Goal: Task Accomplishment & Management: Manage account settings

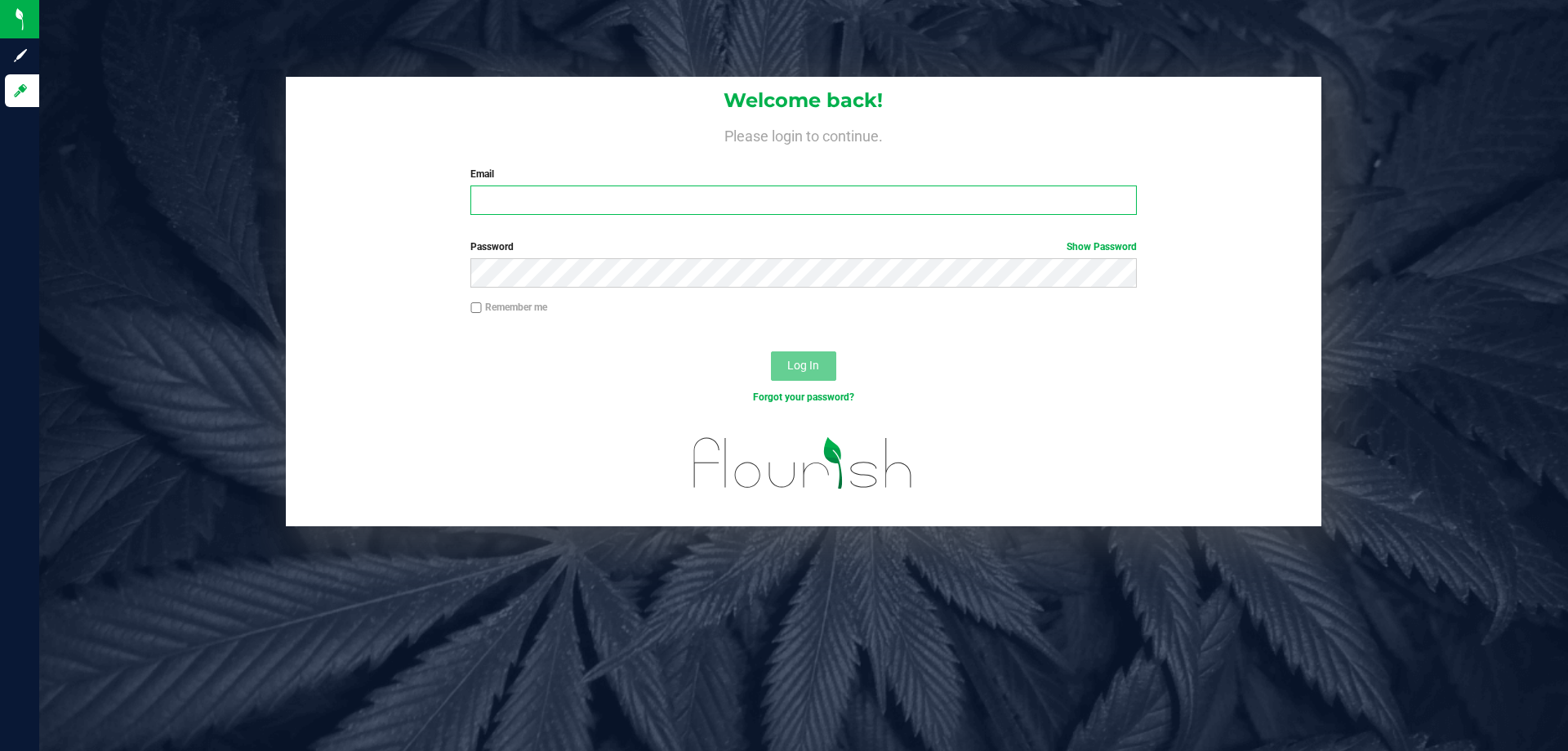
click at [755, 197] on input "Email" at bounding box center [803, 200] width 666 height 29
type input "fverity@liveparallel.com"
click at [771, 351] on button "Log In" at bounding box center [803, 365] width 66 height 29
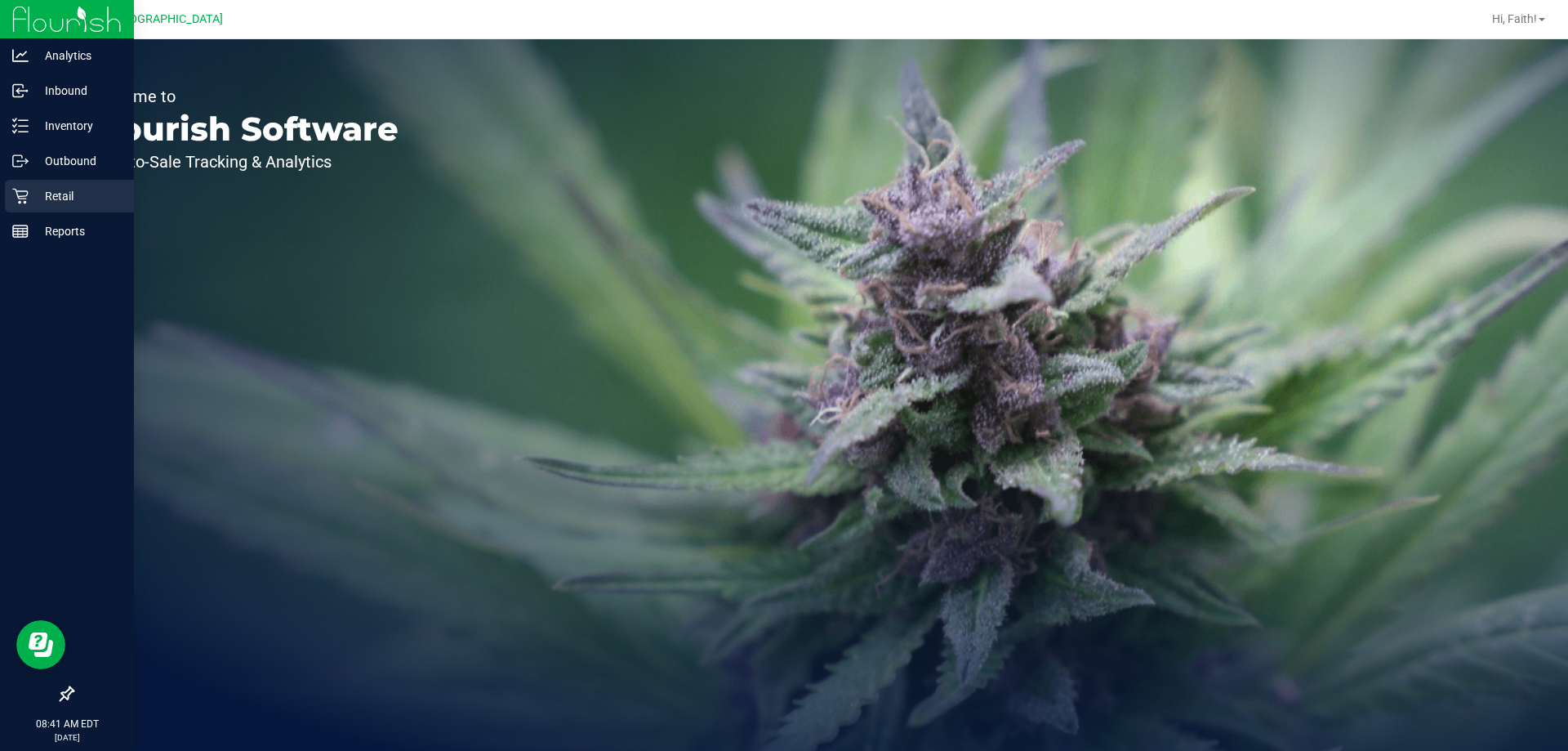
click at [3, 193] on link "Retail" at bounding box center [67, 197] width 134 height 35
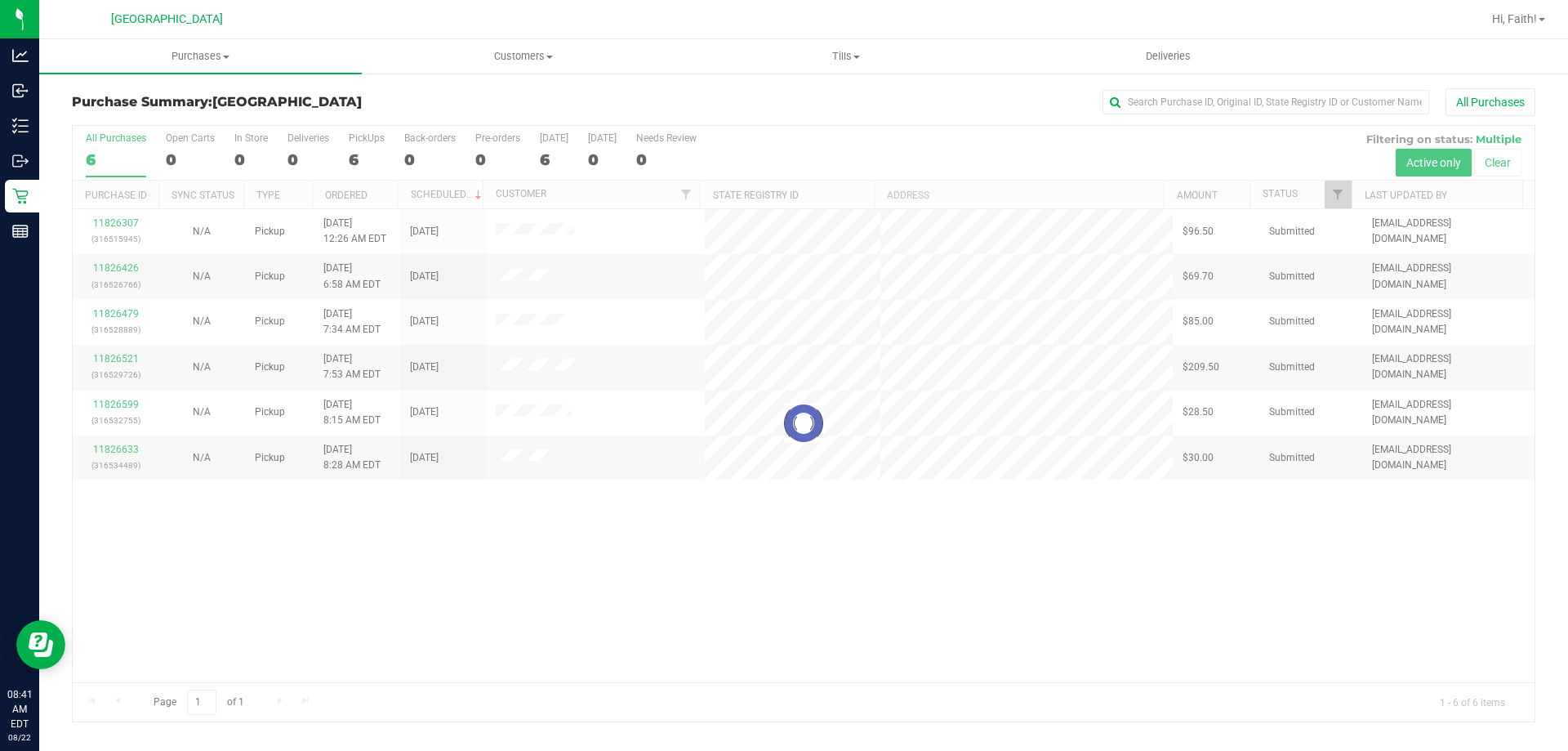
click at [599, 584] on div at bounding box center [803, 423] width 1462 height 595
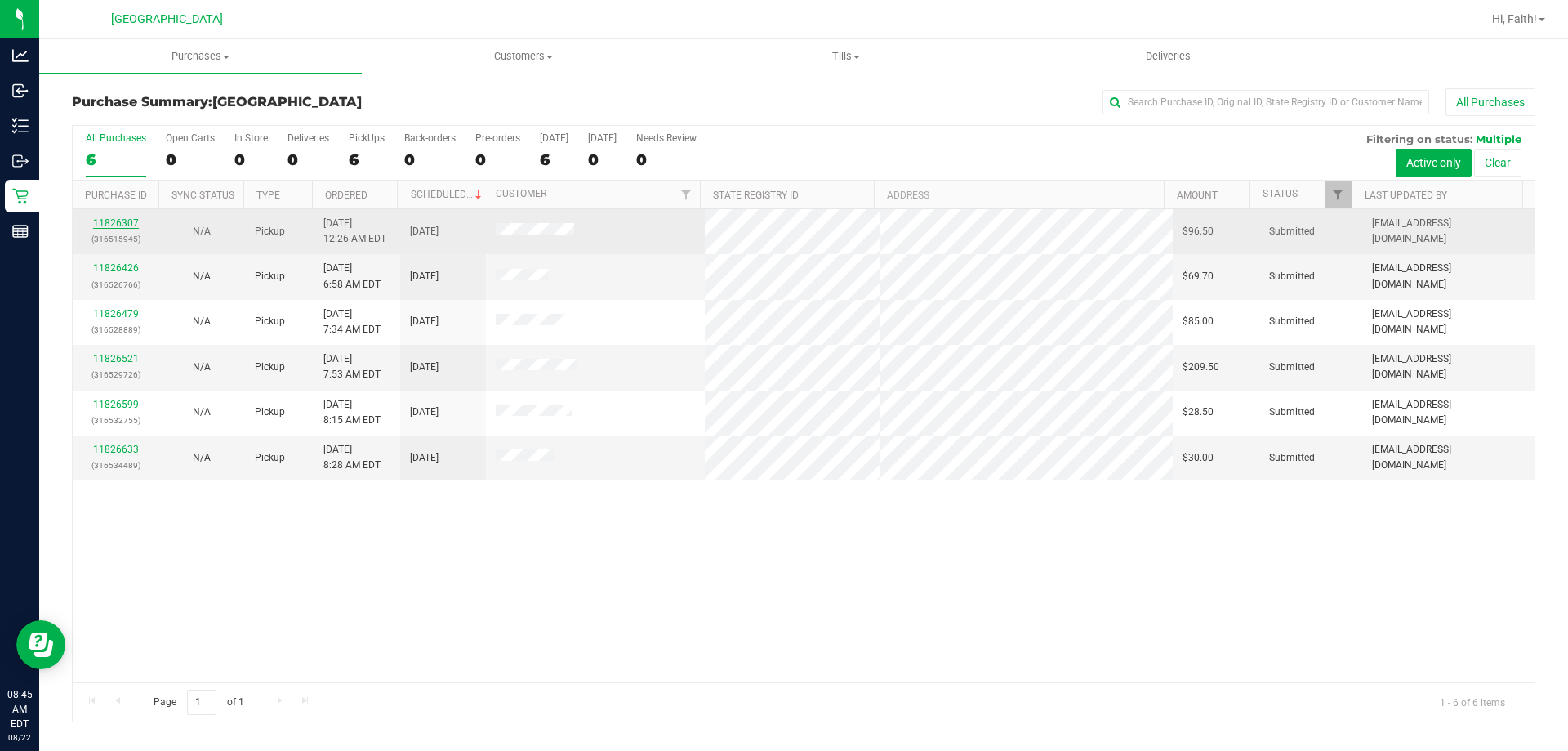
click at [115, 221] on link "11826307" at bounding box center [116, 223] width 46 height 12
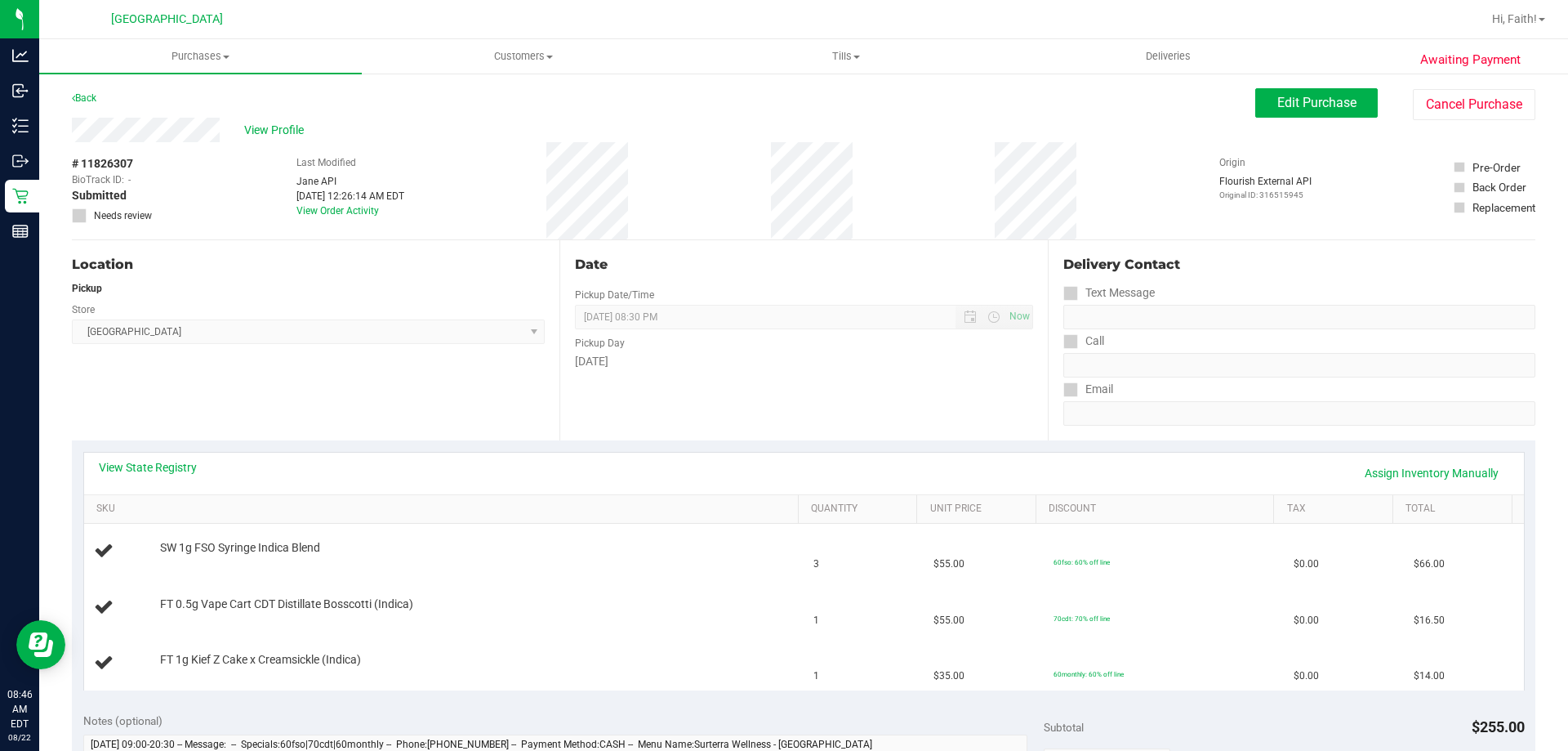
click at [141, 476] on div "View State Registry Assign Inventory Manually" at bounding box center [804, 472] width 1410 height 27
click at [144, 471] on link "View State Registry" at bounding box center [148, 467] width 98 height 17
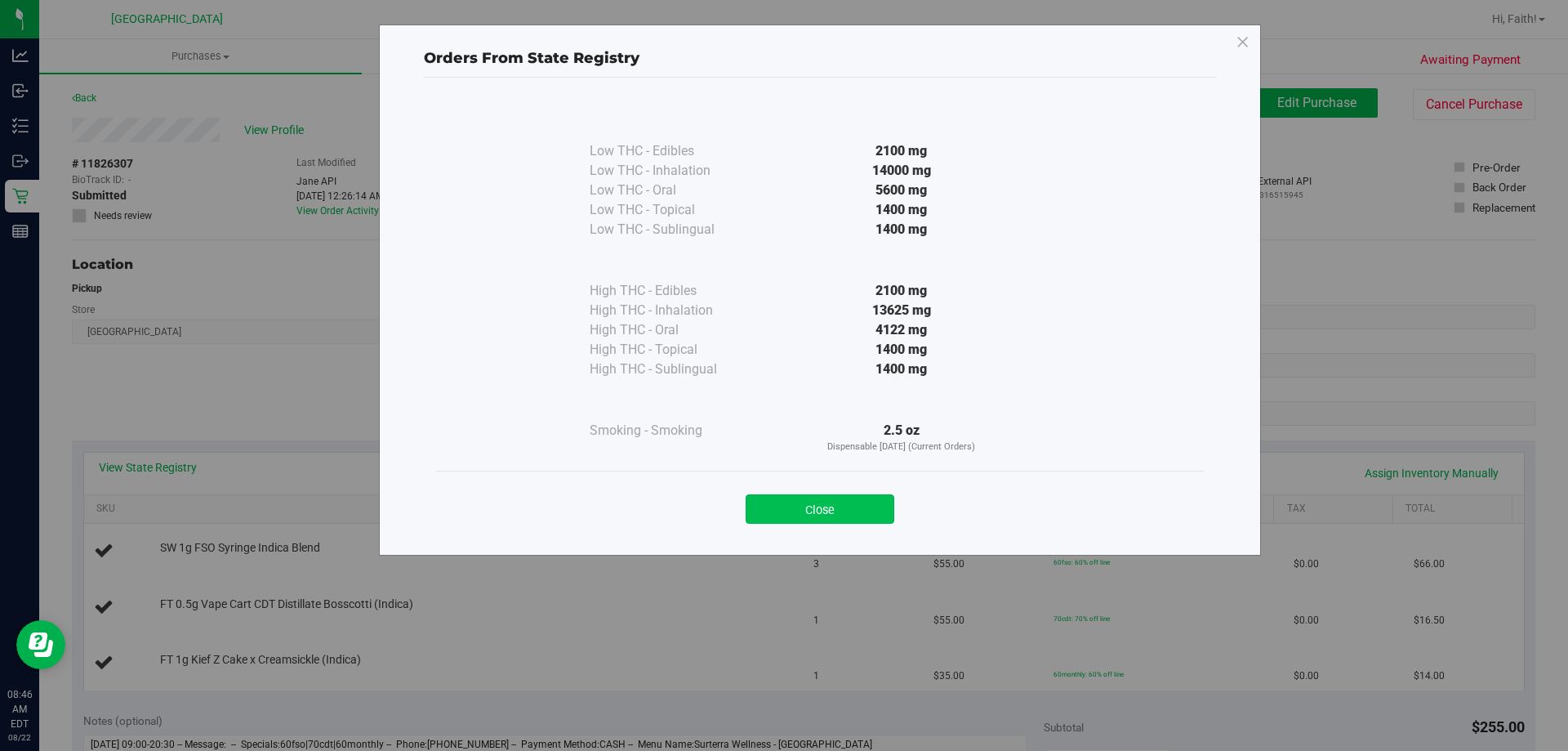
click at [846, 503] on button "Close" at bounding box center [820, 508] width 149 height 29
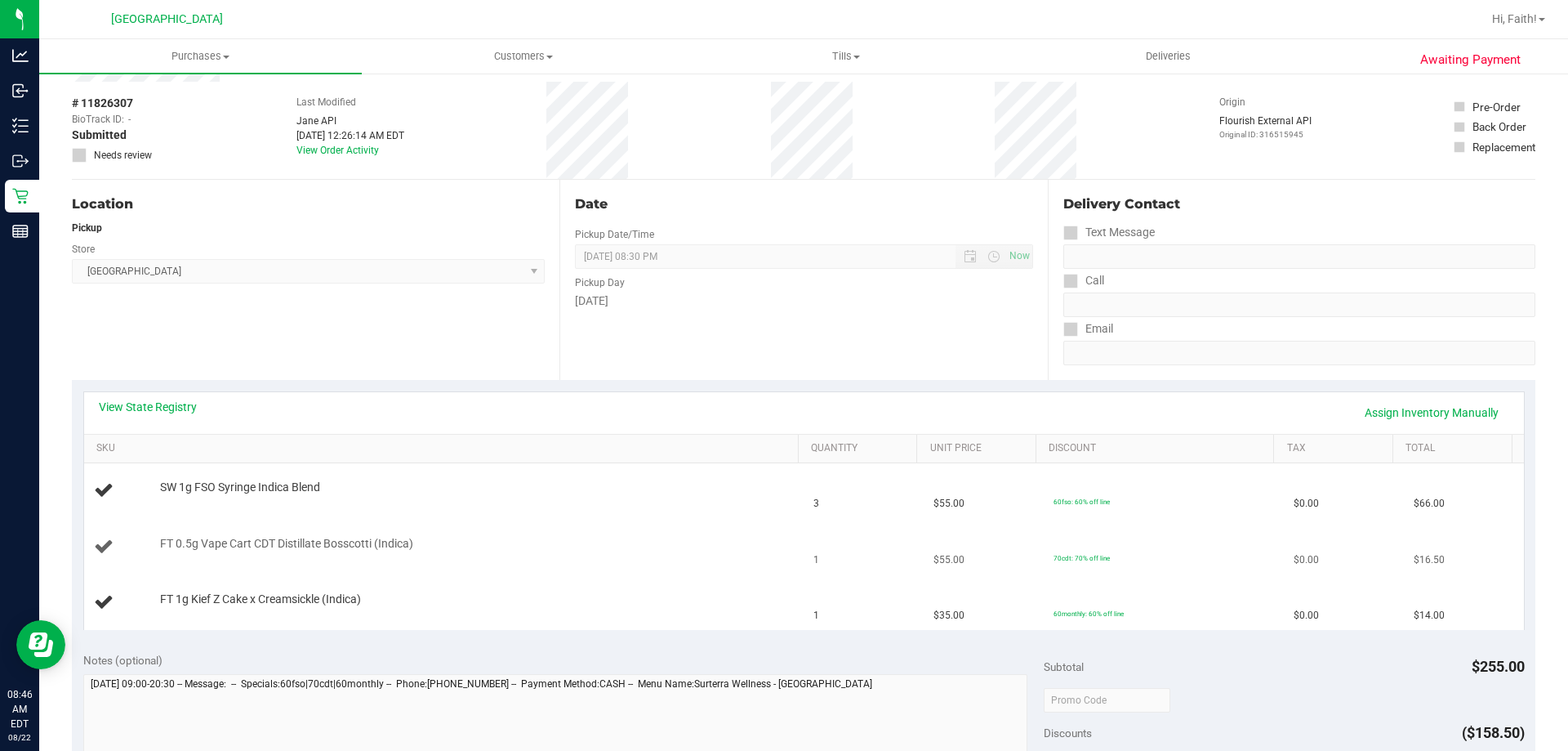
scroll to position [163, 0]
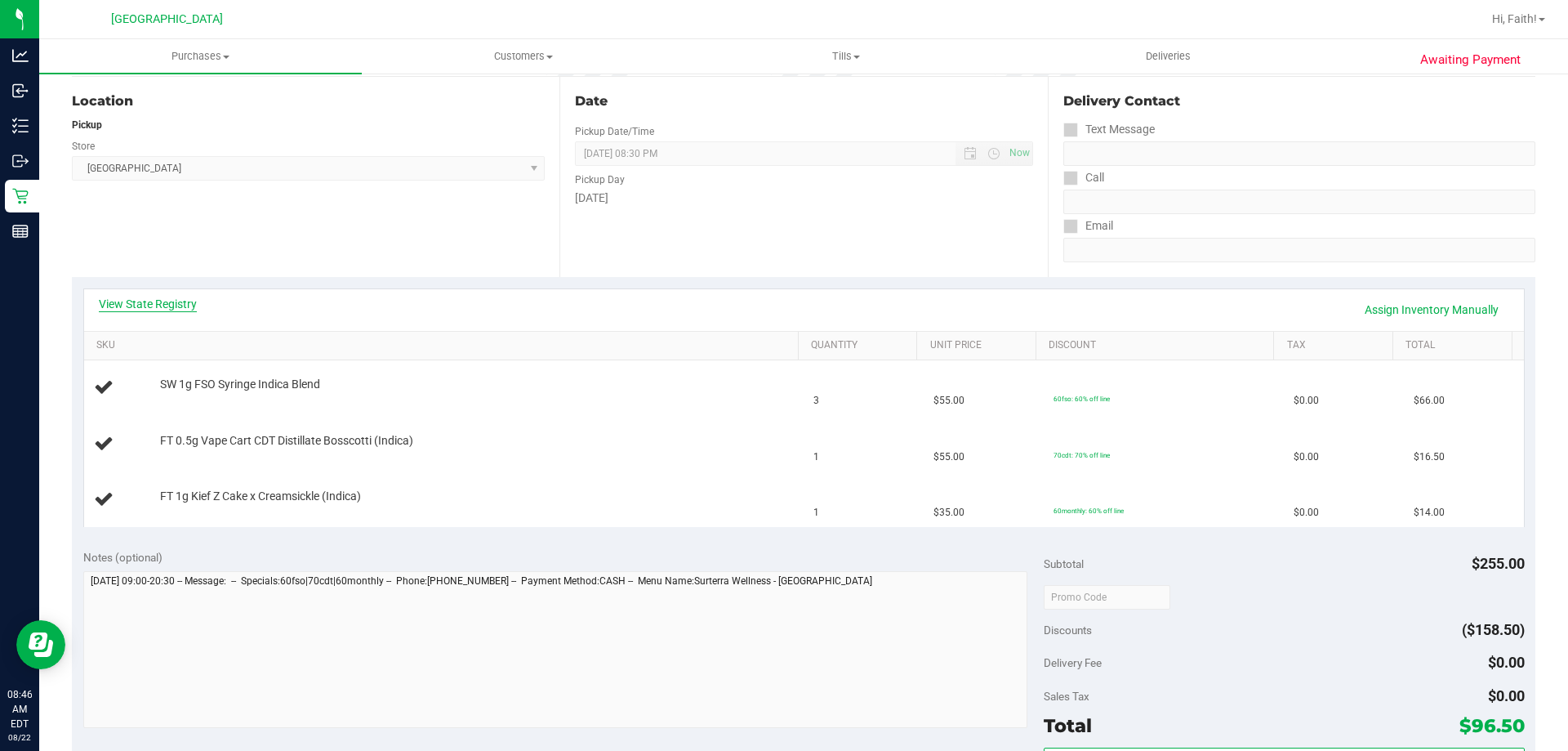
click at [178, 304] on link "View State Registry" at bounding box center [148, 304] width 98 height 17
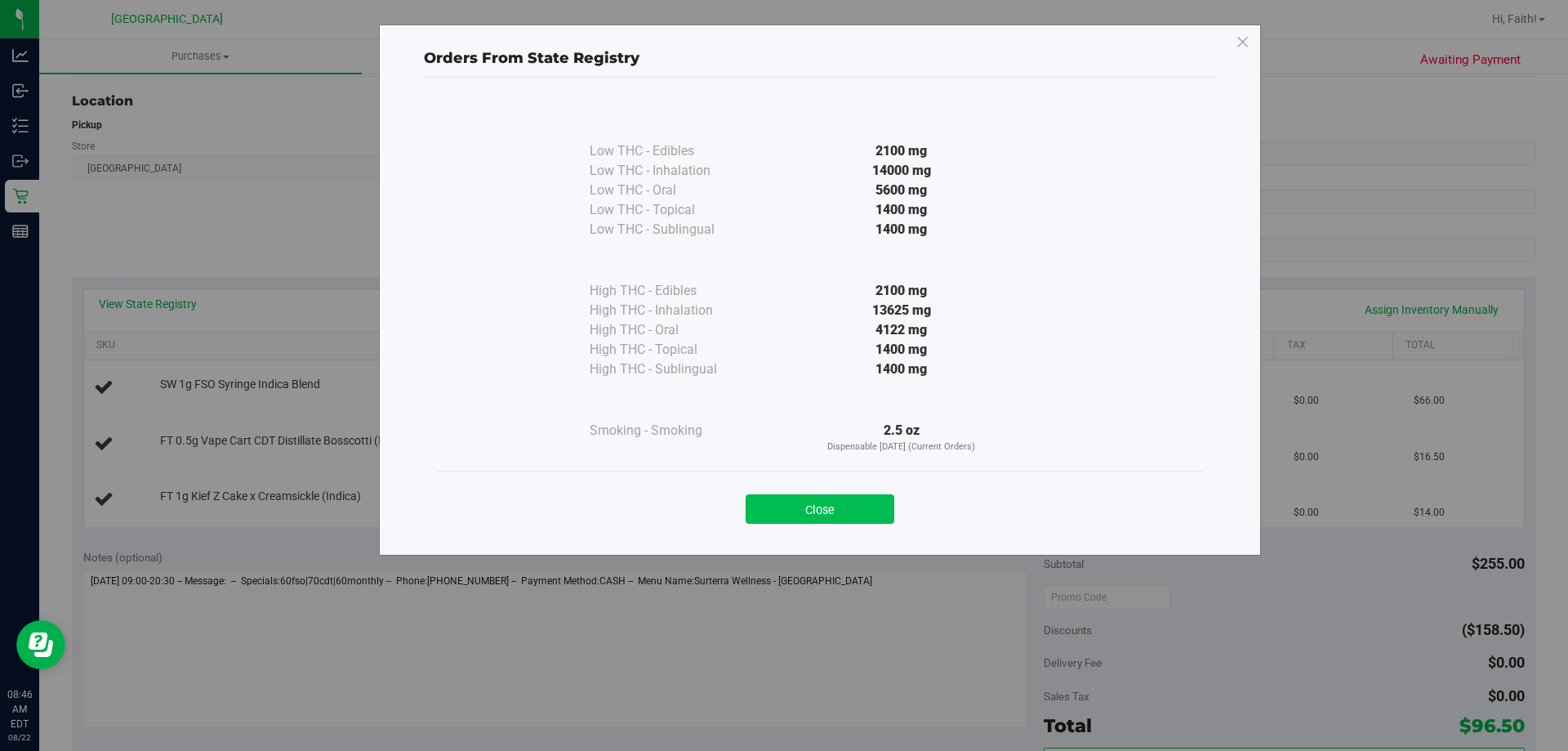
click at [860, 506] on button "Close" at bounding box center [820, 508] width 149 height 29
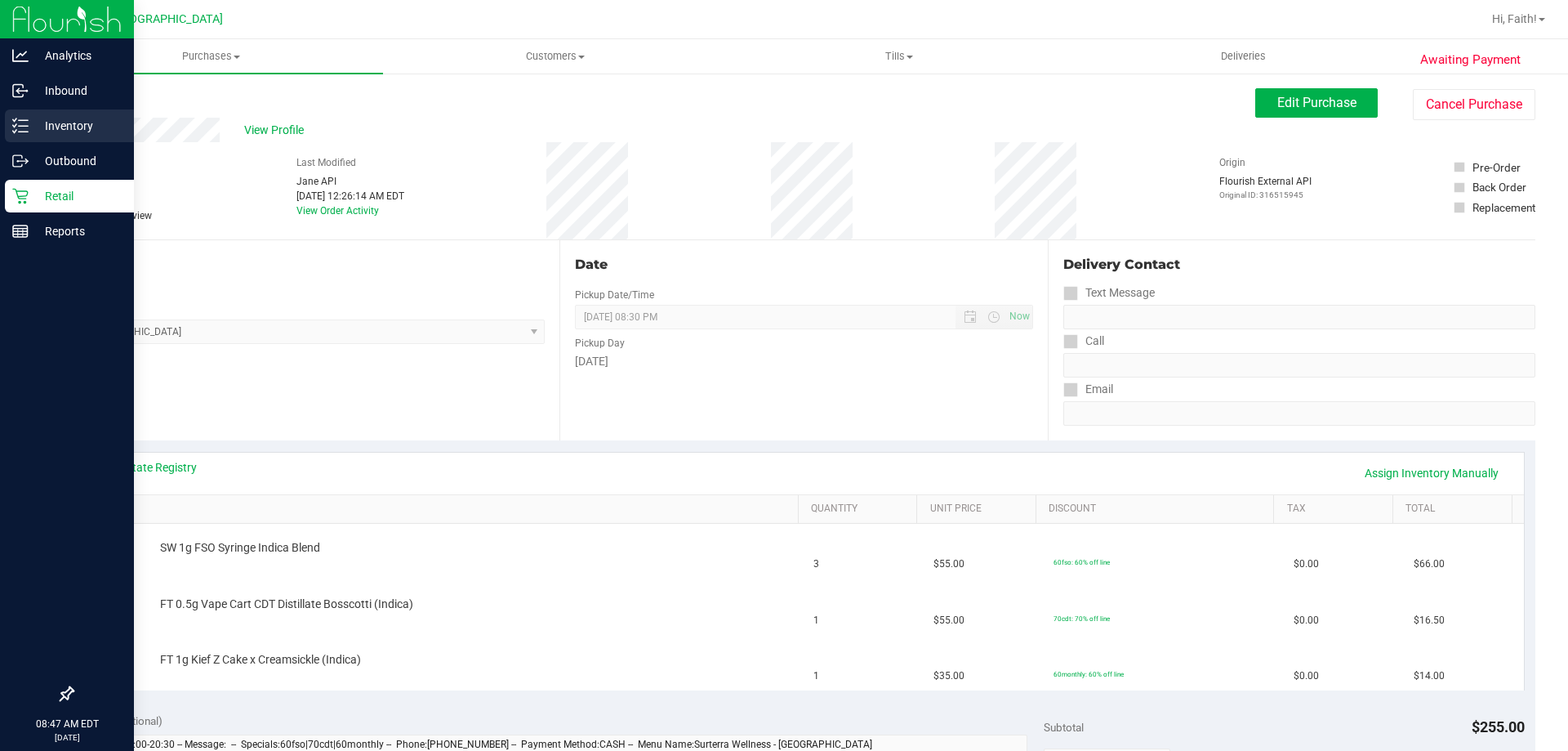
click at [20, 128] on icon at bounding box center [21, 126] width 17 height 17
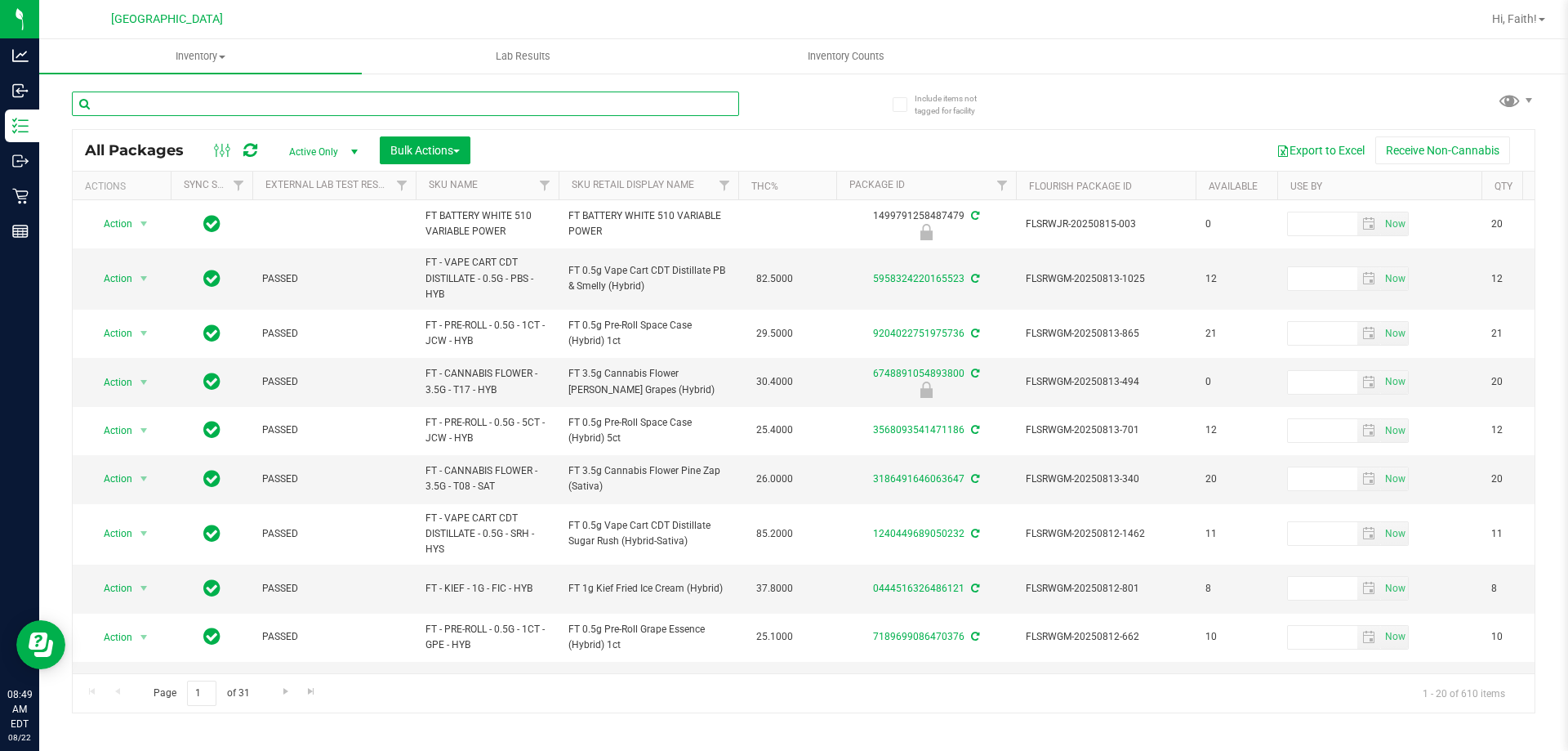
click at [649, 104] on input "text" at bounding box center [405, 103] width 668 height 24
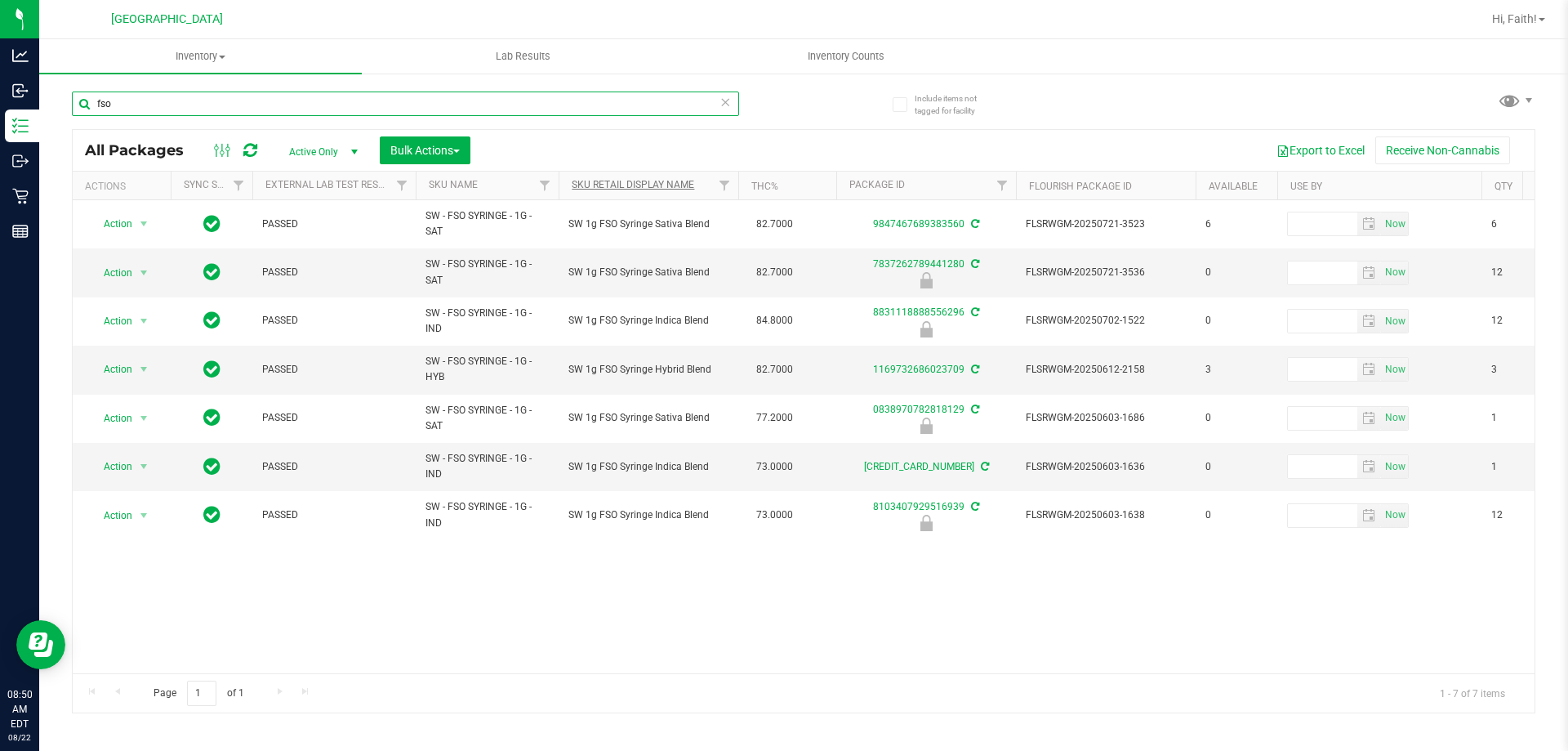
type input "fso"
click at [671, 181] on link "Sku Retail Display Name" at bounding box center [633, 185] width 122 height 12
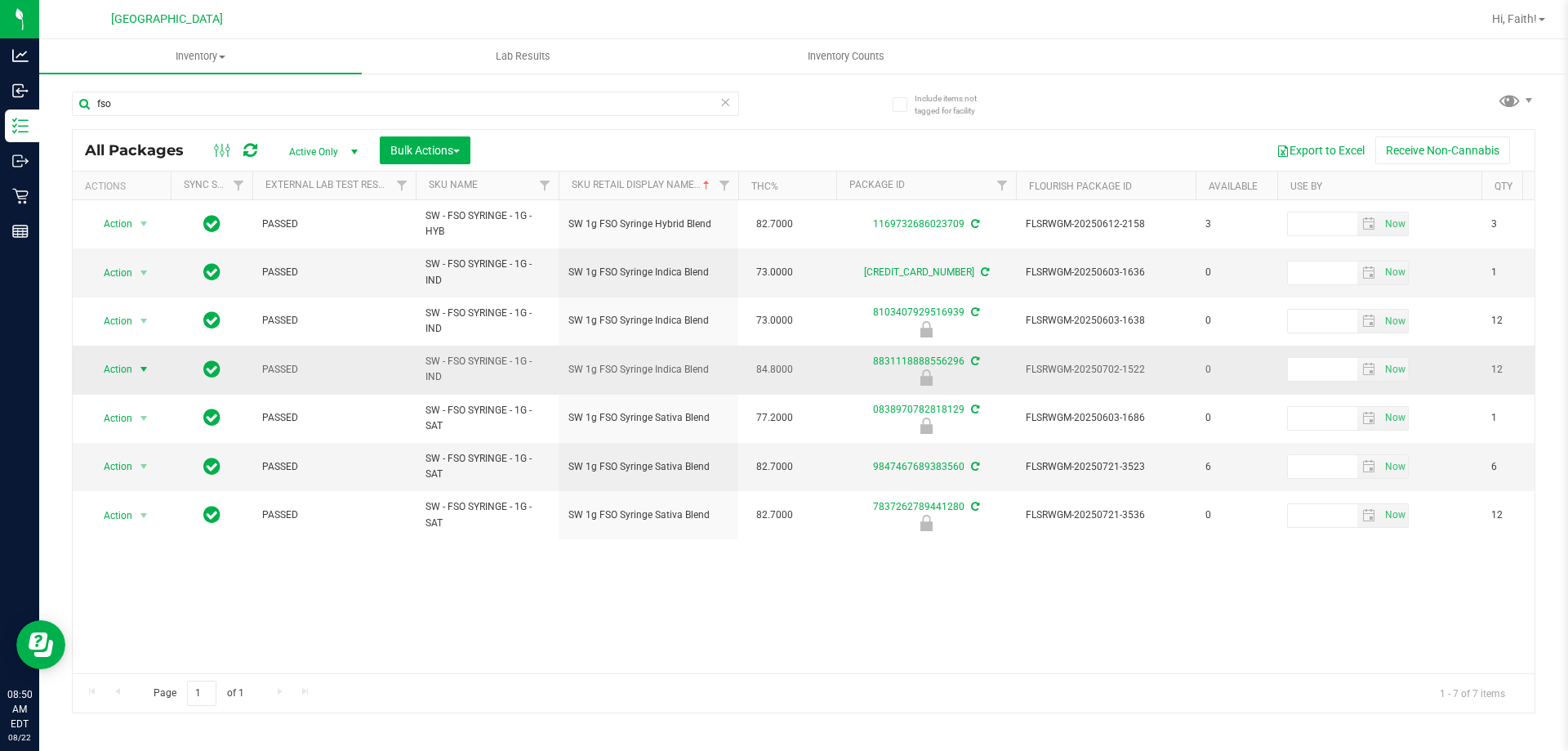
click at [136, 367] on span "select" at bounding box center [144, 369] width 21 height 23
click at [140, 551] on li "Unlock package" at bounding box center [142, 563] width 105 height 24
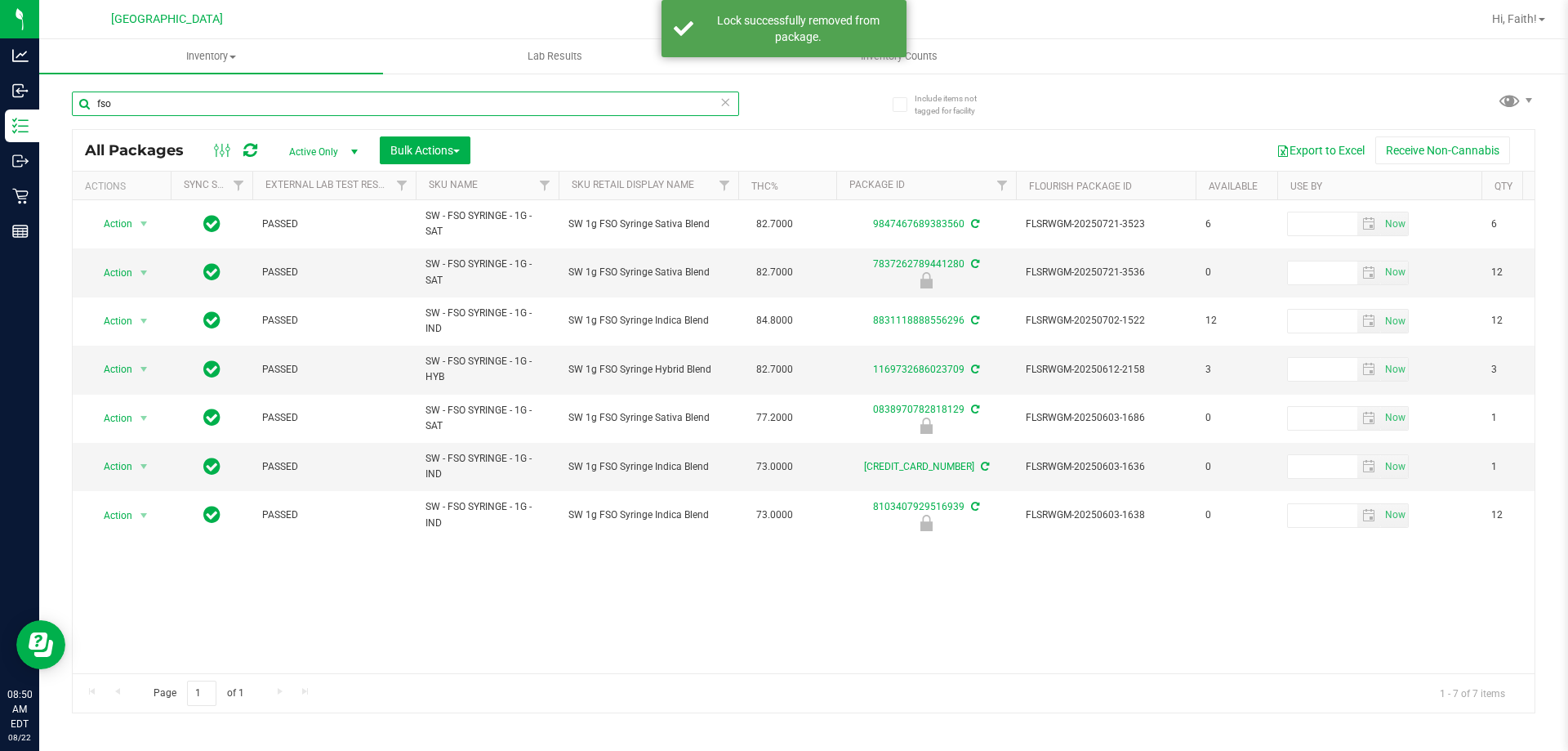
click at [553, 95] on input "fso" at bounding box center [405, 103] width 668 height 24
click at [551, 95] on input "fso" at bounding box center [405, 103] width 668 height 24
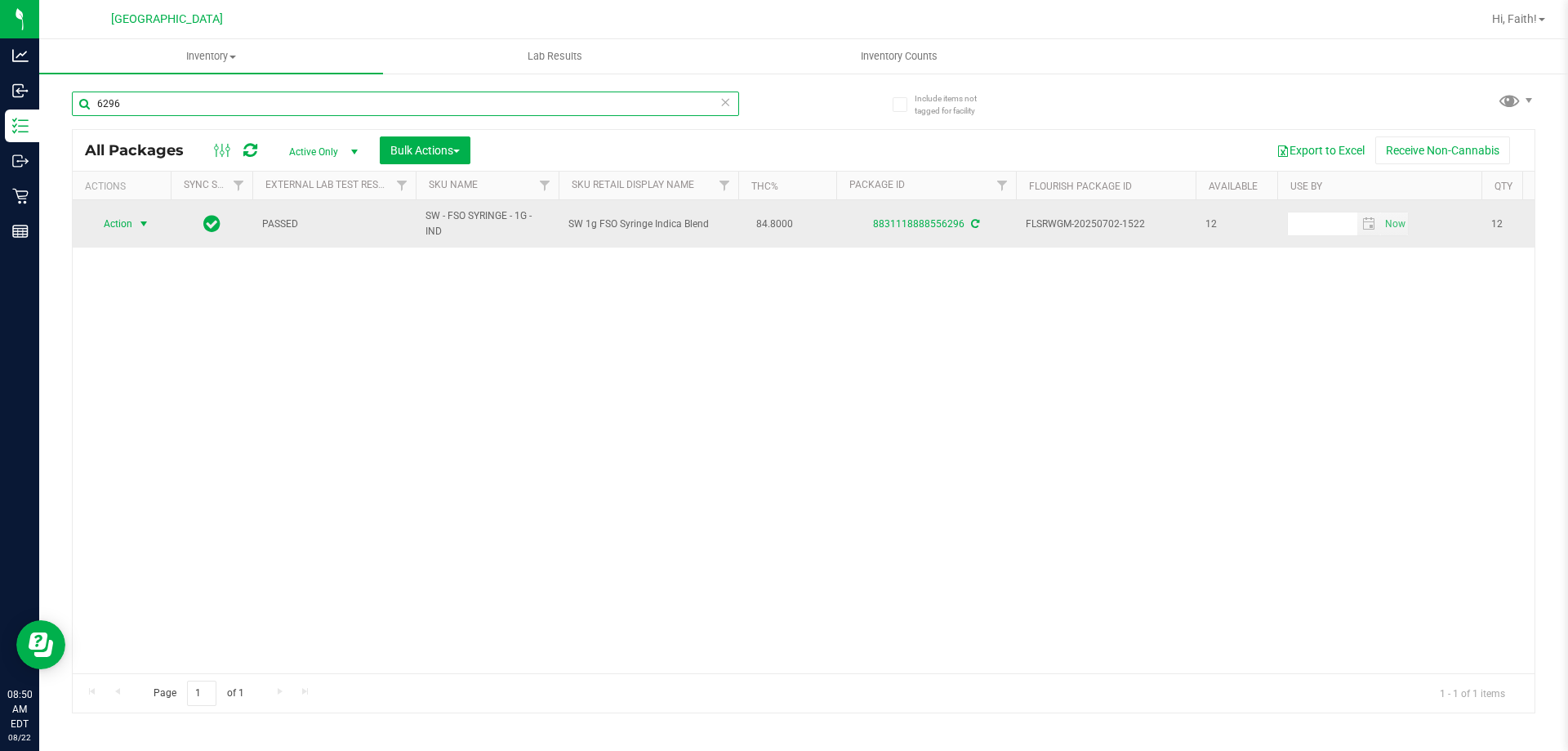
type input "6296"
click at [131, 229] on span "Action" at bounding box center [111, 224] width 44 height 23
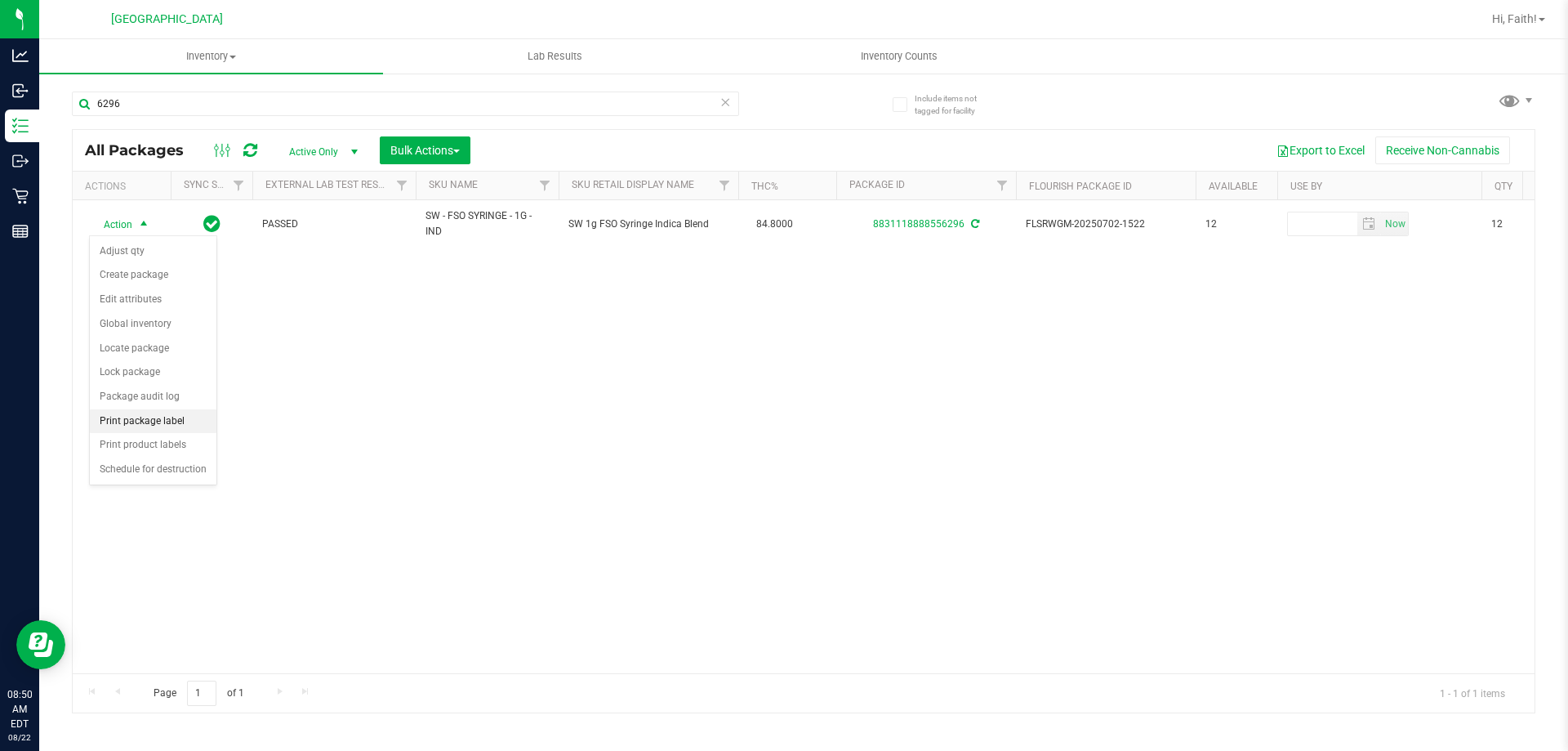
click at [163, 416] on li "Print package label" at bounding box center [153, 421] width 126 height 24
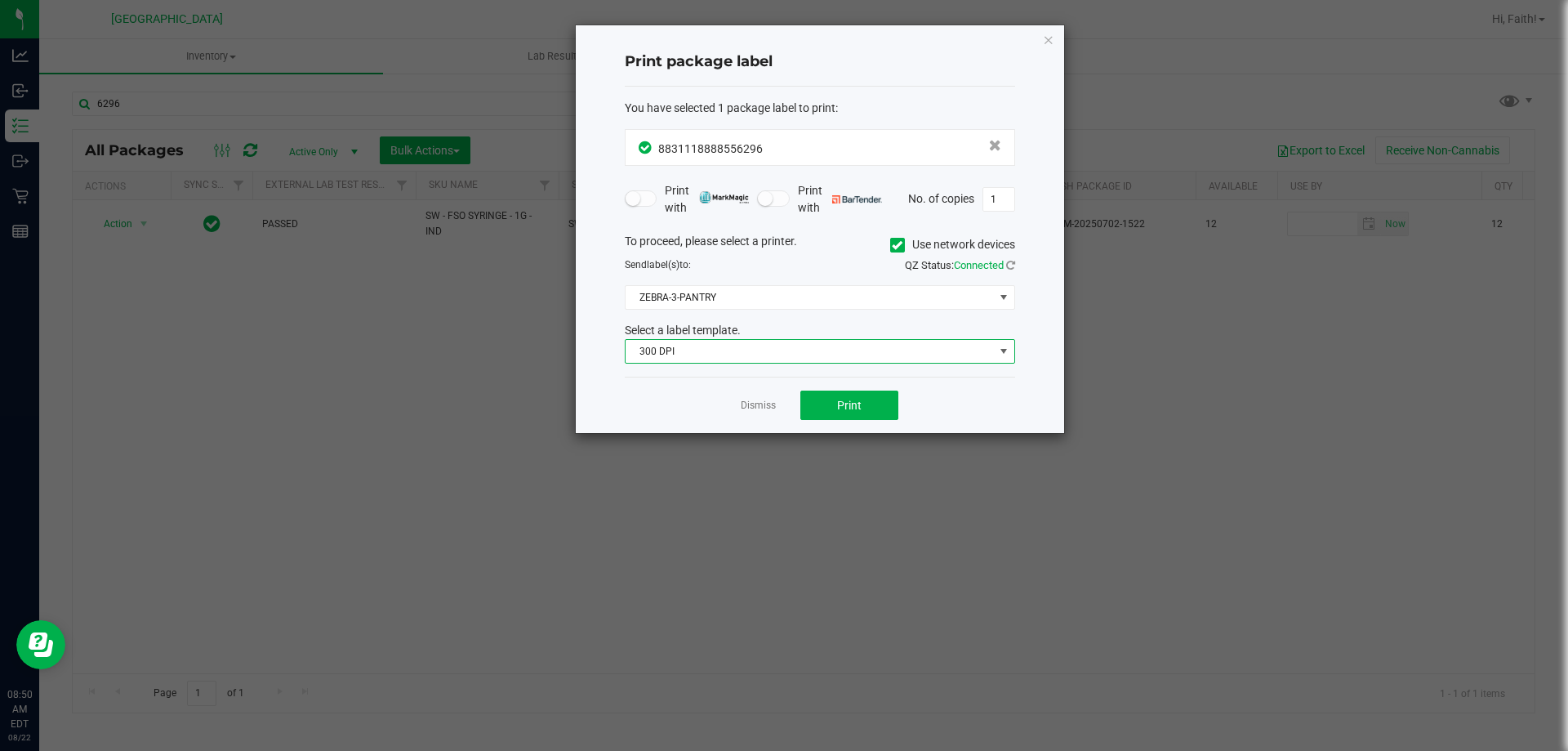
click at [768, 344] on span "300 DPI" at bounding box center [809, 352] width 368 height 23
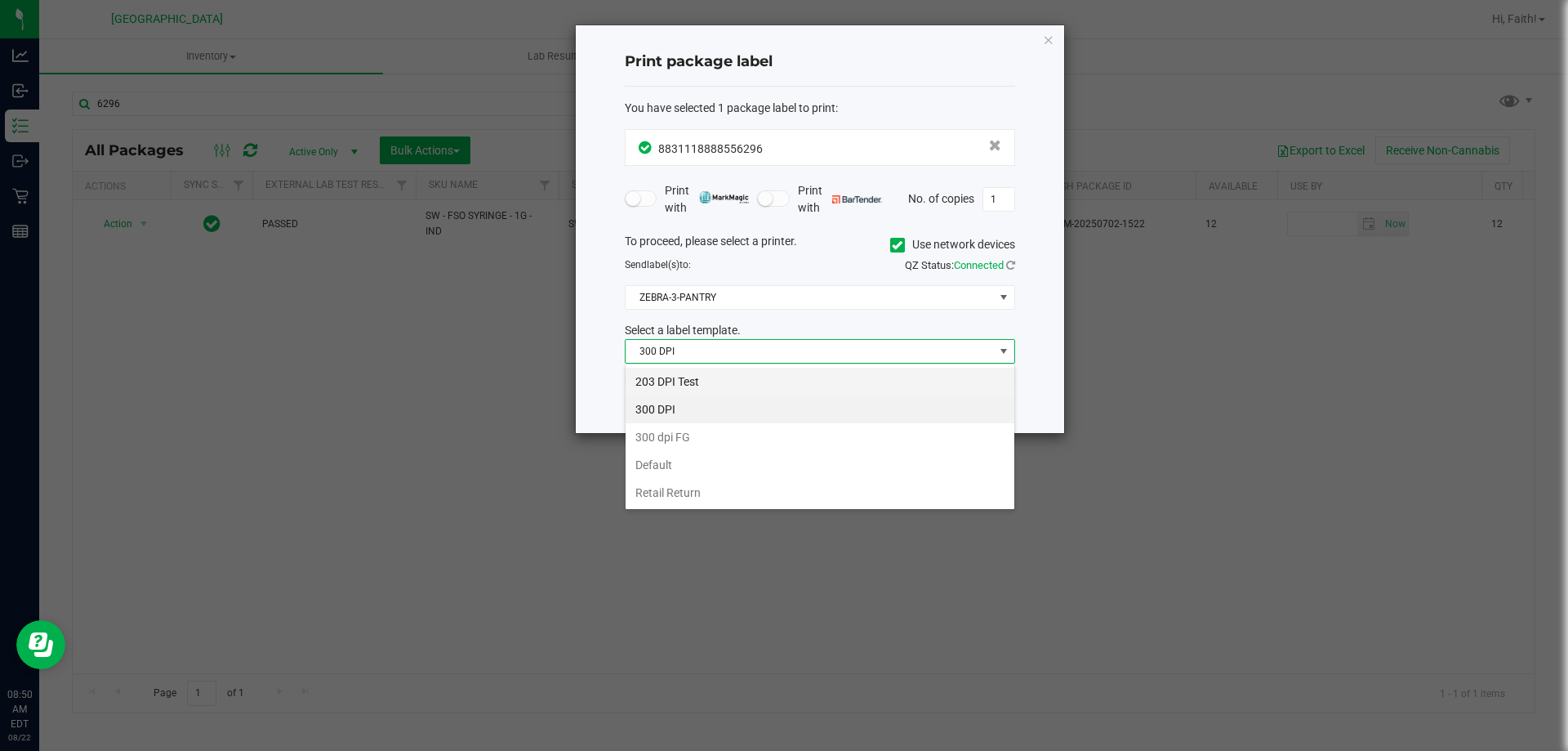
scroll to position [24, 391]
click at [688, 375] on li "203 DPI Test" at bounding box center [820, 381] width 389 height 27
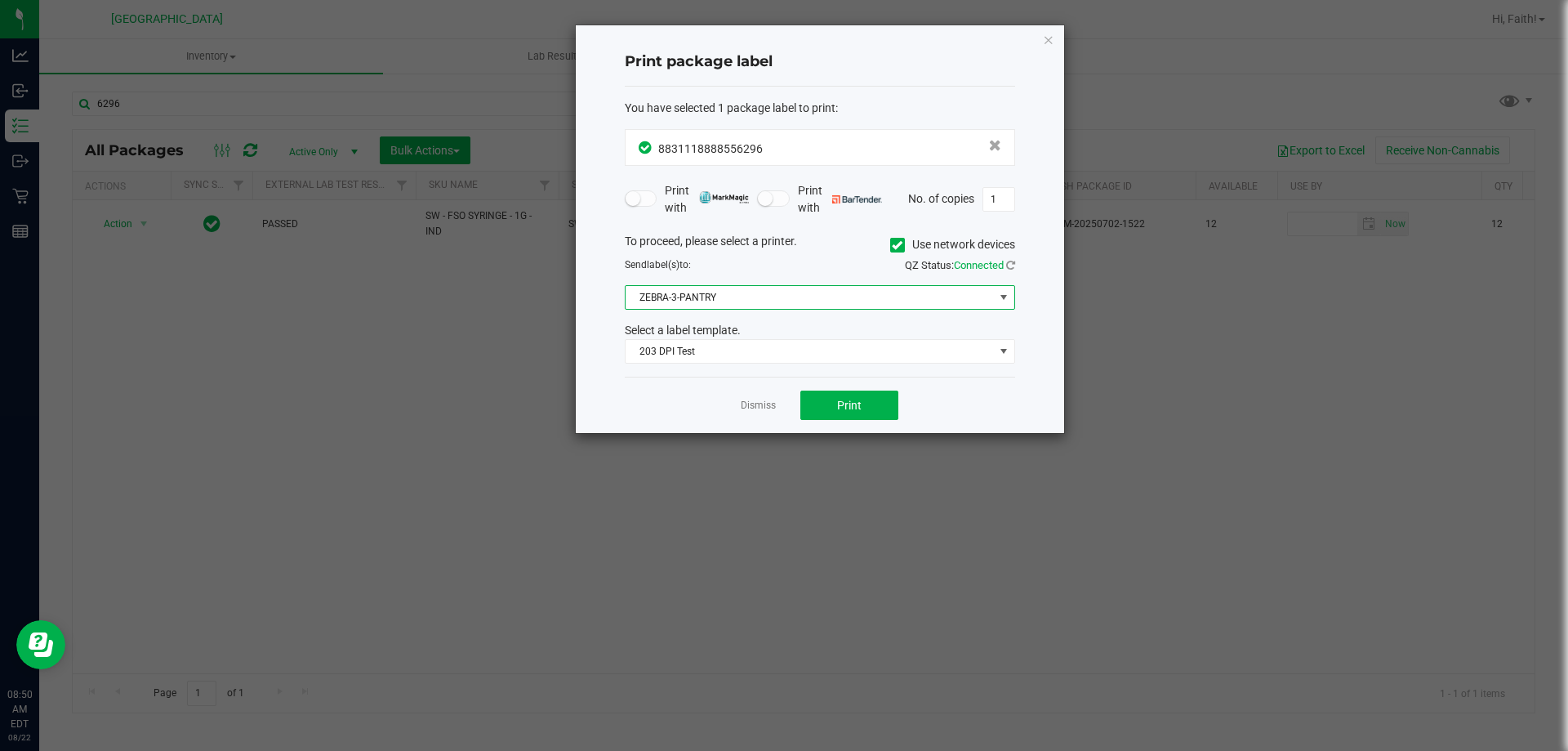
click at [697, 293] on span "ZEBRA-3-PANTRY" at bounding box center [809, 298] width 368 height 23
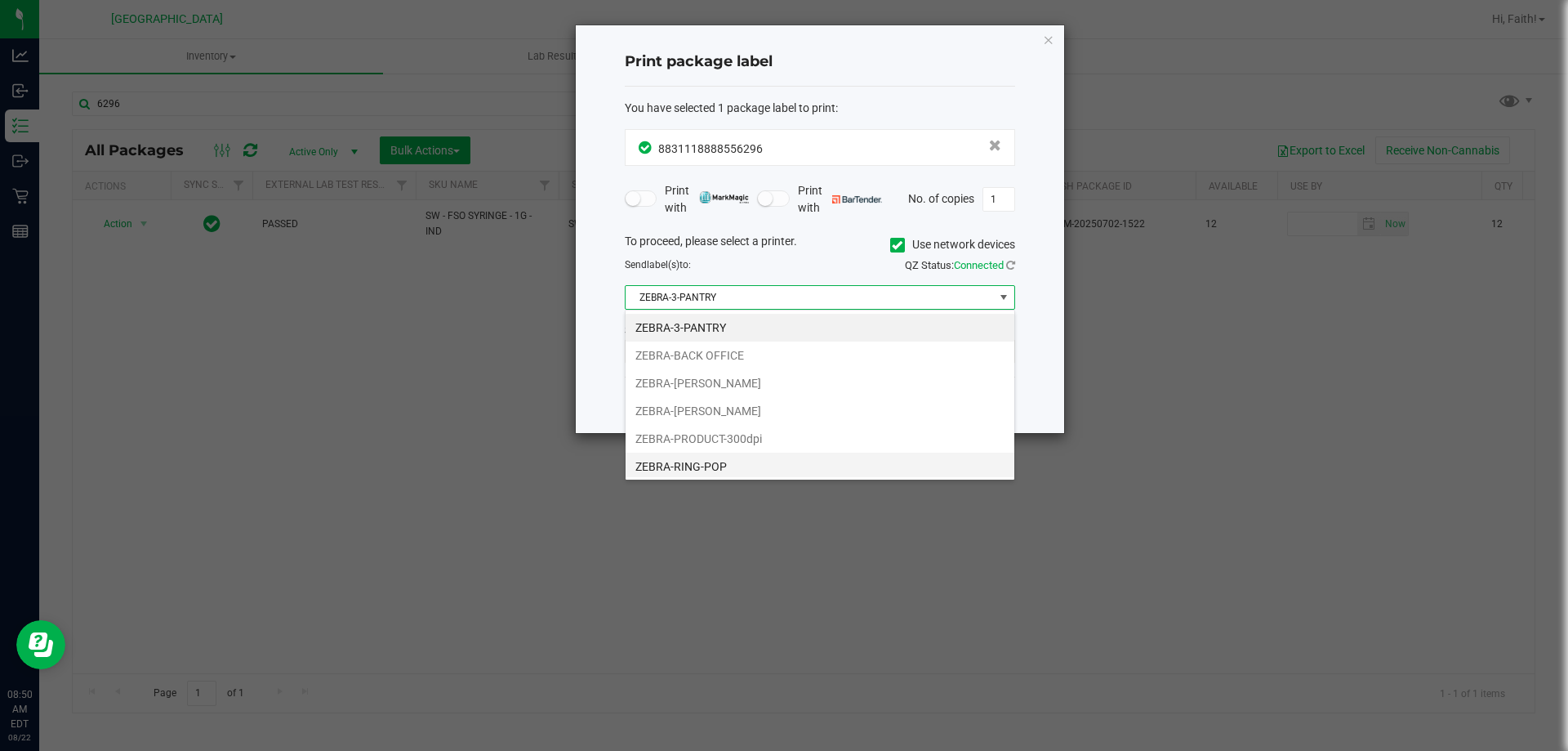
click at [708, 464] on li "ZEBRA-RING-POP" at bounding box center [820, 466] width 389 height 27
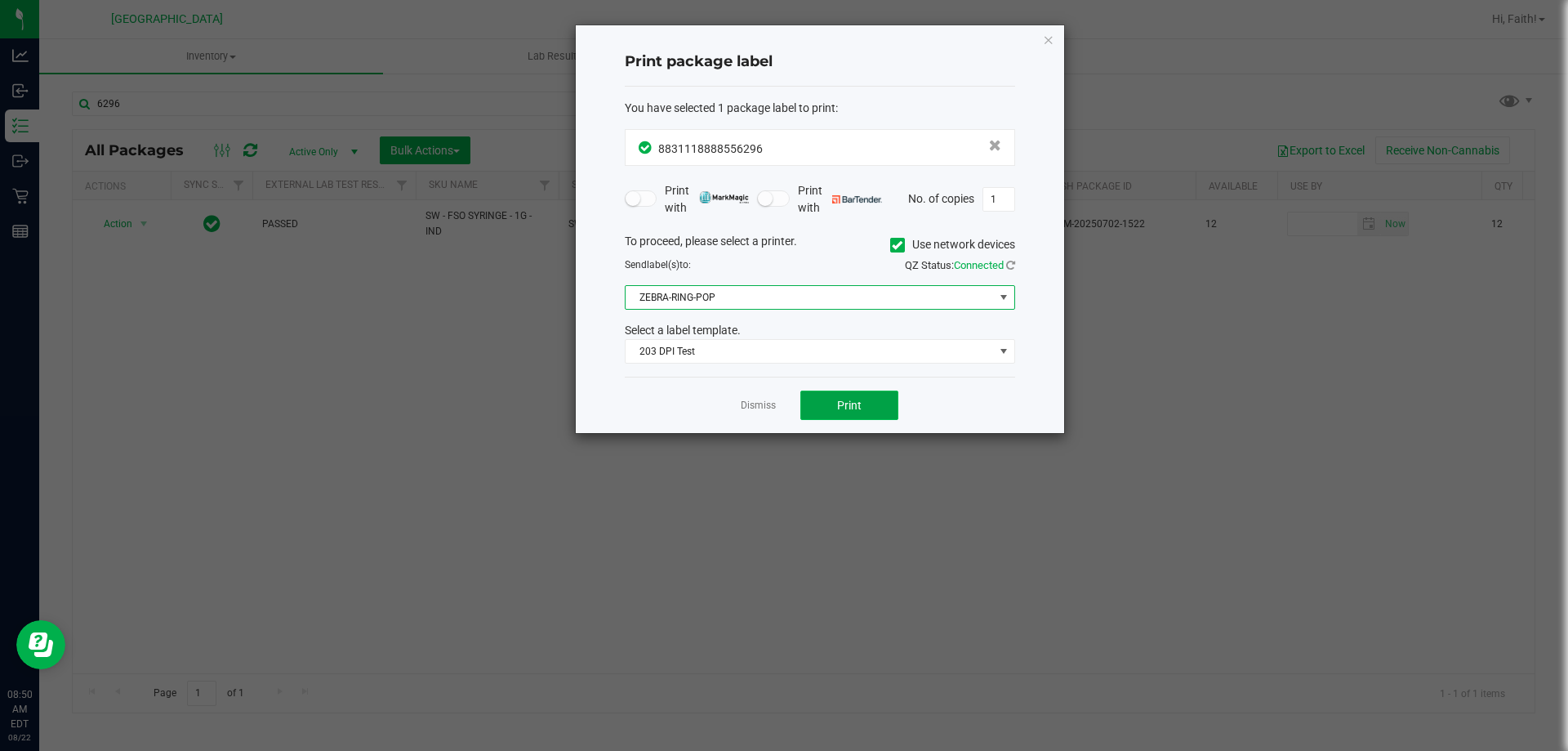
click at [865, 399] on button "Print" at bounding box center [850, 405] width 98 height 29
click at [1048, 41] on icon "button" at bounding box center [1048, 39] width 12 height 20
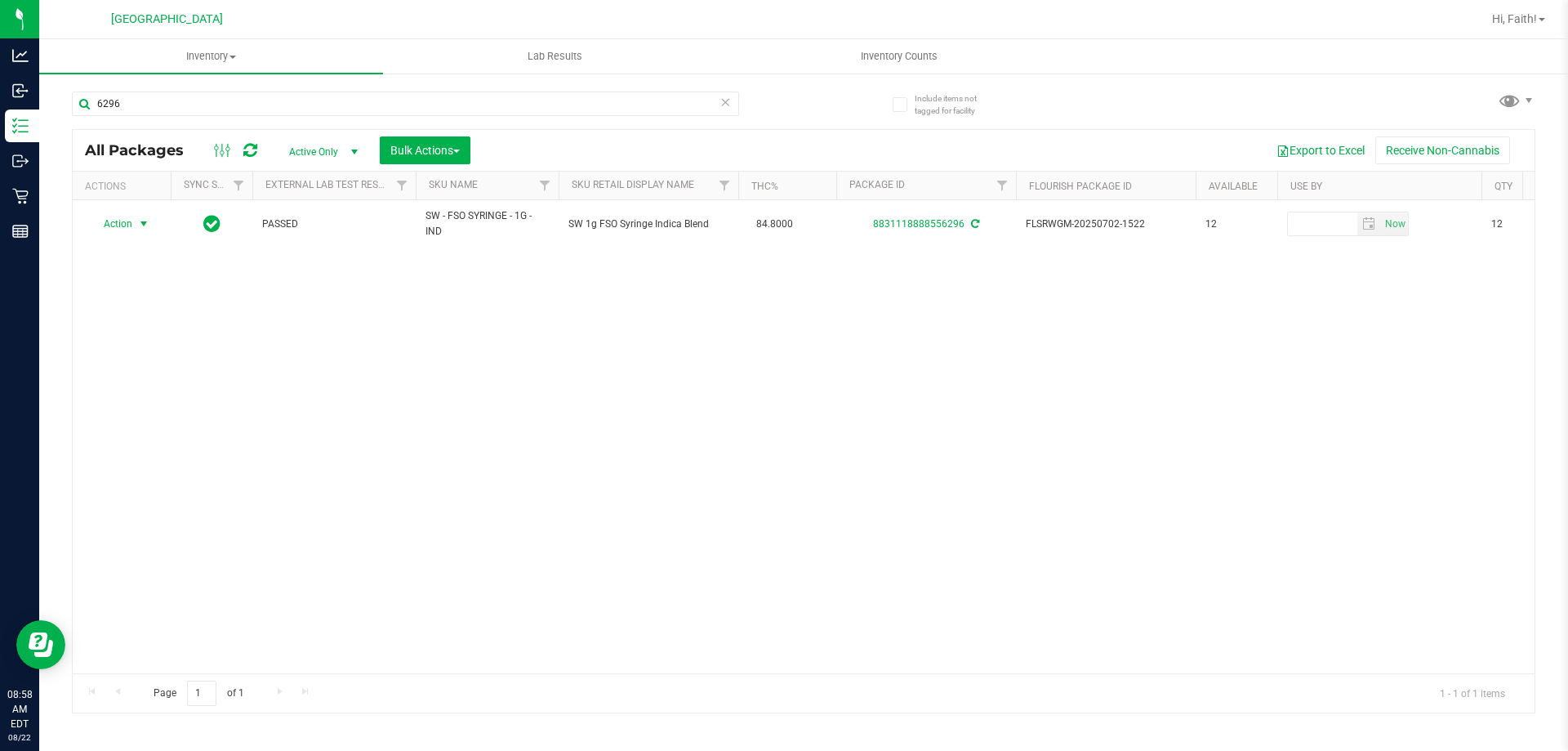
click at [722, 106] on icon at bounding box center [725, 101] width 12 height 20
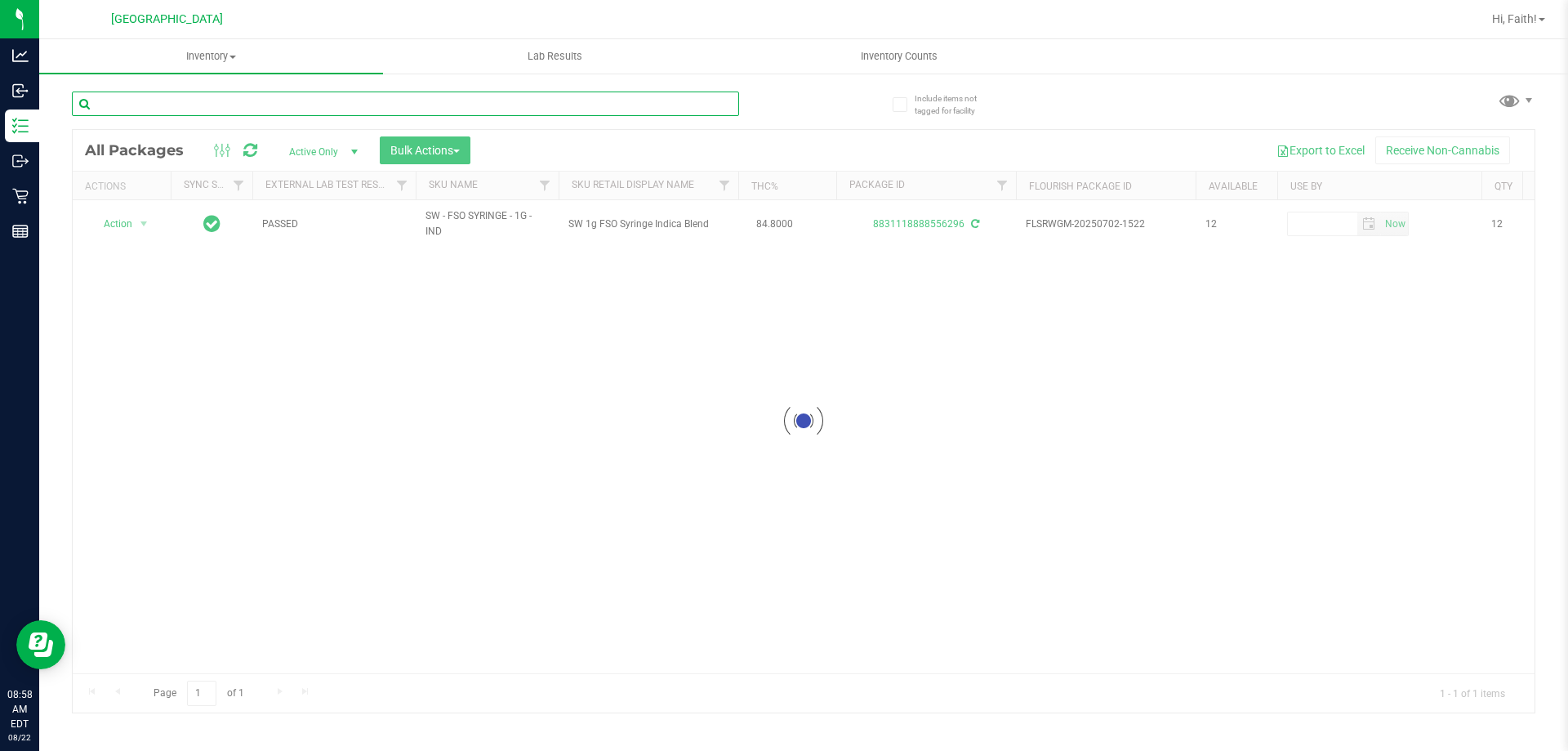
click at [671, 105] on input "text" at bounding box center [405, 103] width 668 height 24
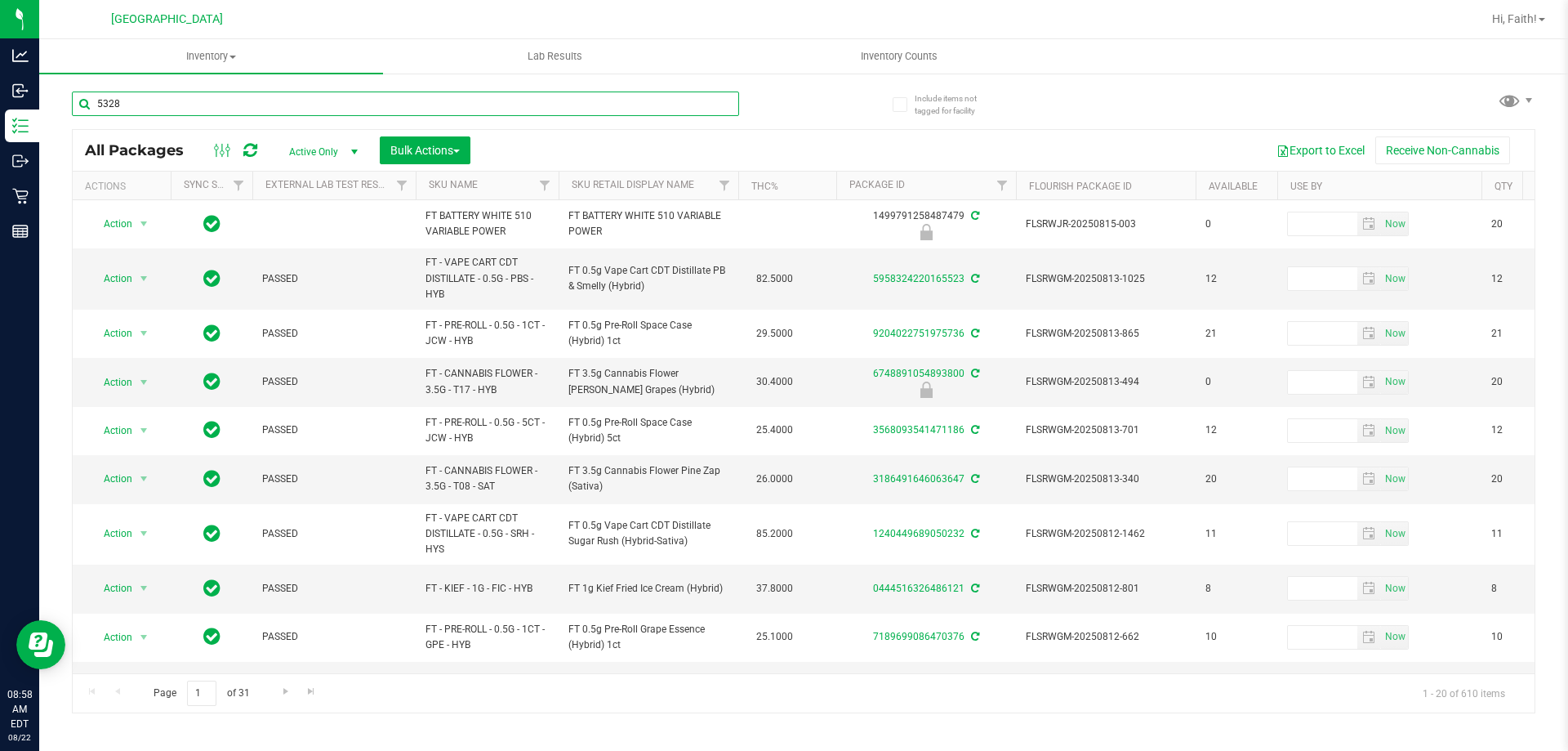
type input "5328"
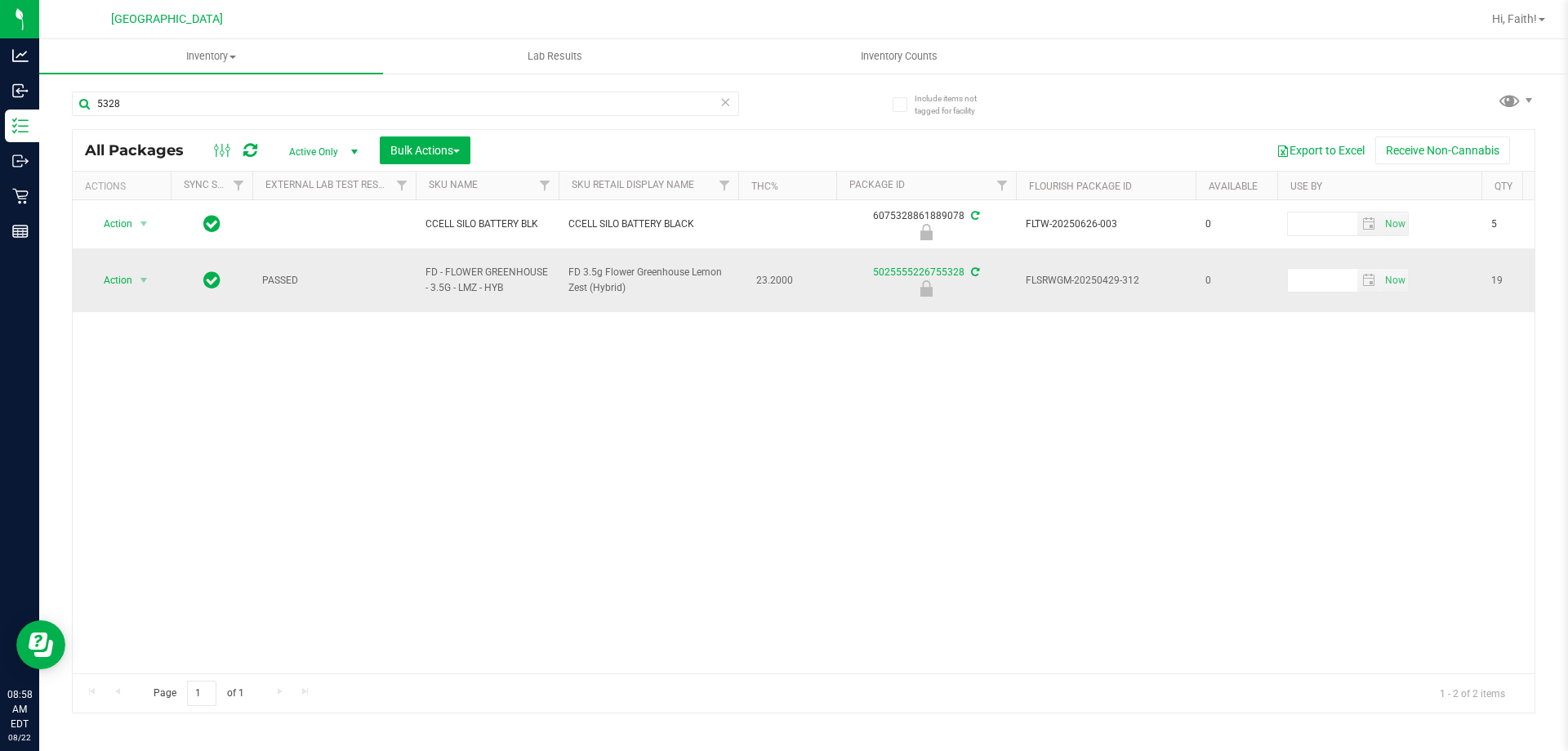
click at [122, 287] on td "Action Action Edit attributes Global inventory Locate package Package audit log…" at bounding box center [121, 280] width 98 height 64
click at [126, 275] on span "Action" at bounding box center [111, 280] width 44 height 23
click at [141, 454] on li "Unlock package" at bounding box center [142, 466] width 105 height 24
click at [249, 115] on input "5328" at bounding box center [405, 103] width 668 height 24
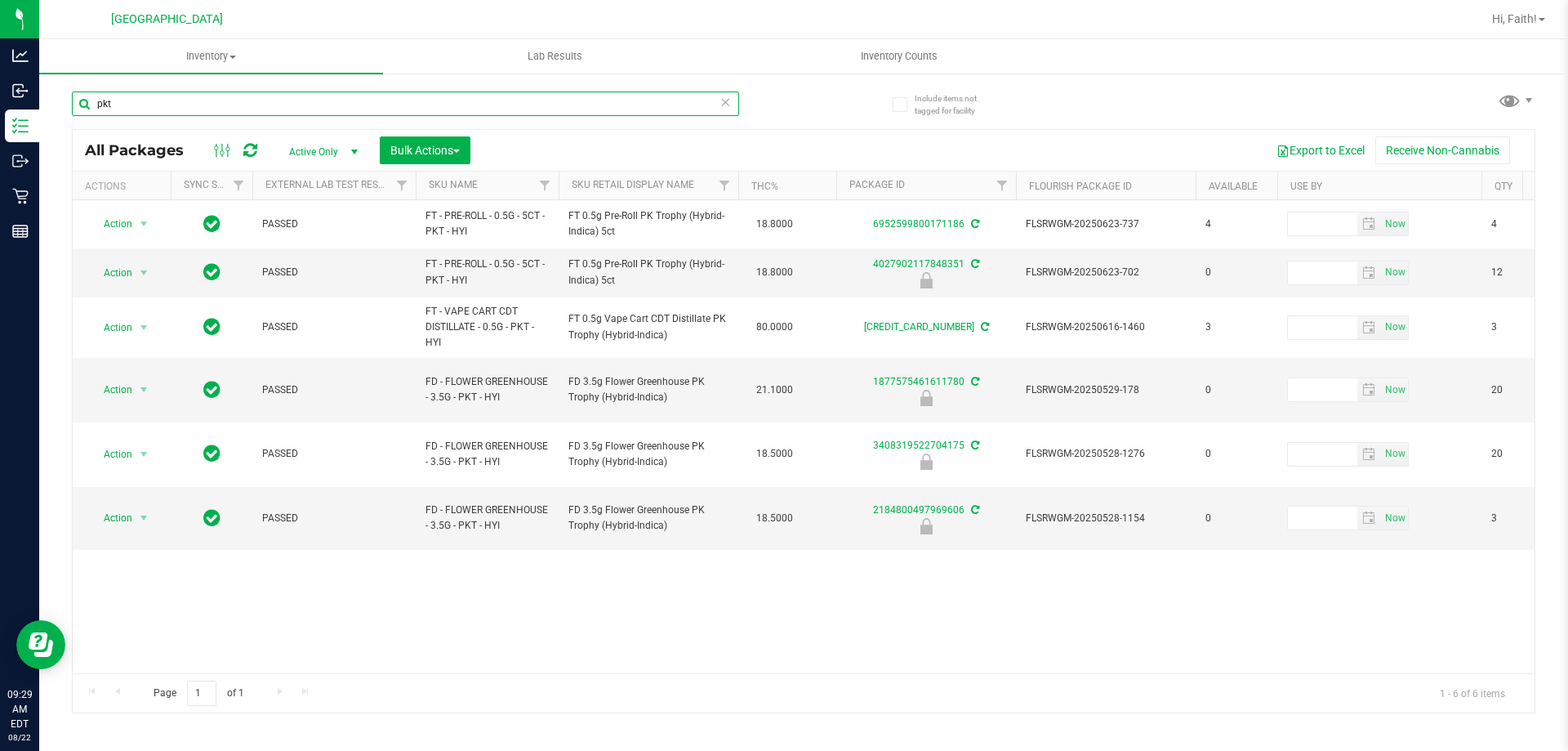
click at [344, 104] on input "pkt" at bounding box center [405, 103] width 668 height 24
type input "p"
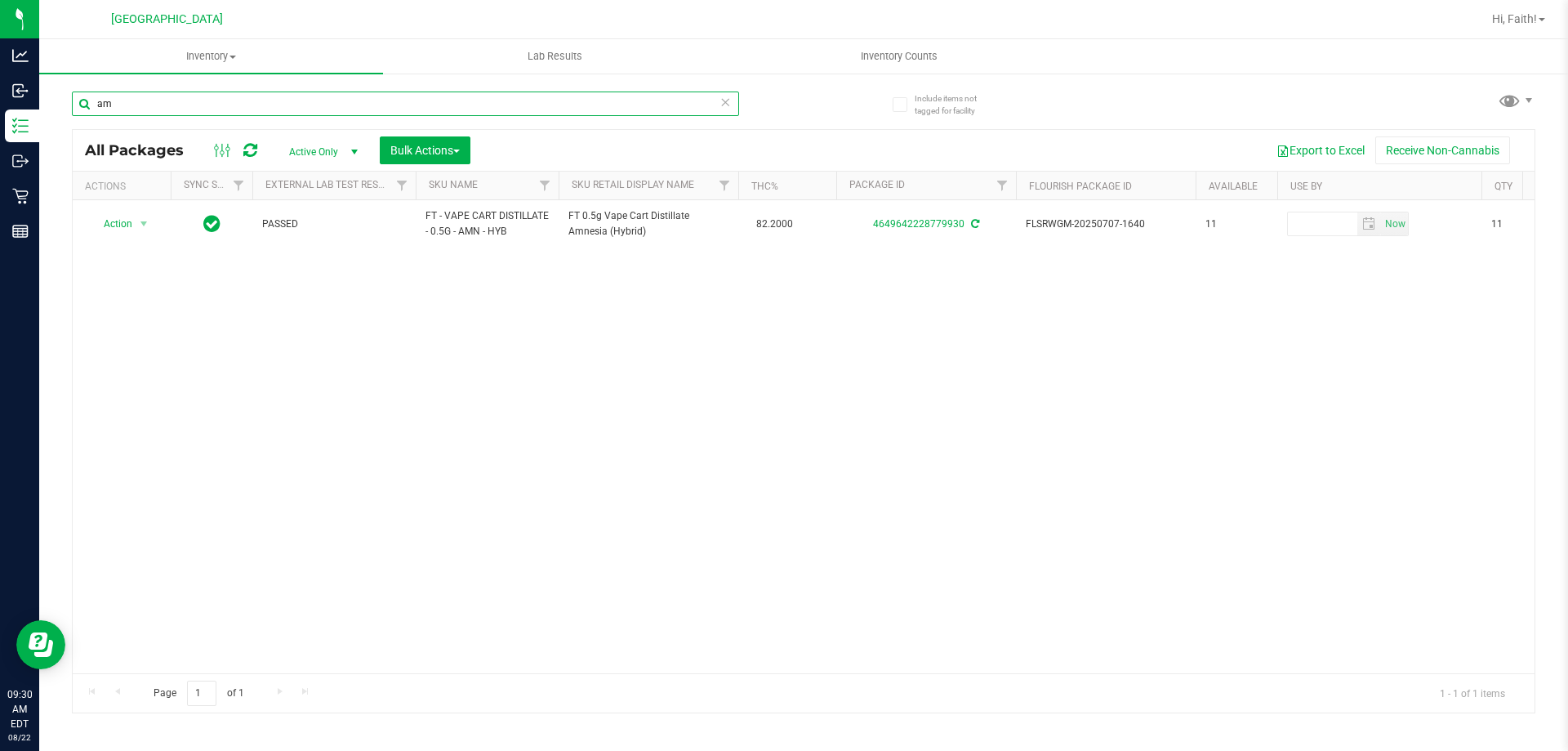
type input "a"
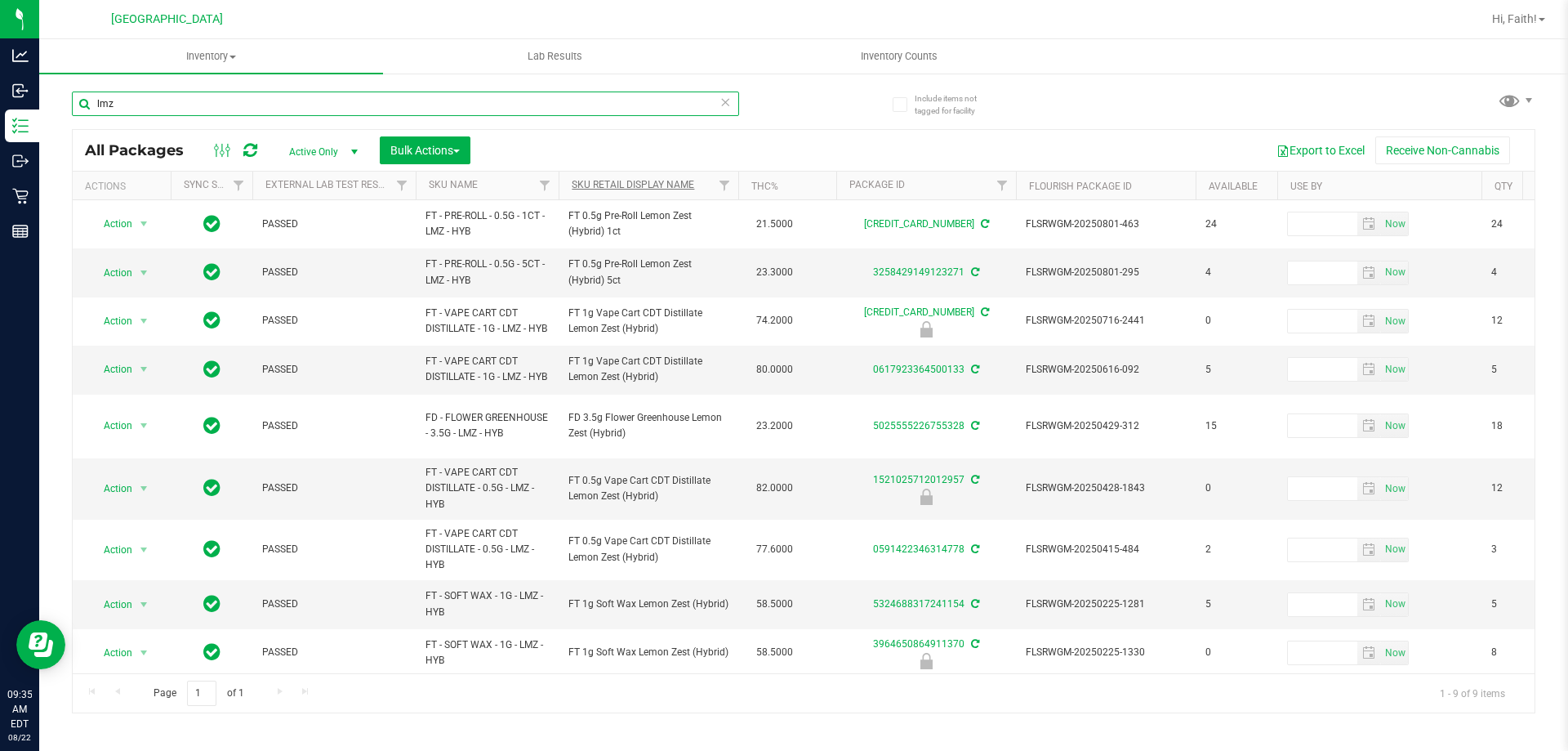
type input "lmz"
click at [634, 182] on link "Sku Retail Display Name" at bounding box center [633, 185] width 122 height 12
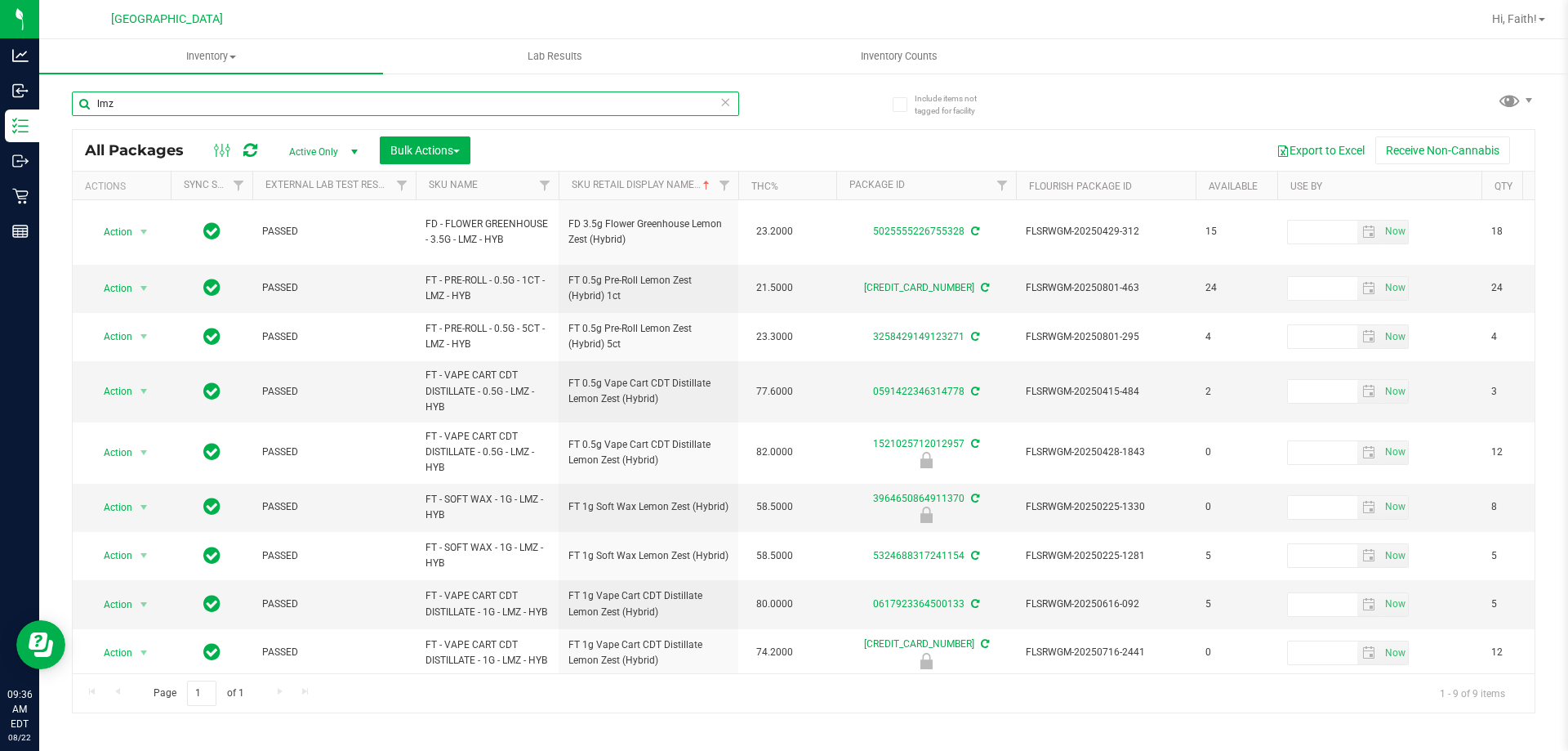
click at [352, 101] on input "lmz" at bounding box center [405, 103] width 668 height 24
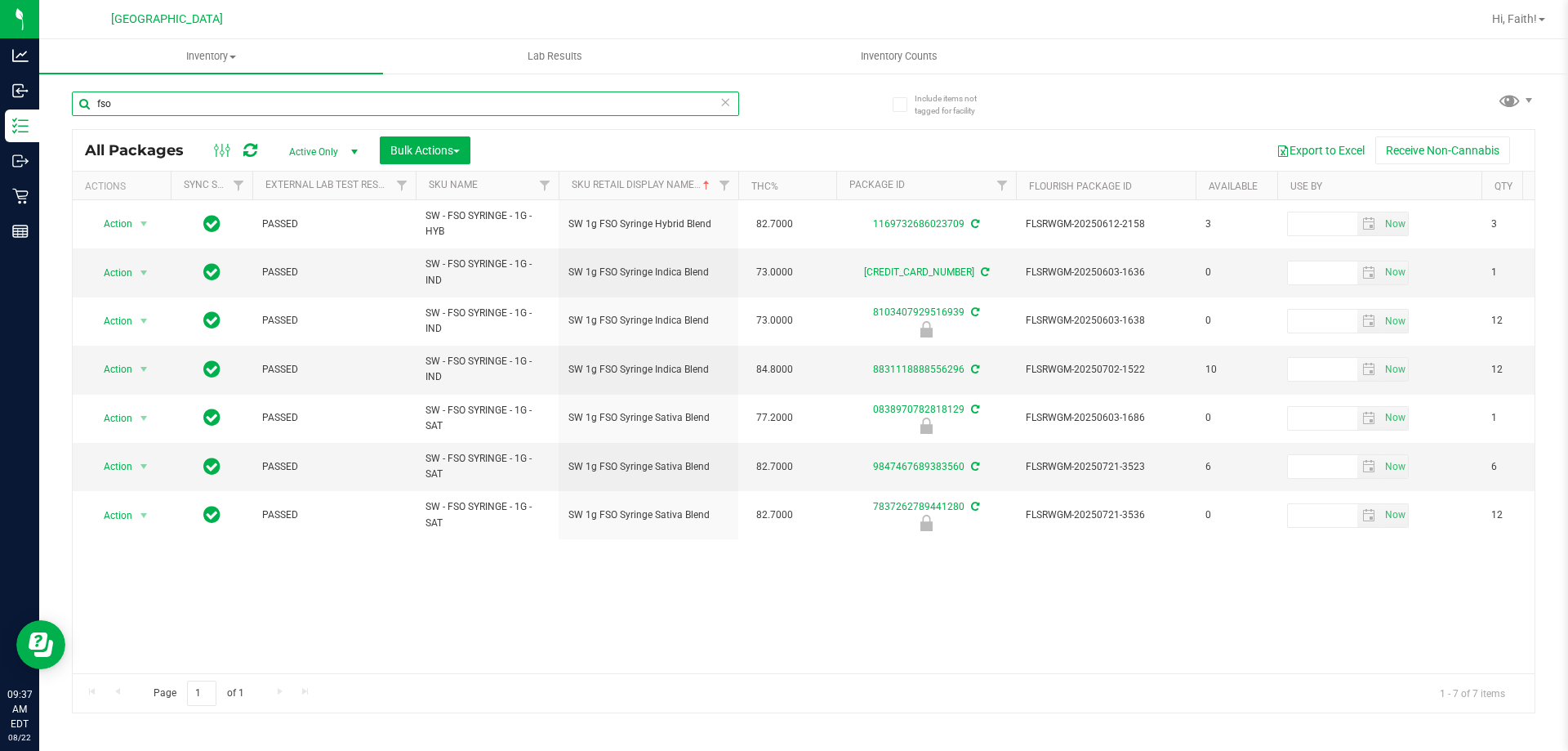
type input "fso"
click at [730, 103] on icon at bounding box center [725, 101] width 12 height 20
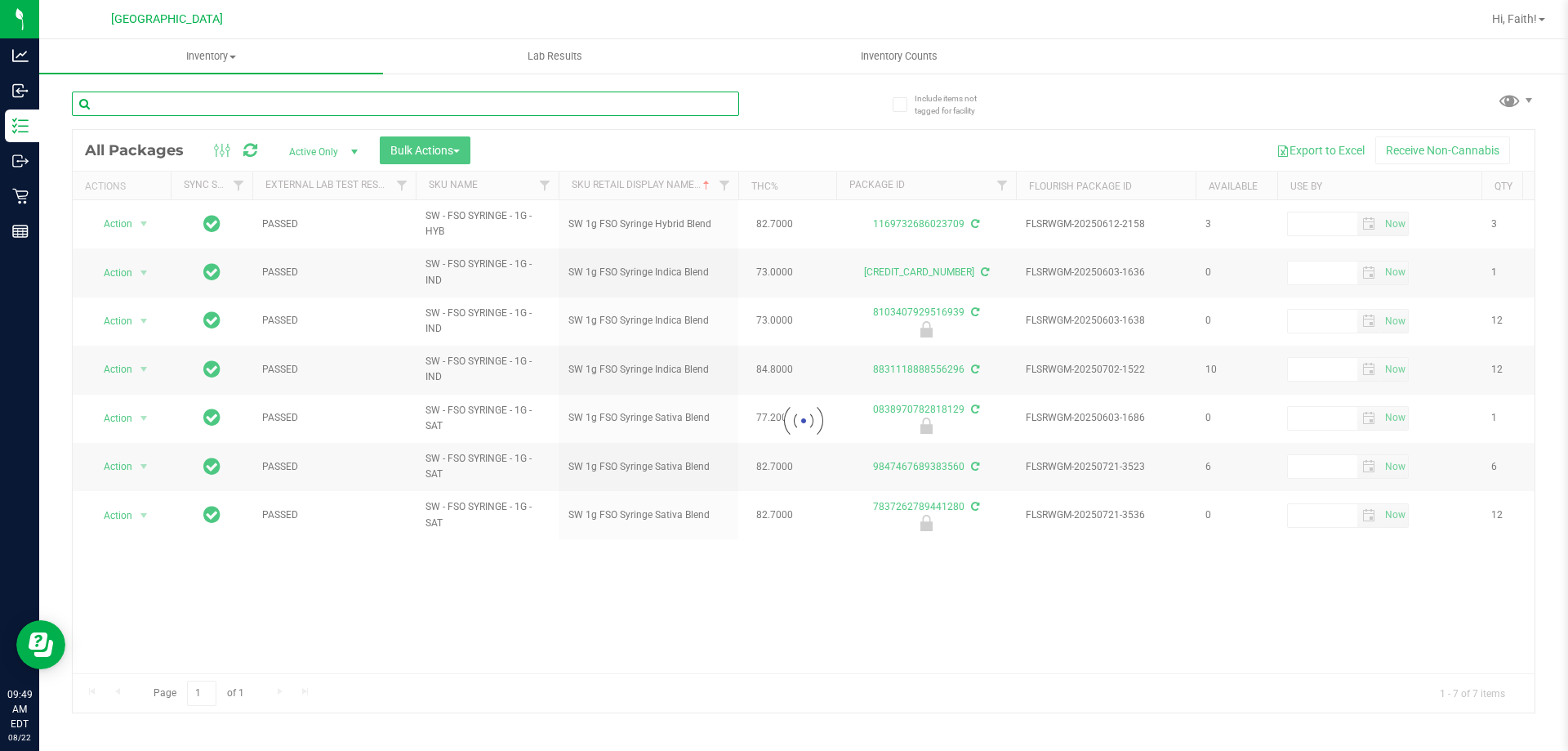
click at [649, 109] on input "text" at bounding box center [405, 103] width 668 height 24
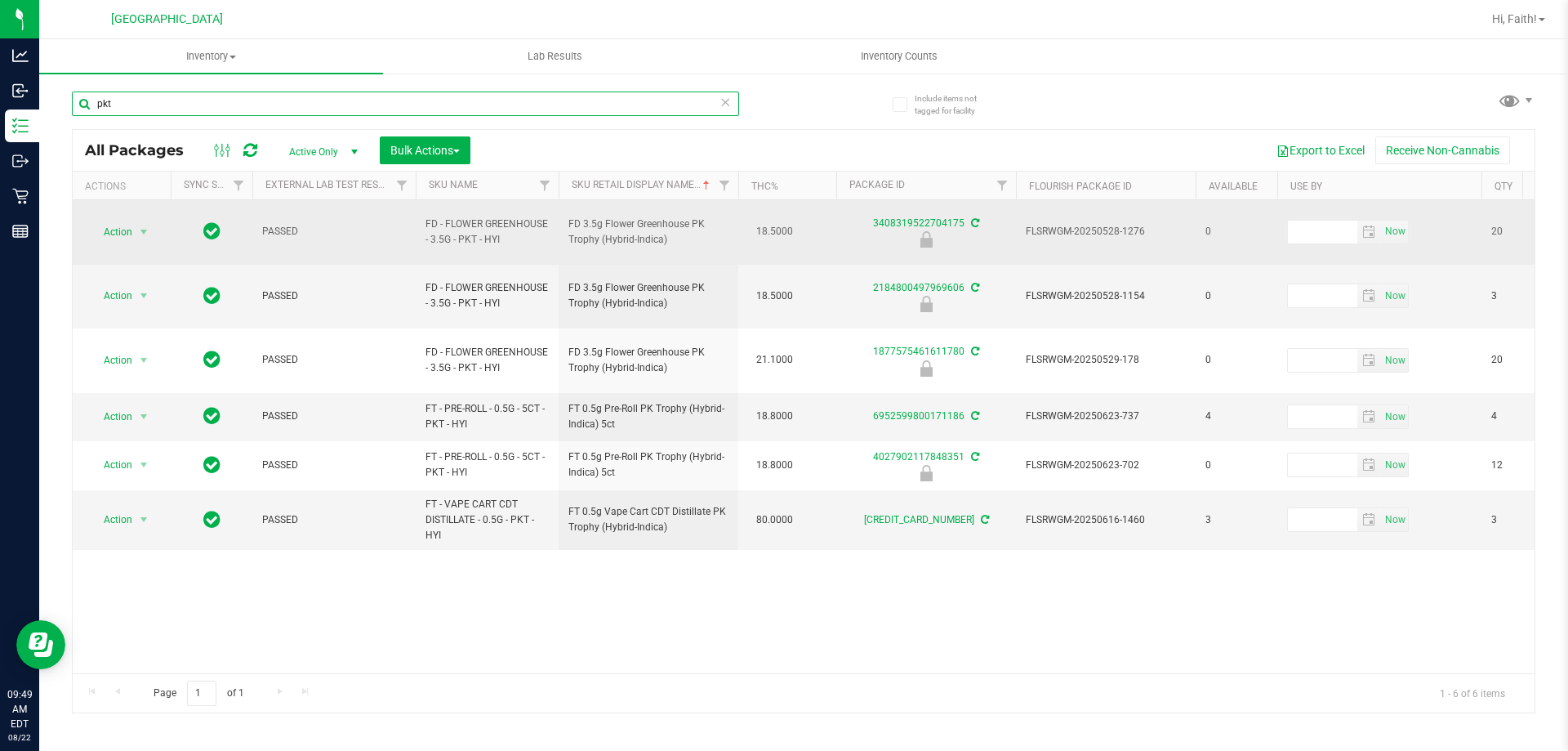
type input "pkt"
drag, startPoint x: 662, startPoint y: 219, endPoint x: 693, endPoint y: 210, distance: 32.3
click at [693, 216] on span "FD 3.5g Flower Greenhouse PK Trophy (Hybrid-Indica)" at bounding box center [648, 231] width 160 height 31
click at [687, 216] on span "FD 3.5g Flower Greenhouse PK Trophy (Hybrid-Indica)" at bounding box center [648, 231] width 160 height 31
drag, startPoint x: 629, startPoint y: 220, endPoint x: 674, endPoint y: 220, distance: 45.0
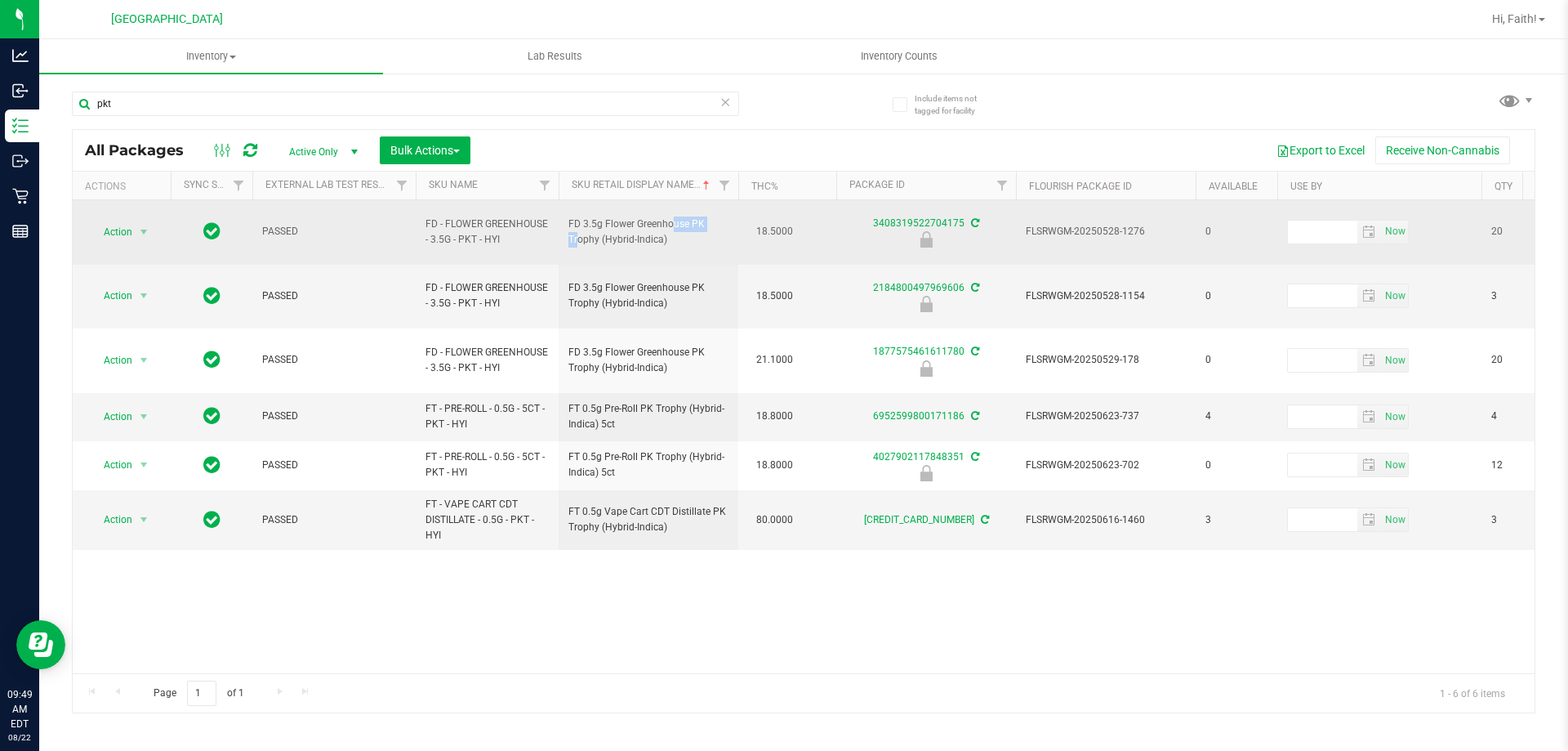
click at [674, 220] on span "FD 3.5g Flower Greenhouse PK Trophy (Hybrid-Indica)" at bounding box center [648, 231] width 160 height 31
click at [666, 222] on span "FD 3.5g Flower Greenhouse PK Trophy (Hybrid-Indica)" at bounding box center [648, 231] width 160 height 31
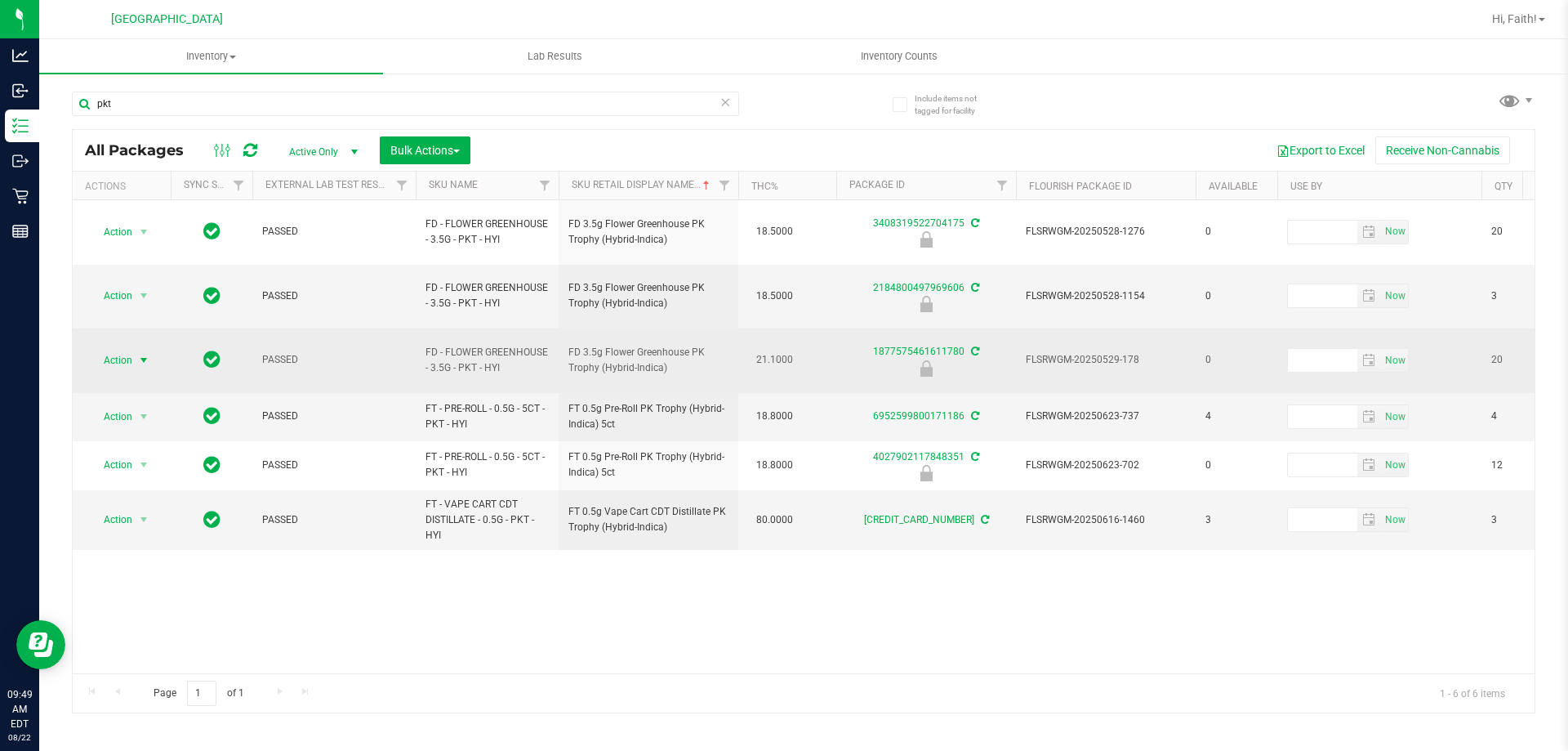
click at [132, 348] on span "Action" at bounding box center [111, 360] width 44 height 23
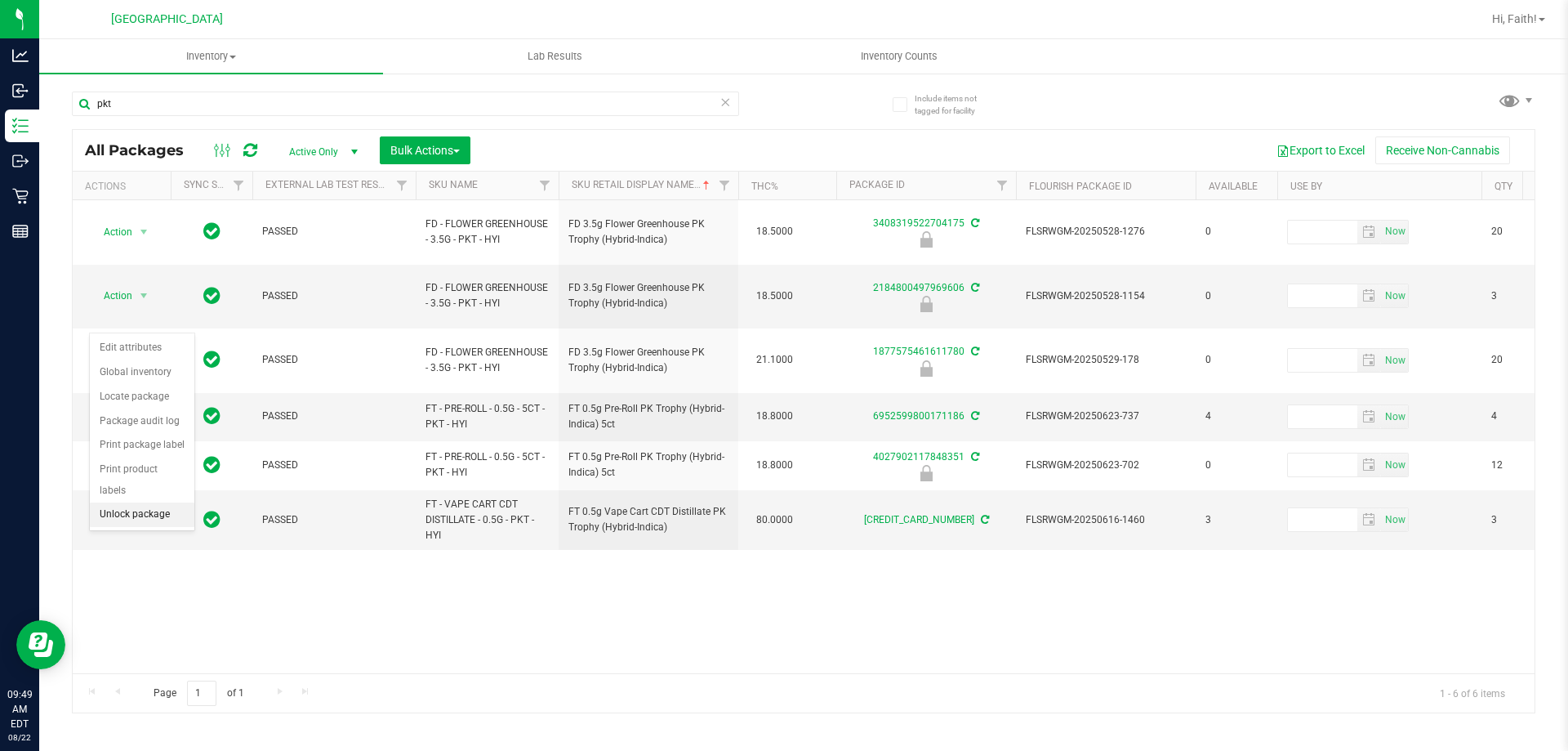
click at [131, 502] on li "Unlock package" at bounding box center [142, 514] width 105 height 24
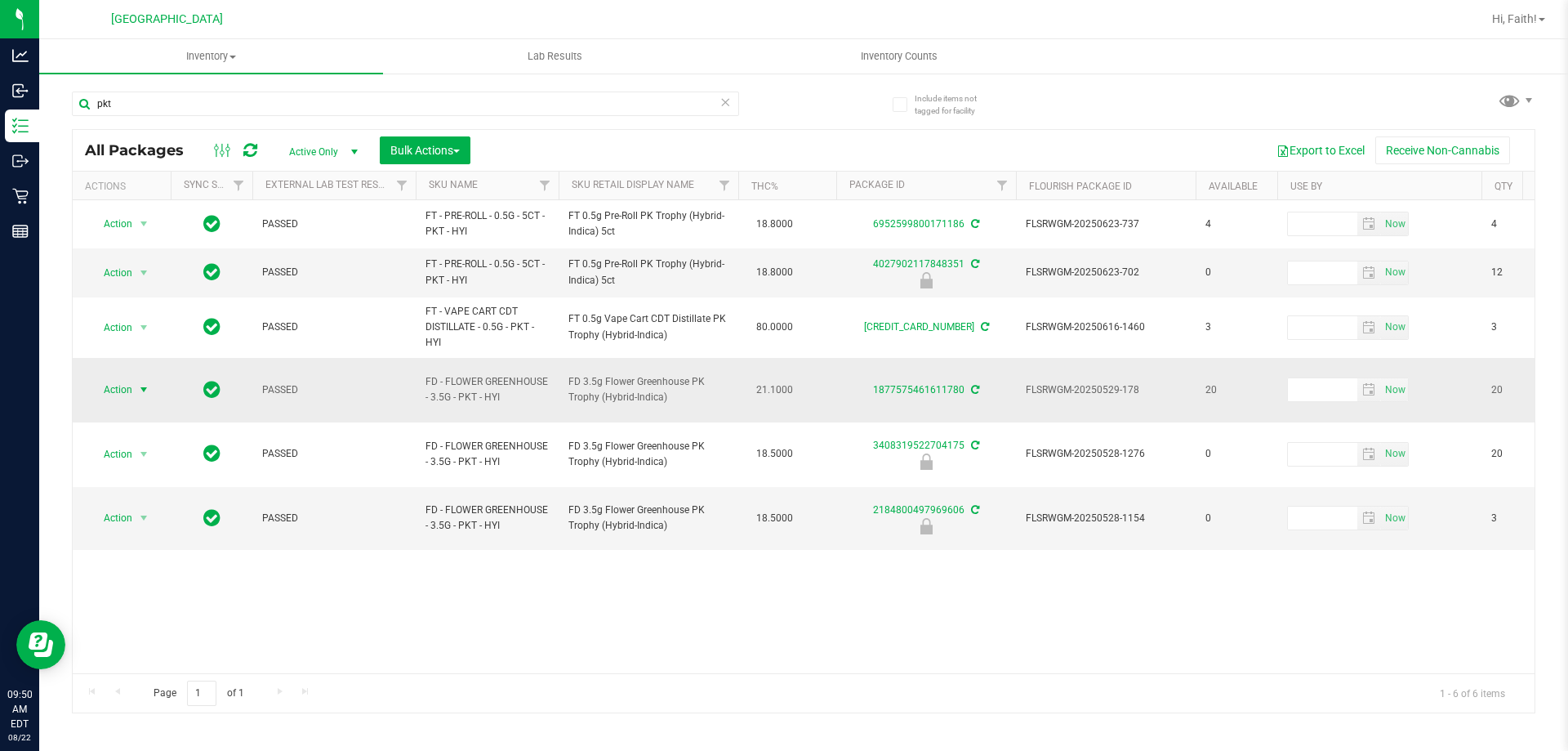
click at [131, 378] on span "Action" at bounding box center [111, 390] width 44 height 23
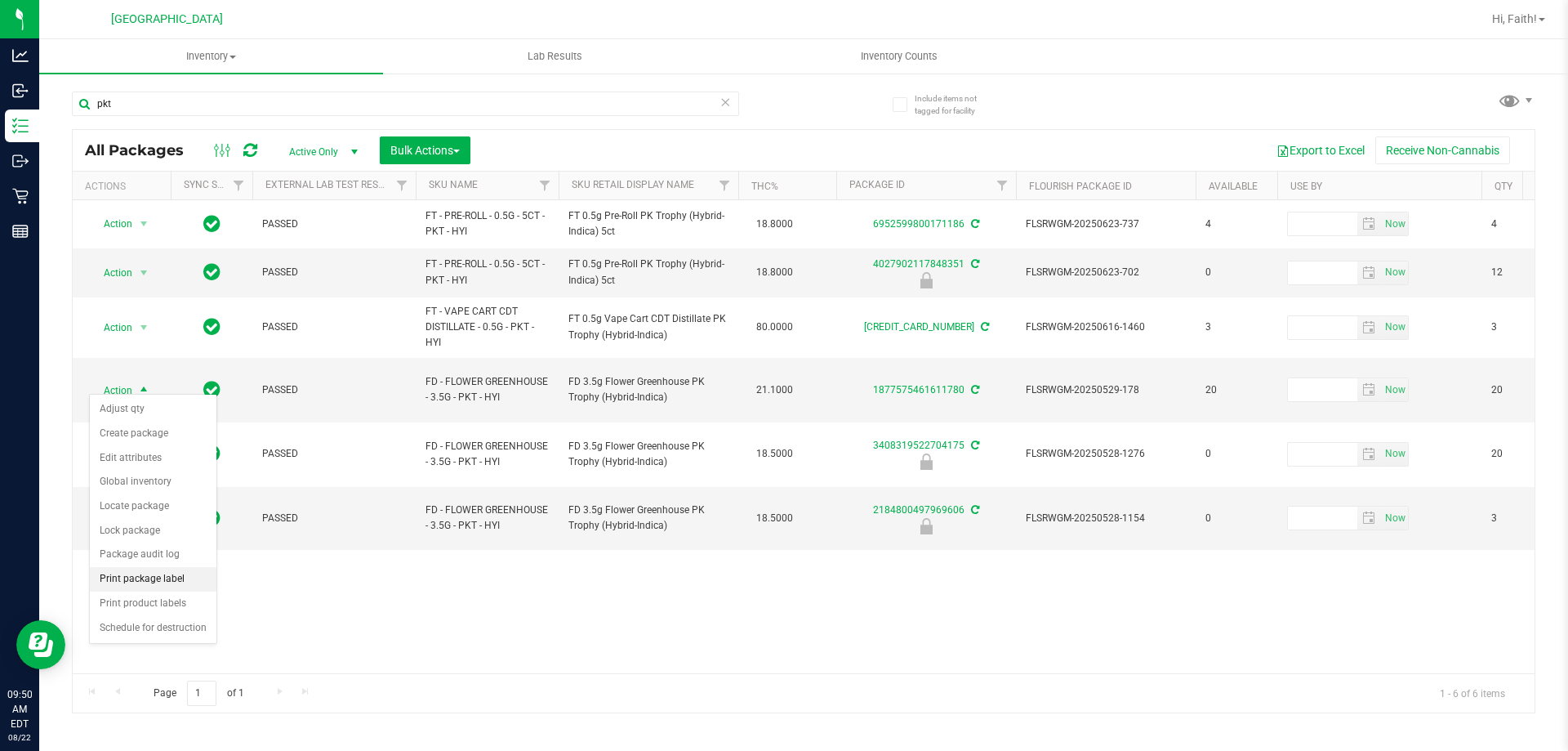
click at [155, 578] on li "Print package label" at bounding box center [153, 579] width 126 height 24
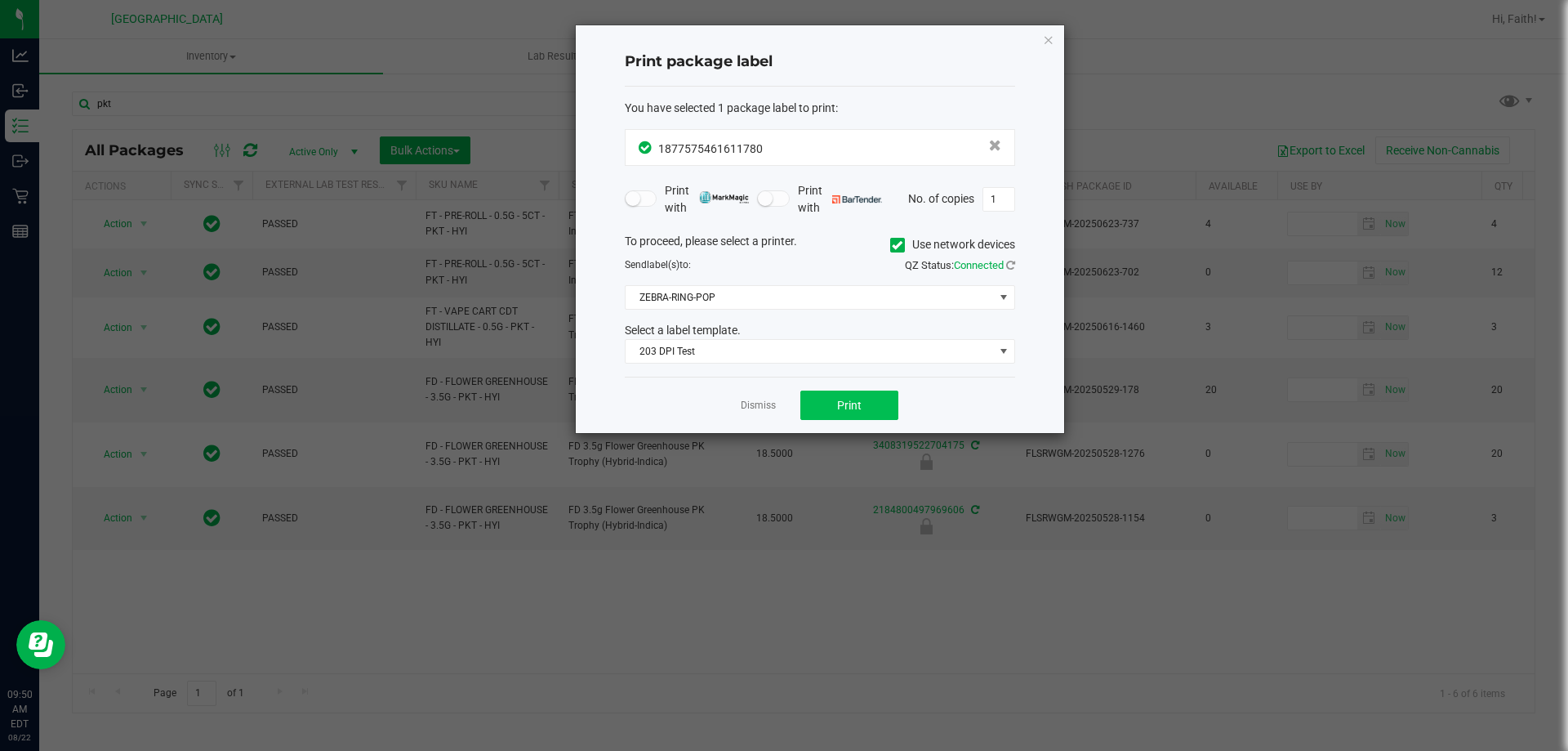
click at [858, 392] on div "Dismiss Print" at bounding box center [820, 405] width 391 height 57
click at [858, 403] on span "Print" at bounding box center [849, 405] width 24 height 13
click at [1041, 41] on div "Print package label You have selected 1 package label to print : 18775754616117…" at bounding box center [819, 229] width 488 height 408
click at [1053, 40] on icon "button" at bounding box center [1048, 39] width 12 height 20
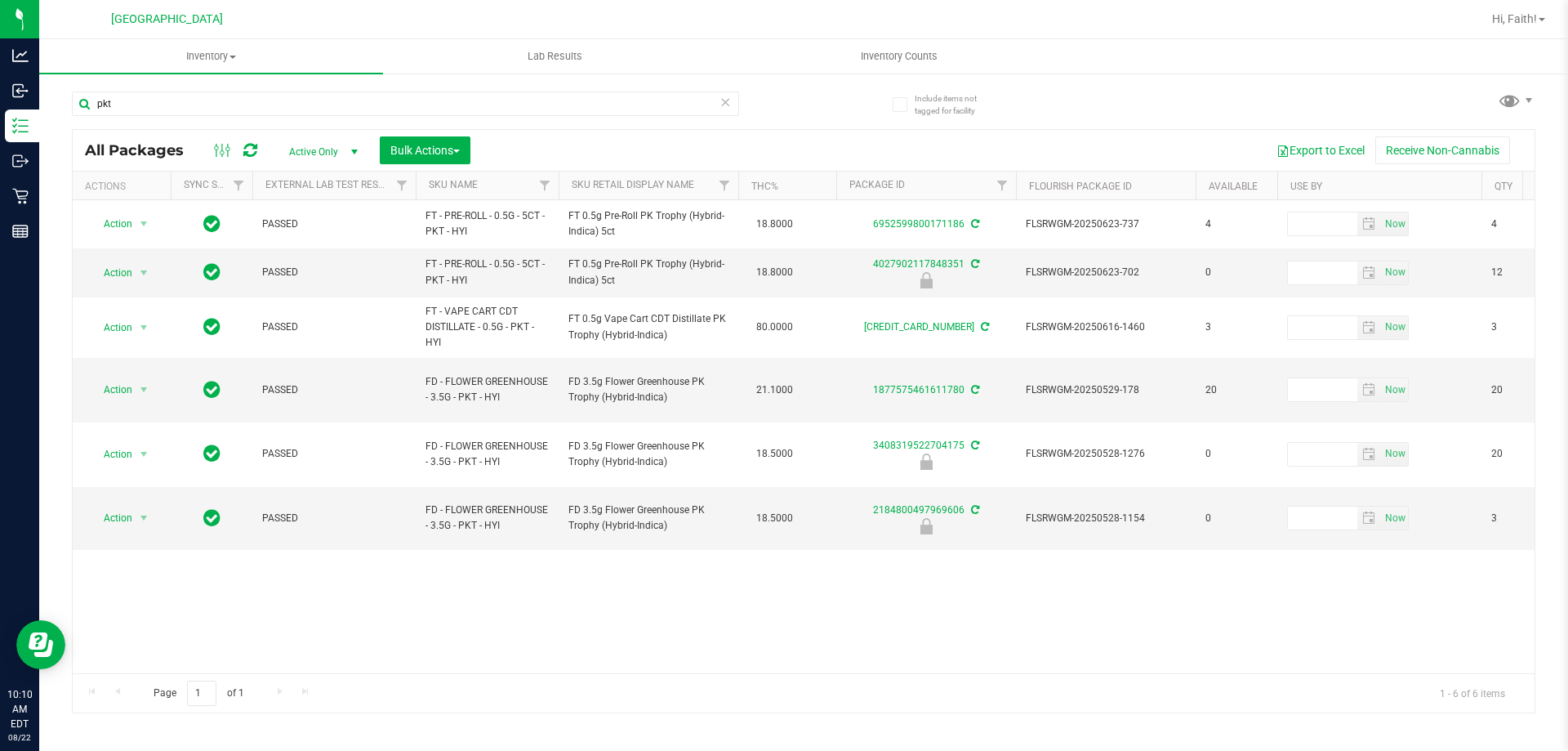
click at [649, 191] on th "Sku Retail Display Name" at bounding box center [648, 185] width 180 height 28
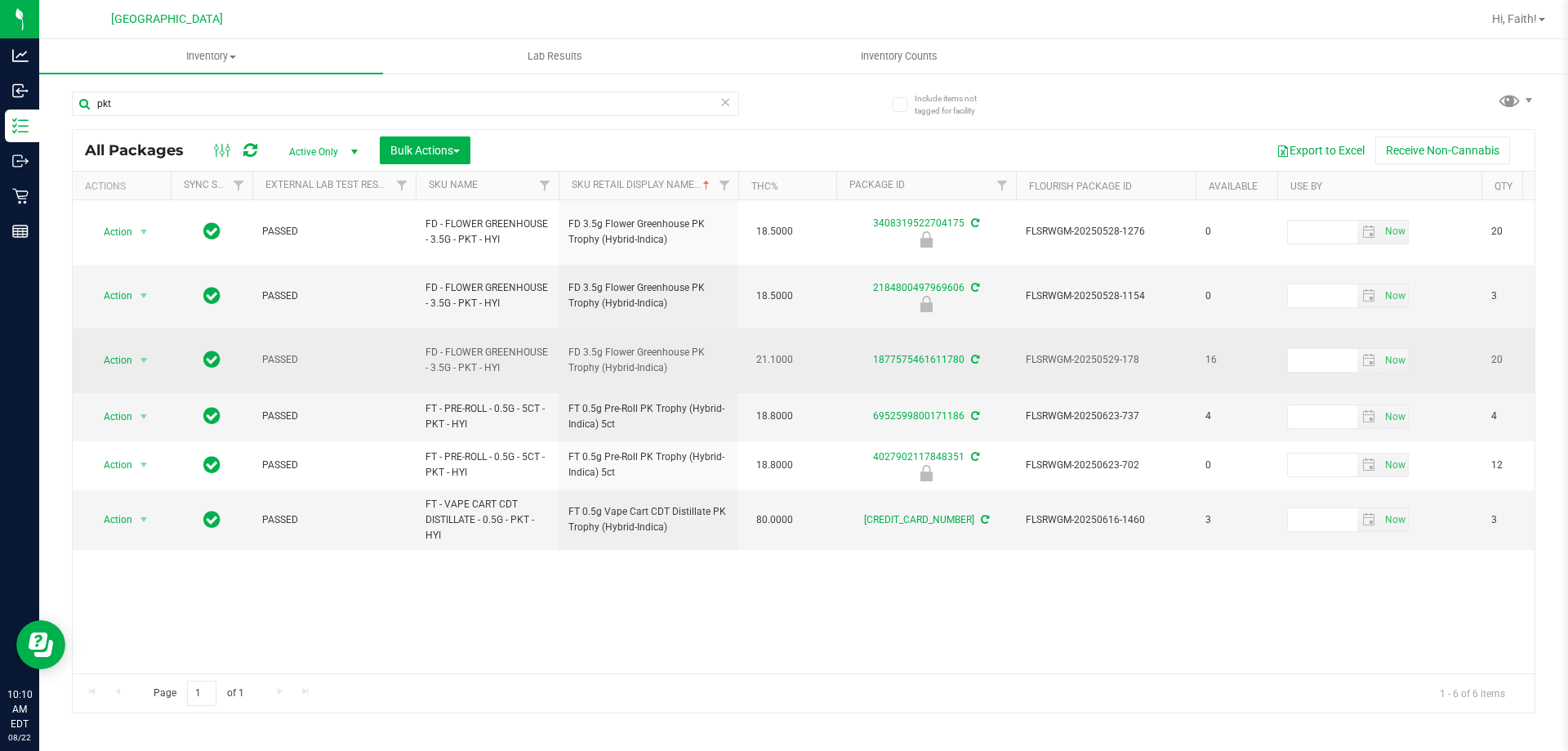
click at [1209, 352] on span "16" at bounding box center [1236, 359] width 62 height 16
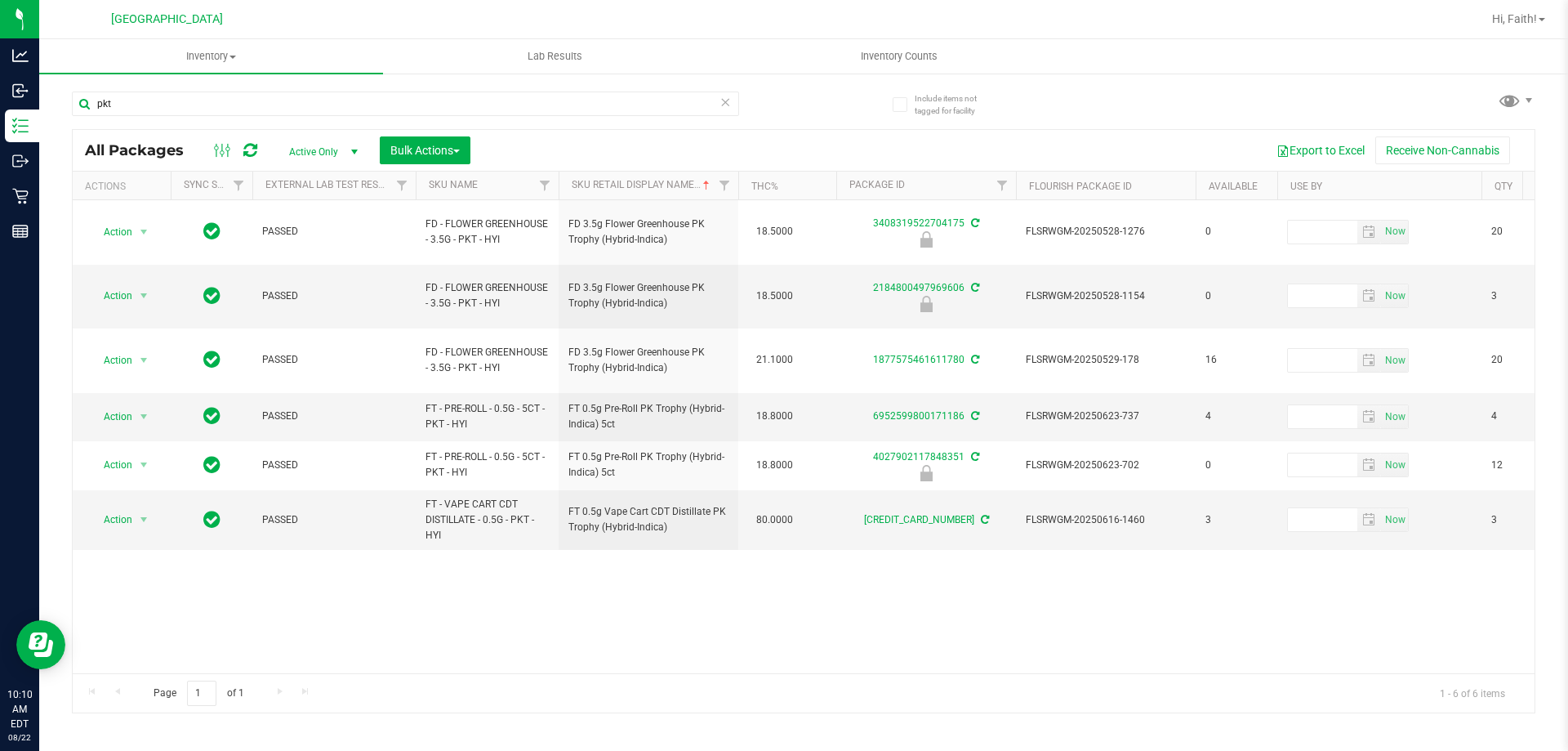
click at [1223, 607] on div "Action Action Edit attributes Global inventory Locate package Package audit log…" at bounding box center [803, 437] width 1462 height 473
click at [727, 104] on icon at bounding box center [725, 101] width 12 height 20
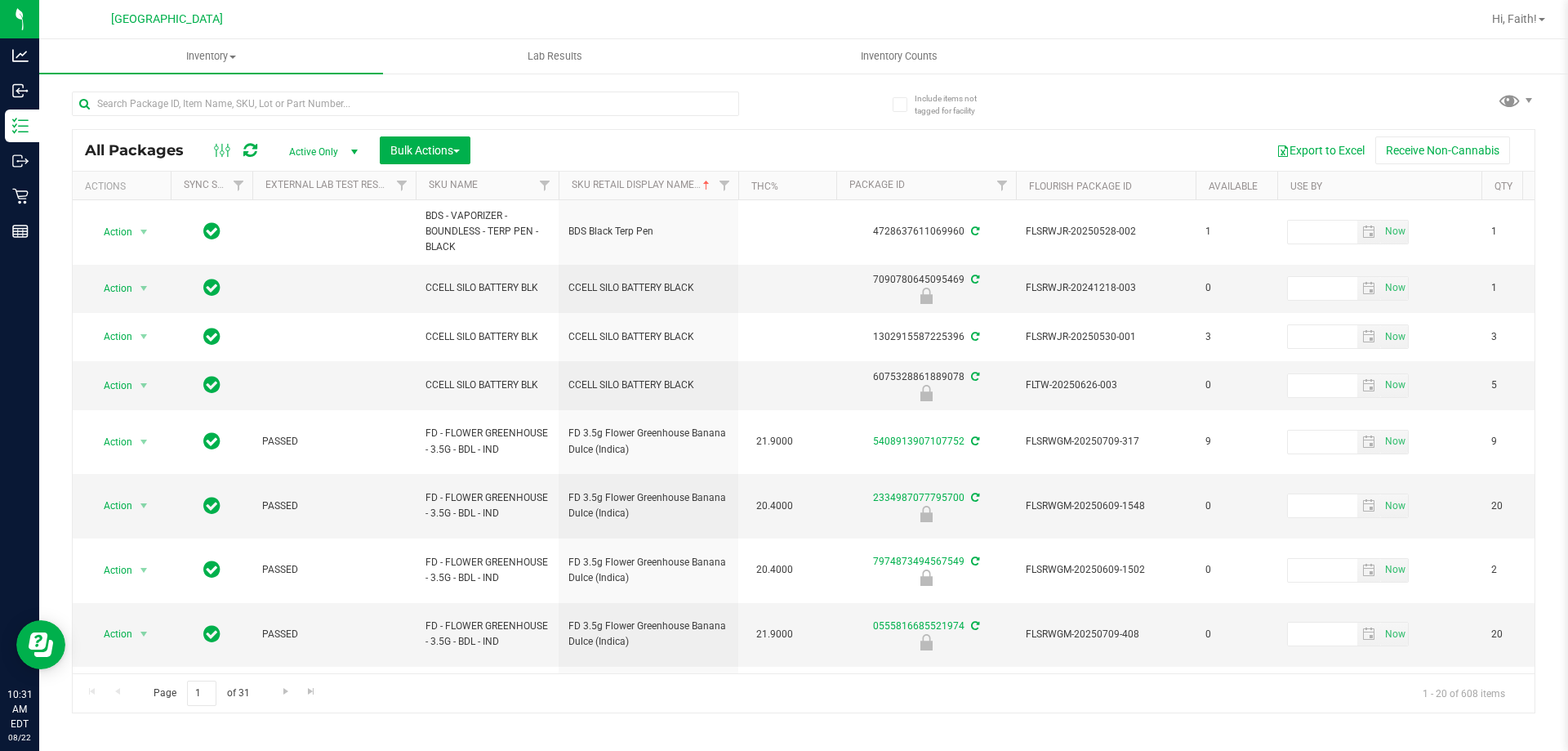
click at [282, 89] on div at bounding box center [437, 102] width 732 height 52
click at [254, 116] on div at bounding box center [405, 110] width 668 height 37
click at [247, 100] on input "text" at bounding box center [405, 103] width 668 height 24
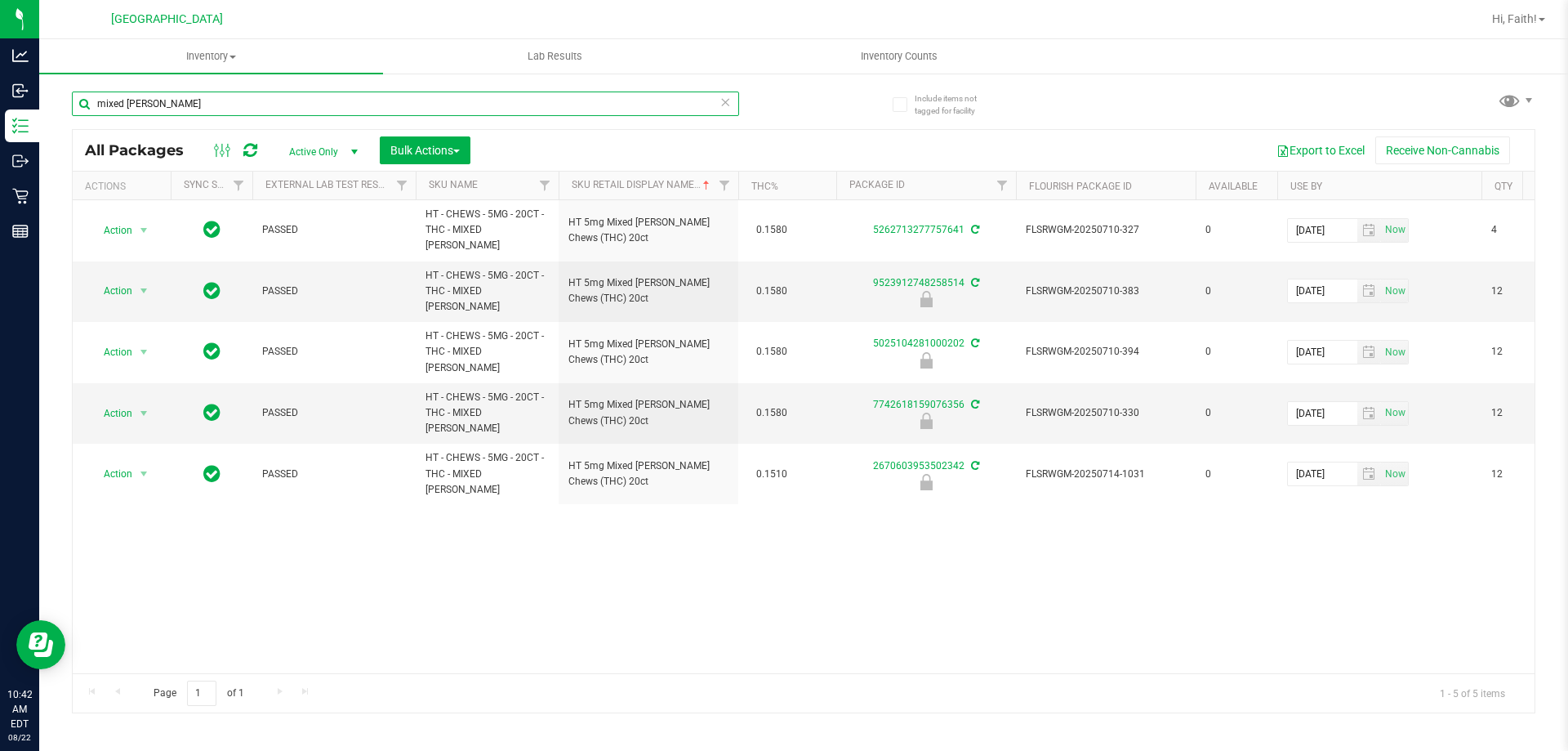
type input "mixed berry"
click at [127, 402] on span "Action" at bounding box center [111, 413] width 44 height 23
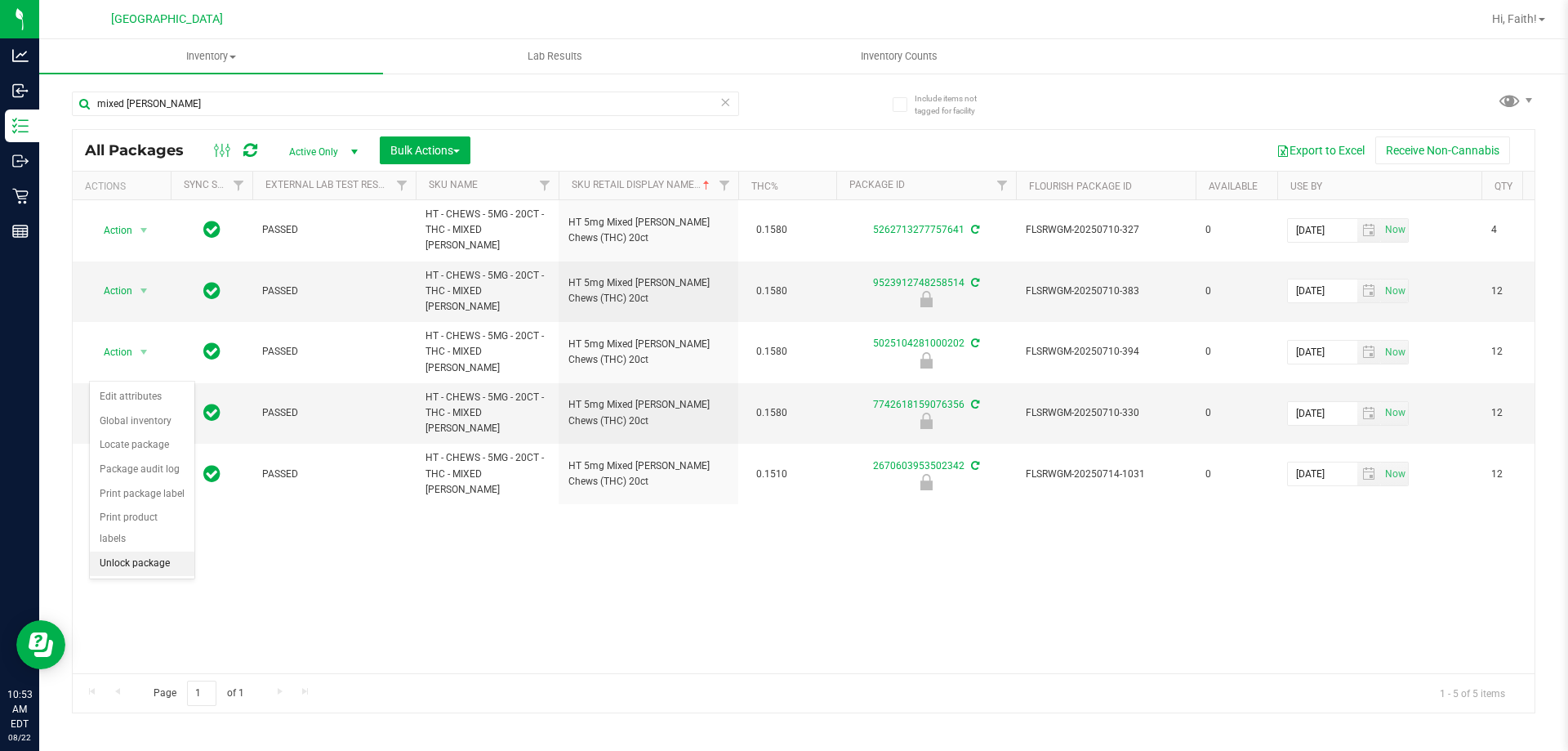
click at [141, 551] on li "Unlock package" at bounding box center [142, 563] width 105 height 24
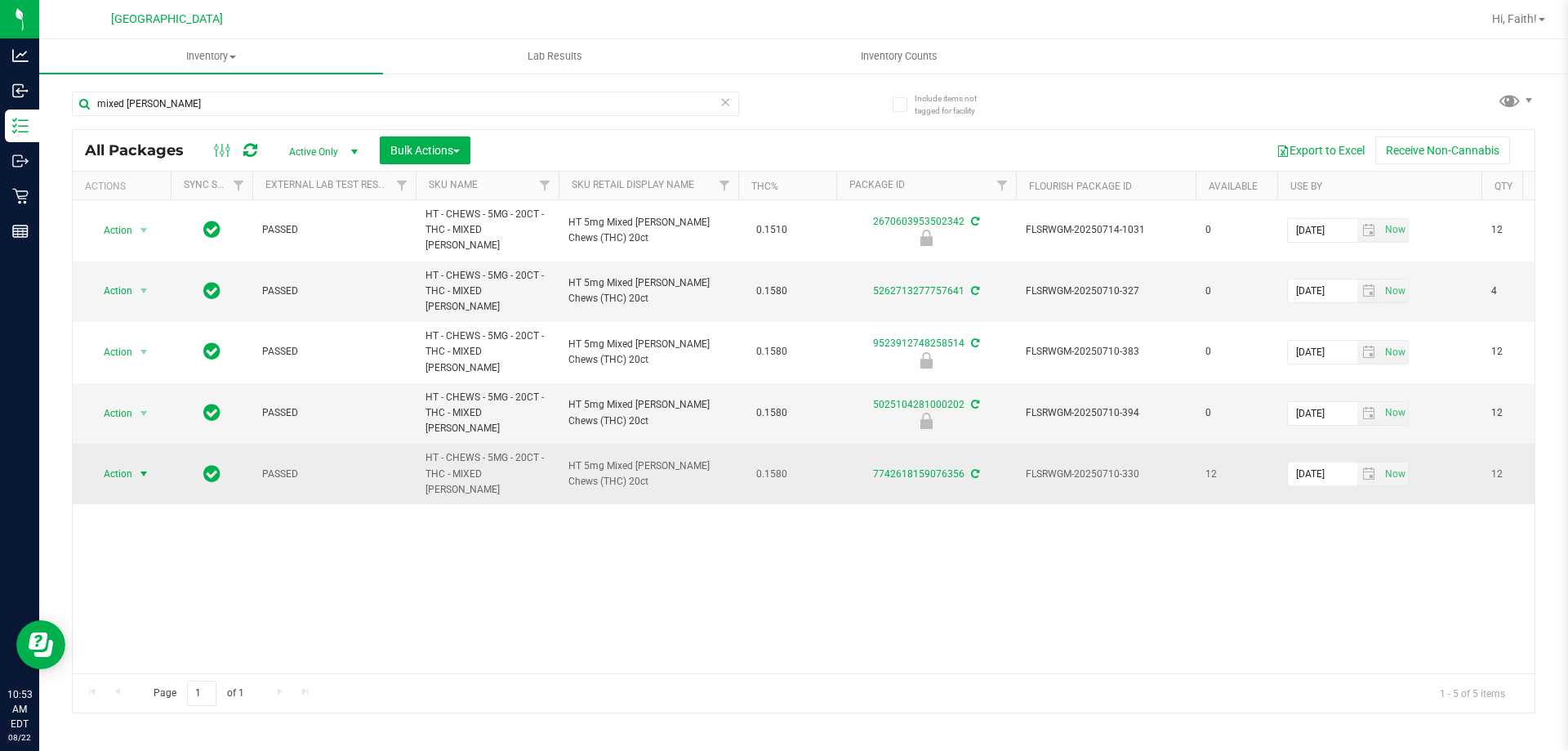
drag, startPoint x: 102, startPoint y: 412, endPoint x: 109, endPoint y: 428, distance: 17.5
click at [104, 462] on span "Action" at bounding box center [111, 474] width 44 height 23
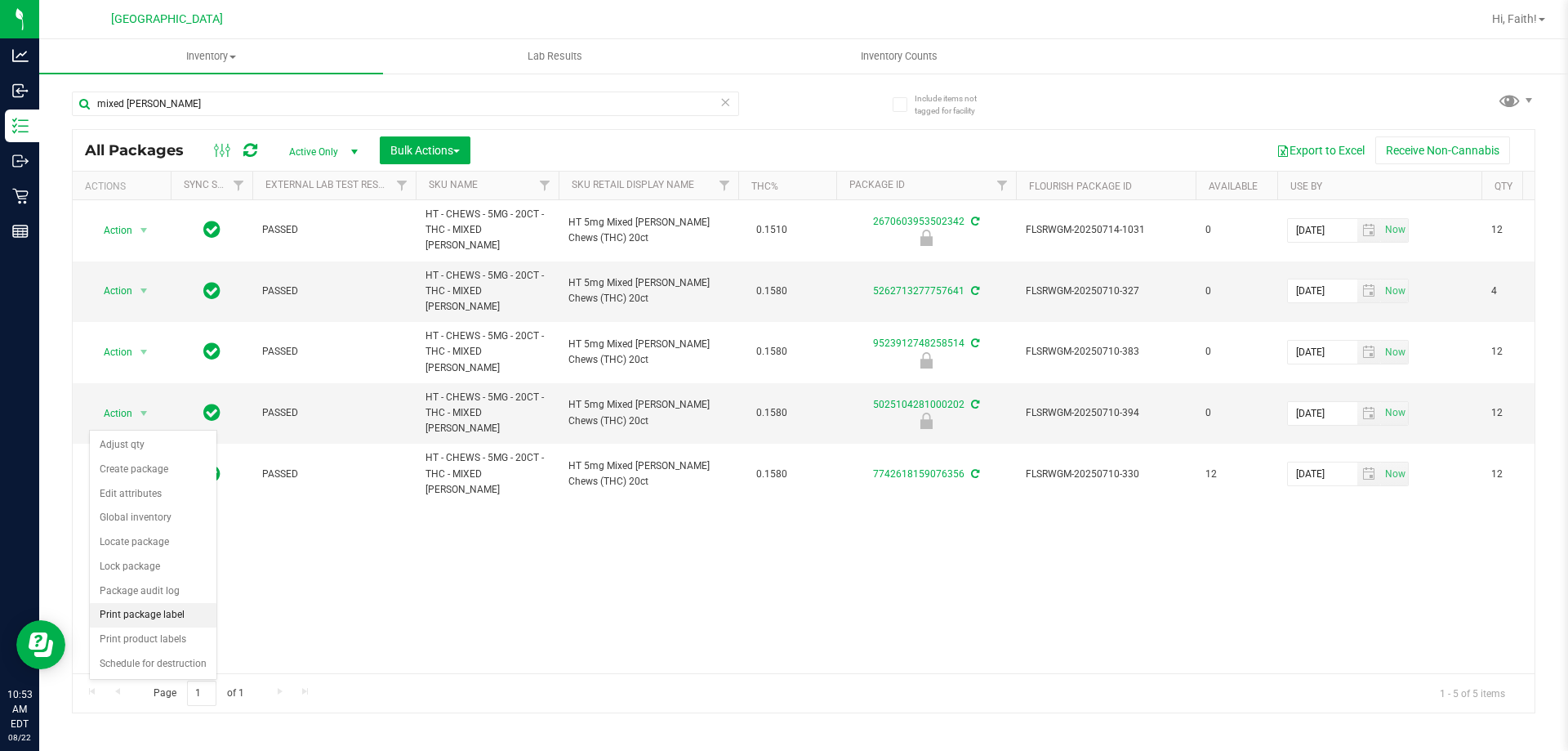
click at [151, 618] on li "Print package label" at bounding box center [153, 615] width 126 height 24
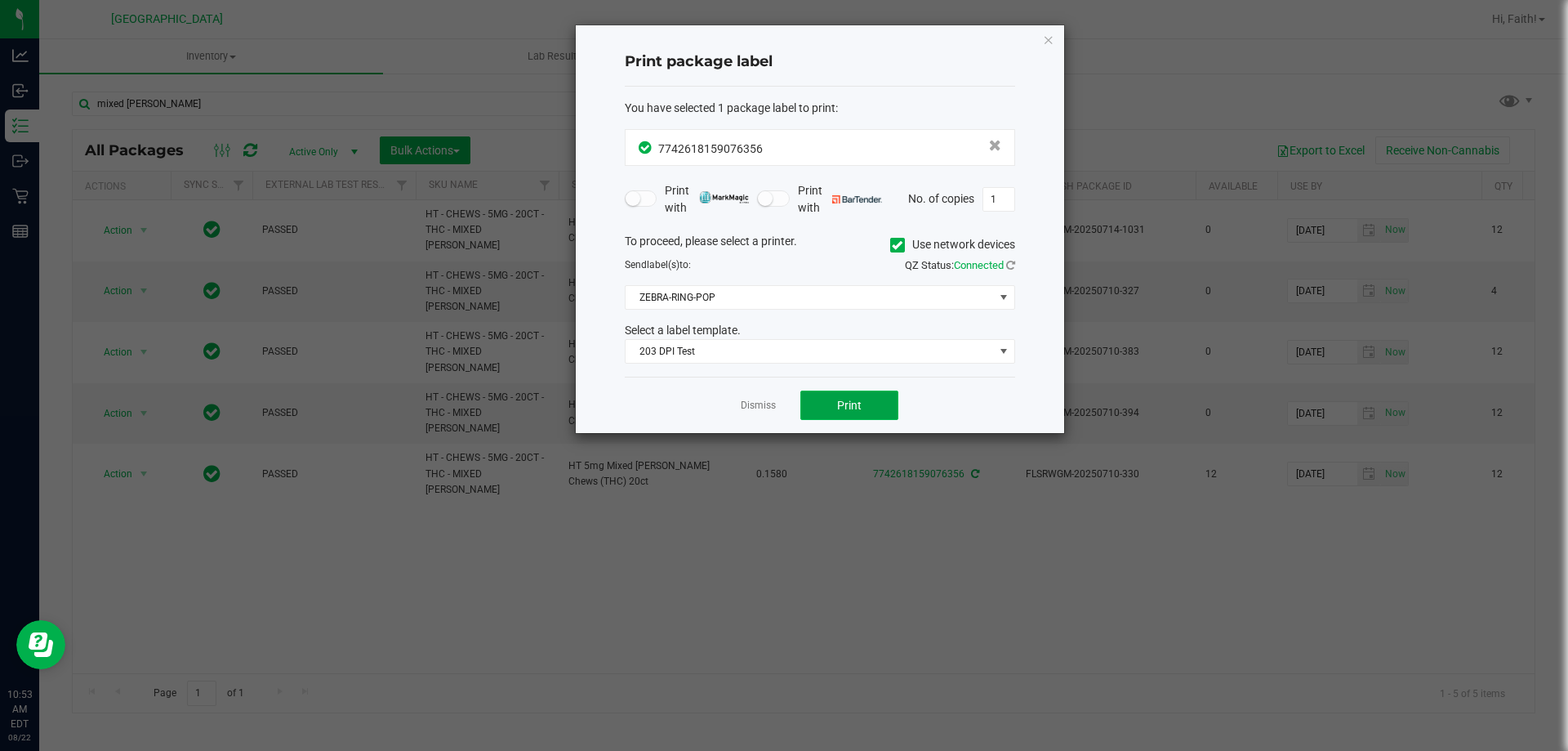
click at [848, 406] on span "Print" at bounding box center [849, 405] width 24 height 13
click at [1052, 48] on icon "button" at bounding box center [1048, 39] width 12 height 20
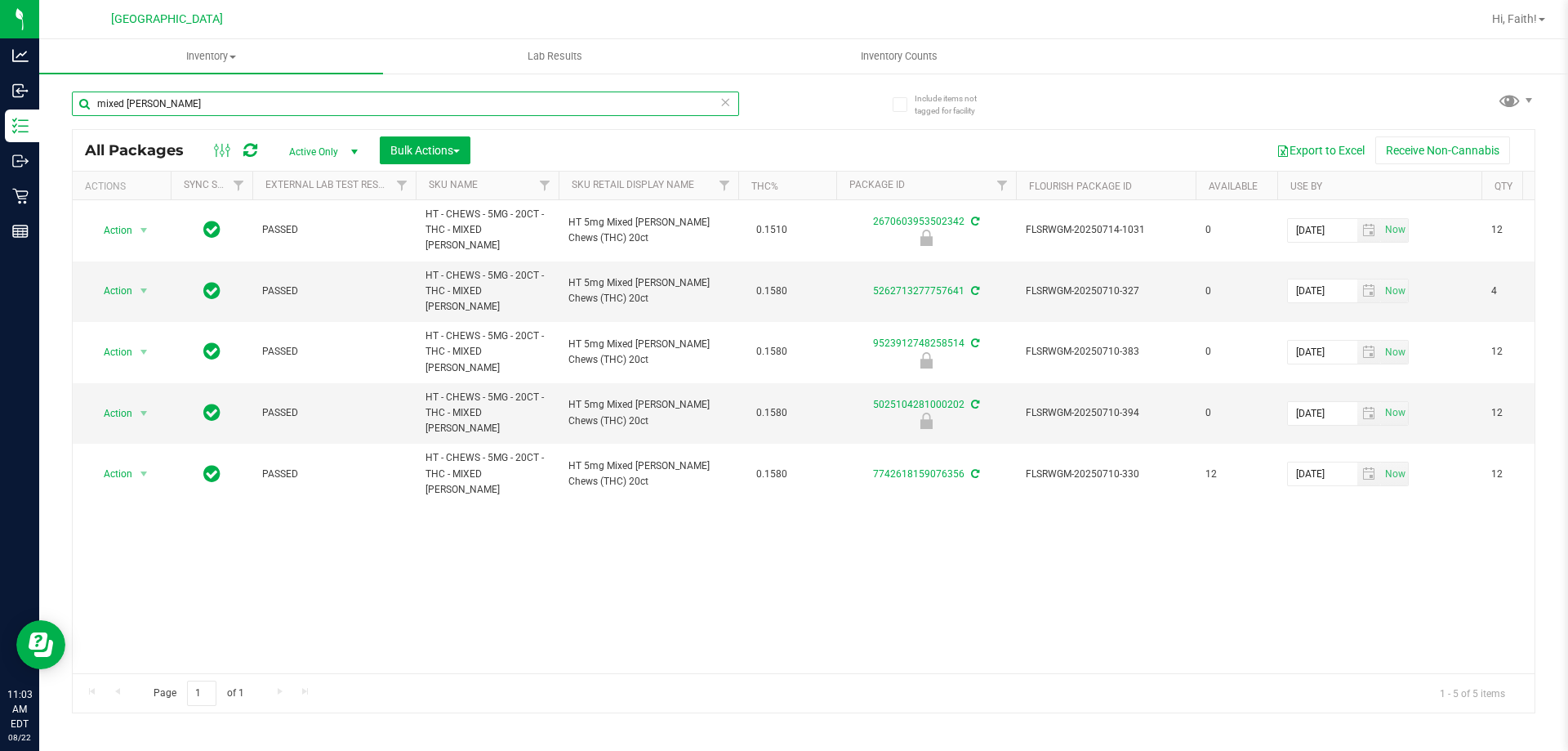
click at [599, 108] on input "mixed berry" at bounding box center [405, 103] width 668 height 24
click at [622, 177] on th "Sku Retail Display Name" at bounding box center [648, 185] width 180 height 28
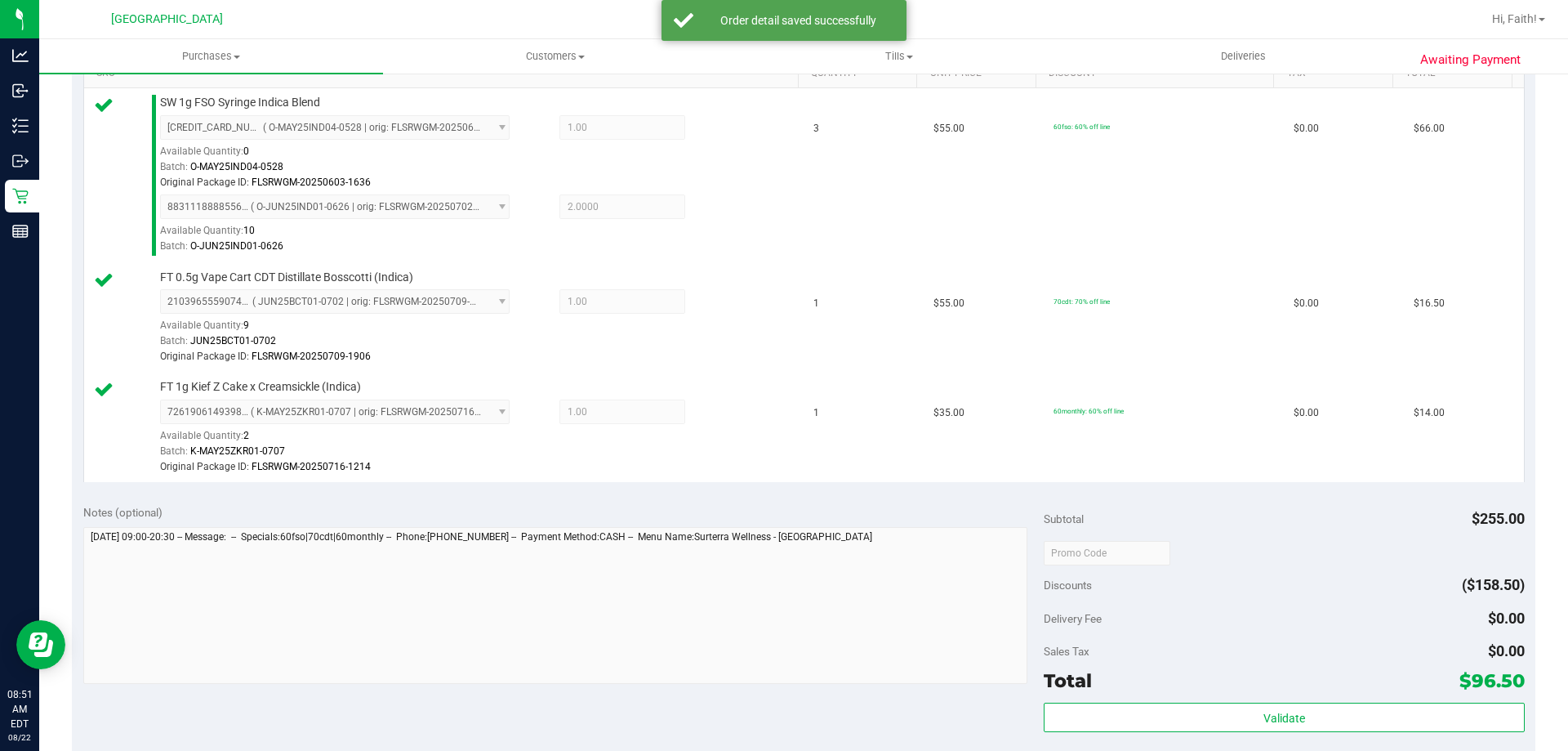
scroll to position [464, 0]
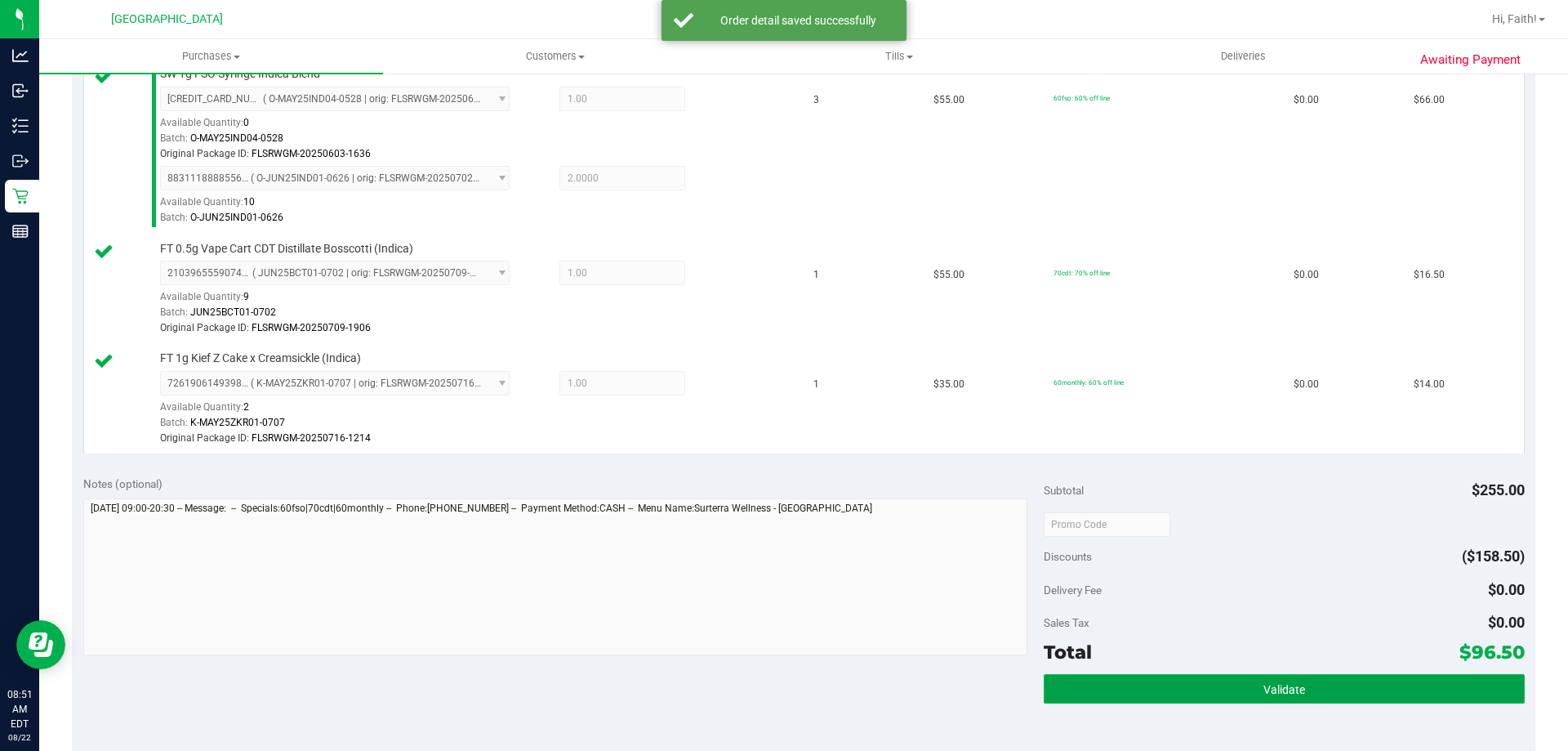
click at [1311, 698] on button "Validate" at bounding box center [1284, 688] width 481 height 29
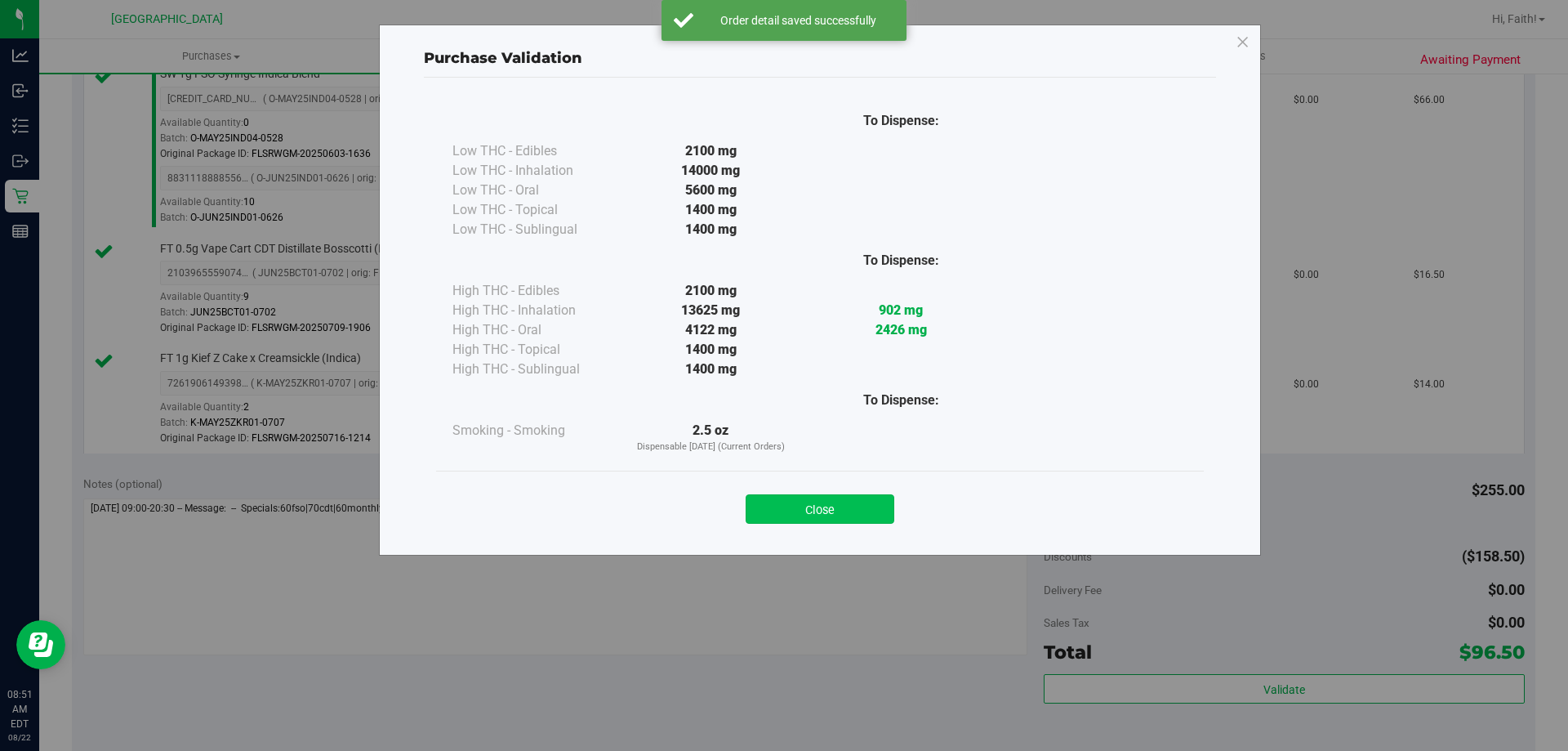
click at [826, 501] on button "Close" at bounding box center [820, 508] width 149 height 29
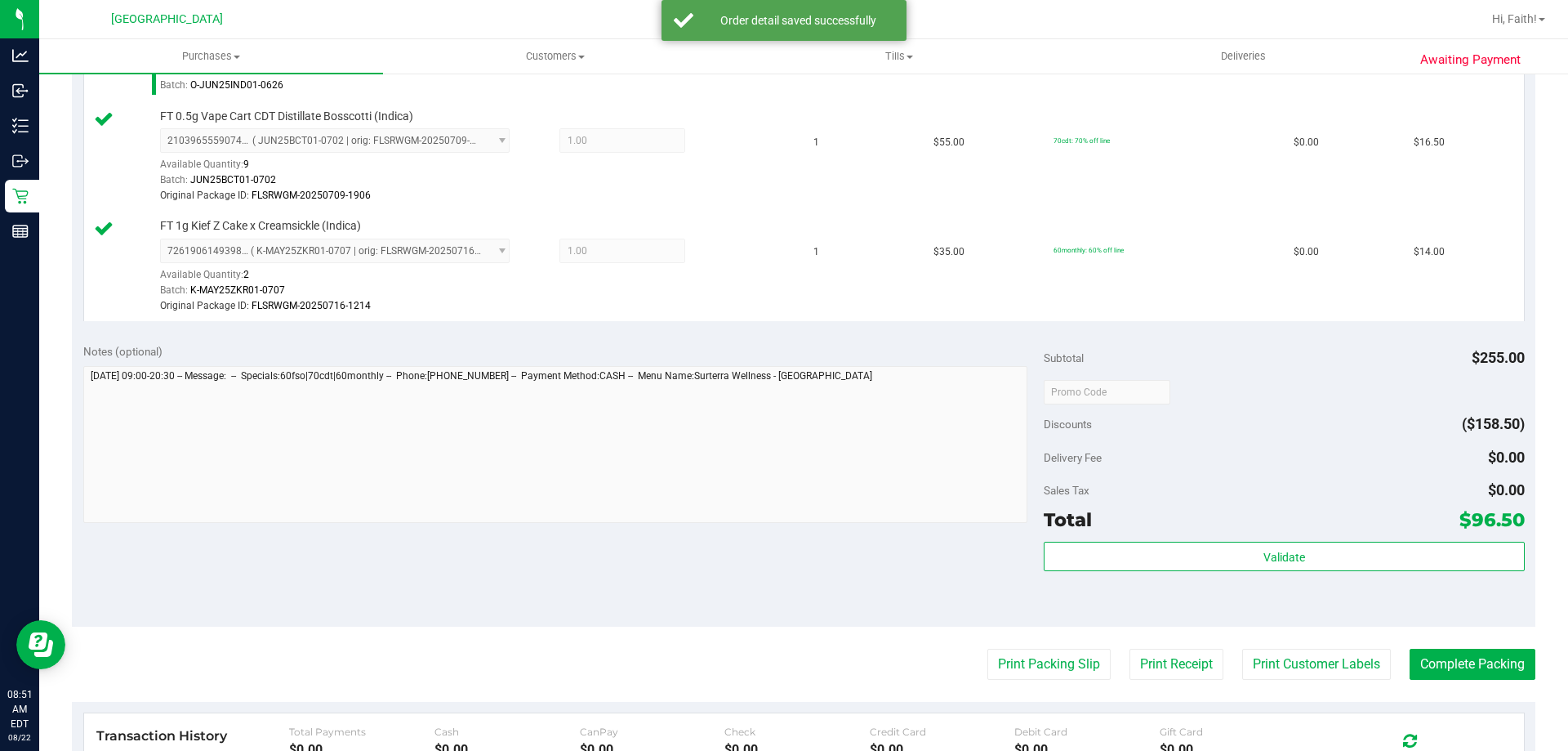
scroll to position [600, 0]
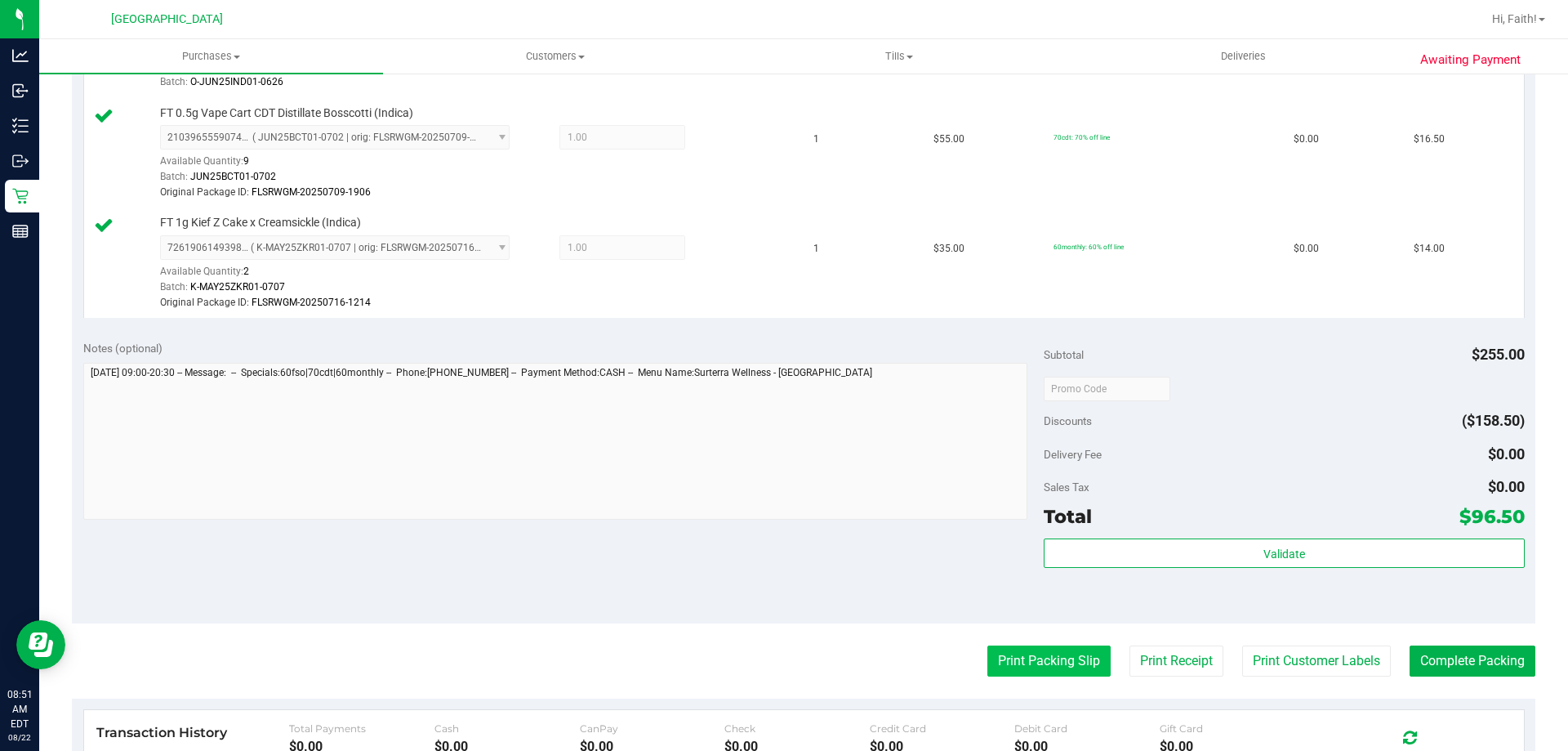
click at [1036, 669] on button "Print Packing Slip" at bounding box center [1049, 660] width 123 height 31
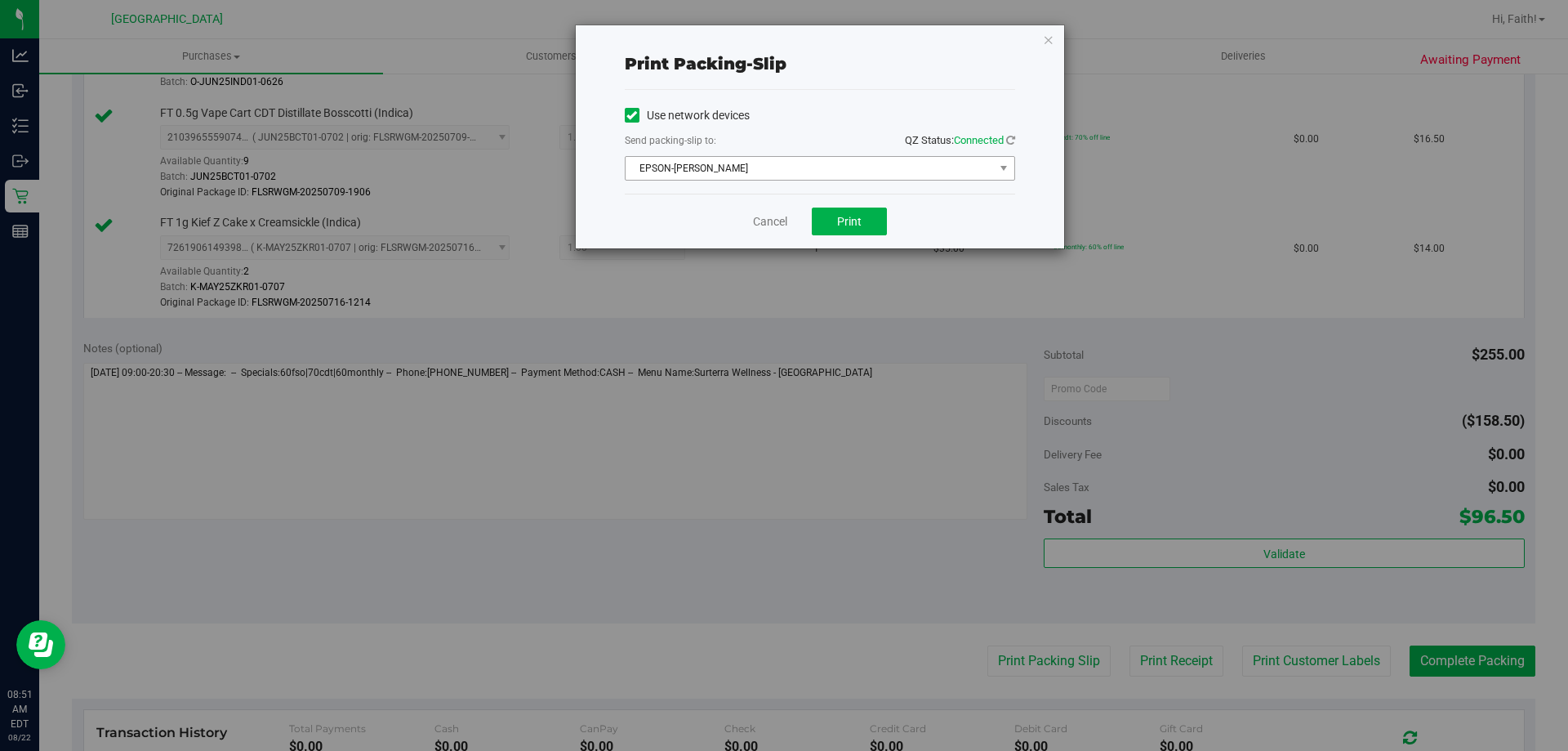
click at [863, 178] on span "EPSON-AUDREY-KITCHING" at bounding box center [809, 169] width 368 height 23
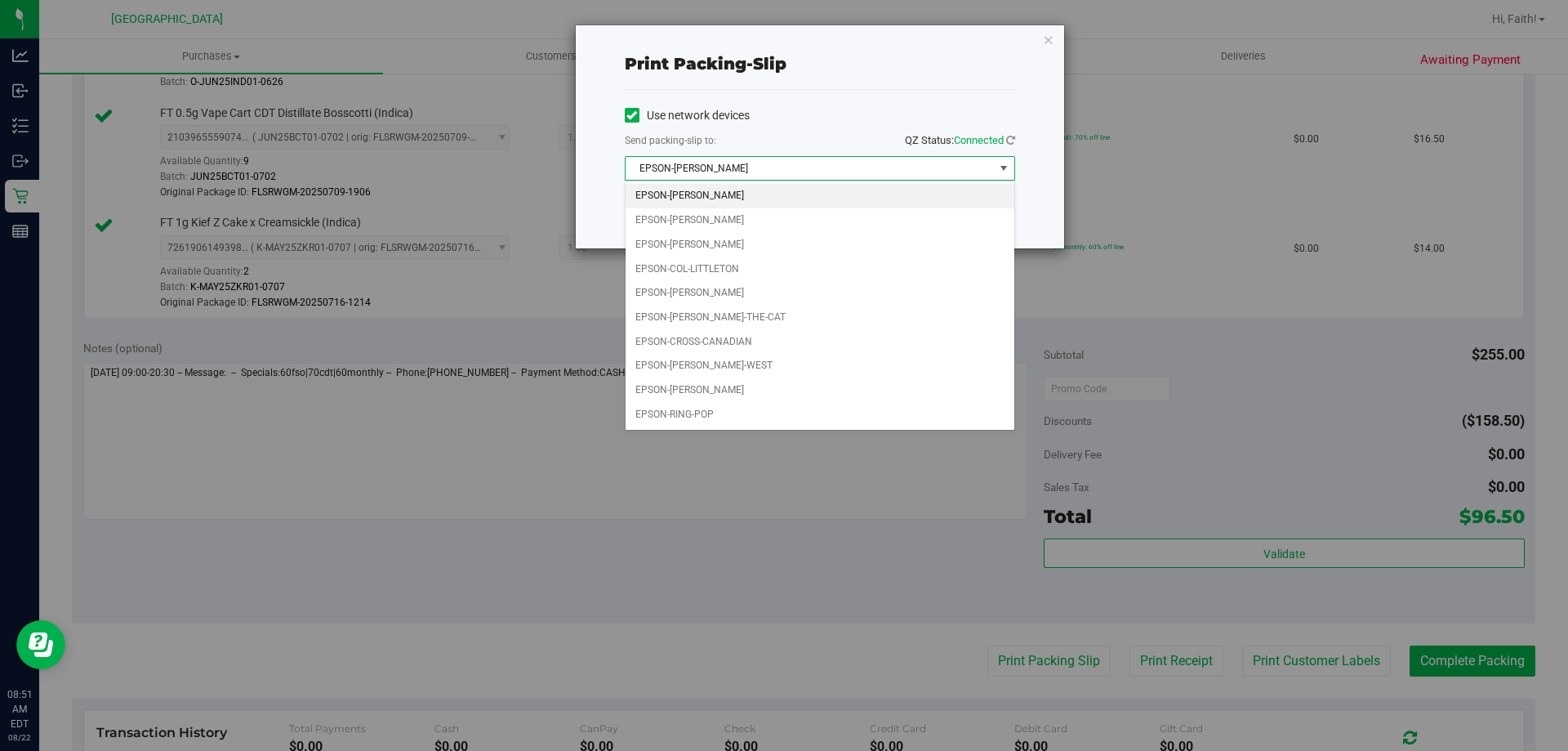
click at [711, 427] on div "Choose printer EPSON-AUDREY-KITCHING EPSON-BOB-SEGER EPSON-CLYDE-BUNNY EPSON-CO…" at bounding box center [820, 305] width 391 height 250
click at [704, 412] on li "EPSON-RING-POP" at bounding box center [820, 414] width 389 height 24
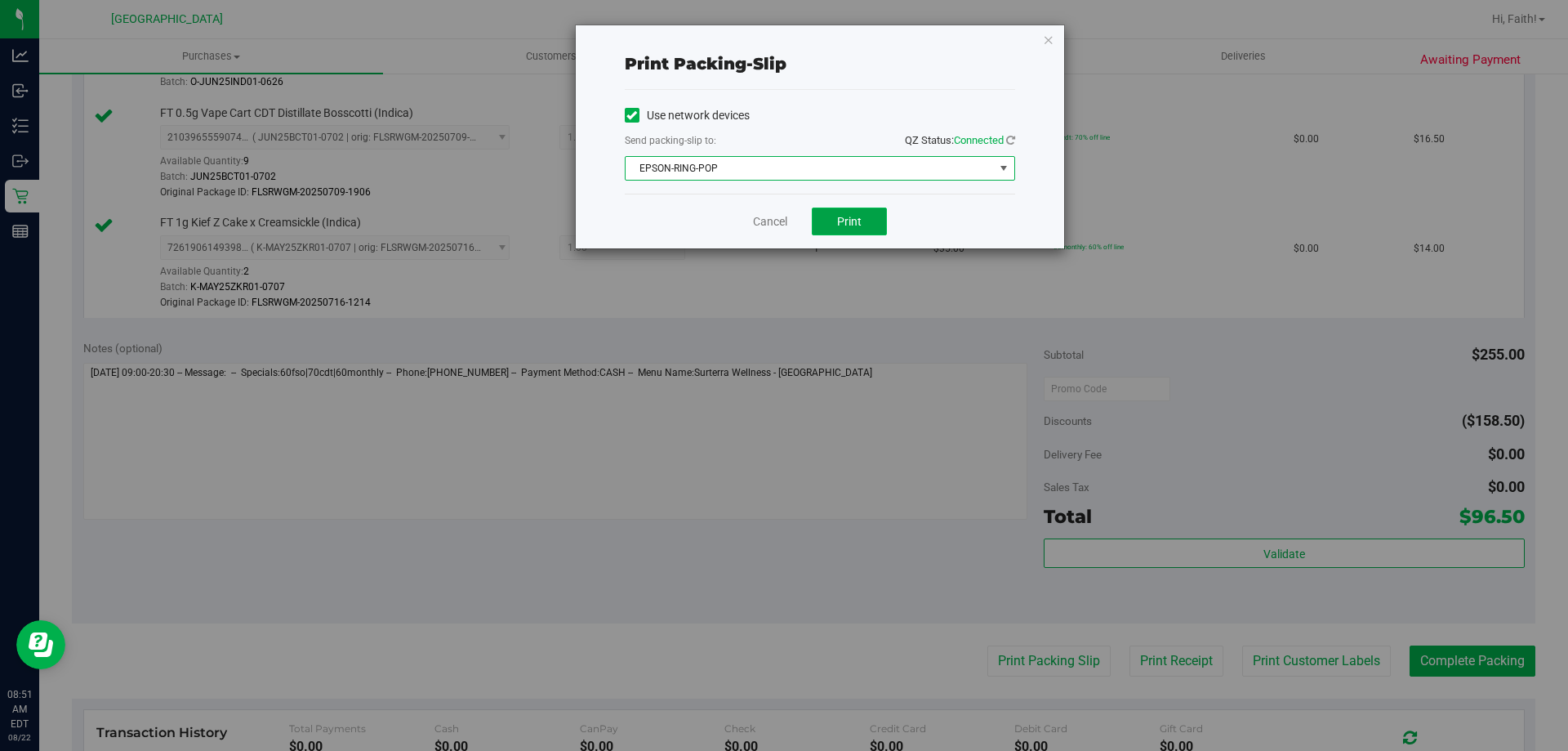
click at [849, 230] on button "Print" at bounding box center [849, 220] width 75 height 27
click at [1052, 38] on icon "button" at bounding box center [1048, 39] width 12 height 20
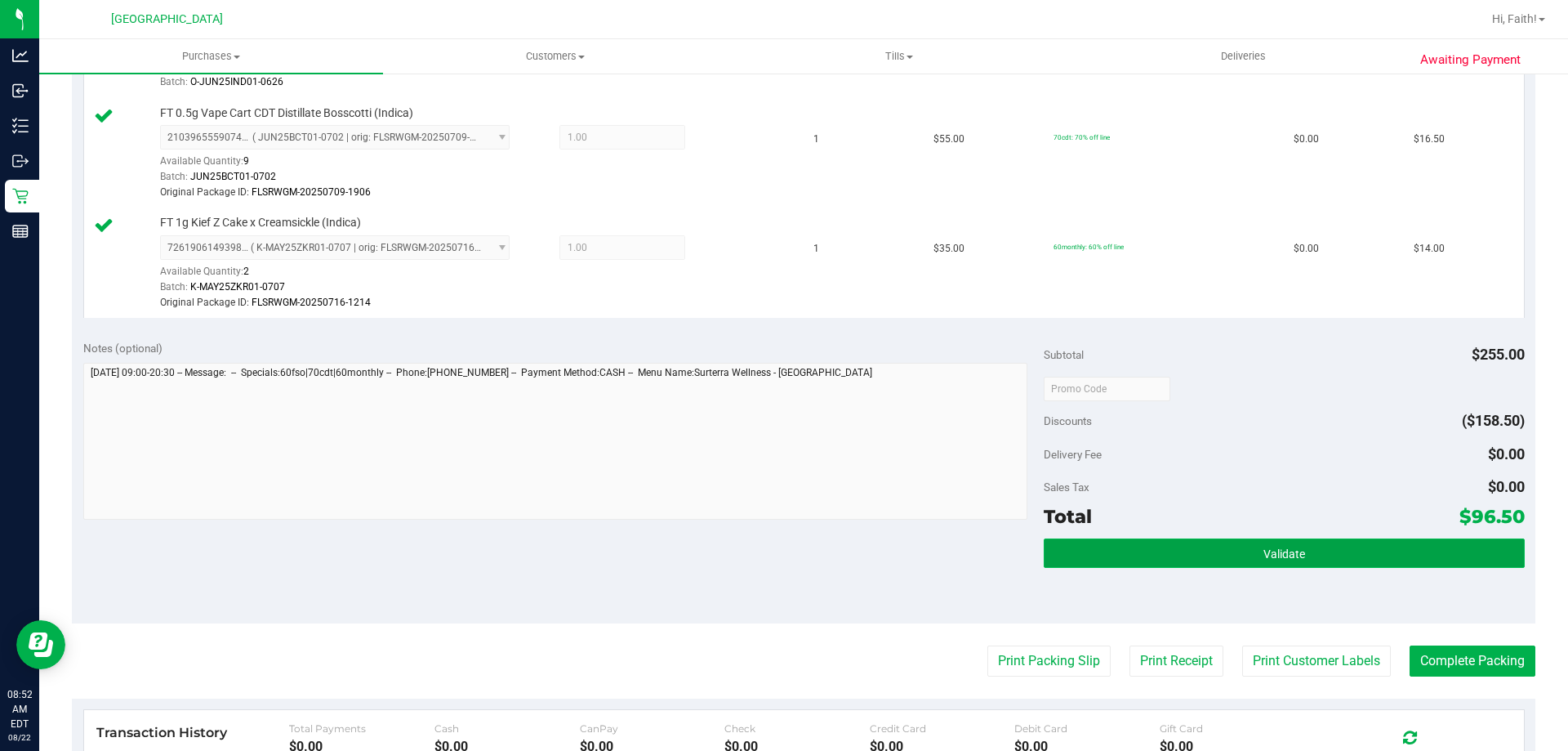
click at [1249, 543] on button "Validate" at bounding box center [1284, 552] width 481 height 29
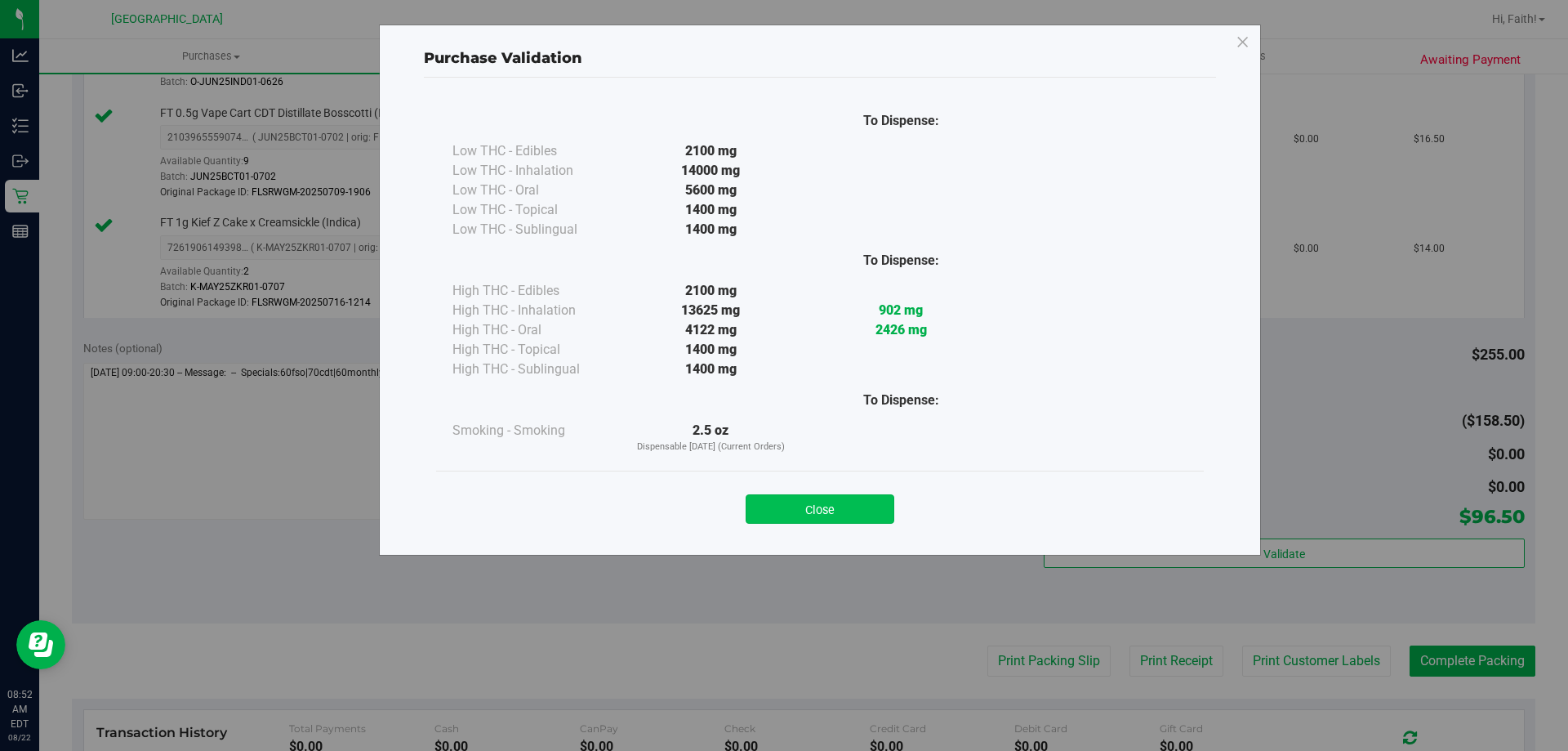
click at [805, 501] on button "Close" at bounding box center [820, 508] width 149 height 29
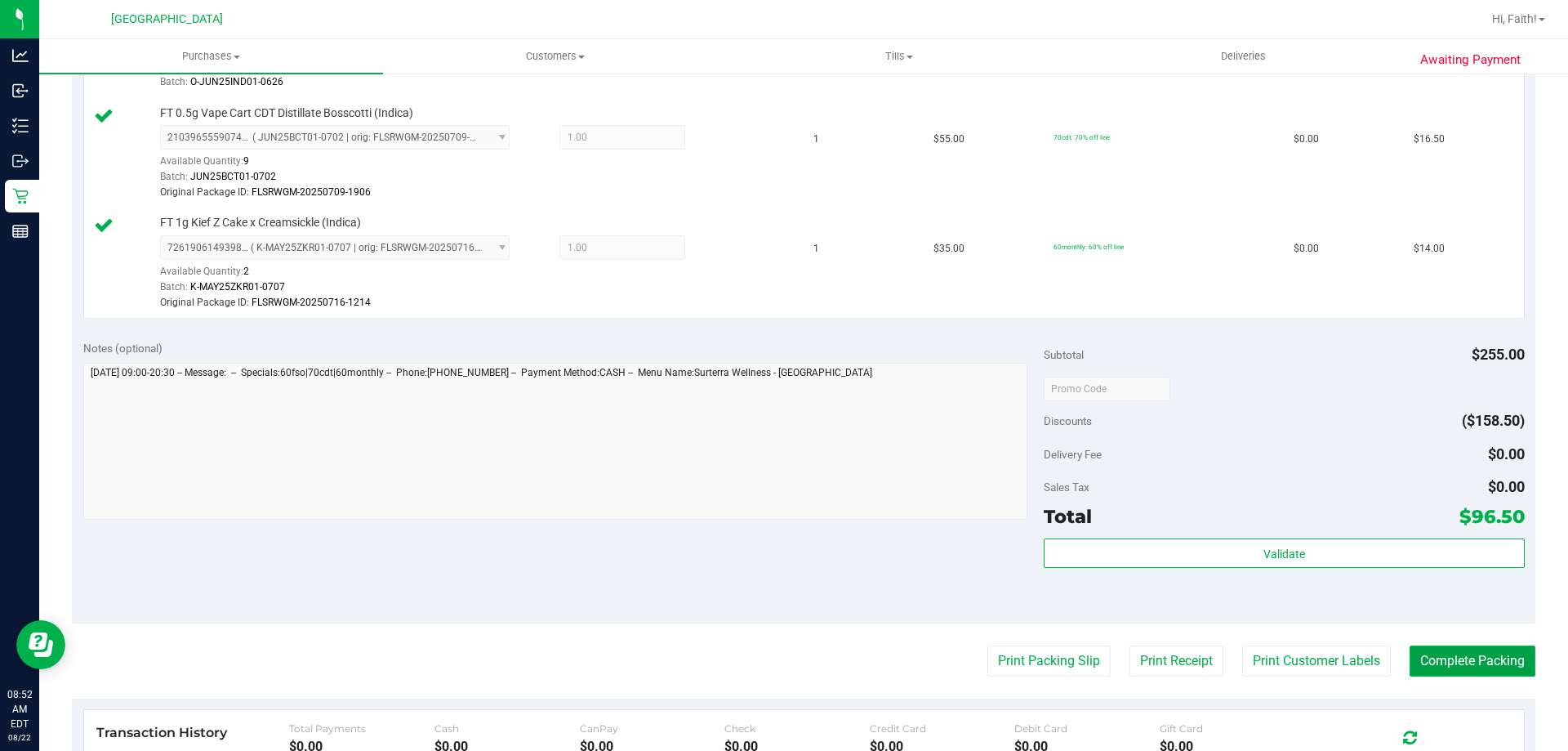
click at [1457, 650] on button "Complete Packing" at bounding box center [1472, 660] width 126 height 31
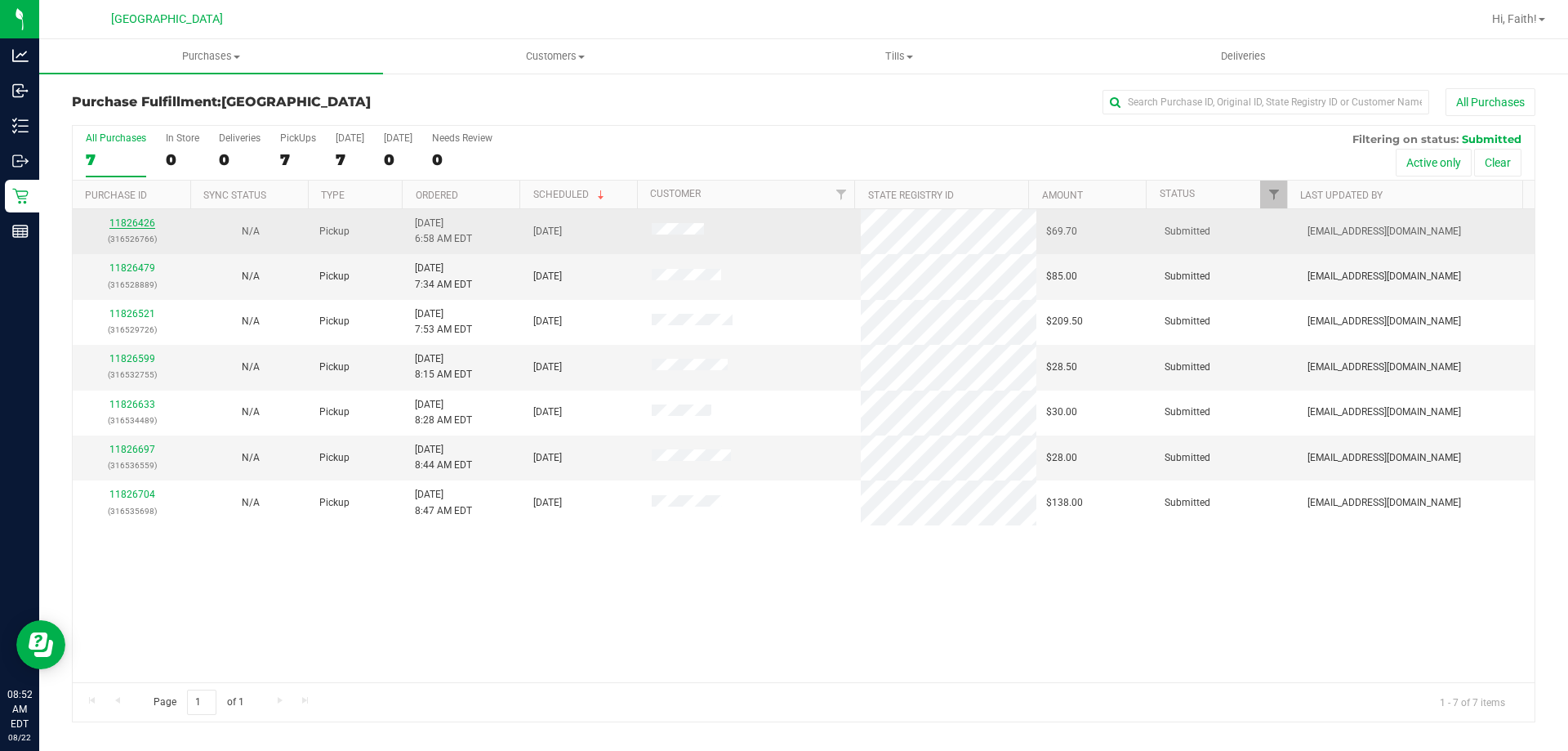
click at [129, 227] on link "11826426" at bounding box center [132, 223] width 46 height 12
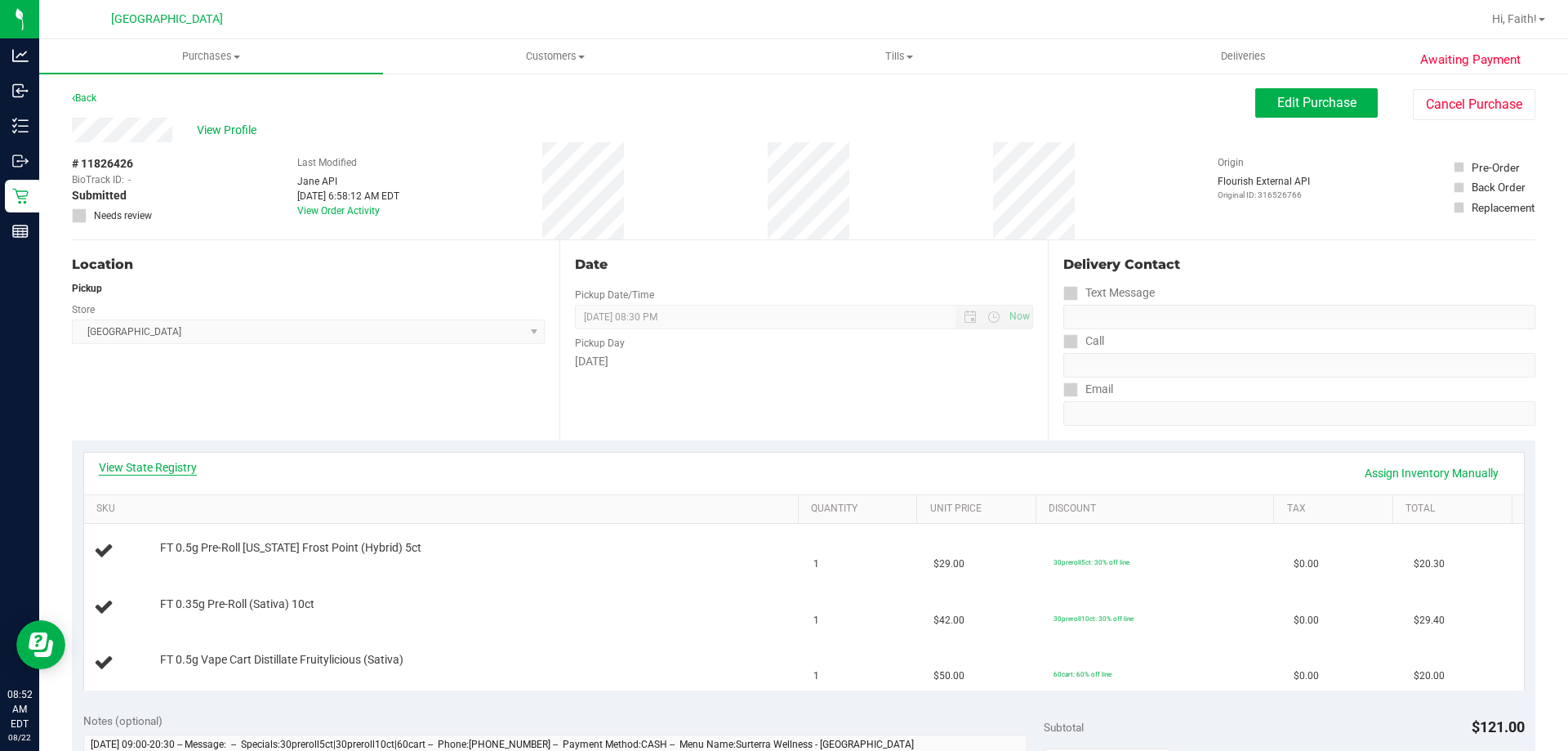
click at [138, 472] on div "View State Registry Assign Inventory Manually" at bounding box center [804, 472] width 1410 height 27
click at [138, 467] on link "View State Registry" at bounding box center [148, 467] width 98 height 17
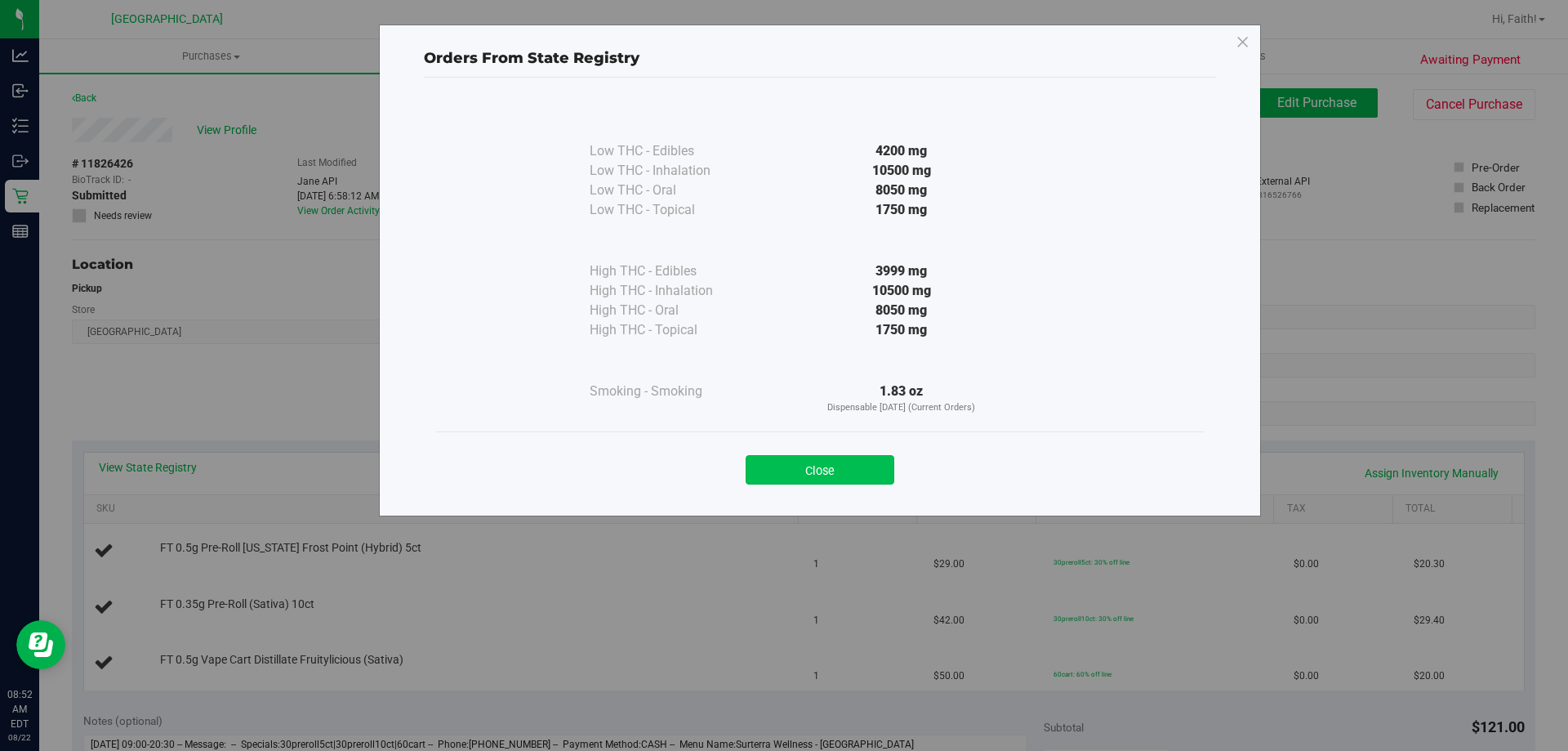
click at [804, 462] on button "Close" at bounding box center [820, 469] width 149 height 29
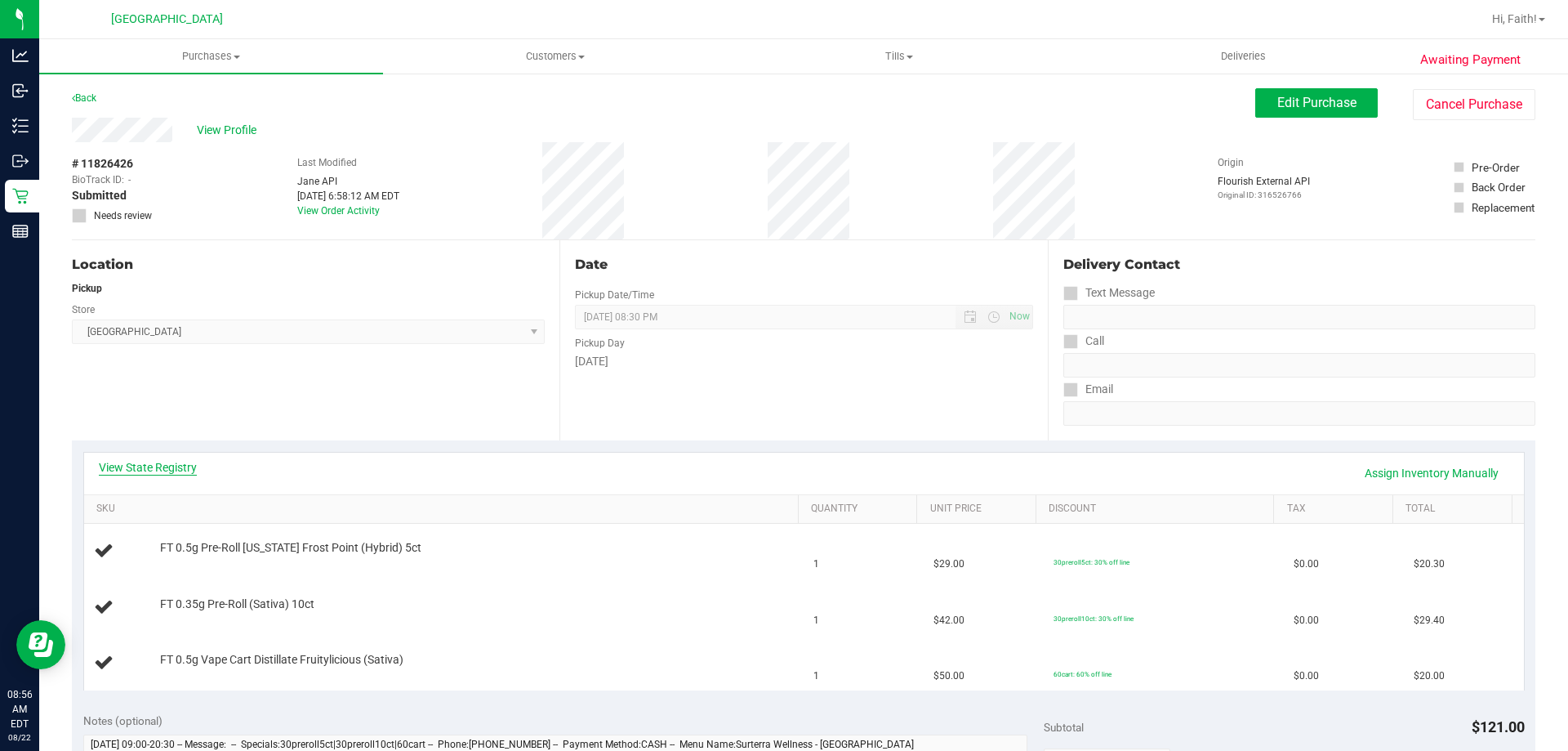
click at [188, 464] on link "View State Registry" at bounding box center [148, 467] width 98 height 17
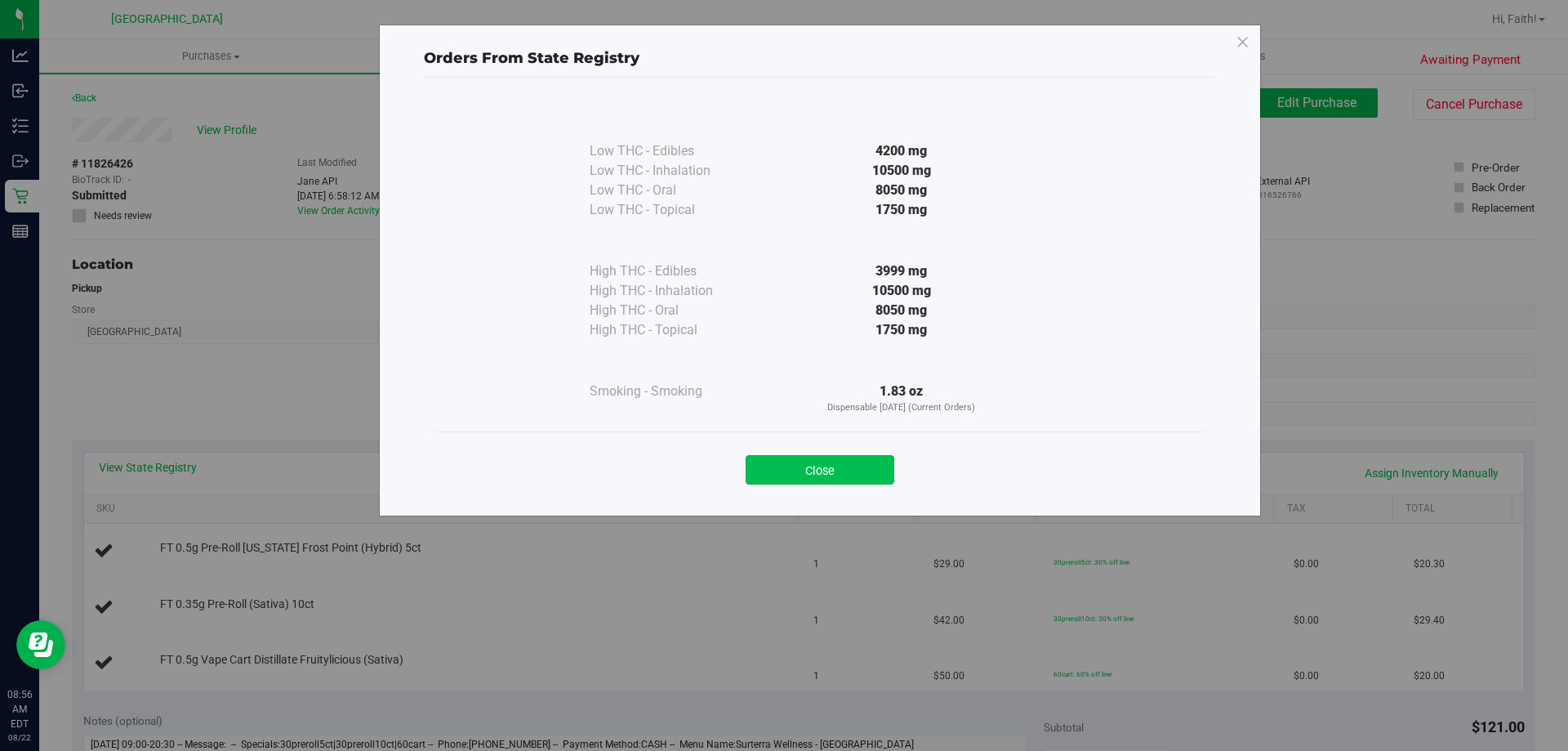
click at [826, 477] on button "Close" at bounding box center [820, 469] width 149 height 29
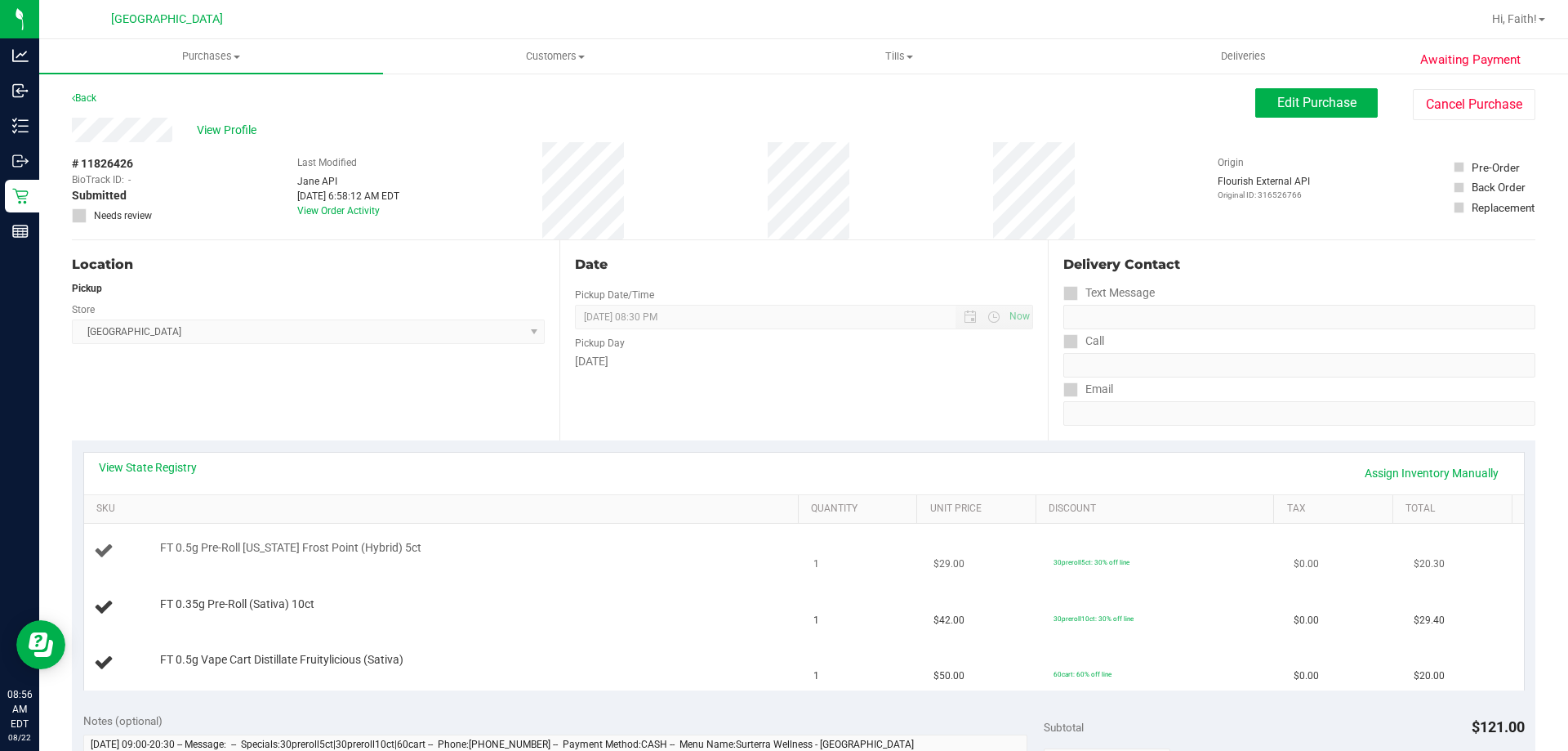
click at [1084, 560] on span "30preroll5ct: 30% off line" at bounding box center [1091, 562] width 76 height 8
click at [1112, 622] on div "30preroll10ct: 30% off line" at bounding box center [1093, 618] width 80 height 11
click at [160, 454] on div "View State Registry Assign Inventory Manually" at bounding box center [804, 473] width 1440 height 42
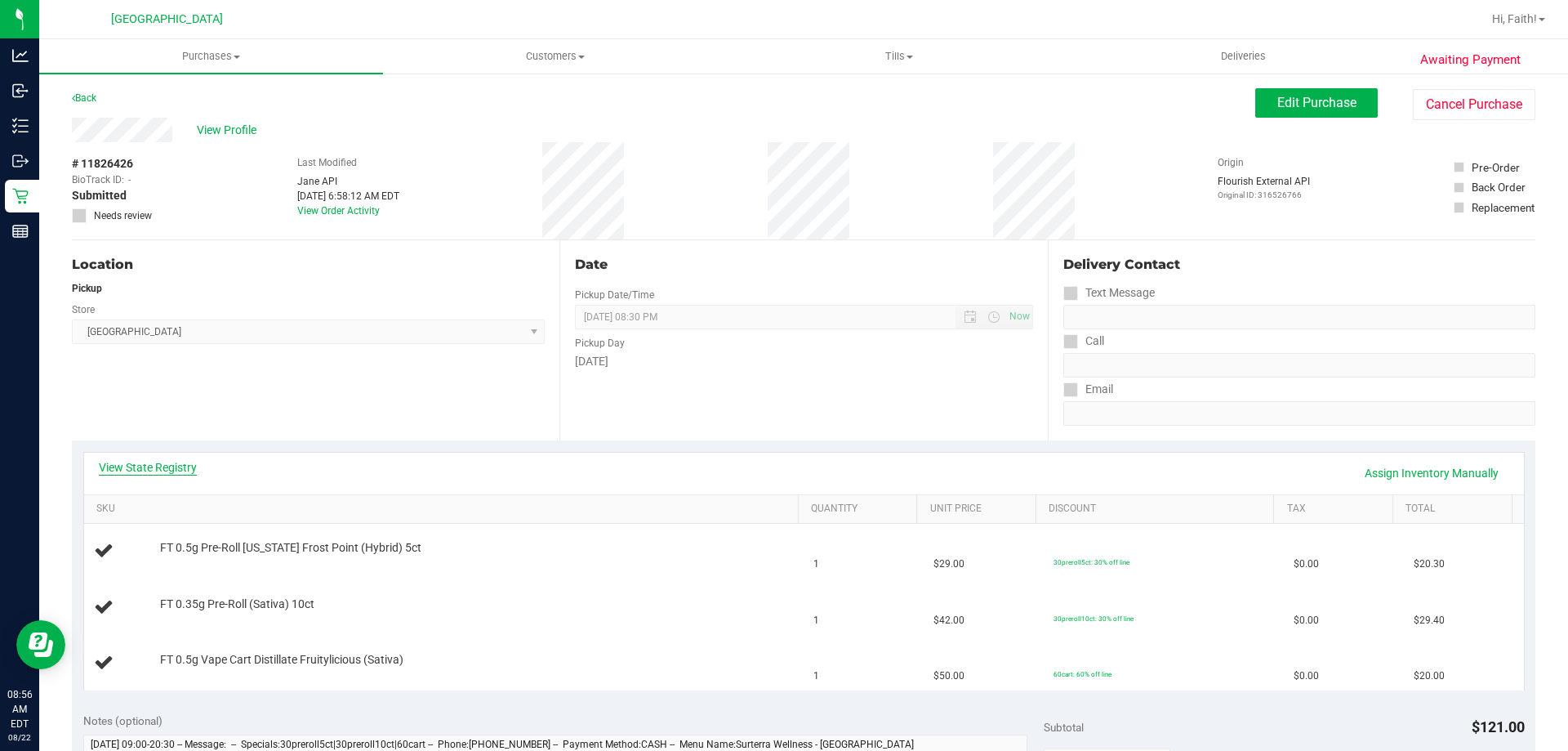
click at [165, 465] on link "View State Registry" at bounding box center [148, 467] width 98 height 17
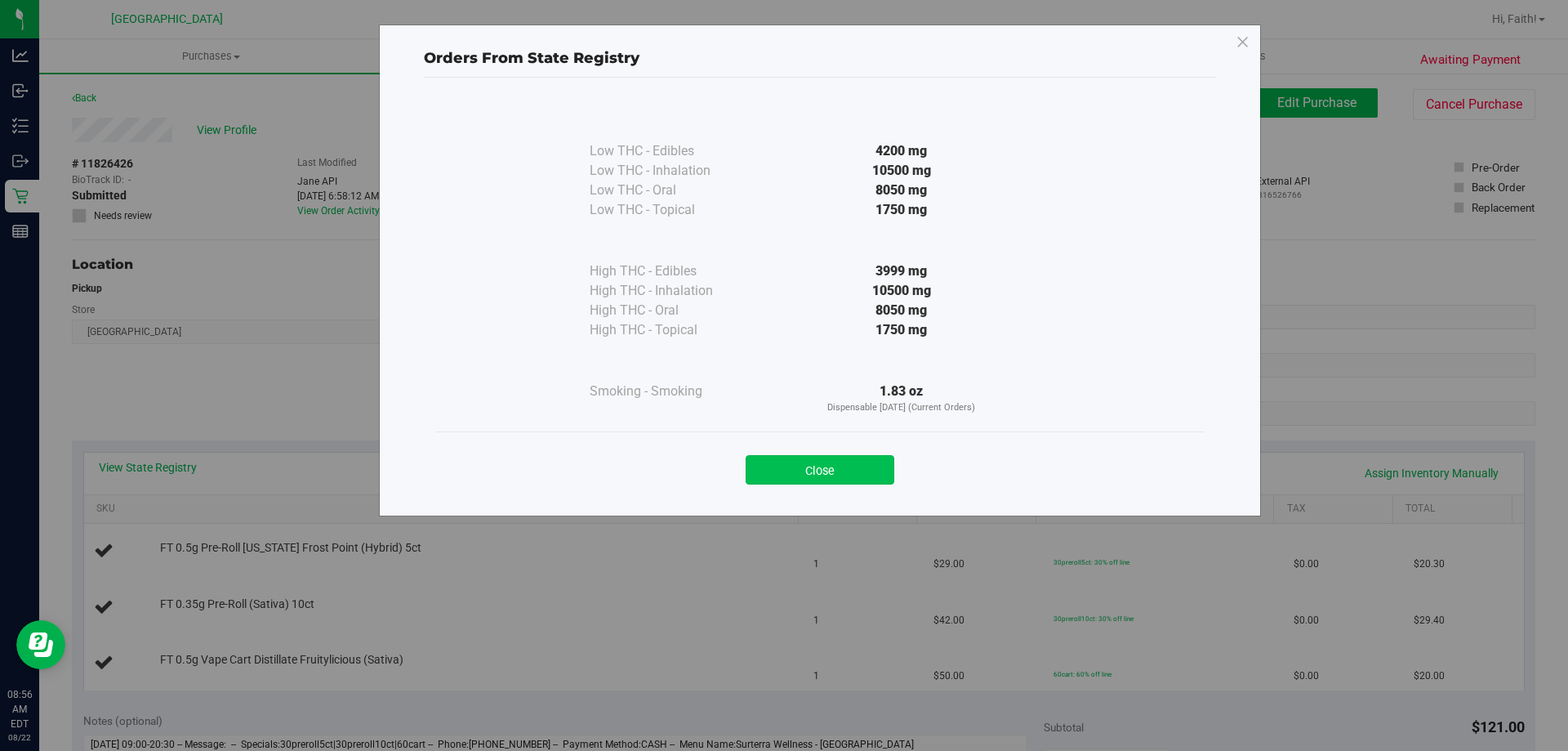
click at [877, 465] on button "Close" at bounding box center [820, 469] width 149 height 29
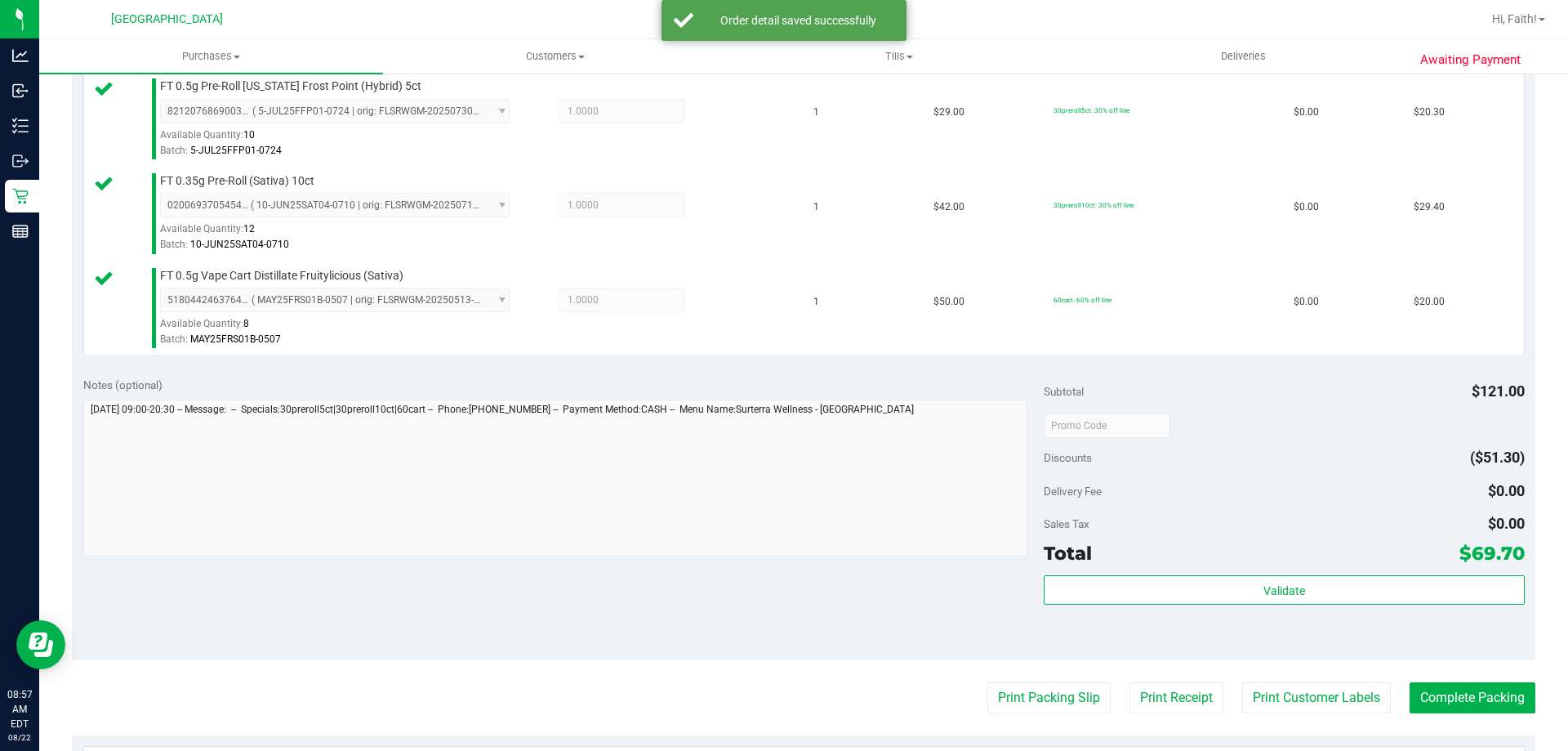
scroll to position [487, 0]
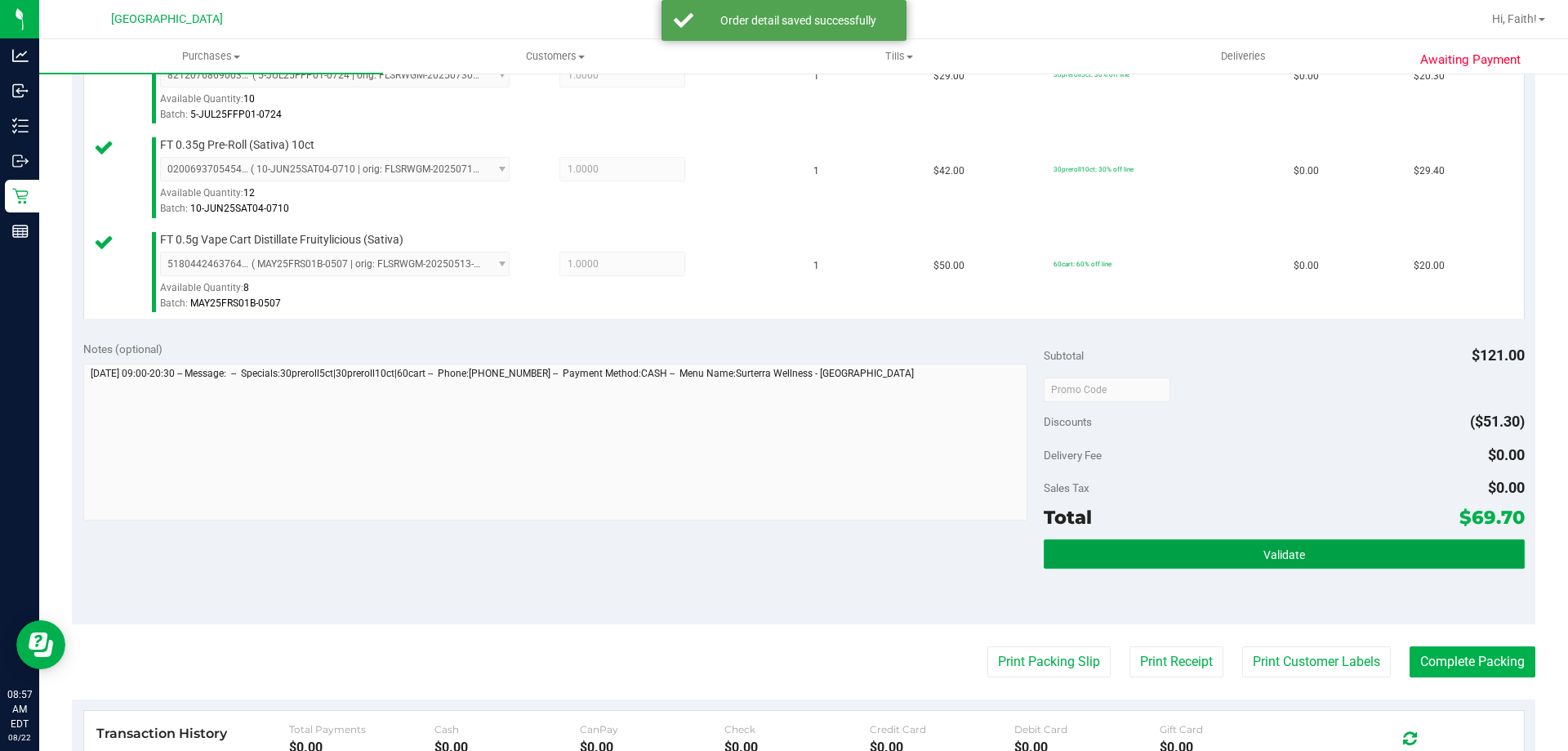
click at [1325, 556] on button "Validate" at bounding box center [1284, 553] width 481 height 29
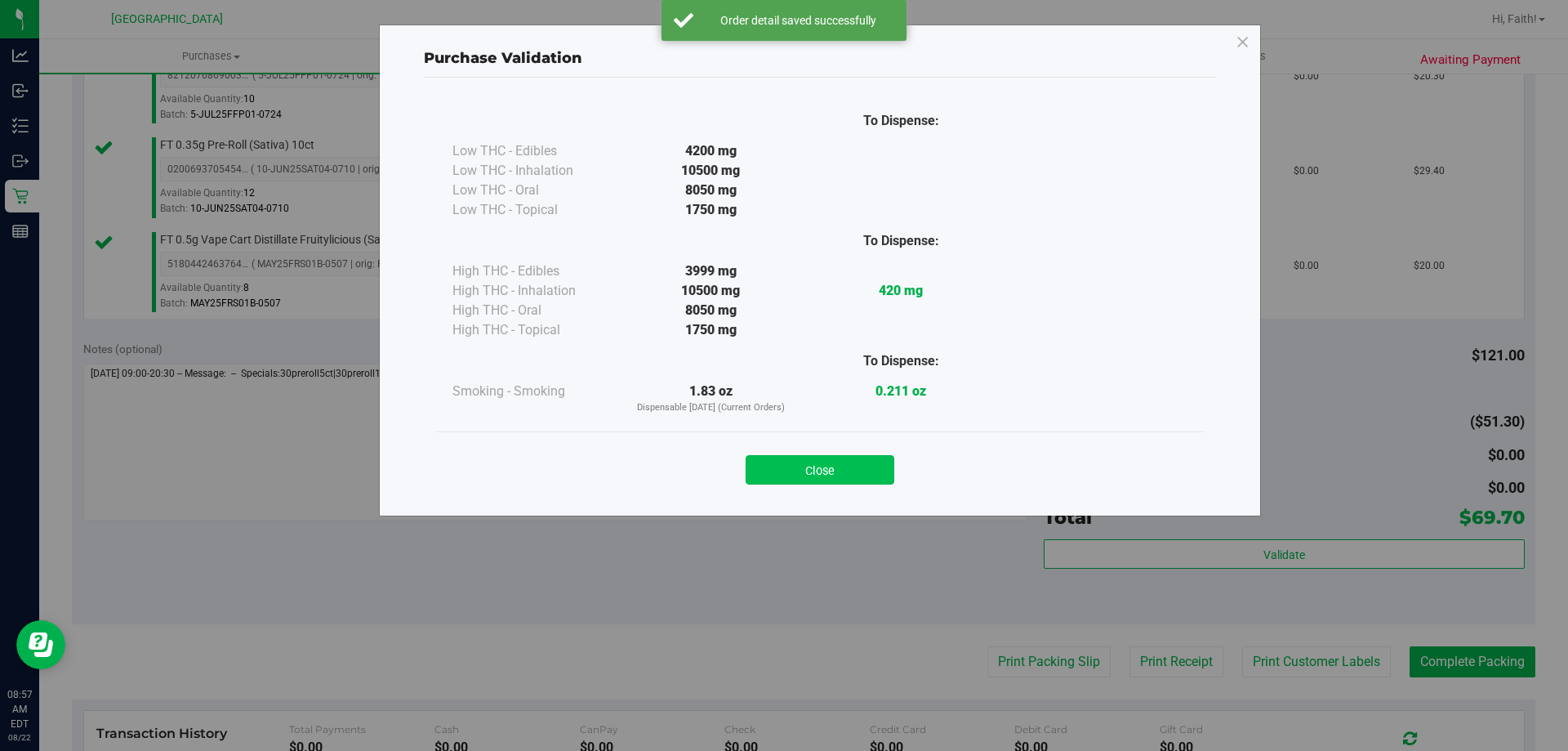
click at [851, 480] on button "Close" at bounding box center [820, 469] width 149 height 29
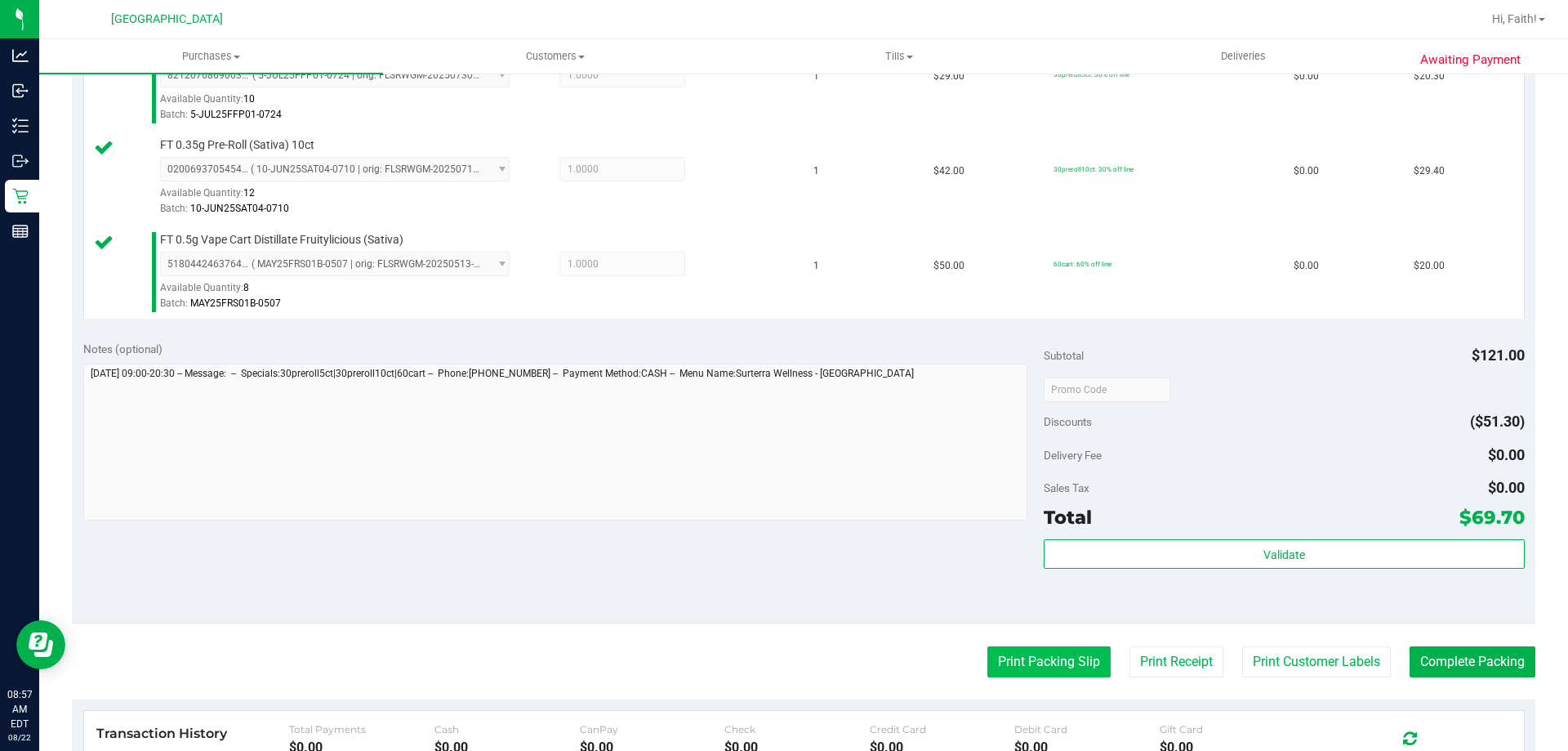
click at [1017, 652] on button "Print Packing Slip" at bounding box center [1049, 661] width 123 height 31
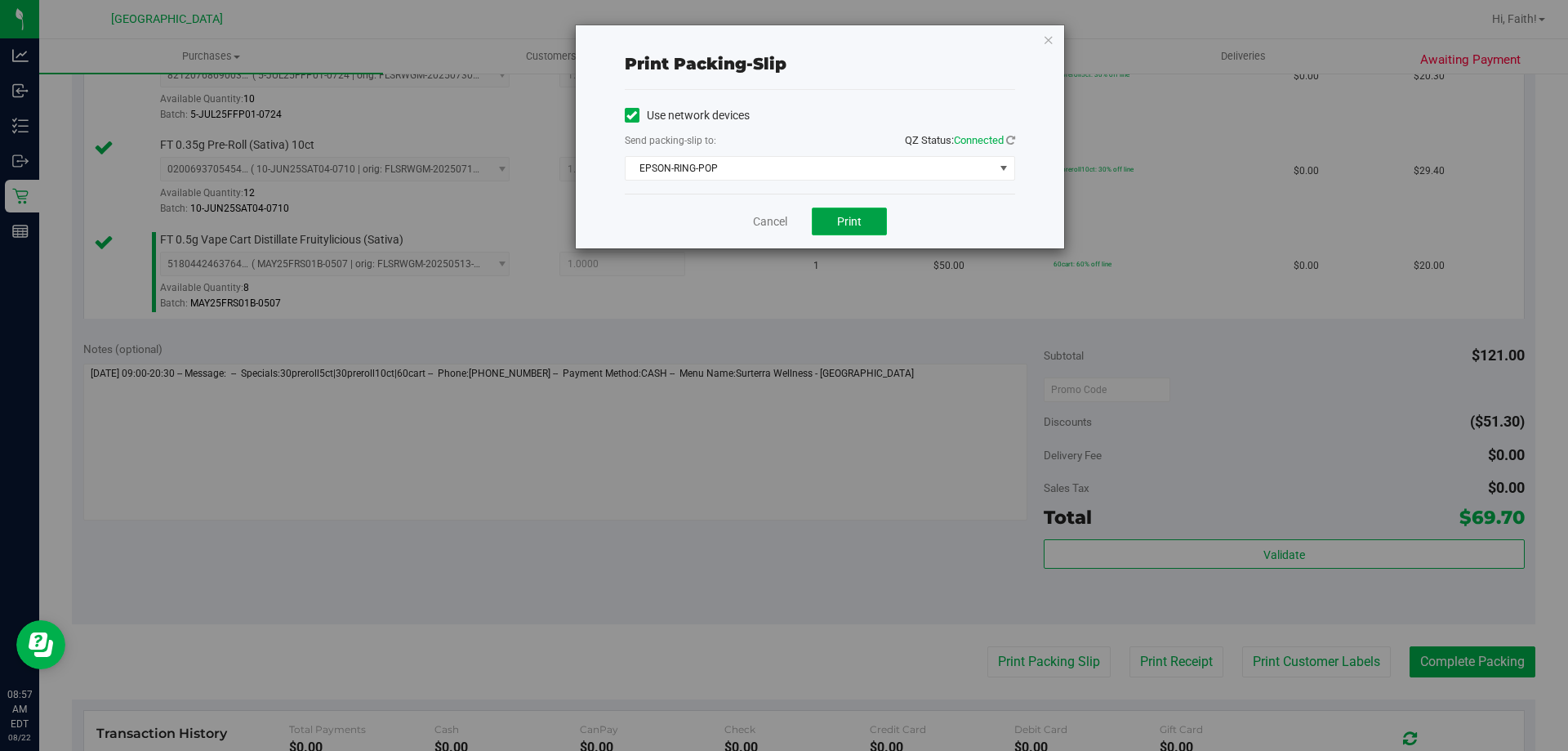
click at [851, 210] on button "Print" at bounding box center [849, 220] width 75 height 27
click at [1048, 44] on icon "button" at bounding box center [1048, 39] width 12 height 20
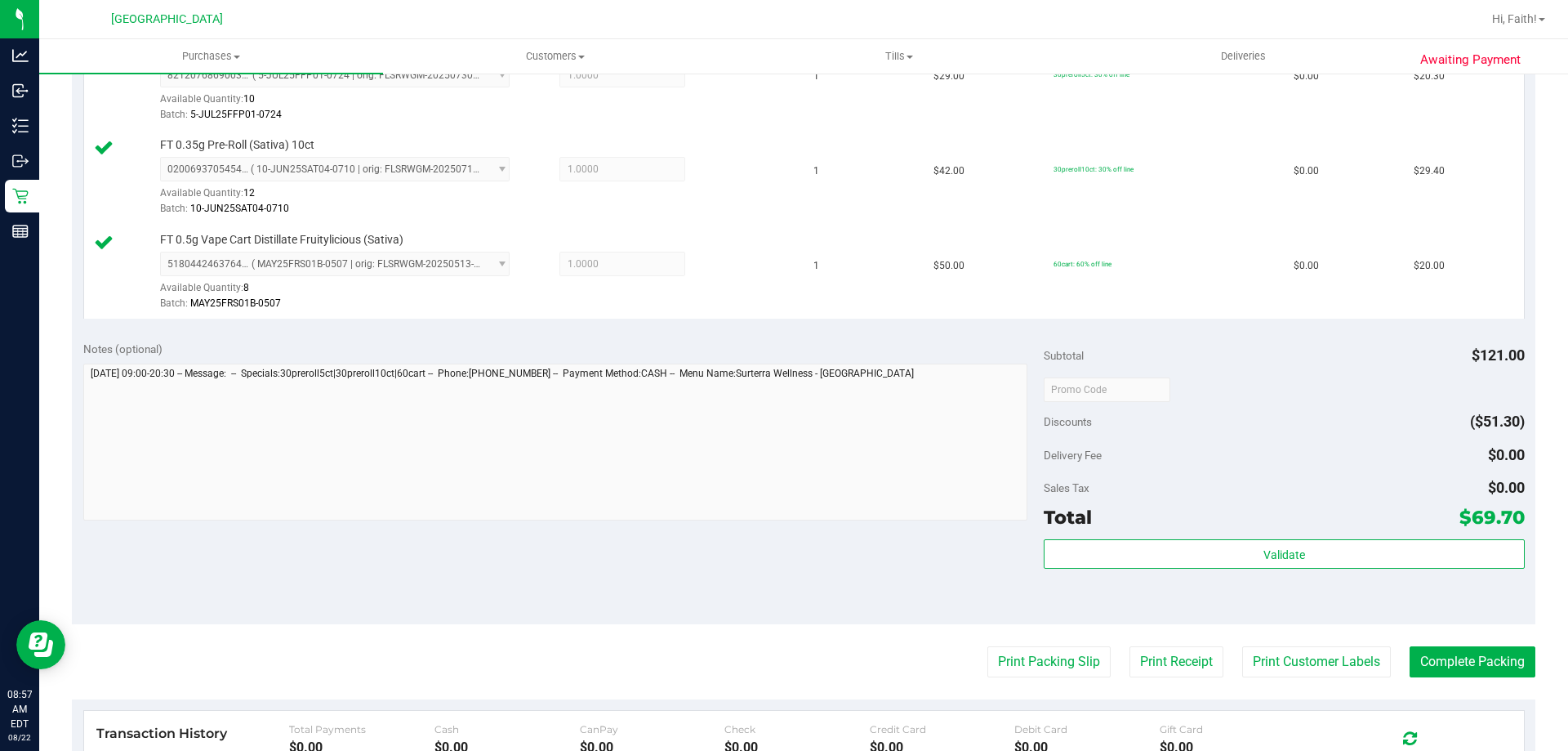
click at [1464, 632] on purchase-details "Back Edit Purchase Cancel Purchase View Profile # 11826426 BioTrack ID: - Submi…" at bounding box center [803, 303] width 1463 height 1405
click at [1457, 591] on div "Validate" at bounding box center [1284, 576] width 481 height 73
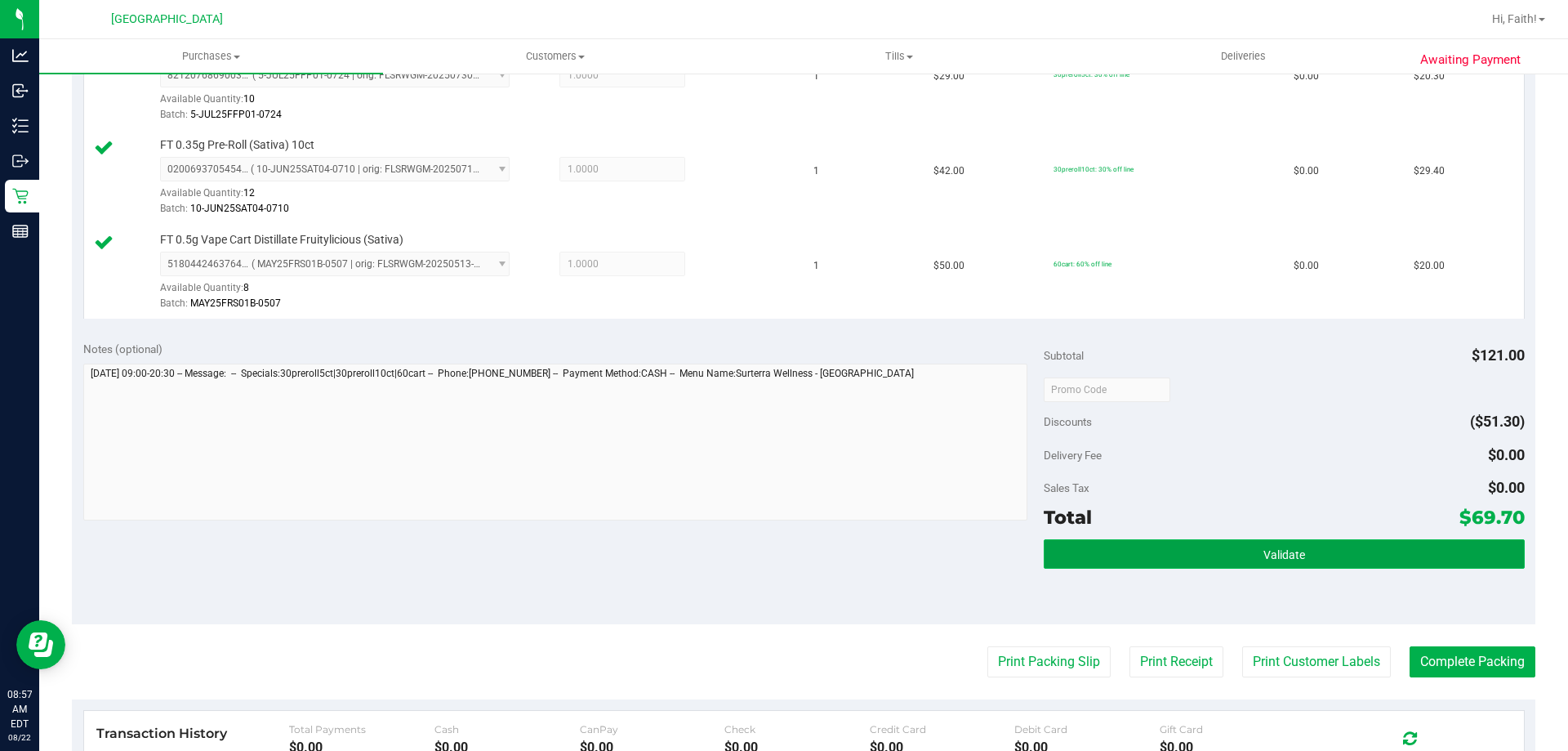
click at [1486, 544] on button "Validate" at bounding box center [1284, 553] width 481 height 29
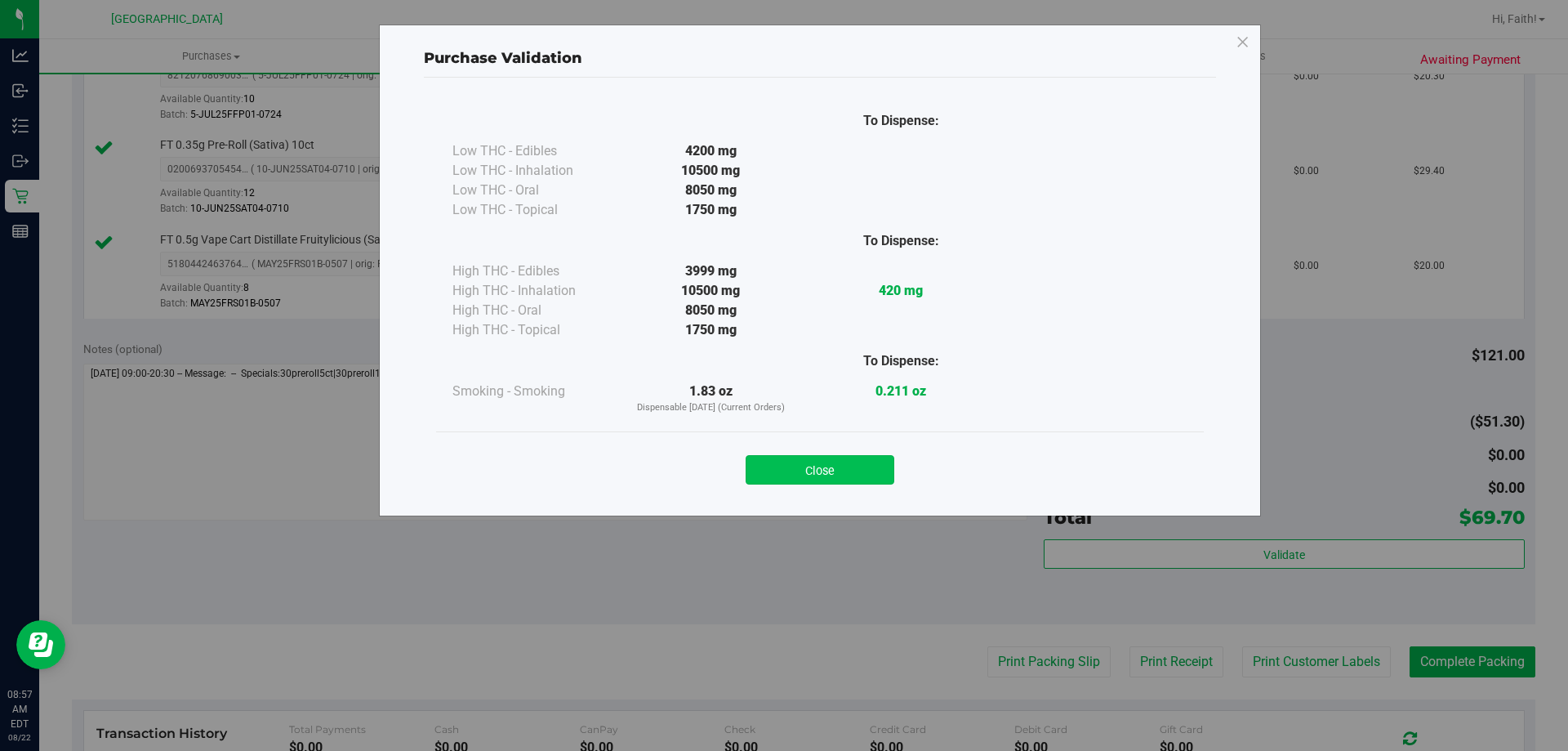
click at [865, 480] on button "Close" at bounding box center [820, 469] width 149 height 29
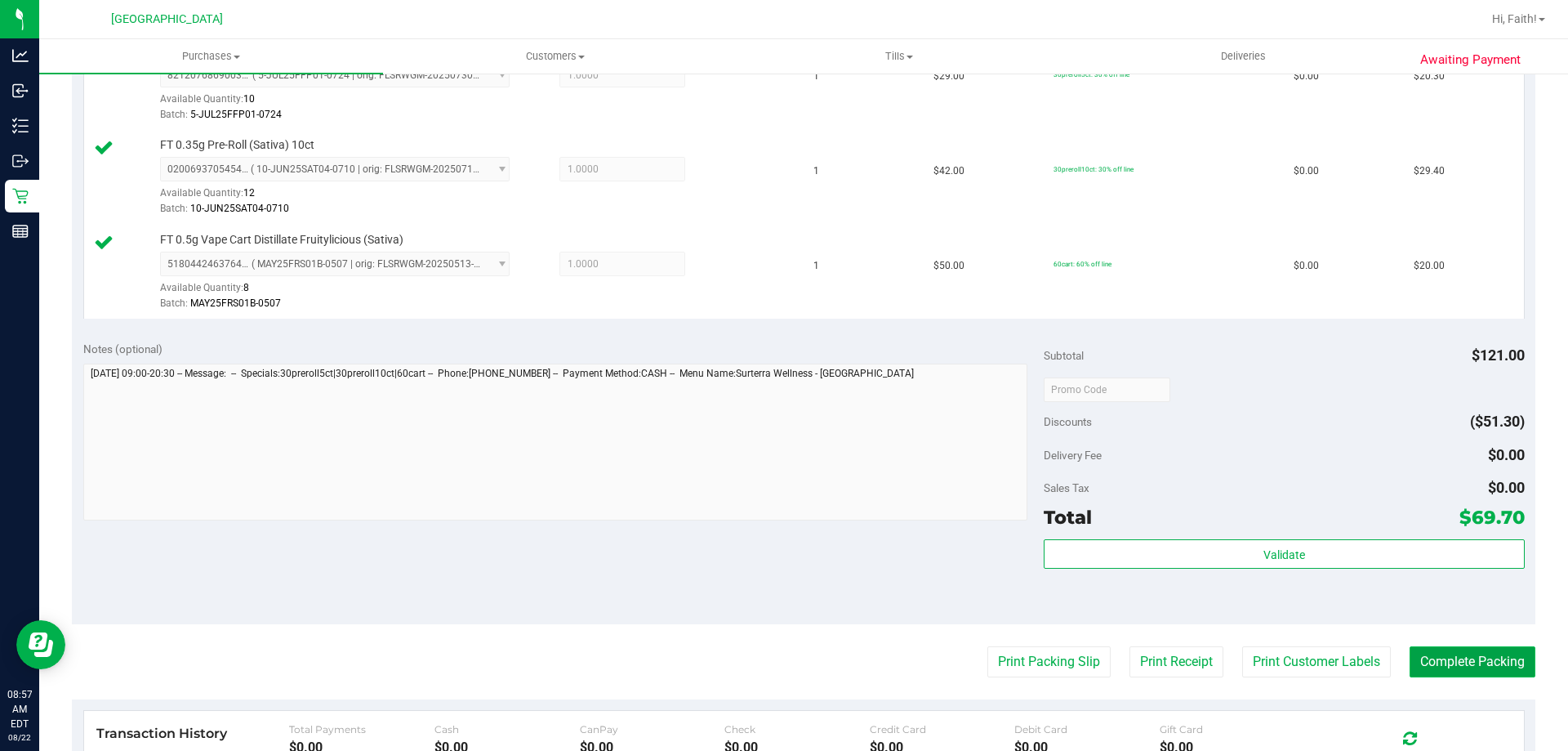
click at [1446, 652] on button "Complete Packing" at bounding box center [1472, 661] width 126 height 31
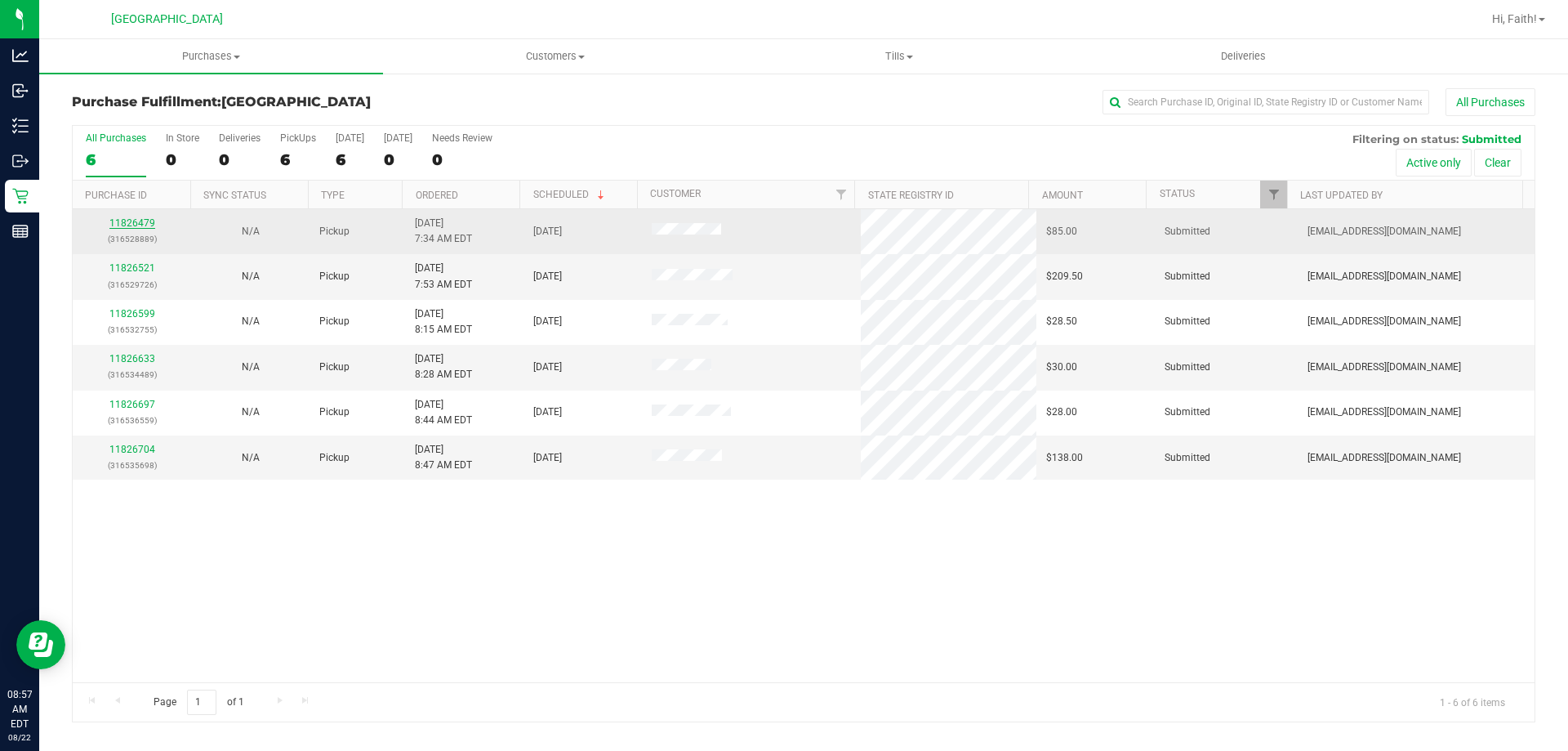
click at [139, 227] on link "11826479" at bounding box center [132, 223] width 46 height 12
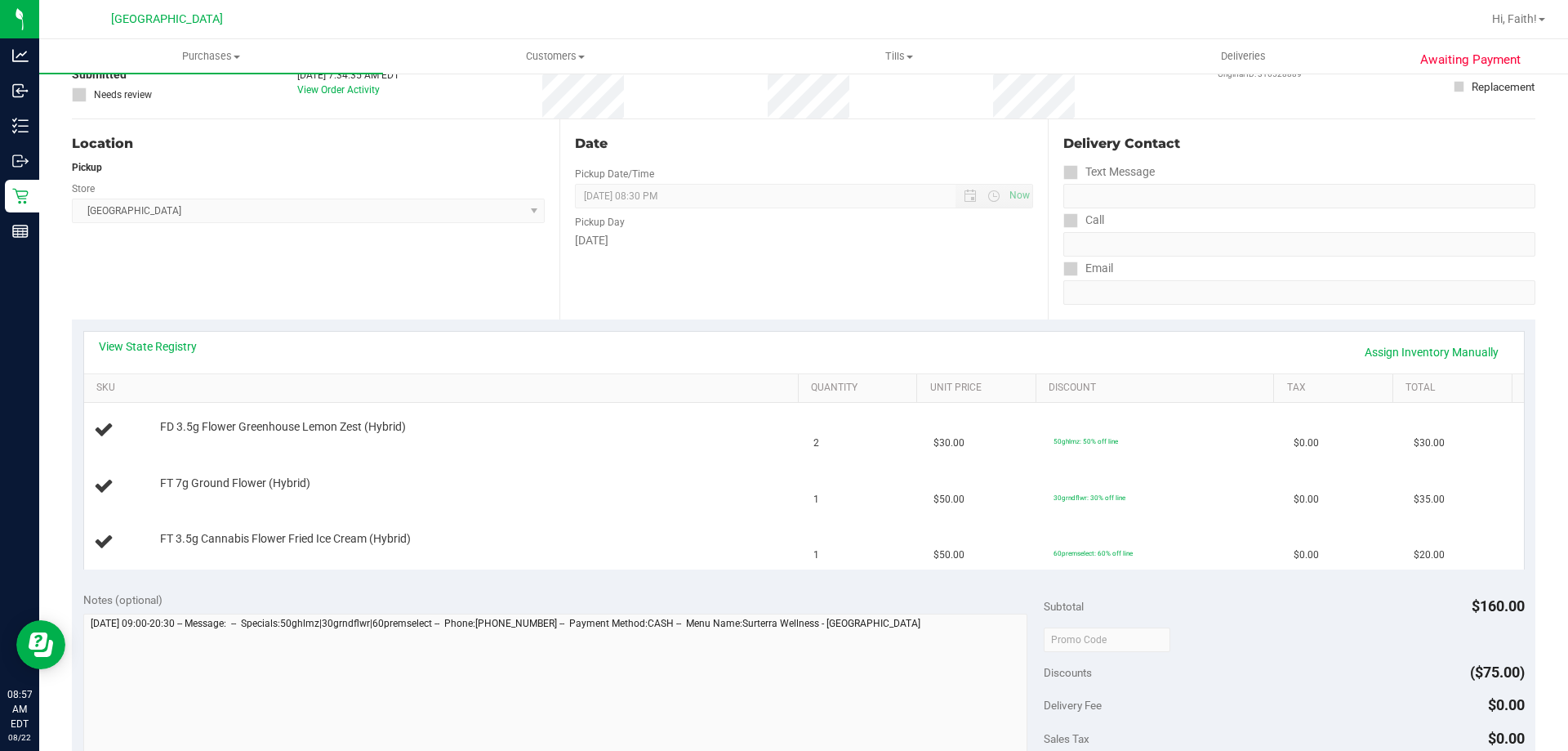
scroll to position [181, 0]
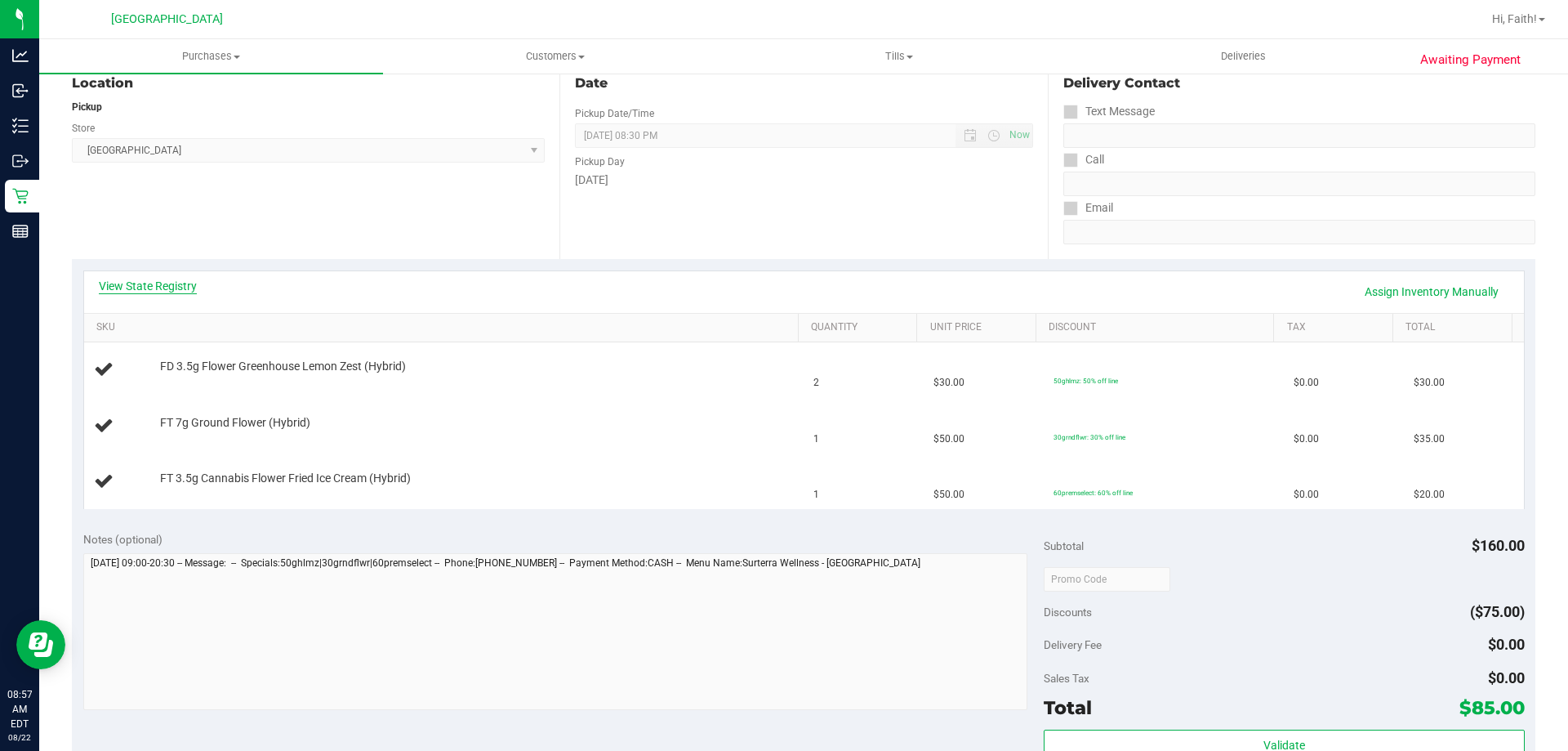
click at [170, 281] on link "View State Registry" at bounding box center [148, 286] width 98 height 17
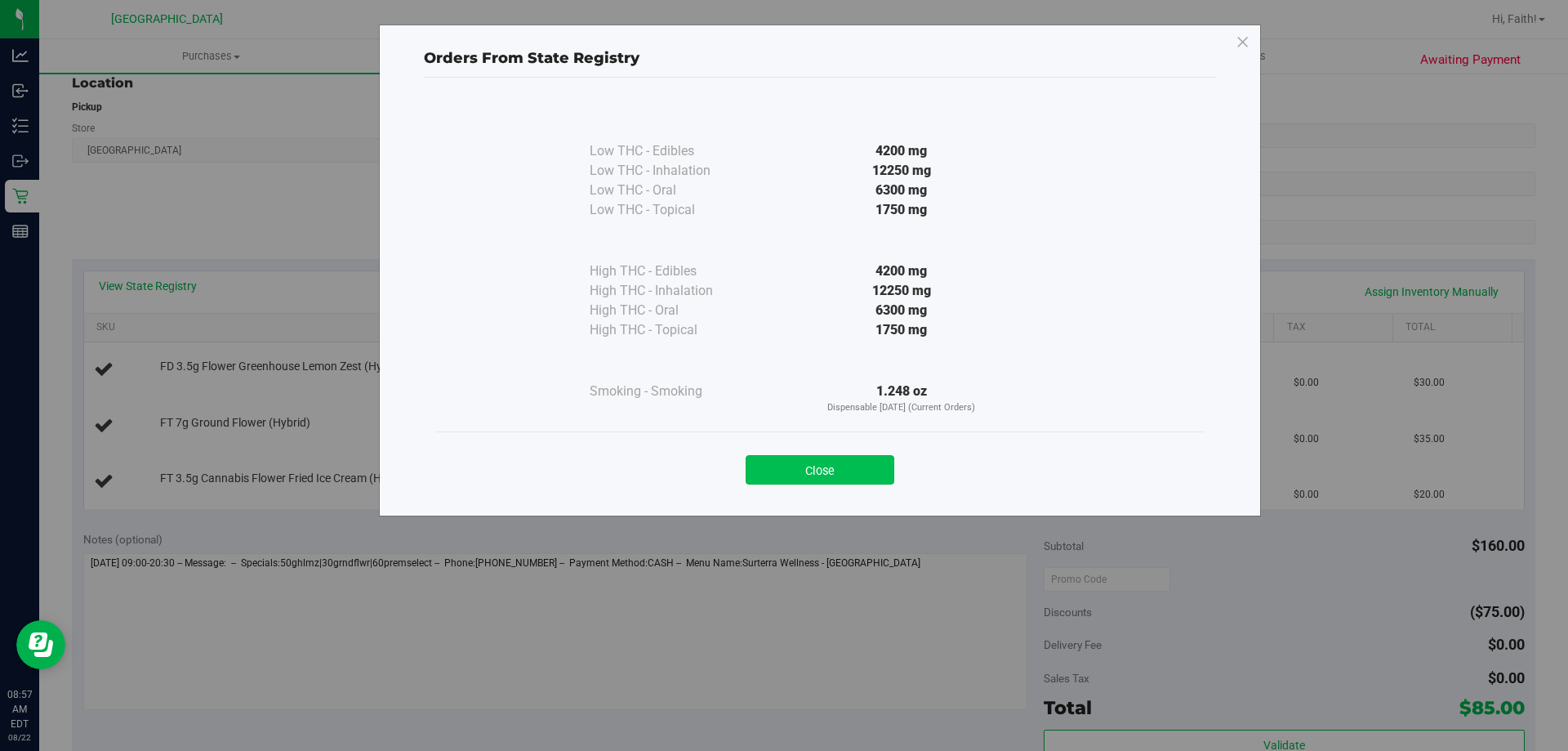
click at [804, 482] on button "Close" at bounding box center [820, 469] width 149 height 29
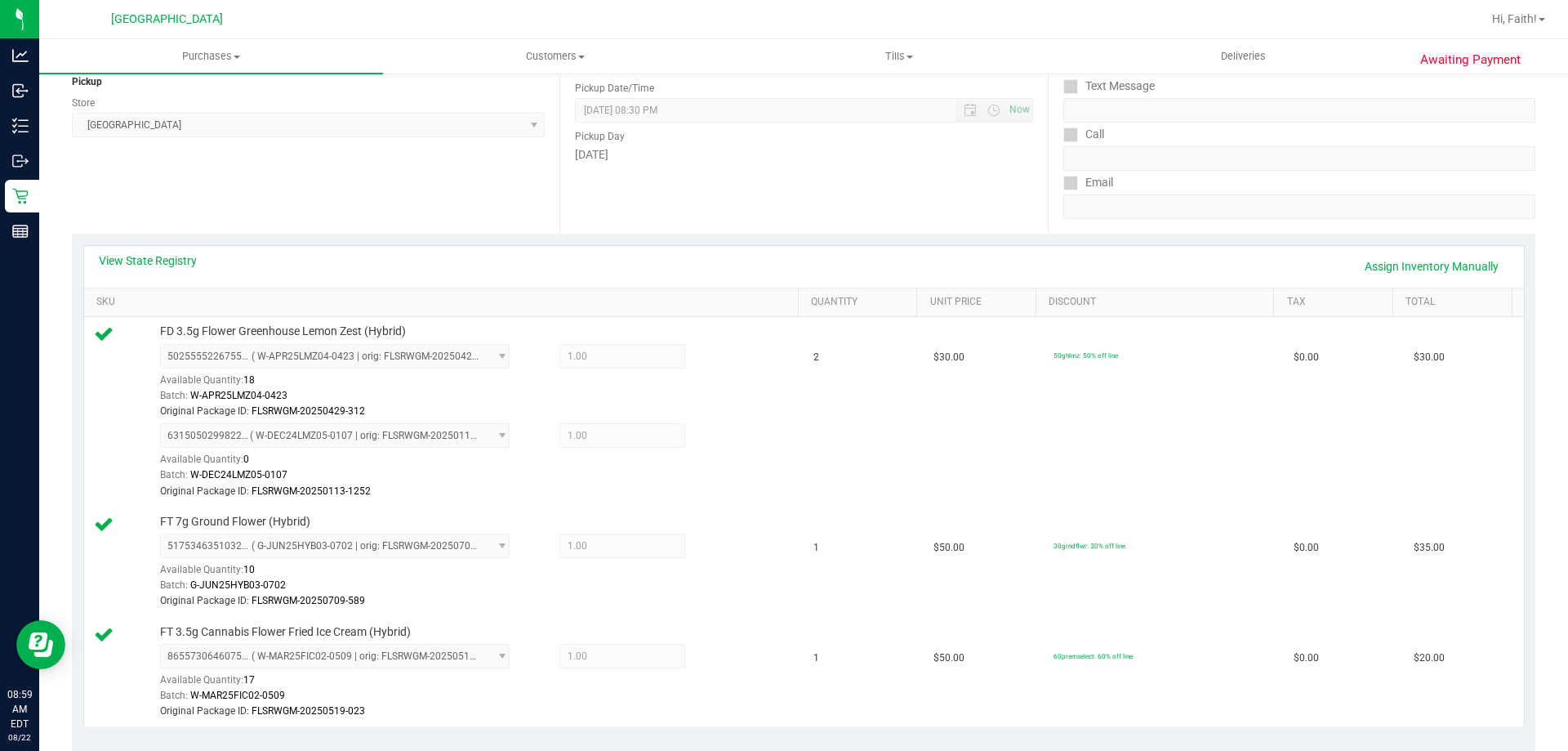
scroll to position [527, 0]
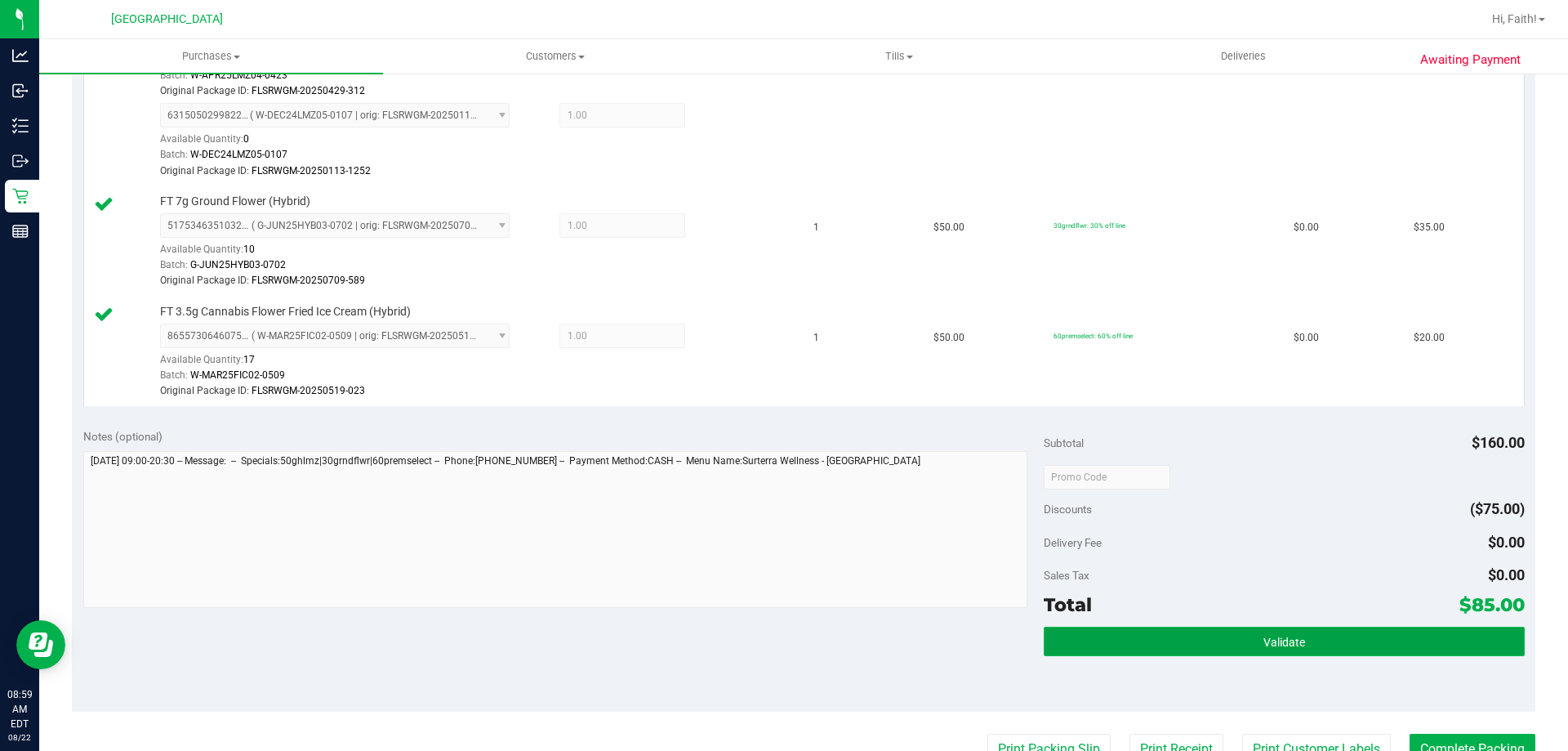
click at [1366, 653] on button "Validate" at bounding box center [1284, 640] width 481 height 29
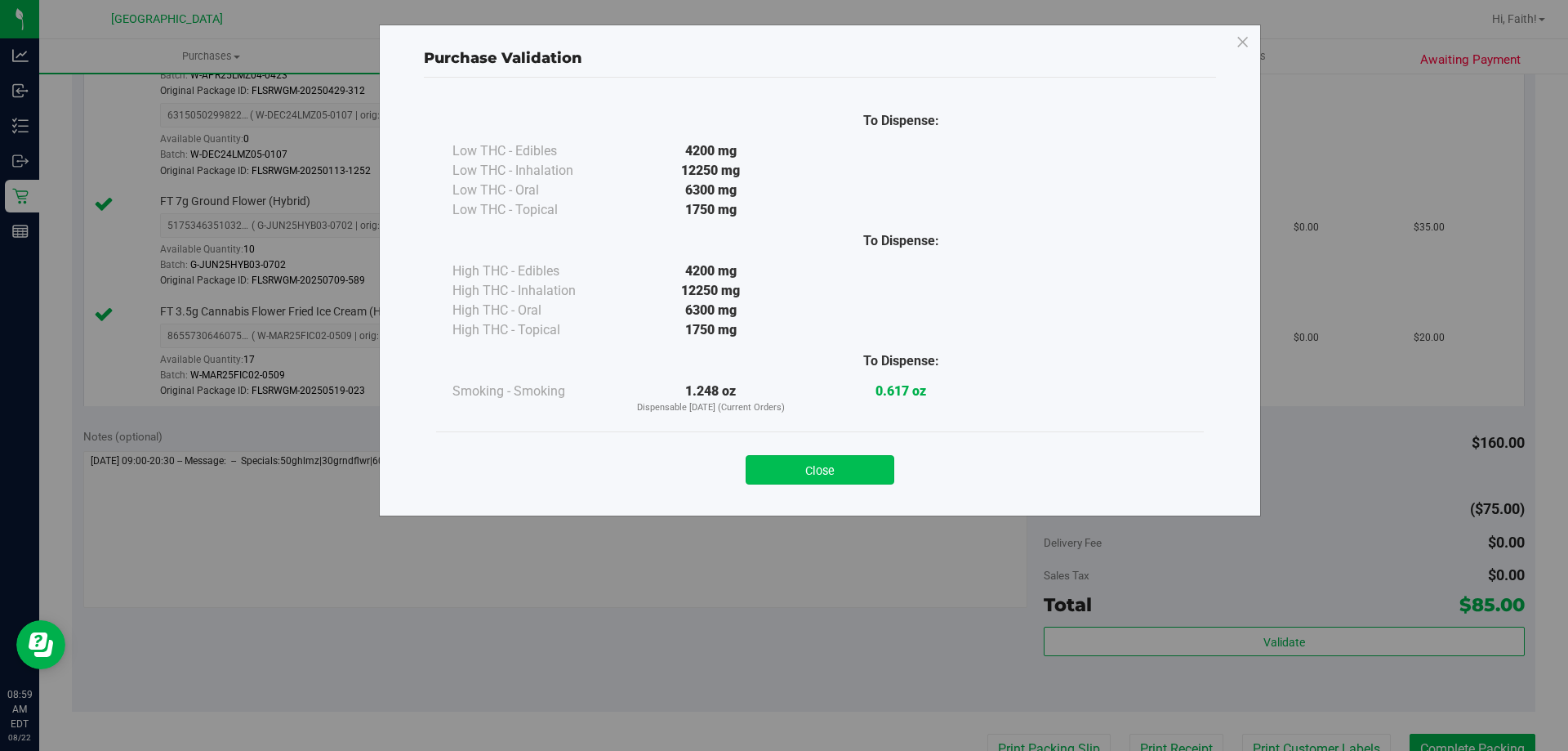
click at [861, 482] on button "Close" at bounding box center [820, 469] width 149 height 29
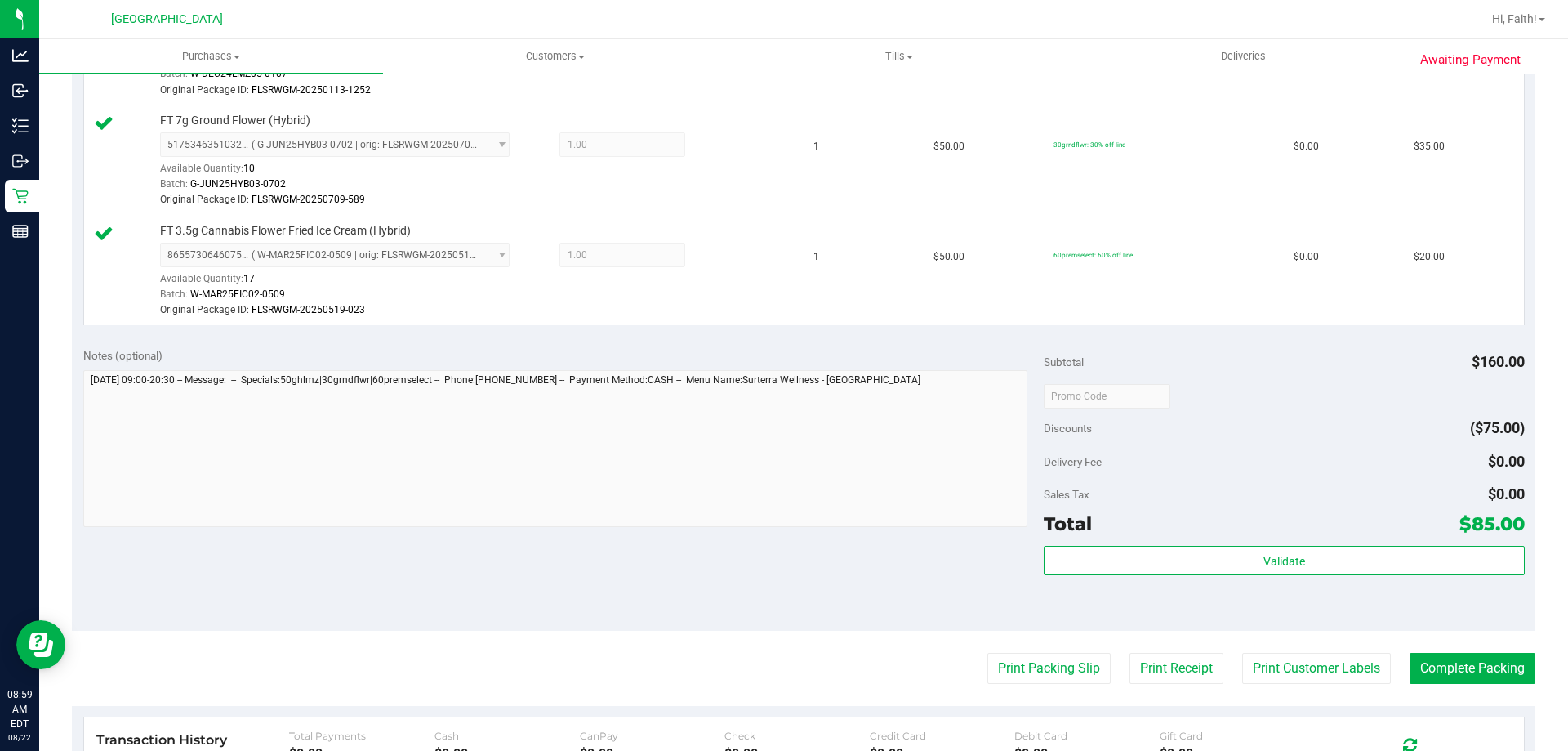
scroll to position [674, 0]
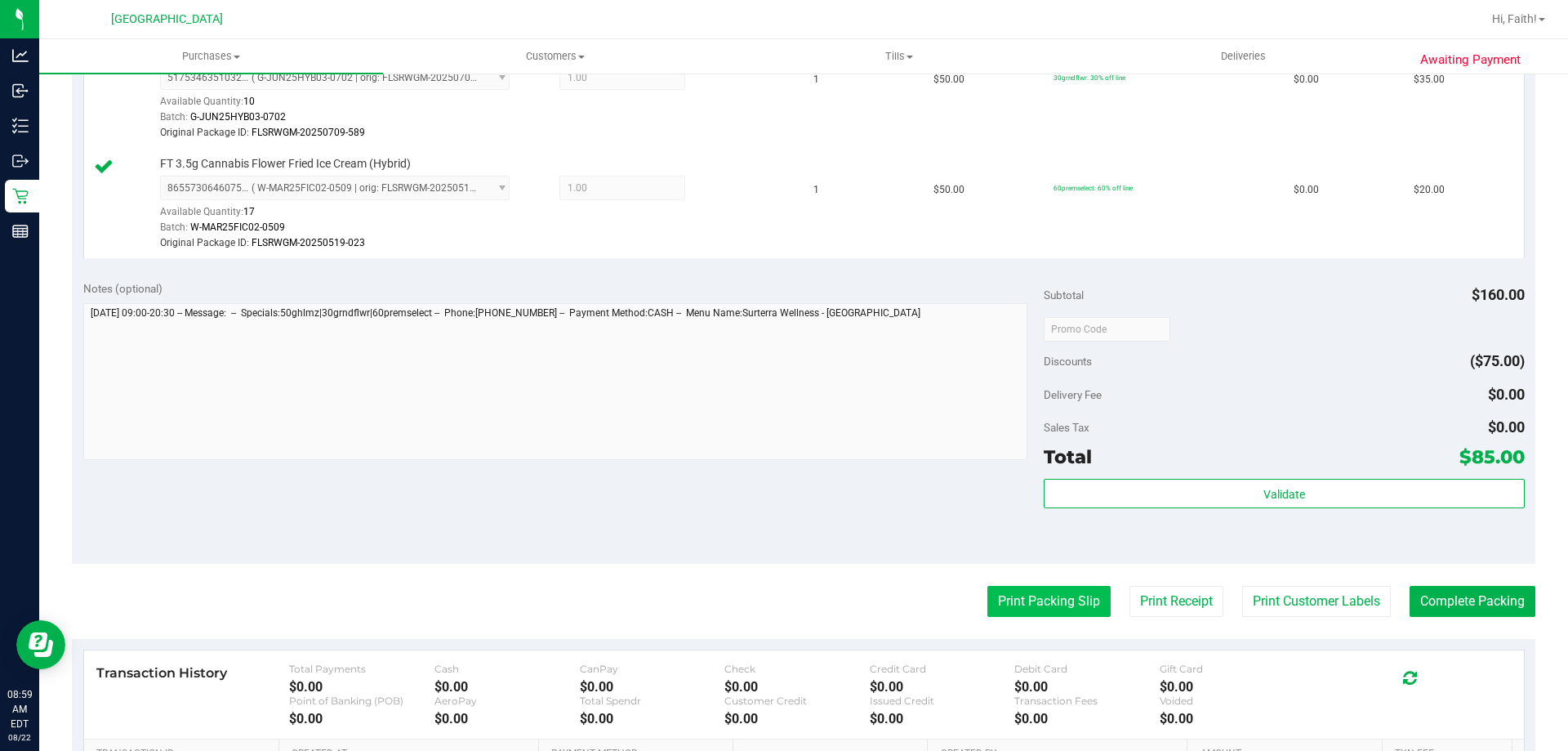
click at [1052, 606] on button "Print Packing Slip" at bounding box center [1049, 600] width 123 height 31
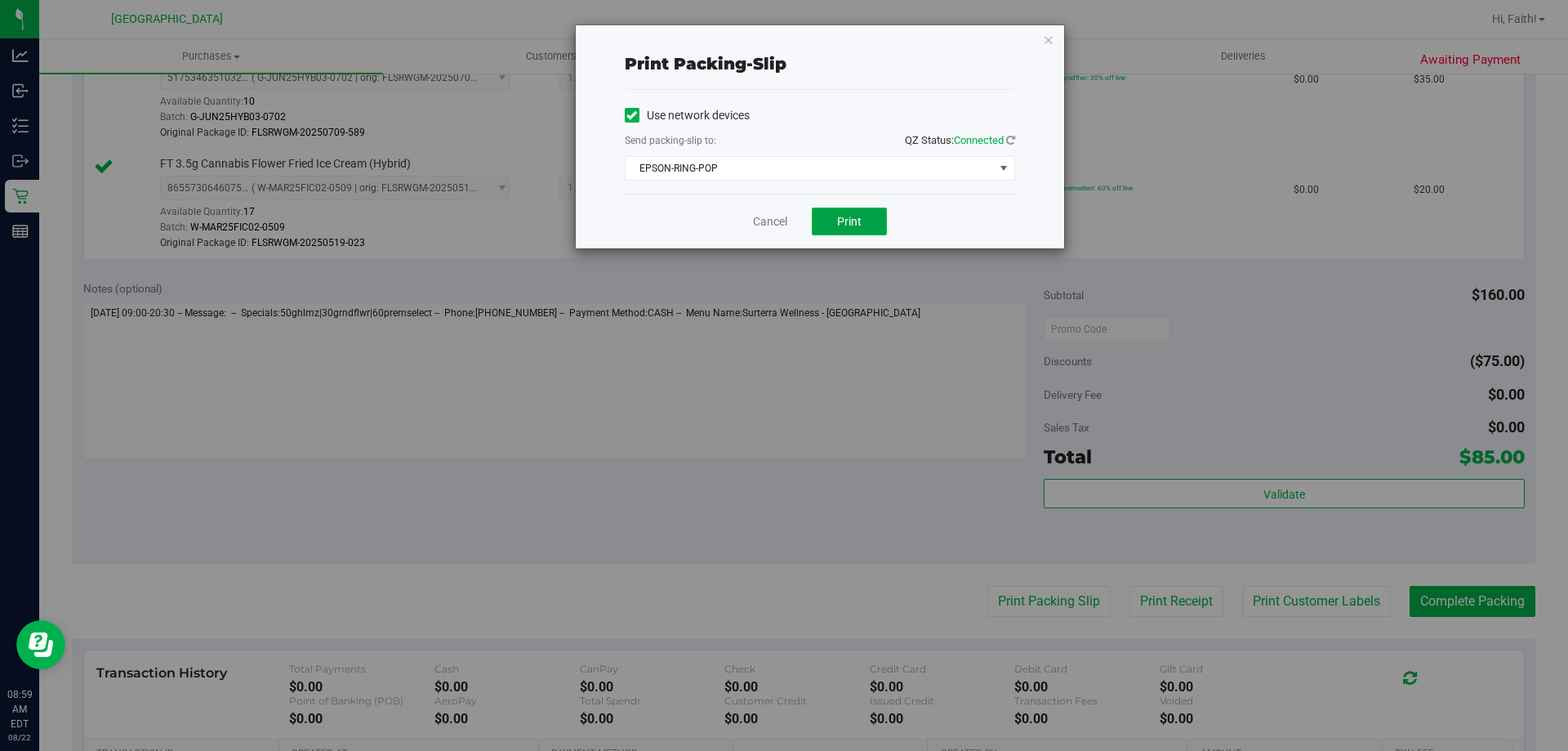
click at [848, 221] on span "Print" at bounding box center [849, 221] width 24 height 13
click at [1053, 38] on icon "button" at bounding box center [1048, 39] width 12 height 20
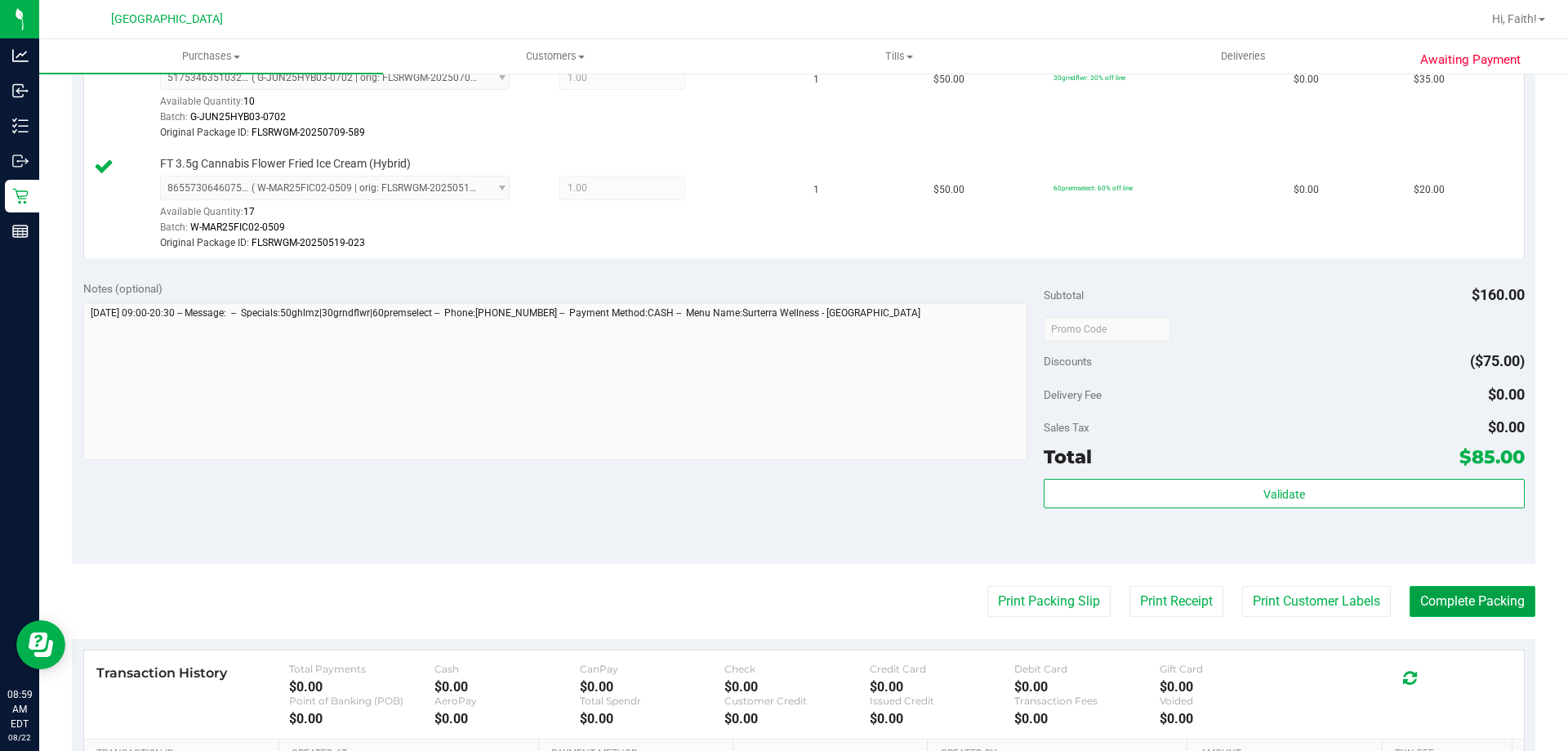
click at [1487, 610] on button "Complete Packing" at bounding box center [1472, 600] width 126 height 31
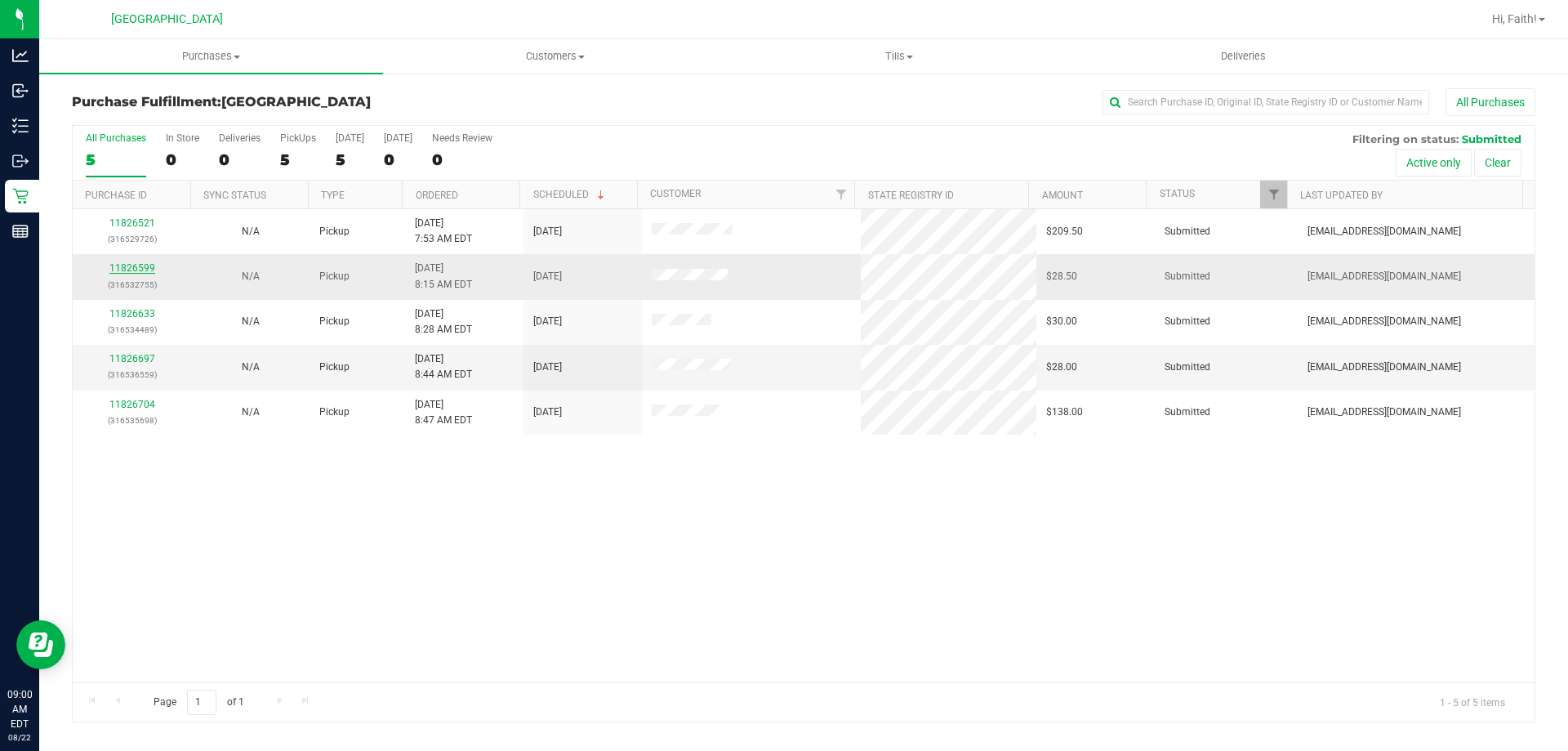
click at [133, 269] on link "11826599" at bounding box center [132, 268] width 46 height 12
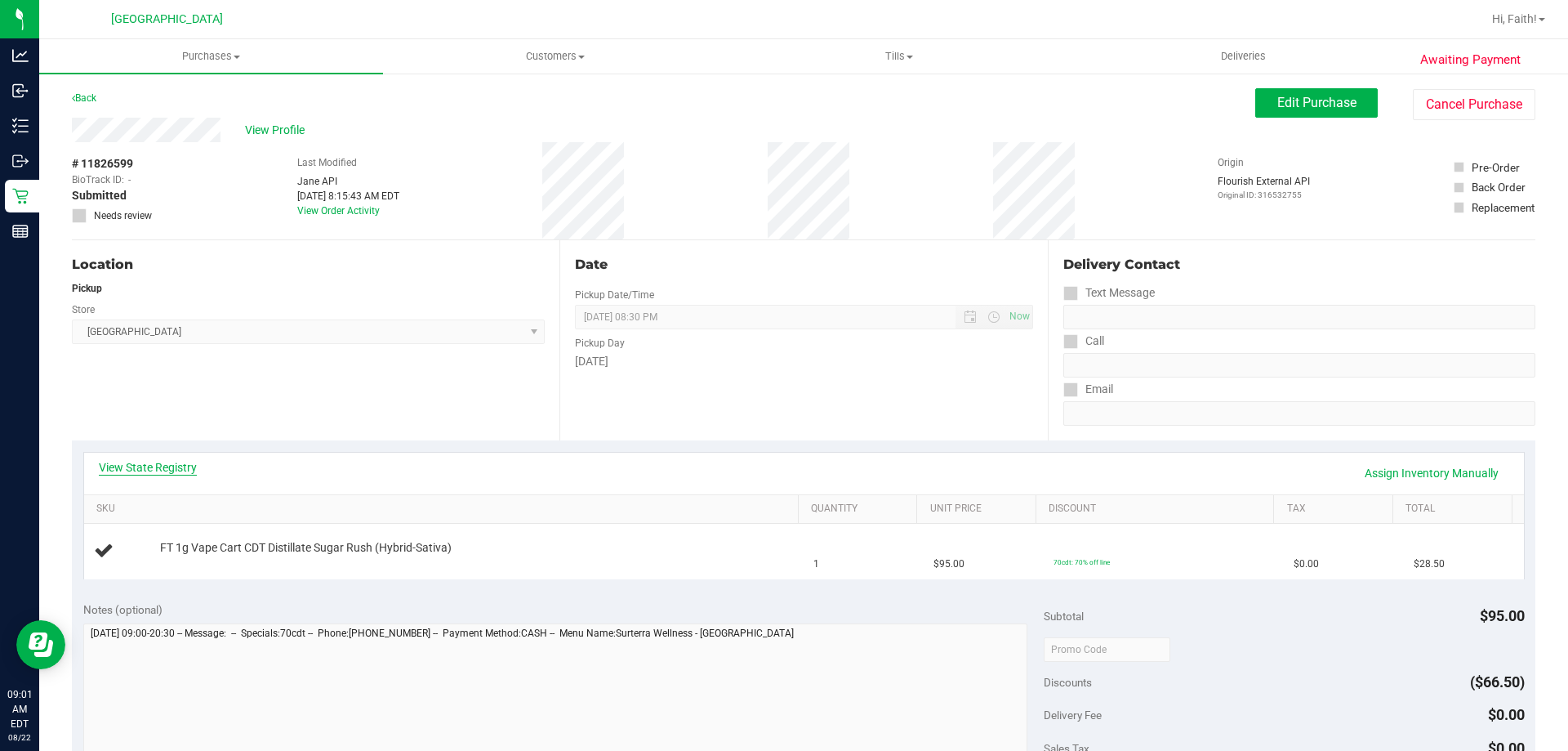
click at [151, 473] on link "View State Registry" at bounding box center [148, 467] width 98 height 17
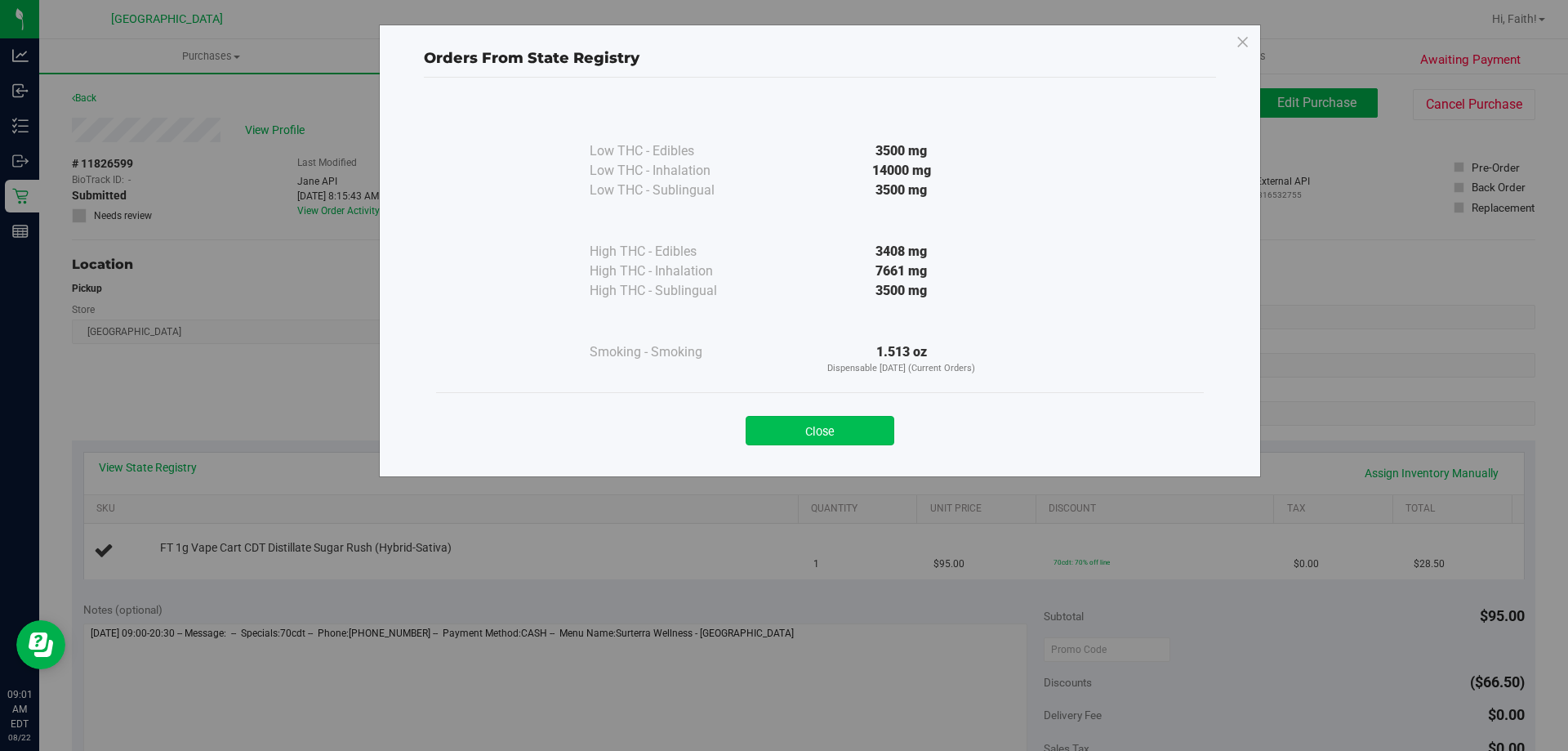
click at [848, 428] on button "Close" at bounding box center [820, 430] width 149 height 29
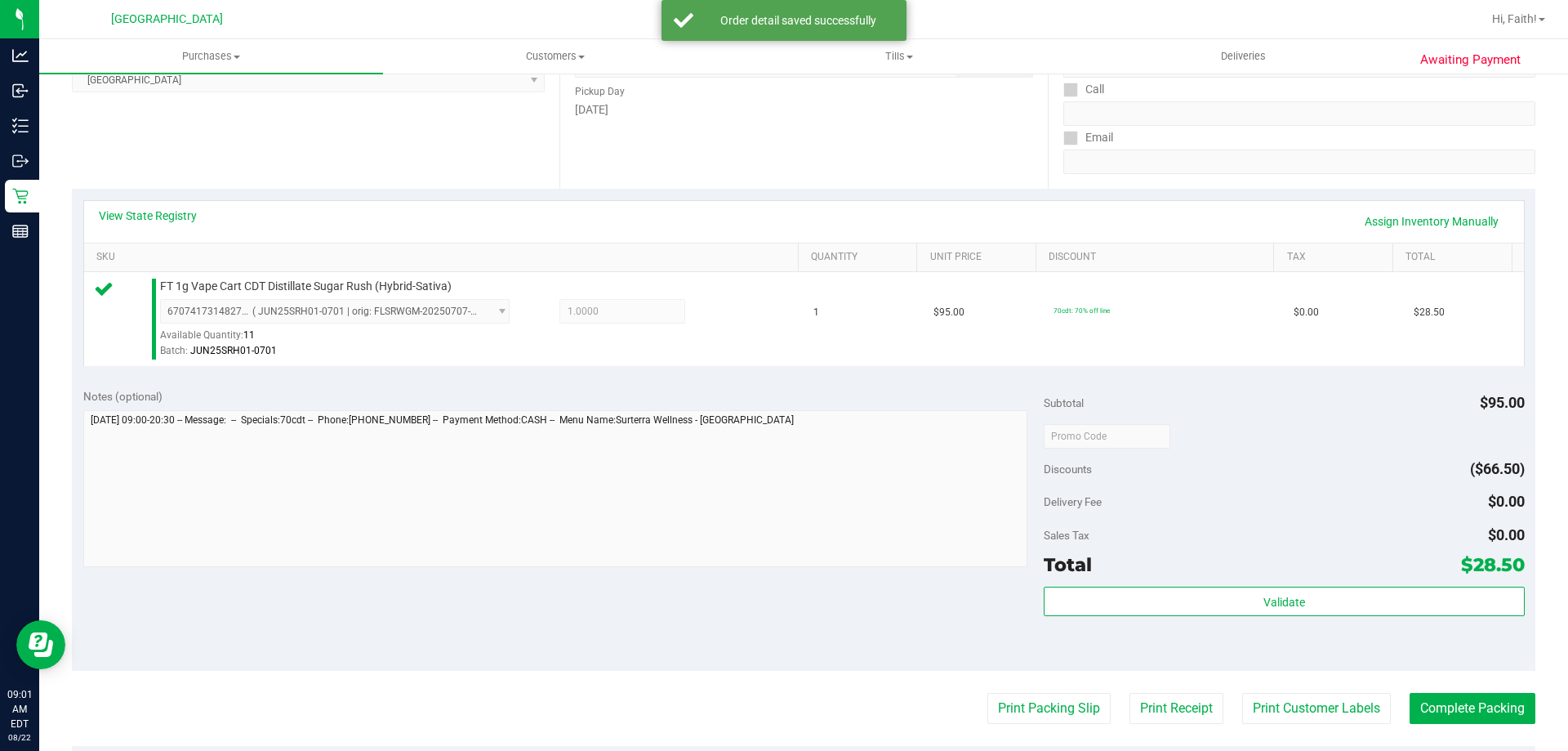
scroll to position [480, 0]
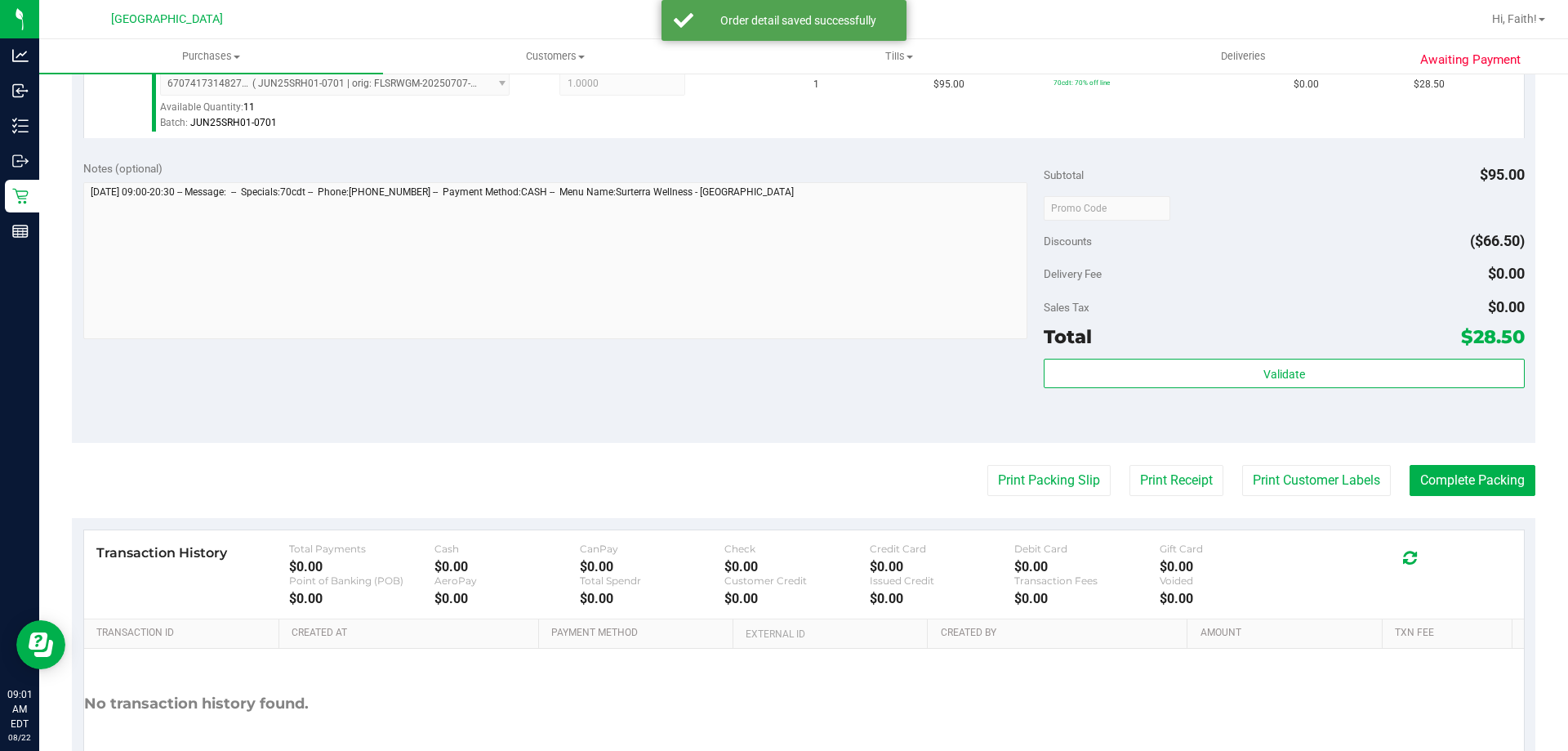
click at [1255, 357] on div "Subtotal $95.00 Discounts ($66.50) Delivery Fee $0.00 Sales Tax $0.00 Total $28…" at bounding box center [1284, 296] width 481 height 272
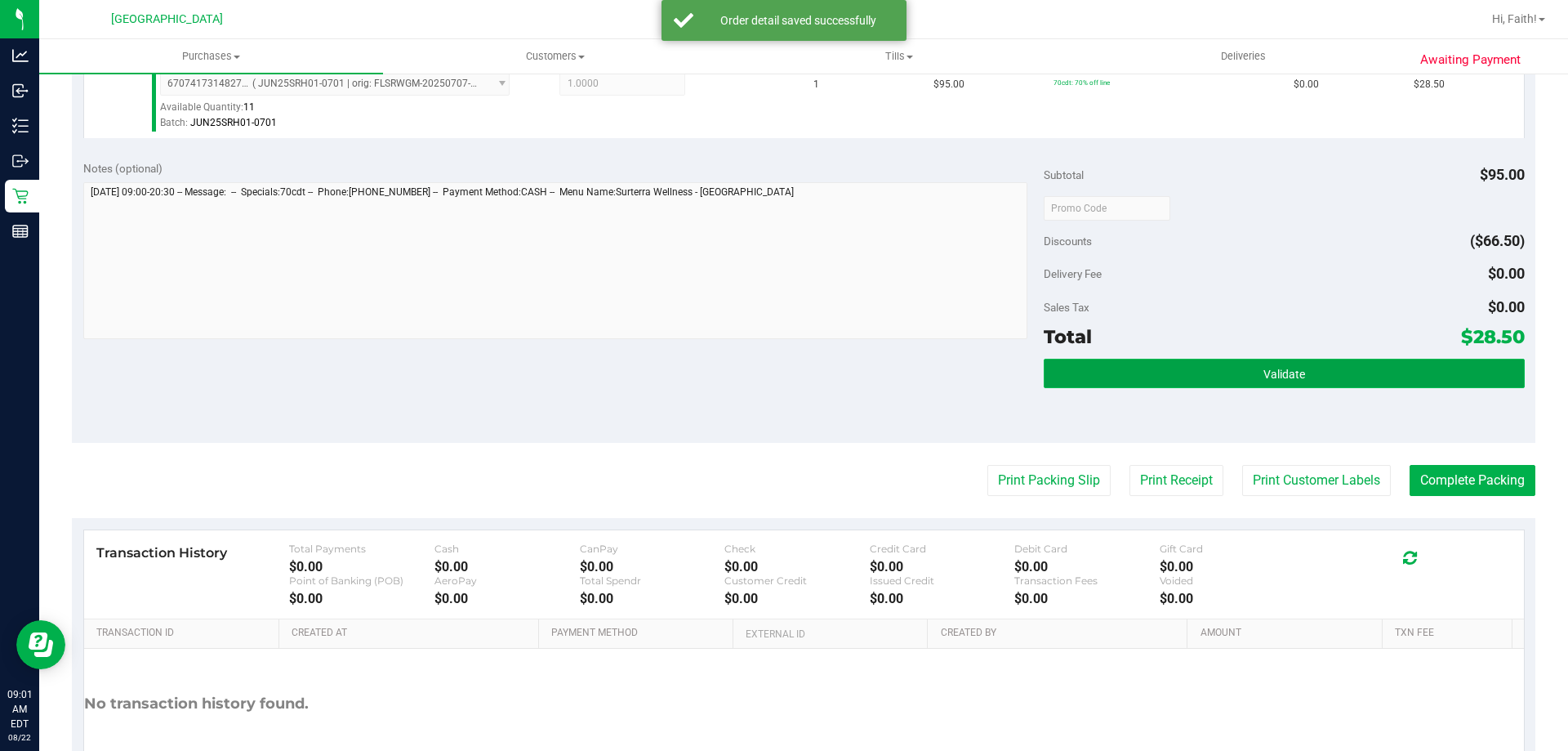
click at [1187, 382] on button "Validate" at bounding box center [1284, 373] width 481 height 29
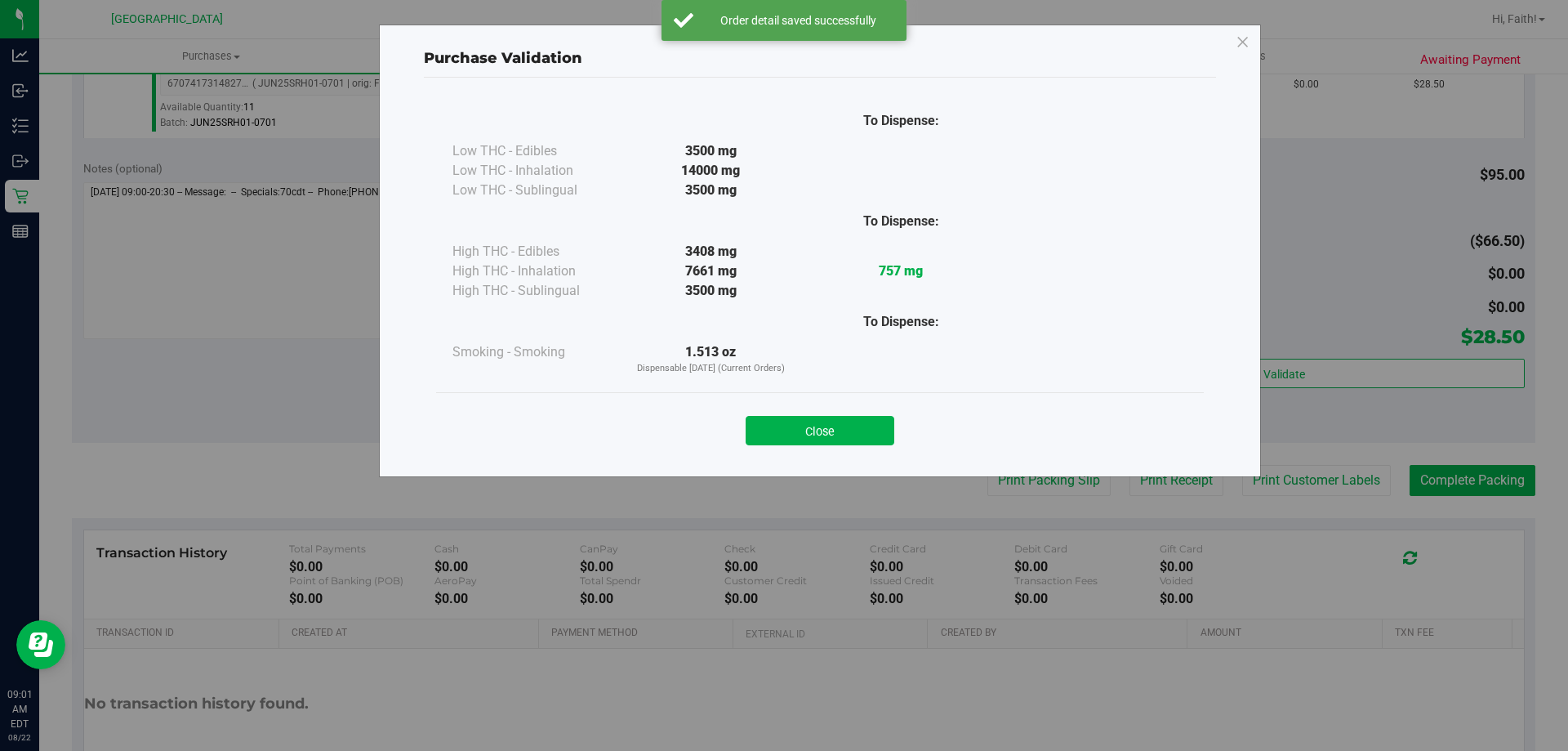
click at [863, 409] on div "Close" at bounding box center [820, 425] width 743 height 41
drag, startPoint x: 865, startPoint y: 413, endPoint x: 865, endPoint y: 423, distance: 10.0
click at [865, 416] on div "Close" at bounding box center [820, 425] width 743 height 41
click at [865, 424] on button "Close" at bounding box center [820, 430] width 149 height 29
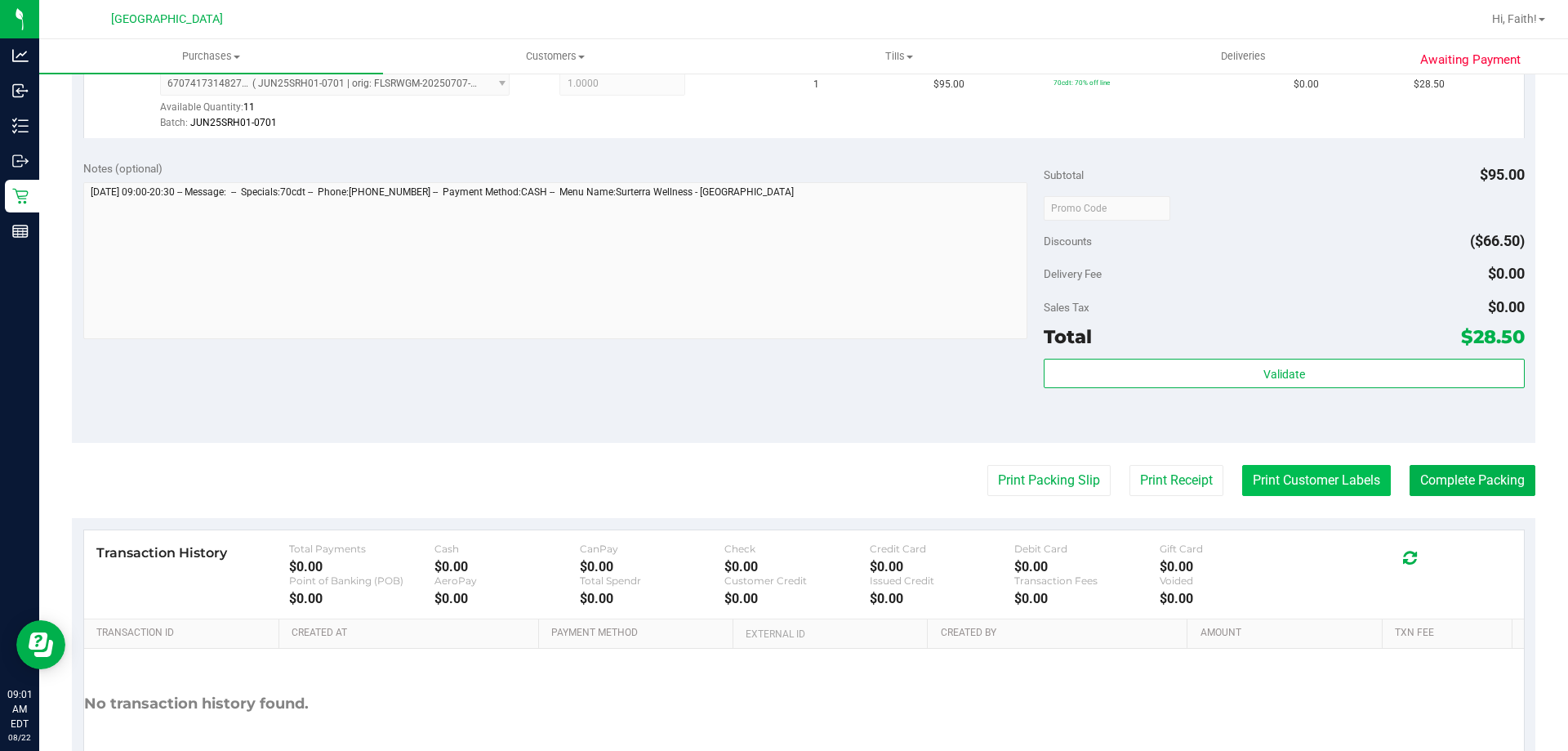
click at [1300, 490] on button "Print Customer Labels" at bounding box center [1316, 480] width 149 height 31
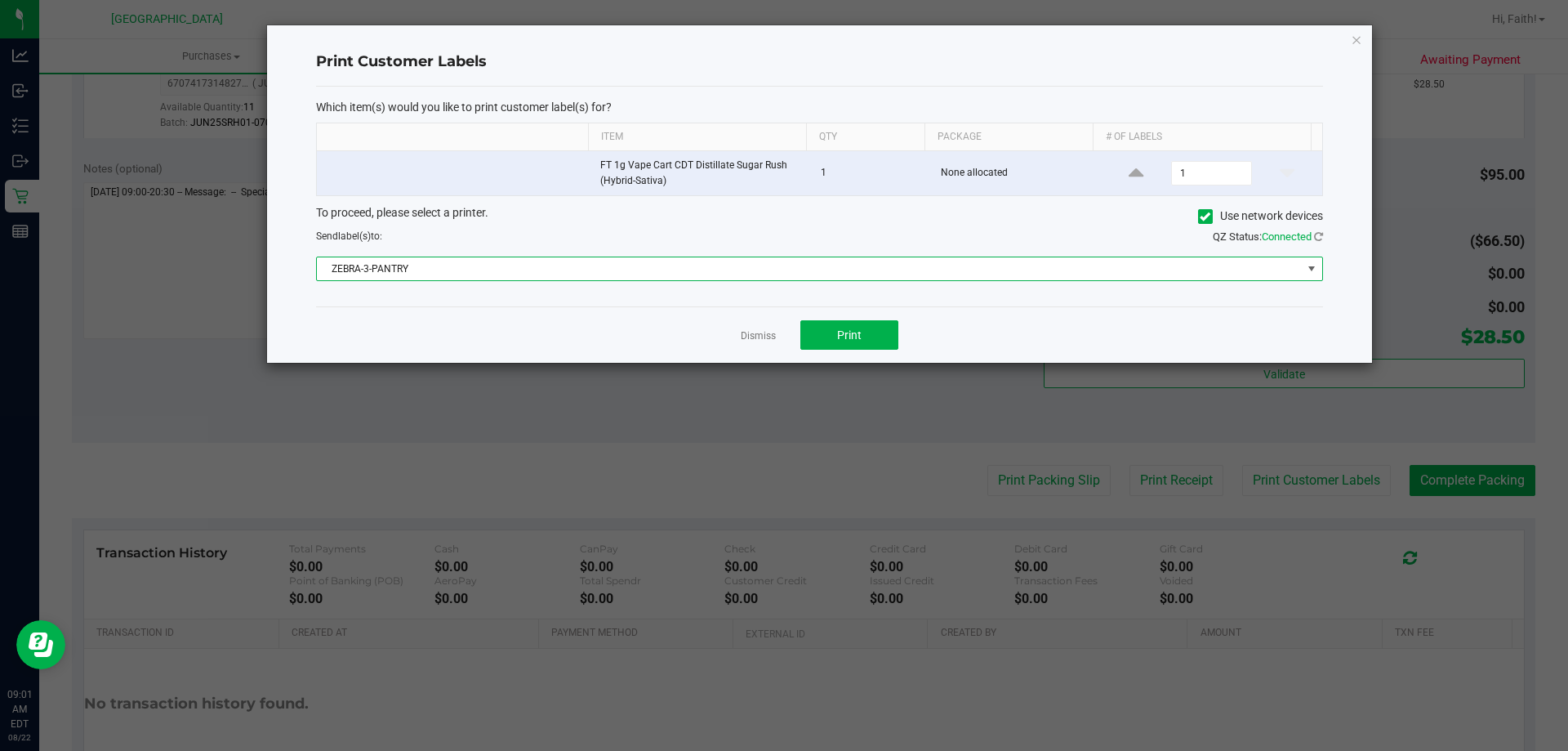
click at [693, 274] on span "ZEBRA-3-PANTRY" at bounding box center [809, 269] width 985 height 23
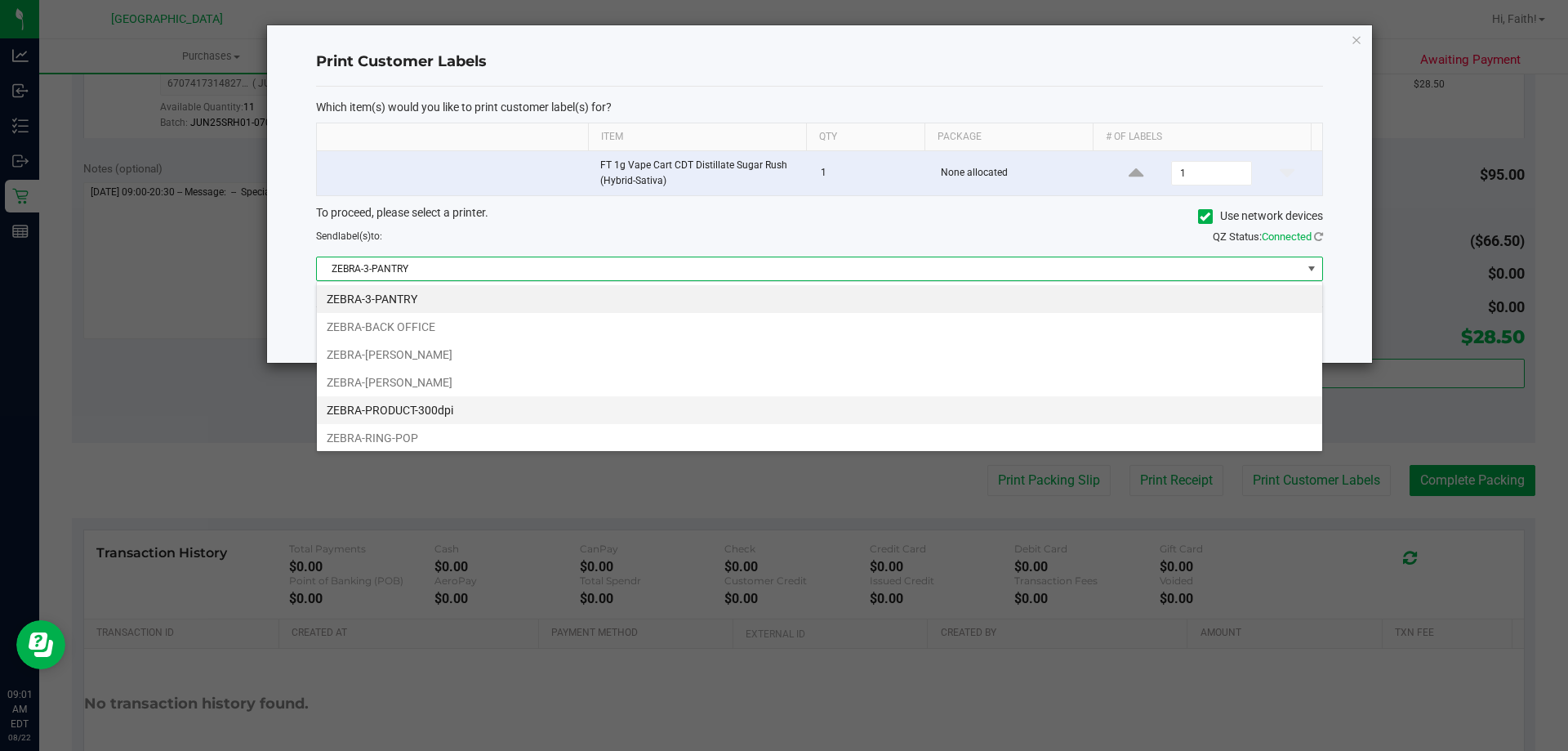
scroll to position [24, 1006]
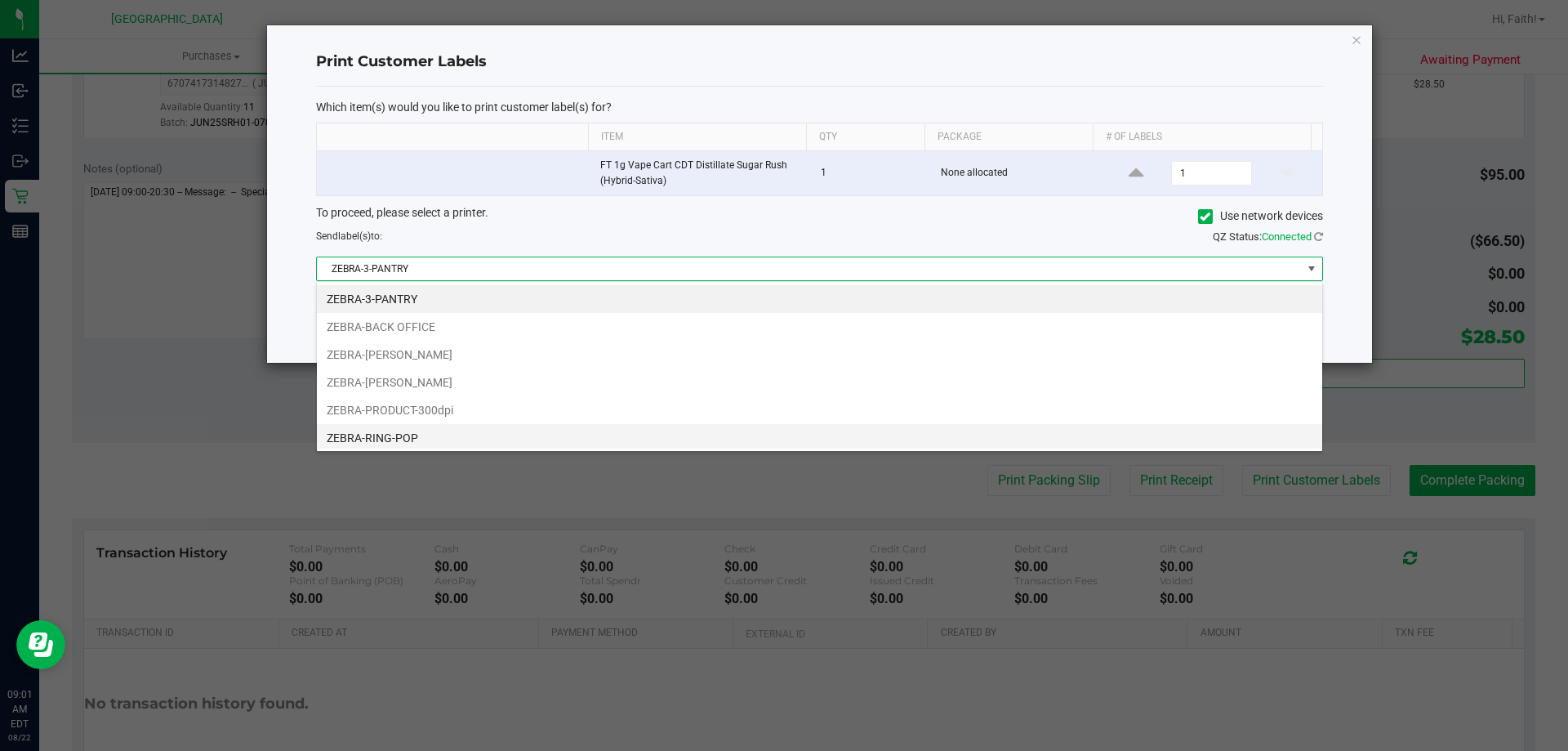
click at [424, 433] on li "ZEBRA-RING-POP" at bounding box center [819, 437] width 1005 height 27
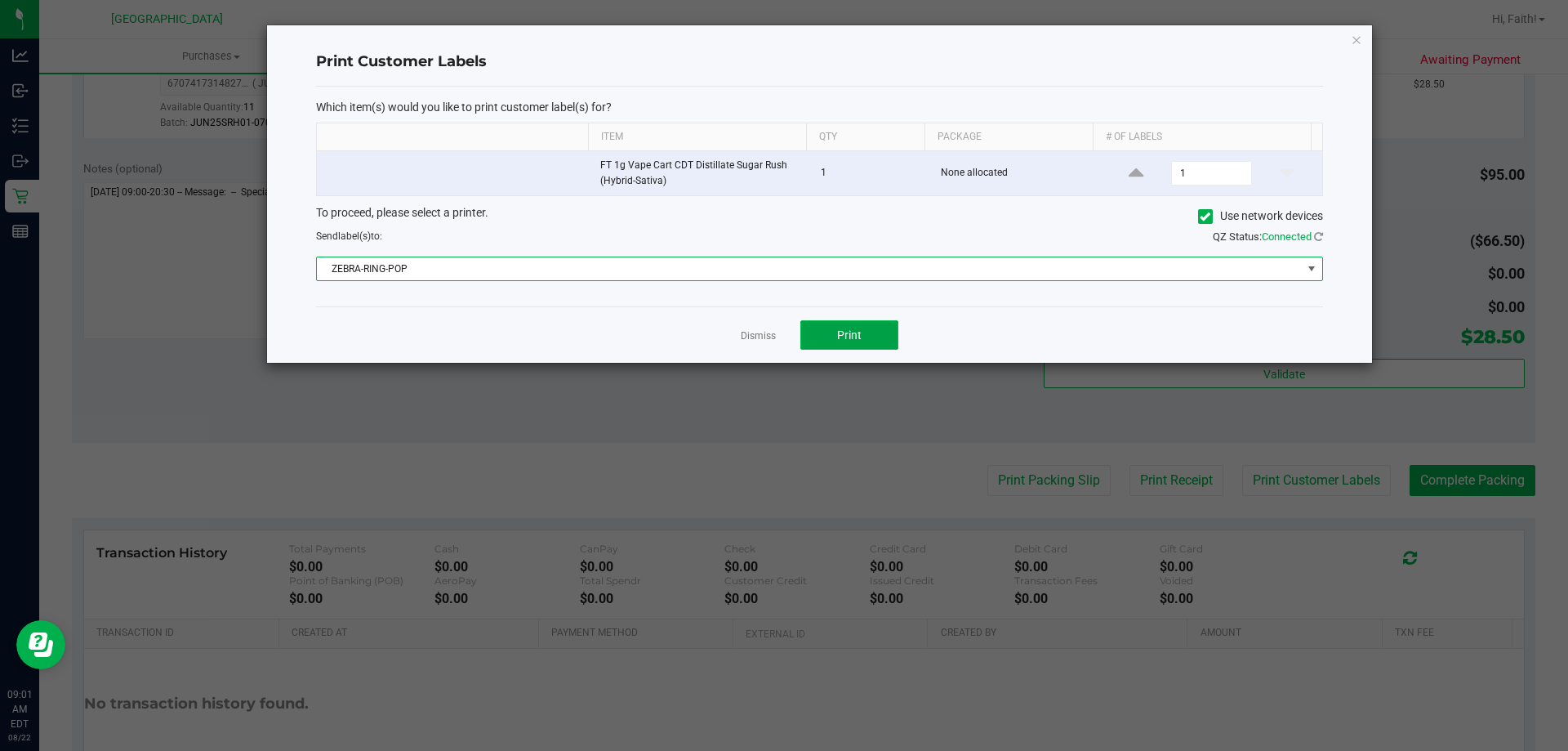
click at [869, 334] on button "Print" at bounding box center [850, 334] width 98 height 29
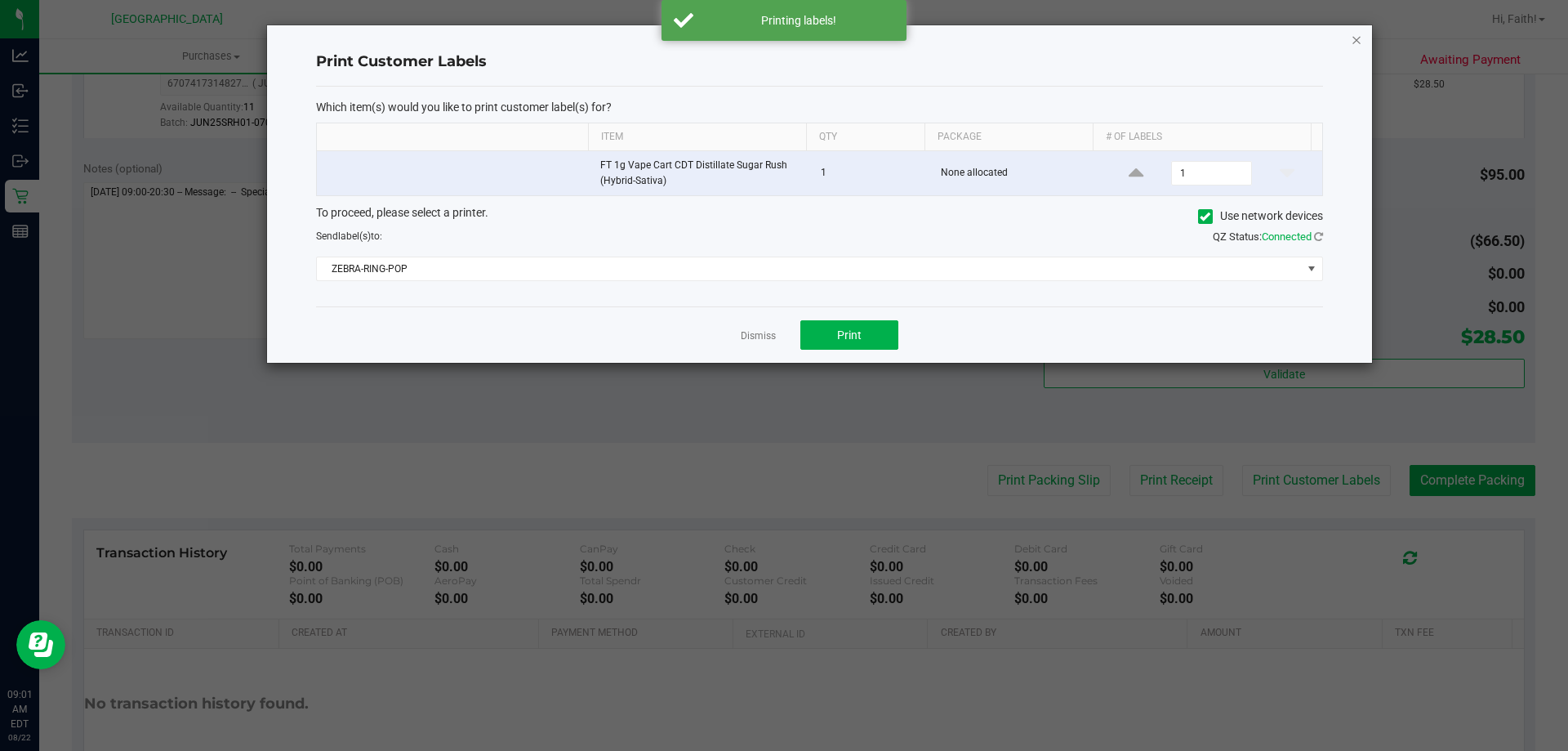
click at [1359, 38] on icon "button" at bounding box center [1357, 39] width 12 height 20
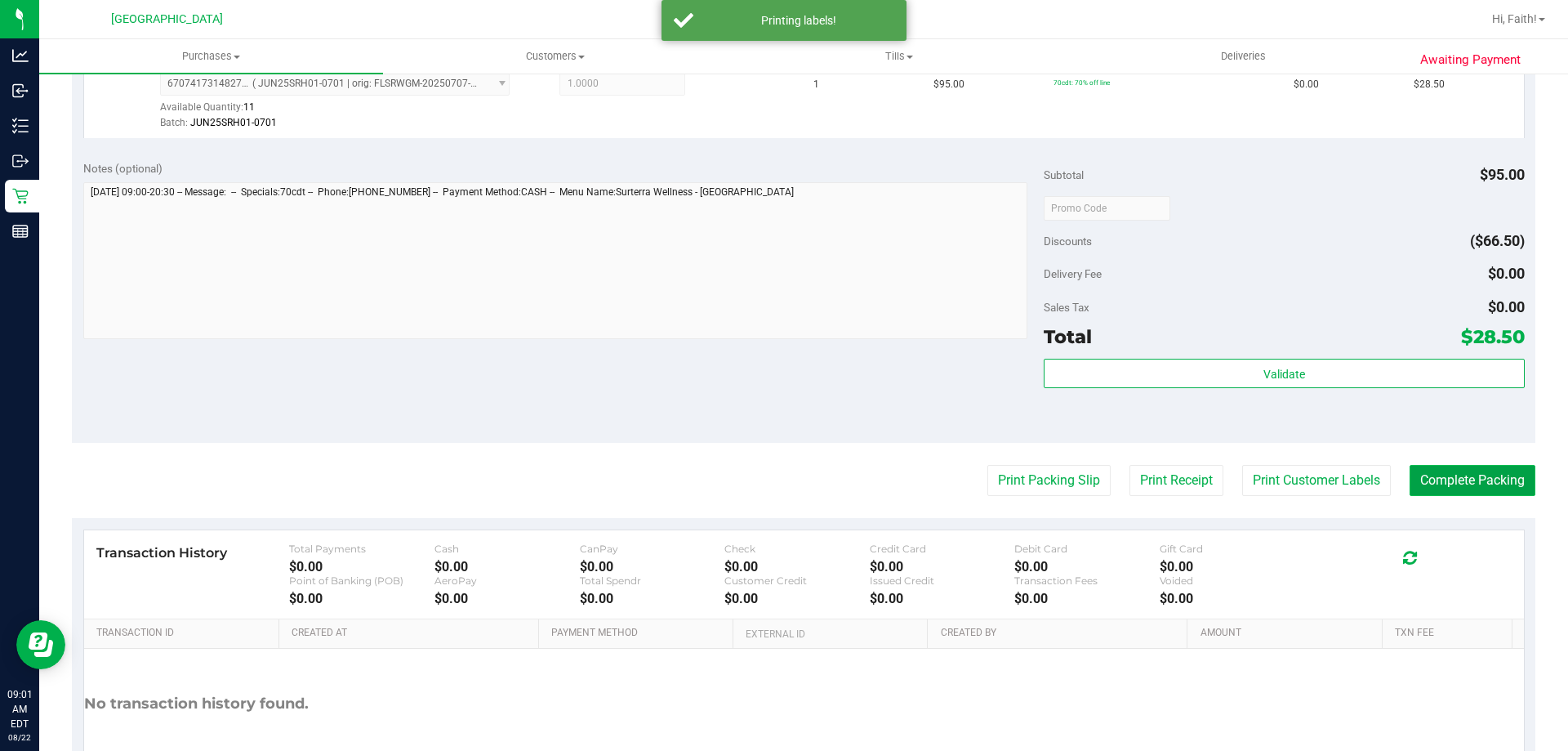
click at [1461, 483] on button "Complete Packing" at bounding box center [1472, 480] width 126 height 31
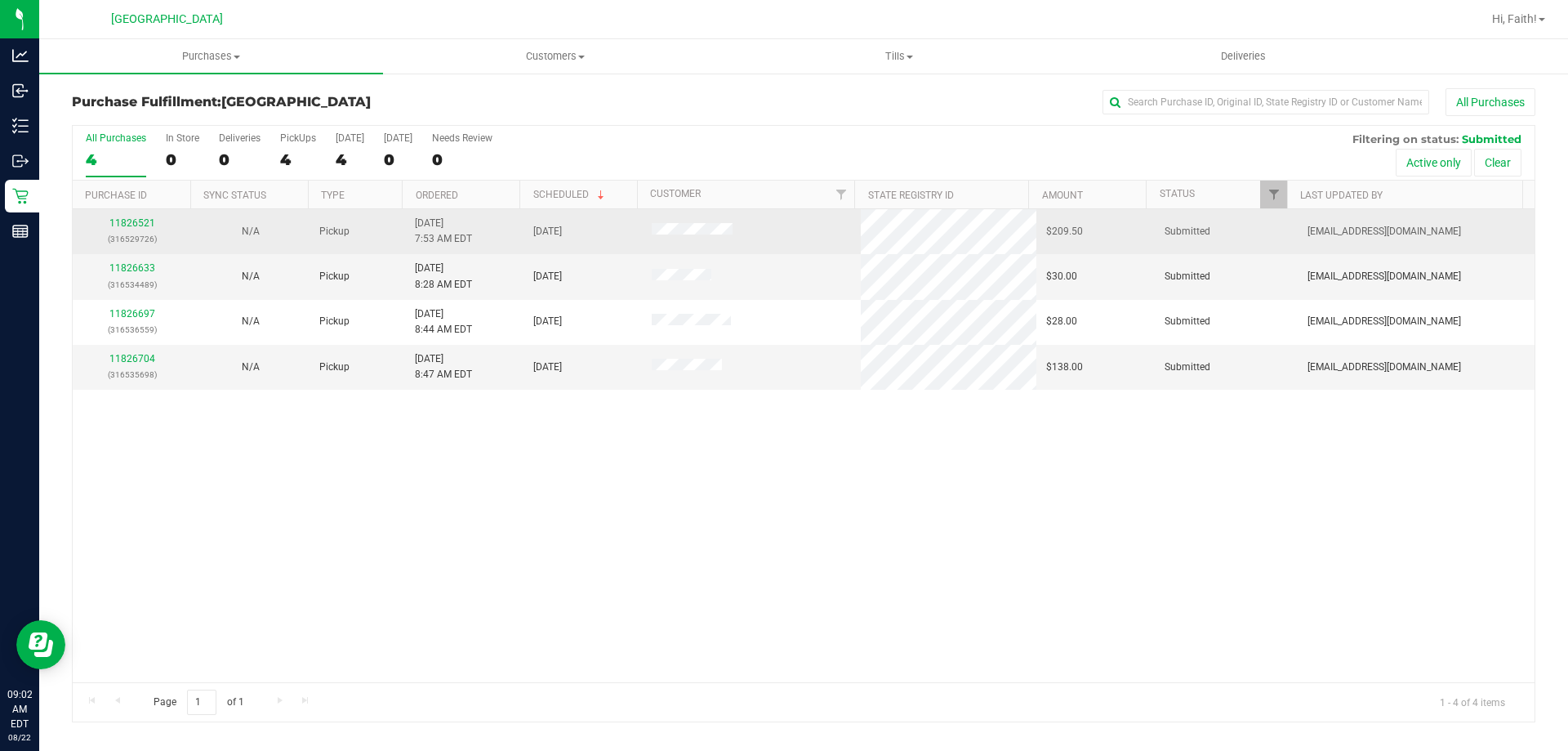
drag, startPoint x: 134, startPoint y: 215, endPoint x: 136, endPoint y: 229, distance: 14.1
click at [134, 217] on td "11826521 (316529726)" at bounding box center [131, 231] width 118 height 45
click at [136, 229] on div "11826521 (316529726)" at bounding box center [131, 230] width 99 height 31
click at [136, 223] on link "11826521" at bounding box center [132, 223] width 46 height 12
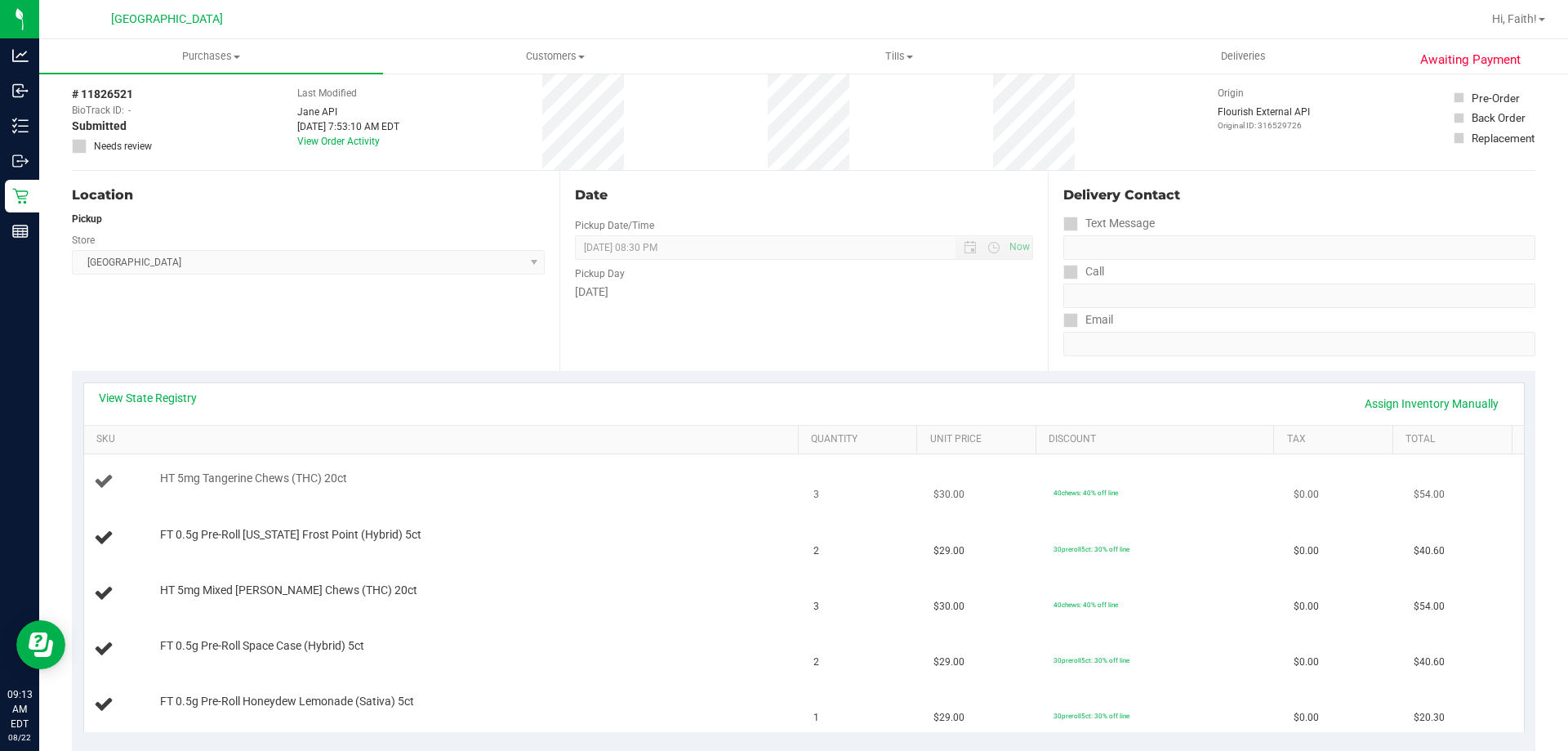
scroll to position [163, 0]
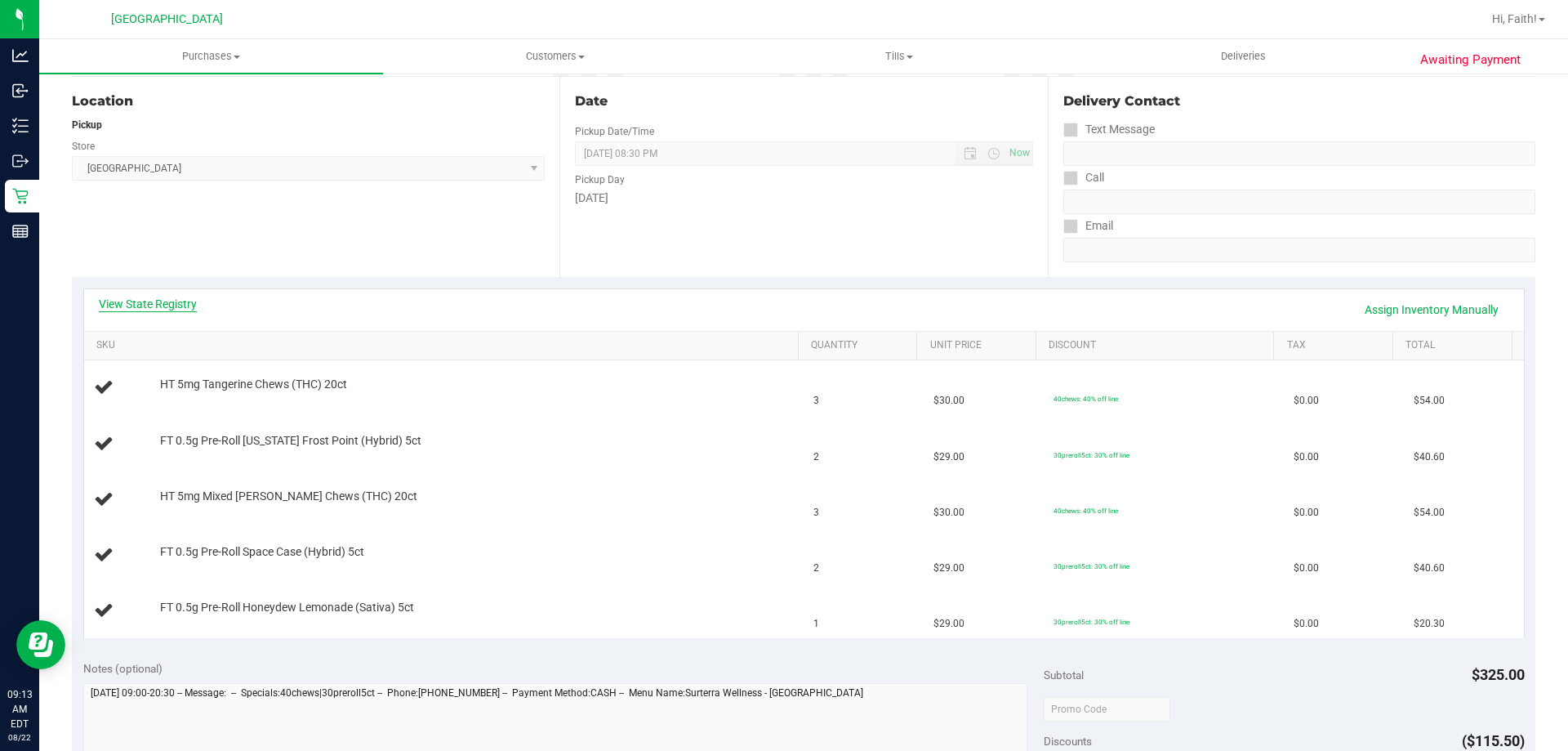
click at [161, 308] on link "View State Registry" at bounding box center [148, 304] width 98 height 17
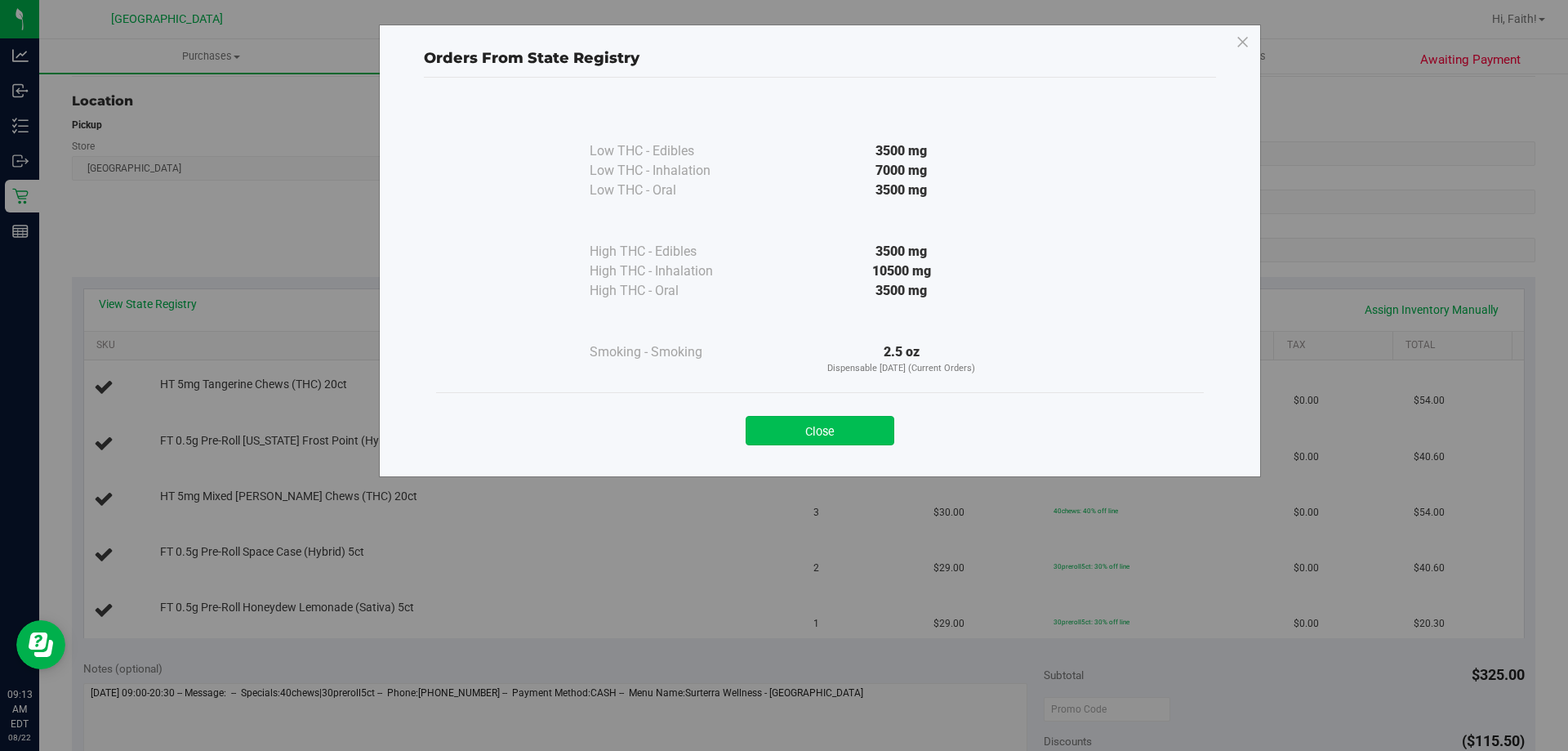
click at [841, 417] on button "Close" at bounding box center [820, 430] width 149 height 29
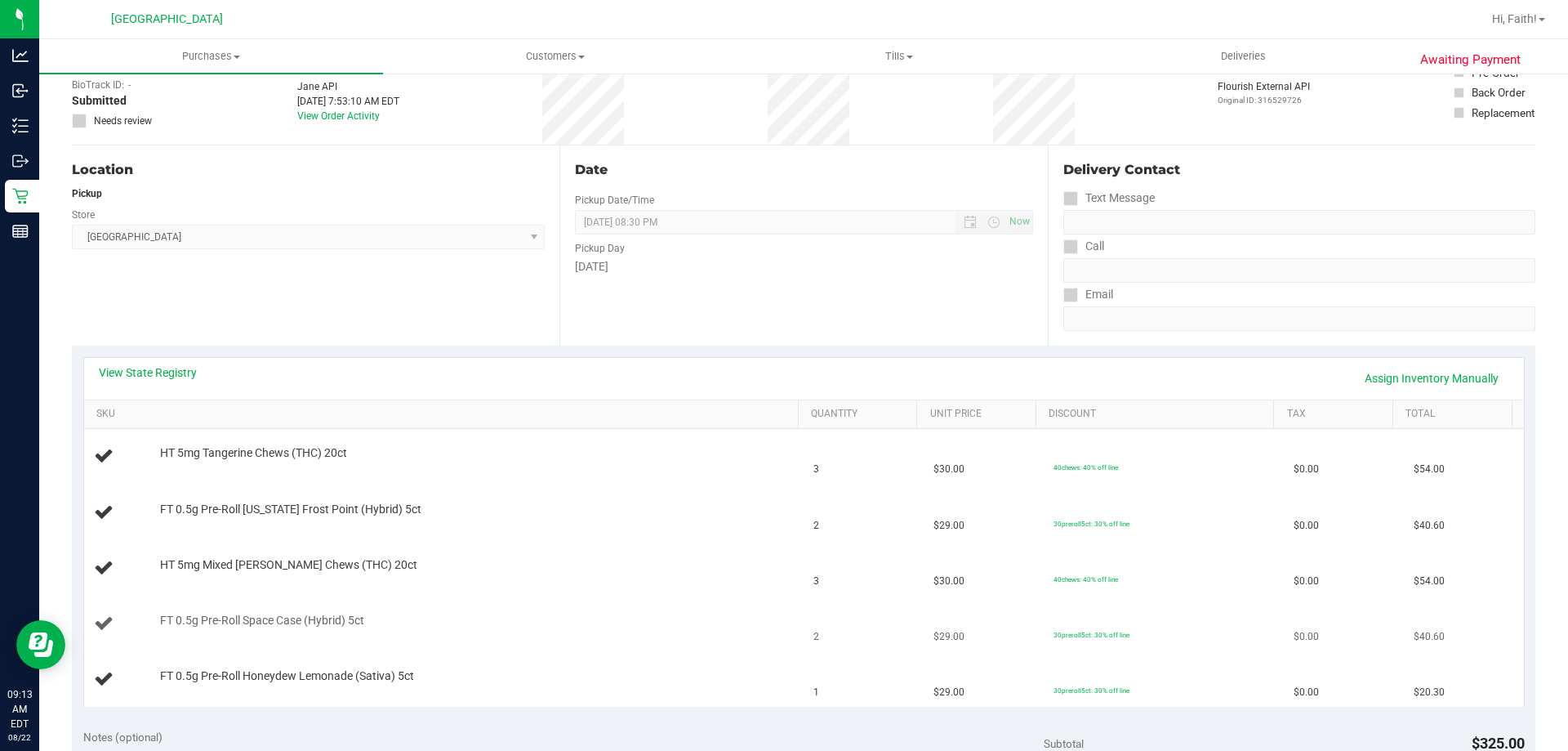
scroll to position [245, 0]
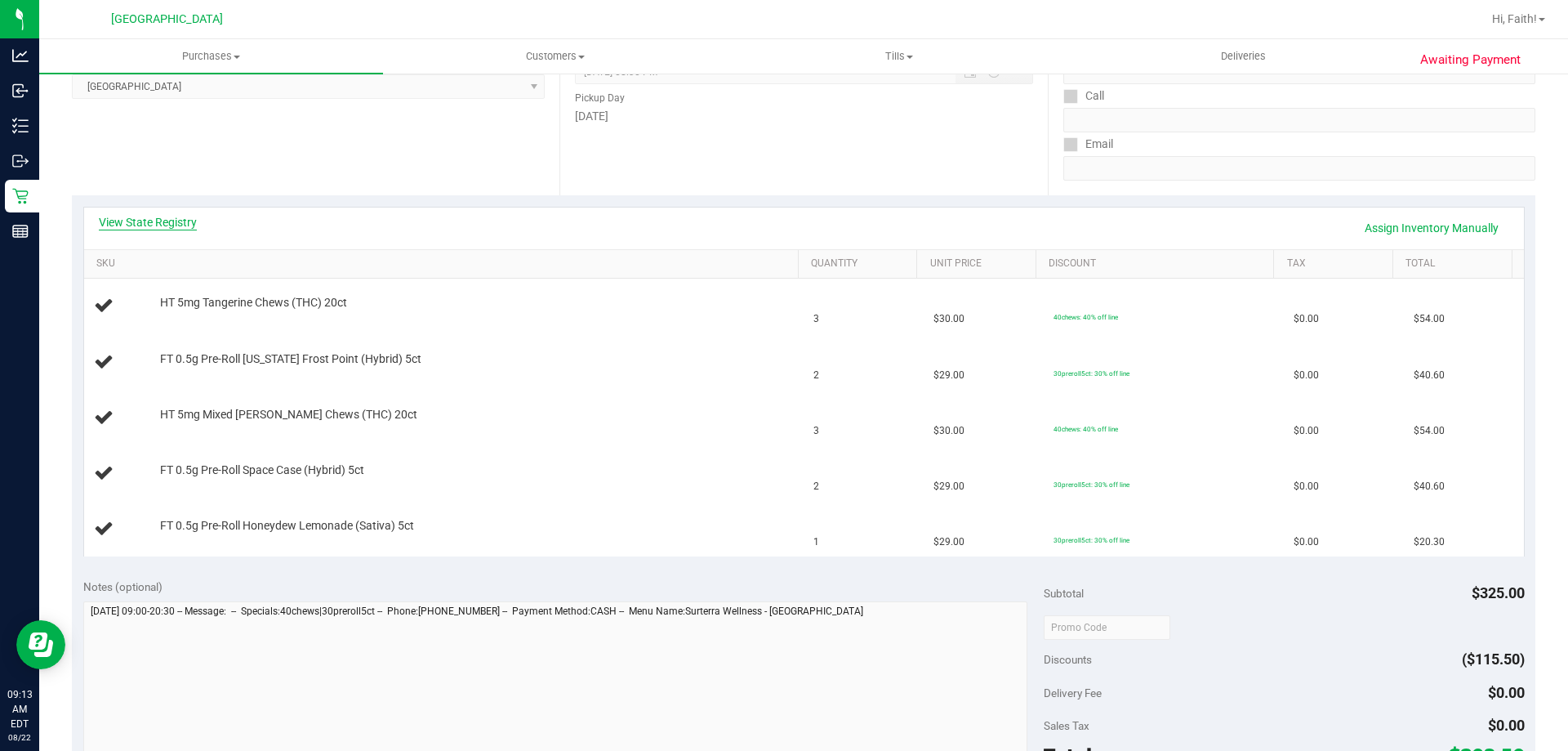
click at [155, 218] on link "View State Registry" at bounding box center [148, 222] width 98 height 17
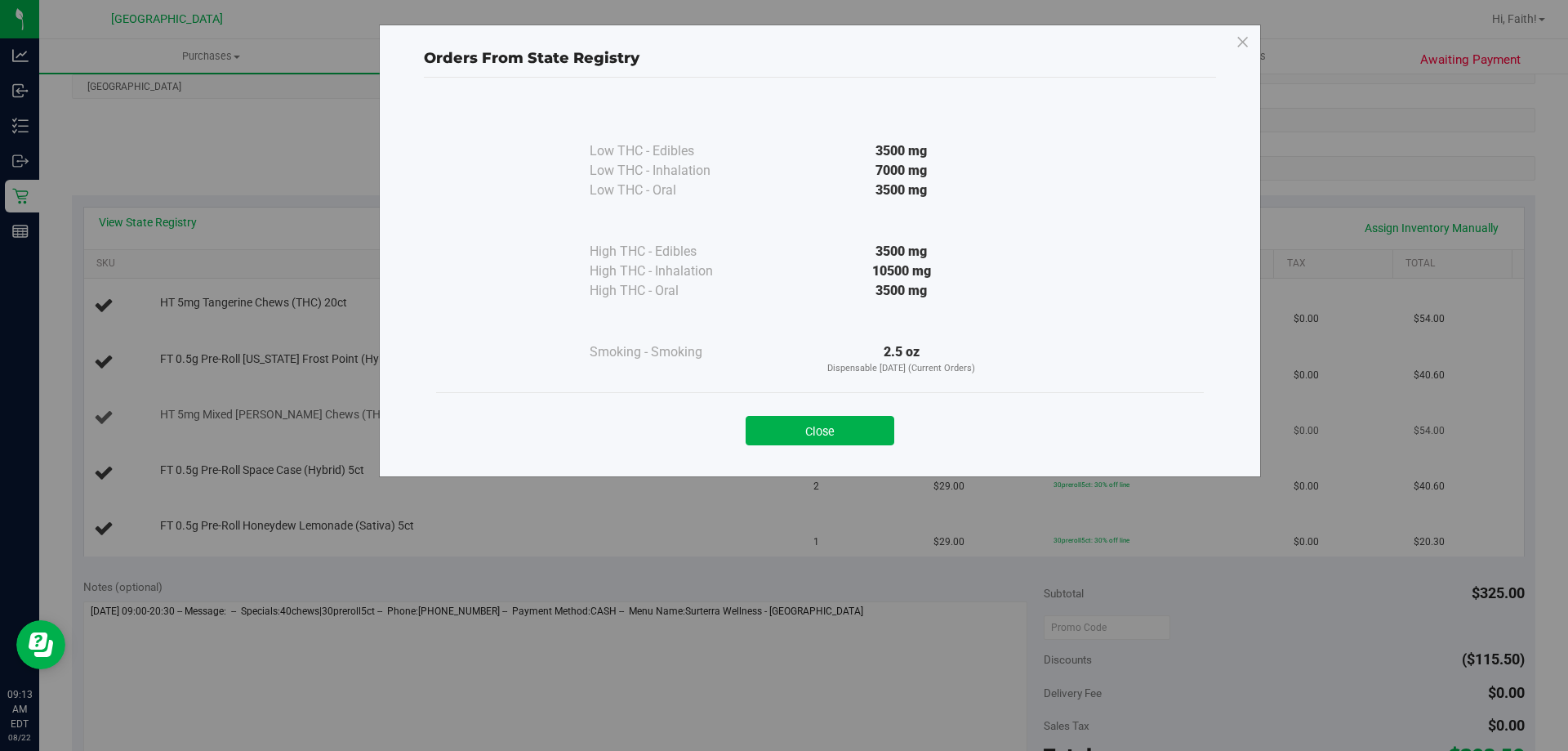
click at [827, 421] on button "Close" at bounding box center [820, 430] width 149 height 29
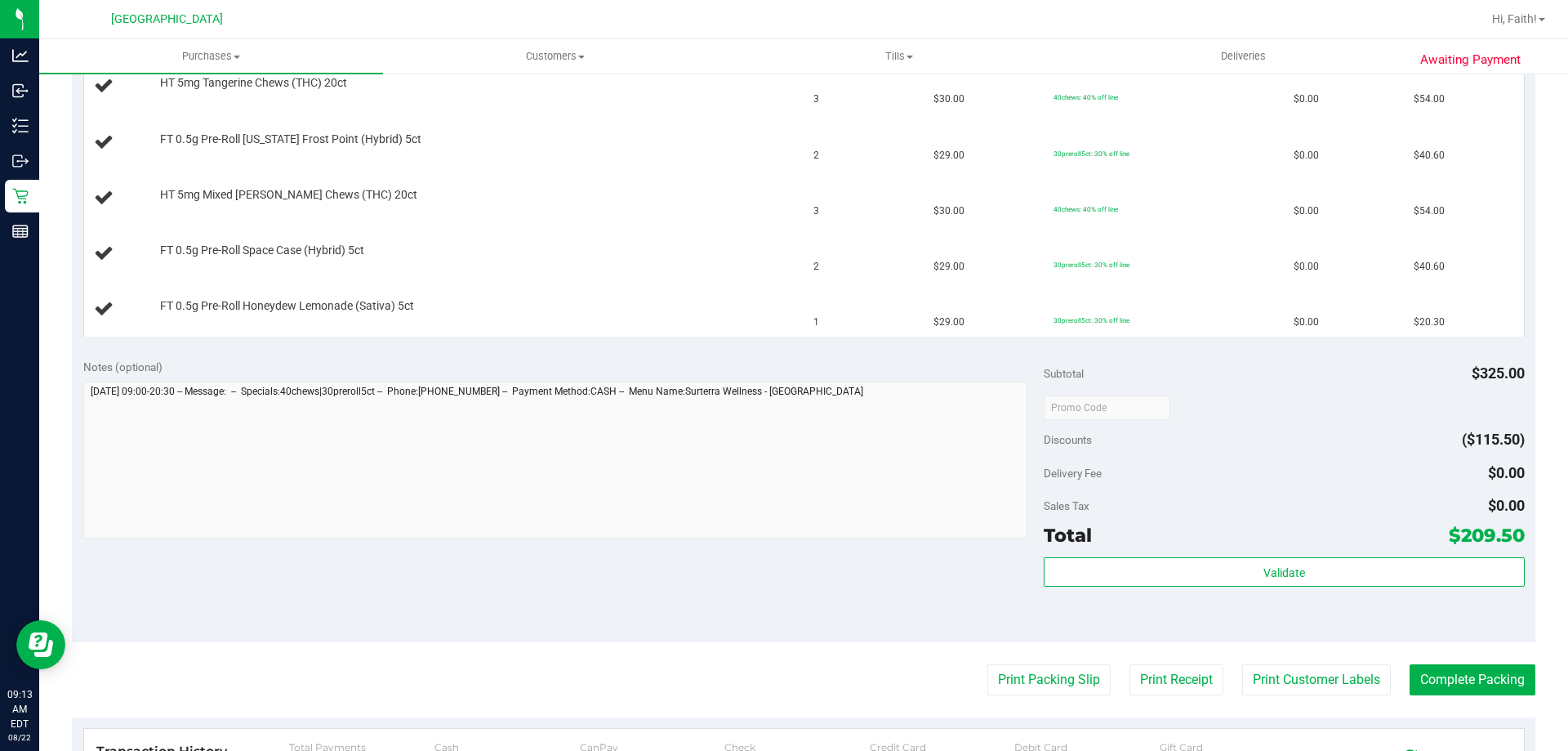
scroll to position [490, 0]
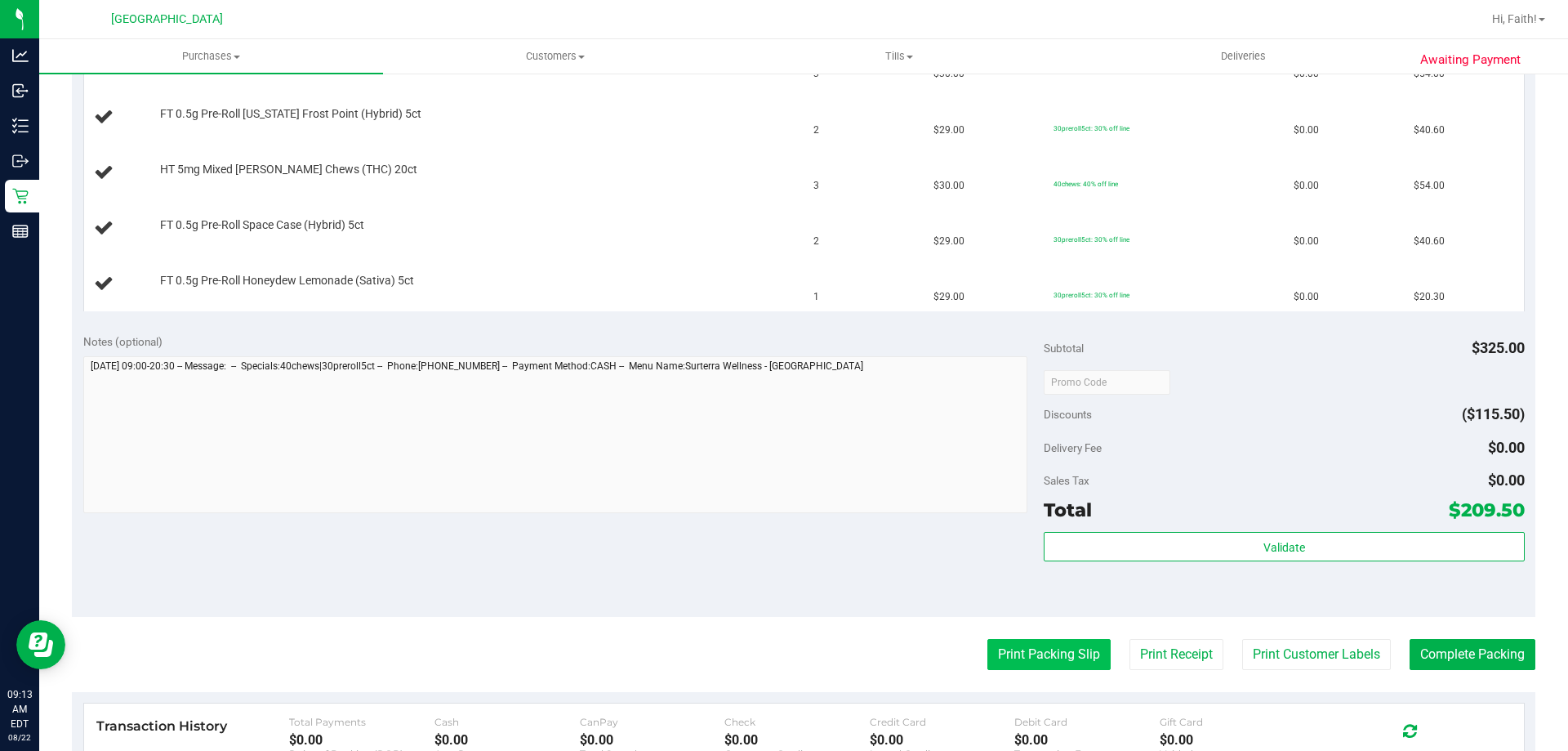
click at [1033, 640] on button "Print Packing Slip" at bounding box center [1049, 654] width 123 height 31
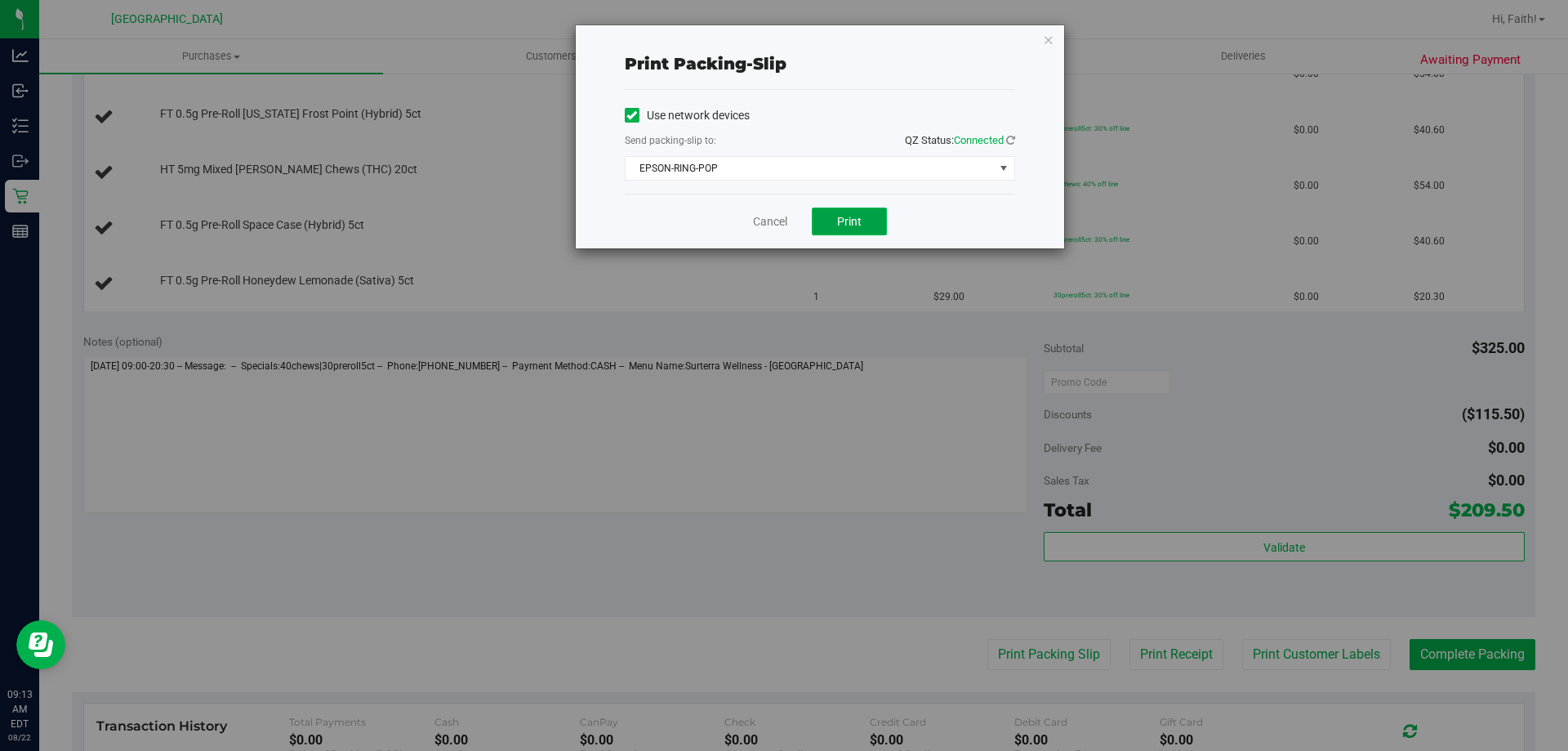
click at [836, 231] on button "Print" at bounding box center [849, 220] width 75 height 27
click at [1049, 38] on icon "button" at bounding box center [1048, 39] width 12 height 20
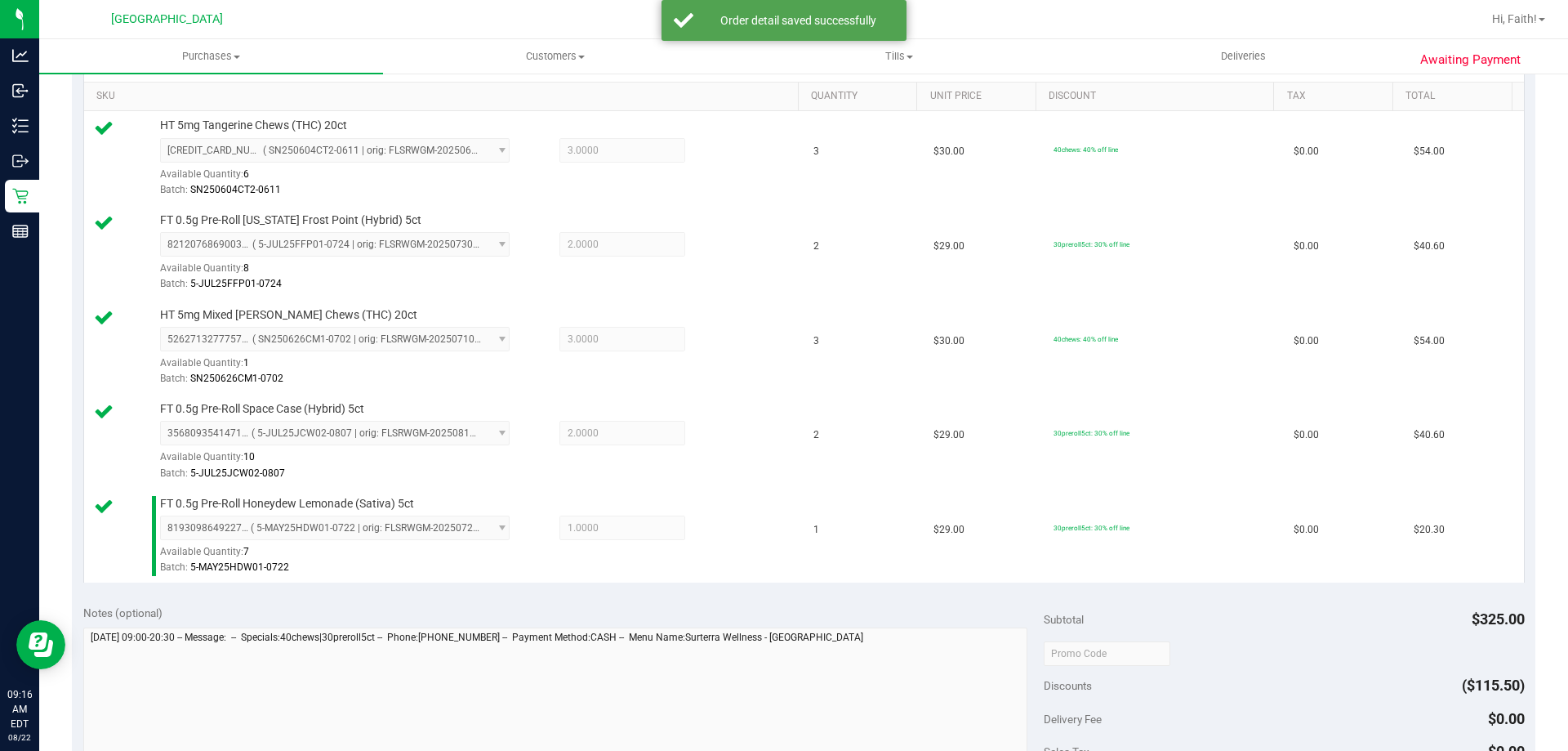
scroll to position [821, 0]
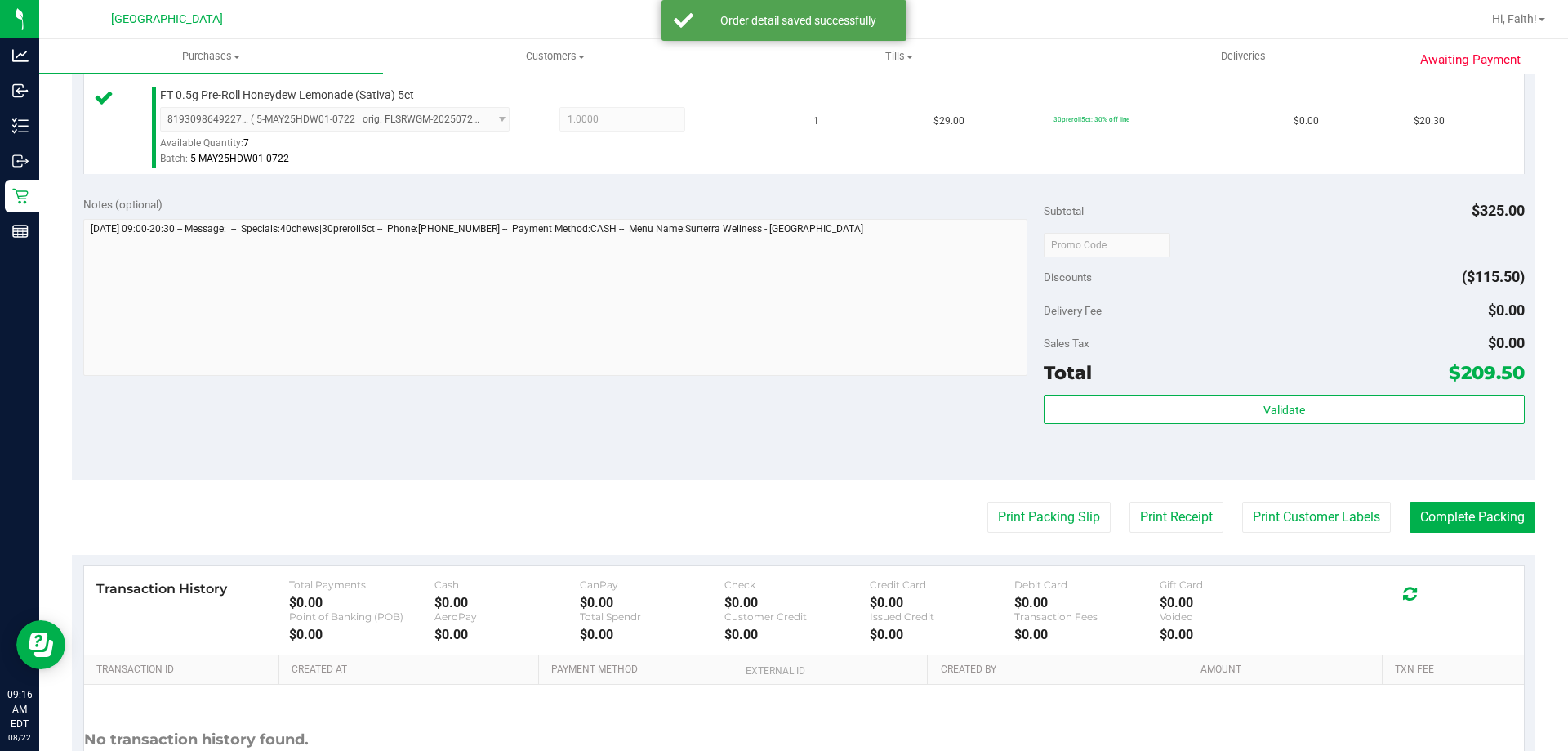
click at [1284, 389] on div "Subtotal $325.00 Discounts ($115.50) Delivery Fee $0.00 Sales Tax $0.00 Total $…" at bounding box center [1284, 332] width 481 height 272
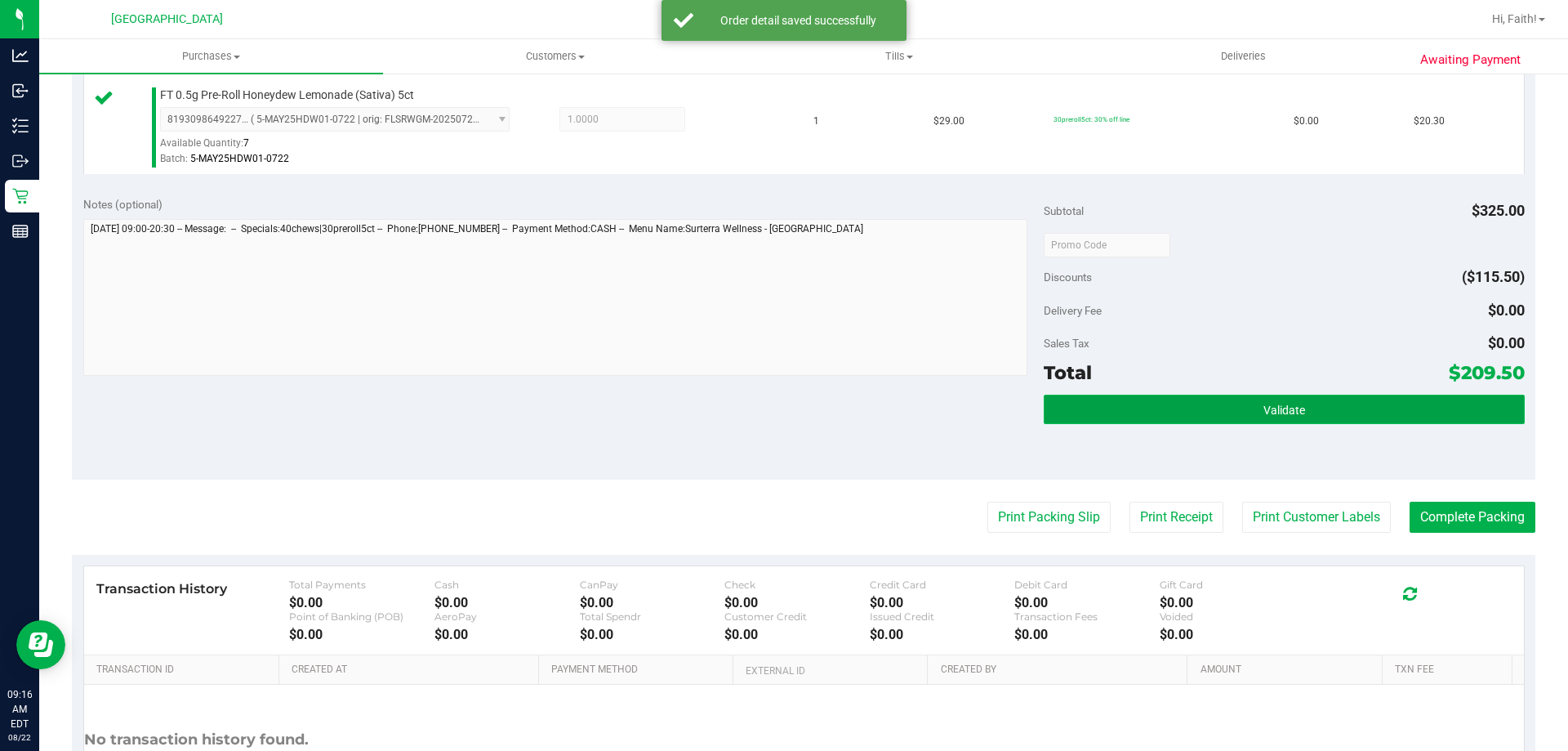
click at [1282, 423] on button "Validate" at bounding box center [1284, 408] width 481 height 29
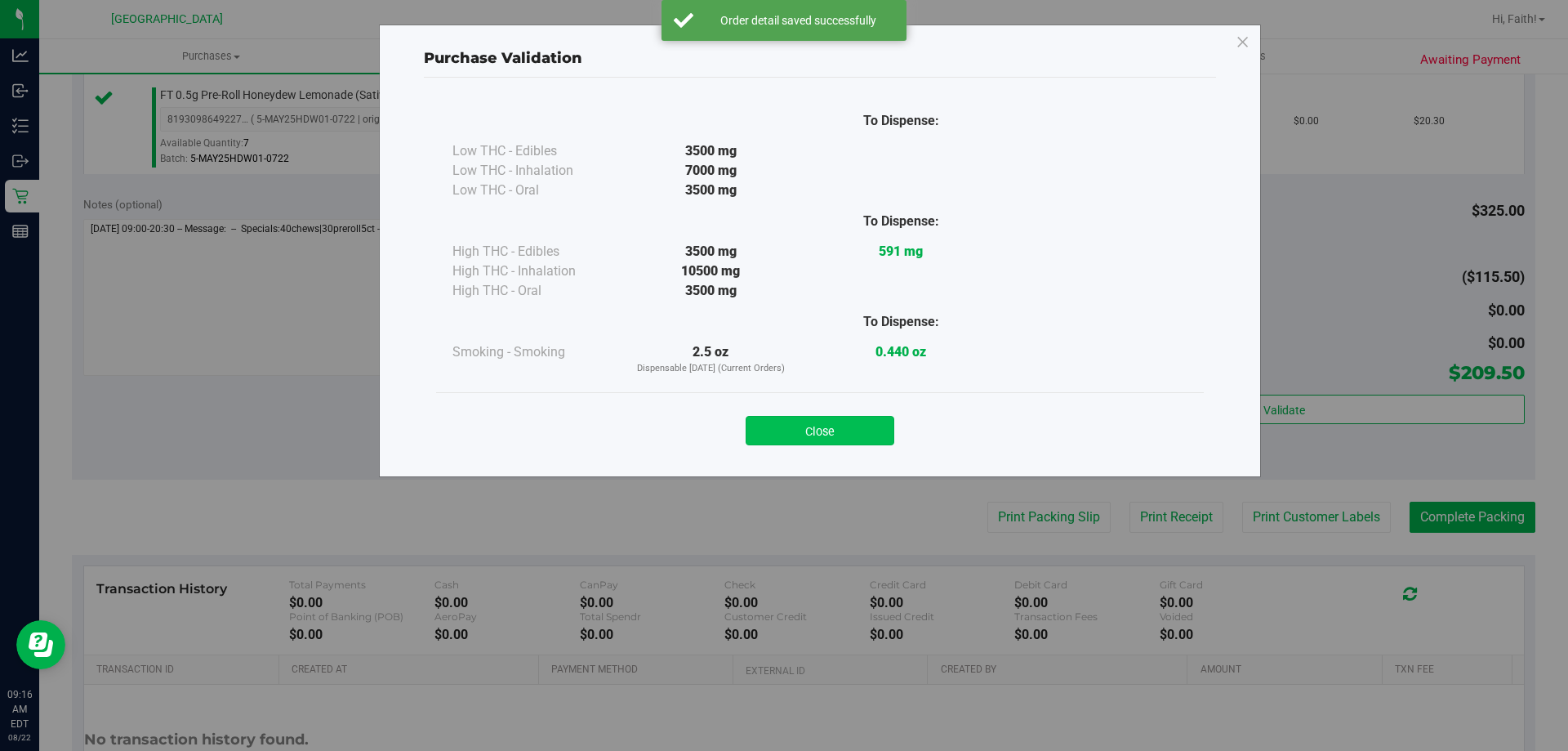
click at [866, 430] on button "Close" at bounding box center [820, 430] width 149 height 29
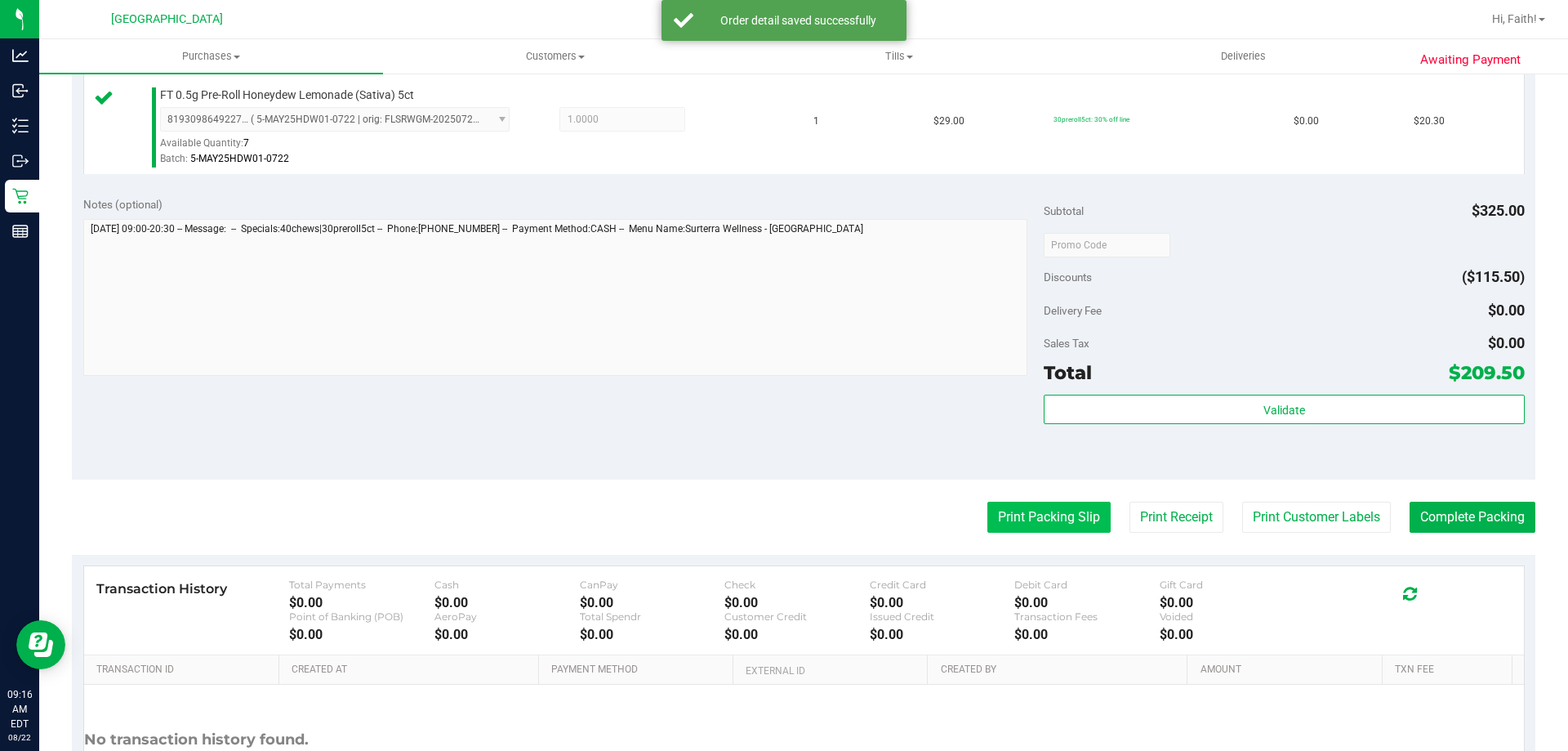
click at [1002, 519] on button "Print Packing Slip" at bounding box center [1049, 516] width 123 height 31
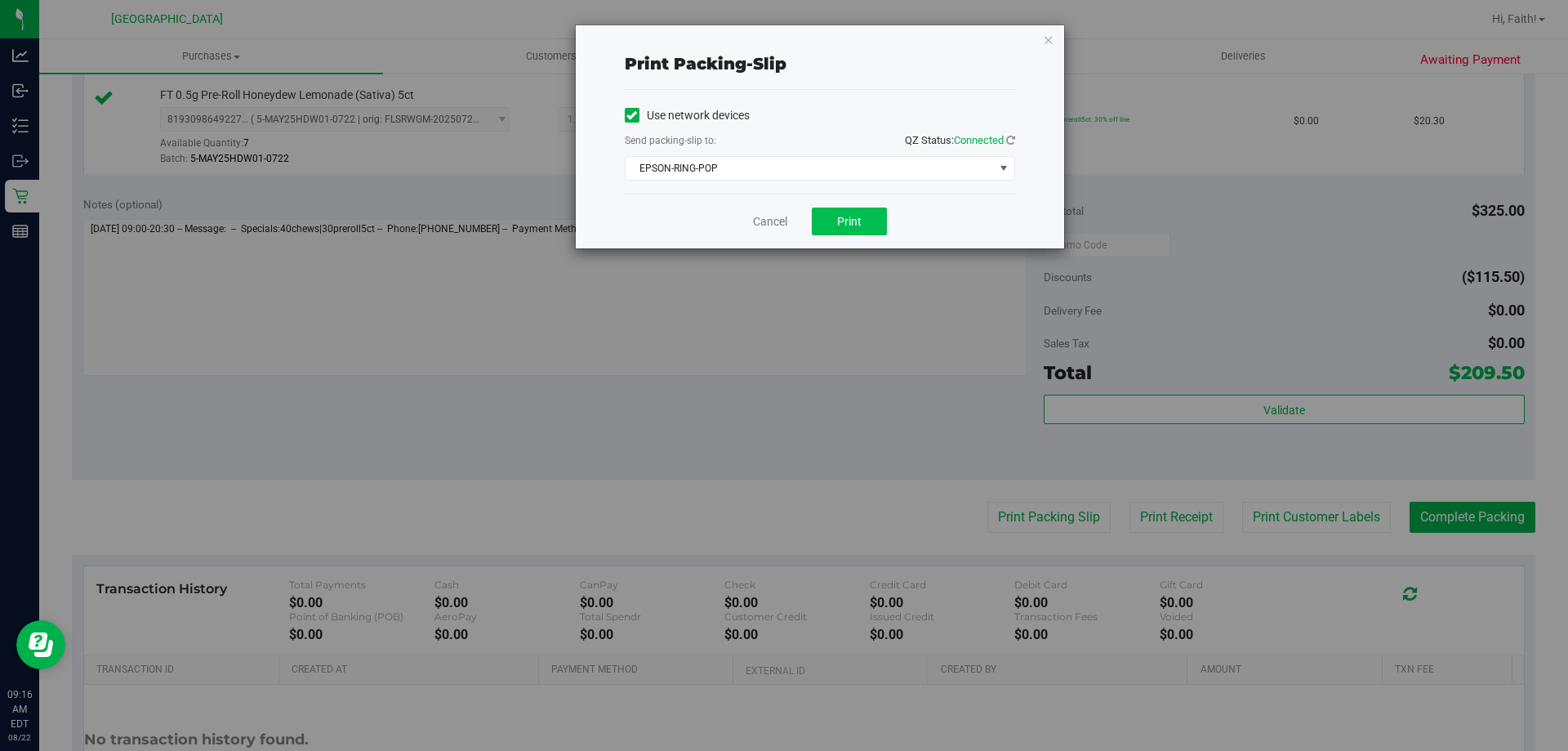
click at [885, 233] on div "Cancel Print" at bounding box center [820, 221] width 391 height 55
click at [865, 229] on button "Print" at bounding box center [849, 220] width 75 height 27
click at [1048, 32] on icon "button" at bounding box center [1048, 39] width 12 height 20
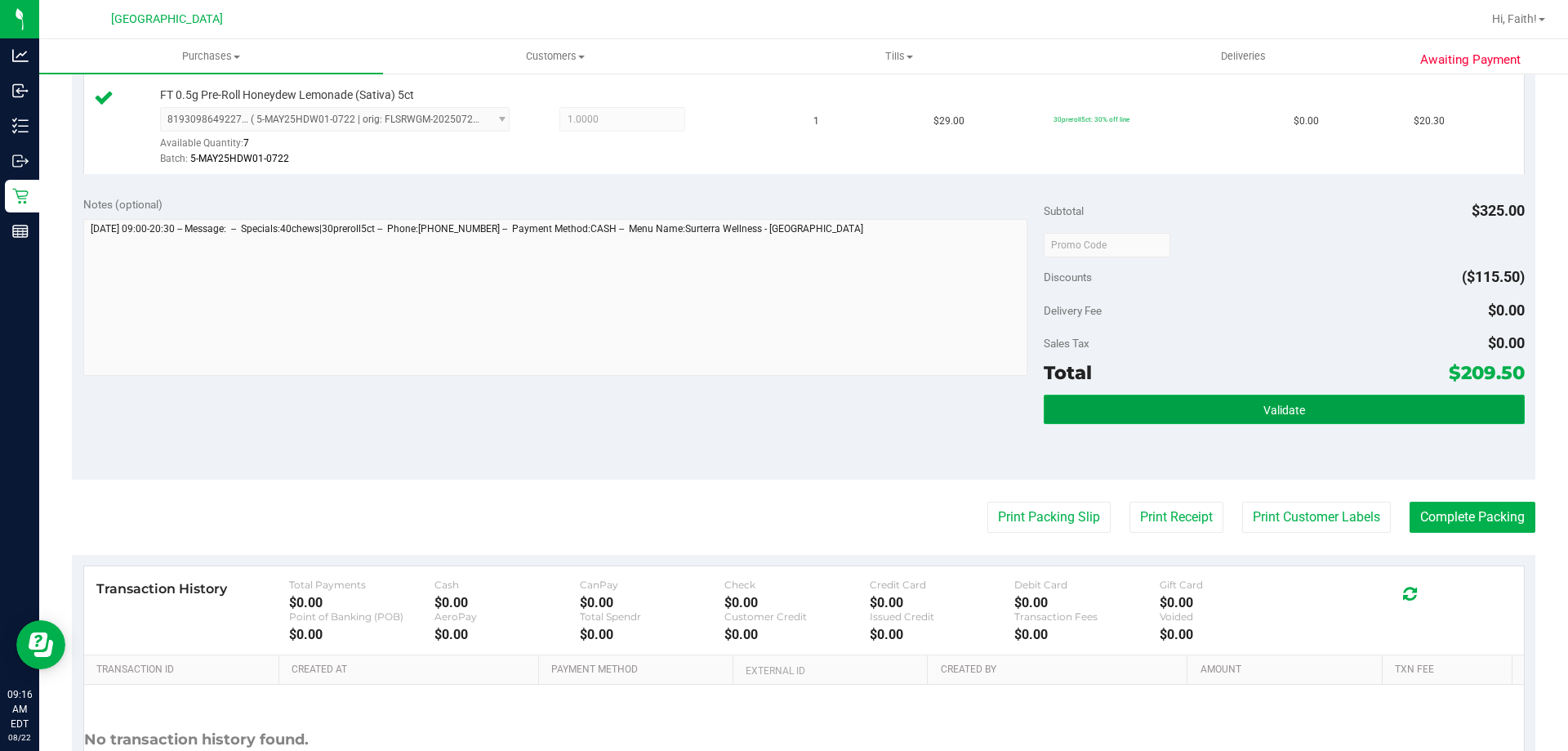
click at [1303, 406] on button "Validate" at bounding box center [1284, 408] width 481 height 29
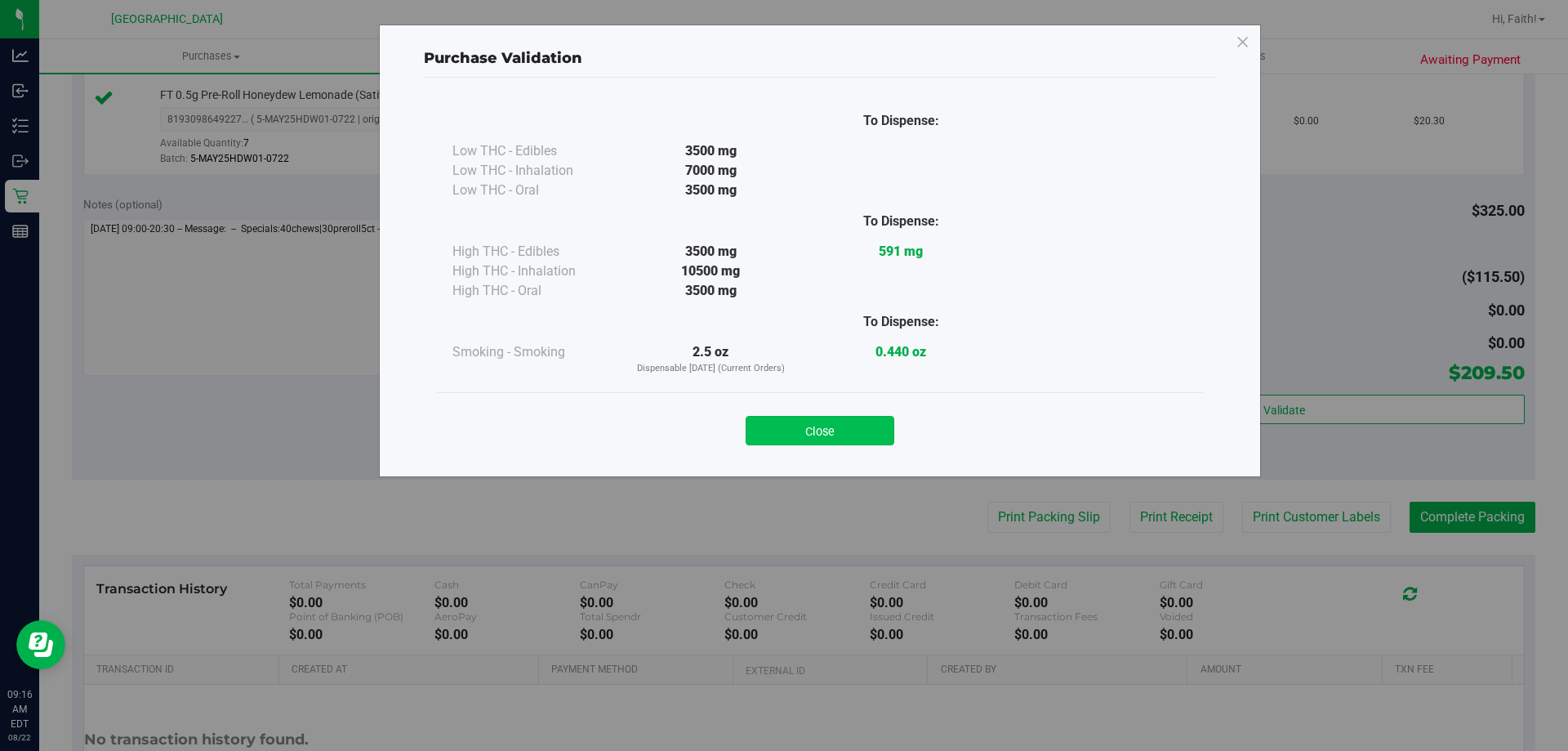
click at [834, 439] on button "Close" at bounding box center [820, 430] width 149 height 29
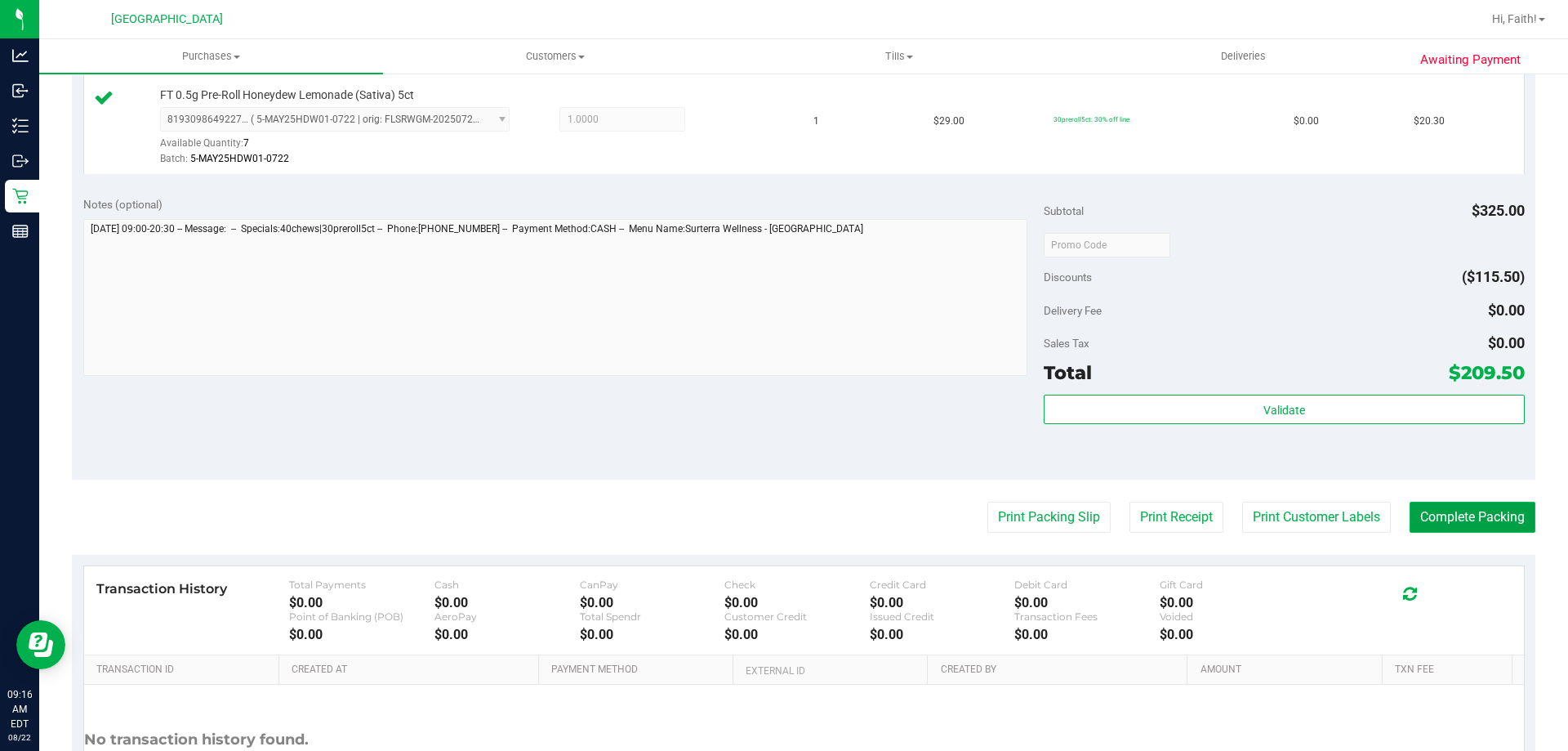
click at [1439, 530] on button "Complete Packing" at bounding box center [1472, 516] width 126 height 31
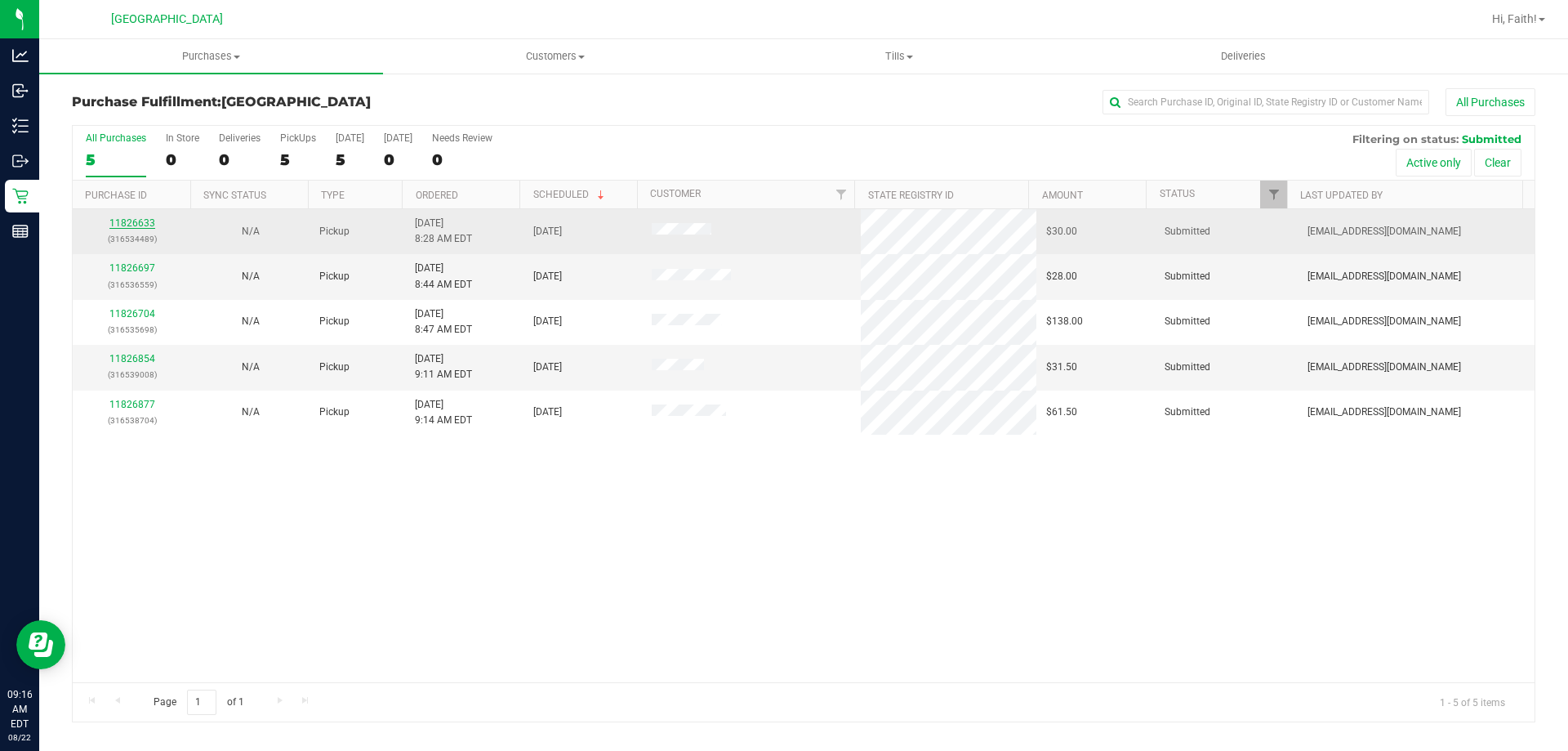
click at [135, 224] on link "11826633" at bounding box center [132, 223] width 46 height 12
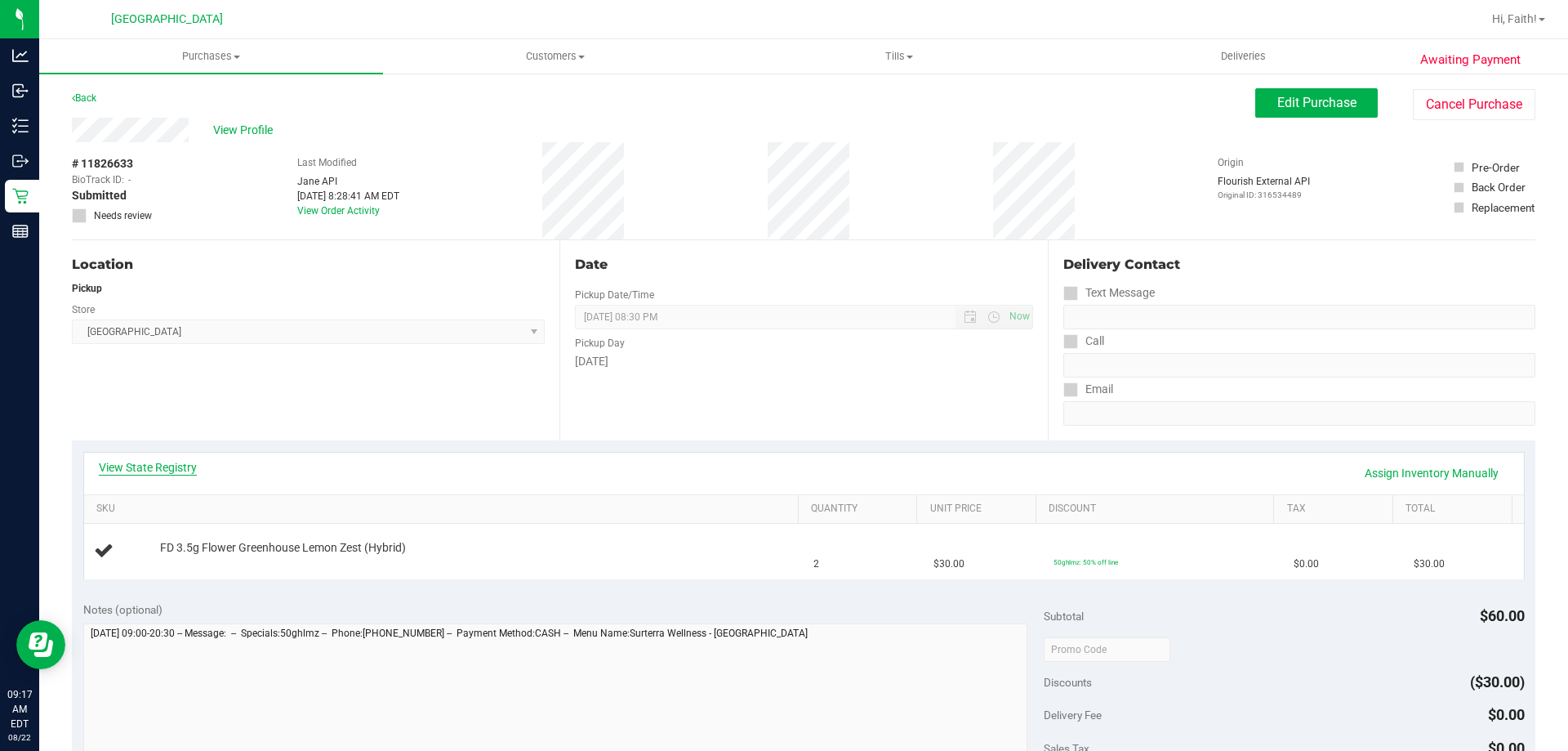
click at [161, 460] on link "View State Registry" at bounding box center [148, 467] width 98 height 17
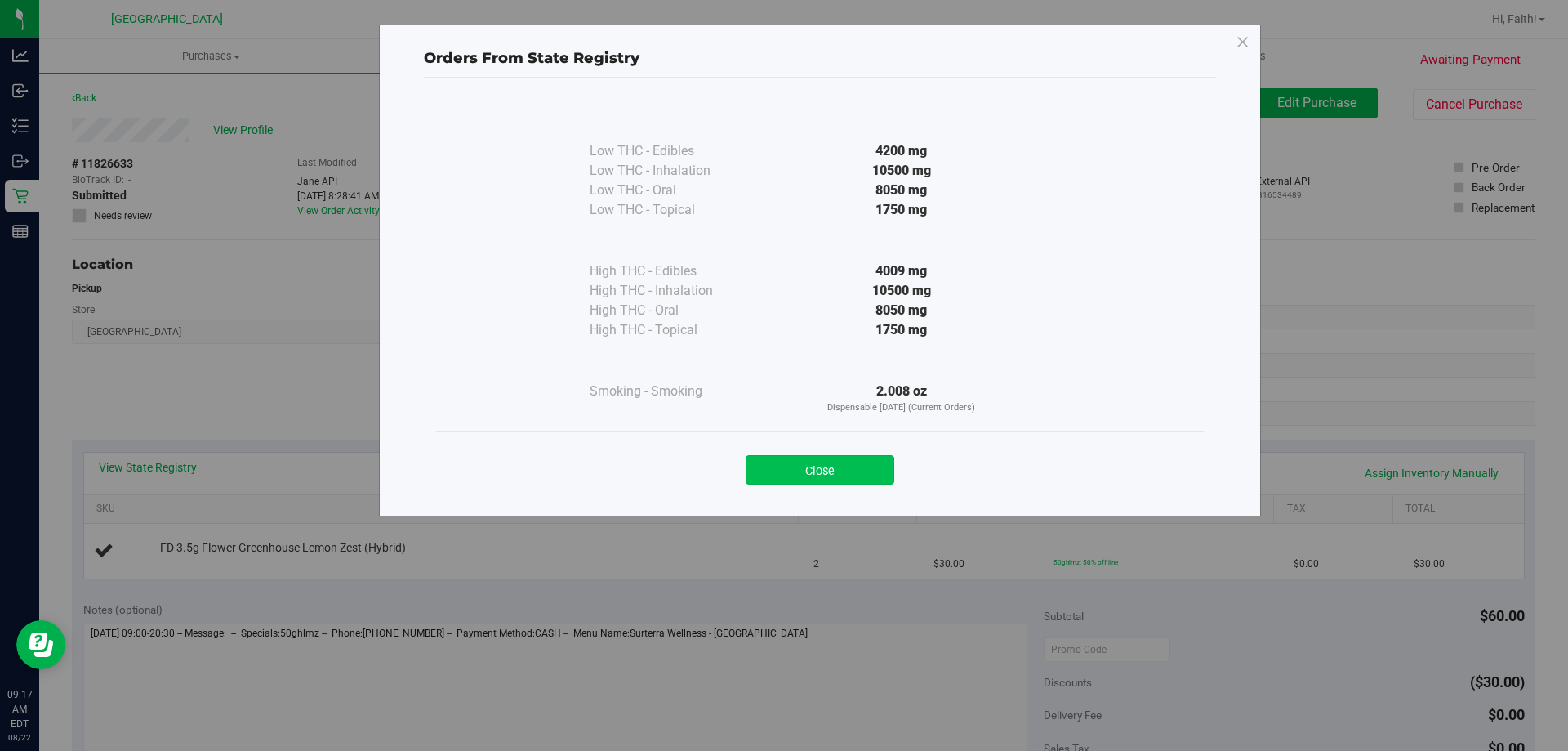
click at [836, 456] on button "Close" at bounding box center [820, 469] width 149 height 29
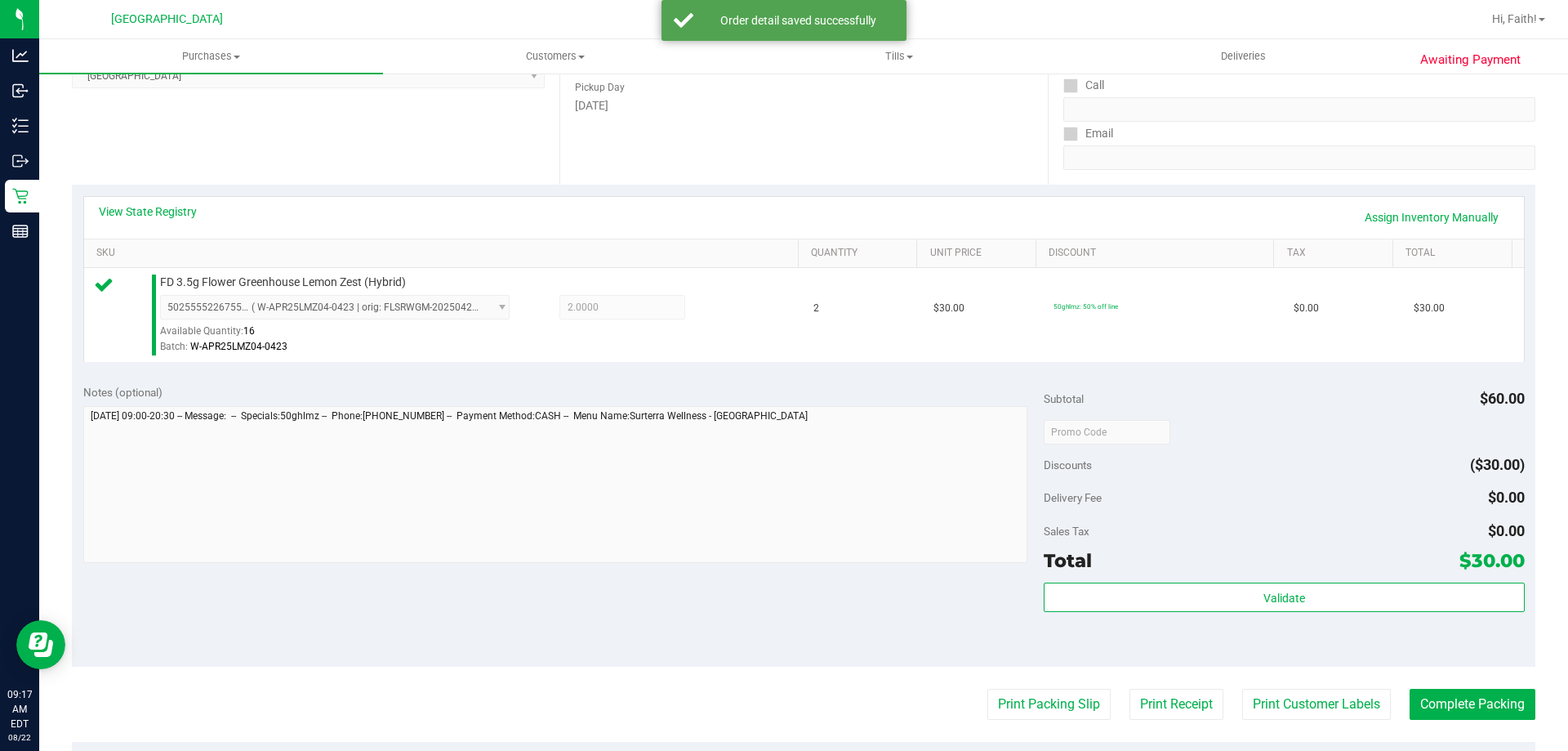
scroll to position [432, 0]
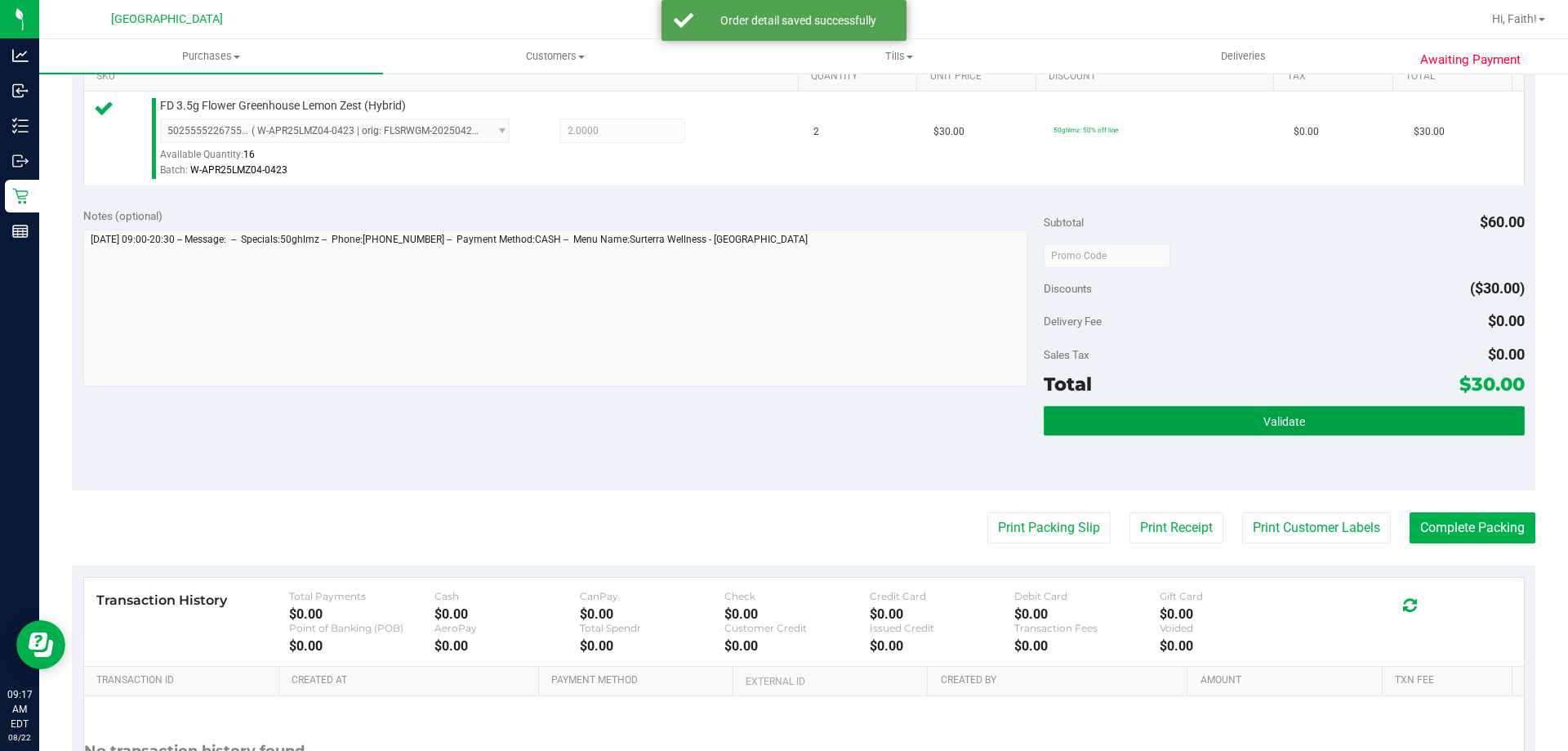
click at [1317, 409] on button "Validate" at bounding box center [1284, 420] width 481 height 29
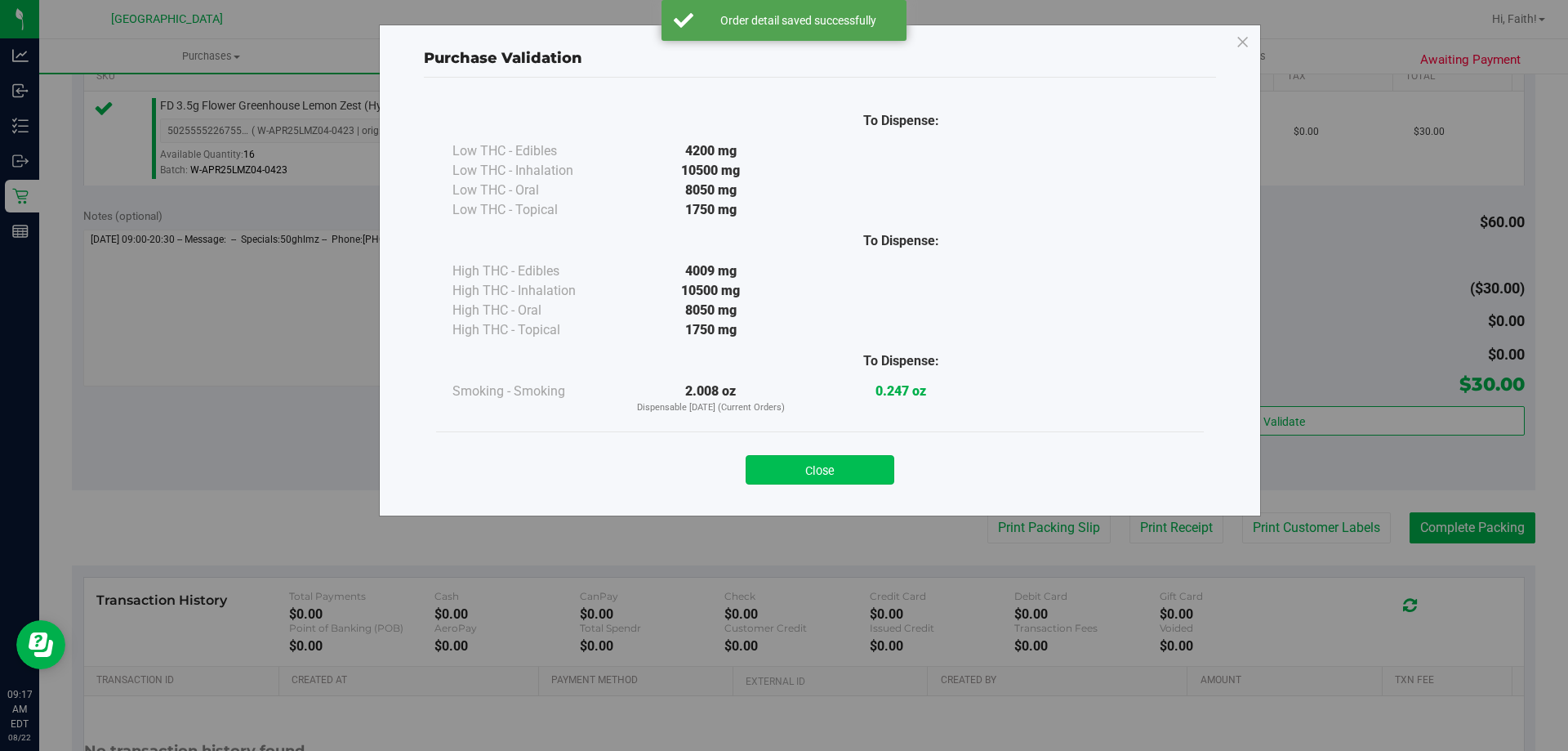
click at [851, 479] on button "Close" at bounding box center [820, 469] width 149 height 29
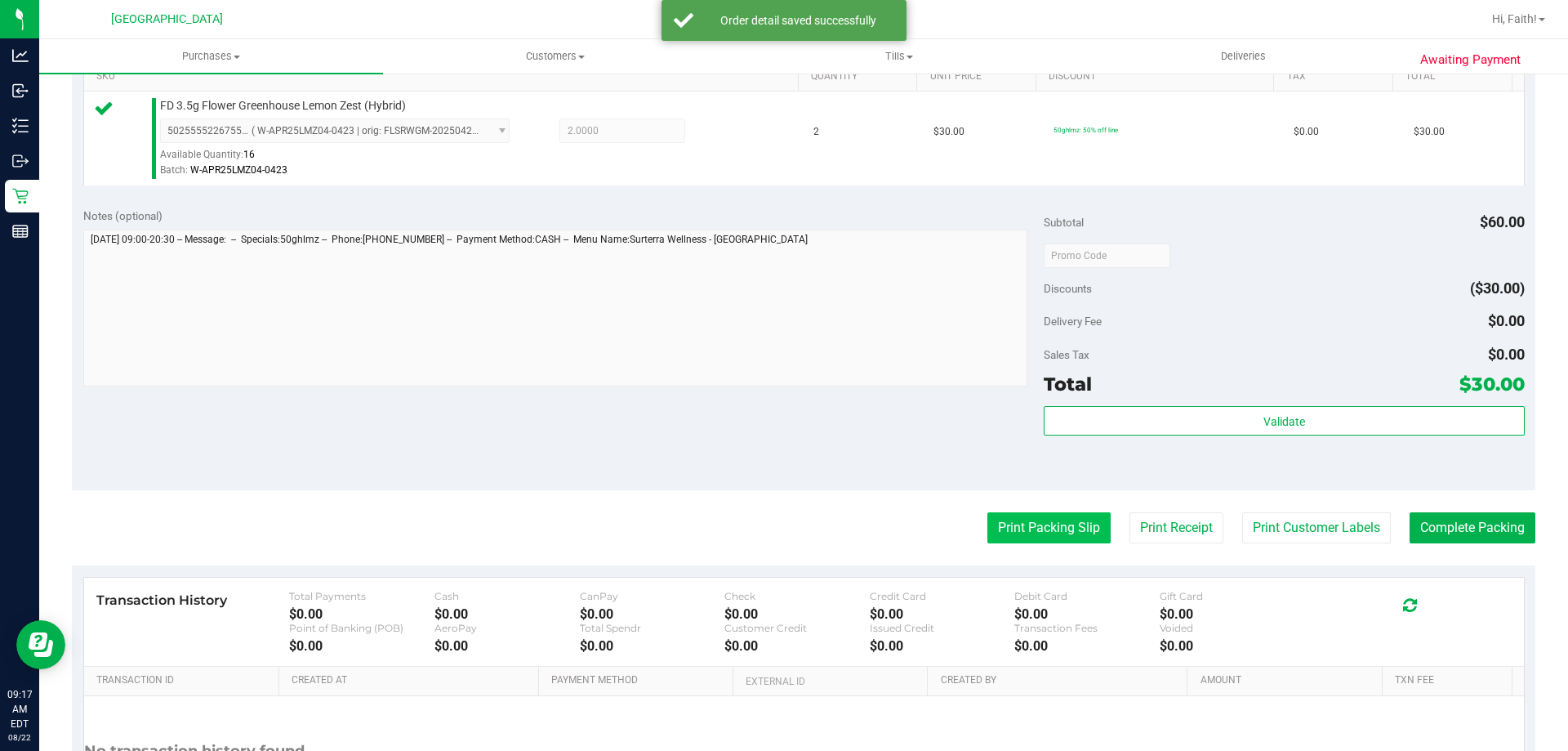
click at [1030, 537] on button "Print Packing Slip" at bounding box center [1049, 527] width 123 height 31
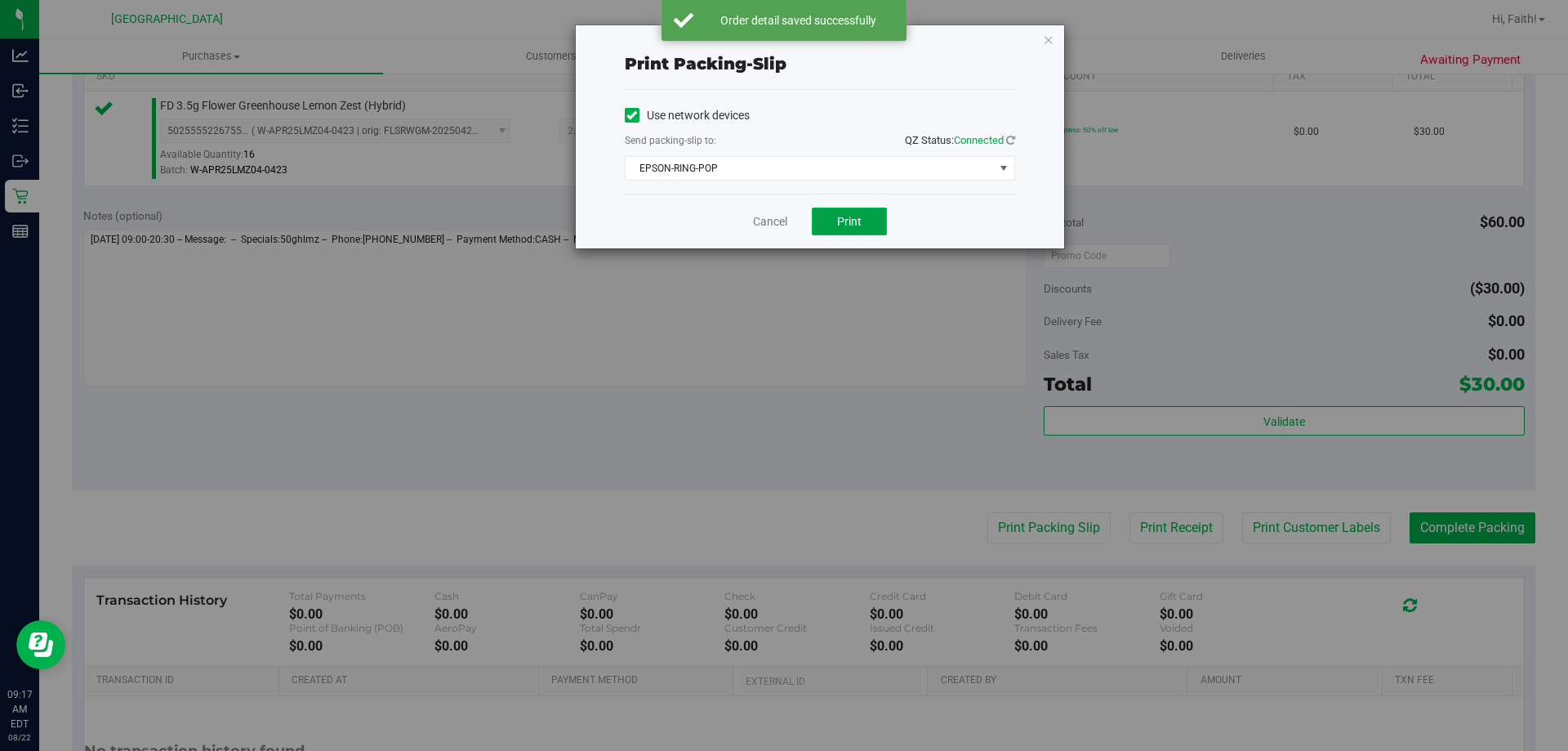
click at [859, 235] on button "Print" at bounding box center [849, 220] width 75 height 27
click at [1048, 39] on icon "button" at bounding box center [1048, 39] width 12 height 20
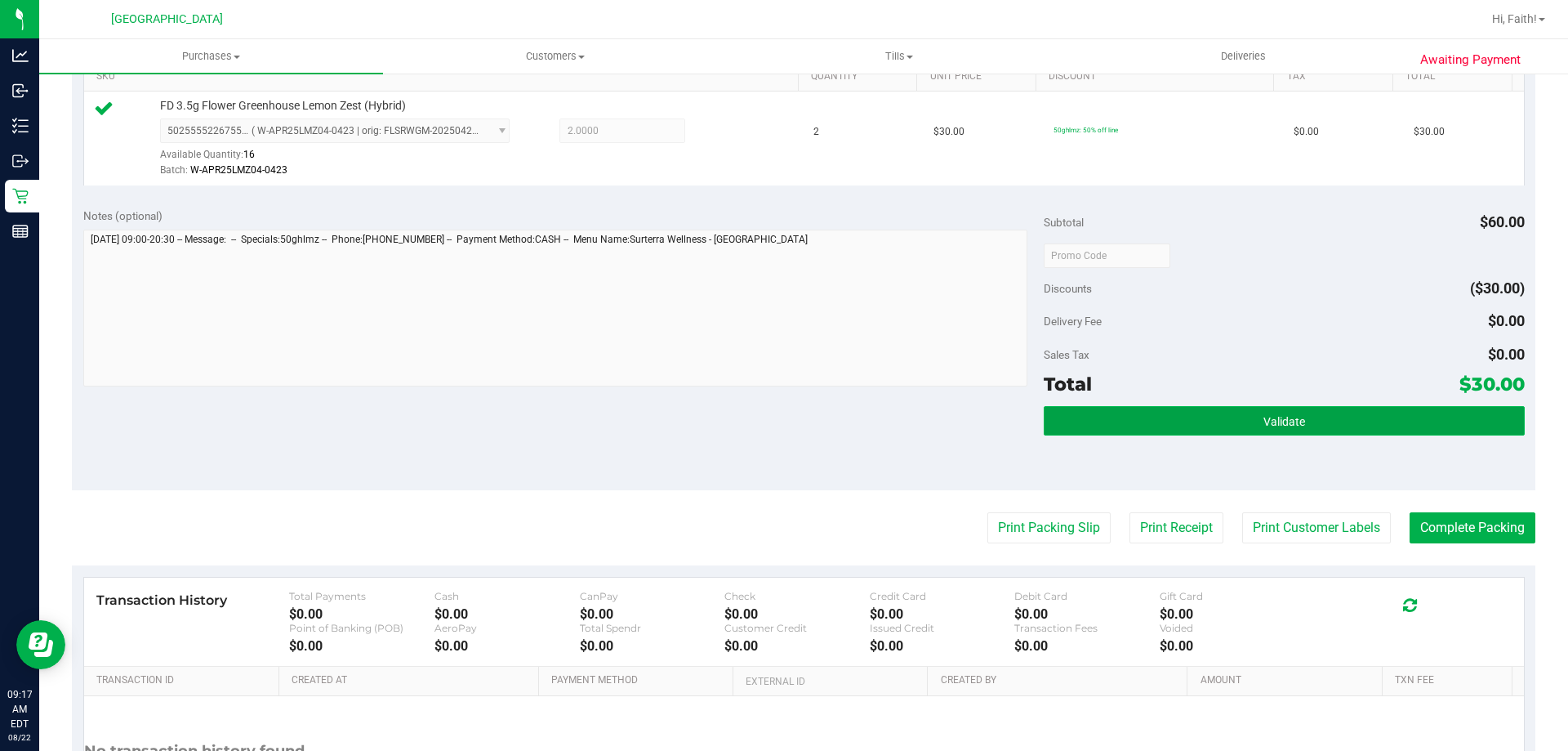
click at [1302, 417] on button "Validate" at bounding box center [1284, 420] width 481 height 29
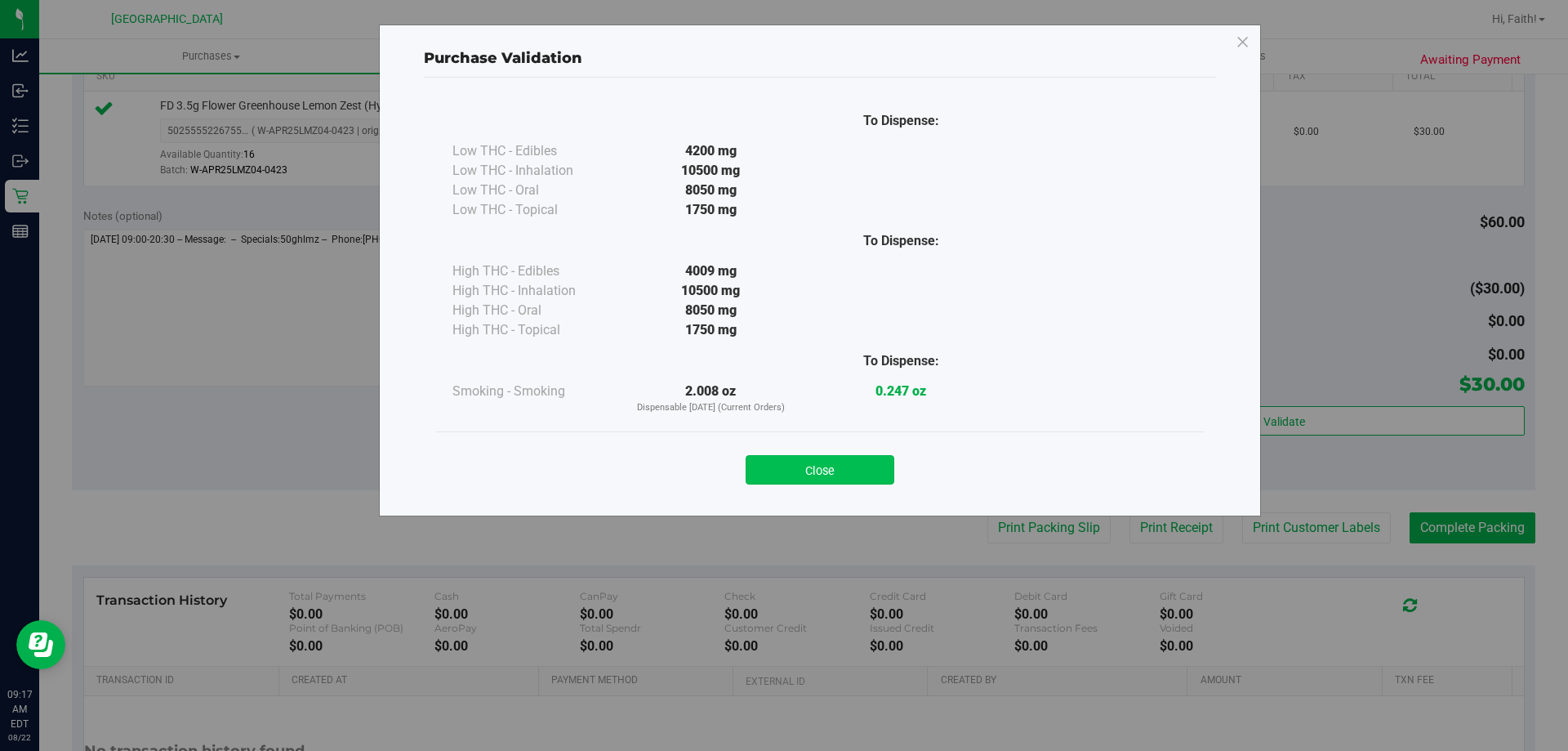
click at [805, 474] on button "Close" at bounding box center [820, 469] width 149 height 29
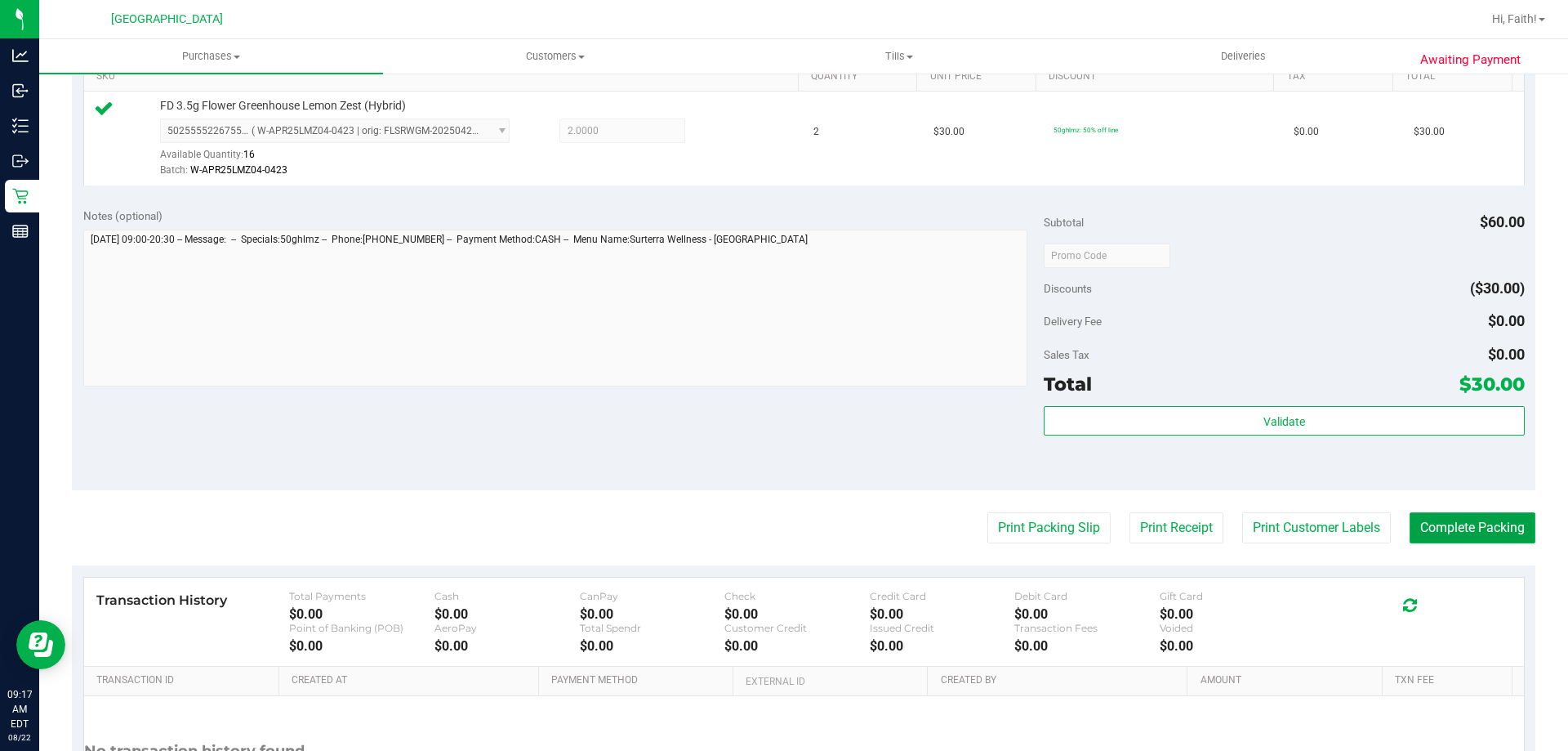
click at [1487, 534] on button "Complete Packing" at bounding box center [1472, 527] width 126 height 31
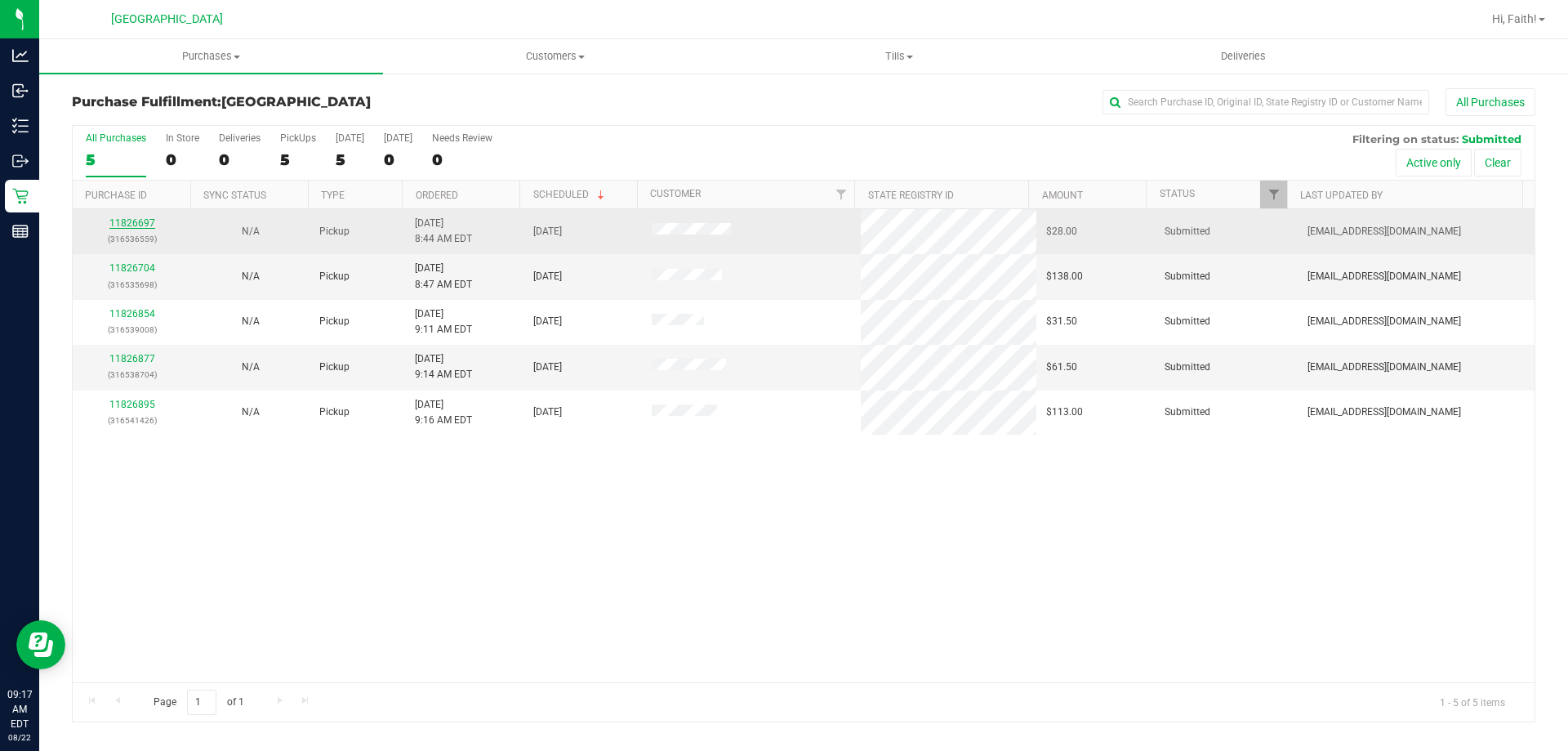
click at [129, 226] on link "11826697" at bounding box center [132, 223] width 46 height 12
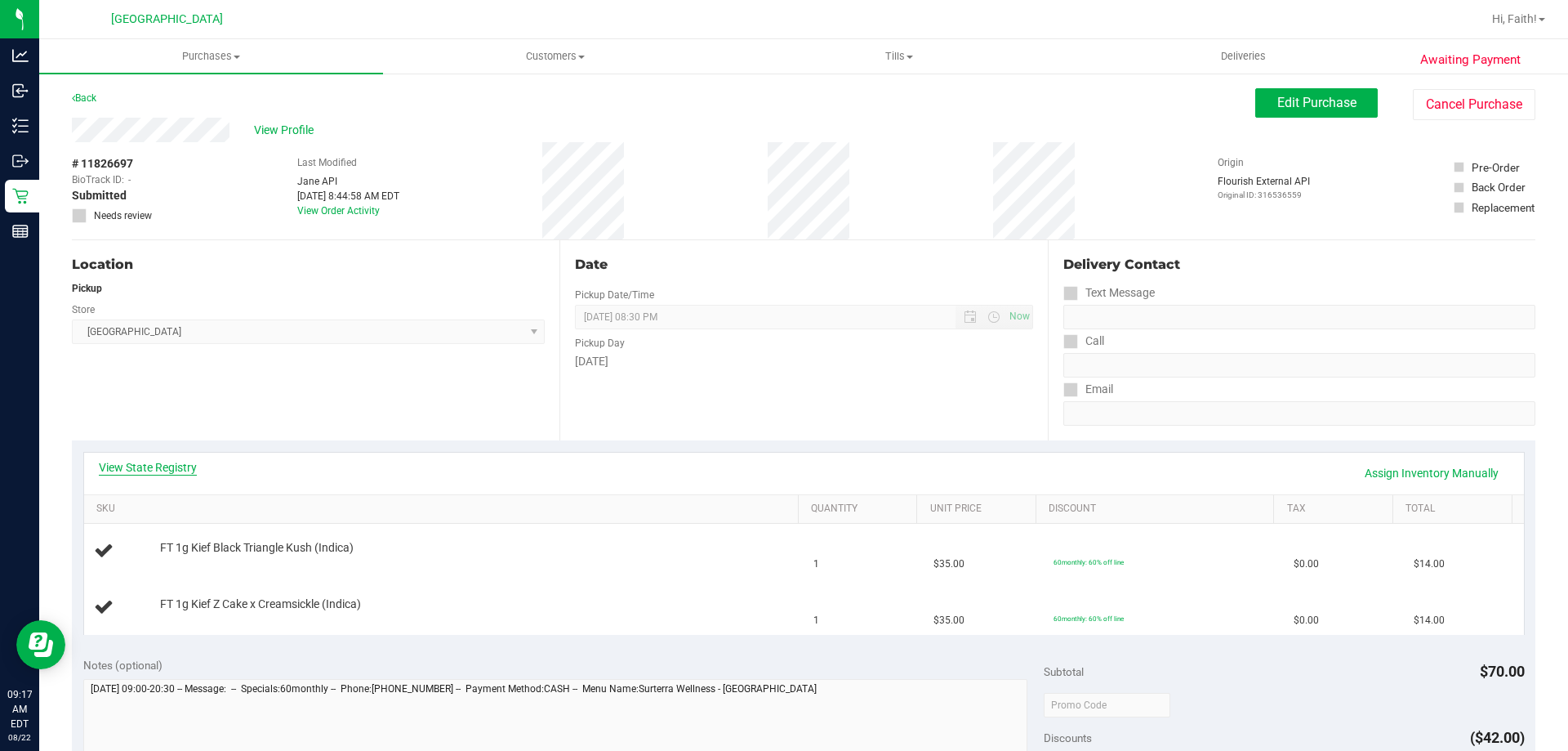
click at [192, 466] on link "View State Registry" at bounding box center [148, 467] width 98 height 17
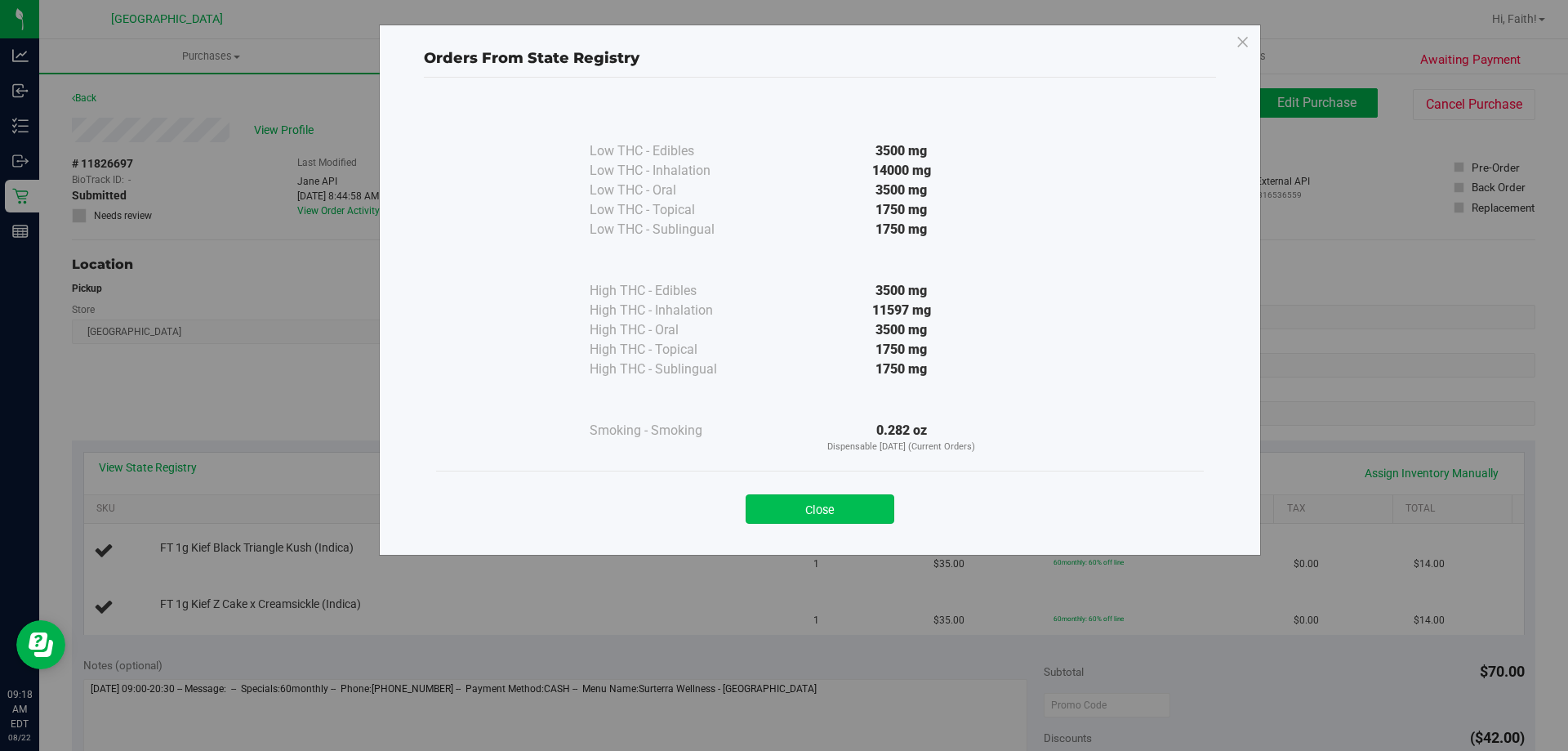
click at [847, 495] on button "Close" at bounding box center [820, 508] width 149 height 29
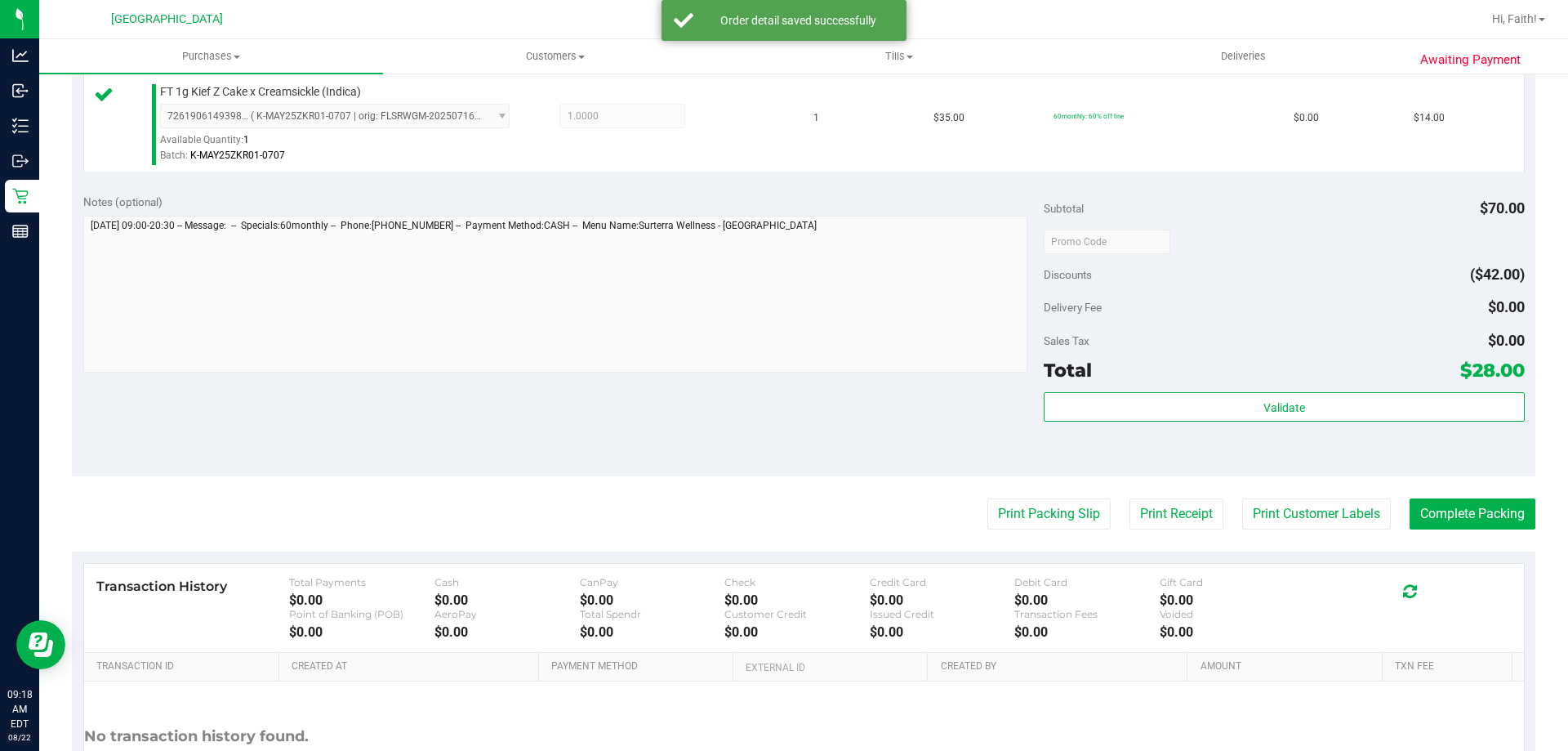
scroll to position [543, 0]
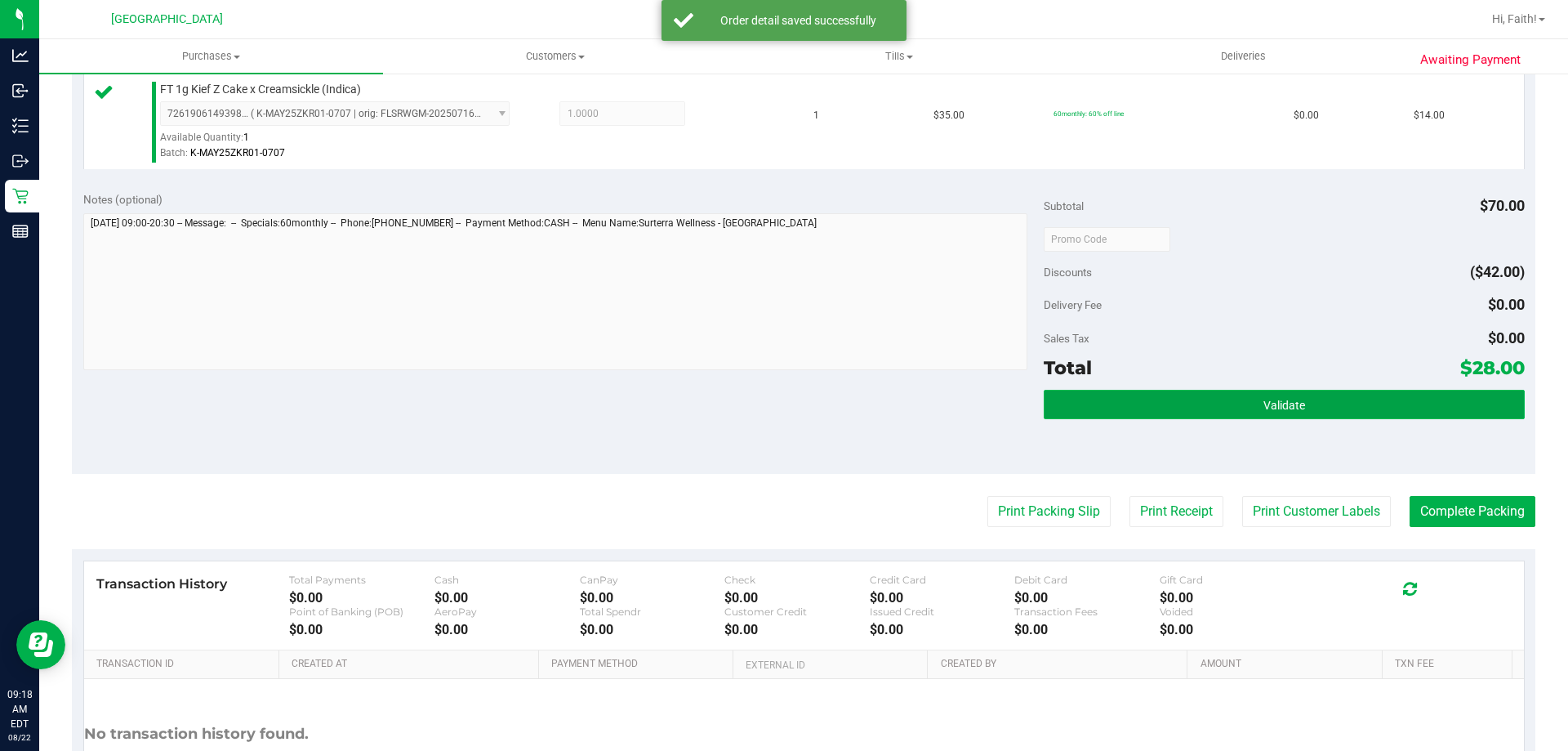
click at [1276, 394] on button "Validate" at bounding box center [1284, 404] width 481 height 29
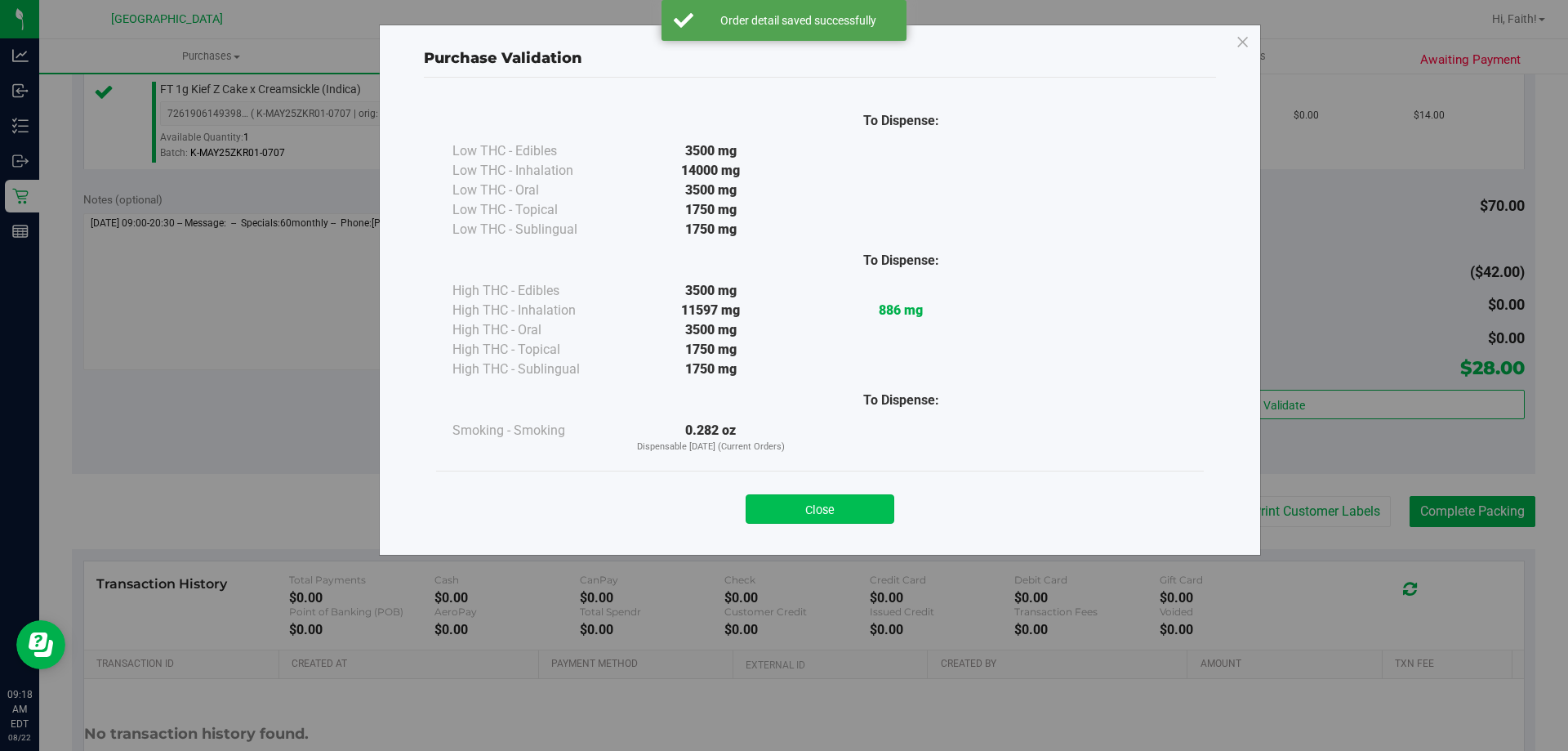
click at [826, 500] on button "Close" at bounding box center [820, 508] width 149 height 29
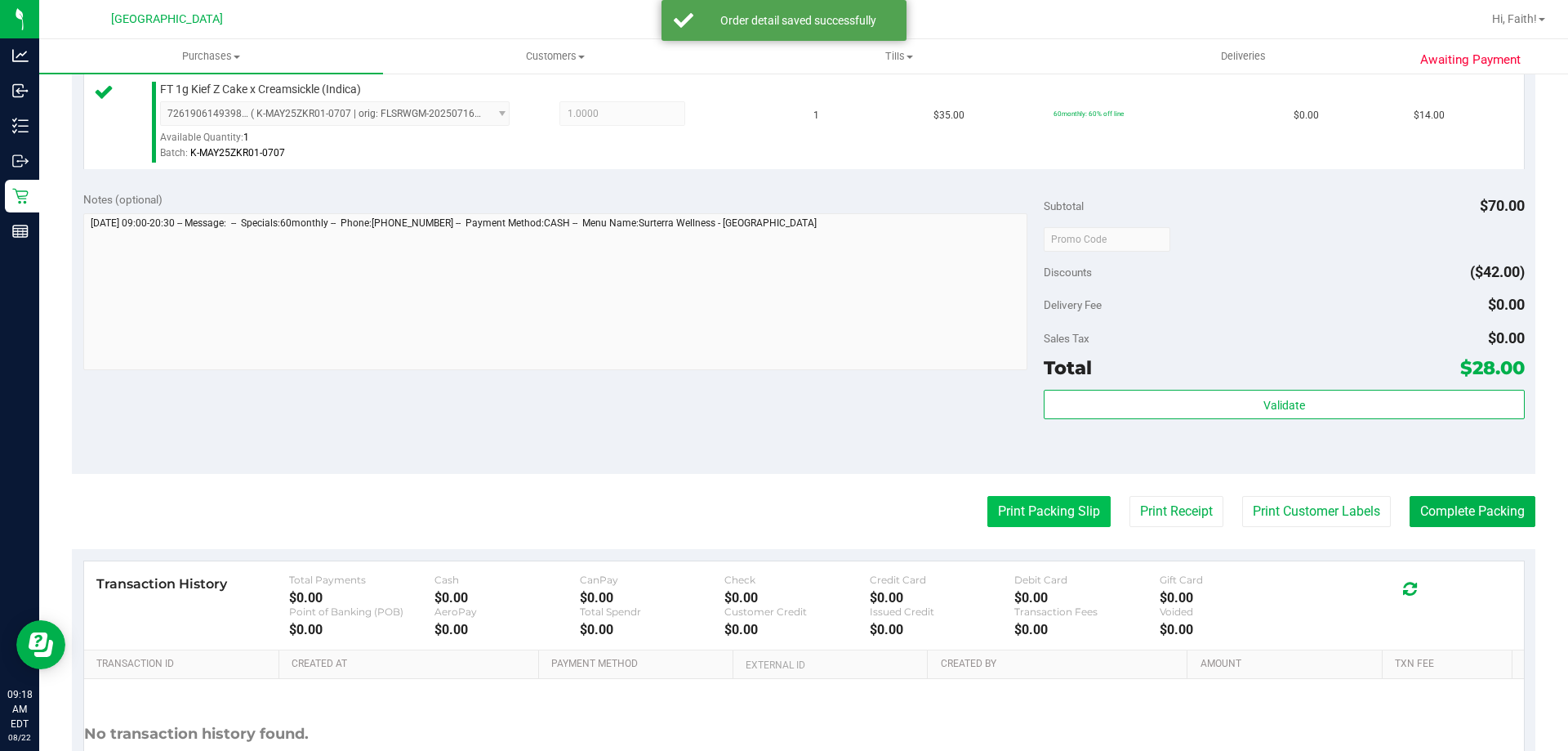
click at [1019, 519] on button "Print Packing Slip" at bounding box center [1049, 511] width 123 height 31
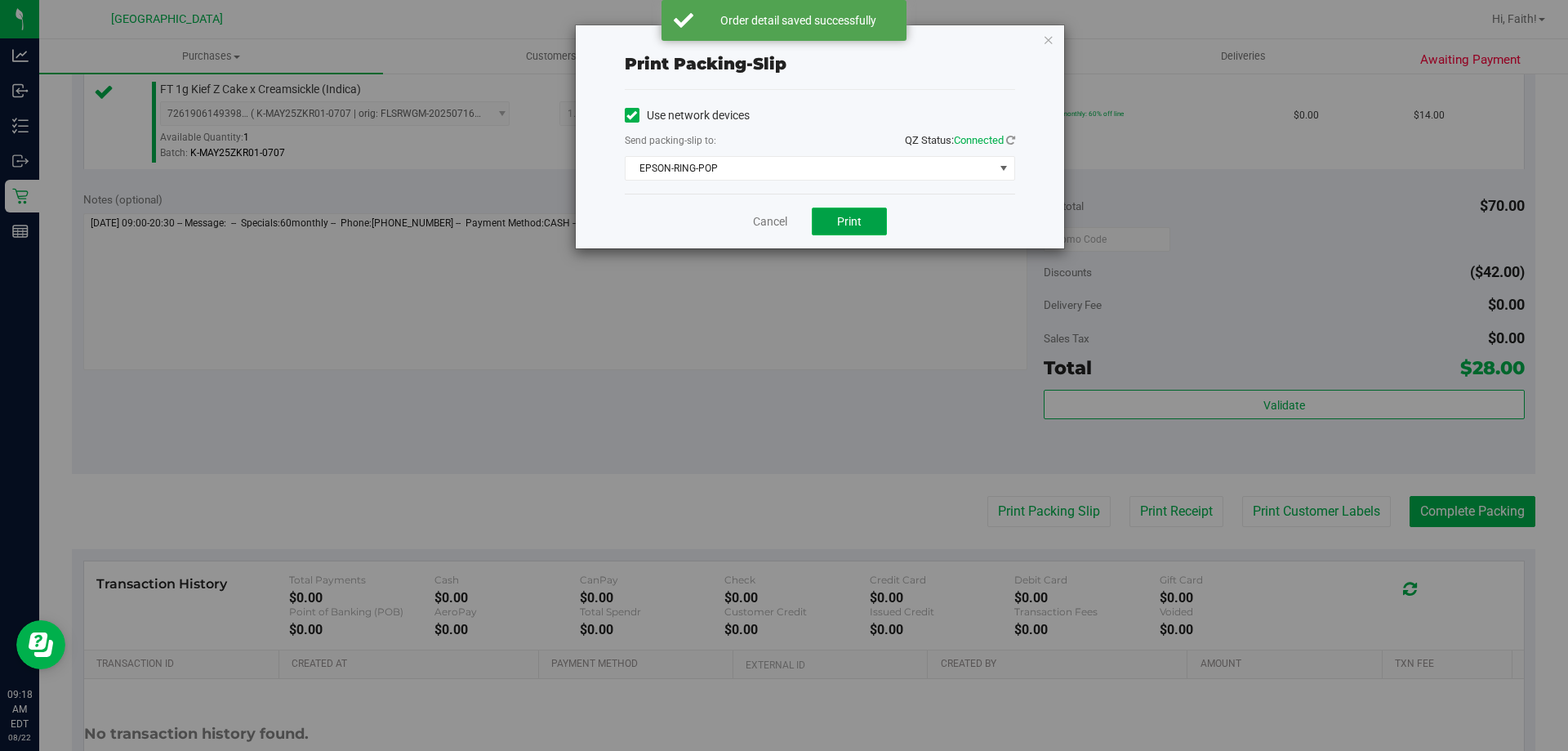
click at [847, 231] on button "Print" at bounding box center [849, 220] width 75 height 27
click at [1048, 40] on icon "button" at bounding box center [1048, 39] width 12 height 20
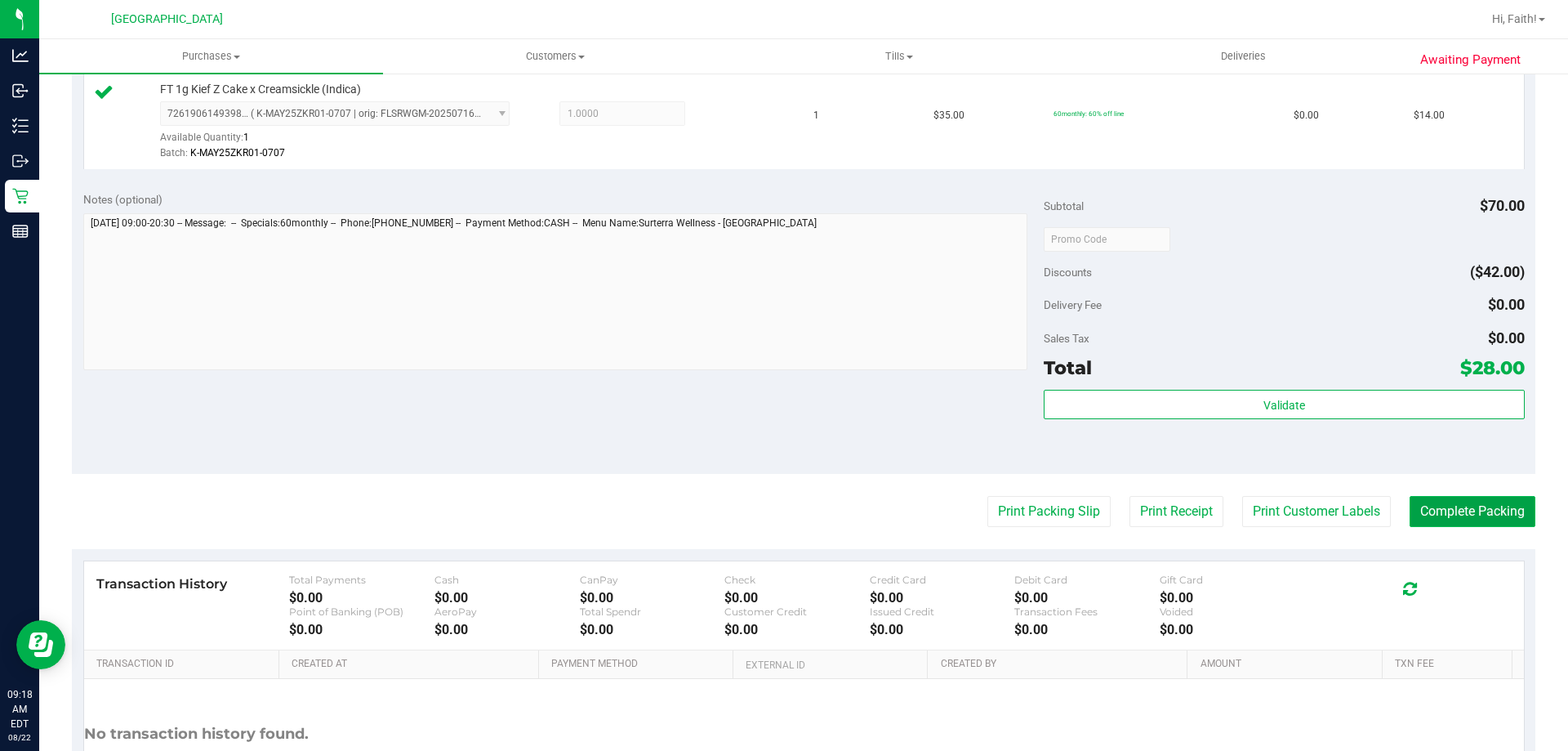
click at [1466, 508] on button "Complete Packing" at bounding box center [1472, 511] width 126 height 31
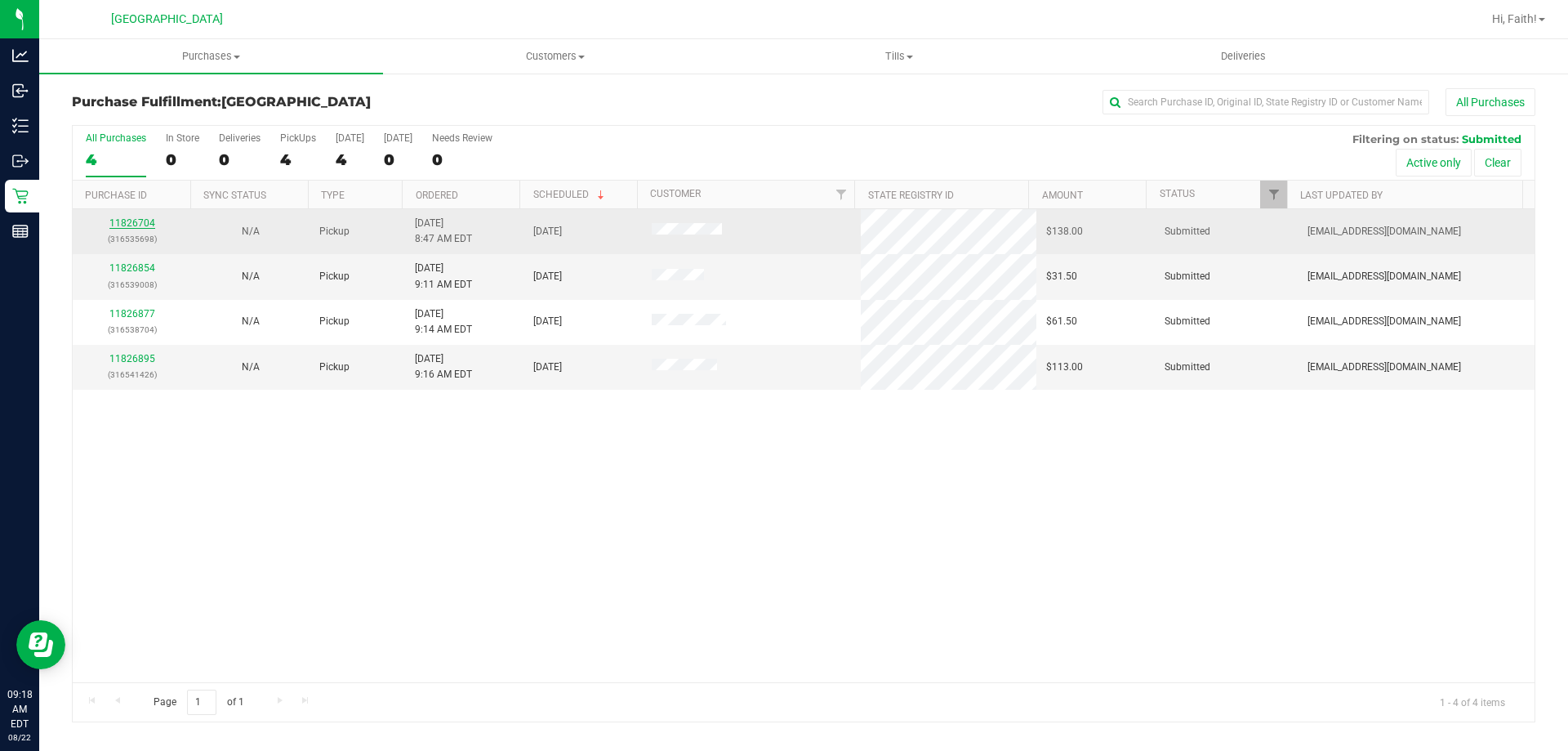
click at [150, 220] on link "11826704" at bounding box center [132, 223] width 46 height 12
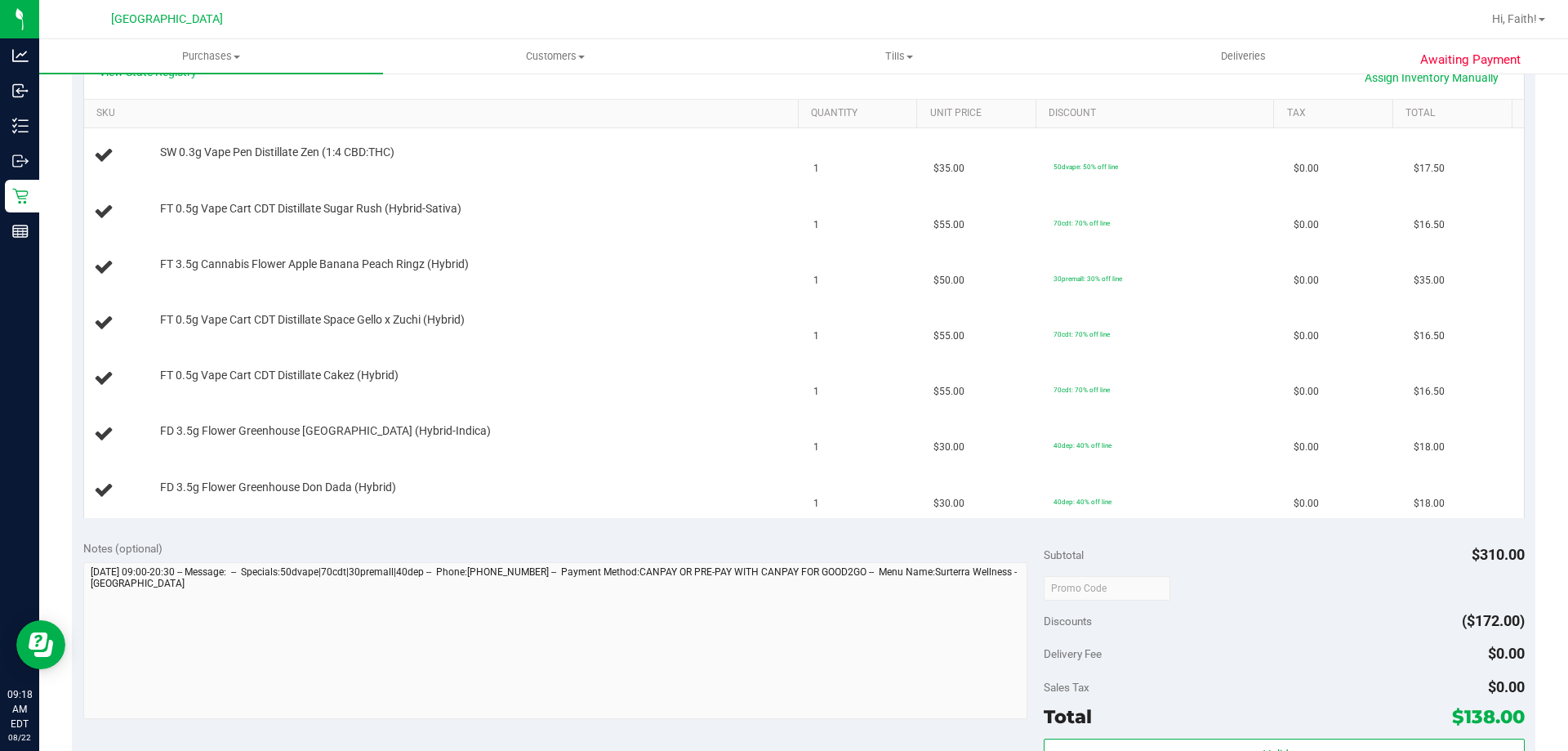
scroll to position [321, 0]
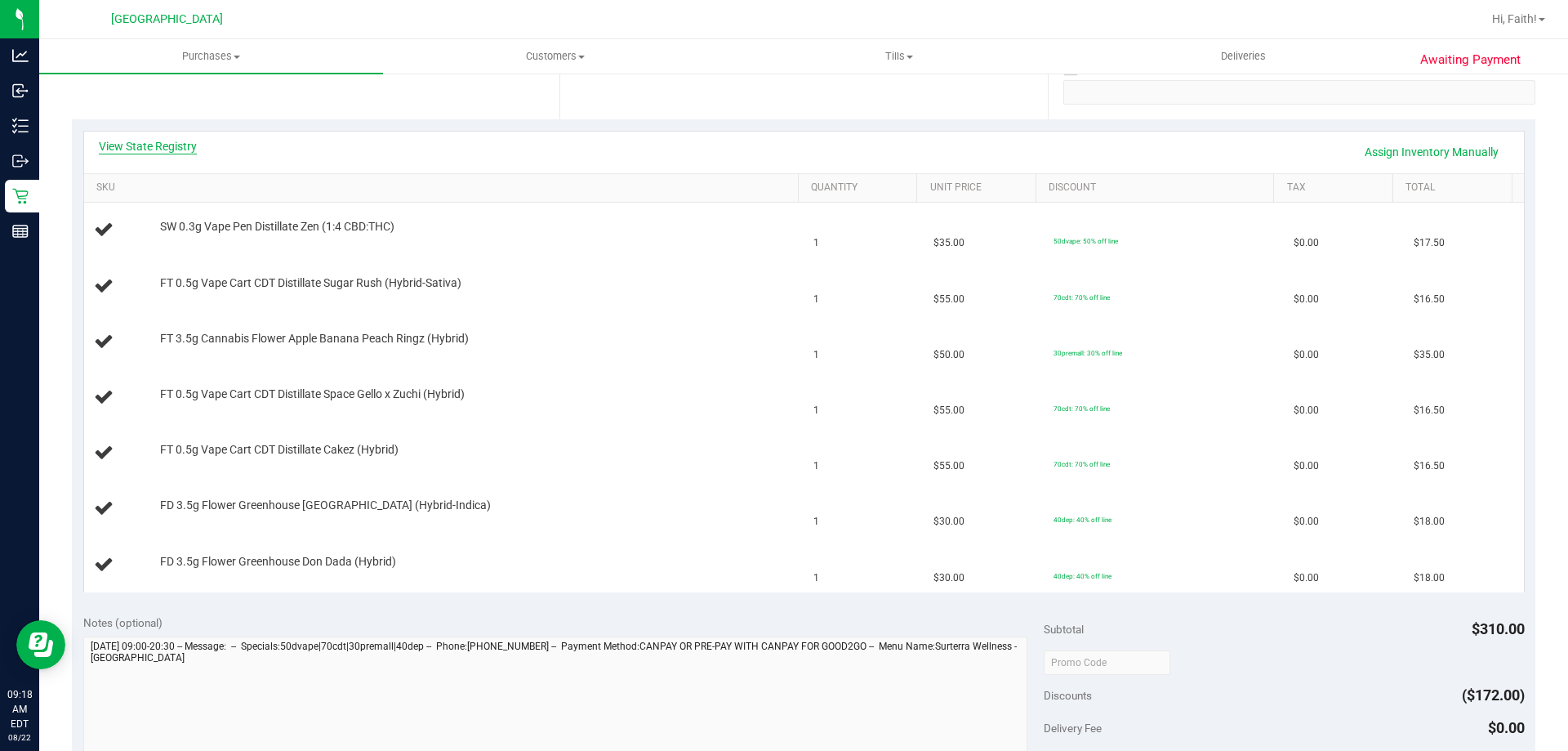
click at [179, 142] on link "View State Registry" at bounding box center [148, 146] width 98 height 17
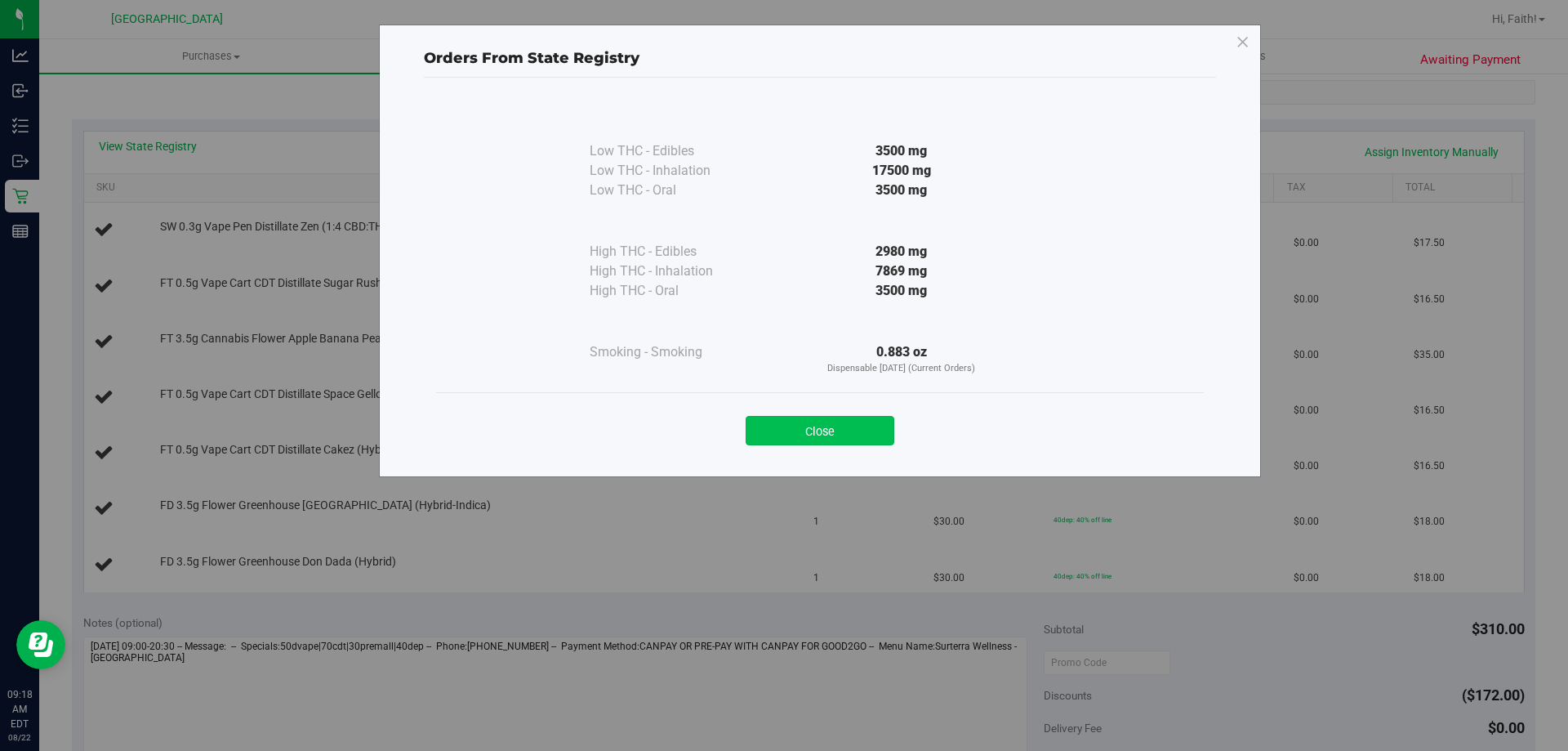
click at [838, 430] on button "Close" at bounding box center [820, 430] width 149 height 29
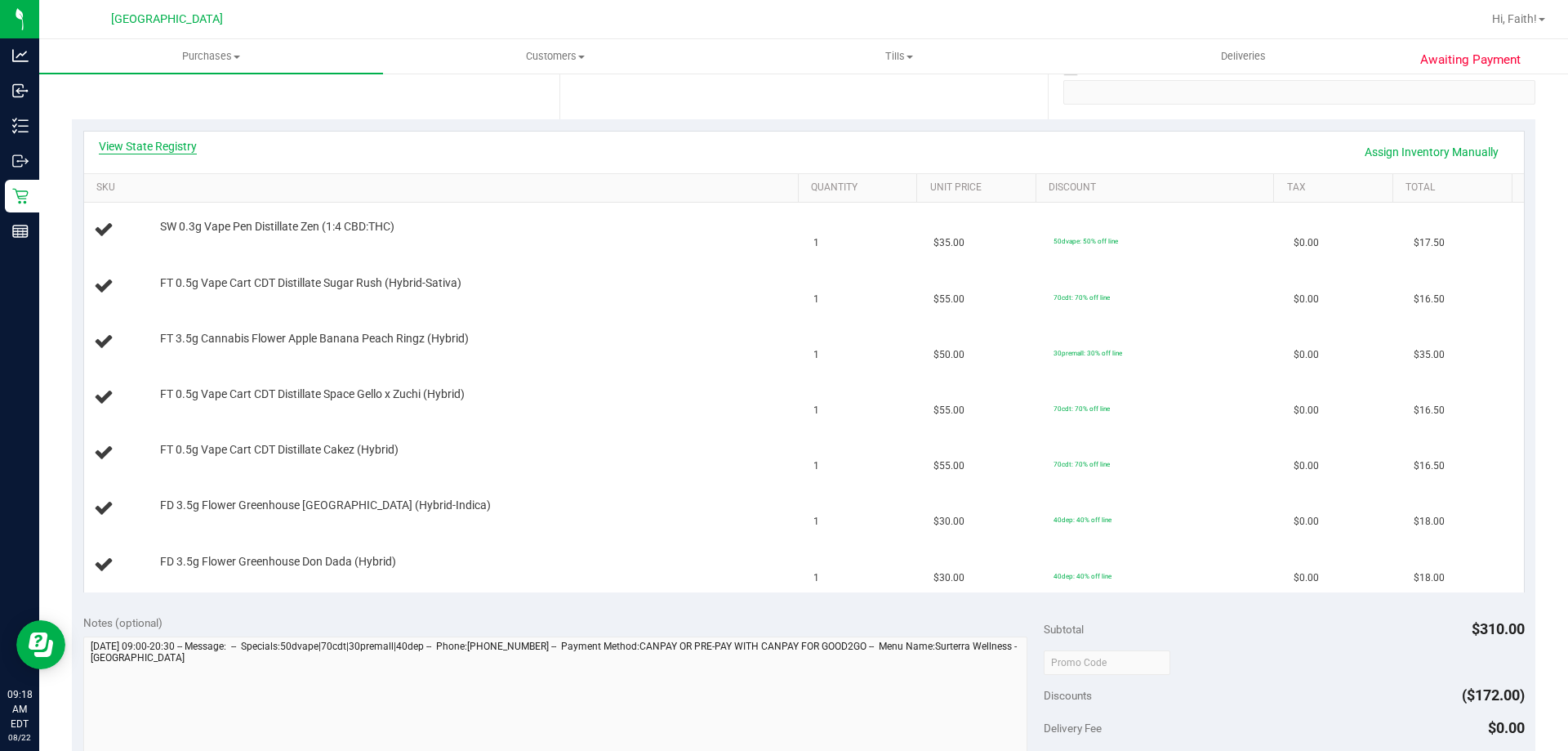
click at [180, 146] on link "View State Registry" at bounding box center [148, 146] width 98 height 17
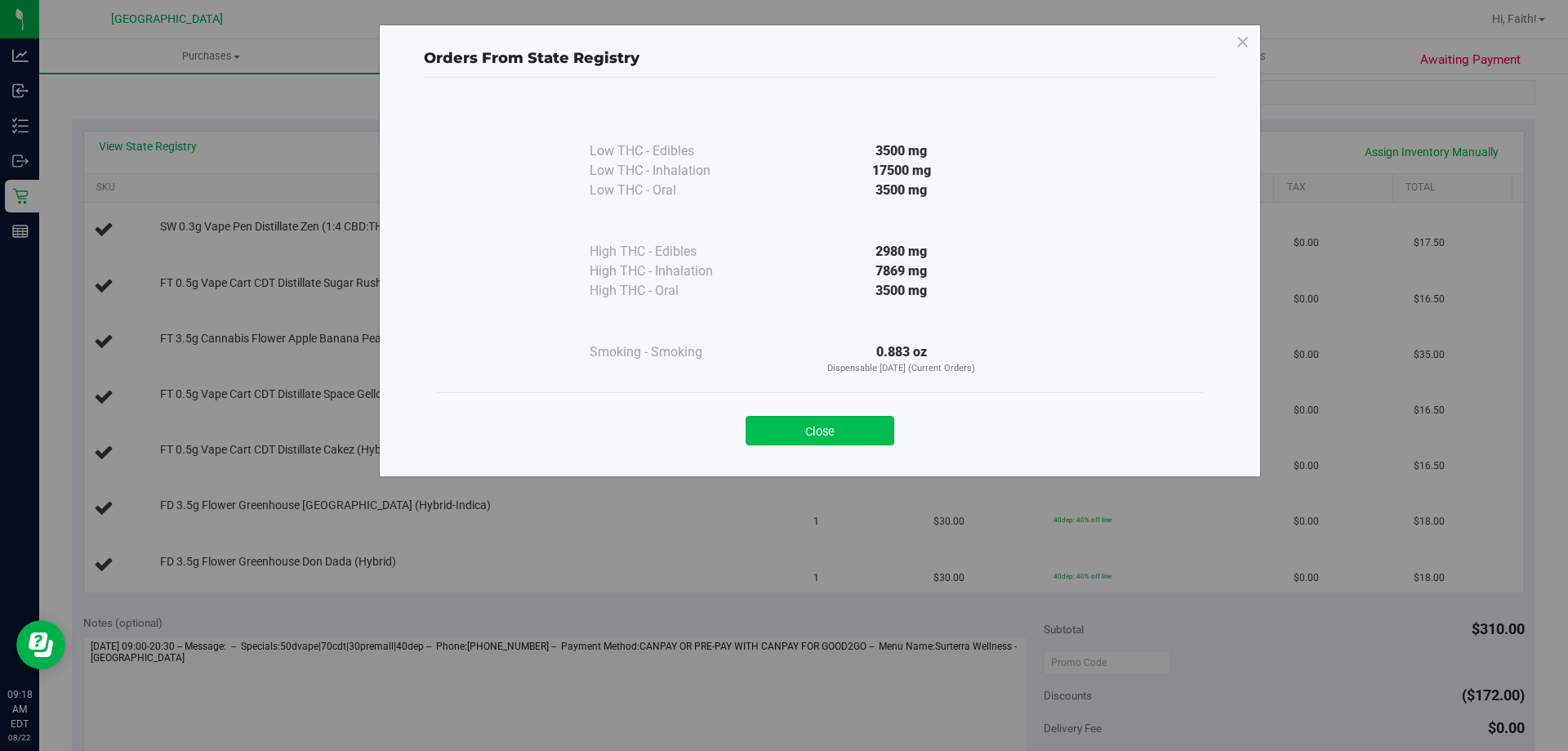
click at [839, 428] on button "Close" at bounding box center [820, 430] width 149 height 29
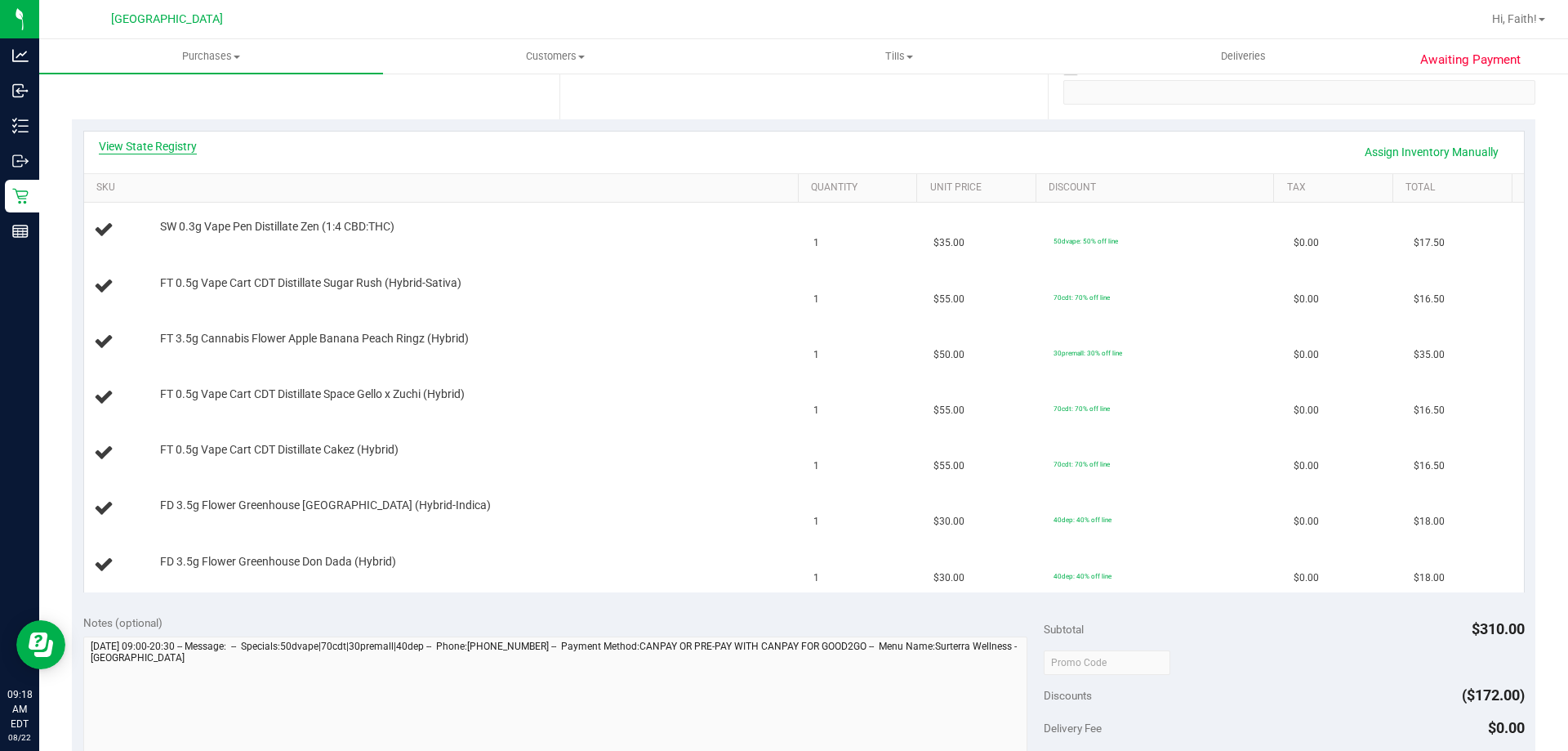
click at [165, 140] on link "View State Registry" at bounding box center [148, 146] width 98 height 17
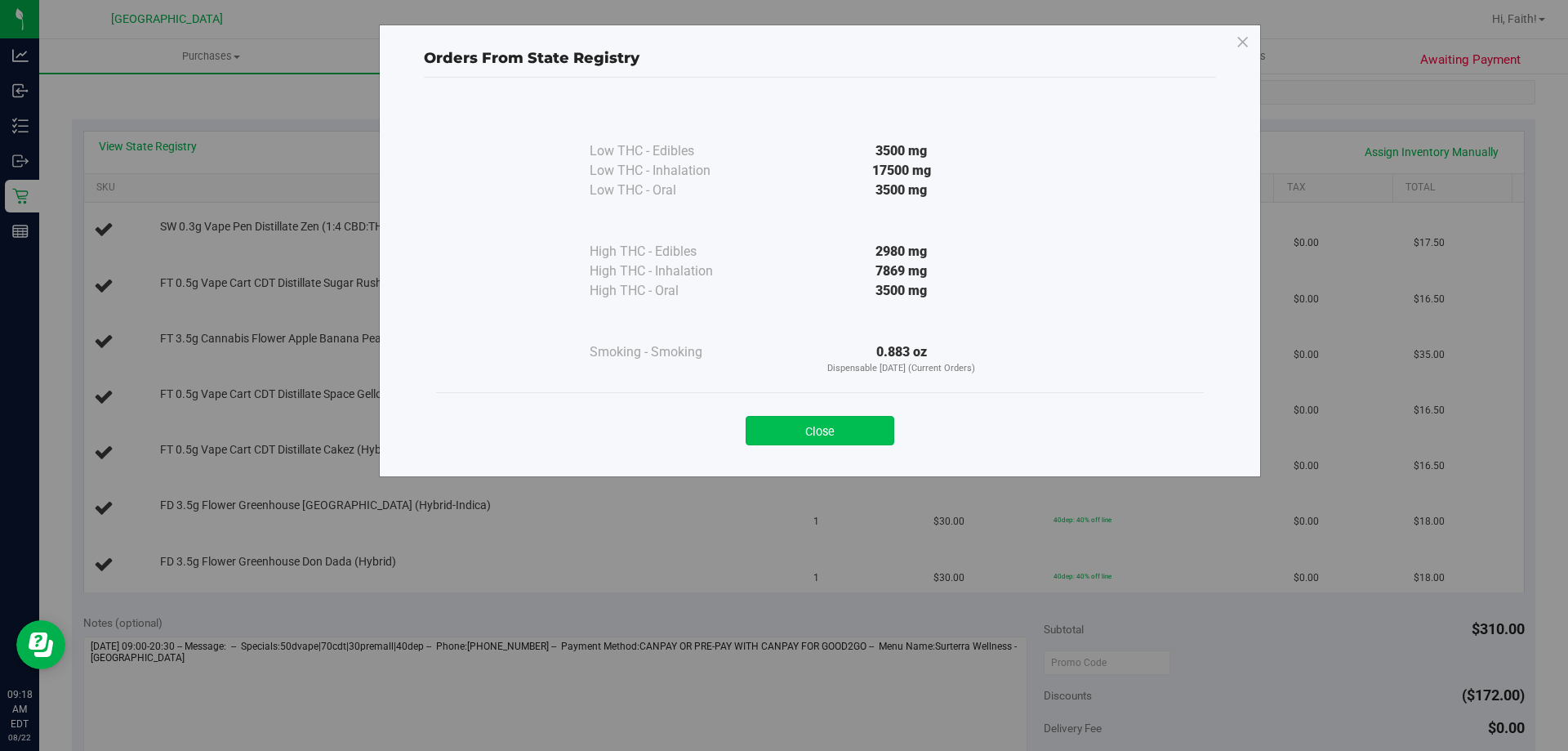
click at [851, 443] on button "Close" at bounding box center [820, 430] width 149 height 29
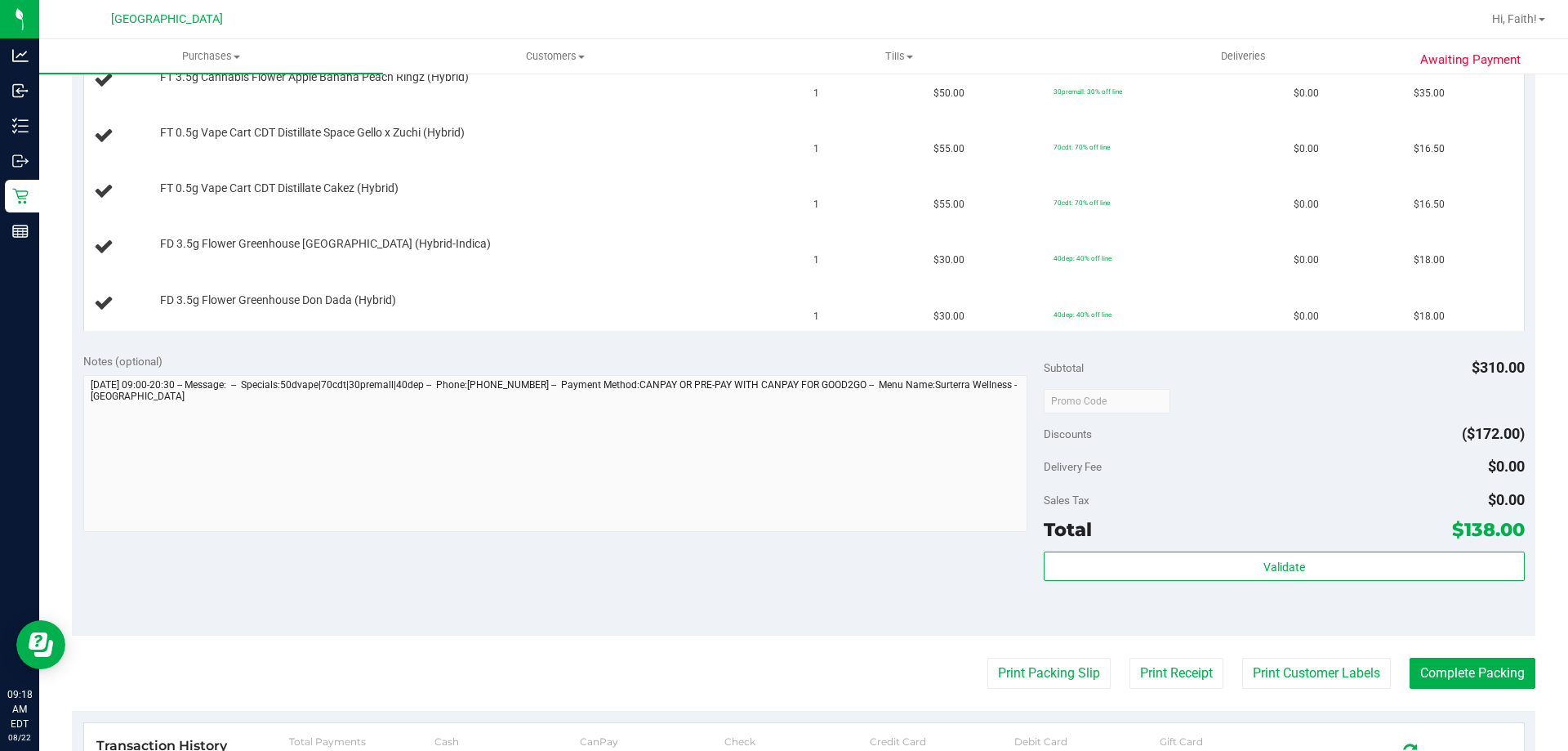
scroll to position [646, 0]
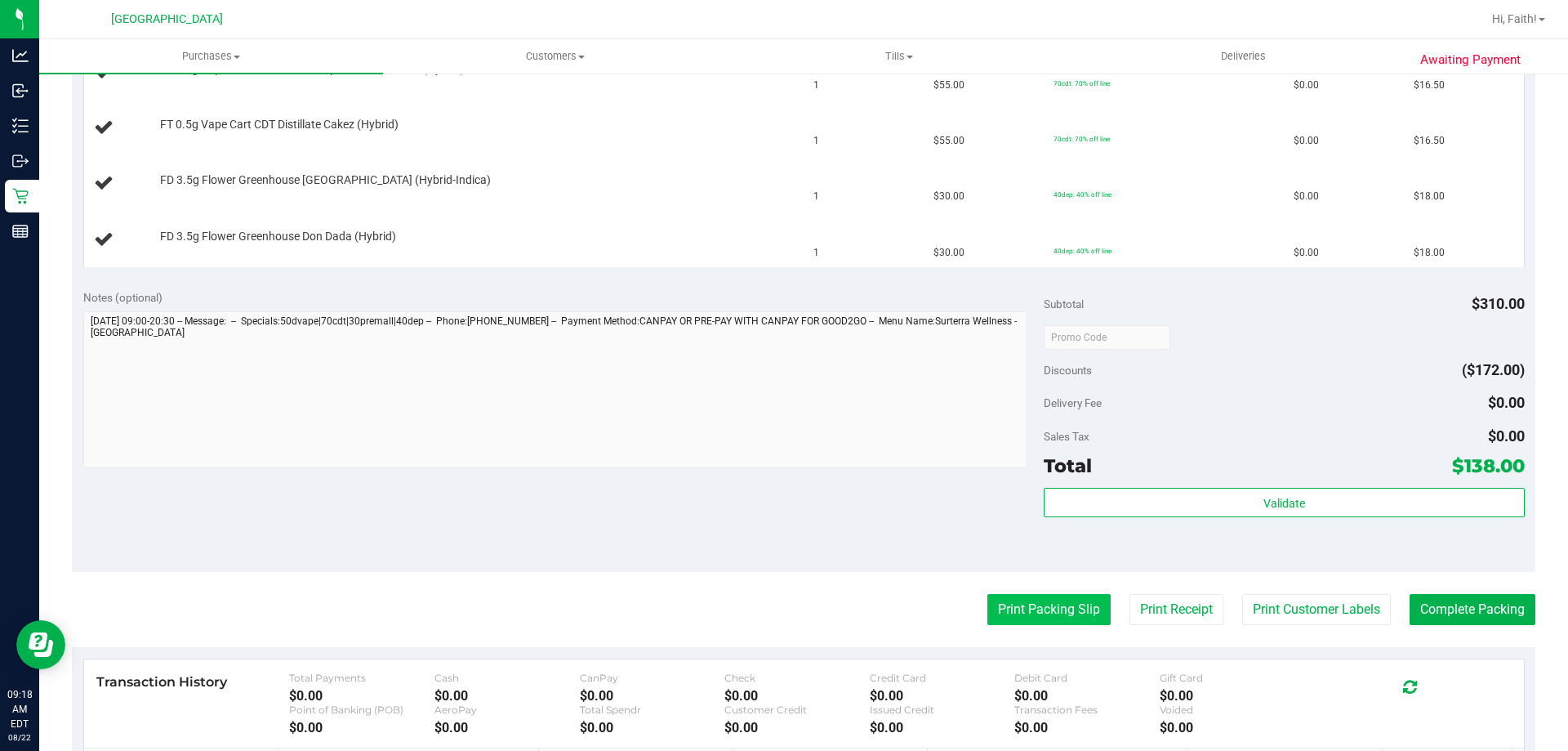
click at [1038, 604] on button "Print Packing Slip" at bounding box center [1049, 609] width 123 height 31
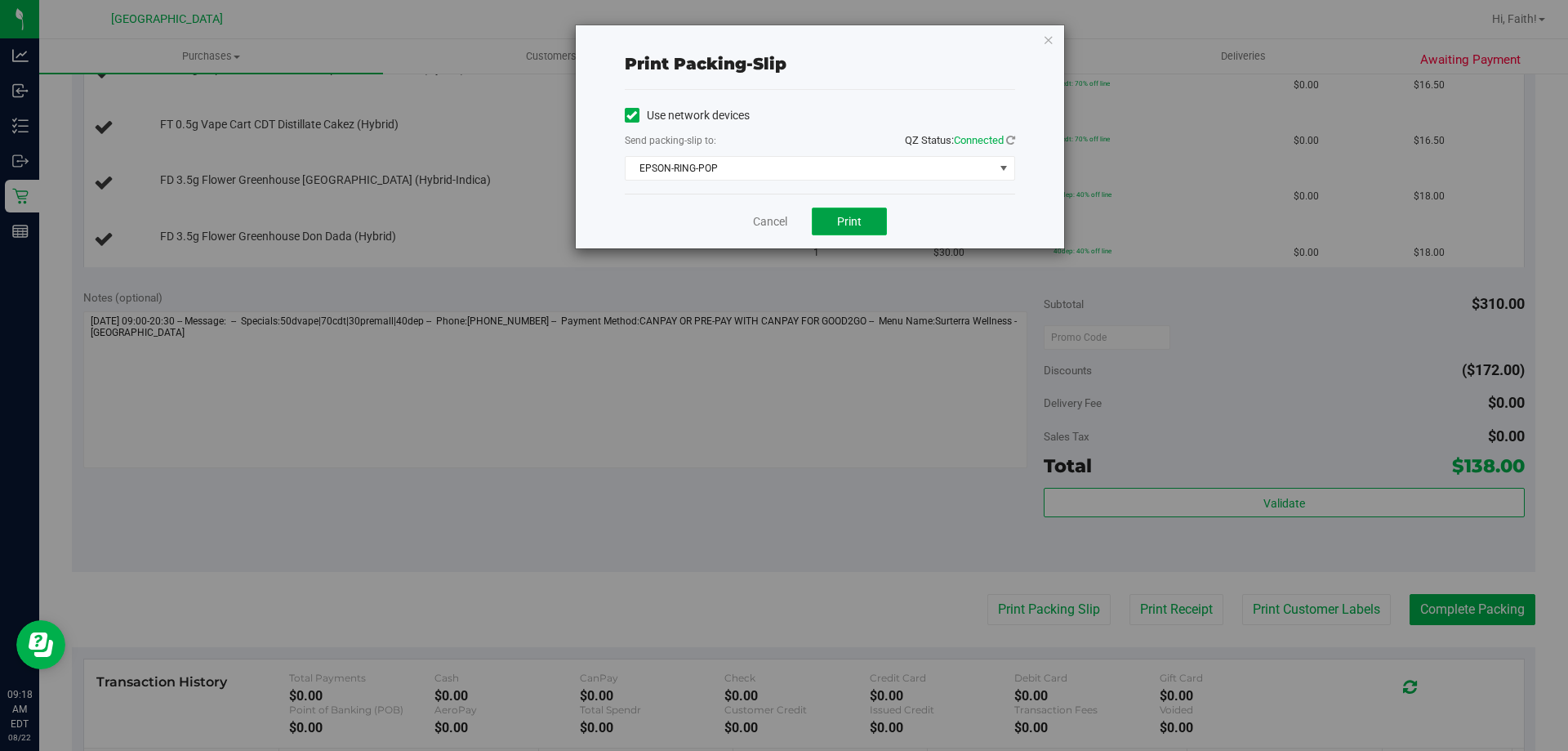
click at [827, 235] on button "Print" at bounding box center [849, 220] width 75 height 27
click at [1049, 44] on icon "button" at bounding box center [1048, 39] width 12 height 20
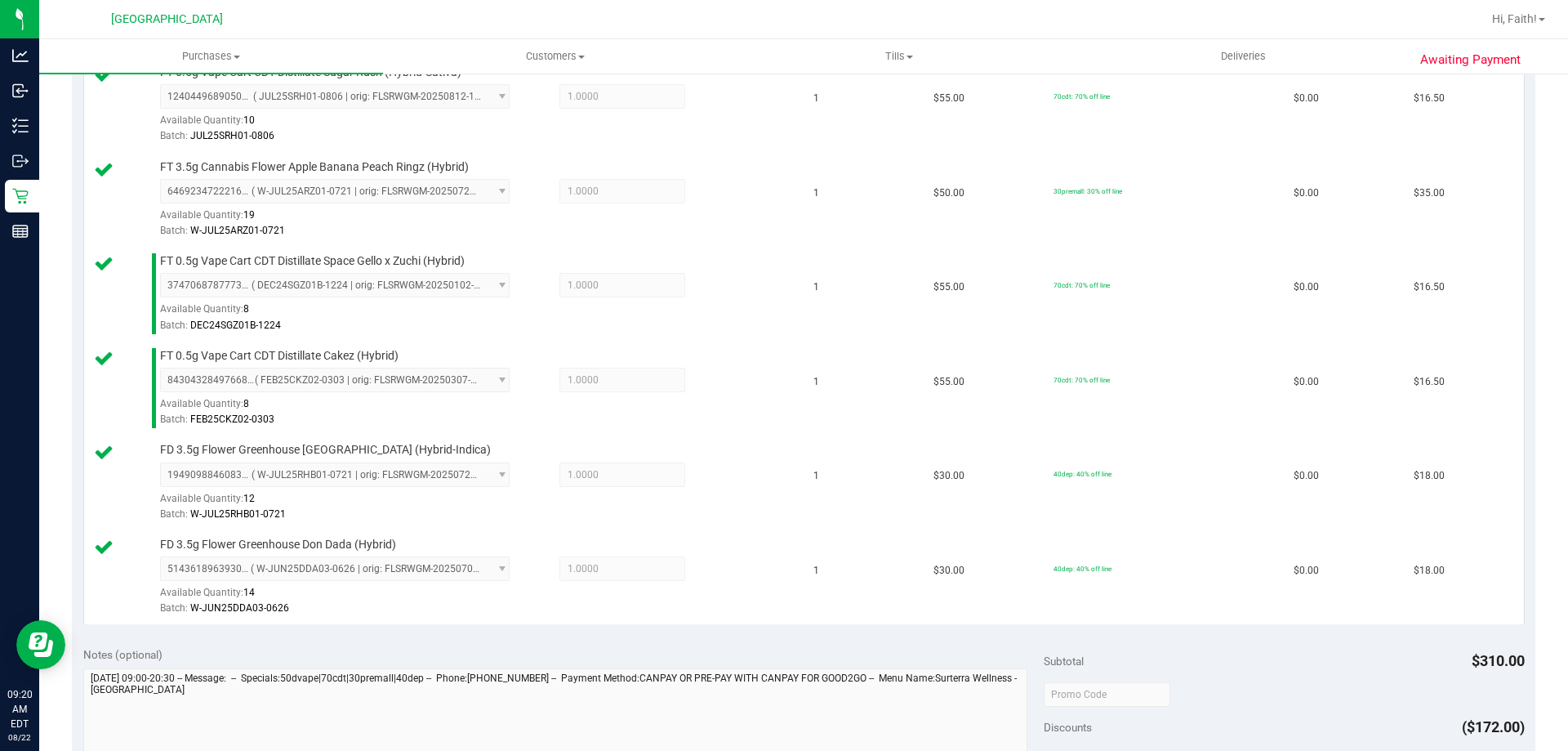
scroll to position [832, 0]
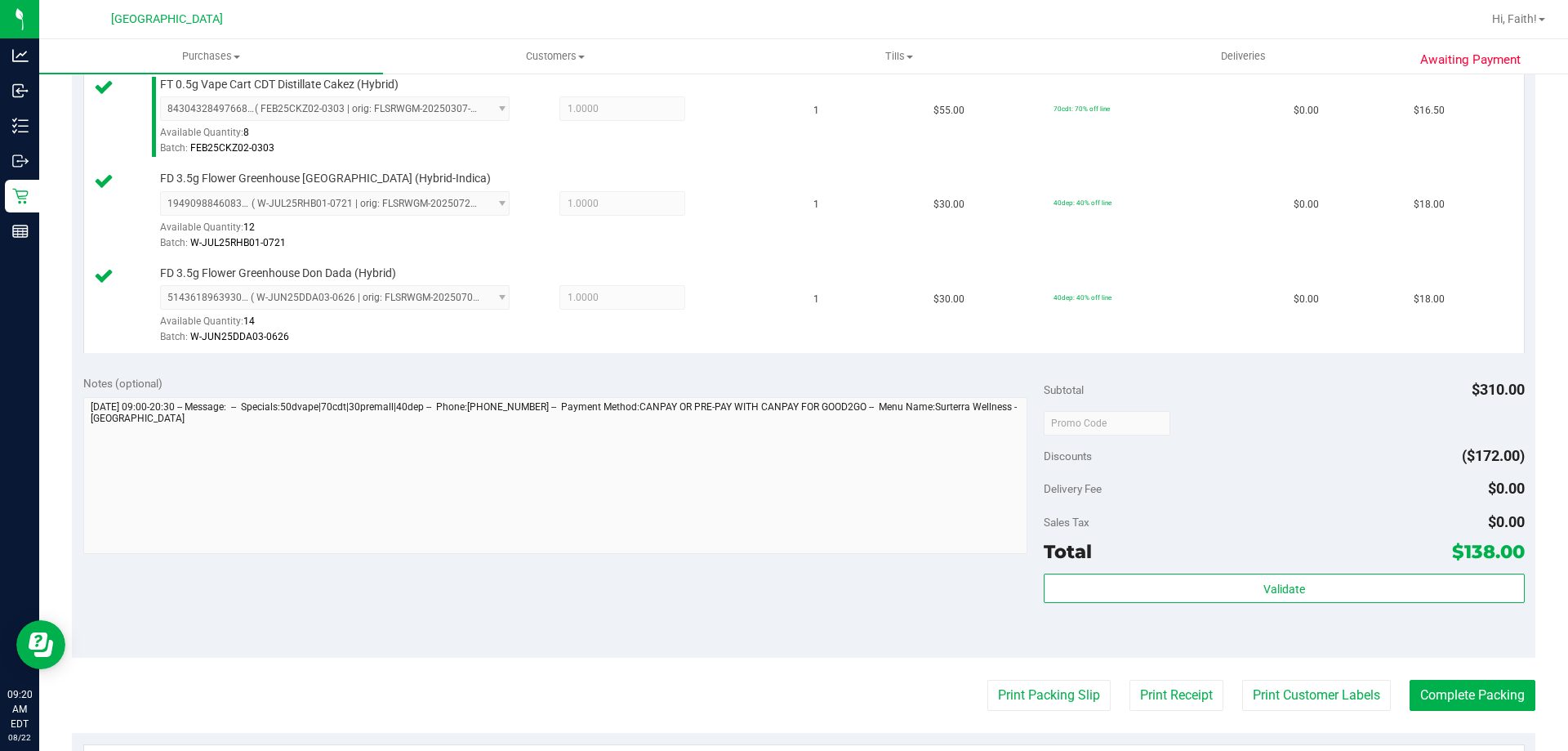
click at [1279, 606] on div "Validate" at bounding box center [1284, 610] width 481 height 73
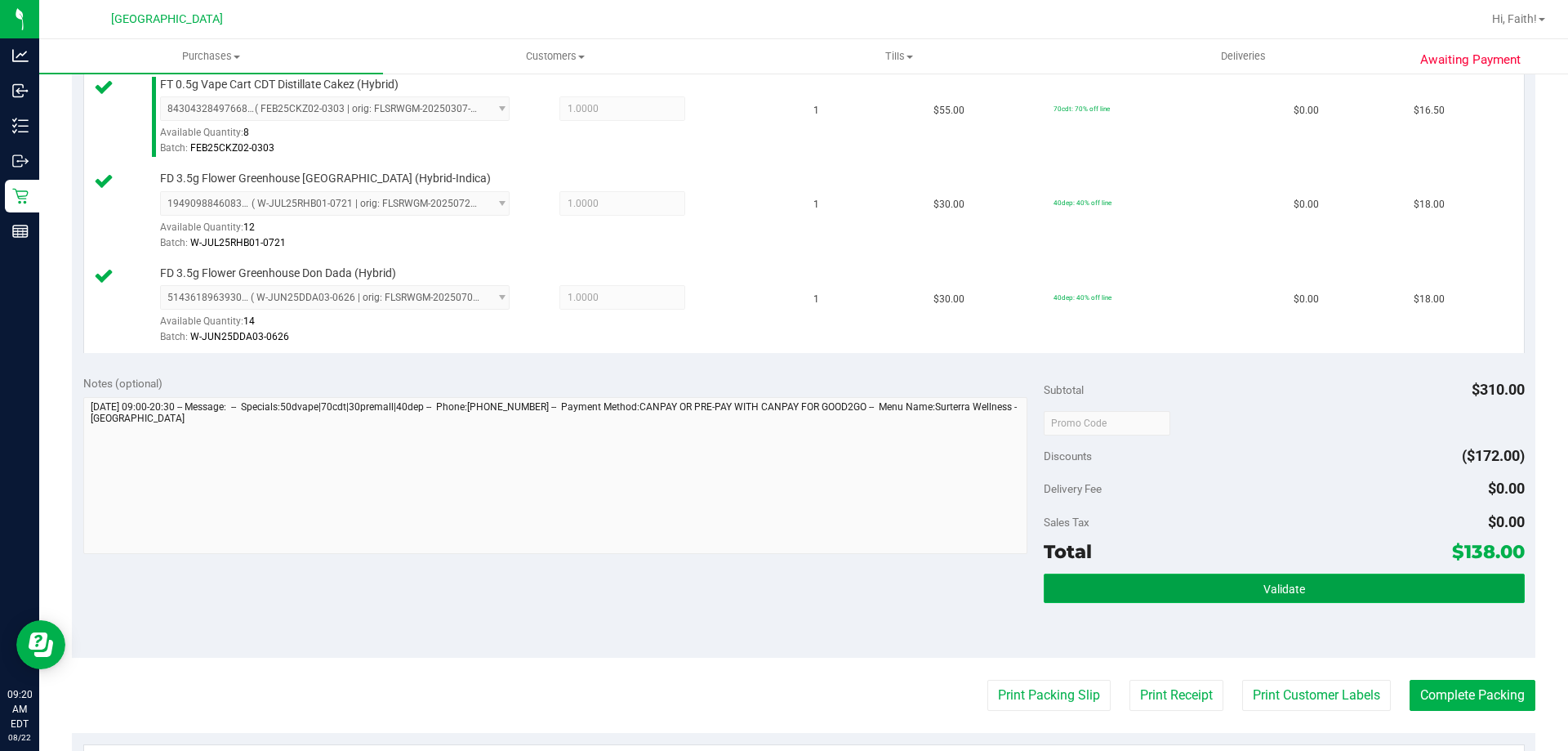
click at [1280, 597] on button "Validate" at bounding box center [1284, 588] width 481 height 29
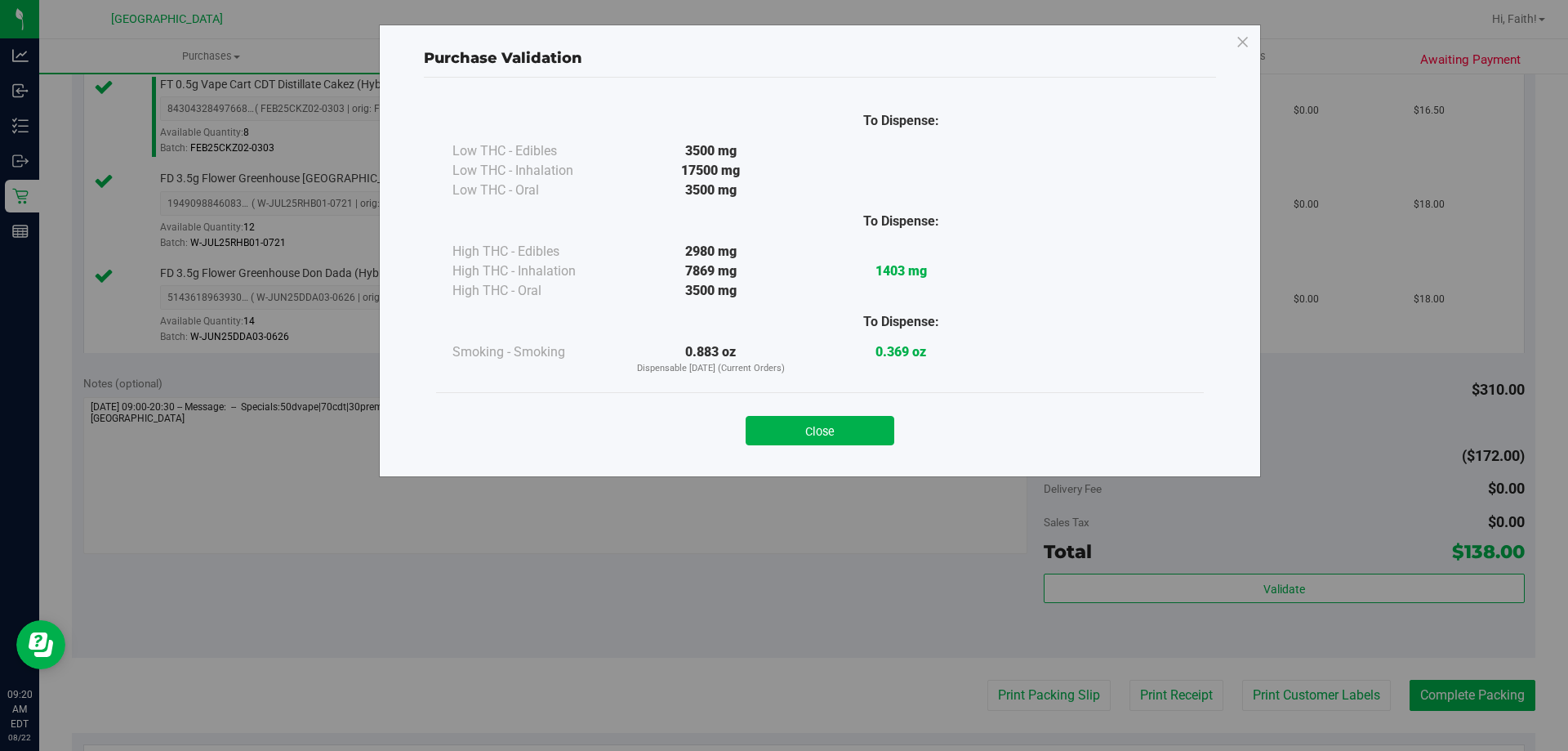
click at [762, 411] on div "Close" at bounding box center [820, 425] width 743 height 41
drag, startPoint x: 781, startPoint y: 421, endPoint x: 871, endPoint y: 487, distance: 111.6
click at [782, 427] on button "Close" at bounding box center [820, 430] width 149 height 29
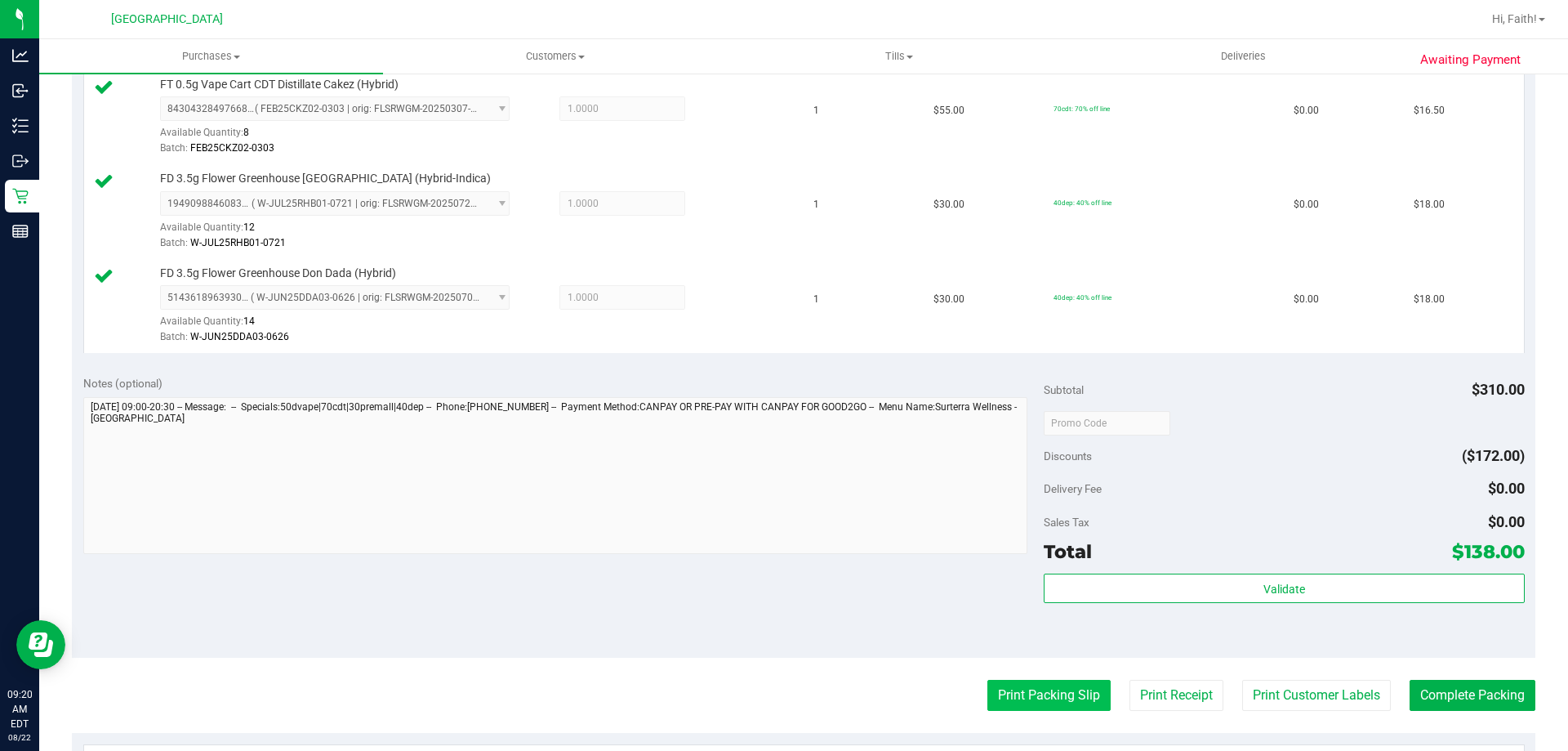
click at [1023, 703] on button "Print Packing Slip" at bounding box center [1049, 694] width 123 height 31
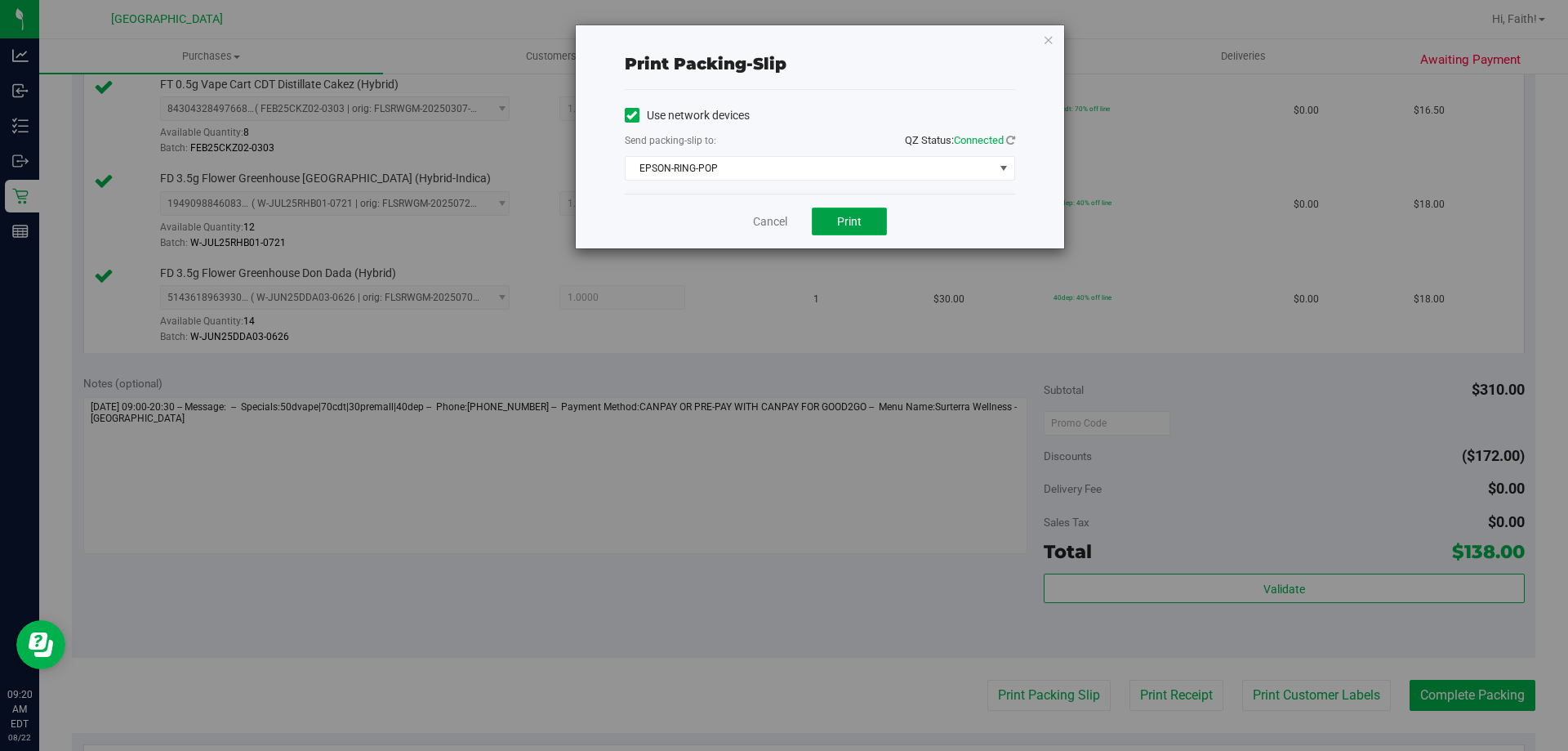
click at [829, 225] on button "Print" at bounding box center [849, 220] width 75 height 27
click at [1046, 45] on icon "button" at bounding box center [1048, 39] width 12 height 20
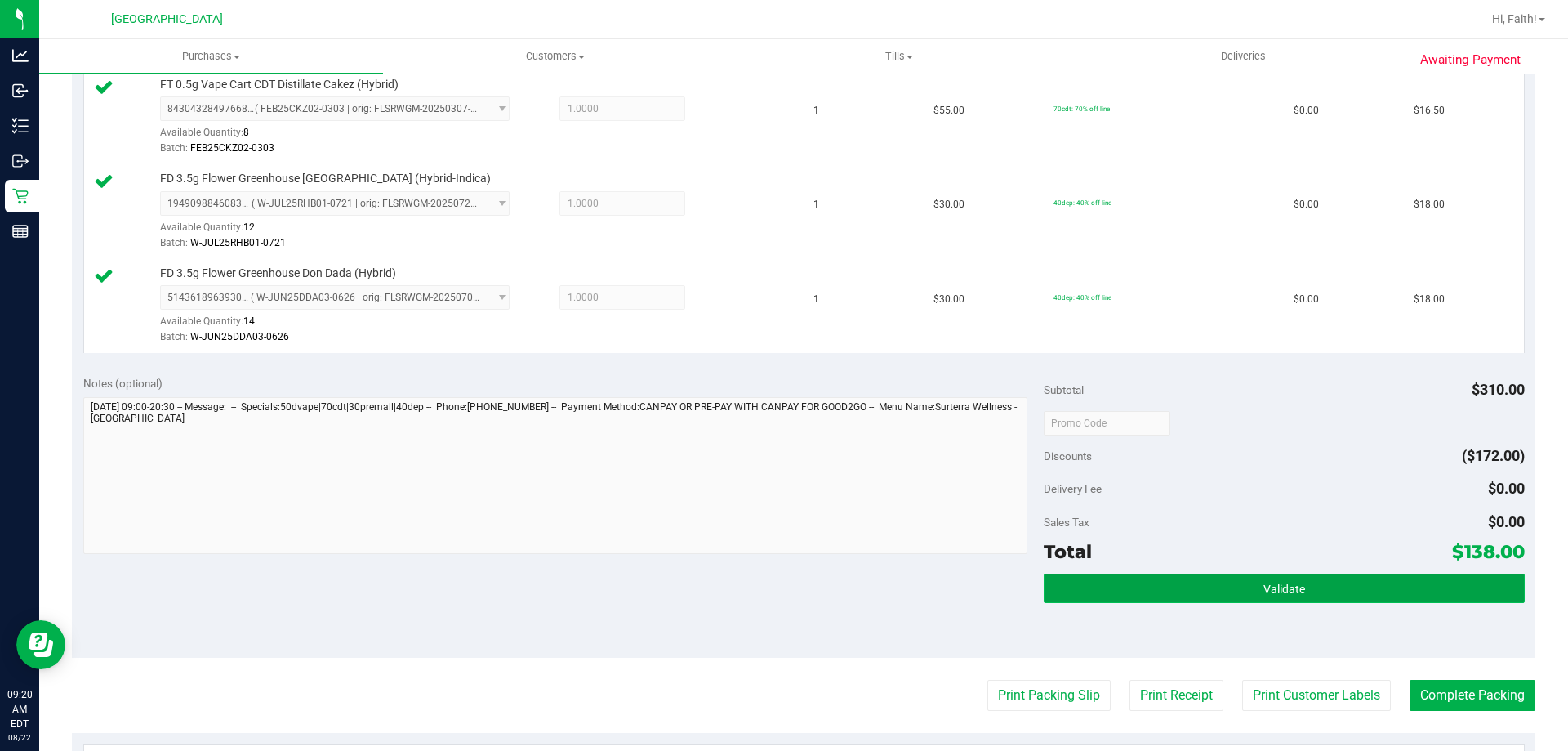
click at [1255, 601] on button "Validate" at bounding box center [1284, 588] width 481 height 29
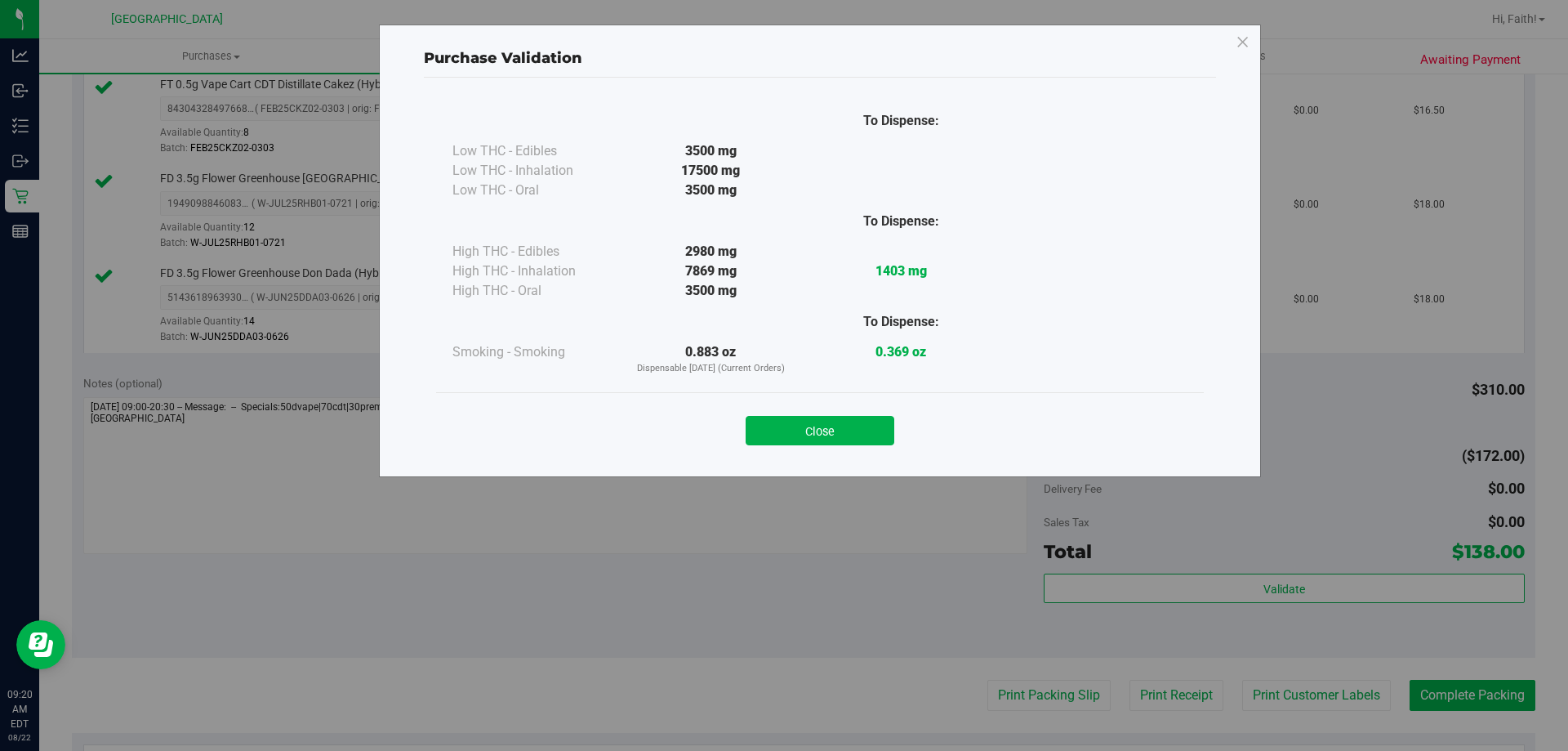
drag, startPoint x: 826, startPoint y: 420, endPoint x: 907, endPoint y: 456, distance: 88.6
click at [827, 422] on button "Close" at bounding box center [820, 430] width 149 height 29
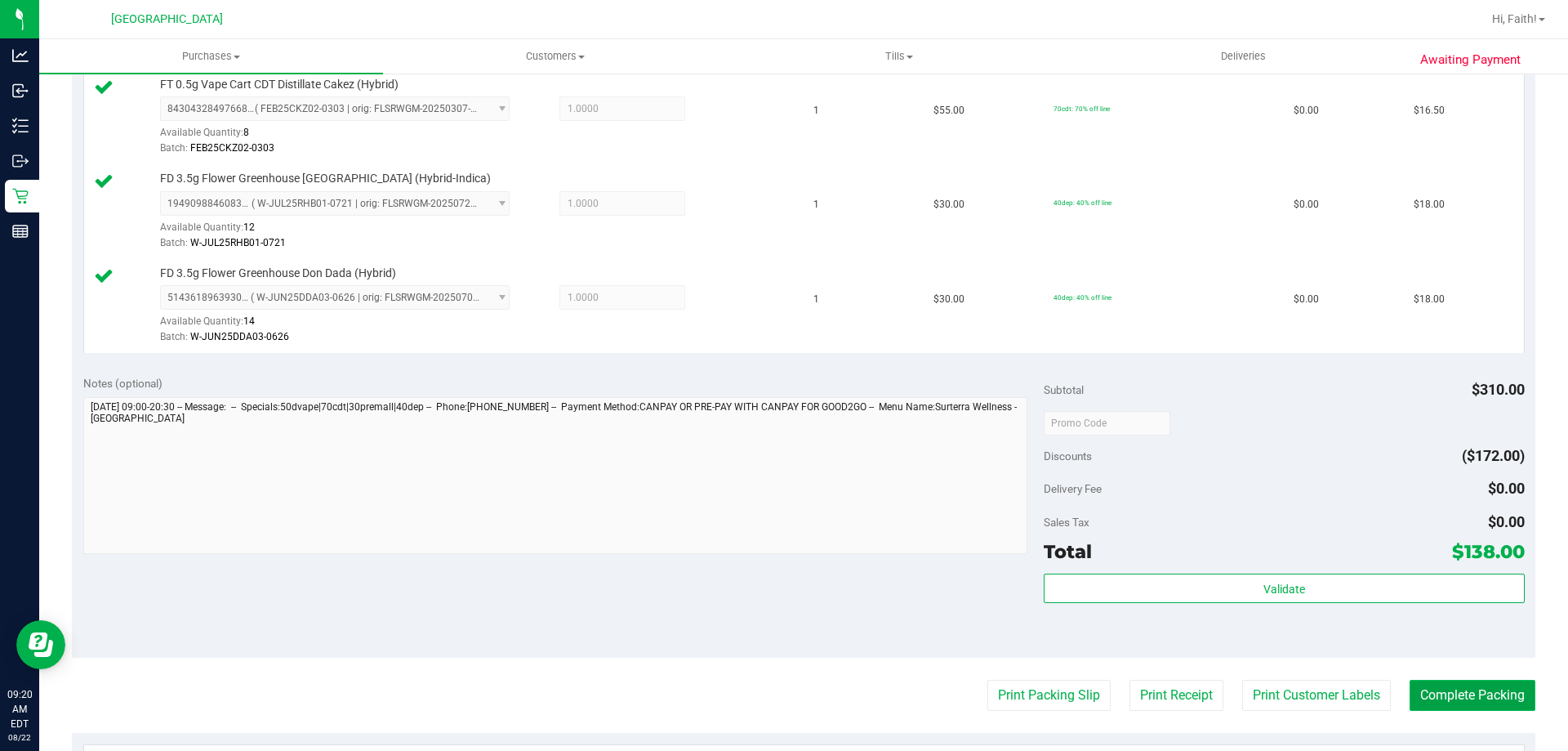
click at [1470, 689] on button "Complete Packing" at bounding box center [1472, 694] width 126 height 31
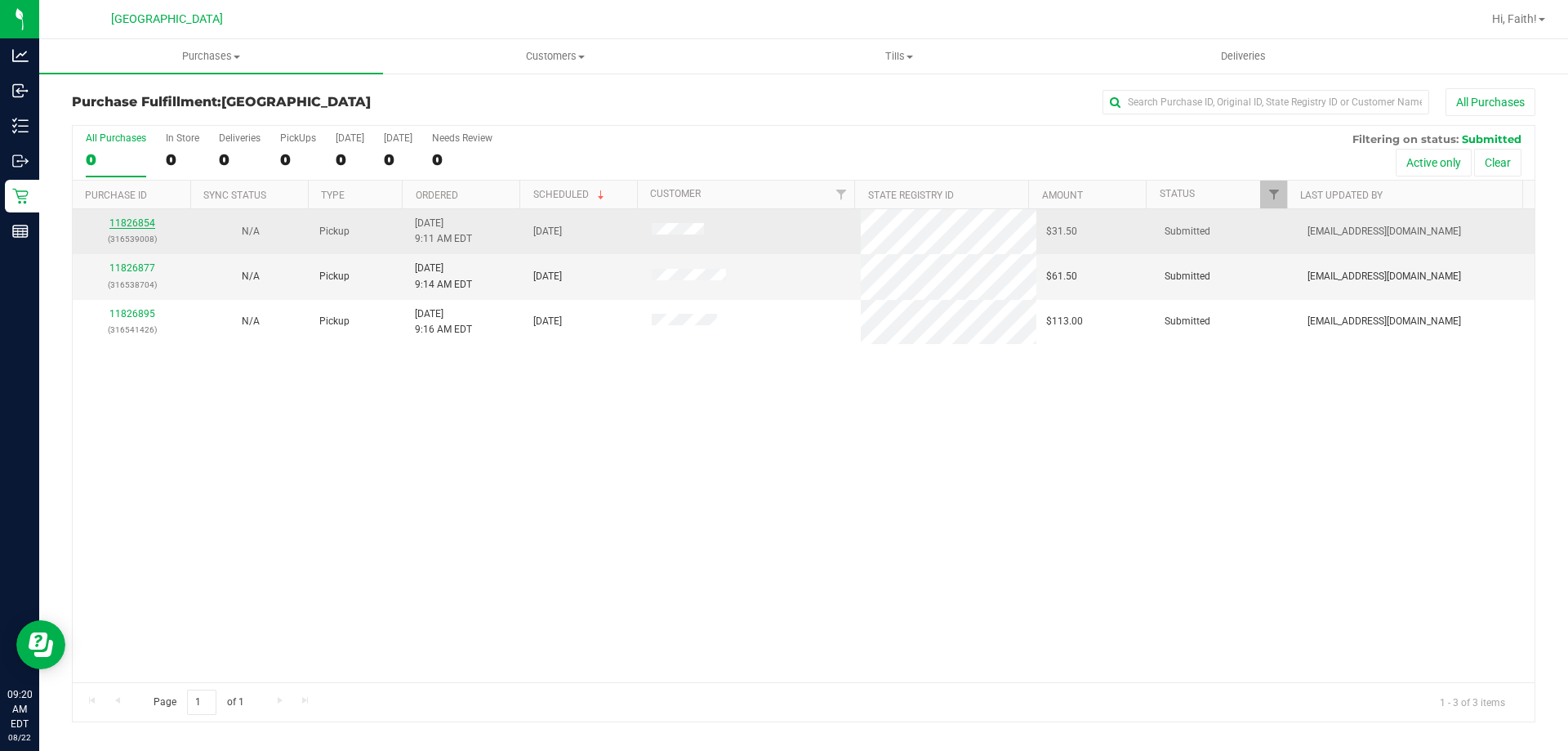
click at [150, 223] on link "11826854" at bounding box center [132, 223] width 46 height 12
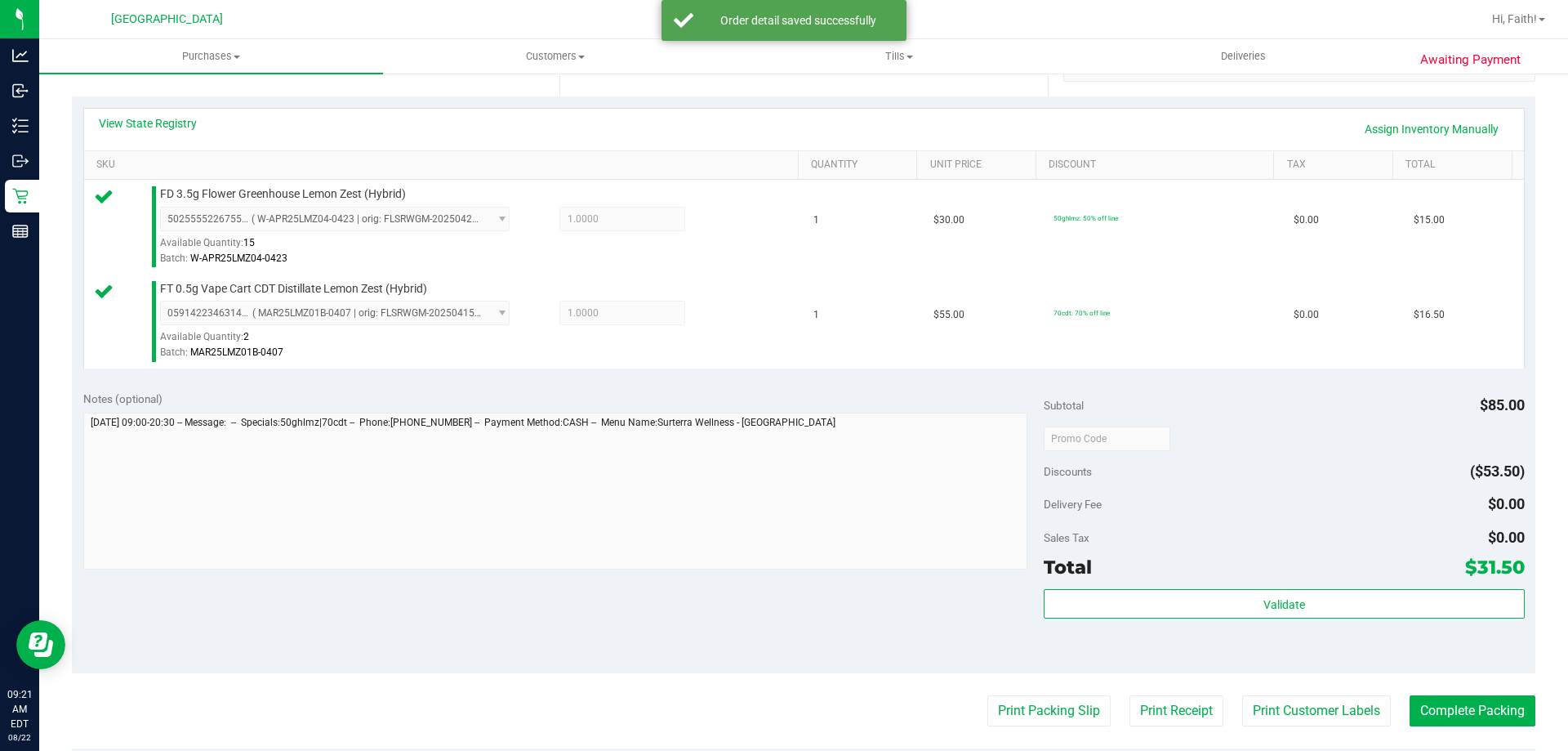
scroll to position [451, 0]
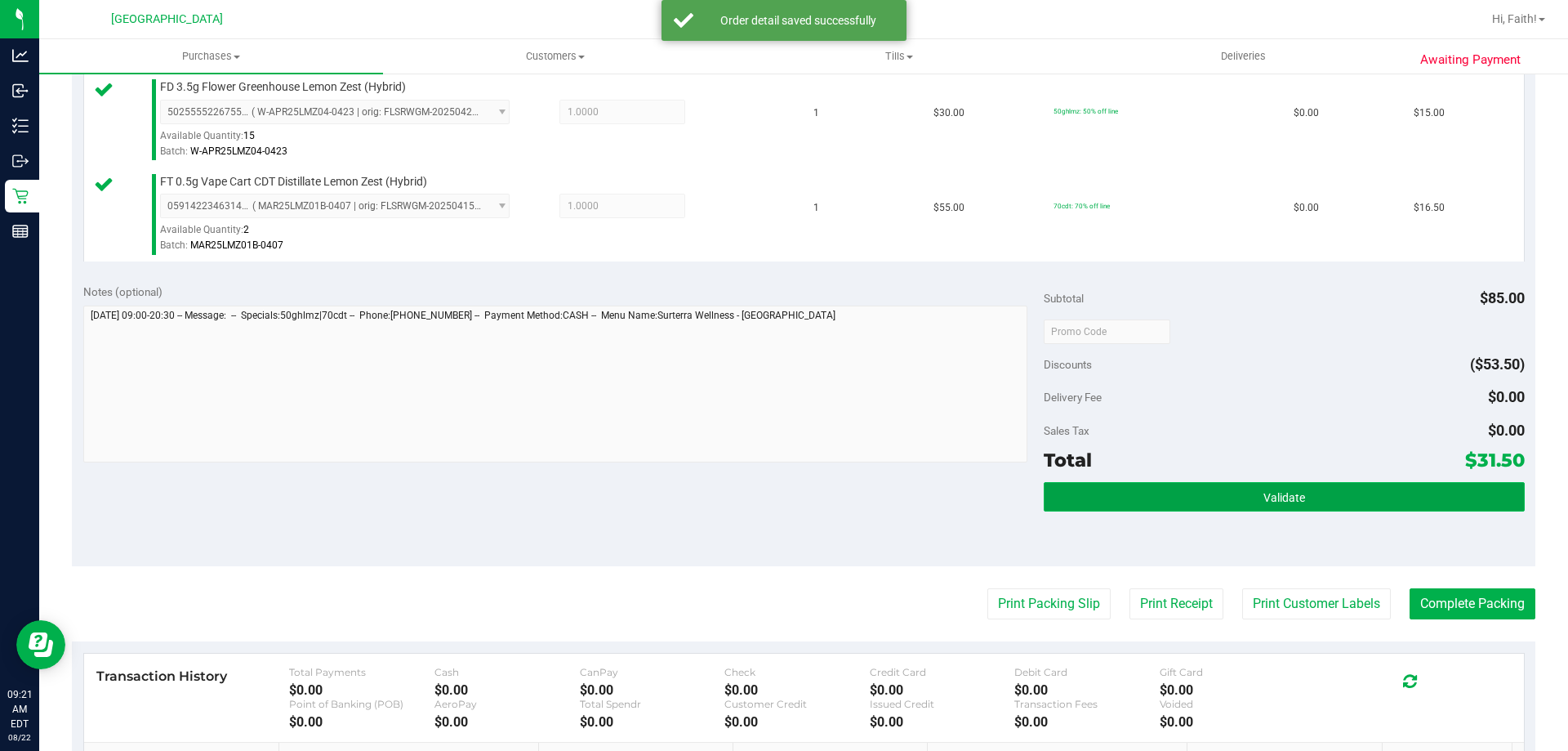
click at [1311, 484] on button "Validate" at bounding box center [1284, 497] width 481 height 29
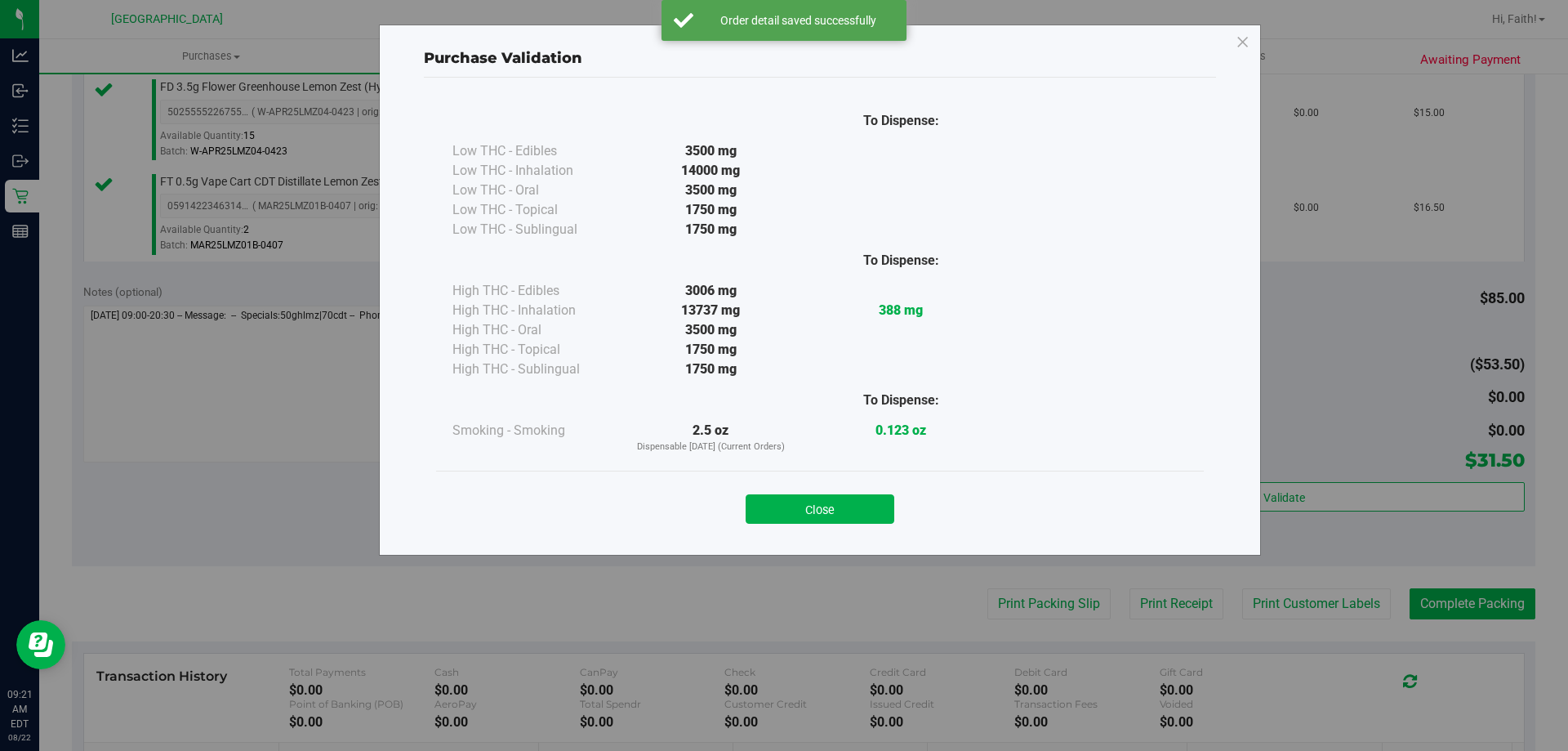
click at [801, 546] on div "Purchase Validation To Dispense: Low THC - Edibles 3500 mg" at bounding box center [820, 289] width 882 height 531
click at [810, 499] on button "Close" at bounding box center [820, 508] width 149 height 29
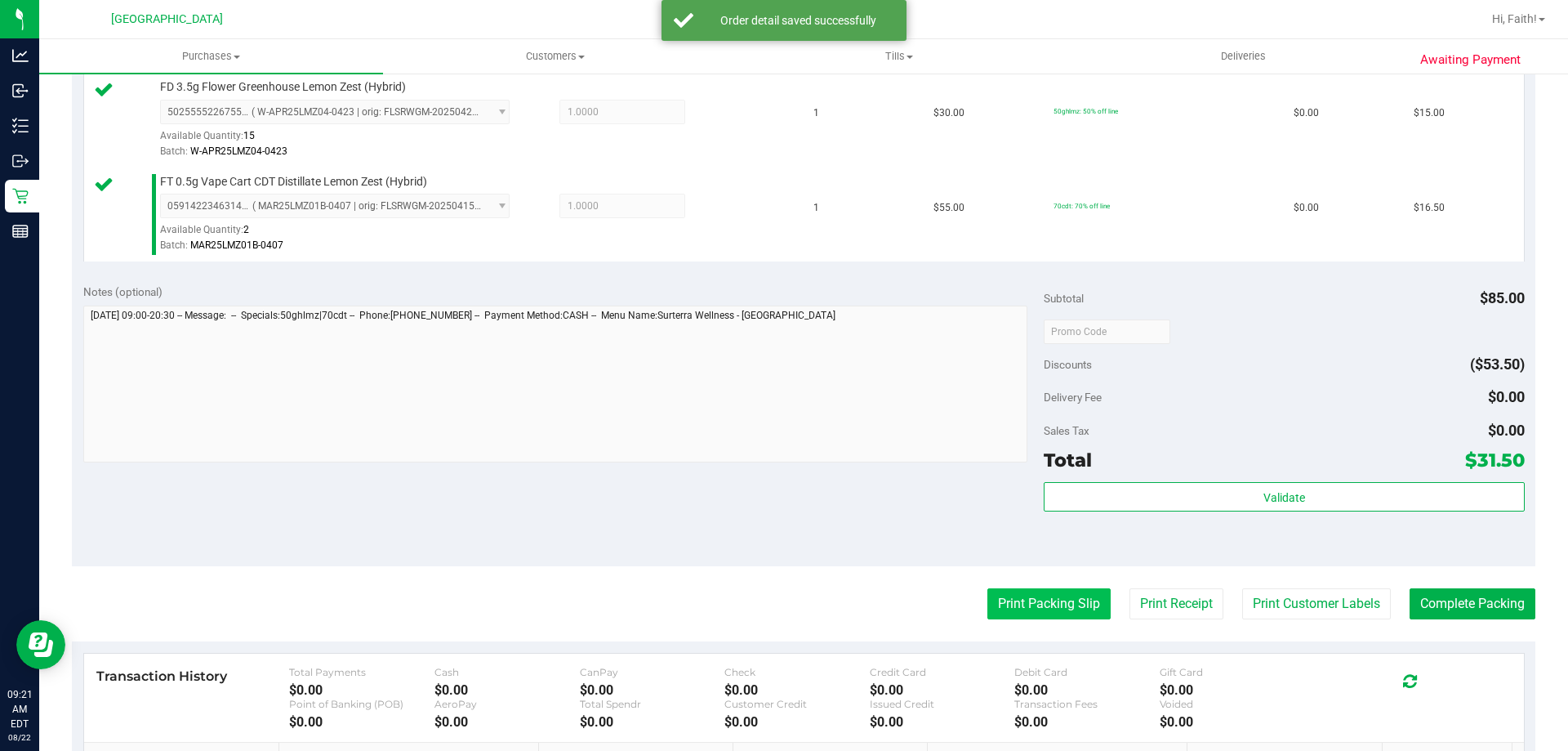
click at [1011, 593] on button "Print Packing Slip" at bounding box center [1049, 603] width 123 height 31
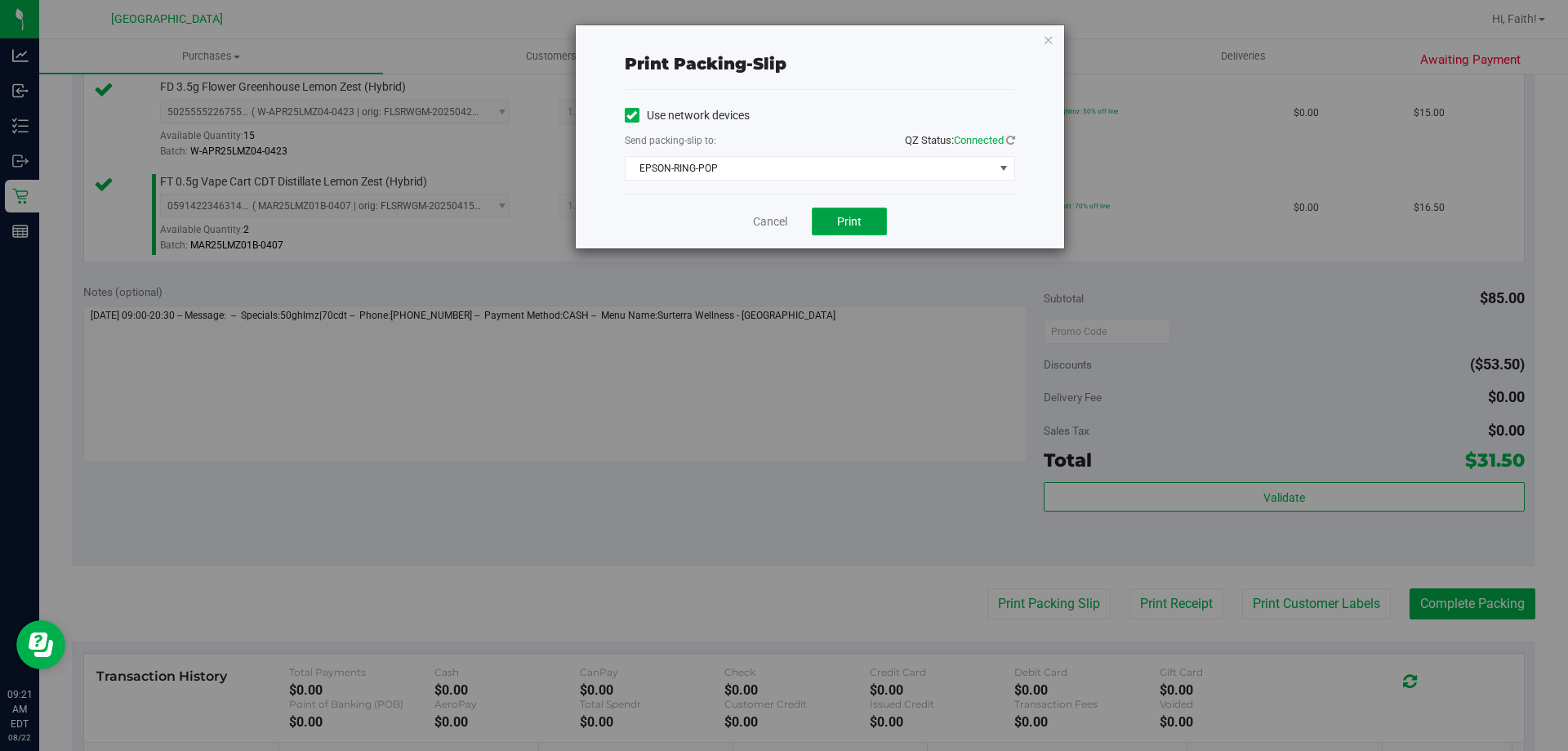
click at [869, 232] on button "Print" at bounding box center [849, 220] width 75 height 27
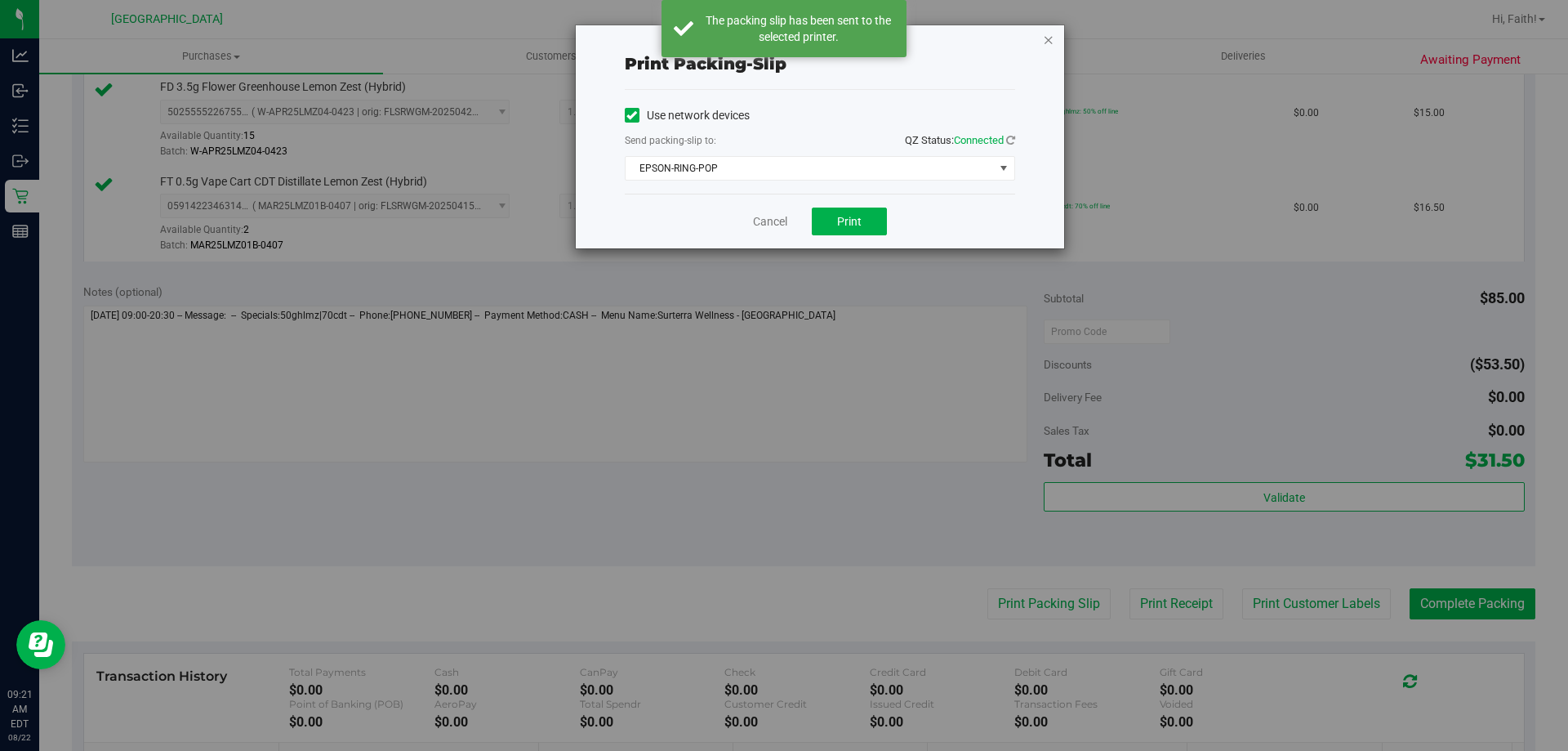
click at [1047, 48] on icon "button" at bounding box center [1048, 39] width 12 height 20
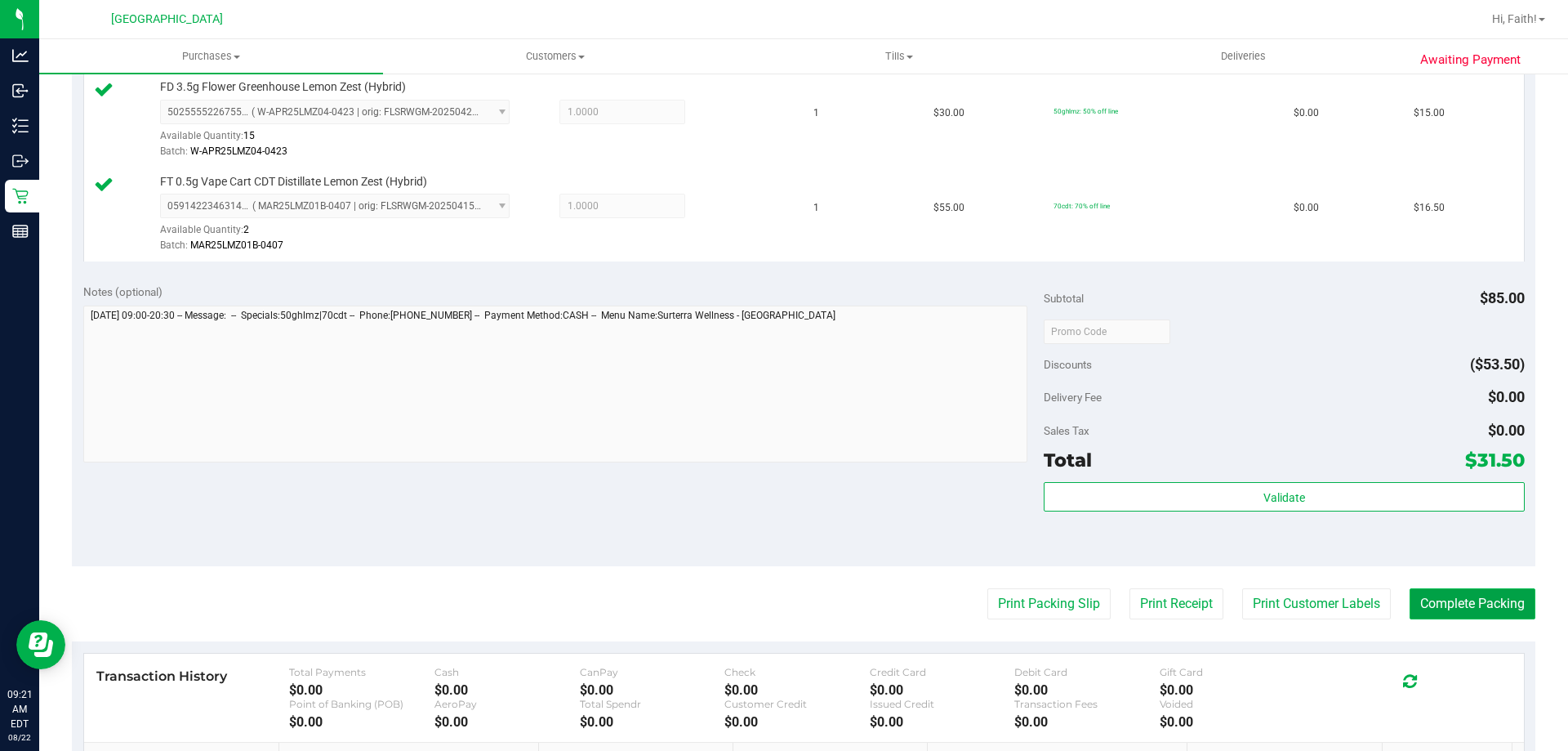
click at [1499, 600] on button "Complete Packing" at bounding box center [1472, 603] width 126 height 31
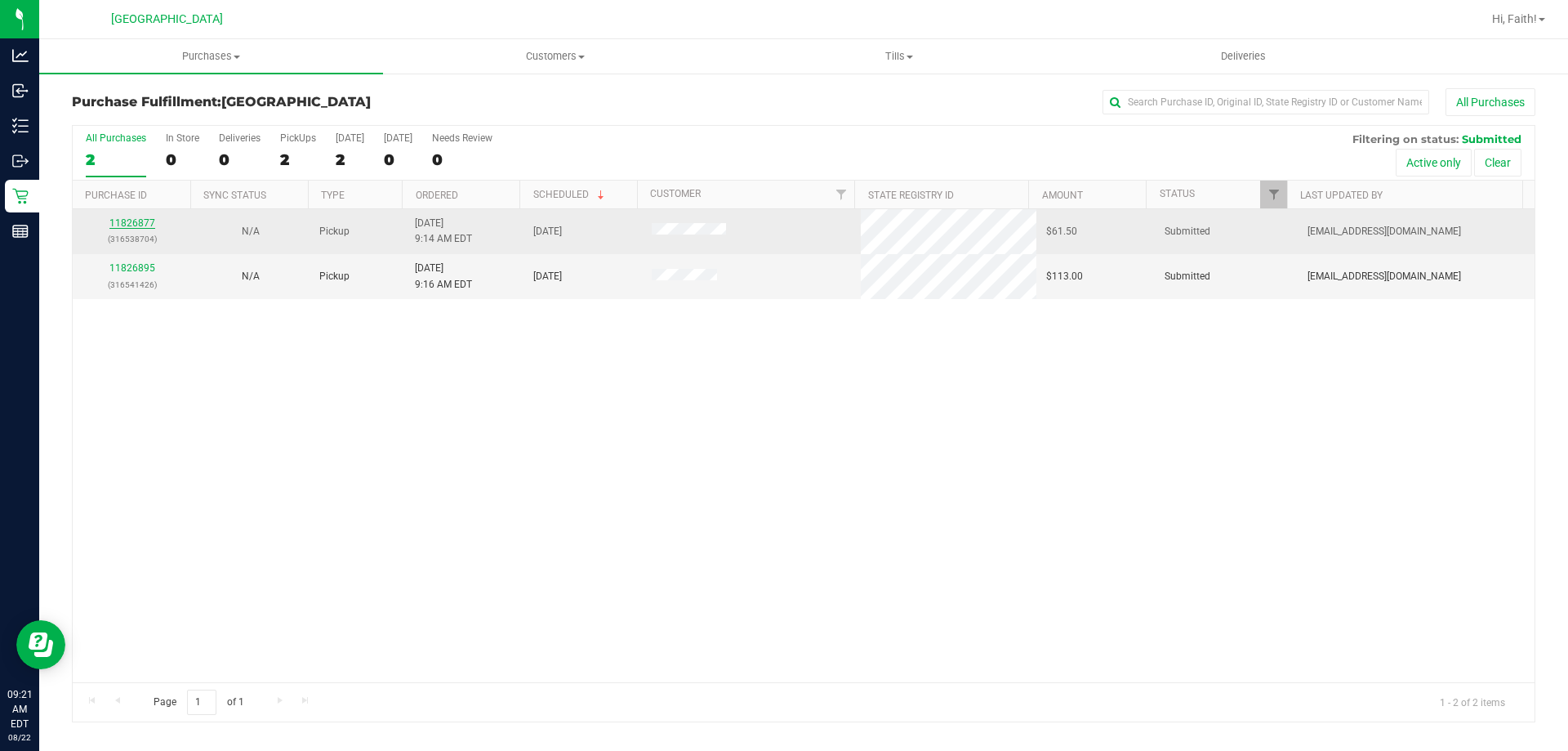
click at [132, 222] on link "11826877" at bounding box center [132, 223] width 46 height 12
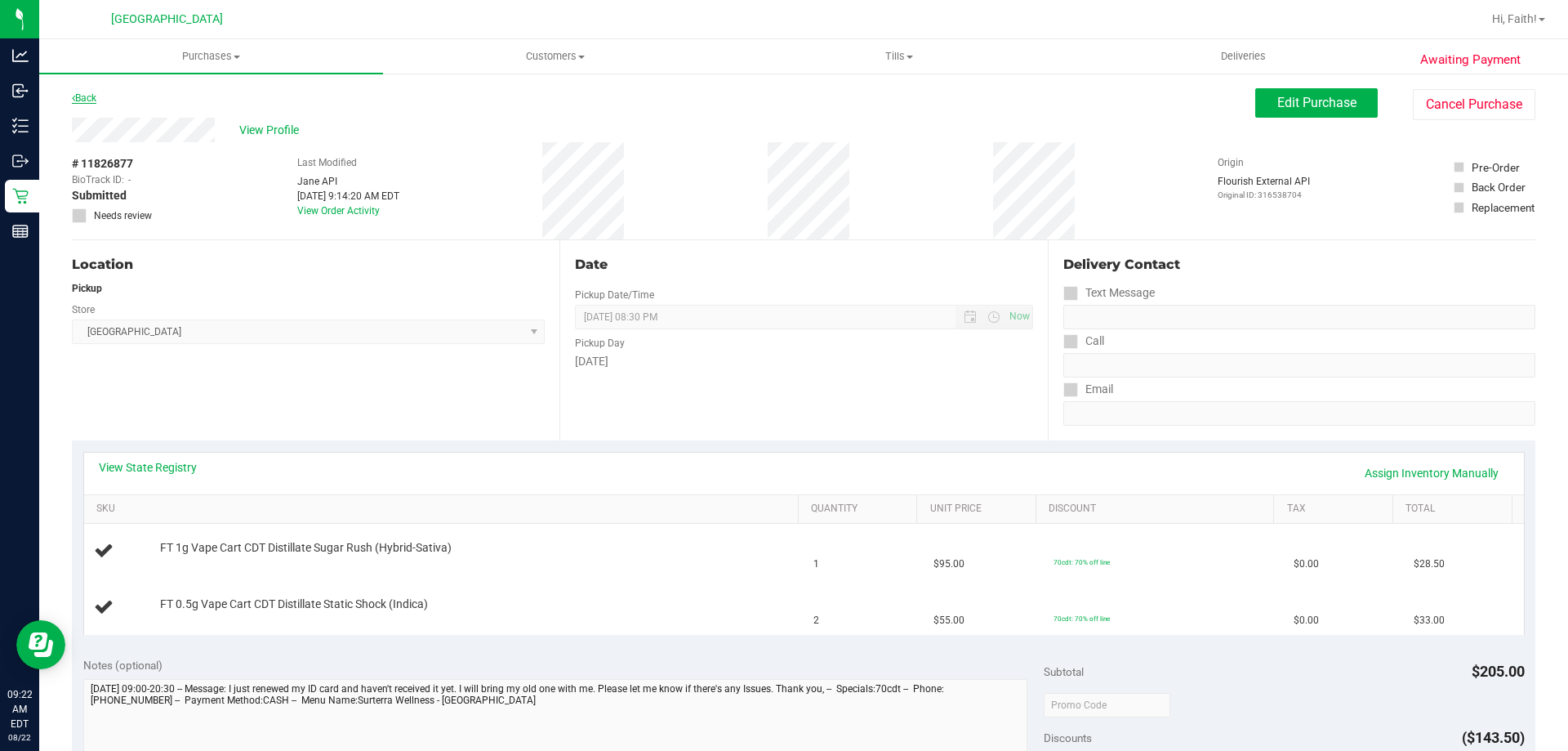
click at [81, 94] on link "Back" at bounding box center [83, 98] width 24 height 12
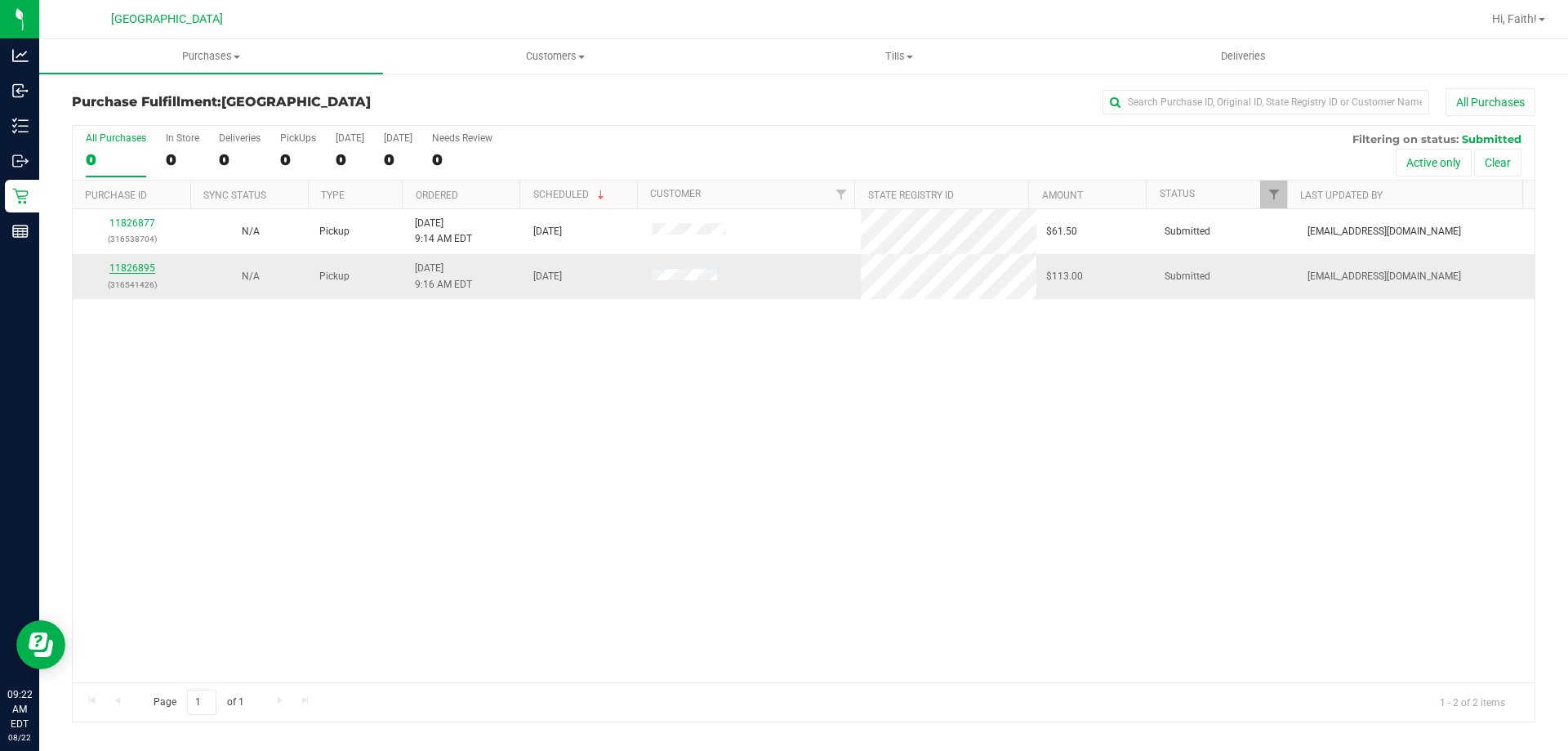
click at [126, 273] on link "11826895" at bounding box center [132, 268] width 46 height 12
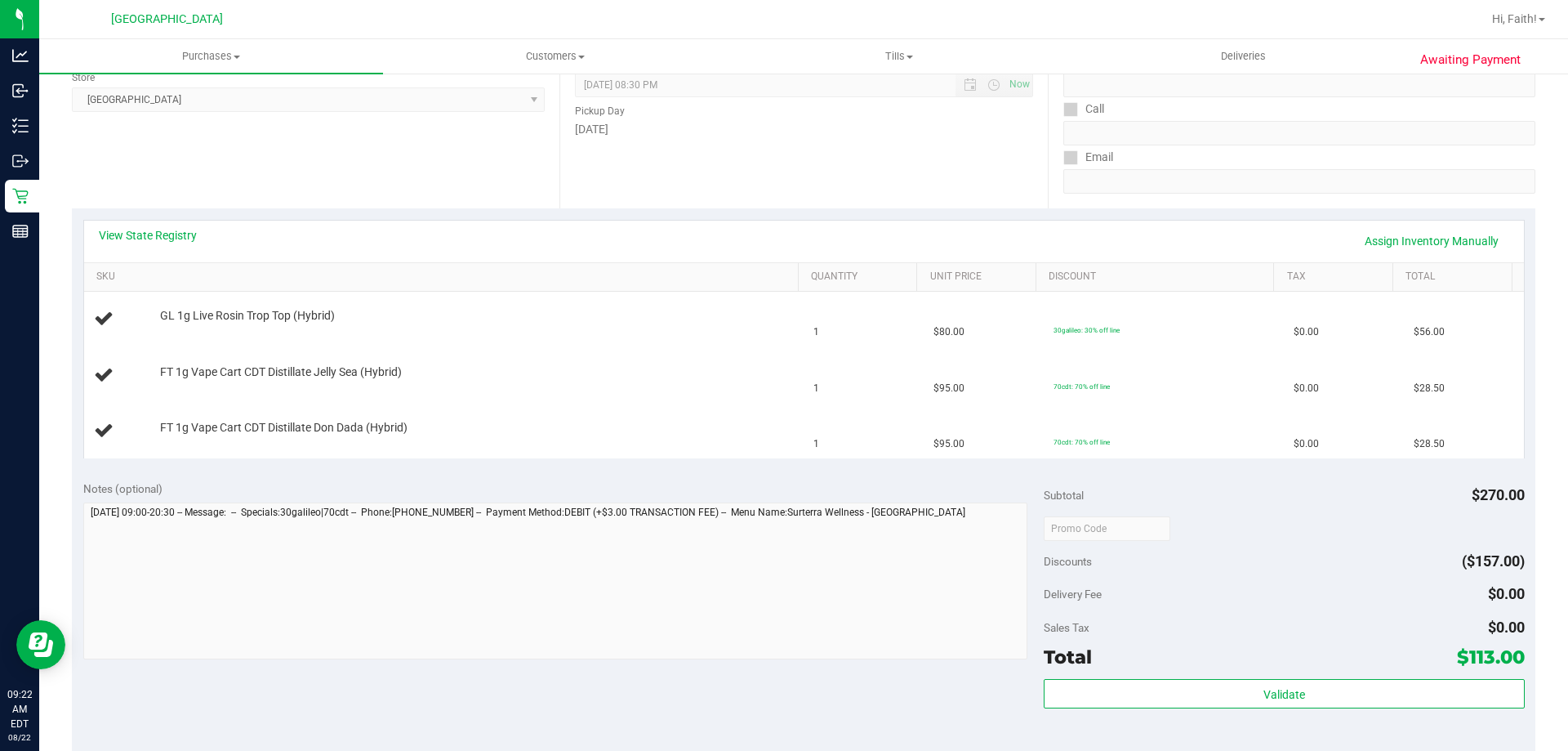
scroll to position [235, 0]
click at [154, 226] on link "View State Registry" at bounding box center [148, 232] width 98 height 17
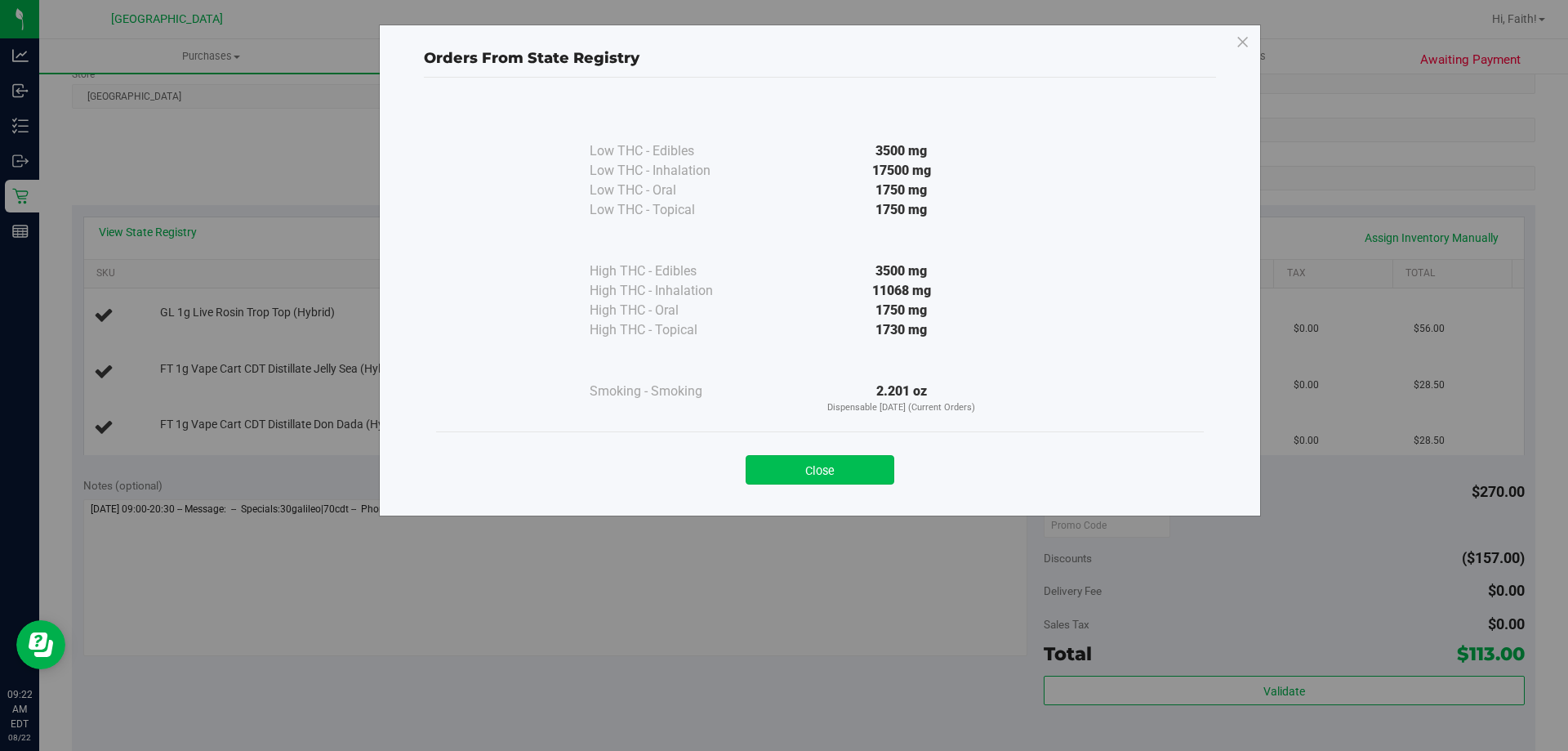
click at [846, 458] on button "Close" at bounding box center [820, 469] width 149 height 29
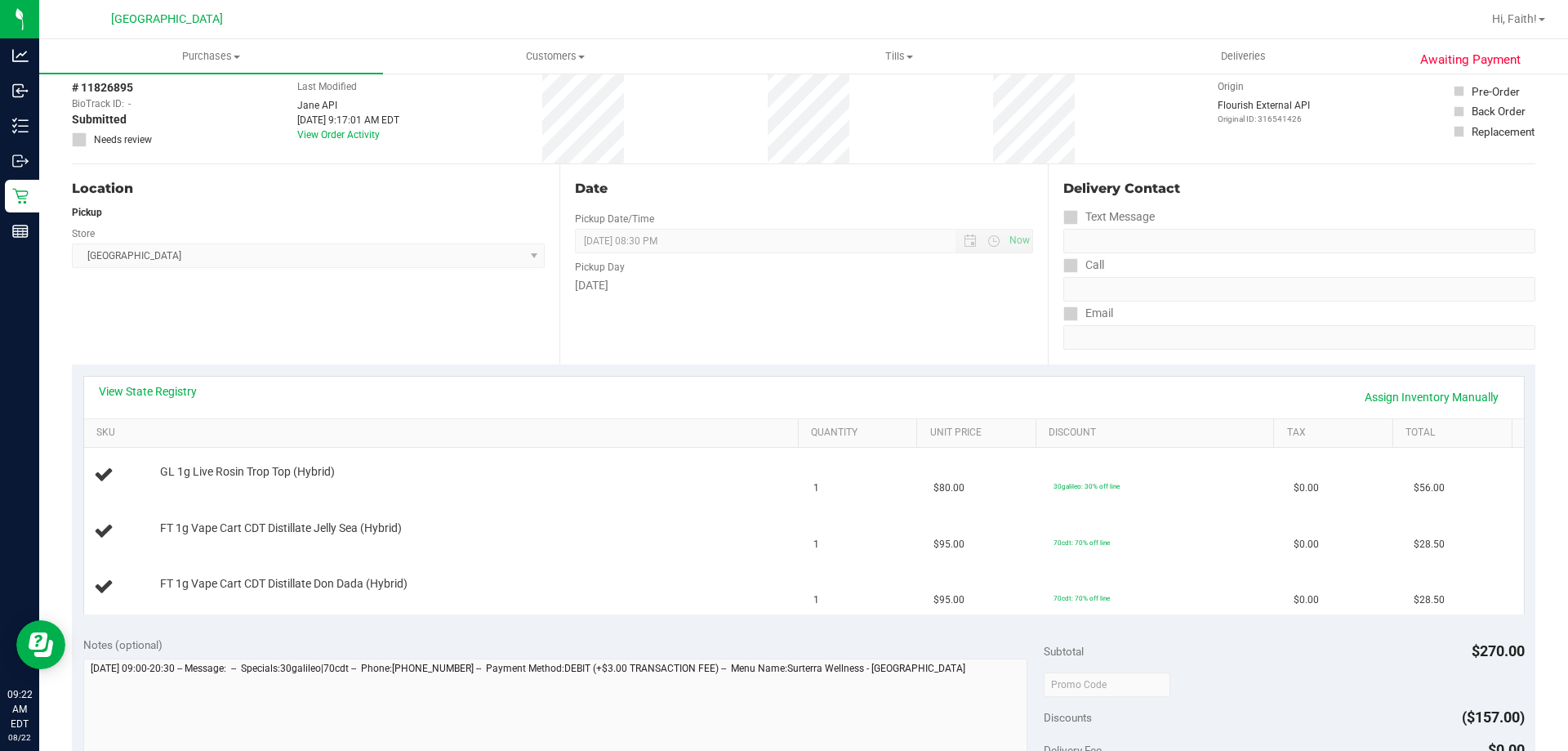
scroll to position [0, 0]
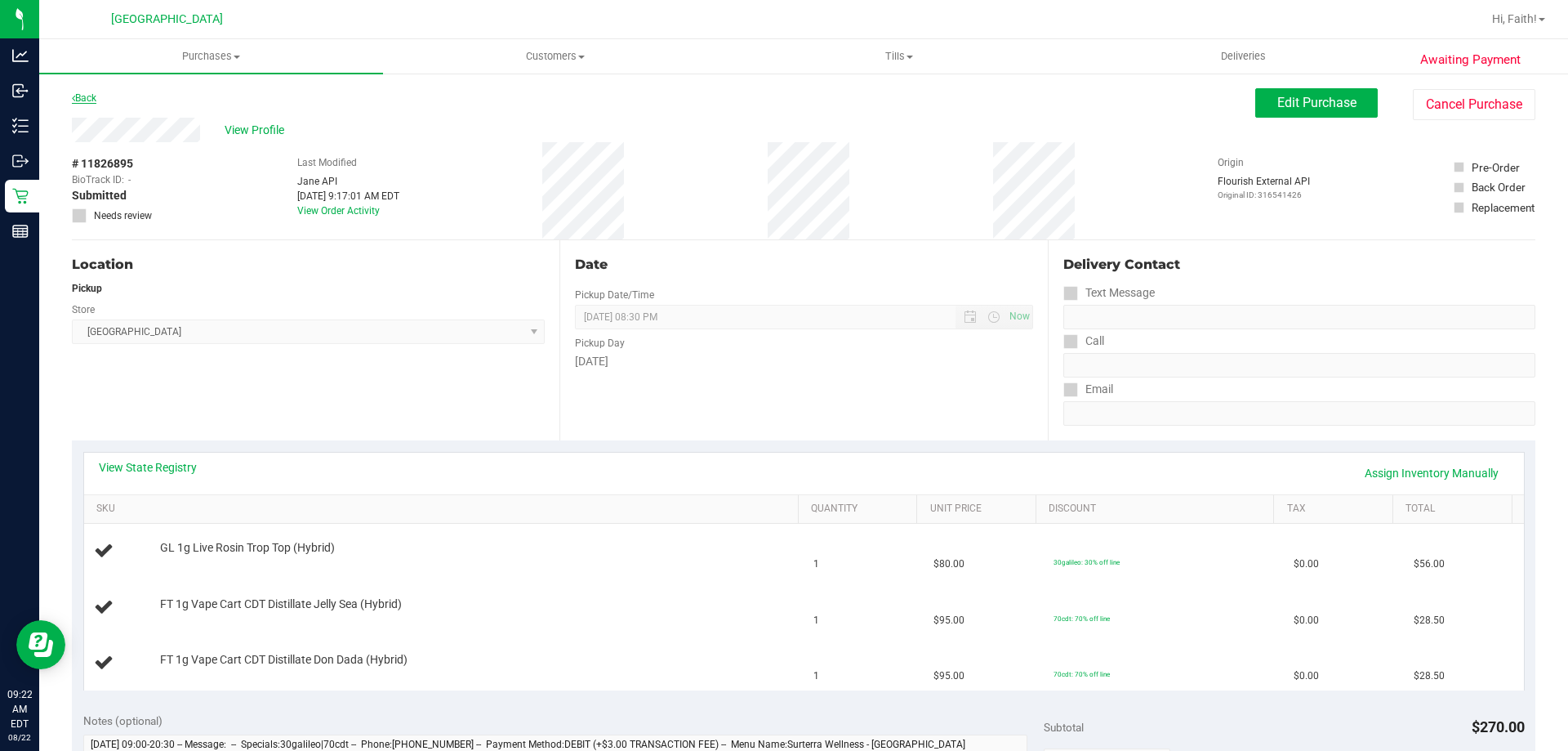
click at [73, 98] on icon at bounding box center [73, 98] width 3 height 10
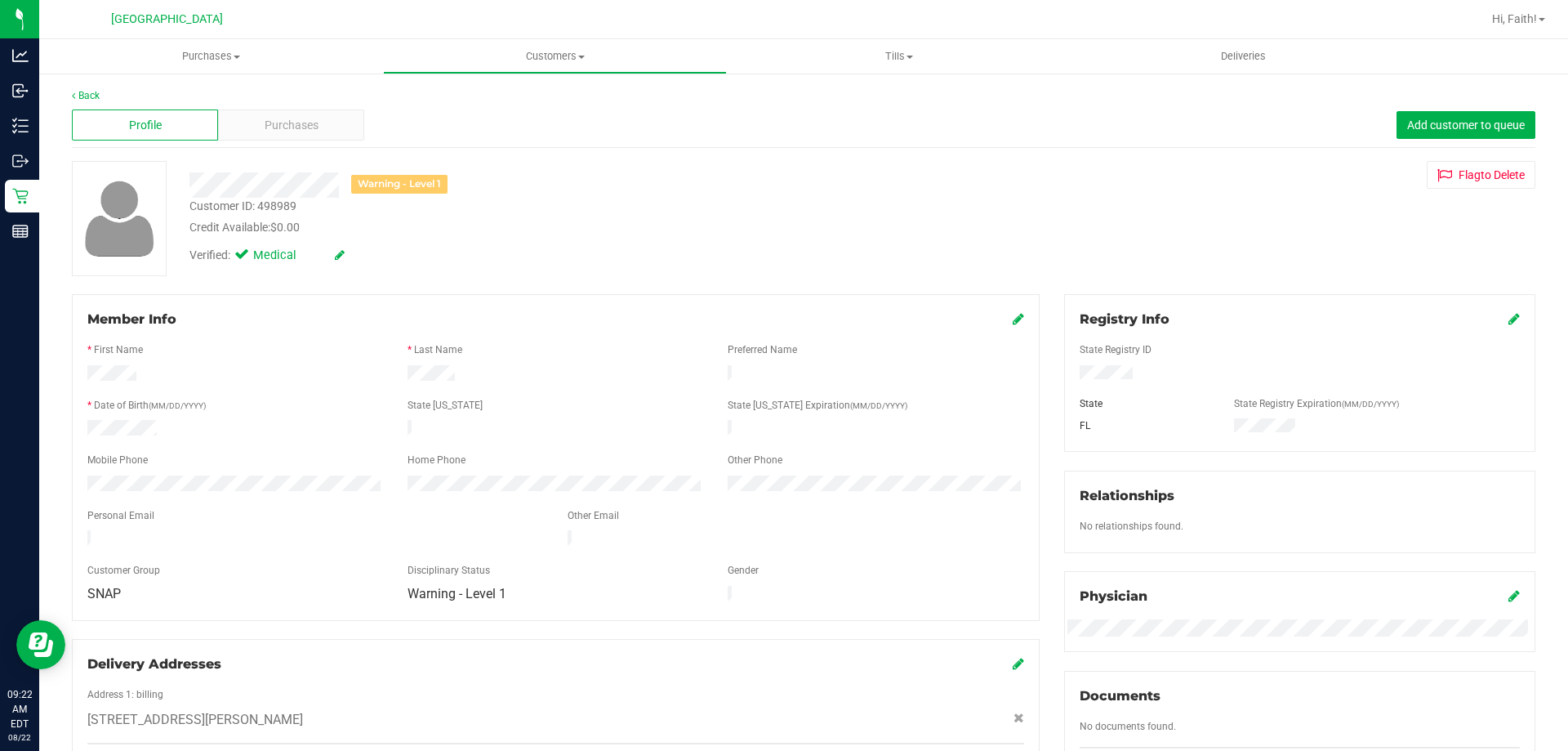
click at [285, 207] on div "Customer ID: 498989" at bounding box center [243, 206] width 107 height 17
copy div "498989"
click at [91, 91] on link "Back" at bounding box center [85, 96] width 27 height 12
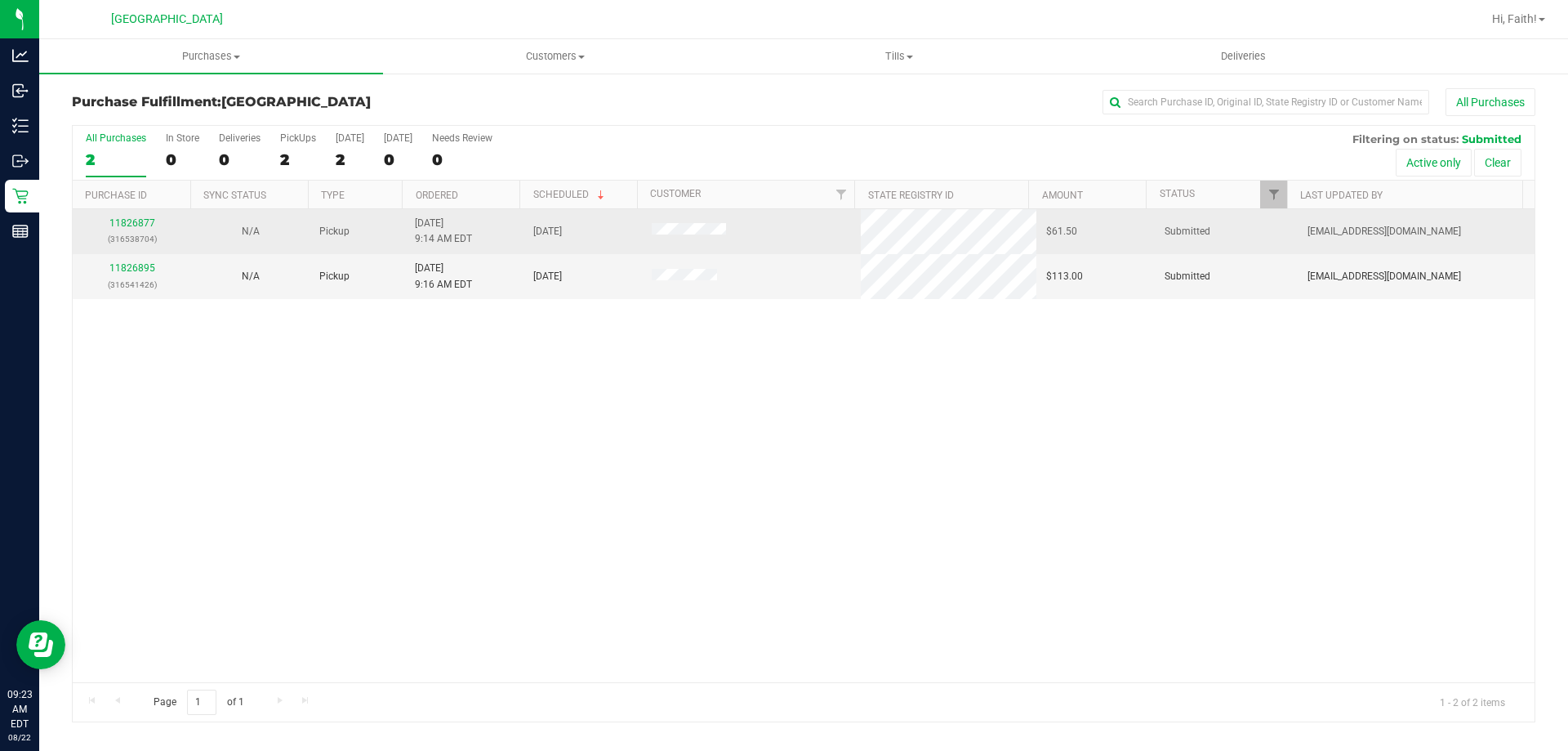
click at [136, 216] on div "11826877 (316538704)" at bounding box center [131, 230] width 99 height 31
click at [137, 225] on link "11826877" at bounding box center [132, 223] width 46 height 12
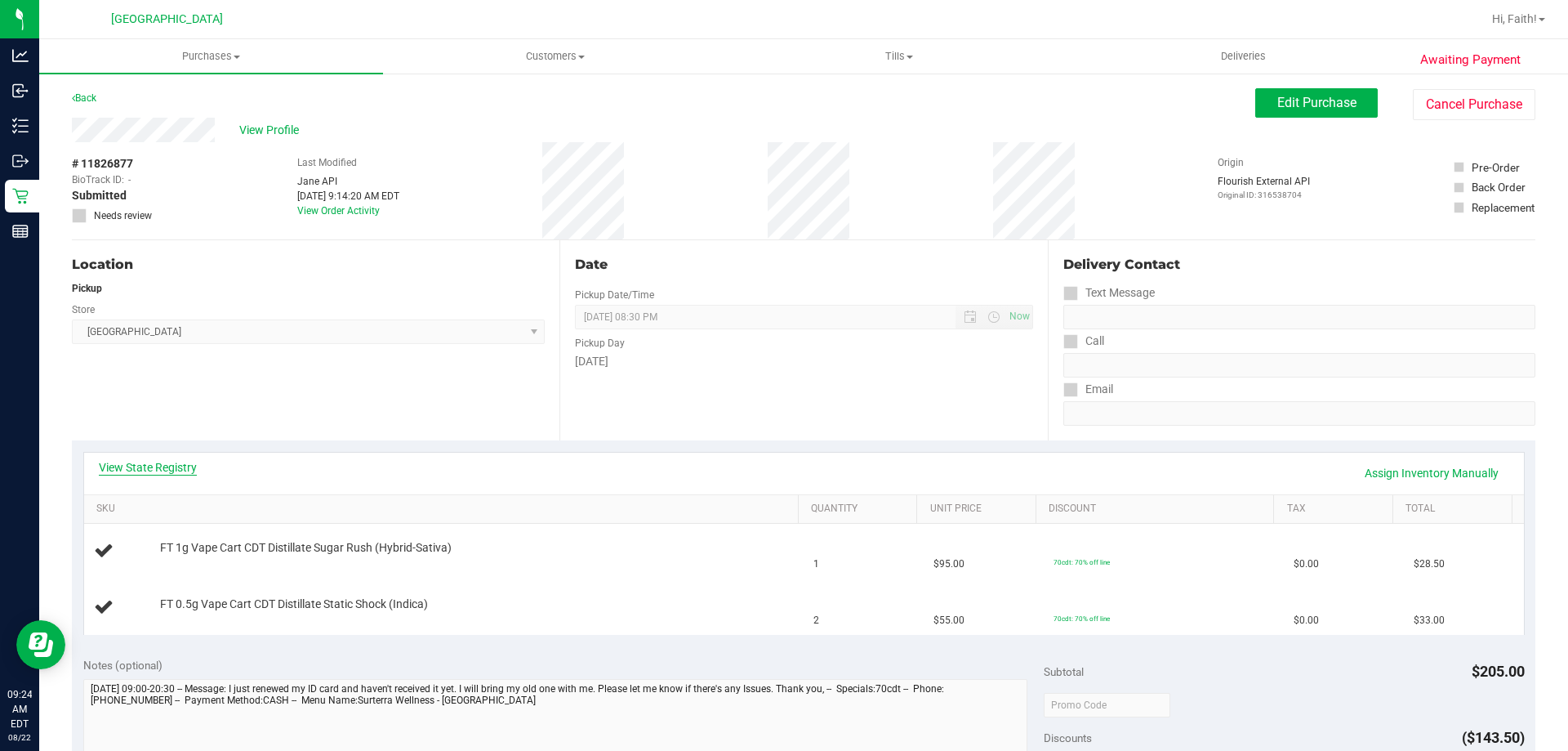
click at [187, 463] on link "View State Registry" at bounding box center [148, 467] width 98 height 17
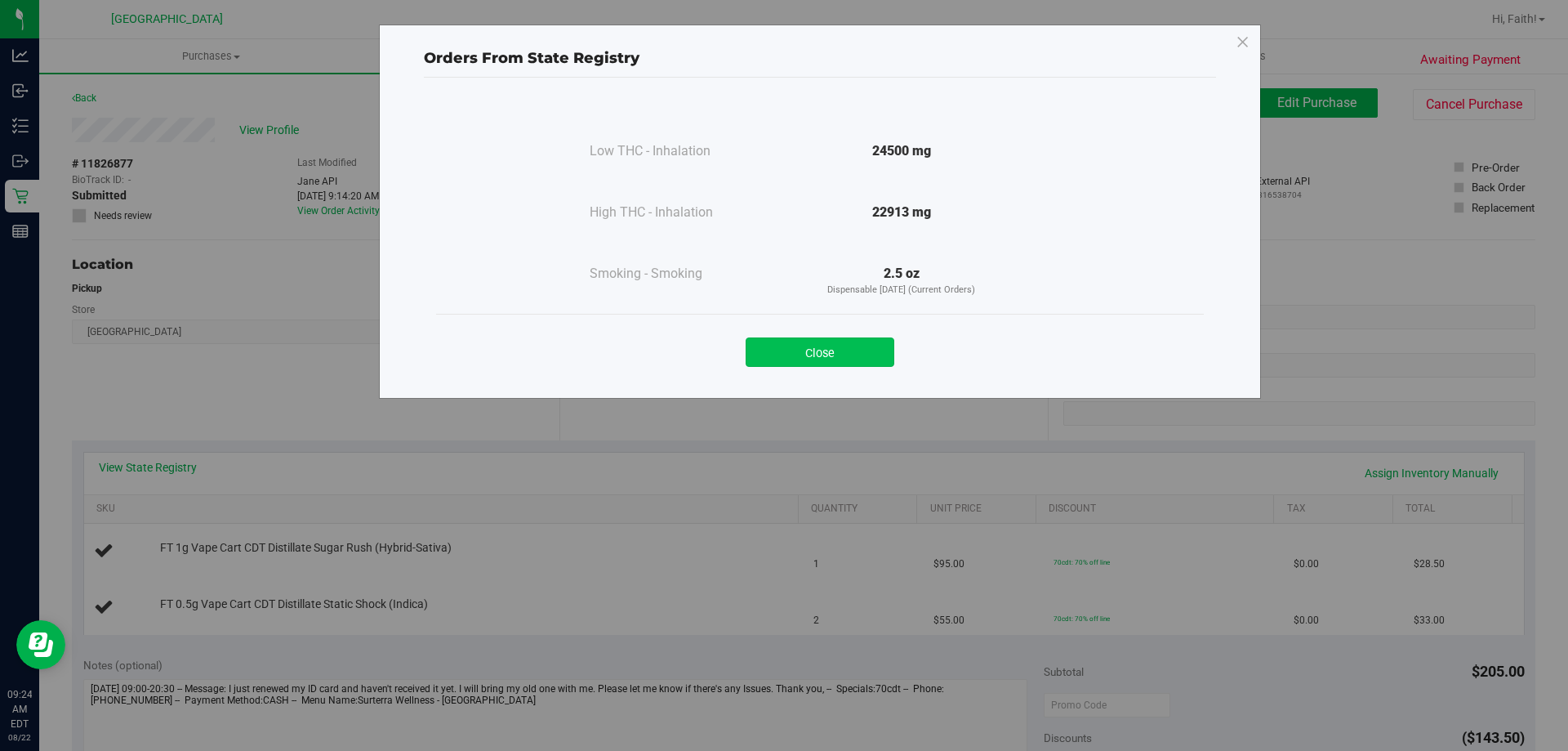
click at [836, 349] on button "Close" at bounding box center [820, 352] width 149 height 29
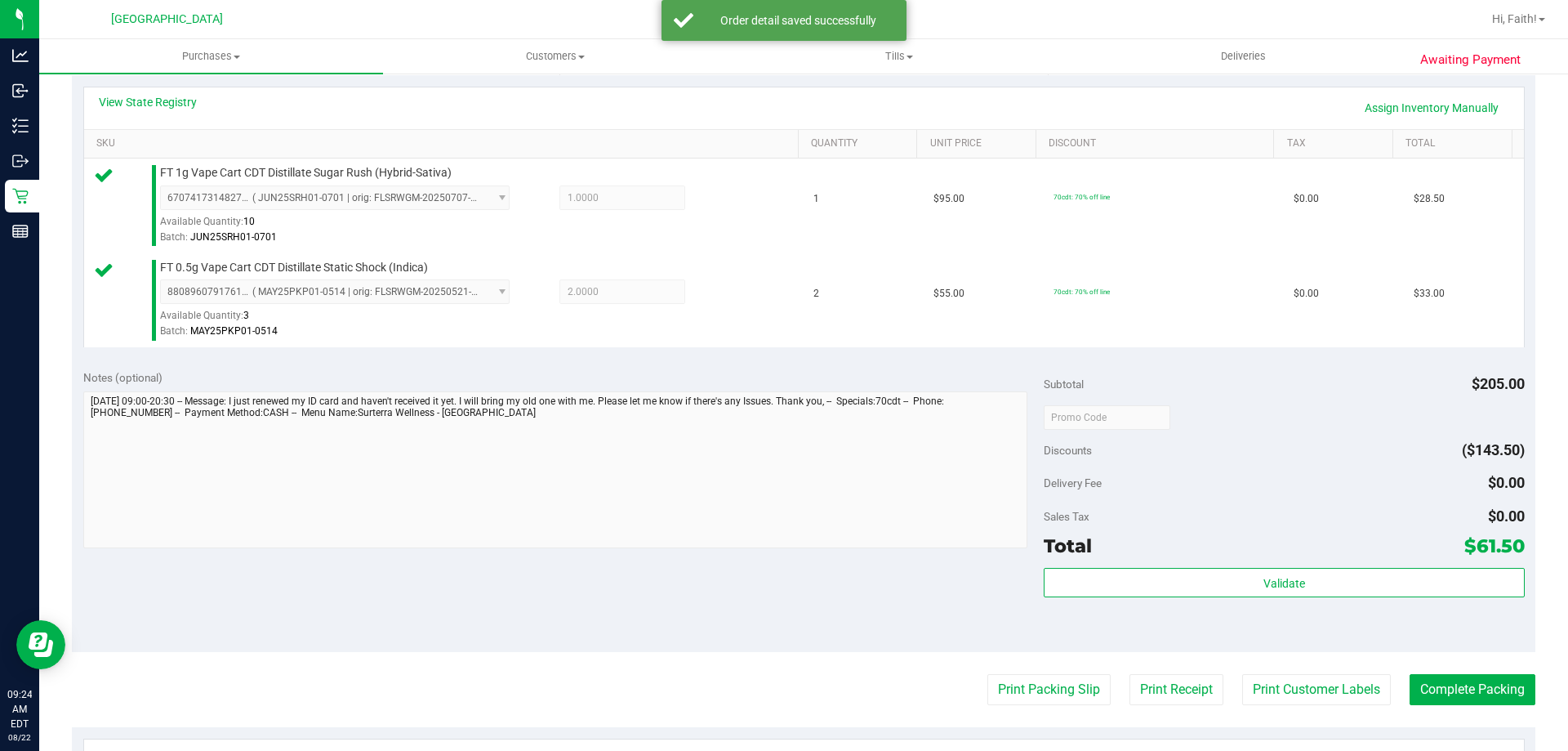
scroll to position [428, 0]
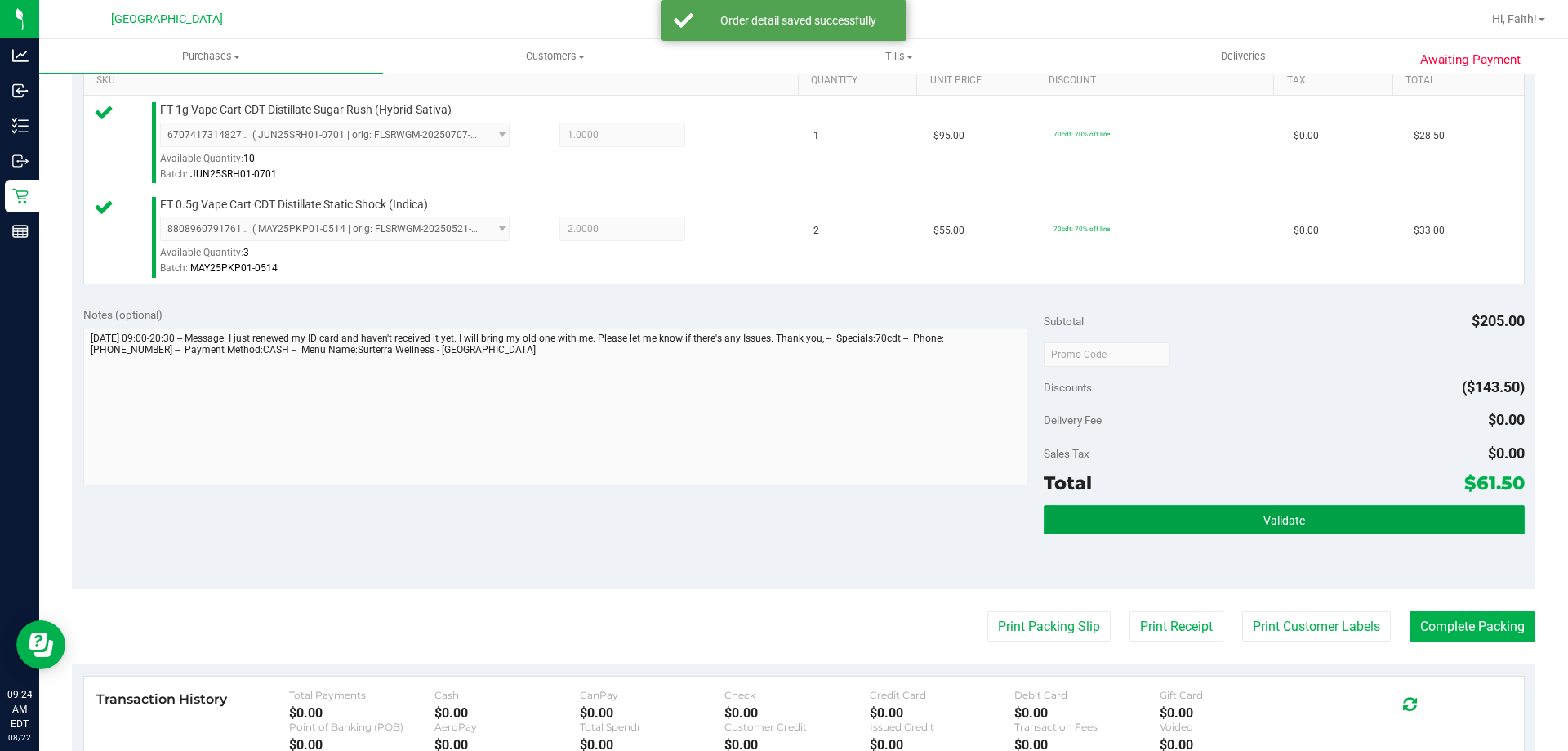
click at [1318, 521] on button "Validate" at bounding box center [1284, 519] width 481 height 29
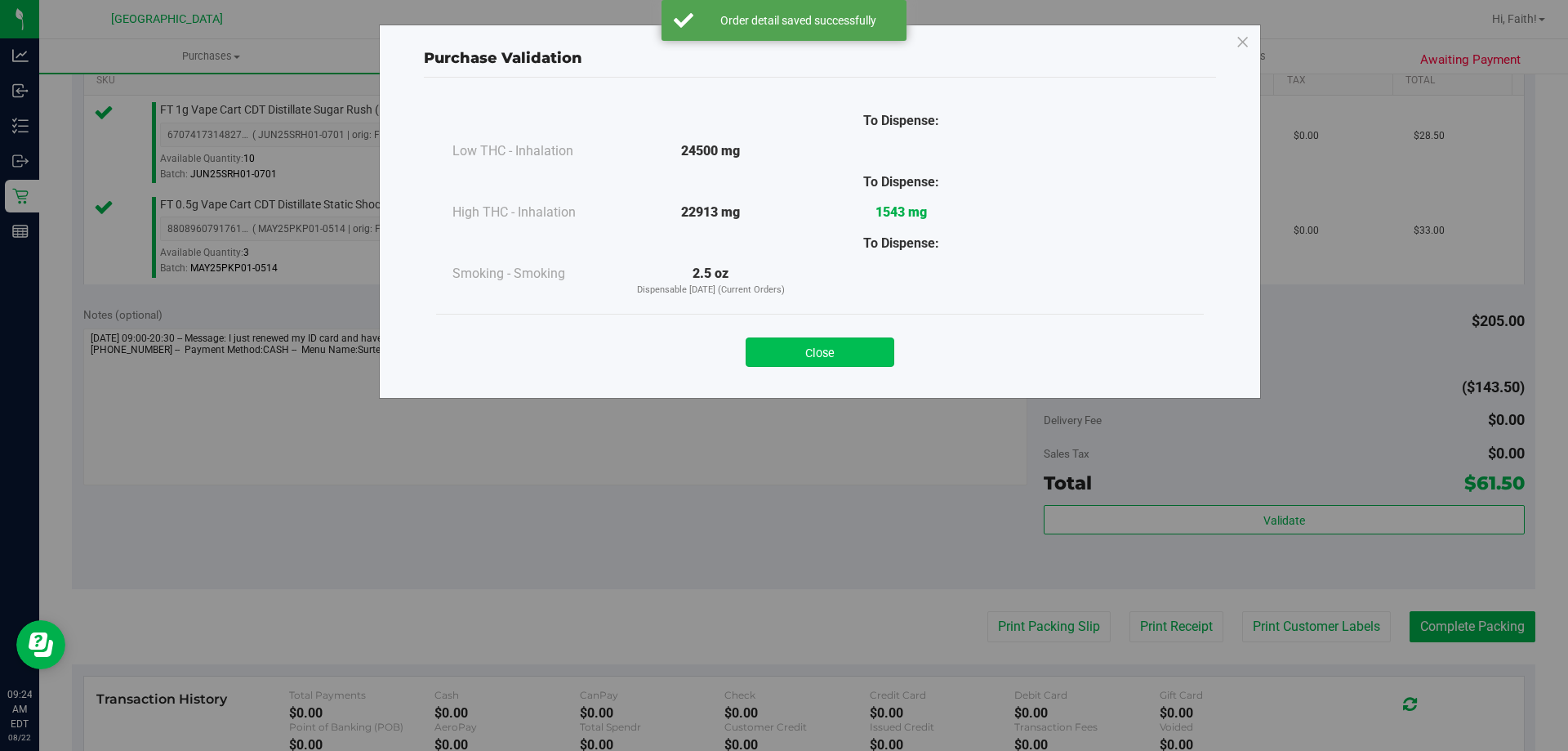
click at [868, 347] on button "Close" at bounding box center [820, 352] width 149 height 29
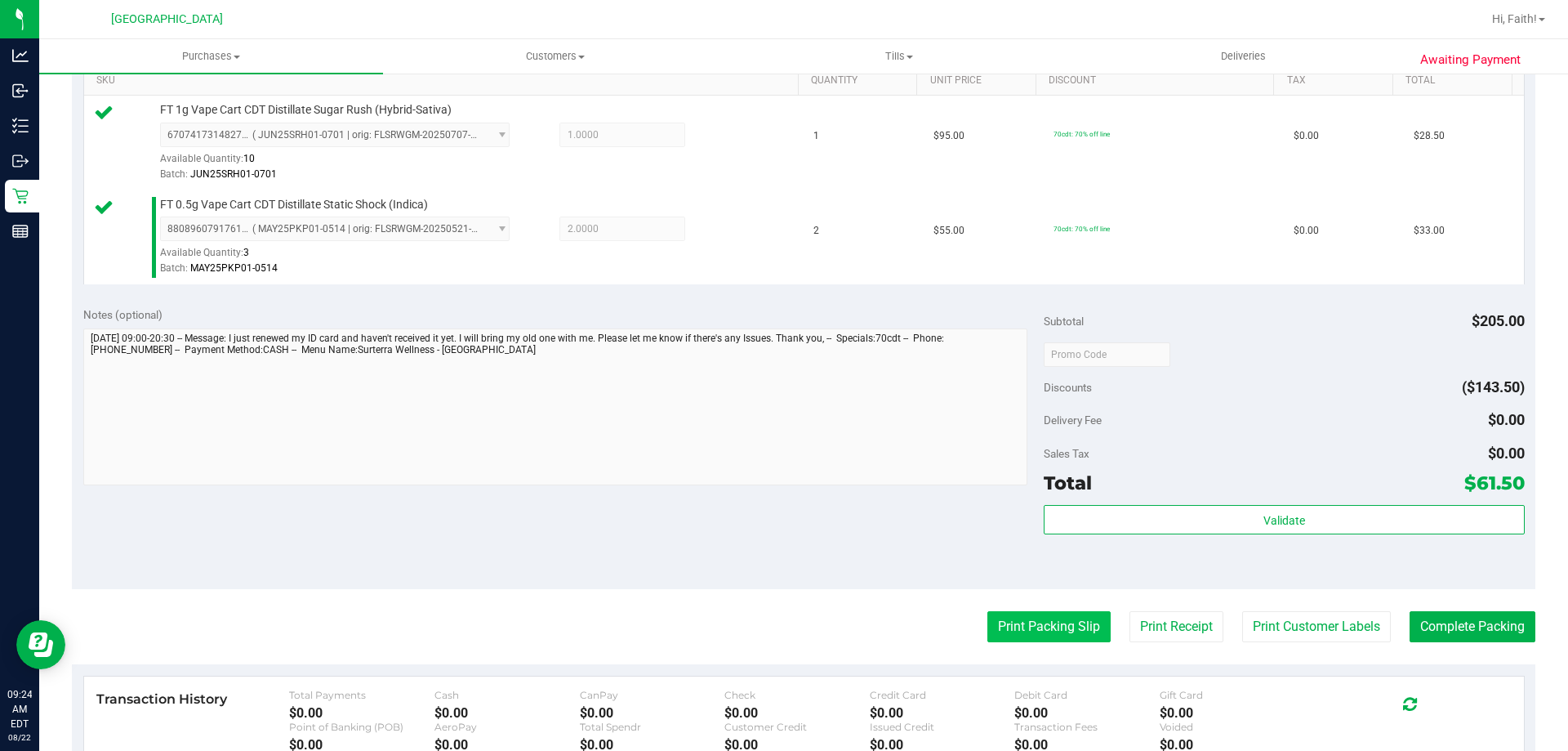
click at [991, 635] on button "Print Packing Slip" at bounding box center [1049, 626] width 123 height 31
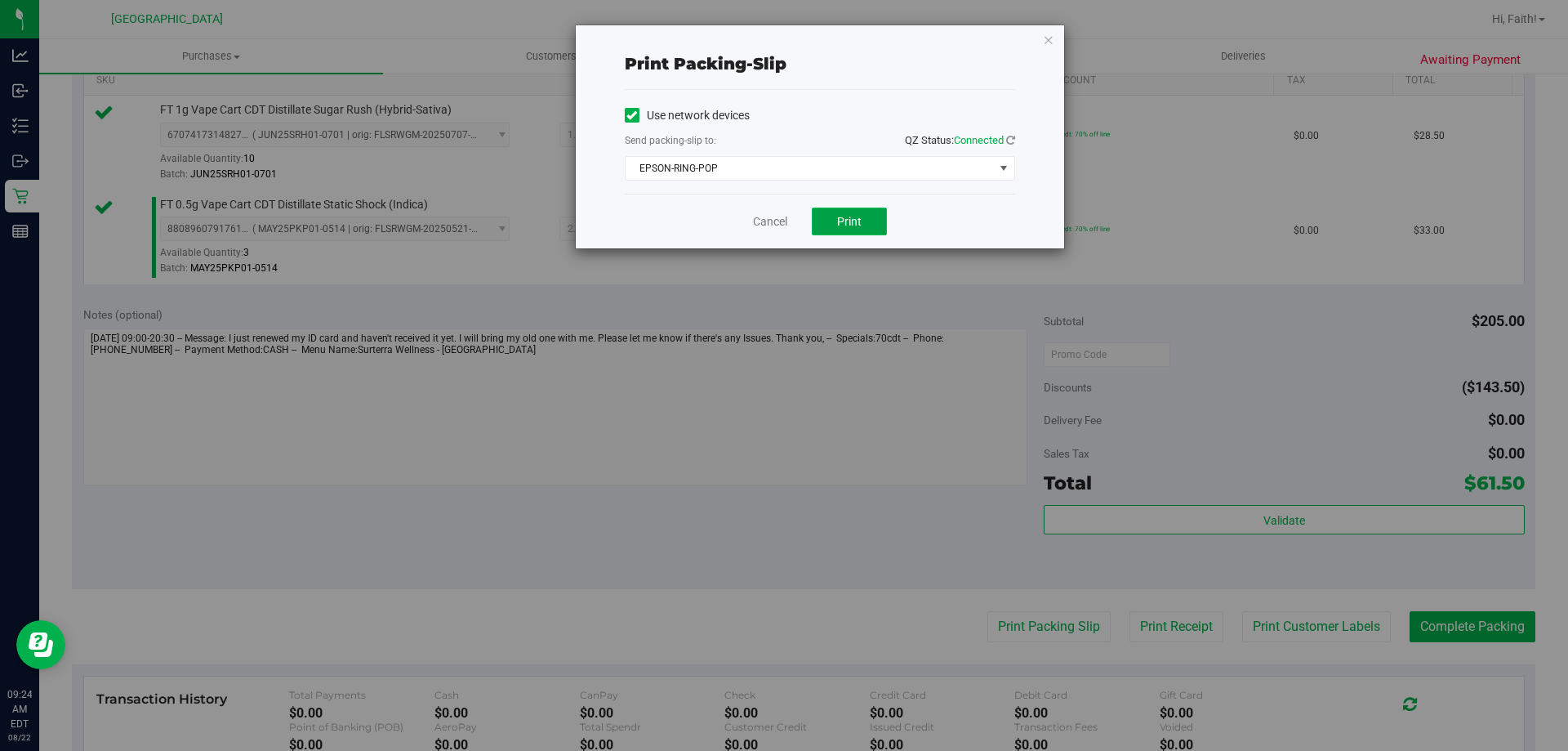
click at [858, 233] on button "Print" at bounding box center [849, 220] width 75 height 27
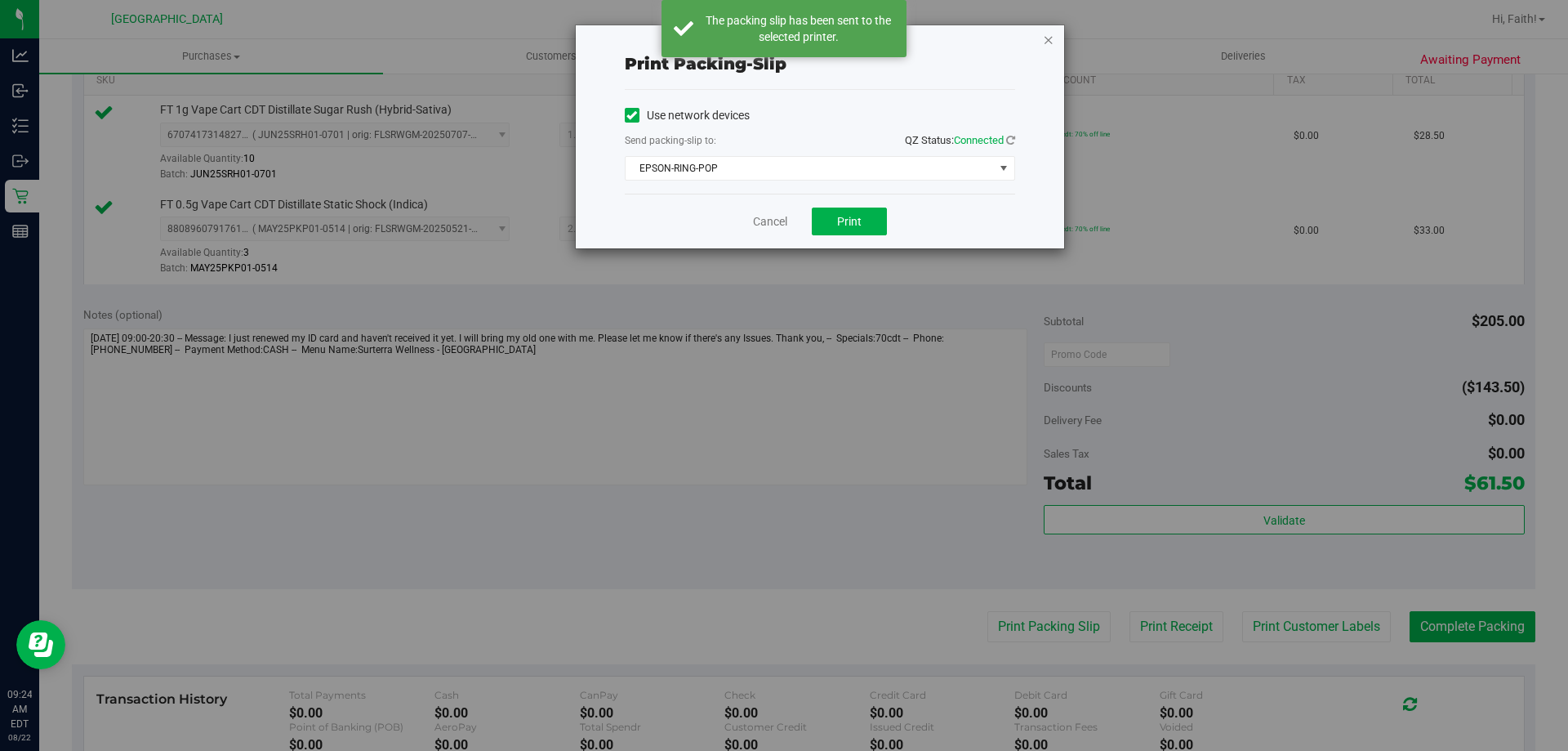
click at [1047, 45] on icon "button" at bounding box center [1048, 39] width 12 height 20
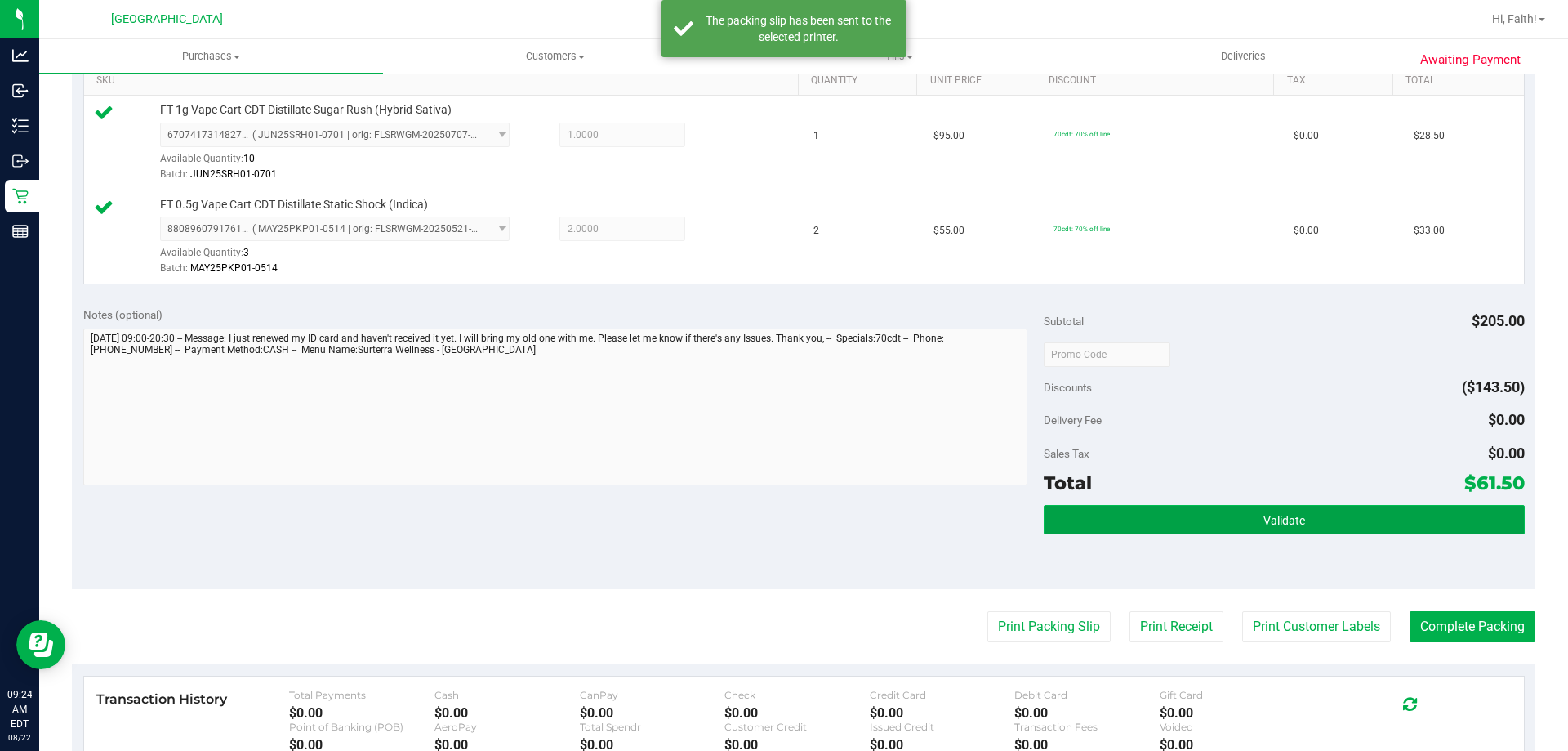
click at [1360, 526] on button "Validate" at bounding box center [1284, 519] width 481 height 29
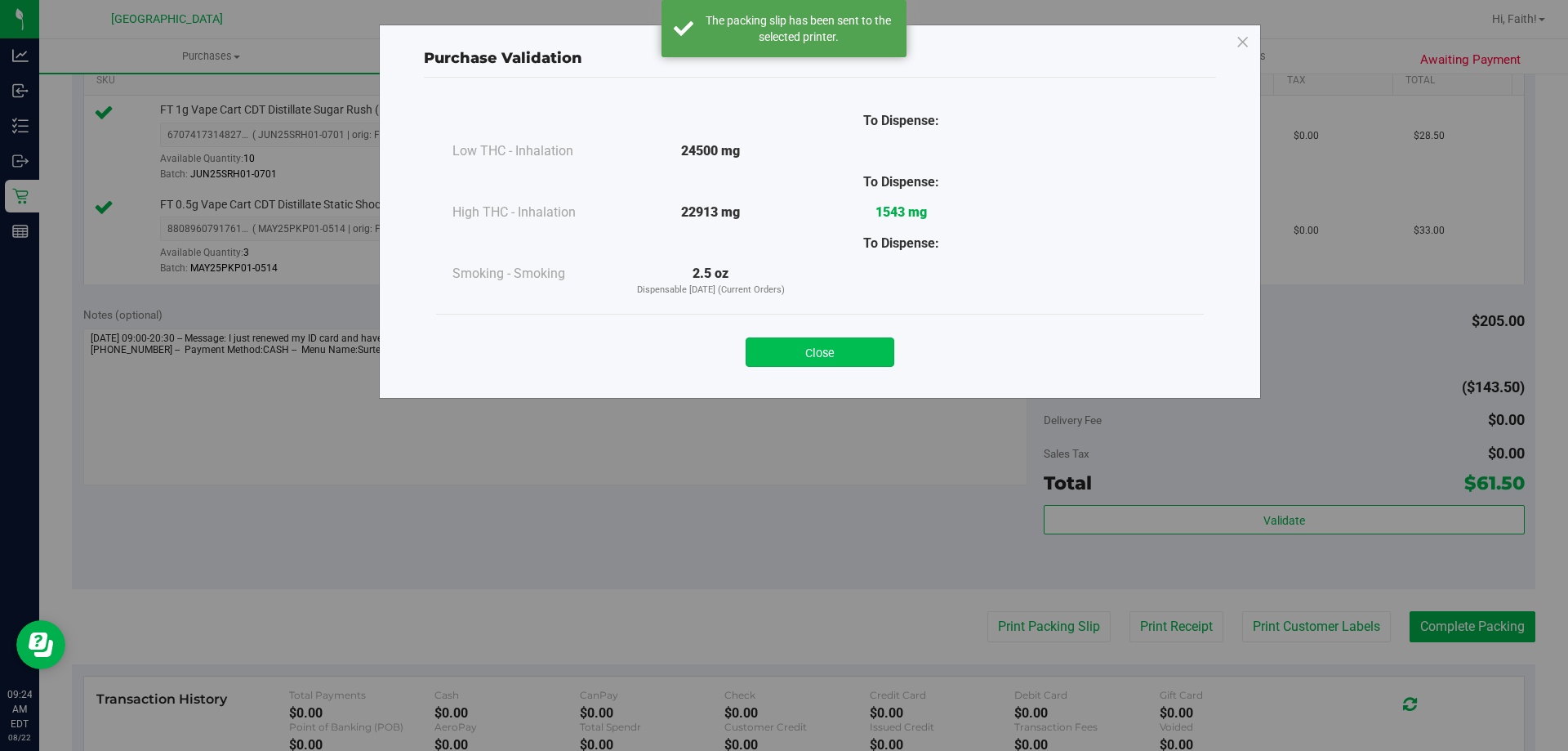
click at [874, 338] on button "Close" at bounding box center [820, 352] width 149 height 29
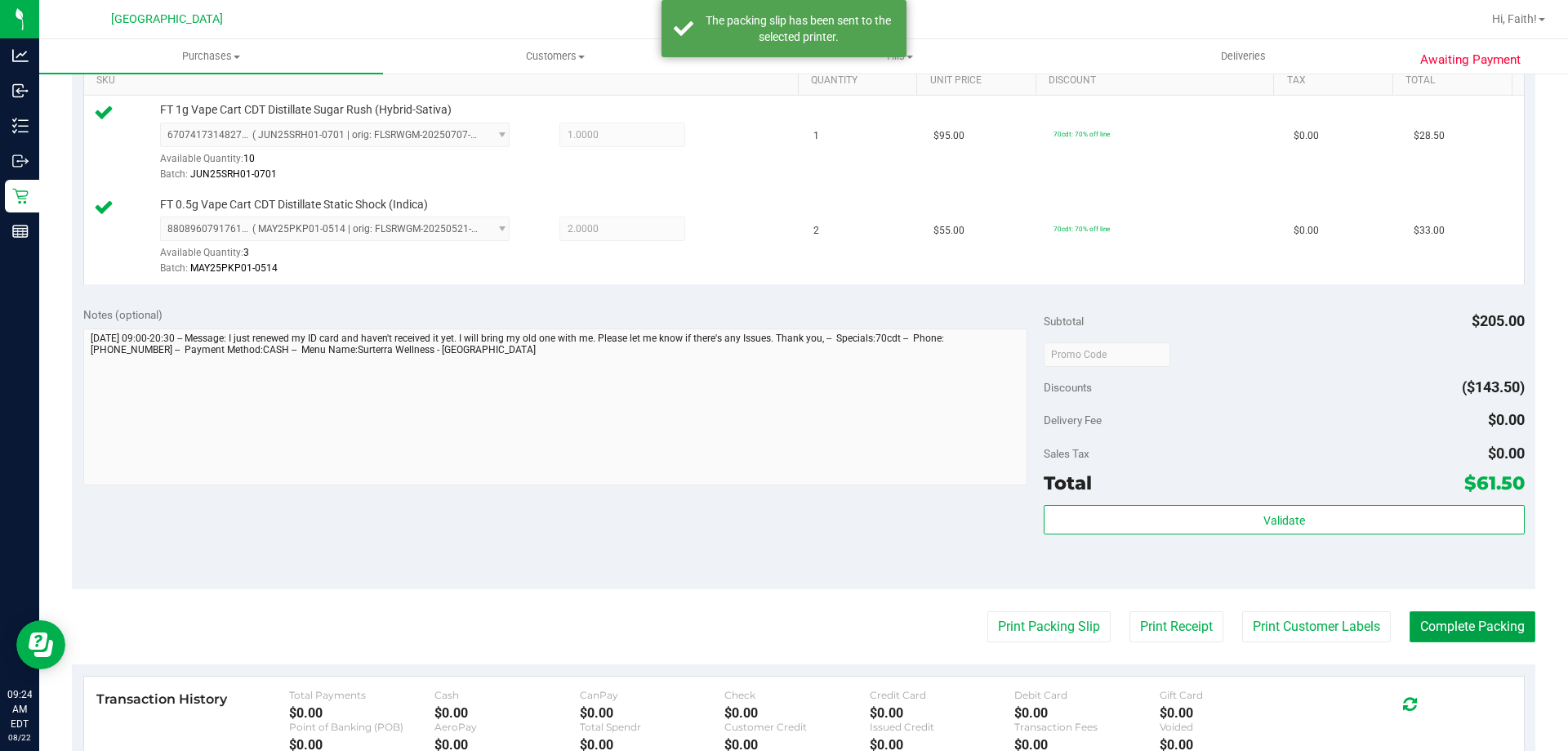
click at [1432, 629] on button "Complete Packing" at bounding box center [1472, 626] width 126 height 31
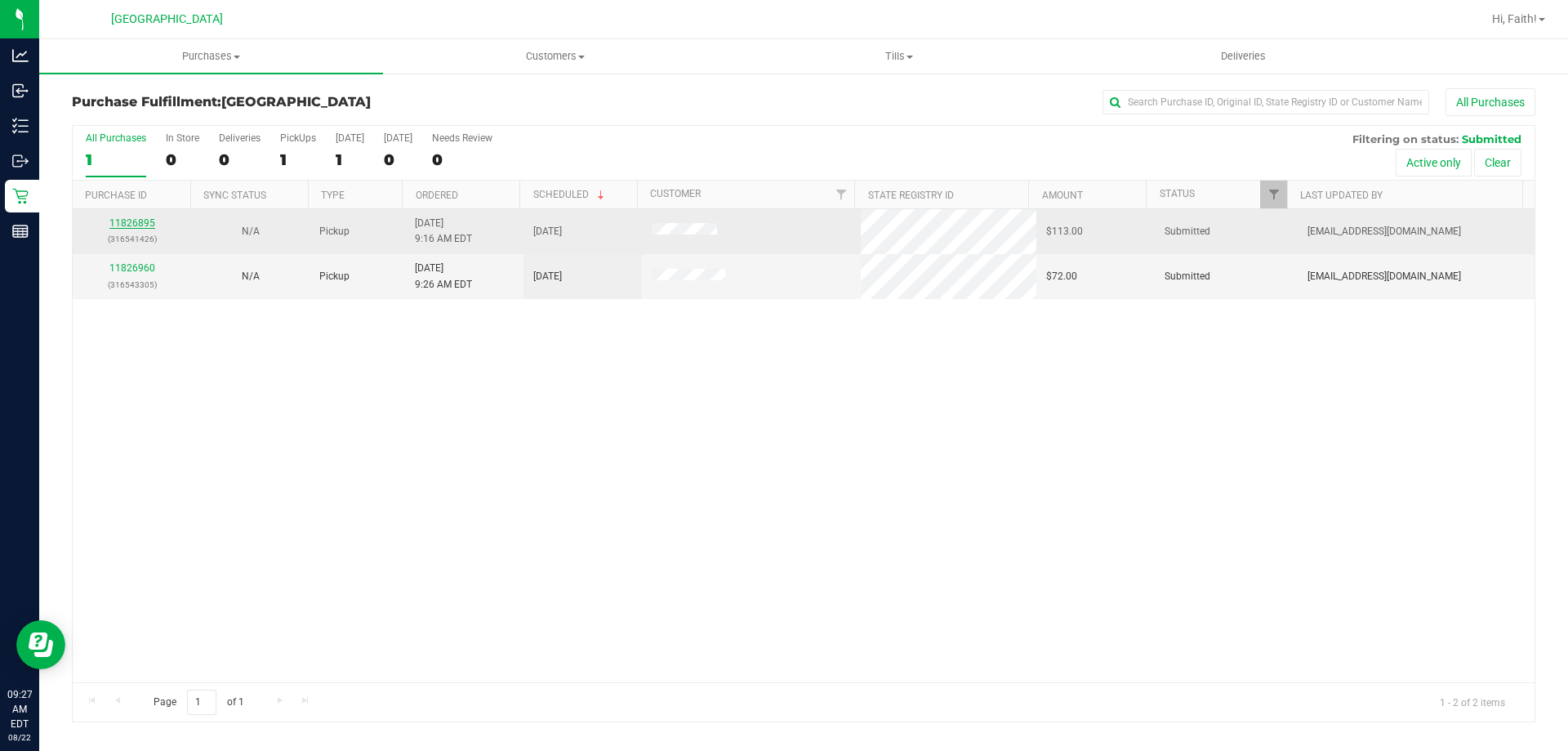
click at [131, 221] on link "11826895" at bounding box center [132, 223] width 46 height 12
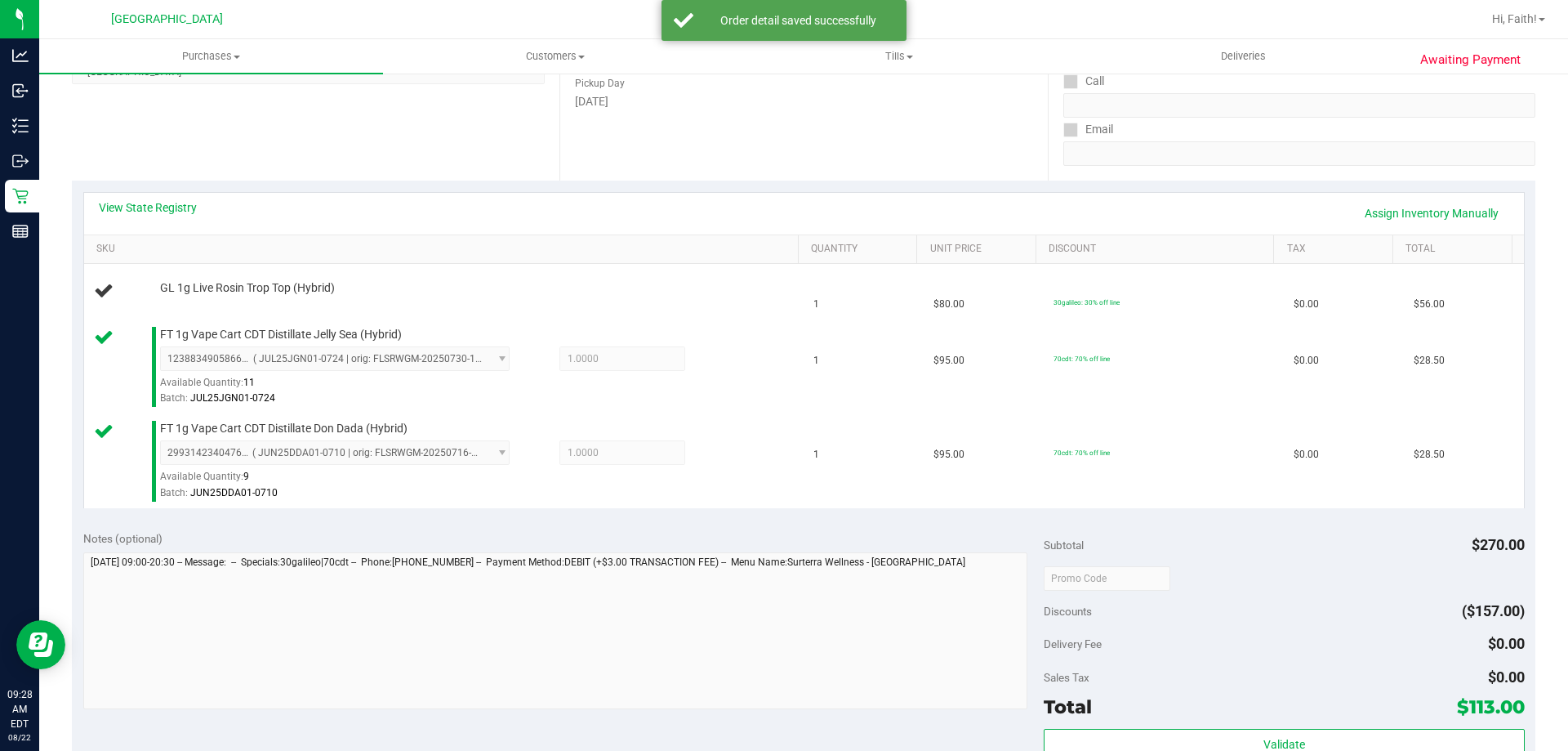
scroll to position [490, 0]
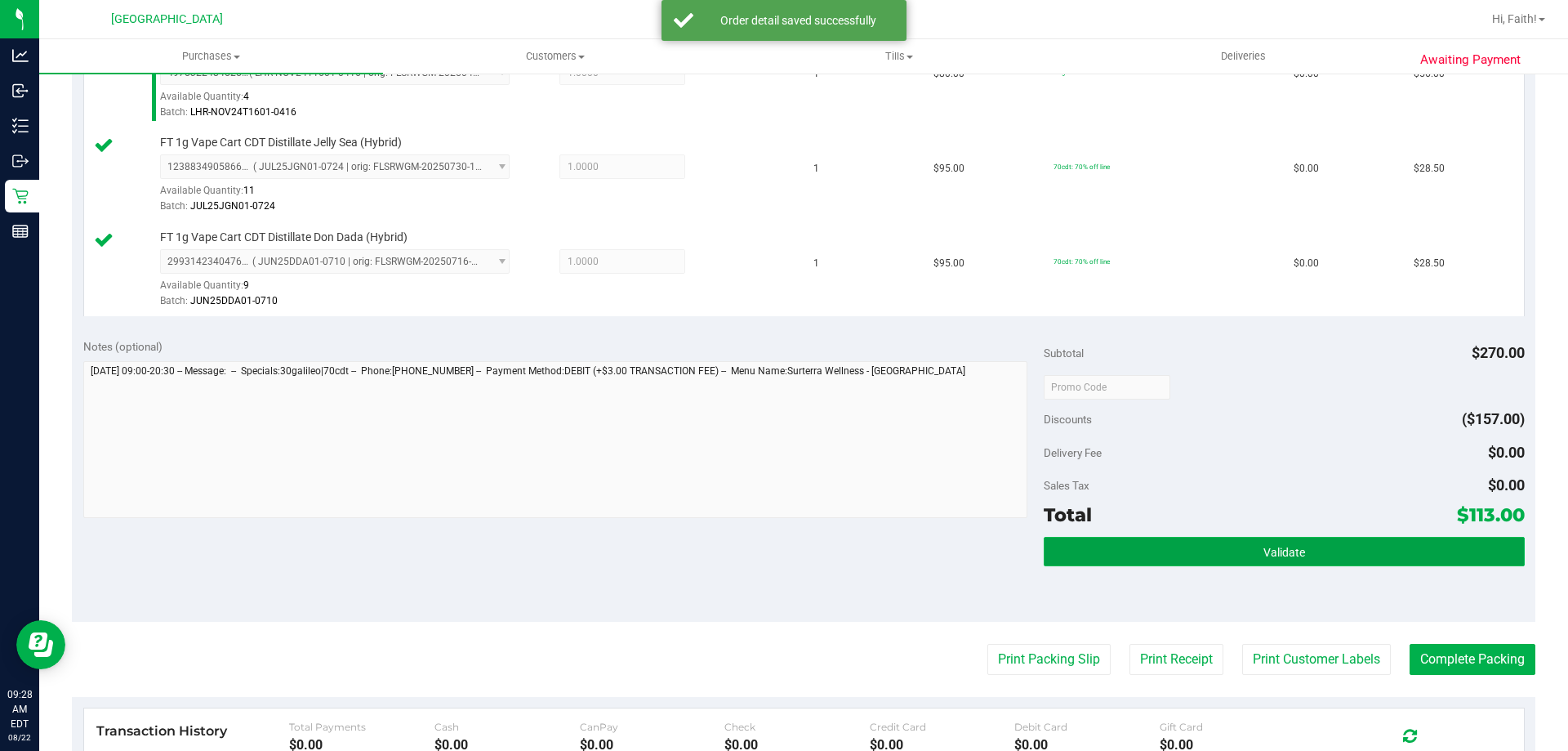
click at [1206, 551] on button "Validate" at bounding box center [1284, 551] width 481 height 29
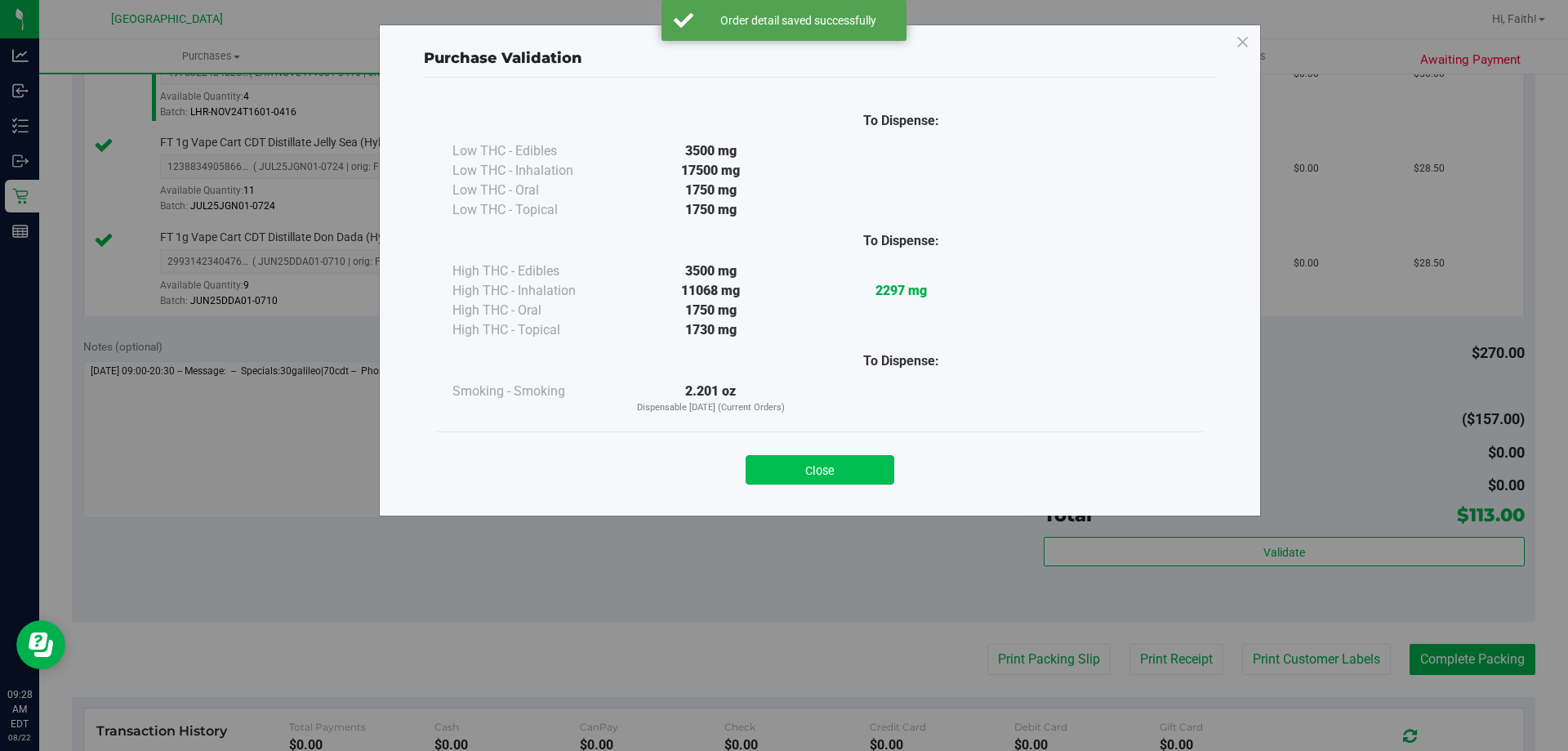
click at [828, 478] on button "Close" at bounding box center [820, 469] width 149 height 29
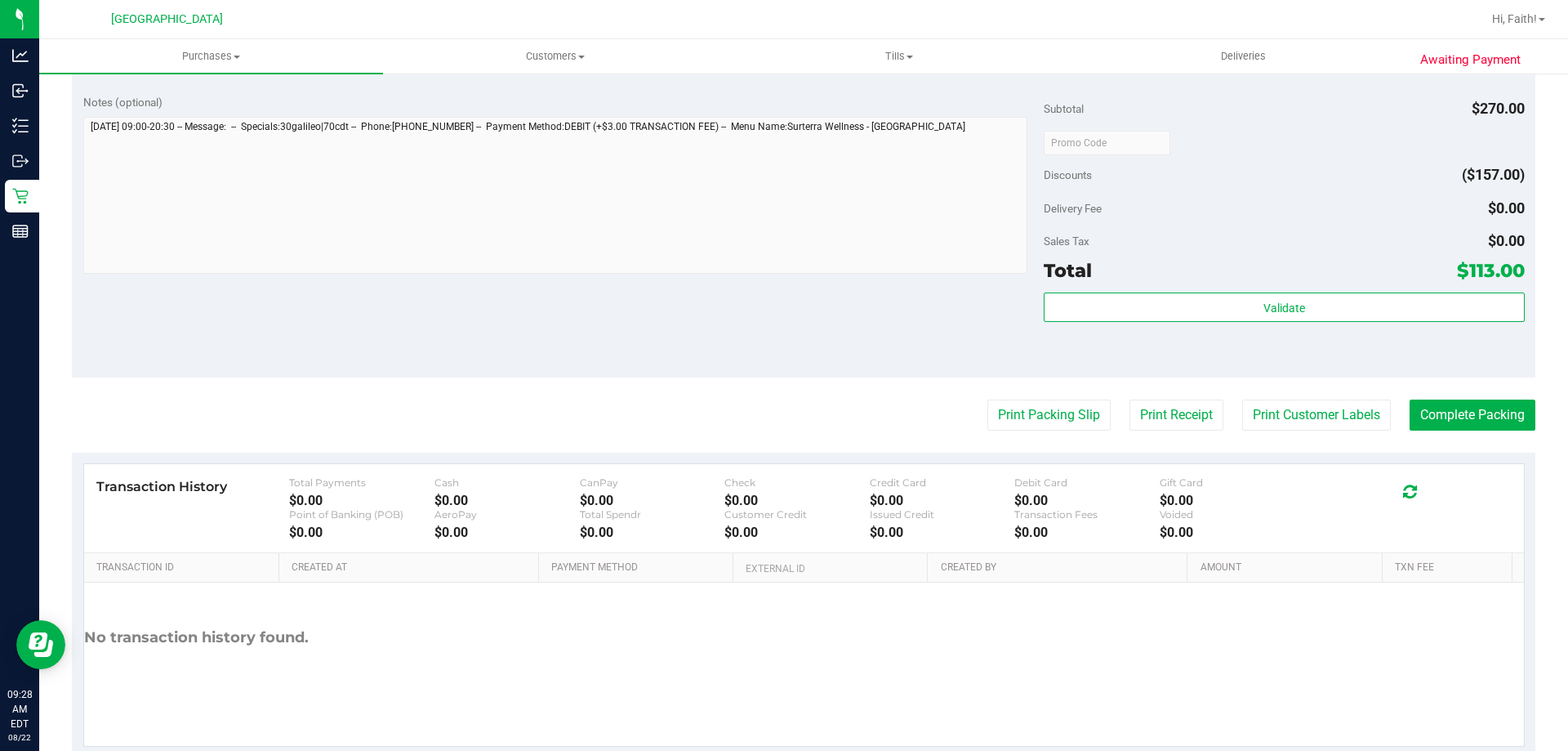
scroll to position [735, 0]
drag, startPoint x: 1052, startPoint y: 432, endPoint x: 1049, endPoint y: 413, distance: 19.2
click at [1052, 431] on purchase-details "Back Edit Purchase Cancel Purchase View Profile # 11826895 BioTrack ID: - Submi…" at bounding box center [803, 55] width 1463 height 1405
click at [1049, 413] on button "Print Packing Slip" at bounding box center [1049, 413] width 123 height 31
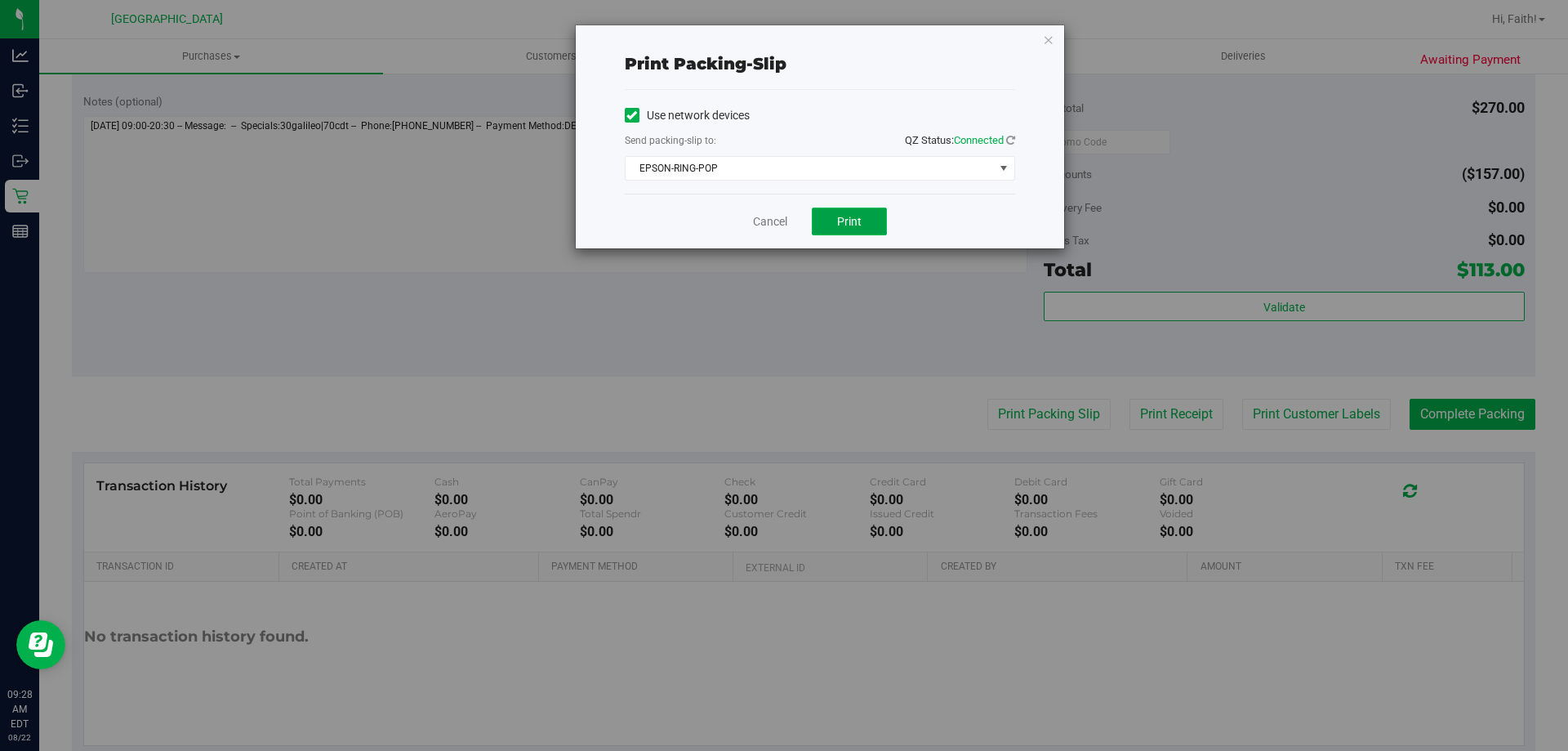
click at [831, 220] on button "Print" at bounding box center [849, 220] width 75 height 27
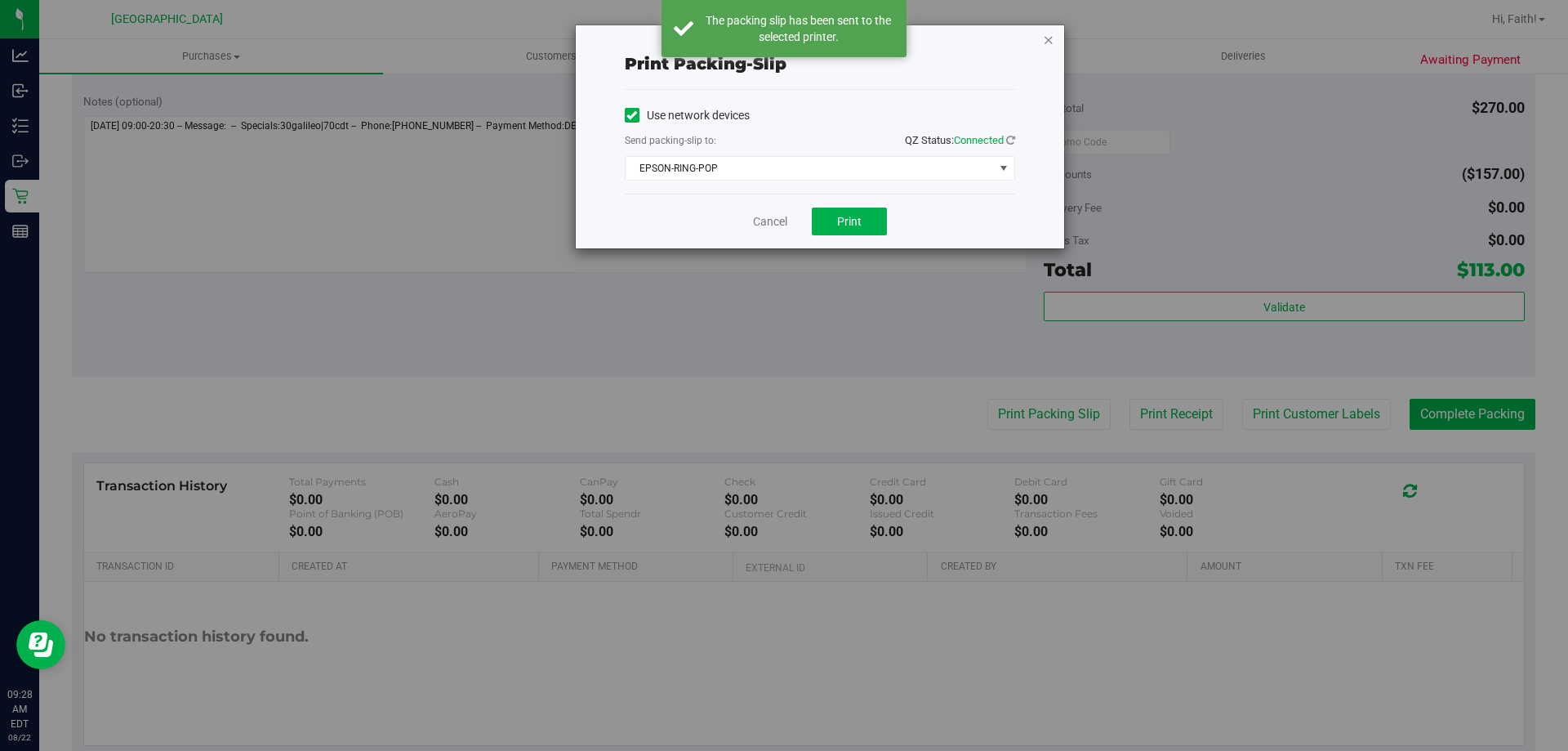
click at [1043, 43] on icon "button" at bounding box center [1048, 39] width 12 height 20
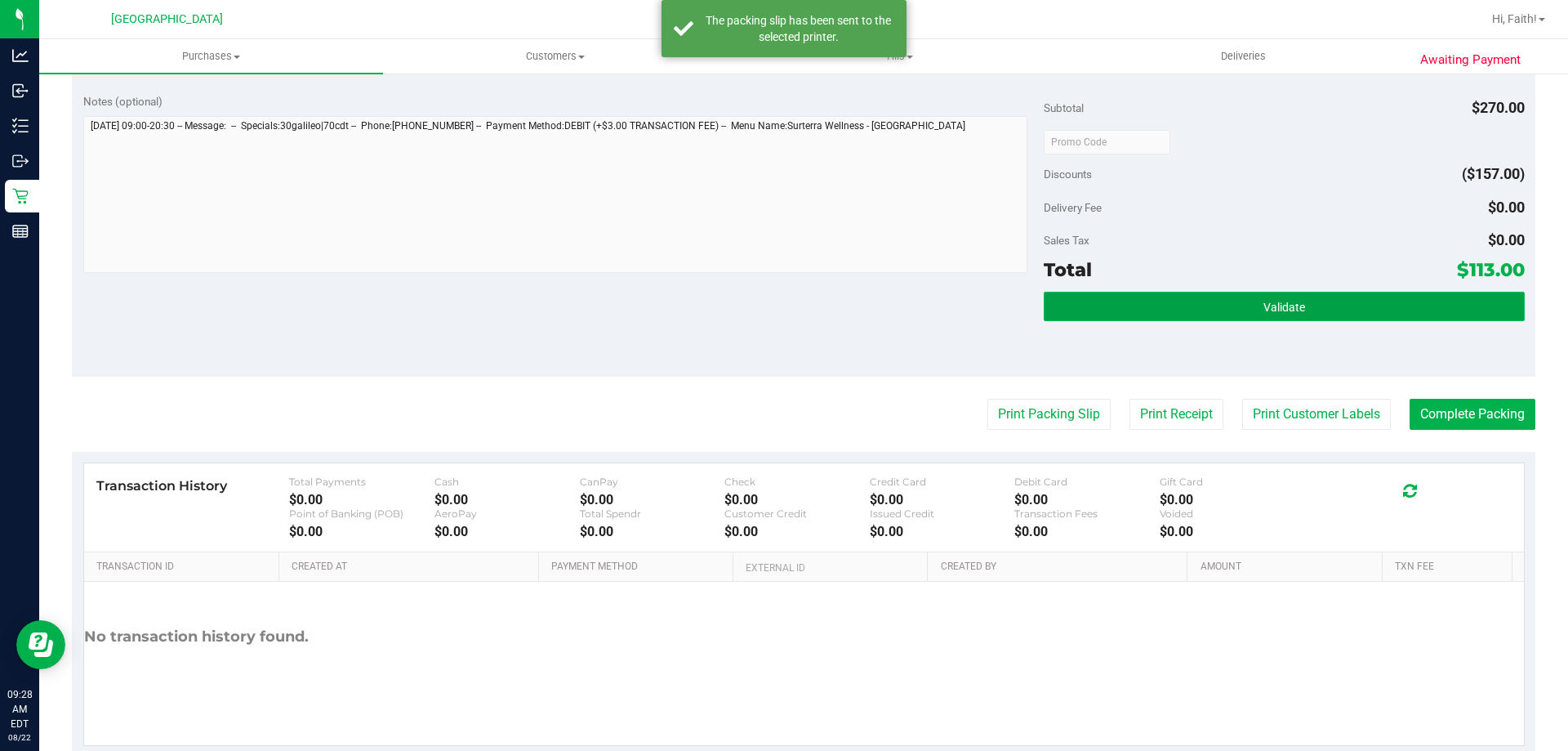
click at [1156, 310] on button "Validate" at bounding box center [1284, 306] width 481 height 29
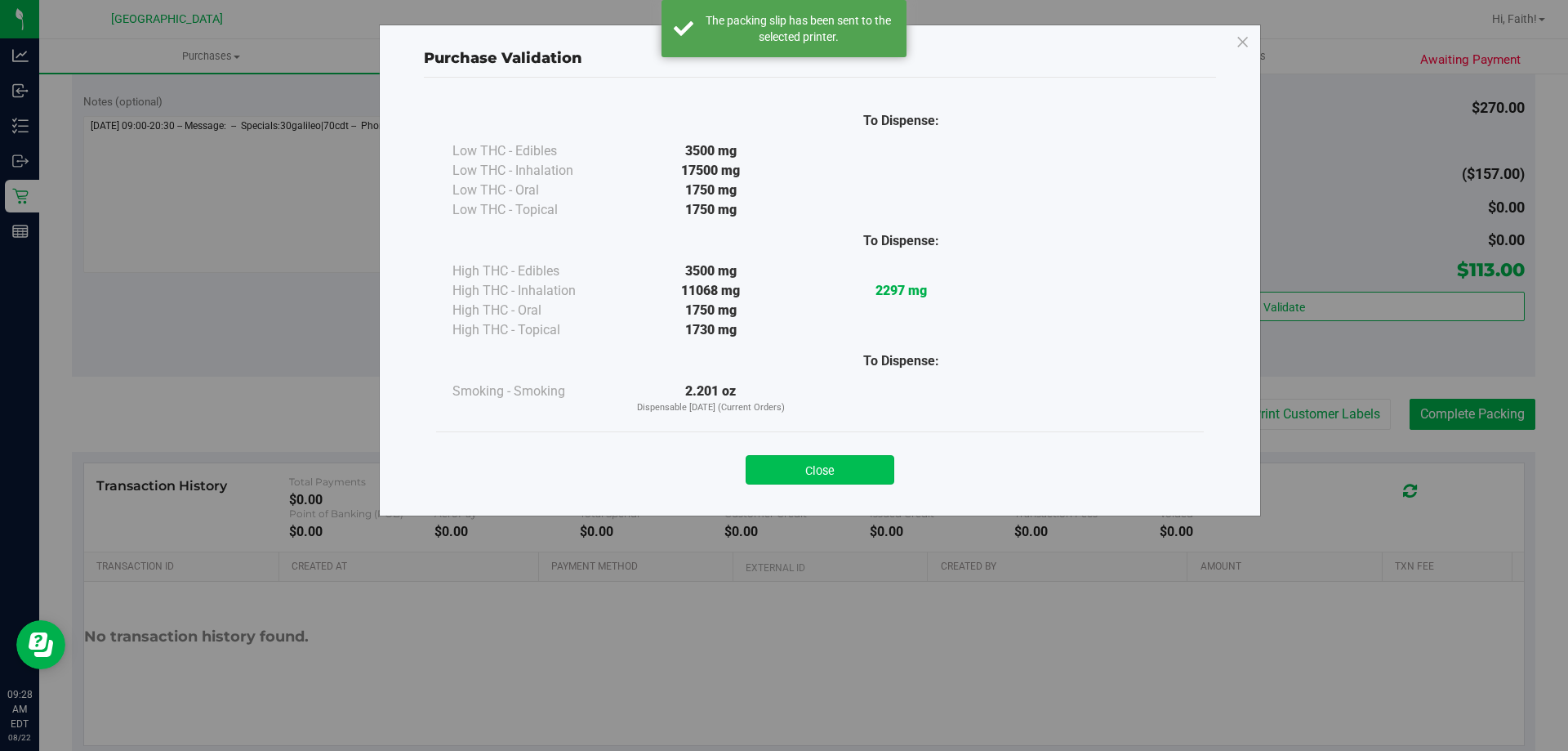
click at [848, 481] on button "Close" at bounding box center [820, 469] width 149 height 29
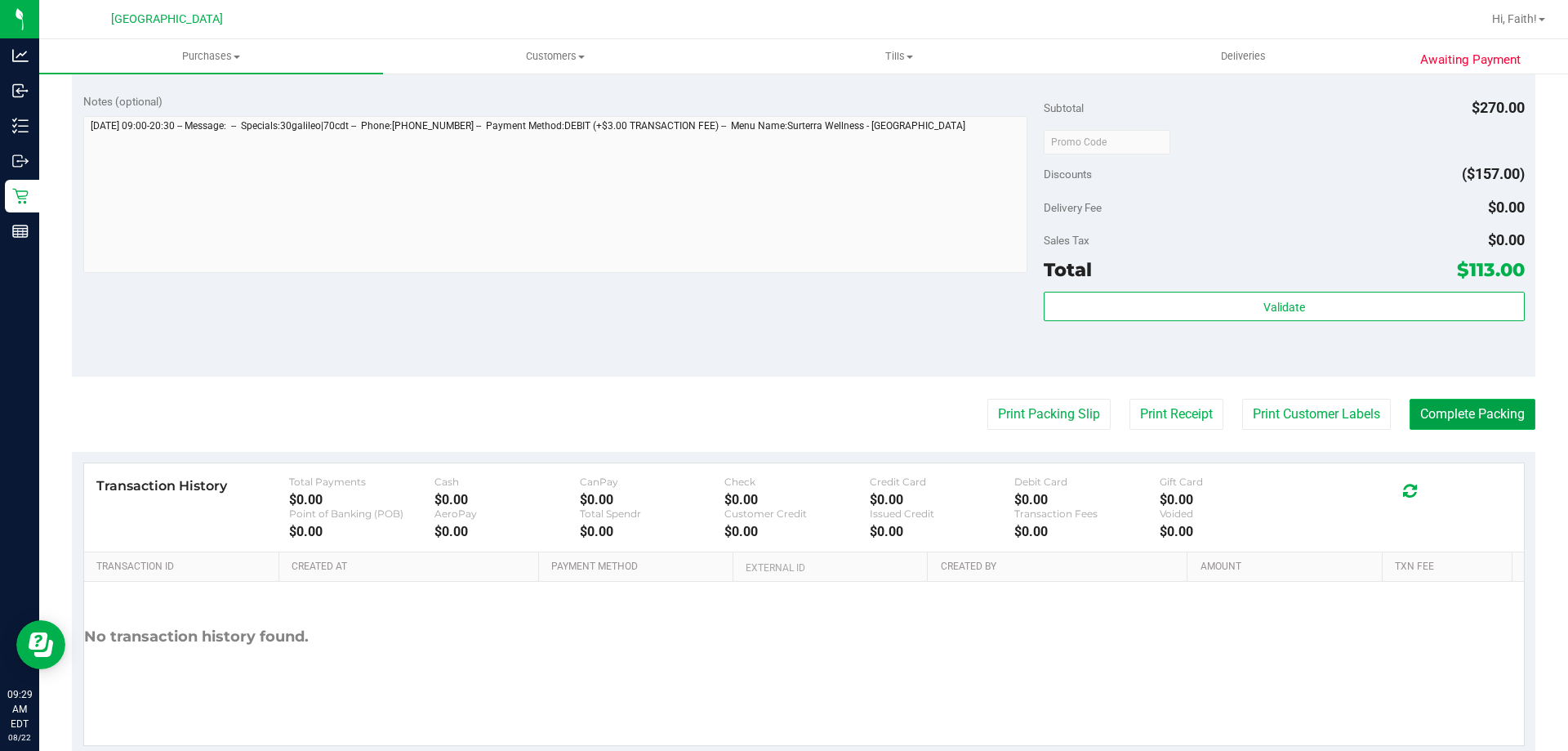
click at [1479, 403] on button "Complete Packing" at bounding box center [1472, 413] width 126 height 31
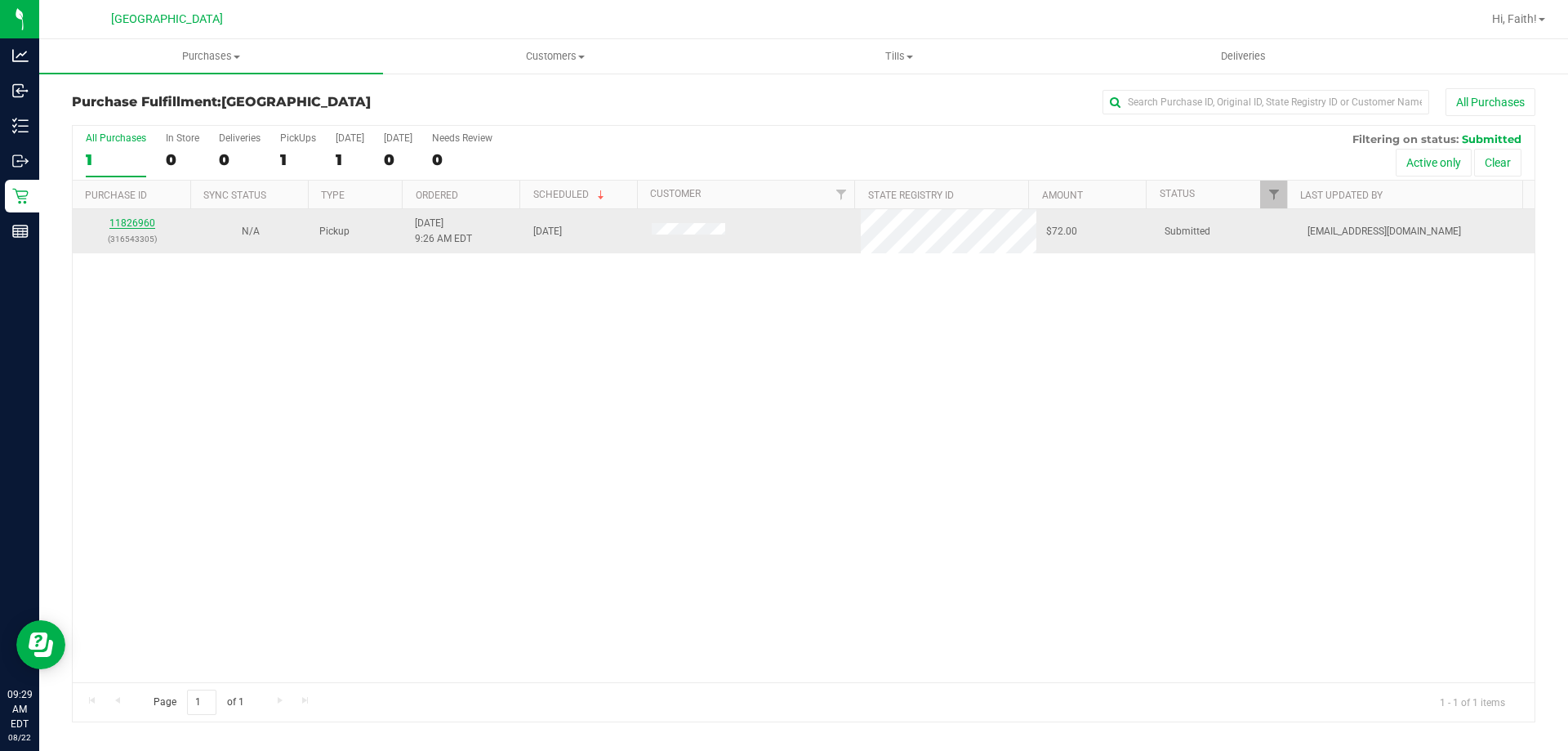
click at [126, 223] on link "11826960" at bounding box center [132, 223] width 46 height 12
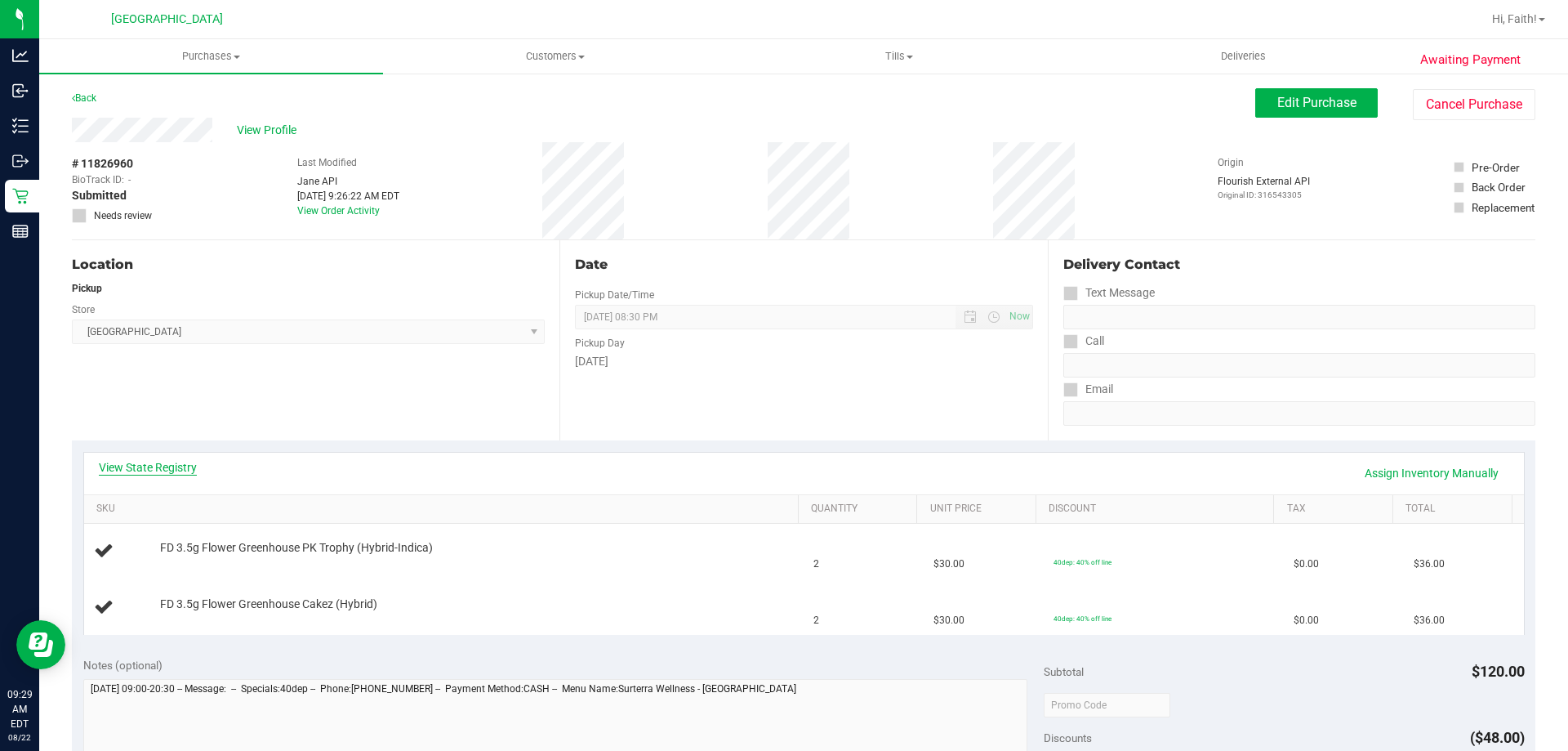
click at [155, 470] on link "View State Registry" at bounding box center [148, 467] width 98 height 17
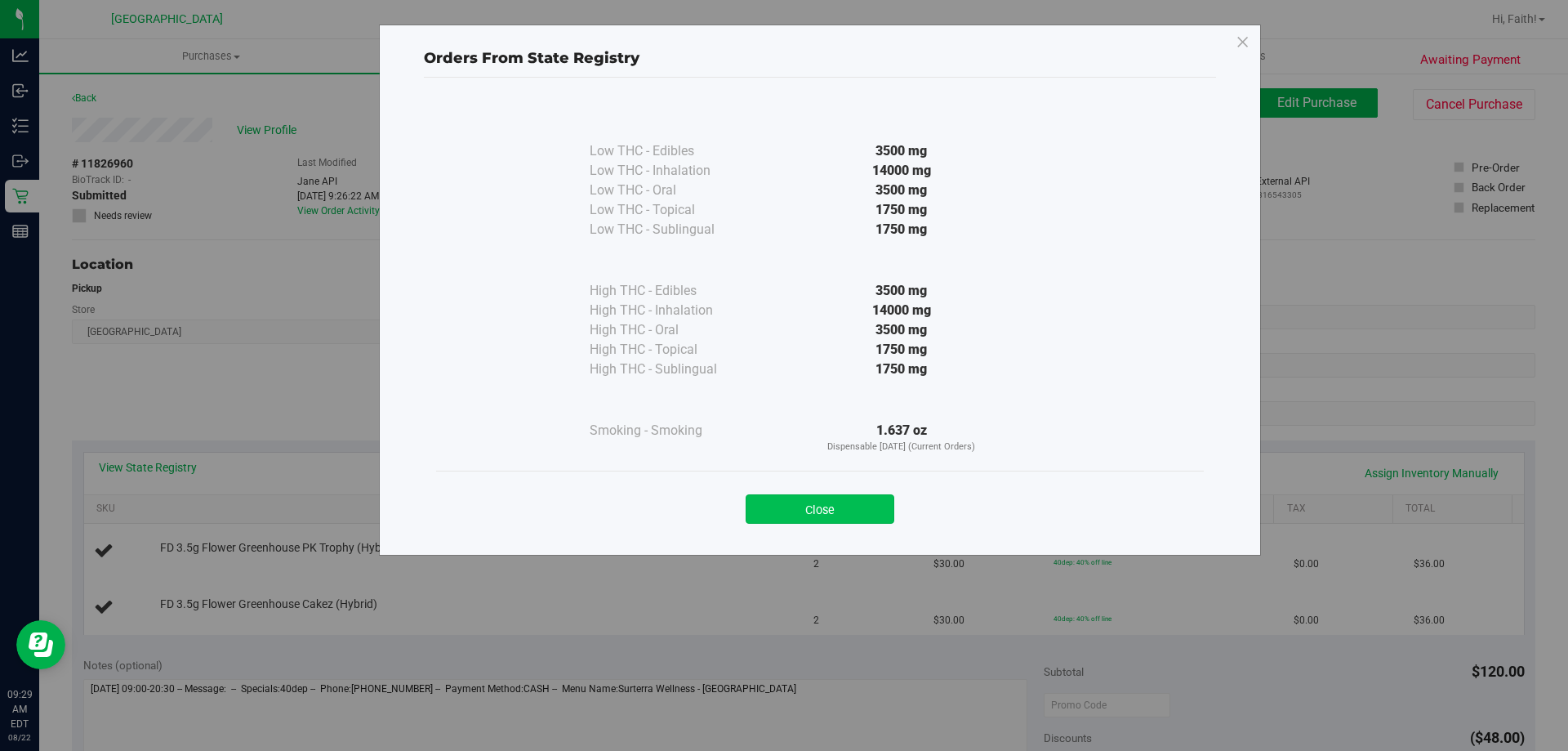
click at [839, 502] on button "Close" at bounding box center [820, 508] width 149 height 29
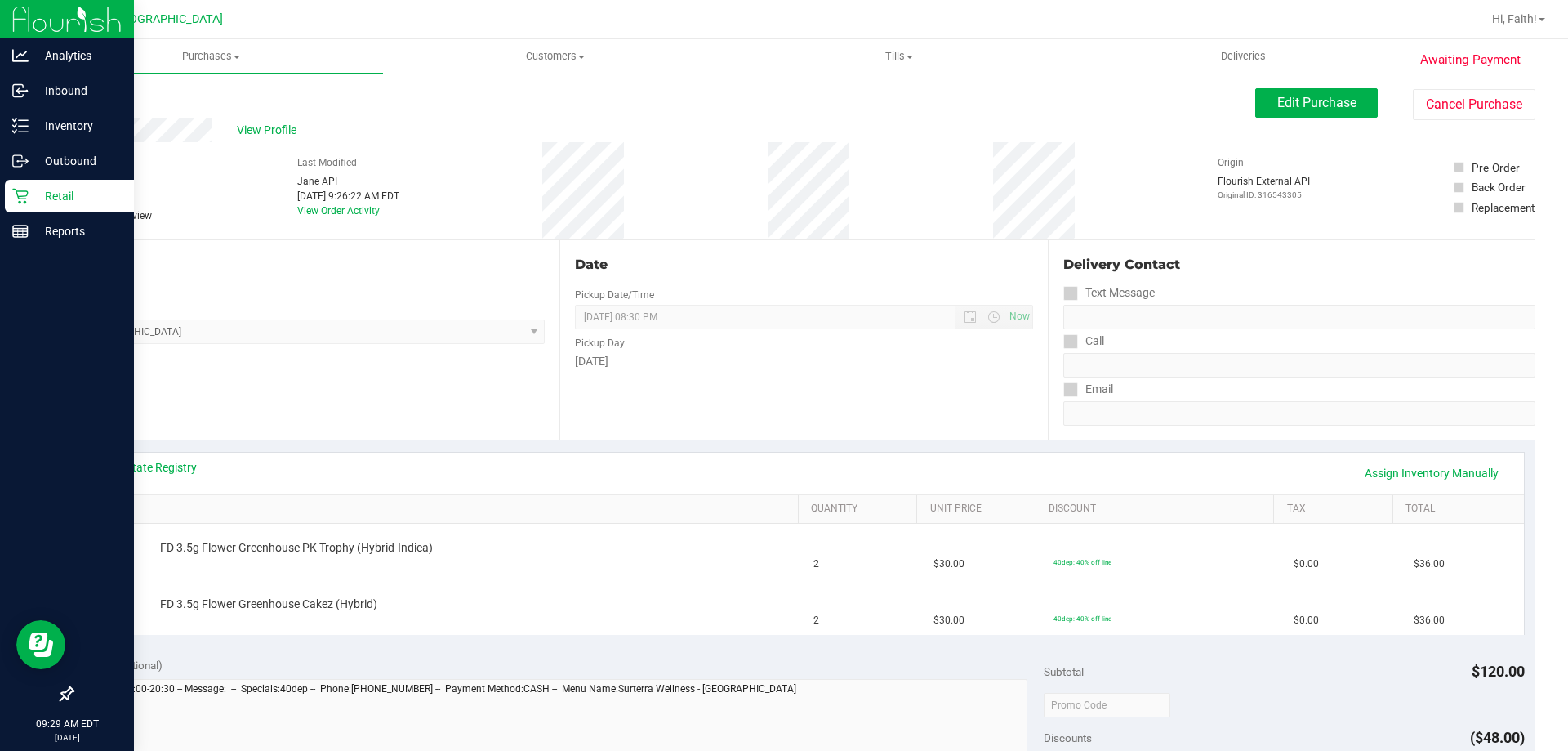
click at [47, 196] on p "Retail" at bounding box center [77, 196] width 98 height 20
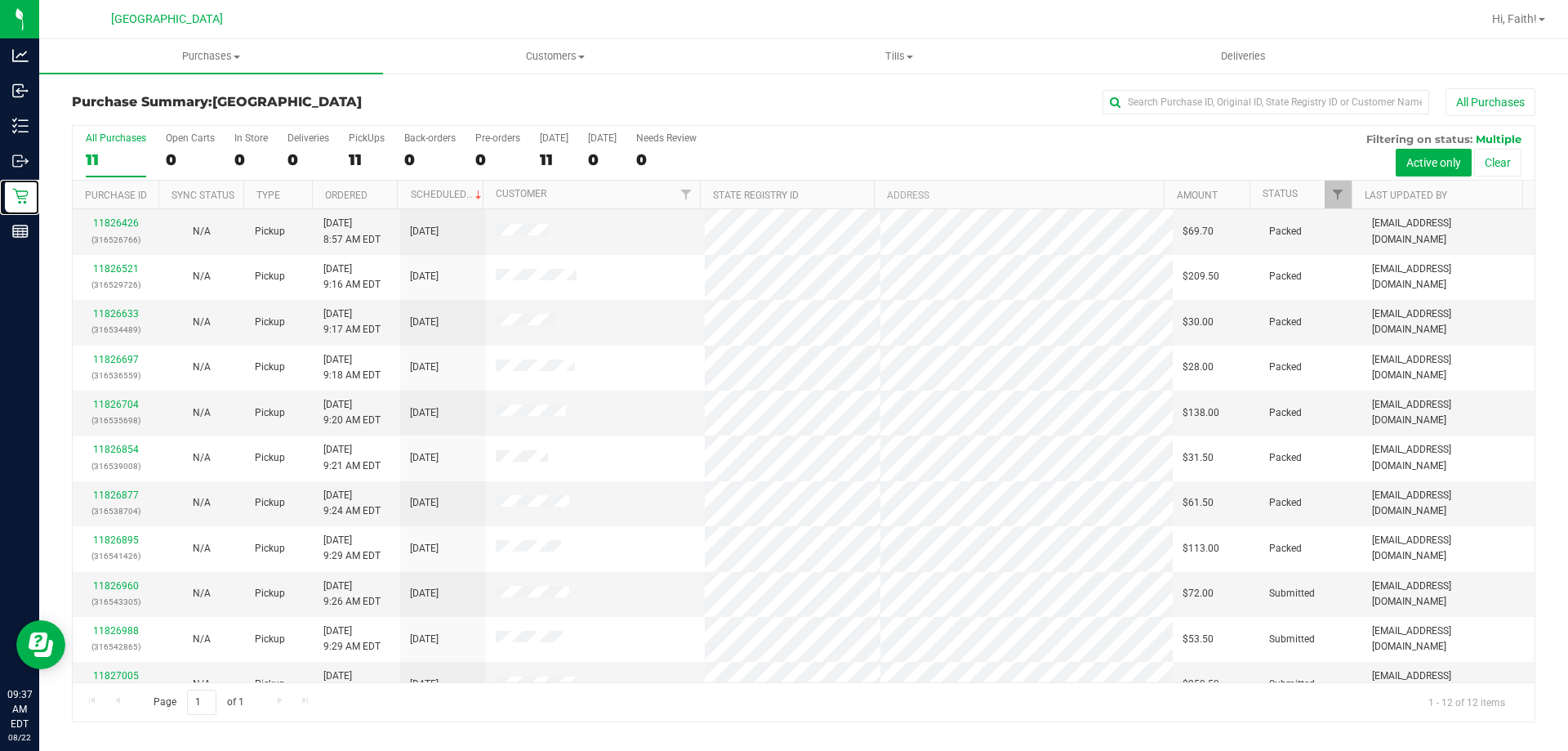
scroll to position [69, 0]
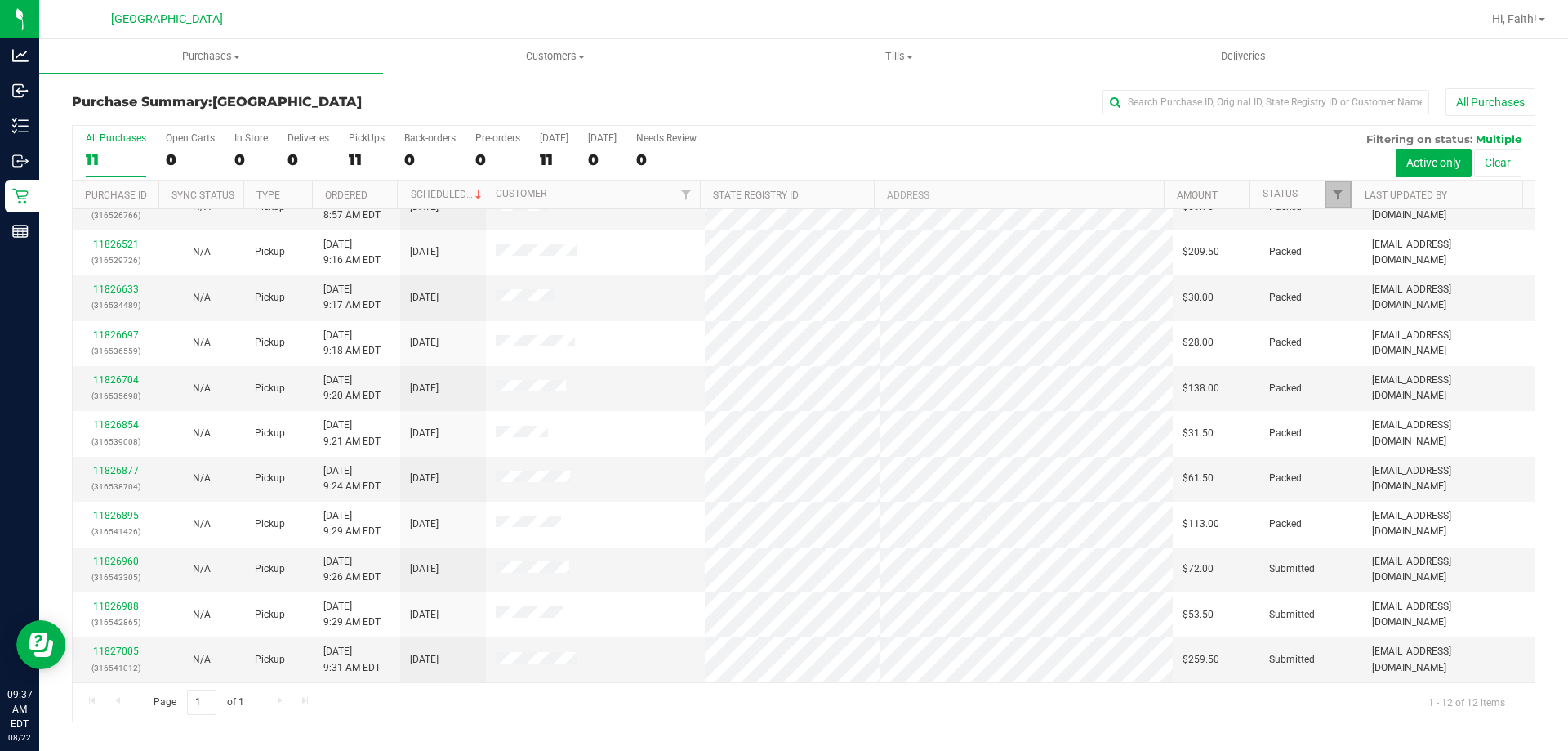
click at [1334, 185] on link "Filter" at bounding box center [1338, 194] width 27 height 27
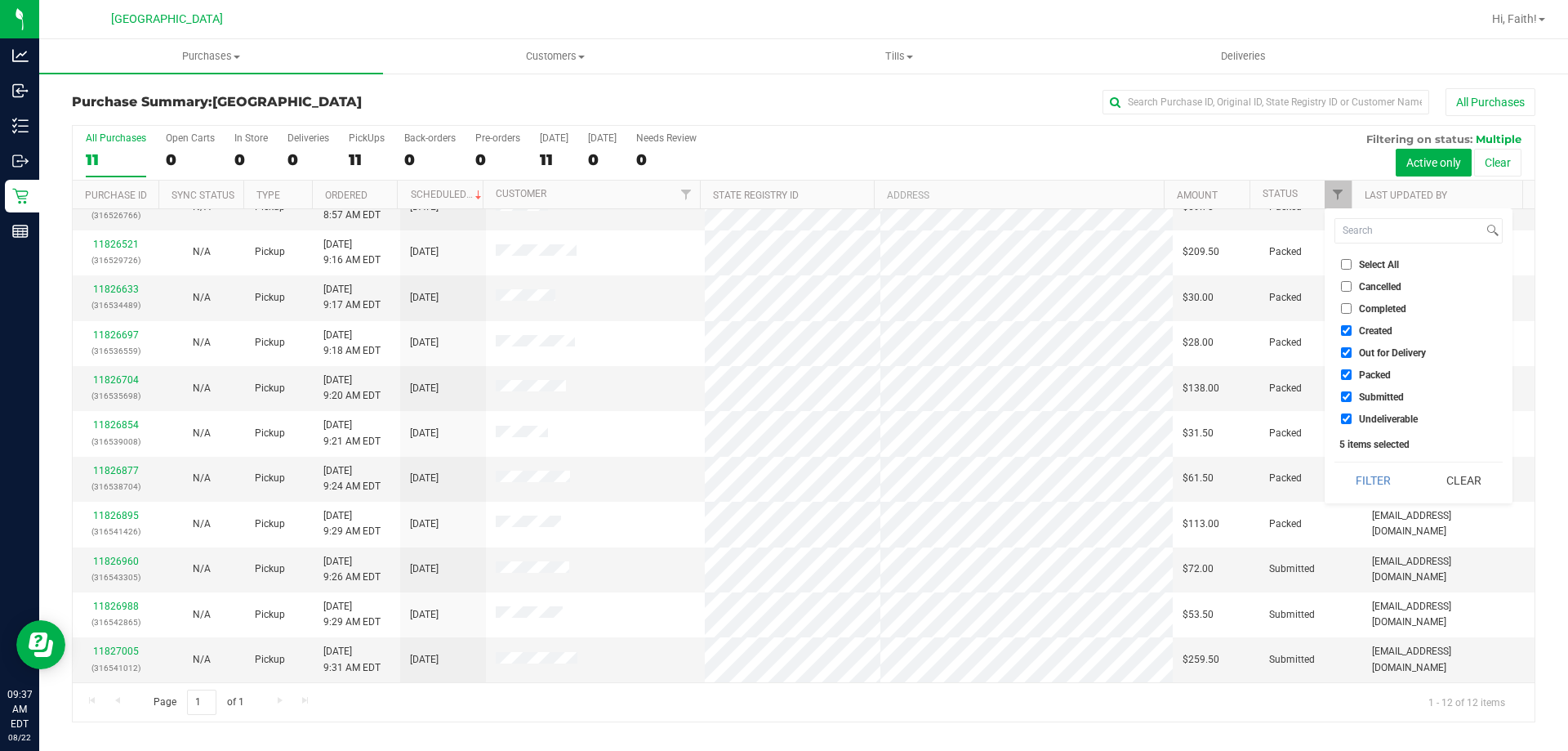
drag, startPoint x: 1367, startPoint y: 355, endPoint x: 1369, endPoint y: 373, distance: 18.1
drag, startPoint x: 1369, startPoint y: 373, endPoint x: 1381, endPoint y: 378, distance: 13.0
click at [1381, 378] on span "Packed" at bounding box center [1374, 375] width 32 height 10
click at [1352, 378] on input "Packed" at bounding box center [1346, 374] width 11 height 11
checkbox input "false"
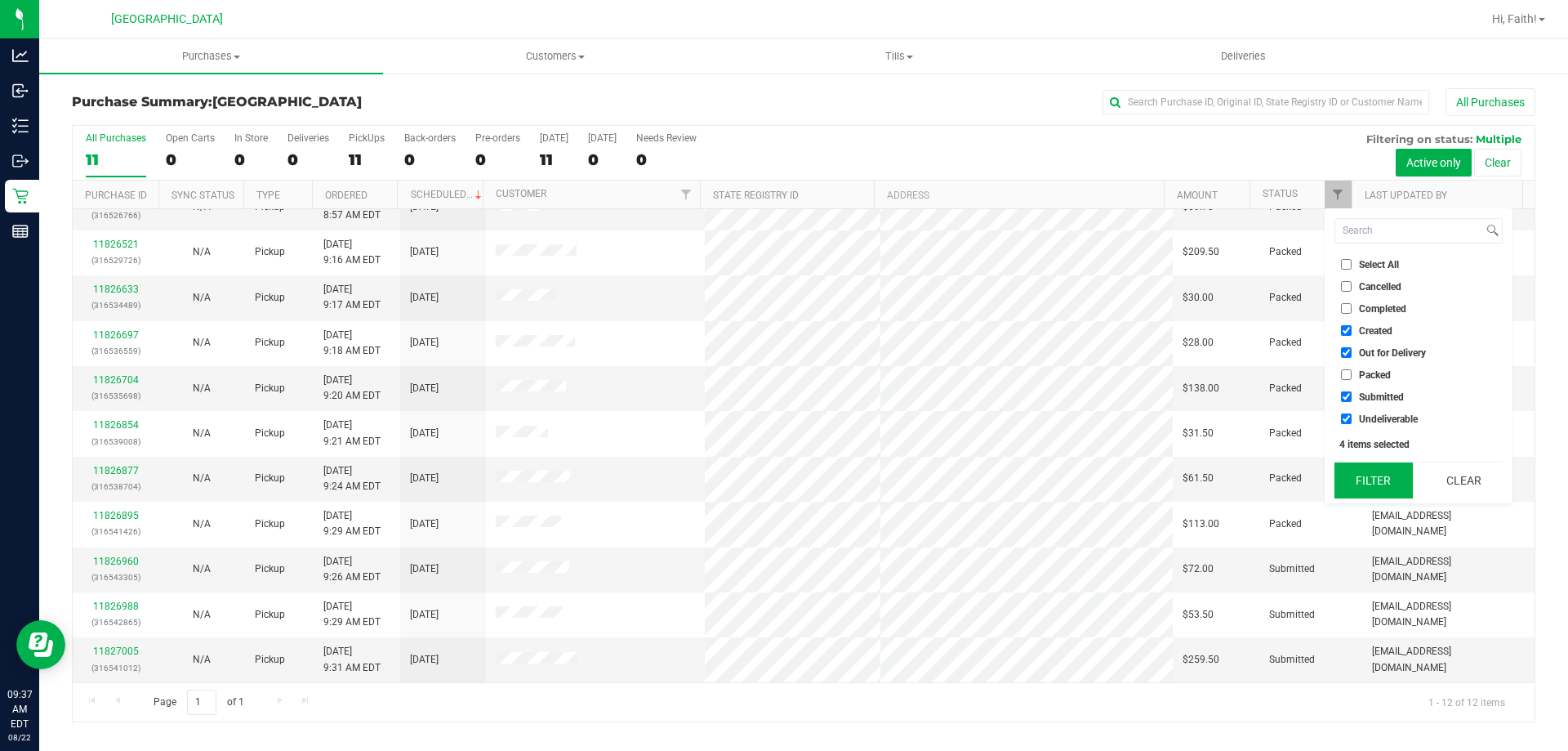
click at [1370, 476] on button "Filter" at bounding box center [1373, 480] width 78 height 36
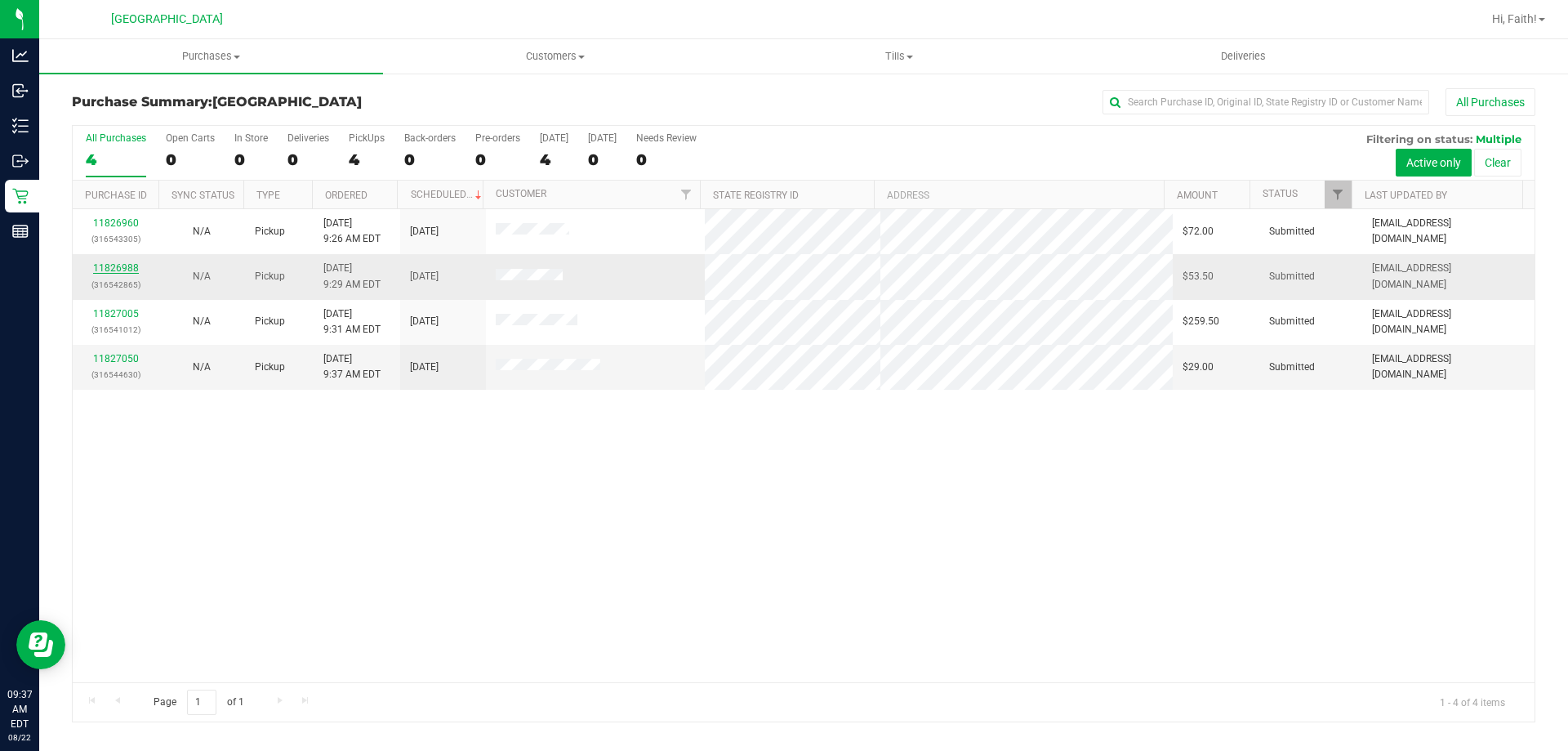
click at [106, 269] on link "11826988" at bounding box center [116, 268] width 46 height 12
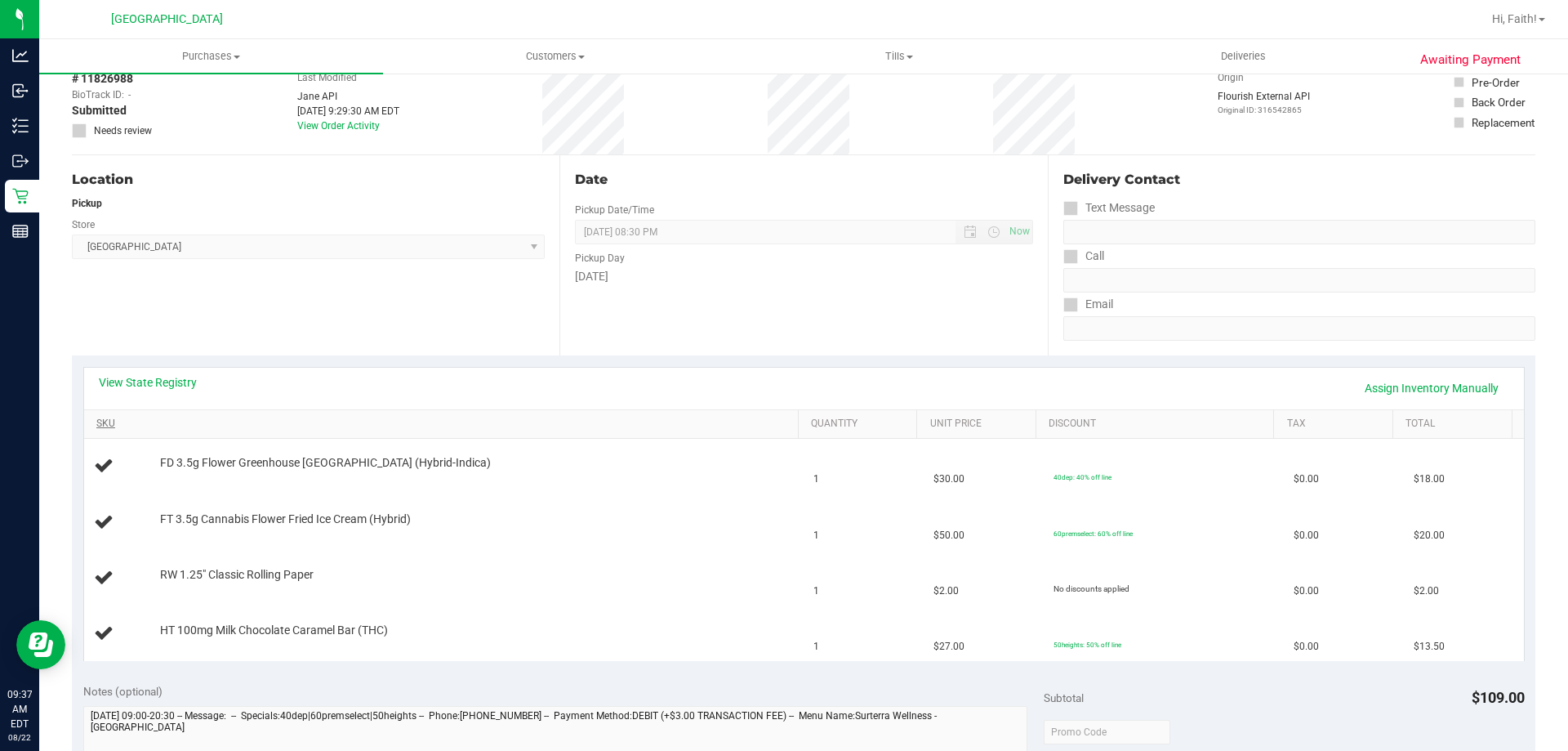
scroll to position [163, 0]
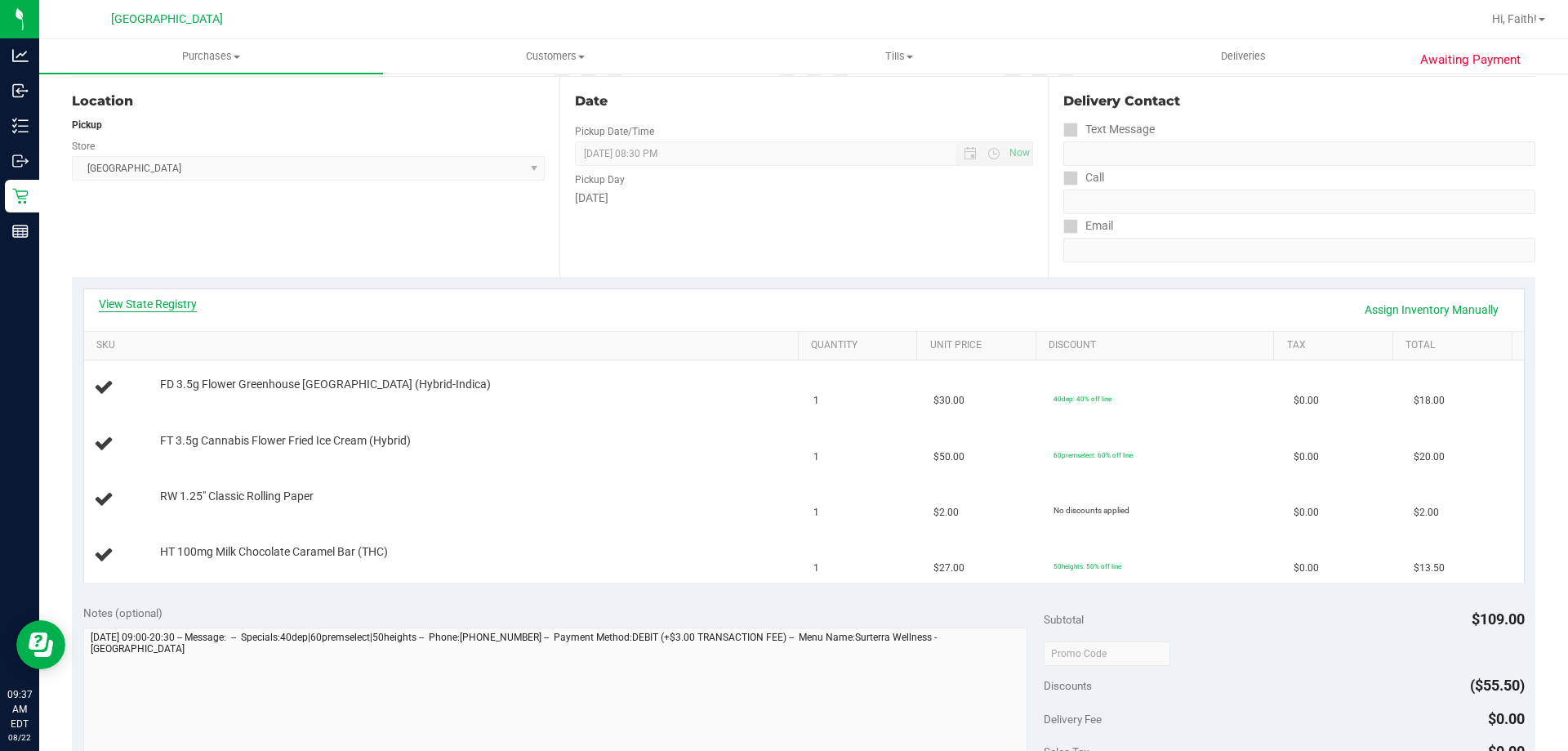
click at [116, 310] on link "View State Registry" at bounding box center [148, 304] width 98 height 17
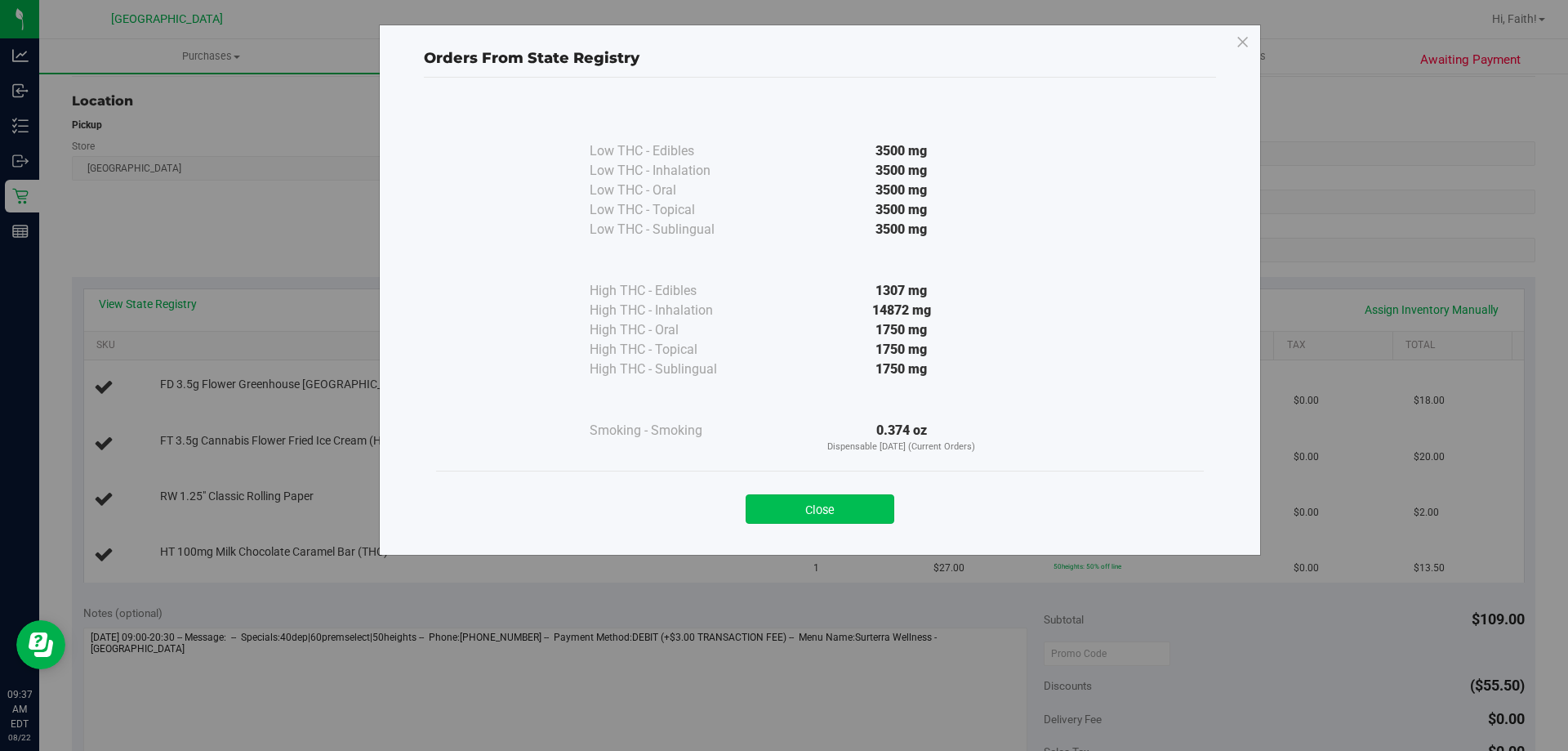
click at [822, 516] on button "Close" at bounding box center [820, 508] width 149 height 29
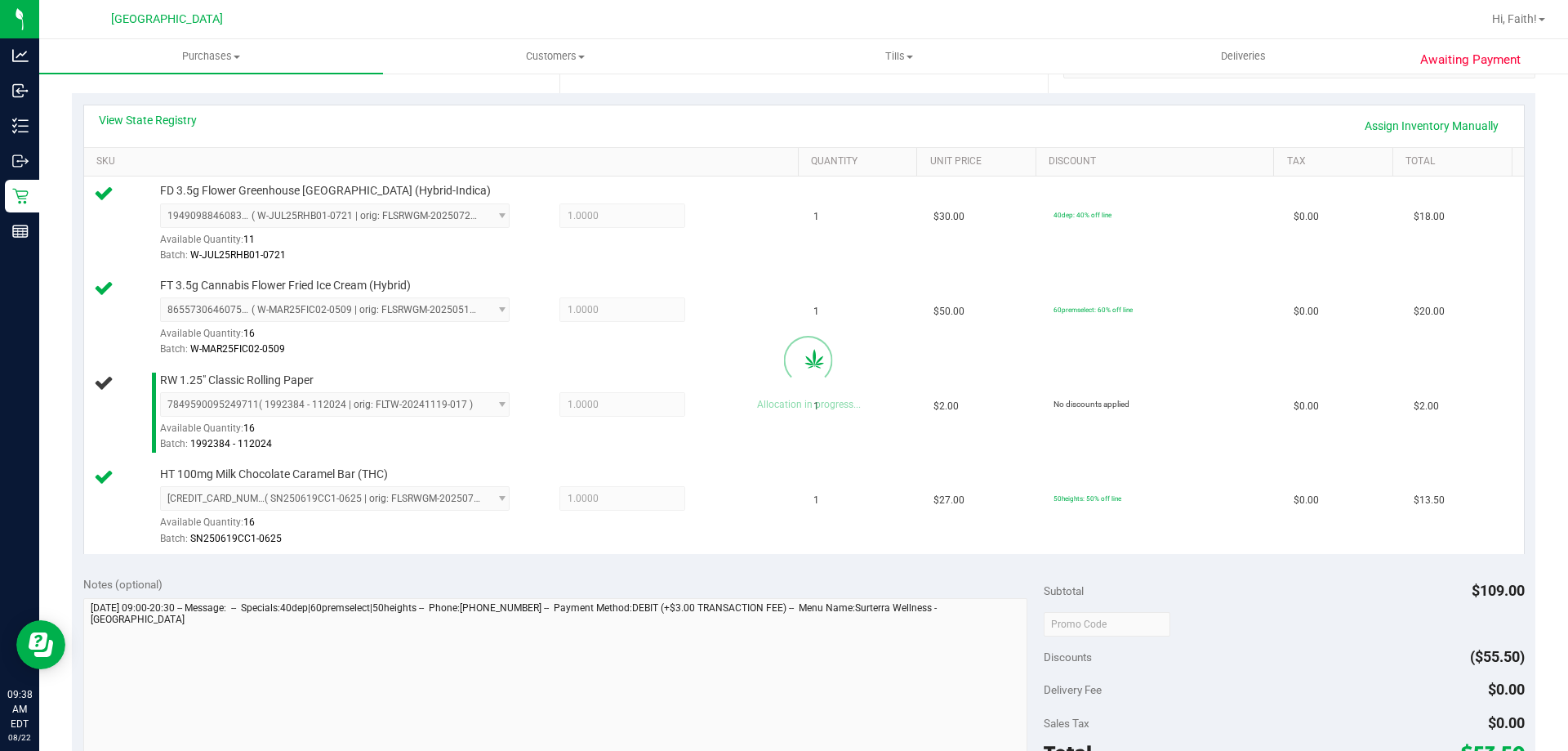
scroll to position [572, 0]
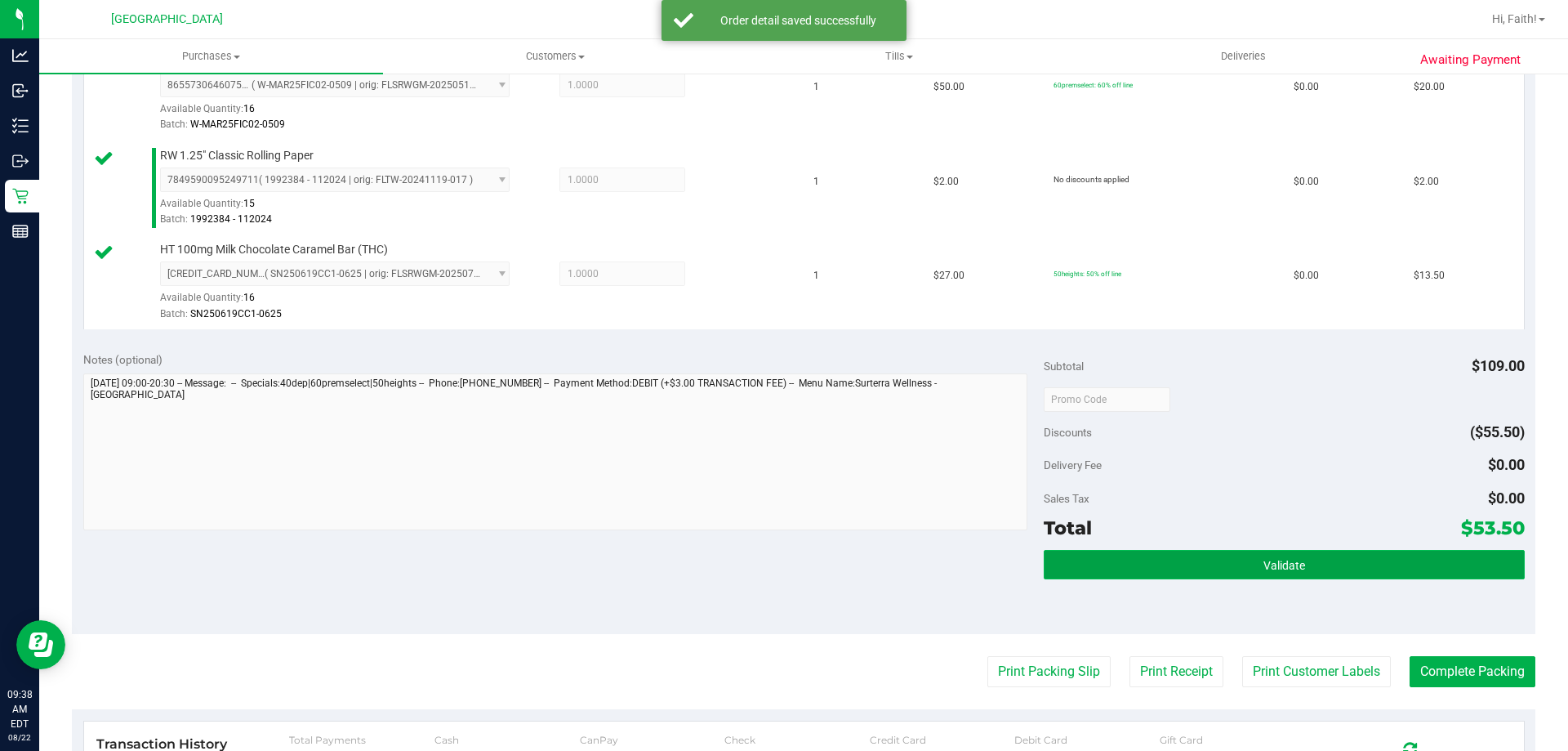
click at [1220, 563] on button "Validate" at bounding box center [1284, 564] width 481 height 29
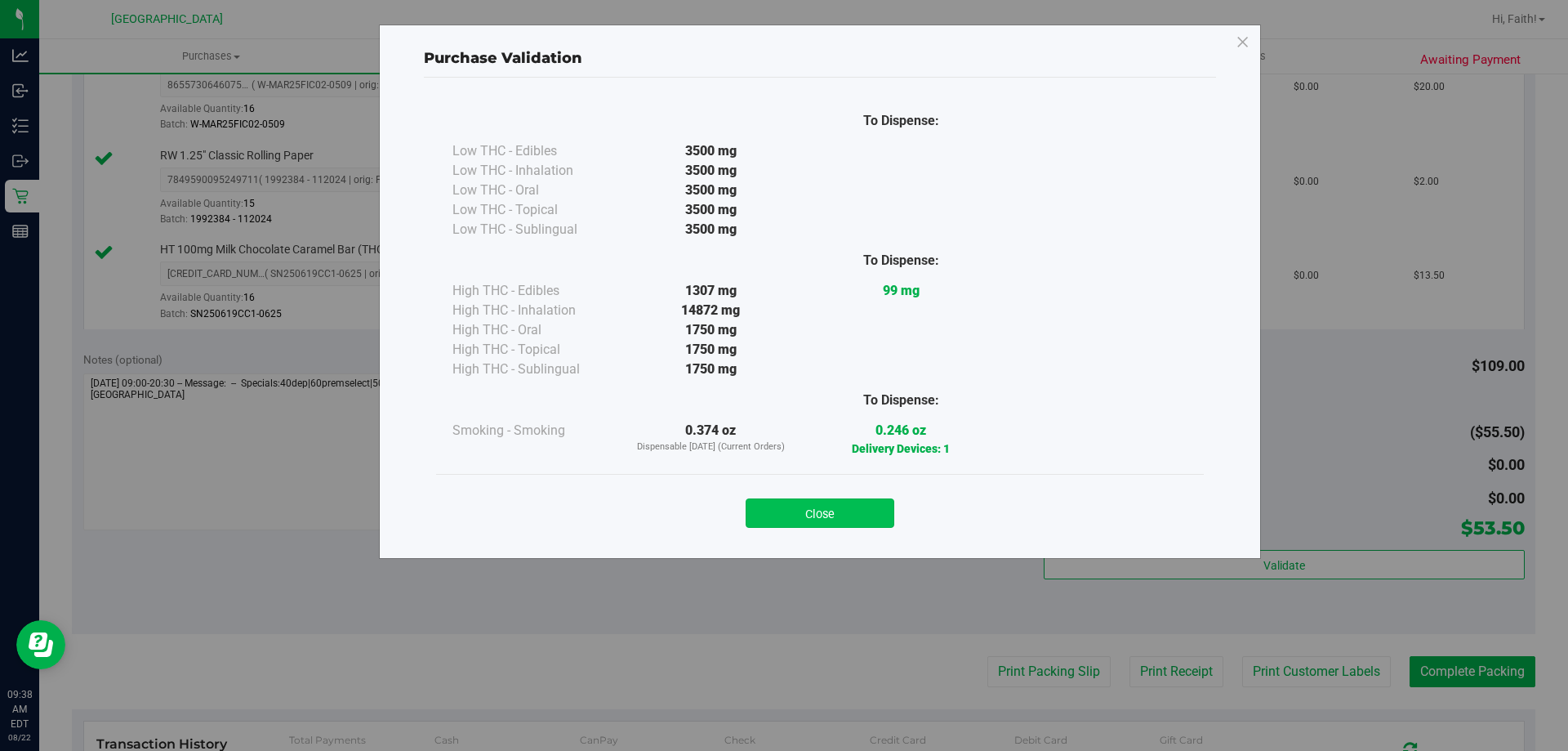
click at [786, 515] on button "Close" at bounding box center [820, 512] width 149 height 29
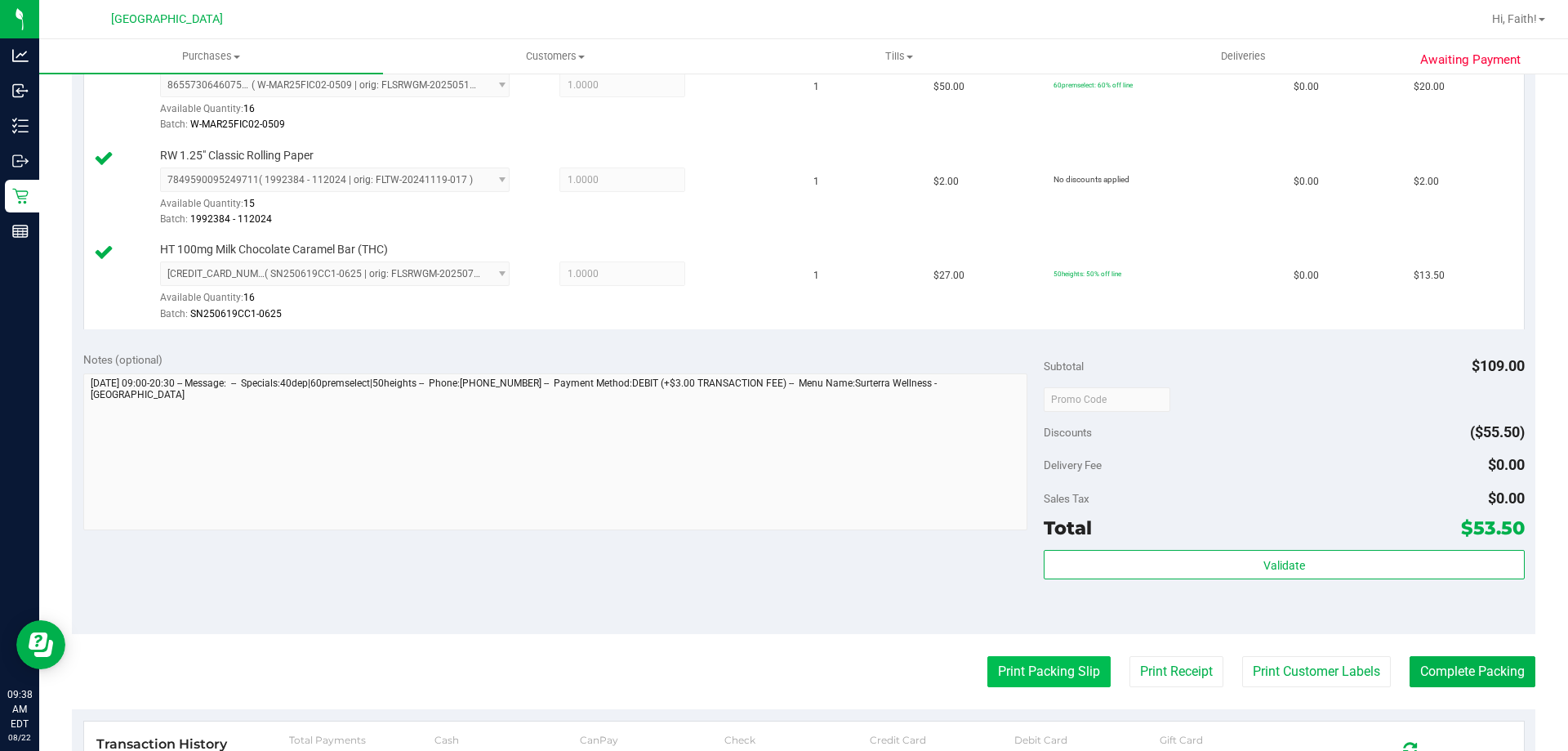
click at [1044, 671] on button "Print Packing Slip" at bounding box center [1049, 671] width 123 height 31
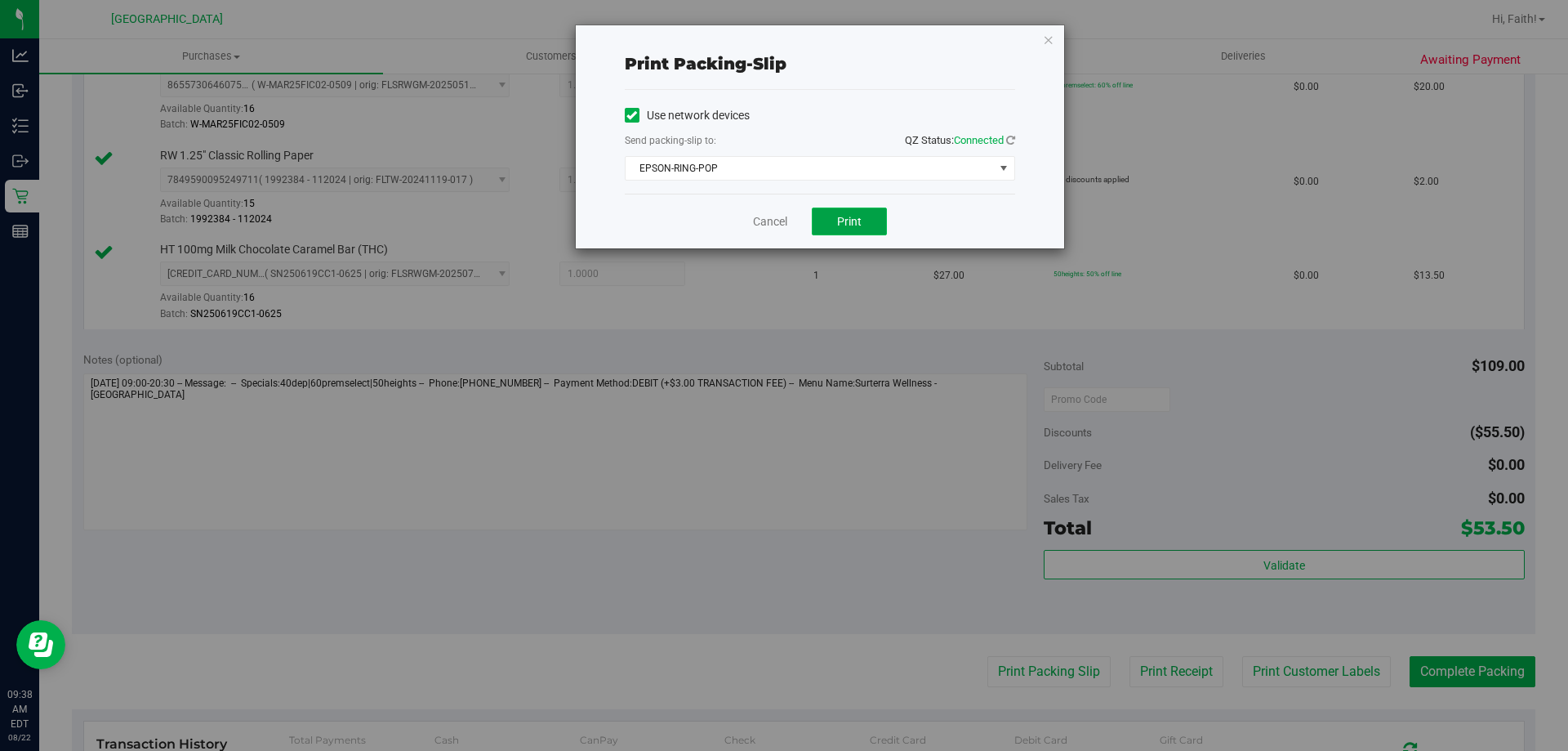
click at [841, 210] on button "Print" at bounding box center [849, 220] width 75 height 27
click at [1052, 38] on icon "button" at bounding box center [1048, 39] width 12 height 20
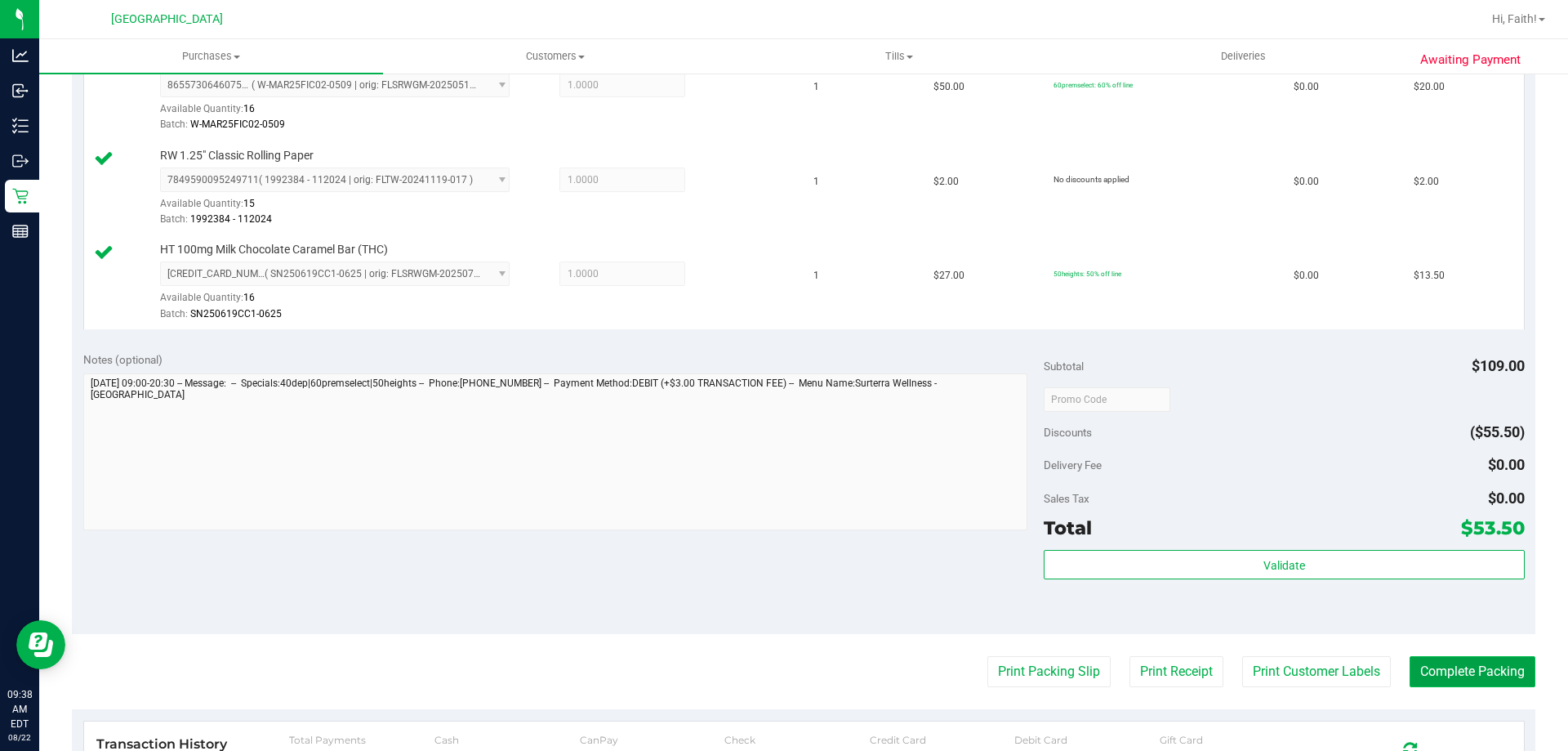
click at [1472, 669] on button "Complete Packing" at bounding box center [1472, 671] width 126 height 31
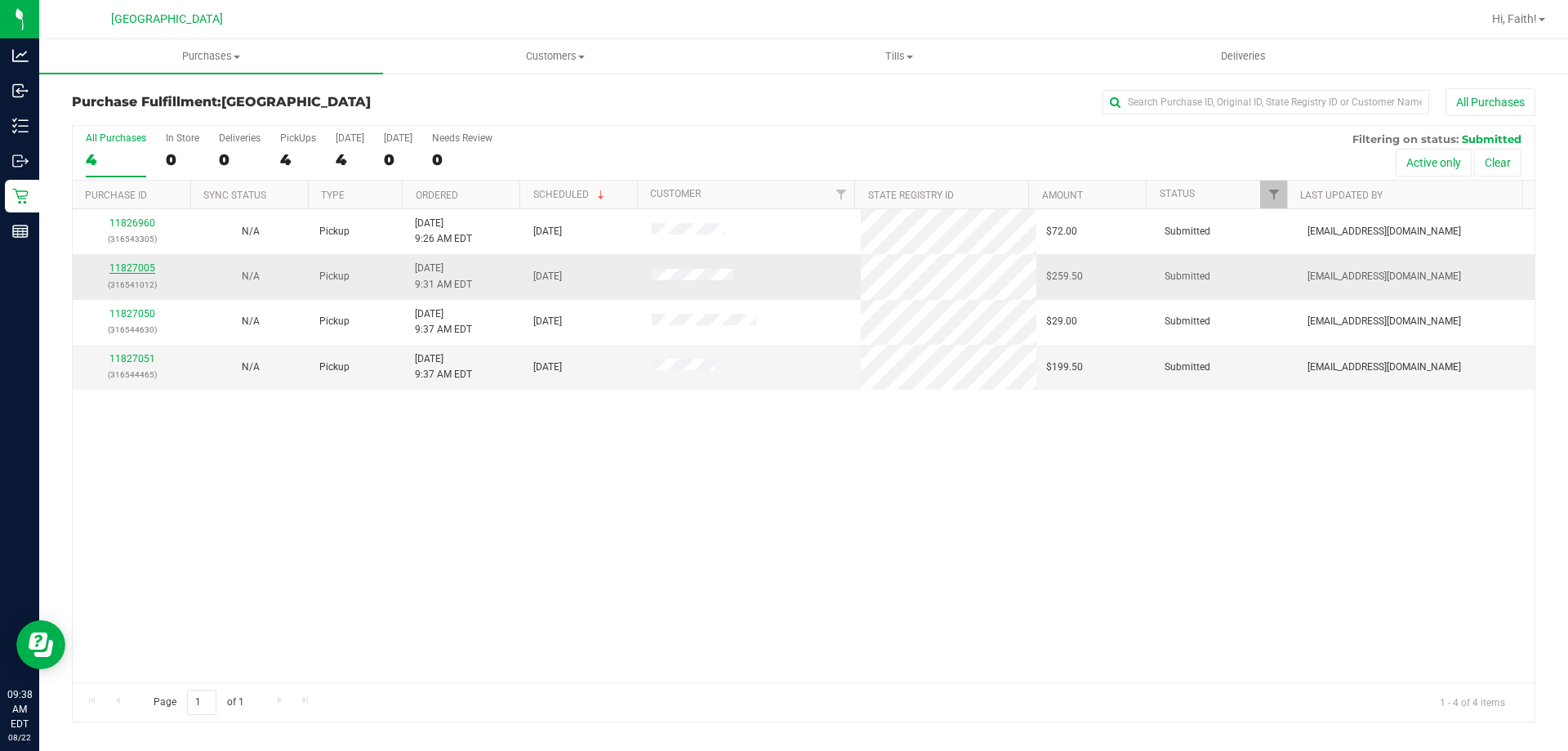
click at [116, 269] on link "11827005" at bounding box center [132, 268] width 46 height 12
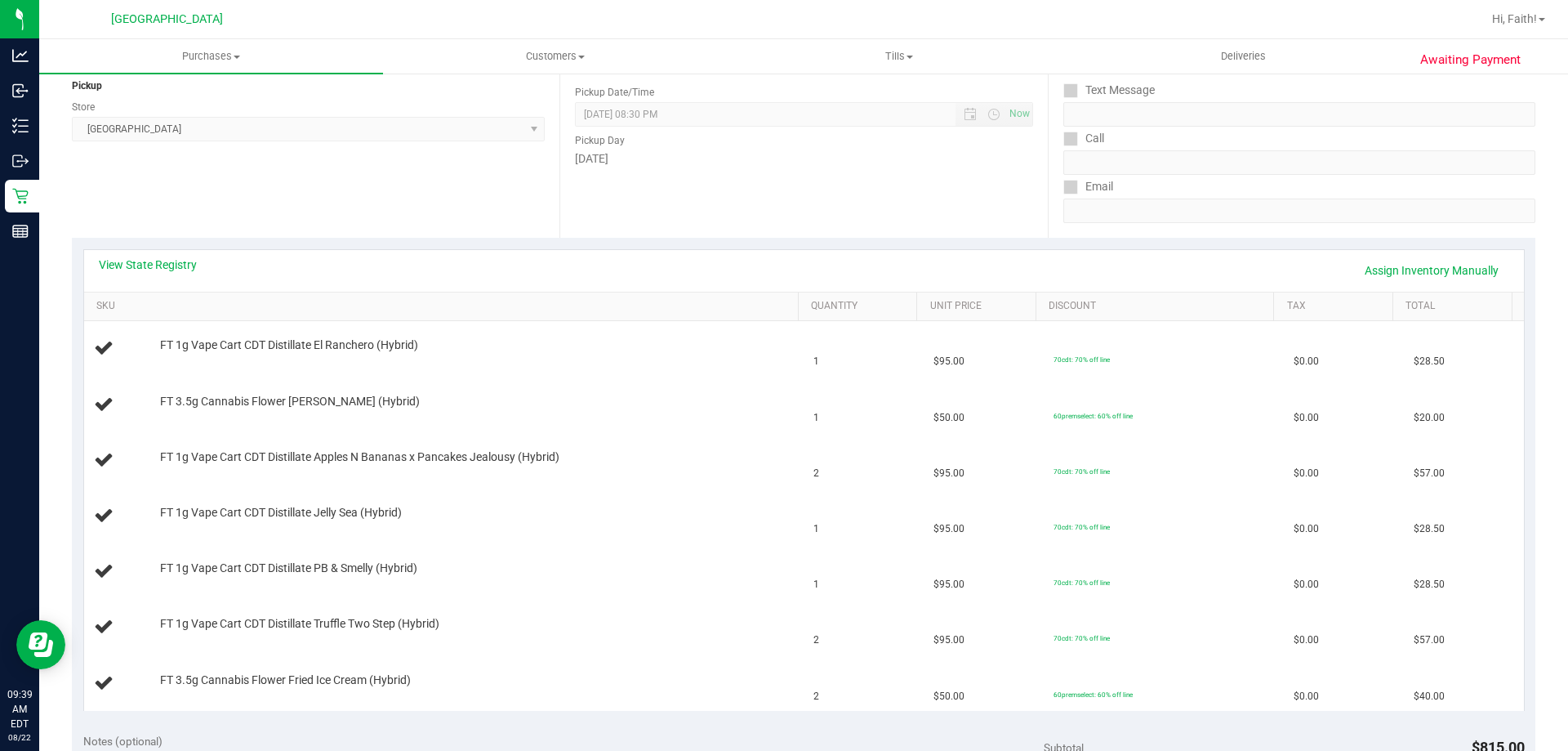
scroll to position [159, 0]
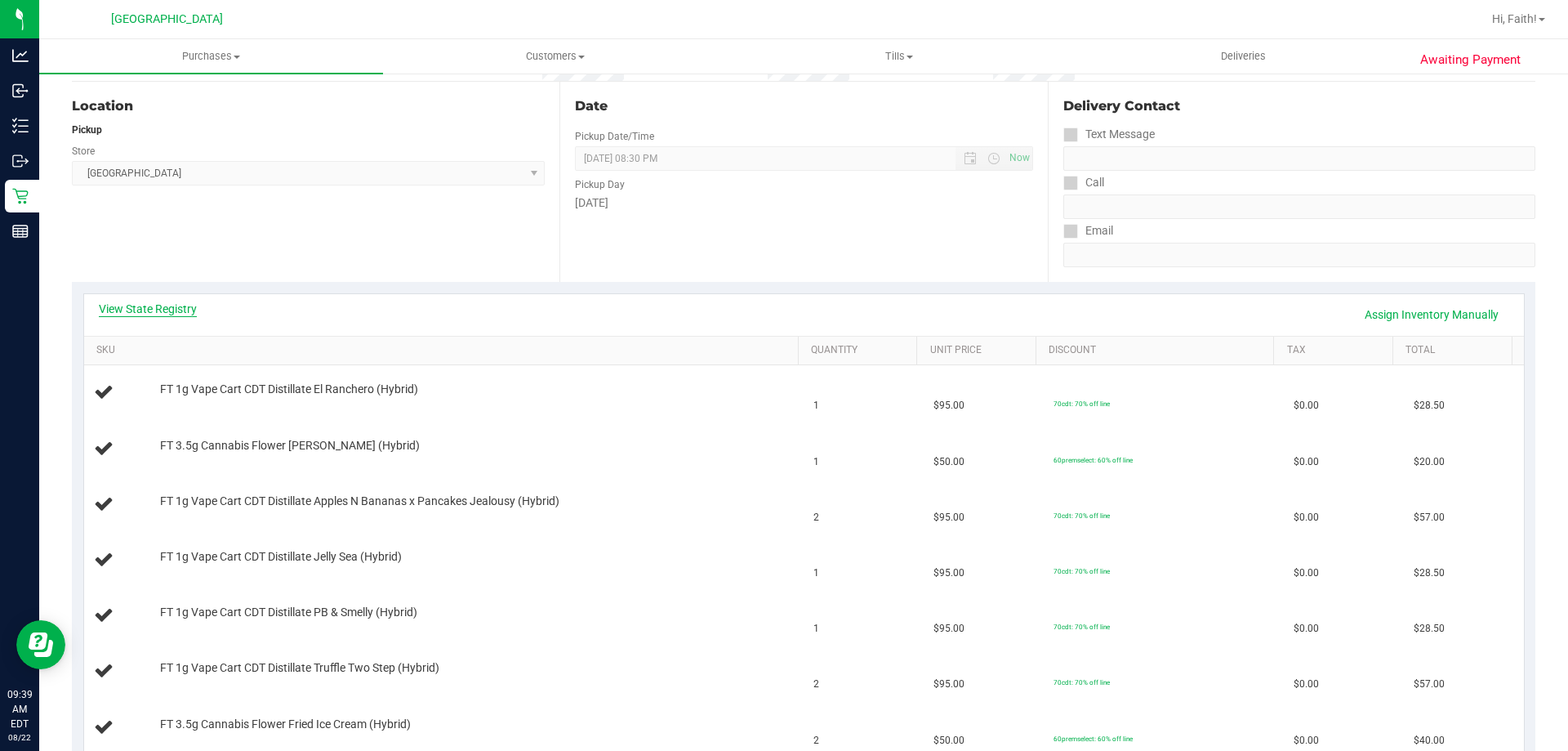
click at [174, 307] on link "View State Registry" at bounding box center [148, 309] width 98 height 17
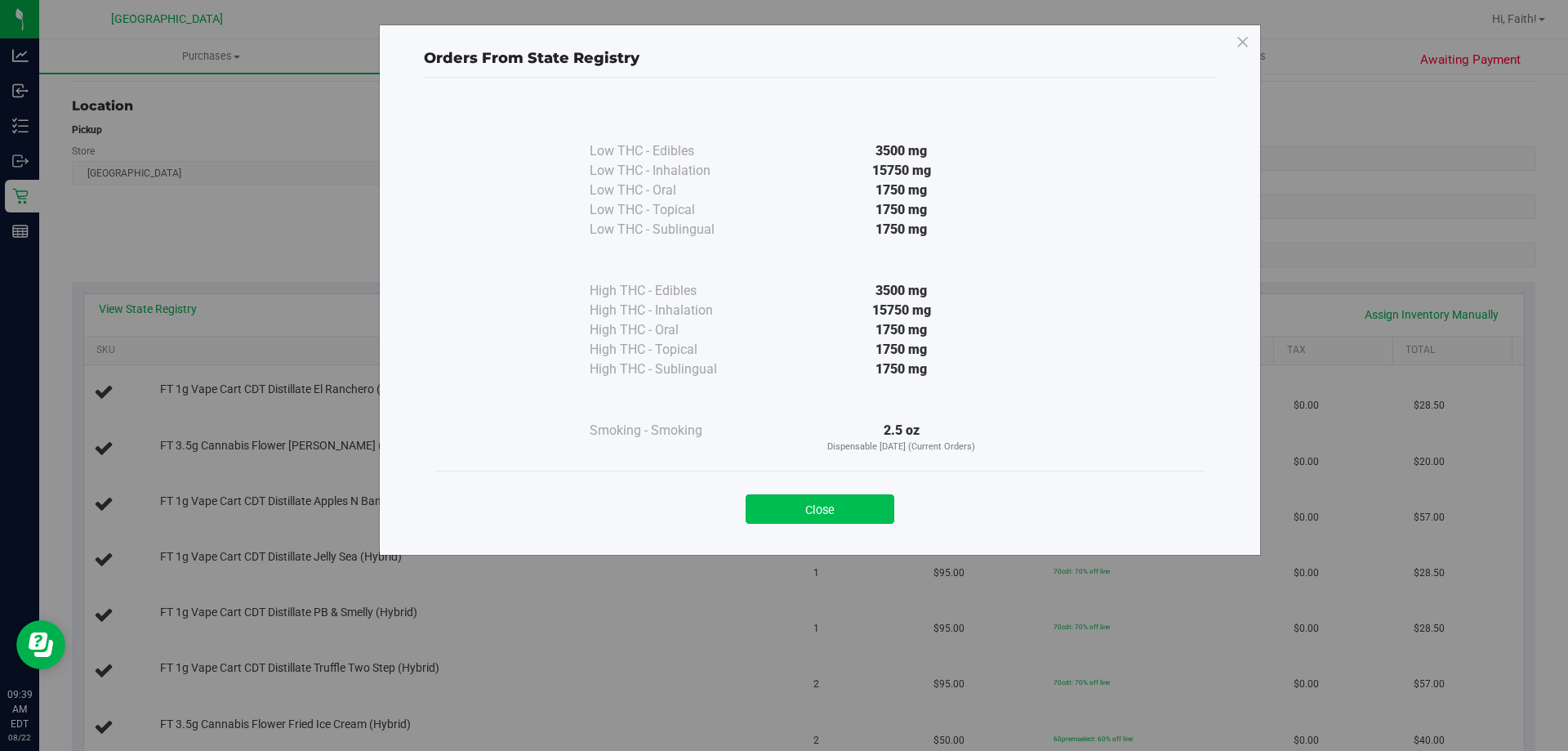
click at [845, 496] on button "Close" at bounding box center [820, 508] width 149 height 29
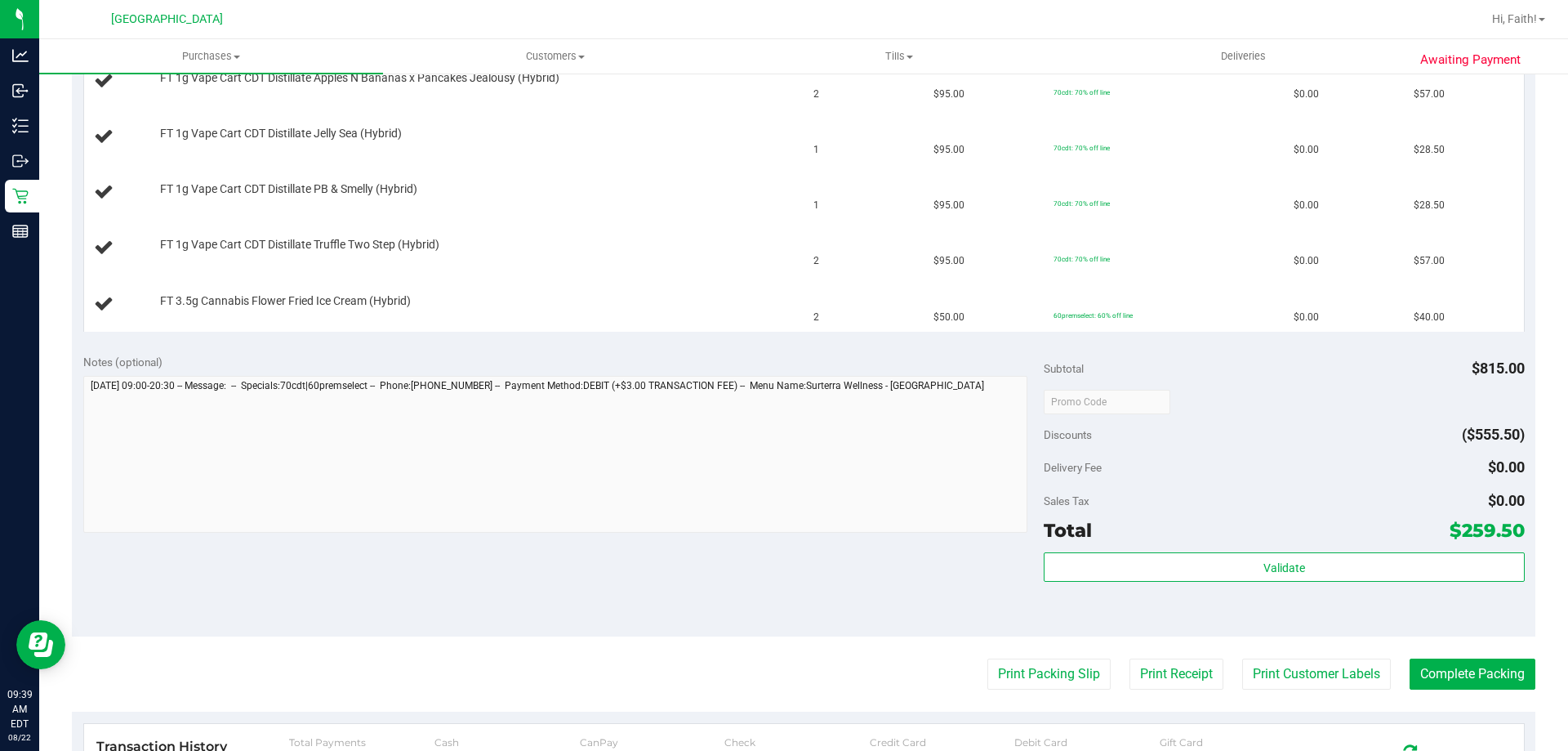
scroll to position [635, 0]
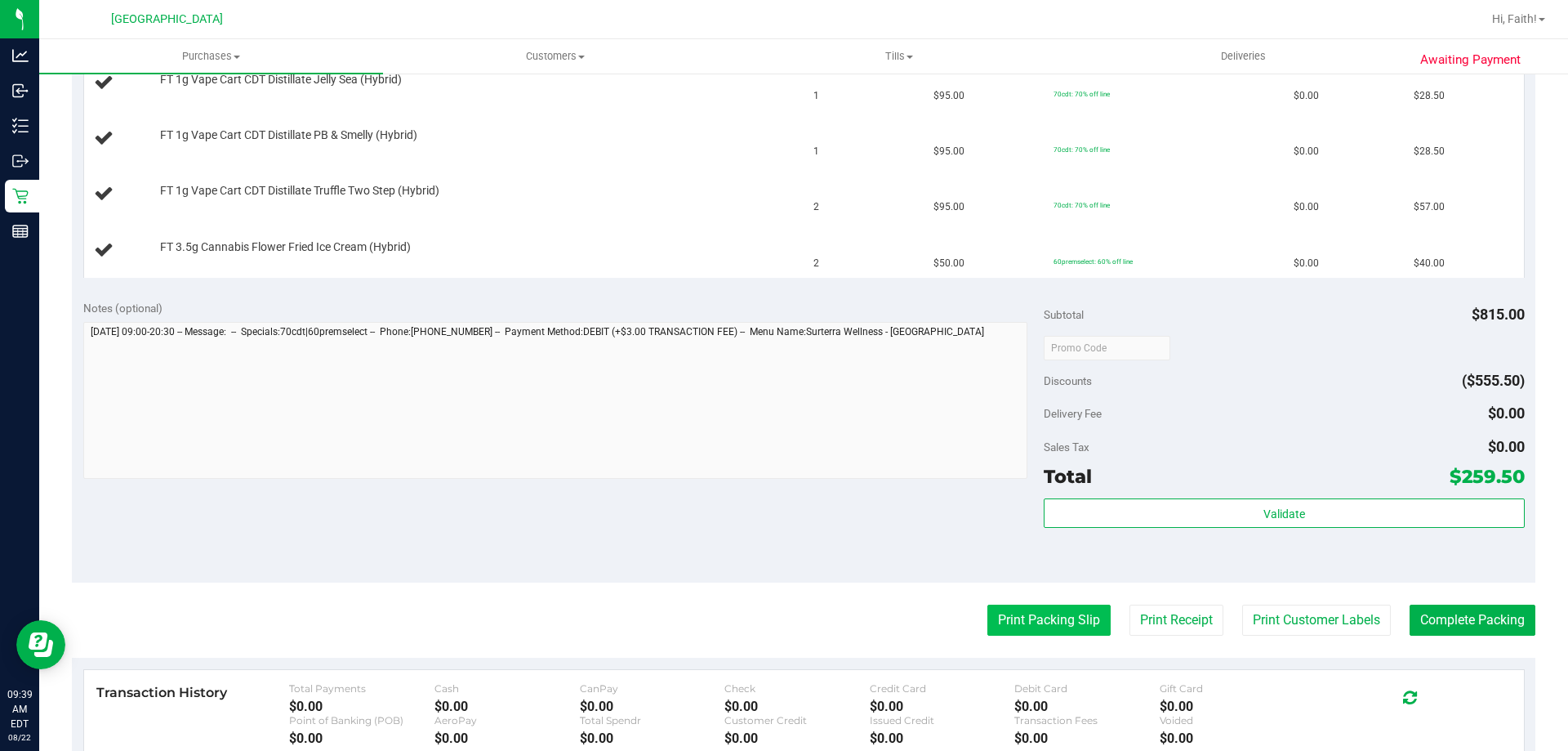
click at [1032, 607] on button "Print Packing Slip" at bounding box center [1049, 620] width 123 height 31
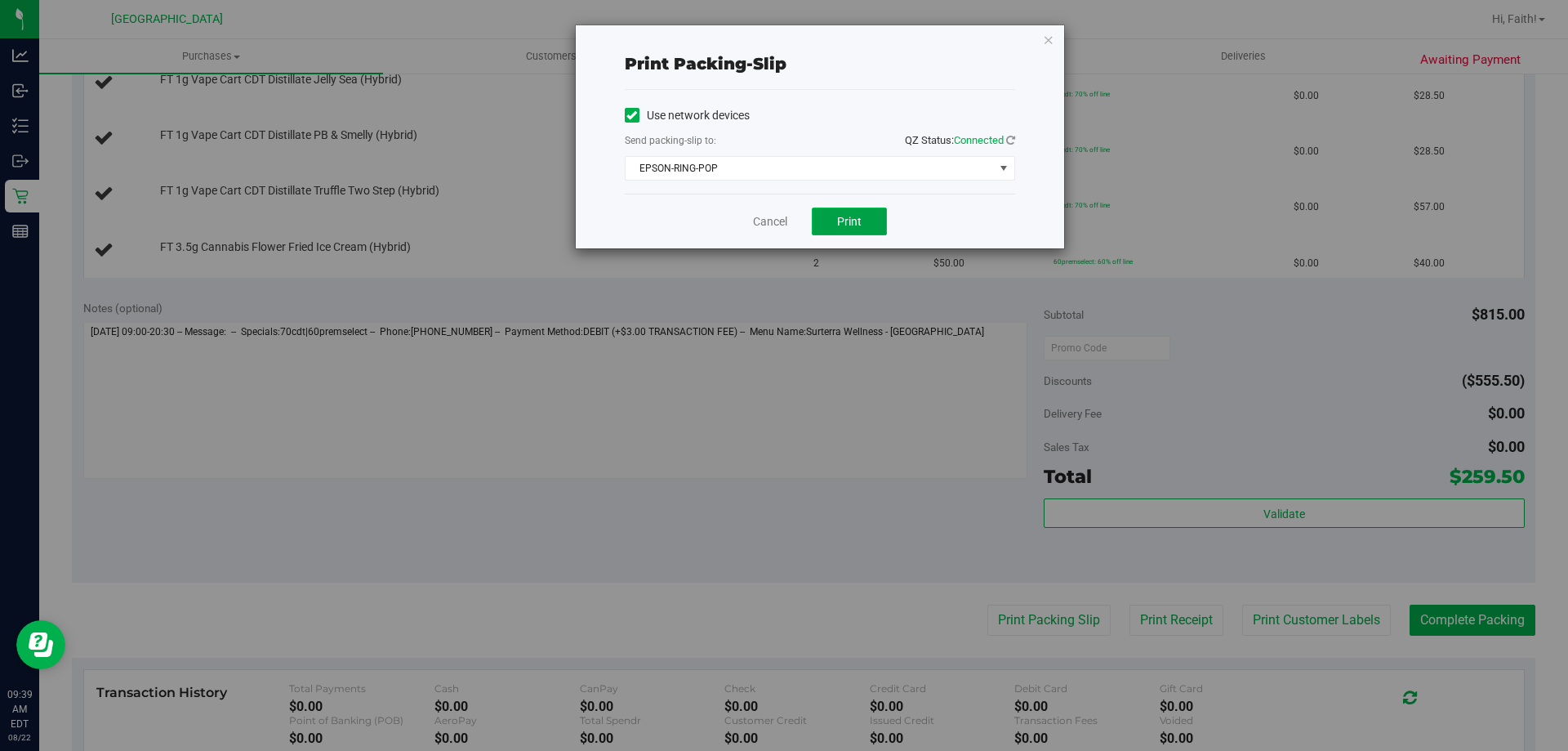
click at [836, 234] on button "Print" at bounding box center [849, 220] width 75 height 27
click at [1056, 39] on div "Print packing-slip Use network devices Send packing-slip to: QZ Status: Connect…" at bounding box center [819, 136] width 488 height 223
click at [1055, 37] on div "Print packing-slip Use network devices Send packing-slip to: QZ Status: Connect…" at bounding box center [819, 136] width 488 height 223
drag, startPoint x: 1048, startPoint y: 42, endPoint x: 1033, endPoint y: 78, distance: 39.0
click at [1048, 41] on icon "button" at bounding box center [1048, 39] width 12 height 20
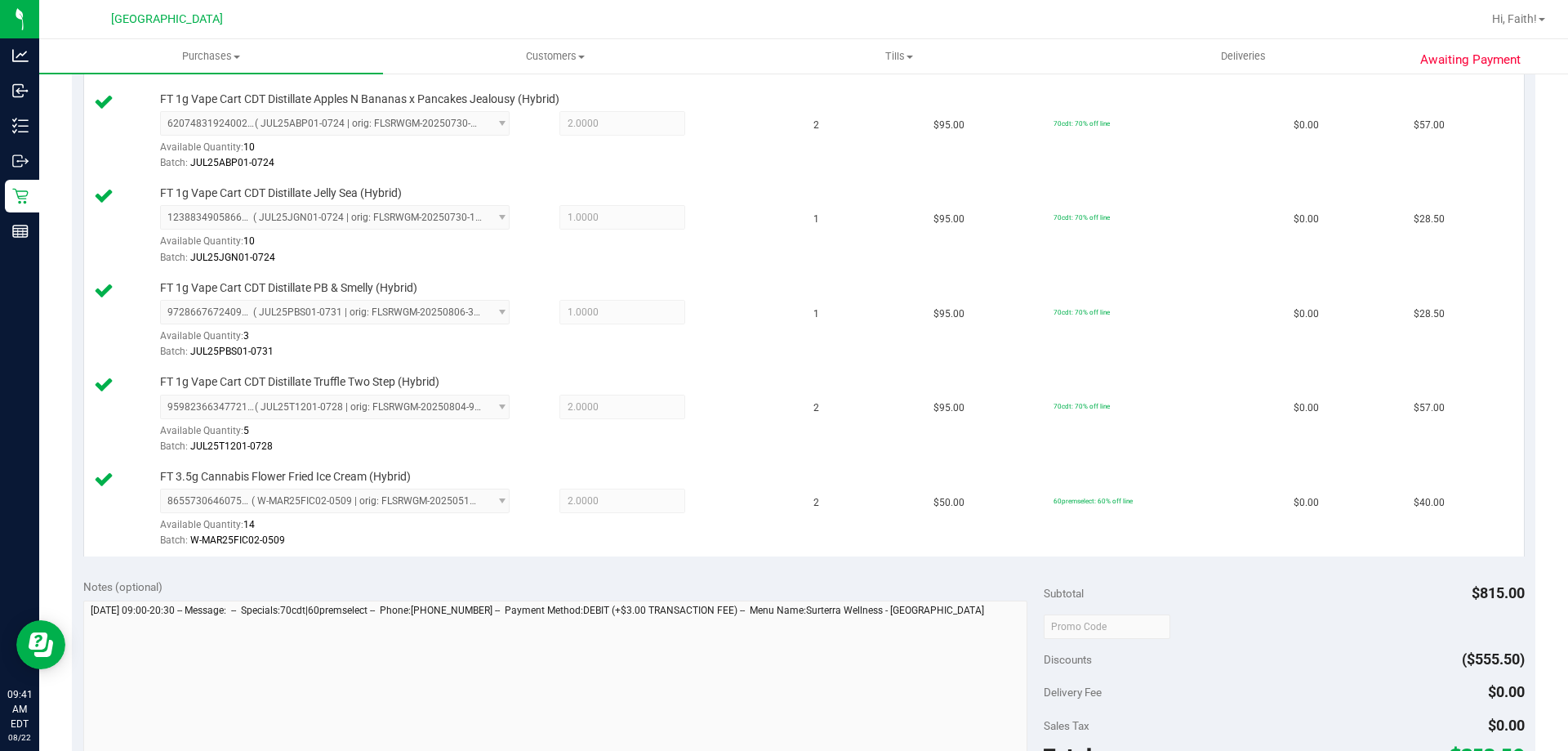
scroll to position [881, 0]
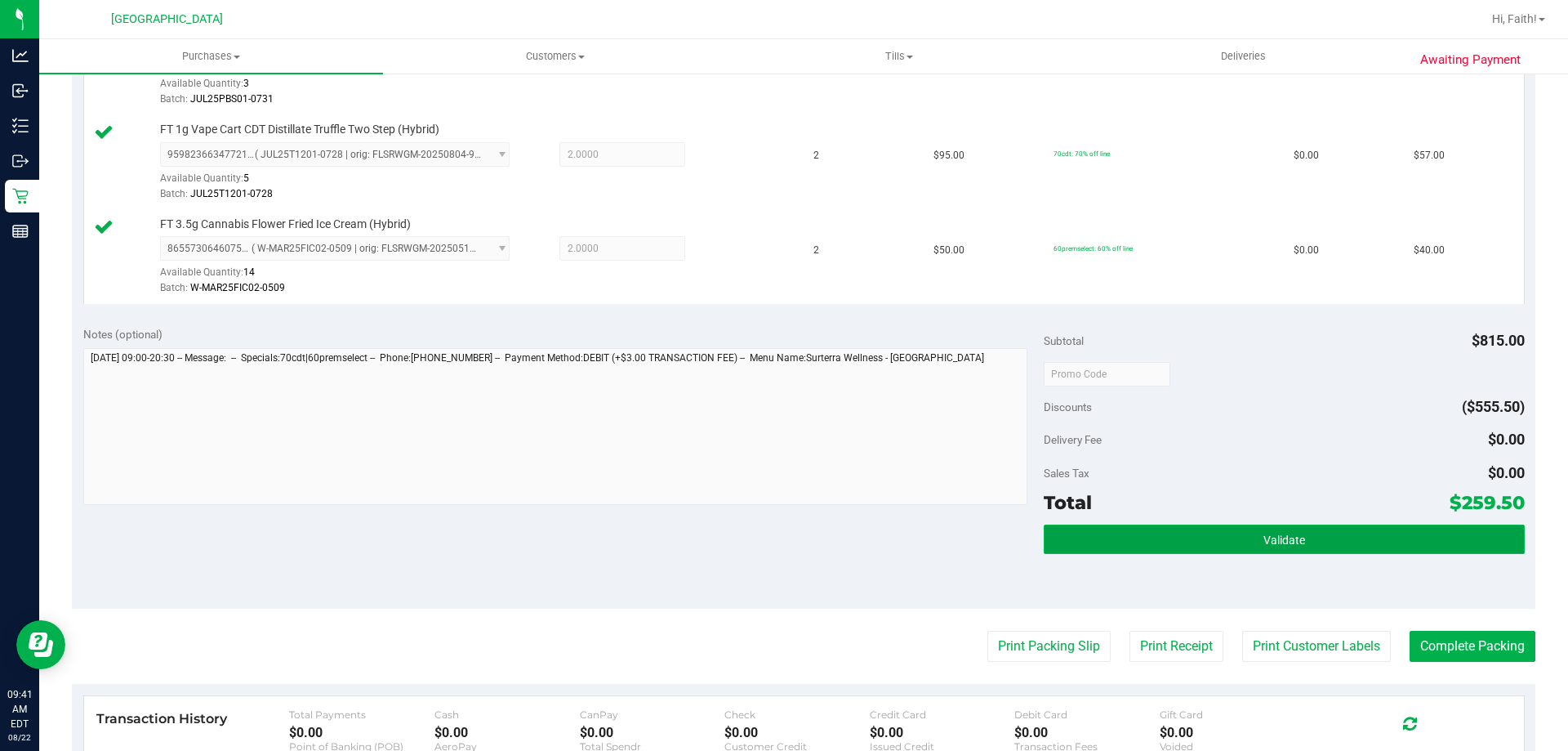
click at [1217, 539] on button "Validate" at bounding box center [1284, 539] width 481 height 29
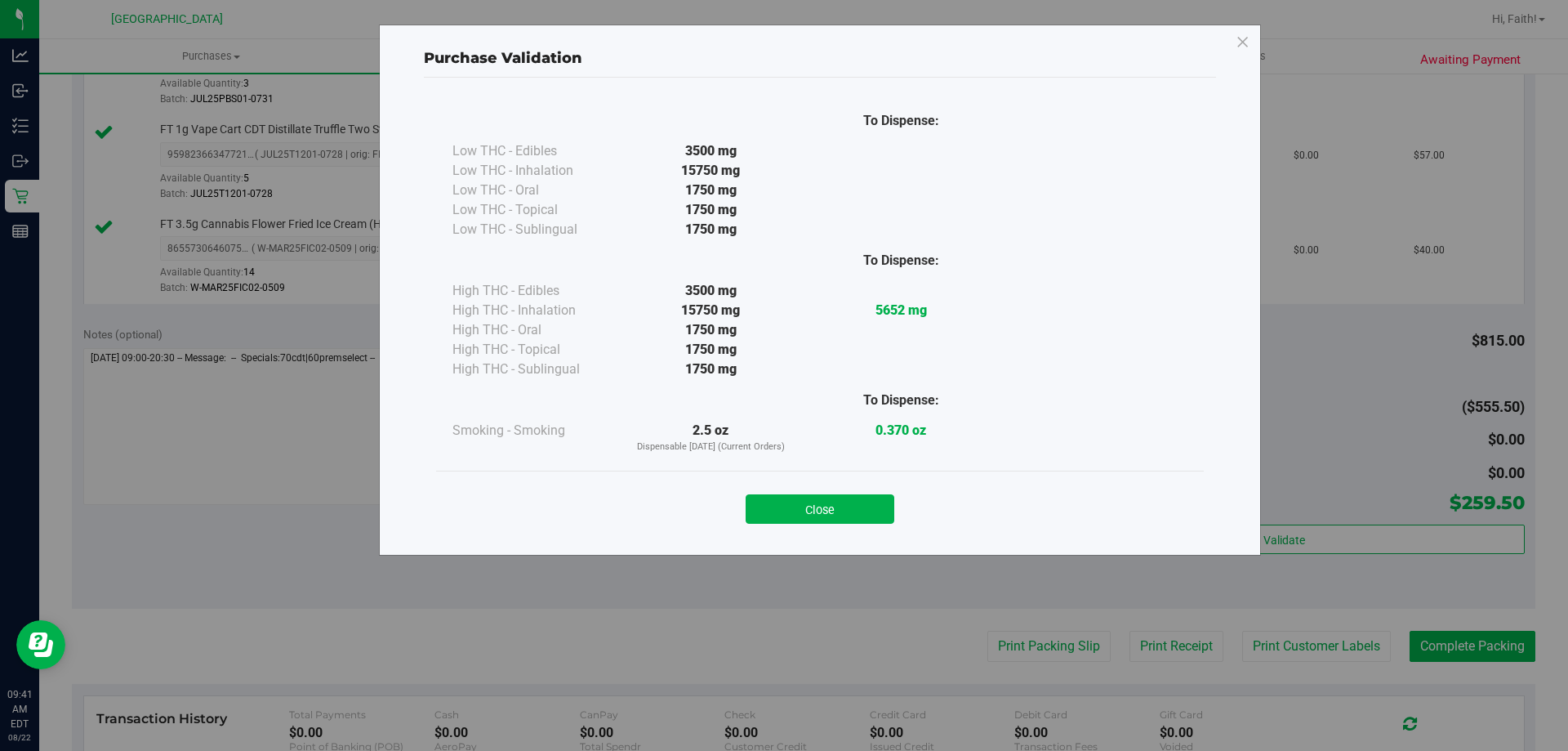
drag, startPoint x: 851, startPoint y: 516, endPoint x: 917, endPoint y: 581, distance: 92.6
click at [851, 517] on button "Close" at bounding box center [820, 508] width 149 height 29
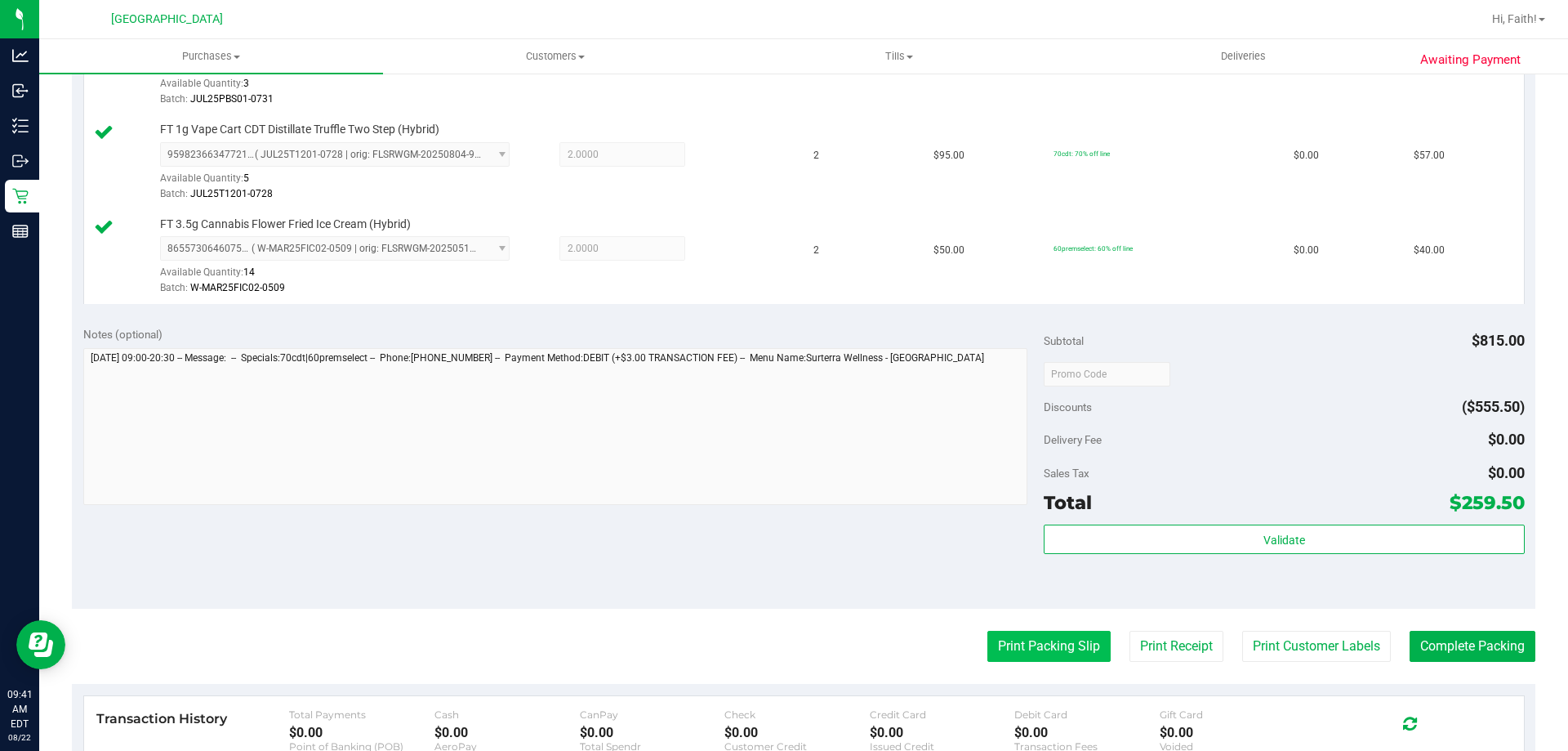
click at [992, 658] on button "Print Packing Slip" at bounding box center [1049, 645] width 123 height 31
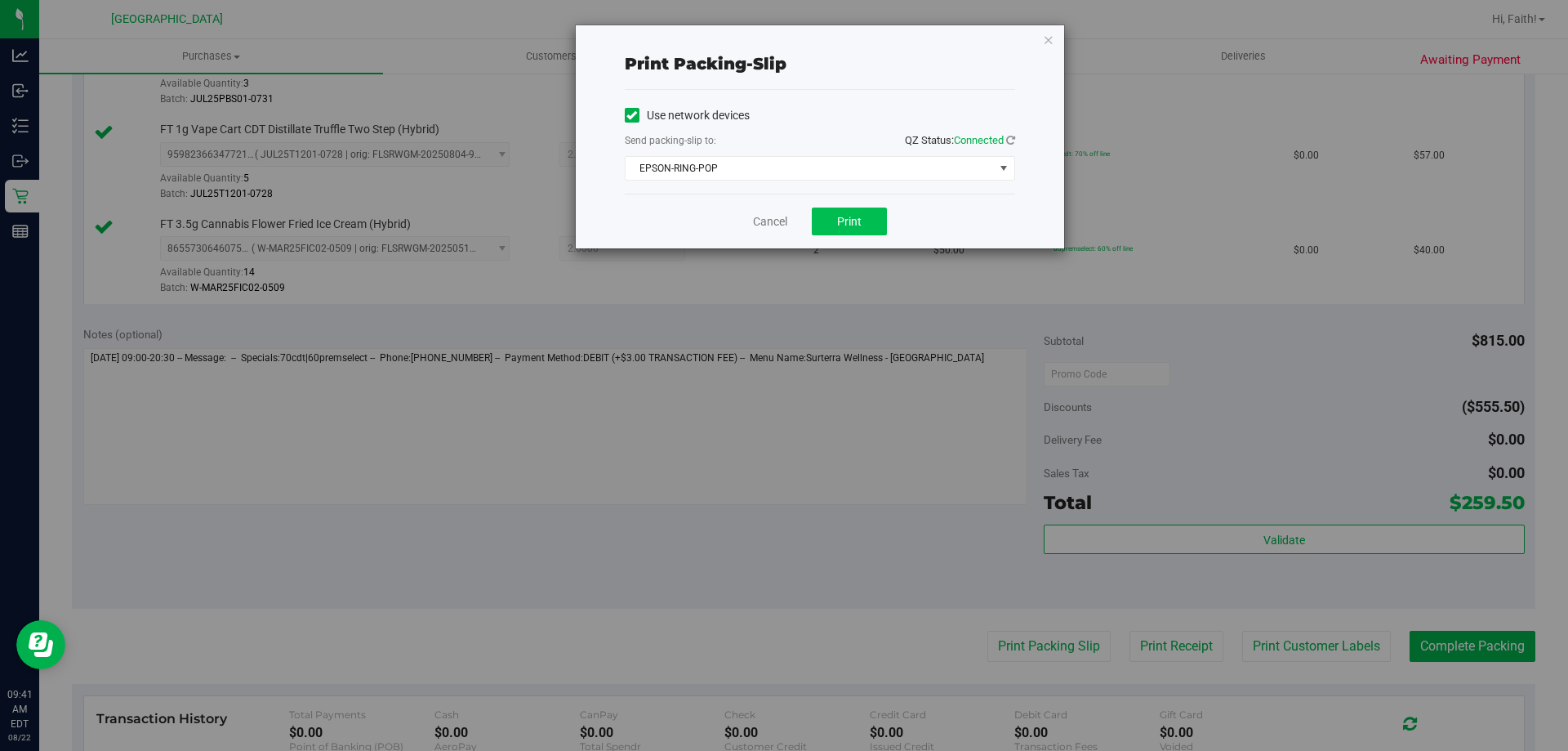
drag, startPoint x: 848, startPoint y: 207, endPoint x: 845, endPoint y: 215, distance: 8.5
click at [846, 207] on div "Cancel Print" at bounding box center [820, 221] width 391 height 55
click at [848, 243] on div "Cancel Print" at bounding box center [820, 221] width 391 height 55
click at [849, 230] on button "Print" at bounding box center [849, 220] width 75 height 27
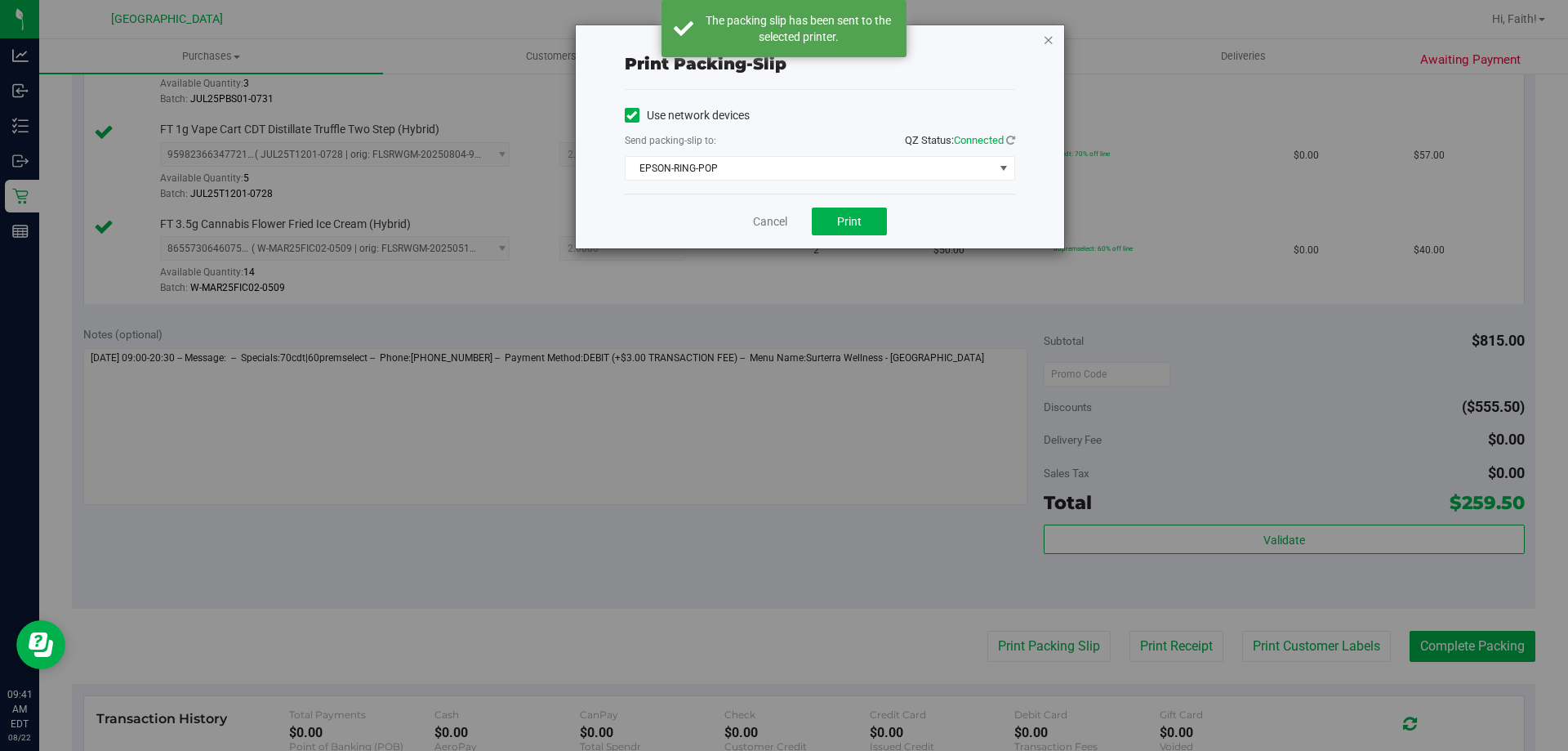
click at [1053, 40] on icon "button" at bounding box center [1048, 39] width 12 height 20
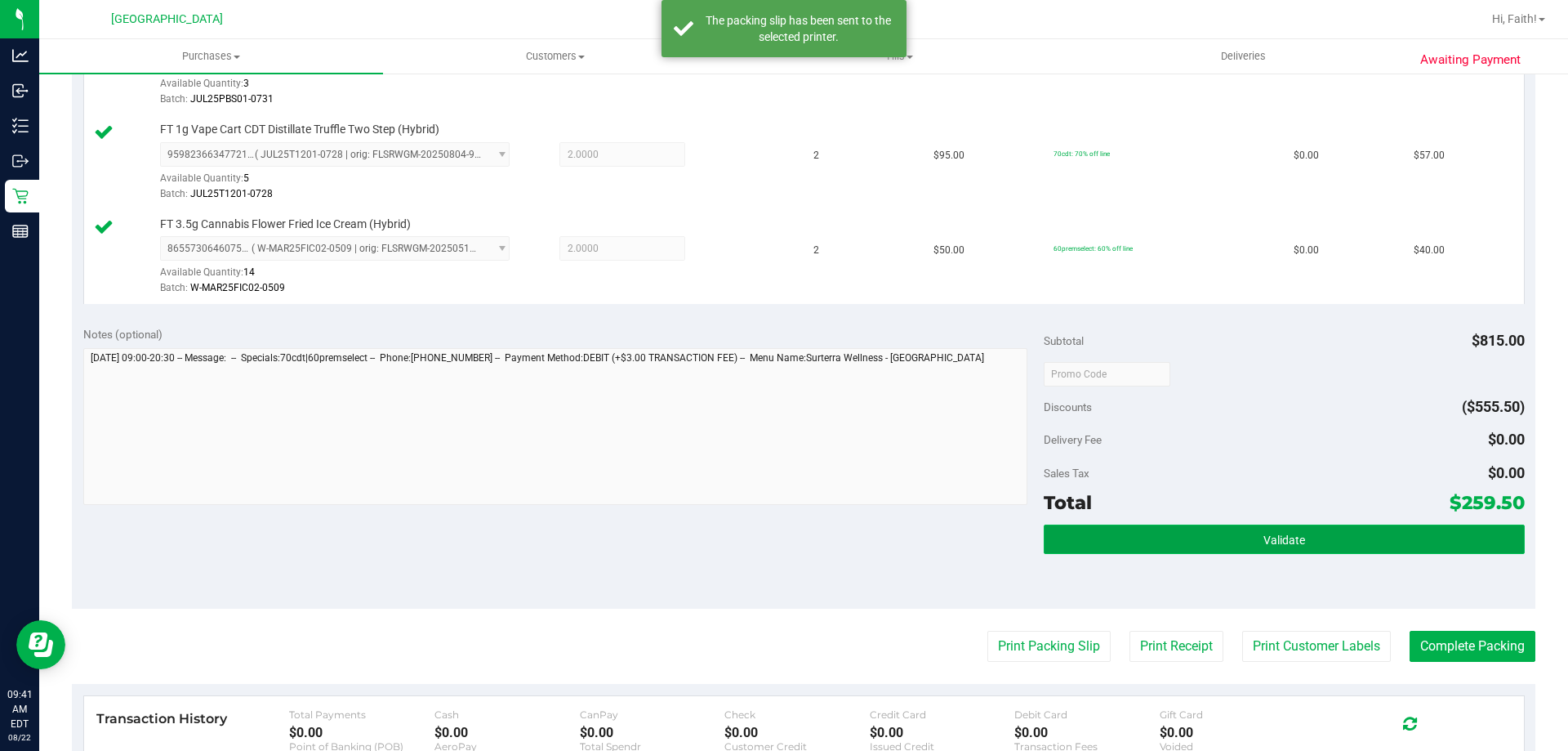
click at [1383, 531] on button "Validate" at bounding box center [1284, 539] width 481 height 29
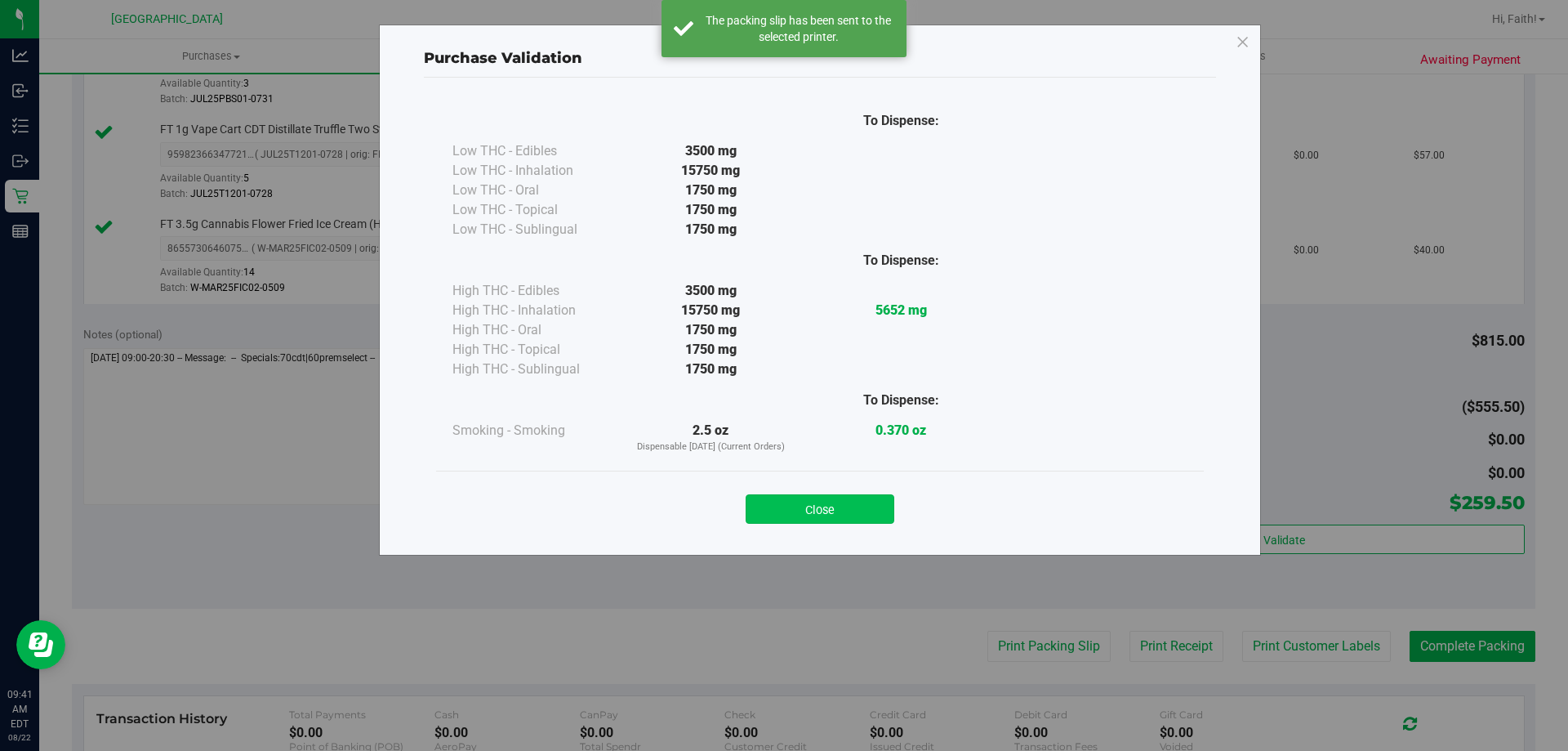
click at [861, 500] on button "Close" at bounding box center [820, 508] width 149 height 29
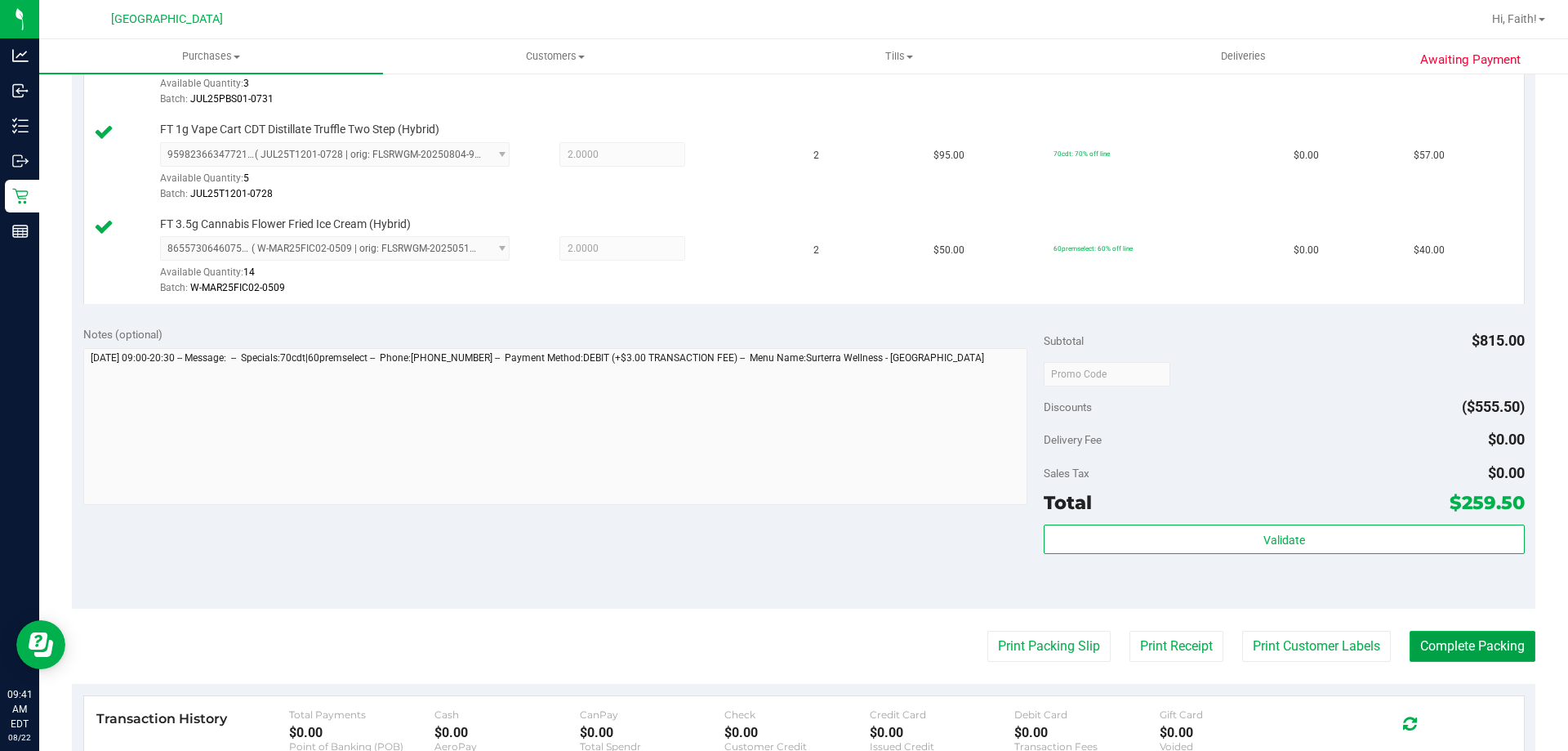
click at [1419, 645] on button "Complete Packing" at bounding box center [1472, 645] width 126 height 31
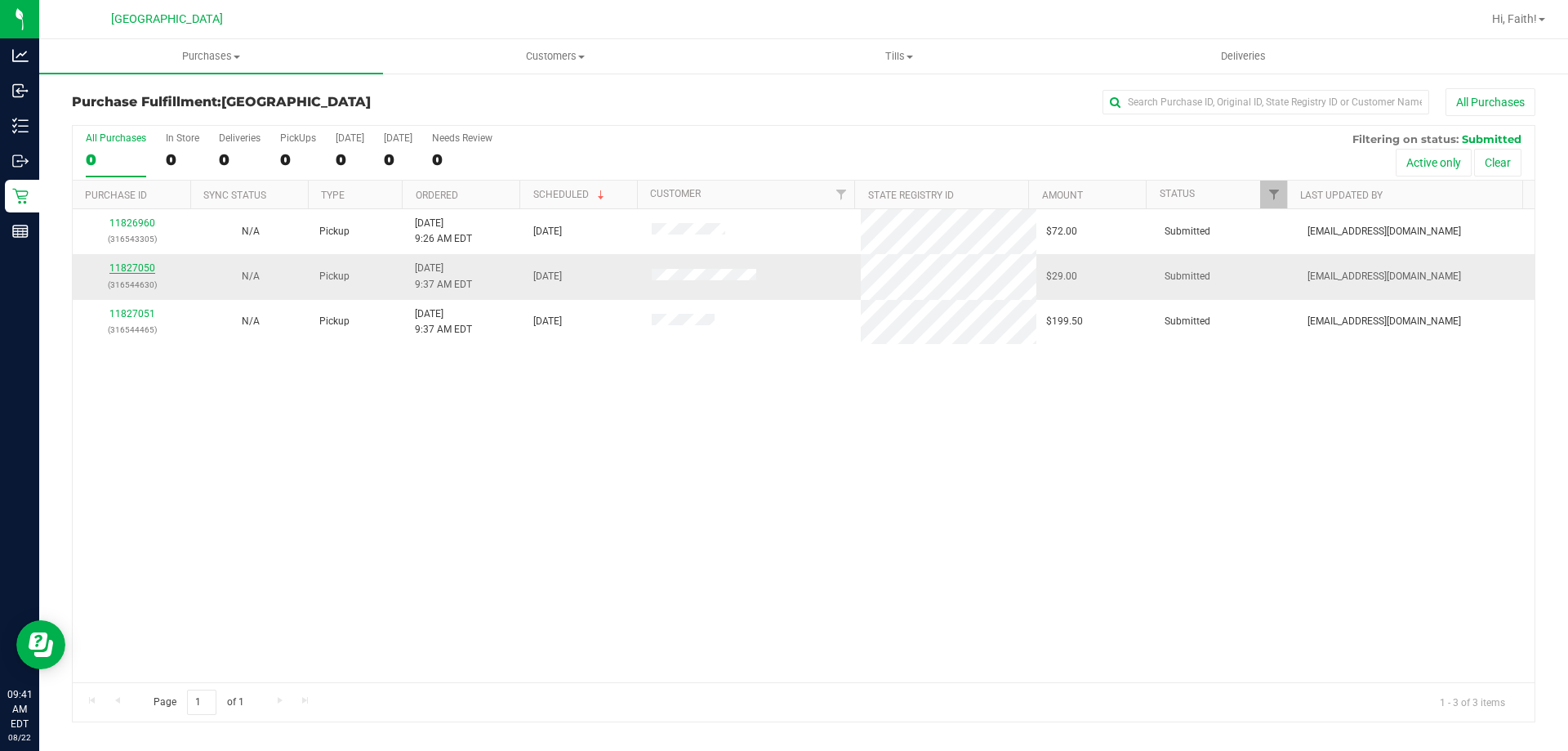
click at [138, 268] on link "11827050" at bounding box center [132, 268] width 46 height 12
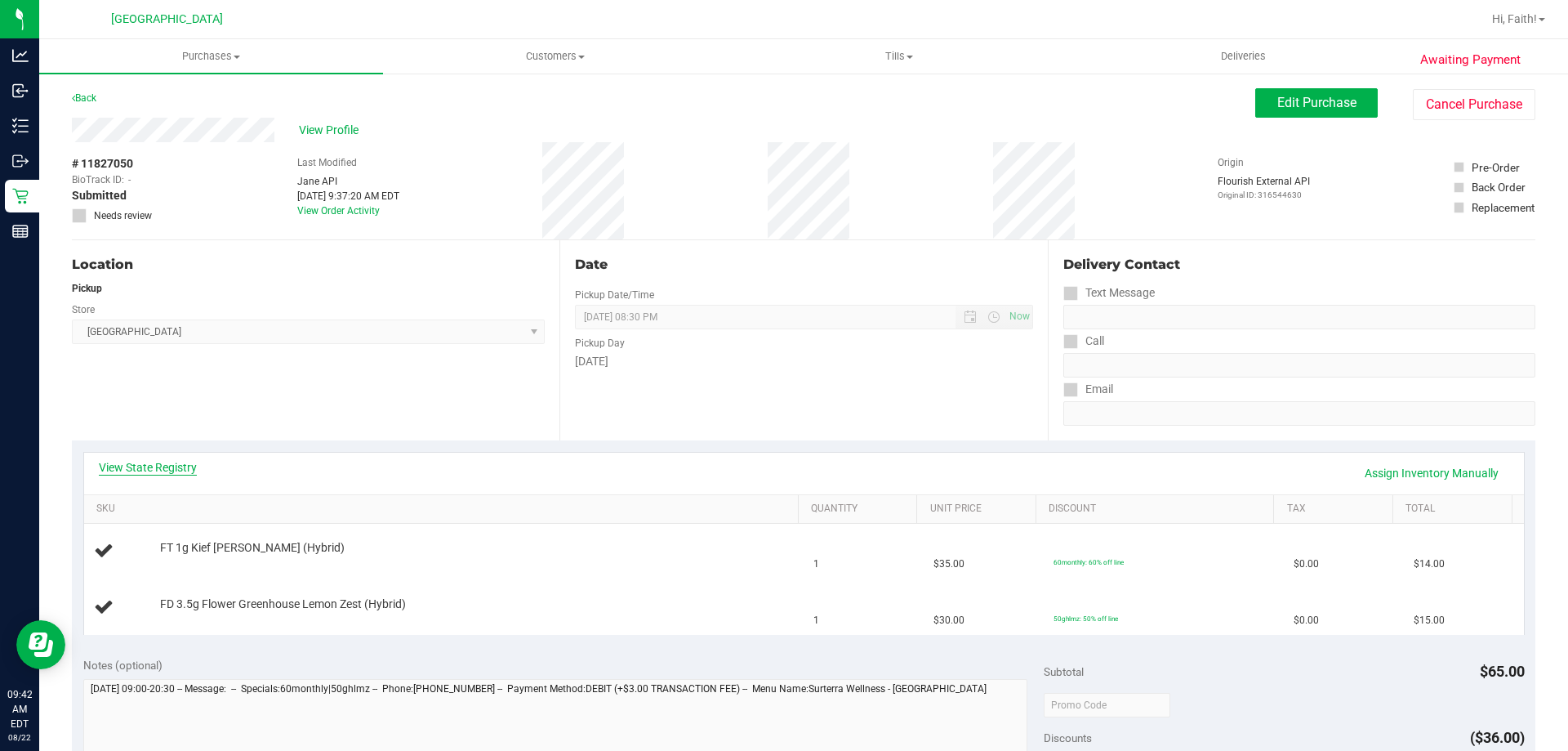
click at [165, 462] on link "View State Registry" at bounding box center [148, 467] width 98 height 17
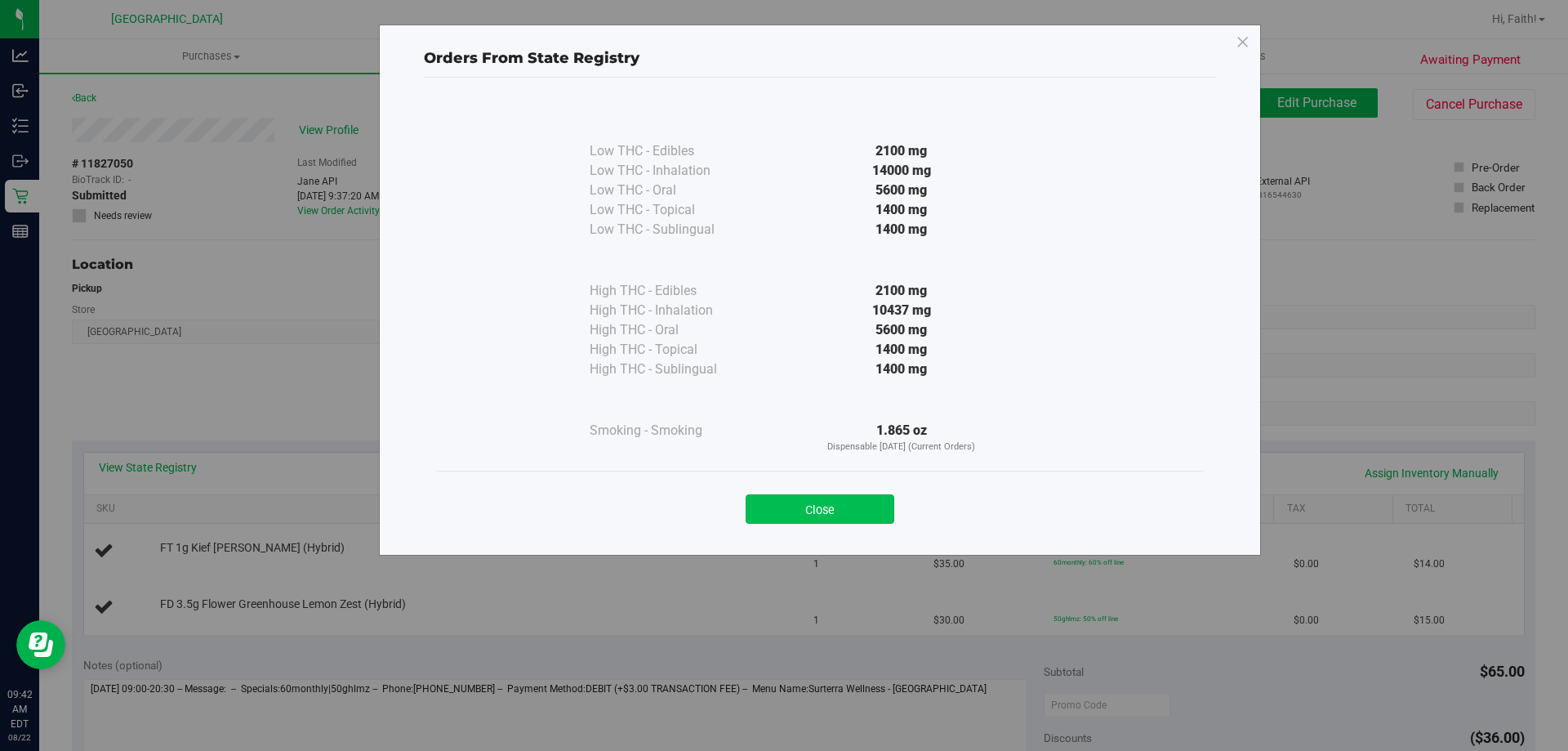
click at [811, 503] on button "Close" at bounding box center [820, 508] width 149 height 29
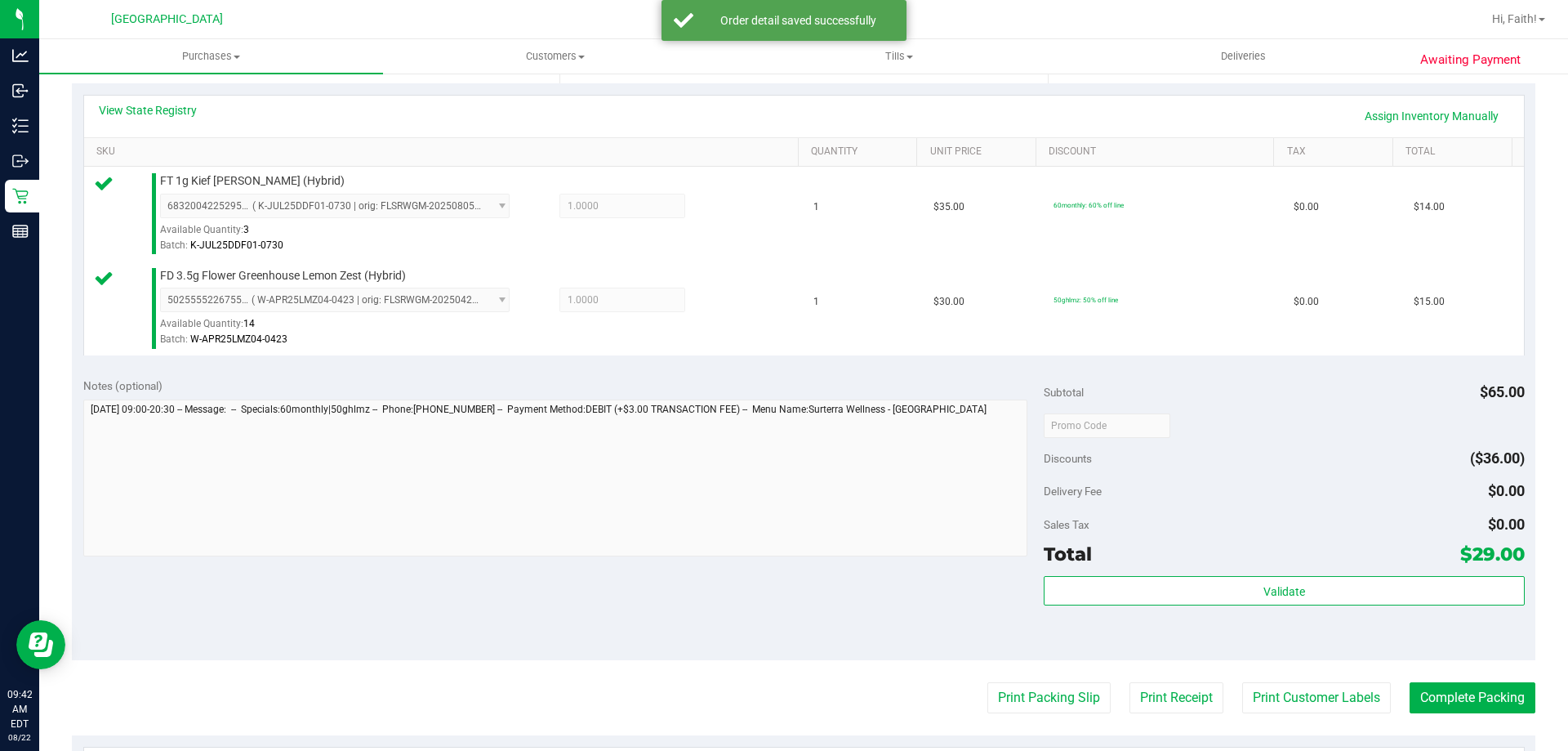
scroll to position [545, 0]
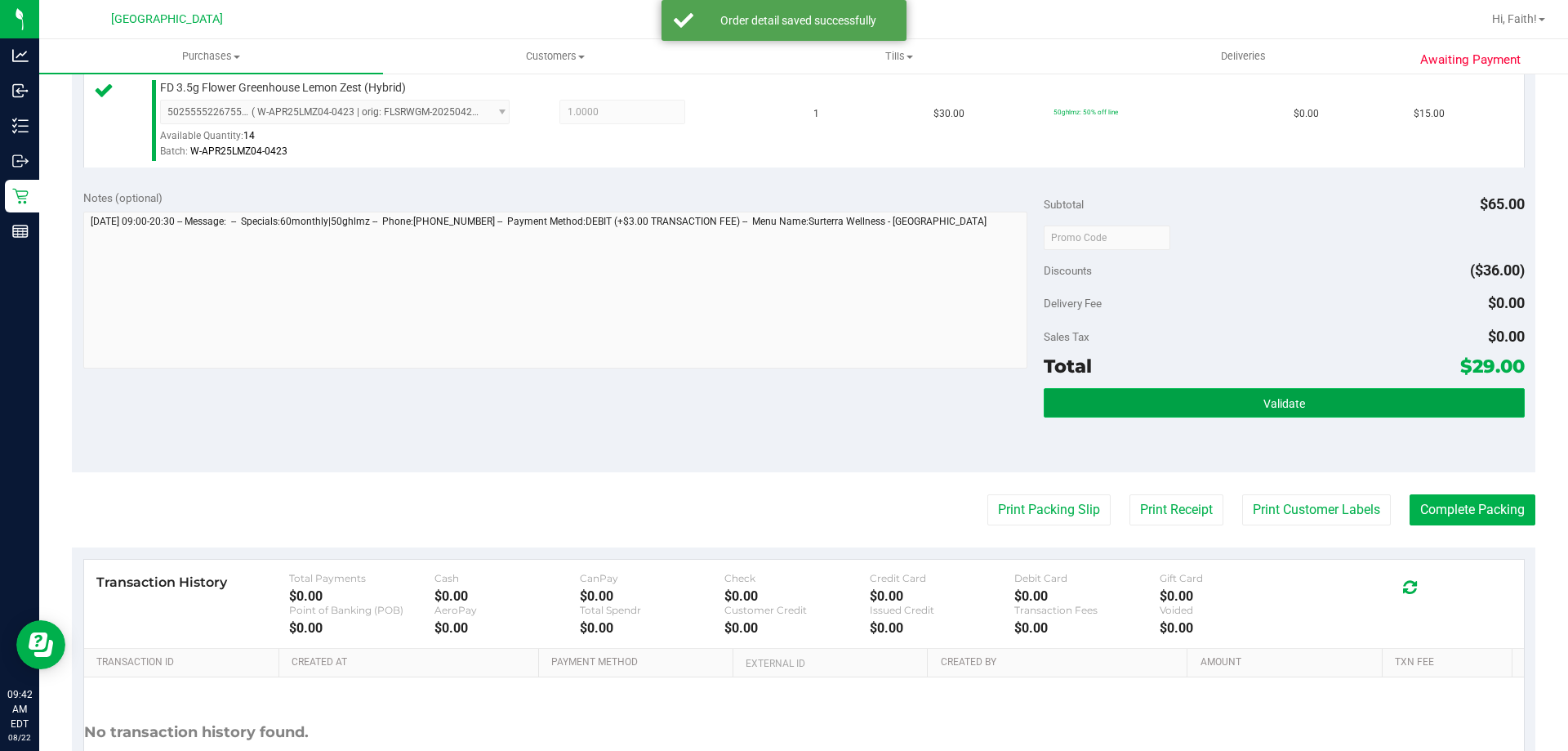
click at [1238, 396] on button "Validate" at bounding box center [1284, 403] width 481 height 29
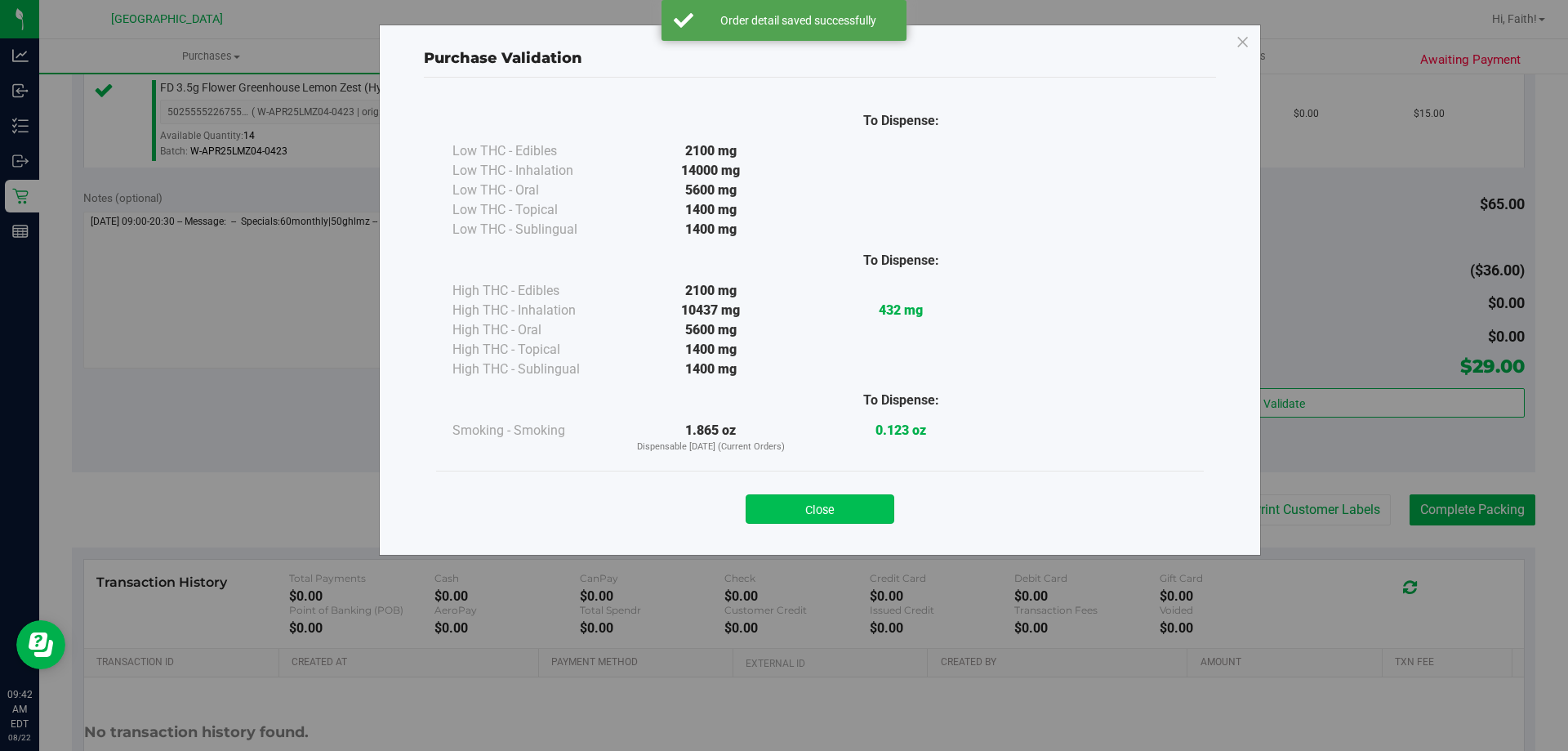
click at [856, 500] on button "Close" at bounding box center [820, 508] width 149 height 29
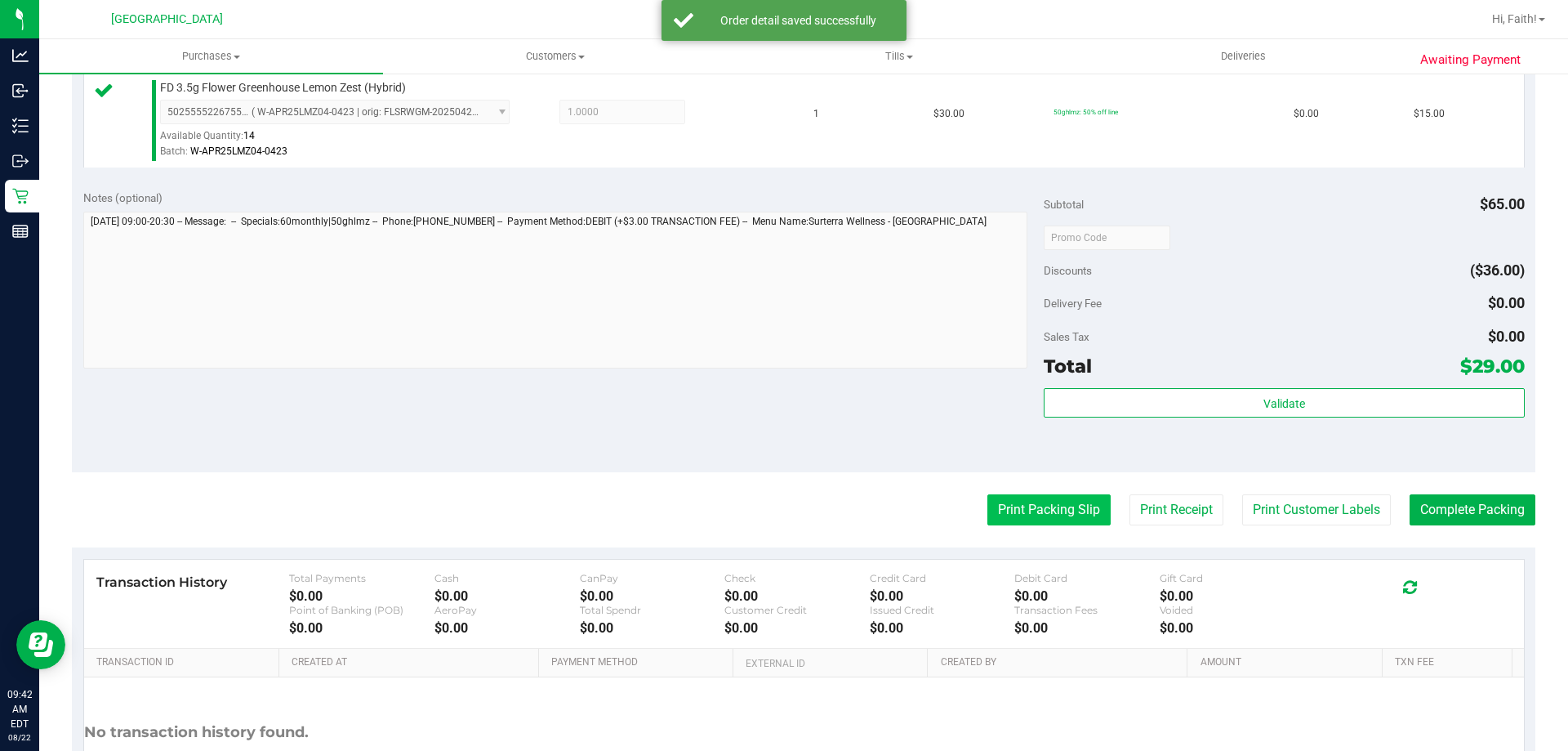
click at [1035, 495] on button "Print Packing Slip" at bounding box center [1049, 509] width 123 height 31
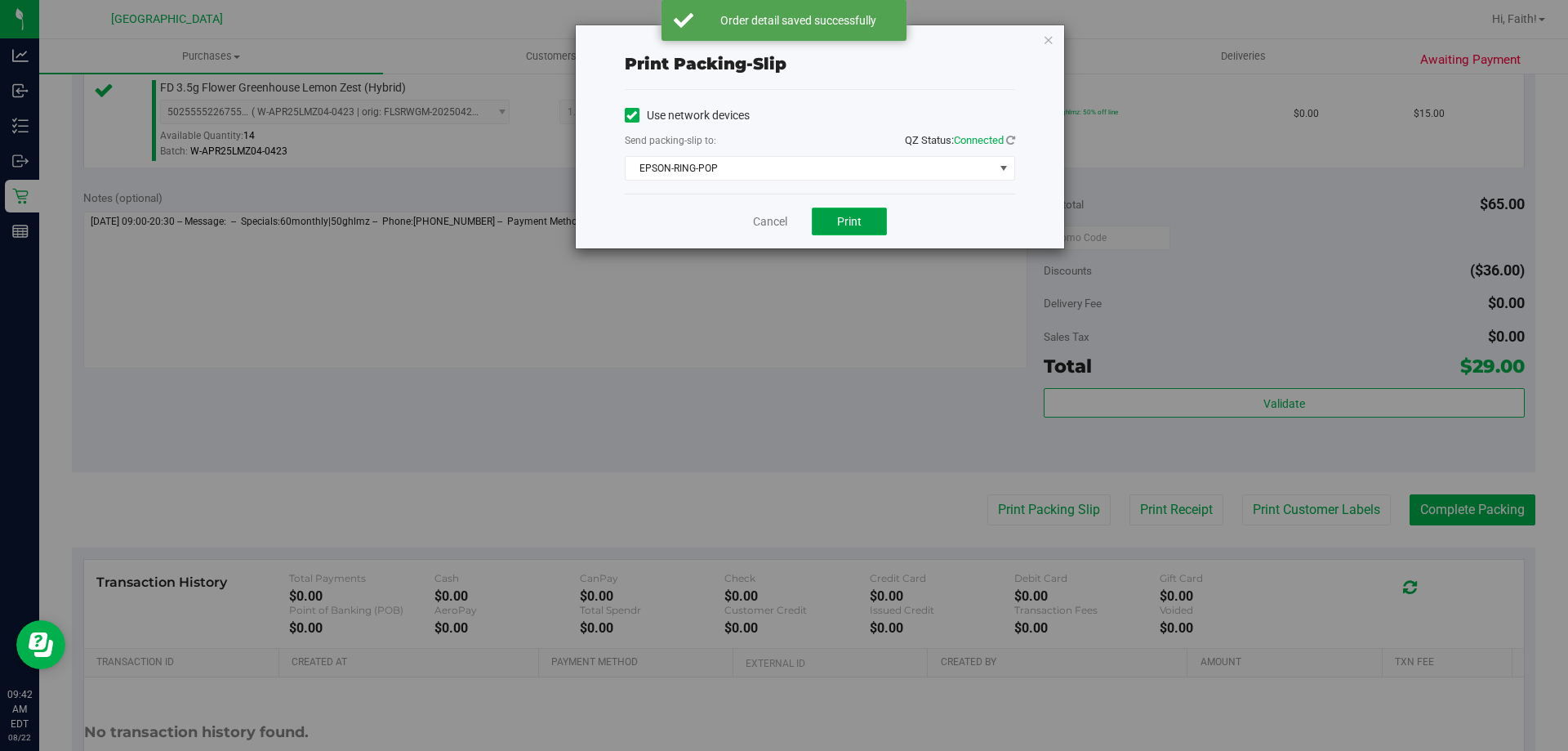
click at [834, 231] on button "Print" at bounding box center [849, 220] width 75 height 27
click at [1048, 42] on icon "button" at bounding box center [1048, 39] width 12 height 20
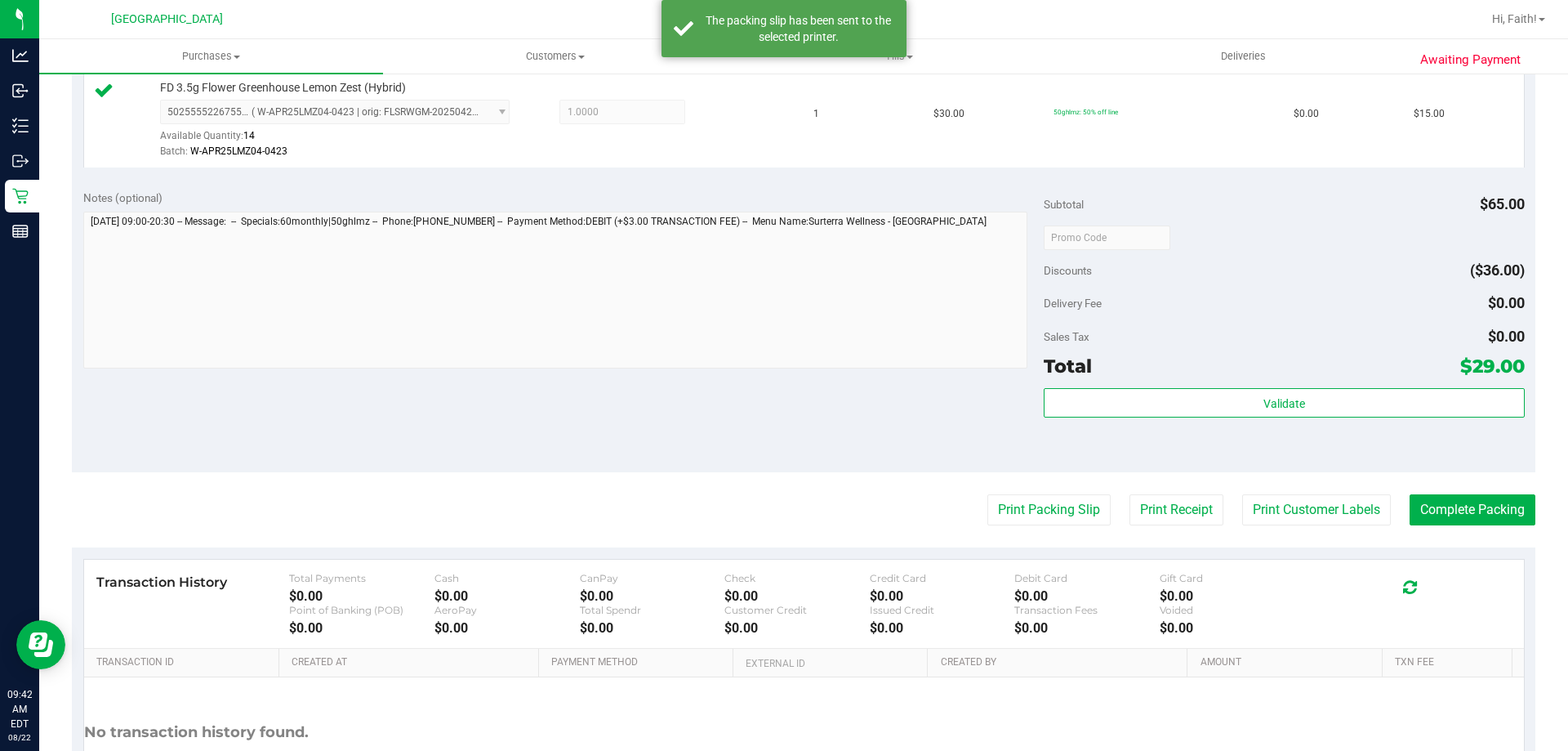
click at [1487, 542] on purchase-details "Back Edit Purchase Cancel Purchase View Profile # 11827050 BioTrack ID: - Submi…" at bounding box center [803, 198] width 1463 height 1310
click at [1518, 514] on button "Complete Packing" at bounding box center [1472, 509] width 126 height 31
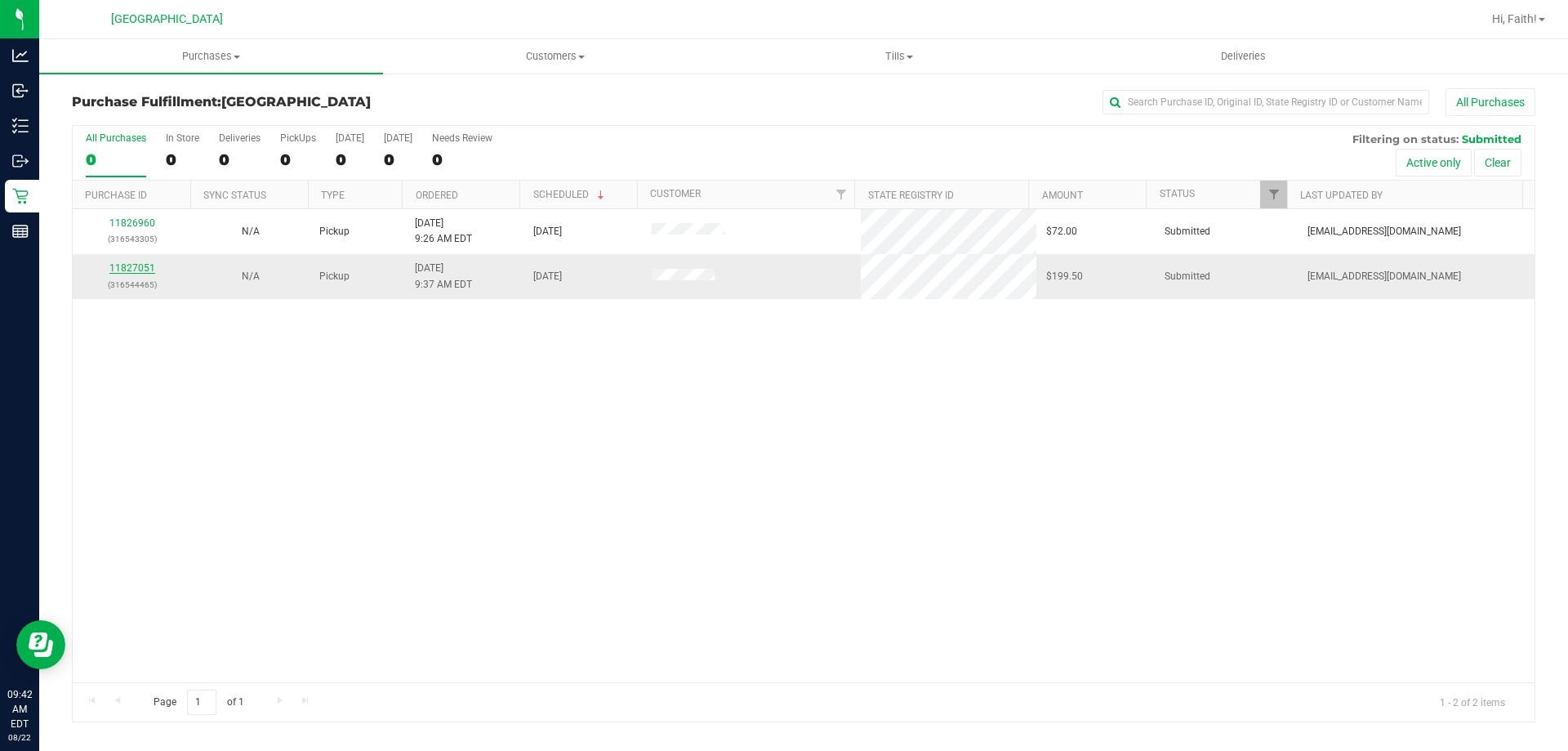
click at [129, 263] on link "11827051" at bounding box center [132, 268] width 46 height 12
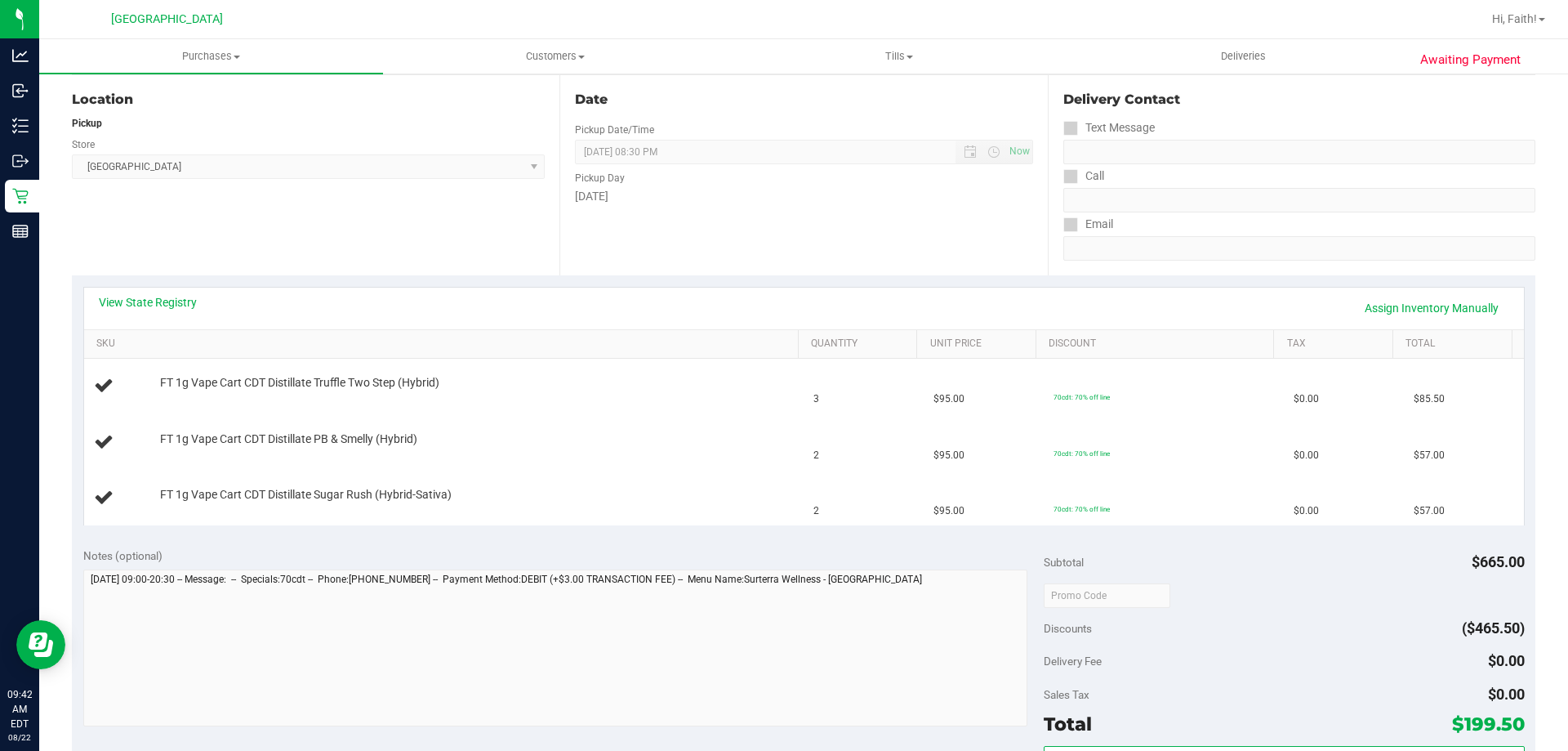
scroll to position [166, 0]
click at [161, 299] on link "View State Registry" at bounding box center [148, 302] width 98 height 17
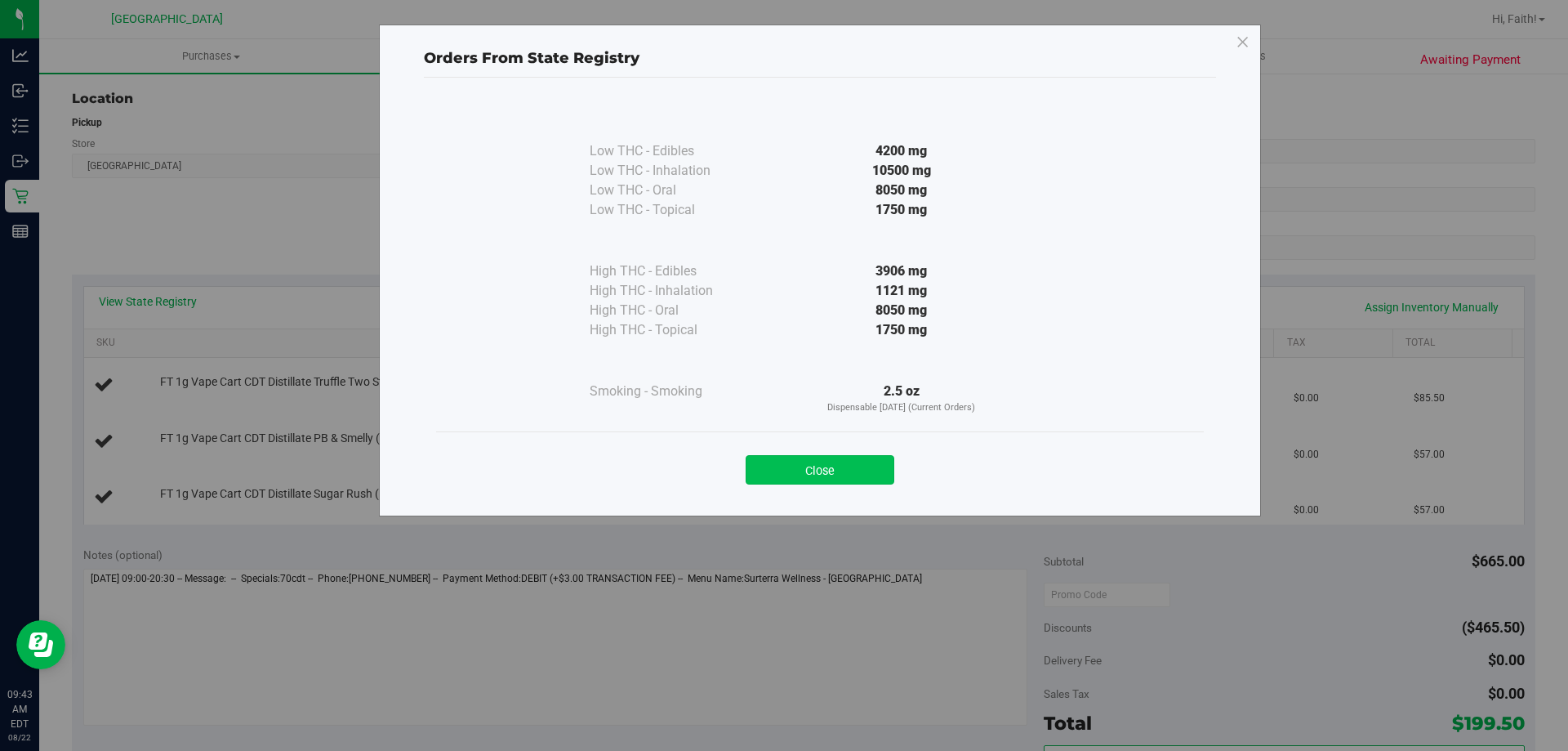
click at [833, 466] on button "Close" at bounding box center [820, 469] width 149 height 29
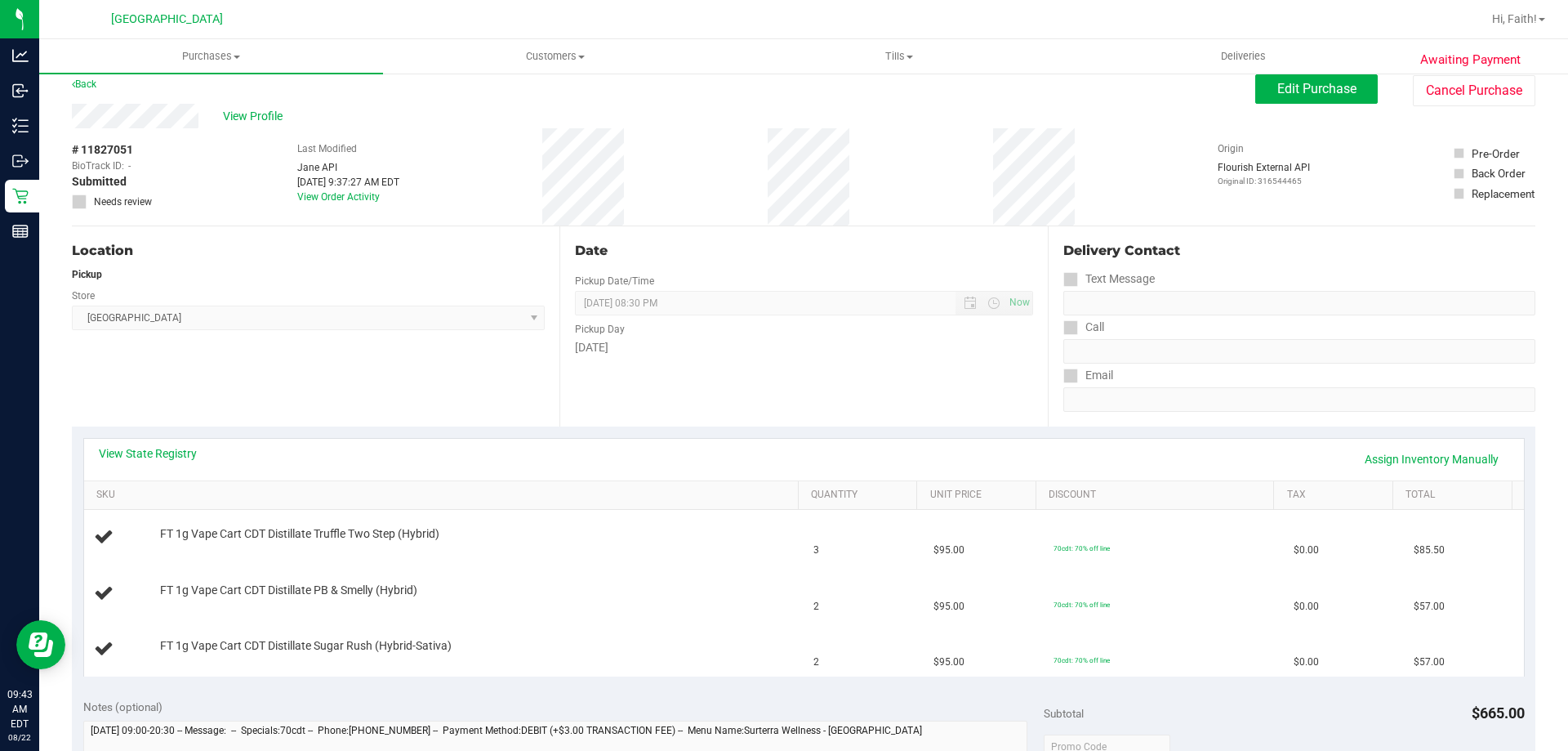
scroll to position [0, 0]
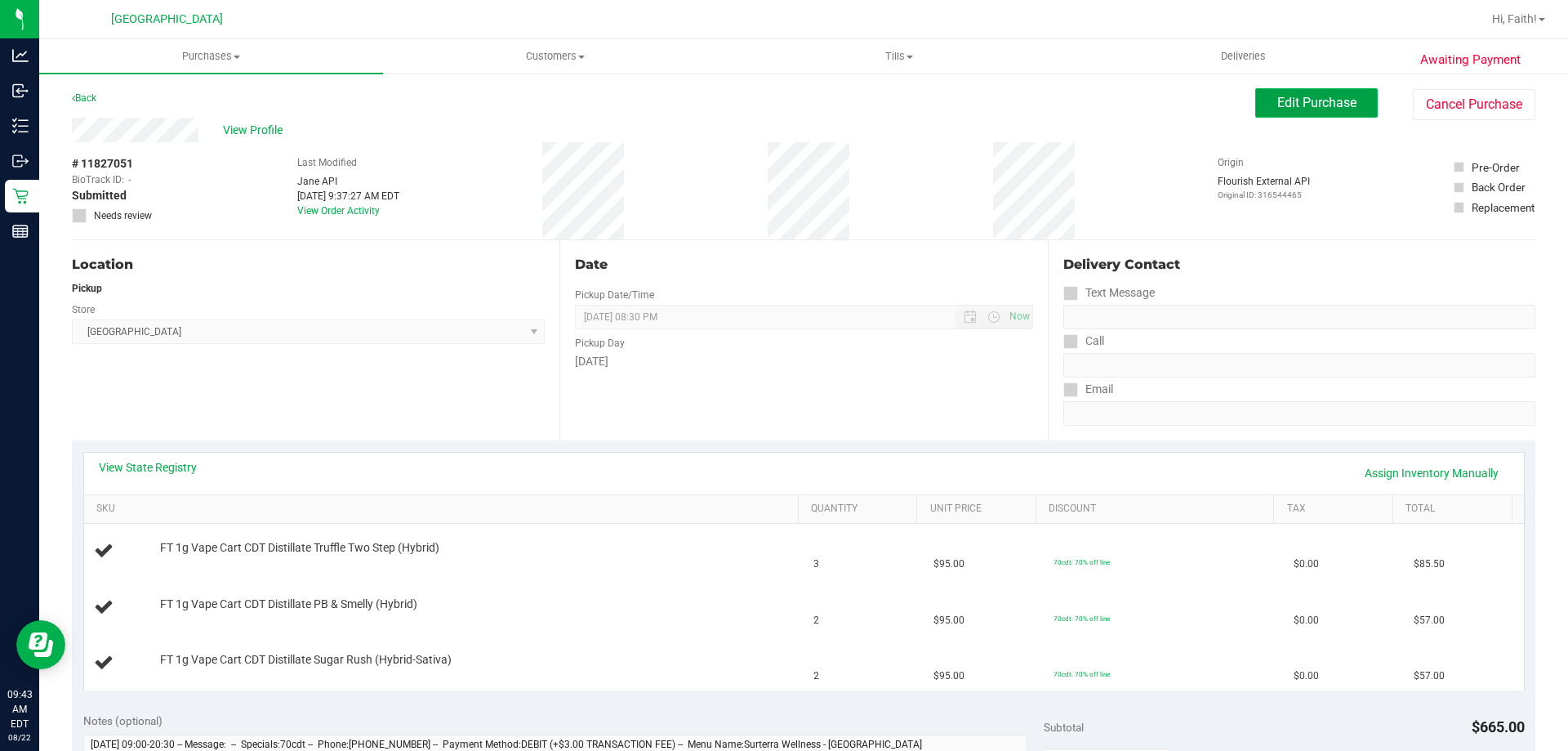
click at [1304, 102] on span "Edit Purchase" at bounding box center [1316, 102] width 79 height 16
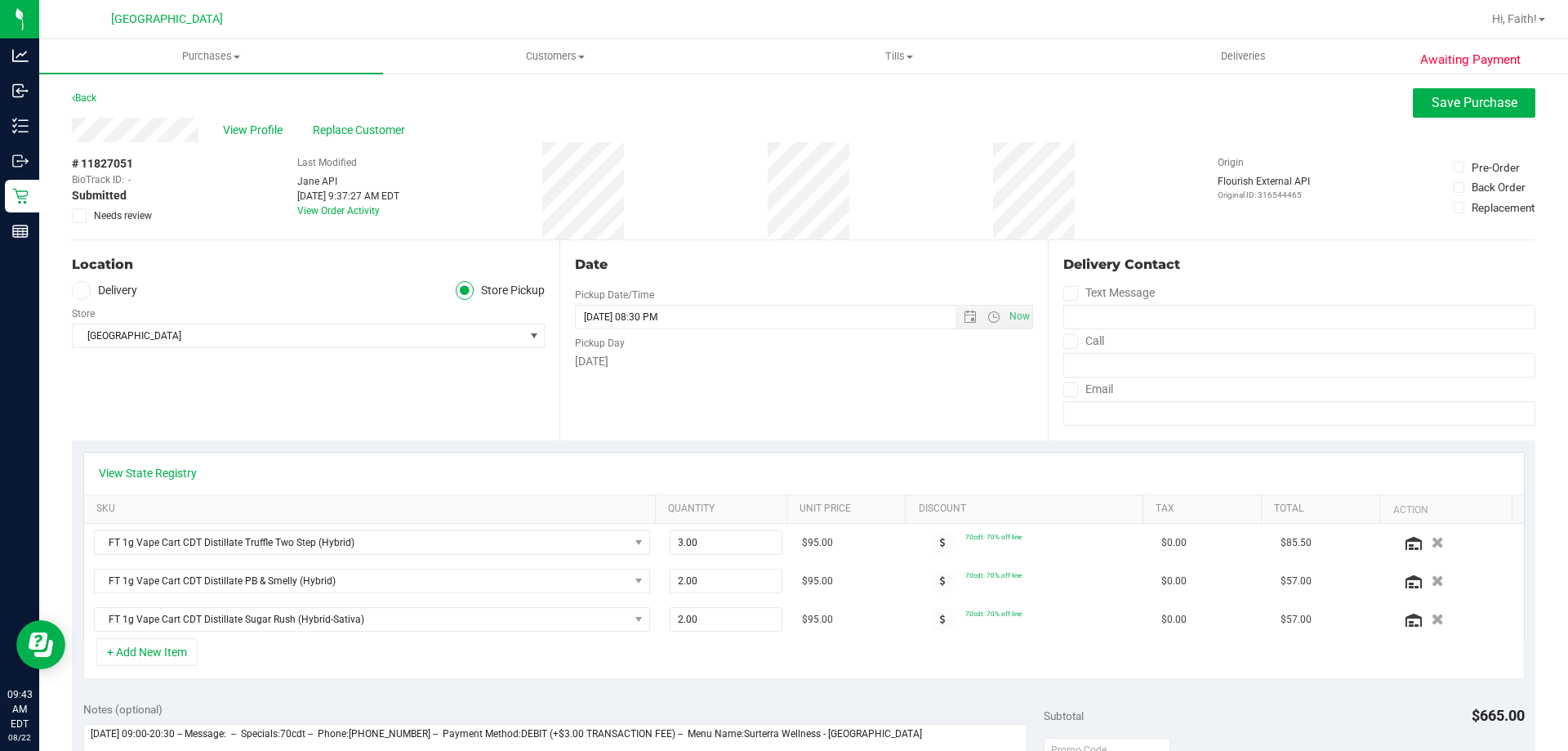
click at [118, 220] on span "Needs review" at bounding box center [123, 215] width 58 height 15
click at [0, 0] on input "Needs review" at bounding box center [0, 0] width 0 height 0
click at [188, 477] on link "View State Registry" at bounding box center [148, 473] width 98 height 17
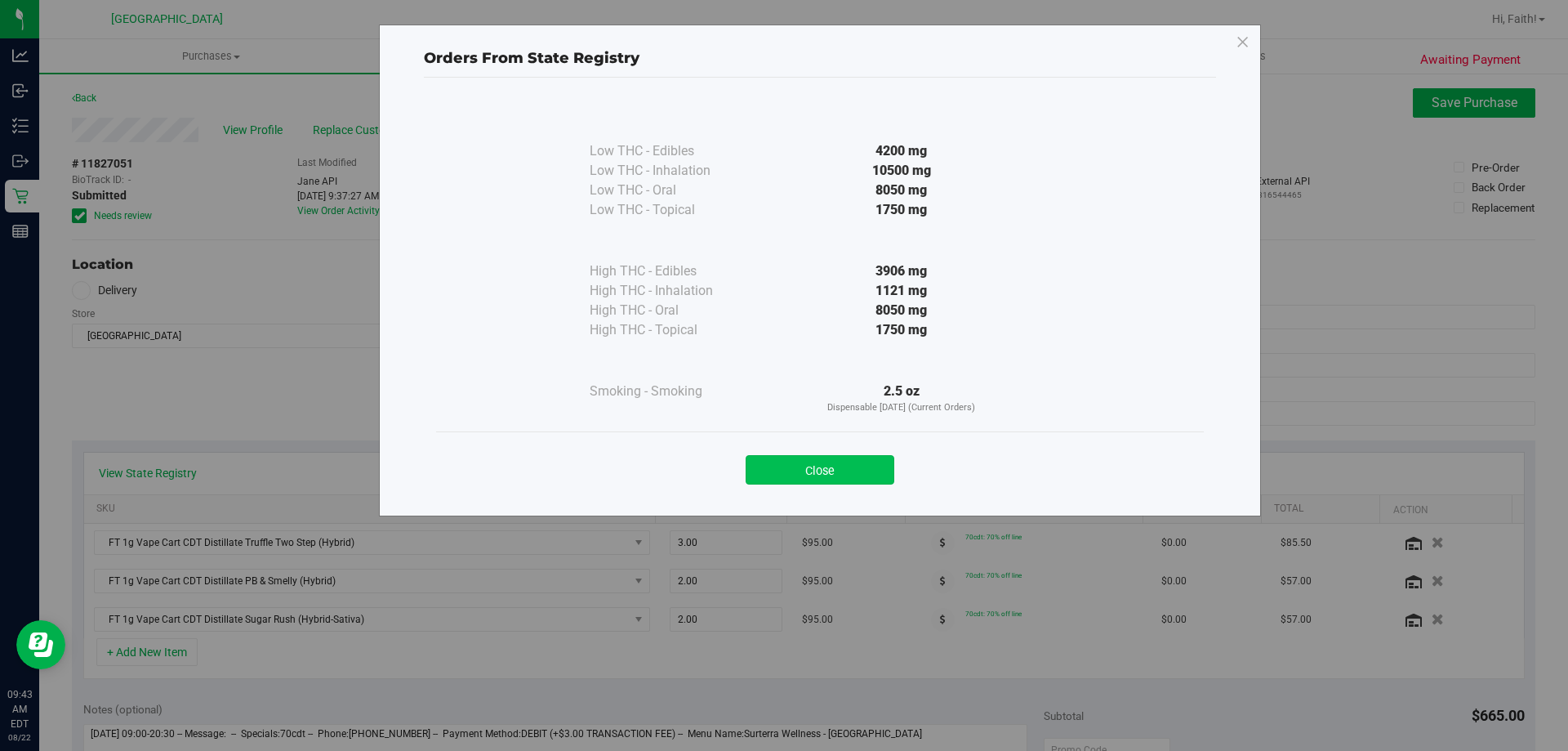
click at [856, 461] on button "Close" at bounding box center [820, 469] width 149 height 29
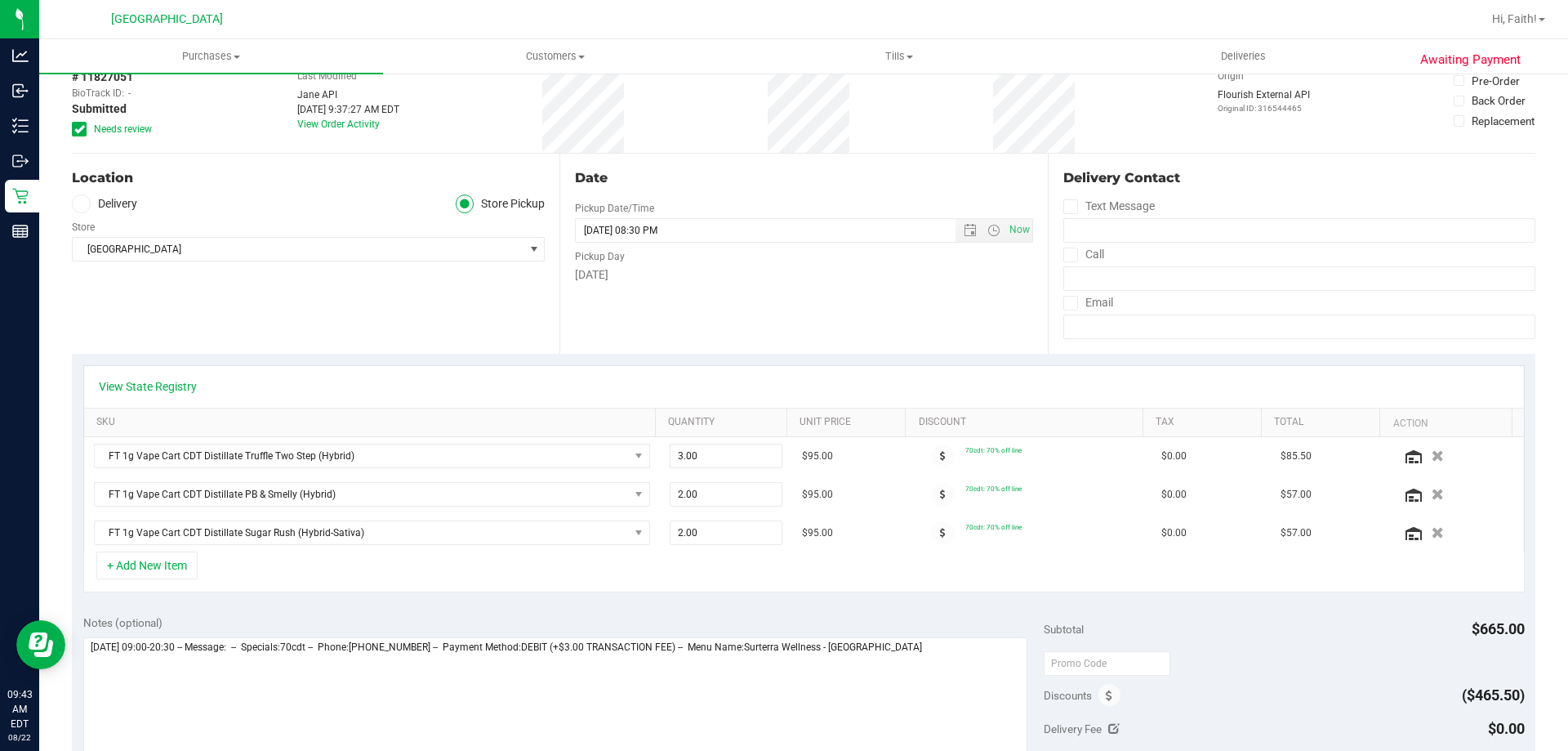
scroll to position [176, 0]
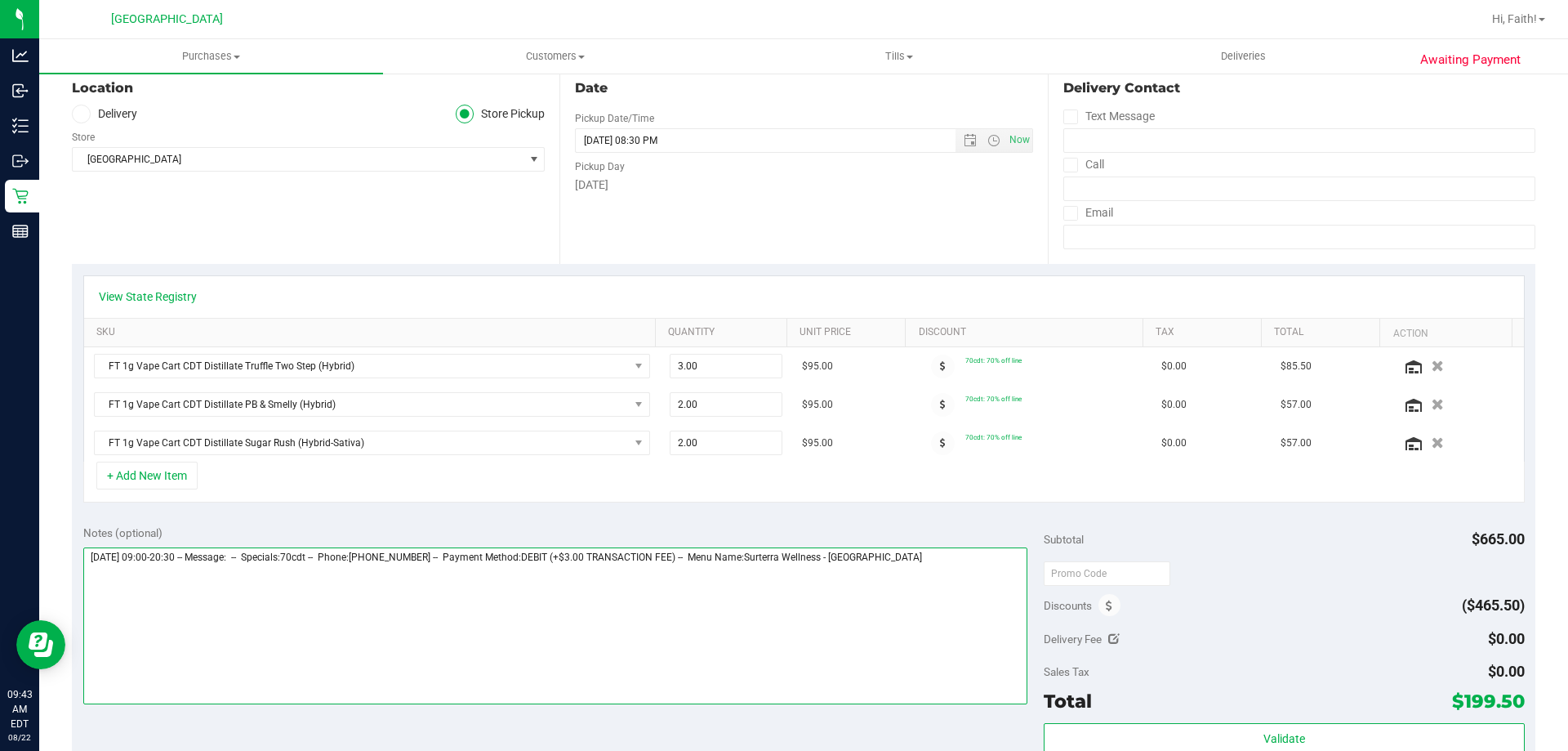
click at [932, 595] on textarea at bounding box center [555, 625] width 944 height 157
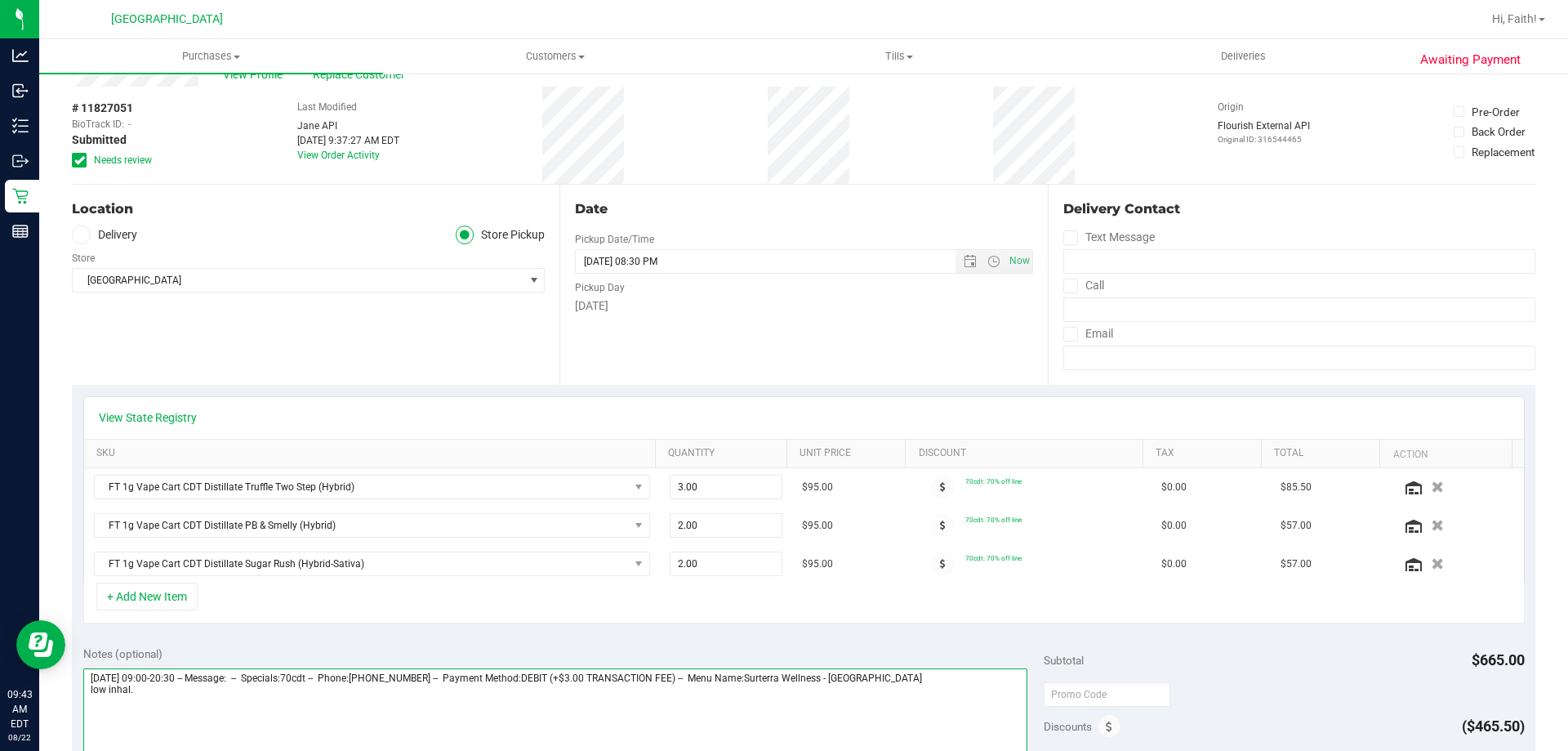
scroll to position [0, 0]
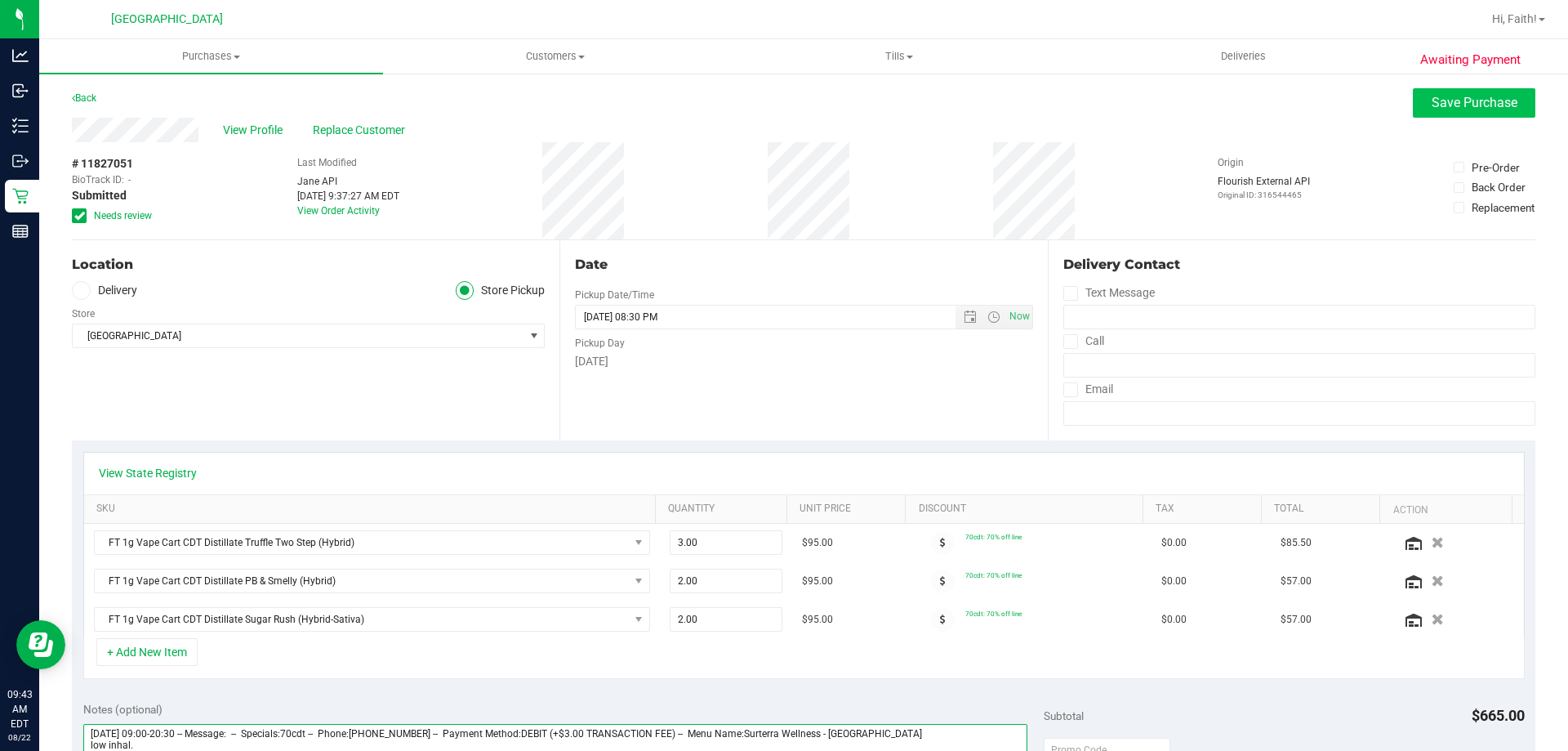
type textarea "Friday 08/22/2025 09:00-20:30 -- Message: -- Specials:70cdt -- Phone:8179132675…"
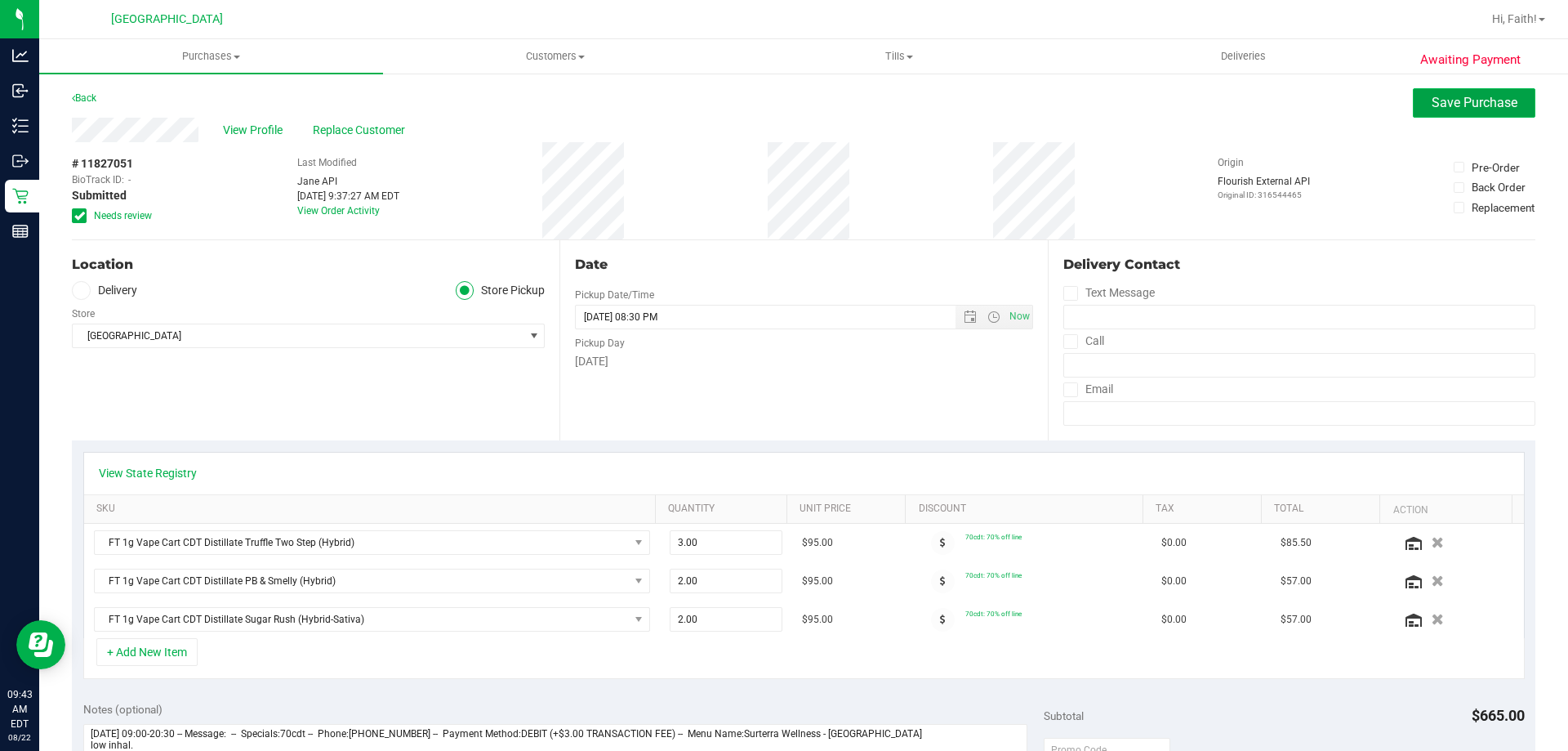
click at [1448, 96] on span "Save Purchase" at bounding box center [1474, 102] width 86 height 16
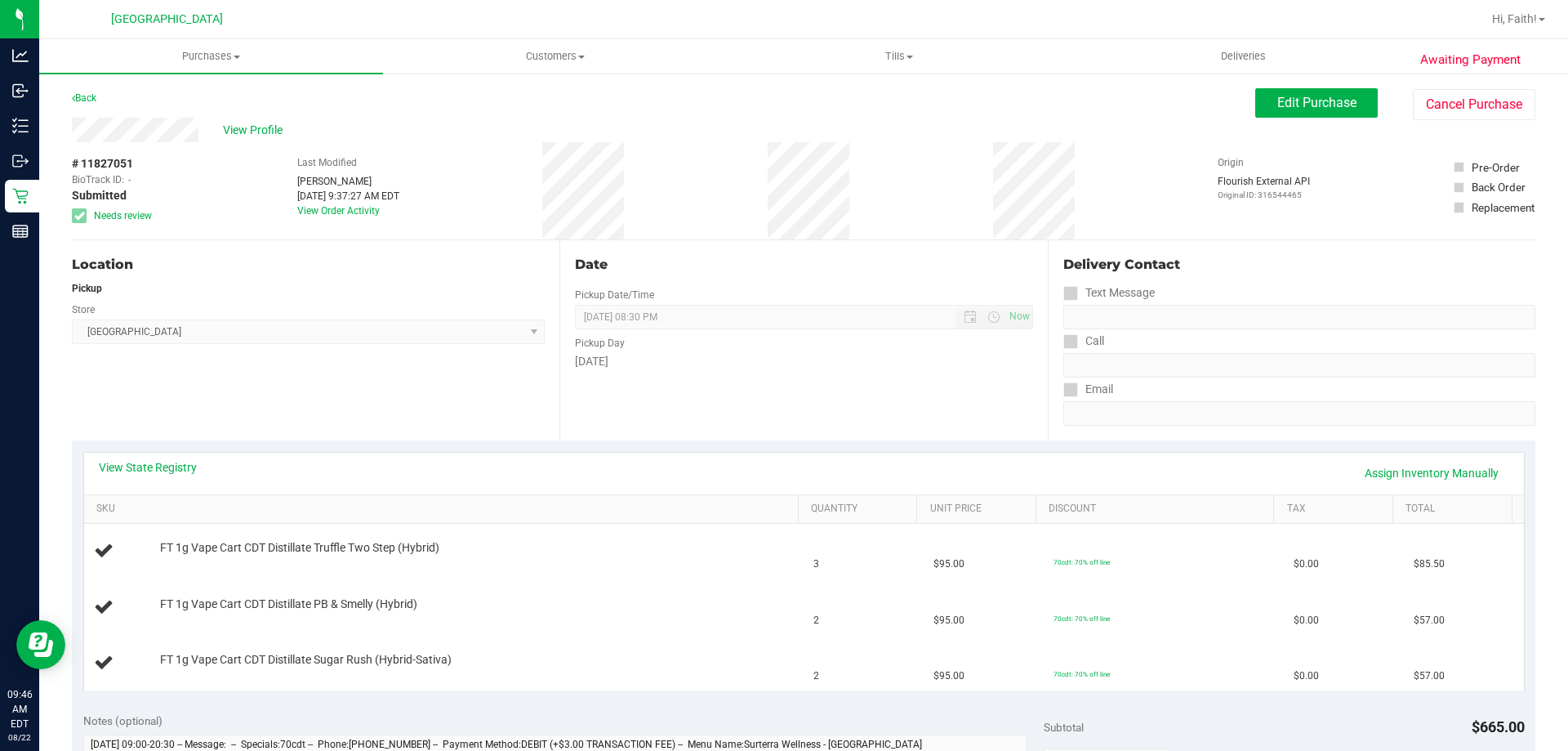
click at [478, 456] on div "View State Registry Assign Inventory Manually" at bounding box center [804, 473] width 1440 height 42
click at [176, 467] on link "View State Registry" at bounding box center [148, 467] width 98 height 17
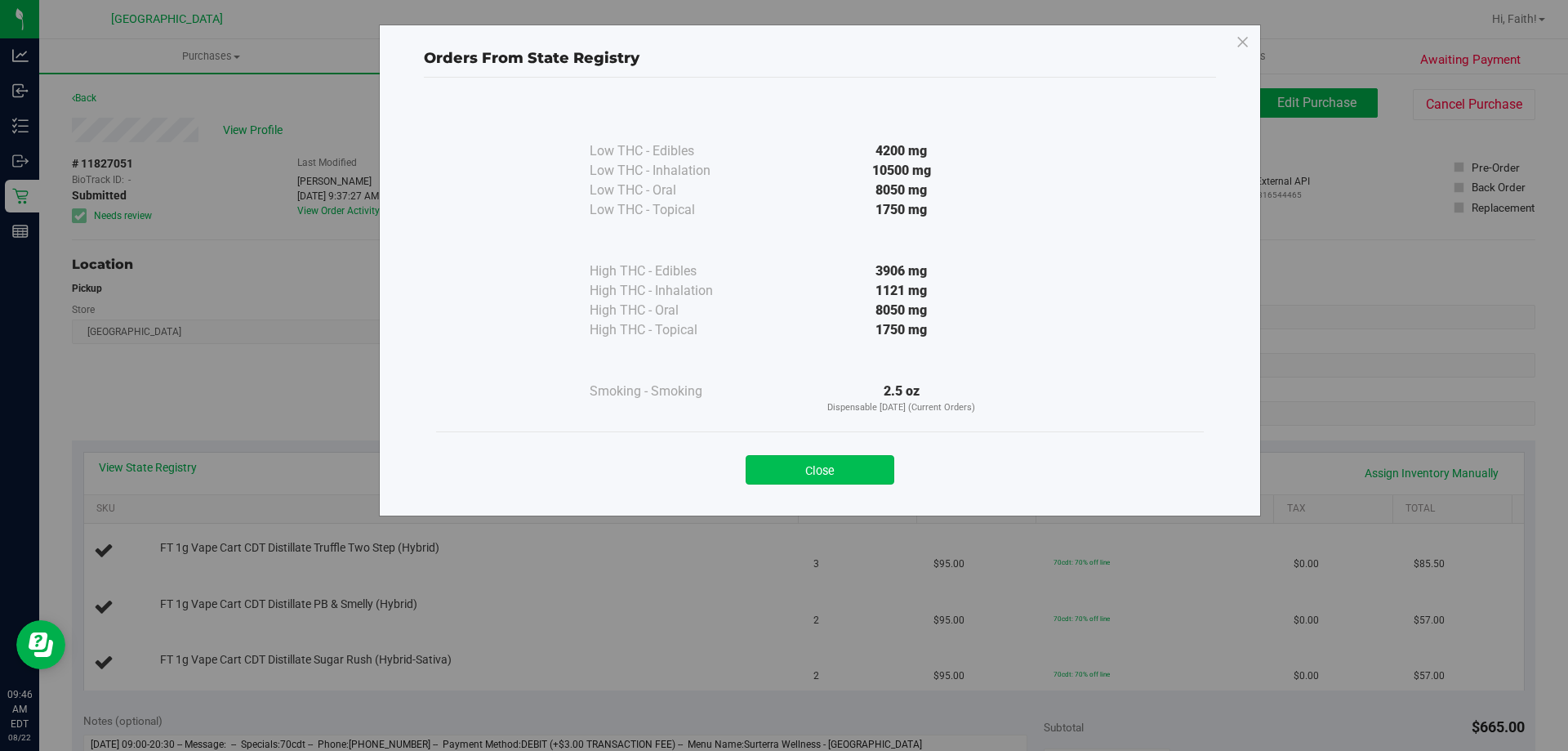
click at [849, 461] on button "Close" at bounding box center [820, 469] width 149 height 29
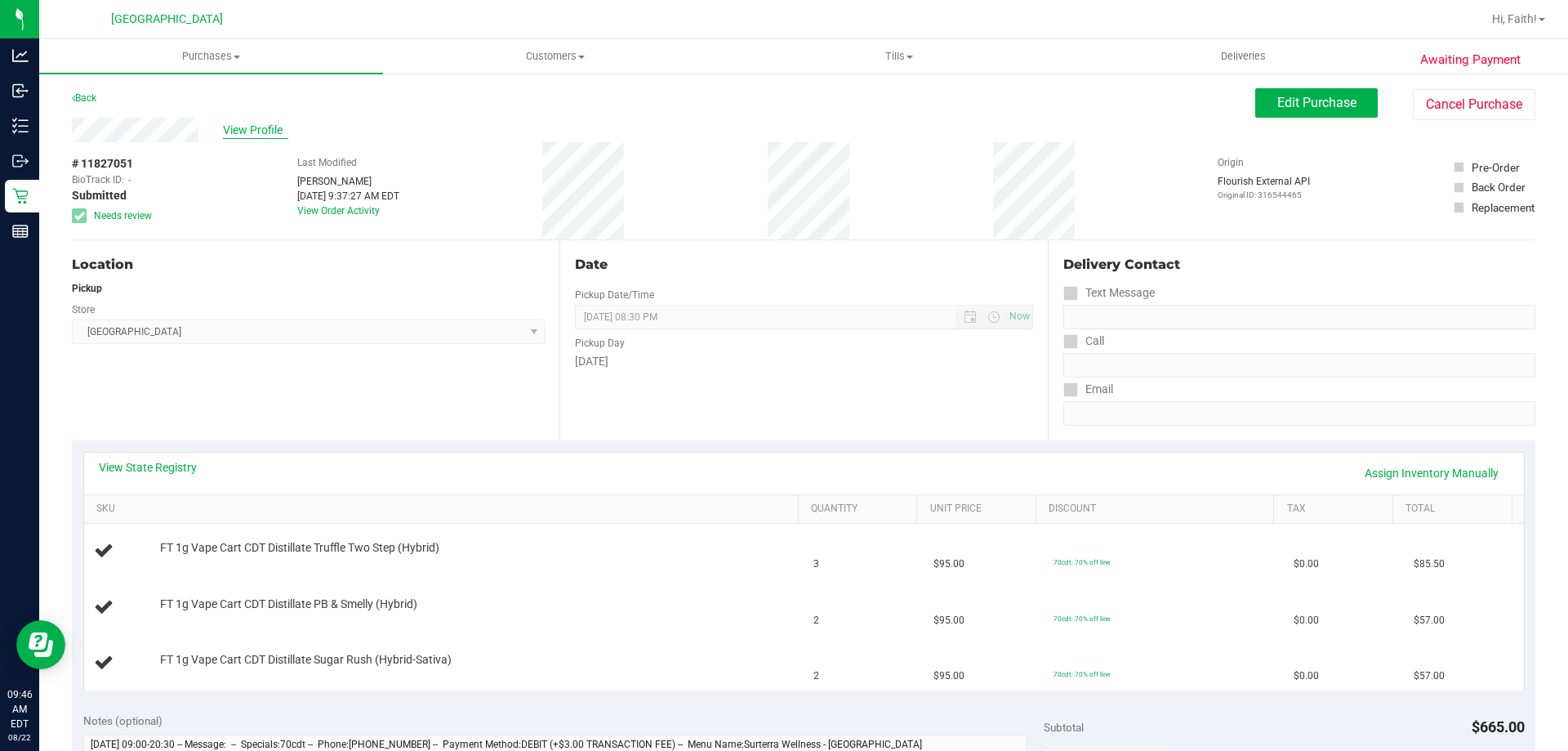
click at [256, 134] on span "View Profile" at bounding box center [255, 130] width 66 height 17
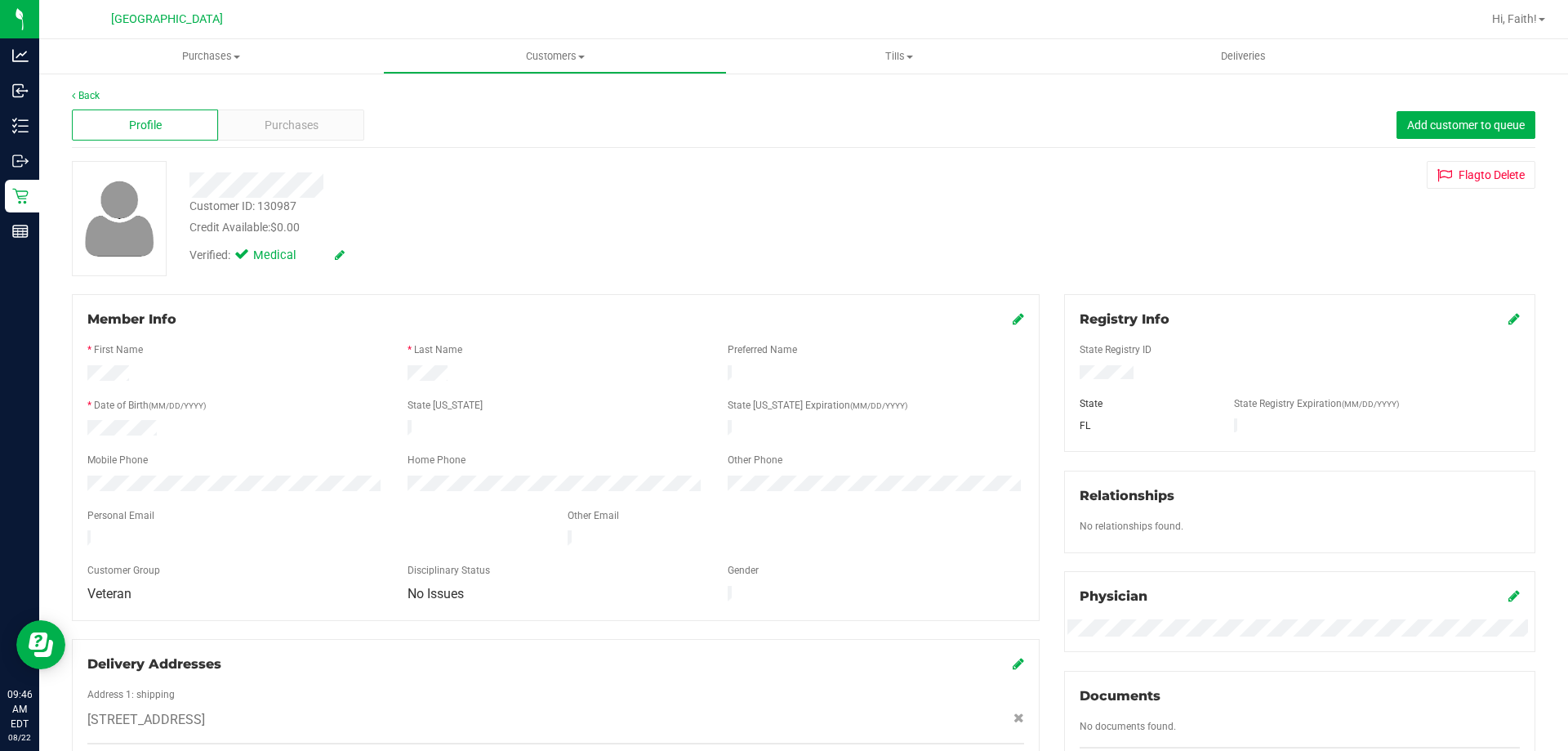
click at [287, 207] on div "Customer ID: 130987" at bounding box center [243, 206] width 107 height 17
copy div "130987"
click at [86, 96] on link "Back" at bounding box center [85, 96] width 27 height 12
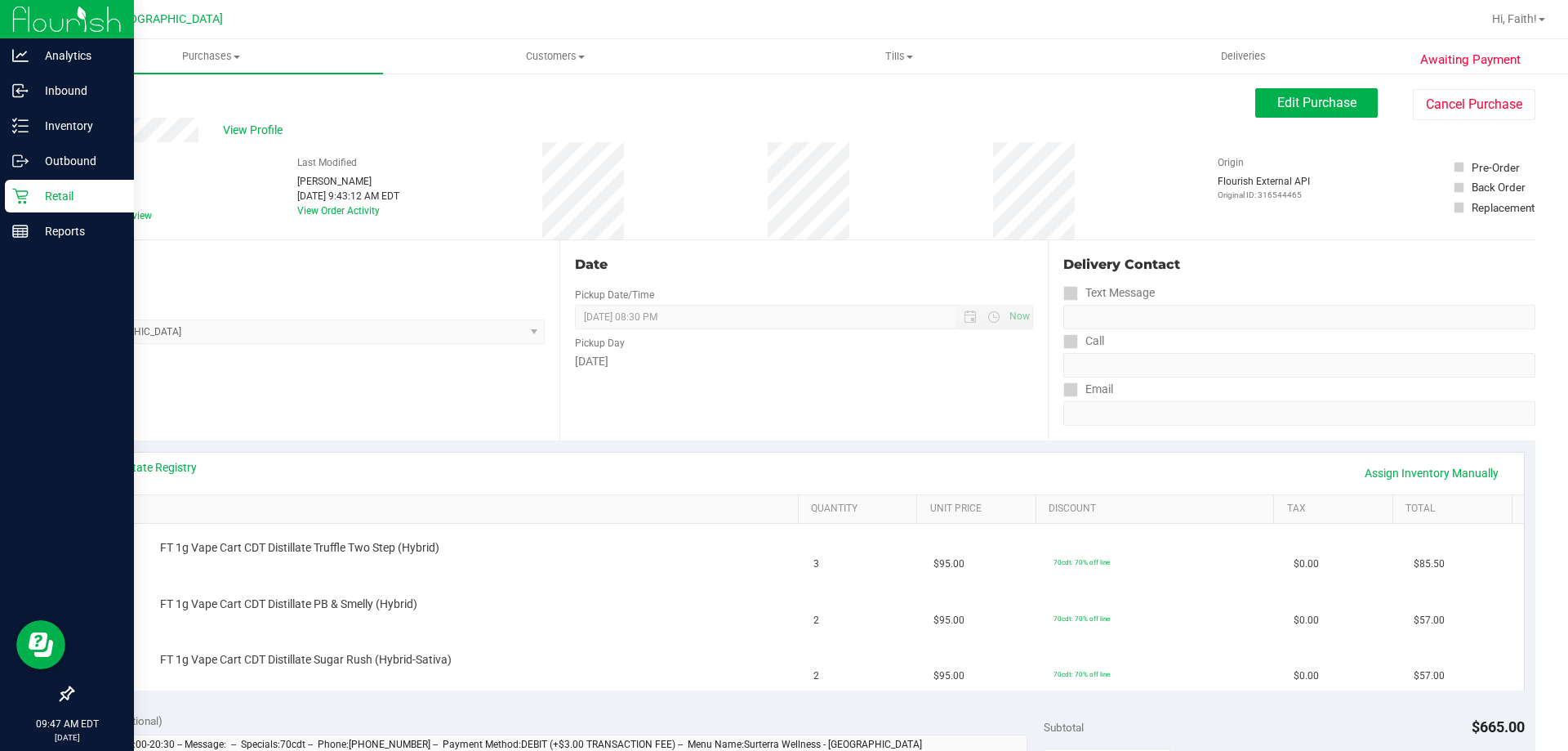
click at [39, 194] on p "Retail" at bounding box center [77, 196] width 98 height 20
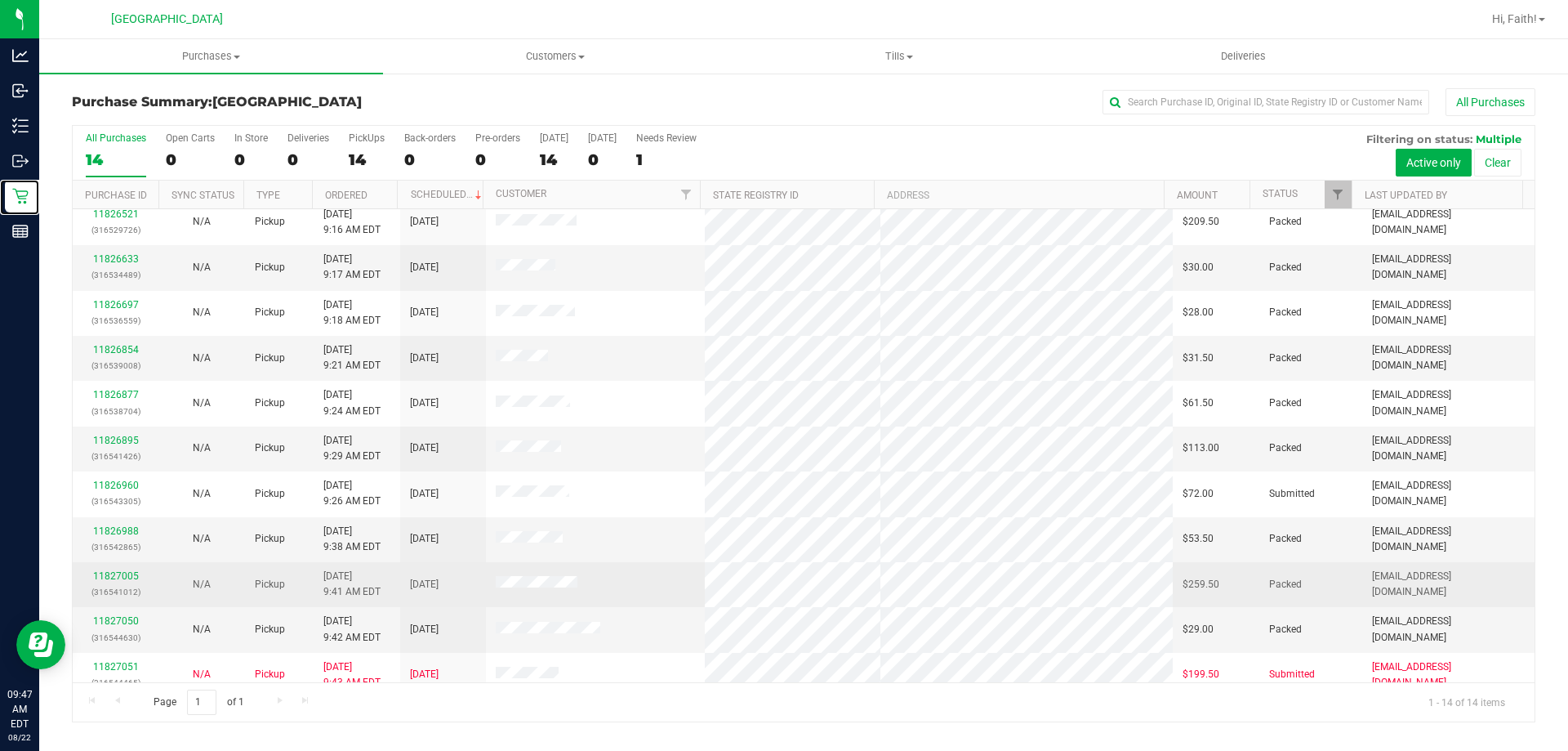
scroll to position [161, 0]
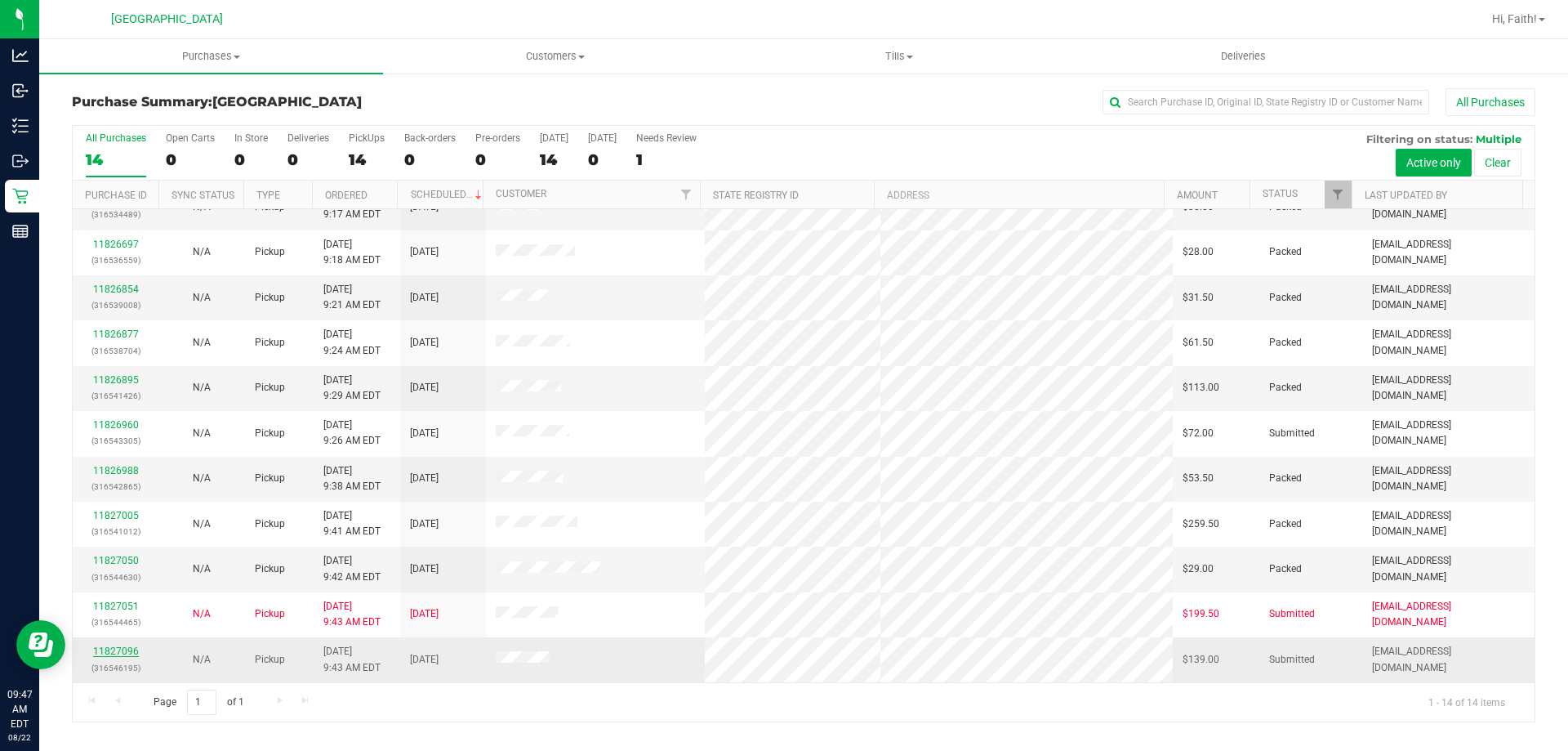
click at [113, 649] on link "11827096" at bounding box center [116, 651] width 46 height 12
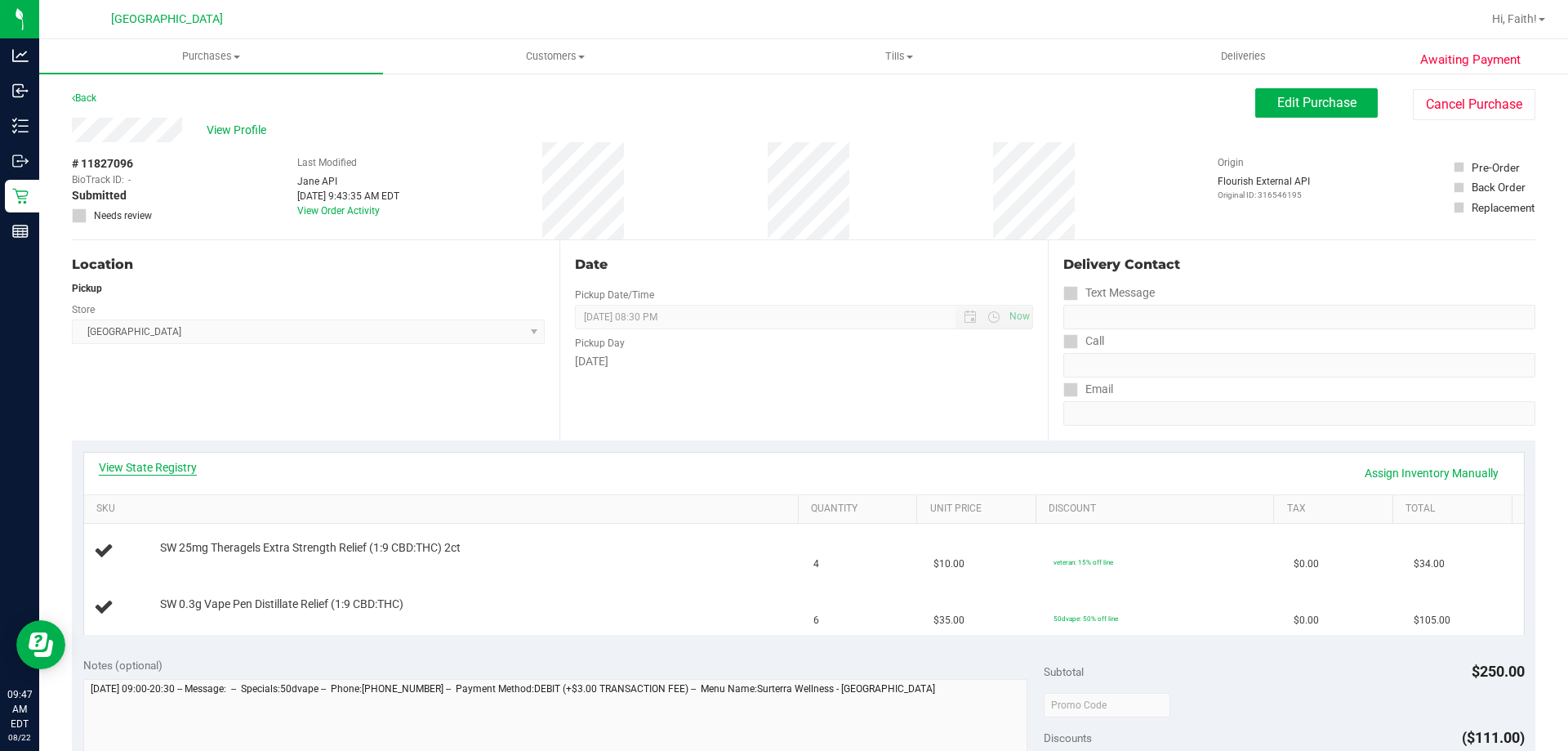
click at [193, 467] on link "View State Registry" at bounding box center [148, 467] width 98 height 17
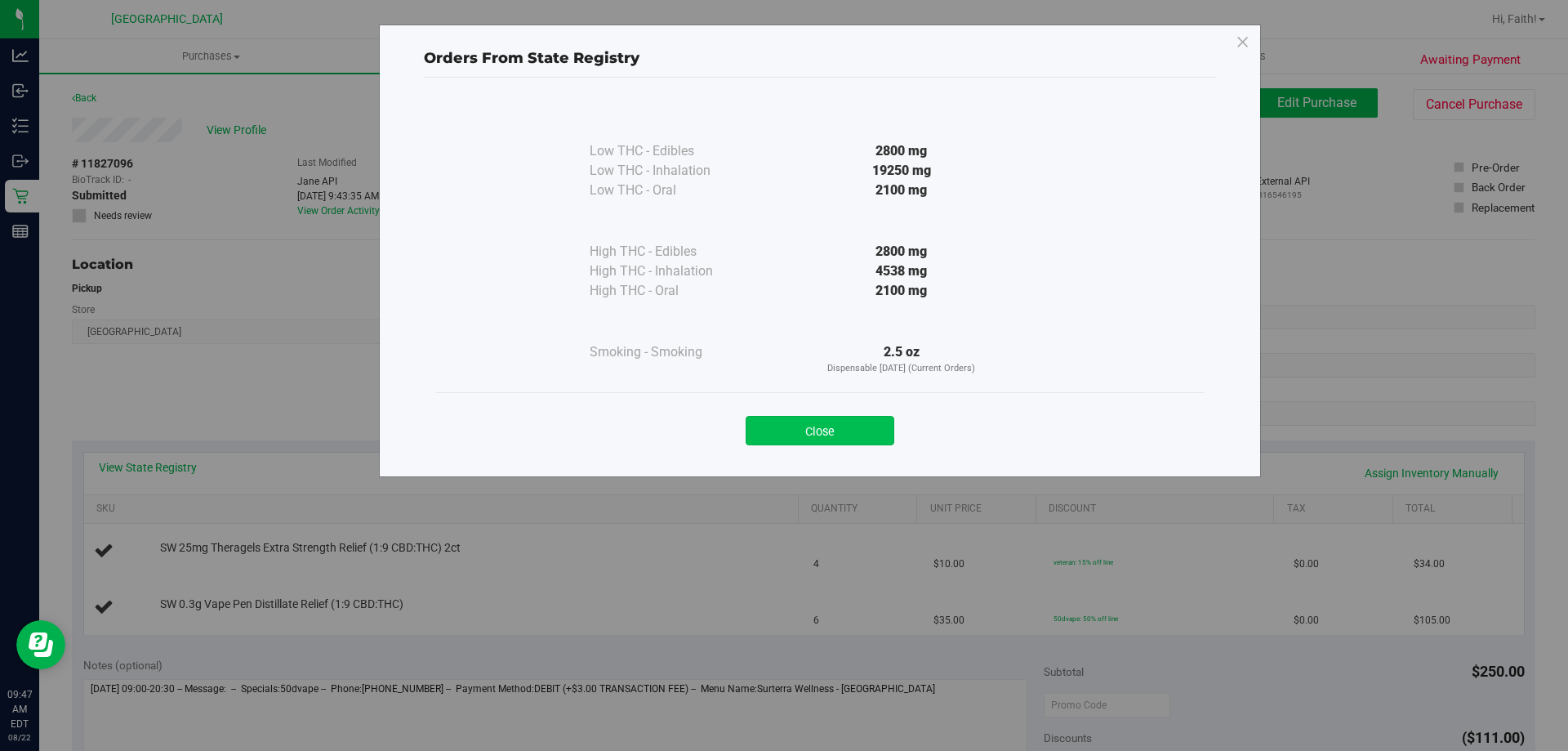
click at [821, 421] on button "Close" at bounding box center [820, 430] width 149 height 29
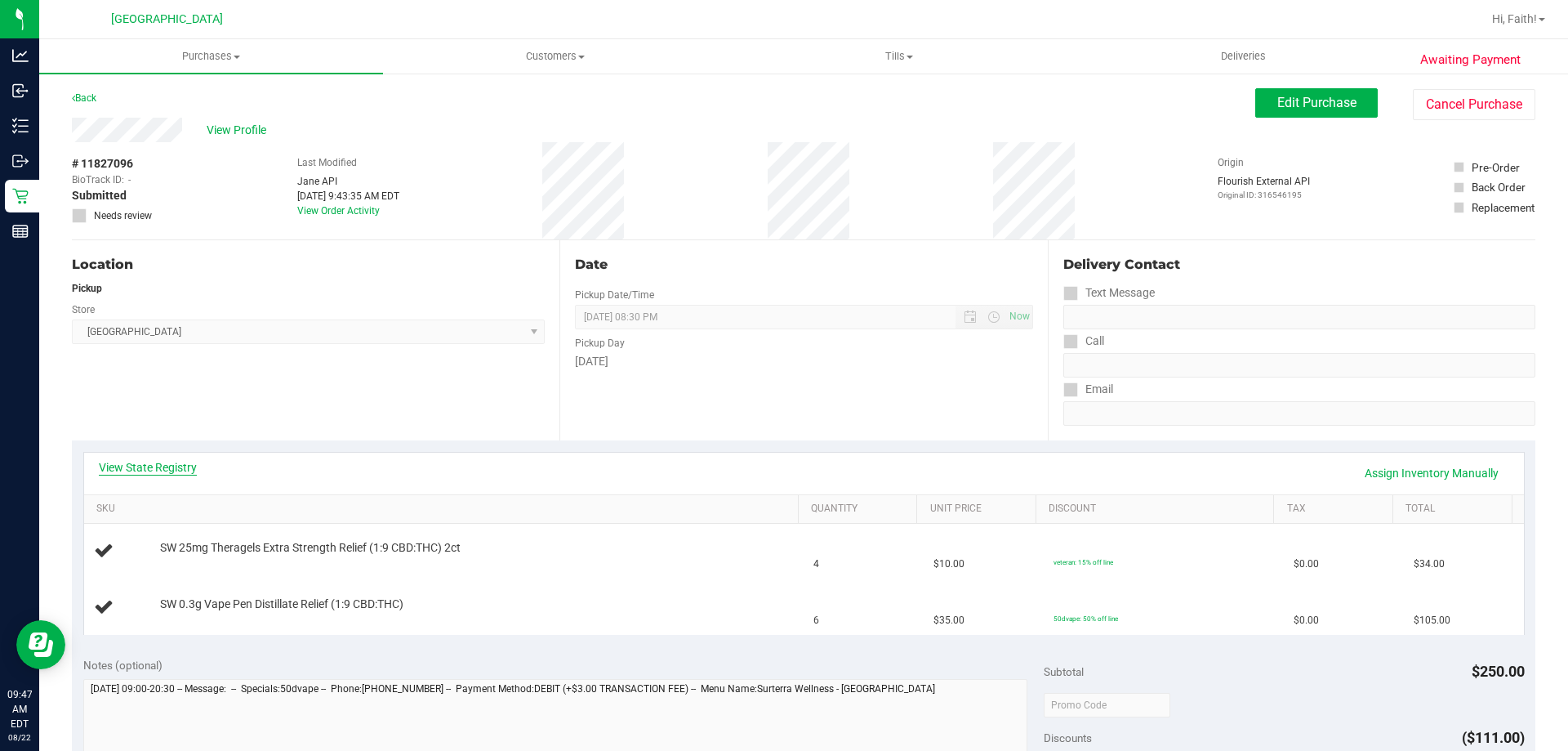
click at [141, 464] on link "View State Registry" at bounding box center [148, 467] width 98 height 17
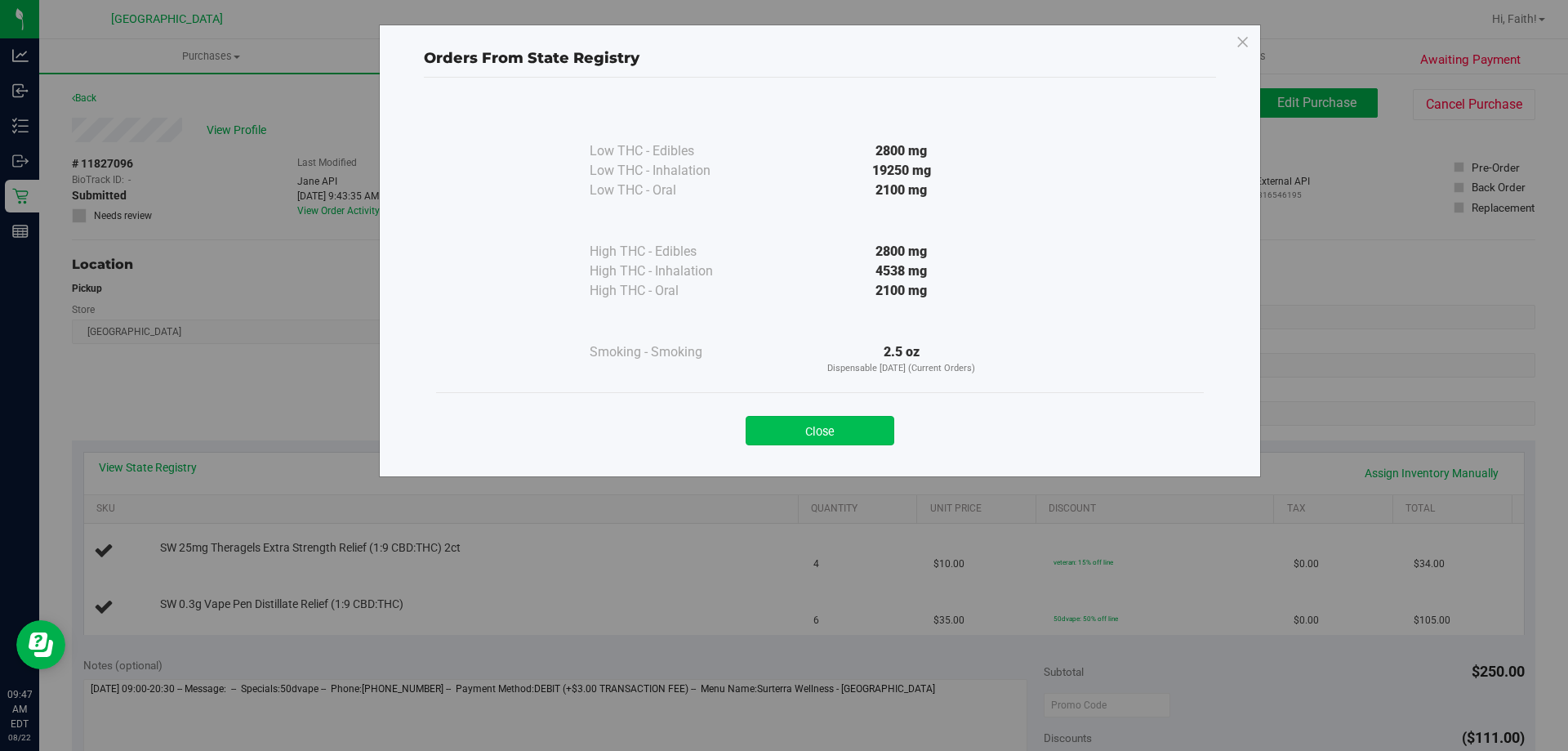
click at [801, 433] on button "Close" at bounding box center [820, 430] width 149 height 29
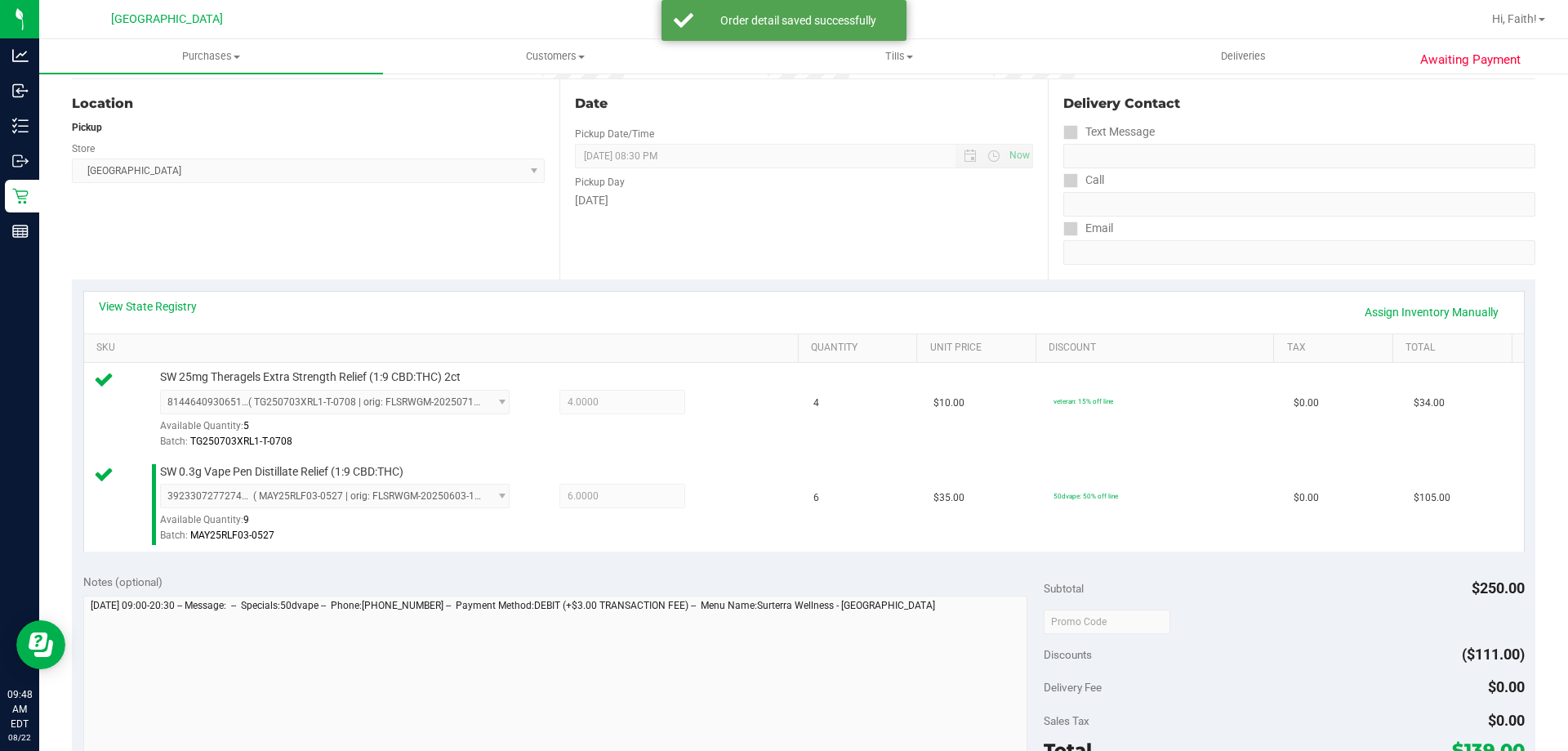
scroll to position [408, 0]
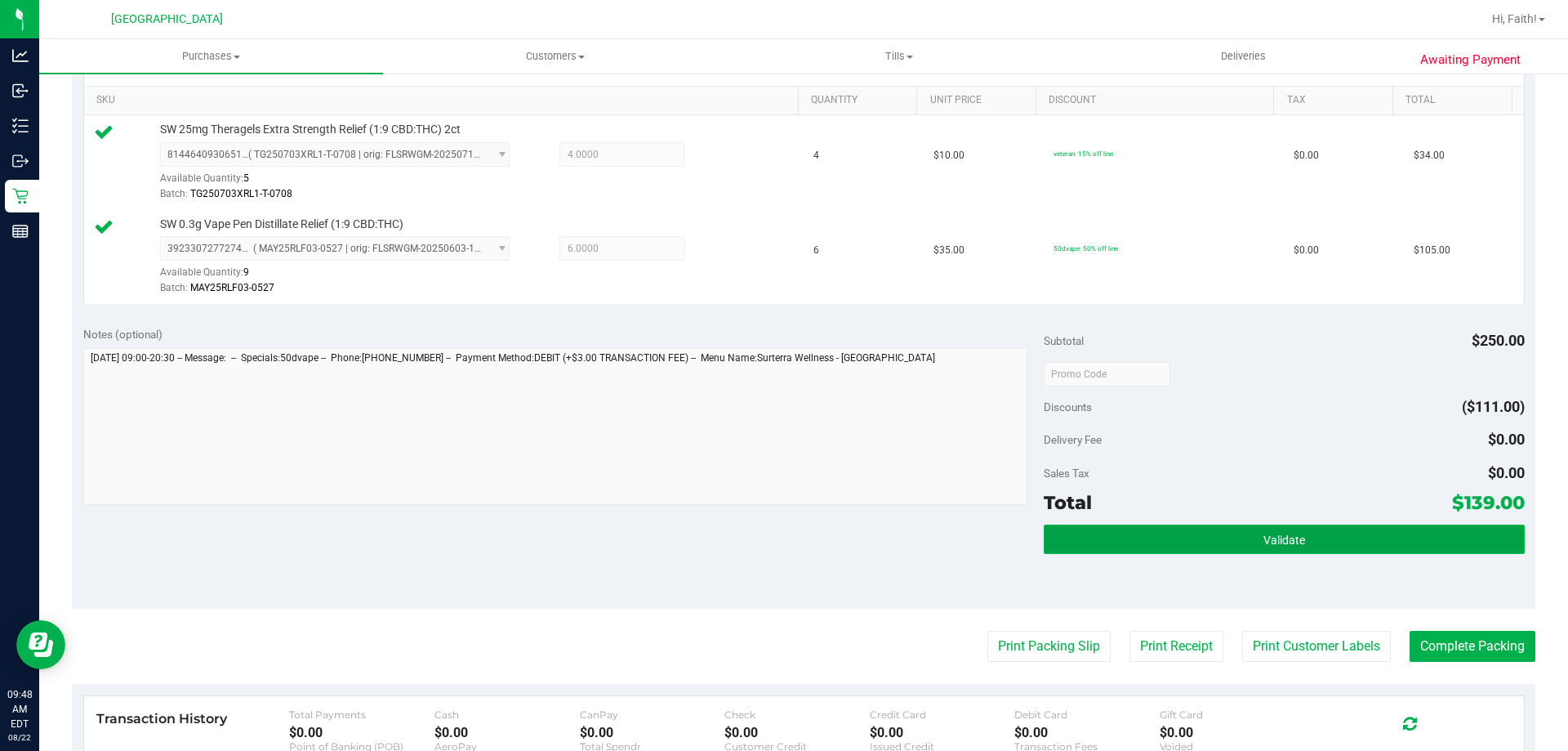
drag, startPoint x: 1279, startPoint y: 524, endPoint x: 1275, endPoint y: 538, distance: 14.6
click at [1278, 525] on button "Validate" at bounding box center [1284, 539] width 481 height 29
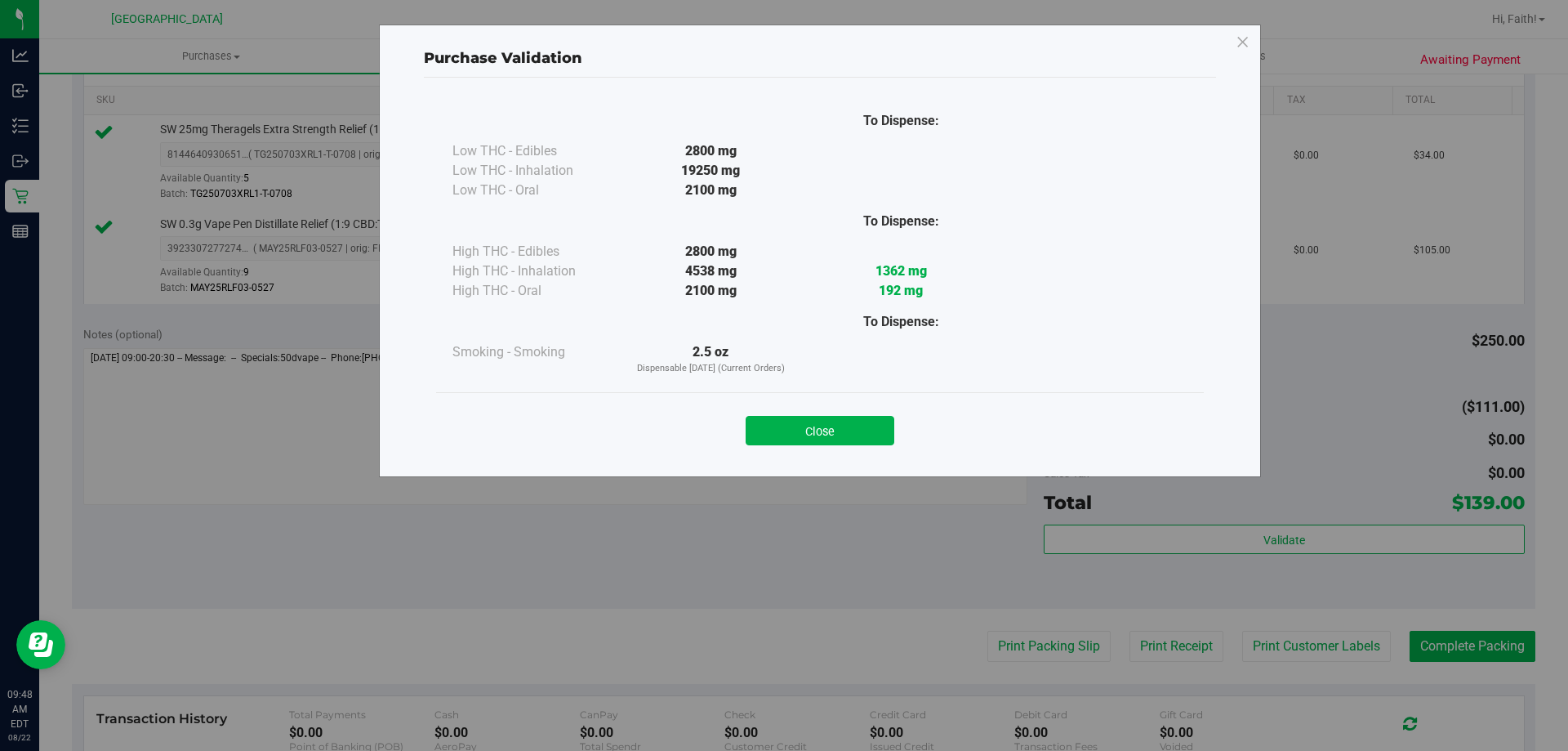
drag, startPoint x: 845, startPoint y: 437, endPoint x: 863, endPoint y: 452, distance: 23.4
click at [845, 437] on button "Close" at bounding box center [820, 430] width 149 height 29
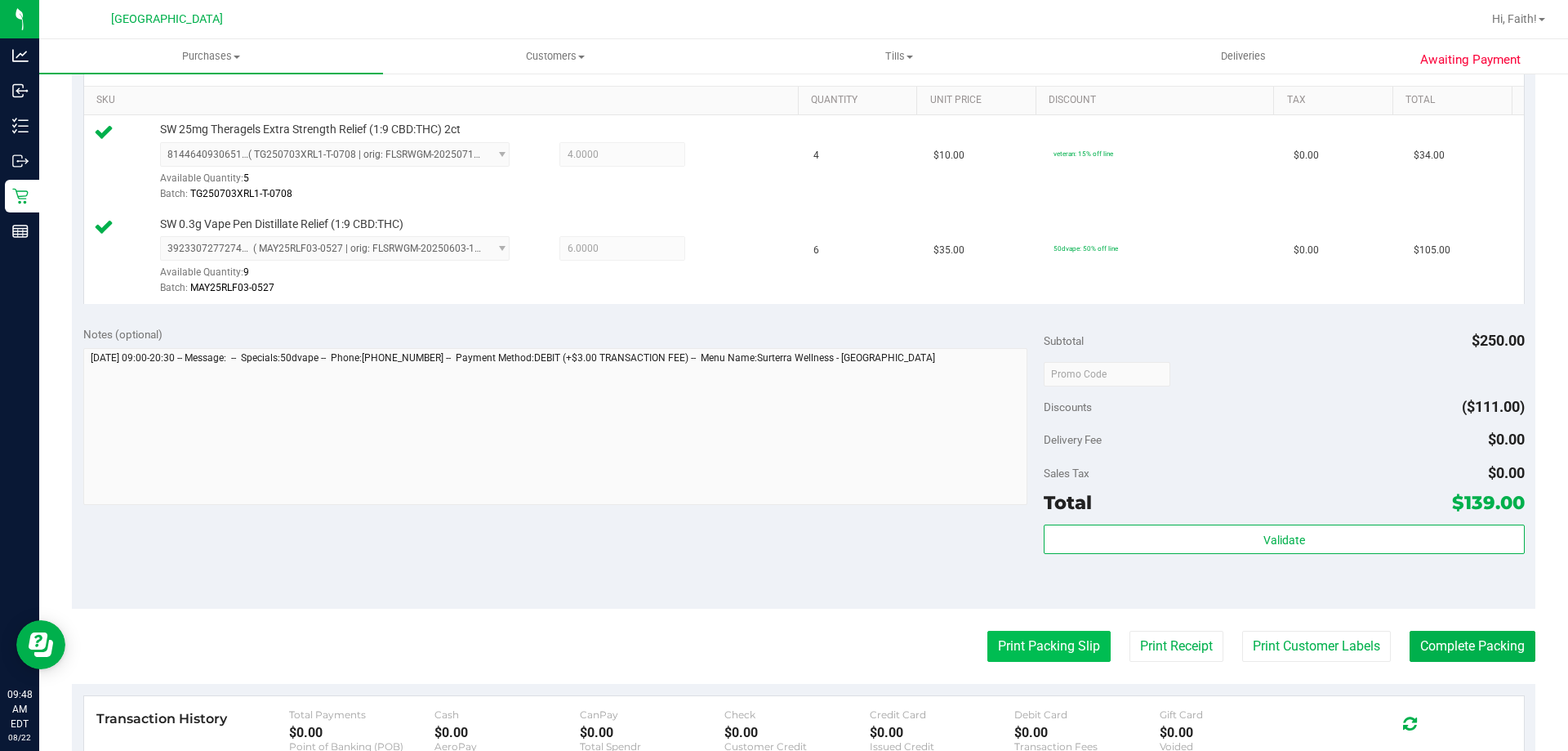
click at [1033, 647] on button "Print Packing Slip" at bounding box center [1049, 645] width 123 height 31
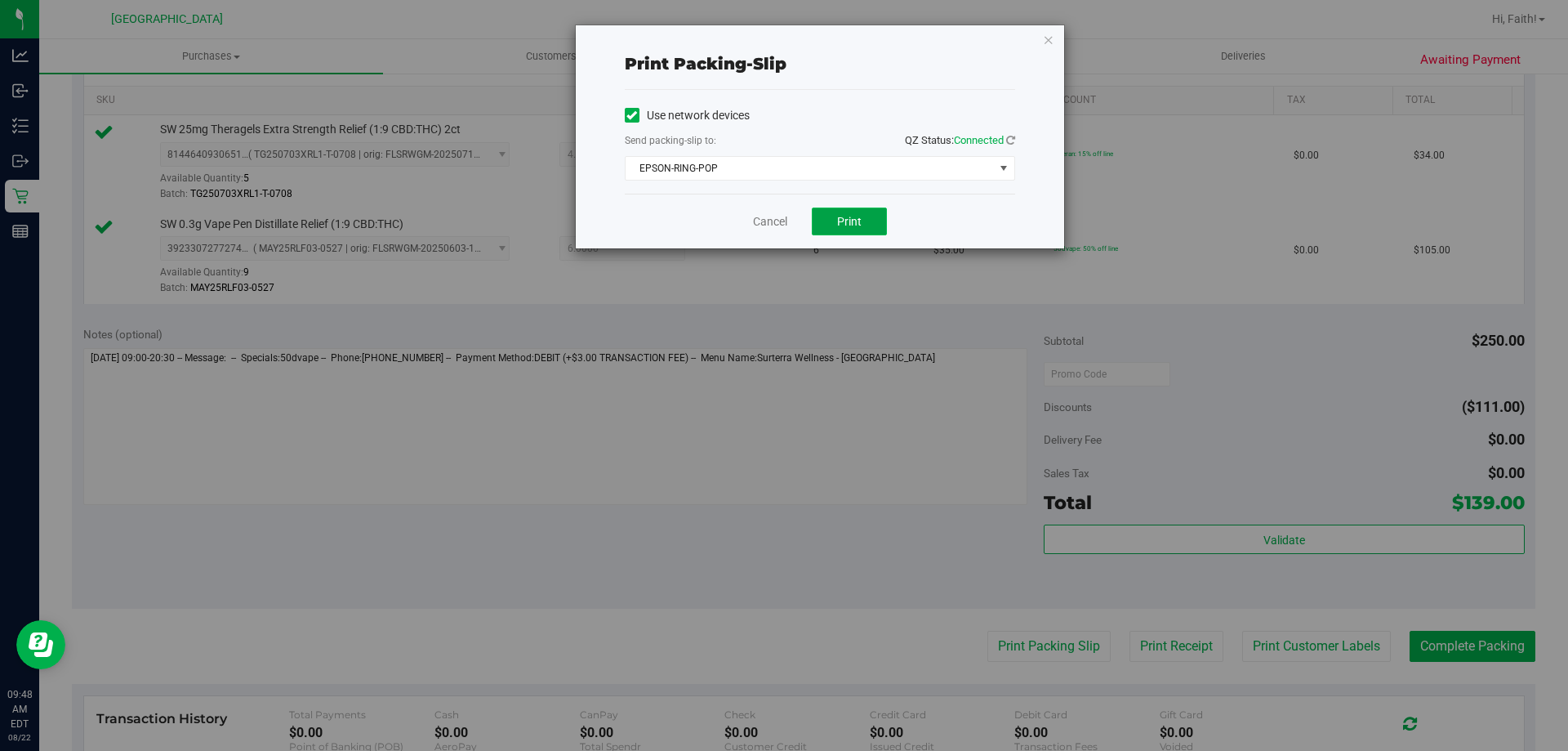
click at [849, 230] on button "Print" at bounding box center [849, 220] width 75 height 27
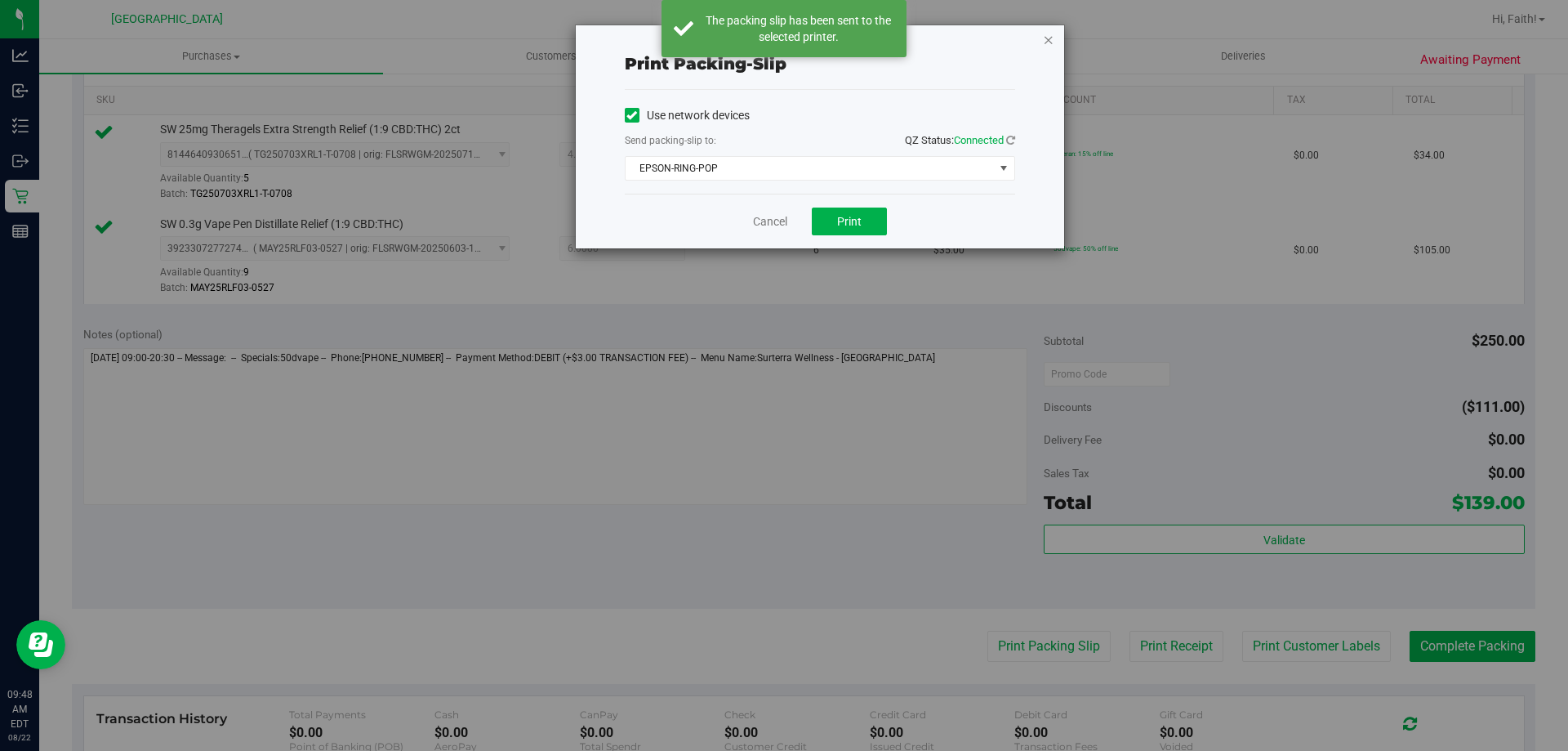
click at [1043, 38] on icon "button" at bounding box center [1048, 39] width 12 height 20
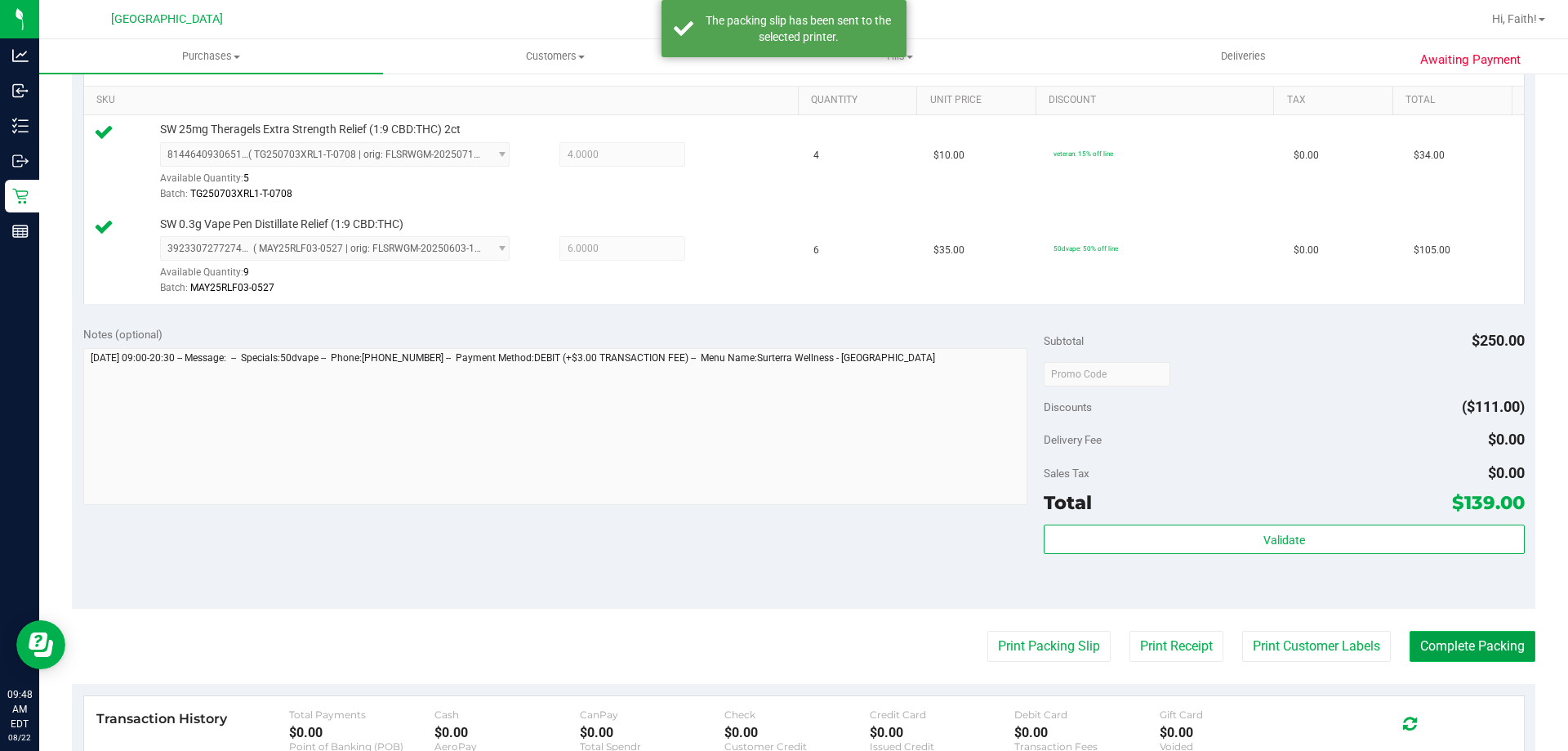
click at [1467, 645] on button "Complete Packing" at bounding box center [1472, 645] width 126 height 31
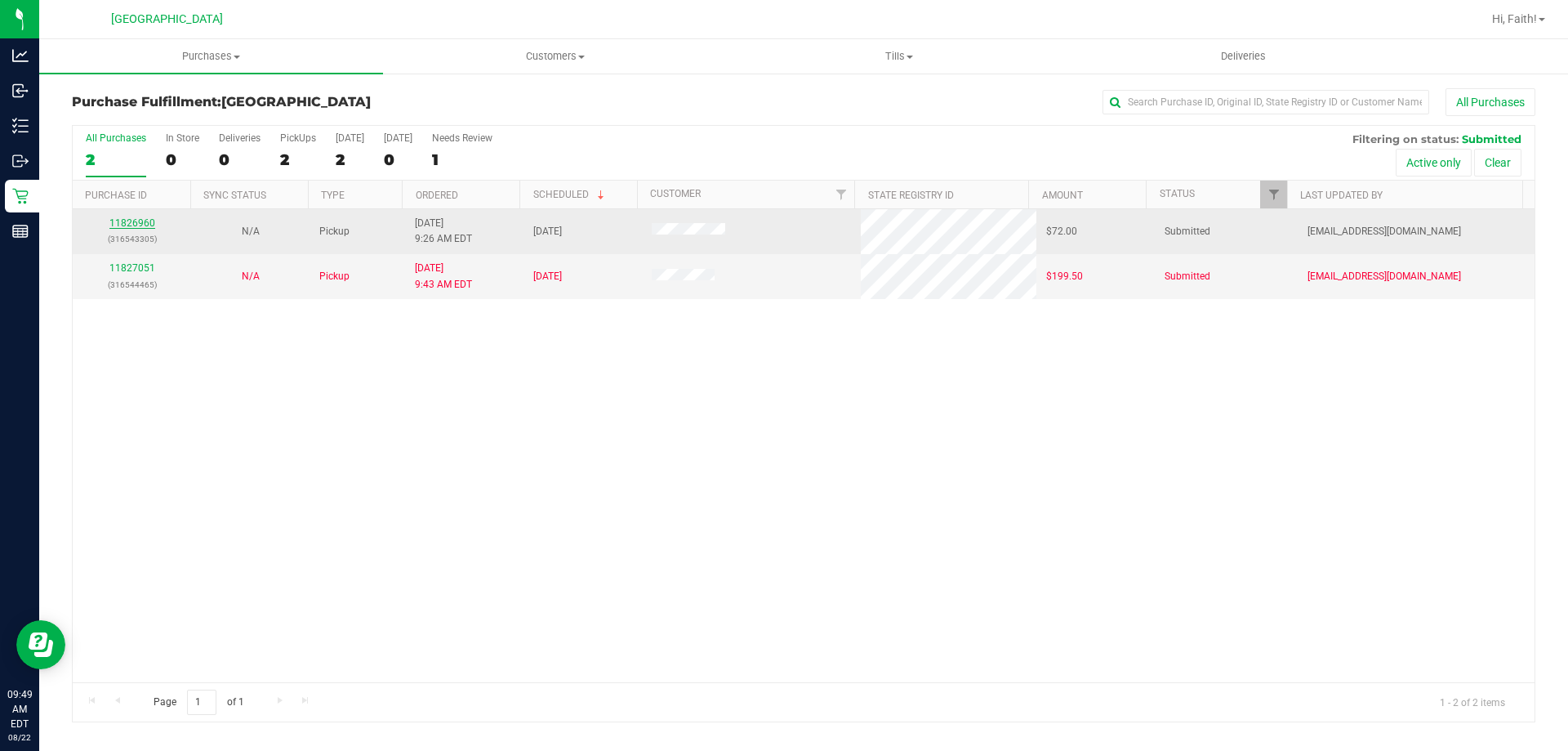
click at [135, 218] on link "11826960" at bounding box center [132, 223] width 46 height 12
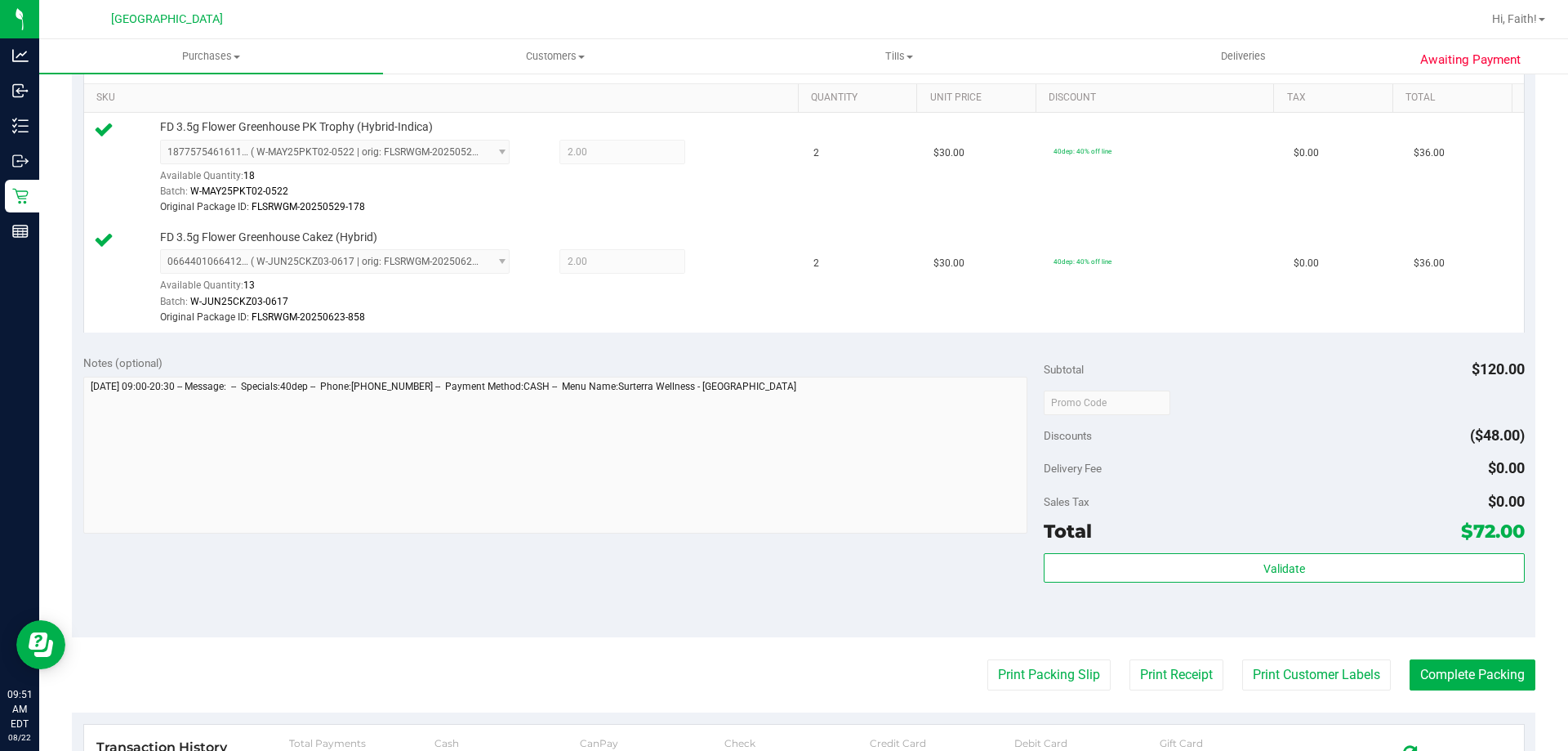
scroll to position [490, 0]
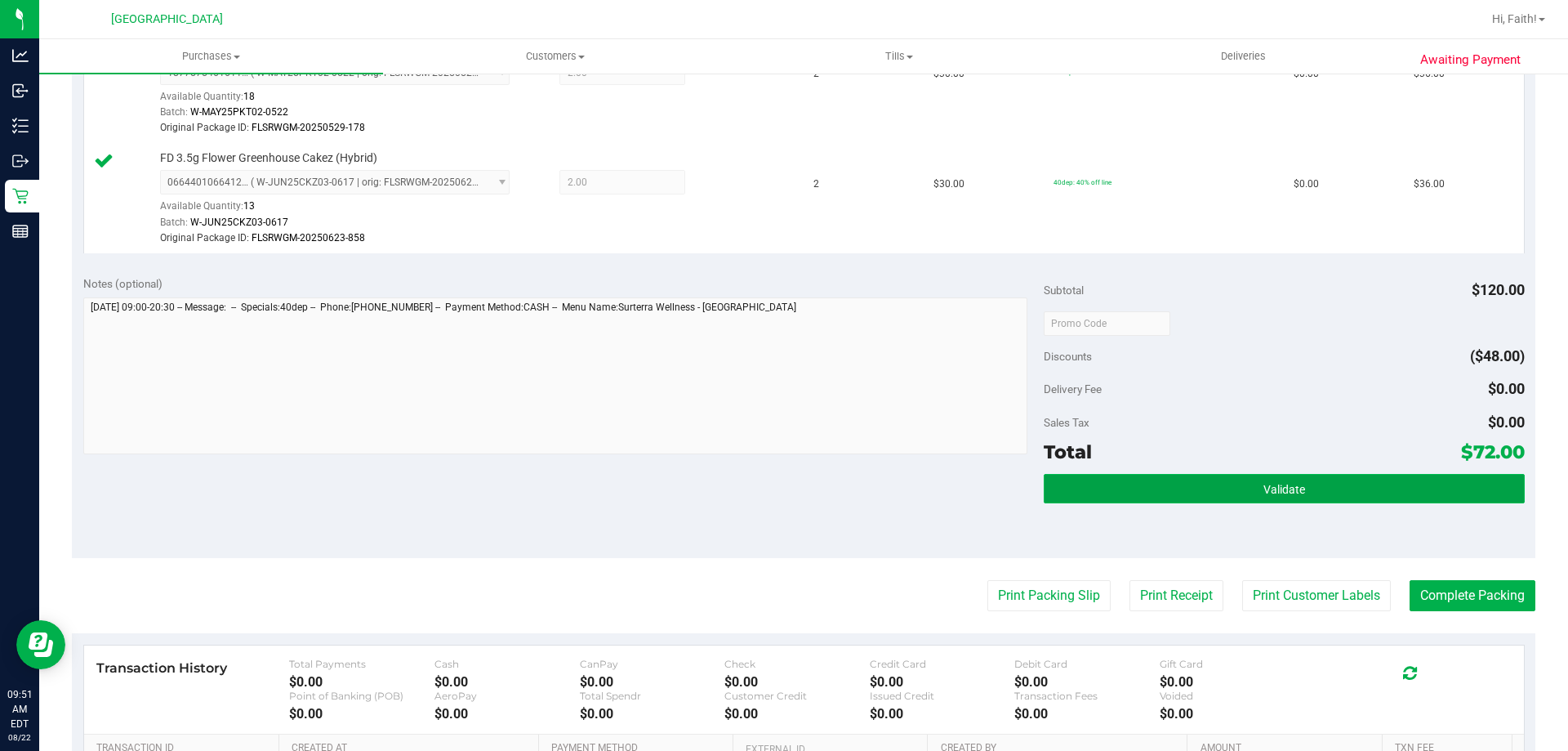
click at [1234, 484] on button "Validate" at bounding box center [1284, 488] width 481 height 29
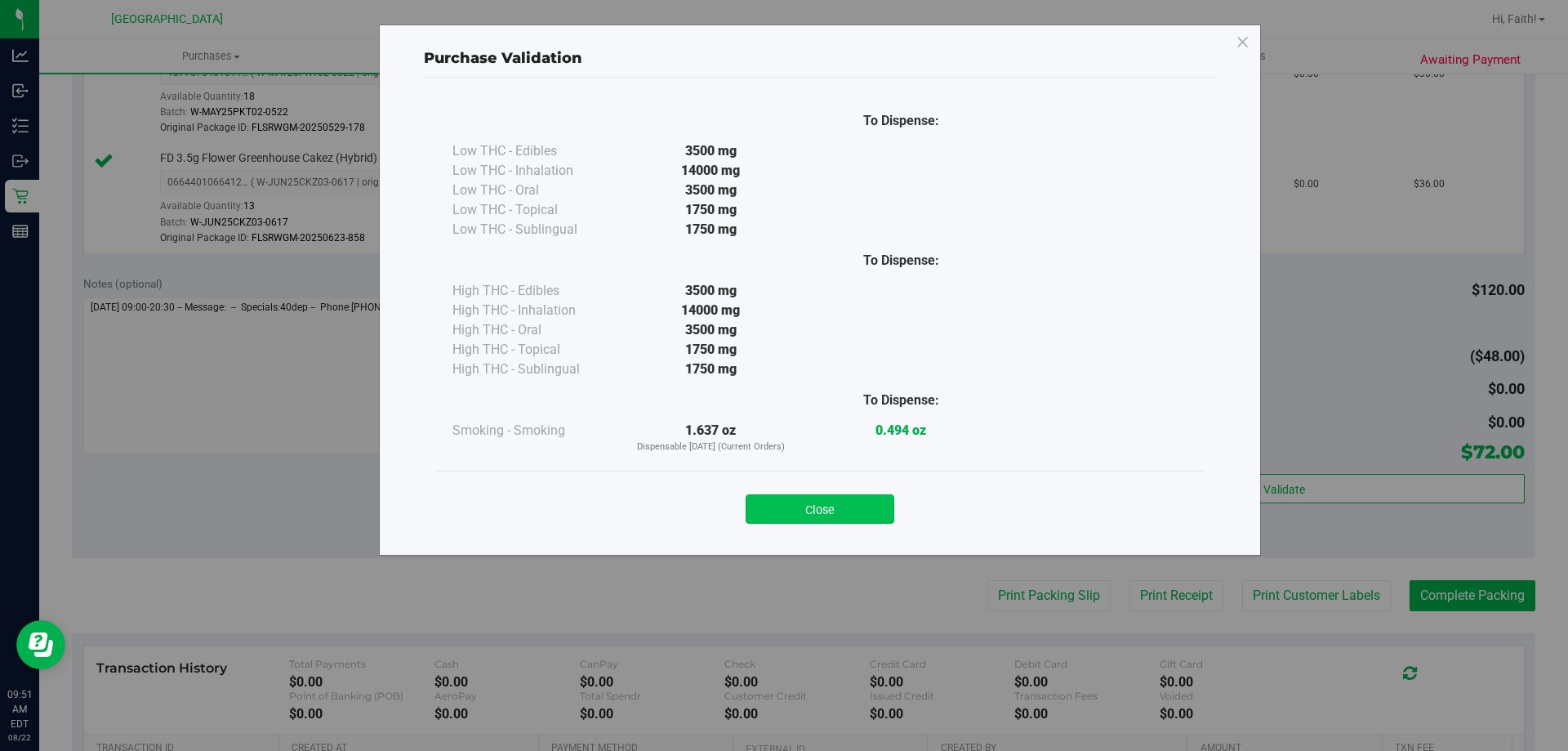
drag, startPoint x: 795, startPoint y: 496, endPoint x: 795, endPoint y: 506, distance: 10.0
click at [795, 504] on button "Close" at bounding box center [820, 508] width 149 height 29
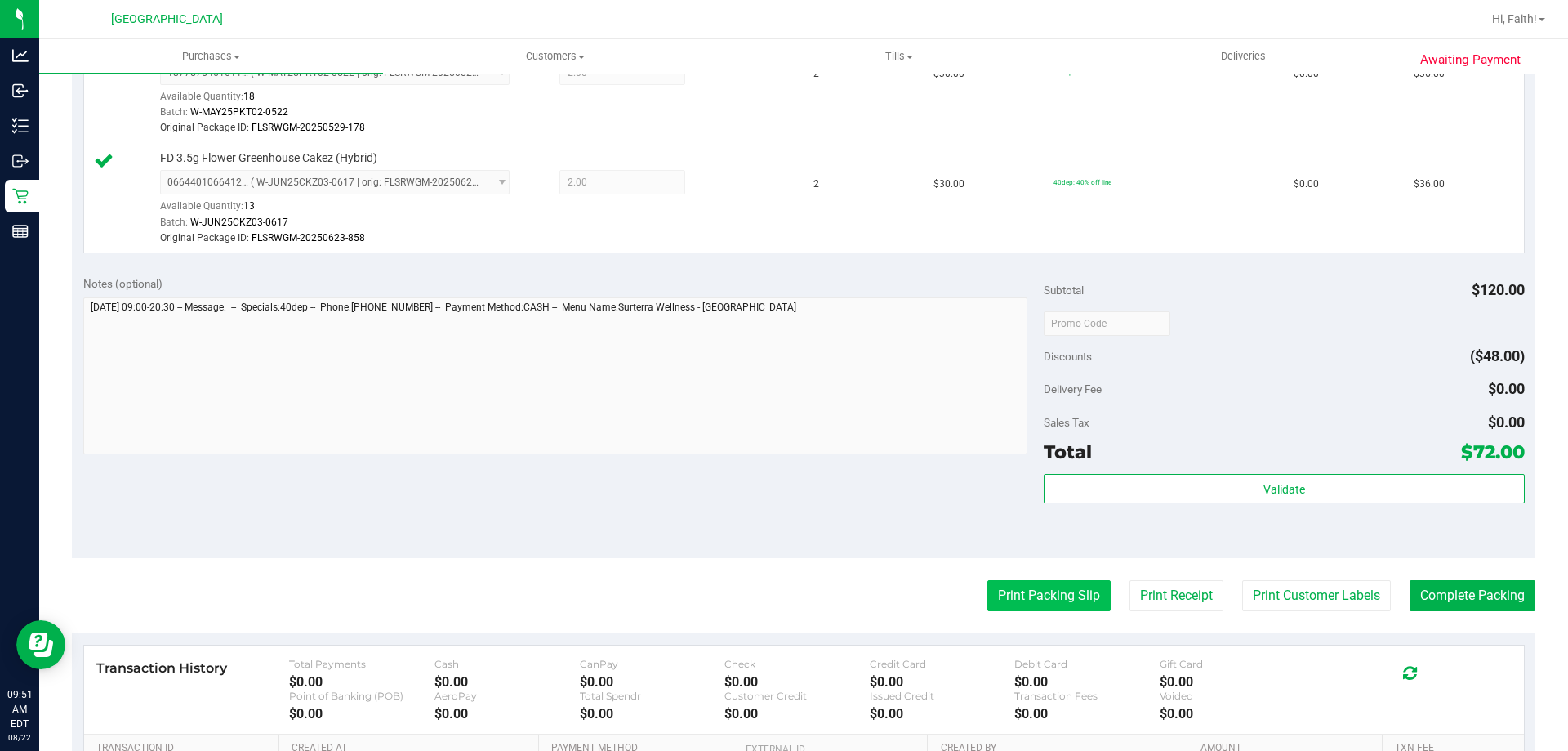
click at [1003, 591] on button "Print Packing Slip" at bounding box center [1049, 595] width 123 height 31
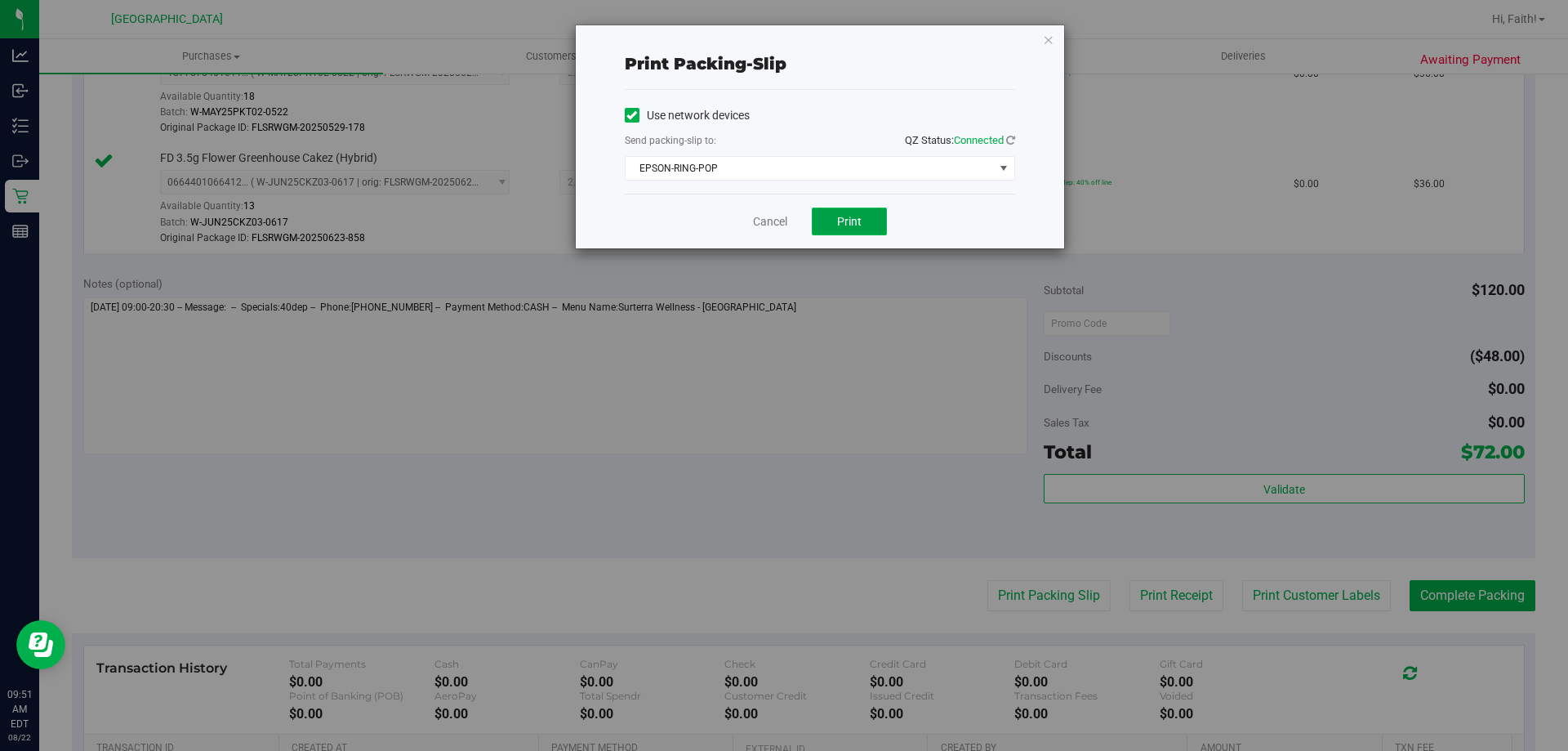
click at [851, 232] on button "Print" at bounding box center [849, 220] width 75 height 27
click at [1048, 38] on icon "button" at bounding box center [1048, 39] width 12 height 20
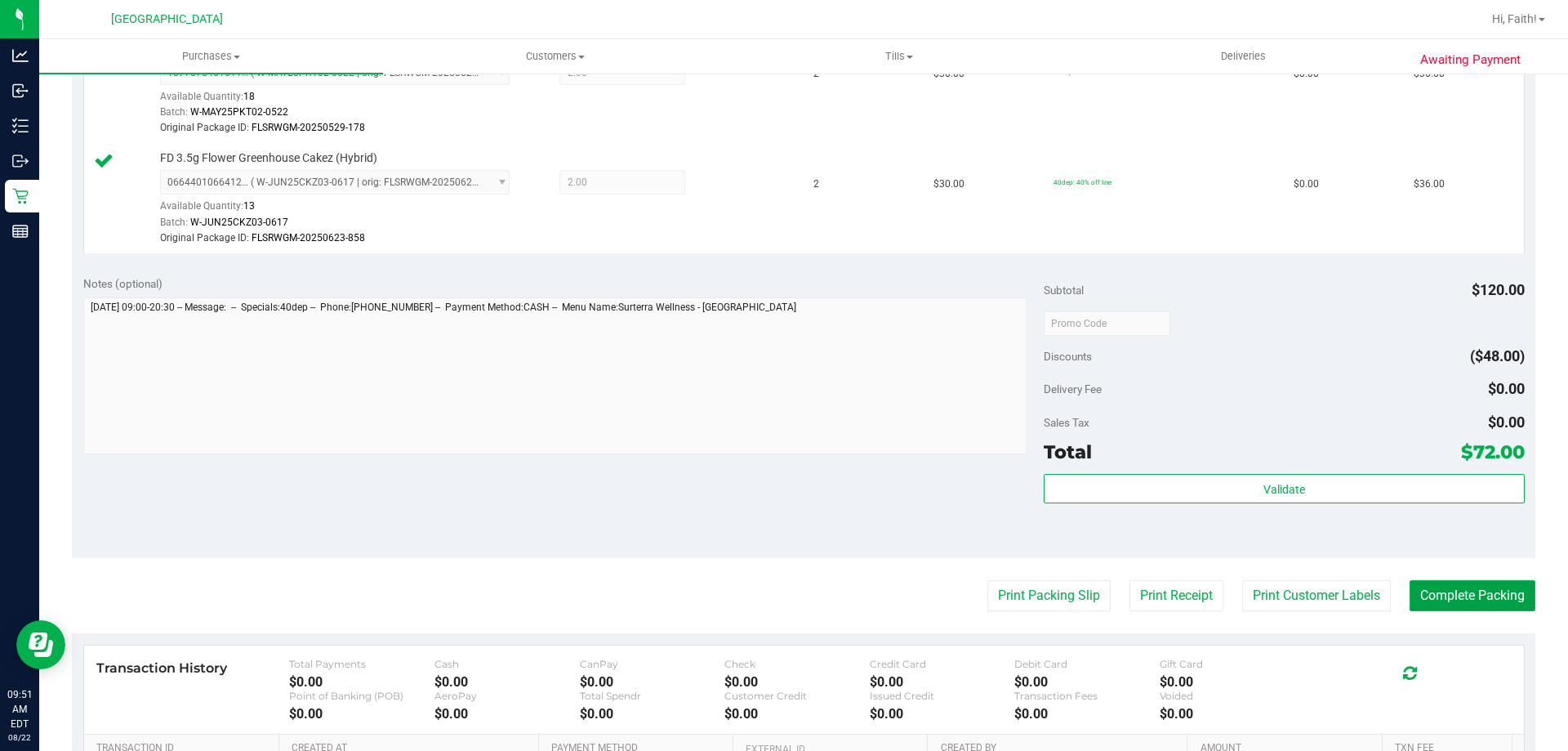
click at [1433, 609] on button "Complete Packing" at bounding box center [1472, 595] width 126 height 31
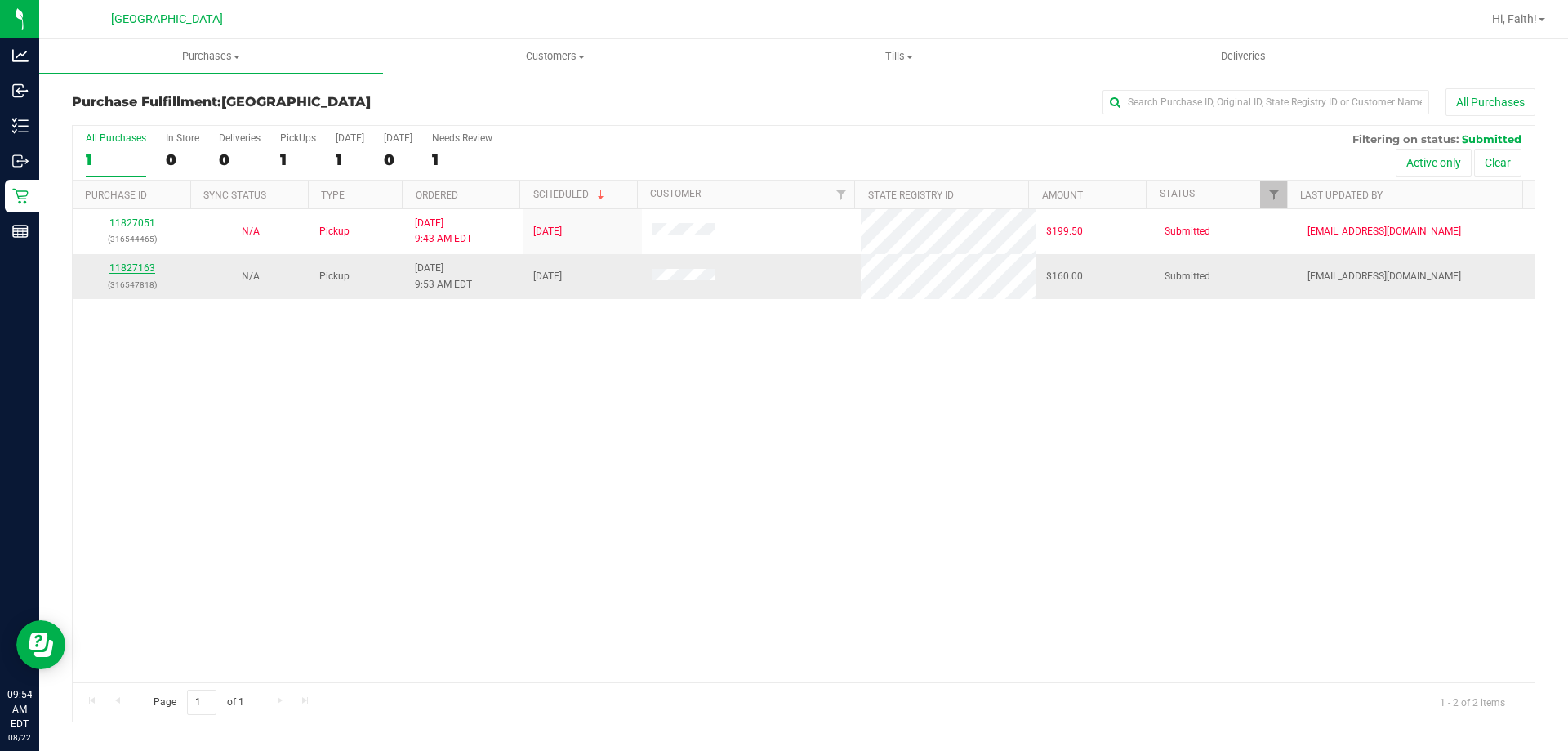
click at [145, 265] on link "11827163" at bounding box center [132, 268] width 46 height 12
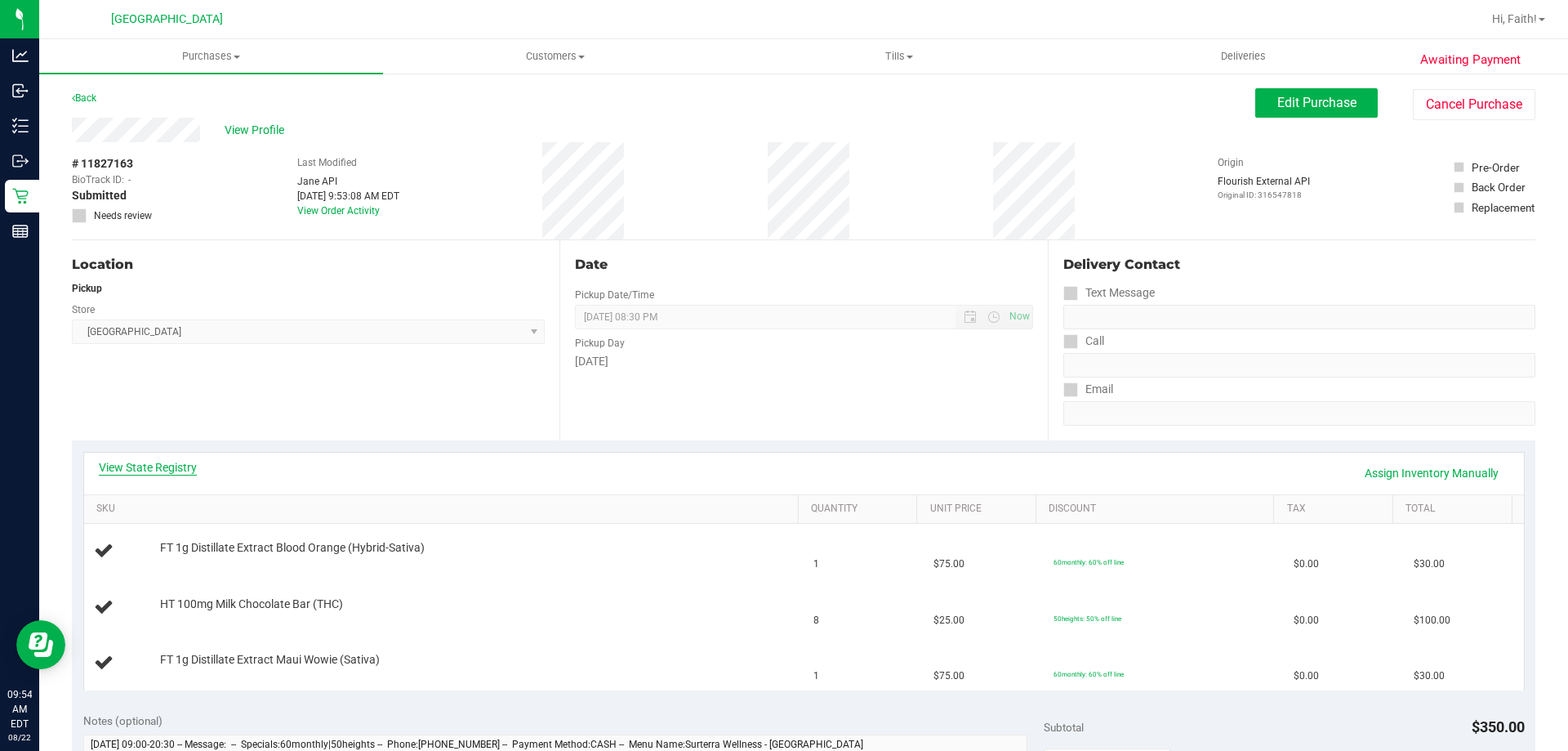
click at [146, 472] on link "View State Registry" at bounding box center [148, 467] width 98 height 17
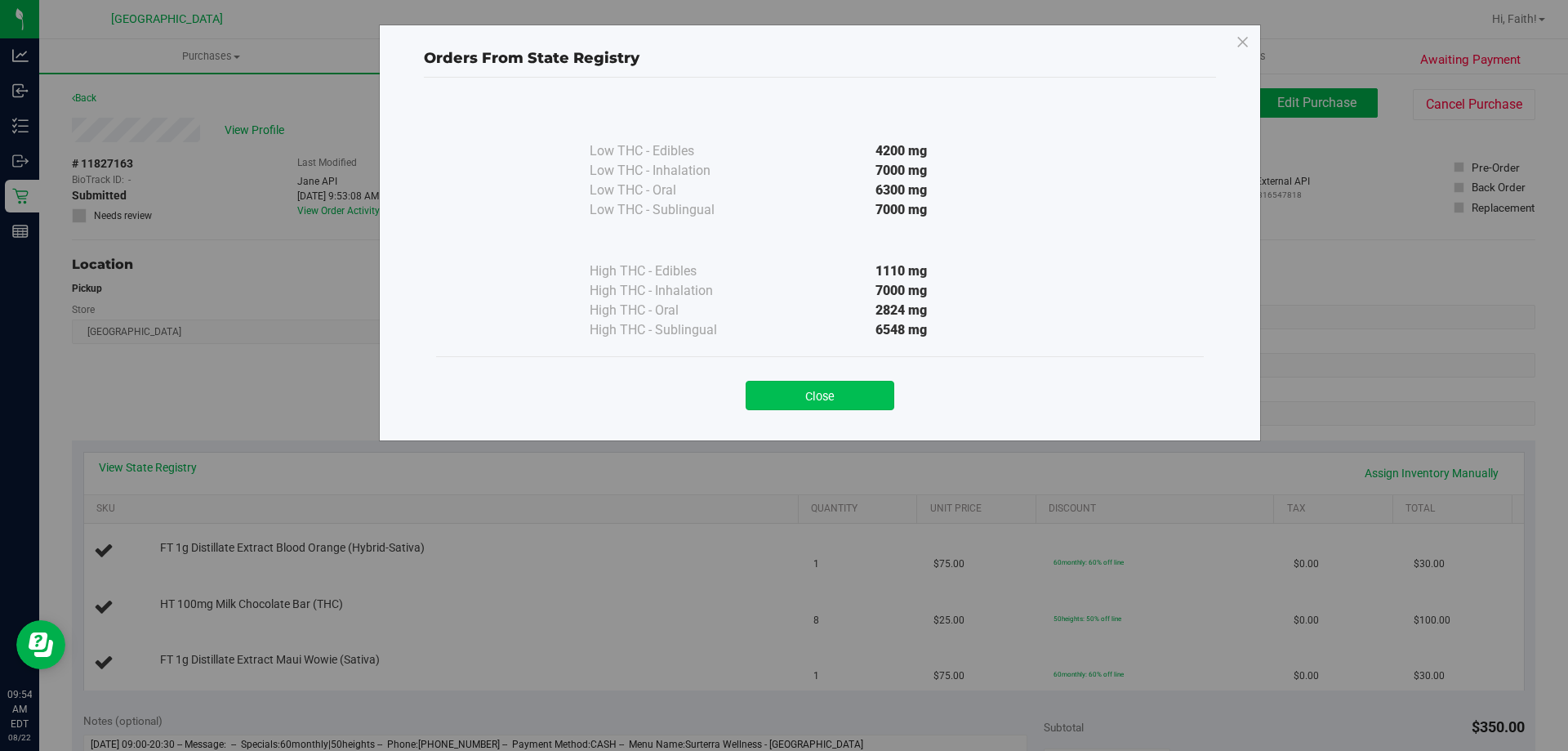
click at [843, 392] on button "Close" at bounding box center [820, 395] width 149 height 29
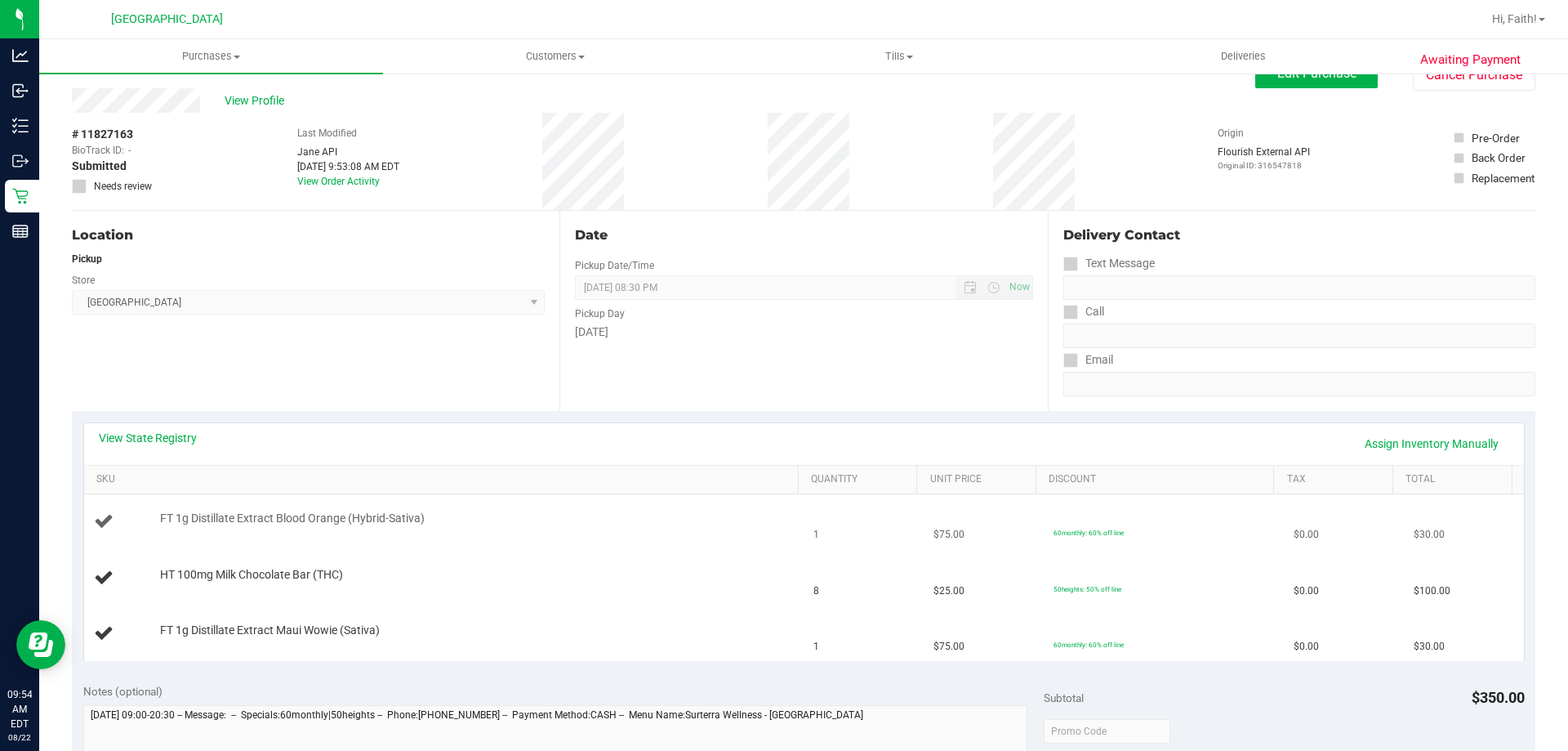
scroll to position [82, 0]
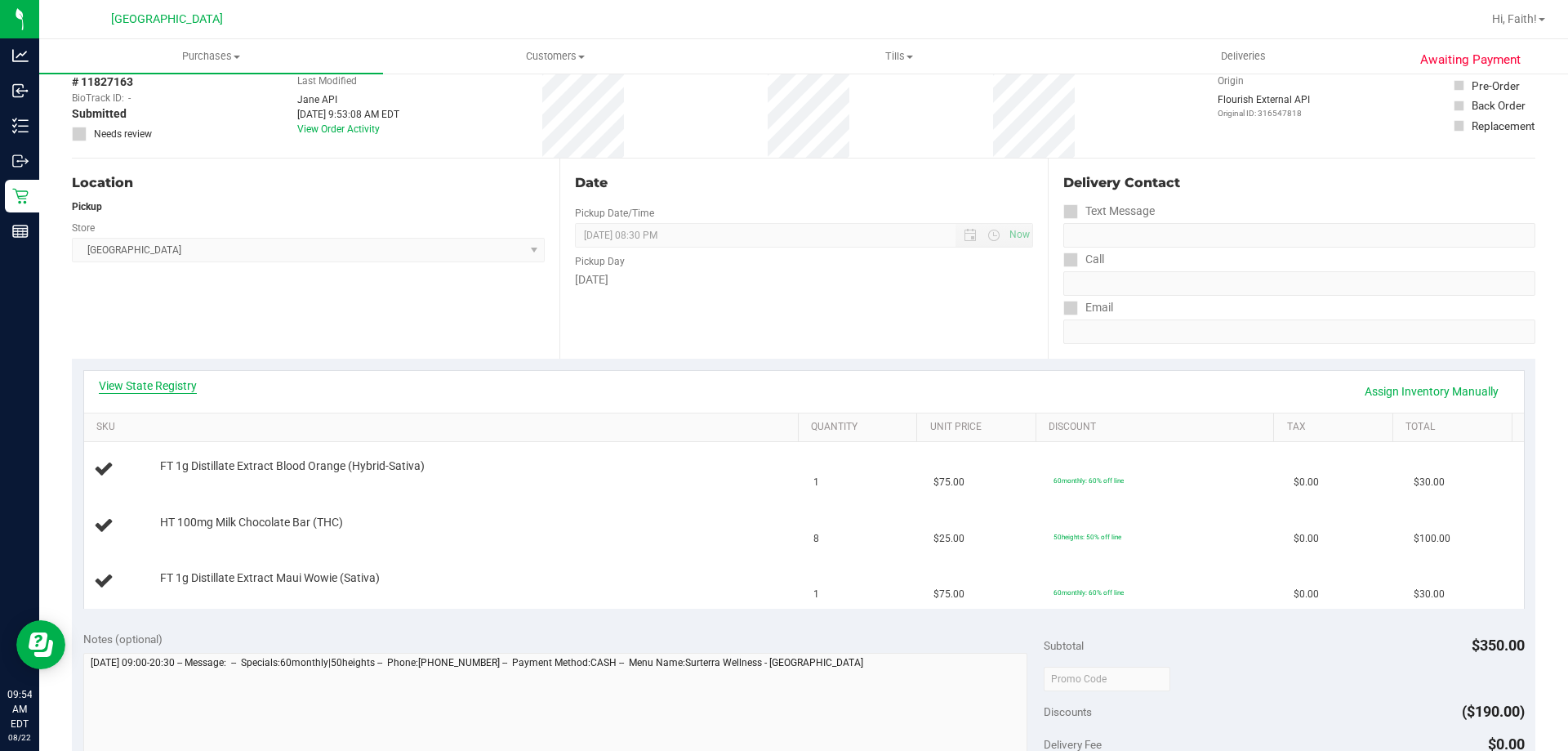
click at [138, 382] on link "View State Registry" at bounding box center [148, 386] width 98 height 17
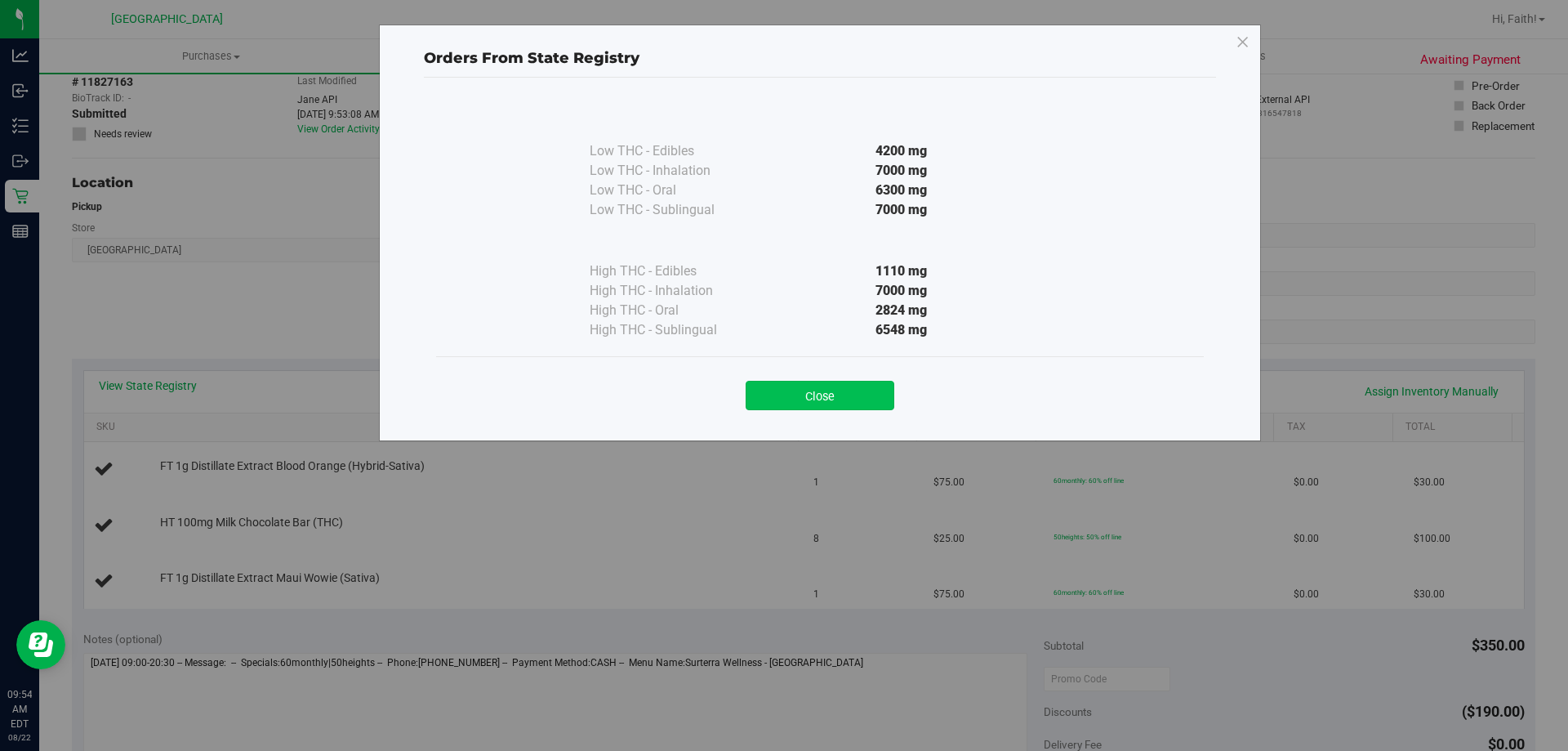
click at [858, 408] on button "Close" at bounding box center [820, 395] width 149 height 29
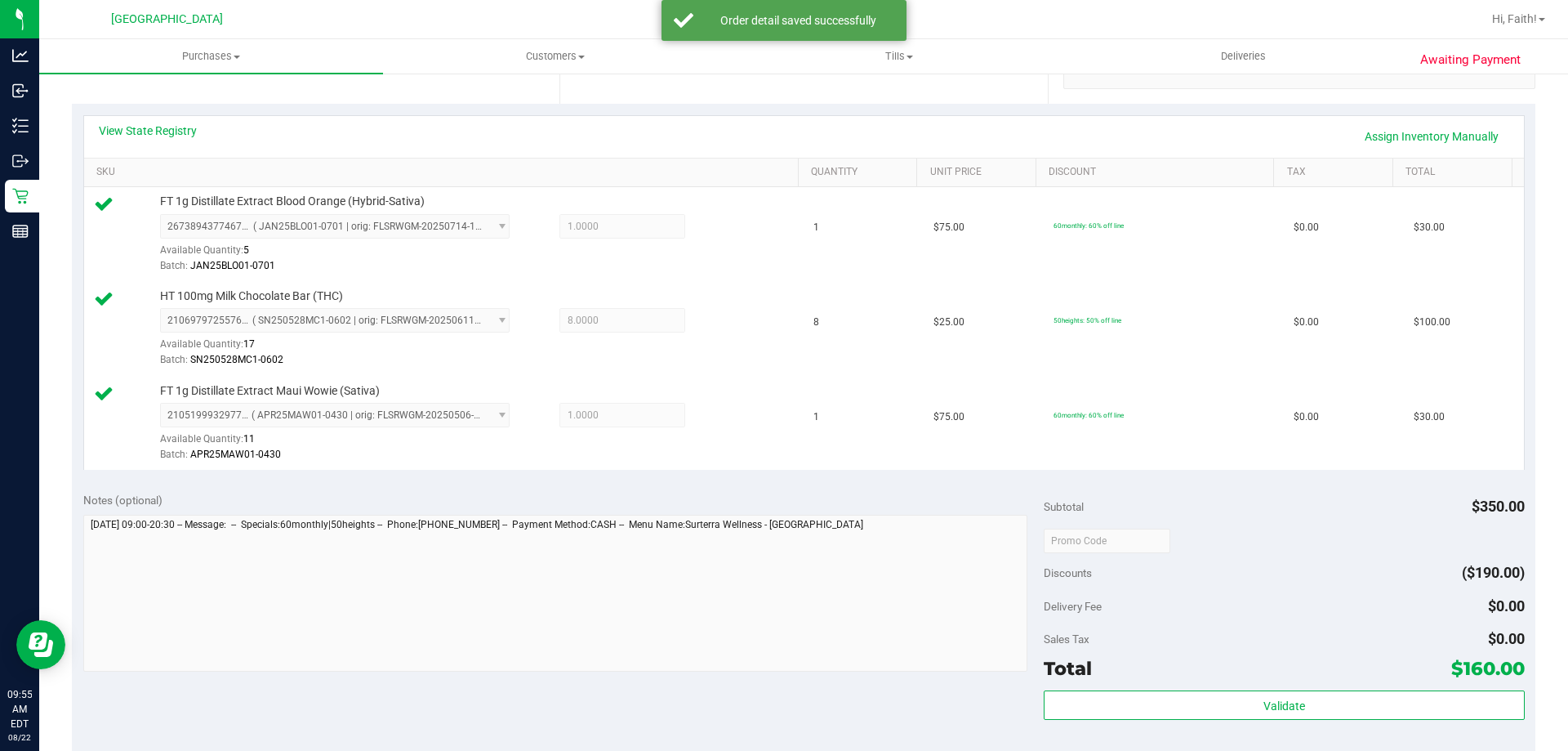
scroll to position [490, 0]
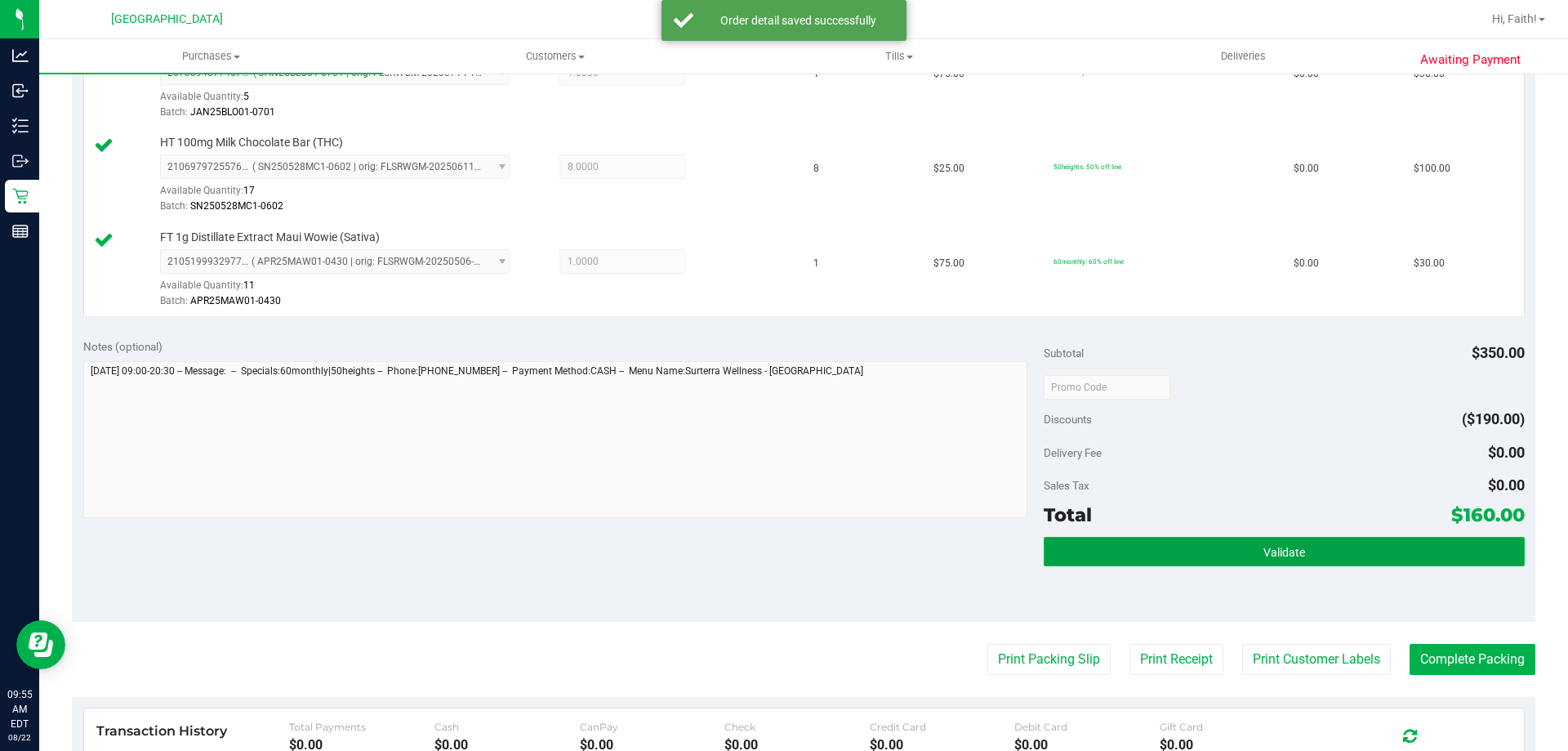
click at [1332, 549] on button "Validate" at bounding box center [1284, 551] width 481 height 29
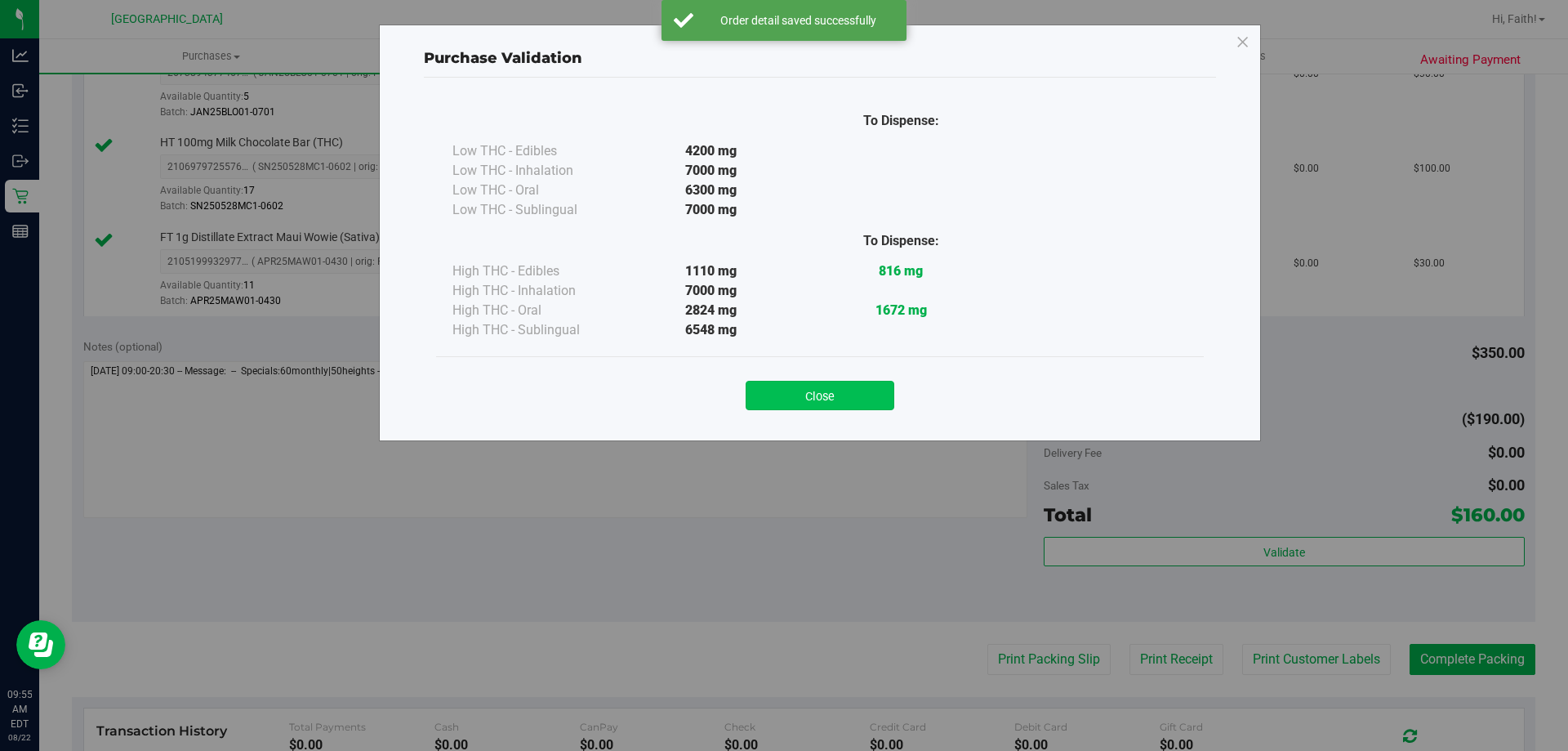
click at [835, 392] on button "Close" at bounding box center [820, 395] width 149 height 29
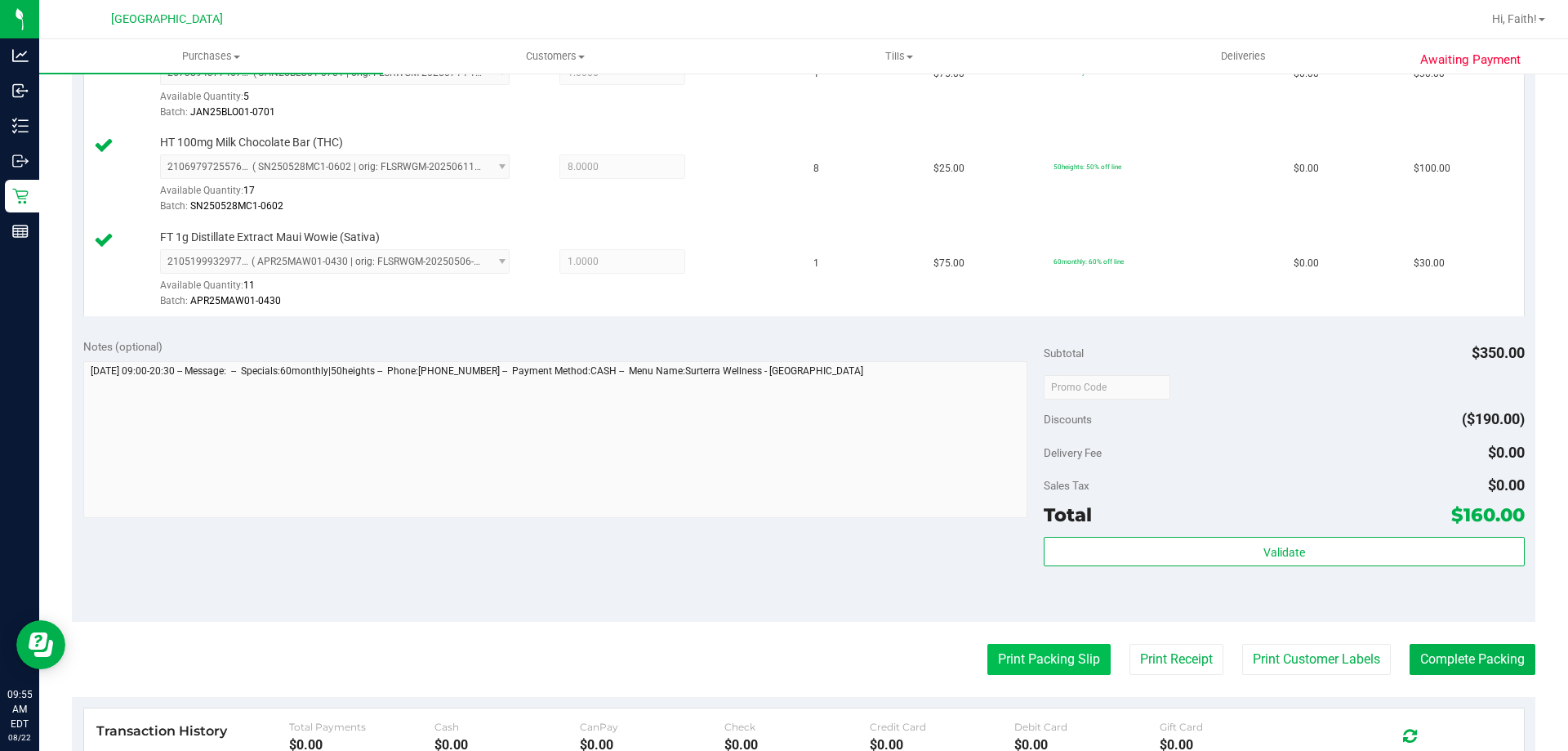
click at [1038, 652] on button "Print Packing Slip" at bounding box center [1049, 659] width 123 height 31
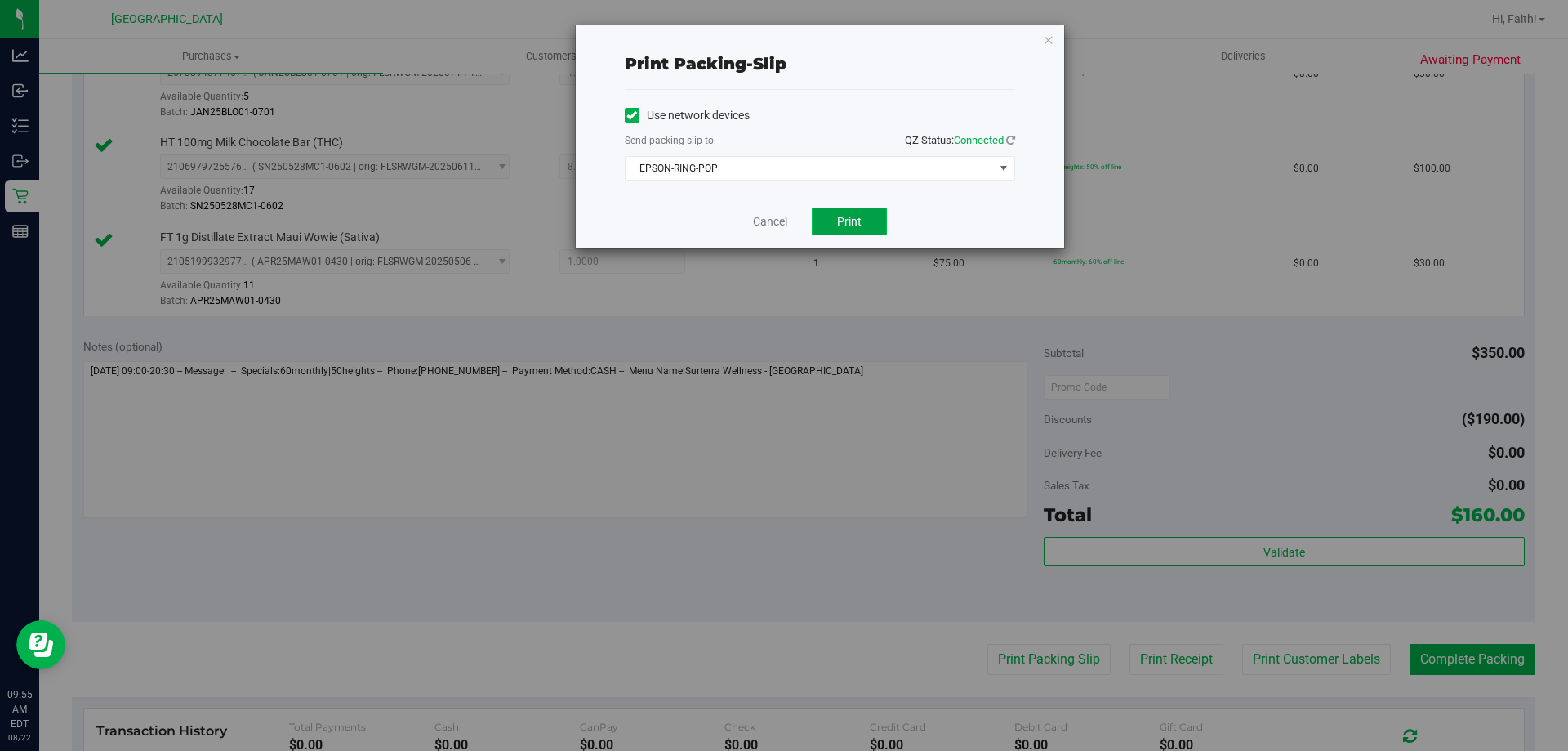
click at [847, 210] on button "Print" at bounding box center [849, 220] width 75 height 27
click at [1055, 41] on div "Print packing-slip Use network devices Send packing-slip to: QZ Status: Connect…" at bounding box center [819, 136] width 488 height 223
click at [1048, 41] on icon "button" at bounding box center [1048, 39] width 12 height 20
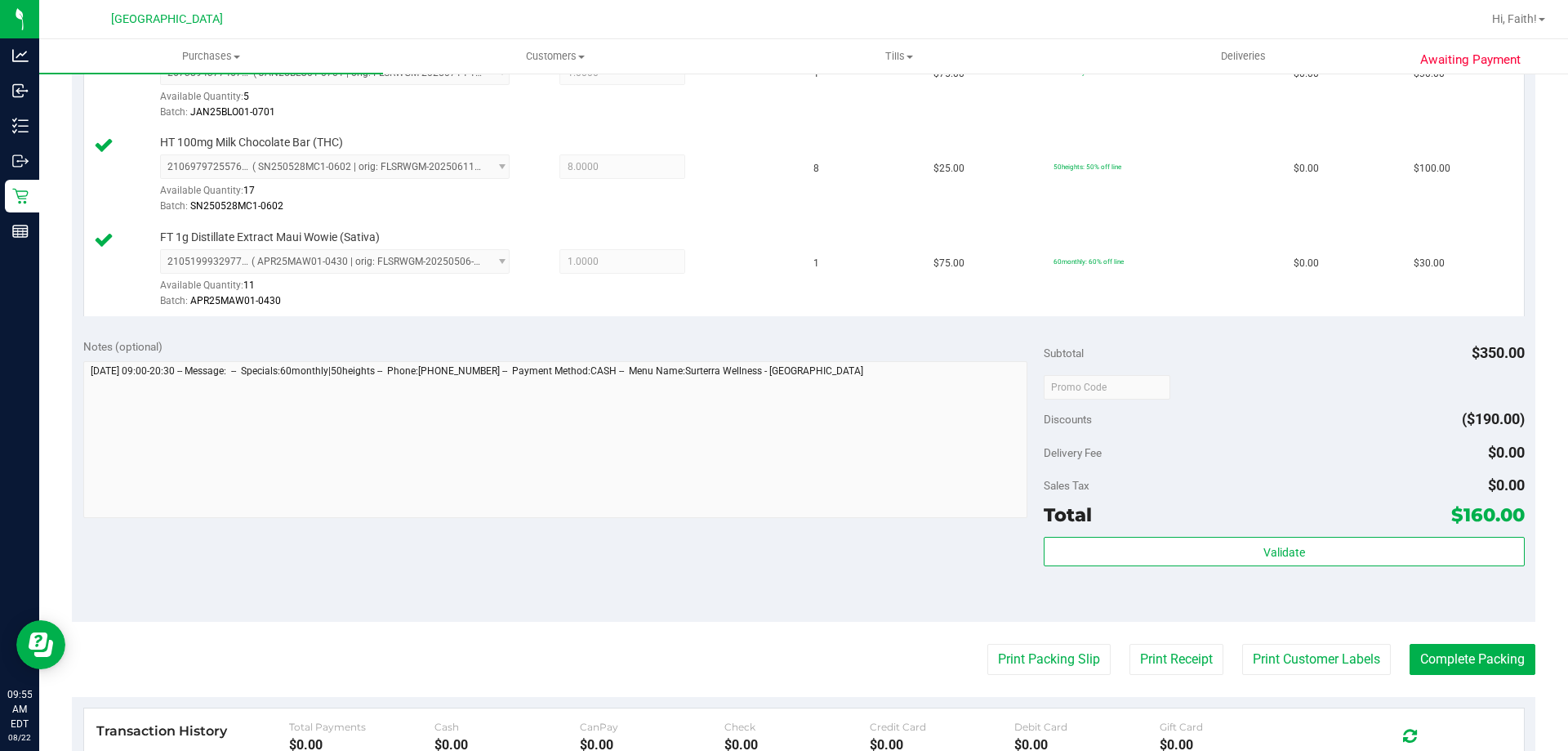
click at [1219, 576] on div "Validate" at bounding box center [1284, 573] width 481 height 73
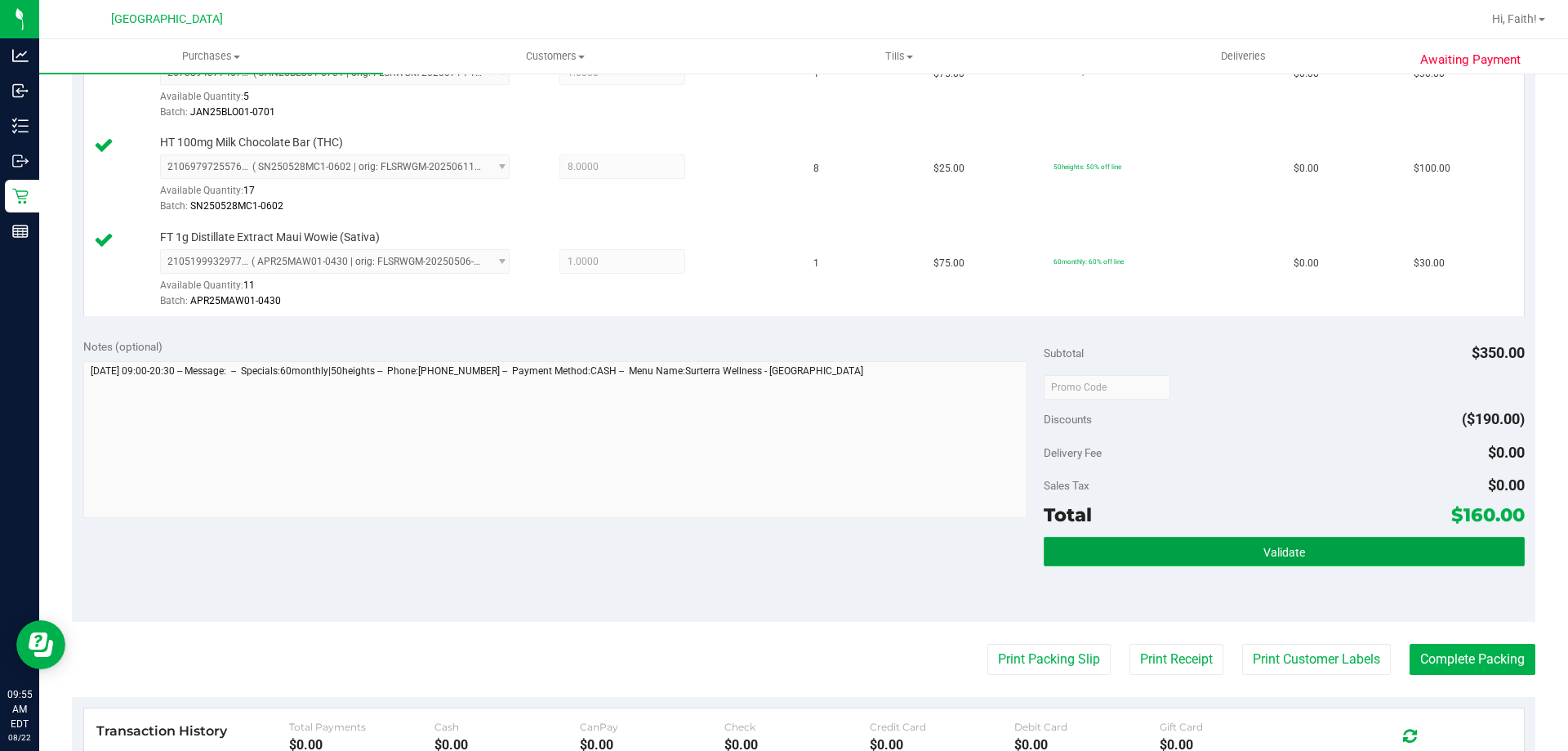
click at [1217, 557] on button "Validate" at bounding box center [1284, 551] width 481 height 29
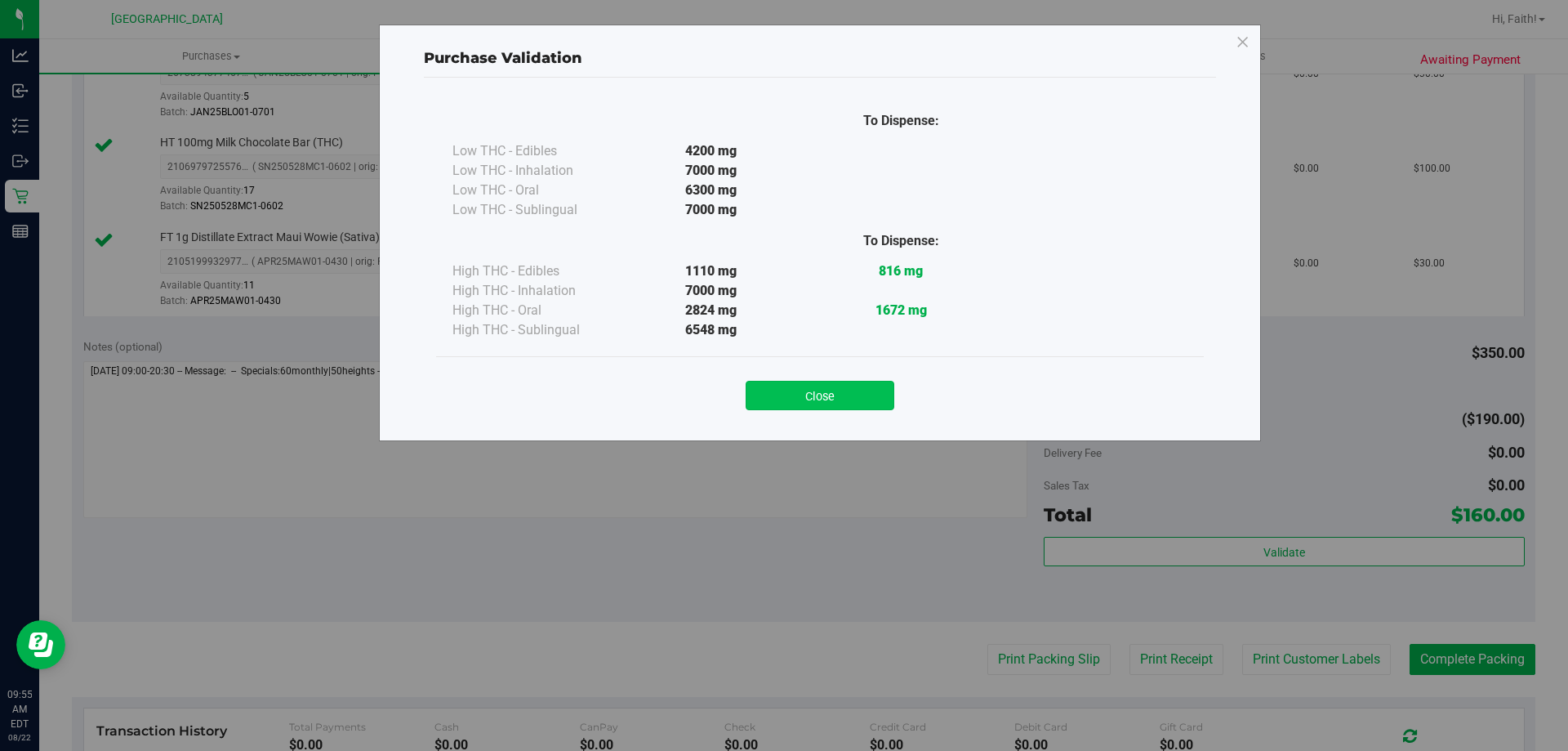
click at [803, 392] on button "Close" at bounding box center [820, 395] width 149 height 29
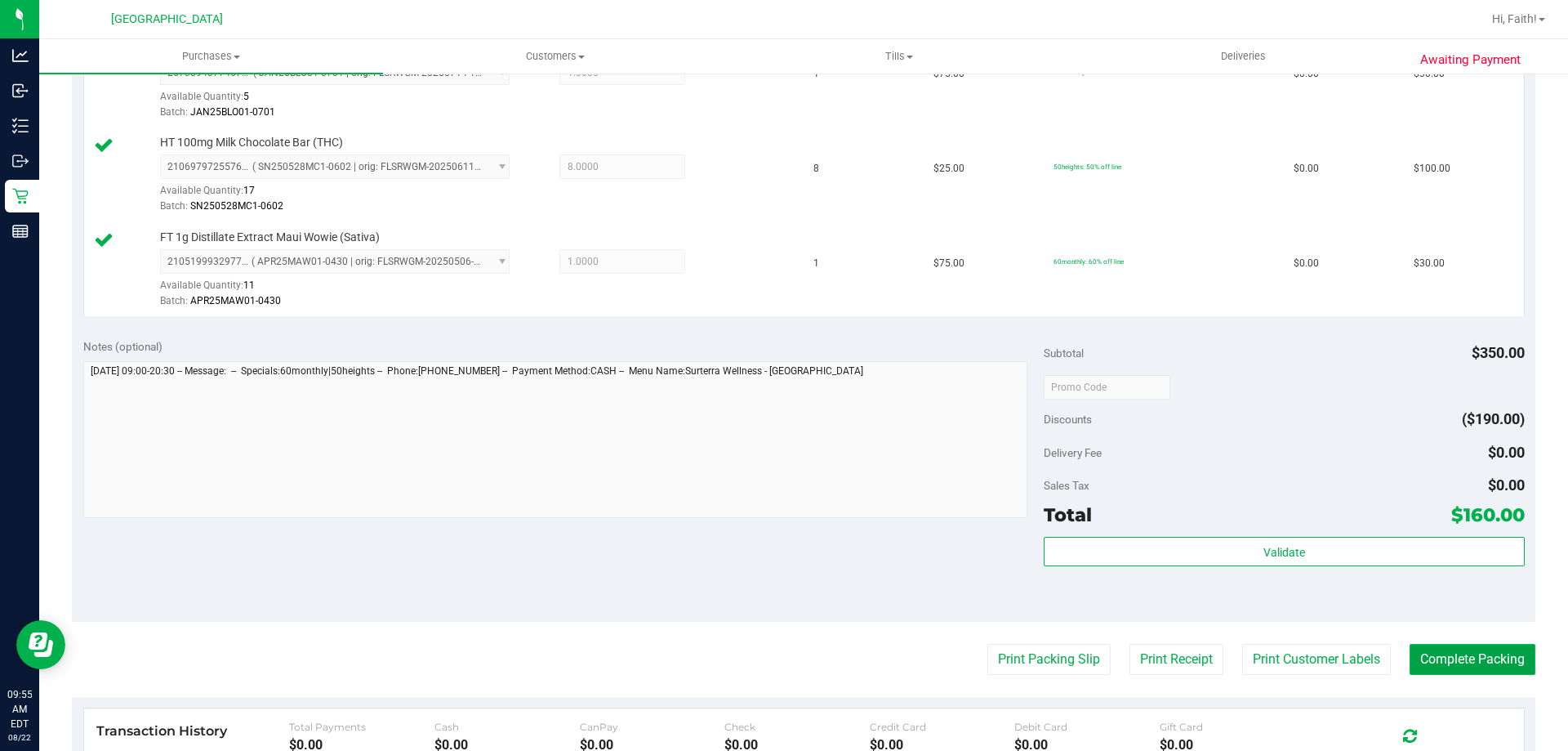
click at [1469, 659] on button "Complete Packing" at bounding box center [1472, 659] width 126 height 31
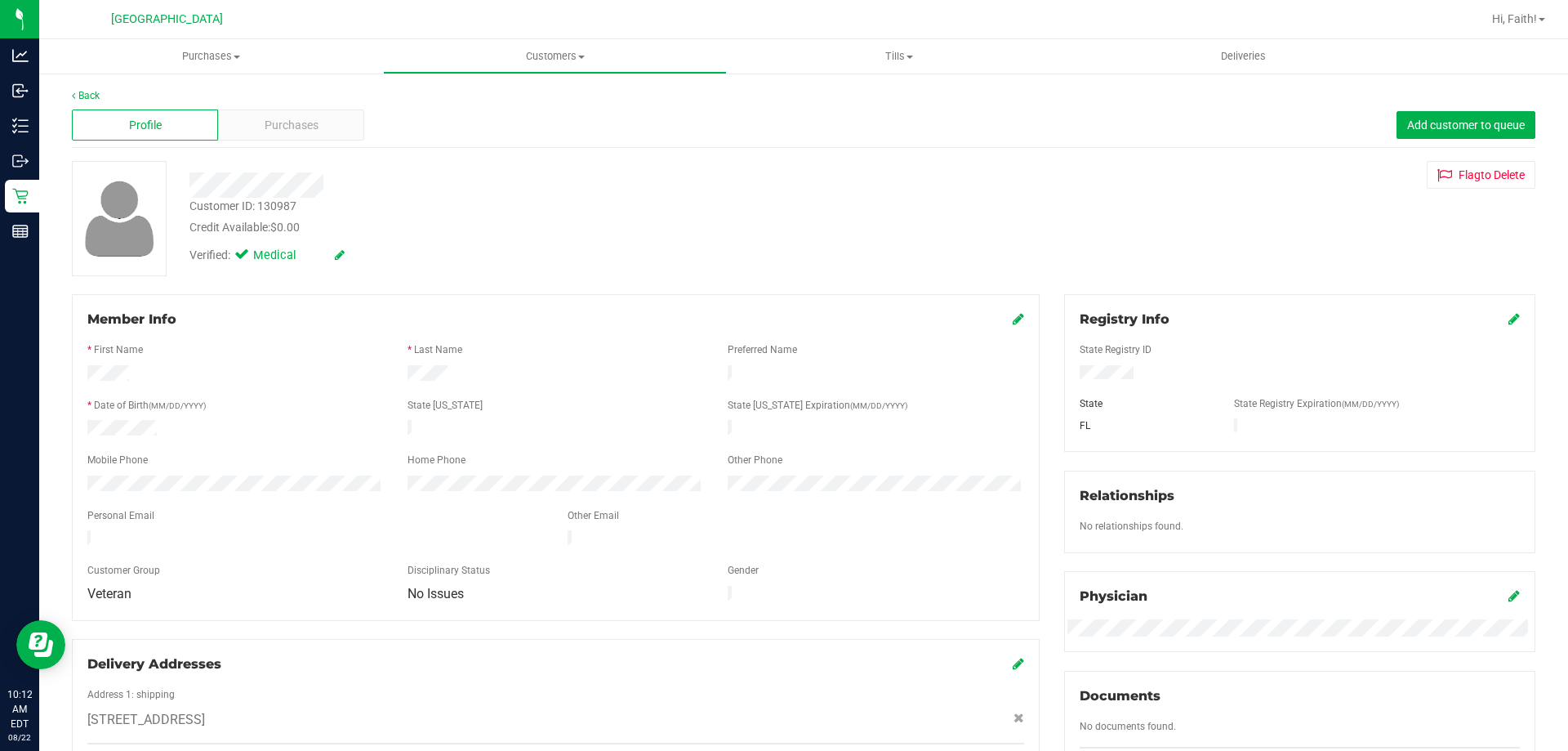
click at [215, 601] on div "Member Info * First Name * Last Name Preferred Name * Date of Birth (MM/DD/YYYY…" at bounding box center [555, 457] width 968 height 327
click at [262, 135] on div "Purchases" at bounding box center [291, 125] width 146 height 31
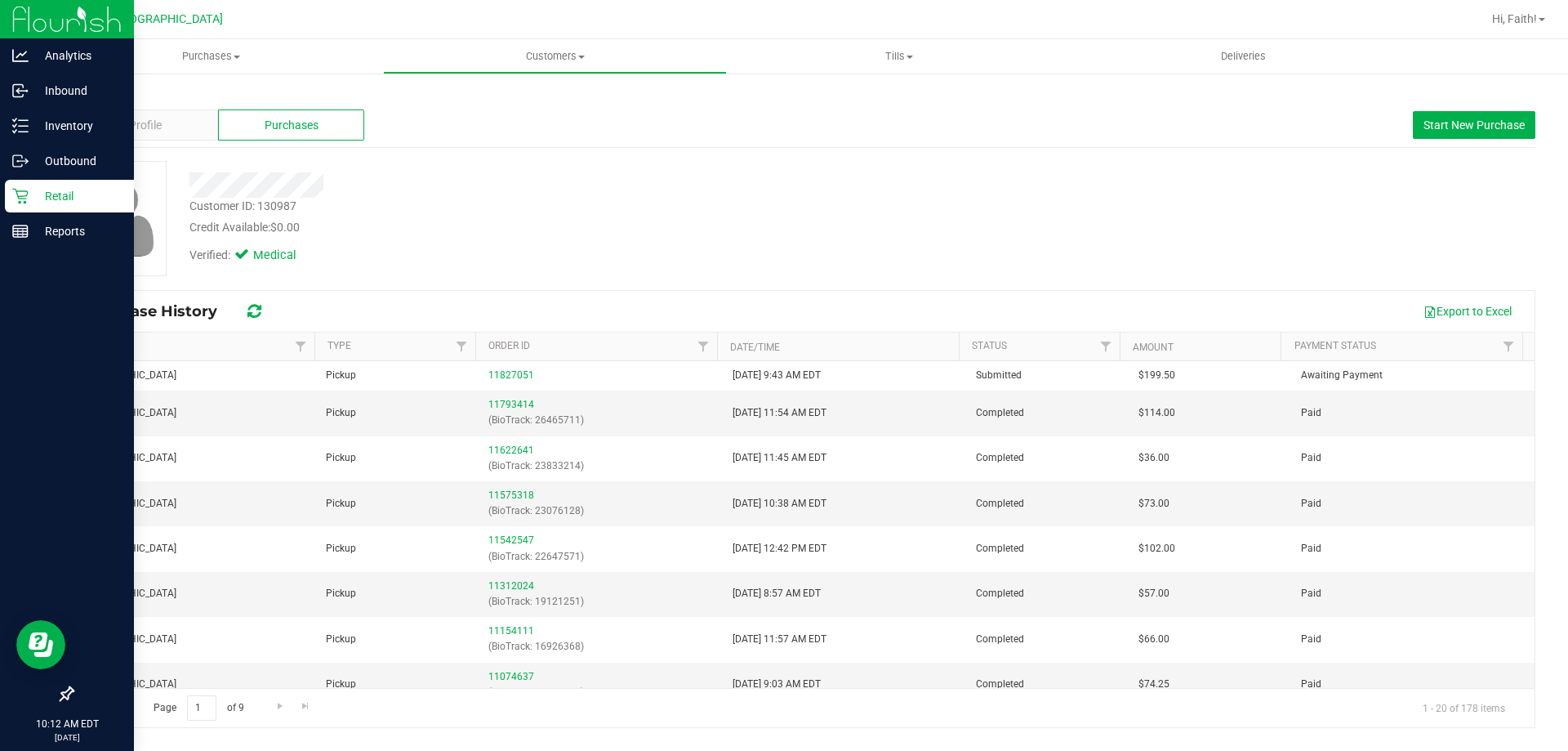
click at [28, 201] on p "Retail" at bounding box center [77, 196] width 98 height 20
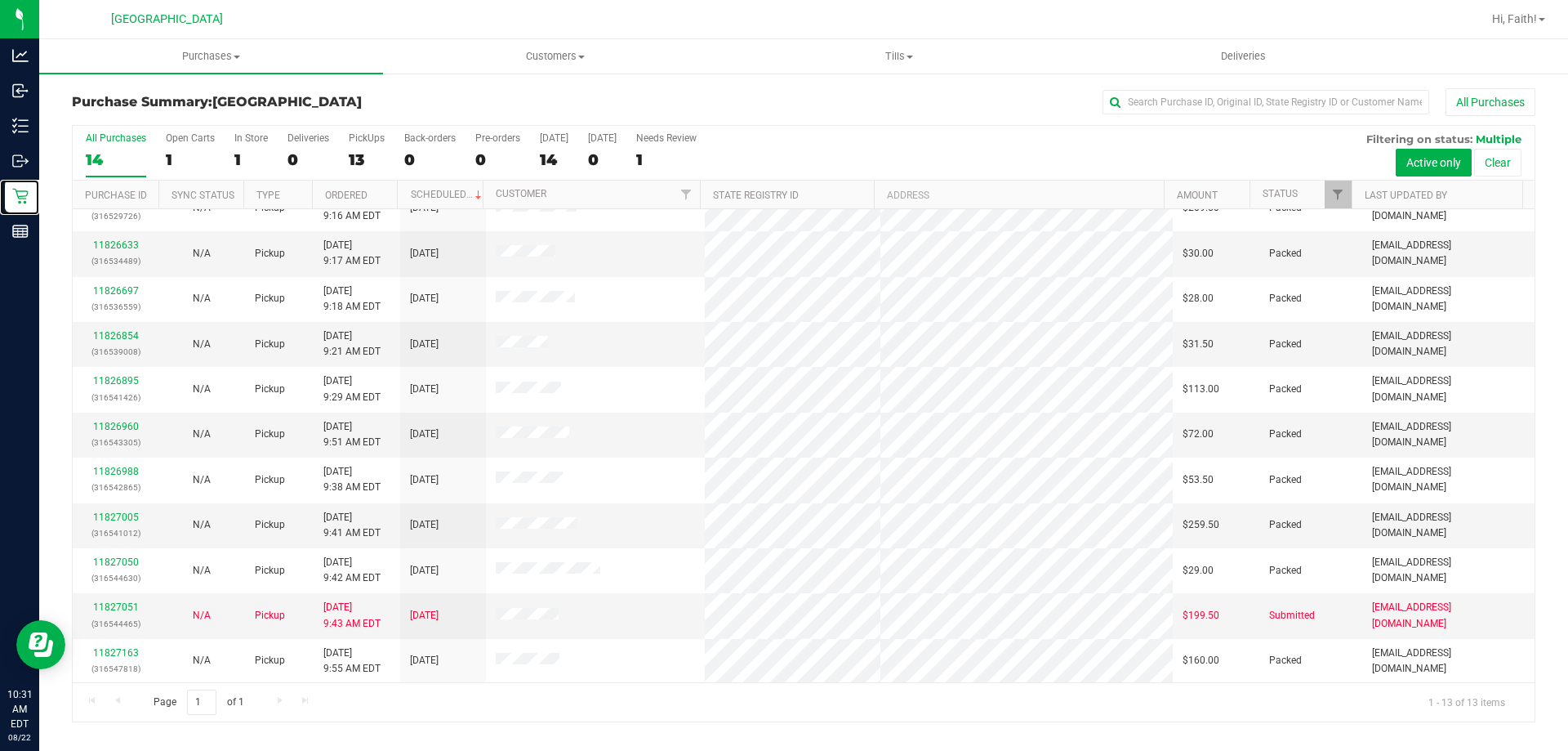
scroll to position [115, 0]
click at [1328, 202] on th "Status" at bounding box center [1300, 195] width 102 height 28
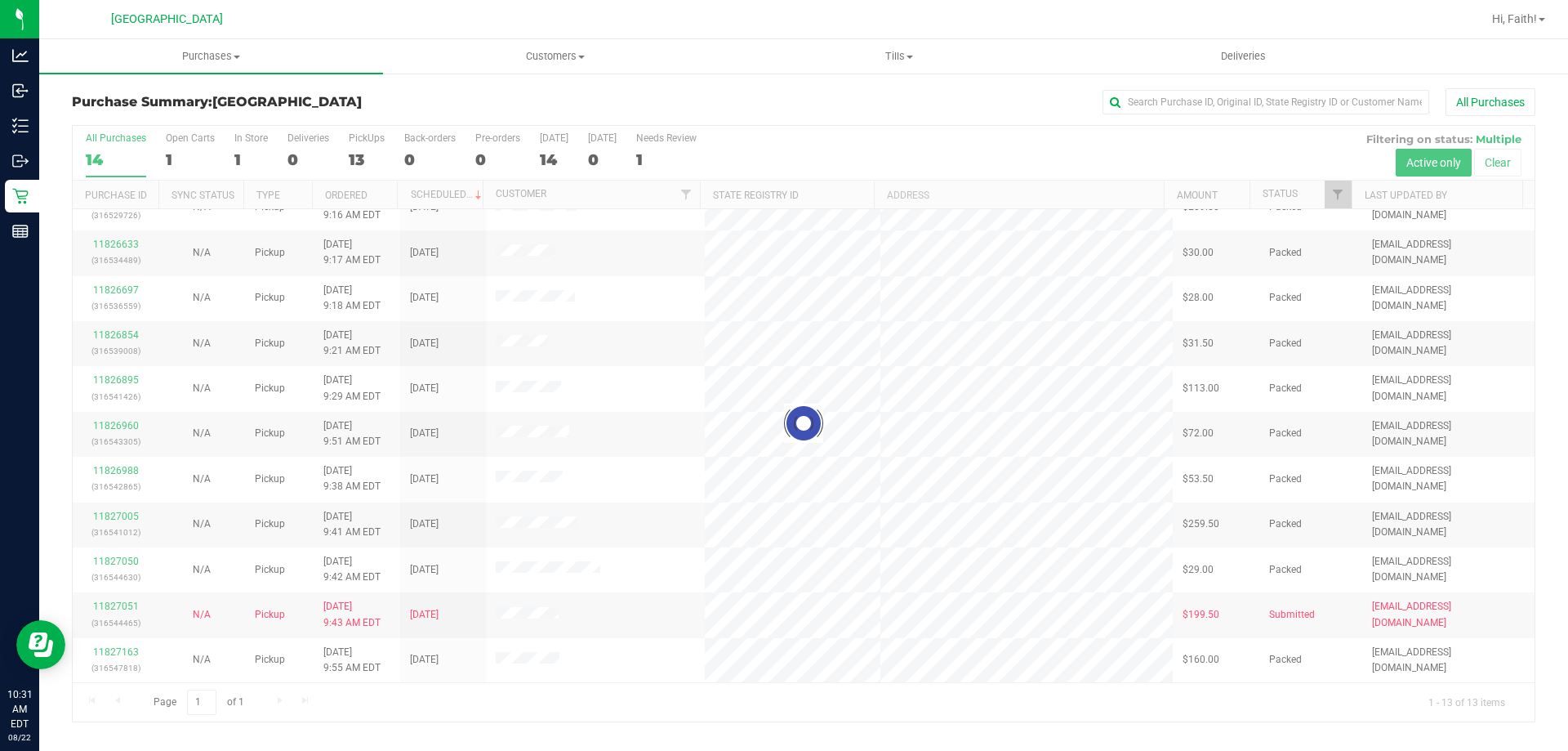
click at [1339, 200] on div at bounding box center [803, 423] width 1462 height 595
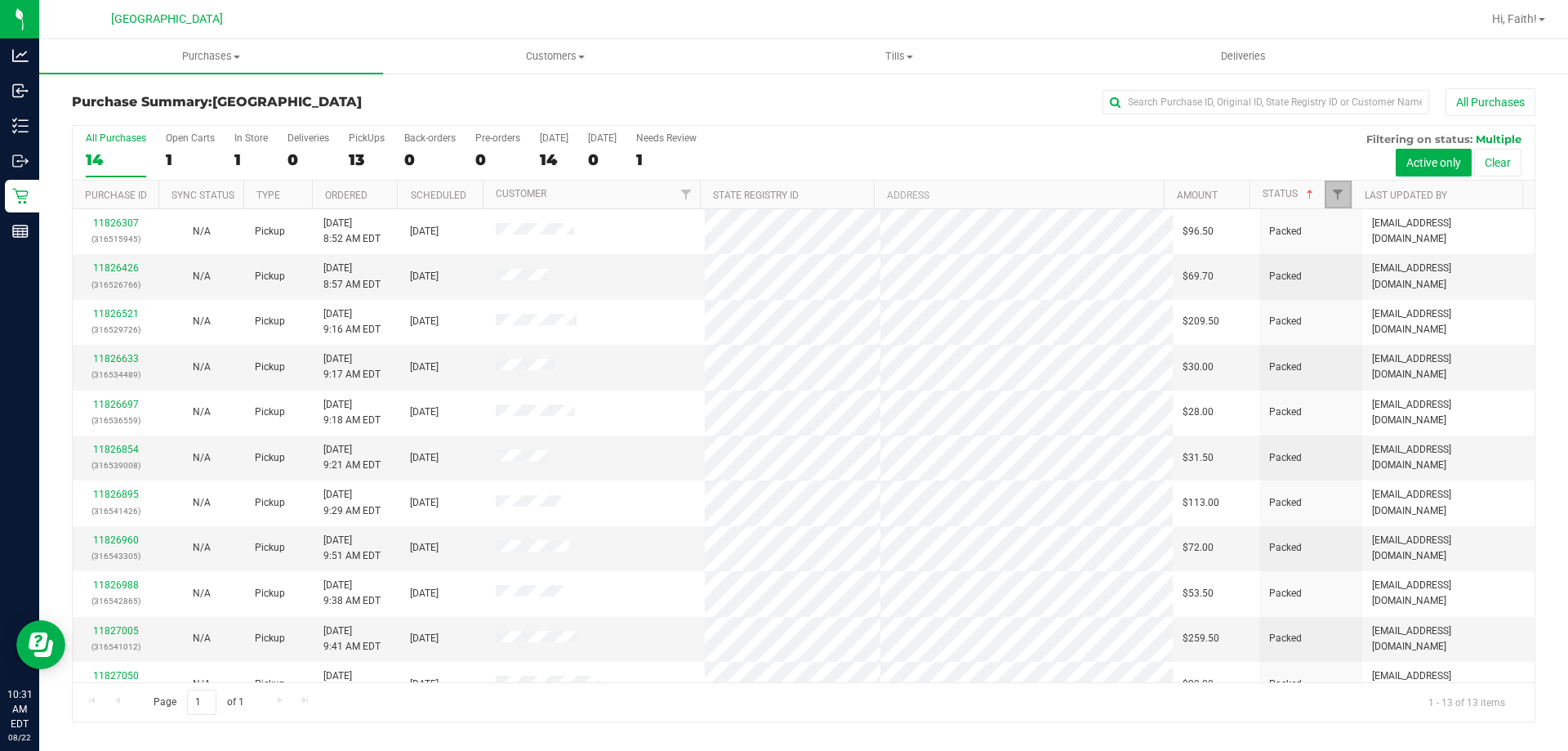
click at [1333, 203] on link "Filter" at bounding box center [1338, 194] width 27 height 27
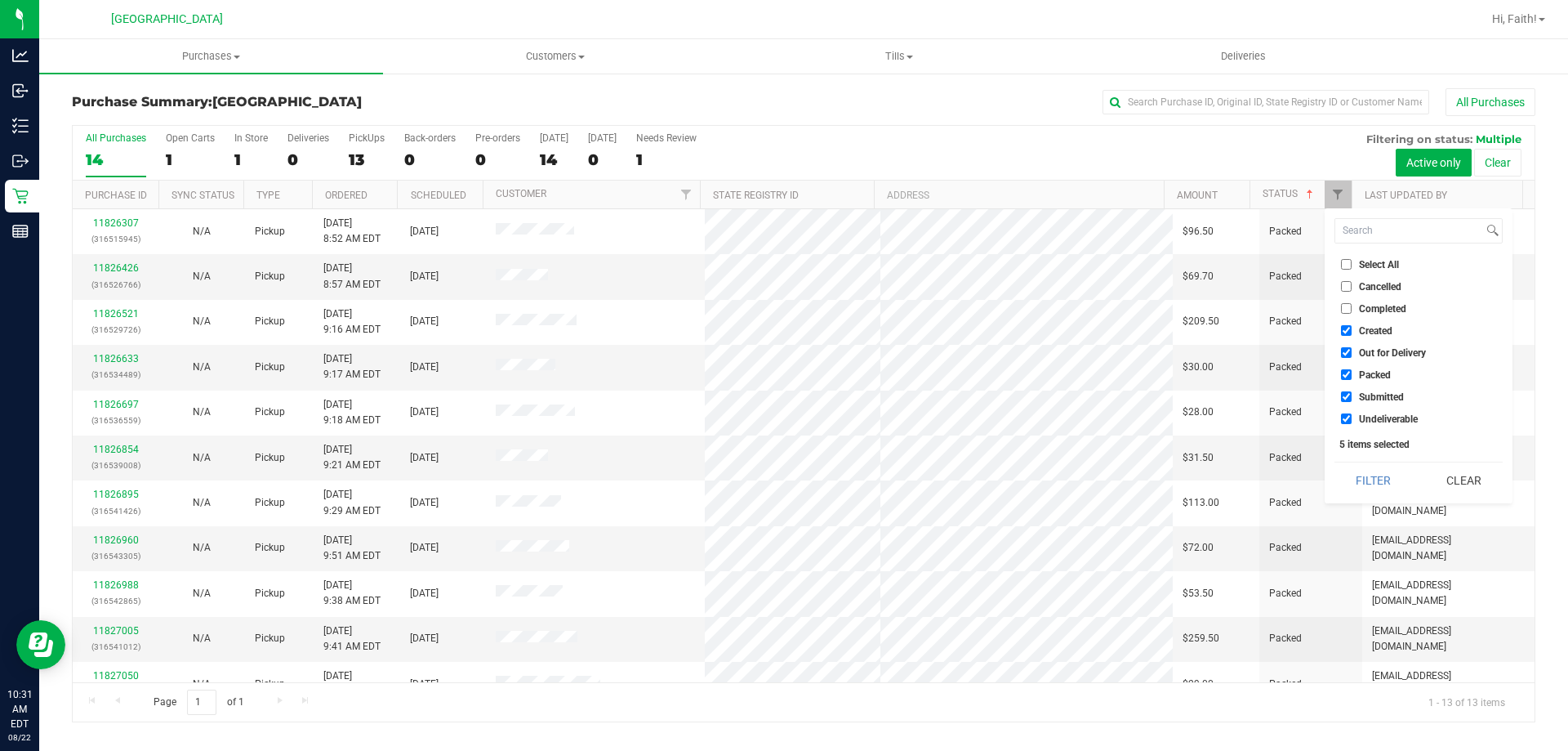
click at [1350, 376] on input "Packed" at bounding box center [1346, 374] width 11 height 11
checkbox input "false"
click at [1371, 469] on button "Filter" at bounding box center [1373, 480] width 78 height 36
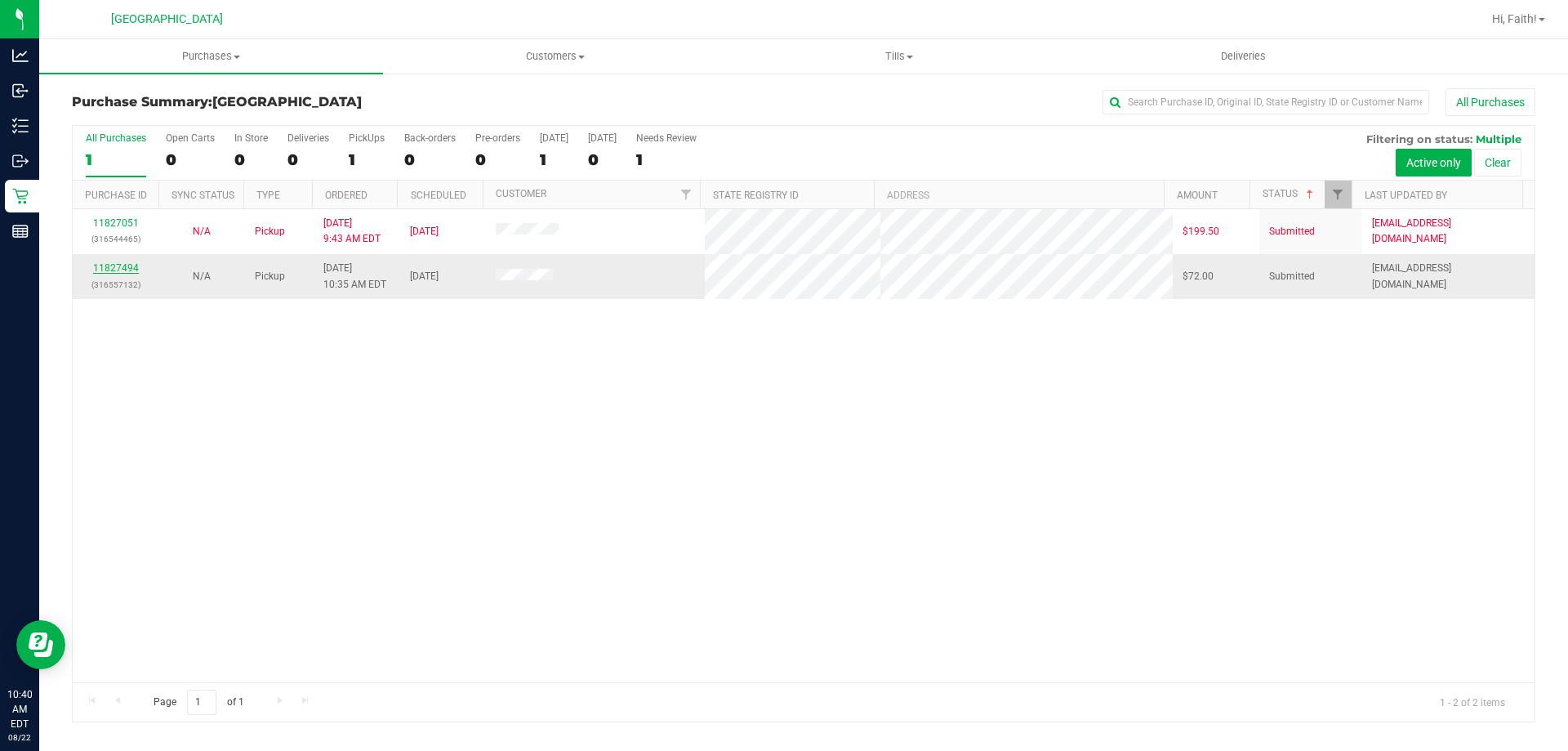
click at [128, 269] on link "11827494" at bounding box center [116, 268] width 46 height 12
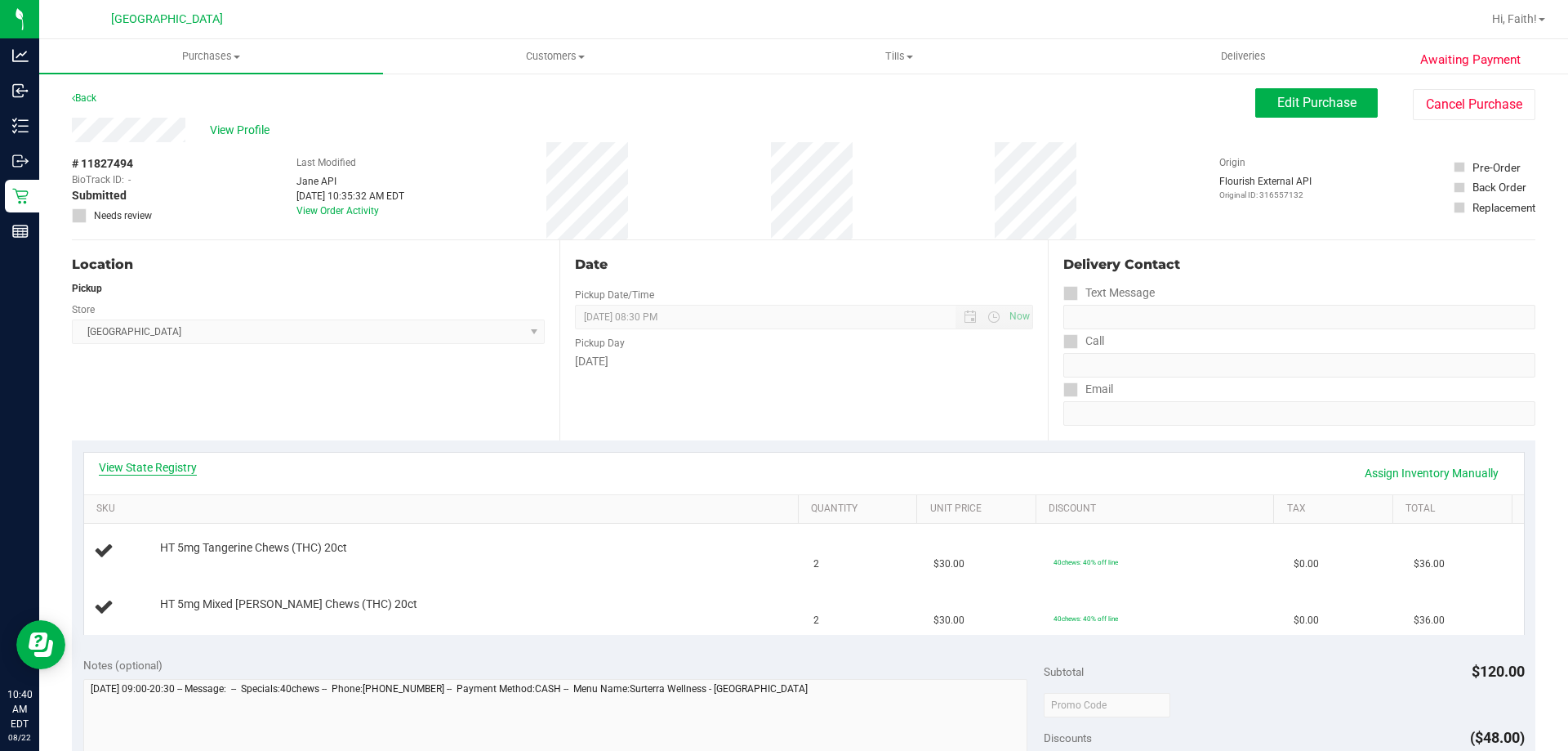
click at [189, 467] on link "View State Registry" at bounding box center [148, 467] width 98 height 17
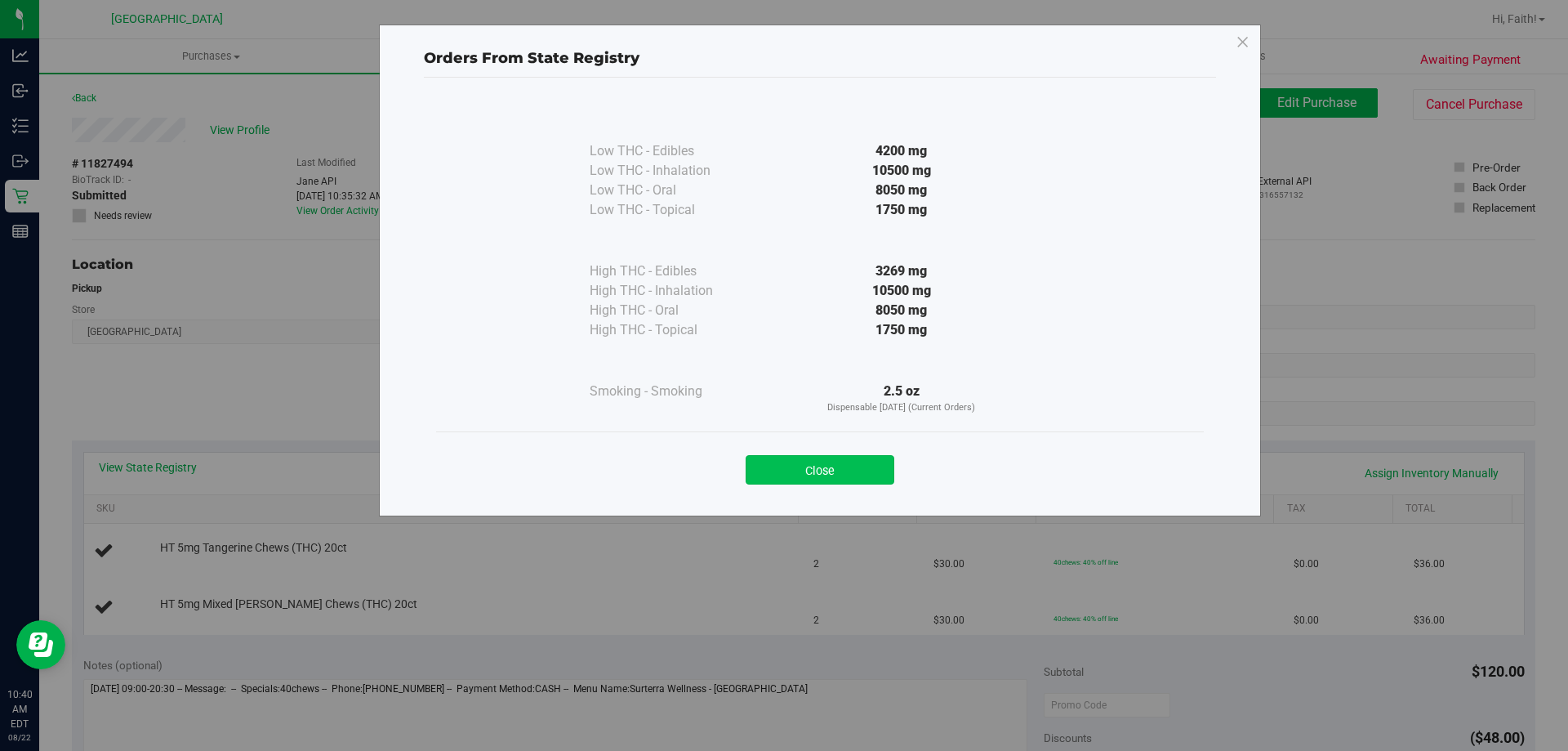
click at [846, 469] on button "Close" at bounding box center [820, 469] width 149 height 29
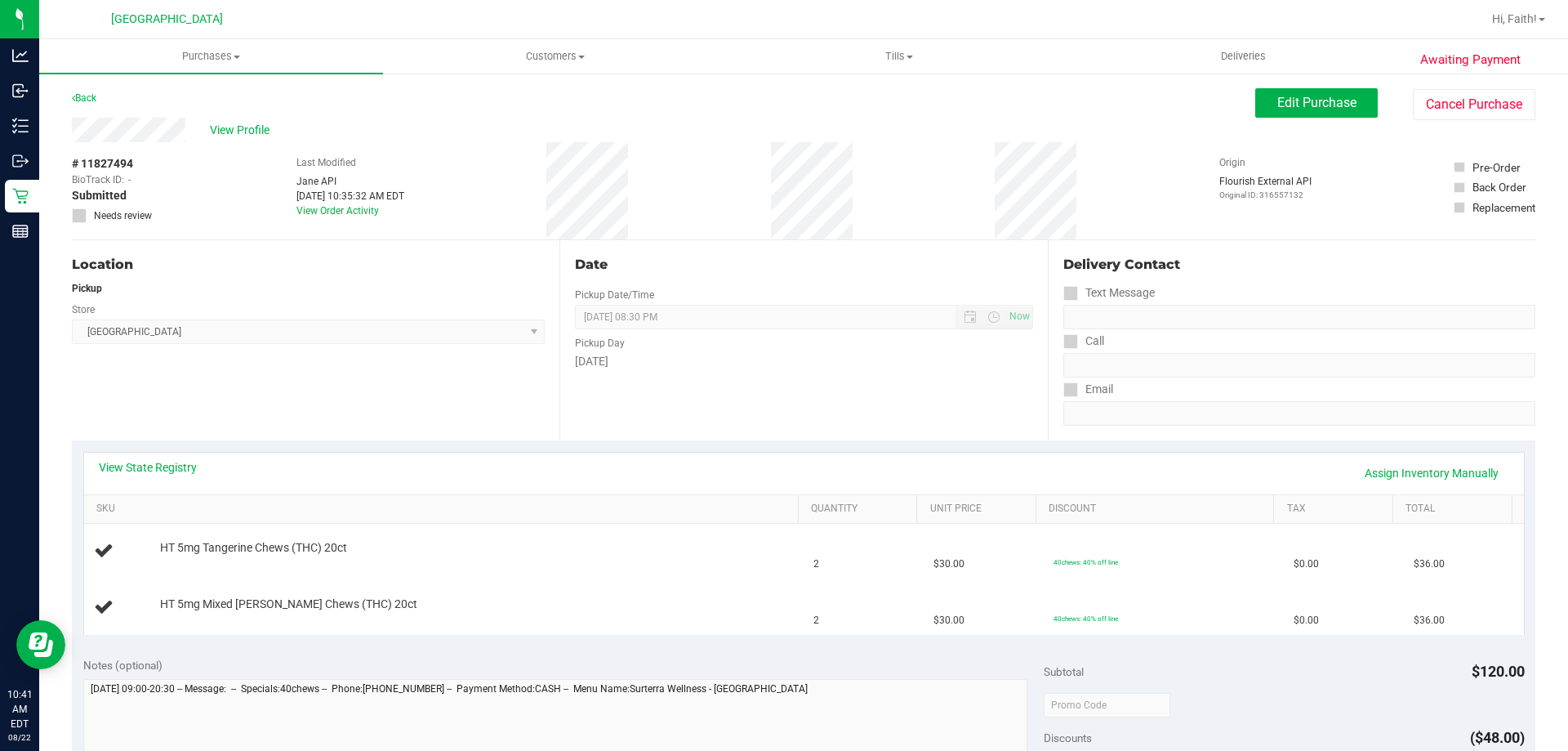
scroll to position [82, 0]
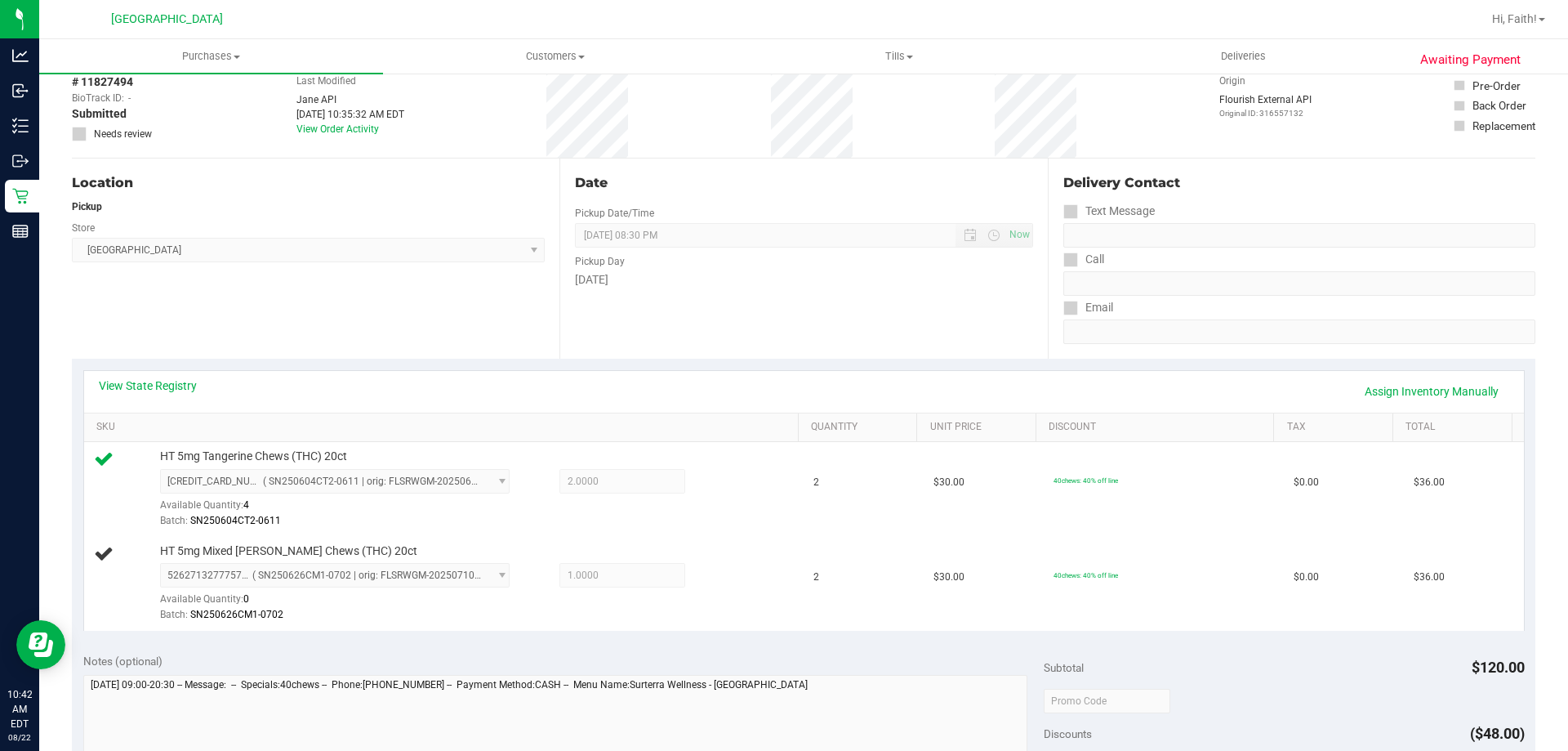
click at [140, 377] on div "View State Registry Assign Inventory Manually" at bounding box center [804, 392] width 1440 height 42
click at [141, 379] on link "View State Registry" at bounding box center [148, 386] width 98 height 17
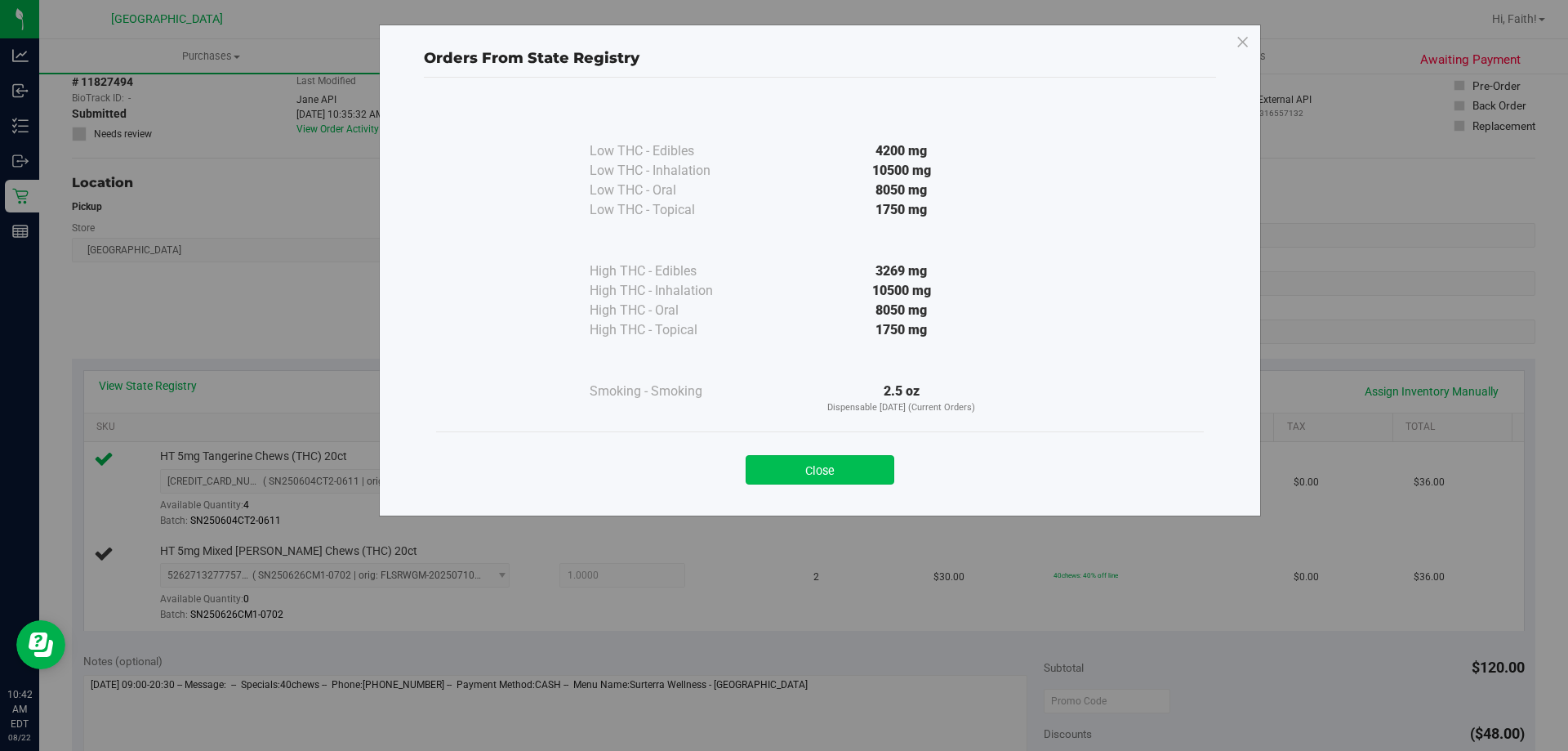
click at [864, 474] on button "Close" at bounding box center [820, 469] width 149 height 29
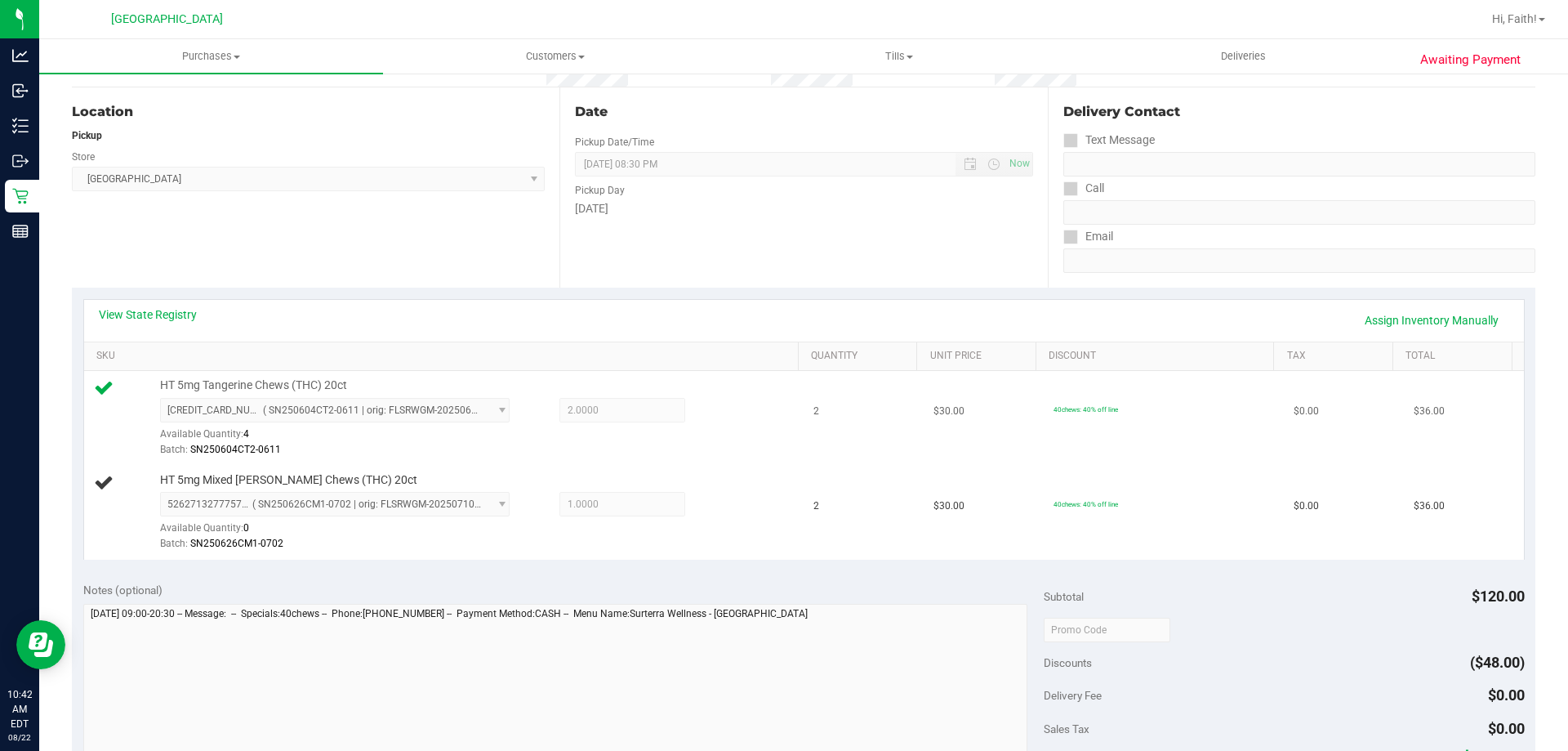
scroll to position [245, 0]
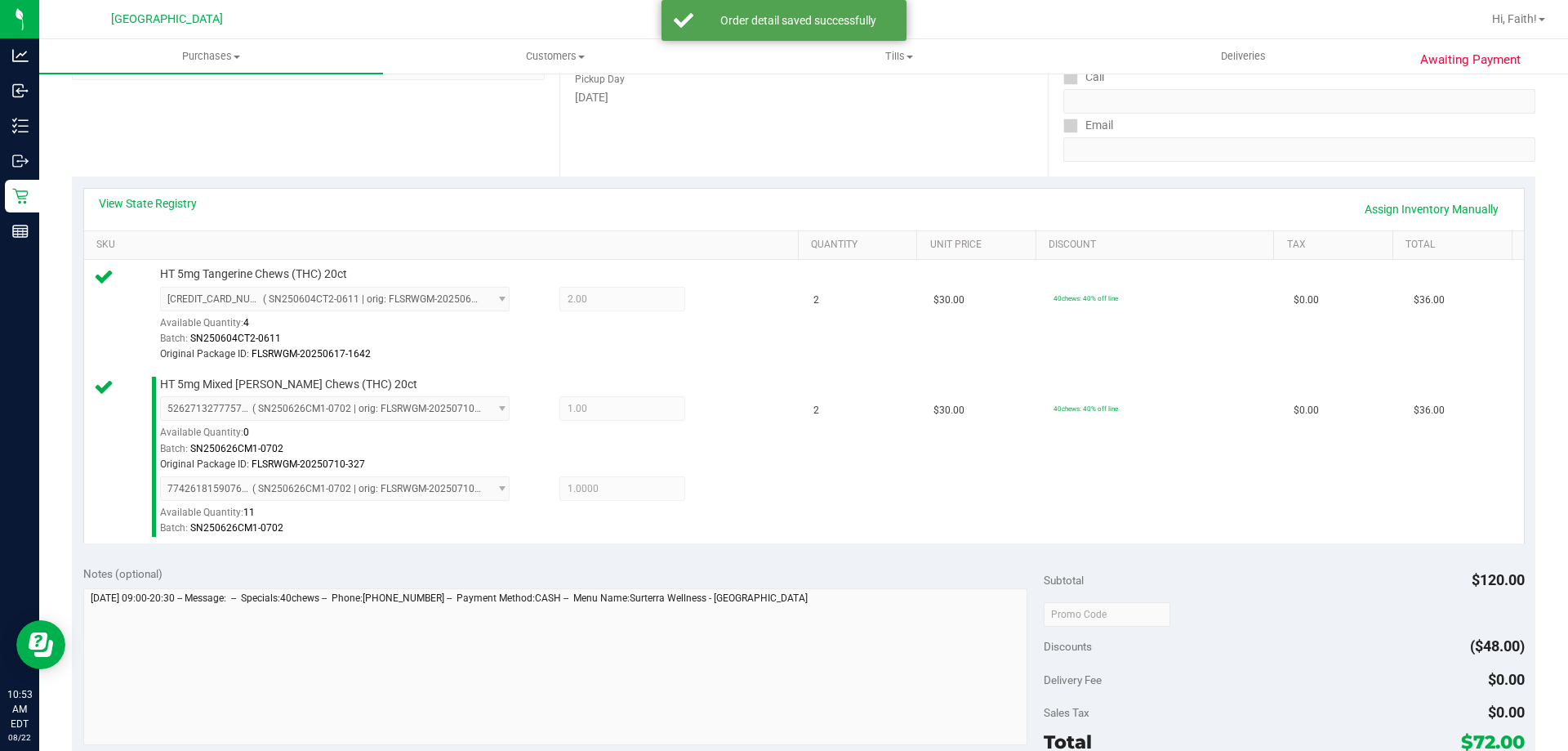
scroll to position [442, 0]
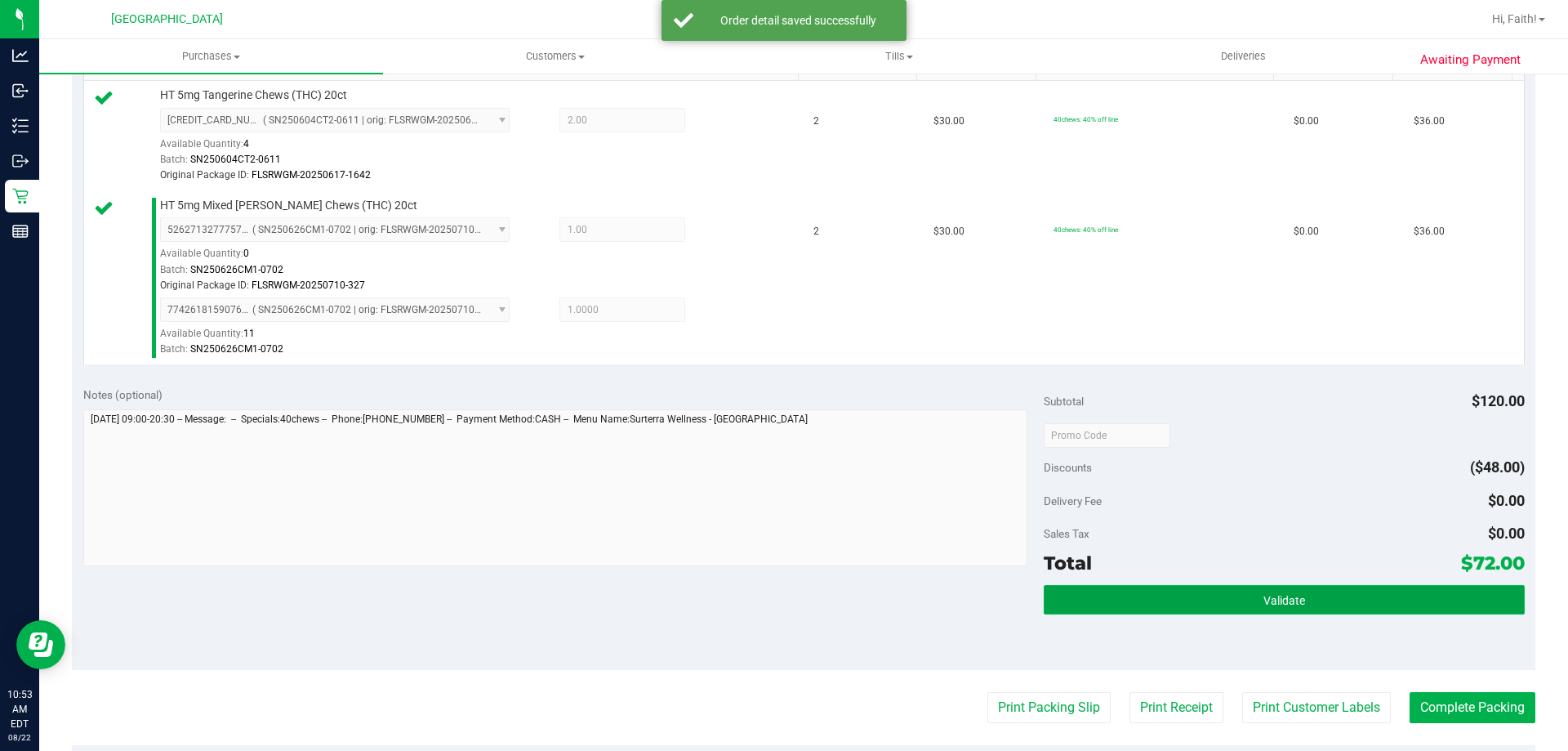
click at [1343, 585] on button "Validate" at bounding box center [1284, 599] width 481 height 29
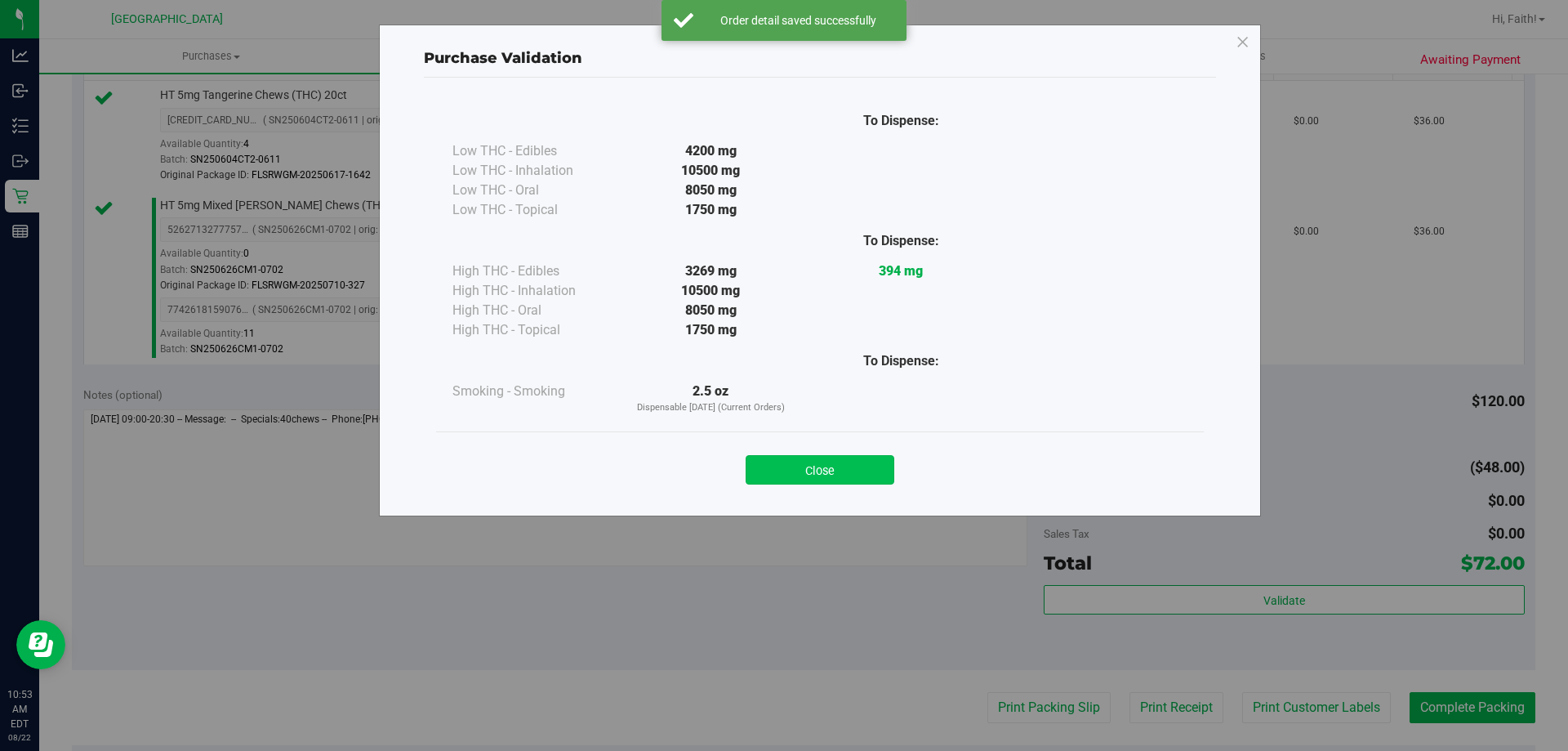
click at [828, 462] on button "Close" at bounding box center [820, 469] width 149 height 29
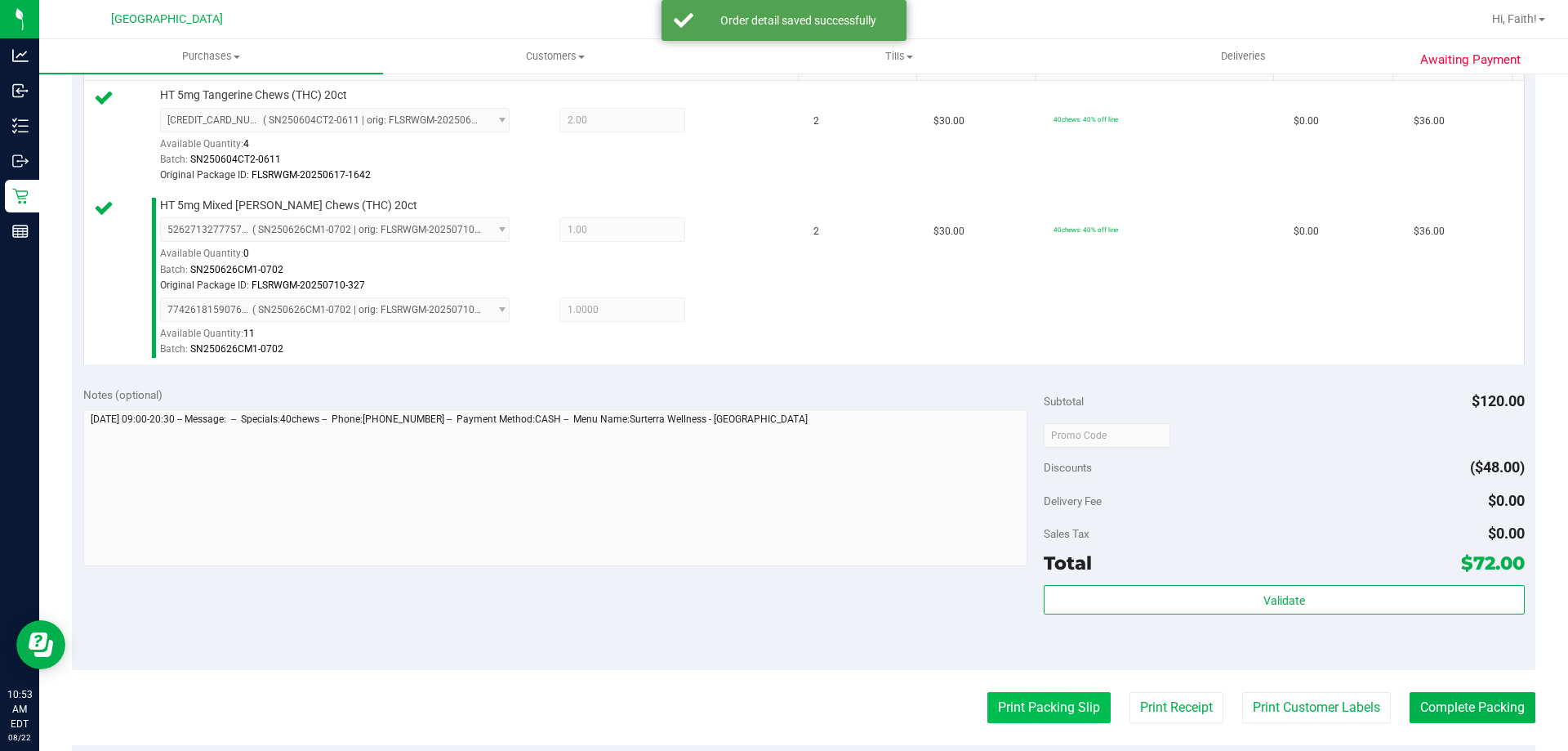
click at [1053, 695] on button "Print Packing Slip" at bounding box center [1049, 707] width 123 height 31
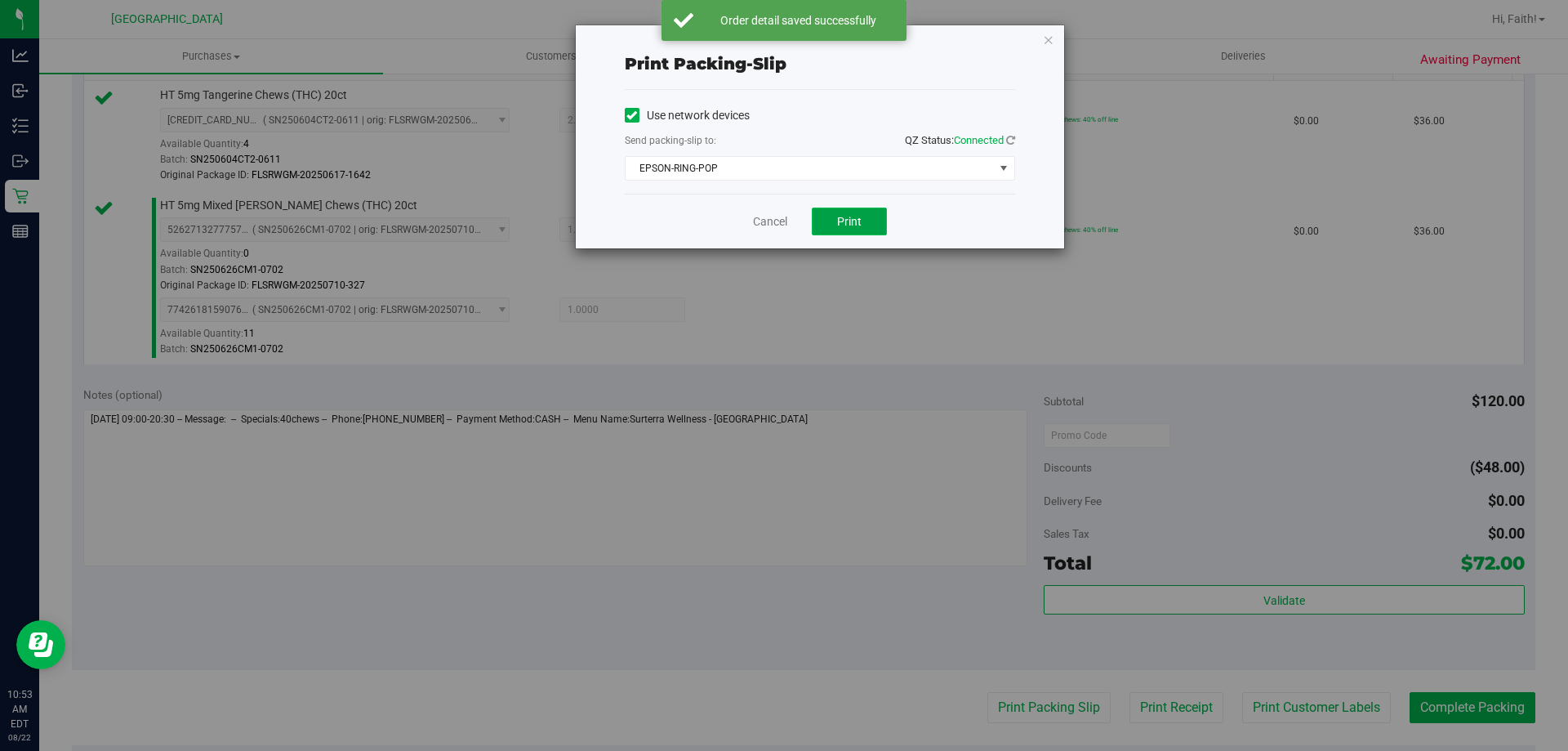
click at [842, 209] on button "Print" at bounding box center [849, 220] width 75 height 27
click at [1048, 42] on icon "button" at bounding box center [1048, 39] width 12 height 20
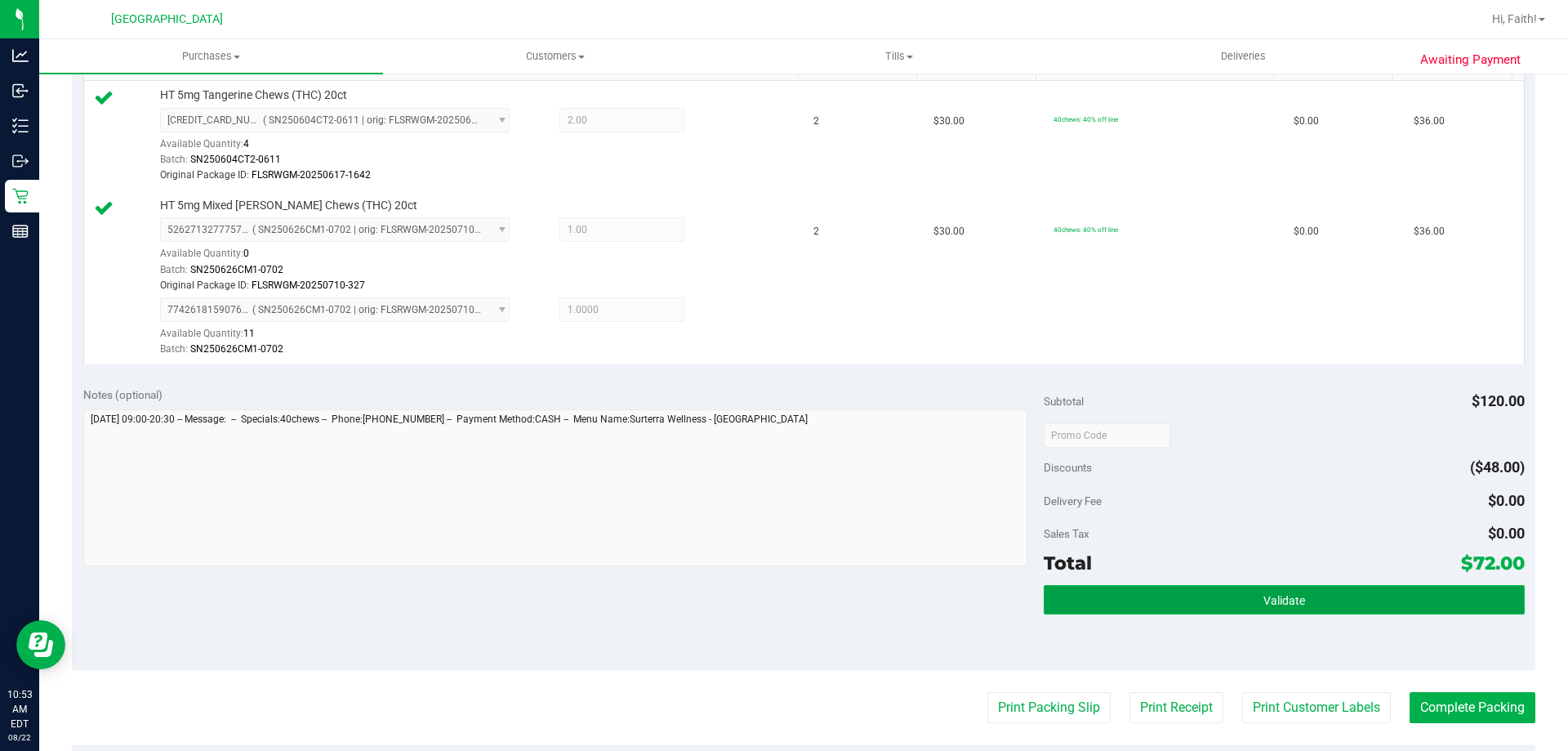
click at [1396, 588] on button "Validate" at bounding box center [1284, 599] width 481 height 29
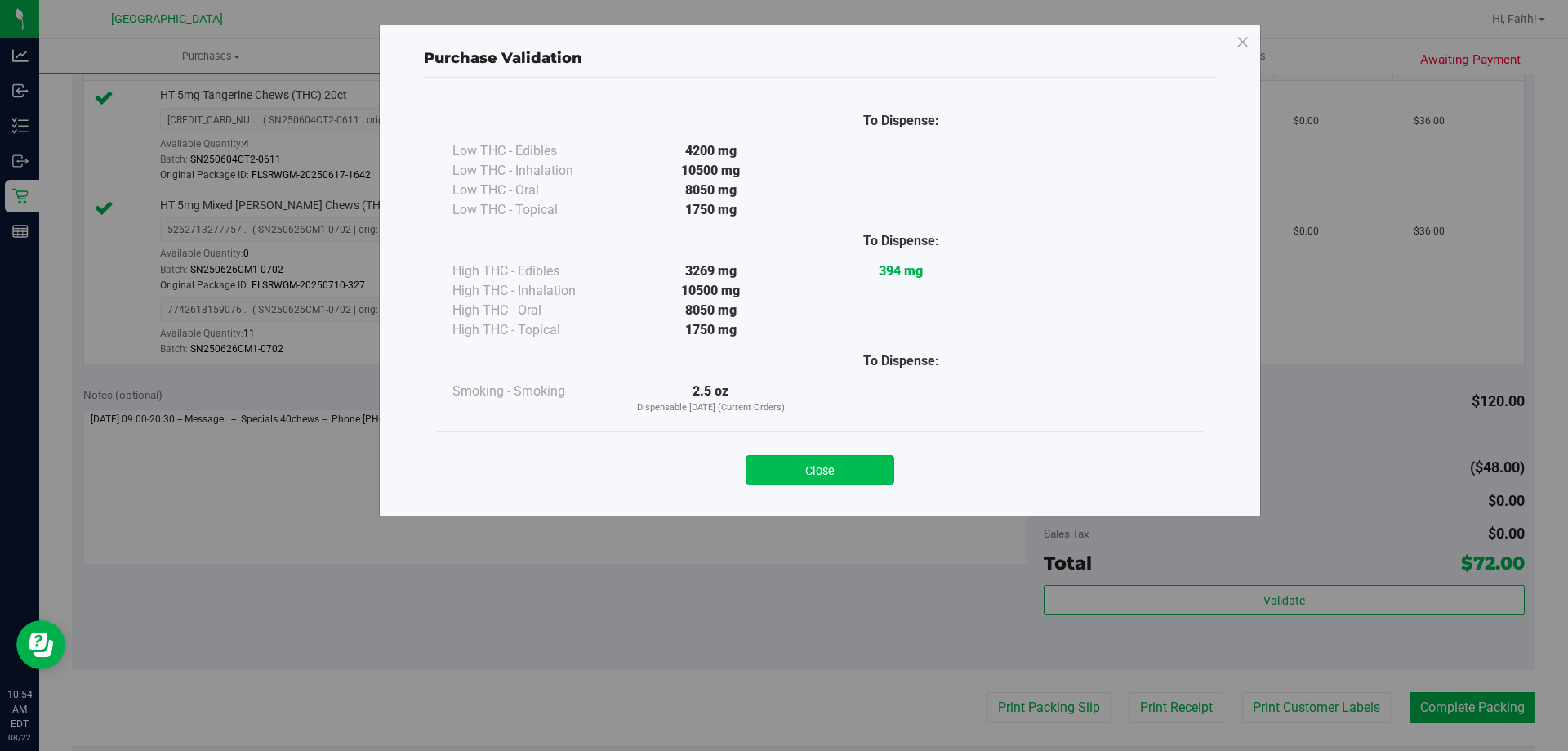
click at [851, 481] on button "Close" at bounding box center [820, 469] width 149 height 29
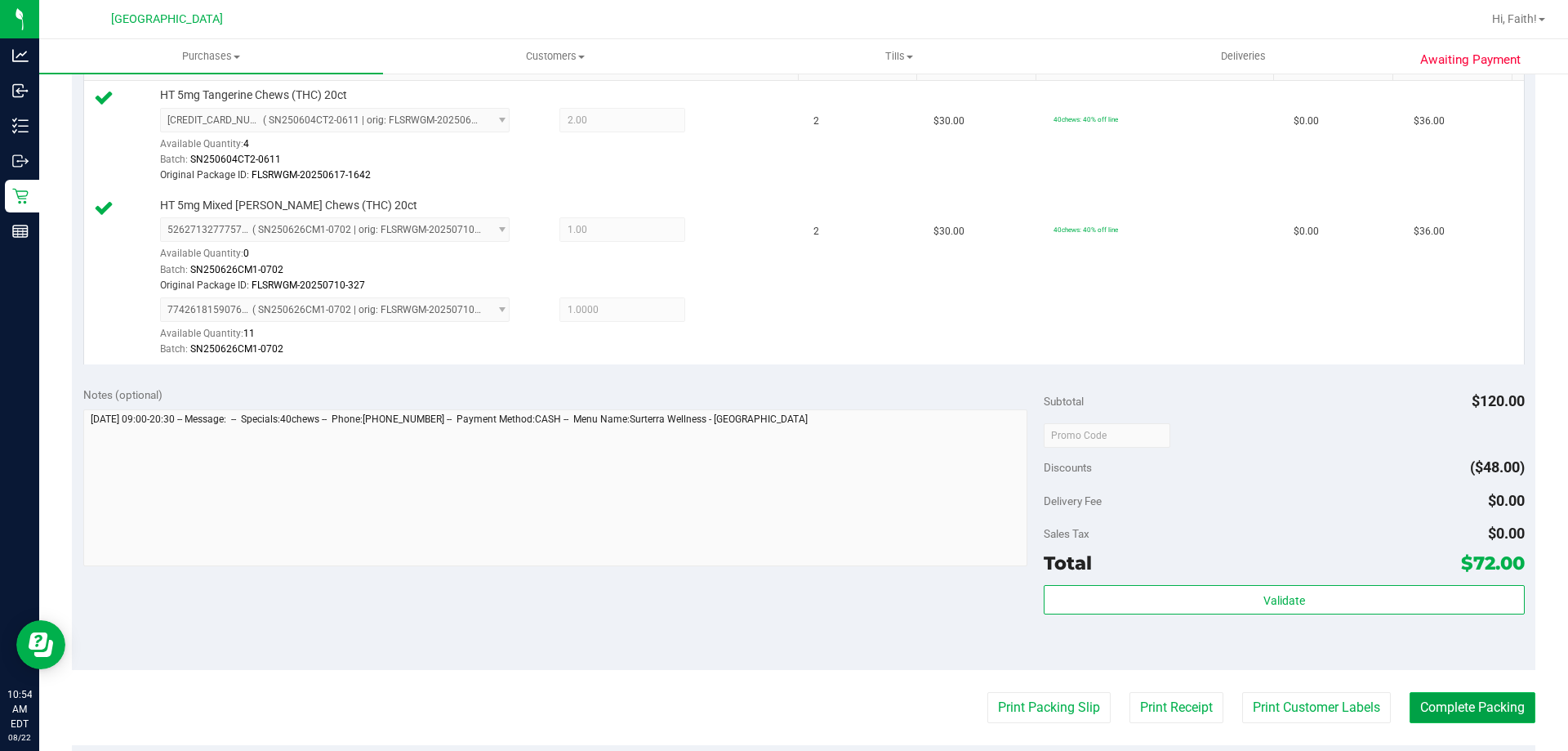
click at [1454, 704] on button "Complete Packing" at bounding box center [1472, 707] width 126 height 31
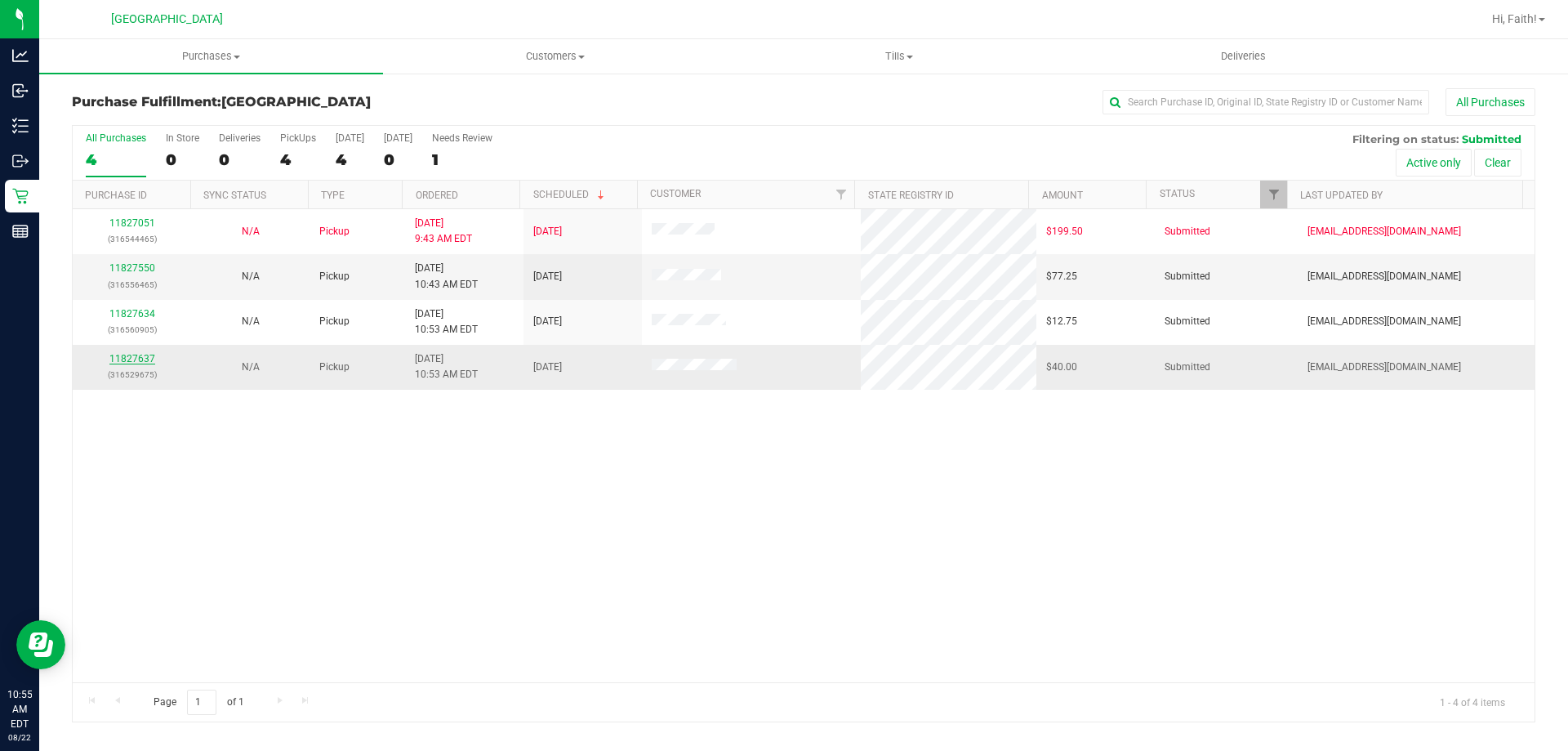
click at [139, 358] on link "11827637" at bounding box center [132, 358] width 46 height 12
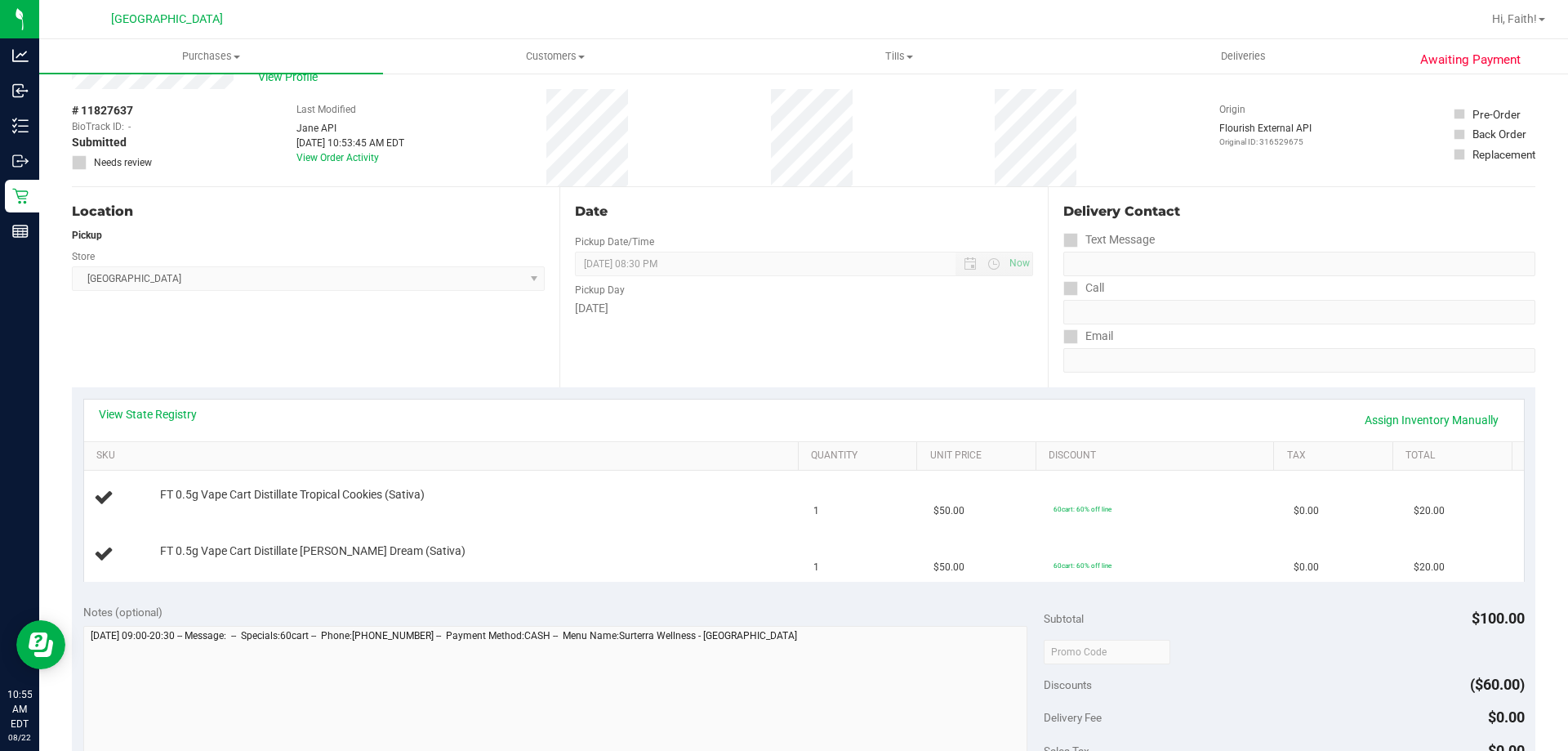
scroll to position [82, 0]
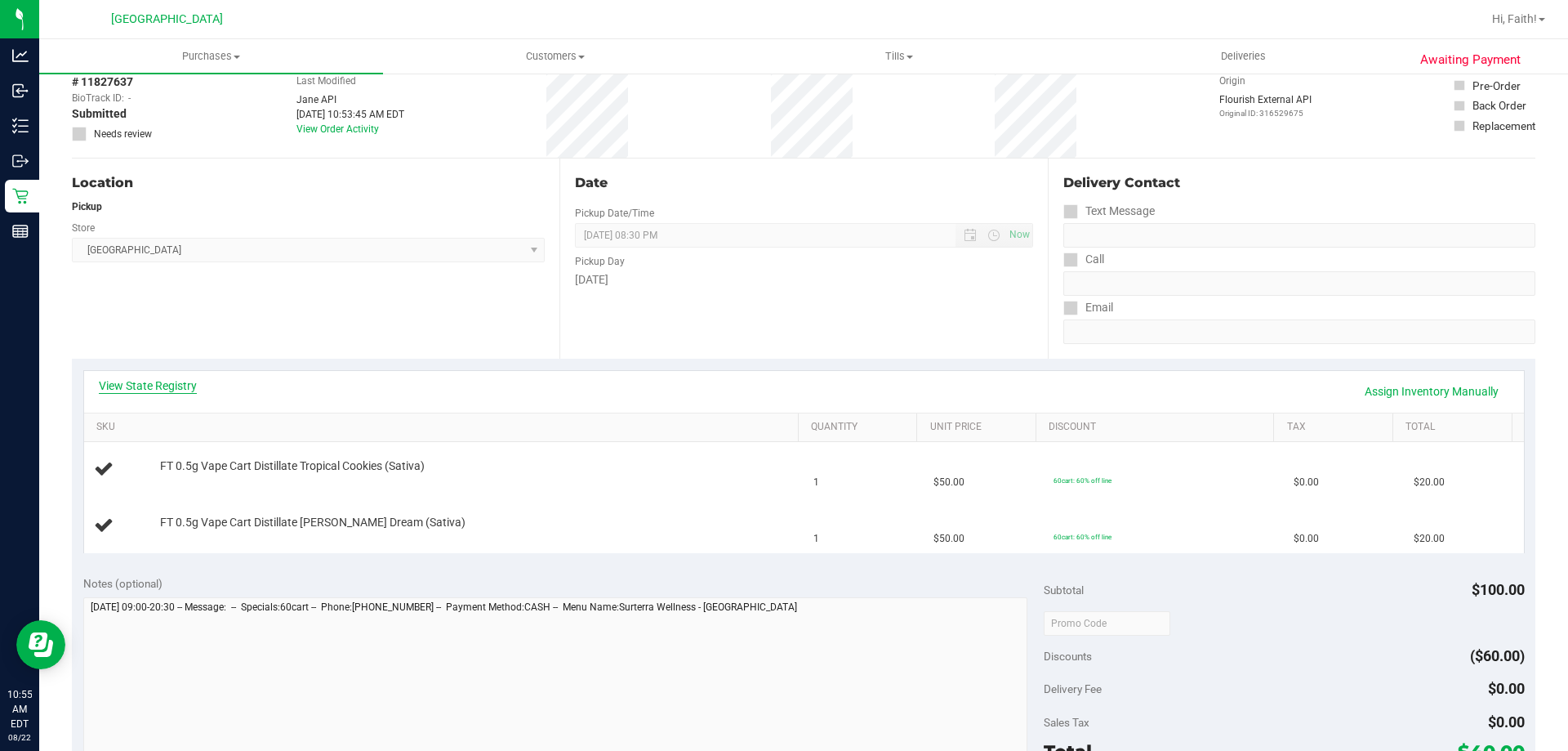
click at [163, 386] on link "View State Registry" at bounding box center [148, 386] width 98 height 17
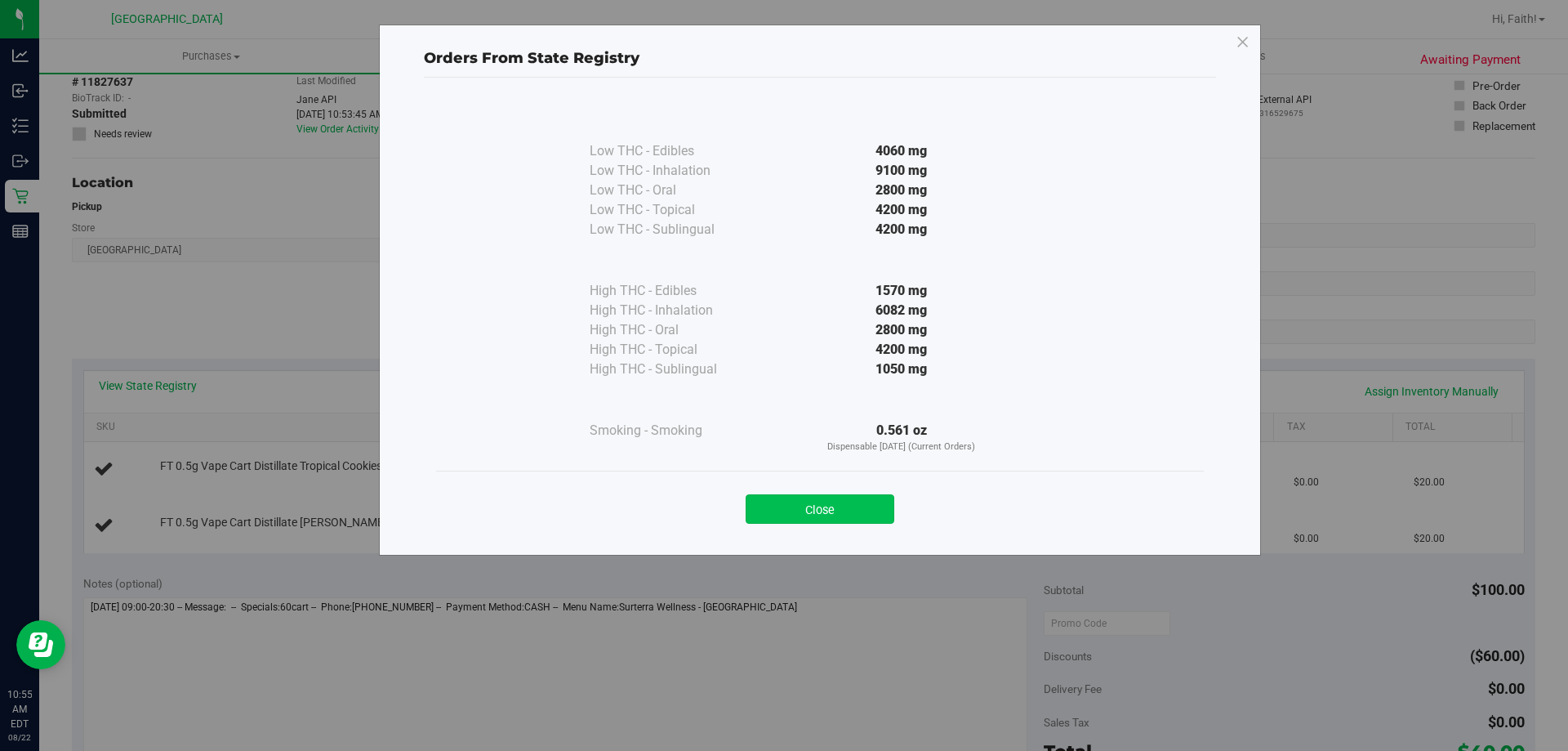
click at [857, 514] on button "Close" at bounding box center [820, 508] width 149 height 29
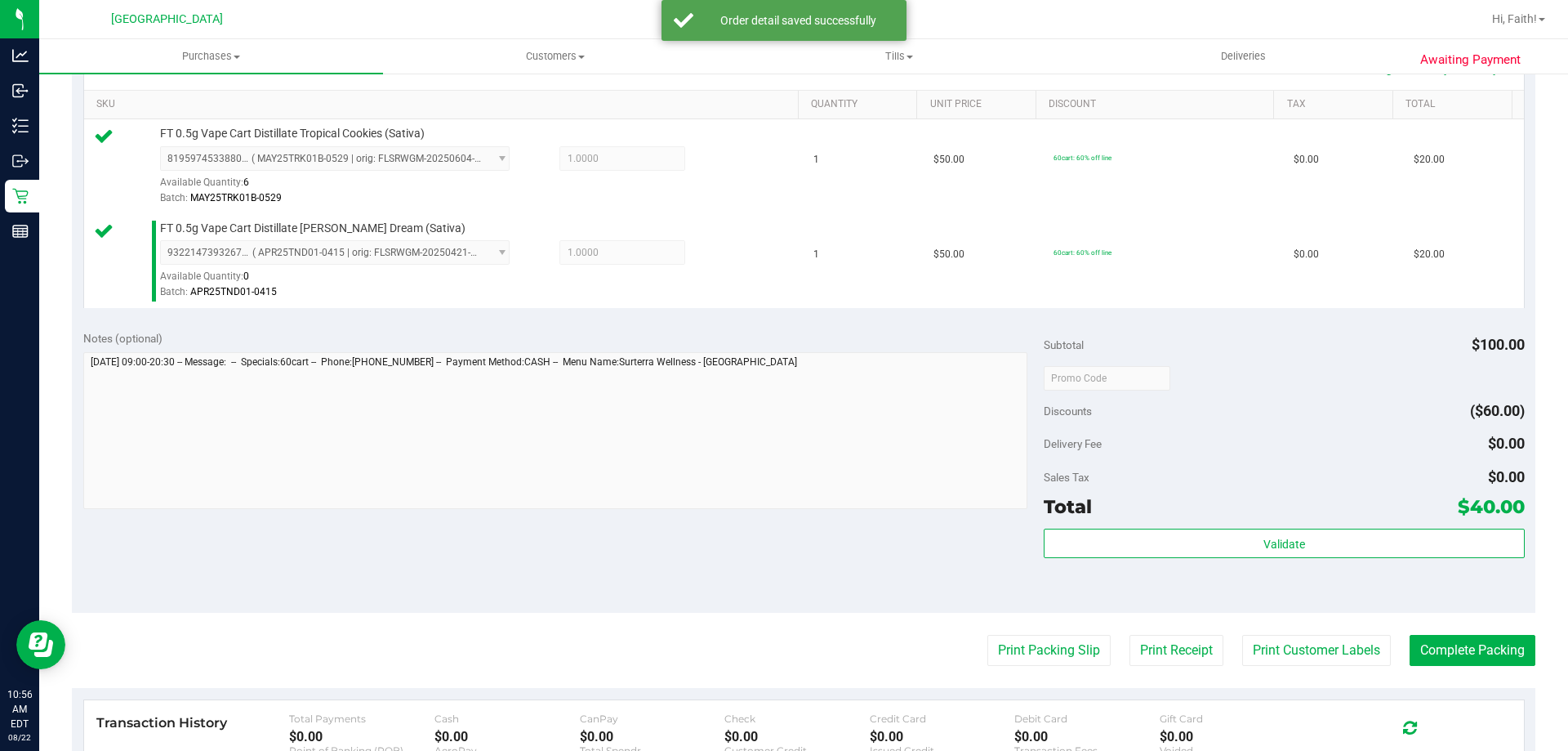
scroll to position [394, 0]
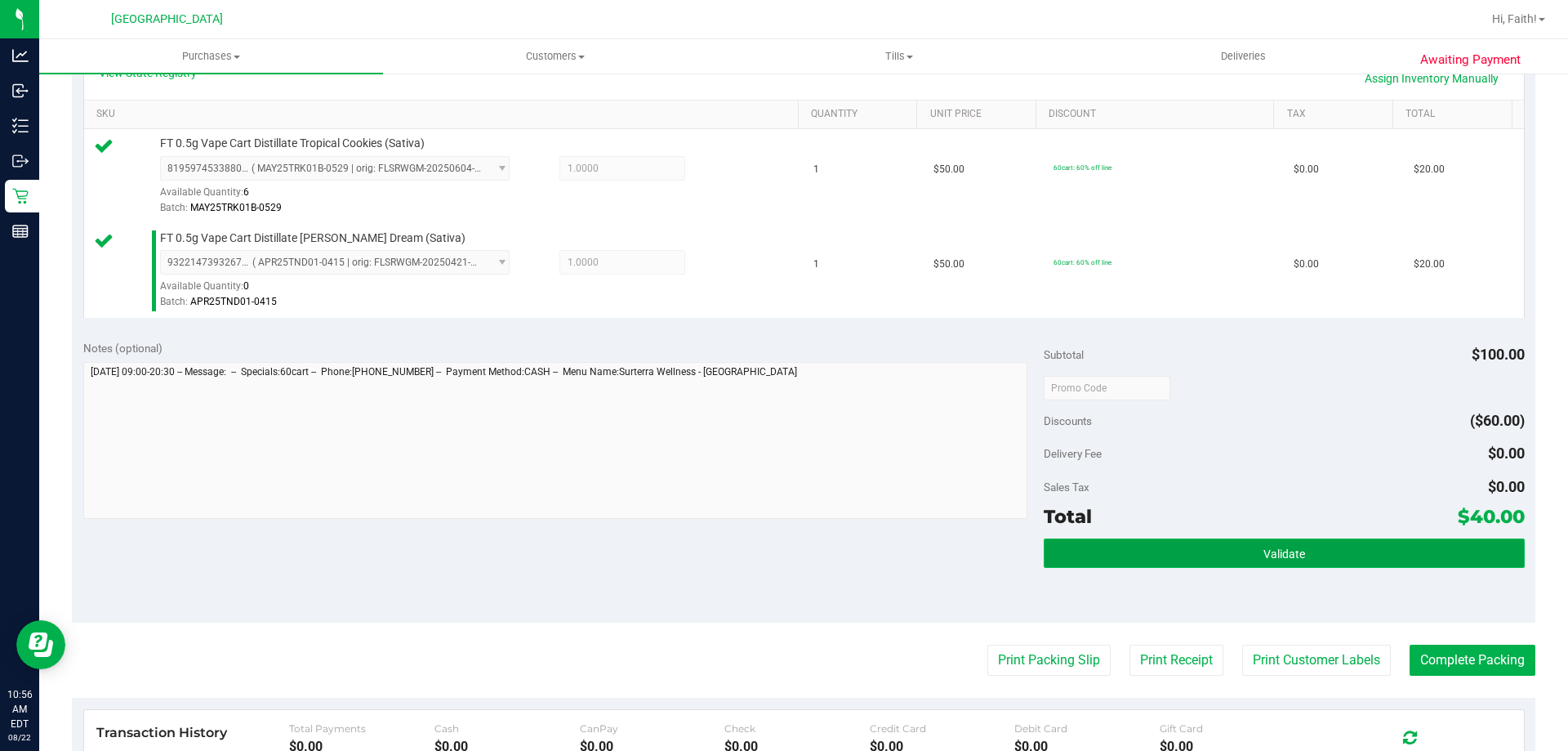
click at [1335, 549] on button "Validate" at bounding box center [1284, 552] width 481 height 29
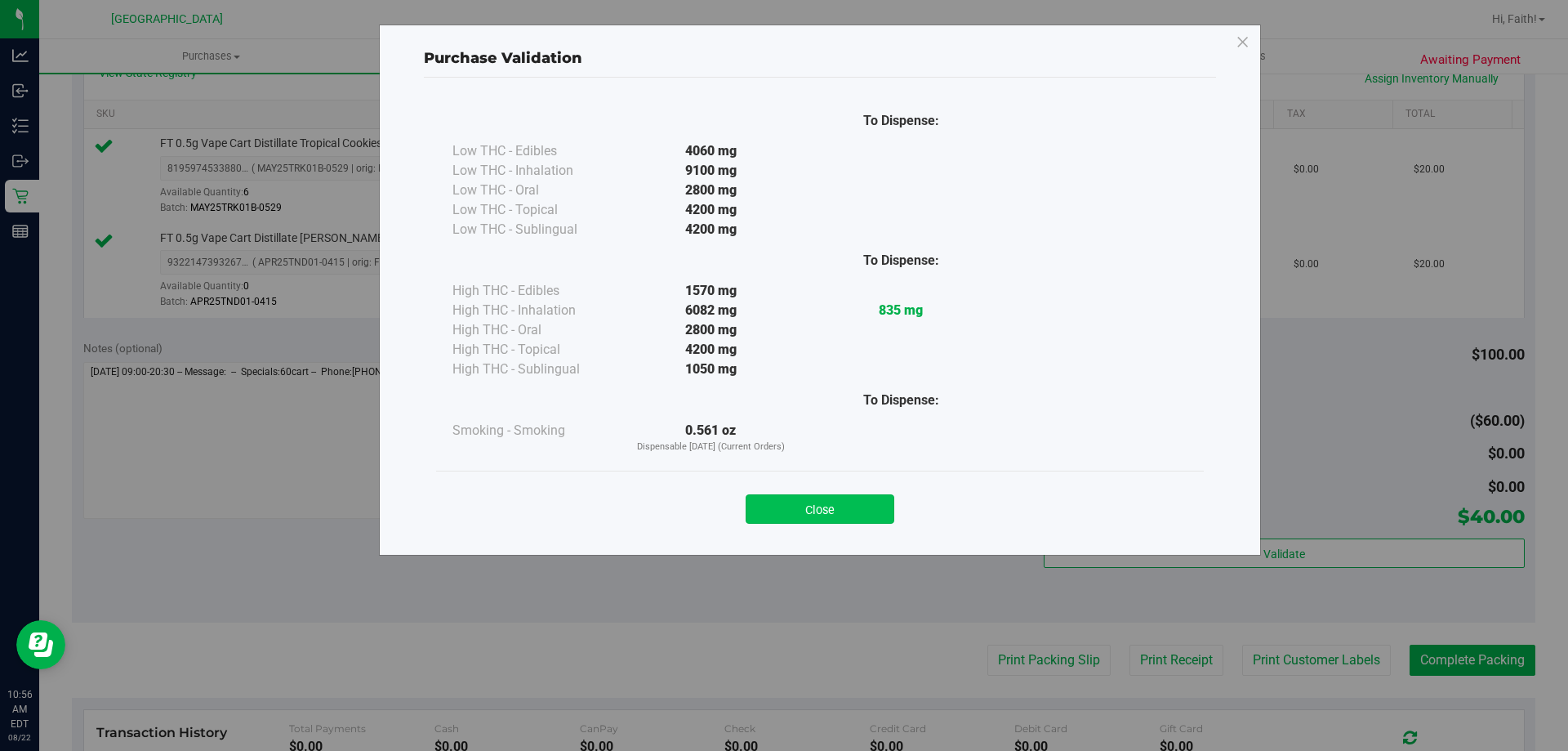
click at [857, 508] on button "Close" at bounding box center [820, 508] width 149 height 29
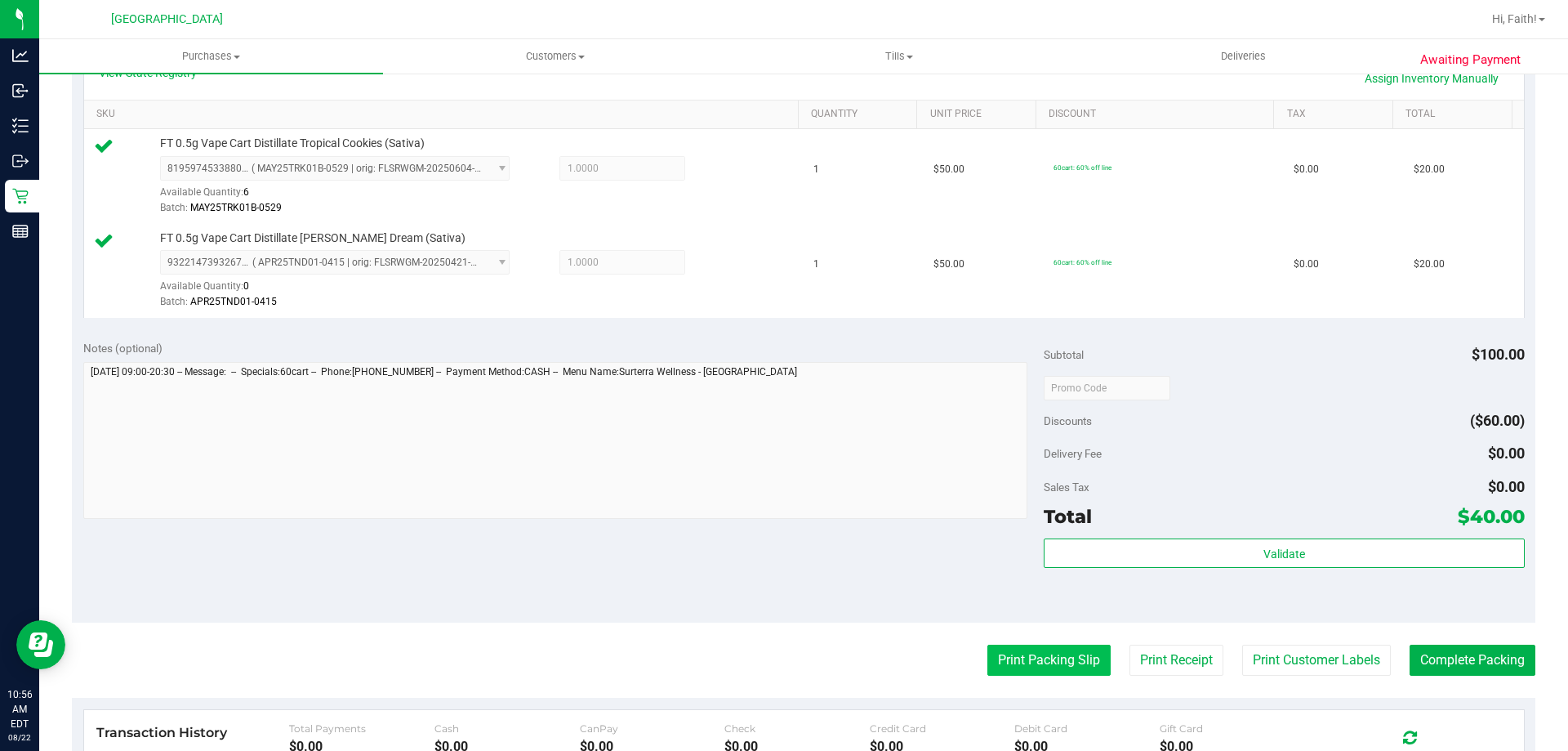
click at [1041, 669] on button "Print Packing Slip" at bounding box center [1049, 660] width 123 height 31
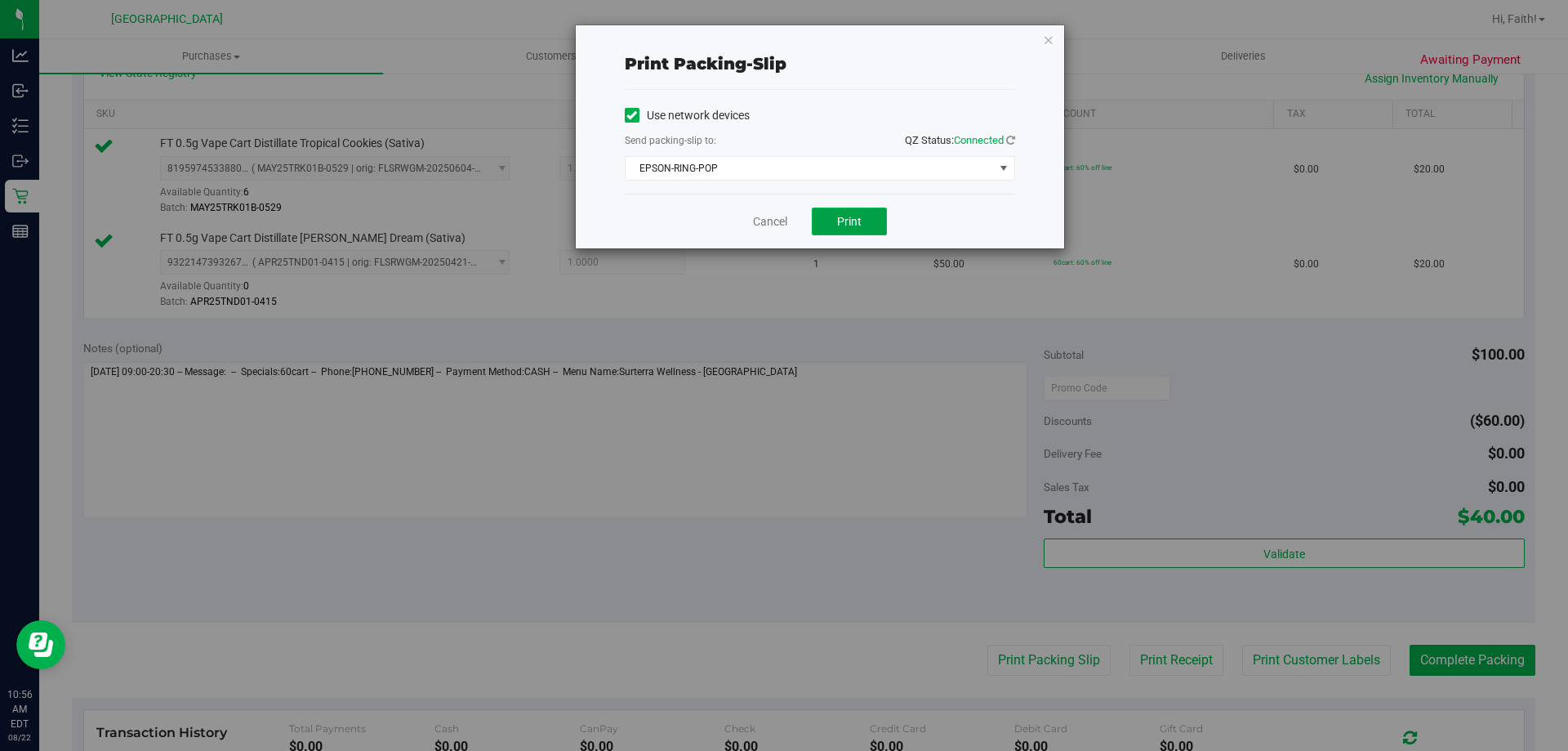
click at [851, 220] on span "Print" at bounding box center [849, 221] width 24 height 13
click at [1046, 36] on icon "button" at bounding box center [1048, 39] width 12 height 20
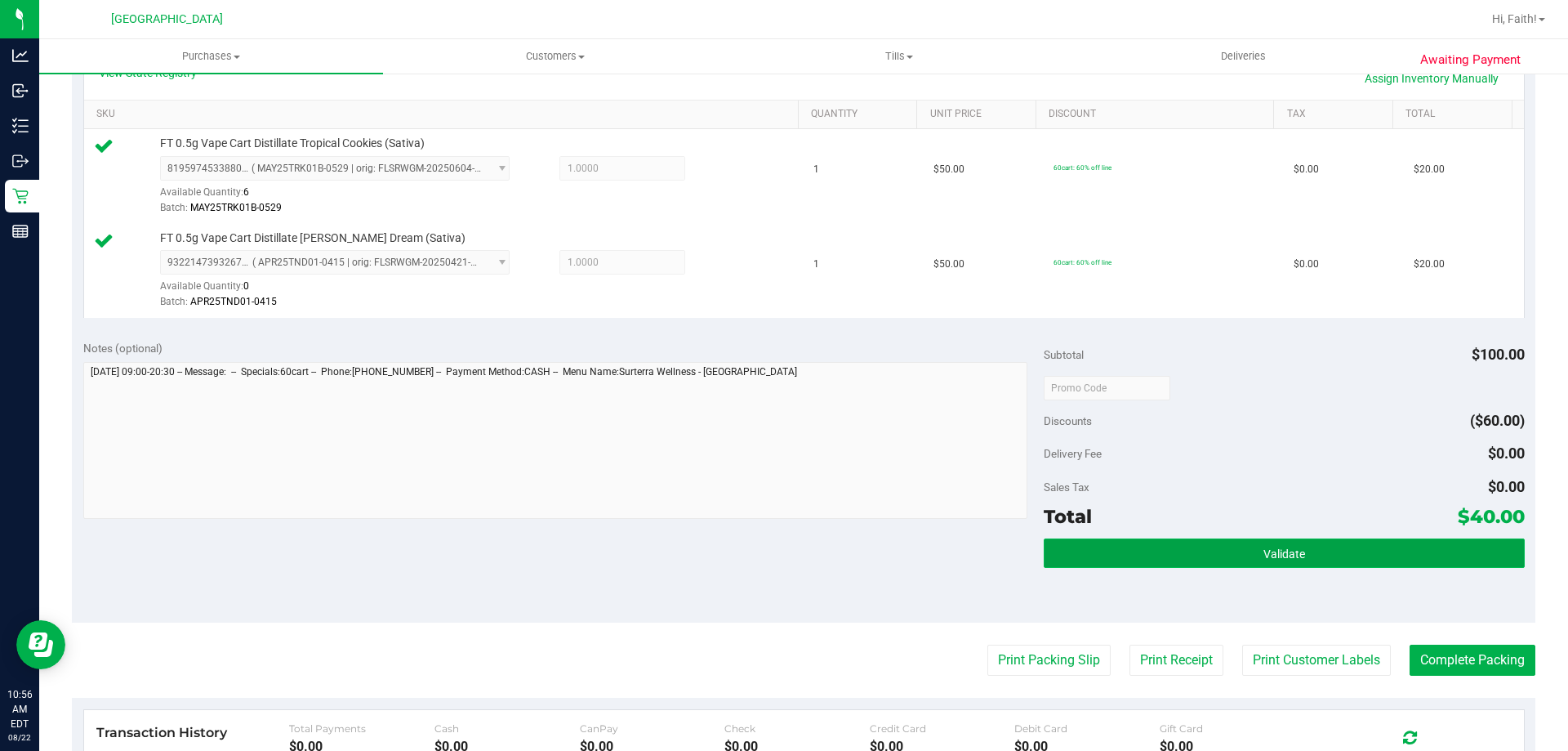
click at [1358, 561] on button "Validate" at bounding box center [1284, 552] width 481 height 29
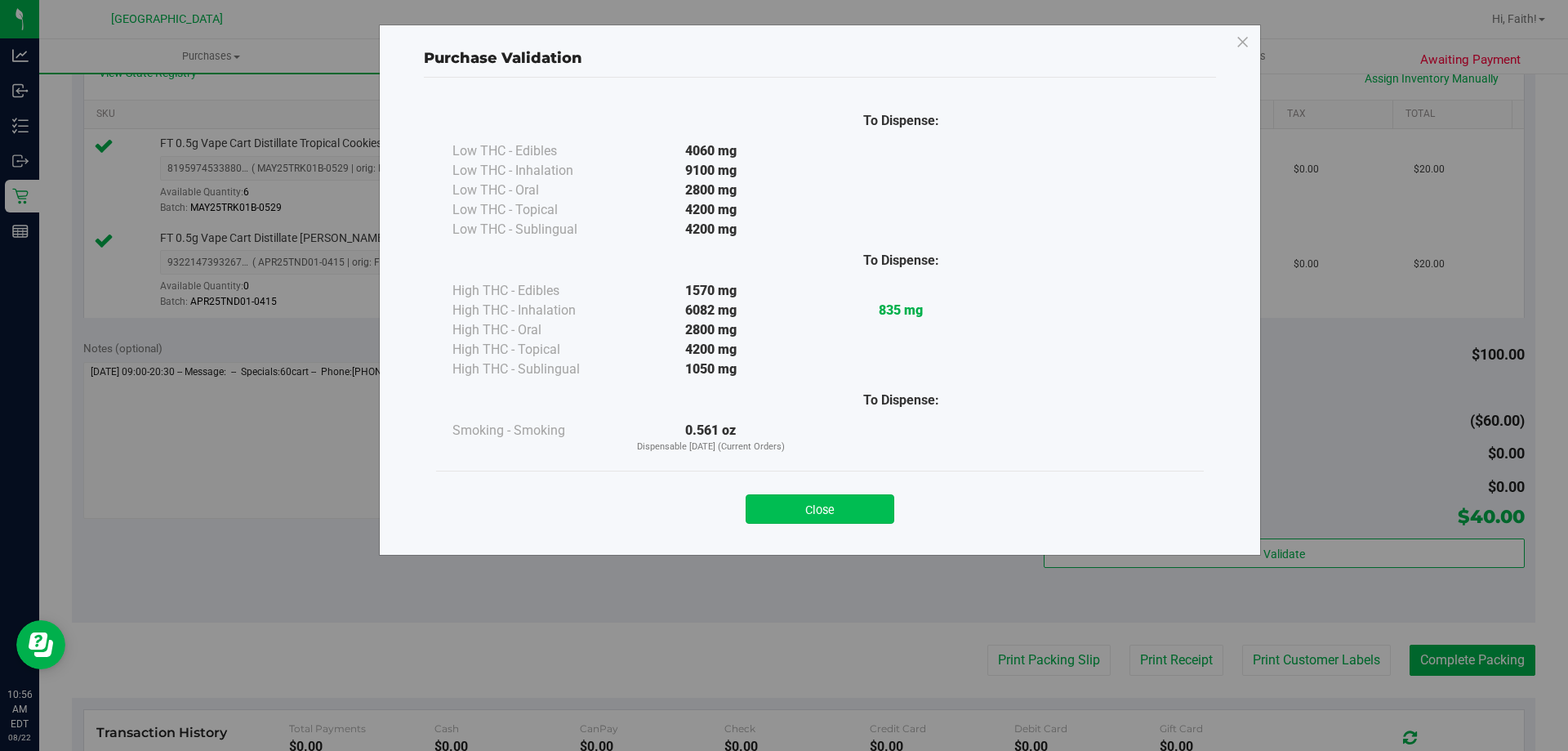
click at [843, 513] on button "Close" at bounding box center [820, 508] width 149 height 29
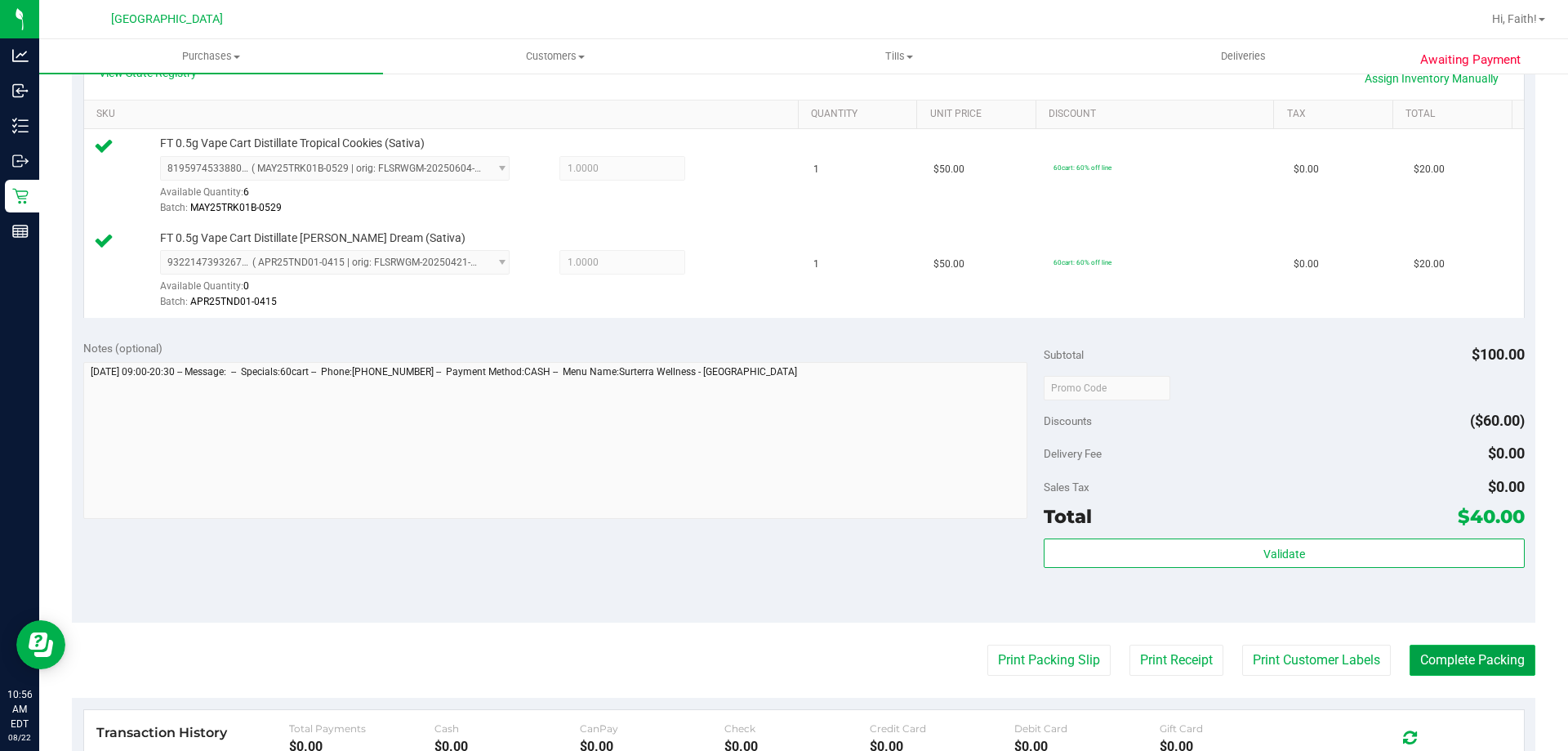
click at [1431, 662] on button "Complete Packing" at bounding box center [1472, 660] width 126 height 31
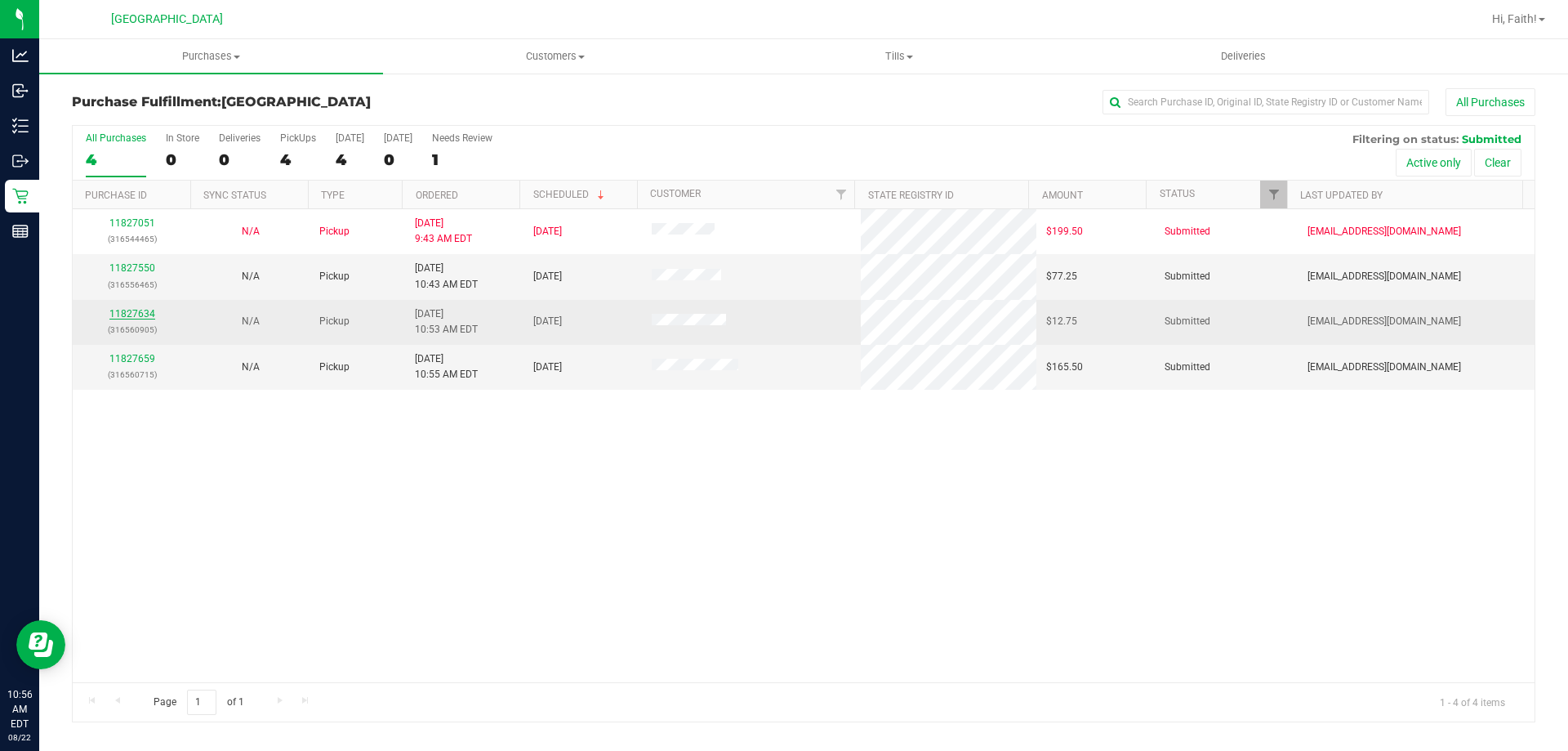
click at [126, 309] on link "11827634" at bounding box center [132, 314] width 46 height 12
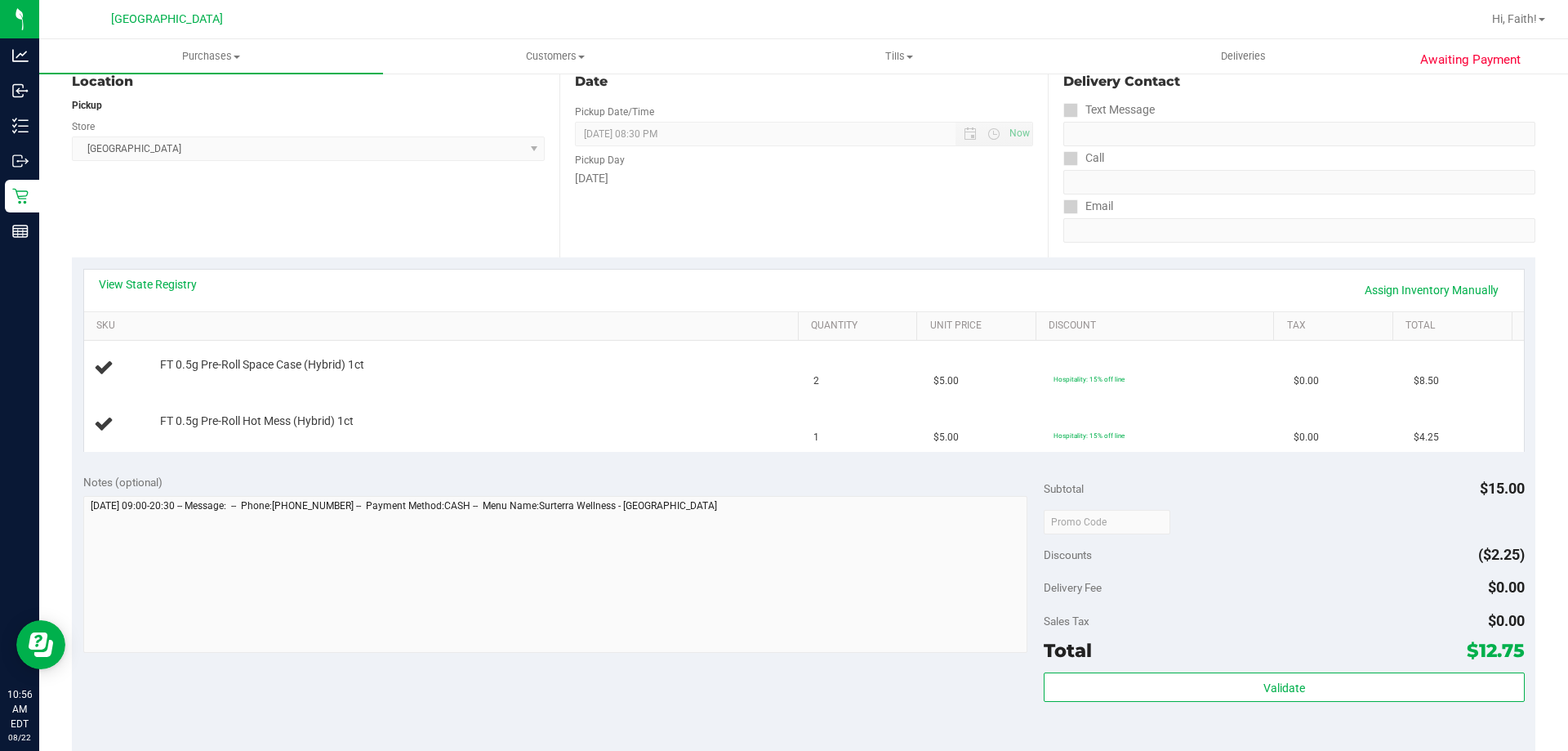
scroll to position [182, 0]
click at [186, 284] on link "View State Registry" at bounding box center [148, 285] width 98 height 17
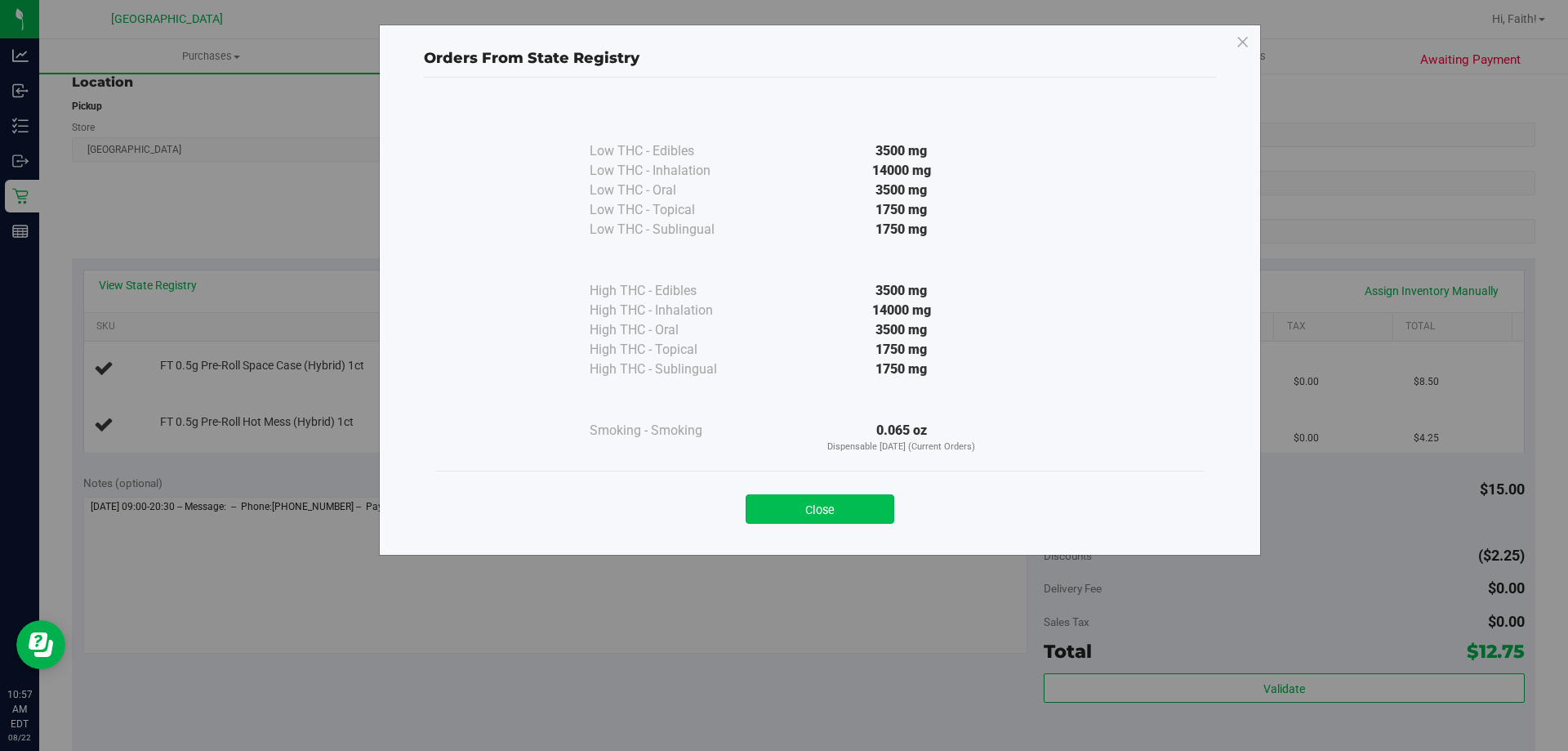
click at [847, 502] on button "Close" at bounding box center [820, 508] width 149 height 29
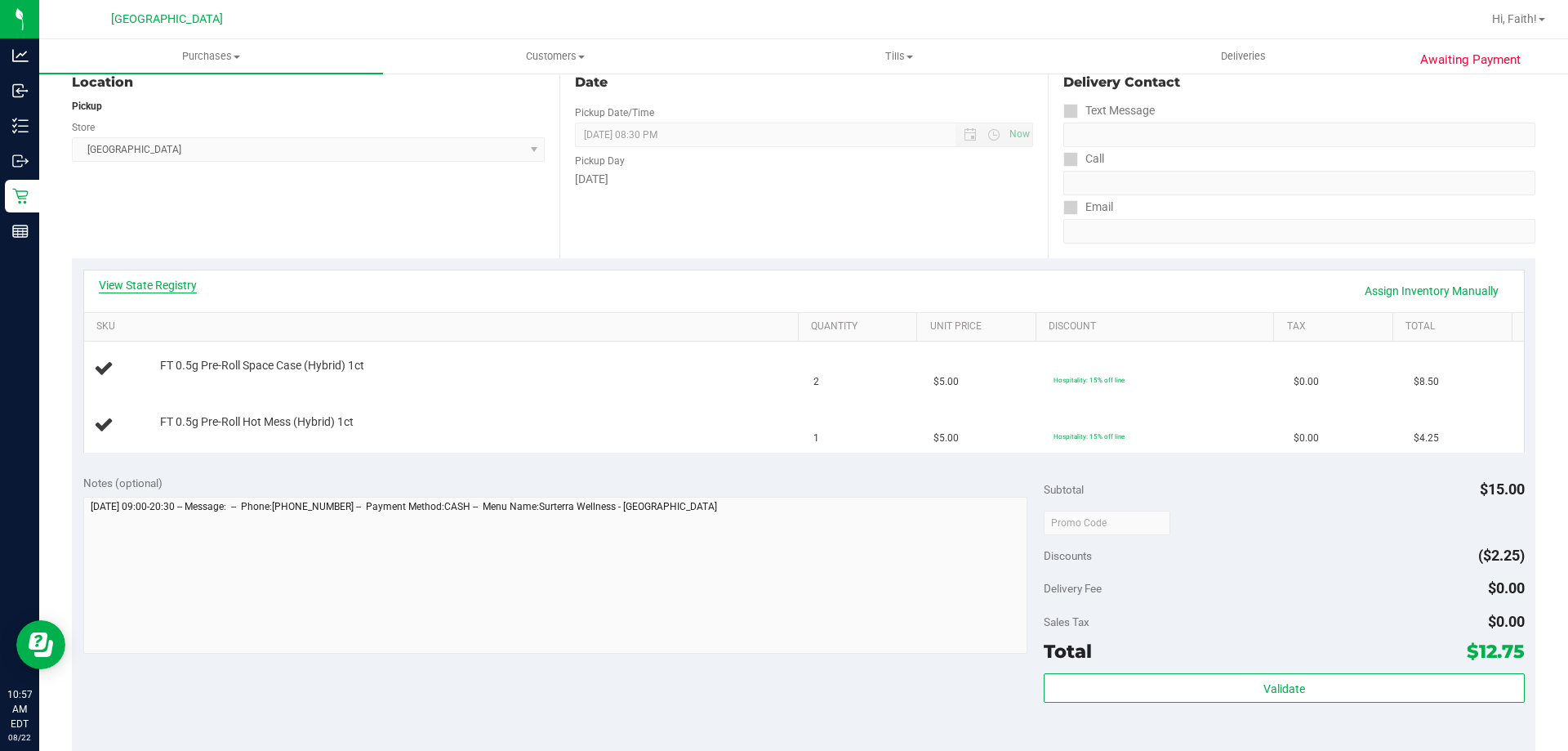
click at [163, 286] on link "View State Registry" at bounding box center [148, 285] width 98 height 17
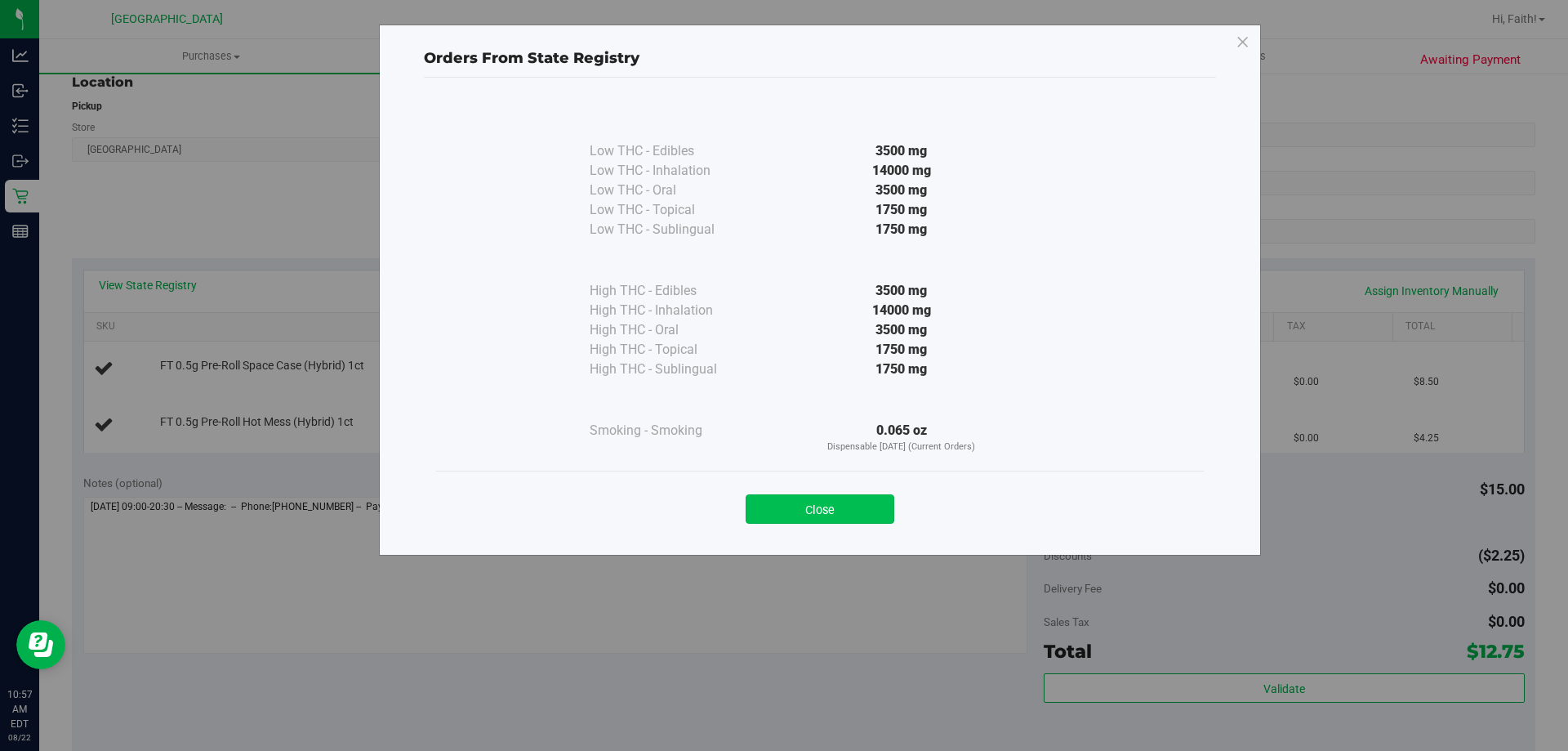
click at [865, 520] on button "Close" at bounding box center [820, 508] width 149 height 29
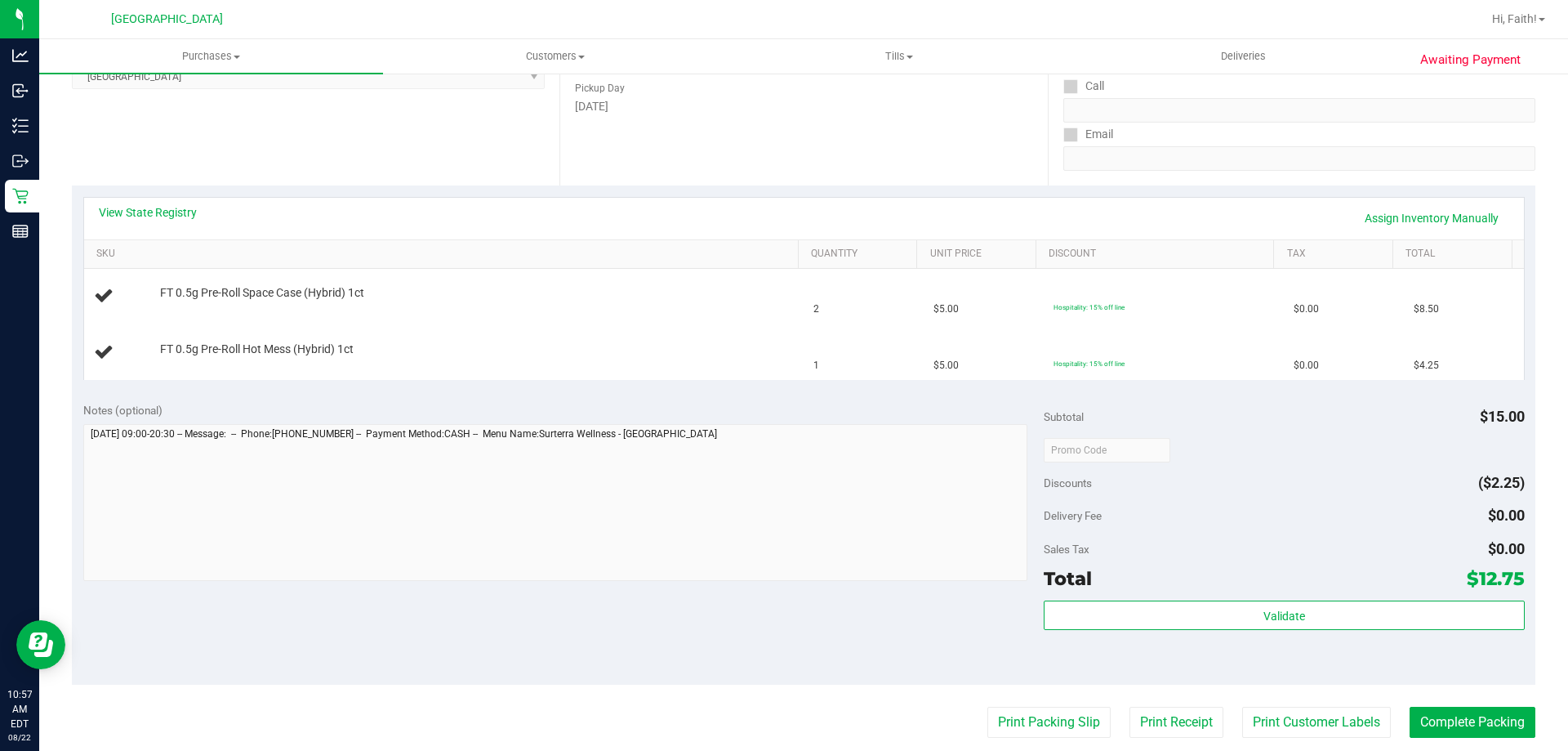
scroll to position [271, 0]
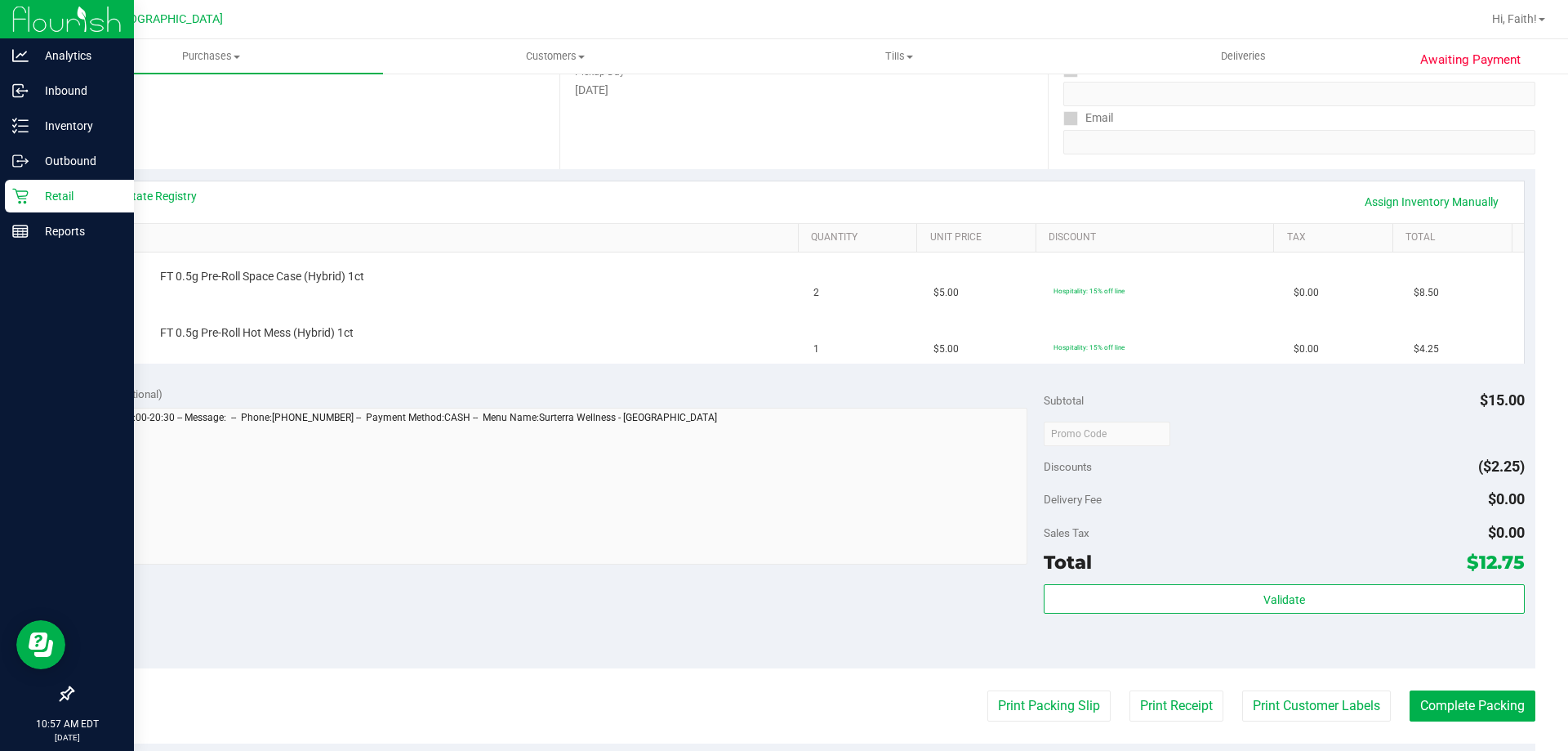
click at [14, 195] on icon at bounding box center [21, 196] width 17 height 17
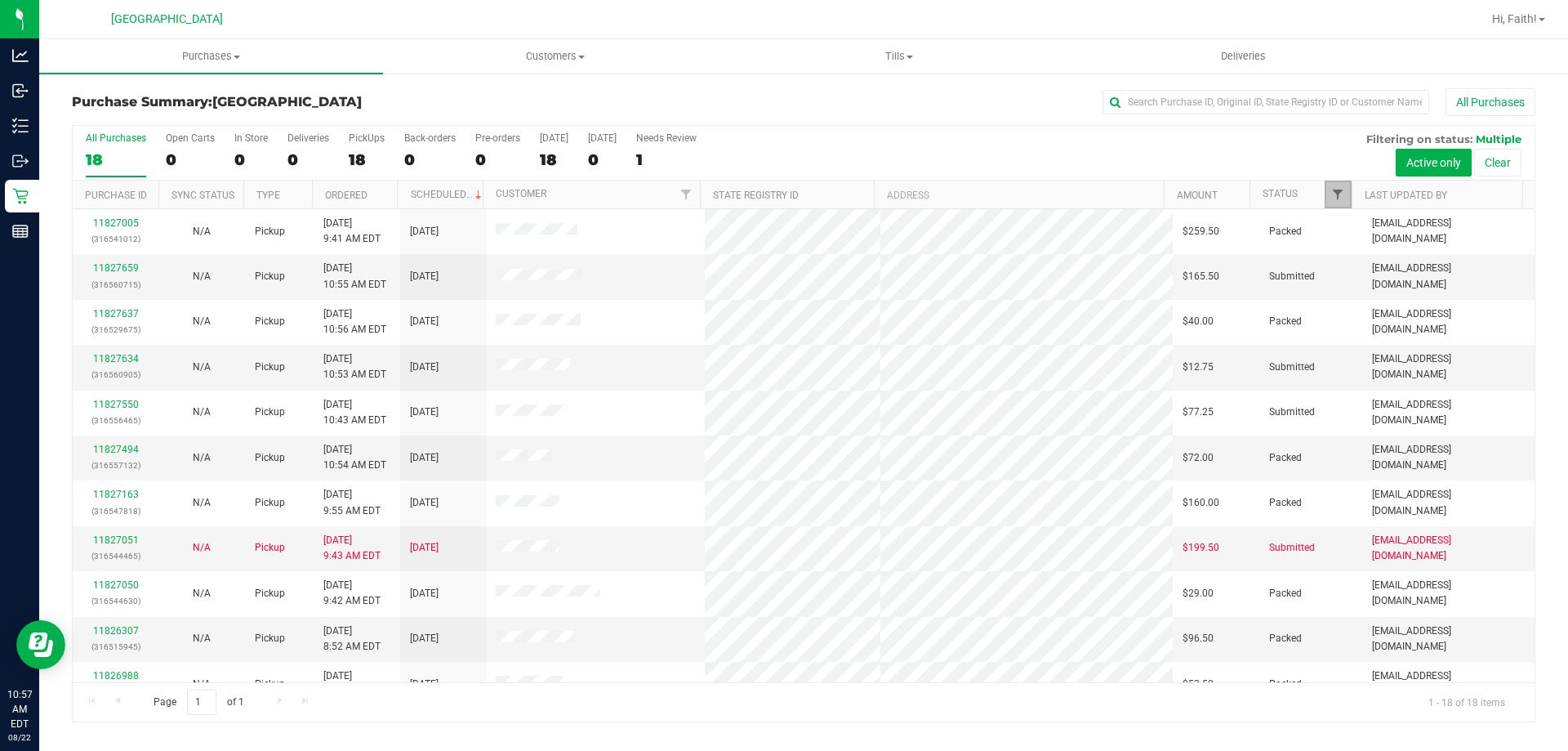
click at [1344, 192] on span "Filter" at bounding box center [1338, 195] width 13 height 13
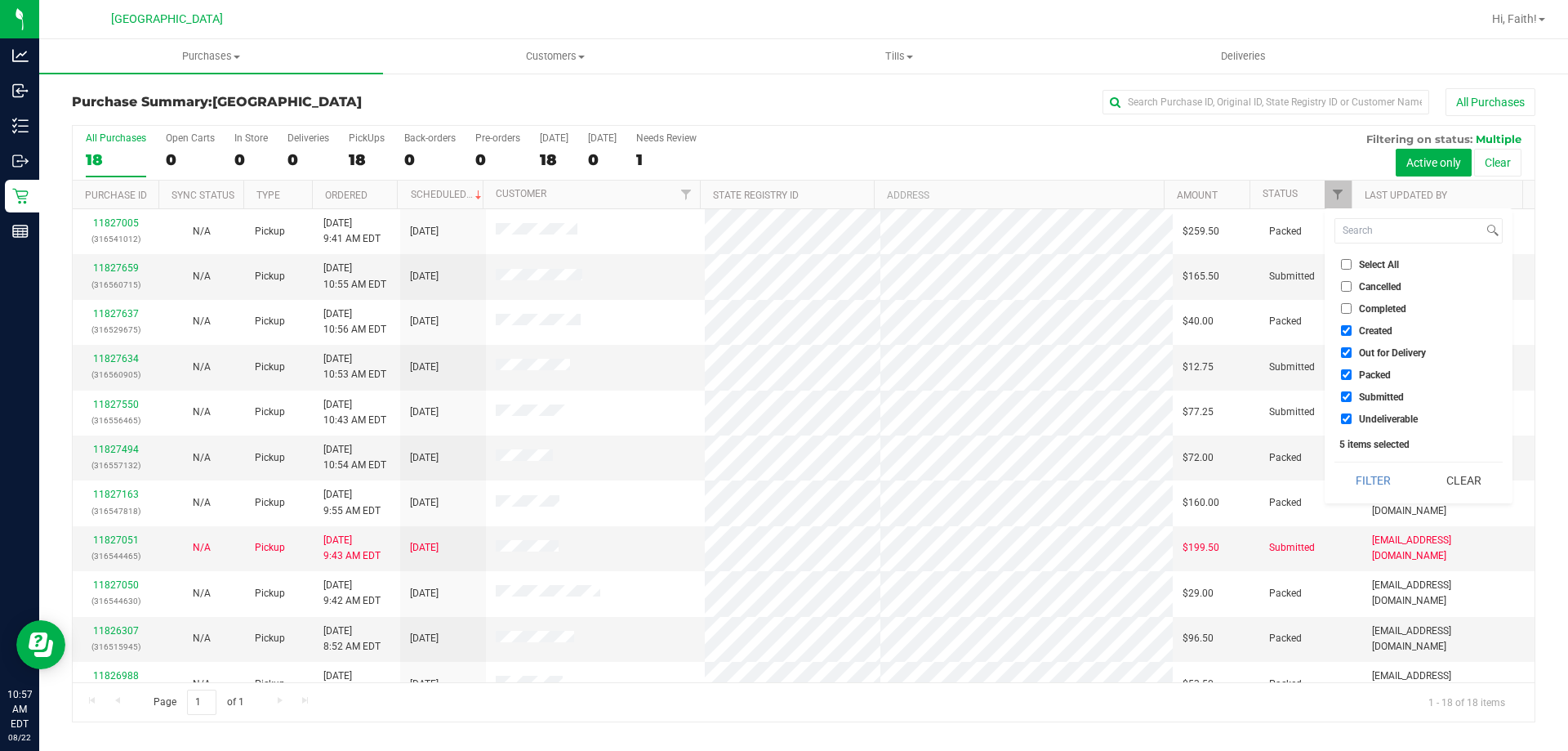
click at [1348, 373] on input "Packed" at bounding box center [1346, 374] width 11 height 11
checkbox input "false"
click at [1373, 483] on button "Filter" at bounding box center [1373, 480] width 78 height 36
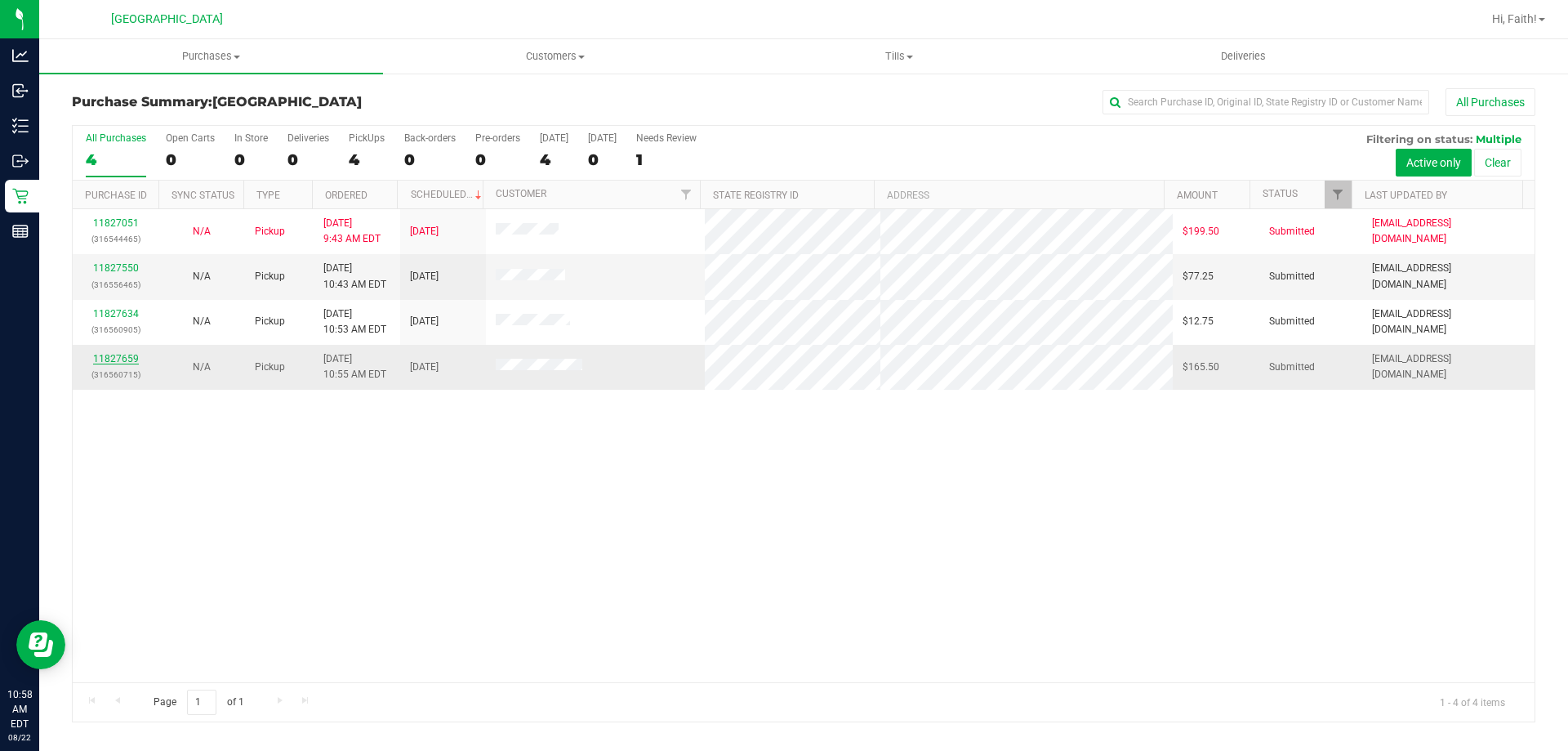
click at [122, 362] on link "11827659" at bounding box center [116, 358] width 46 height 12
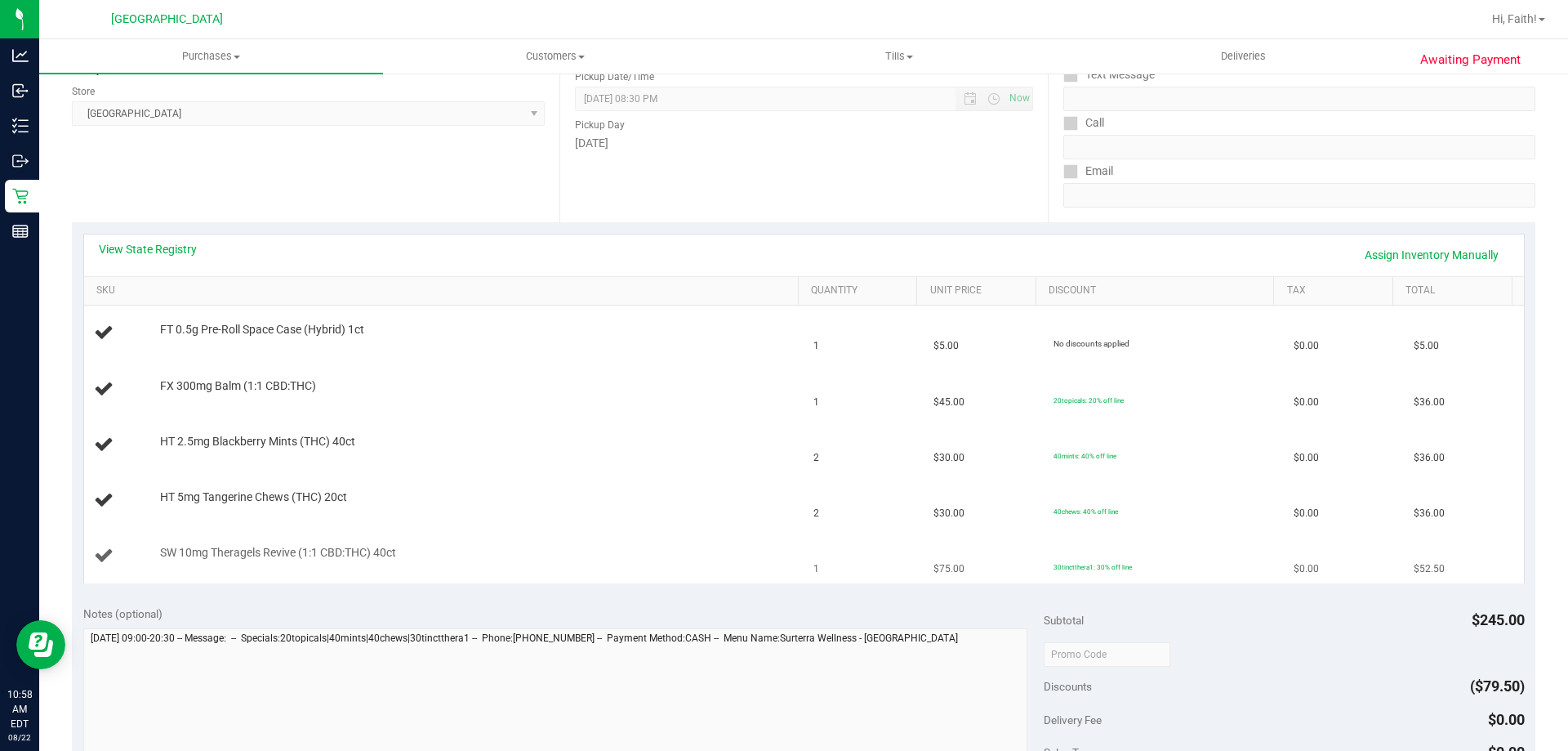
scroll to position [245, 0]
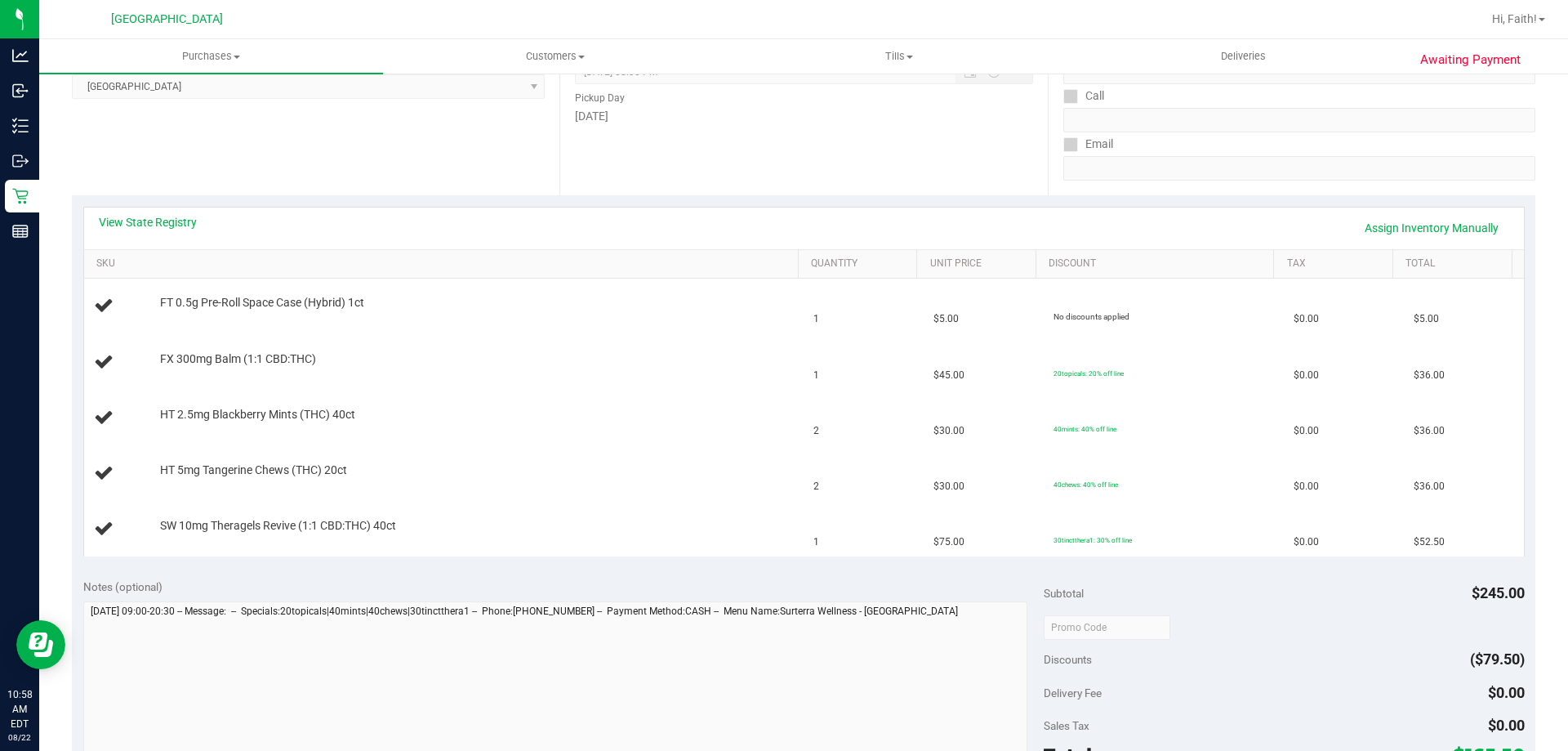
click at [171, 210] on div "View State Registry Assign Inventory Manually" at bounding box center [804, 228] width 1440 height 42
click at [181, 222] on link "View State Registry" at bounding box center [148, 222] width 98 height 17
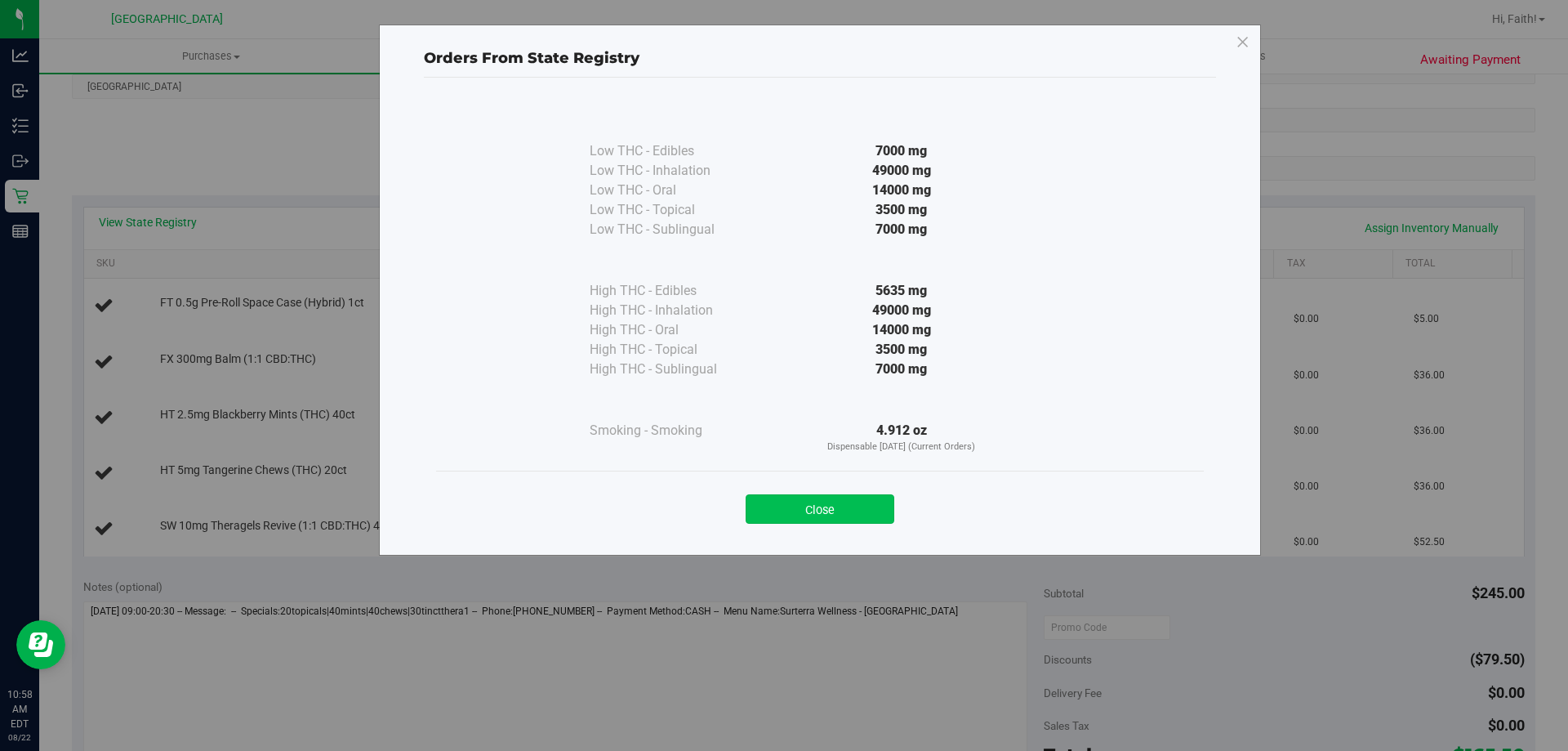
click at [860, 508] on button "Close" at bounding box center [820, 508] width 149 height 29
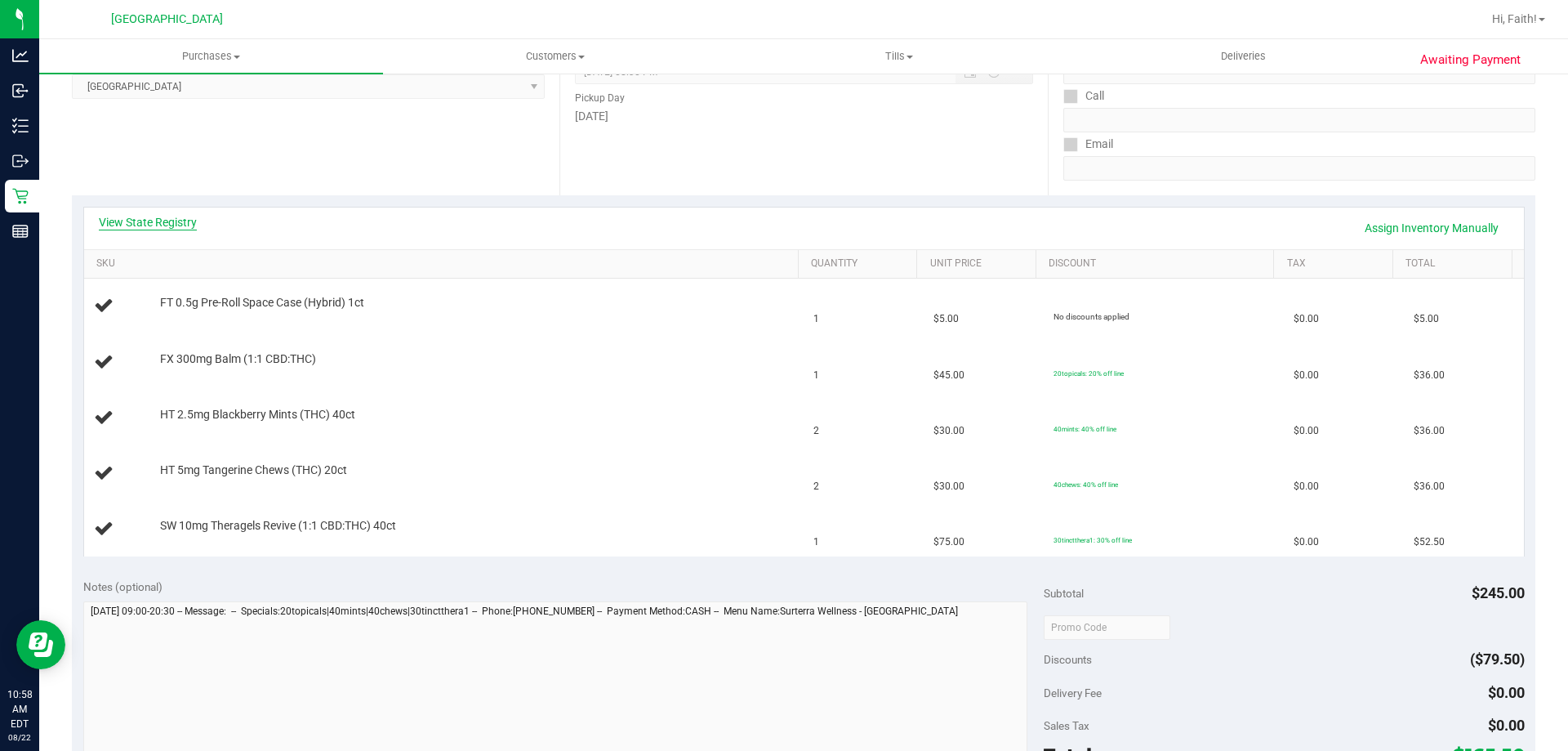
click at [182, 221] on link "View State Registry" at bounding box center [148, 222] width 98 height 17
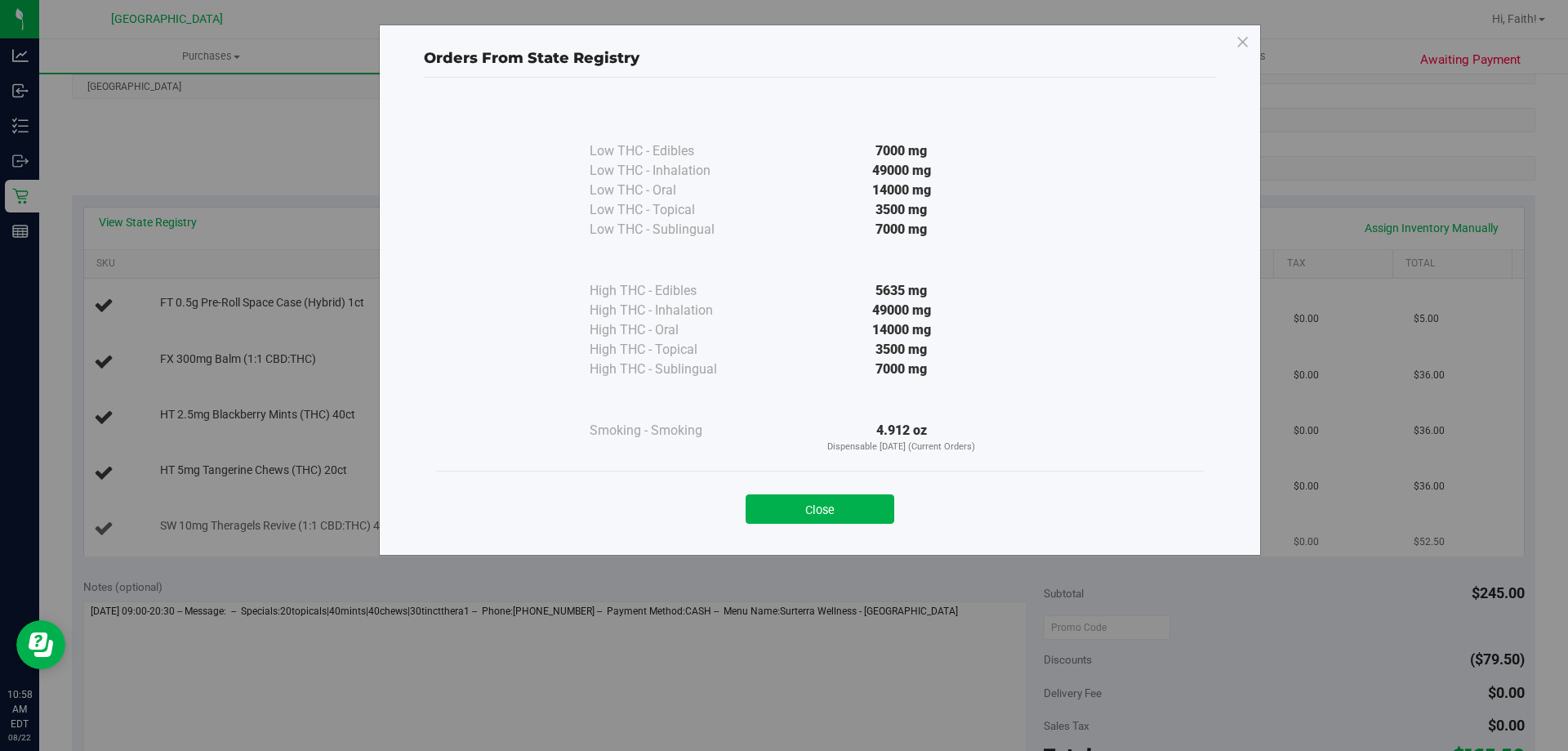
click at [833, 501] on button "Close" at bounding box center [820, 508] width 149 height 29
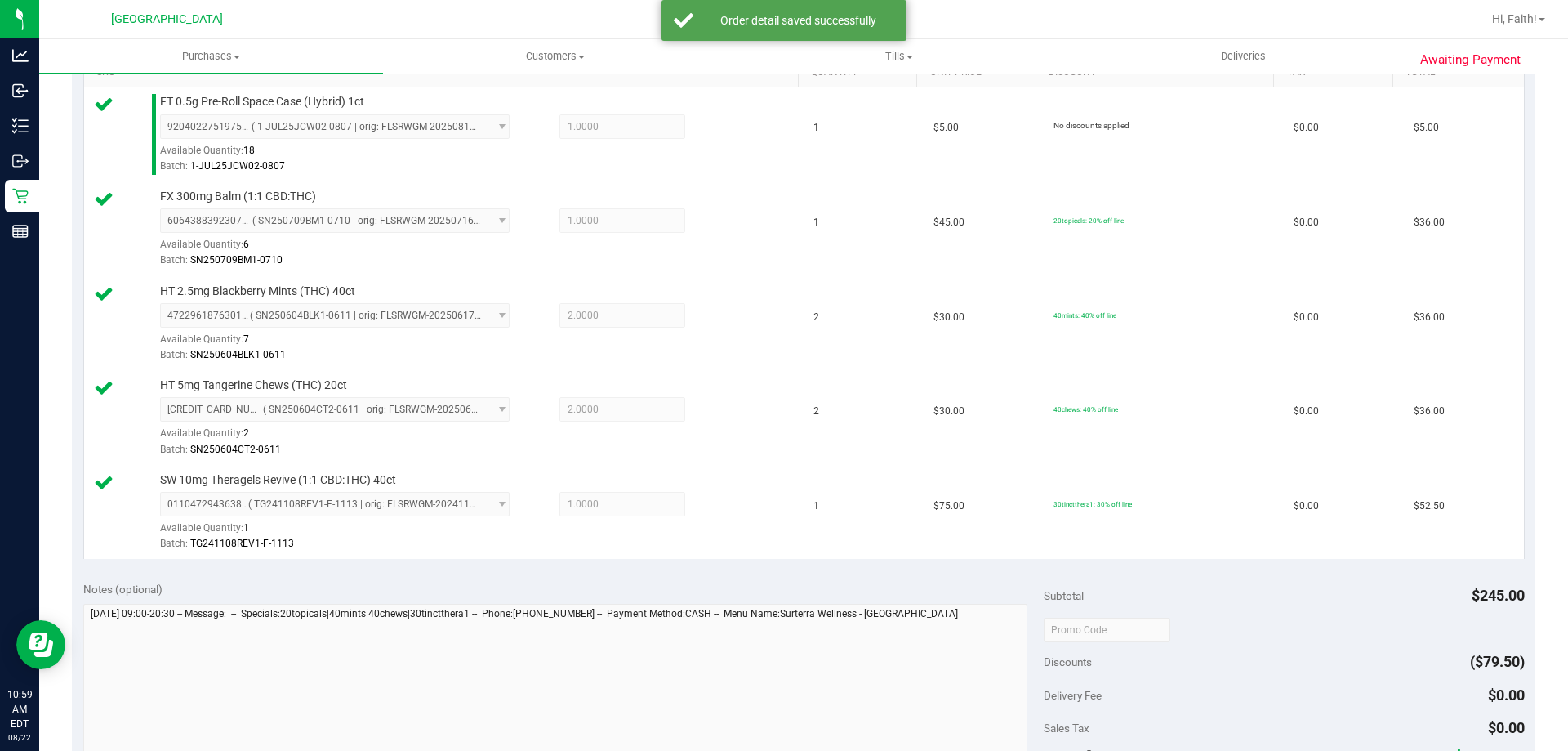
scroll to position [663, 0]
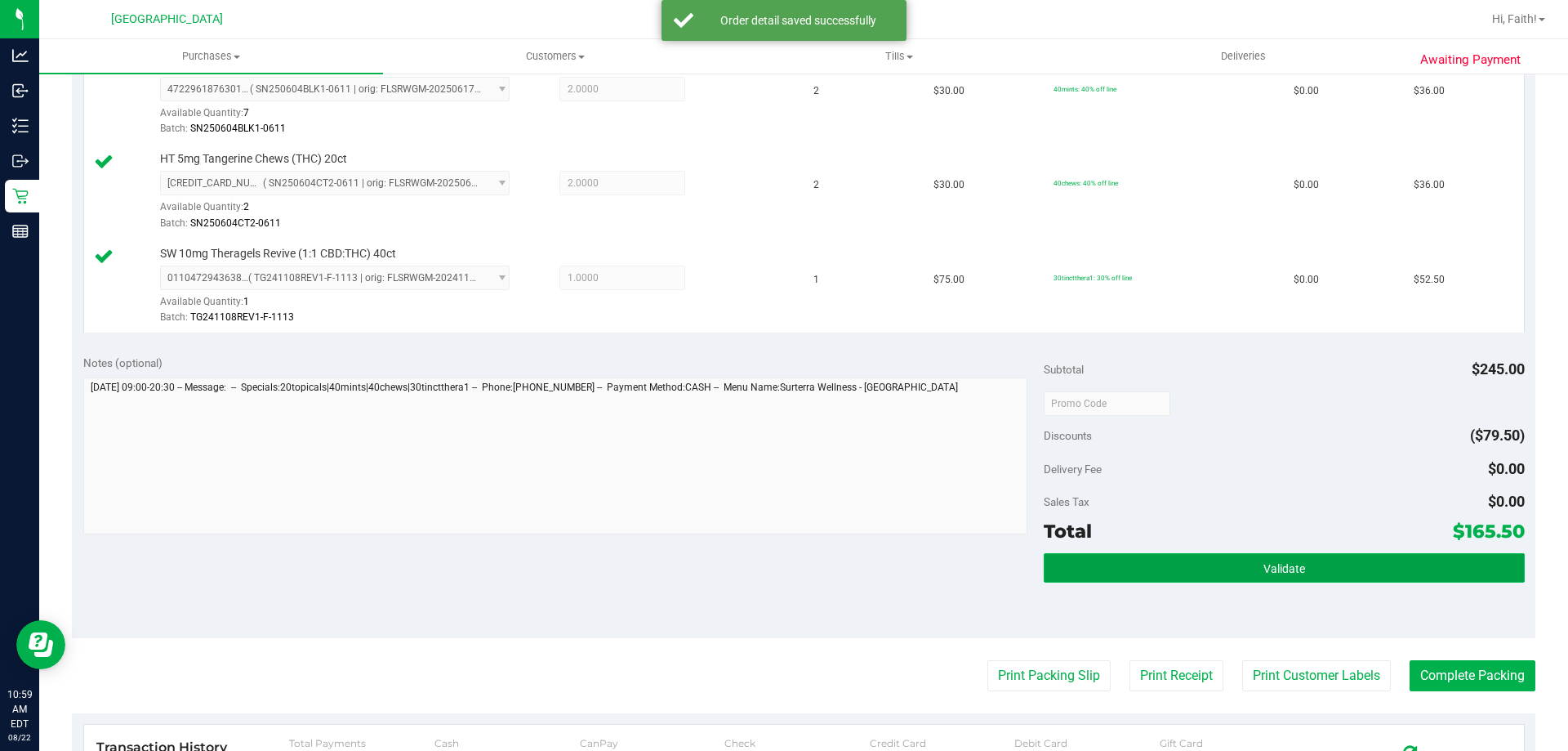
click at [1333, 574] on button "Validate" at bounding box center [1284, 567] width 481 height 29
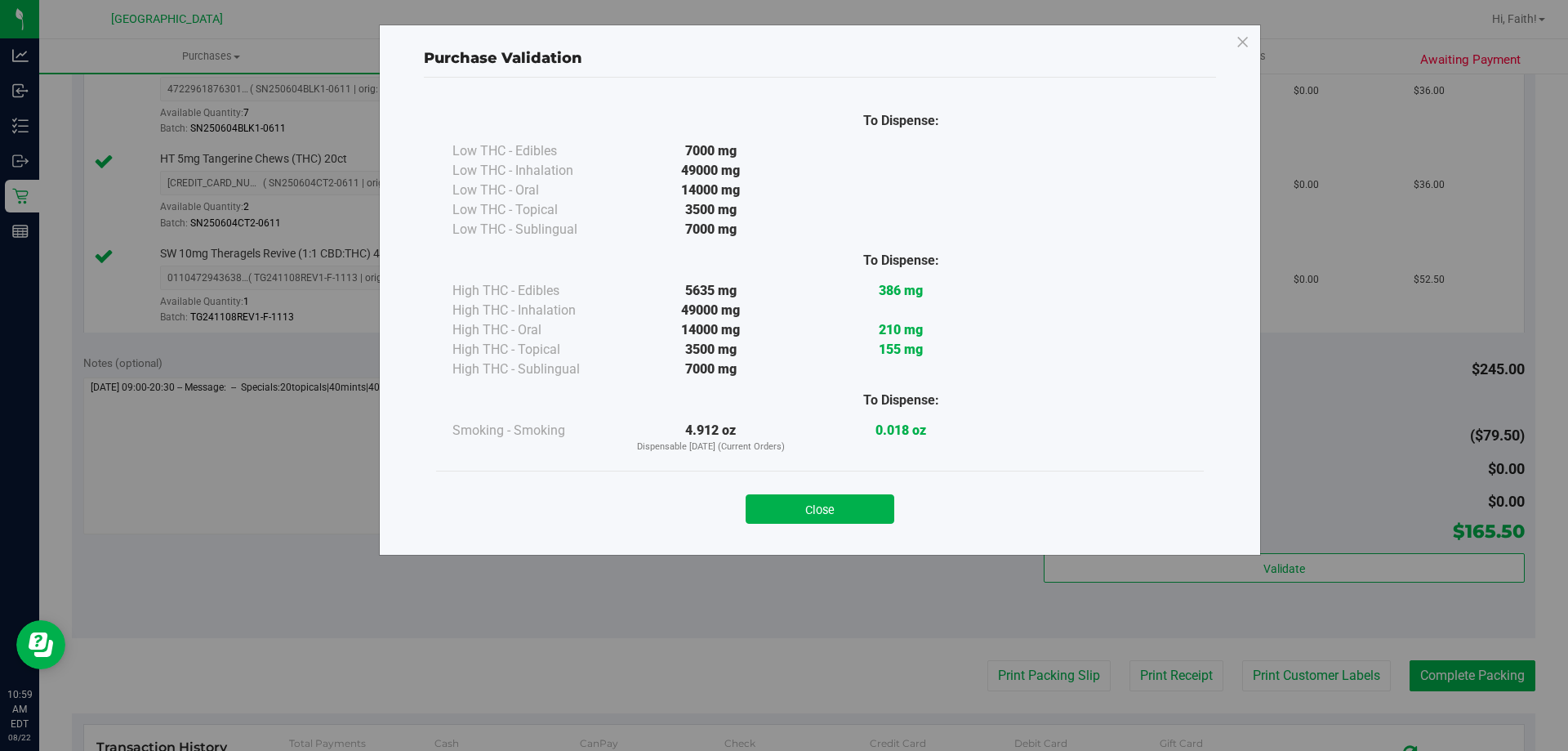
click at [845, 484] on div "Close" at bounding box center [820, 504] width 743 height 41
click at [848, 507] on button "Close" at bounding box center [820, 508] width 149 height 29
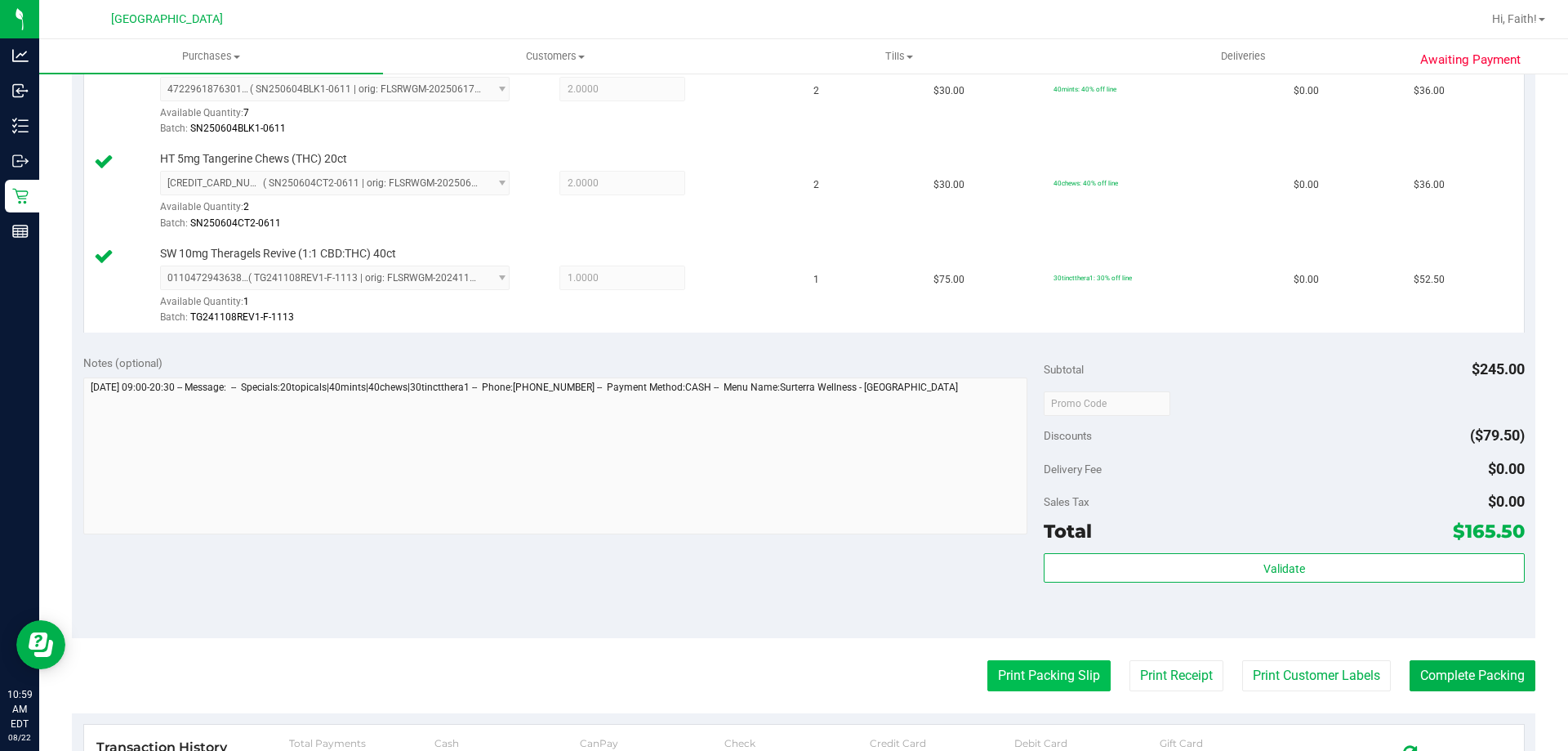
click at [997, 681] on button "Print Packing Slip" at bounding box center [1049, 675] width 123 height 31
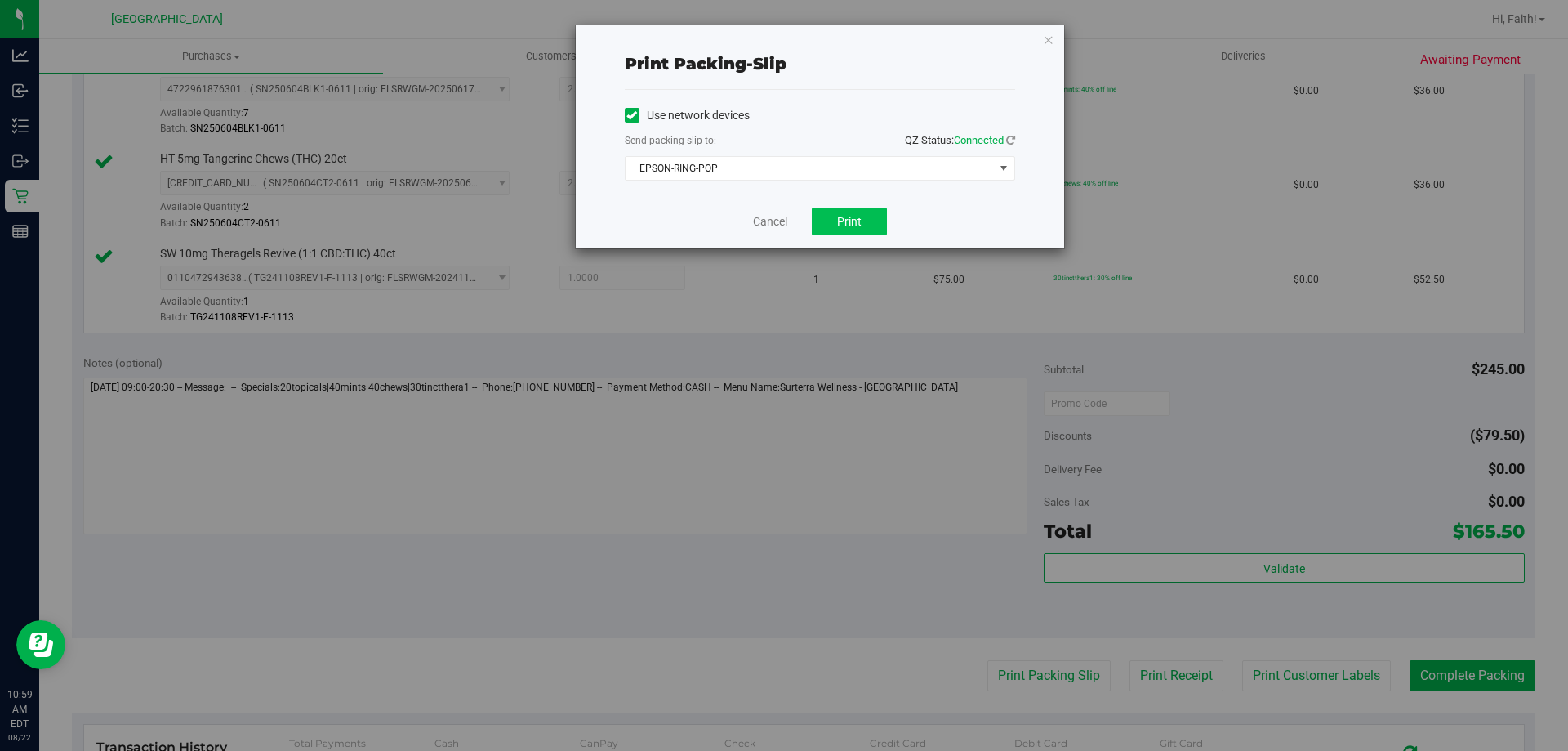
drag, startPoint x: 841, startPoint y: 238, endPoint x: 844, endPoint y: 224, distance: 14.3
click at [841, 232] on div "Cancel Print" at bounding box center [820, 221] width 391 height 55
click at [844, 224] on span "Print" at bounding box center [849, 221] width 24 height 13
click at [1049, 40] on icon "button" at bounding box center [1048, 39] width 12 height 20
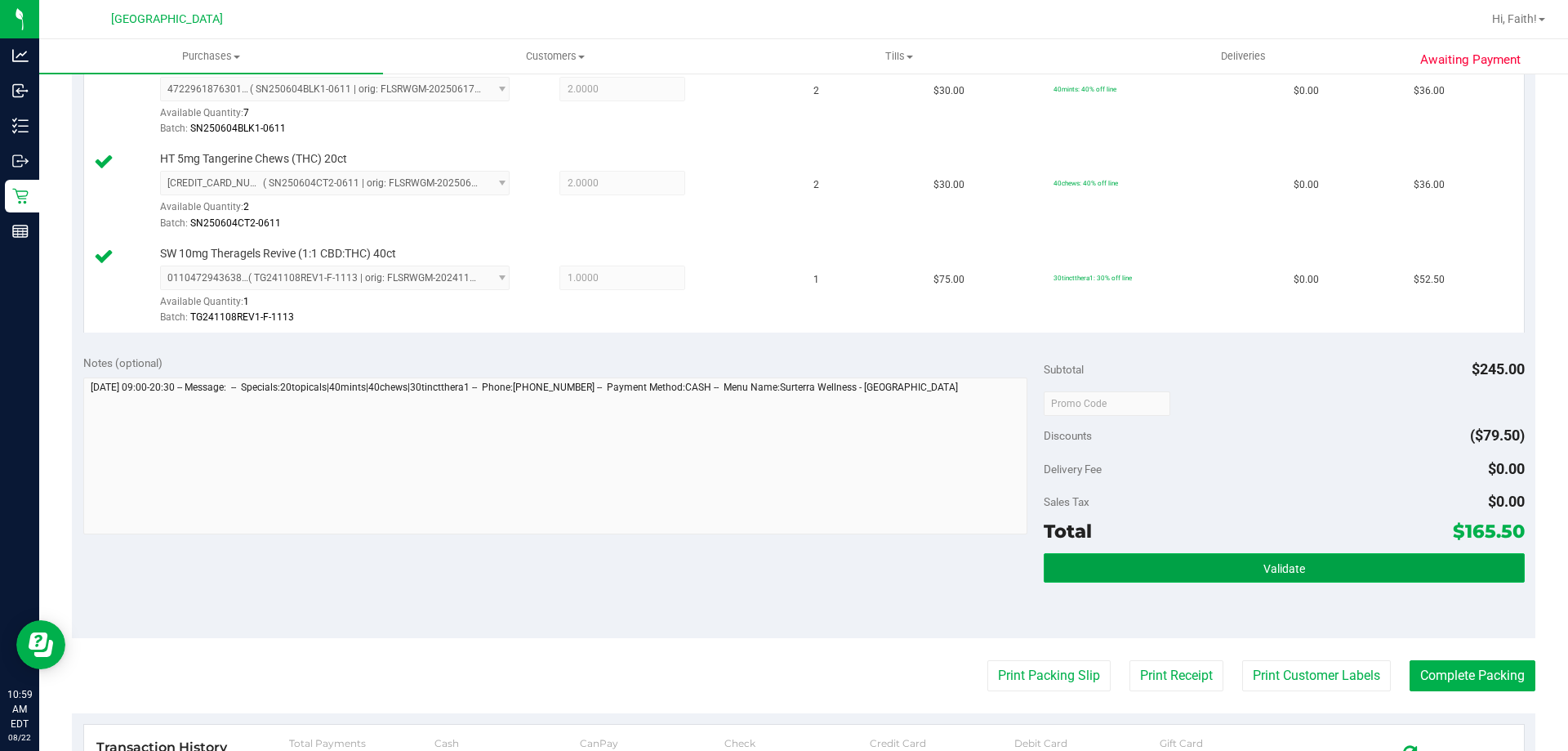
click at [1334, 580] on button "Validate" at bounding box center [1284, 567] width 481 height 29
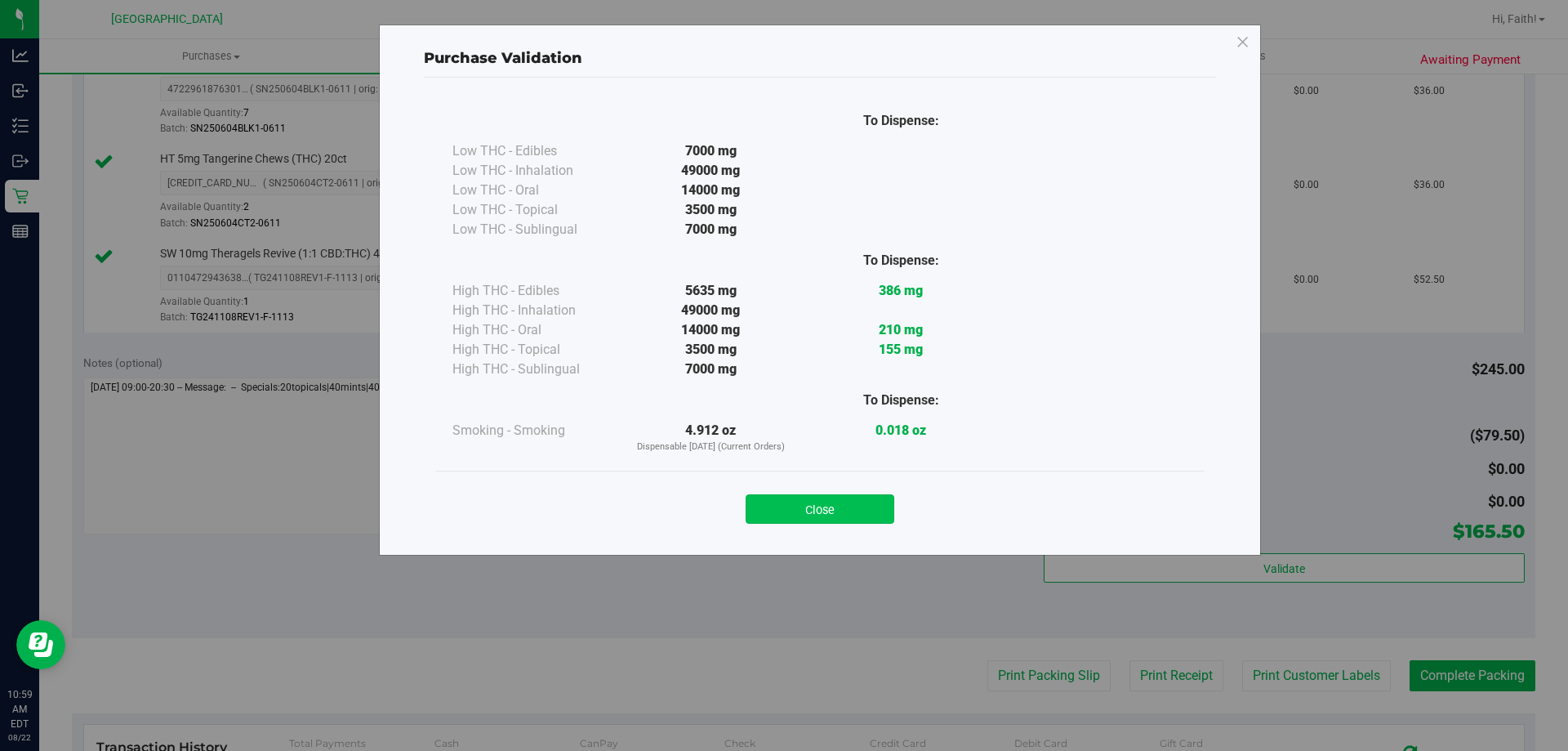
click at [871, 501] on button "Close" at bounding box center [820, 508] width 149 height 29
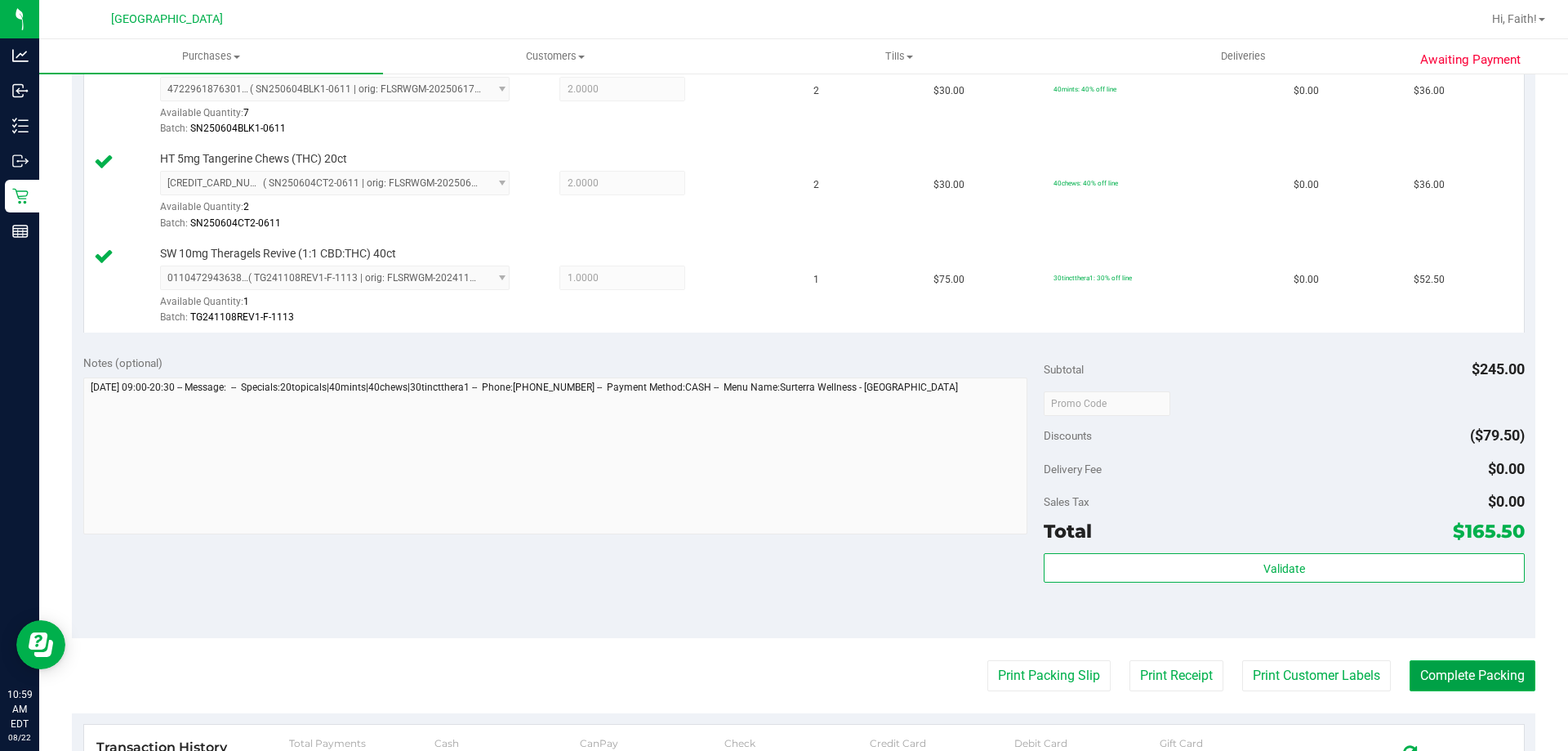
click at [1454, 665] on button "Complete Packing" at bounding box center [1472, 675] width 126 height 31
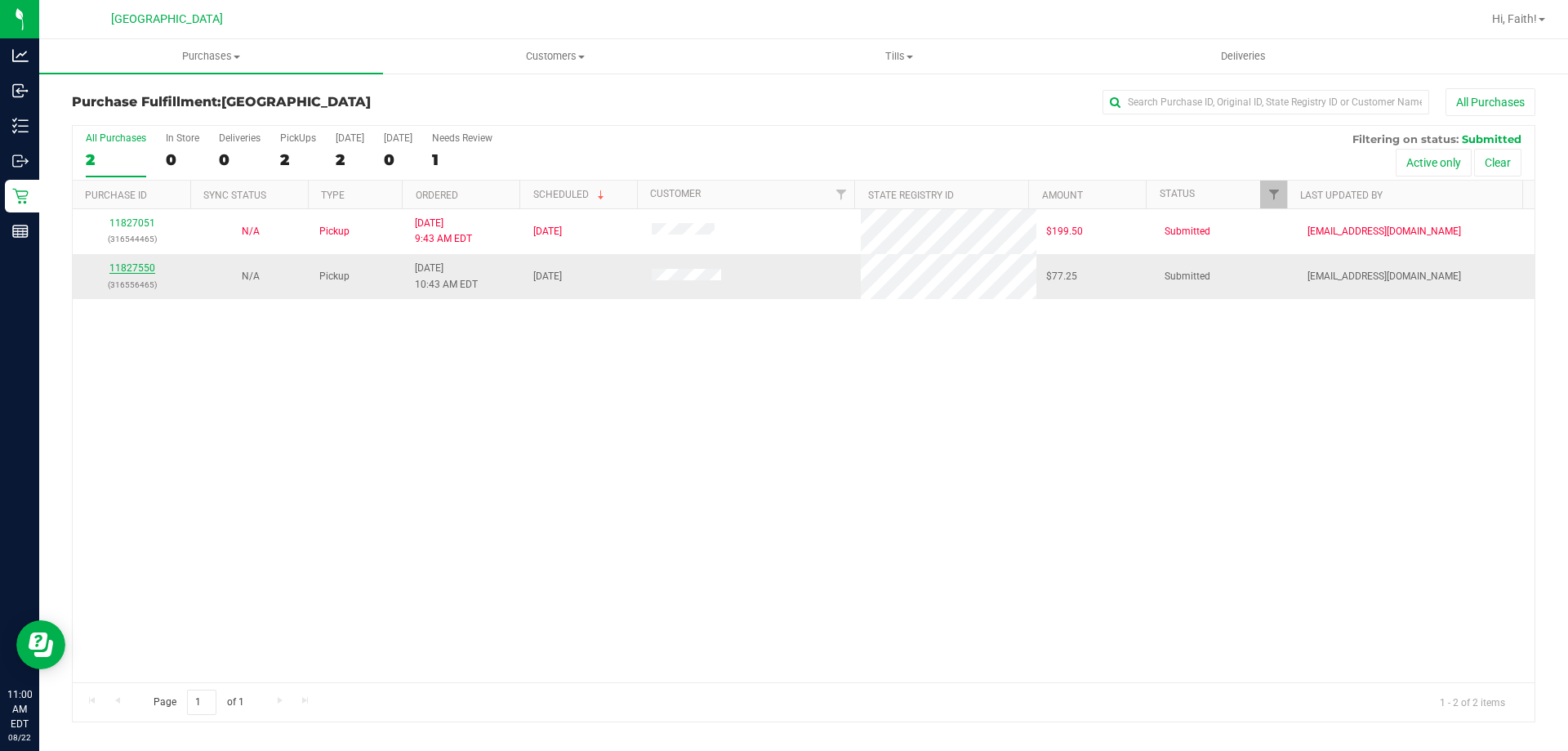
click at [127, 268] on link "11827550" at bounding box center [132, 268] width 46 height 12
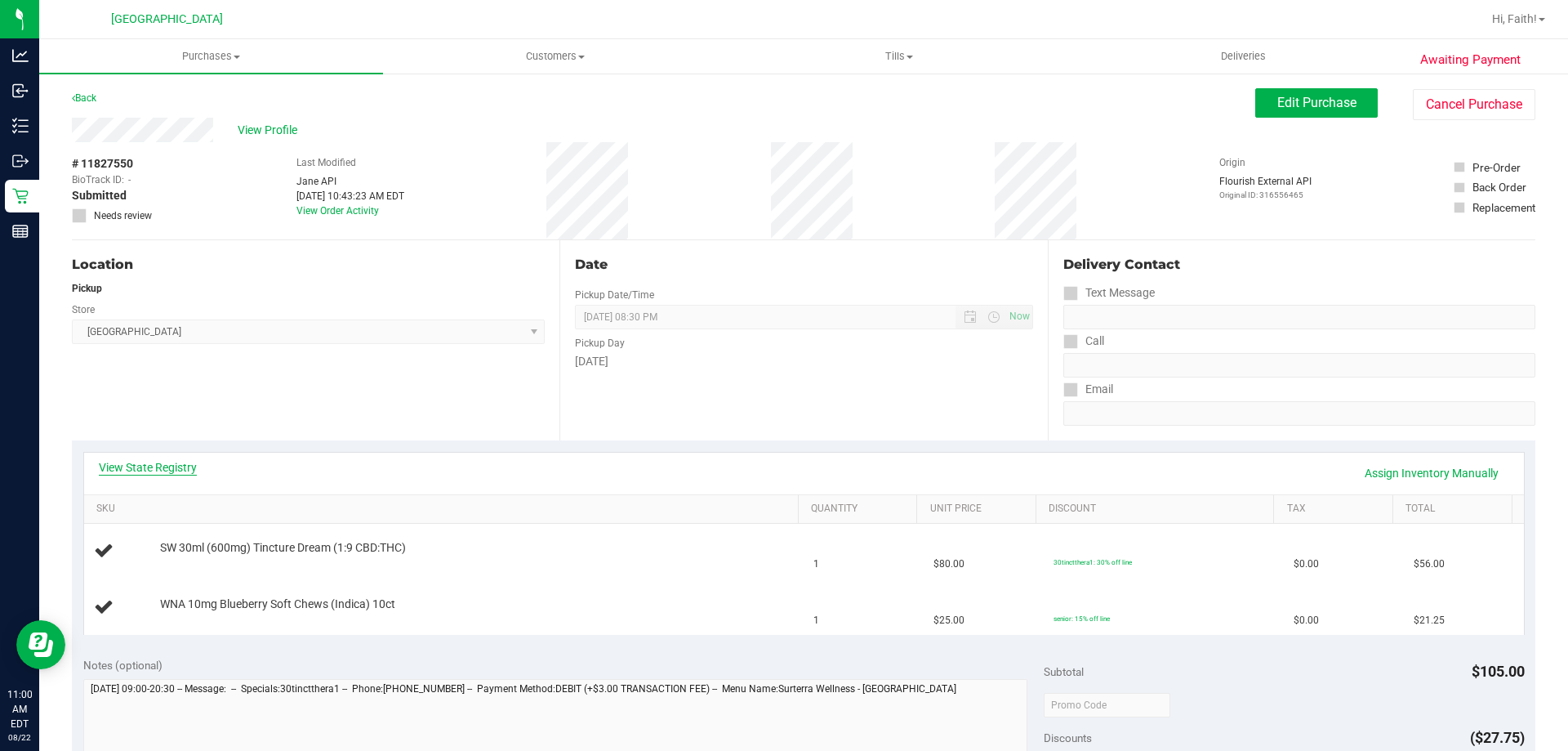
click at [125, 462] on link "View State Registry" at bounding box center [148, 467] width 98 height 17
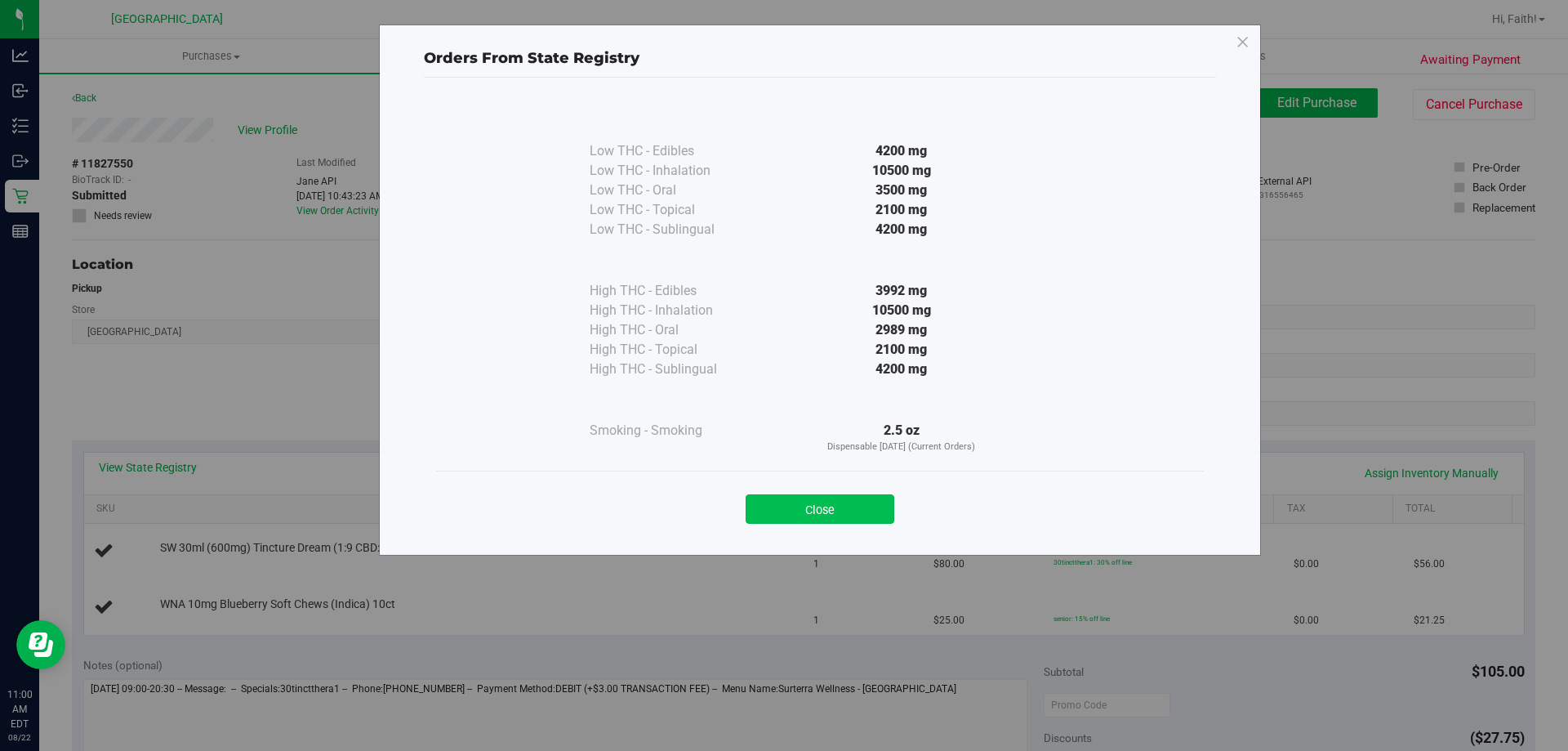
click at [826, 505] on button "Close" at bounding box center [820, 508] width 149 height 29
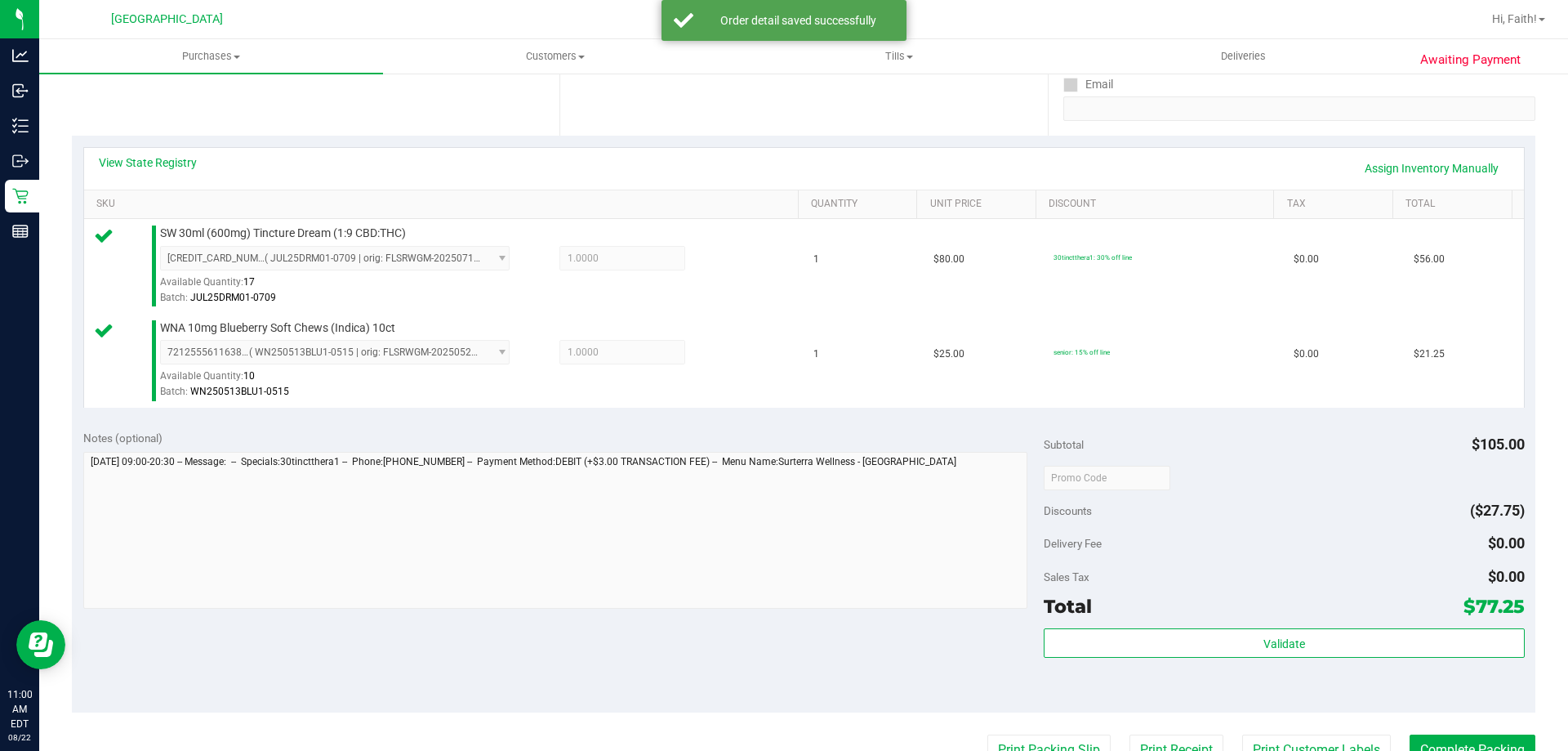
scroll to position [349, 0]
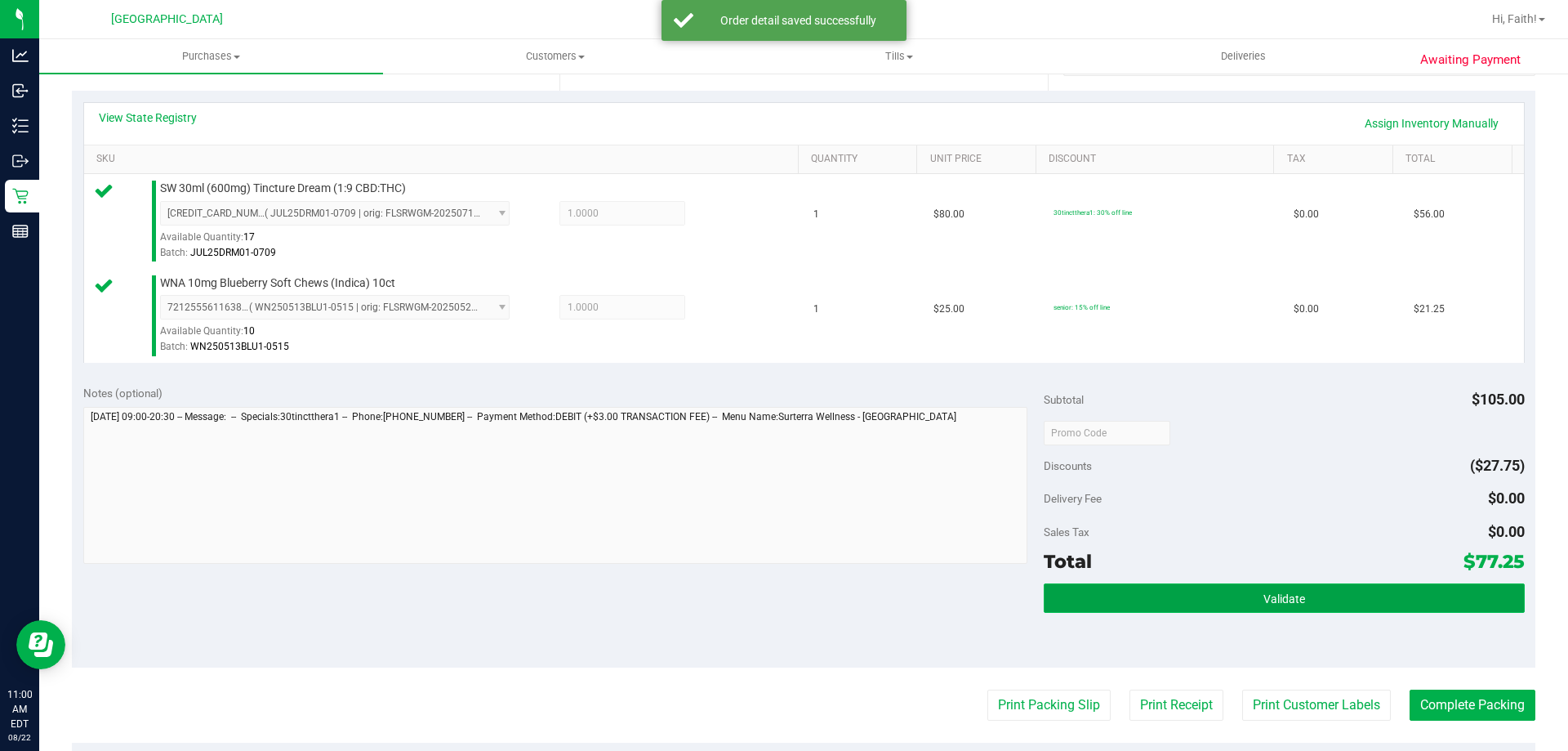
click at [1296, 595] on button "Validate" at bounding box center [1284, 597] width 481 height 29
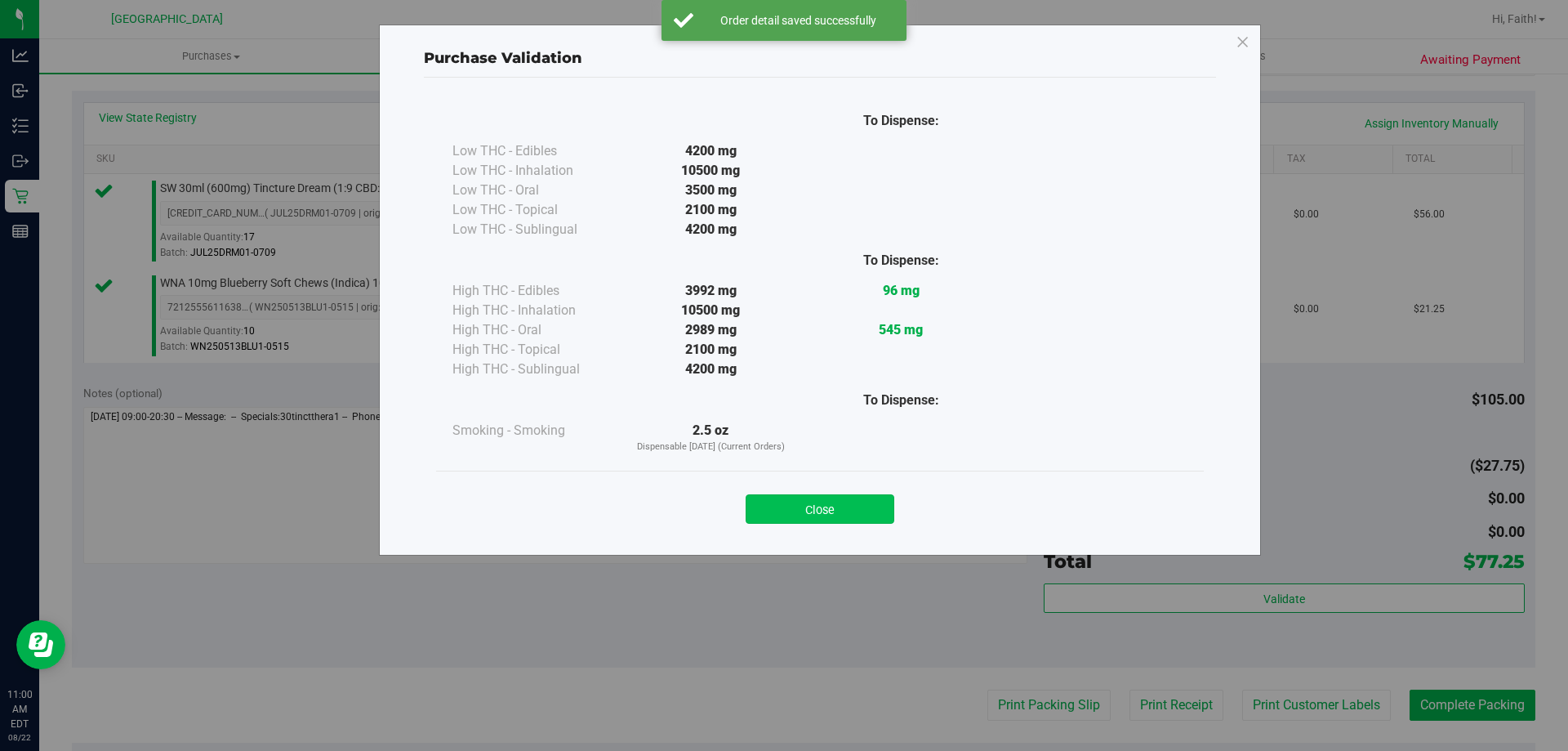
click at [845, 498] on button "Close" at bounding box center [820, 508] width 149 height 29
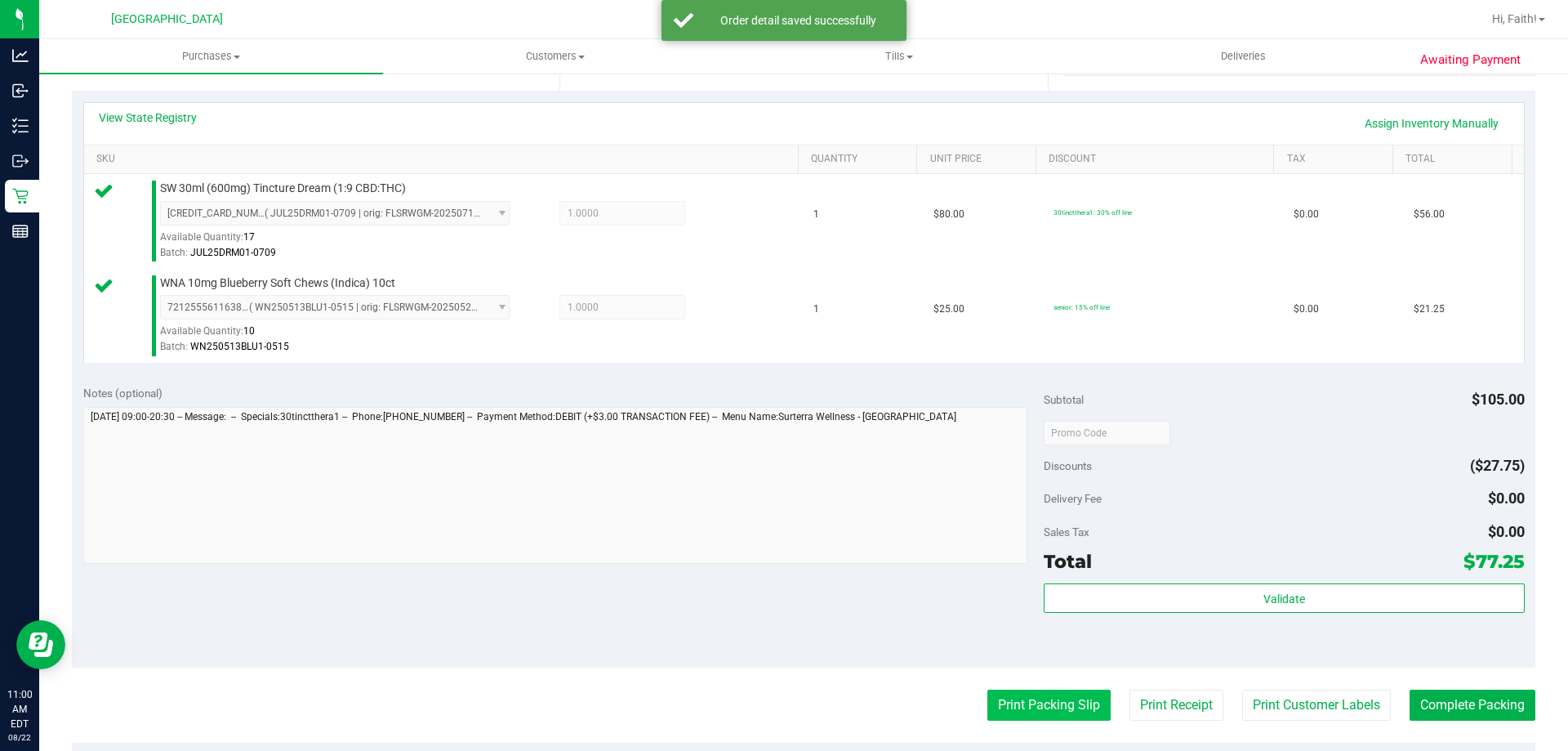
click at [1016, 694] on button "Print Packing Slip" at bounding box center [1049, 704] width 123 height 31
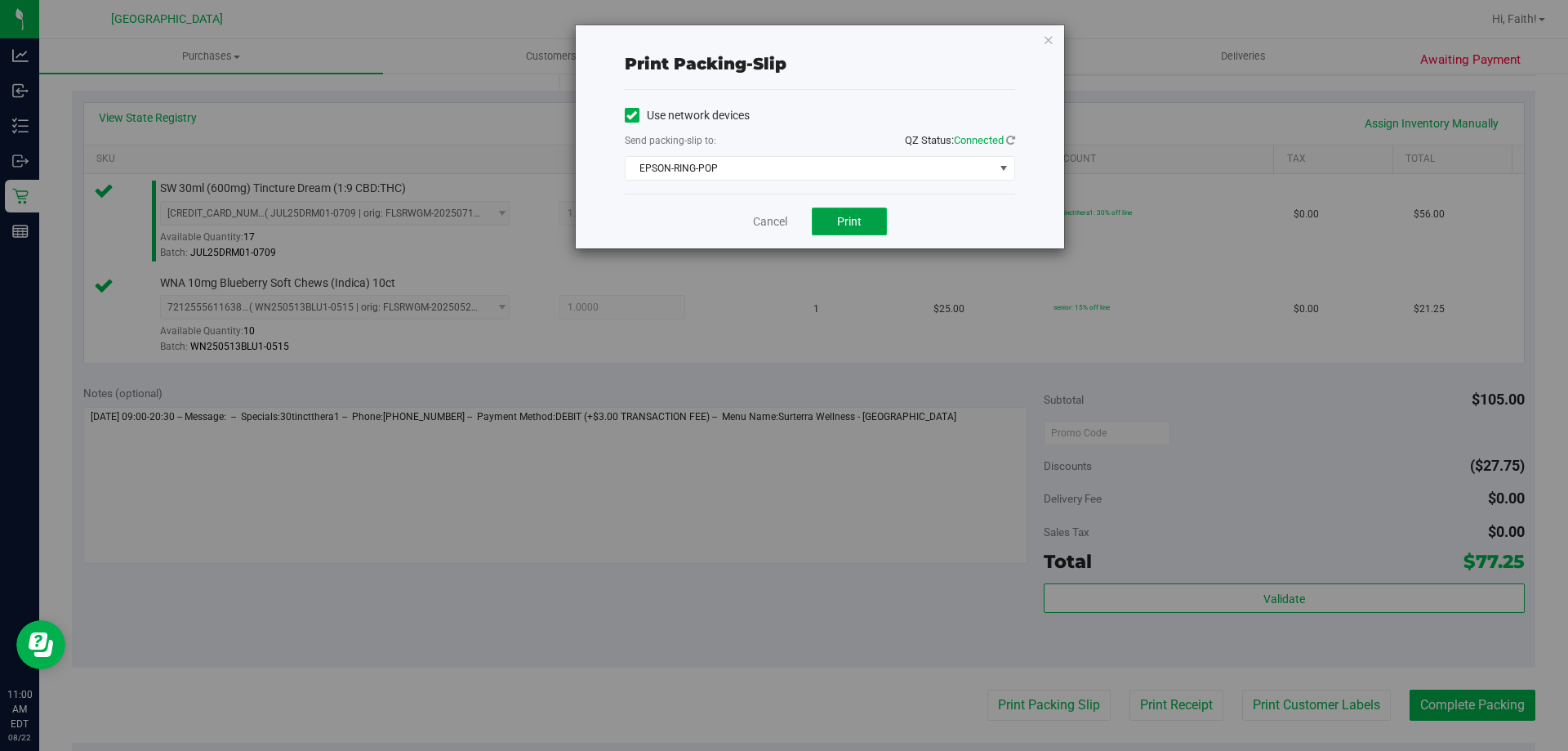
click at [860, 225] on span "Print" at bounding box center [849, 221] width 24 height 13
click at [1044, 39] on icon "button" at bounding box center [1048, 39] width 12 height 20
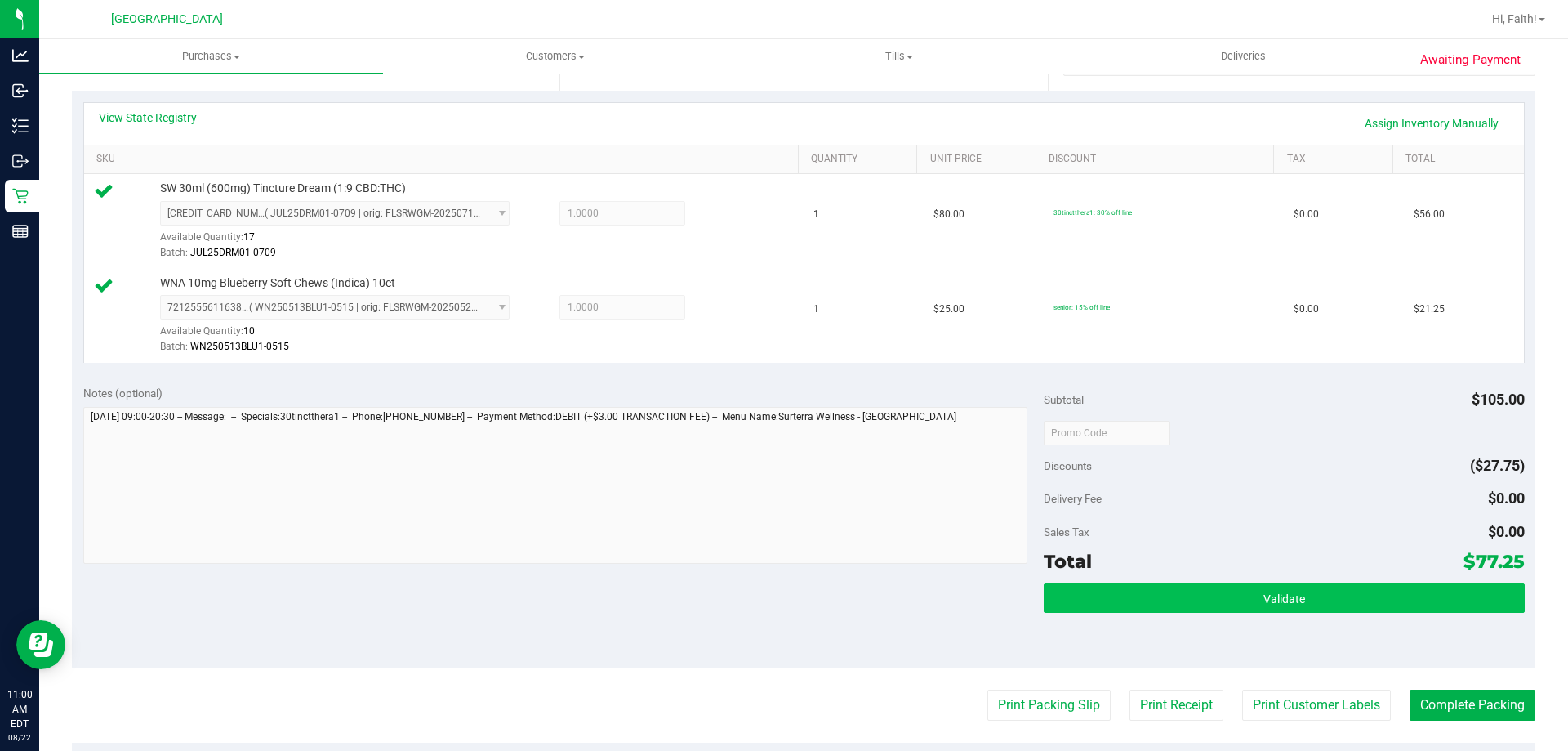
click at [1332, 610] on button "Validate" at bounding box center [1284, 597] width 481 height 29
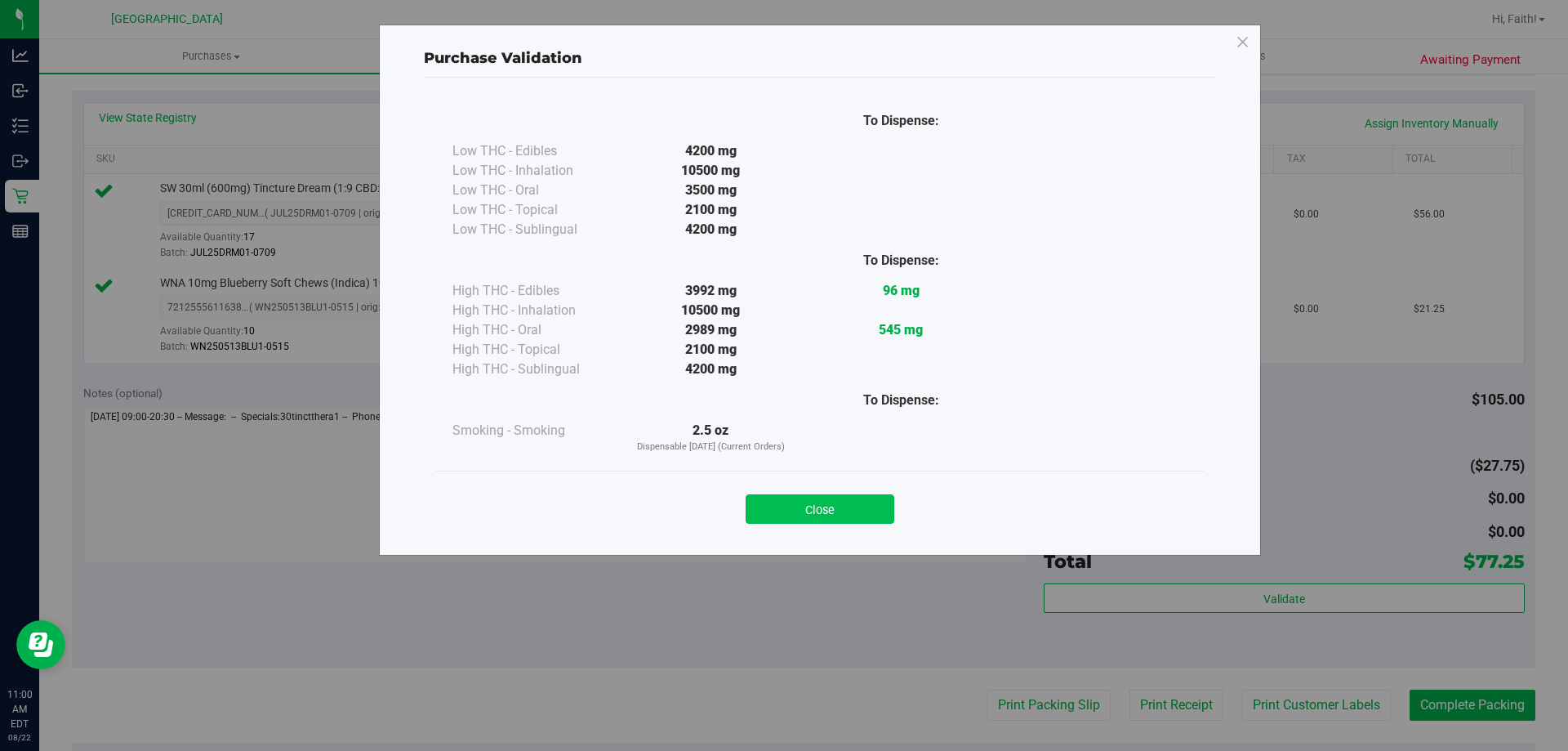
click at [860, 497] on button "Close" at bounding box center [820, 508] width 149 height 29
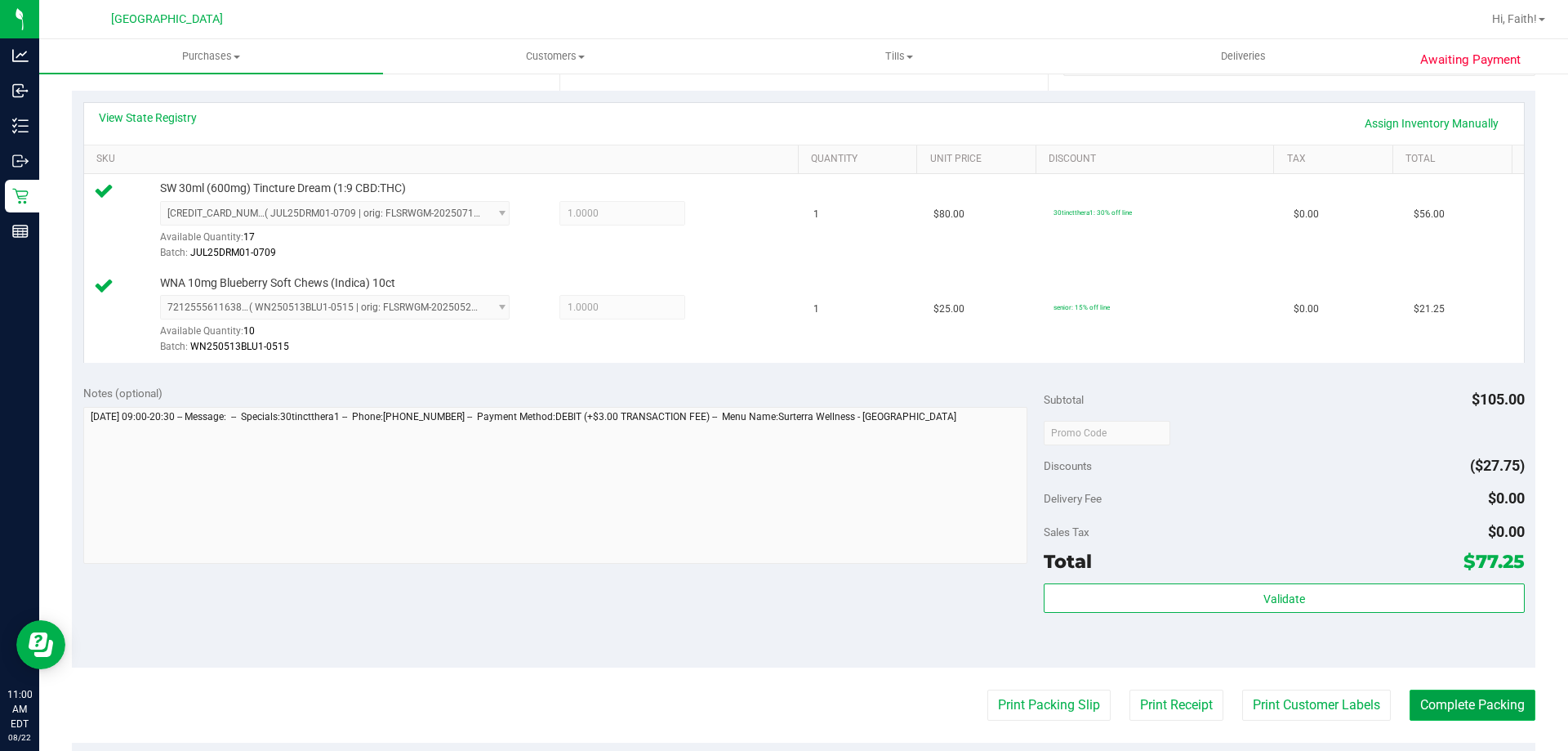
click at [1487, 689] on button "Complete Packing" at bounding box center [1472, 704] width 126 height 31
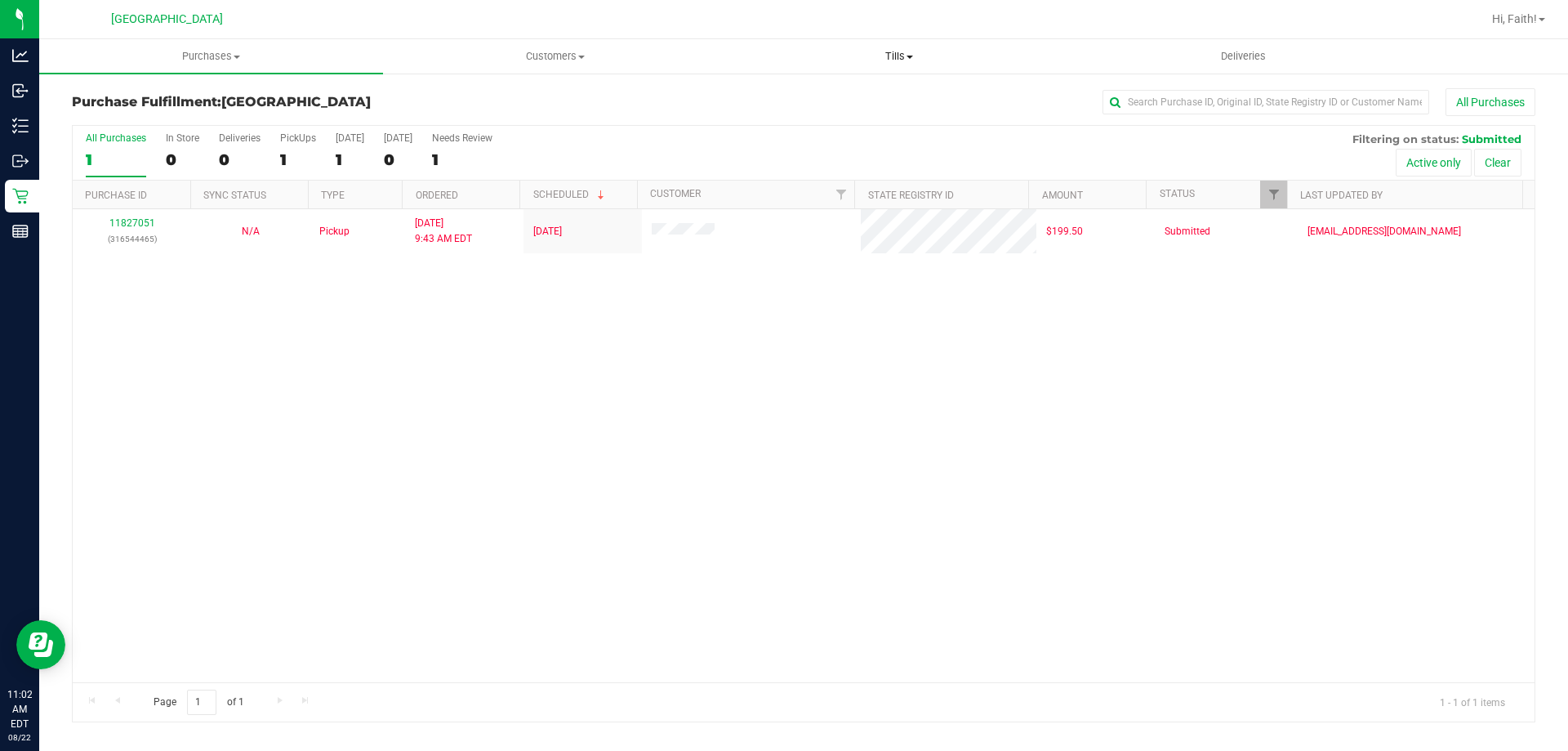
click at [915, 55] on span "Tills" at bounding box center [899, 57] width 343 height 15
click at [575, 59] on span "Customers" at bounding box center [555, 57] width 343 height 15
click at [172, 59] on span "Purchases" at bounding box center [211, 57] width 343 height 15
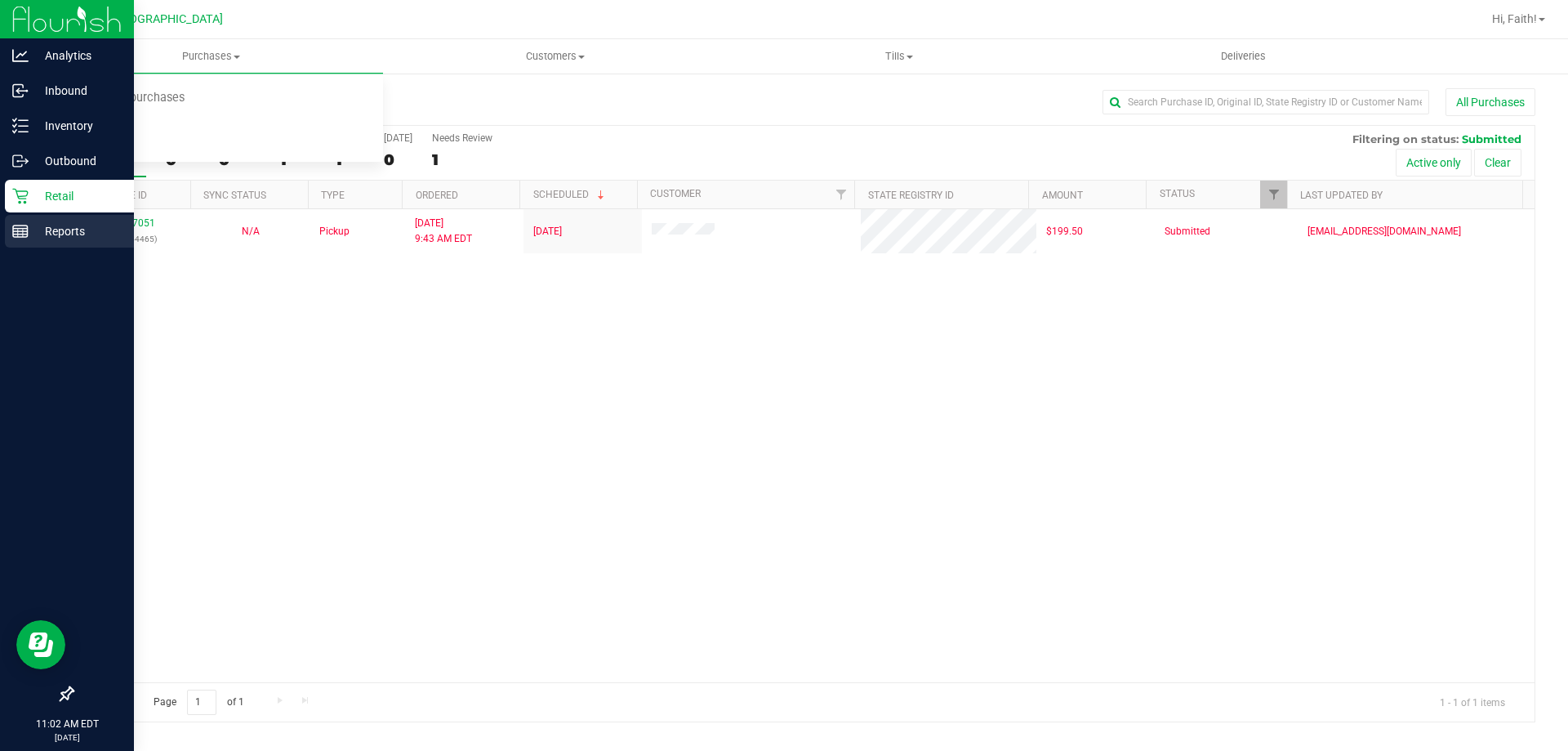
click at [31, 240] on p "Reports" at bounding box center [77, 231] width 98 height 20
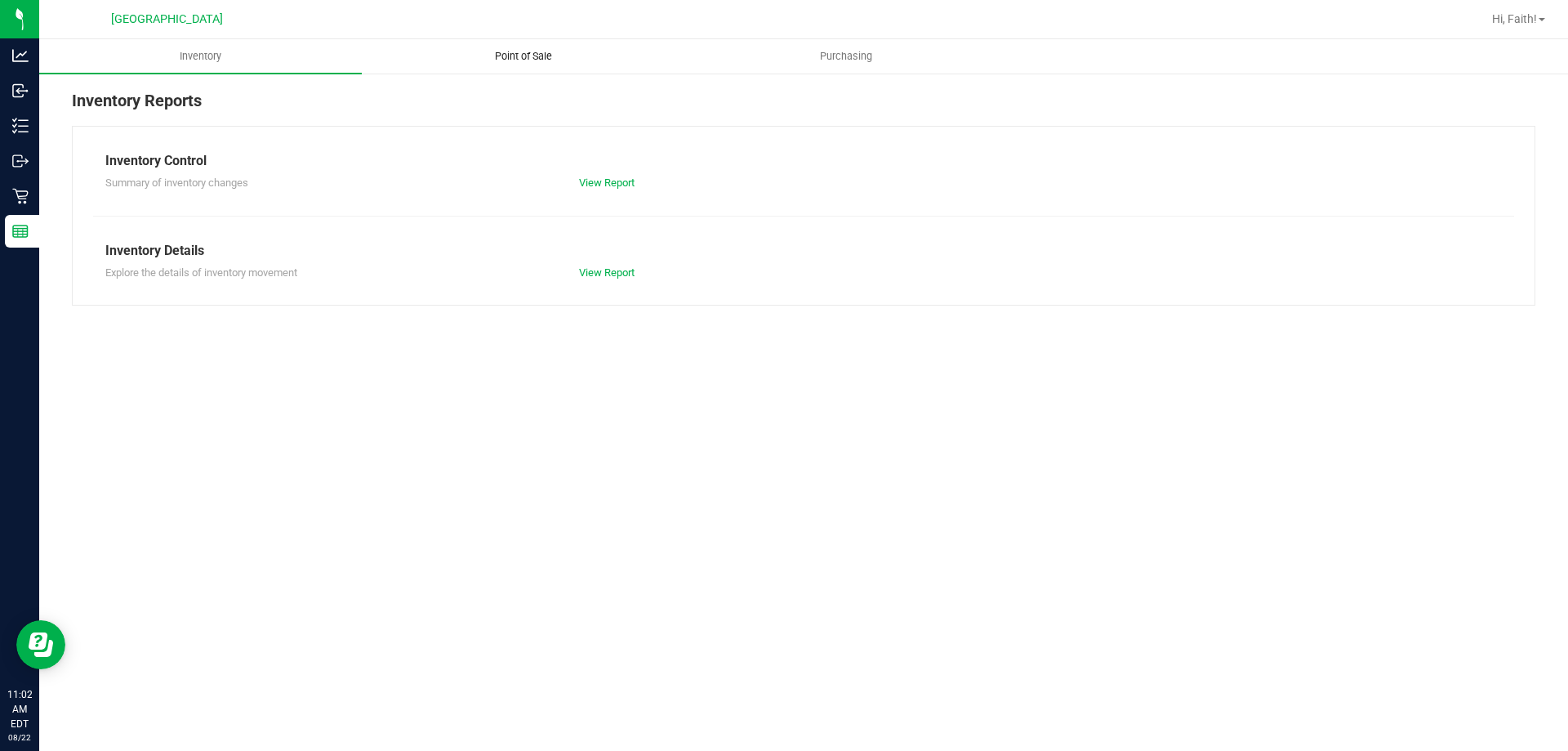
click at [527, 62] on span "Point of Sale" at bounding box center [524, 57] width 101 height 15
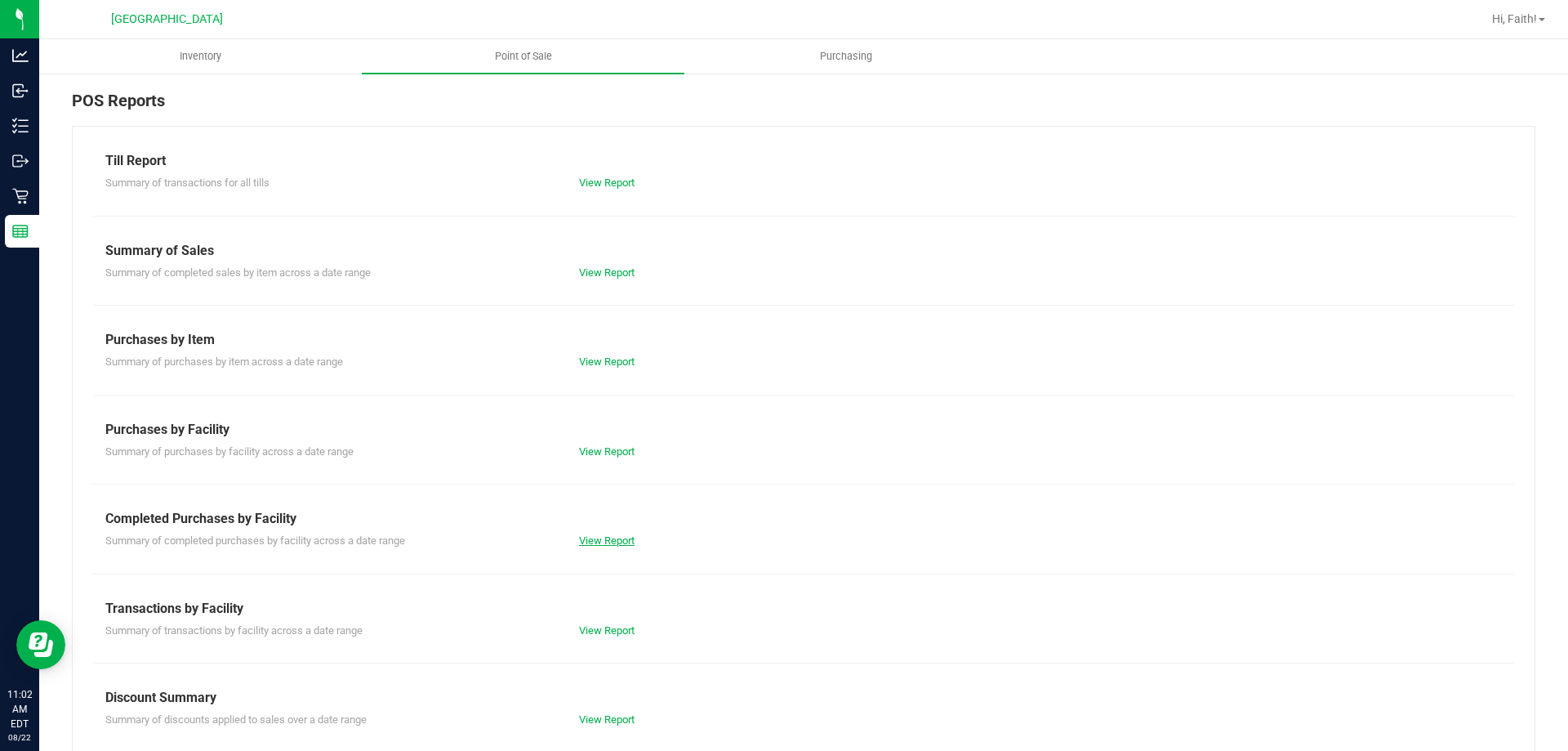
click at [597, 542] on link "View Report" at bounding box center [606, 540] width 56 height 12
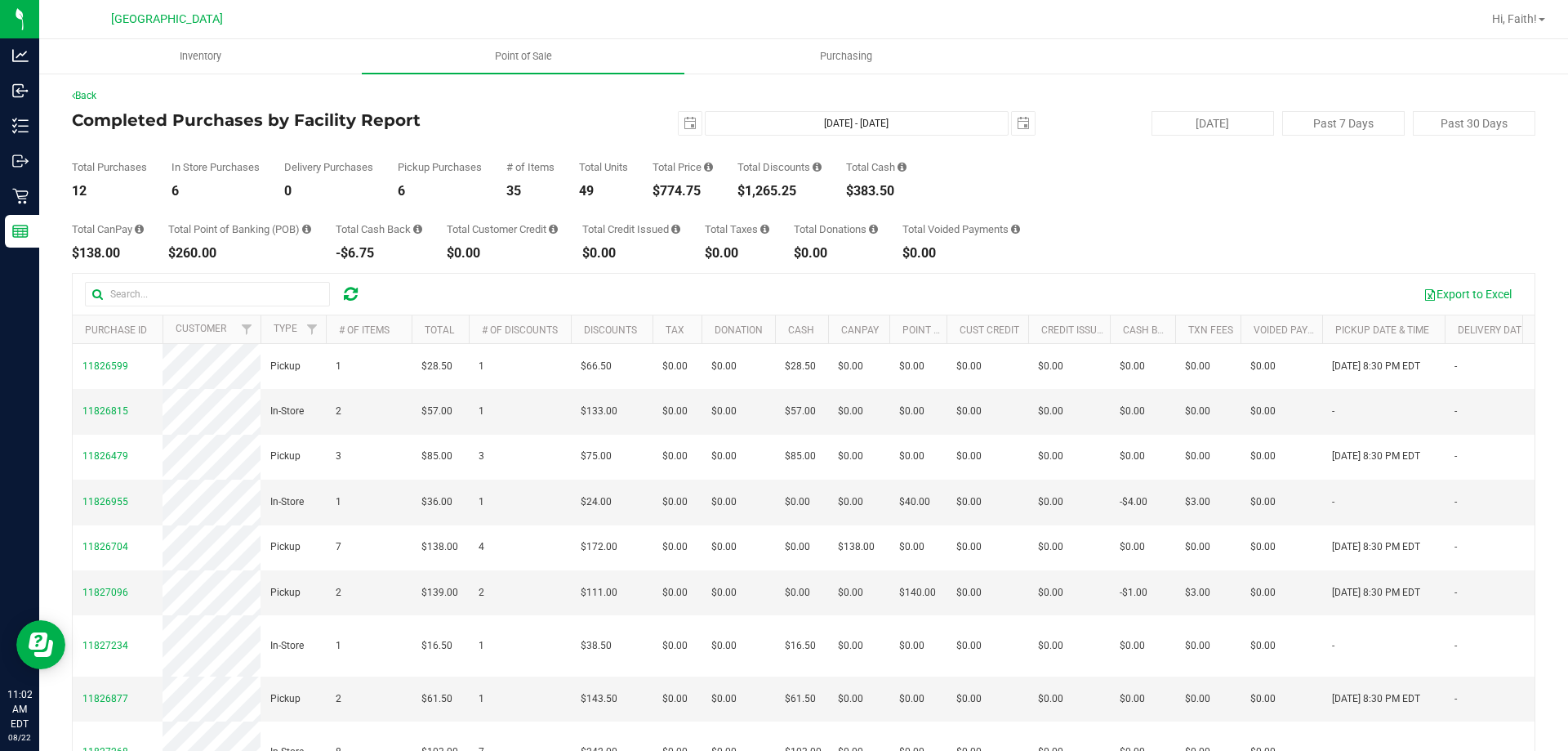
click at [670, 189] on div "$774.75" at bounding box center [683, 191] width 61 height 13
copy div "$774.75"
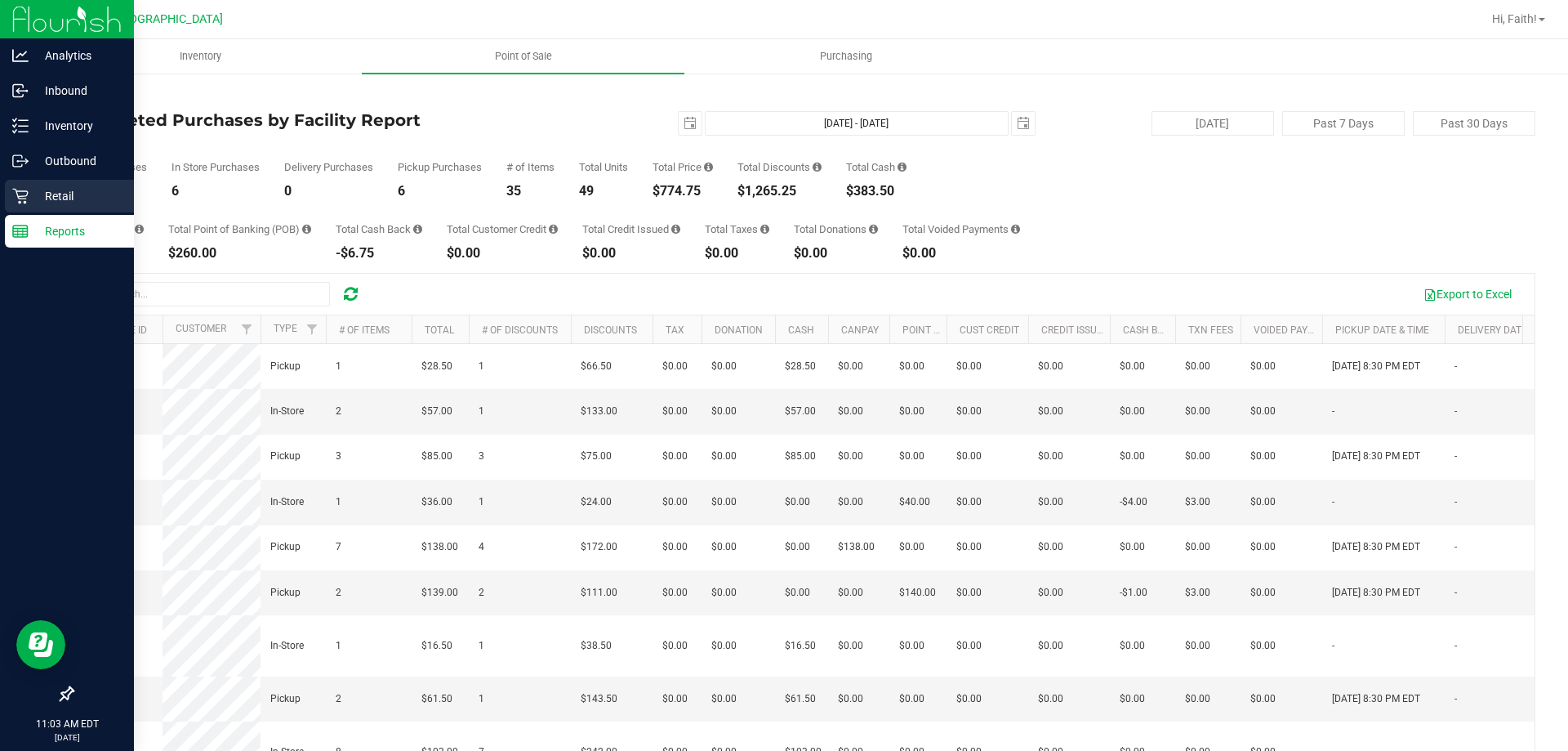
click at [69, 195] on p "Retail" at bounding box center [77, 196] width 98 height 20
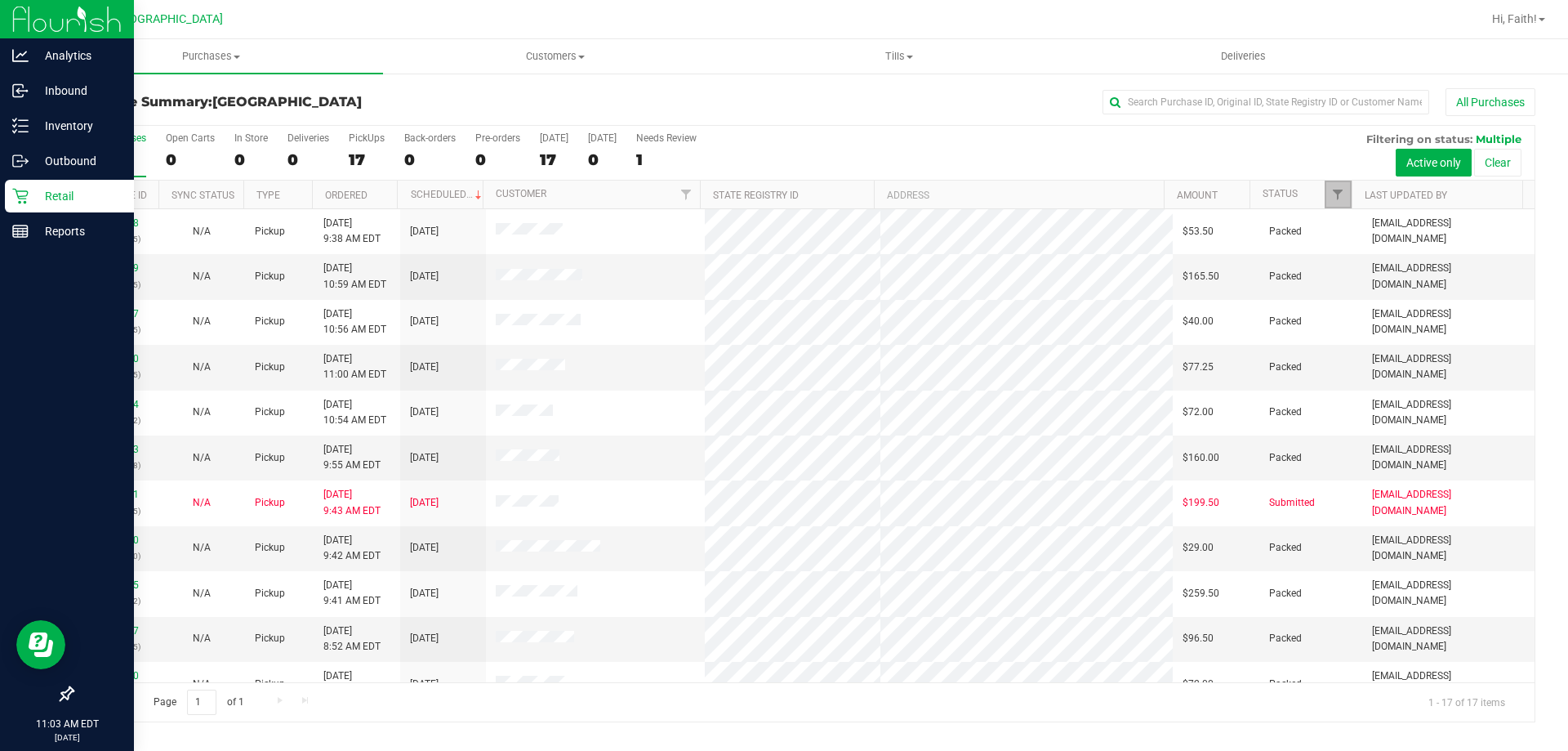
click at [1326, 195] on link "Filter" at bounding box center [1338, 194] width 27 height 27
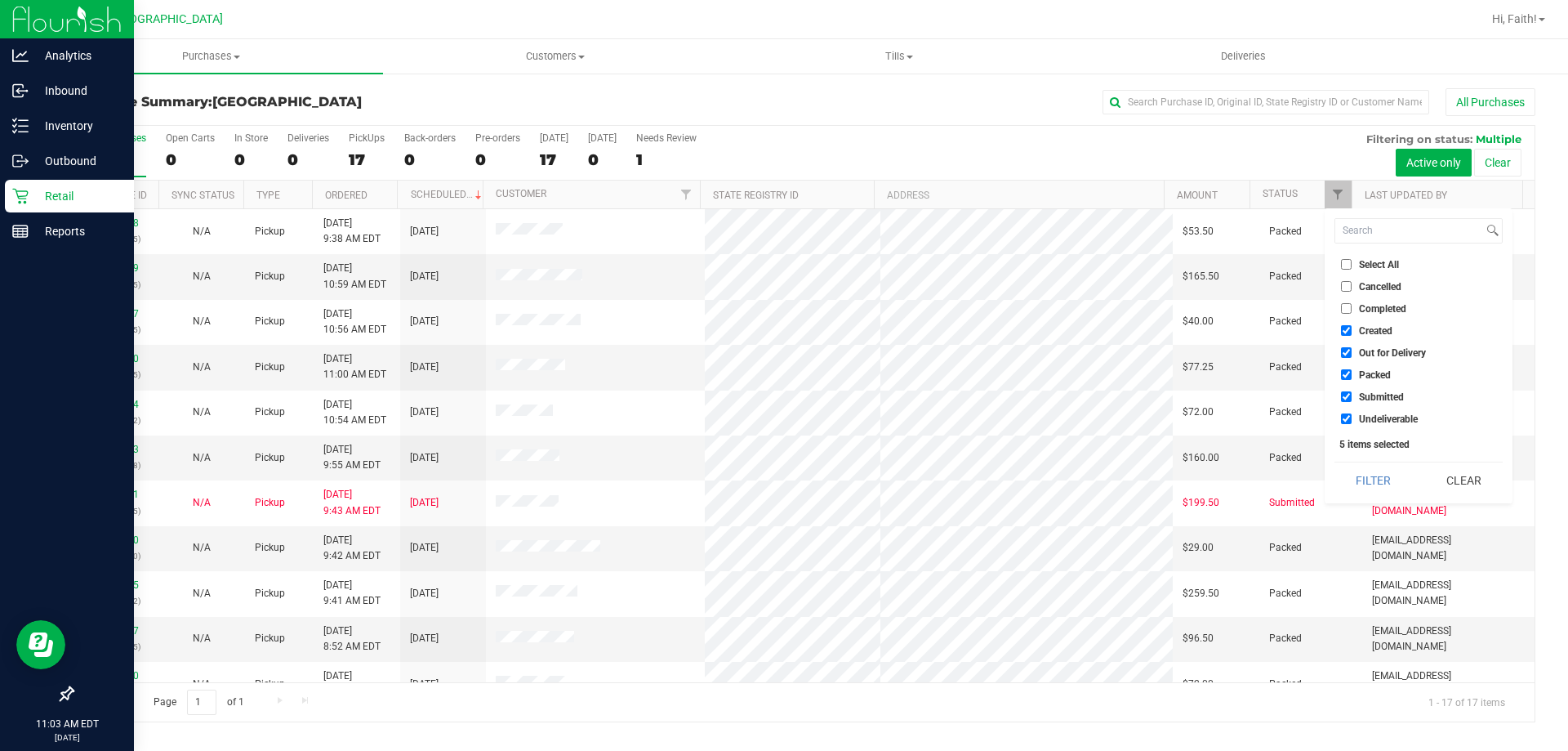
click at [1347, 369] on input "Packed" at bounding box center [1346, 374] width 11 height 11
checkbox input "false"
click at [1373, 482] on button "Filter" at bounding box center [1373, 480] width 78 height 36
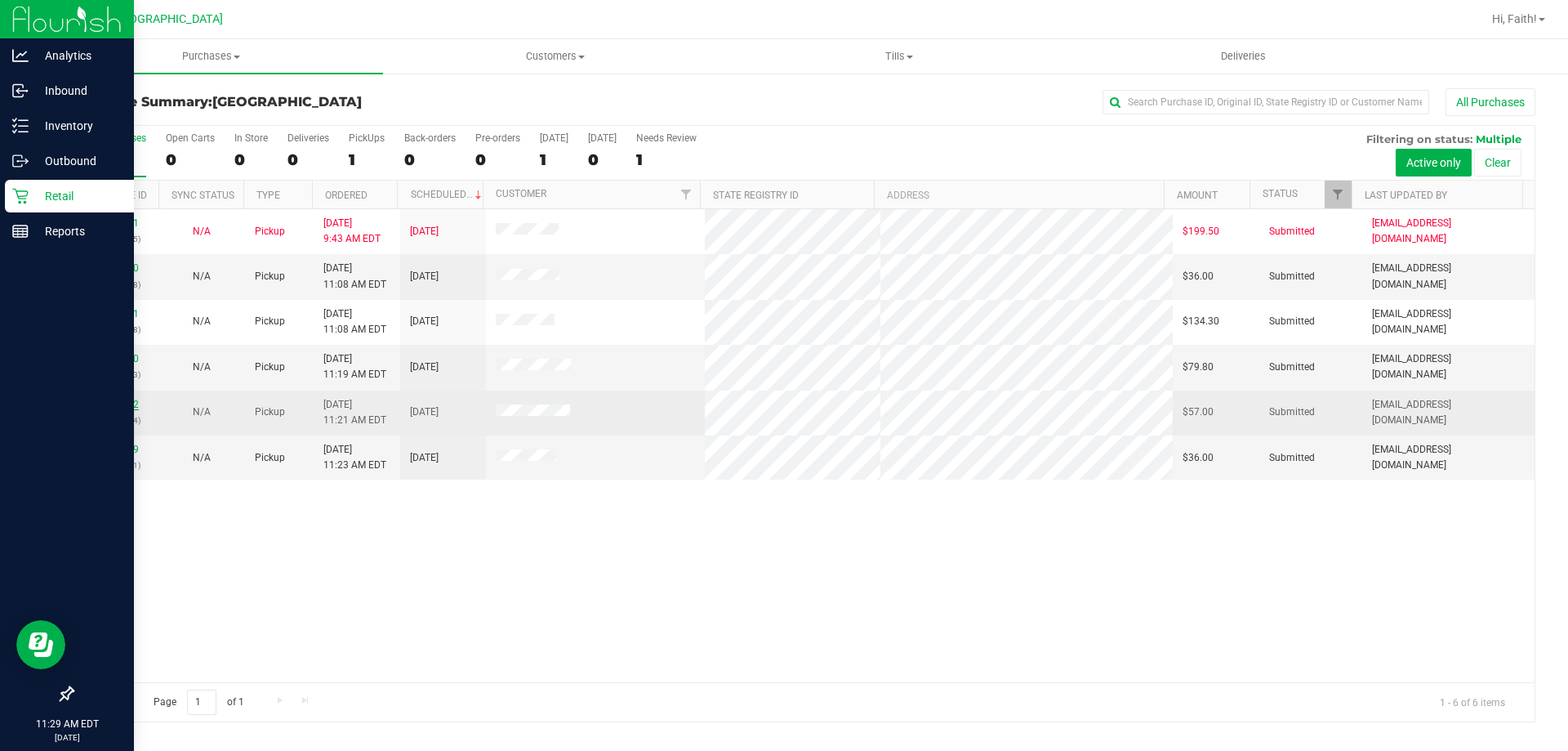
click at [127, 400] on link "11827862" at bounding box center [116, 404] width 46 height 12
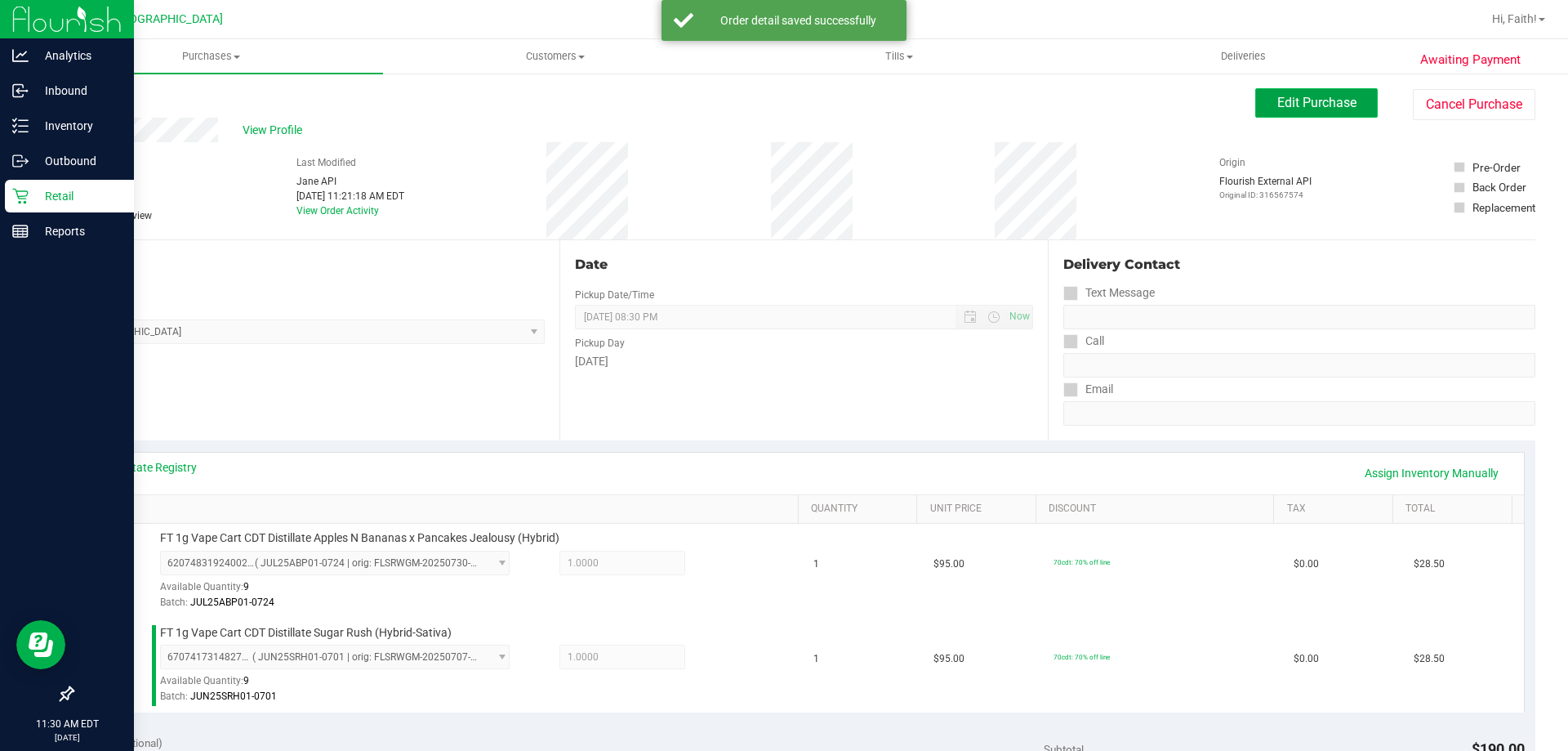
click at [1277, 104] on span "Edit Purchase" at bounding box center [1316, 102] width 79 height 16
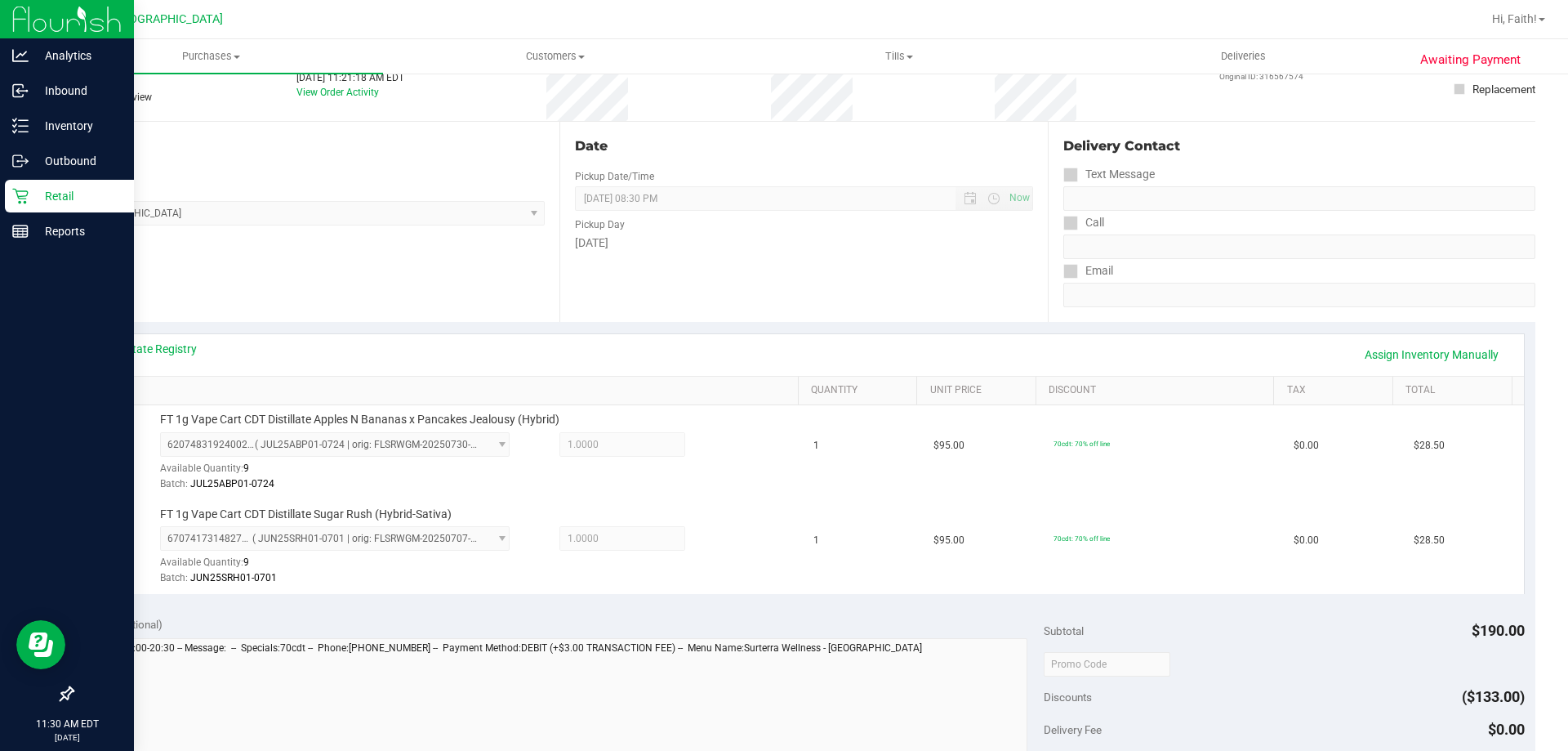
scroll to position [245, 0]
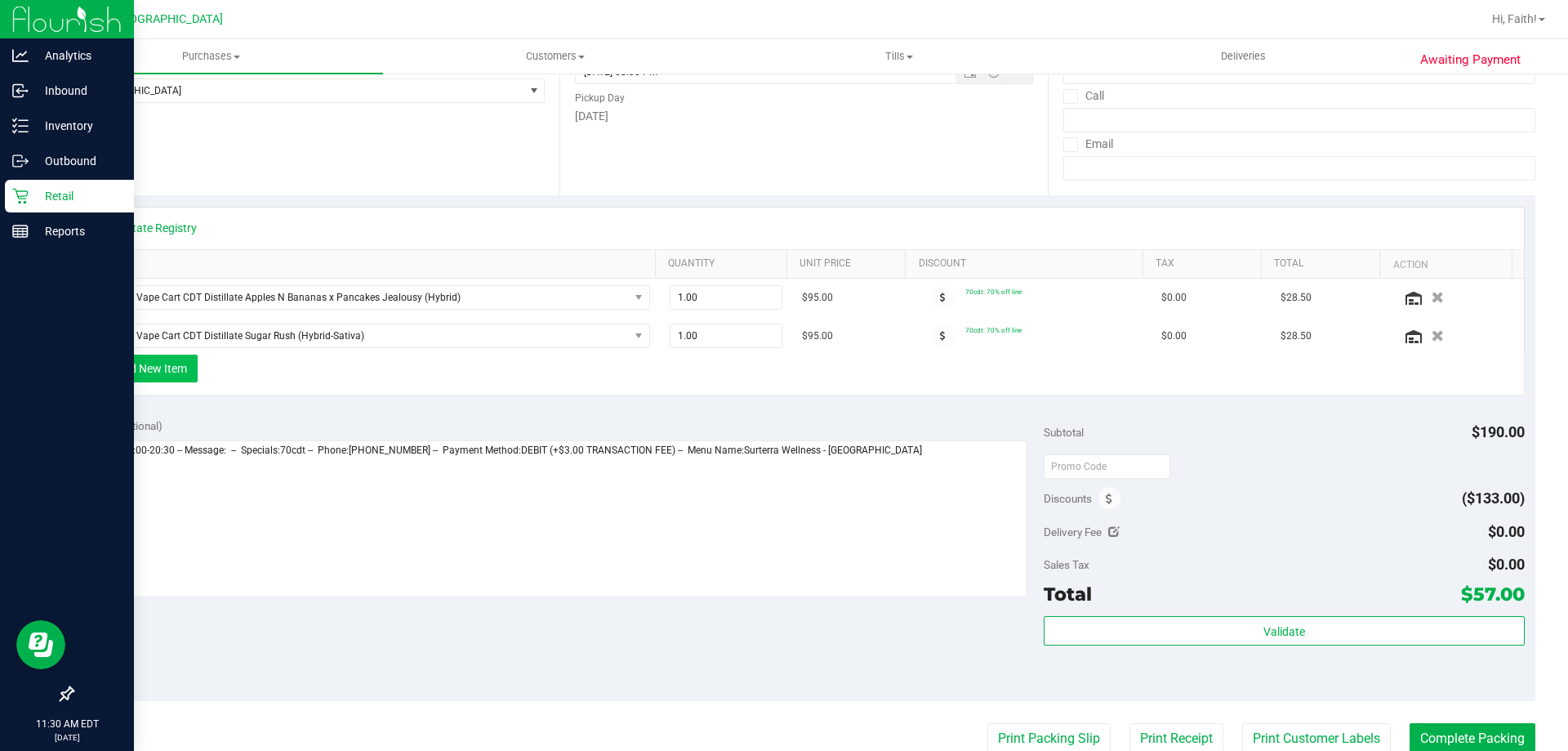
click at [183, 364] on button "+ Add New Item" at bounding box center [147, 368] width 101 height 27
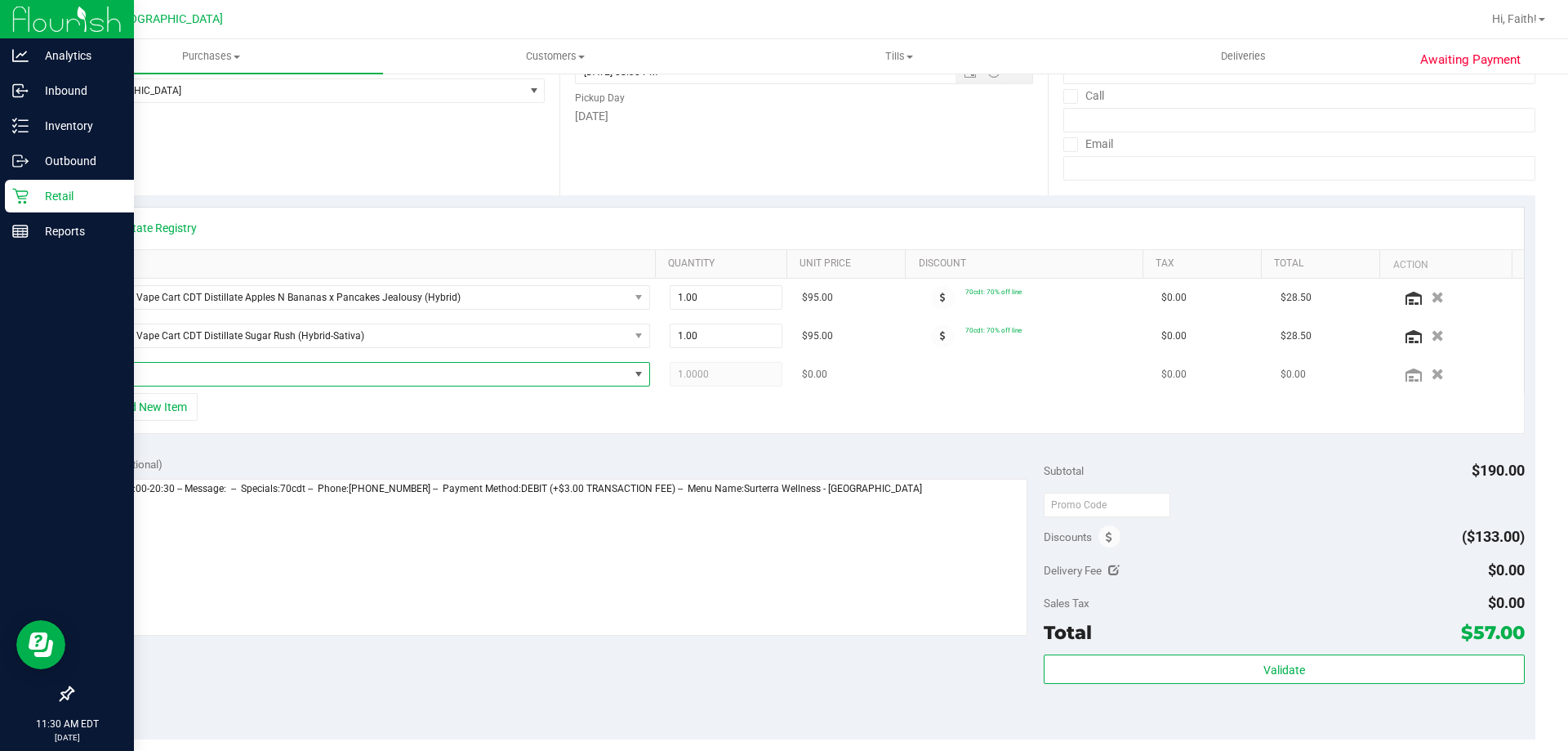
click at [212, 368] on span "NO DATA FOUND" at bounding box center [362, 374] width 534 height 23
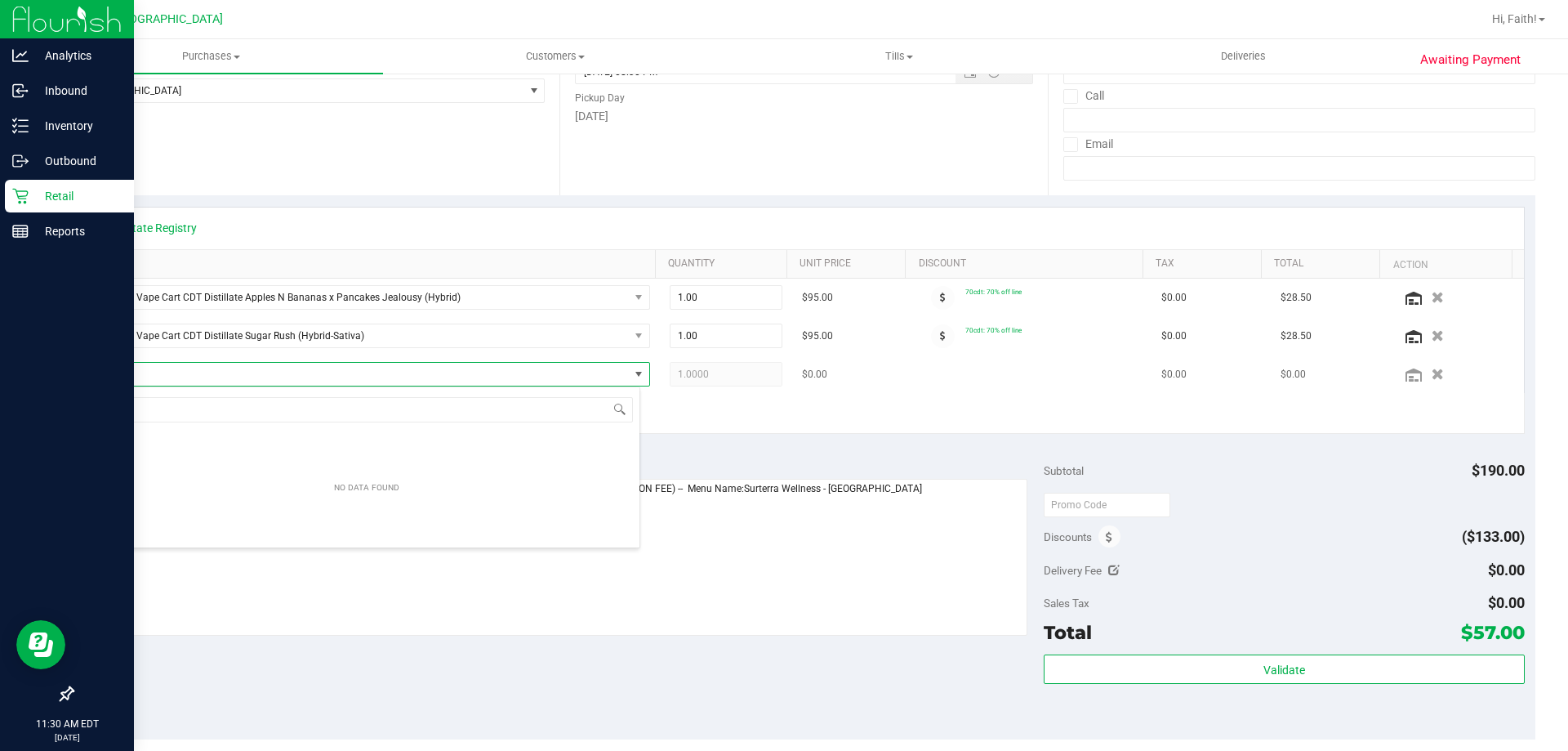
scroll to position [24, 546]
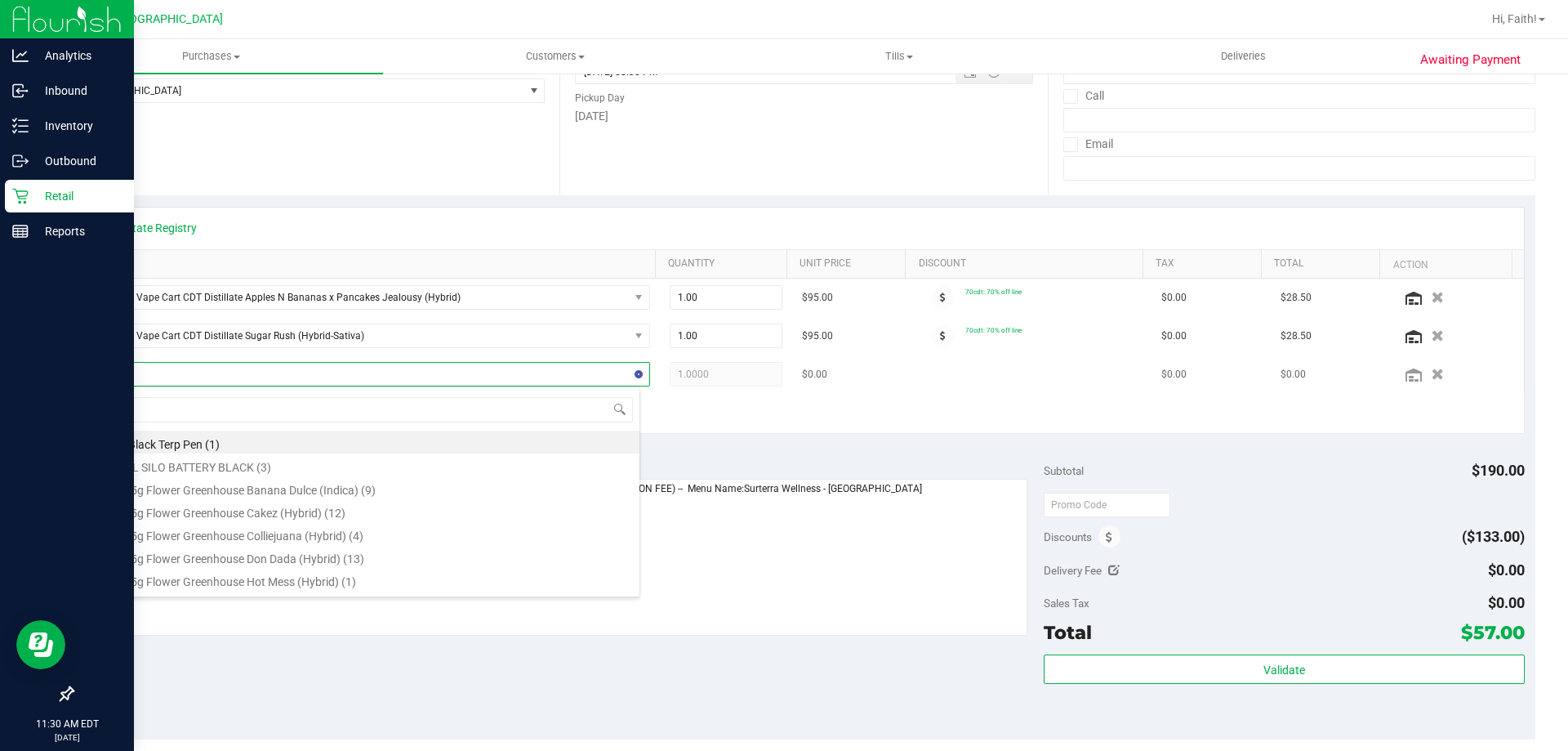
type input "atm"
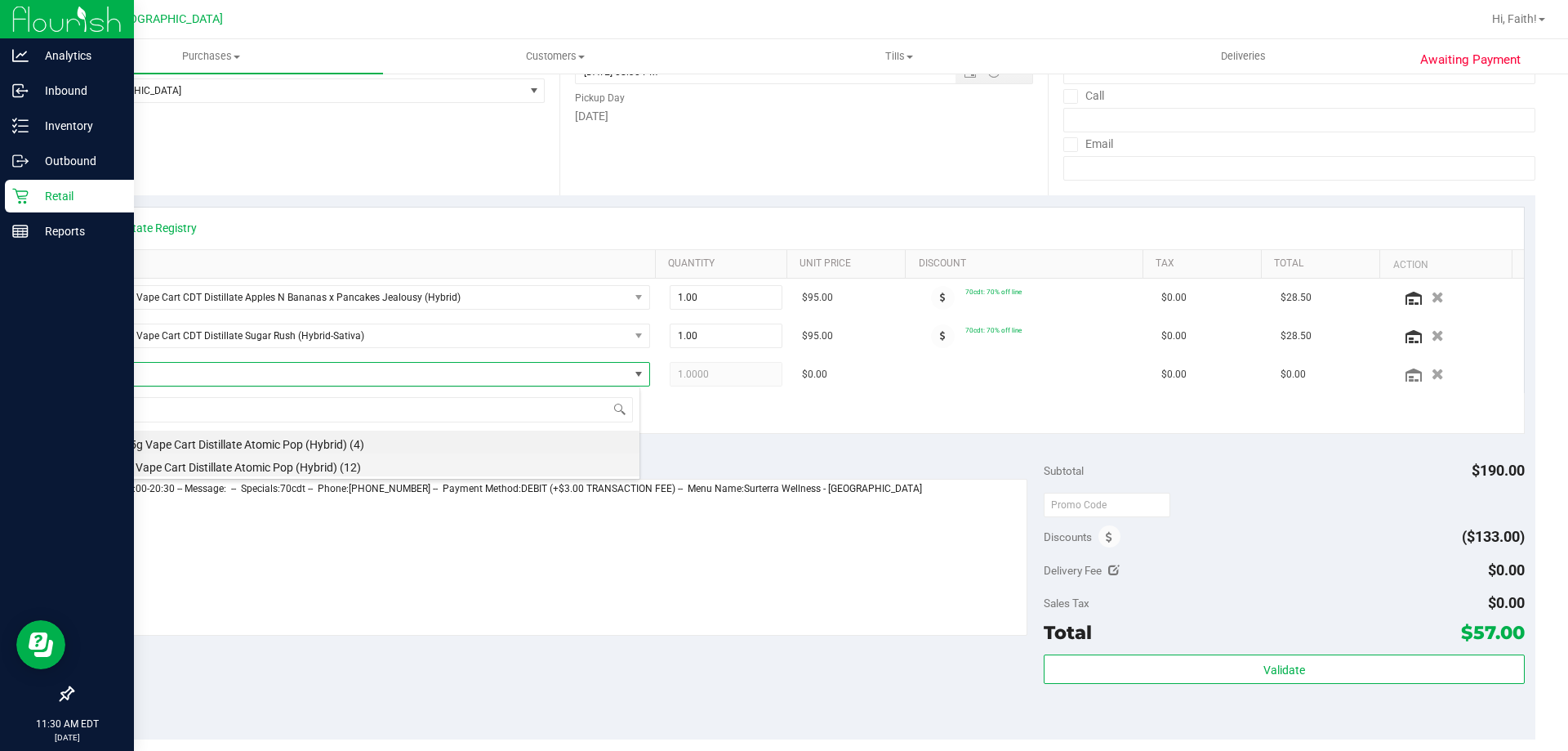
click at [194, 459] on li "FT 1g Vape Cart Distillate Atomic Pop (Hybrid) (12)" at bounding box center [367, 465] width 545 height 23
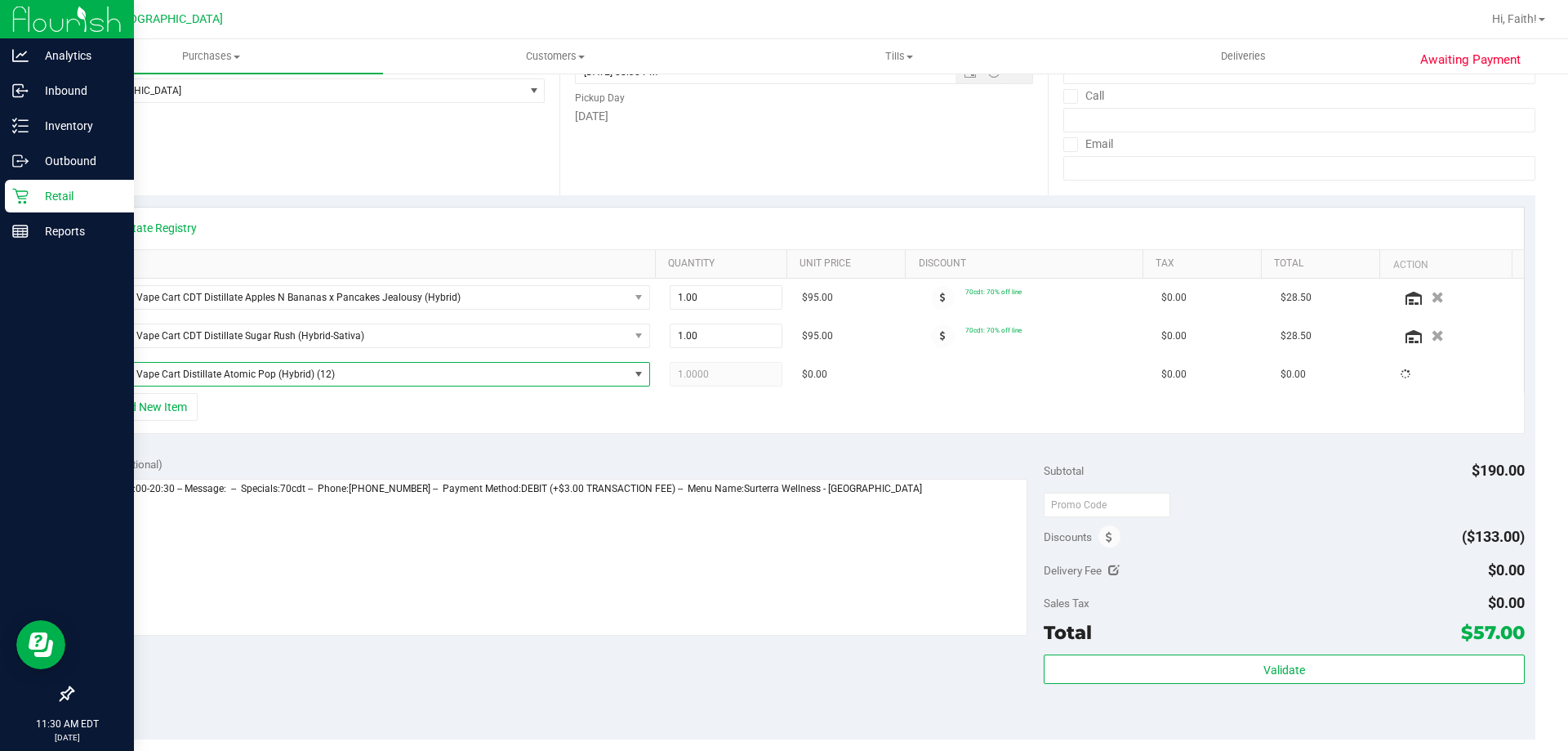
click at [460, 447] on div "Notes (optional) Subtotal $190.00 Discounts ($133.00) Delivery Fee $0.00 Sales …" at bounding box center [803, 592] width 1463 height 294
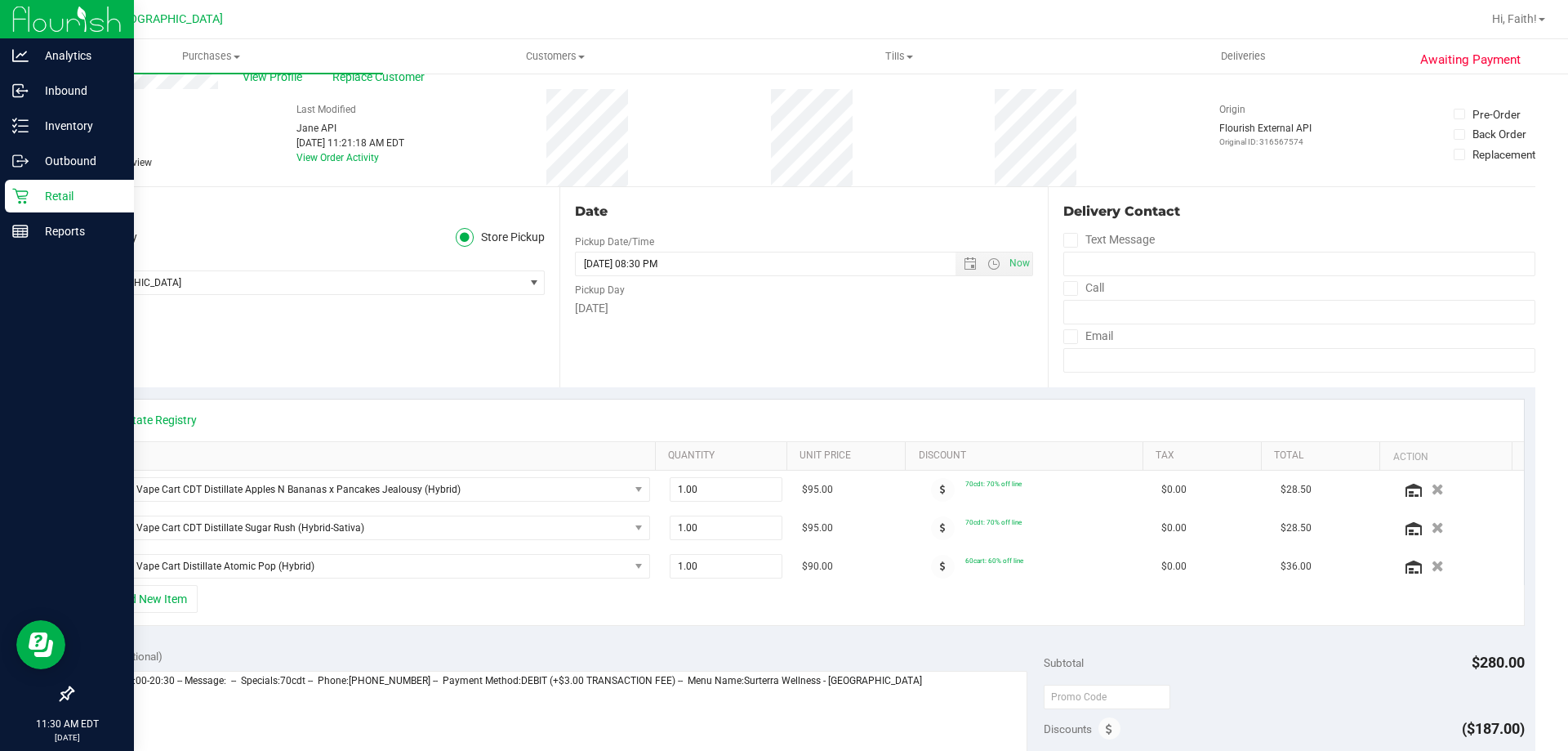
scroll to position [0, 0]
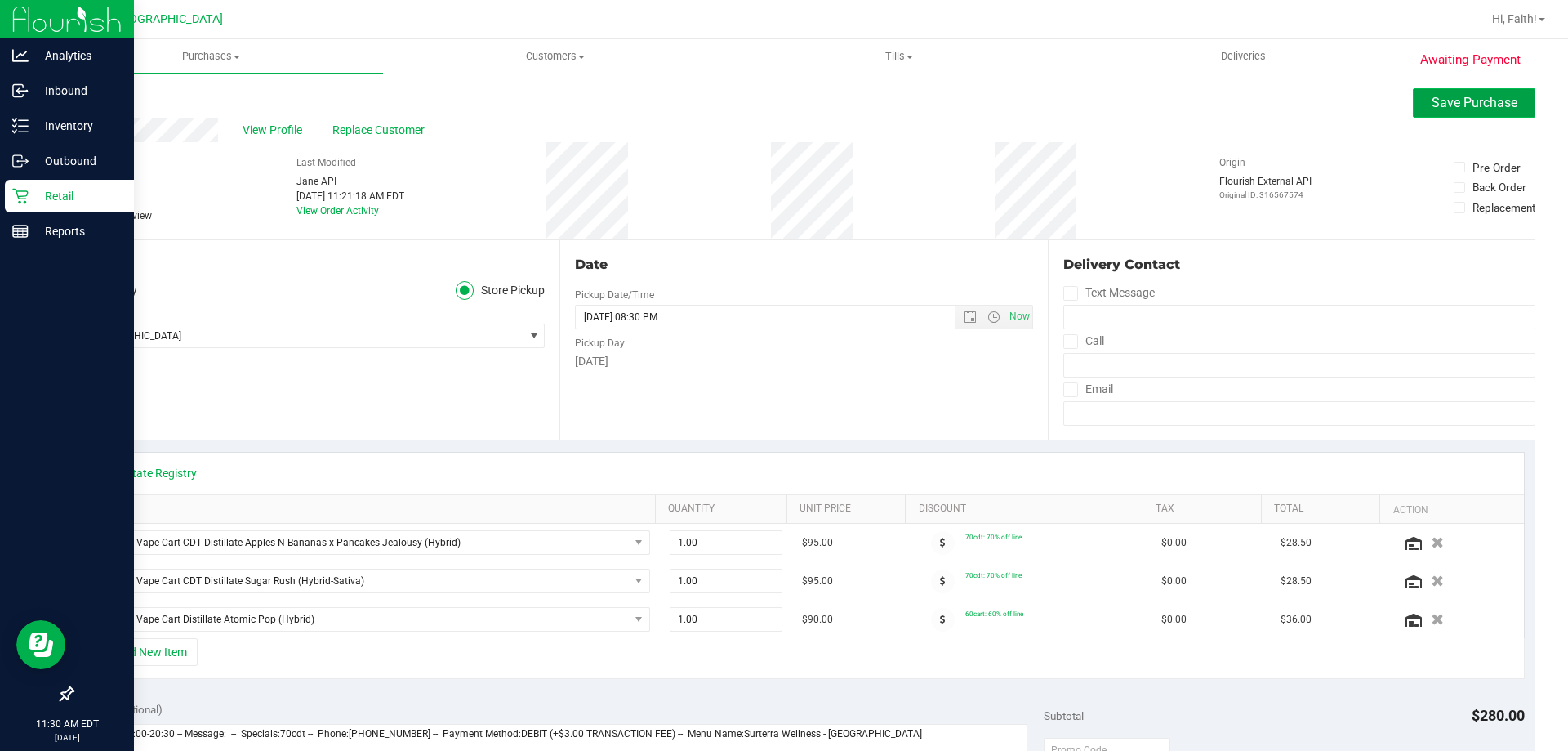
click at [1444, 110] on span "Save Purchase" at bounding box center [1474, 102] width 86 height 16
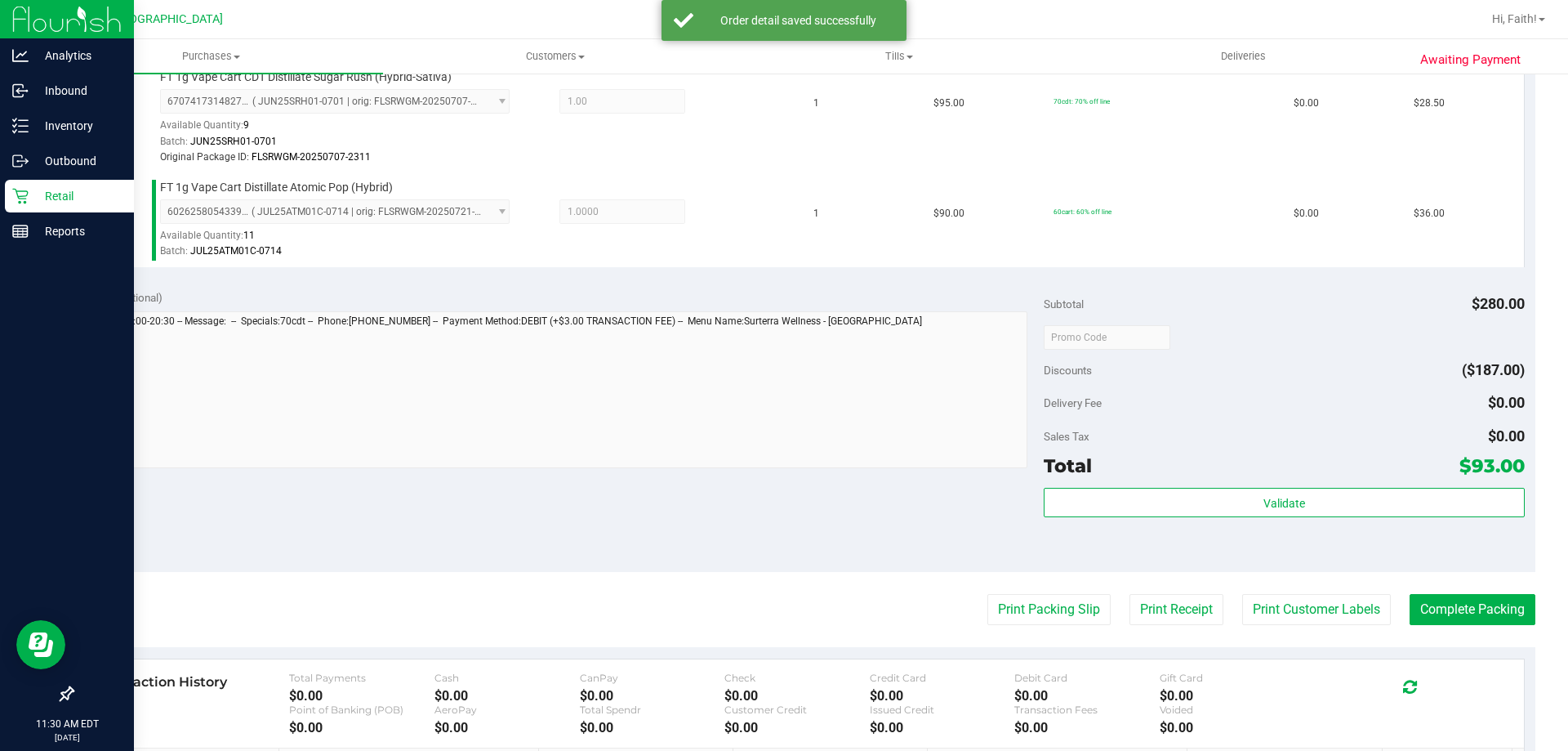
scroll to position [572, 0]
click at [1206, 480] on div "Subtotal $280.00 Discounts ($187.00) Delivery Fee $0.00 Sales Tax $0.00 Total $…" at bounding box center [1284, 424] width 481 height 272
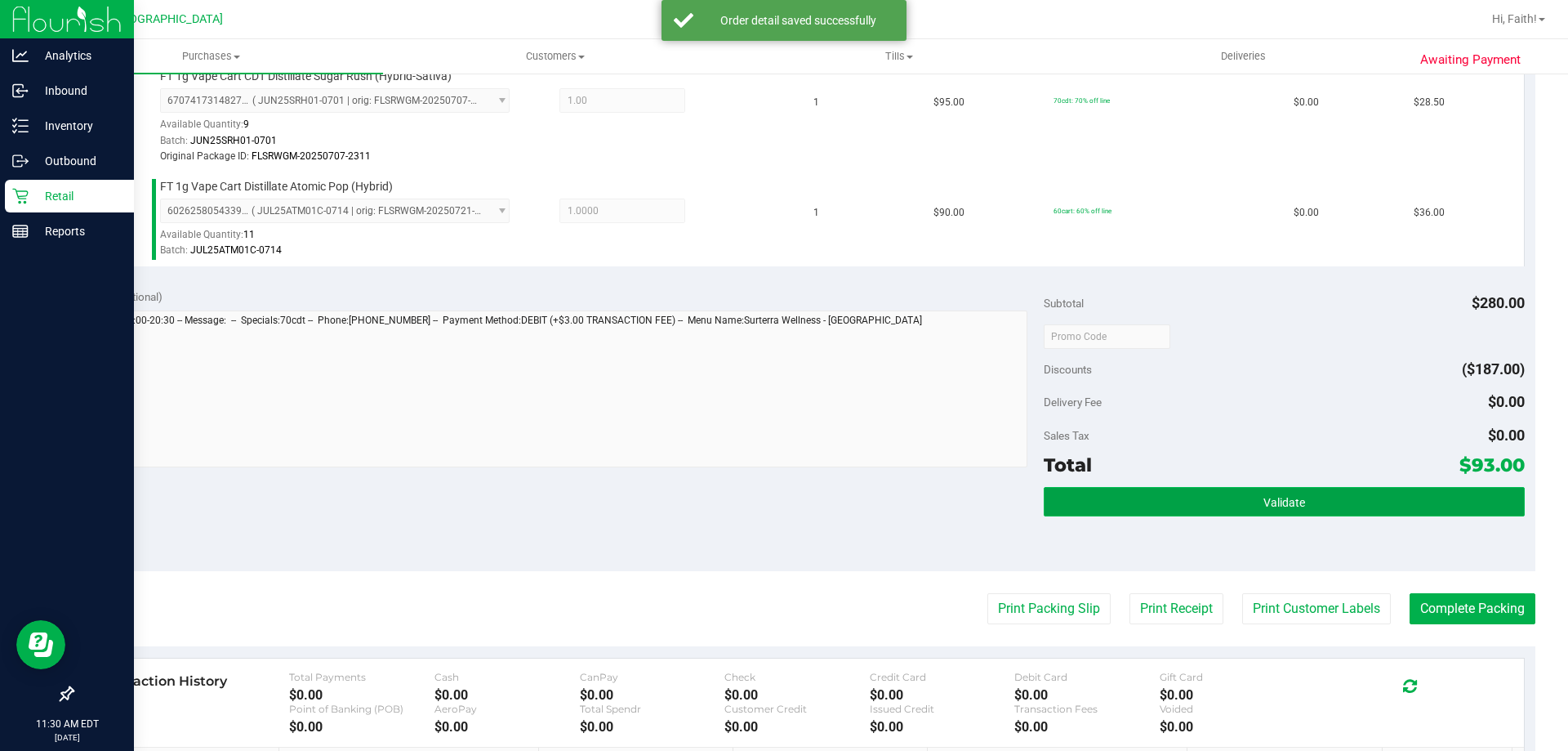
click at [1215, 504] on button "Validate" at bounding box center [1284, 501] width 481 height 29
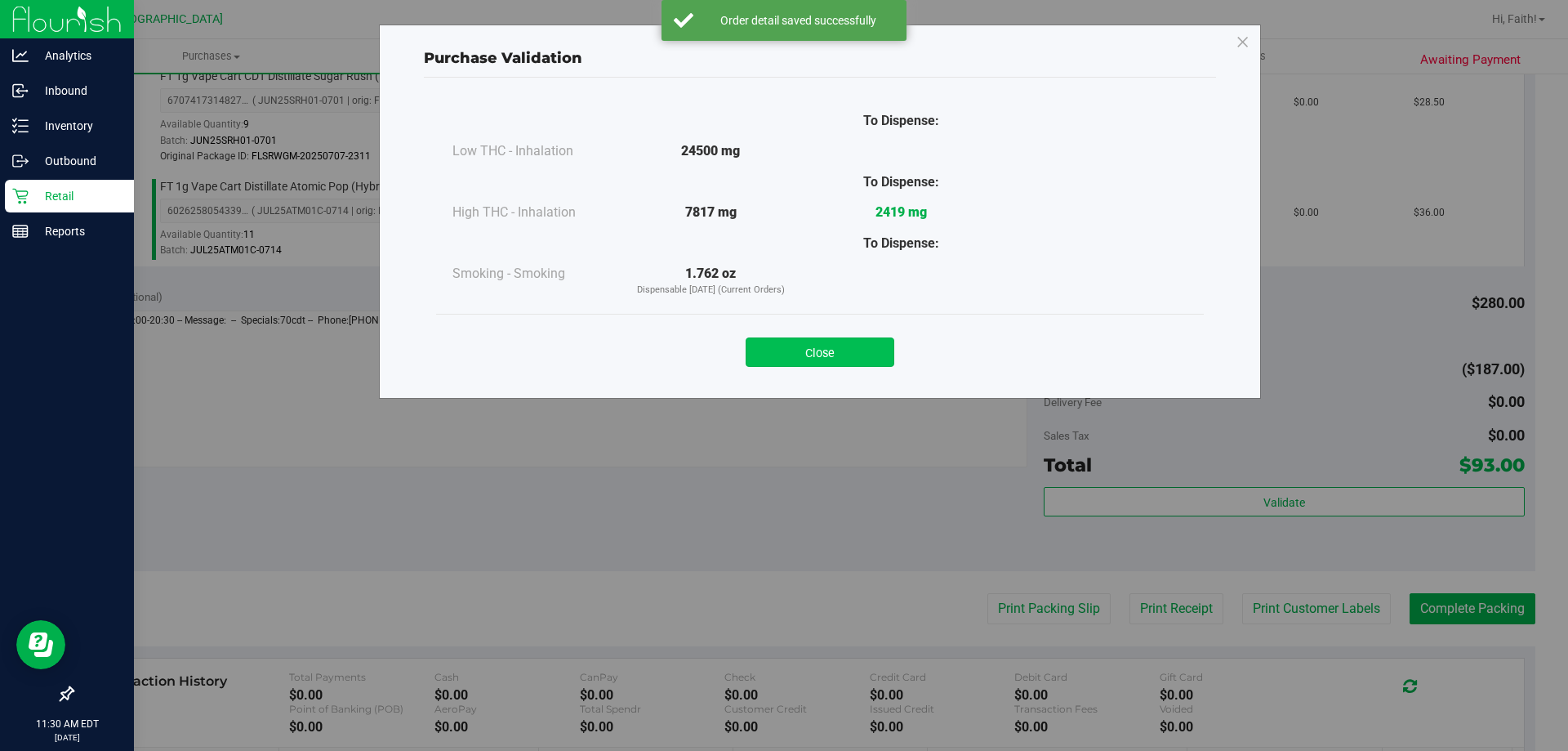
click at [831, 345] on button "Close" at bounding box center [820, 352] width 149 height 29
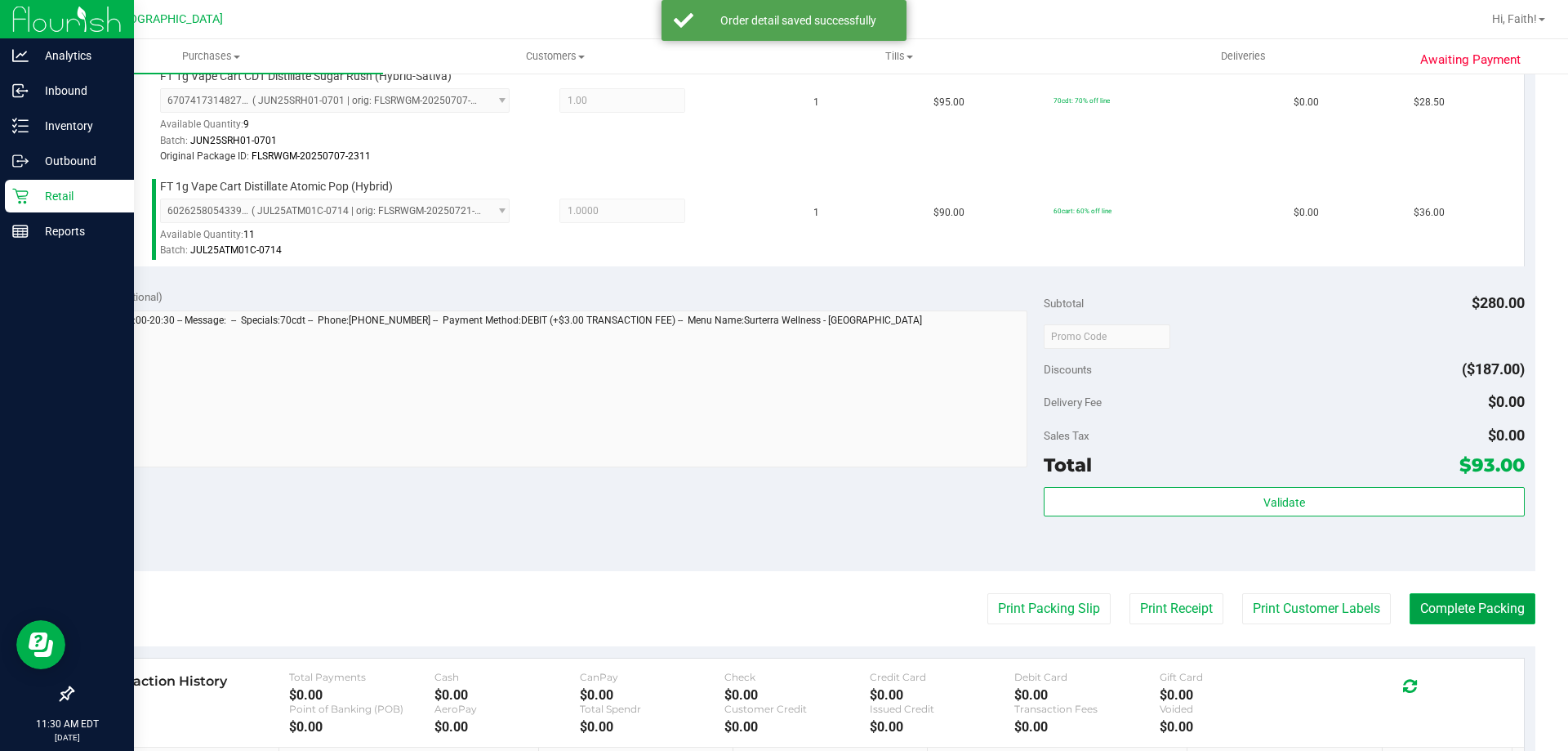
click at [1482, 594] on button "Complete Packing" at bounding box center [1472, 608] width 126 height 31
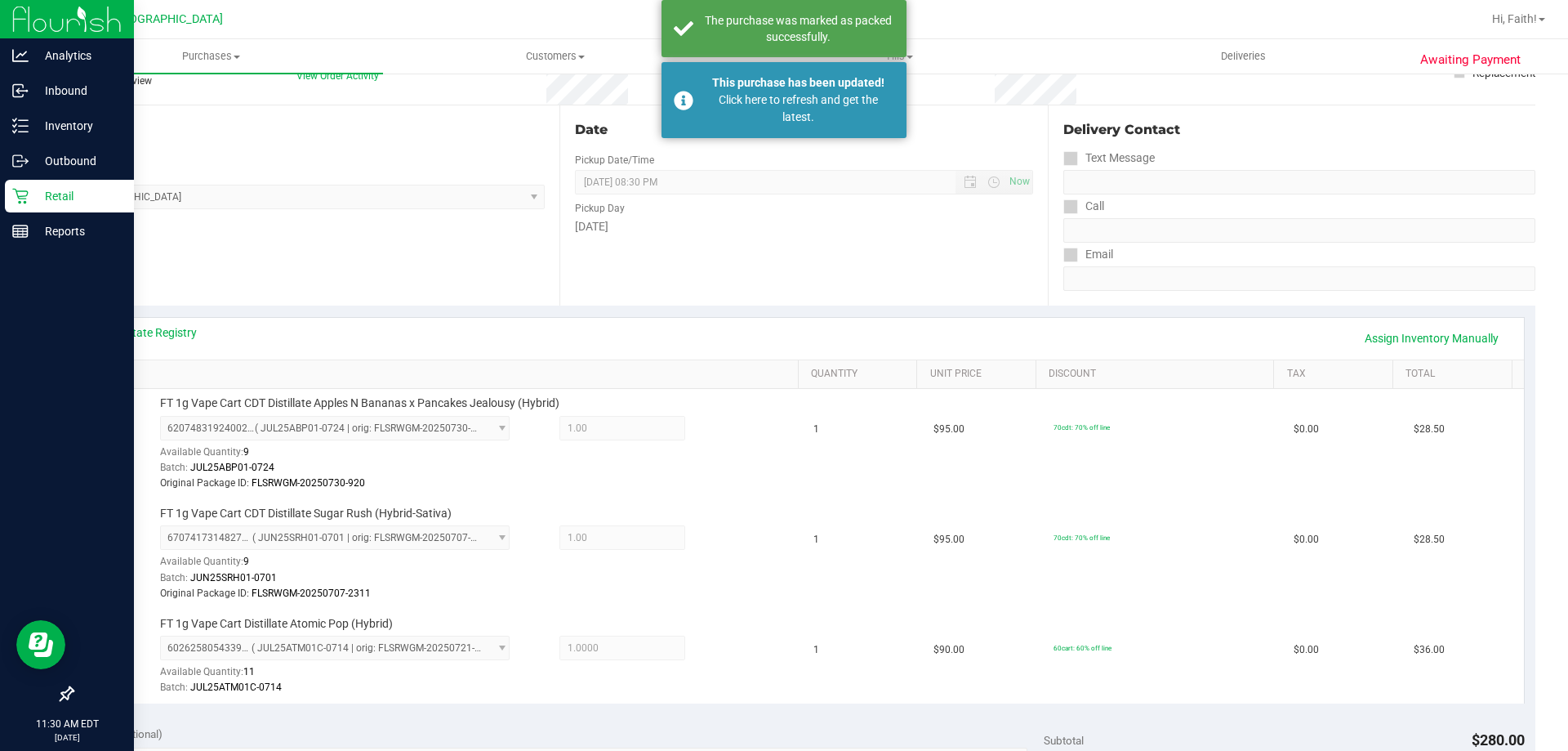
scroll to position [0, 0]
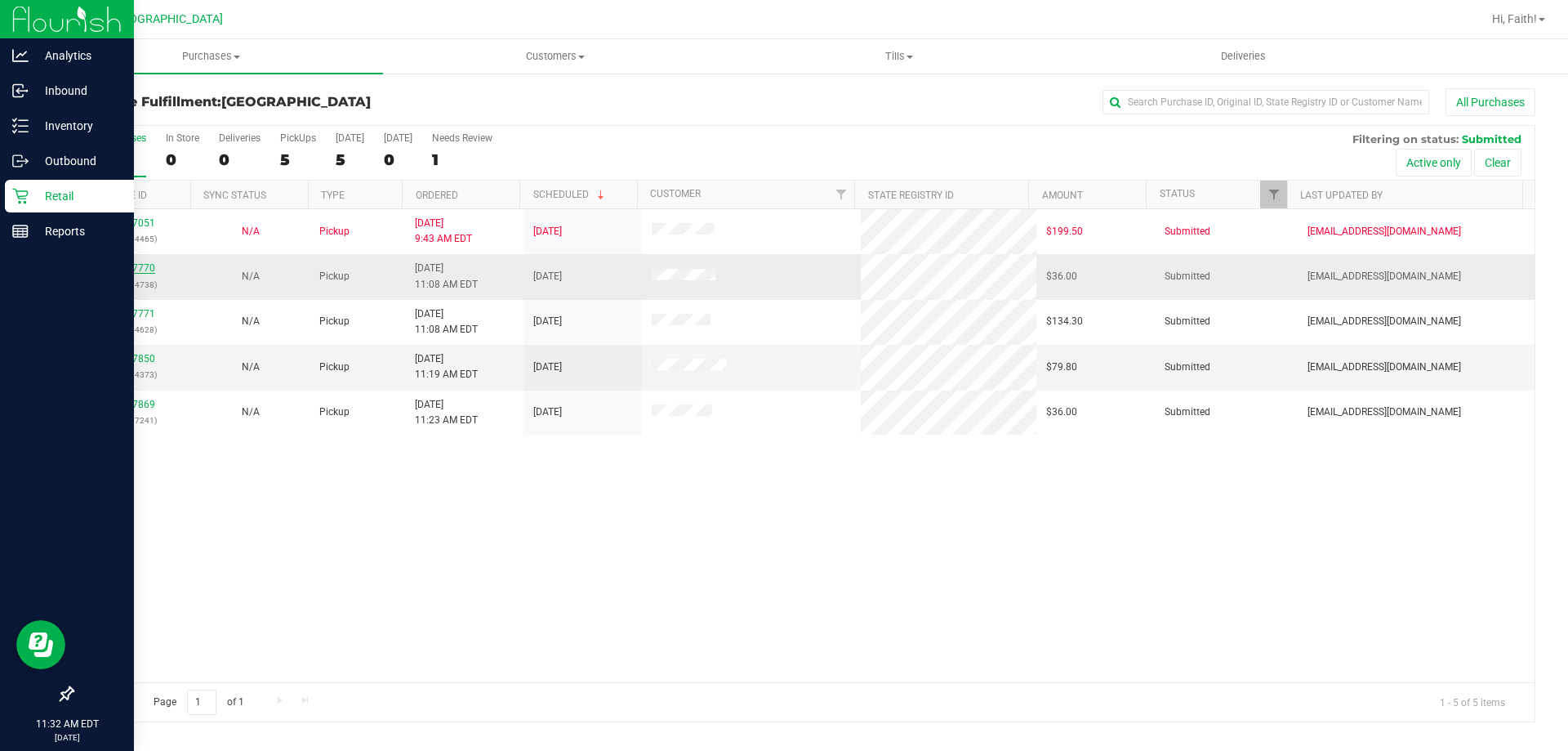
click at [142, 273] on div "11827770 (316564738)" at bounding box center [131, 275] width 99 height 31
click at [140, 259] on td "11827770 (316564738)" at bounding box center [131, 276] width 118 height 45
click at [138, 267] on link "11827770" at bounding box center [132, 268] width 46 height 12
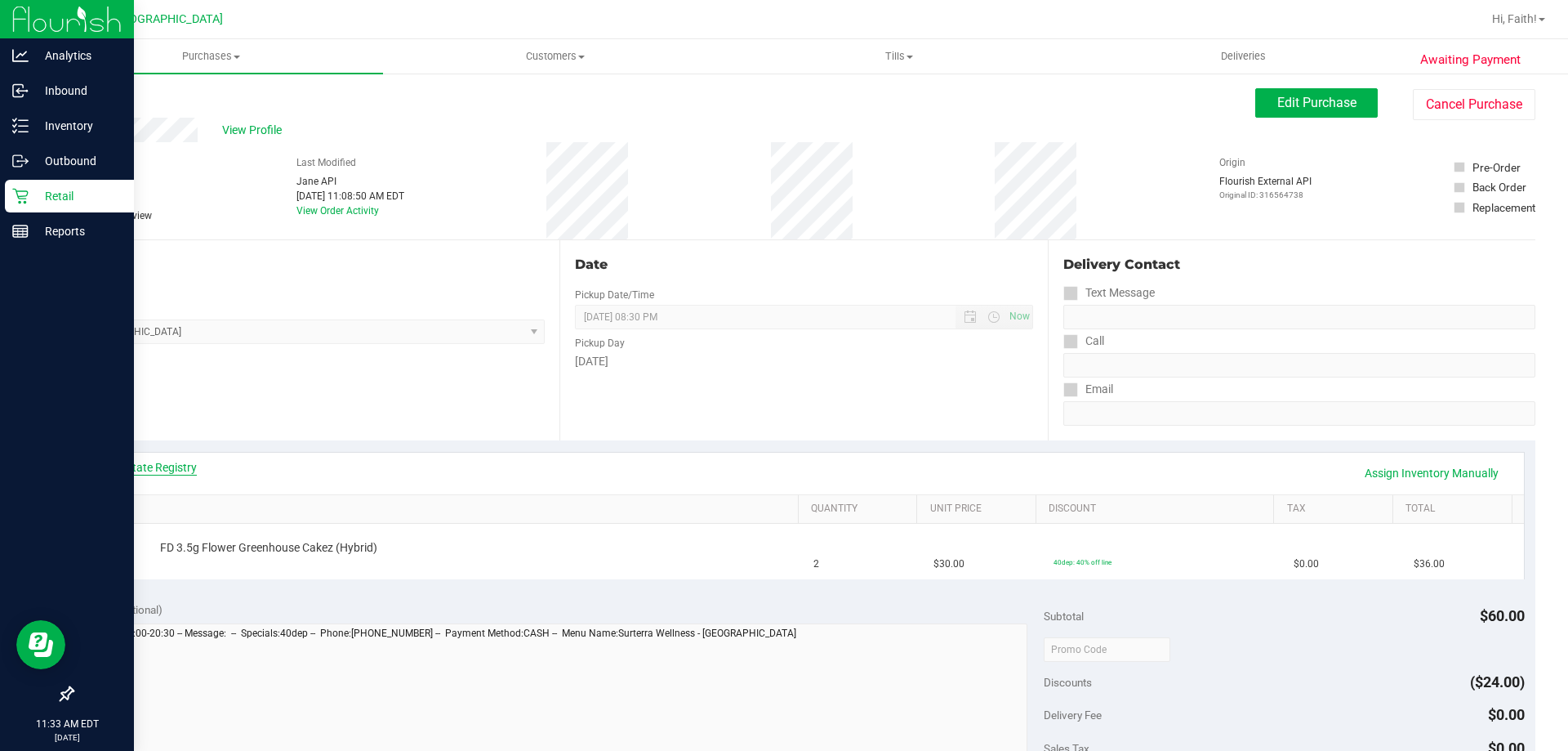
click at [180, 463] on link "View State Registry" at bounding box center [148, 467] width 98 height 17
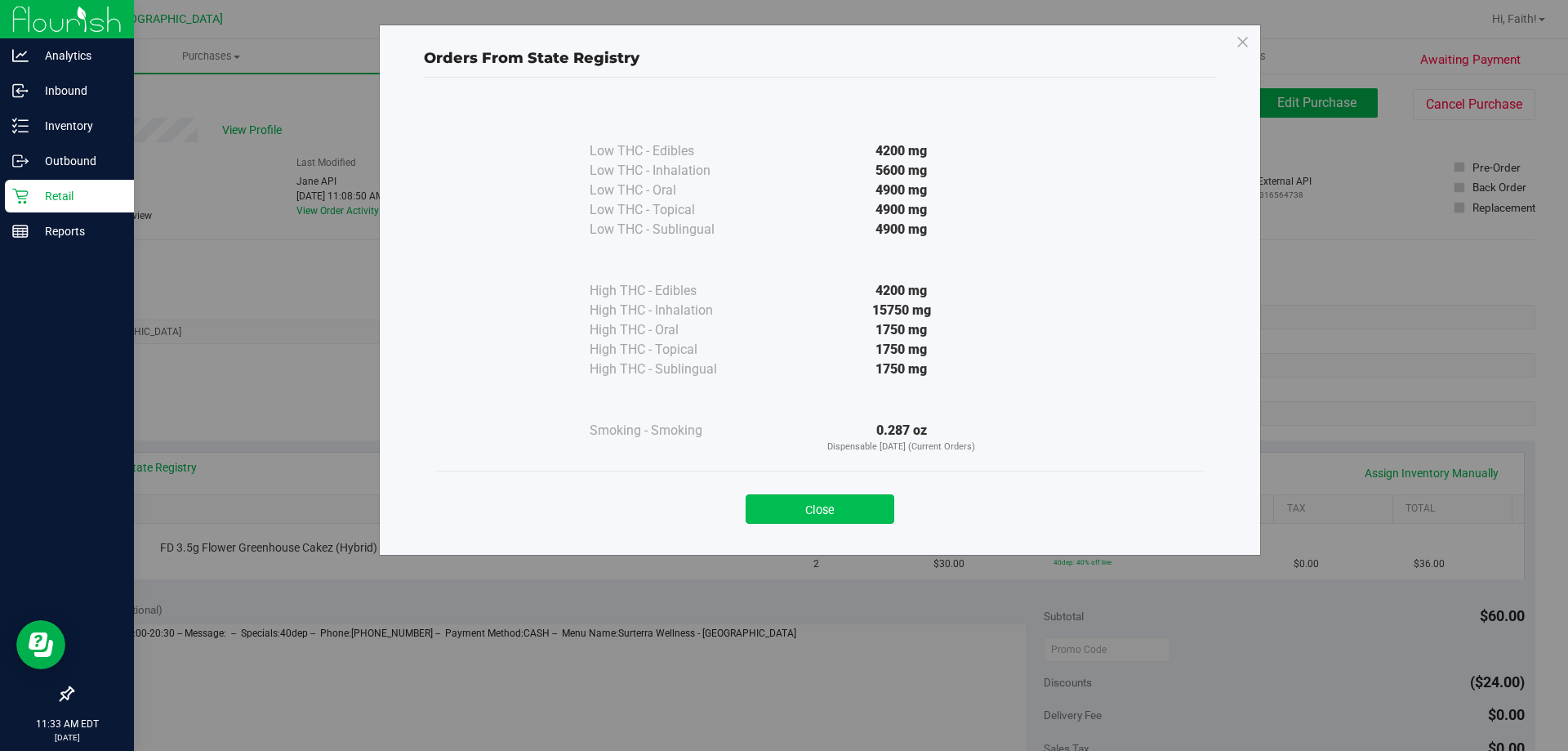
click at [824, 506] on button "Close" at bounding box center [820, 508] width 149 height 29
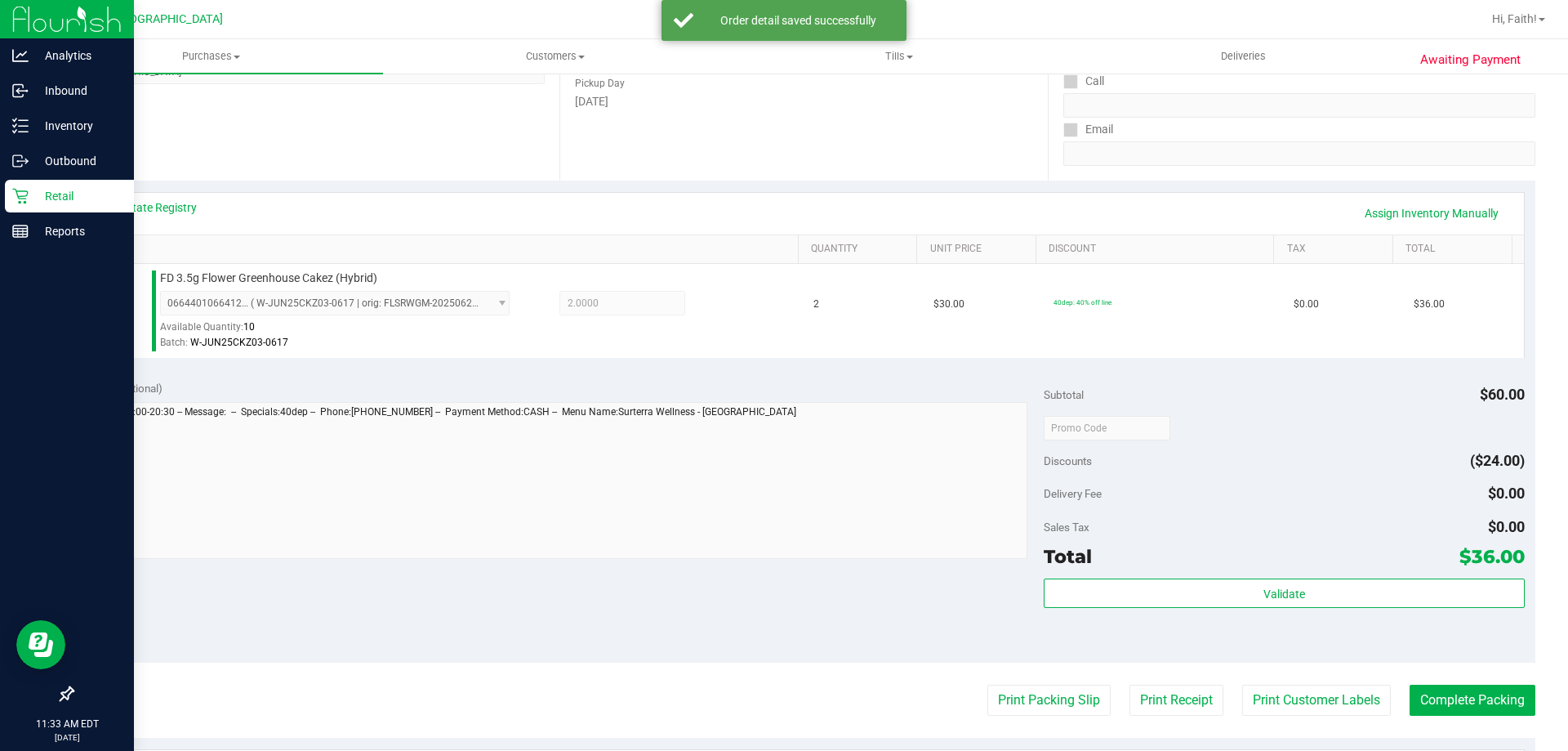
scroll to position [494, 0]
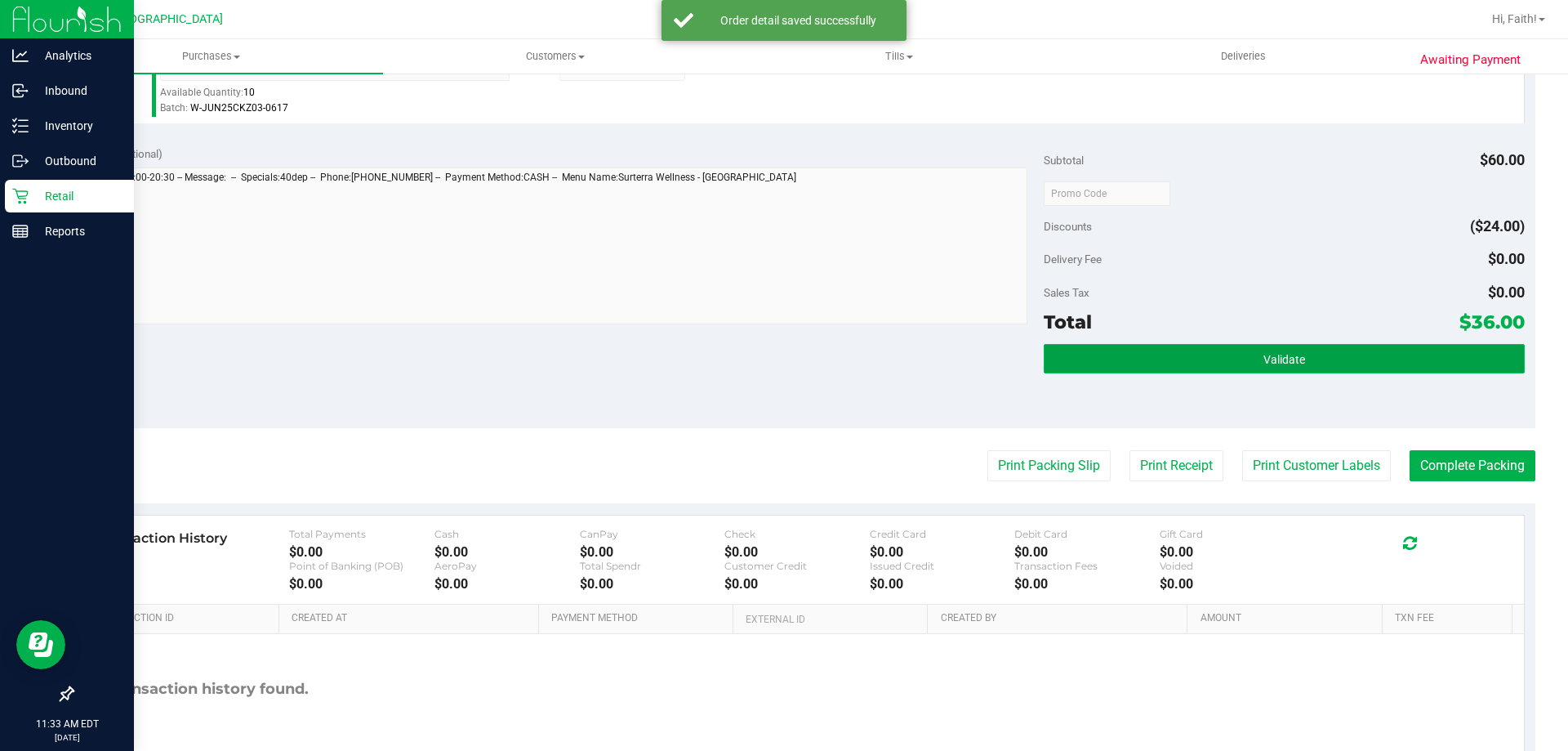
click at [1302, 368] on button "Validate" at bounding box center [1284, 358] width 481 height 29
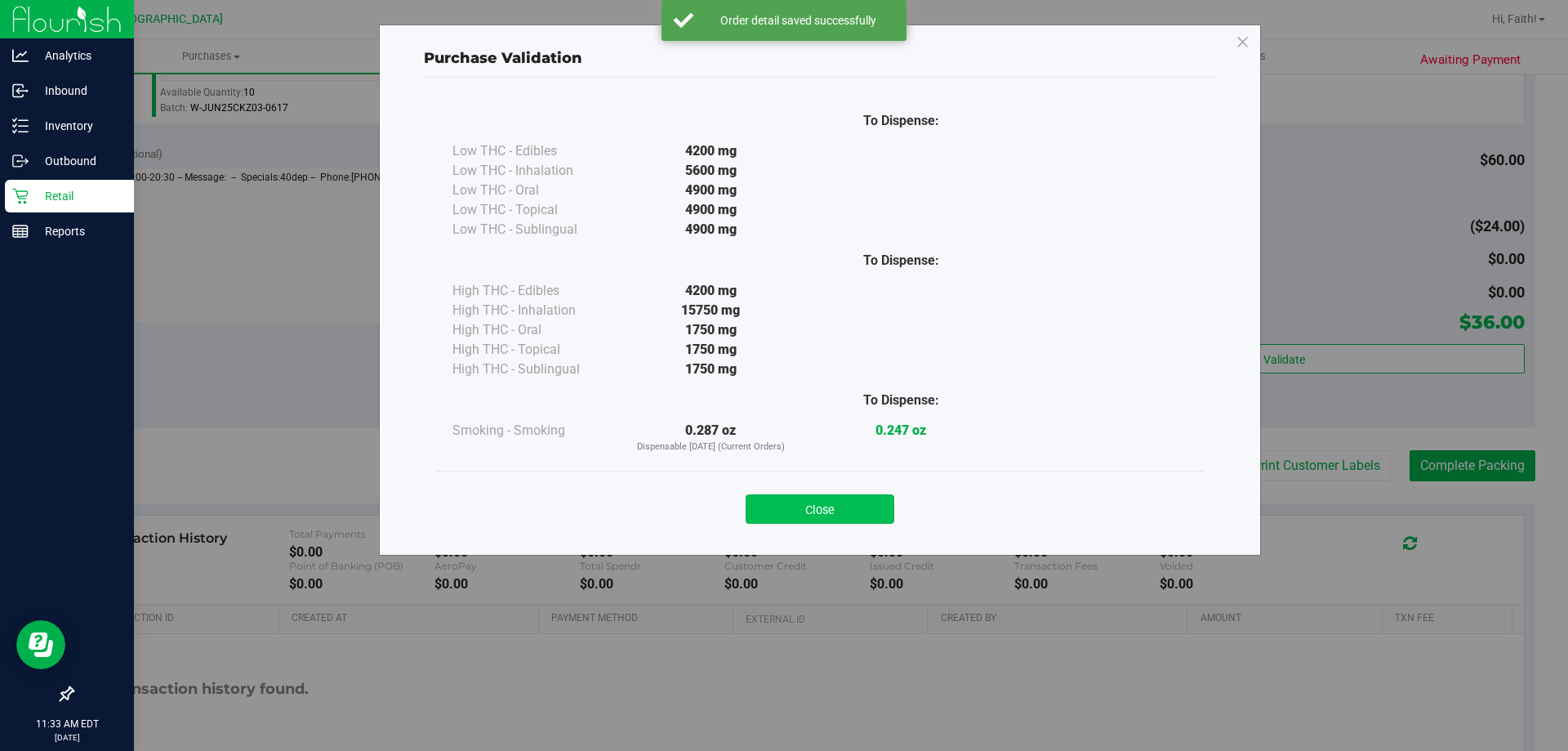
click at [855, 523] on button "Close" at bounding box center [820, 508] width 149 height 29
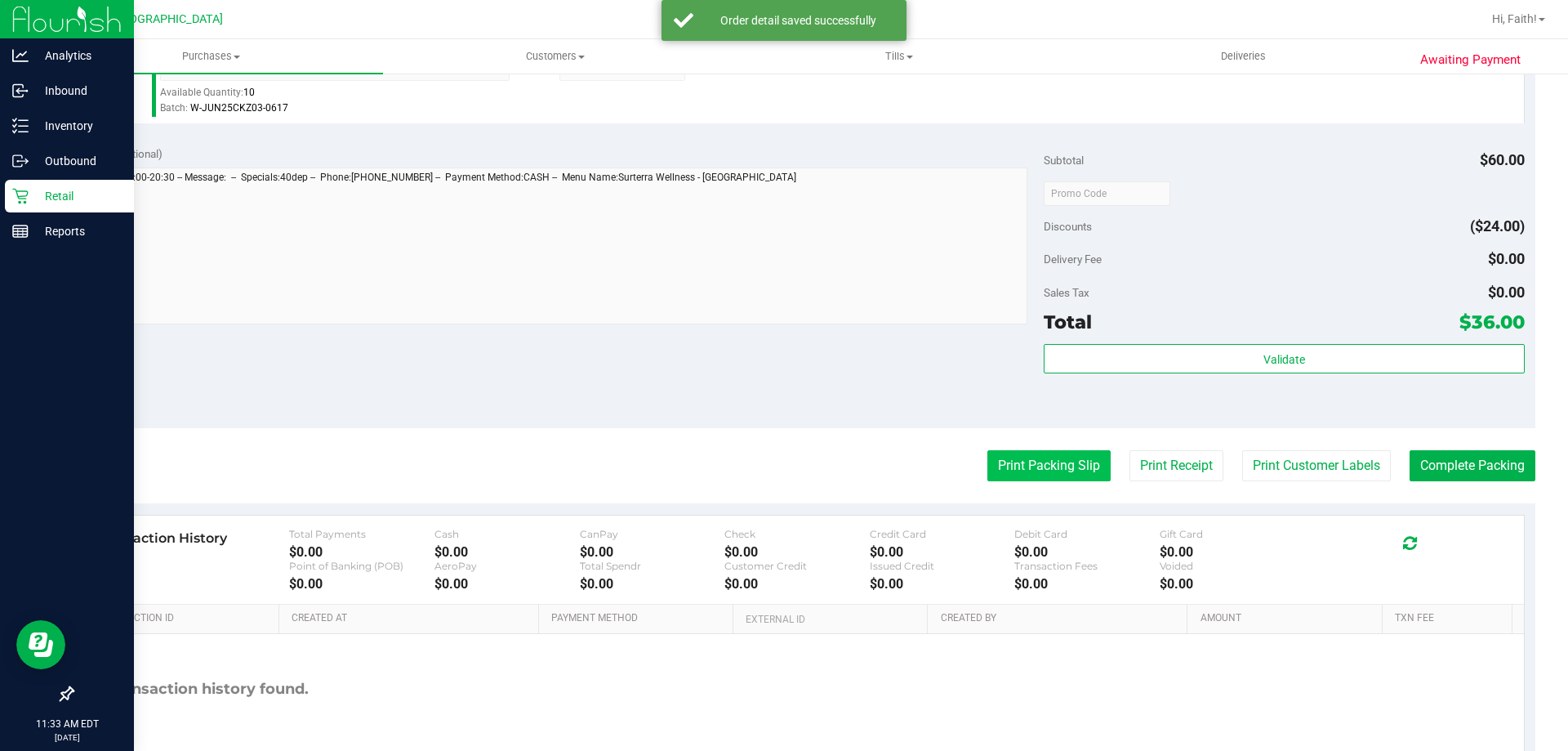
click at [1021, 456] on button "Print Packing Slip" at bounding box center [1049, 465] width 123 height 31
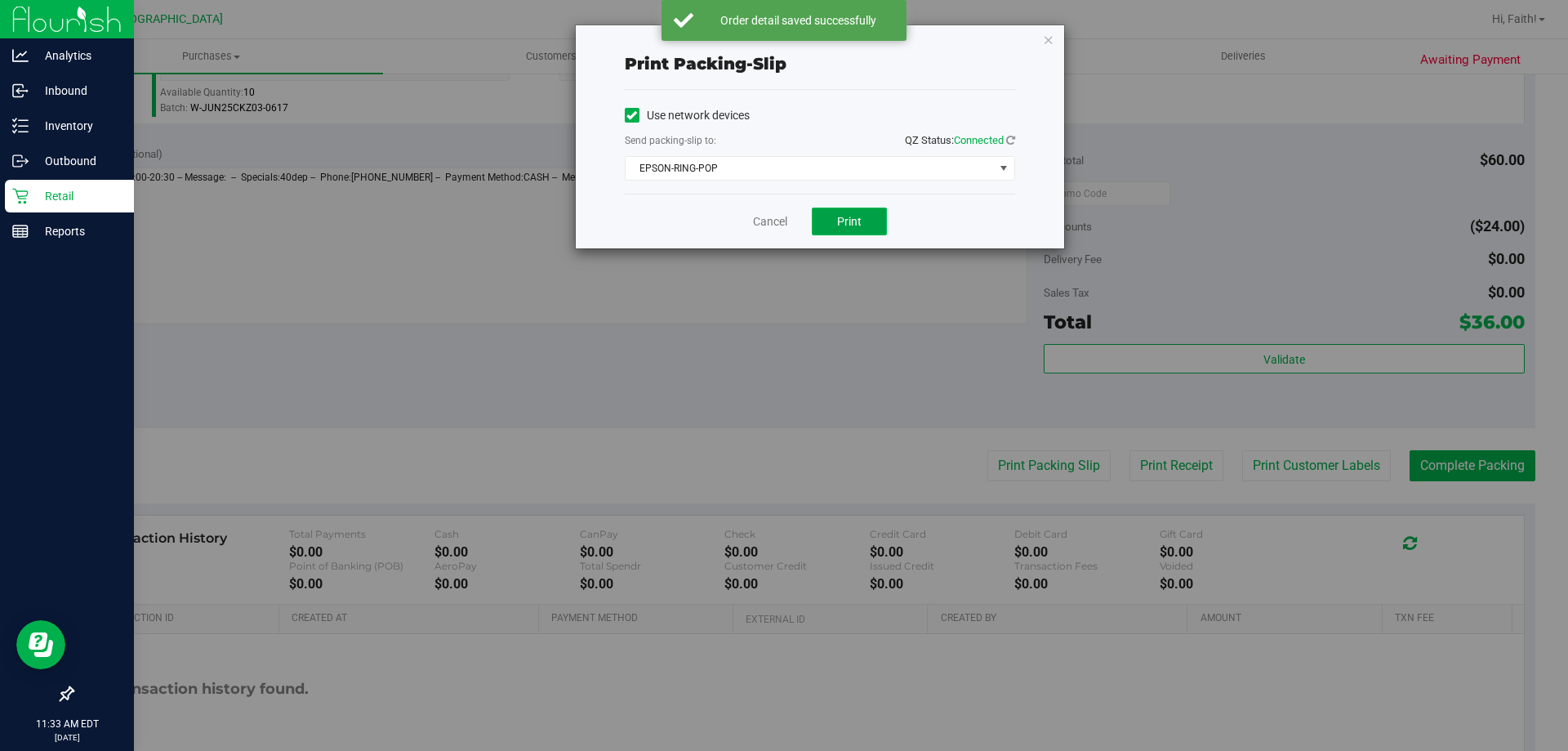
click at [855, 224] on span "Print" at bounding box center [849, 221] width 24 height 13
click at [1053, 38] on icon "button" at bounding box center [1048, 39] width 12 height 20
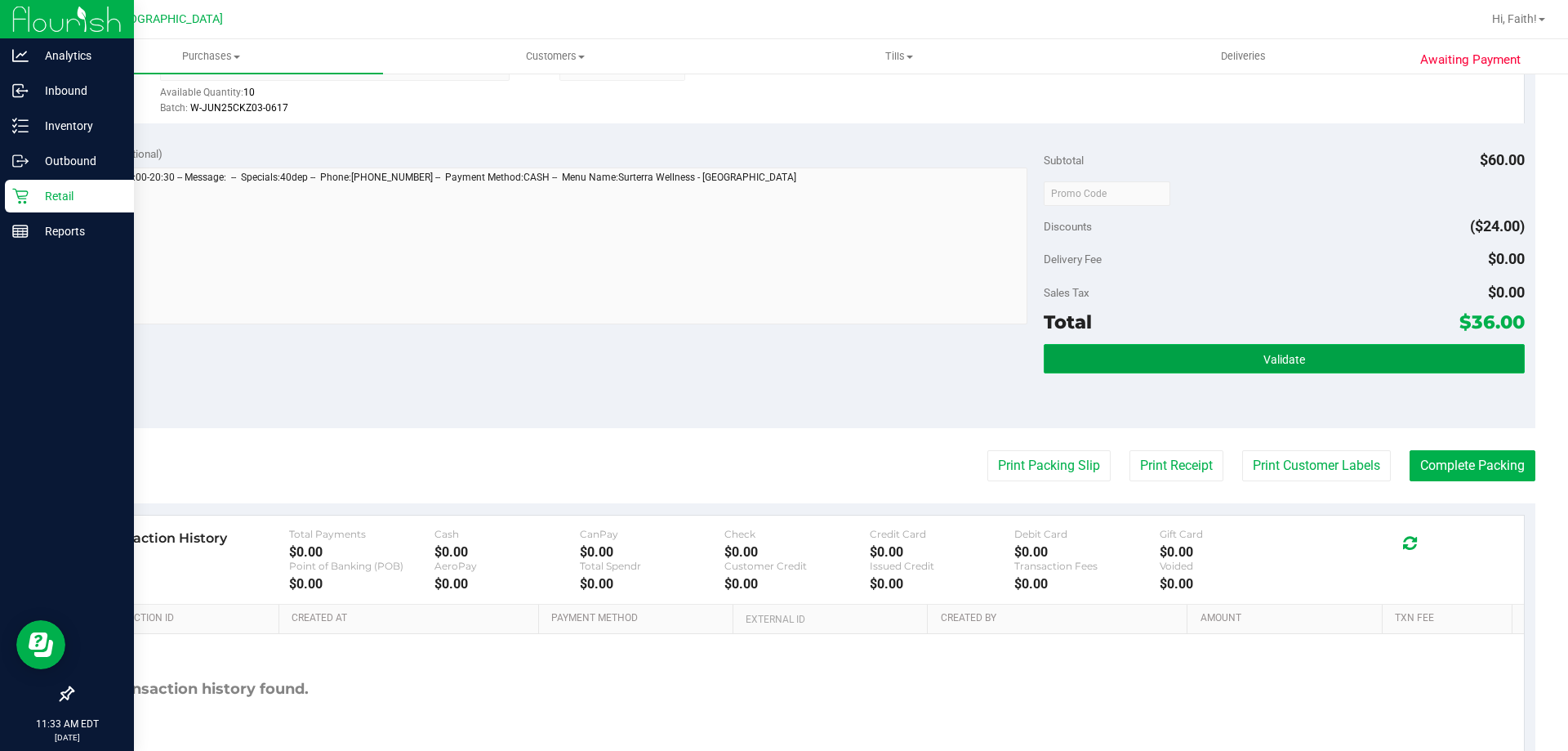
click at [1373, 371] on button "Validate" at bounding box center [1284, 358] width 481 height 29
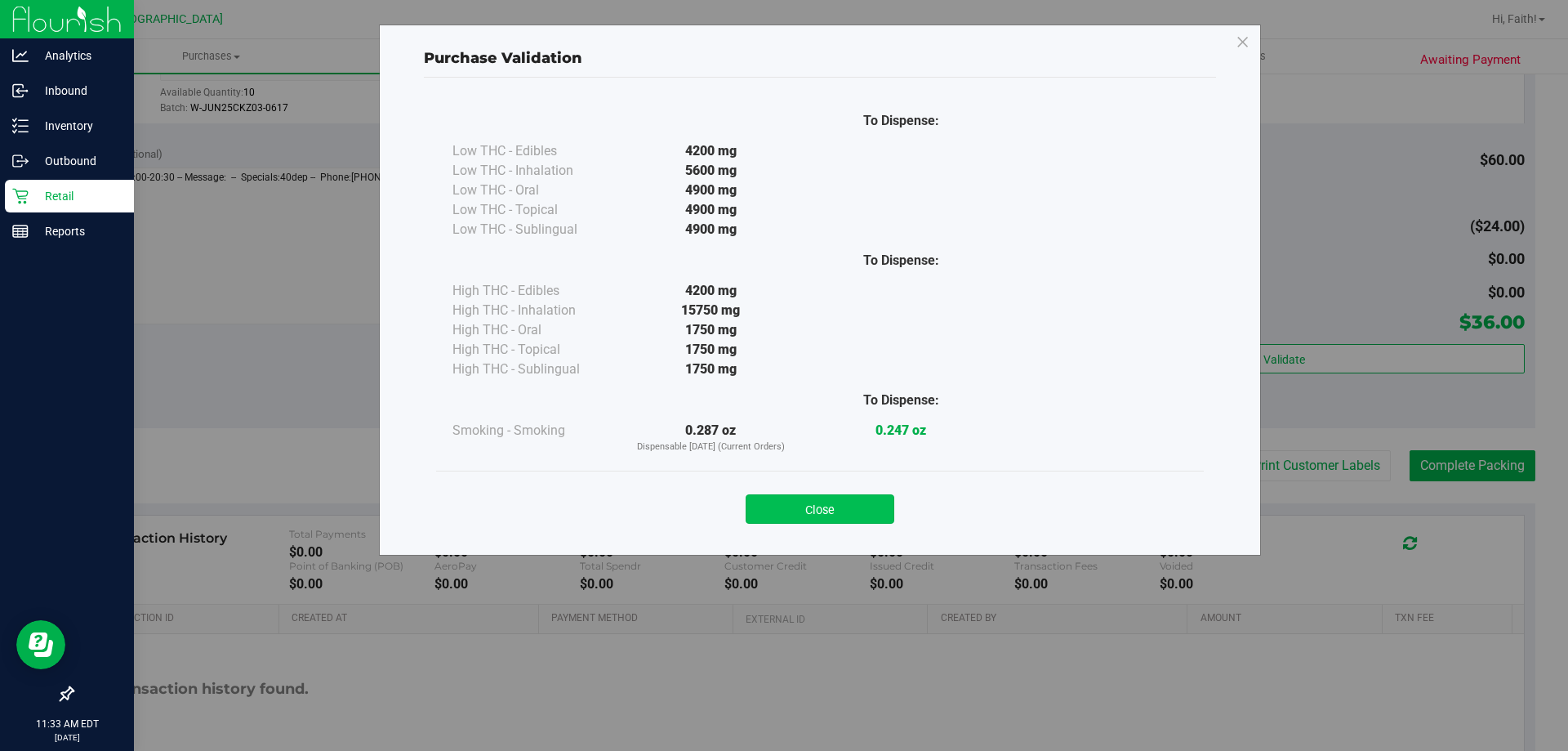
click at [867, 501] on button "Close" at bounding box center [820, 508] width 149 height 29
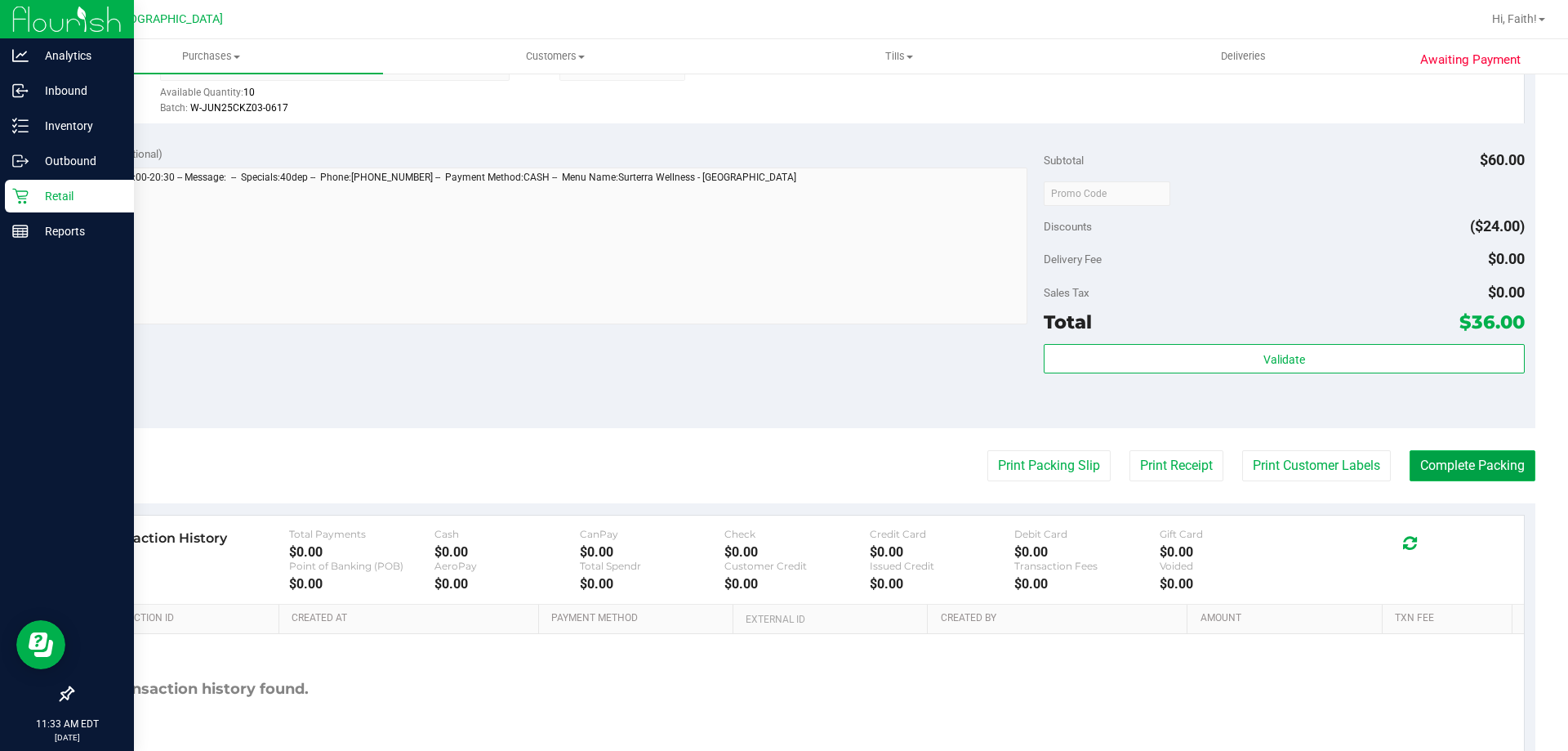
click at [1479, 468] on button "Complete Packing" at bounding box center [1472, 465] width 126 height 31
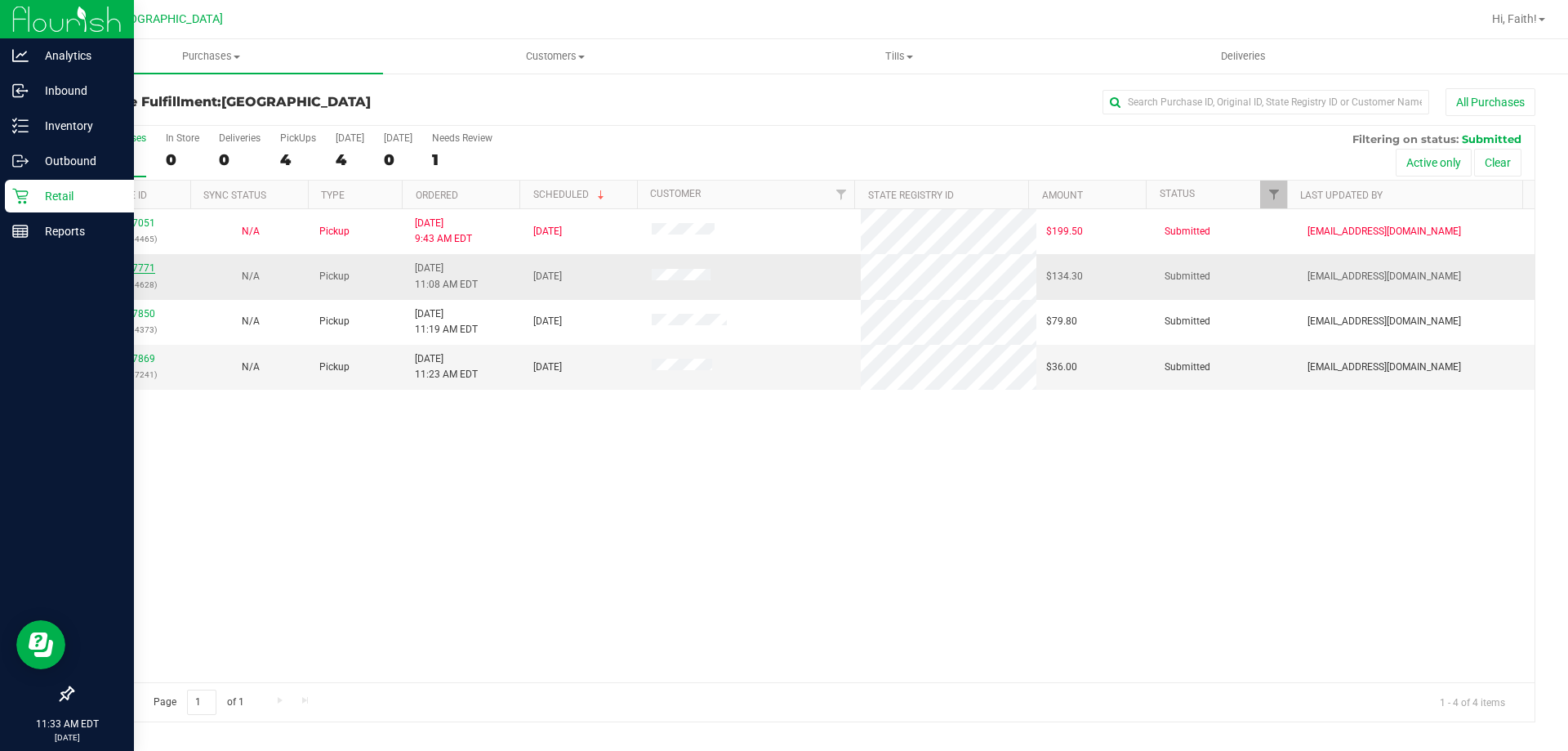
click at [126, 267] on link "11827771" at bounding box center [132, 268] width 46 height 12
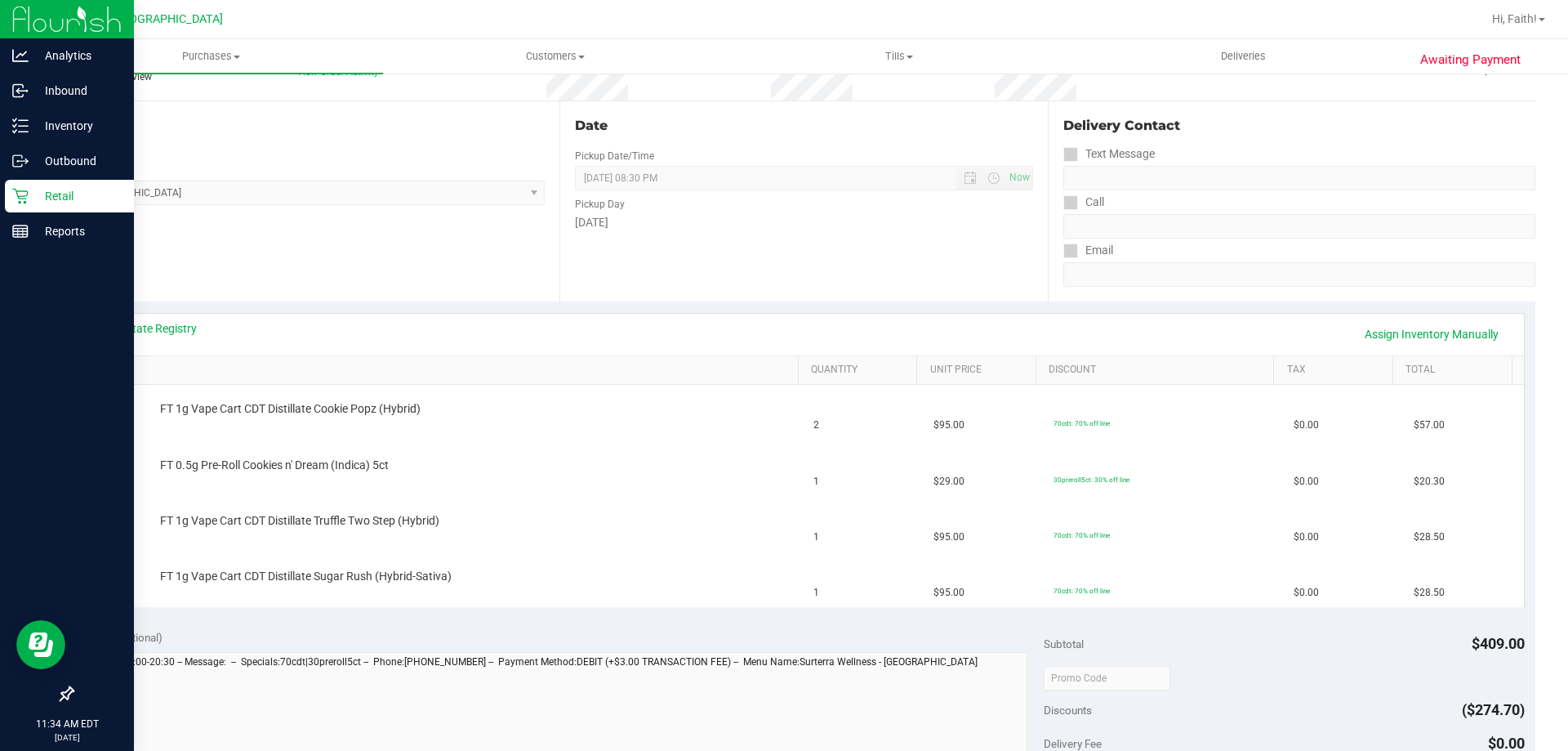
scroll to position [222, 0]
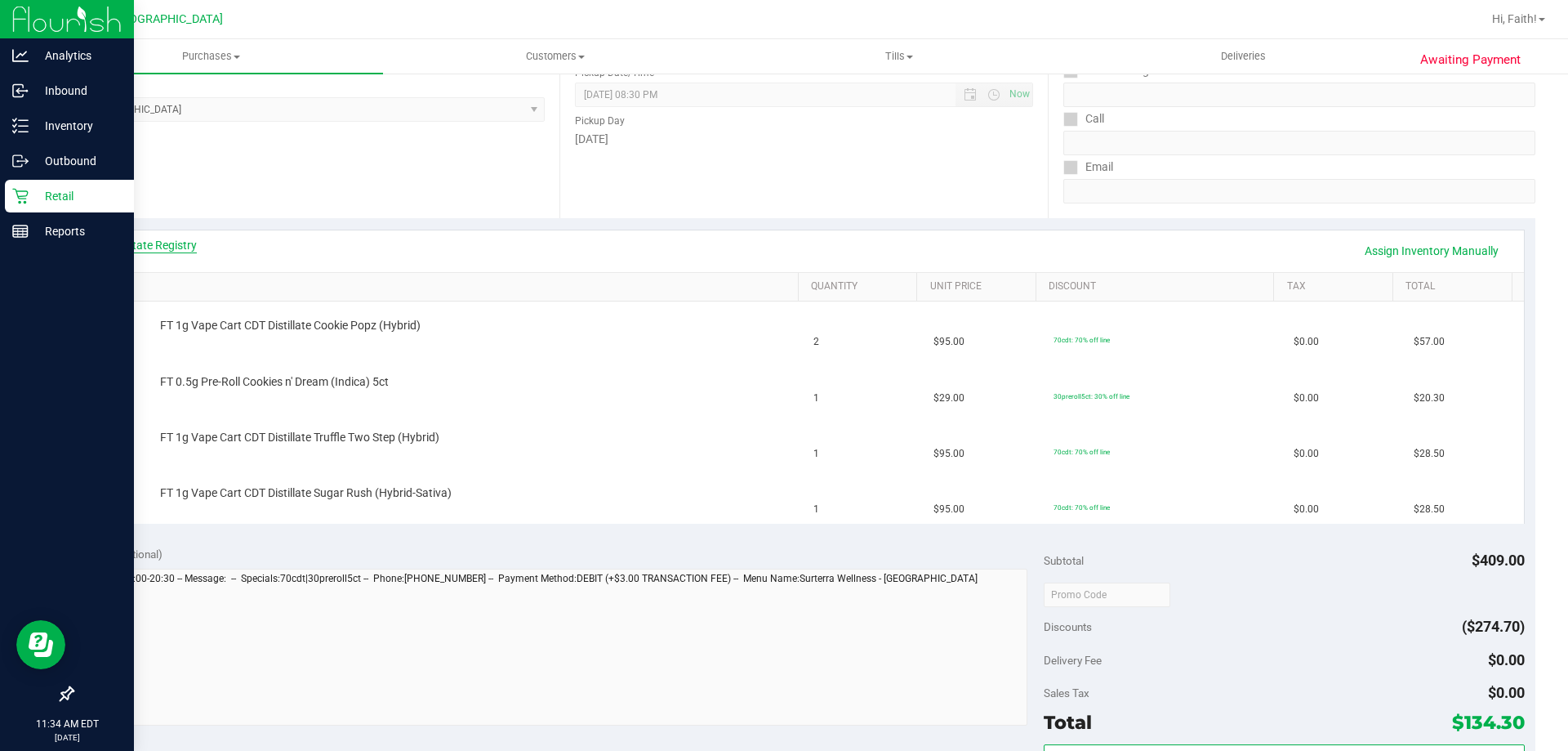
click at [149, 248] on link "View State Registry" at bounding box center [148, 245] width 98 height 17
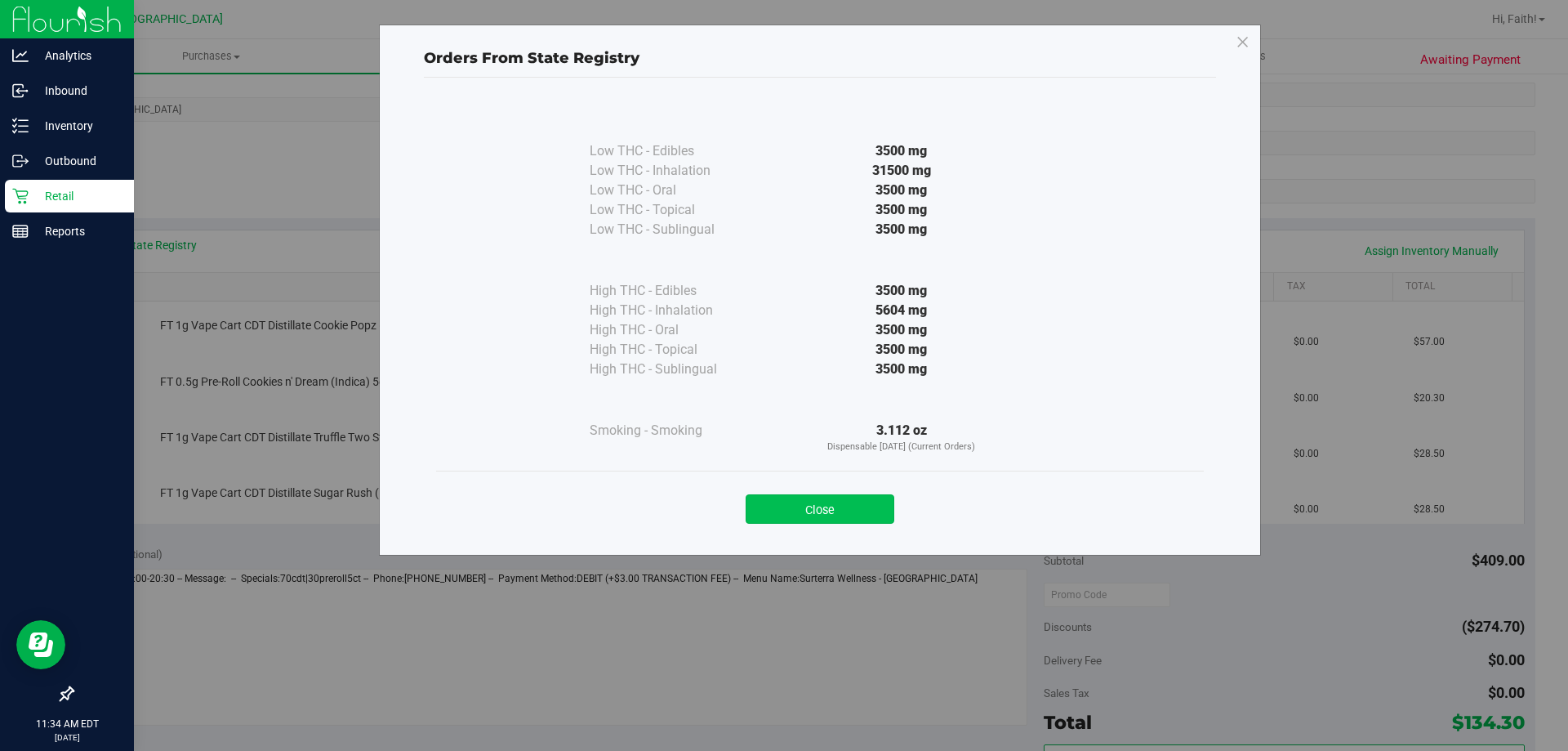
click at [831, 500] on button "Close" at bounding box center [820, 508] width 149 height 29
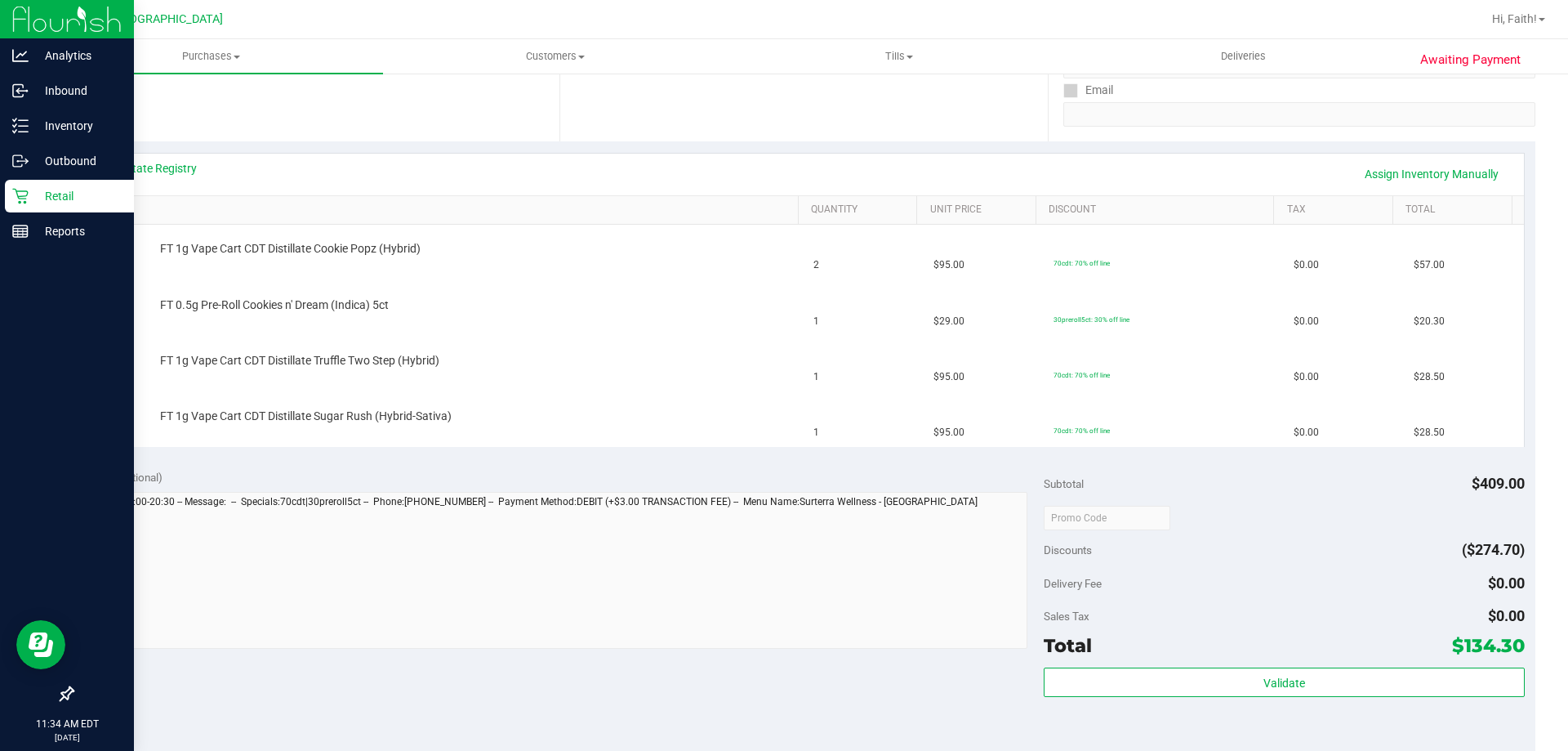
scroll to position [301, 0]
click at [141, 151] on div "View State Registry Assign Inventory Manually" at bounding box center [804, 172] width 1440 height 42
click at [174, 166] on link "View State Registry" at bounding box center [148, 166] width 98 height 17
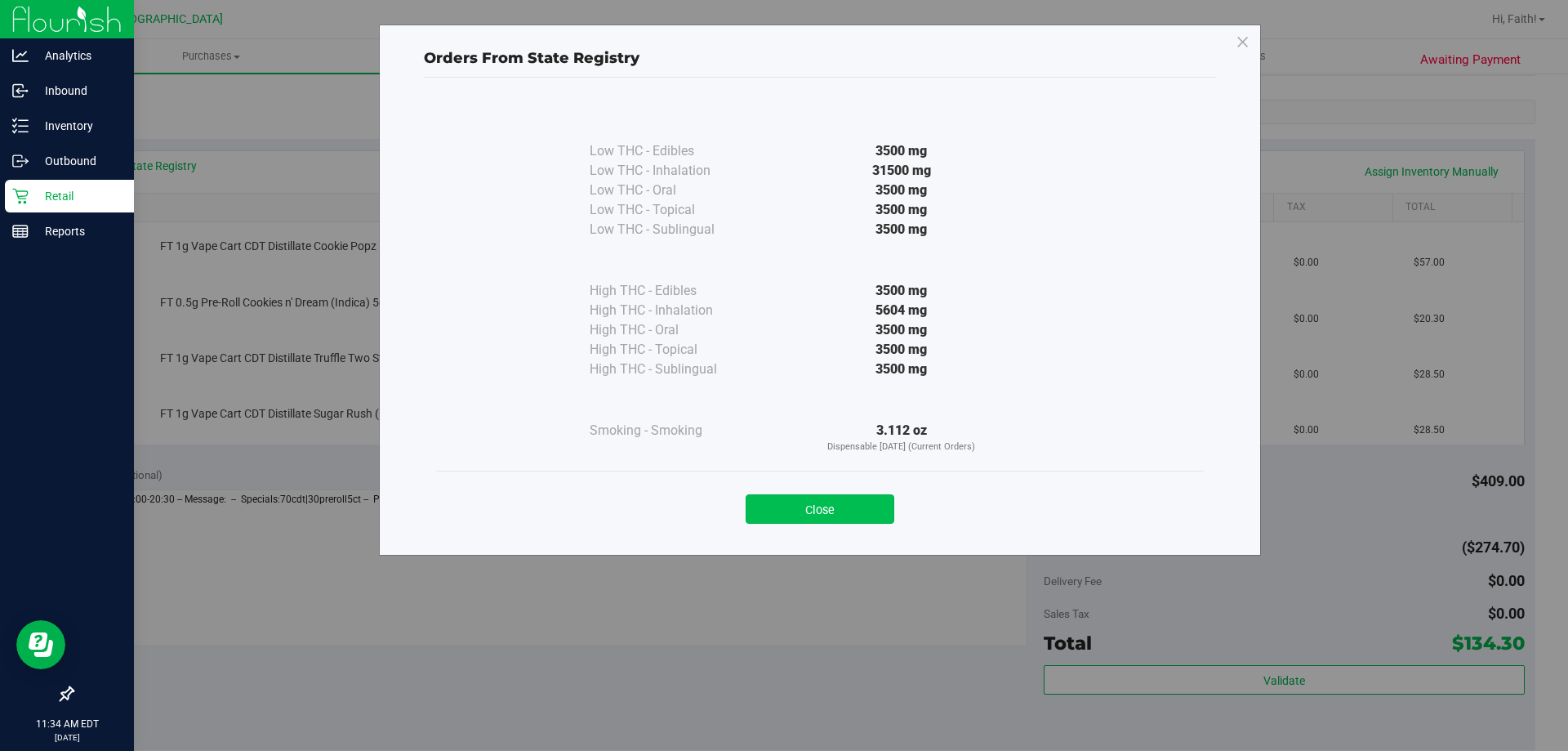
click at [836, 496] on button "Close" at bounding box center [820, 508] width 149 height 29
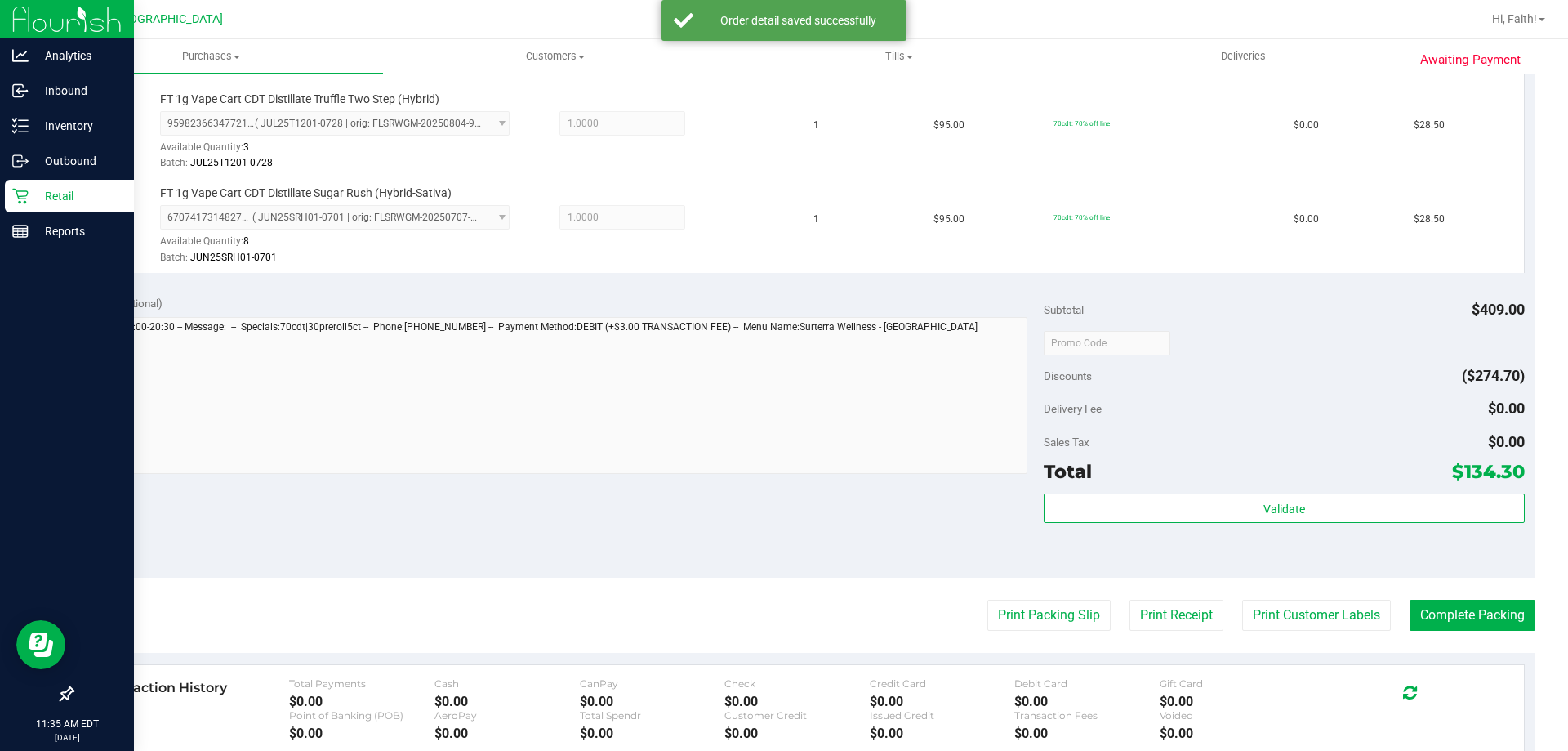
scroll to position [672, 0]
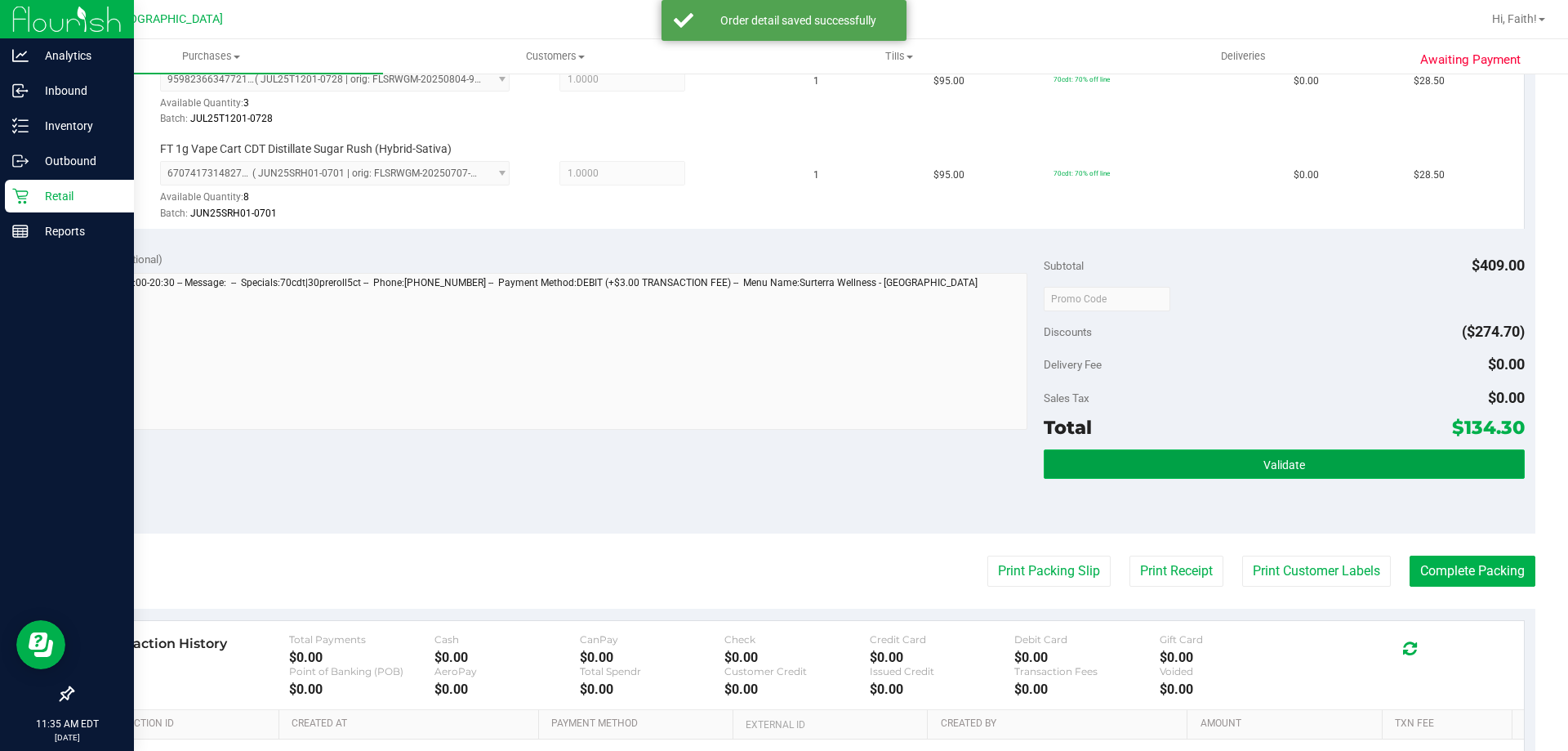
click at [1214, 473] on button "Validate" at bounding box center [1284, 463] width 481 height 29
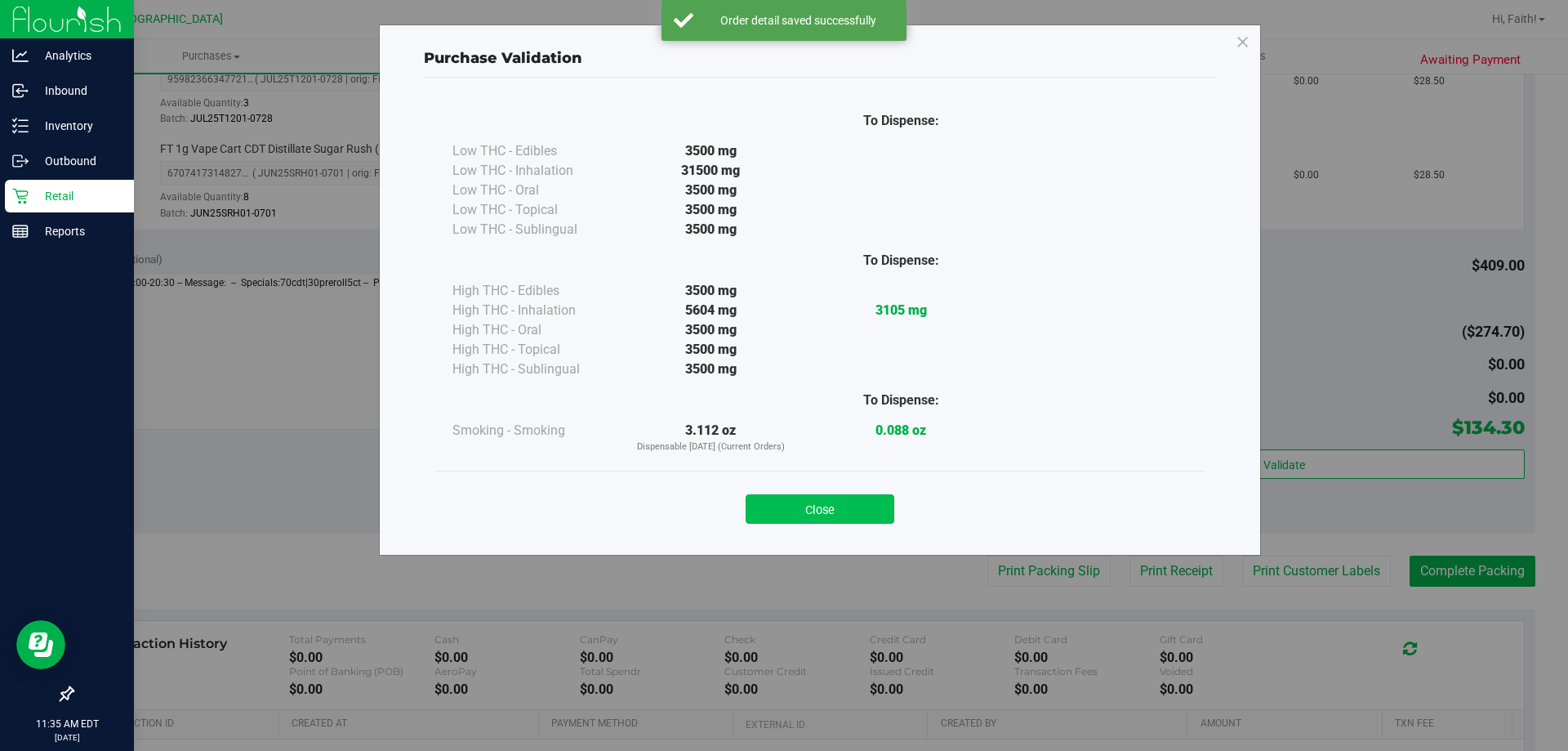
click at [799, 497] on button "Close" at bounding box center [820, 508] width 149 height 29
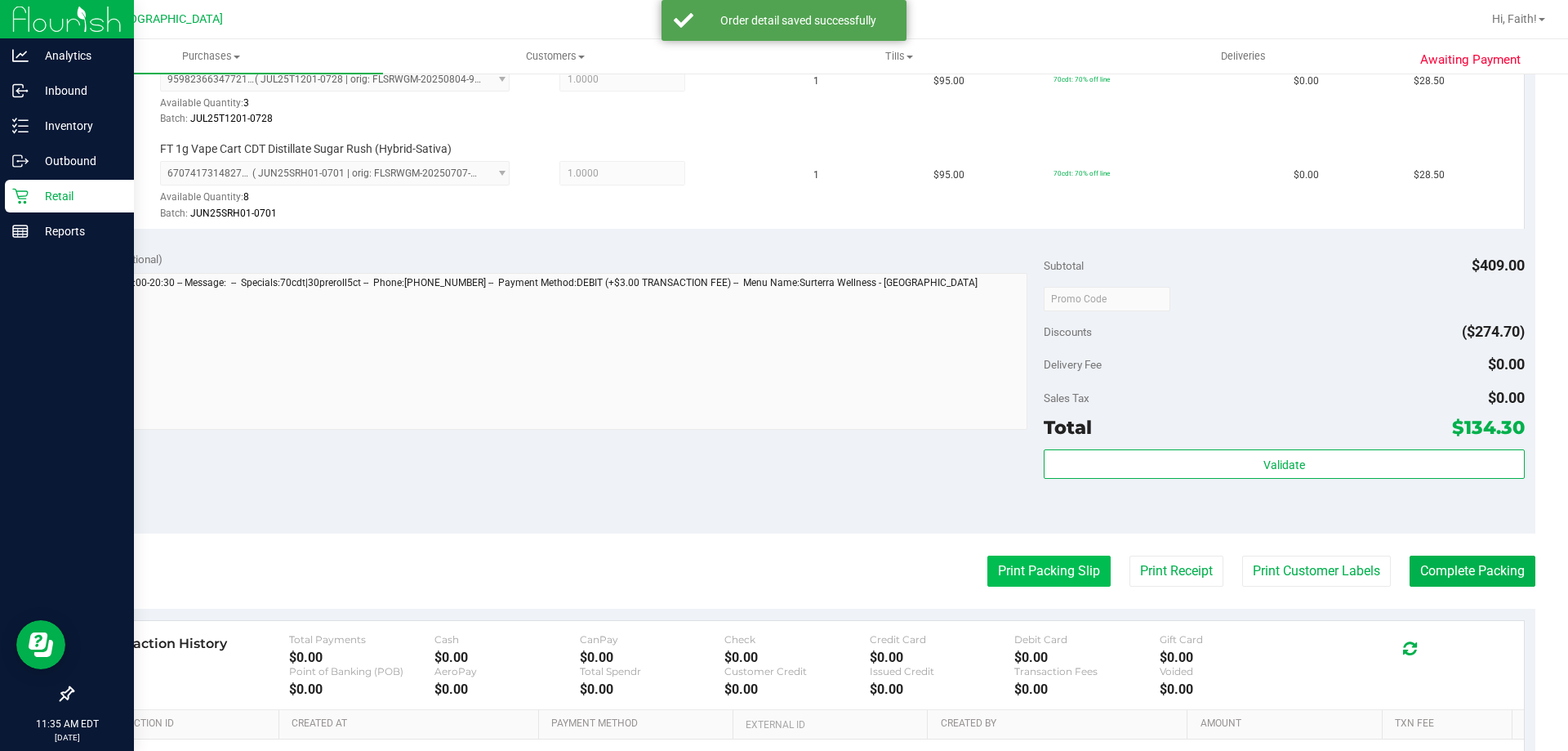
click at [1010, 560] on button "Print Packing Slip" at bounding box center [1049, 571] width 123 height 31
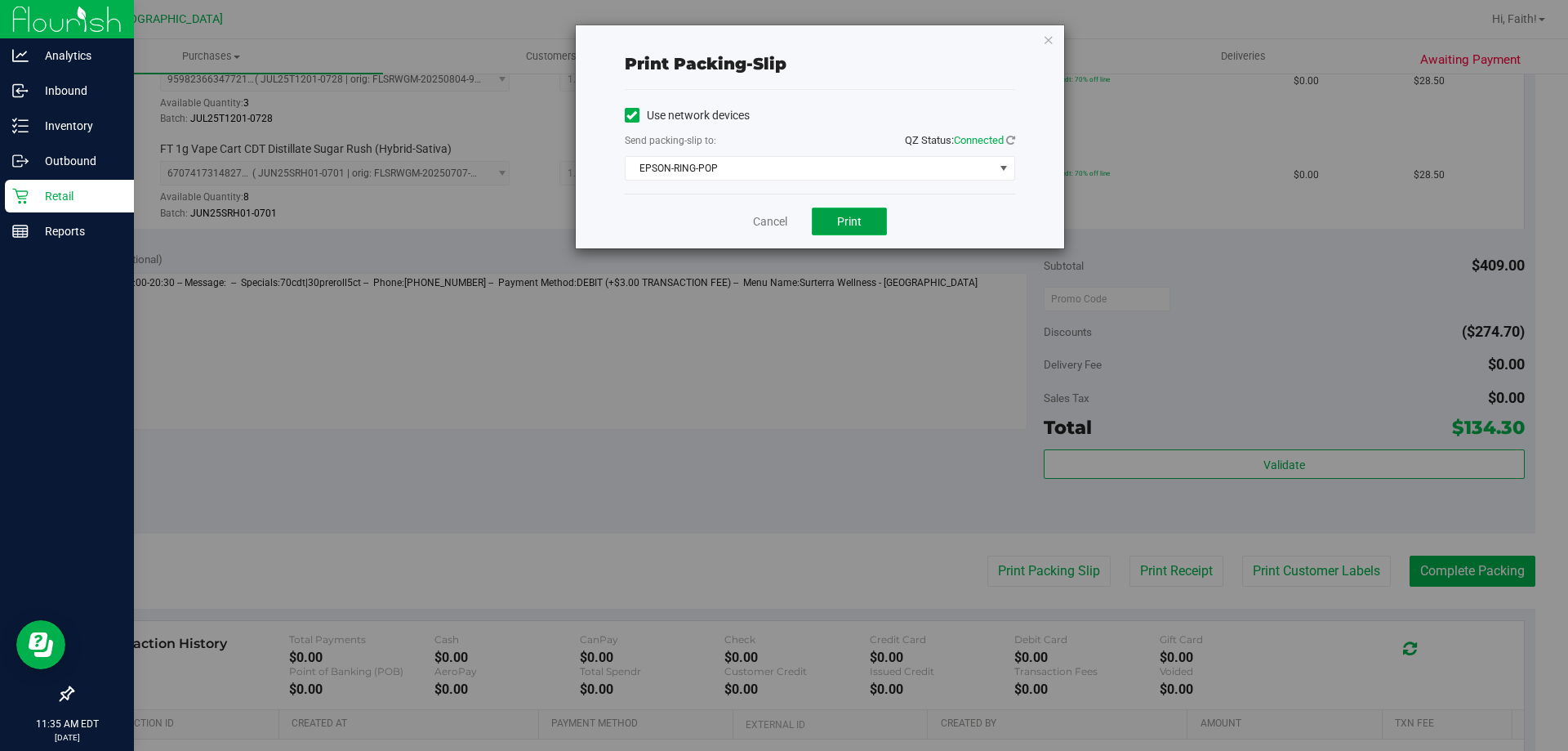
click at [865, 225] on button "Print" at bounding box center [849, 220] width 75 height 27
click at [1048, 45] on icon "button" at bounding box center [1048, 39] width 12 height 20
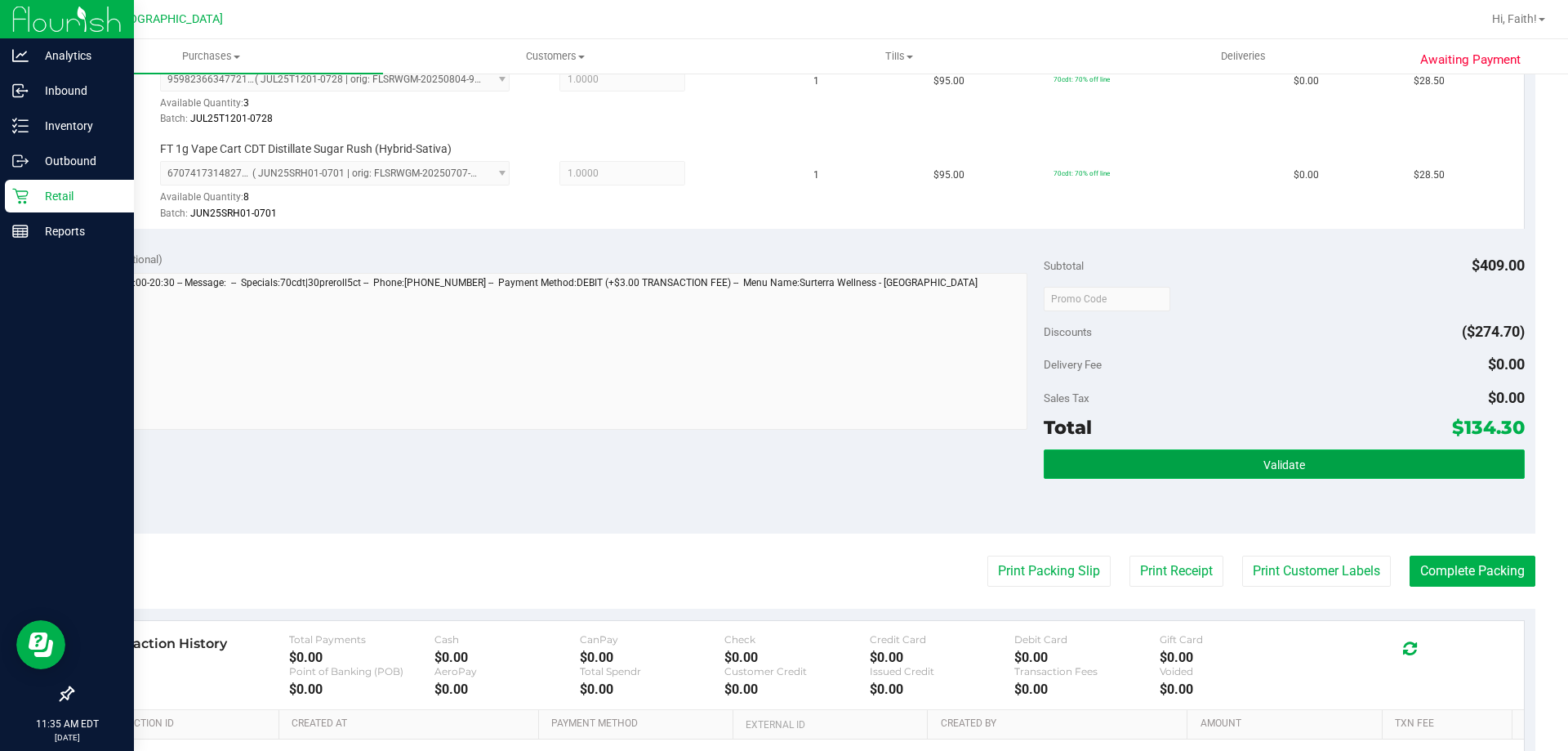
click at [1369, 472] on button "Validate" at bounding box center [1284, 463] width 481 height 29
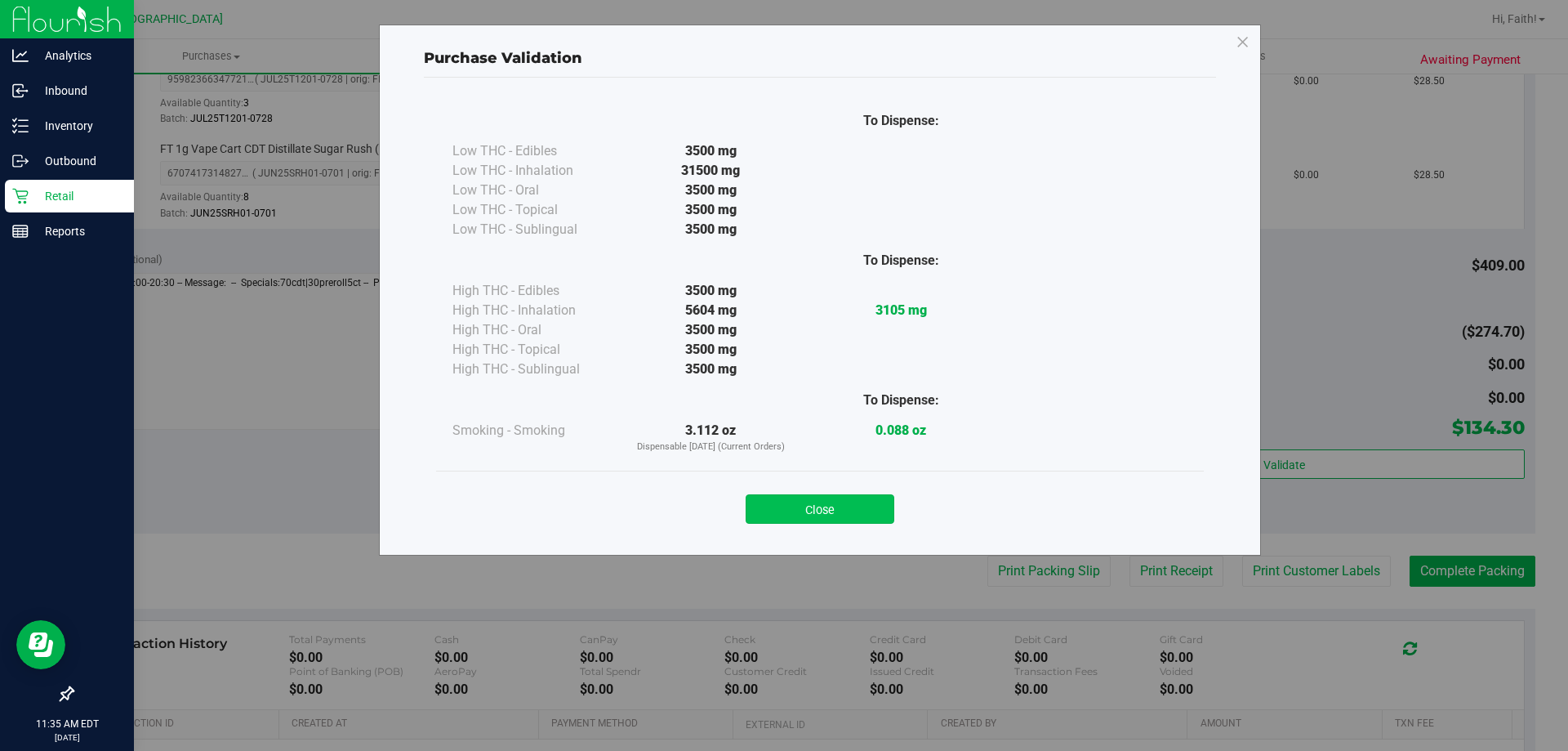
click at [859, 520] on button "Close" at bounding box center [820, 508] width 149 height 29
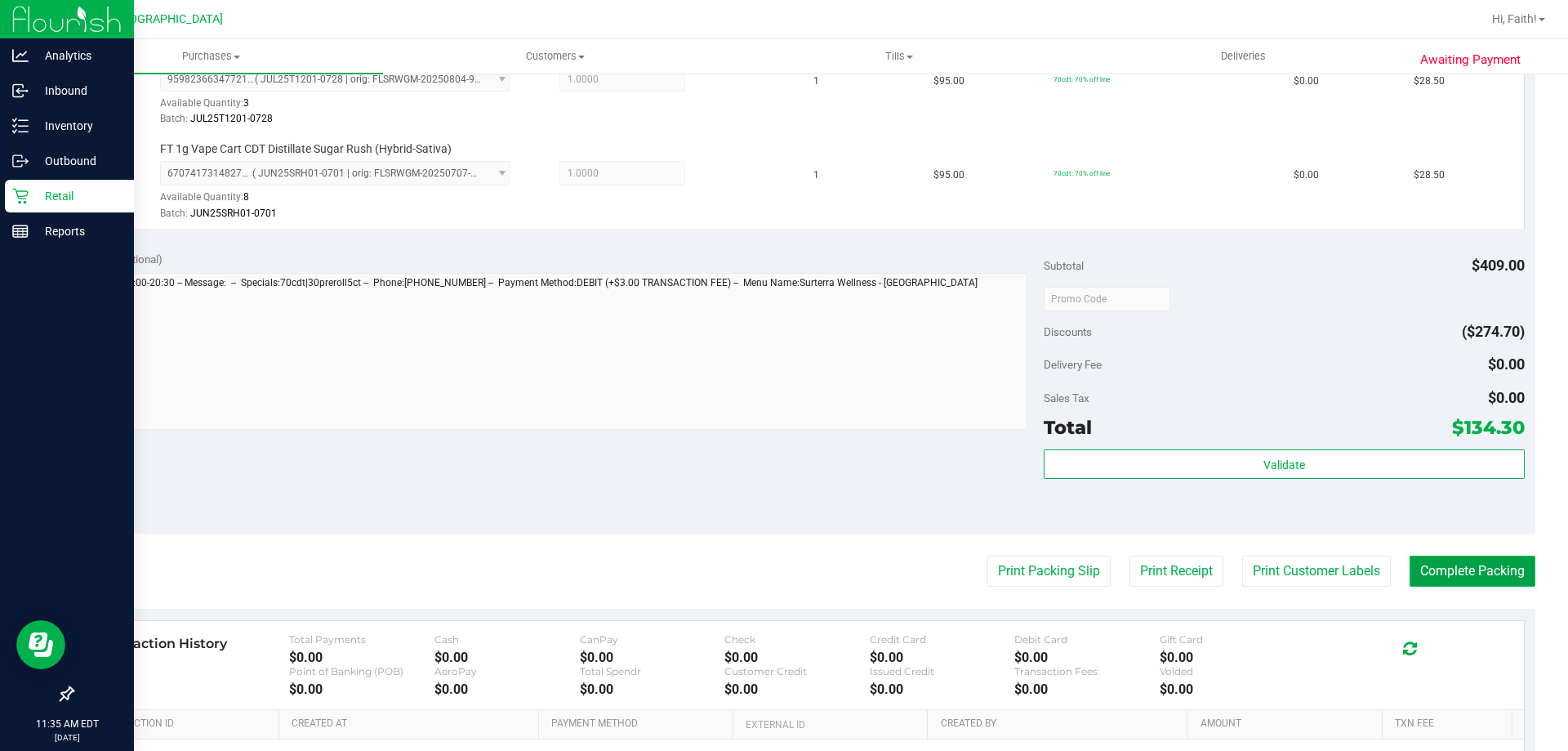
click at [1444, 568] on button "Complete Packing" at bounding box center [1472, 571] width 126 height 31
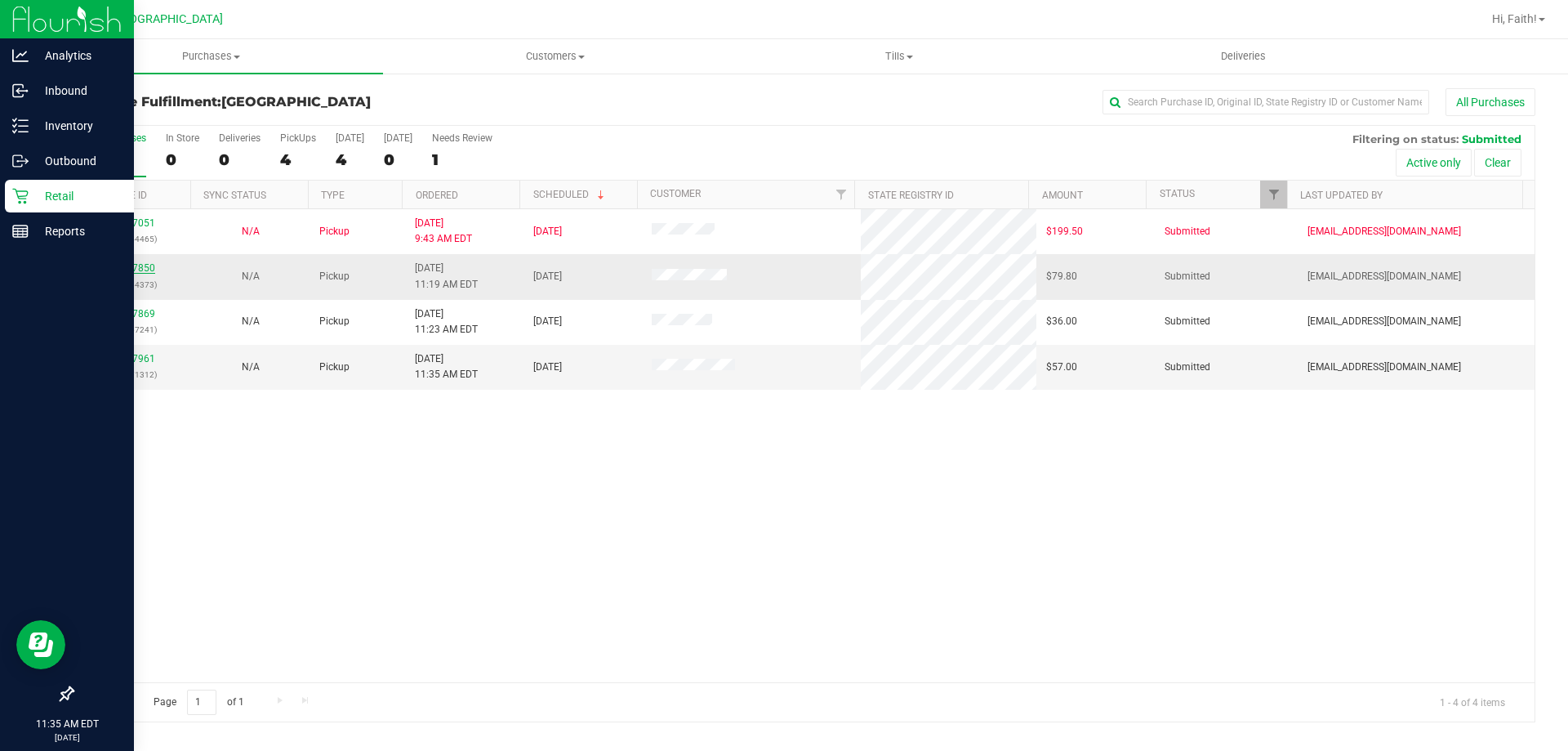
click at [127, 268] on link "11827850" at bounding box center [132, 268] width 46 height 12
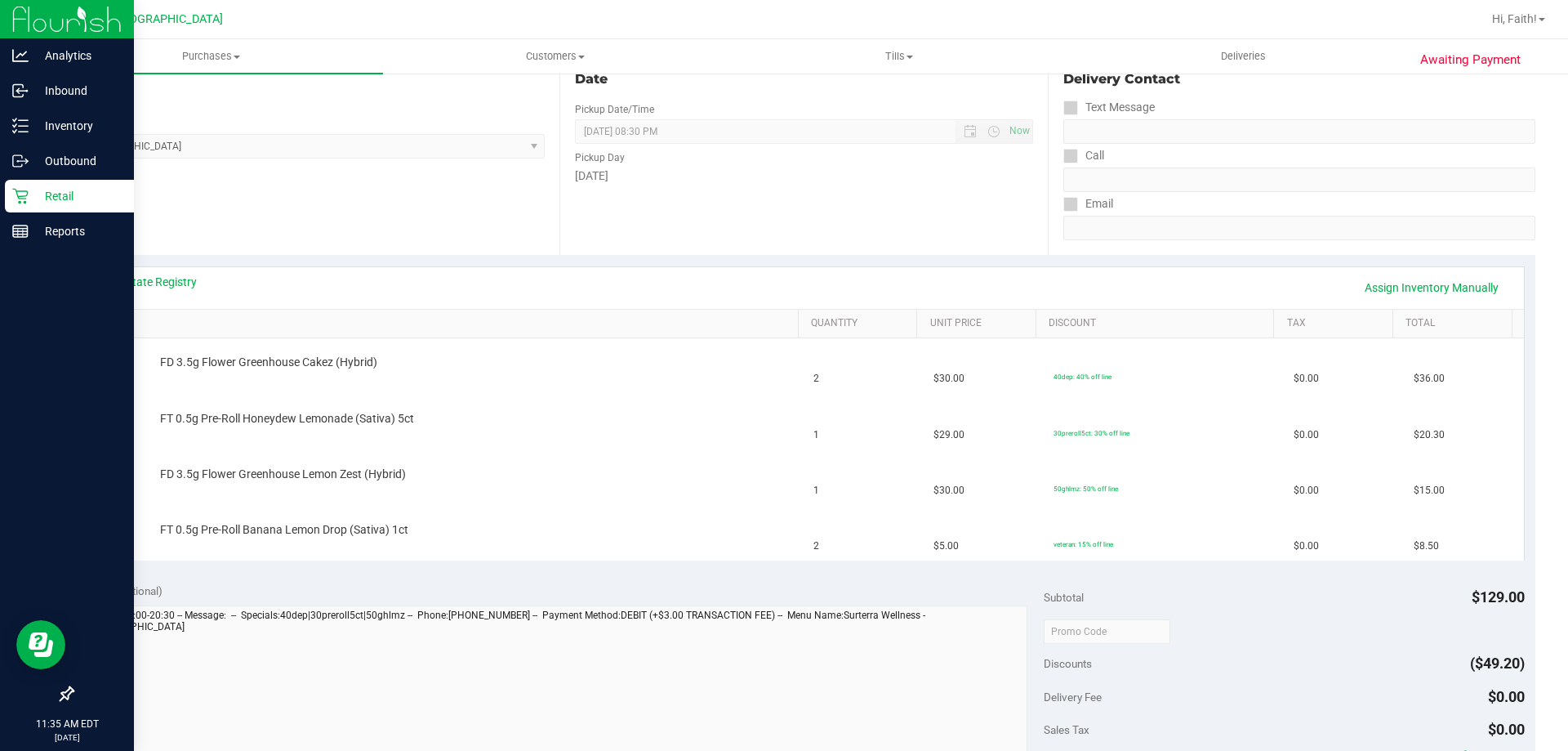
scroll to position [234, 0]
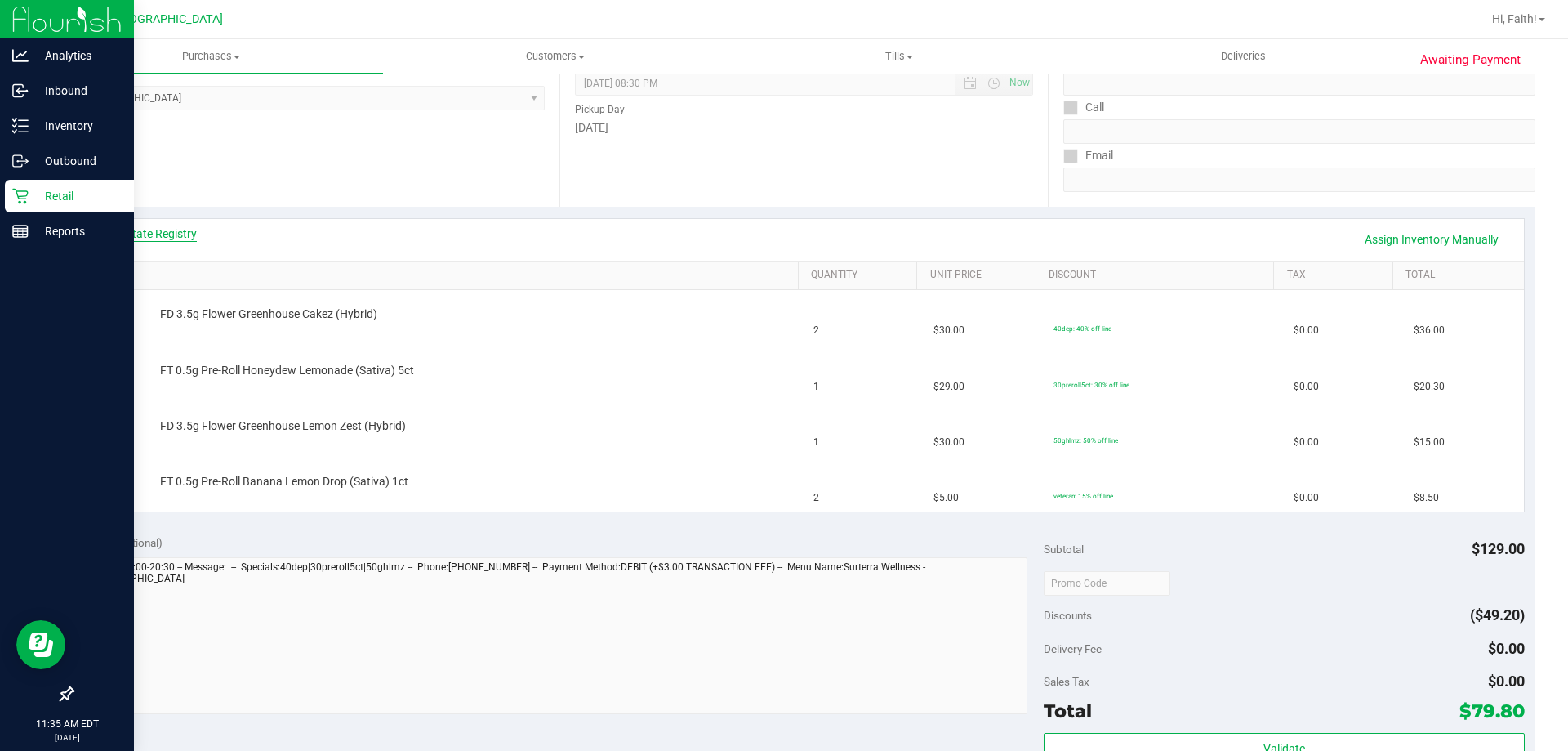
click at [168, 232] on link "View State Registry" at bounding box center [148, 234] width 98 height 17
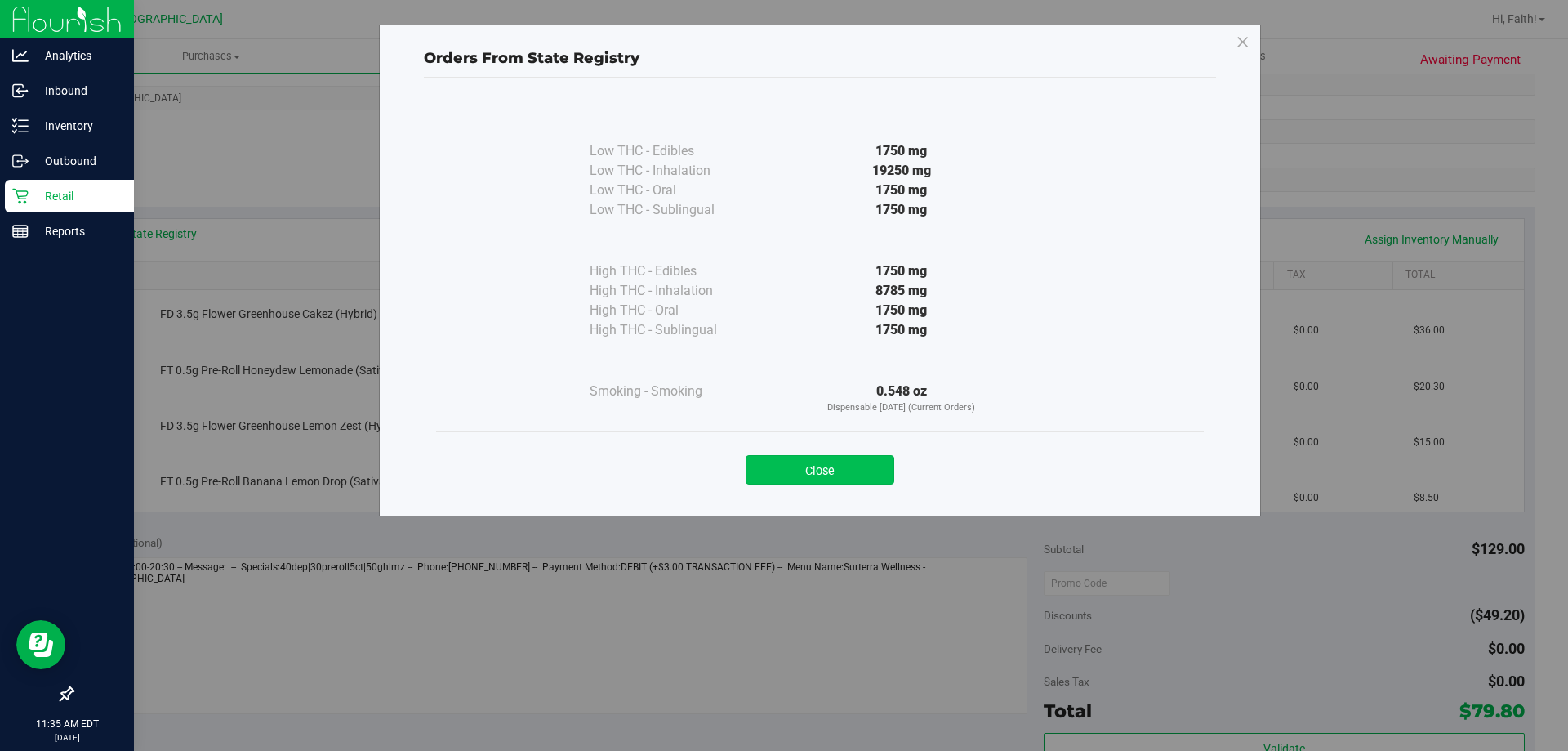
click at [825, 478] on button "Close" at bounding box center [820, 469] width 149 height 29
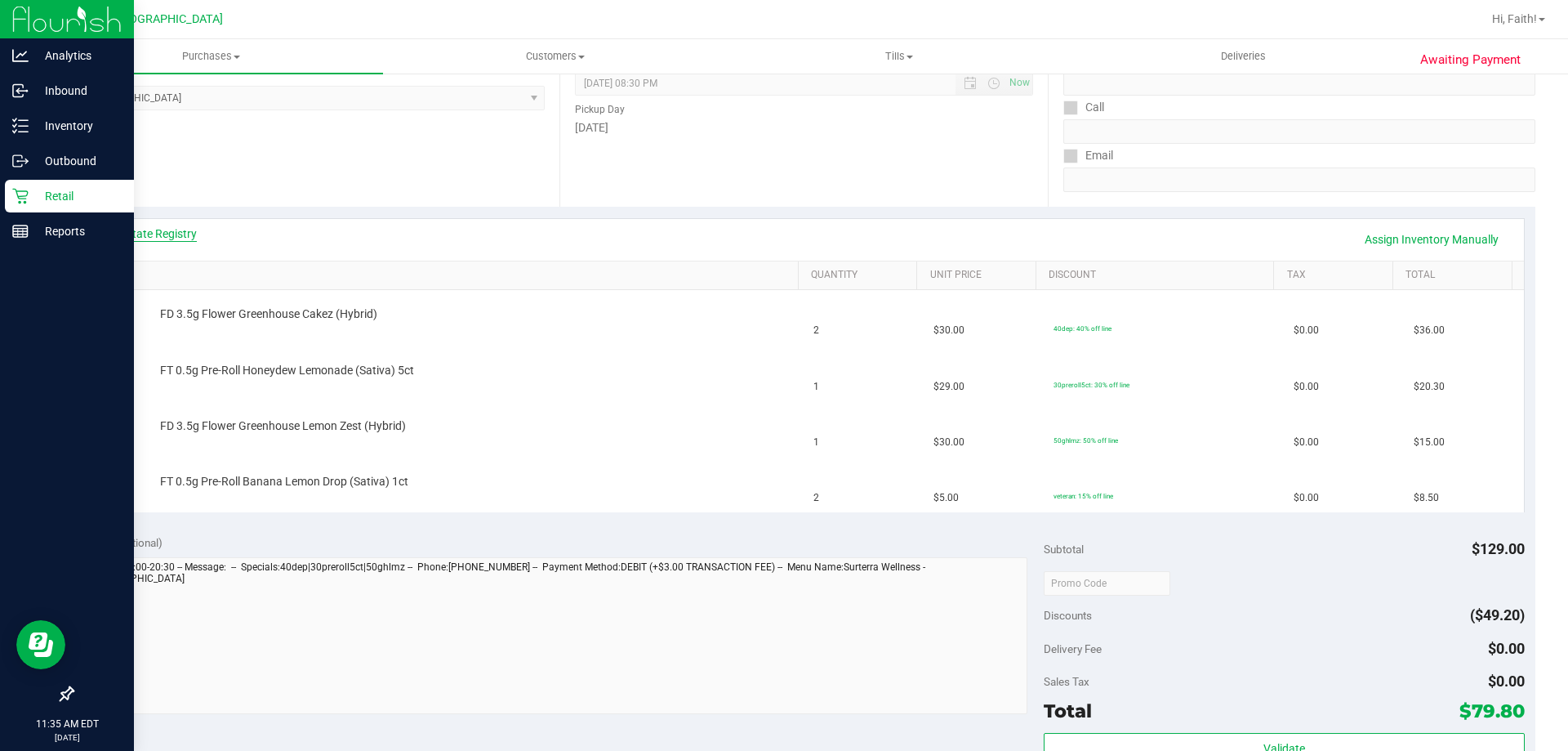
click at [161, 232] on link "View State Registry" at bounding box center [148, 234] width 98 height 17
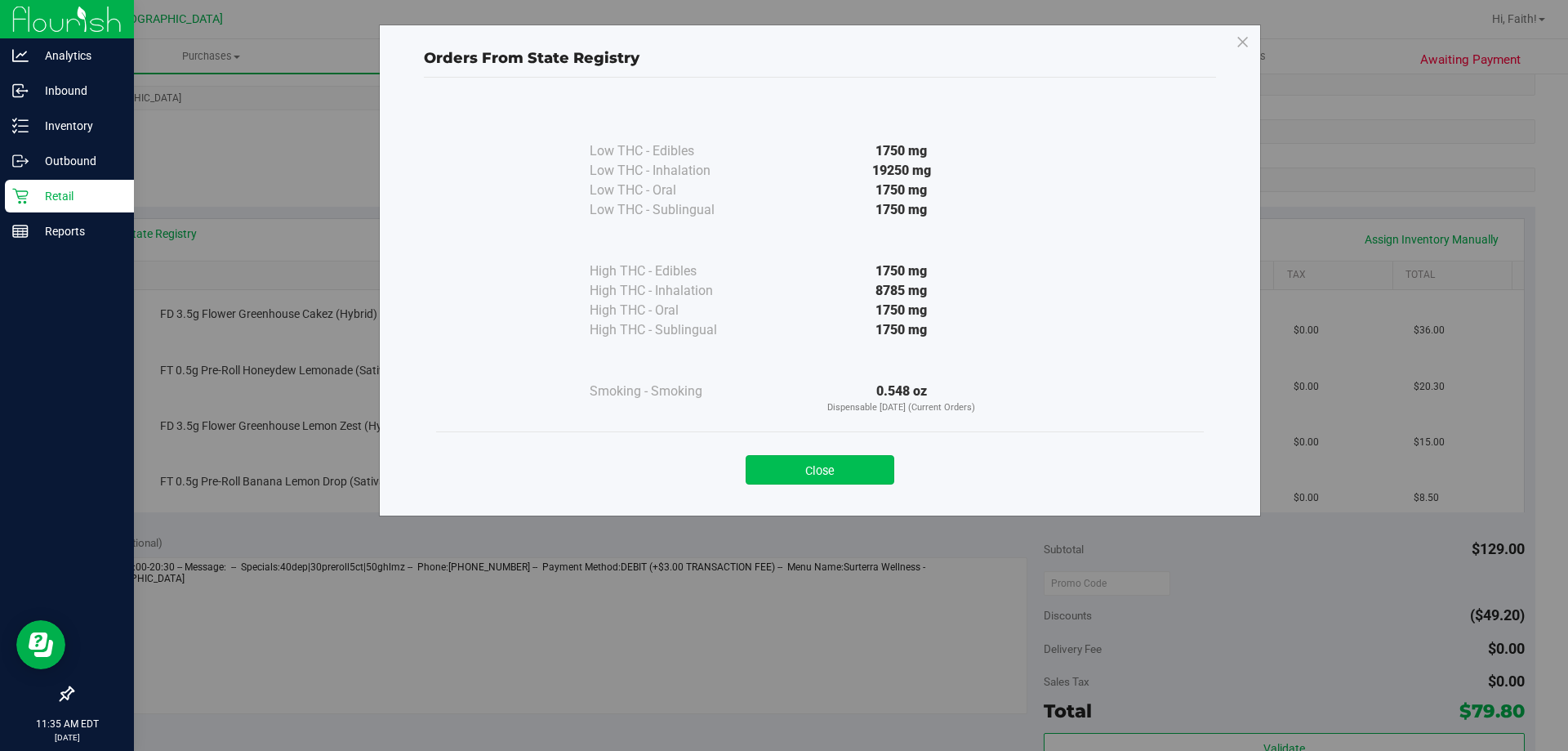
click at [799, 464] on button "Close" at bounding box center [820, 469] width 149 height 29
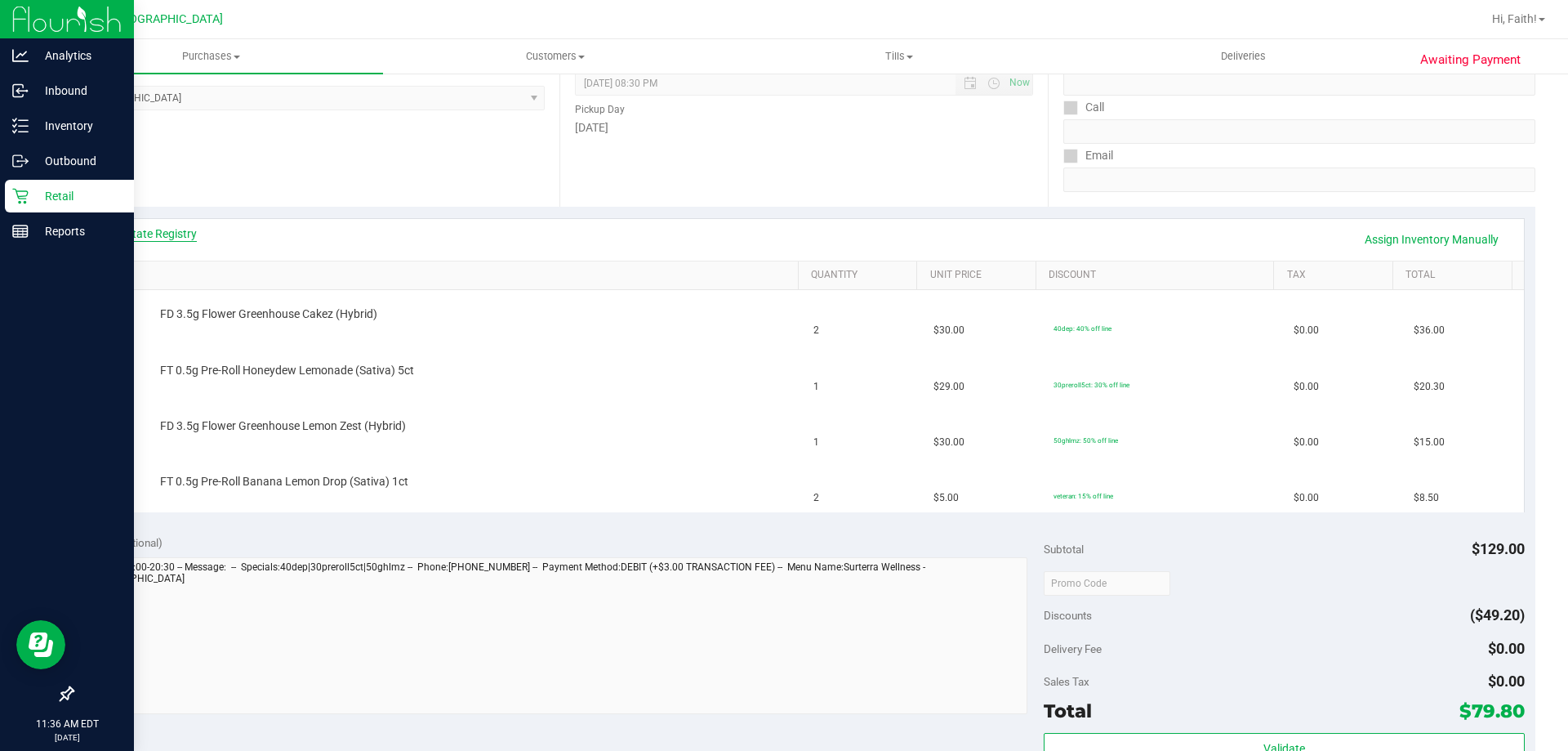
click at [152, 227] on link "View State Registry" at bounding box center [148, 234] width 98 height 17
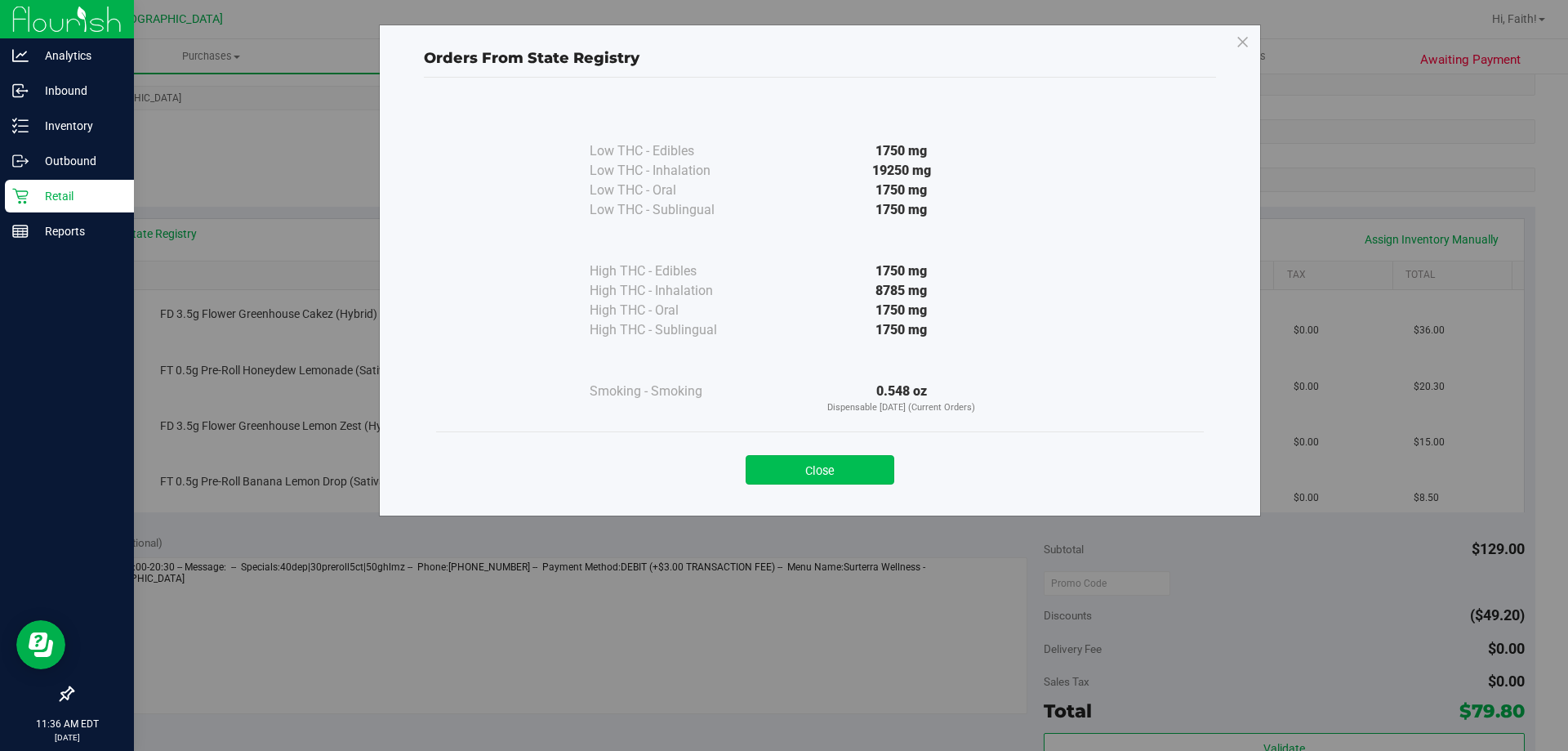
click at [825, 477] on button "Close" at bounding box center [820, 469] width 149 height 29
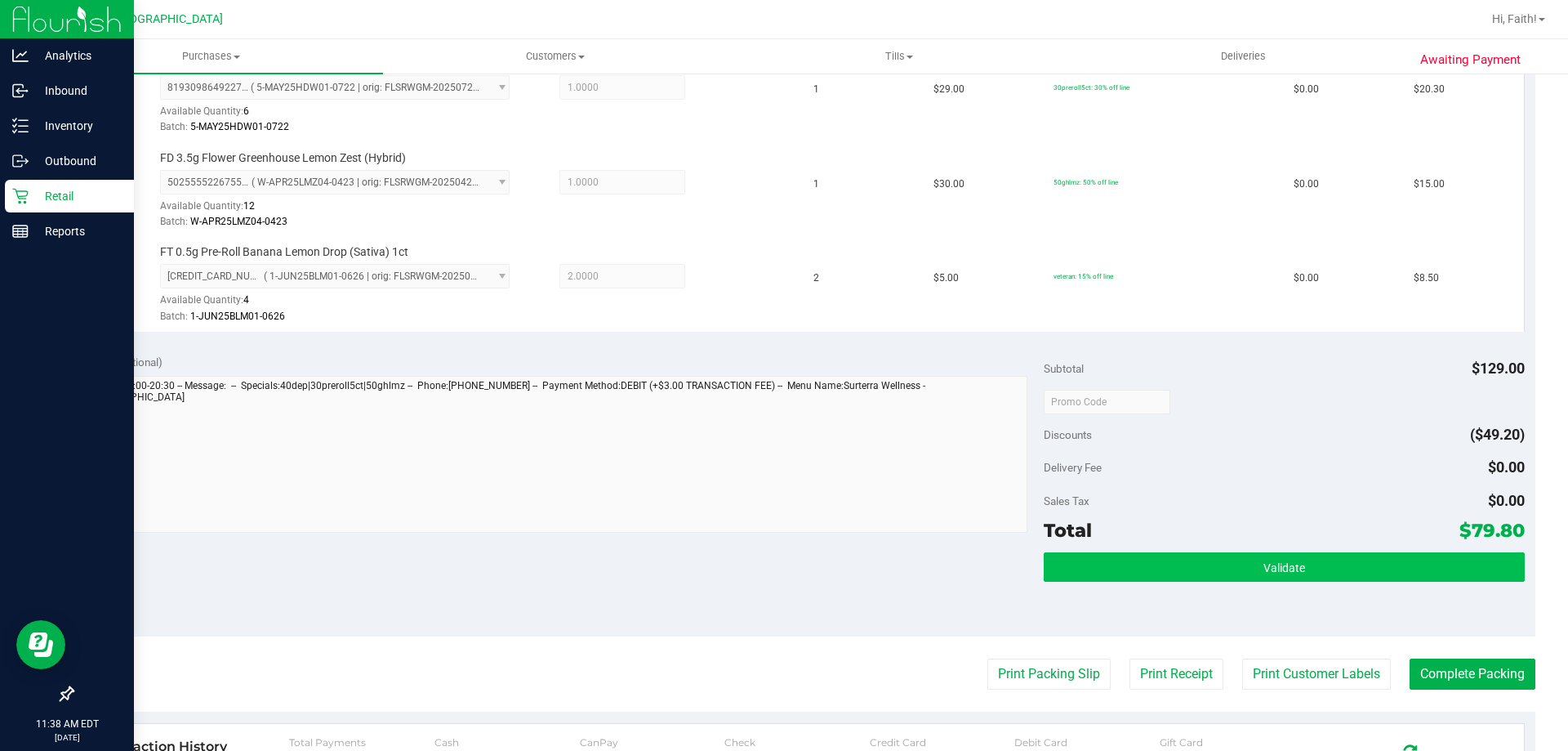
scroll to position [689, 0]
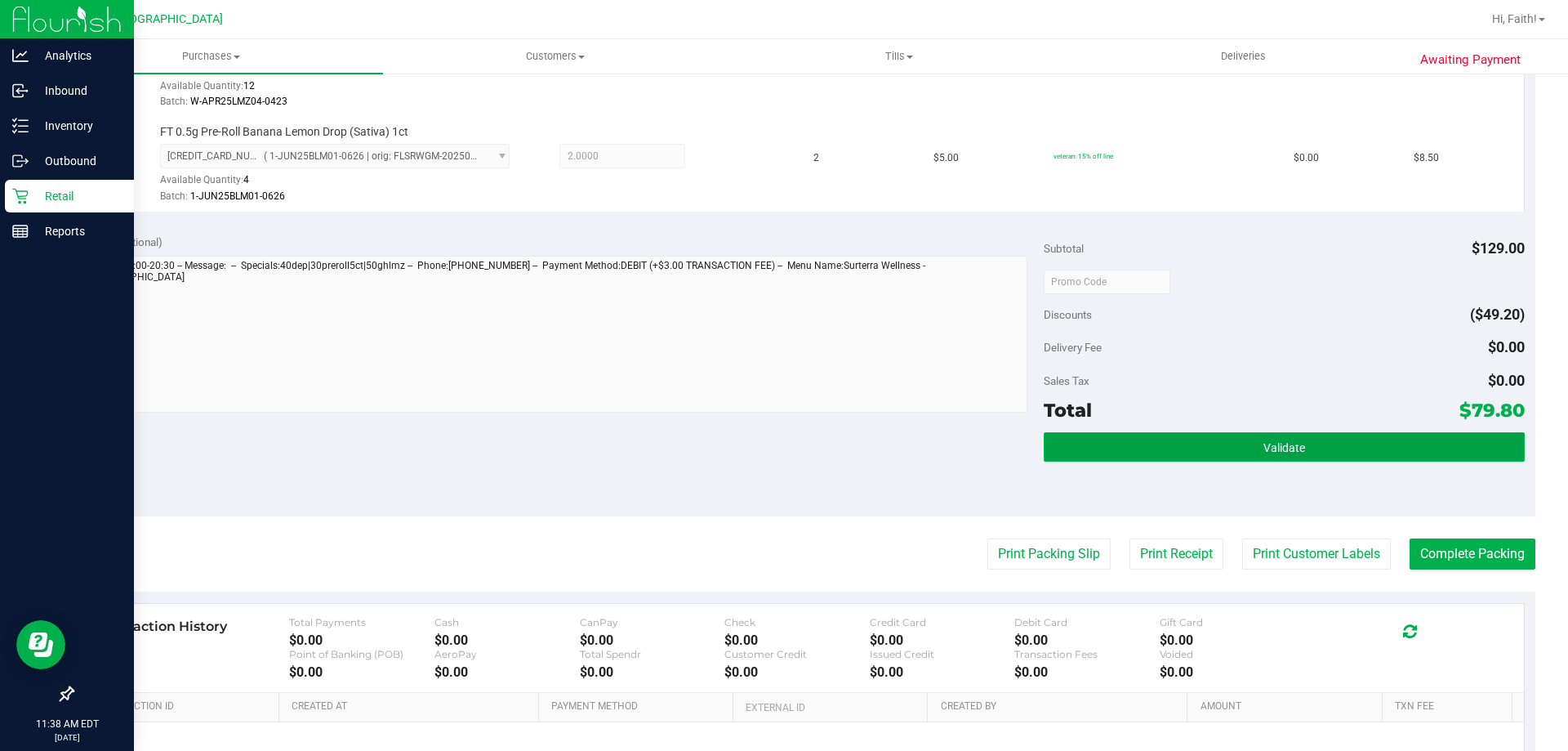
click at [1315, 442] on button "Validate" at bounding box center [1284, 447] width 481 height 29
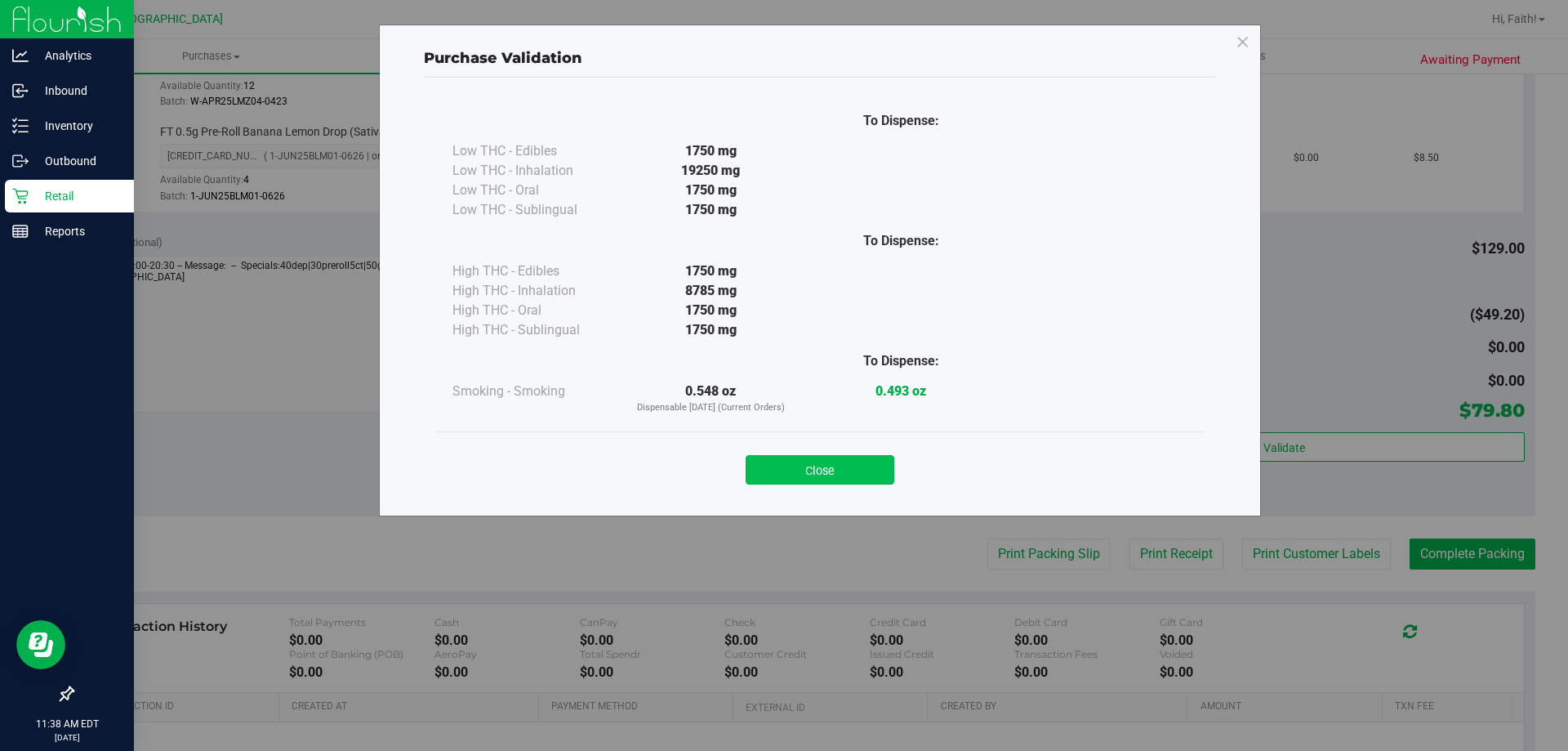
click at [789, 463] on button "Close" at bounding box center [820, 469] width 149 height 29
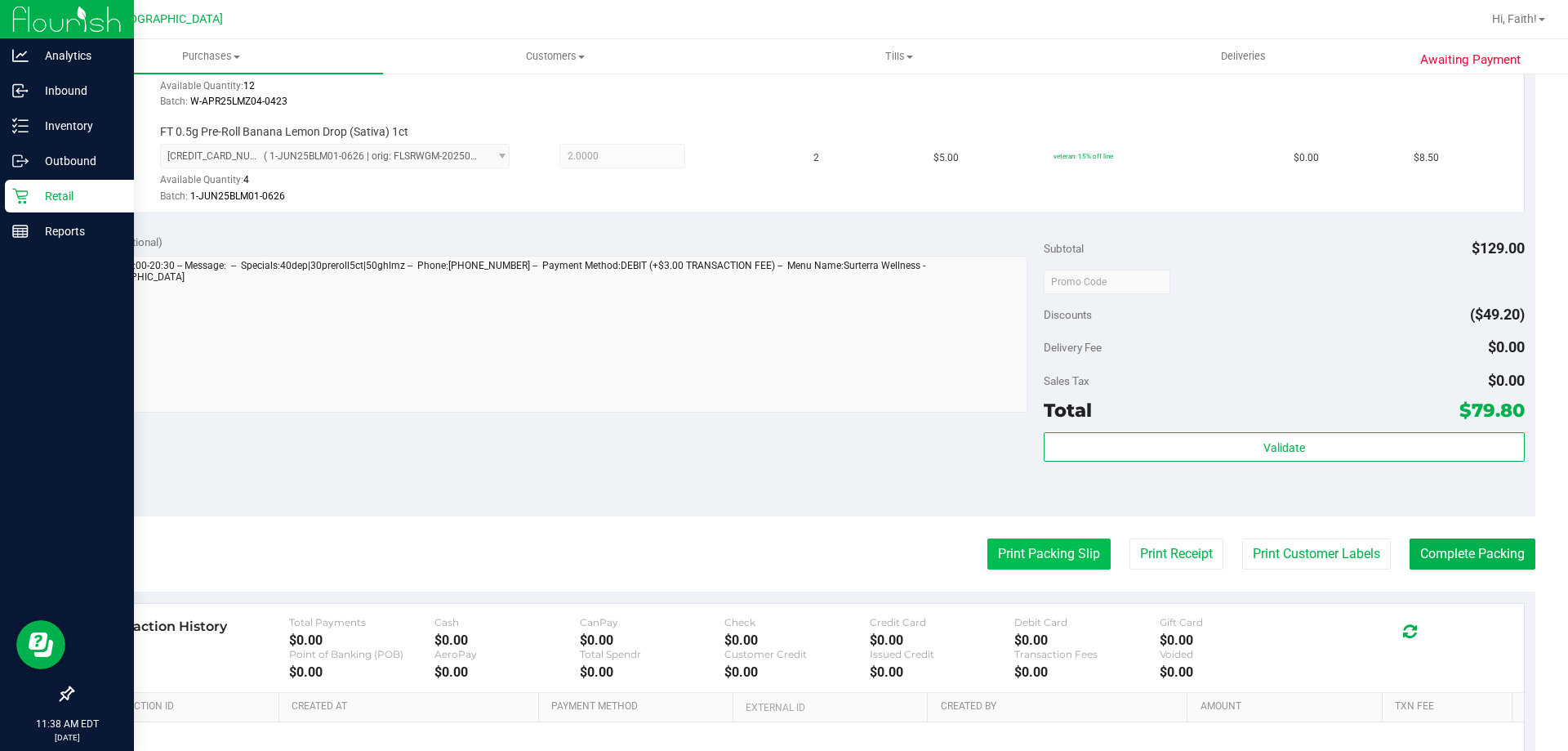
click at [1050, 551] on button "Print Packing Slip" at bounding box center [1049, 553] width 123 height 31
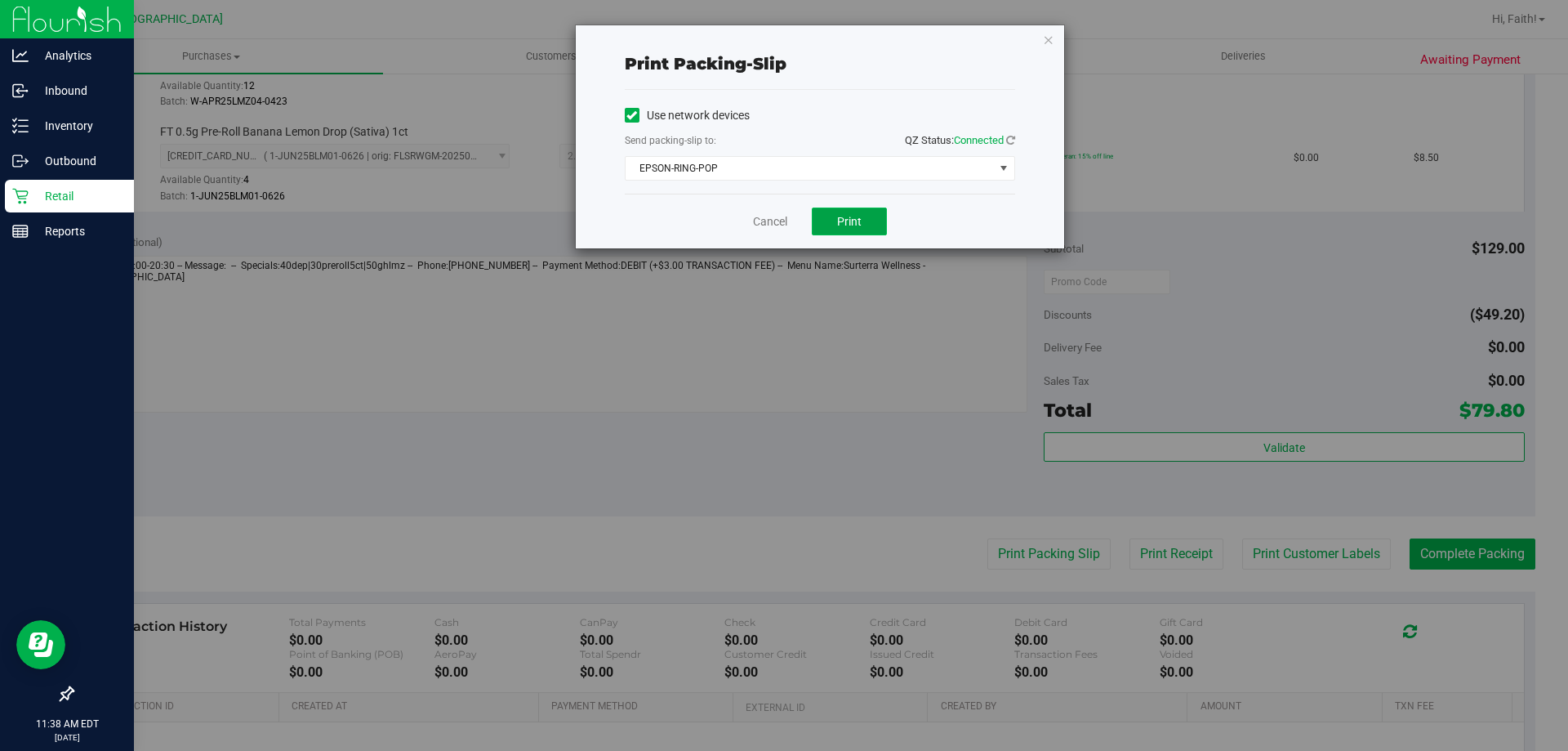
click at [836, 215] on button "Print" at bounding box center [849, 220] width 75 height 27
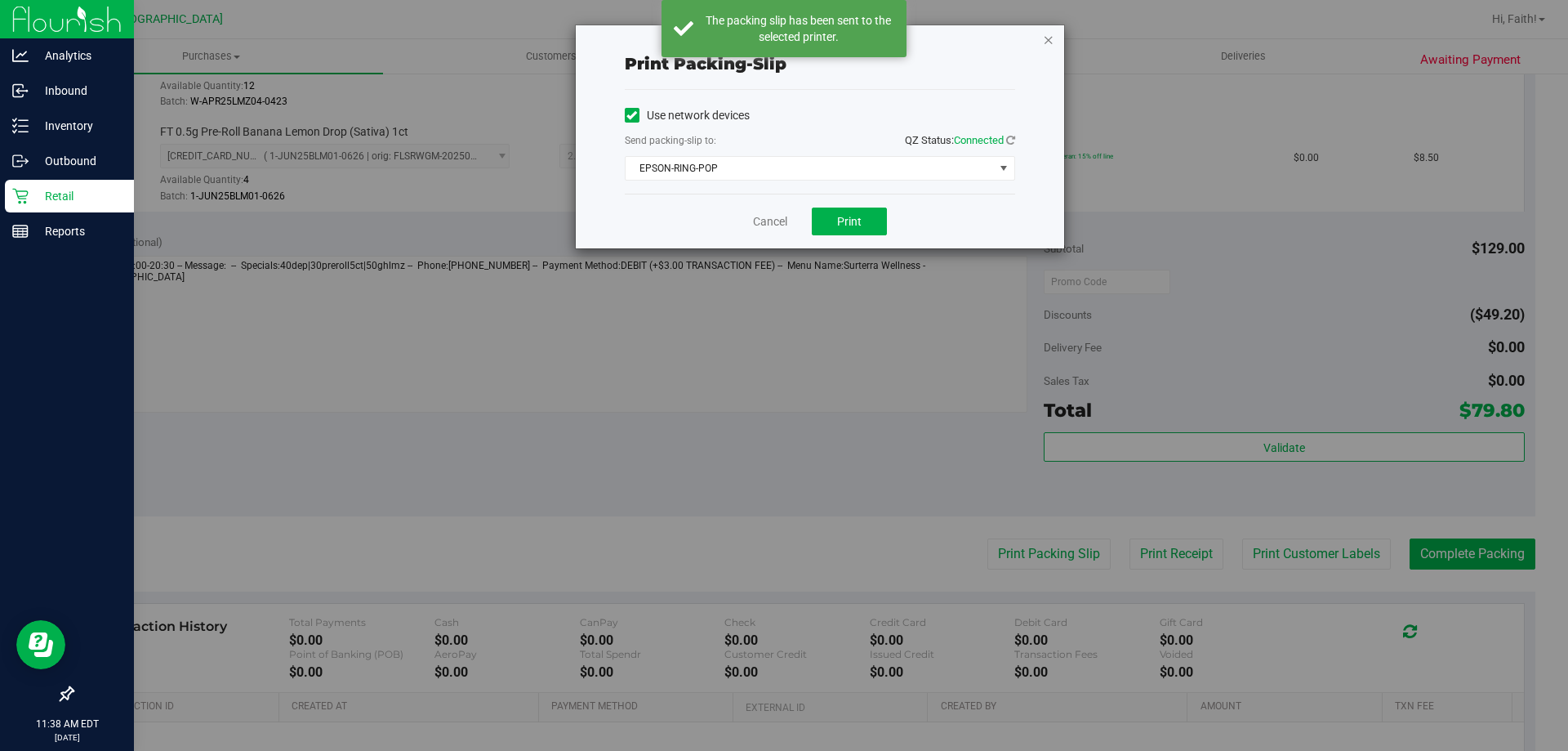
click at [1049, 41] on icon "button" at bounding box center [1048, 39] width 12 height 20
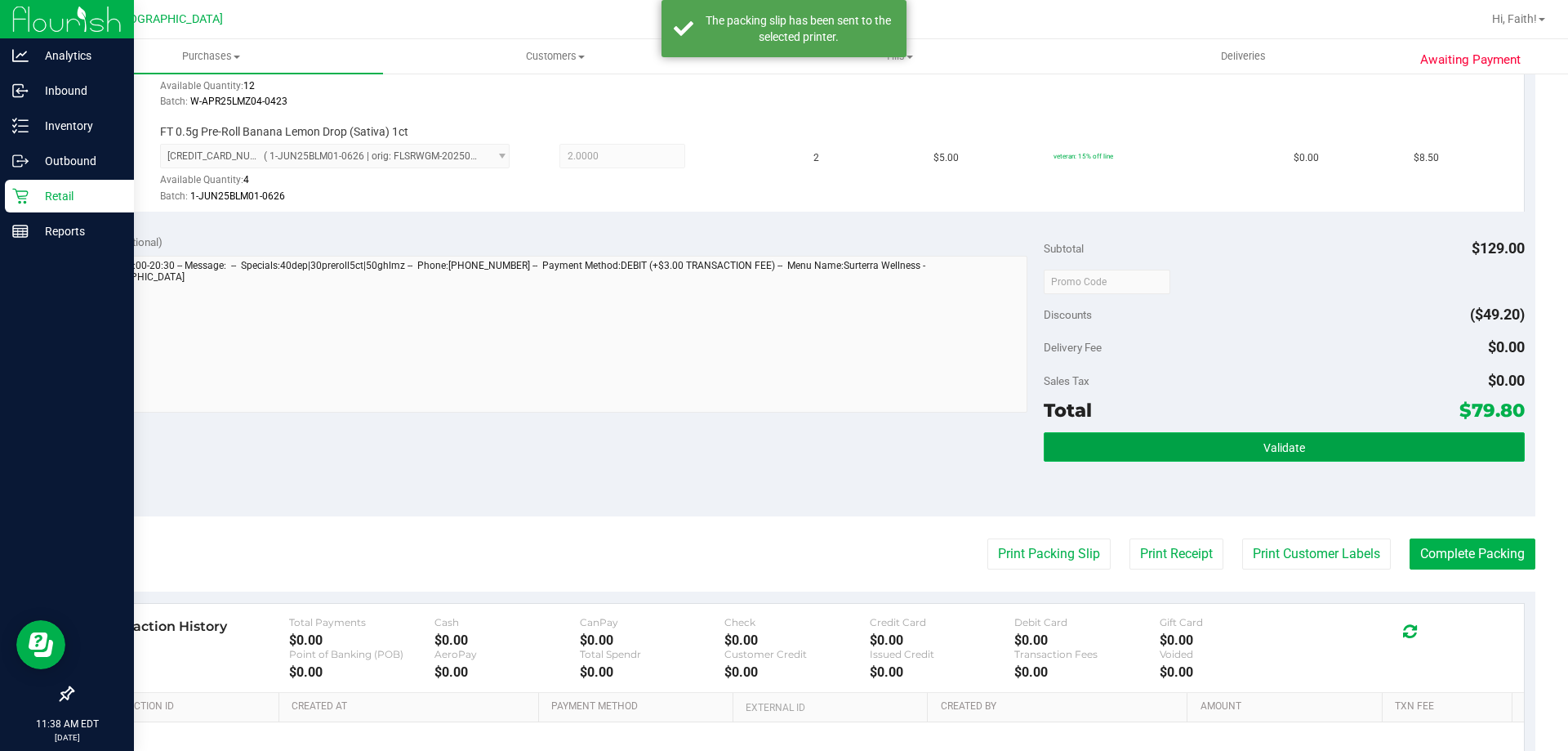
click at [1180, 437] on button "Validate" at bounding box center [1284, 447] width 481 height 29
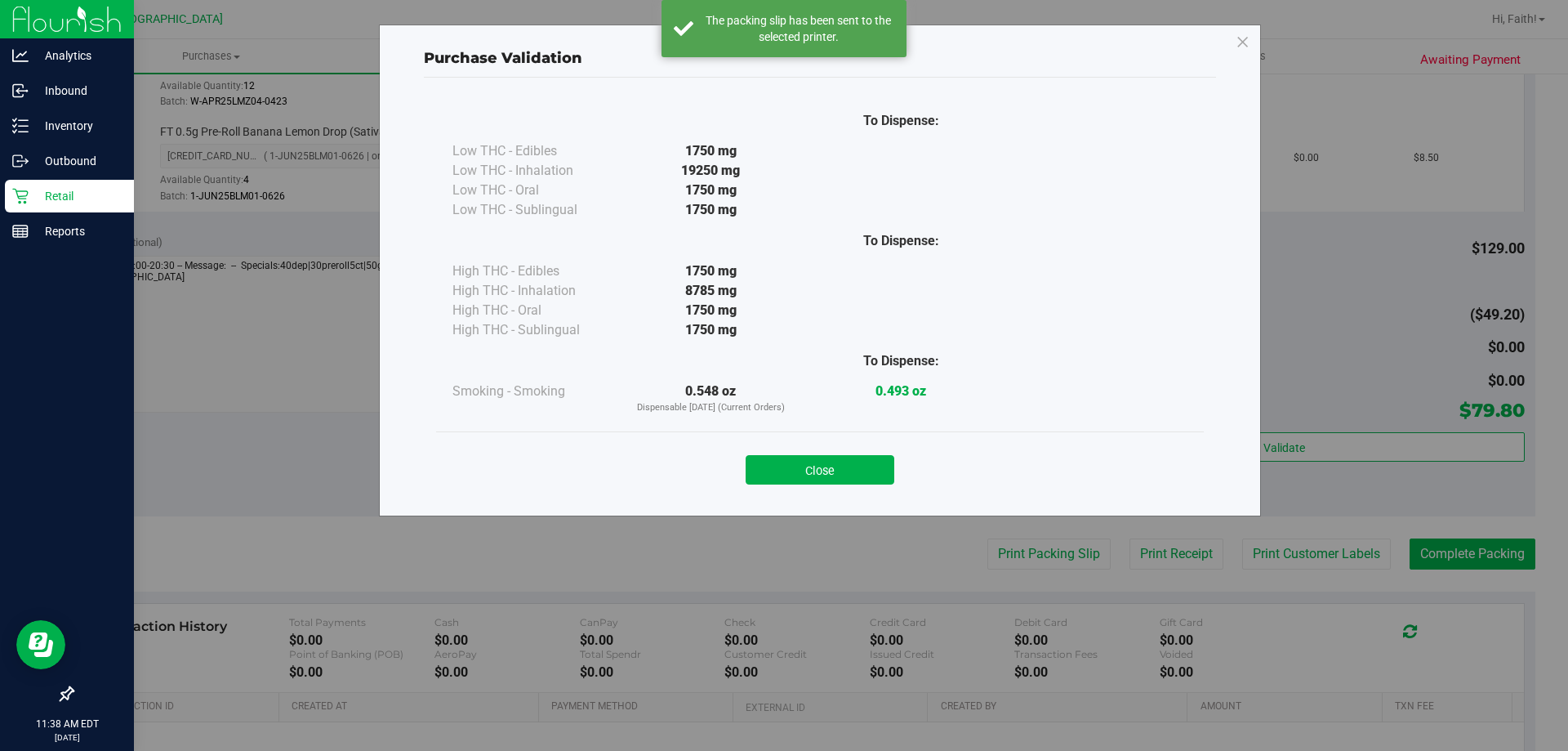
click at [820, 472] on button "Close" at bounding box center [820, 469] width 149 height 29
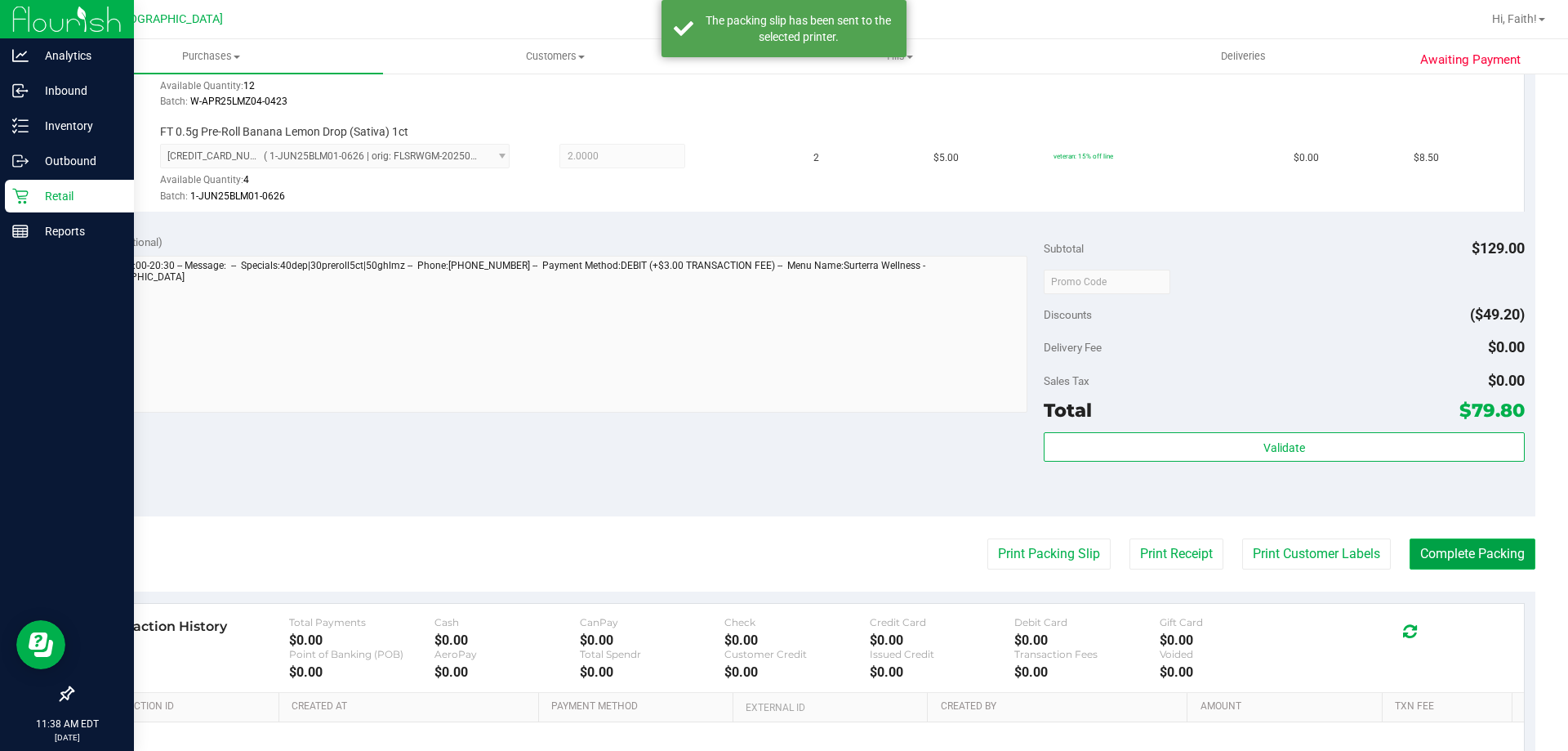
click at [1437, 542] on button "Complete Packing" at bounding box center [1472, 553] width 126 height 31
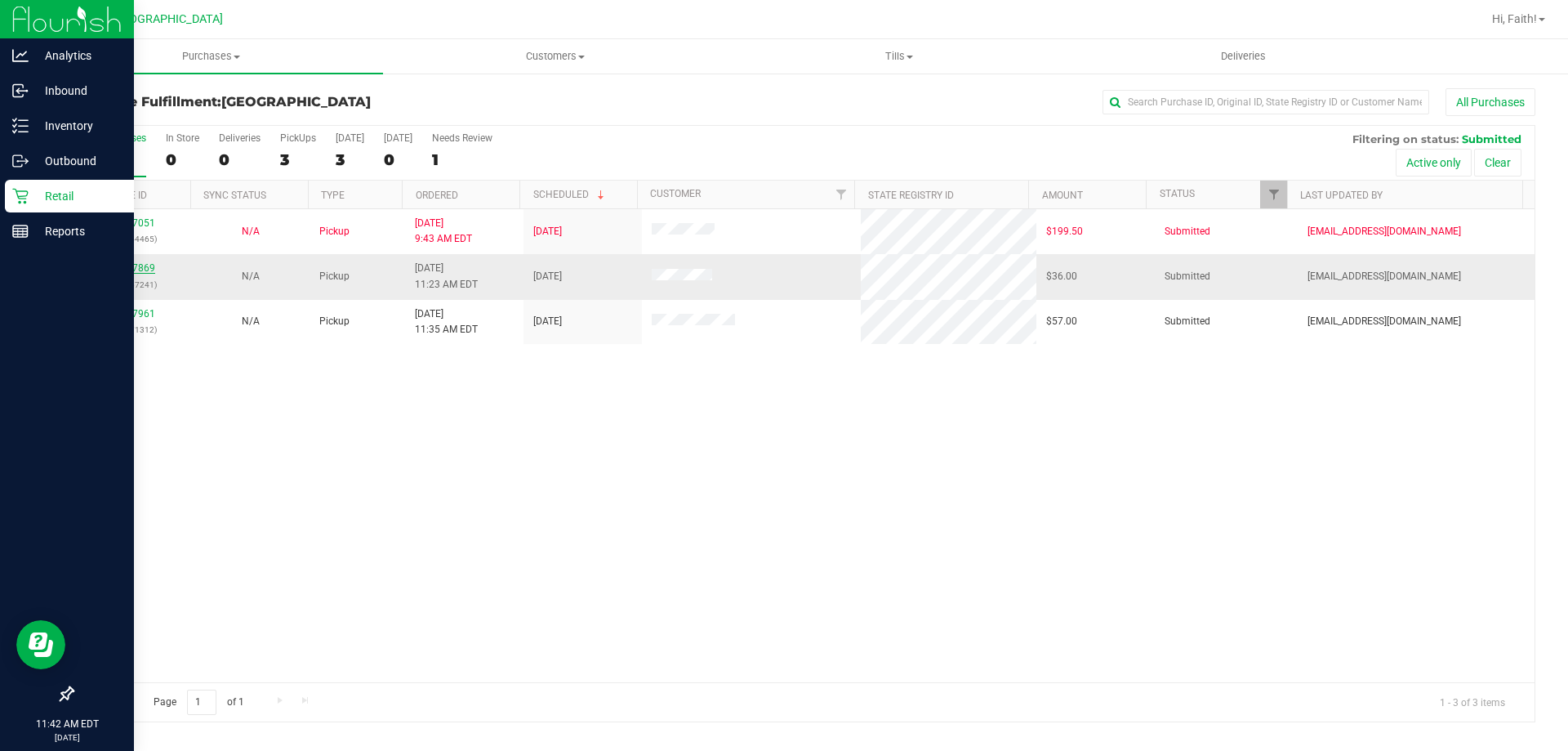
click at [119, 264] on link "11827869" at bounding box center [132, 268] width 46 height 12
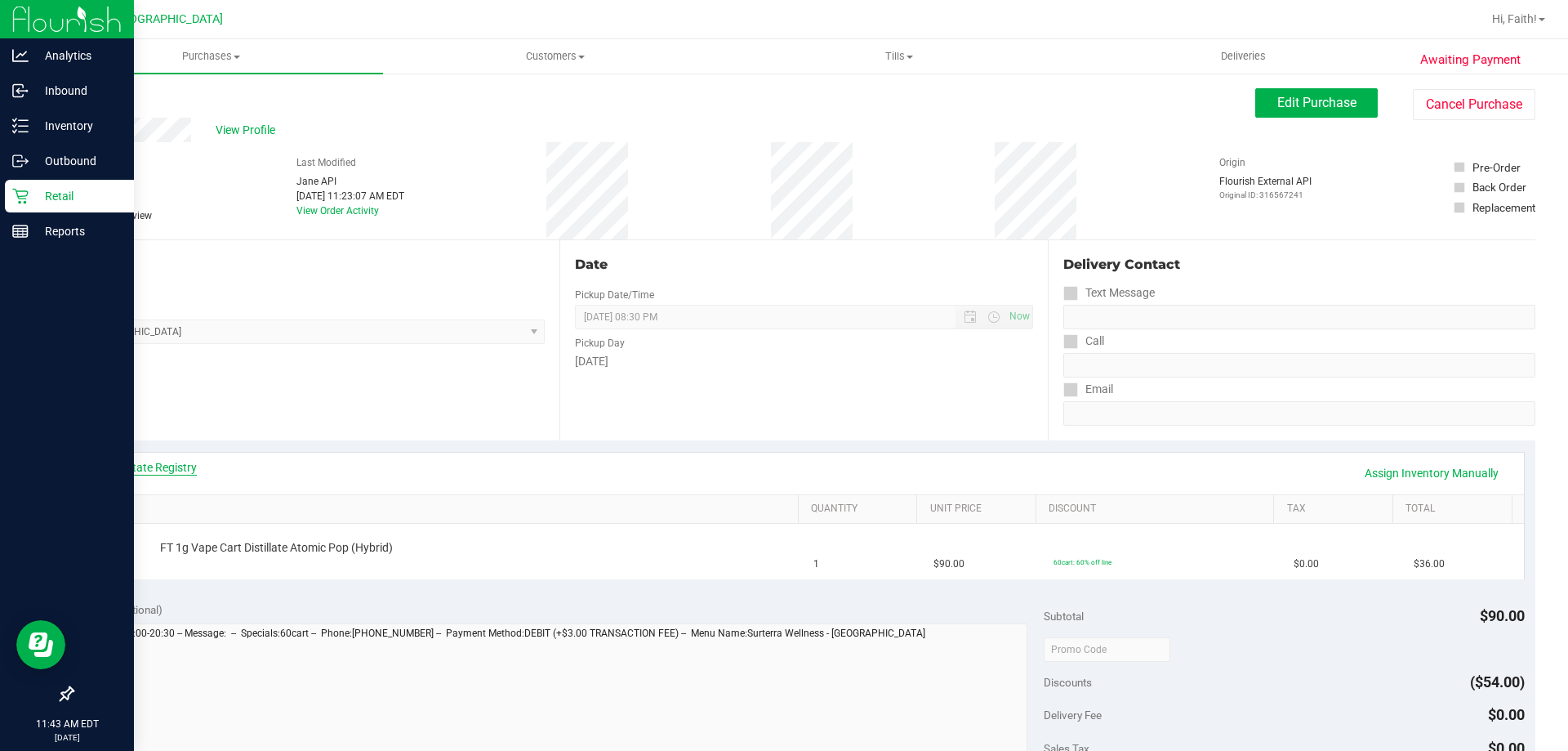
click at [161, 460] on link "View State Registry" at bounding box center [148, 467] width 98 height 17
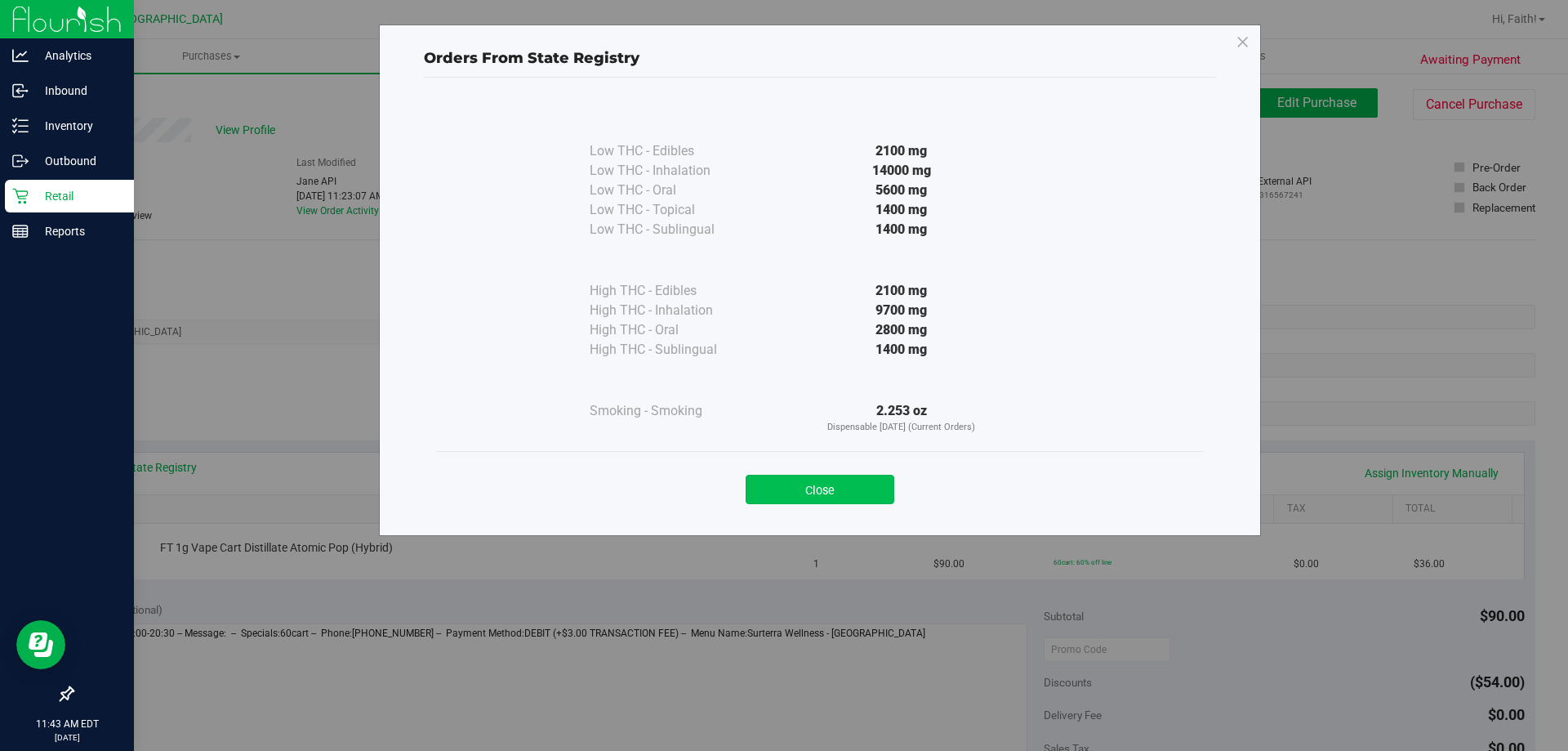
click at [865, 490] on button "Close" at bounding box center [820, 489] width 149 height 29
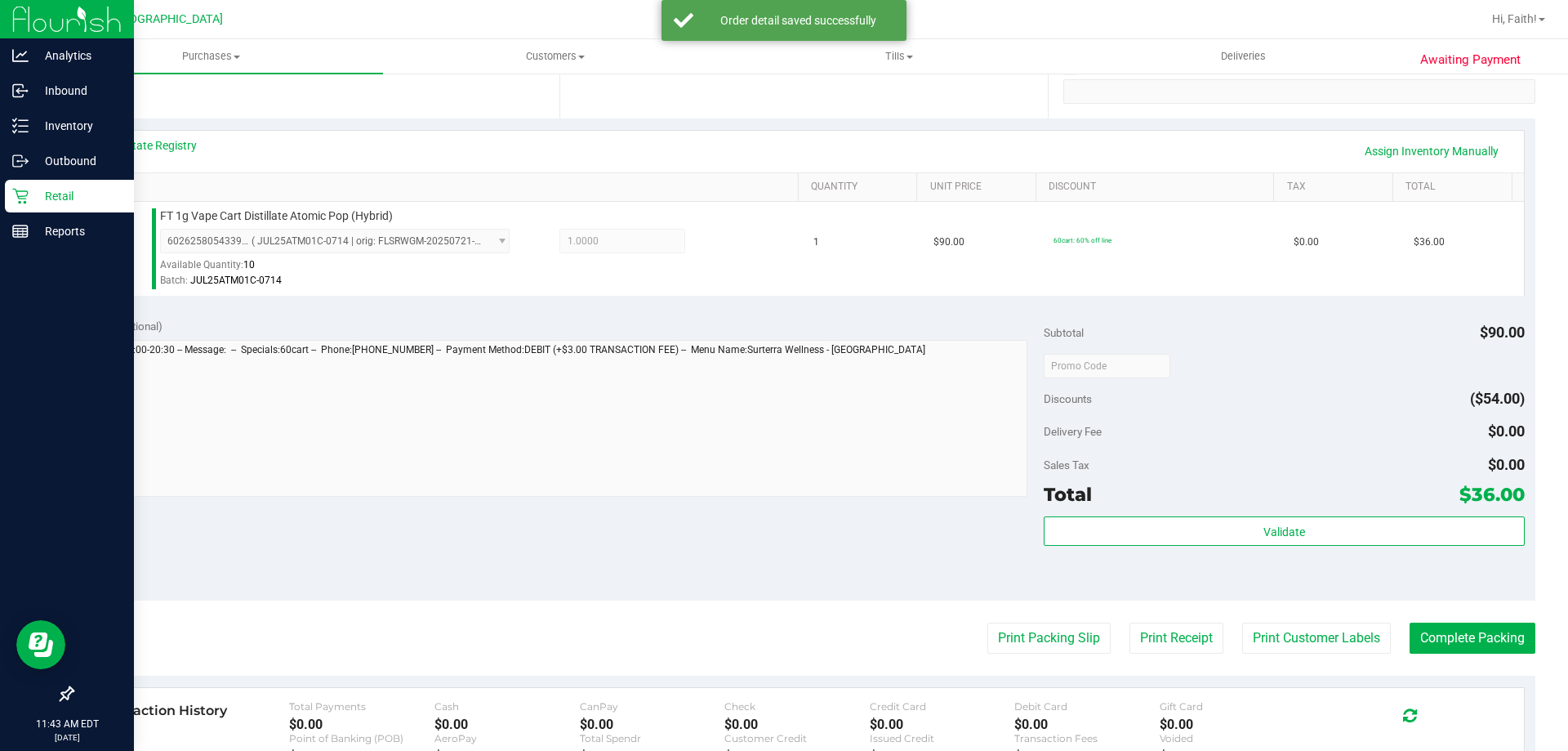
scroll to position [405, 0]
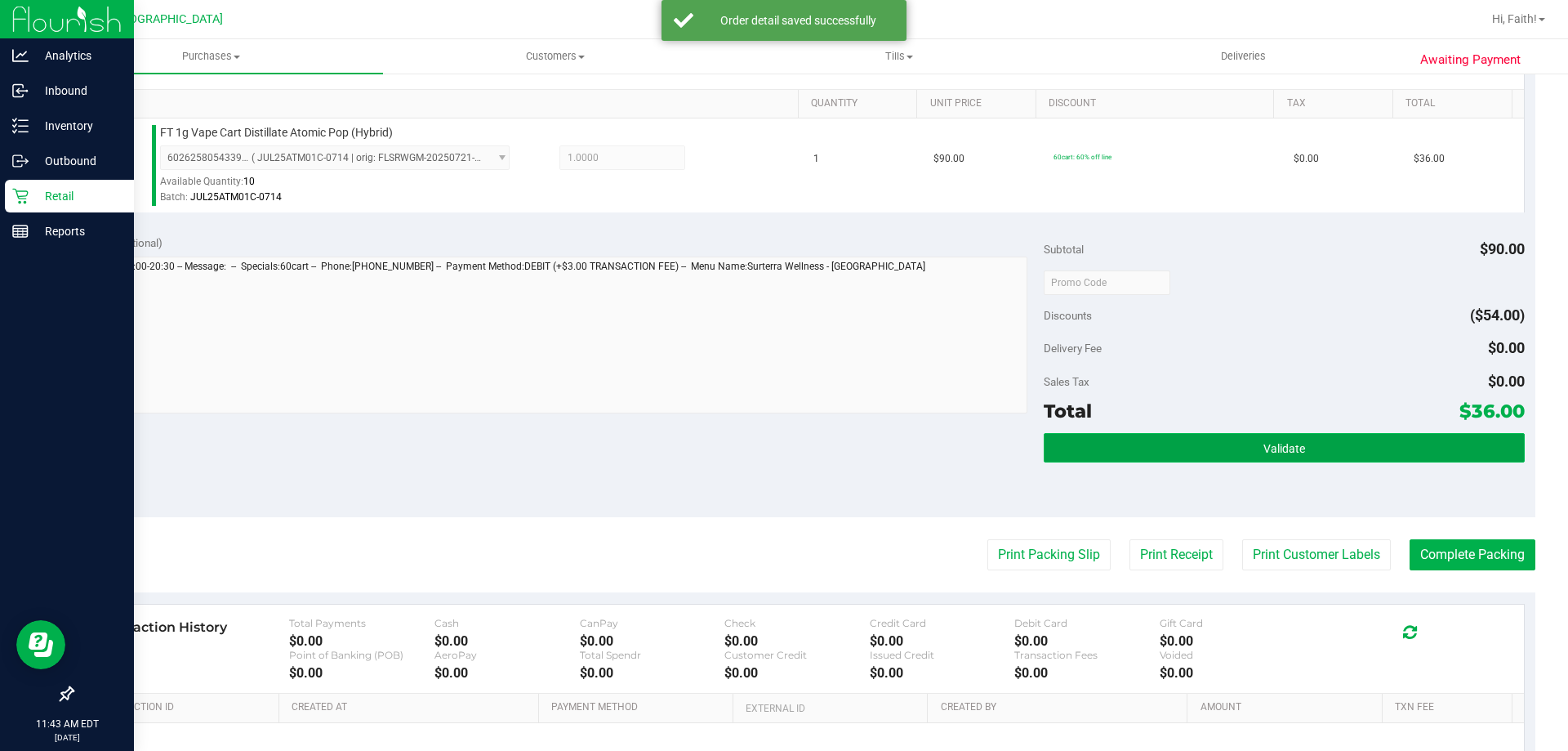
click at [1250, 440] on button "Validate" at bounding box center [1284, 447] width 481 height 29
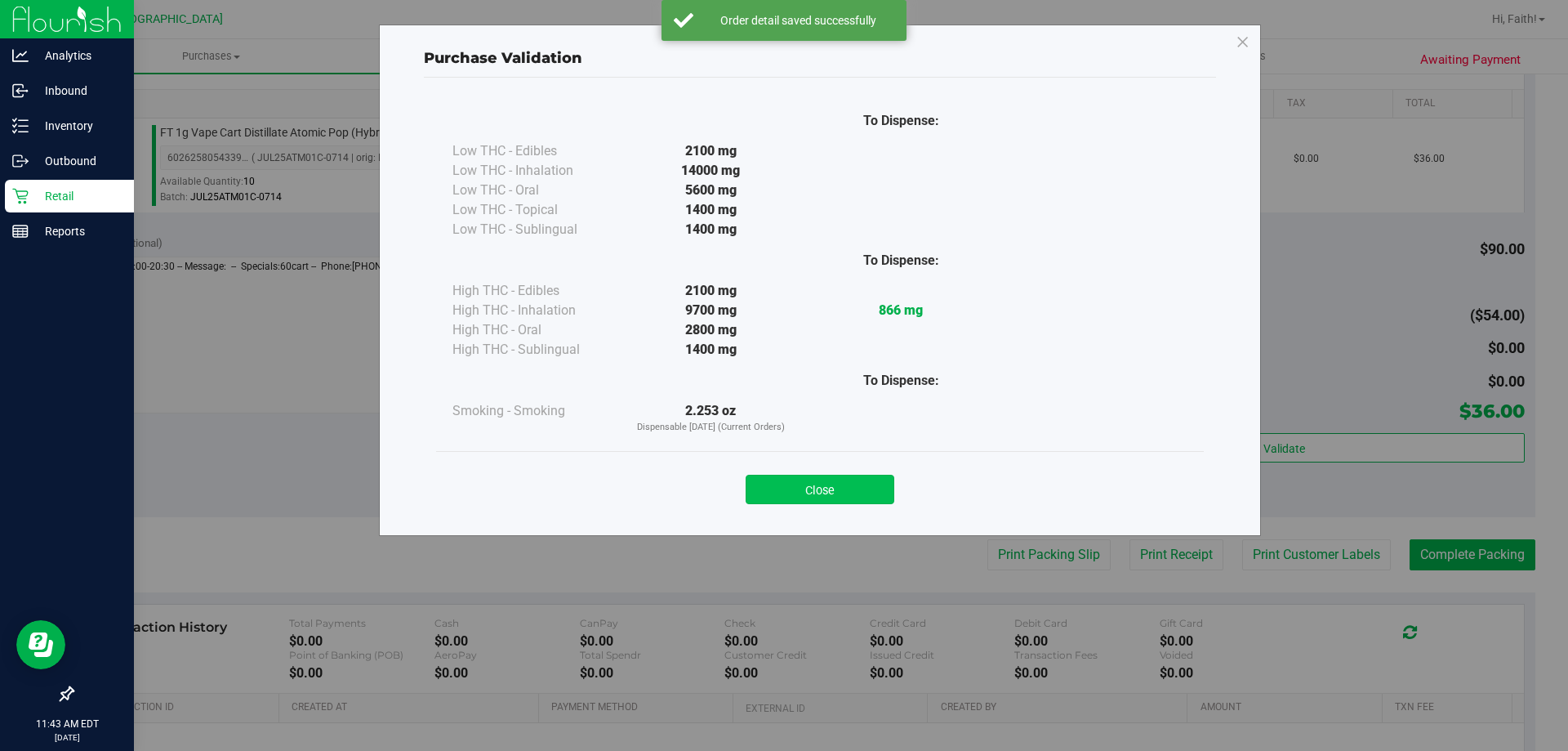
click at [869, 484] on button "Close" at bounding box center [820, 489] width 149 height 29
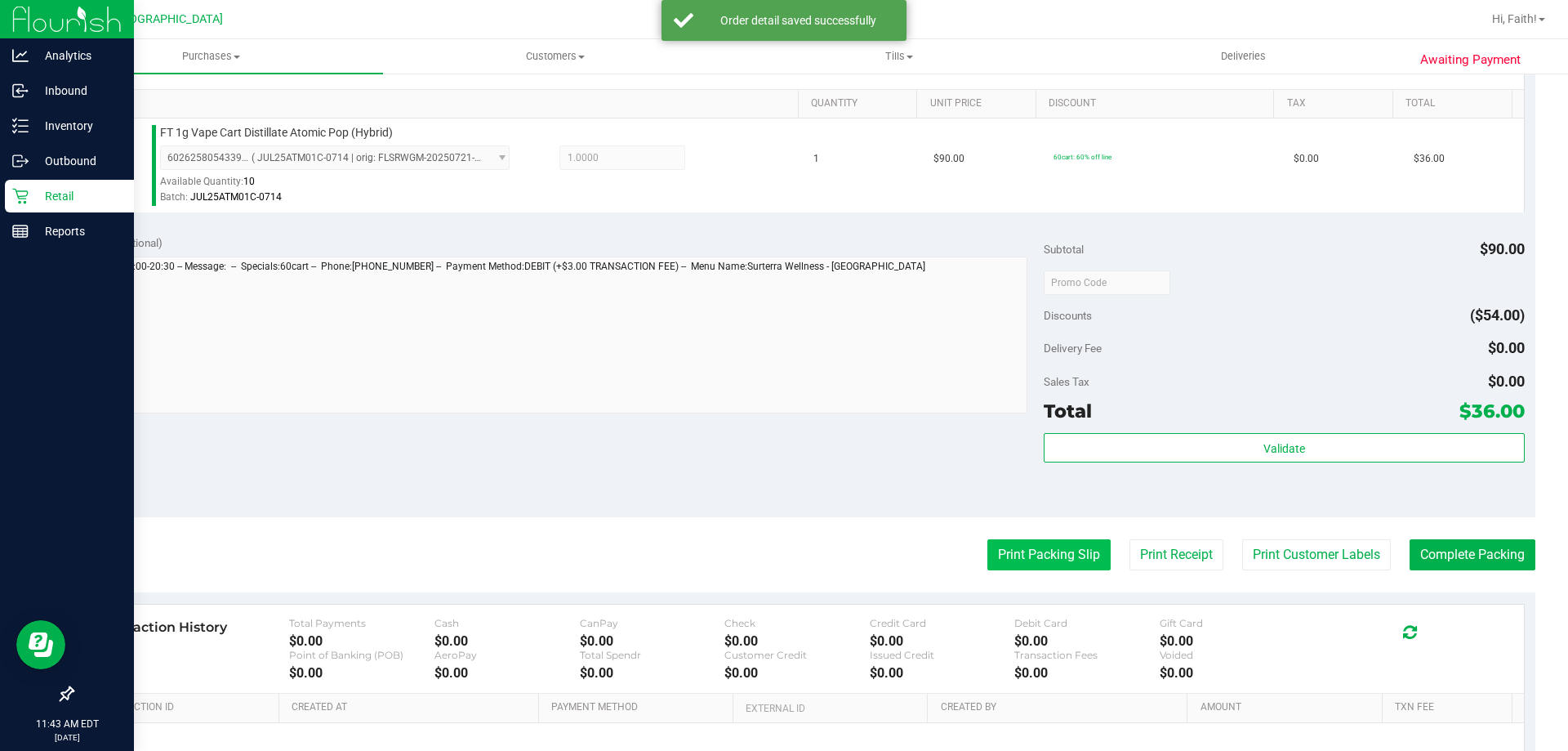
click at [1041, 546] on button "Print Packing Slip" at bounding box center [1049, 554] width 123 height 31
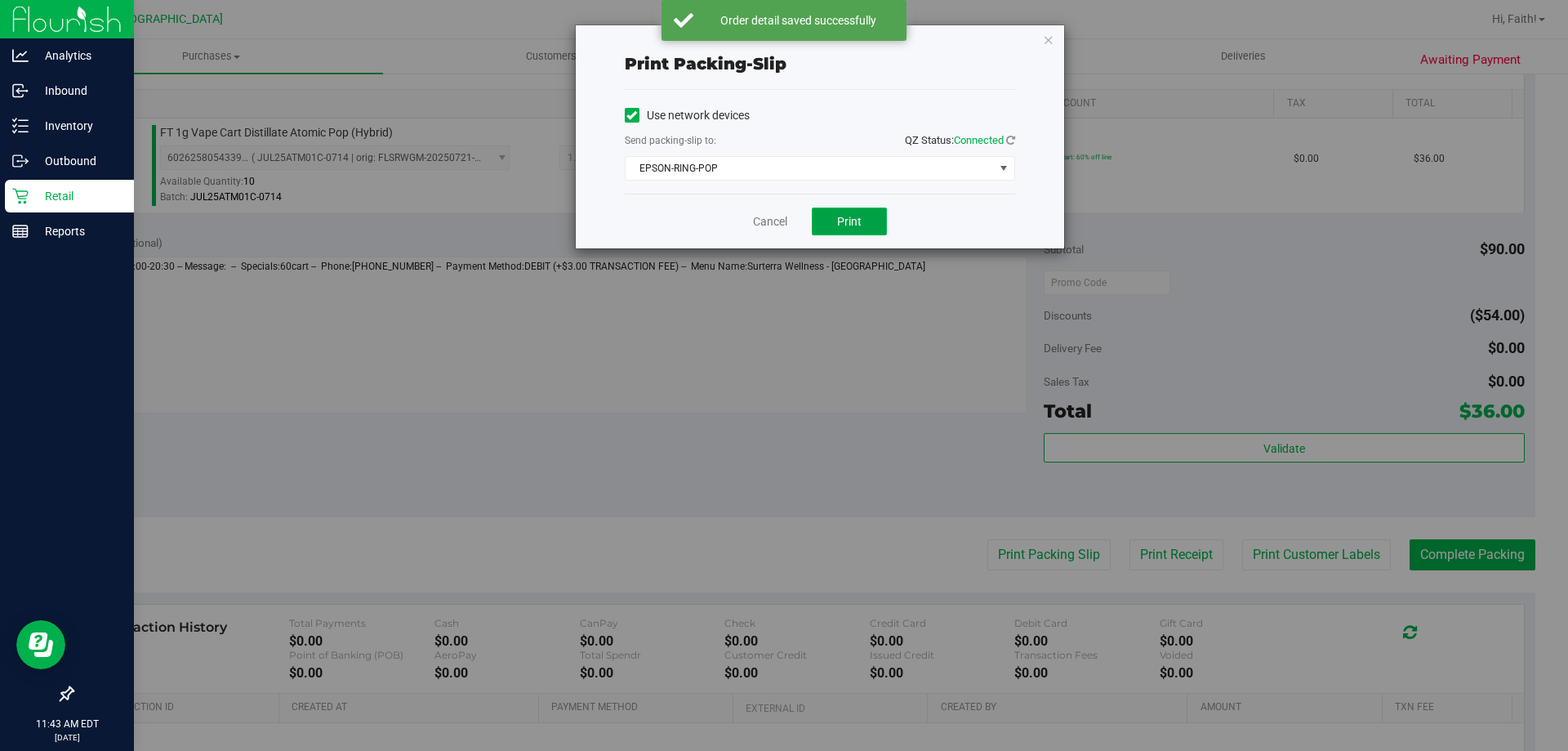
click at [842, 232] on button "Print" at bounding box center [849, 220] width 75 height 27
click at [1053, 47] on icon "button" at bounding box center [1048, 39] width 12 height 20
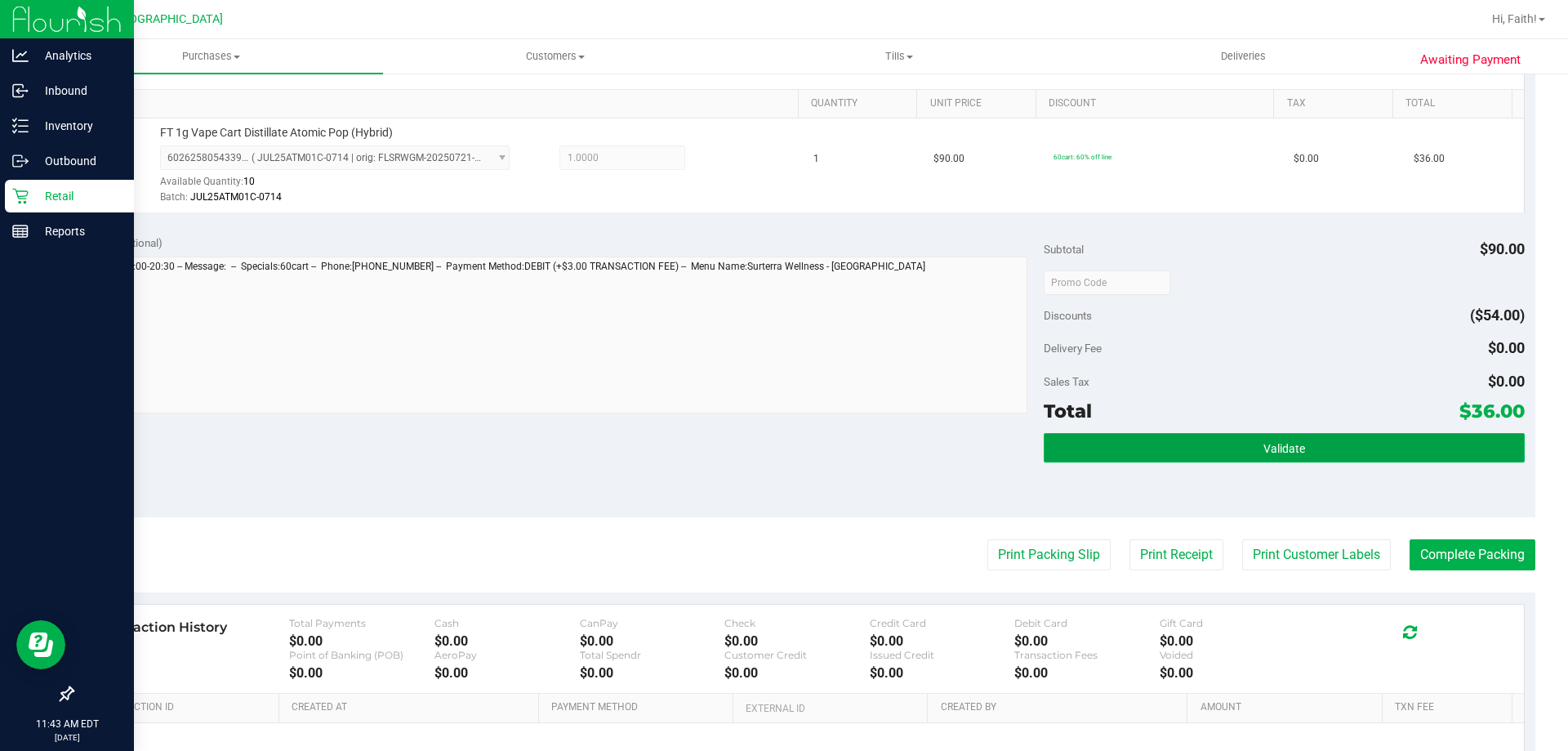
click at [1365, 434] on button "Validate" at bounding box center [1284, 447] width 481 height 29
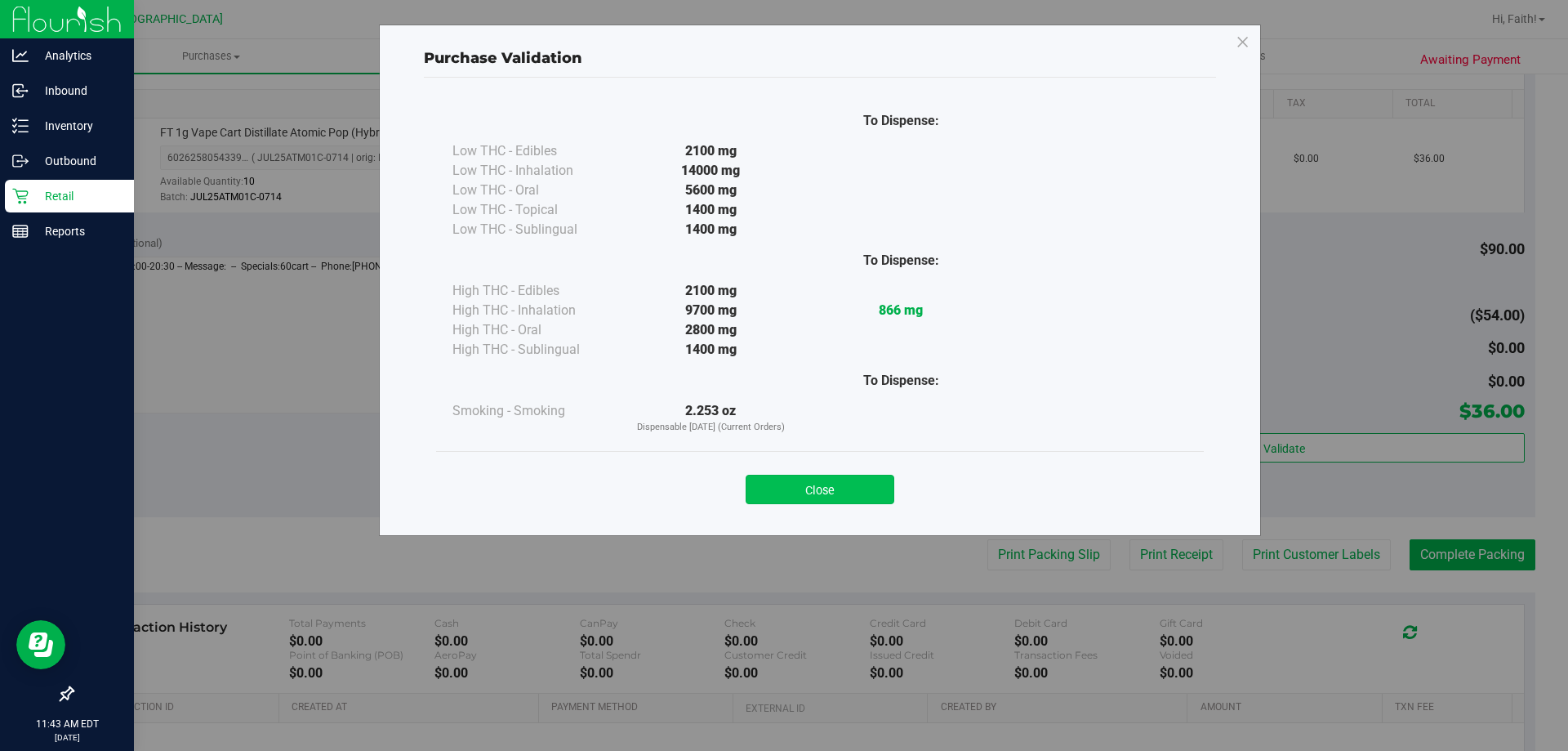
click at [802, 496] on button "Close" at bounding box center [820, 489] width 149 height 29
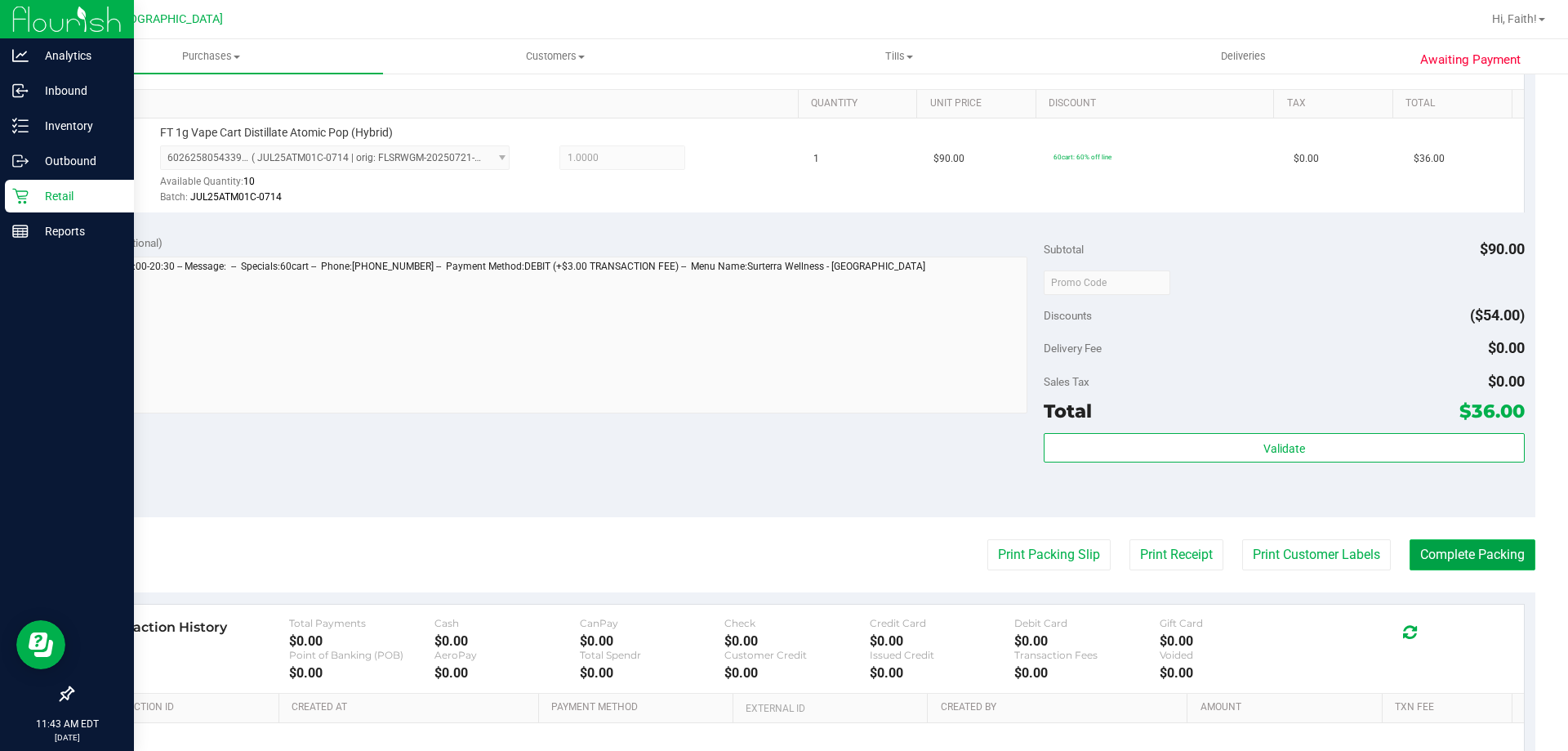
click at [1450, 554] on button "Complete Packing" at bounding box center [1472, 554] width 126 height 31
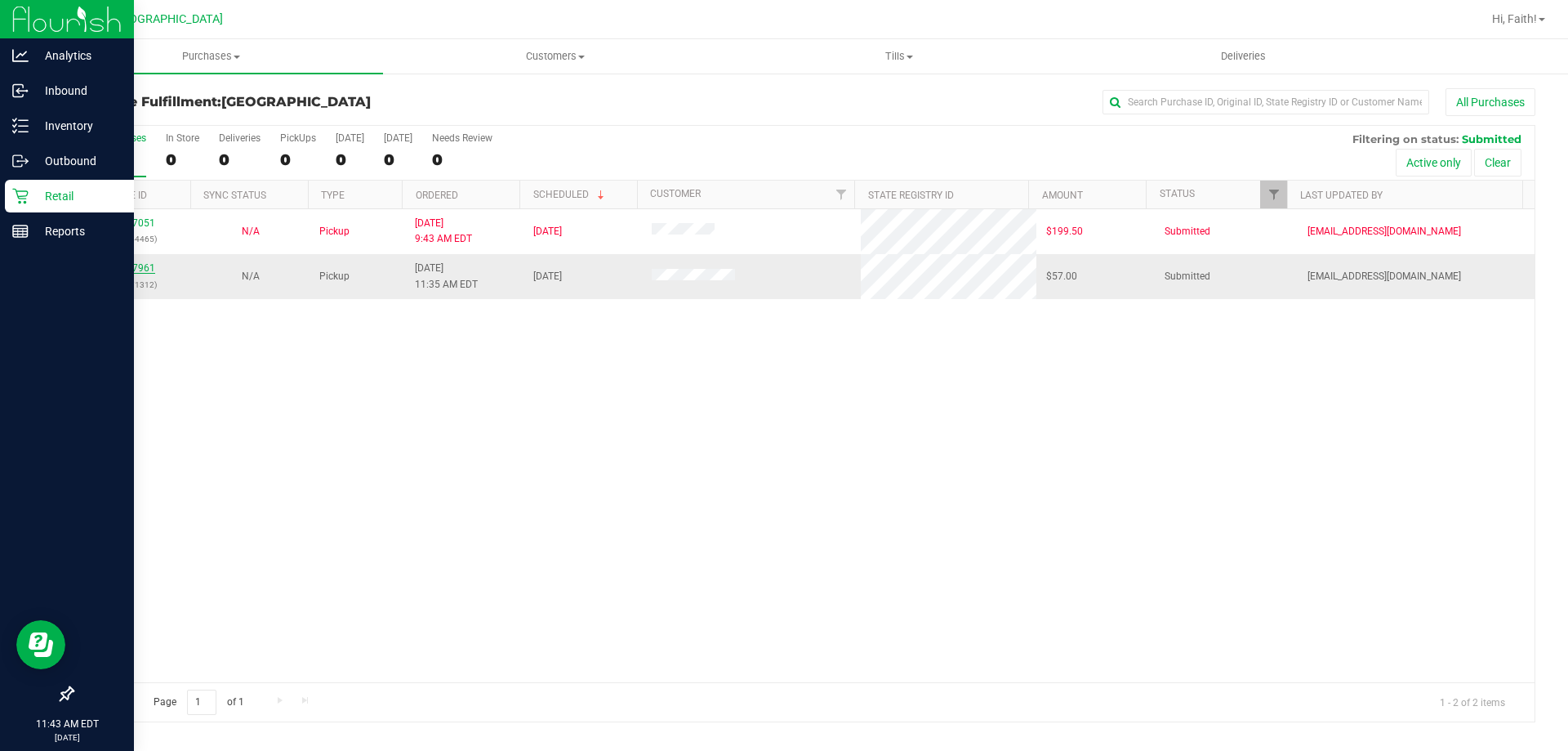
click at [124, 272] on link "11827961" at bounding box center [132, 268] width 46 height 12
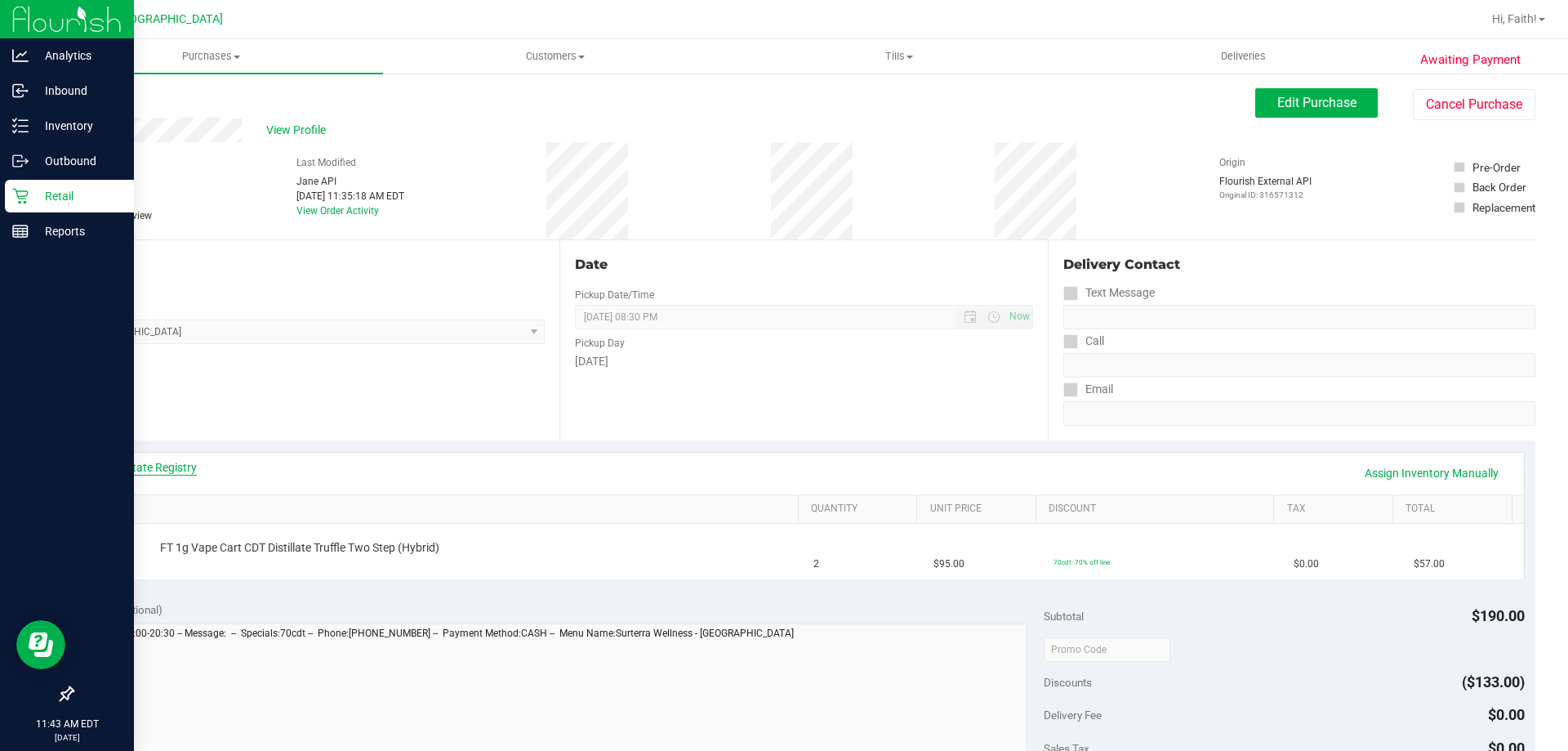
click at [167, 465] on link "View State Registry" at bounding box center [148, 467] width 98 height 17
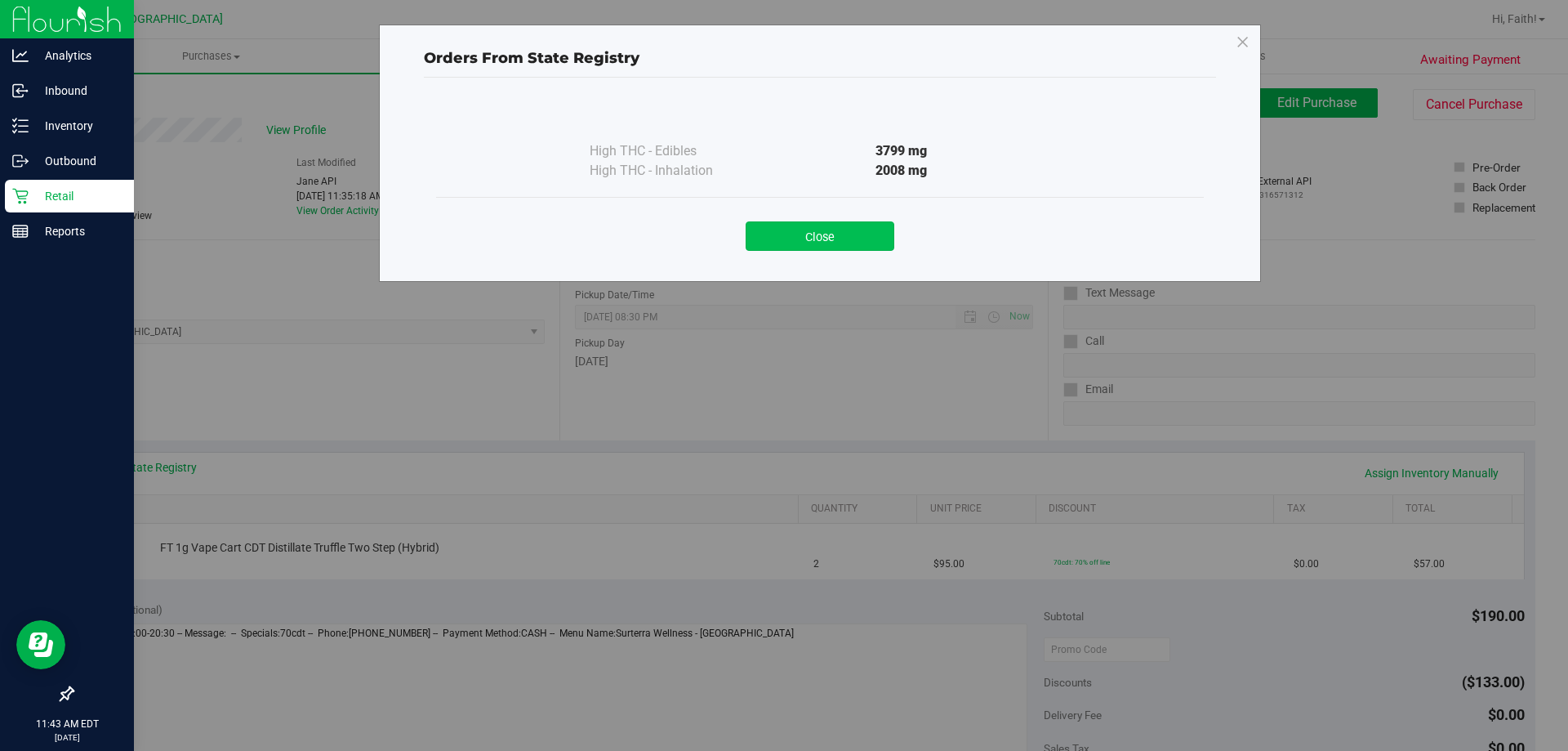
click at [826, 236] on button "Close" at bounding box center [820, 235] width 149 height 29
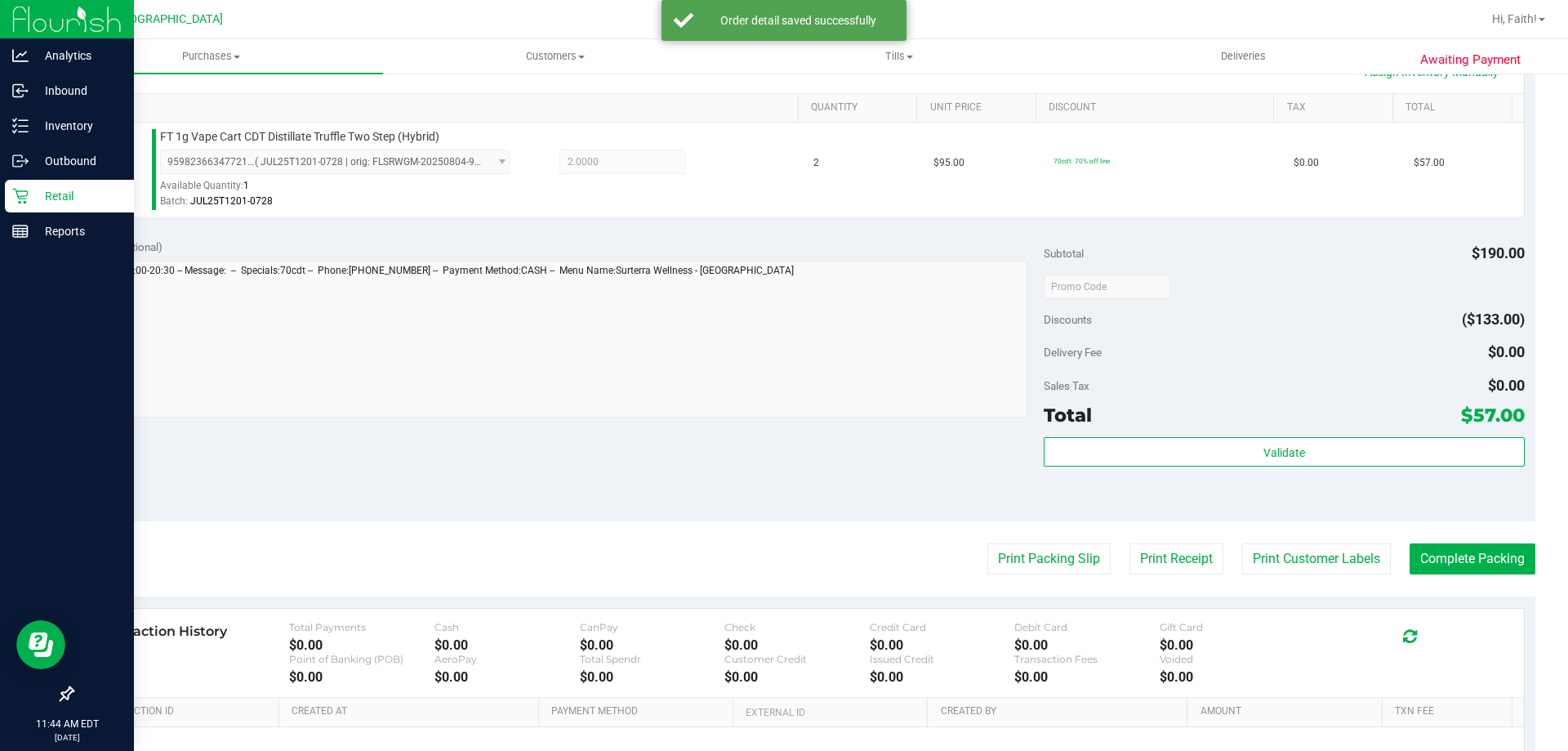
scroll to position [437, 0]
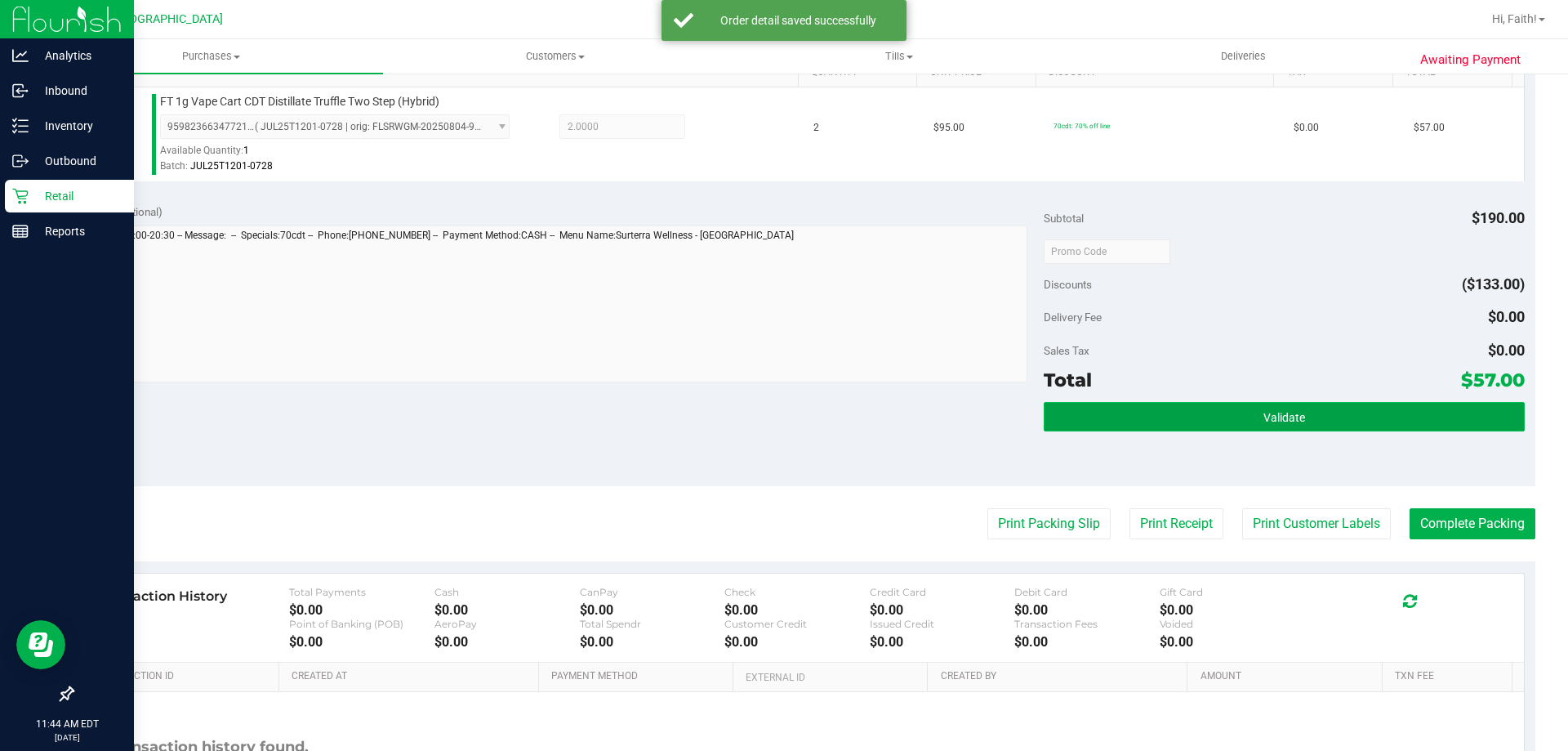
click at [1371, 407] on button "Validate" at bounding box center [1284, 416] width 481 height 29
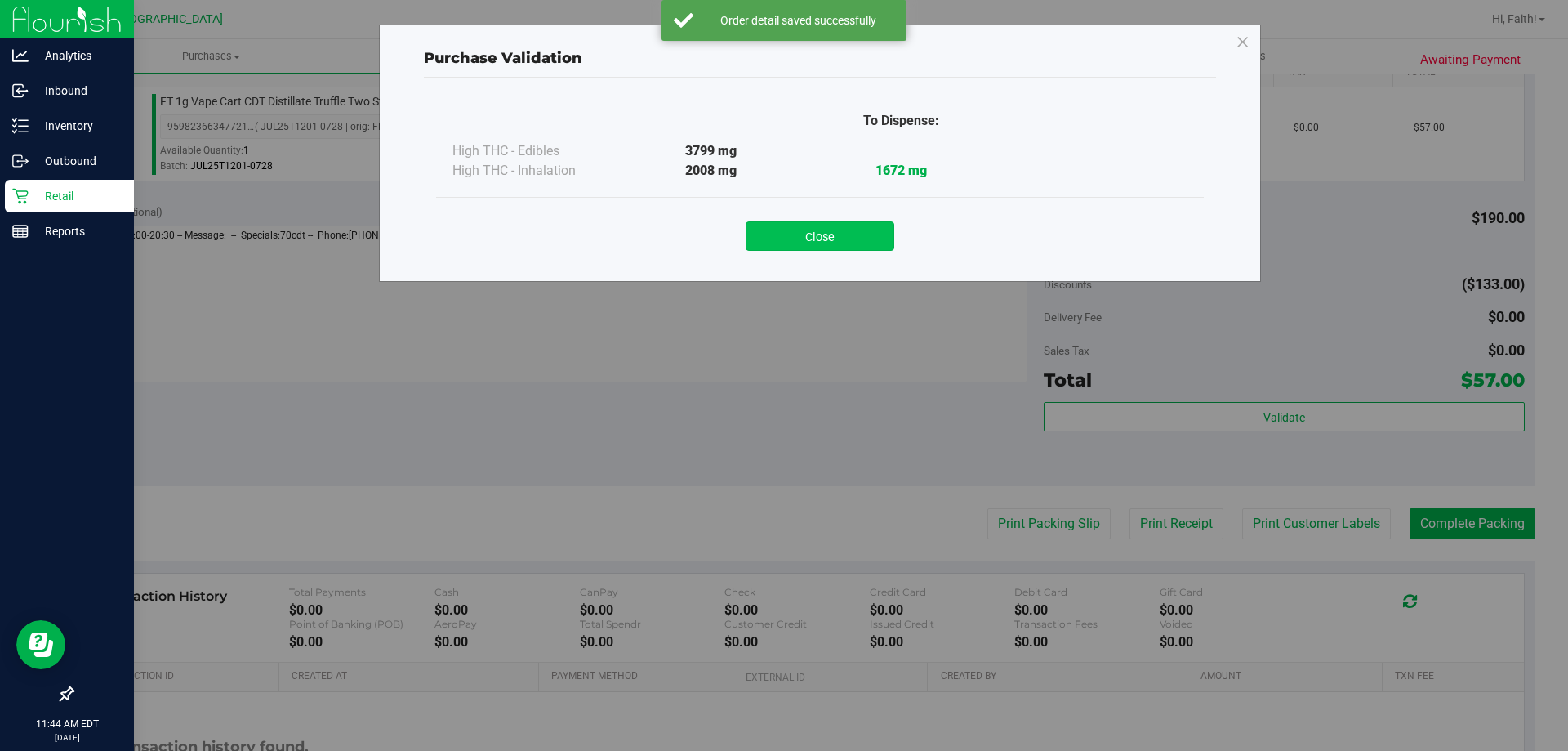
click at [869, 240] on button "Close" at bounding box center [820, 235] width 149 height 29
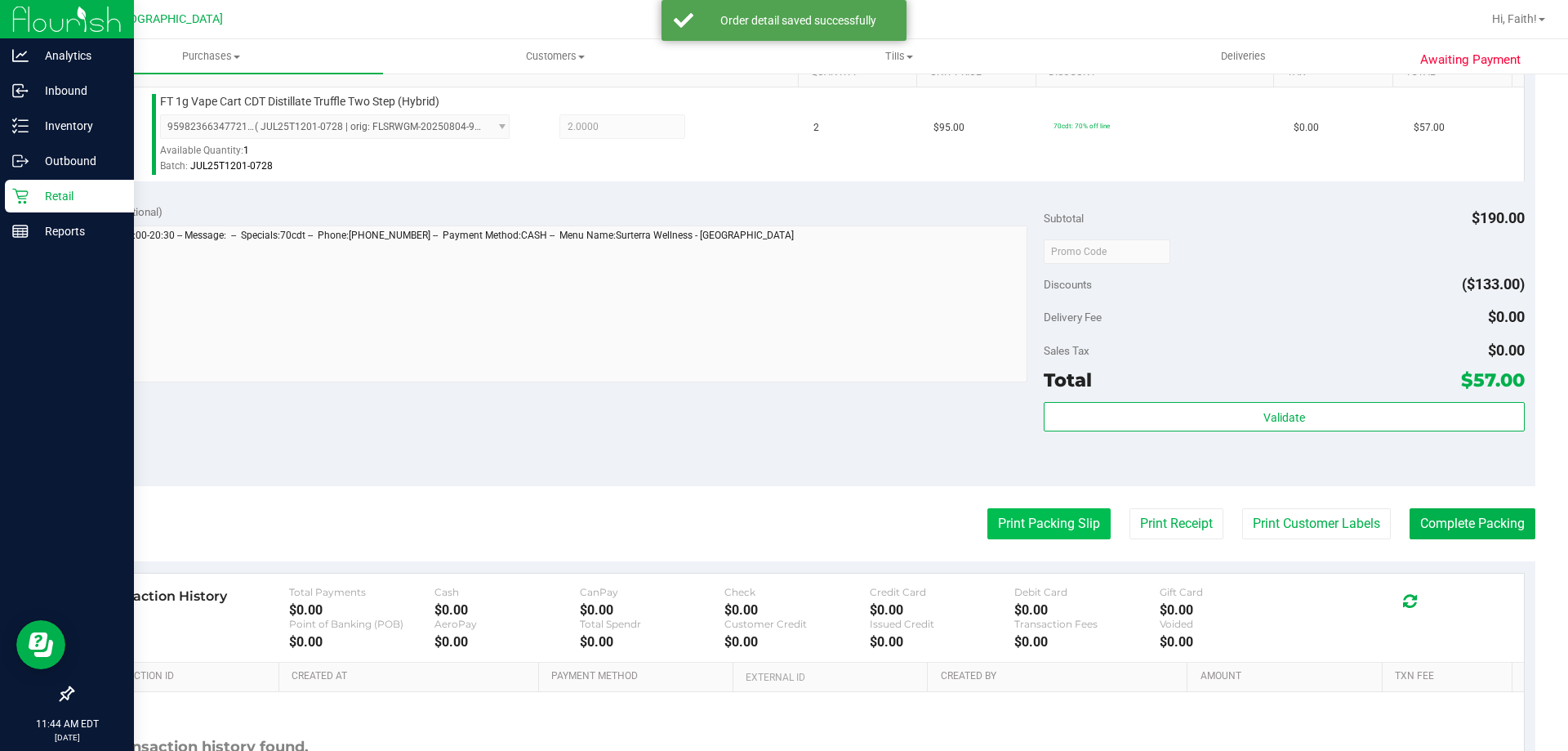
click at [1036, 530] on button "Print Packing Slip" at bounding box center [1049, 523] width 123 height 31
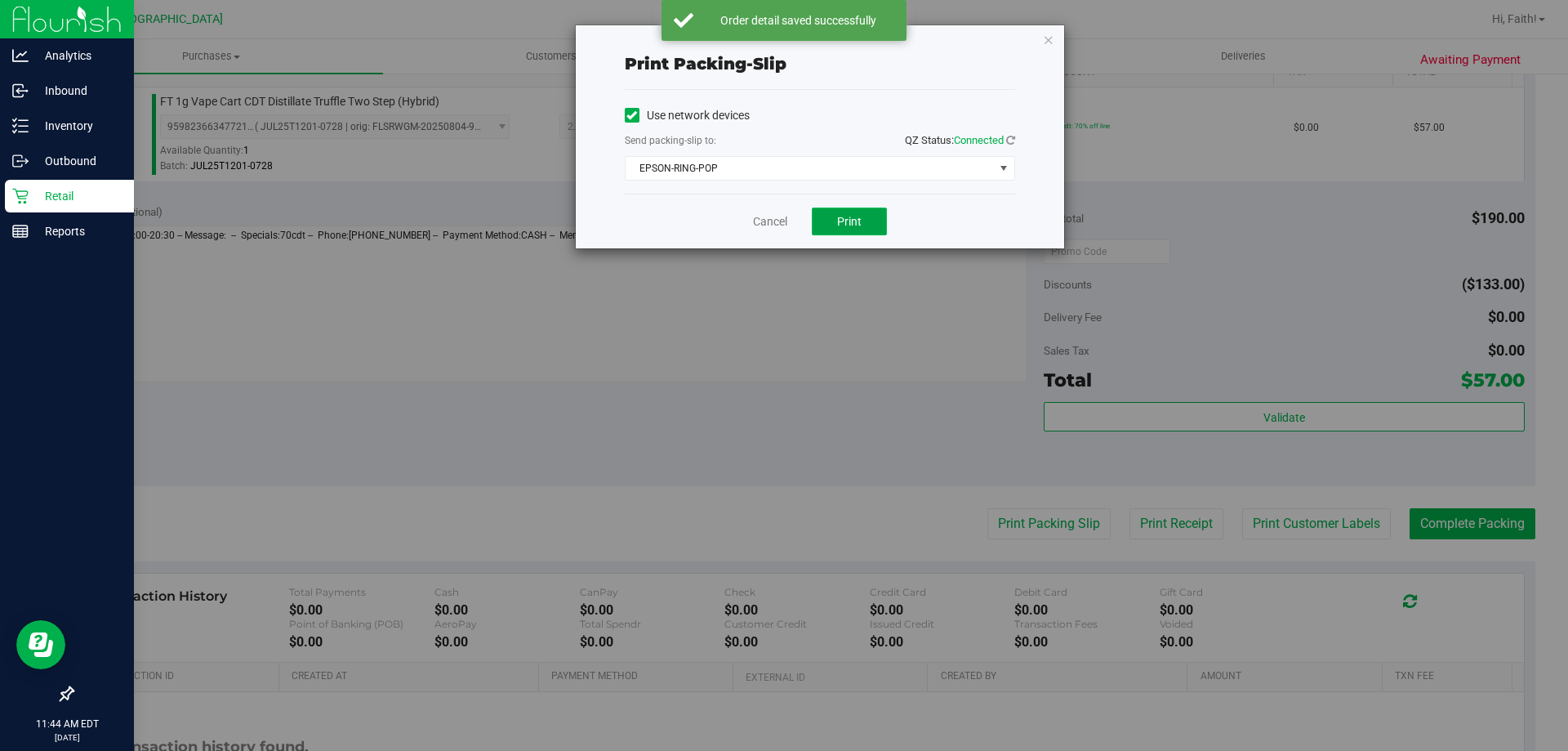
click at [875, 209] on button "Print" at bounding box center [849, 220] width 75 height 27
click at [1049, 38] on icon "button" at bounding box center [1048, 39] width 12 height 20
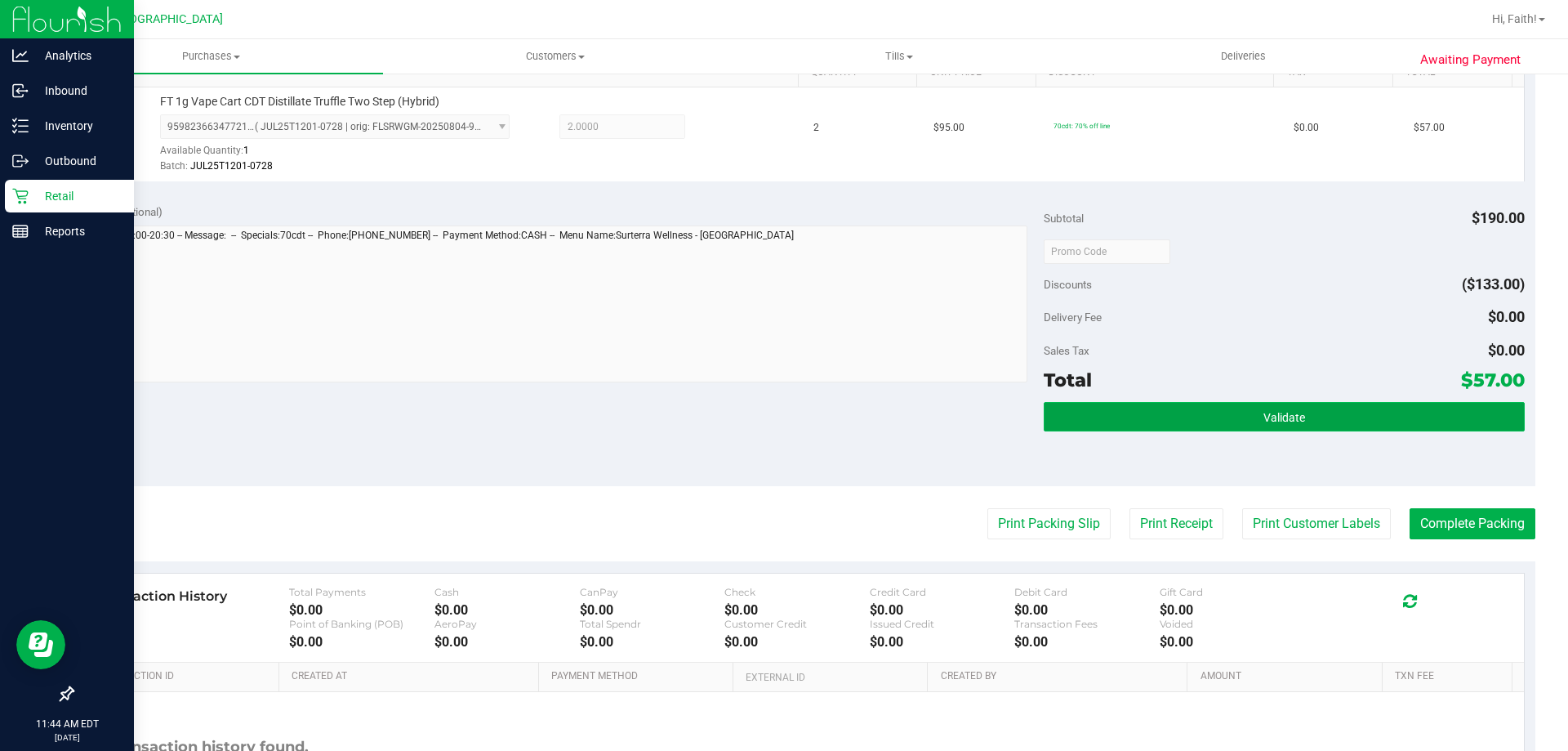
click at [1369, 419] on button "Validate" at bounding box center [1284, 416] width 481 height 29
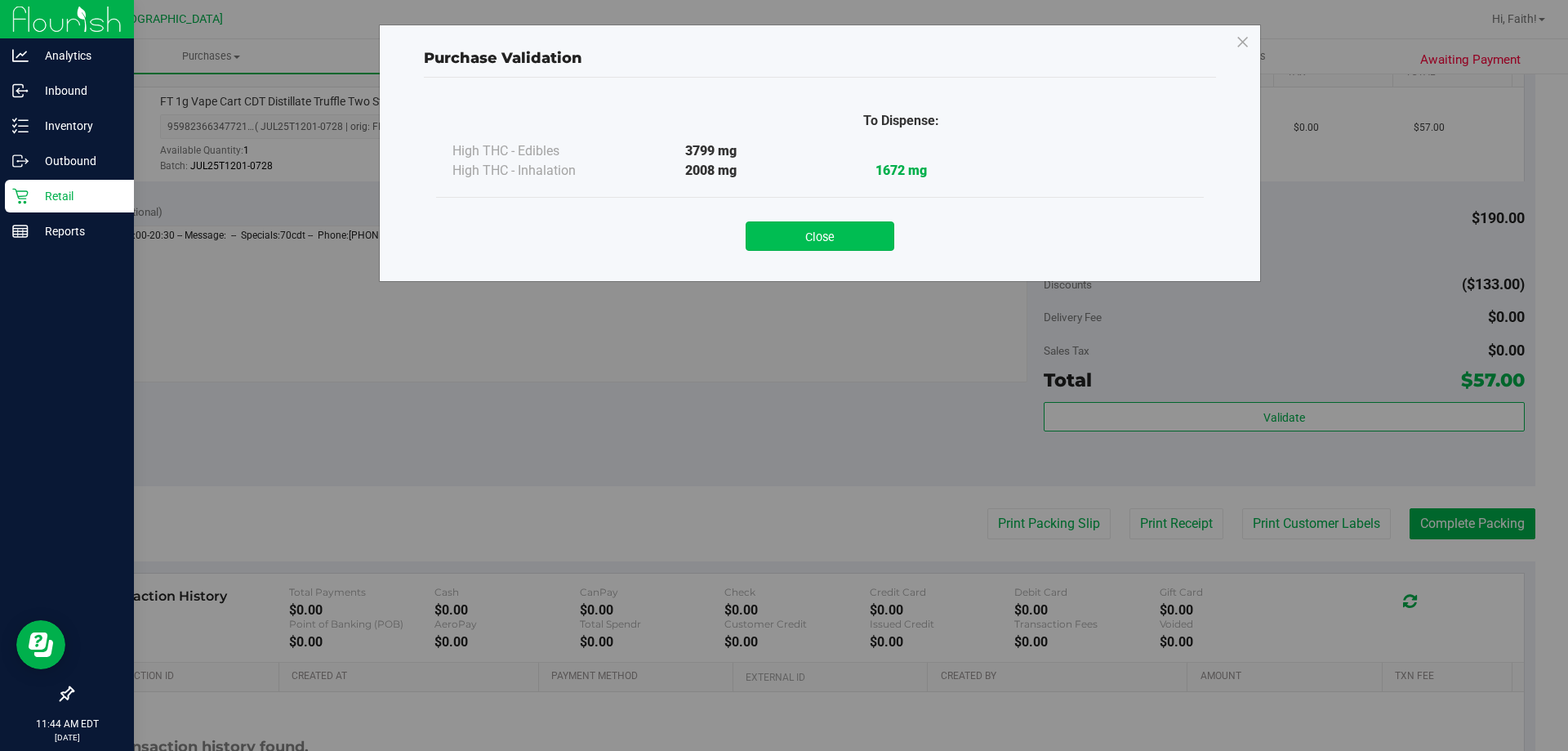
click at [867, 233] on button "Close" at bounding box center [820, 235] width 149 height 29
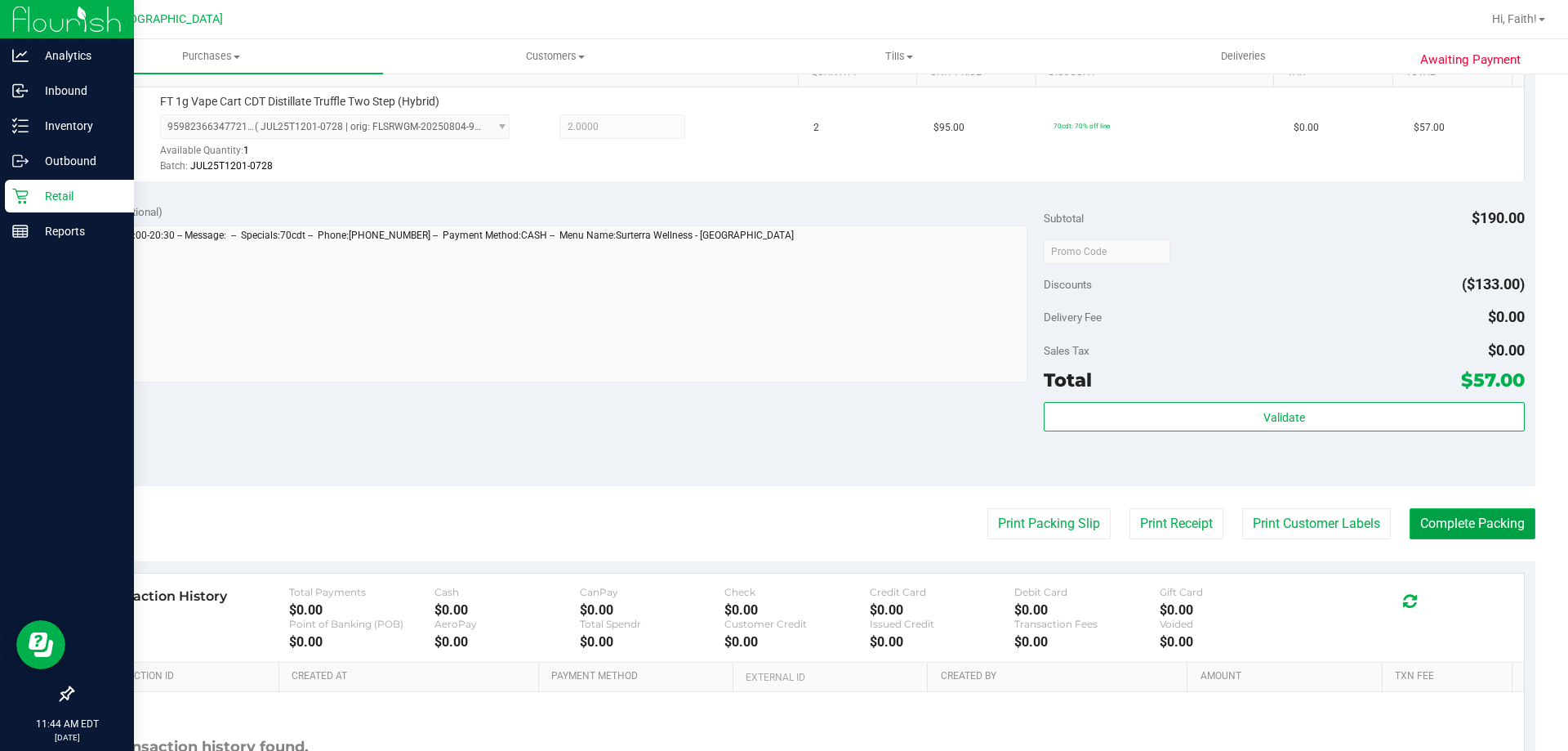
click at [1488, 514] on button "Complete Packing" at bounding box center [1472, 523] width 126 height 31
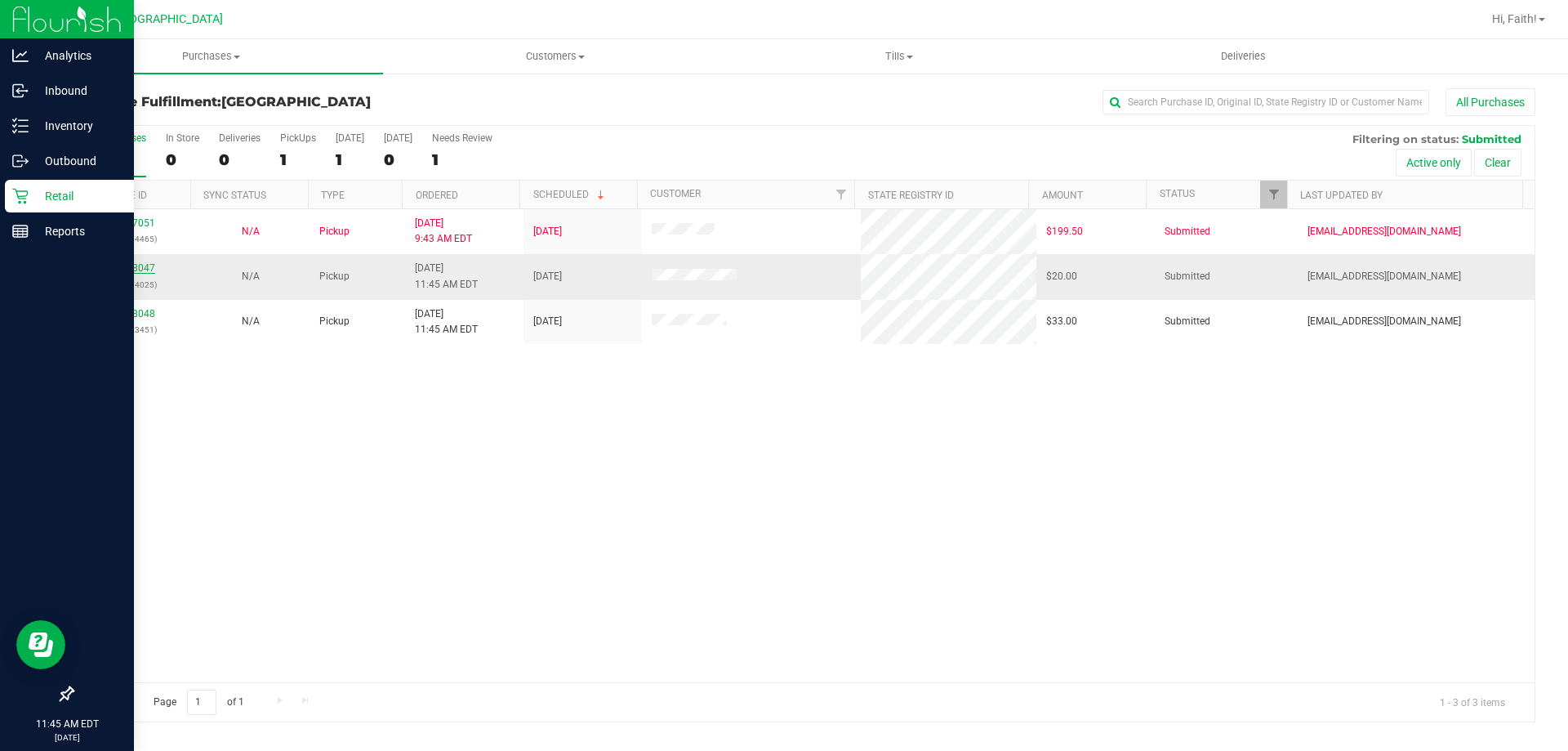
click at [129, 265] on link "11828047" at bounding box center [132, 268] width 46 height 12
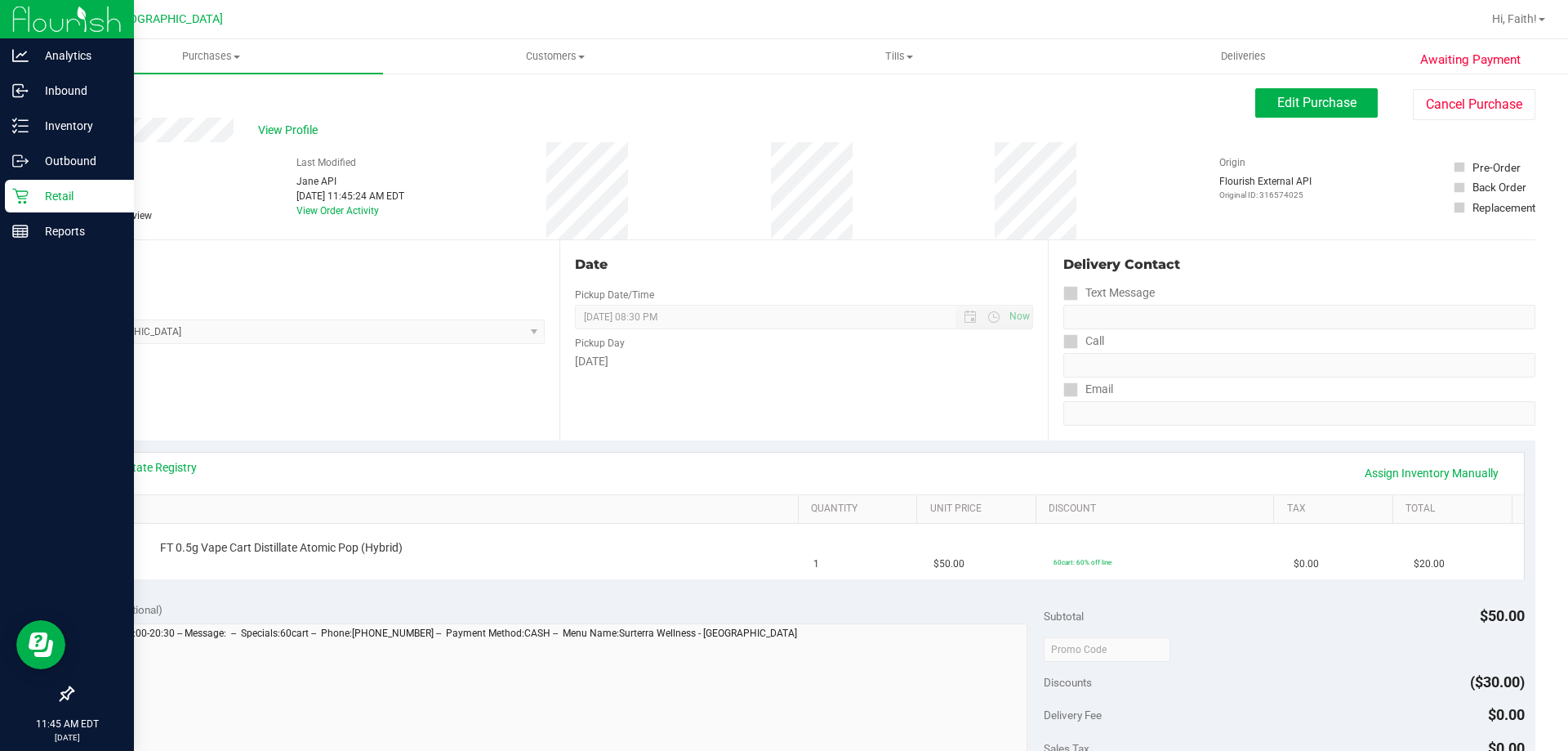
click at [70, 97] on div "Awaiting Payment Back Edit Purchase Cancel Purchase View Profile # 11828047 Bio…" at bounding box center [803, 684] width 1529 height 1225
click at [82, 97] on link "Back" at bounding box center [83, 98] width 24 height 12
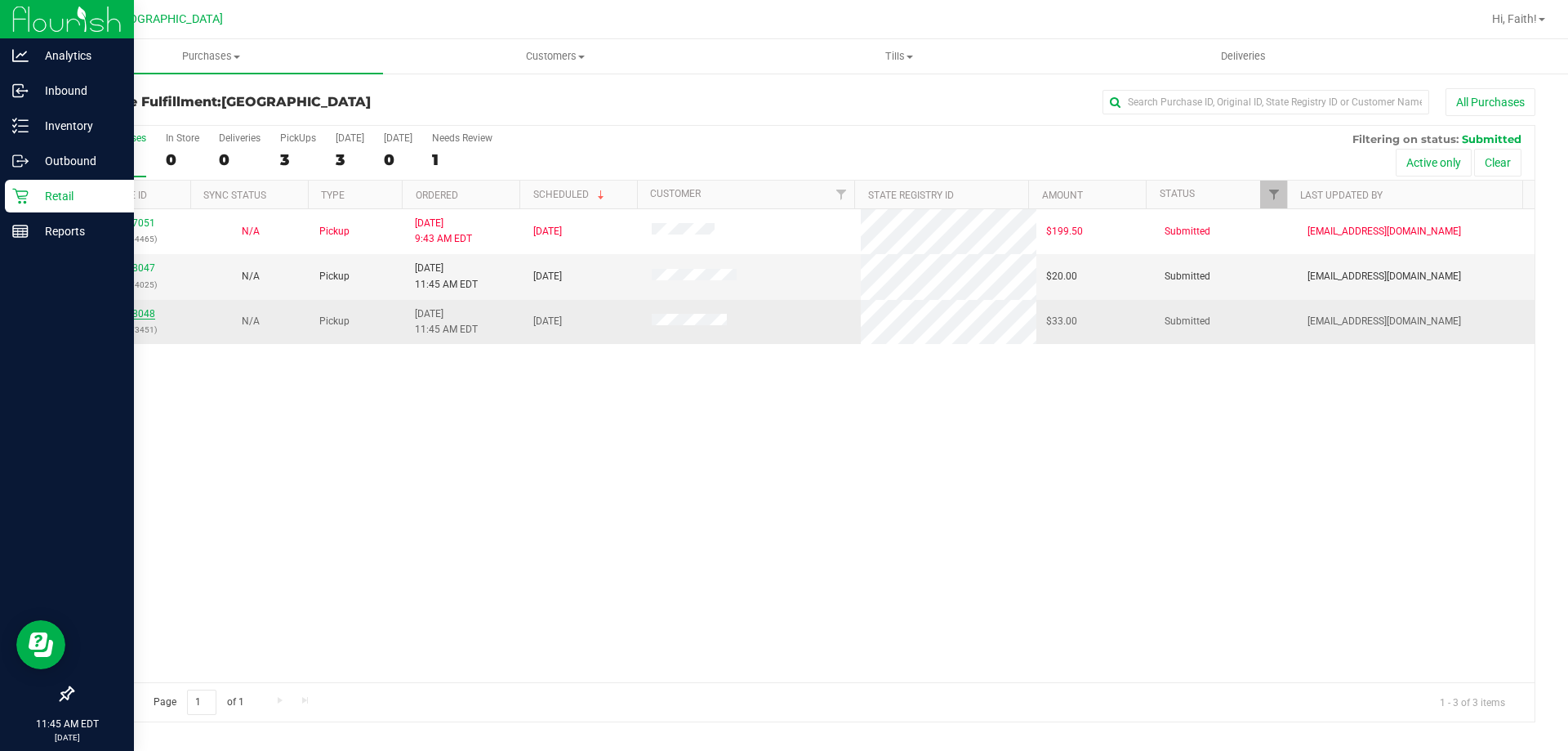
click at [125, 311] on link "11828048" at bounding box center [132, 314] width 46 height 12
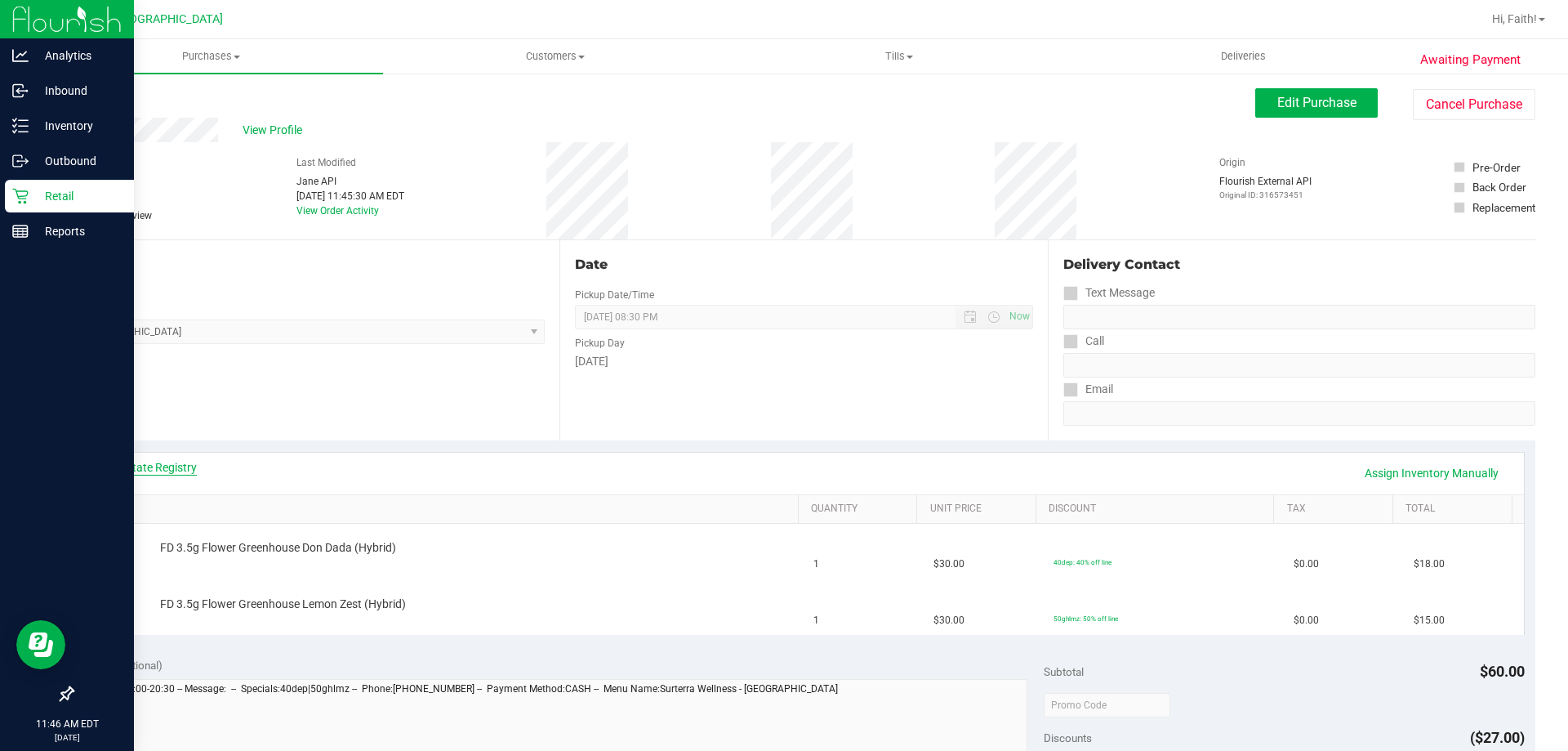
click at [175, 462] on link "View State Registry" at bounding box center [148, 467] width 98 height 17
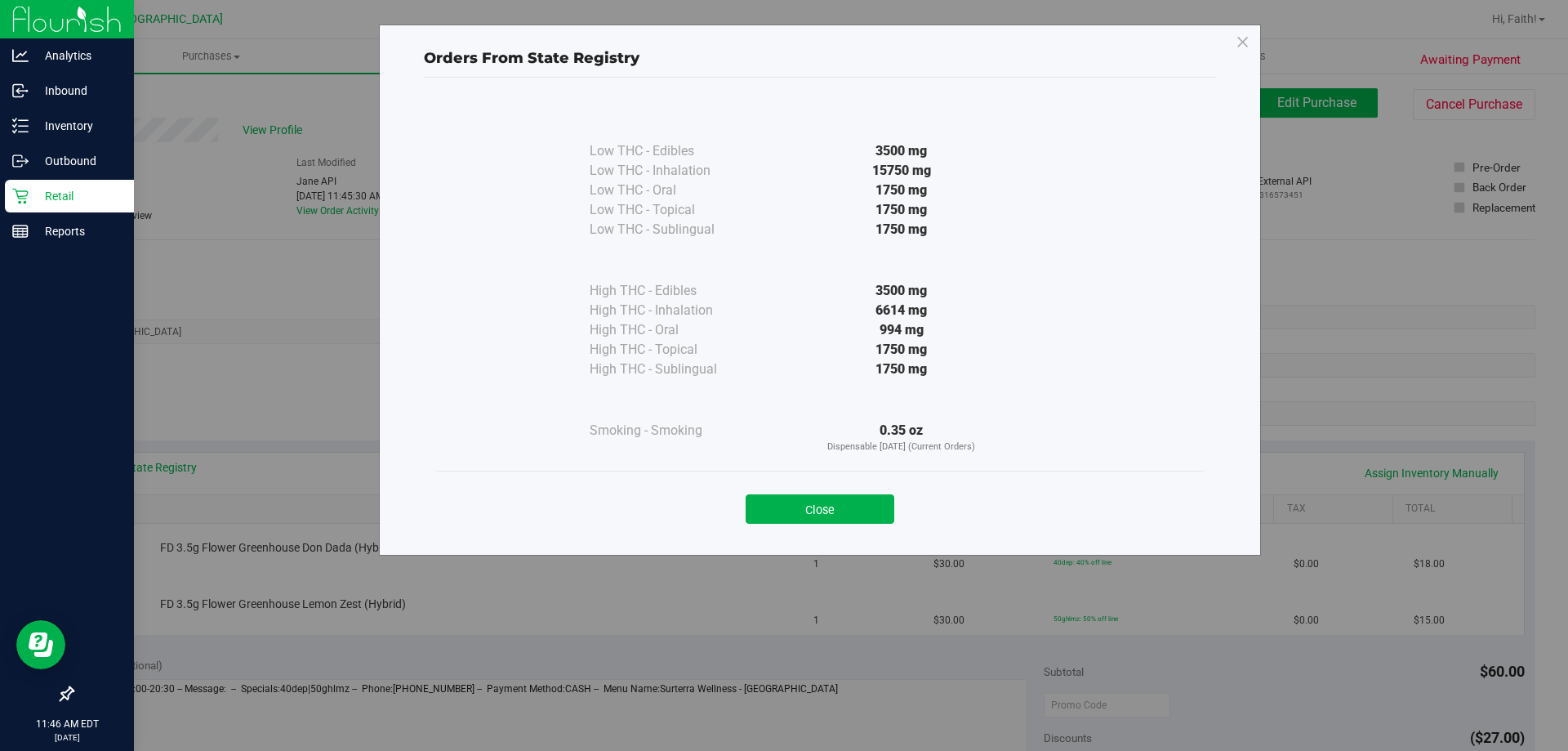
drag, startPoint x: 880, startPoint y: 333, endPoint x: 927, endPoint y: 340, distance: 47.5
click at [928, 340] on div "High THC - Edibles 3500 mg High THC - Inhalation 6614 mg" at bounding box center [820, 309] width 461 height 140
click at [918, 341] on div "1750 mg" at bounding box center [902, 350] width 298 height 20
click at [806, 503] on button "Close" at bounding box center [820, 508] width 149 height 29
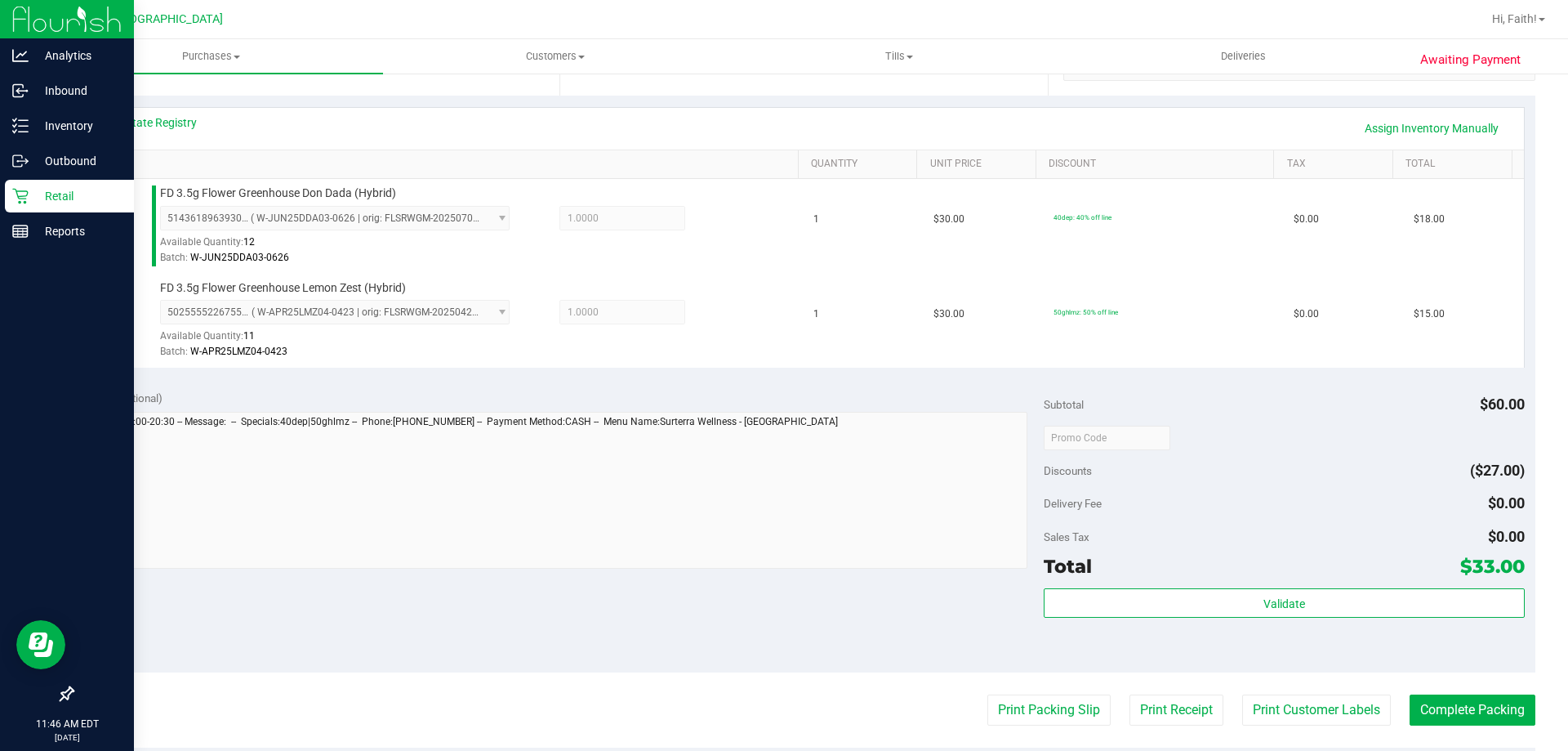
scroll to position [394, 0]
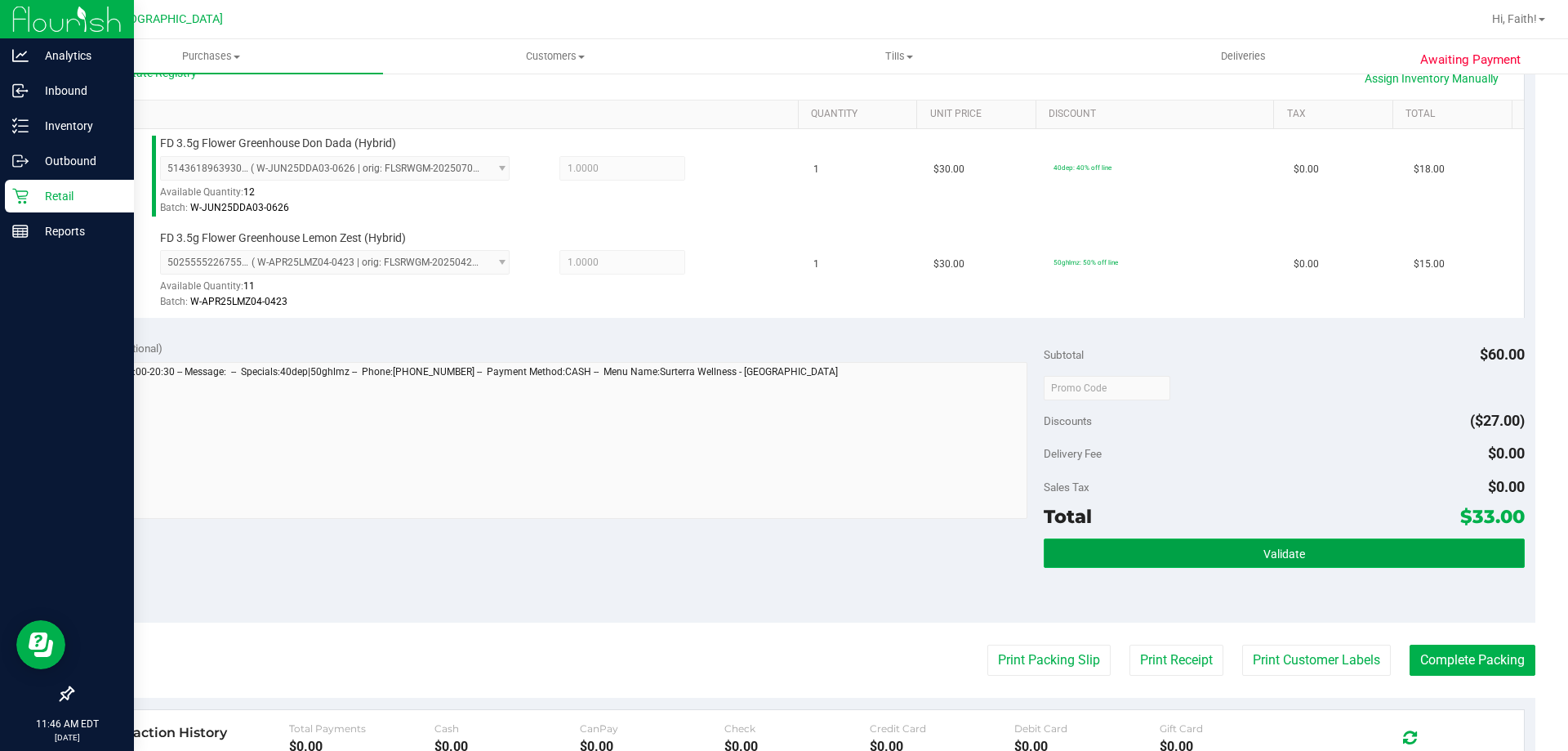
click at [1289, 564] on button "Validate" at bounding box center [1284, 552] width 481 height 29
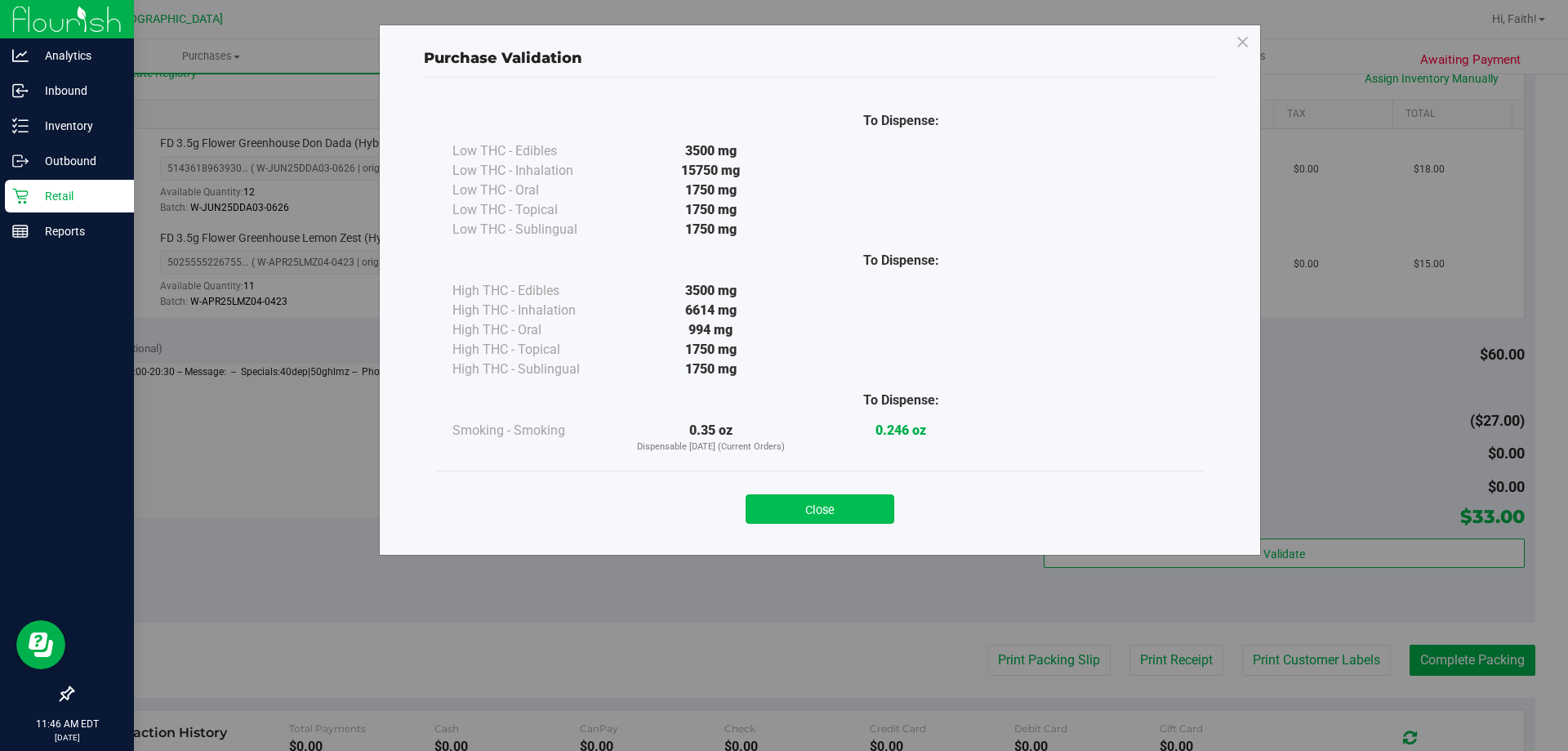
click at [852, 497] on button "Close" at bounding box center [820, 508] width 149 height 29
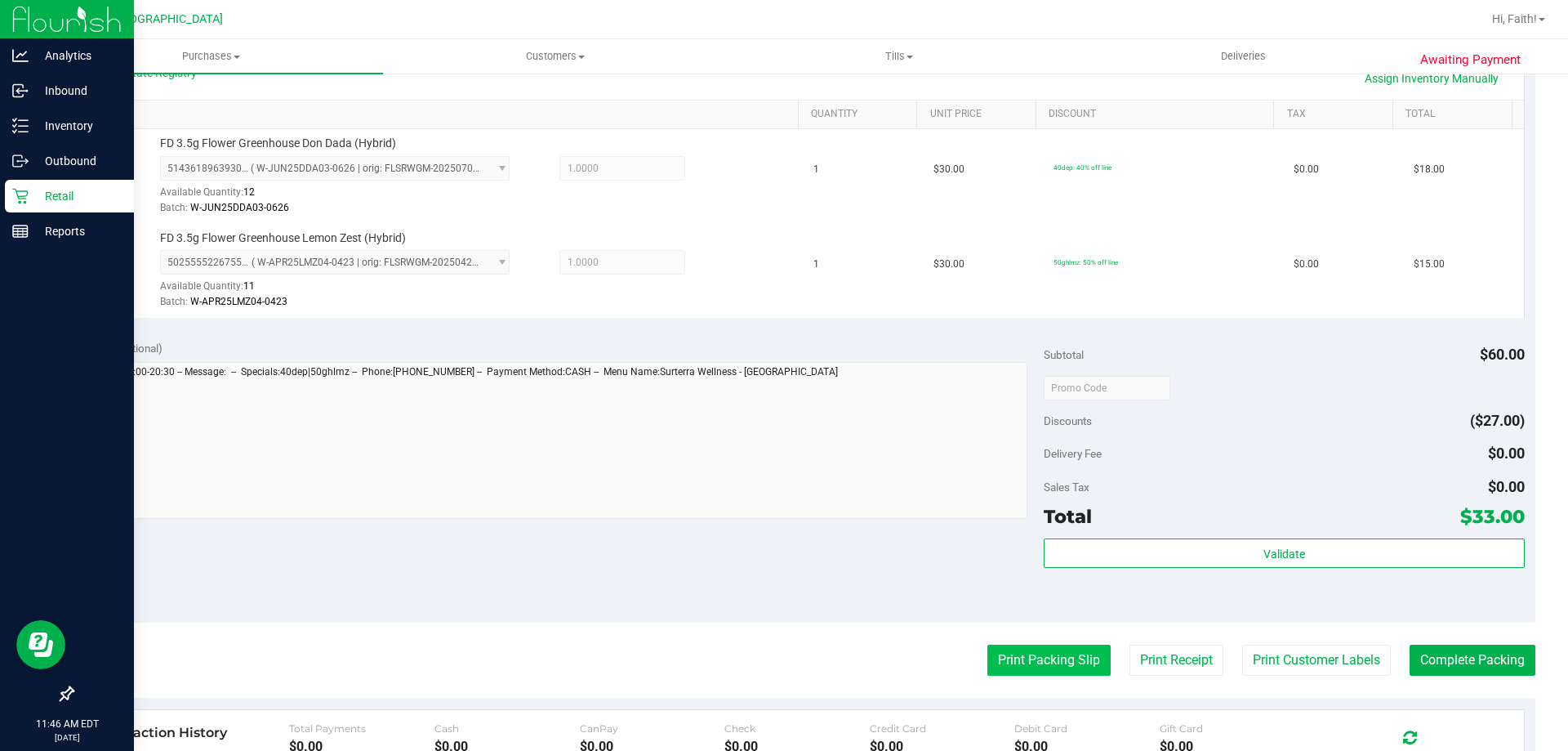
click at [1040, 649] on button "Print Packing Slip" at bounding box center [1049, 660] width 123 height 31
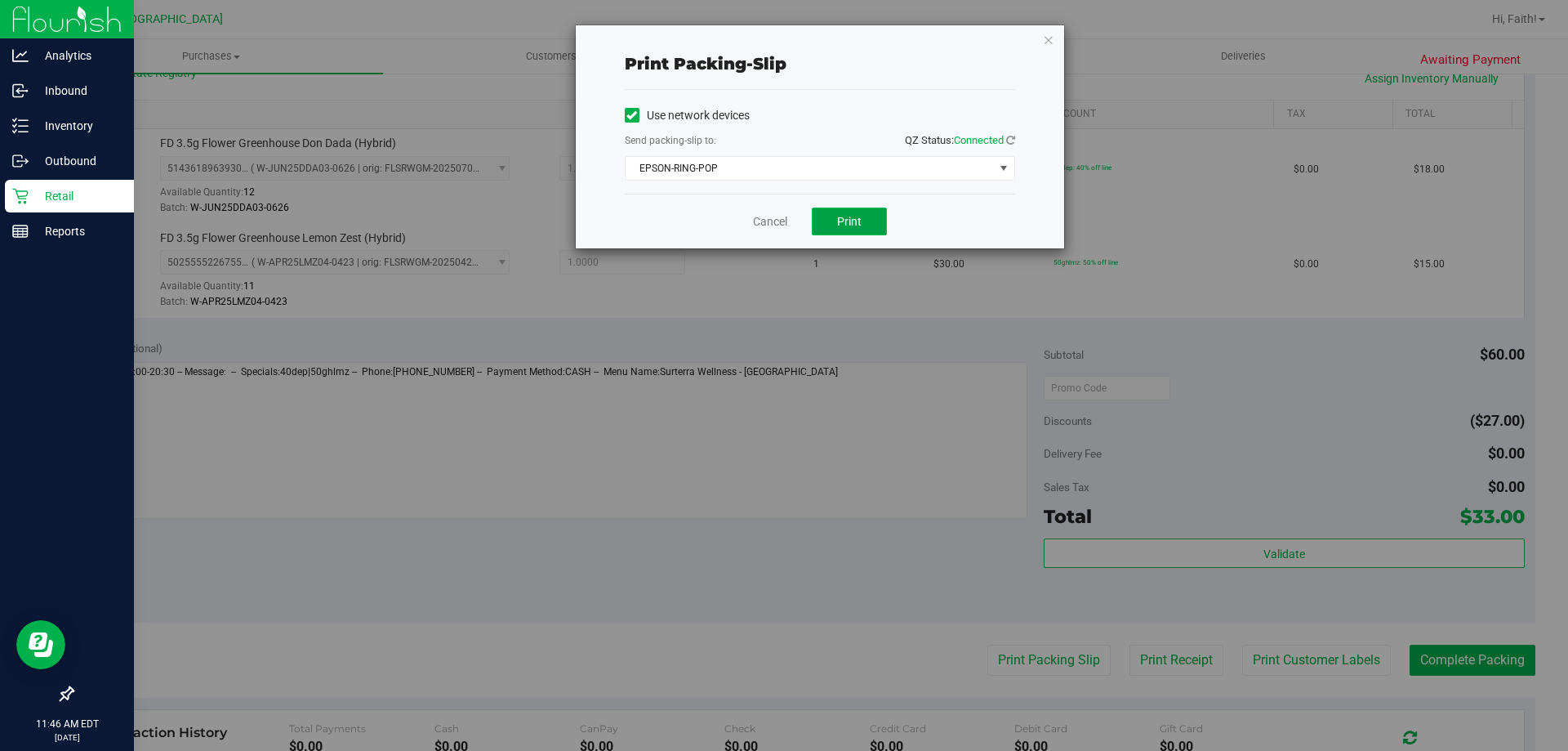
click at [867, 230] on button "Print" at bounding box center [849, 220] width 75 height 27
click at [1074, 20] on div "Print packing-slip Use network devices Send packing-slip to: QZ Status: Connect…" at bounding box center [790, 375] width 1580 height 751
click at [1043, 38] on icon "button" at bounding box center [1048, 39] width 12 height 20
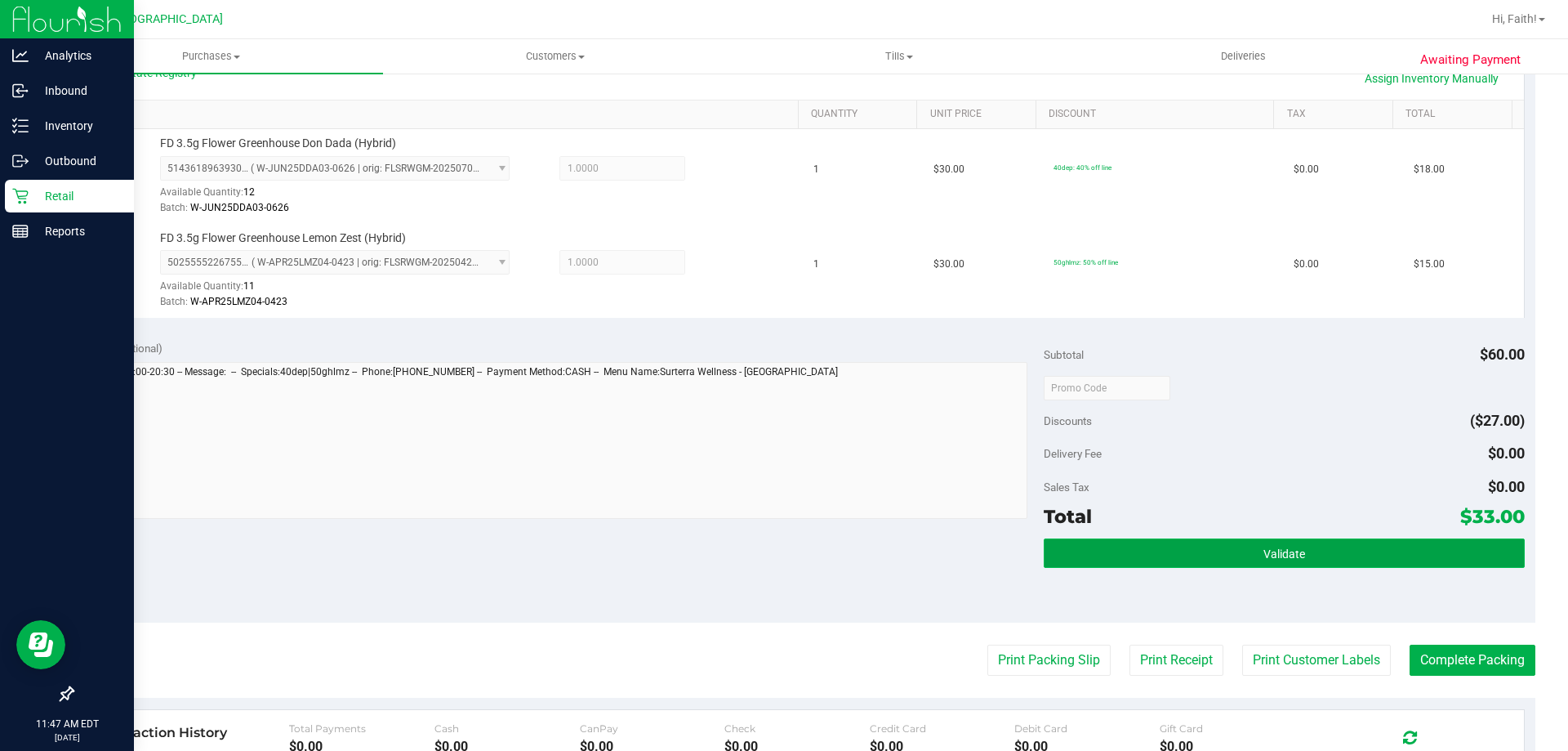
click at [1343, 561] on button "Validate" at bounding box center [1284, 552] width 481 height 29
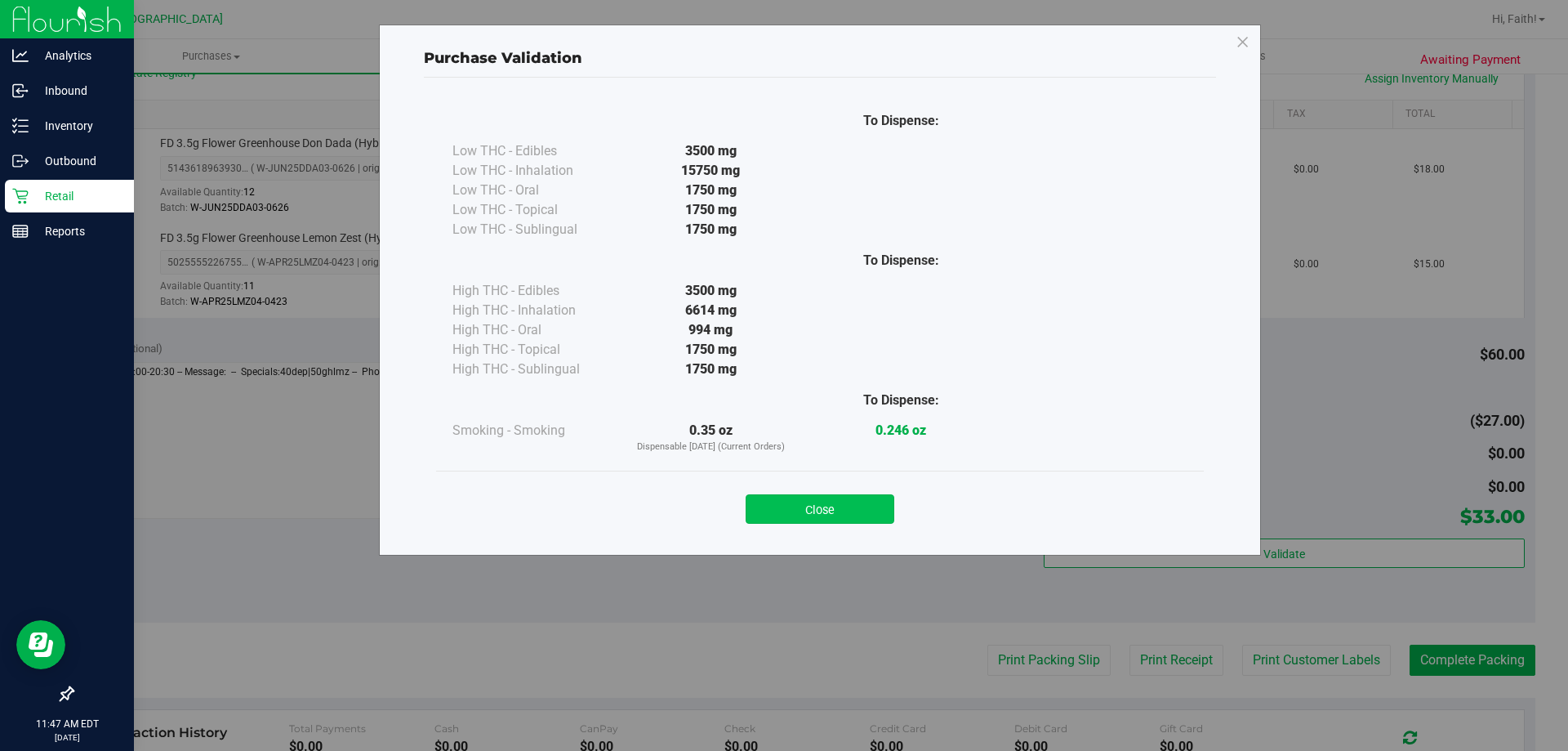
click at [798, 511] on button "Close" at bounding box center [820, 508] width 149 height 29
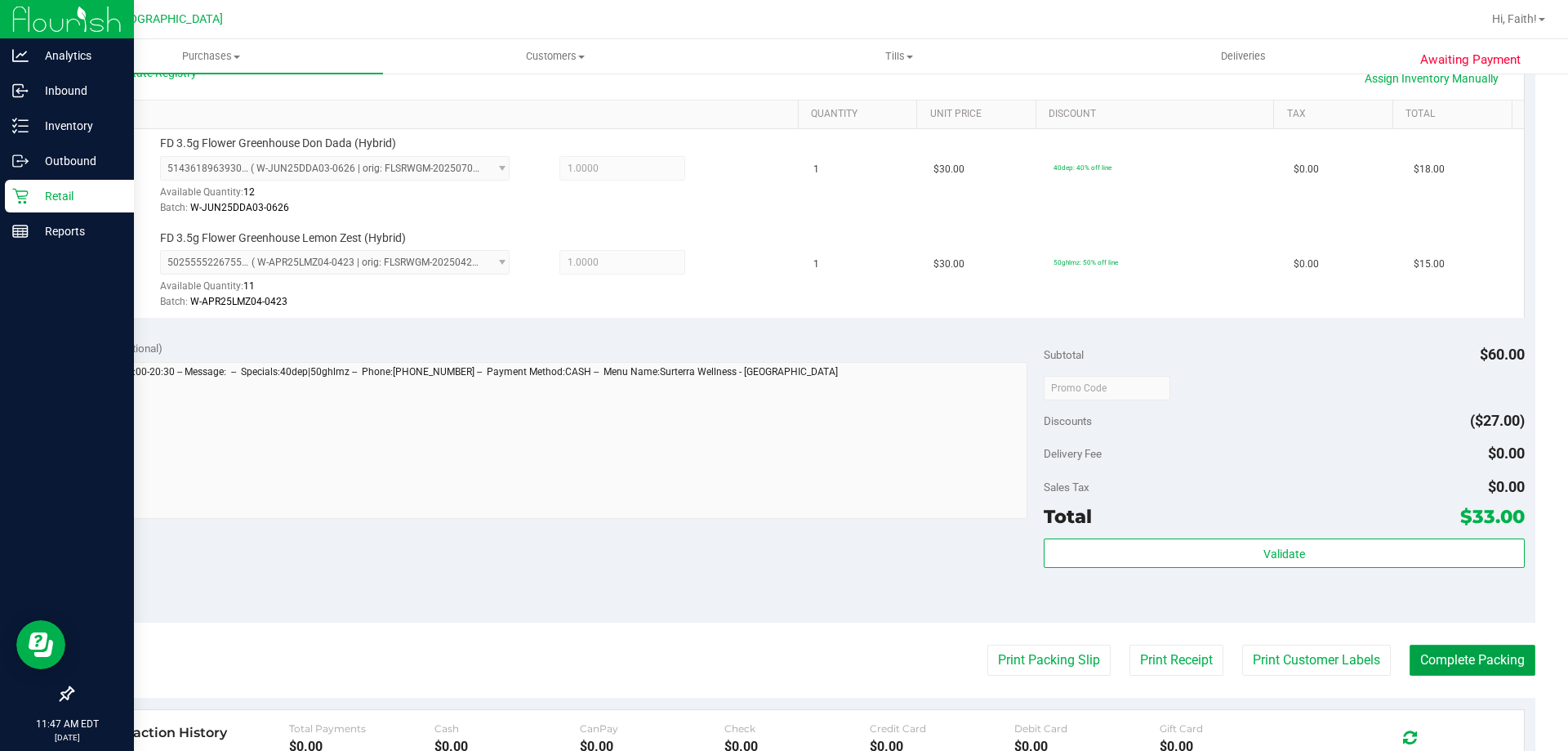
click at [1455, 659] on button "Complete Packing" at bounding box center [1472, 660] width 126 height 31
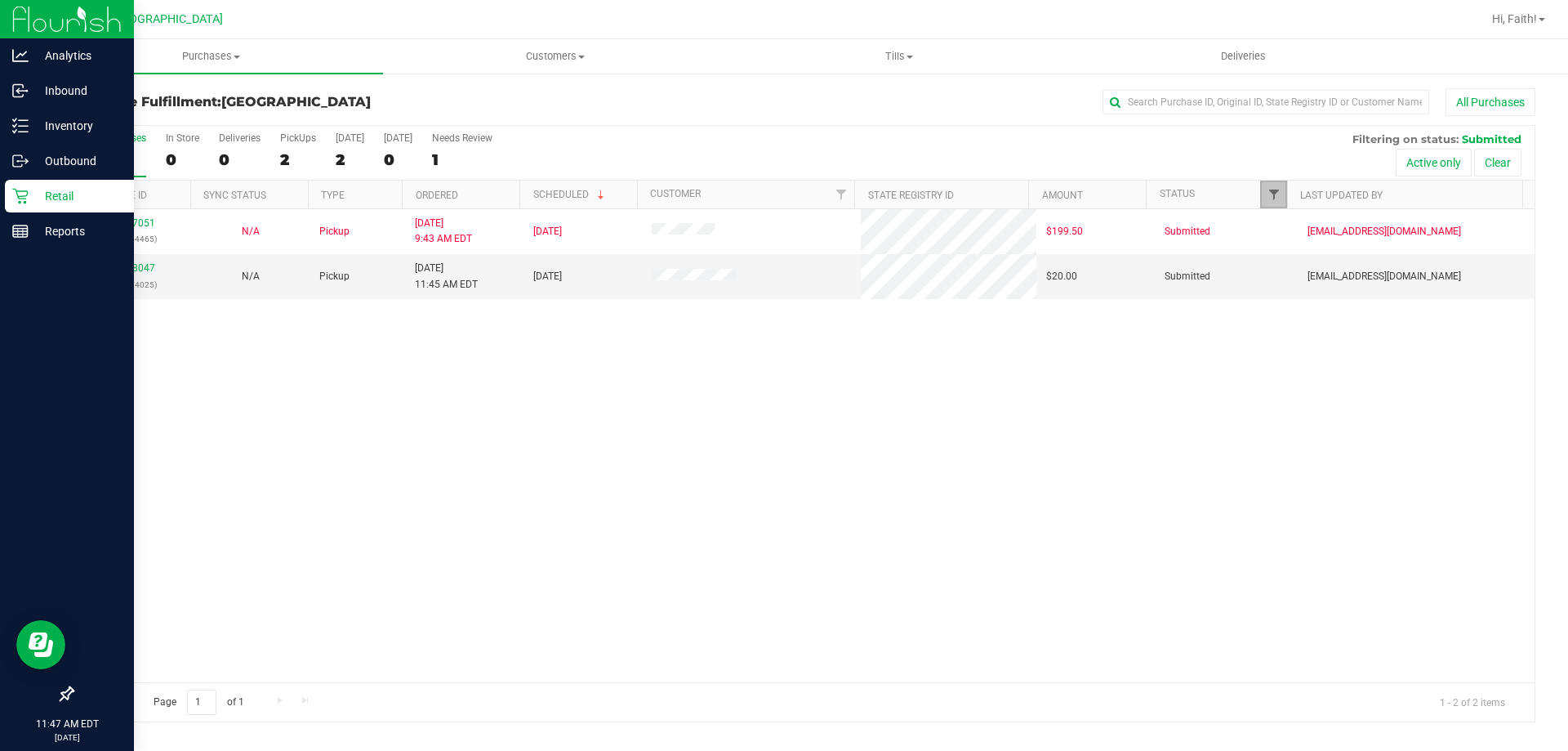
click at [1278, 195] on span "Filter" at bounding box center [1274, 195] width 13 height 13
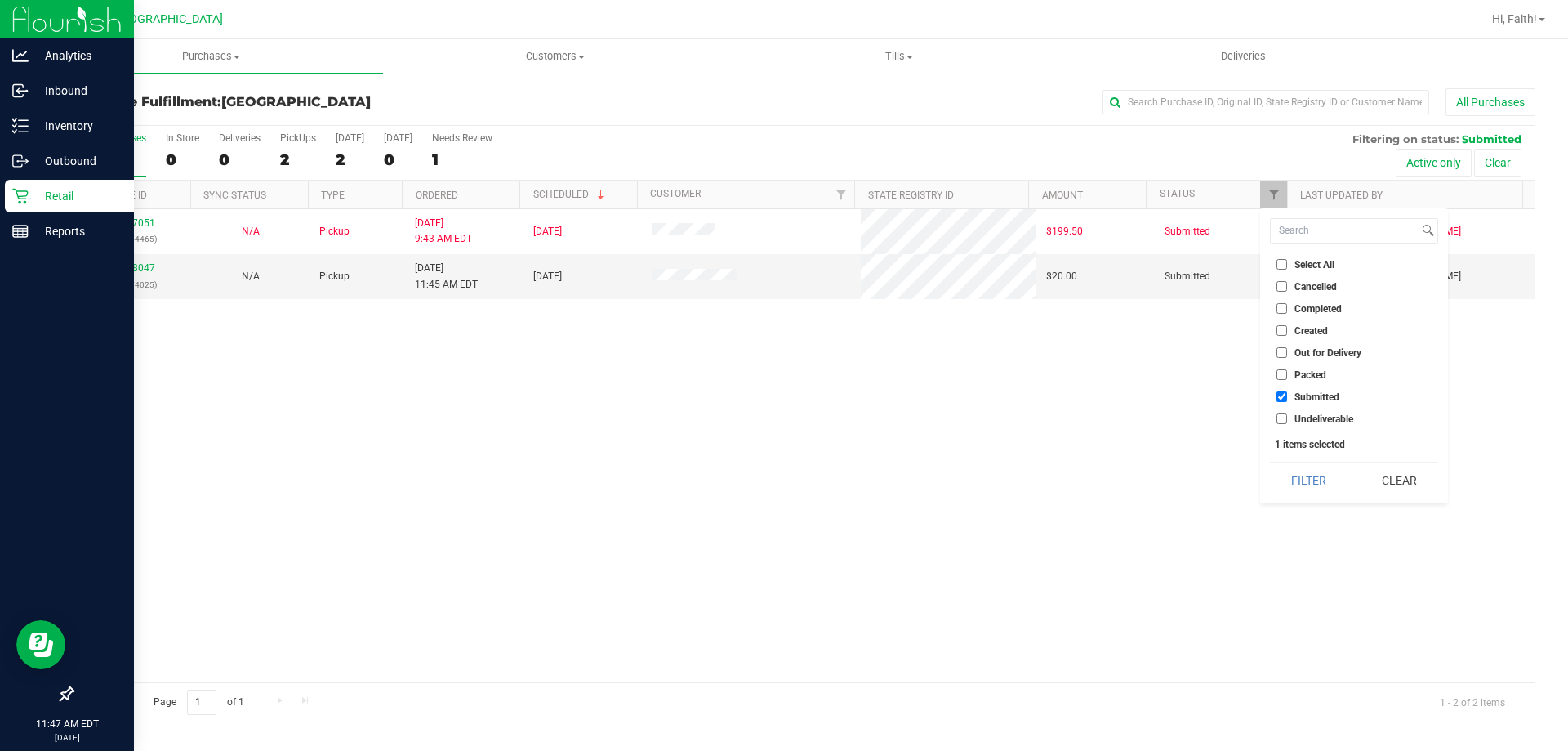
click at [1280, 373] on input "Packed" at bounding box center [1281, 374] width 11 height 11
checkbox input "true"
click at [1300, 476] on button "Filter" at bounding box center [1309, 480] width 78 height 36
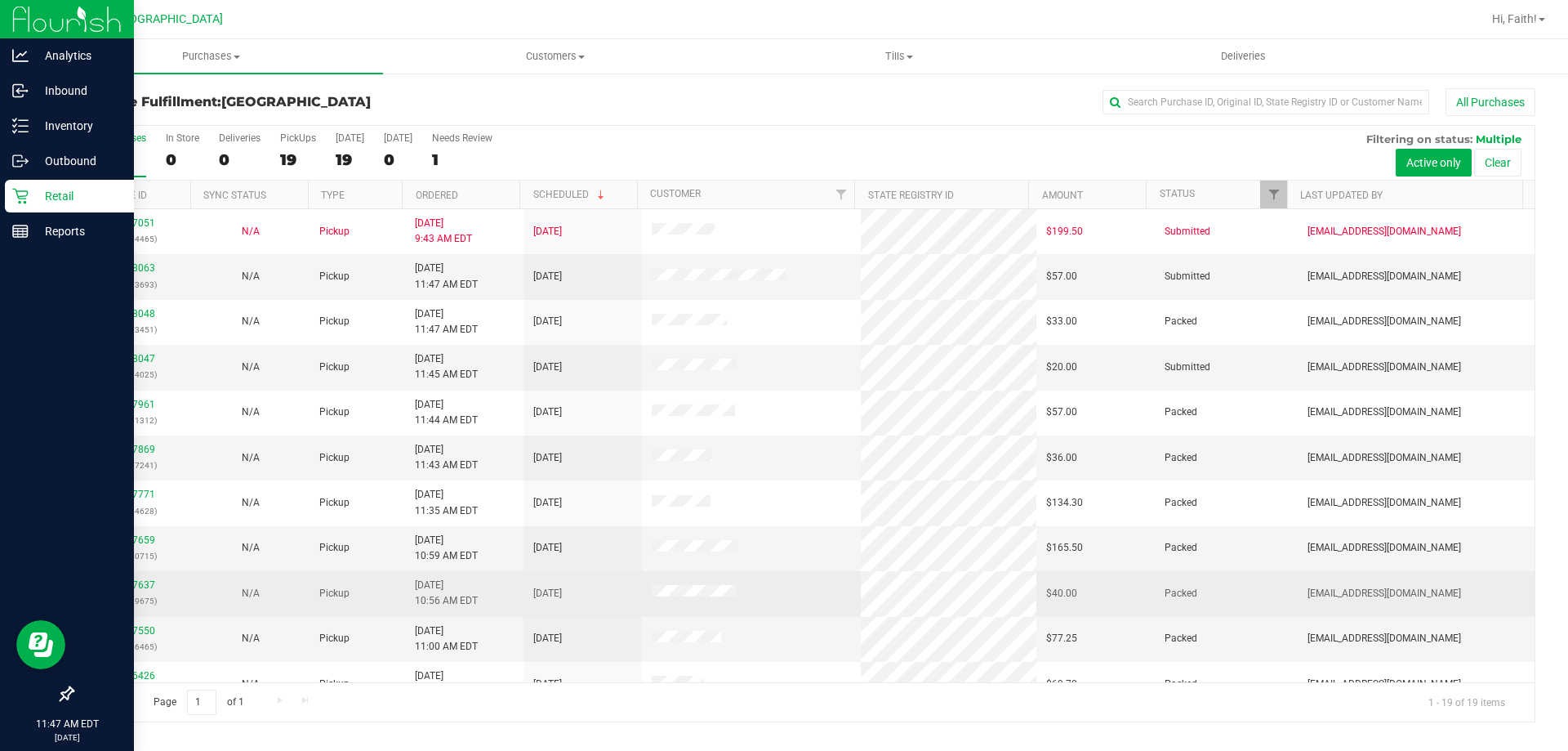
scroll to position [163, 0]
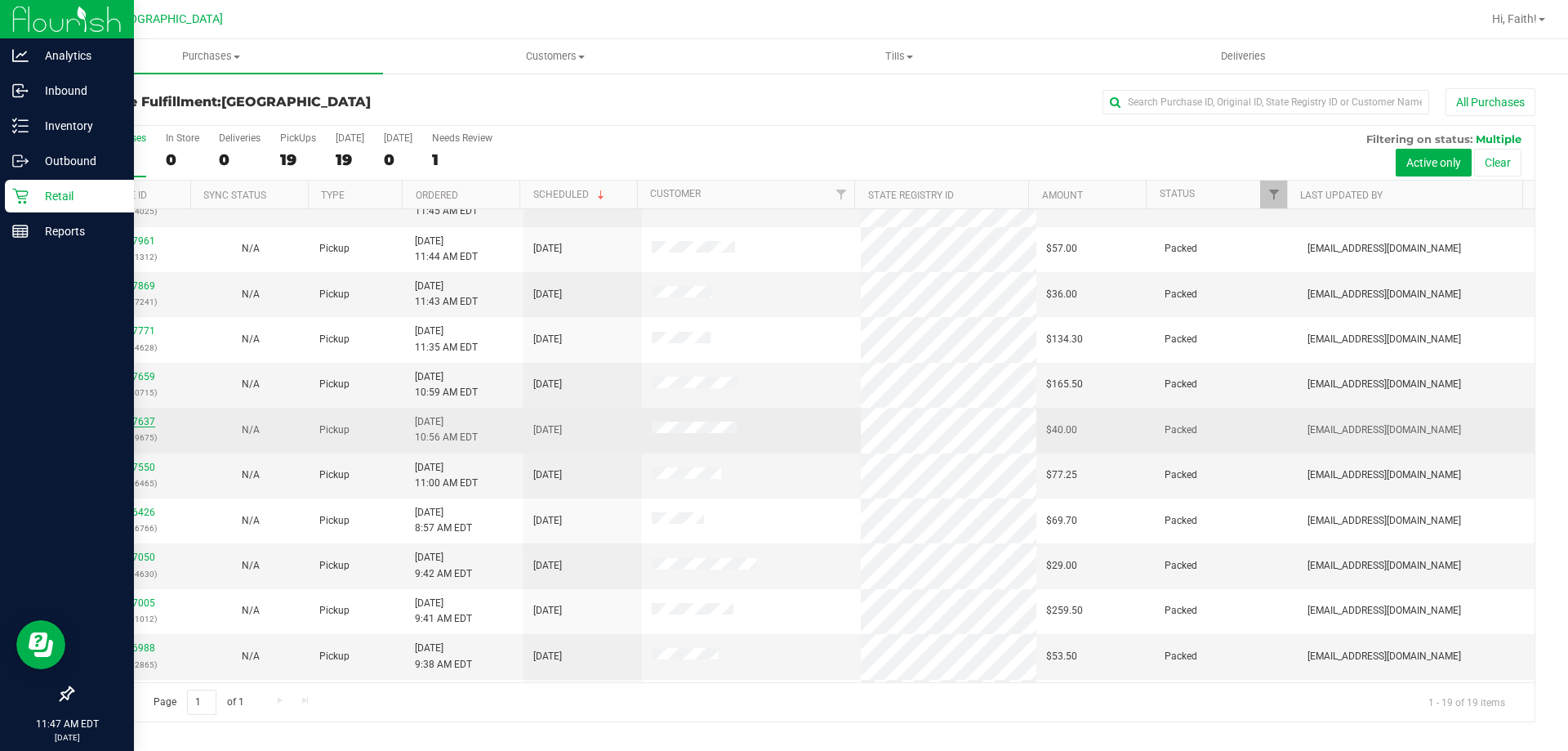
click at [144, 421] on link "11827637" at bounding box center [132, 422] width 46 height 12
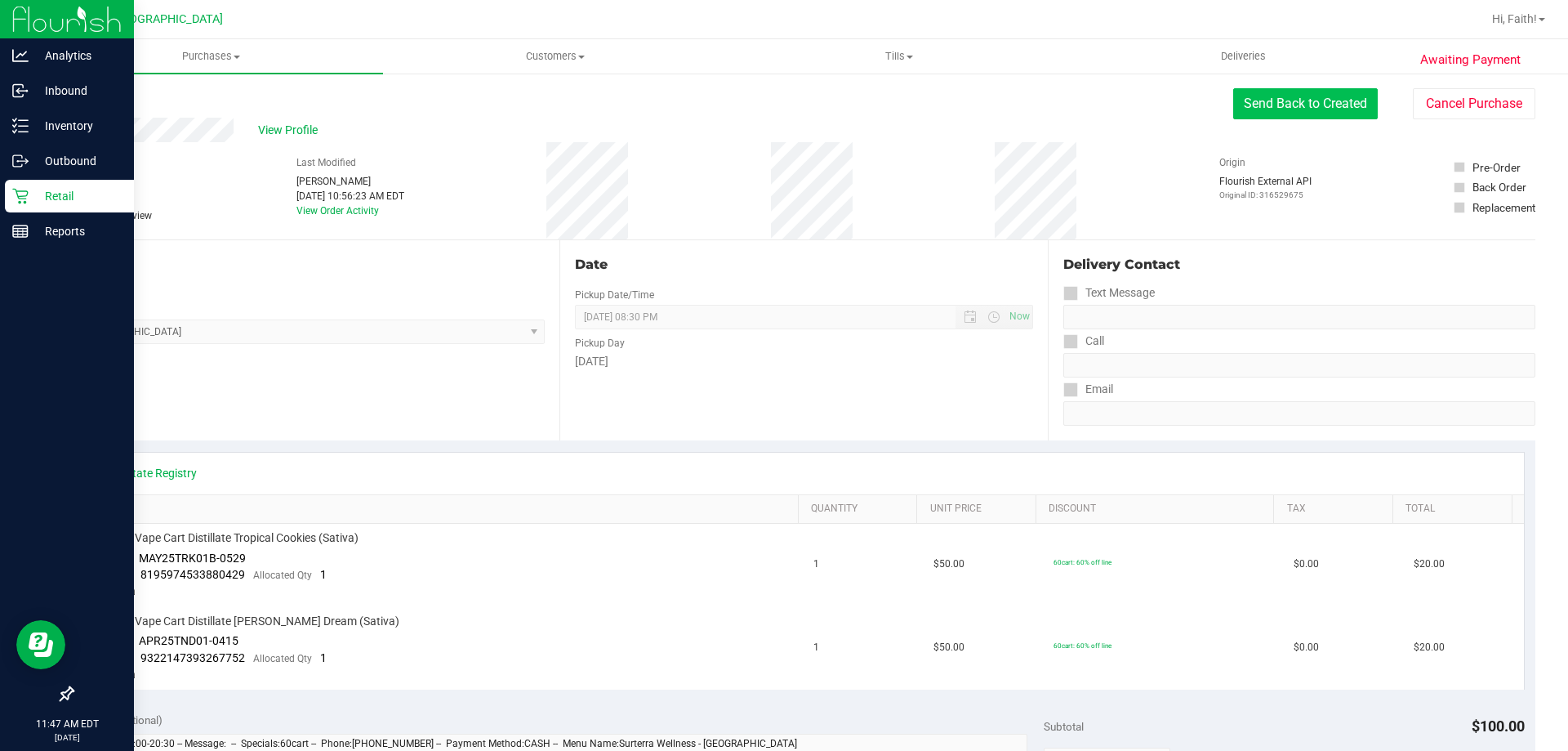
click at [1291, 101] on button "Send Back to Created" at bounding box center [1305, 103] width 145 height 31
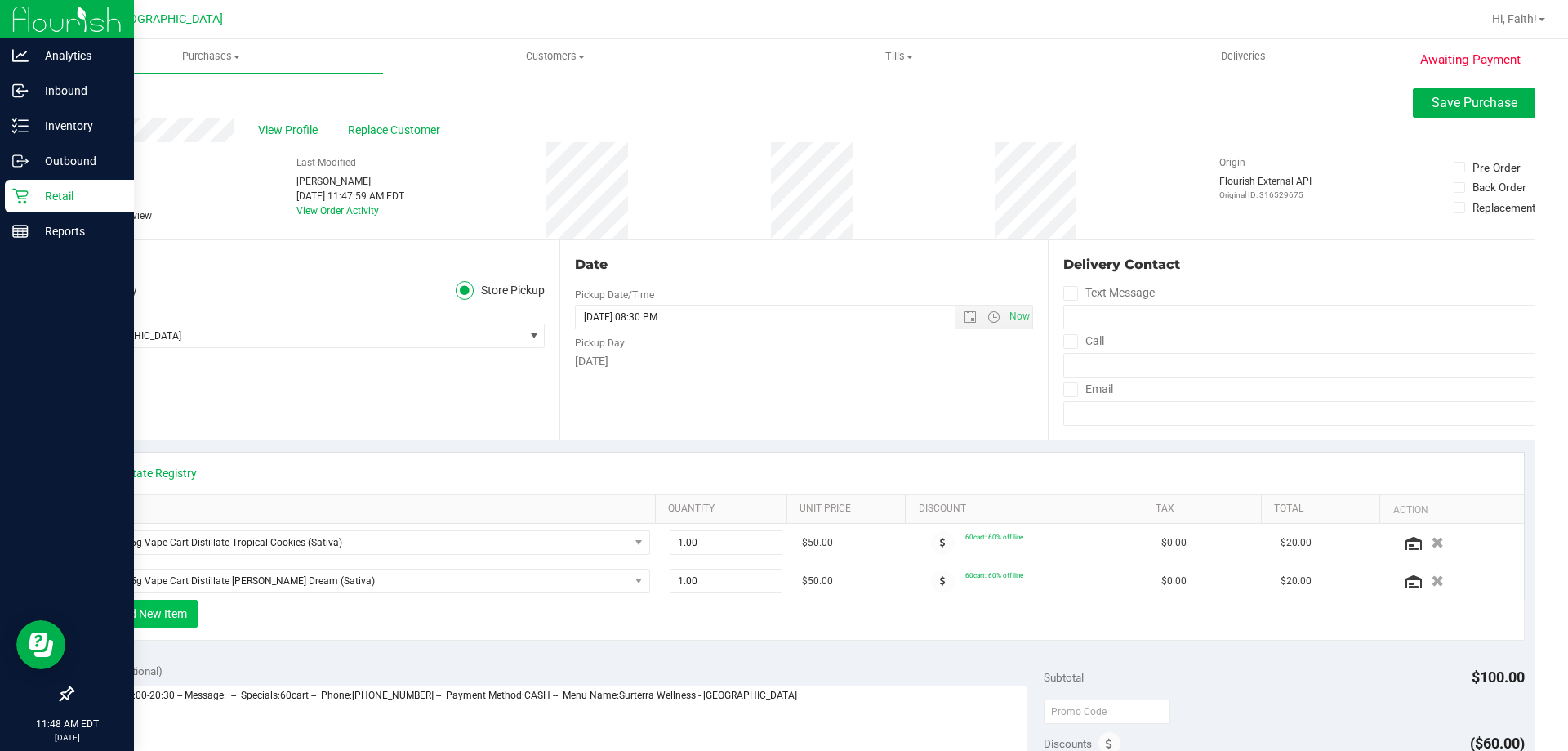
click at [170, 605] on button "+ Add New Item" at bounding box center [147, 613] width 101 height 27
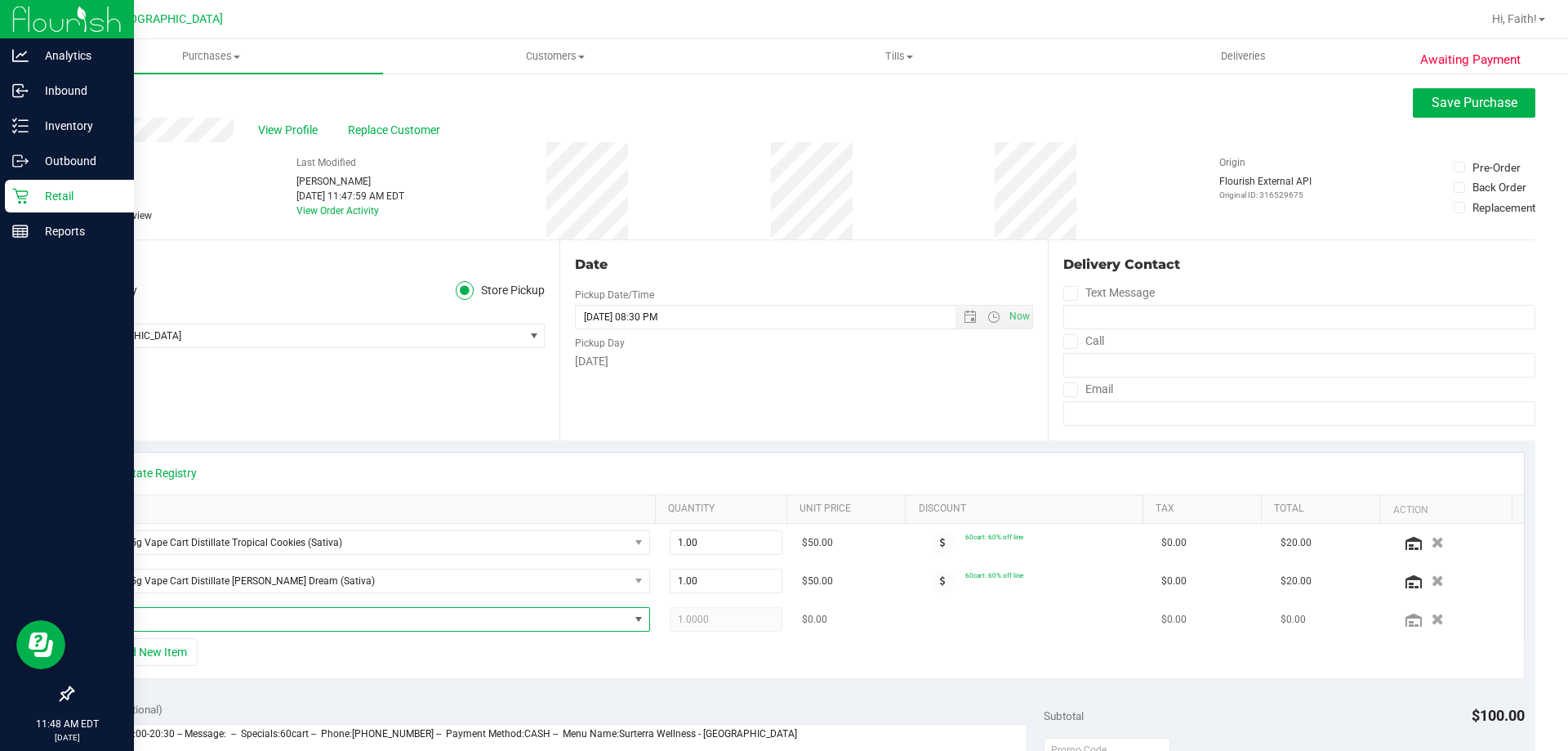
click at [202, 625] on span "NO DATA FOUND" at bounding box center [362, 620] width 534 height 23
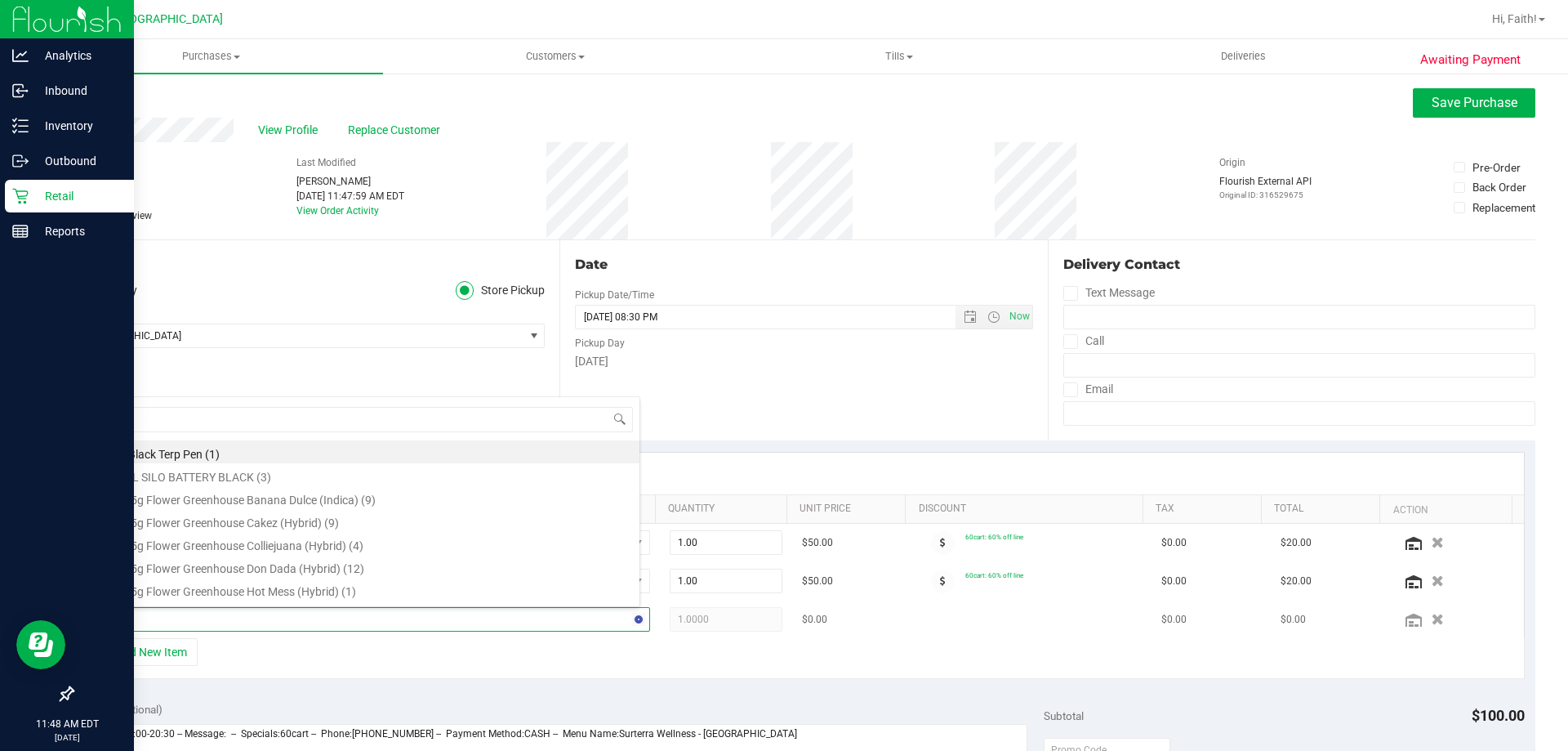
type input "atm"
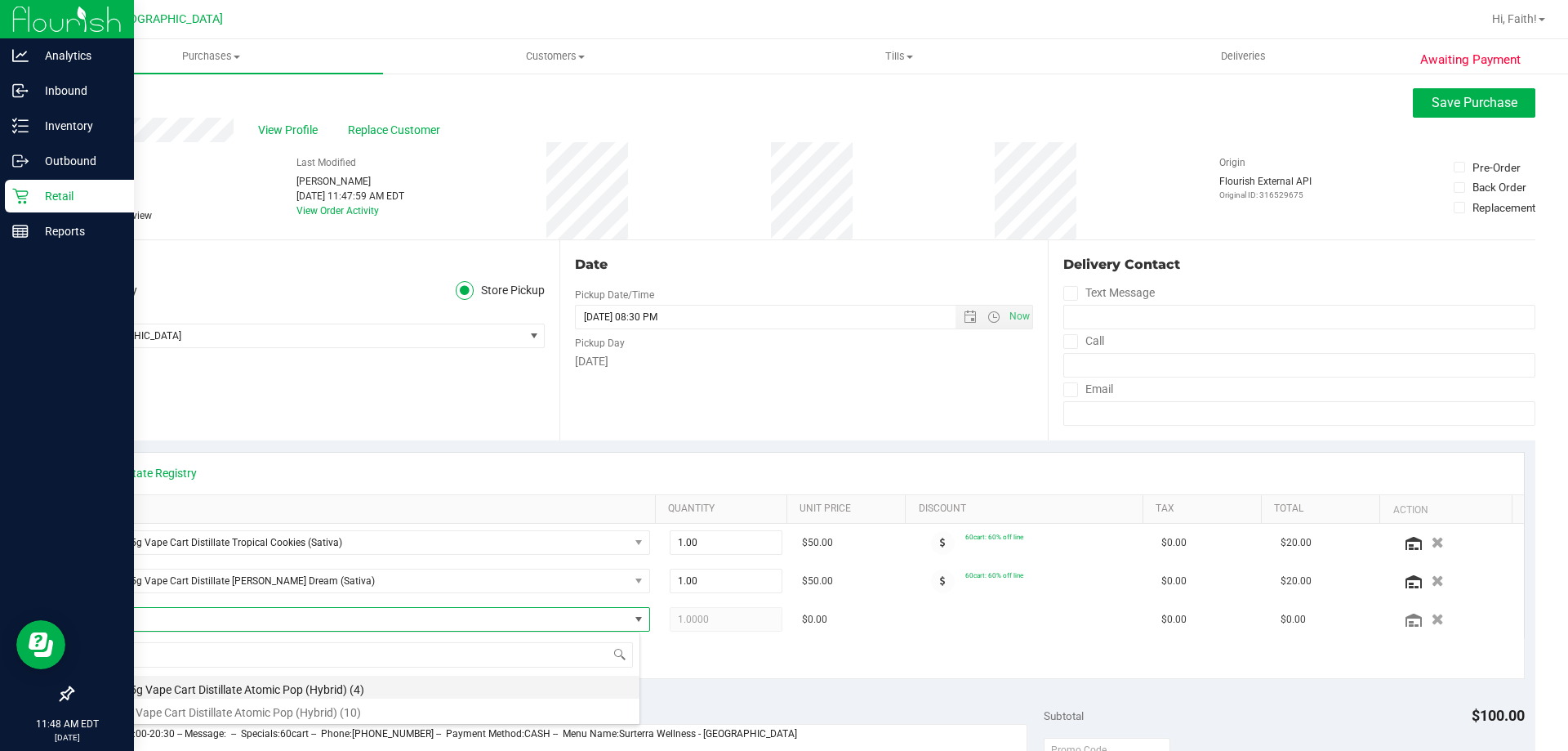
click at [210, 683] on li "FT 0.5g Vape Cart Distillate Atomic Pop (Hybrid) (4)" at bounding box center [367, 687] width 545 height 23
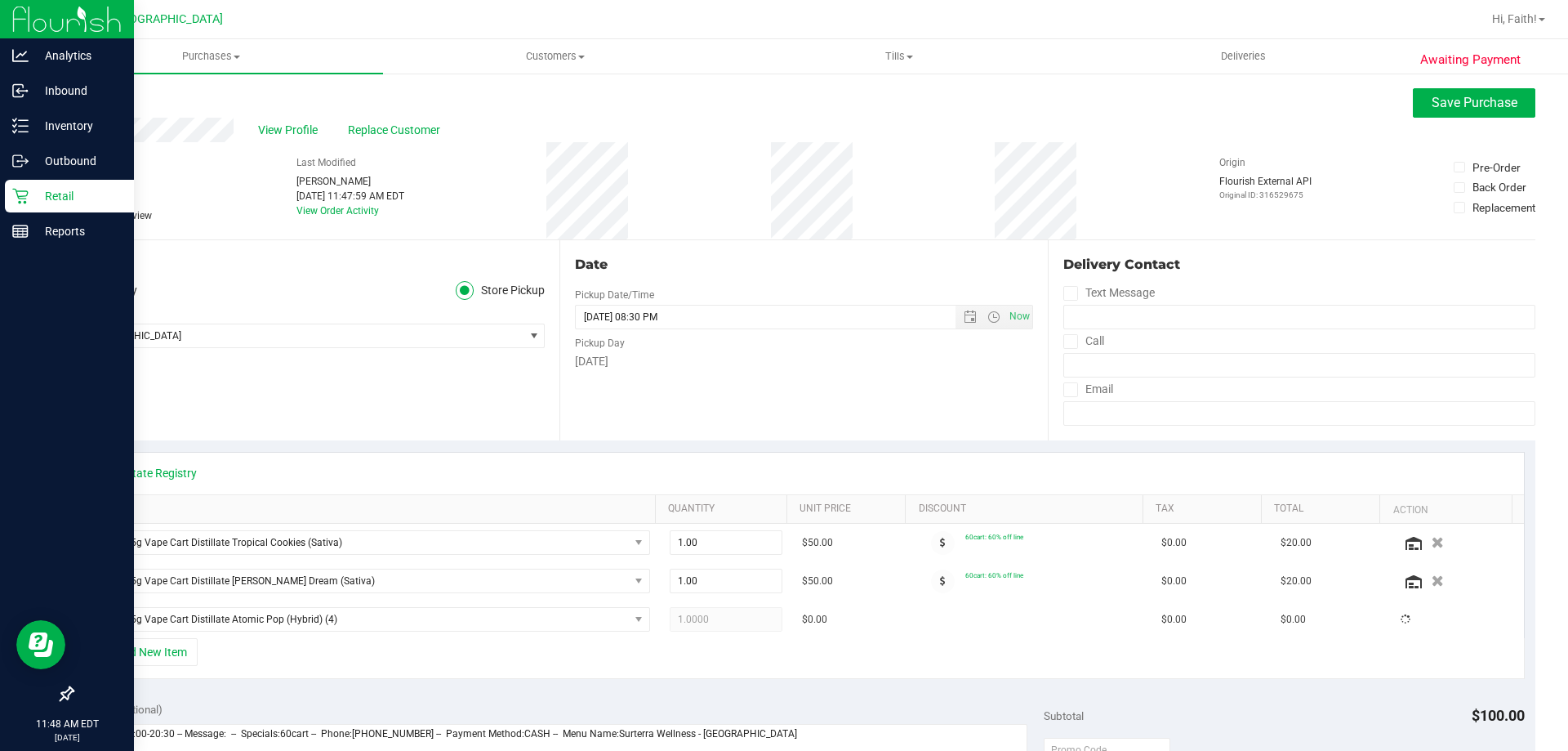
click at [279, 655] on div "+ Add New Item" at bounding box center [804, 658] width 1442 height 41
drag, startPoint x: 1423, startPoint y: 106, endPoint x: 1425, endPoint y: 120, distance: 14.1
click at [1432, 106] on span "Save Purchase" at bounding box center [1474, 102] width 86 height 16
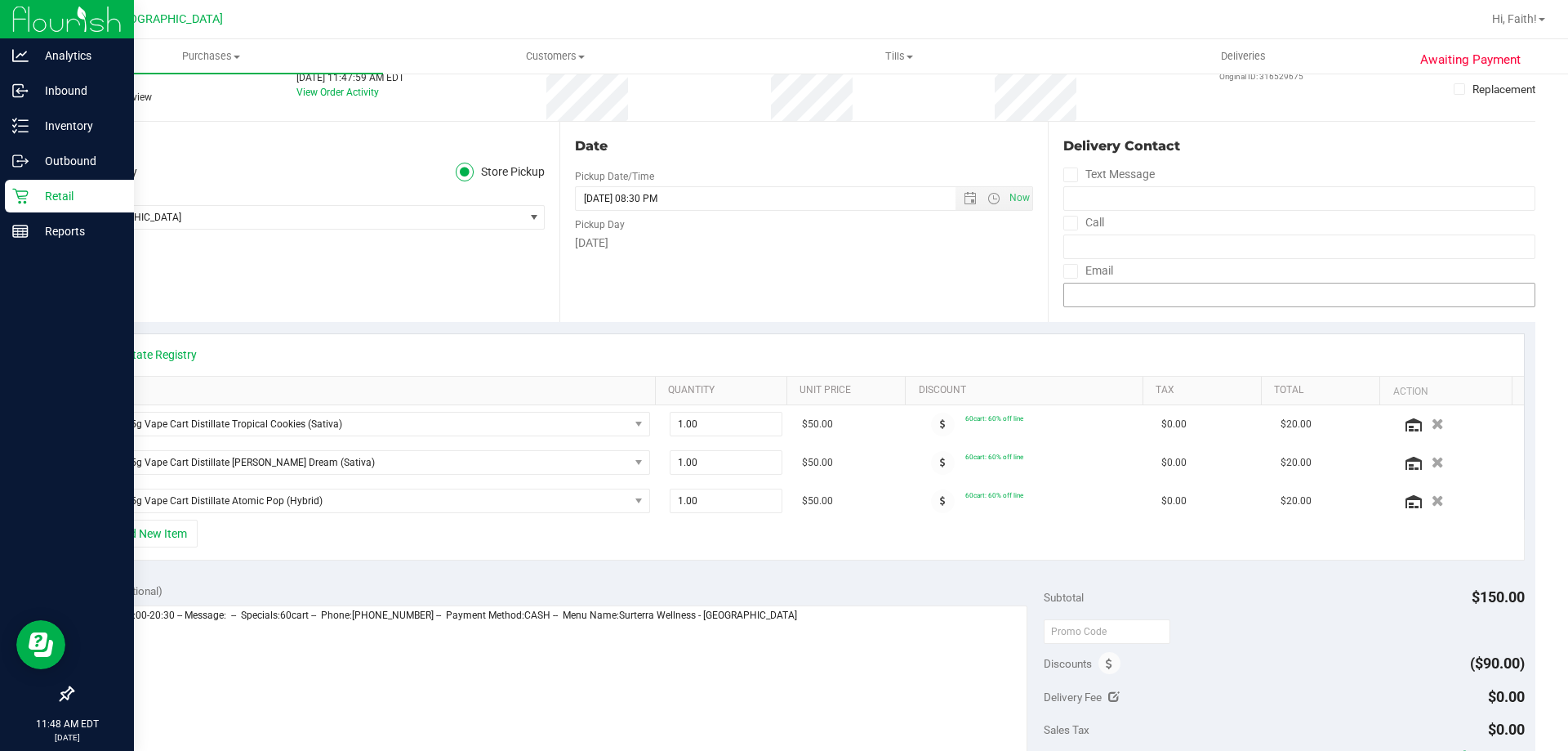
scroll to position [245, 0]
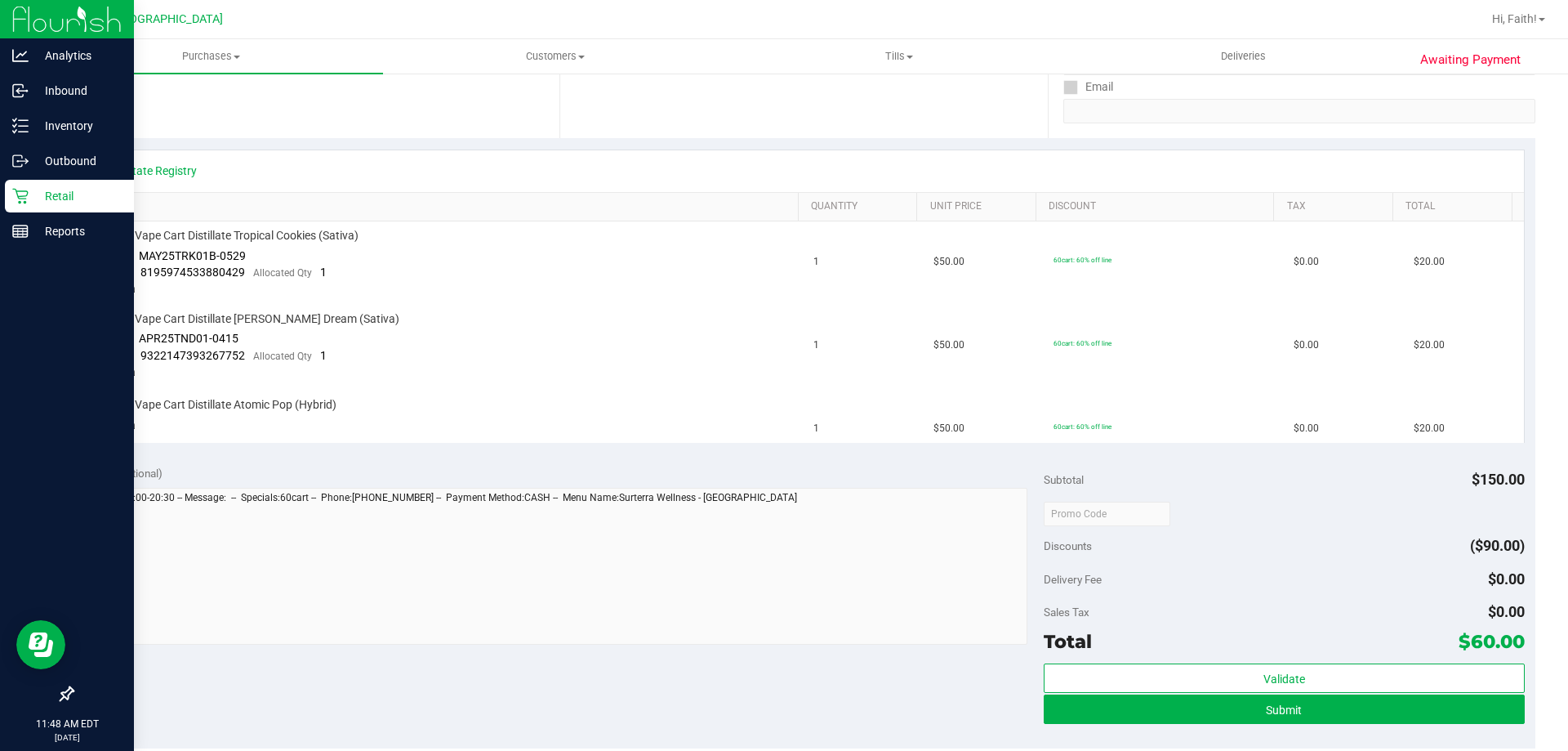
scroll to position [327, 0]
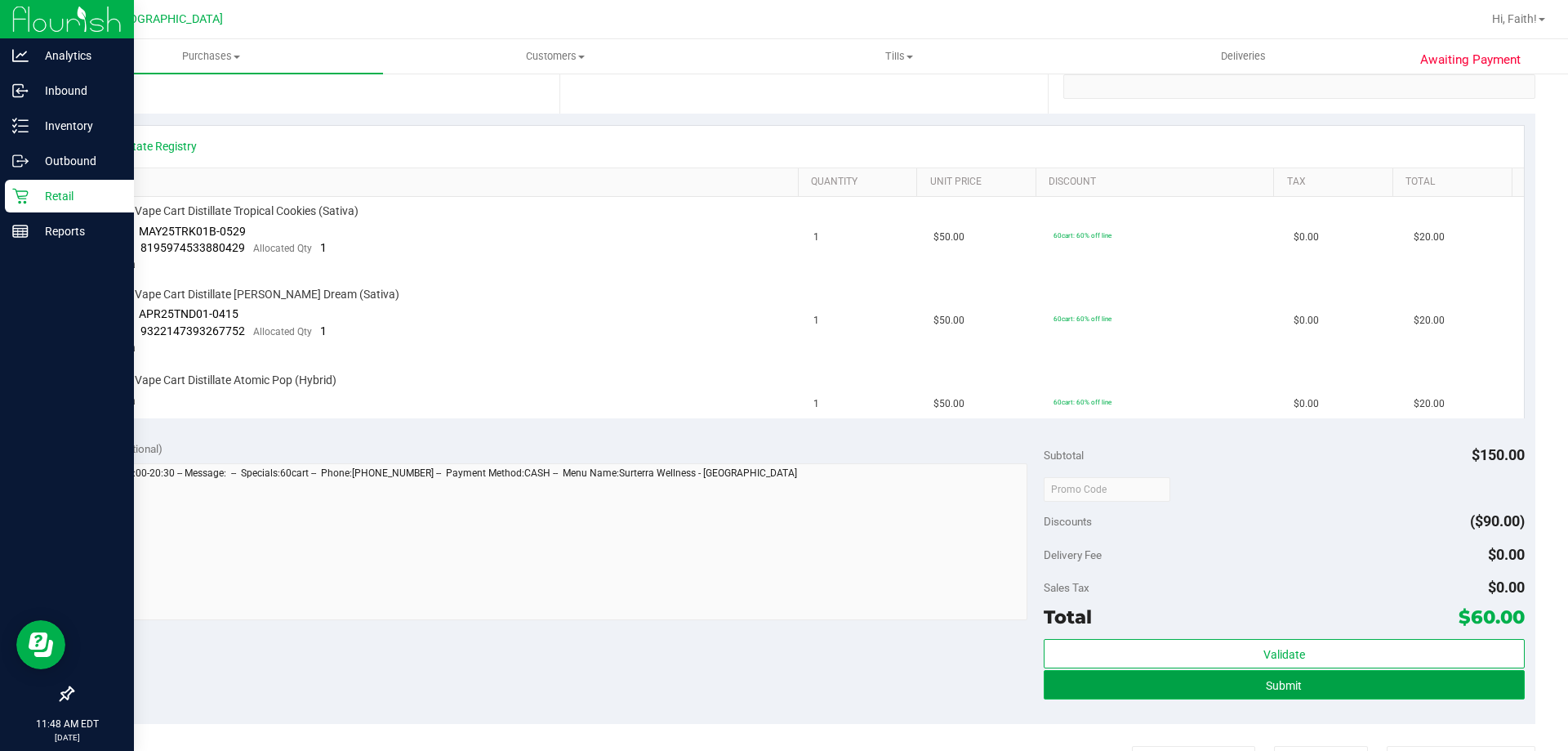
click at [1325, 684] on button "Submit" at bounding box center [1284, 684] width 481 height 29
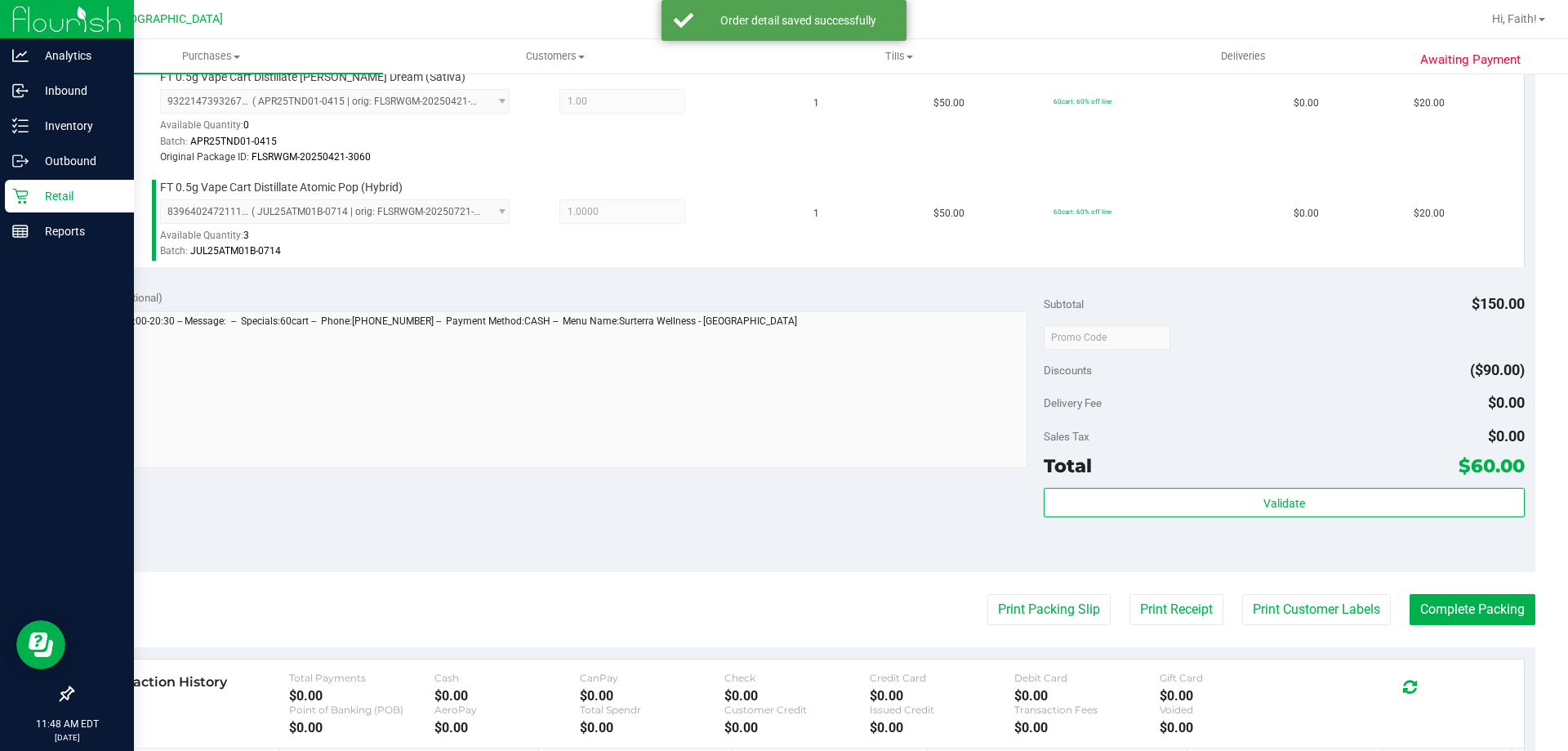
scroll to position [572, 0]
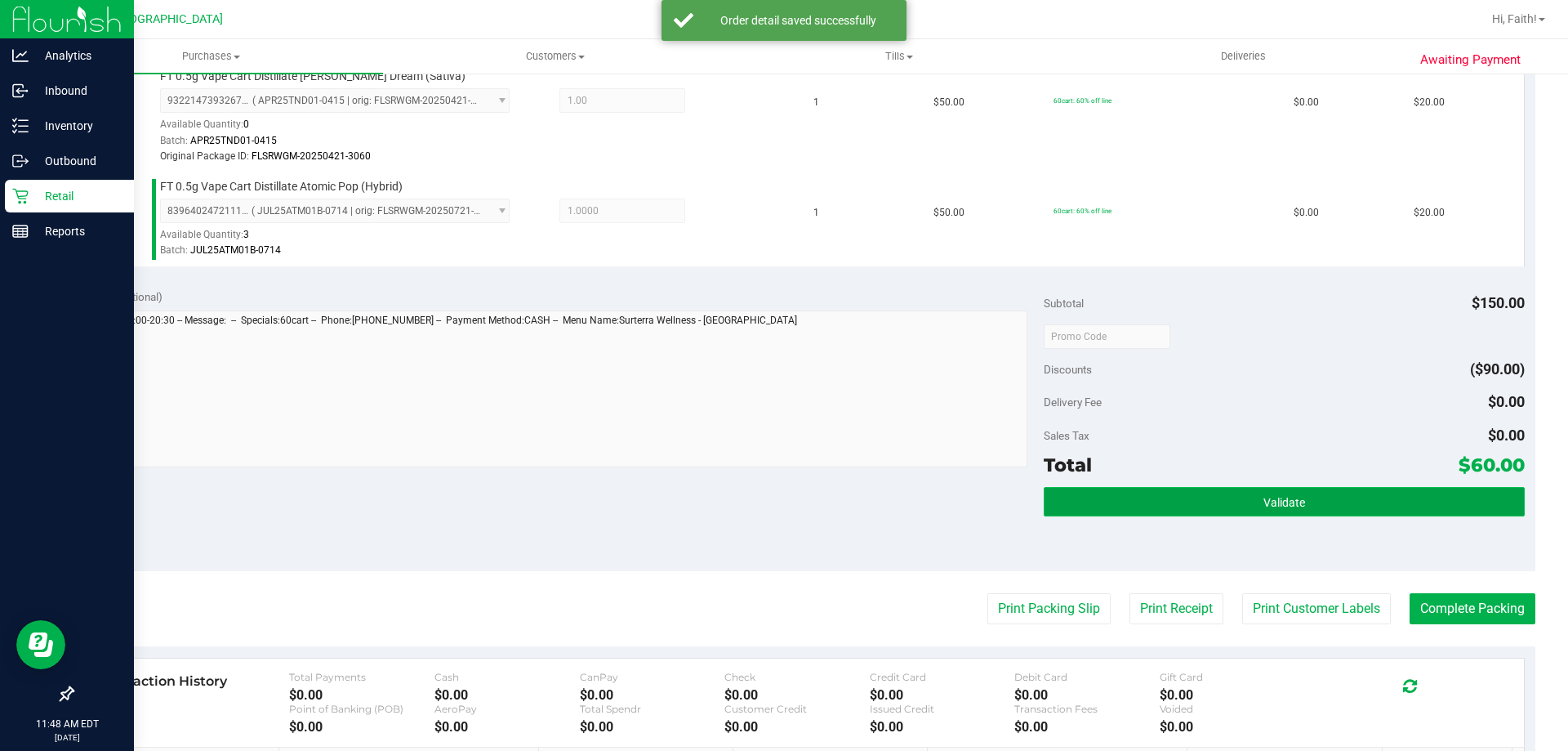
click at [1143, 513] on button "Validate" at bounding box center [1284, 501] width 481 height 29
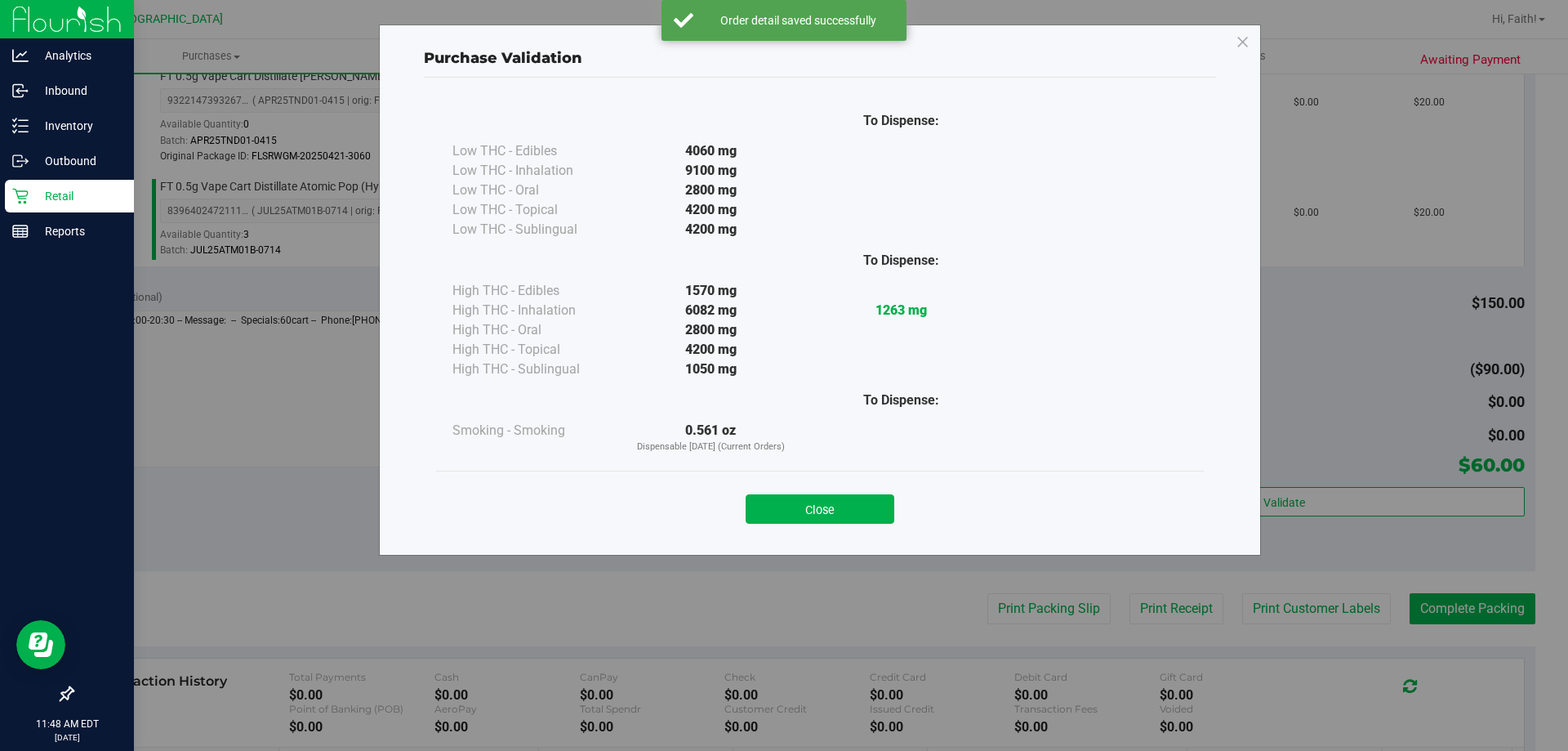
click at [851, 509] on button "Close" at bounding box center [820, 508] width 149 height 29
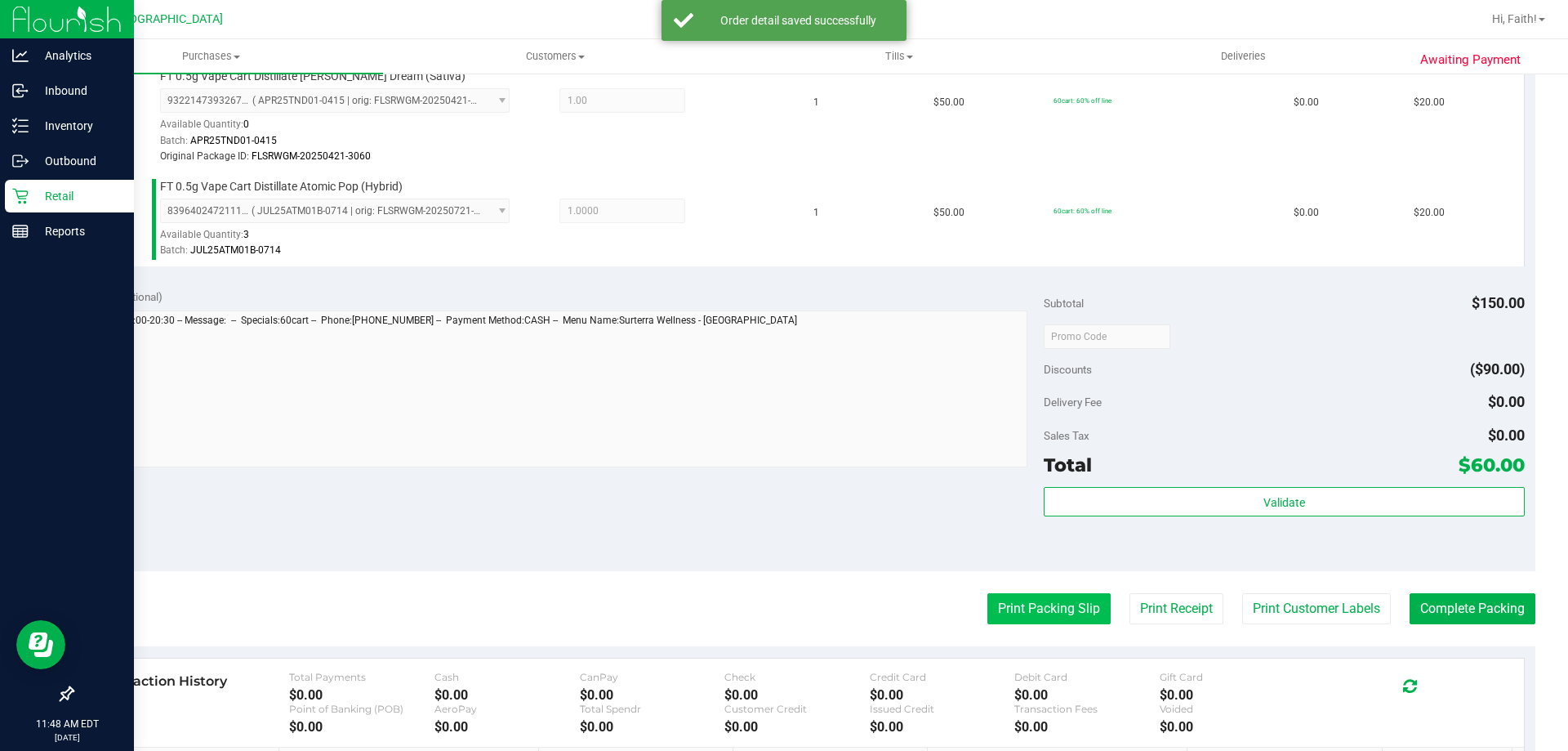
drag, startPoint x: 1048, startPoint y: 590, endPoint x: 1048, endPoint y: 604, distance: 14.0
click at [1048, 600] on purchase-details "Back Edit Purchase Cancel Purchase View Profile # 11827637 BioTrack ID: - Submi…" at bounding box center [803, 234] width 1463 height 1435
click at [1048, 604] on button "Print Packing Slip" at bounding box center [1049, 608] width 123 height 31
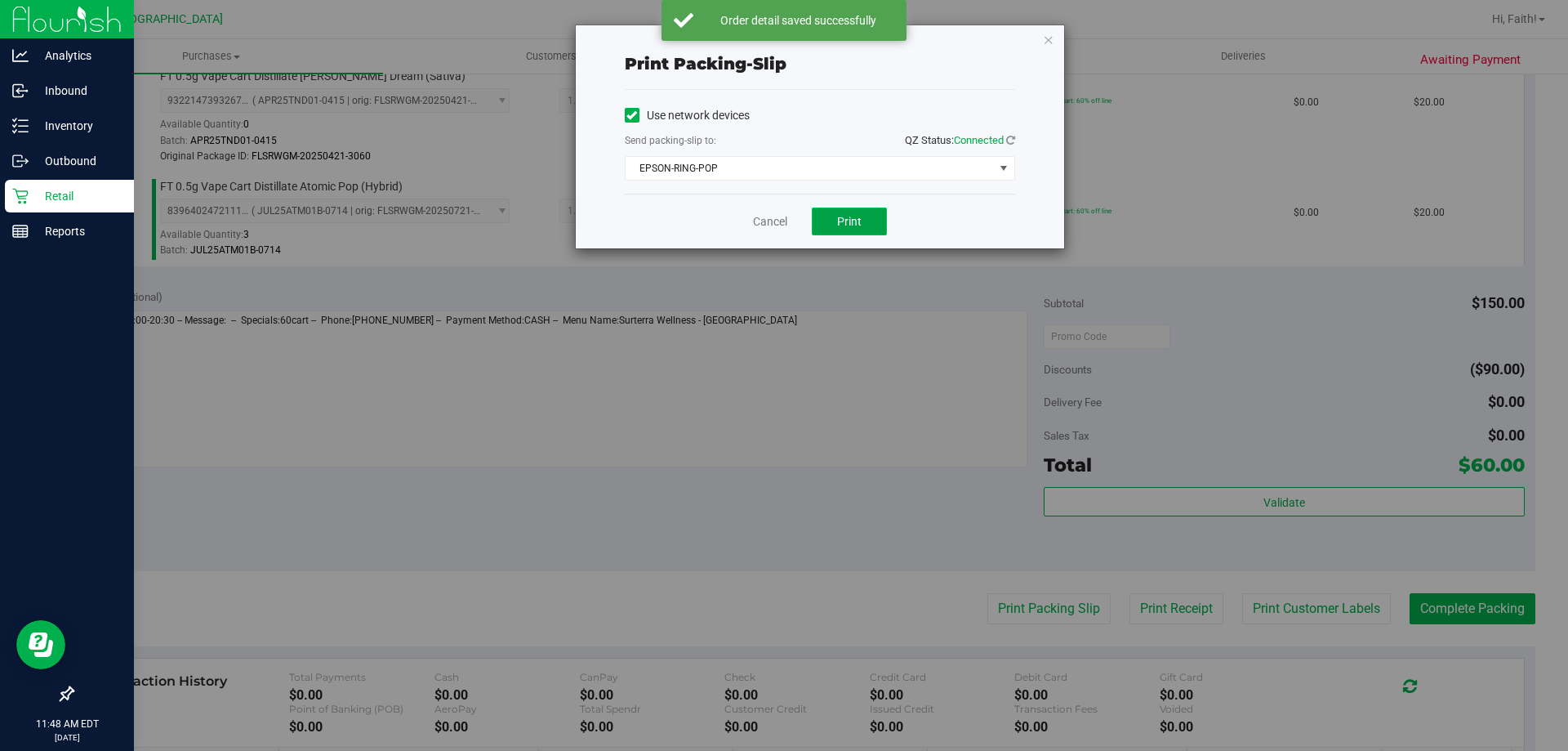
click at [875, 215] on button "Print" at bounding box center [849, 220] width 75 height 27
click at [1050, 45] on icon "button" at bounding box center [1048, 39] width 12 height 20
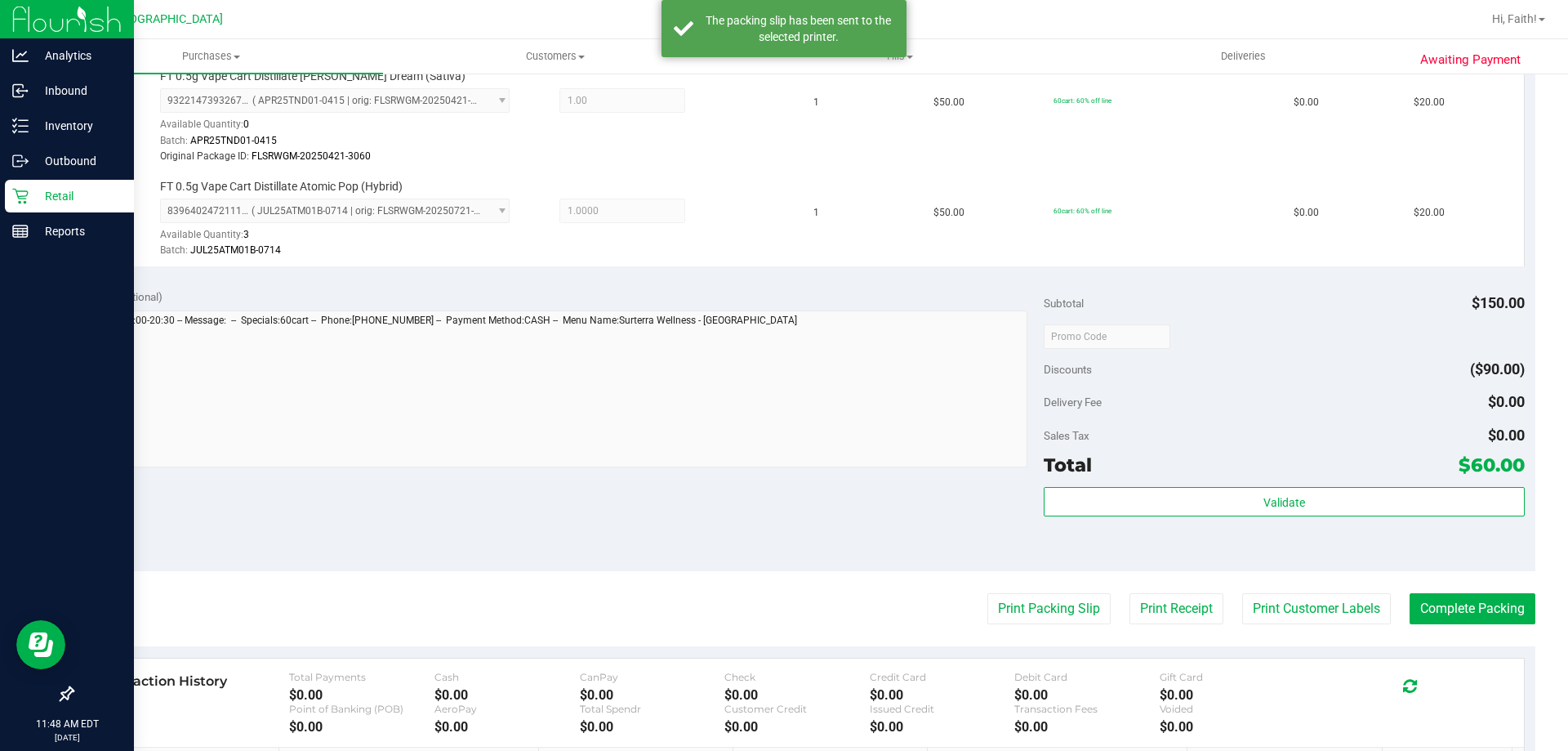
click at [1395, 382] on div "Discounts ($90.00)" at bounding box center [1284, 368] width 481 height 29
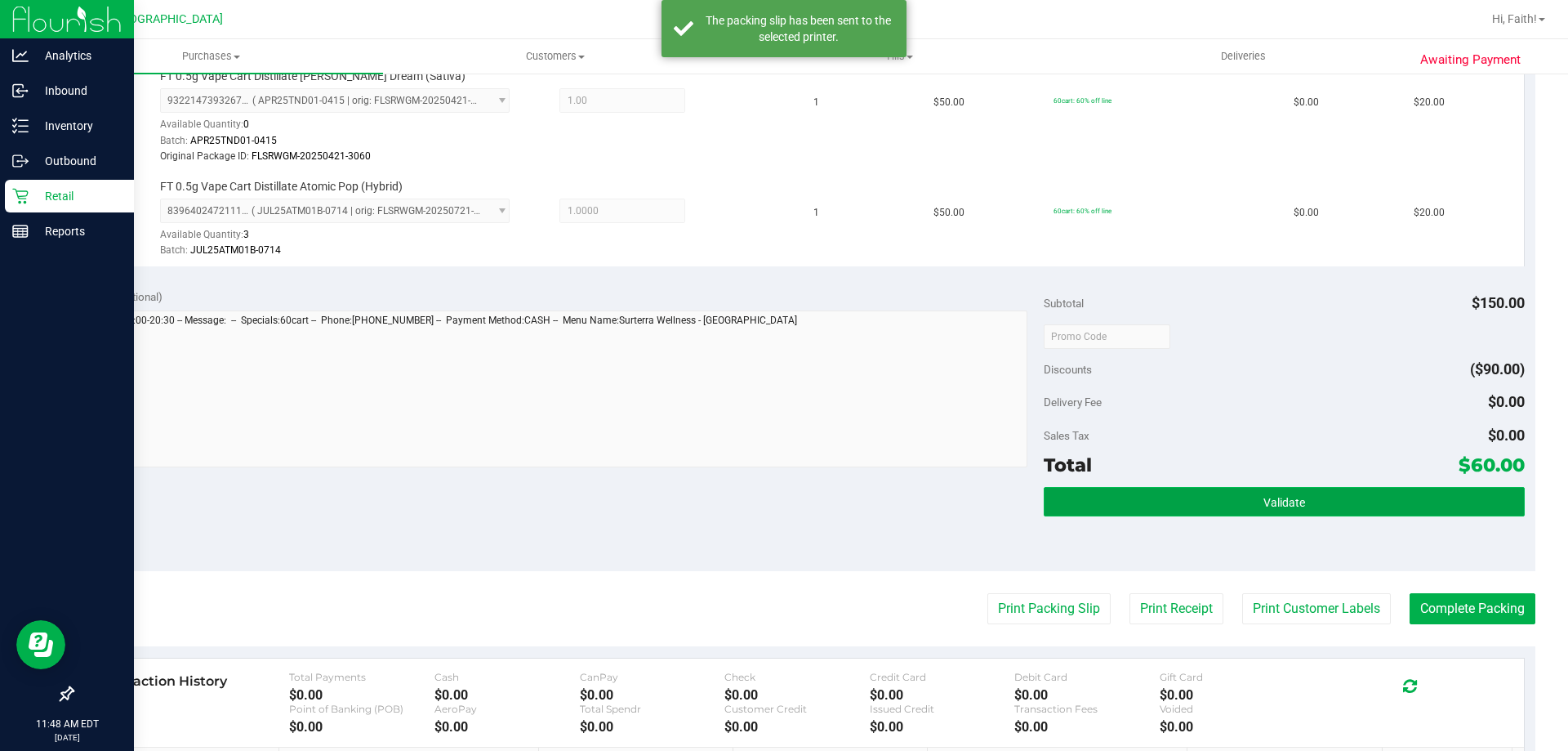
click at [1352, 498] on button "Validate" at bounding box center [1284, 501] width 481 height 29
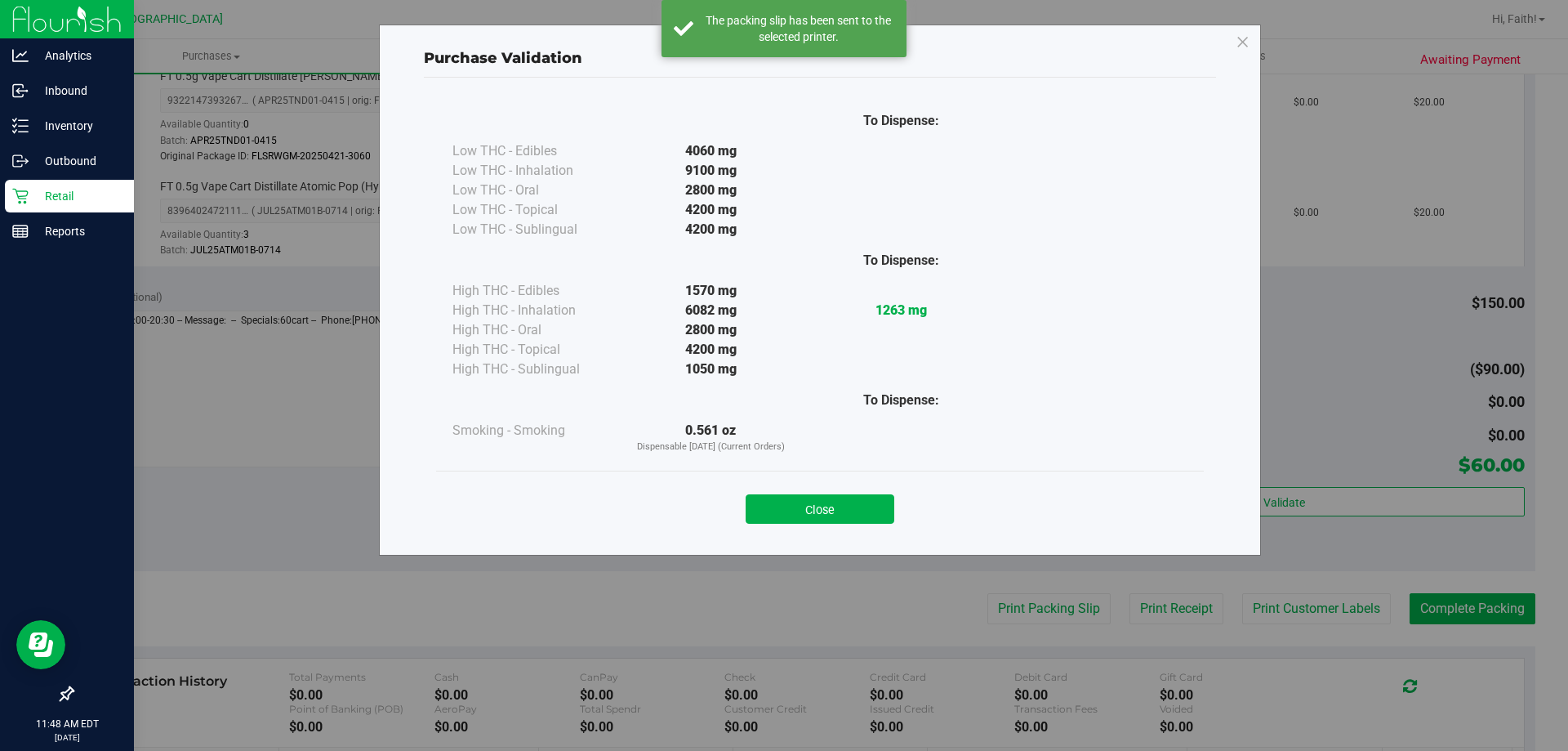
click at [872, 526] on div "Close" at bounding box center [820, 504] width 767 height 67
click at [871, 507] on button "Close" at bounding box center [820, 508] width 149 height 29
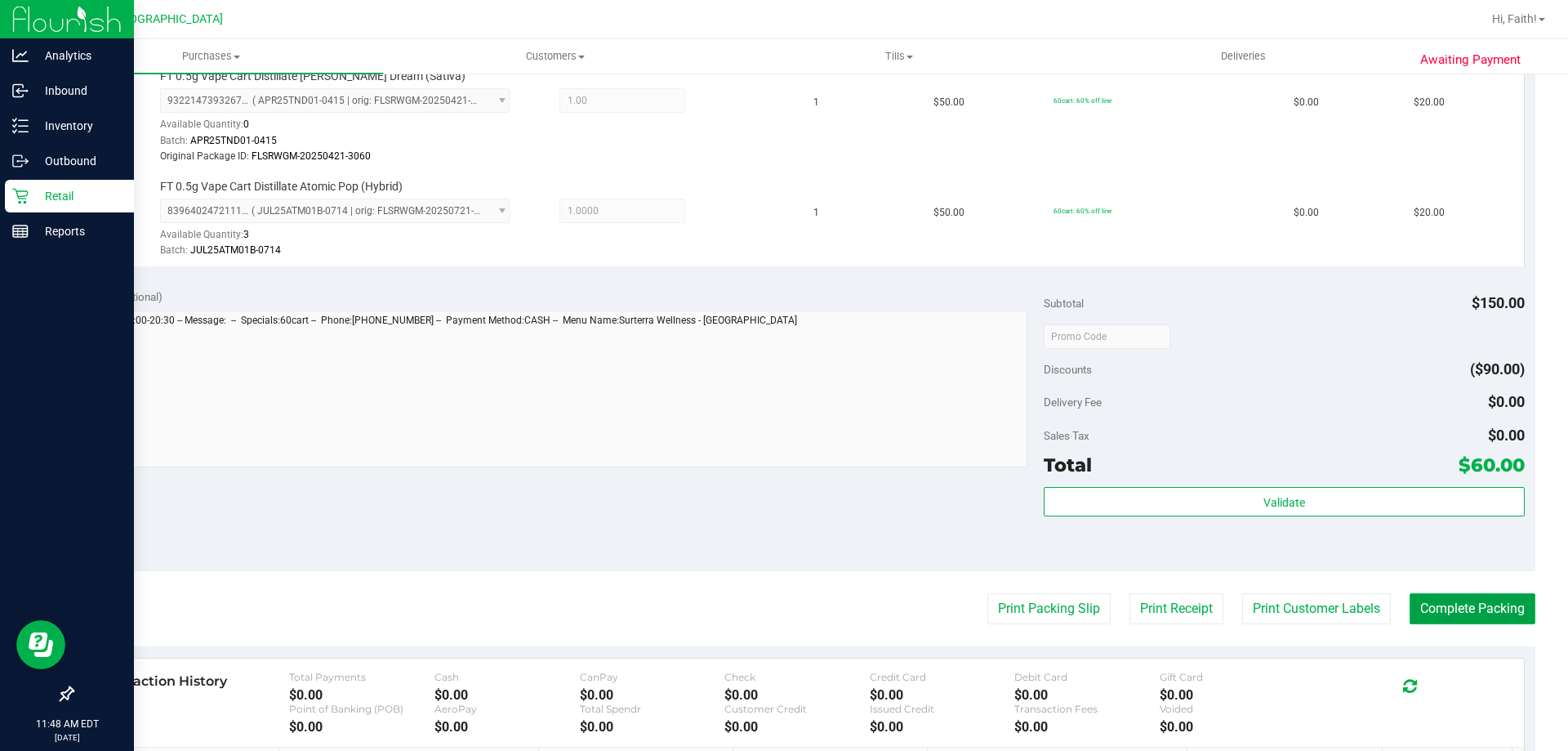
click at [1429, 605] on button "Complete Packing" at bounding box center [1472, 608] width 126 height 31
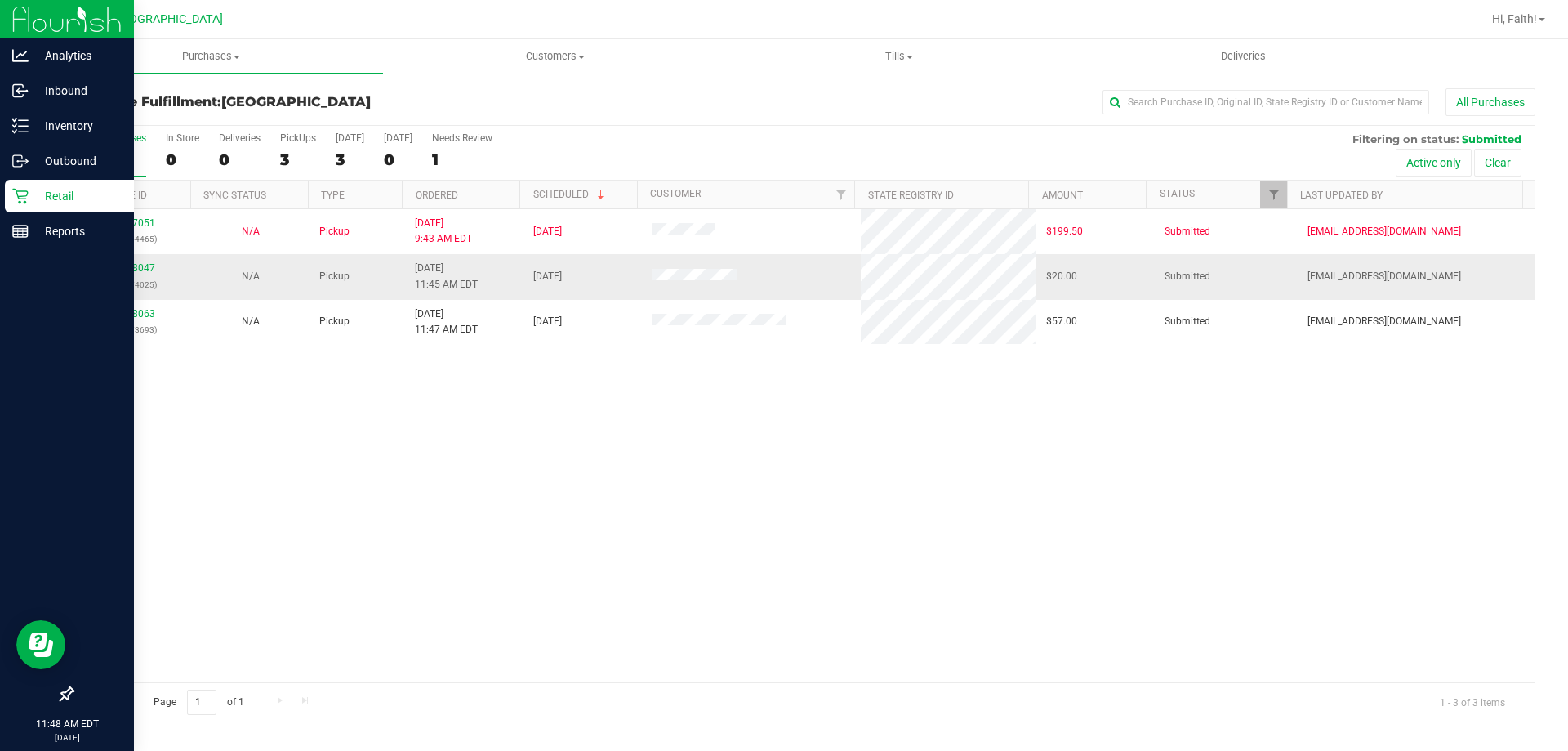
click at [126, 259] on td "11828047 (316574025)" at bounding box center [131, 276] width 118 height 45
click at [141, 269] on link "11828047" at bounding box center [132, 268] width 46 height 12
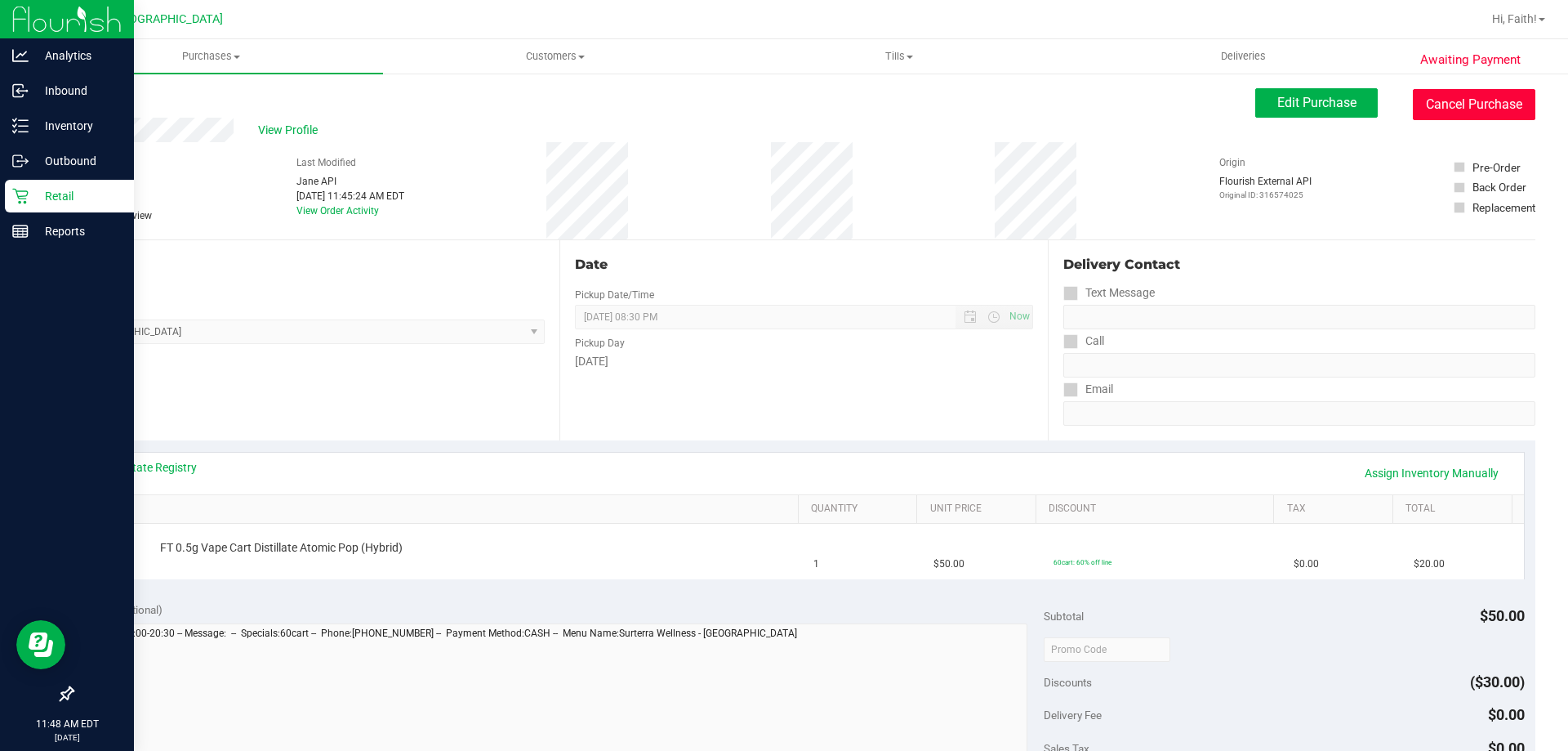
click at [1413, 115] on button "Cancel Purchase" at bounding box center [1473, 104] width 122 height 31
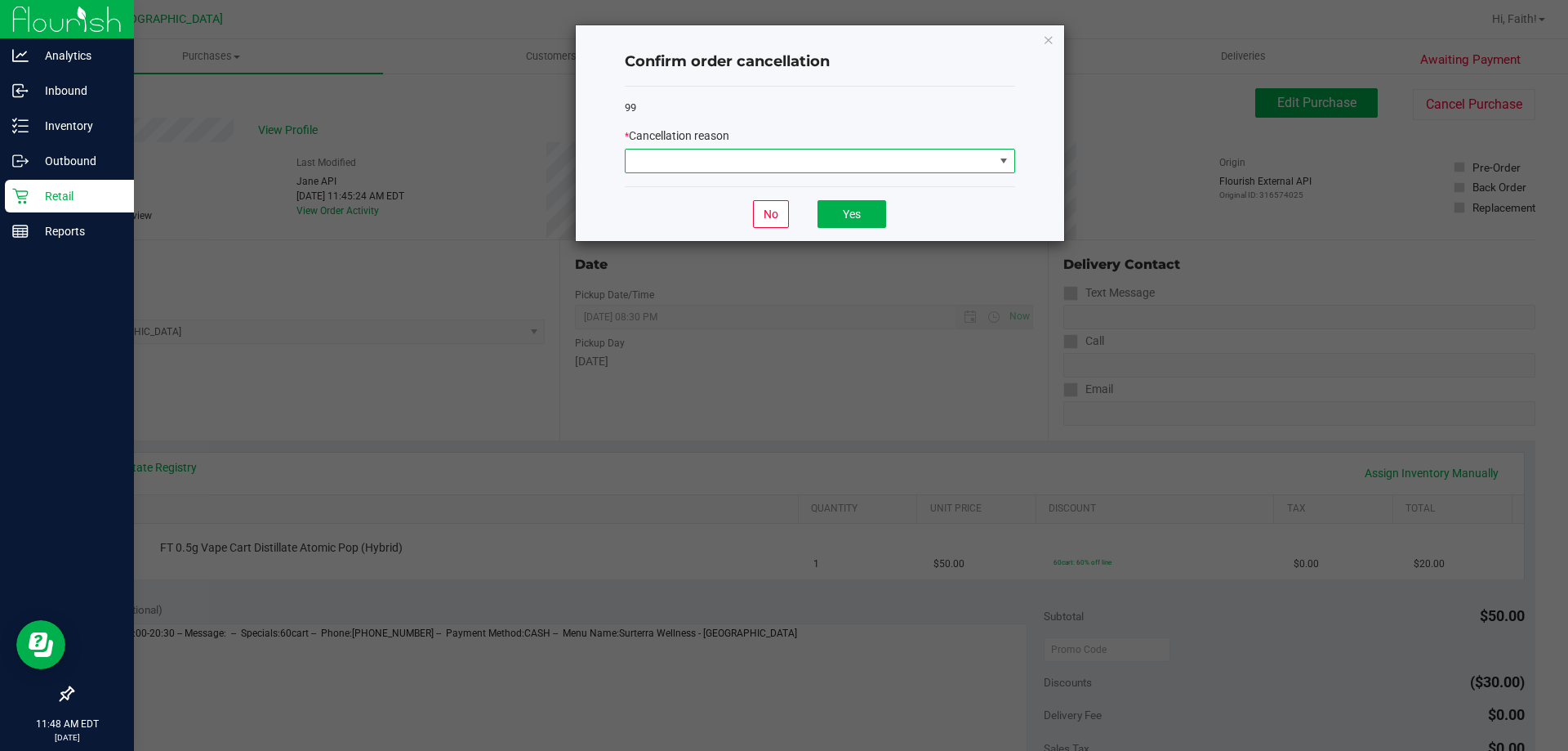
drag, startPoint x: 856, startPoint y: 152, endPoint x: 841, endPoint y: 158, distance: 16.2
click at [855, 152] on span at bounding box center [809, 161] width 368 height 23
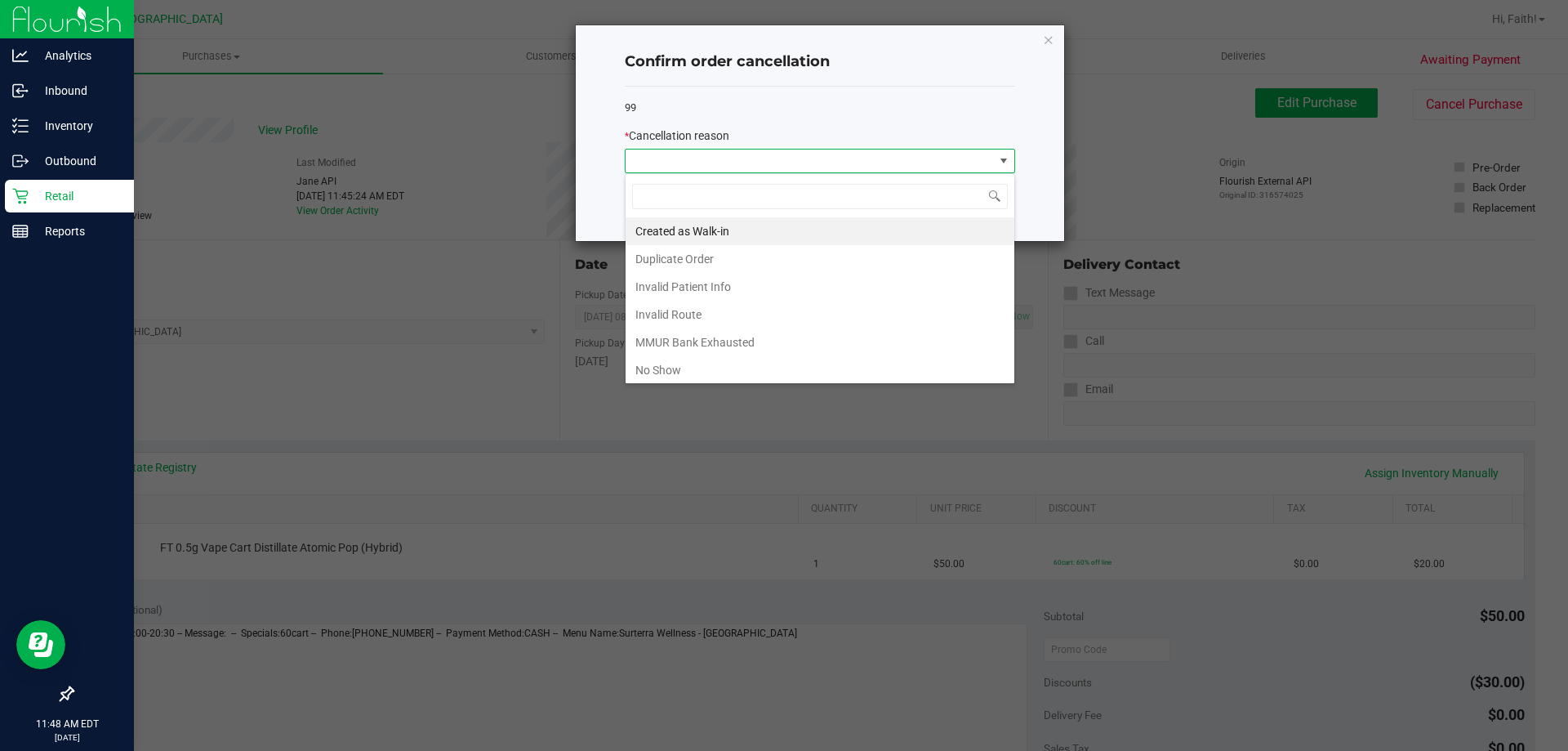
scroll to position [24, 391]
click at [717, 254] on li "Duplicate Order" at bounding box center [820, 259] width 389 height 27
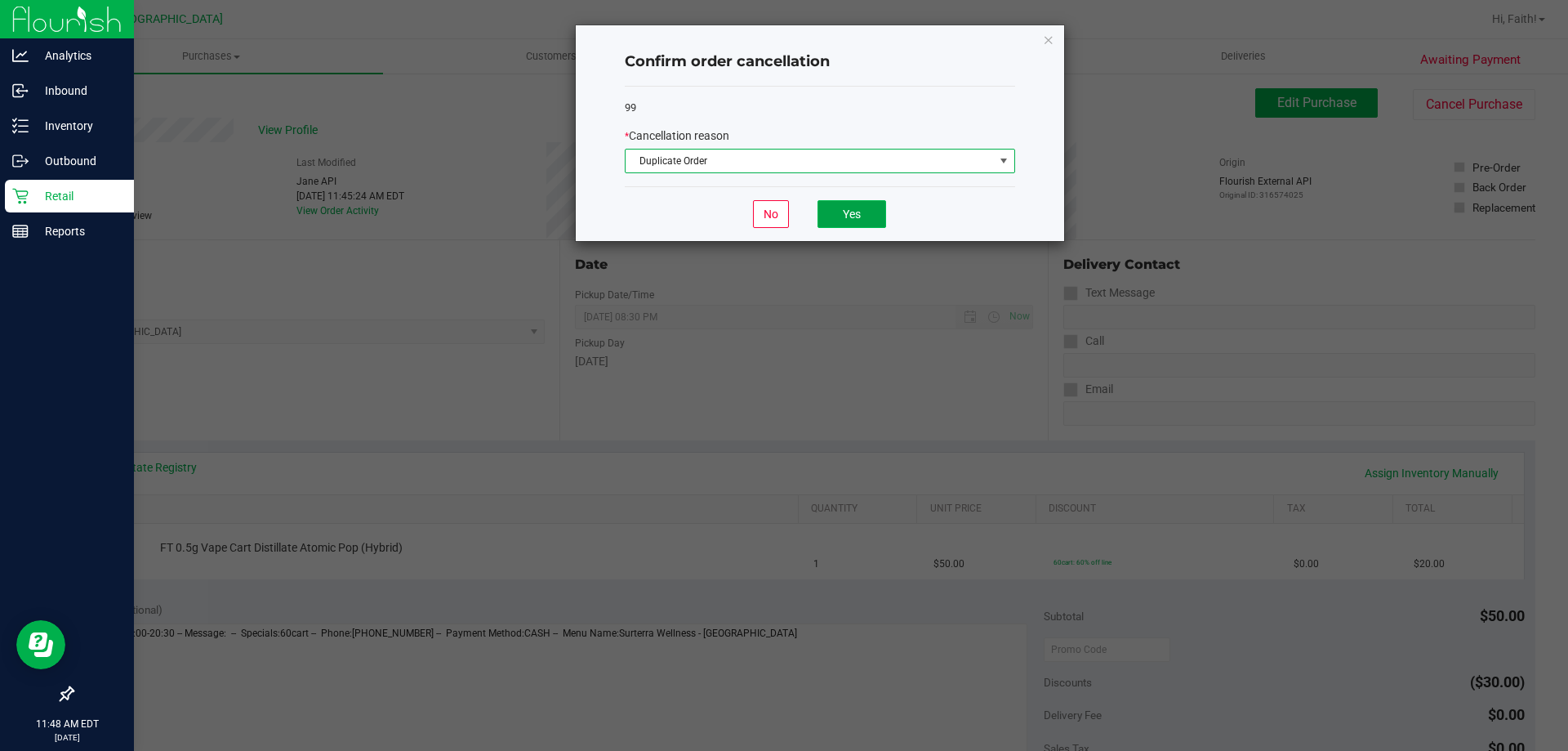
click at [860, 223] on button "Yes" at bounding box center [851, 214] width 69 height 27
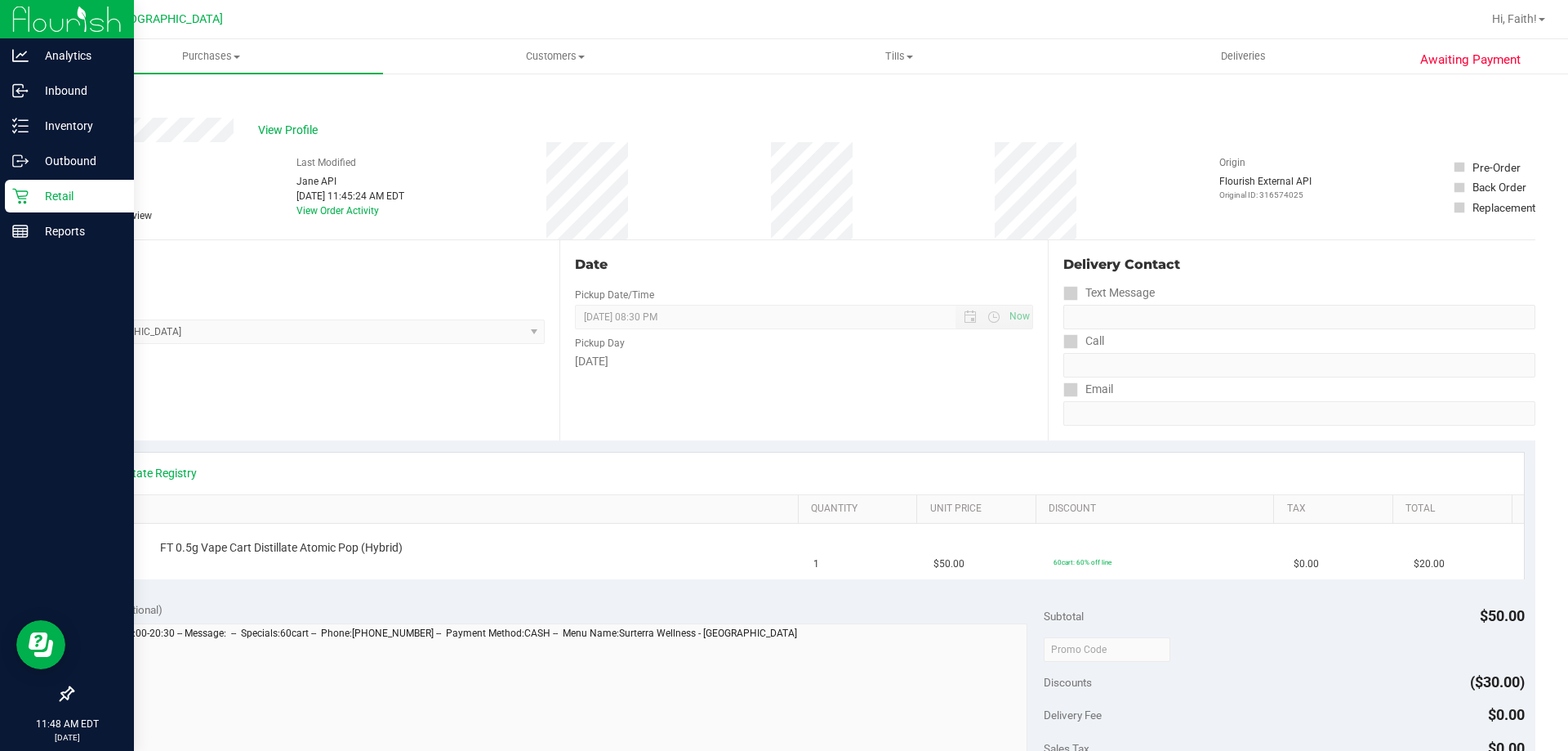
click at [19, 193] on icon at bounding box center [21, 196] width 17 height 17
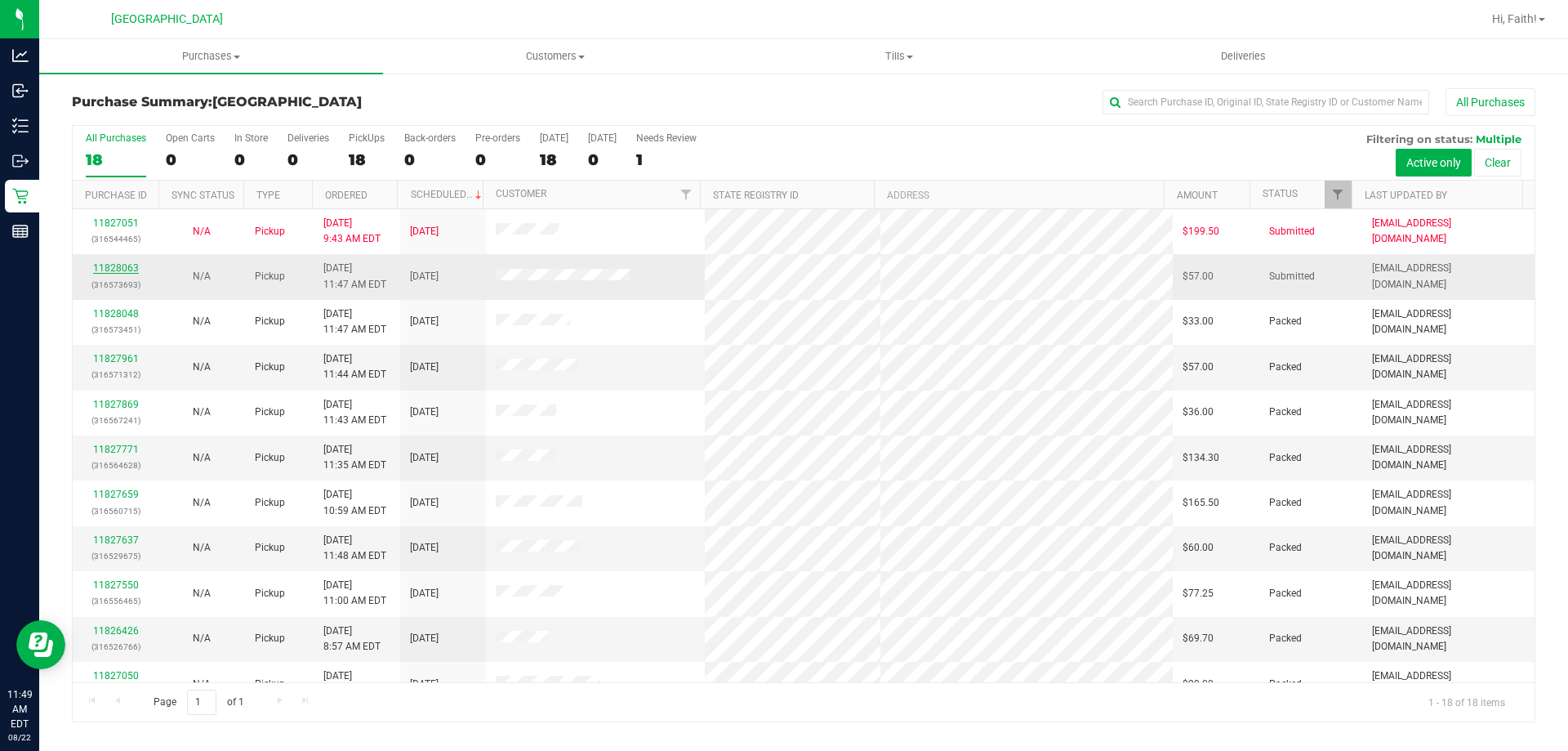
click at [113, 269] on link "11828063" at bounding box center [116, 268] width 46 height 12
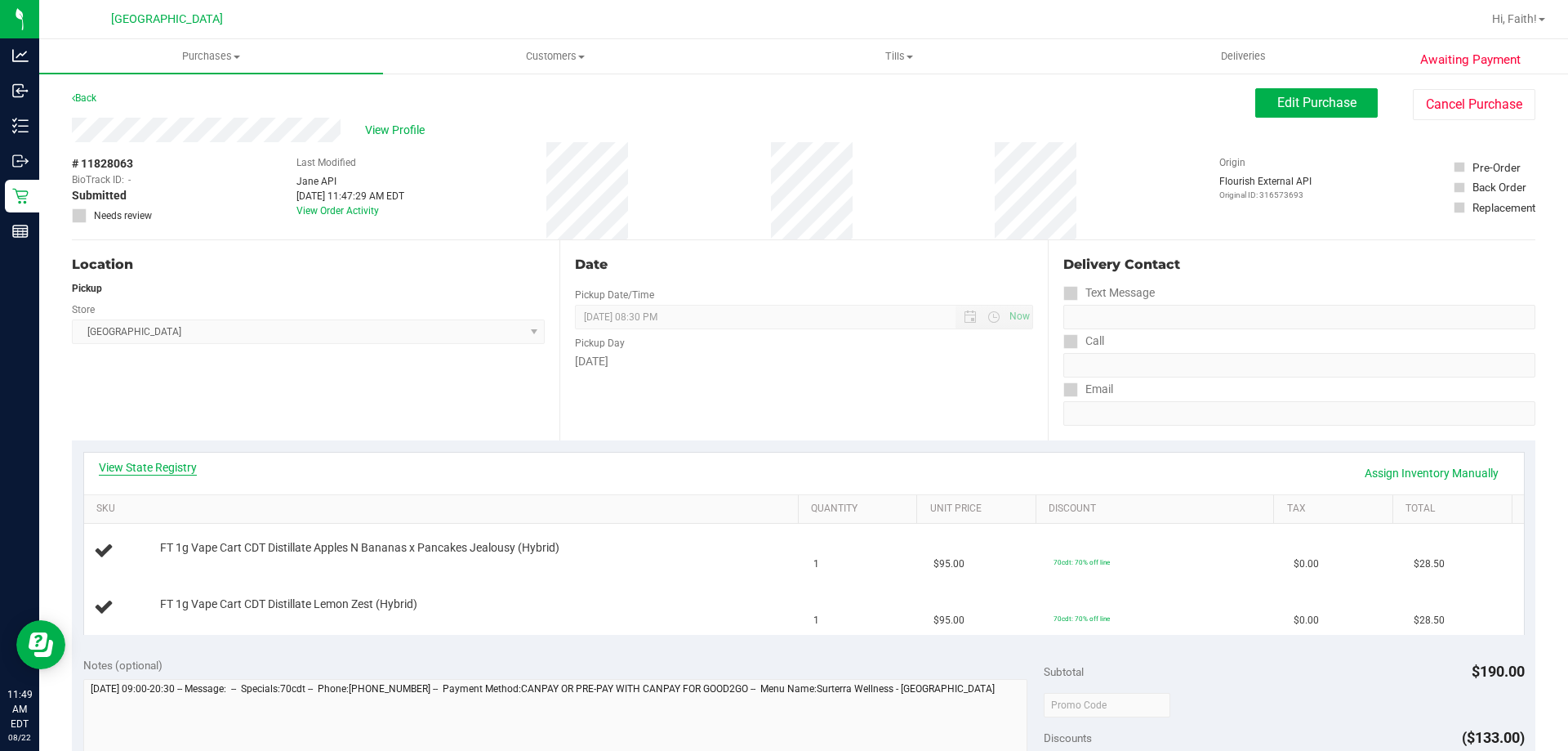
click at [180, 472] on link "View State Registry" at bounding box center [148, 467] width 98 height 17
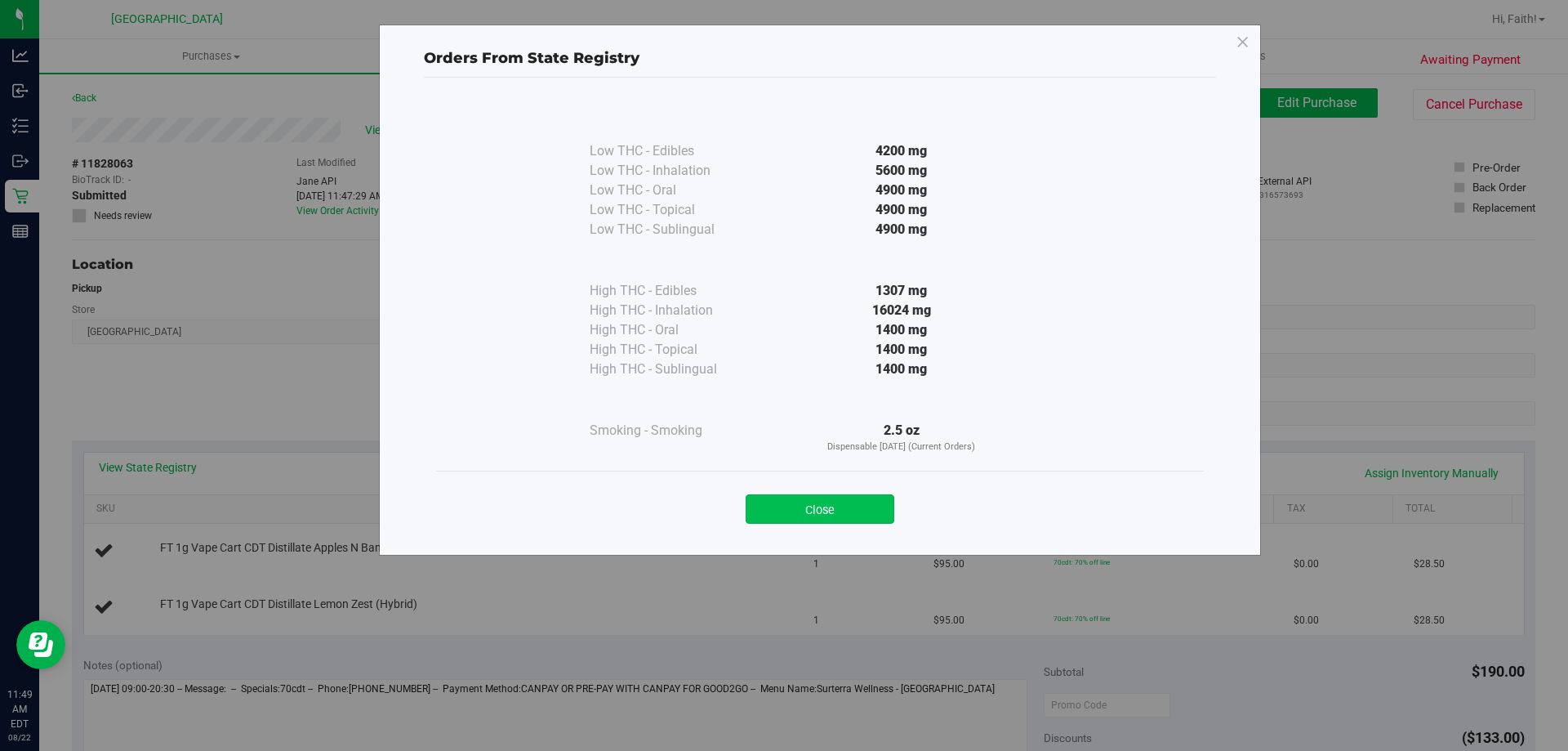
click at [855, 510] on button "Close" at bounding box center [820, 508] width 149 height 29
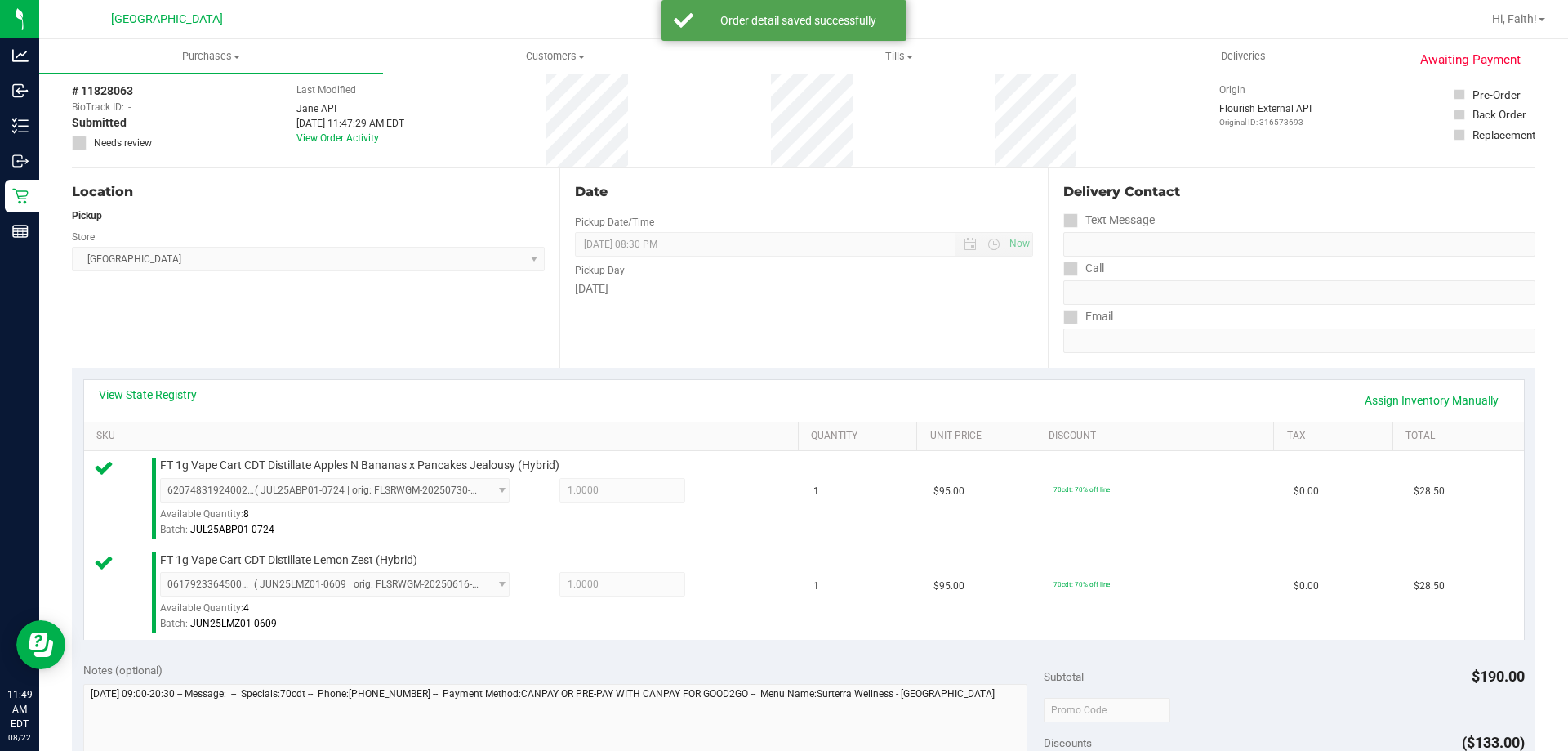
scroll to position [327, 0]
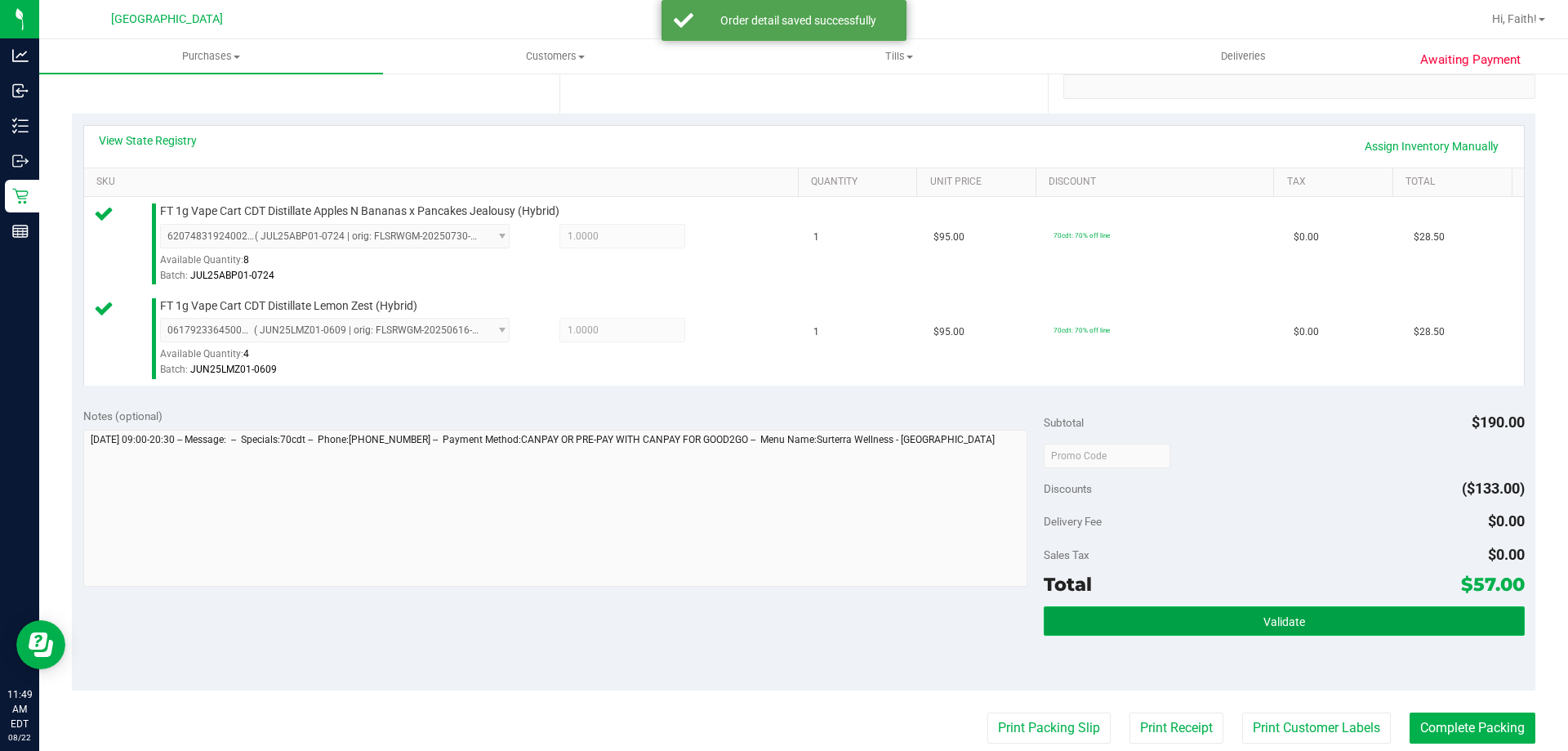
click at [1216, 614] on button "Validate" at bounding box center [1284, 620] width 481 height 29
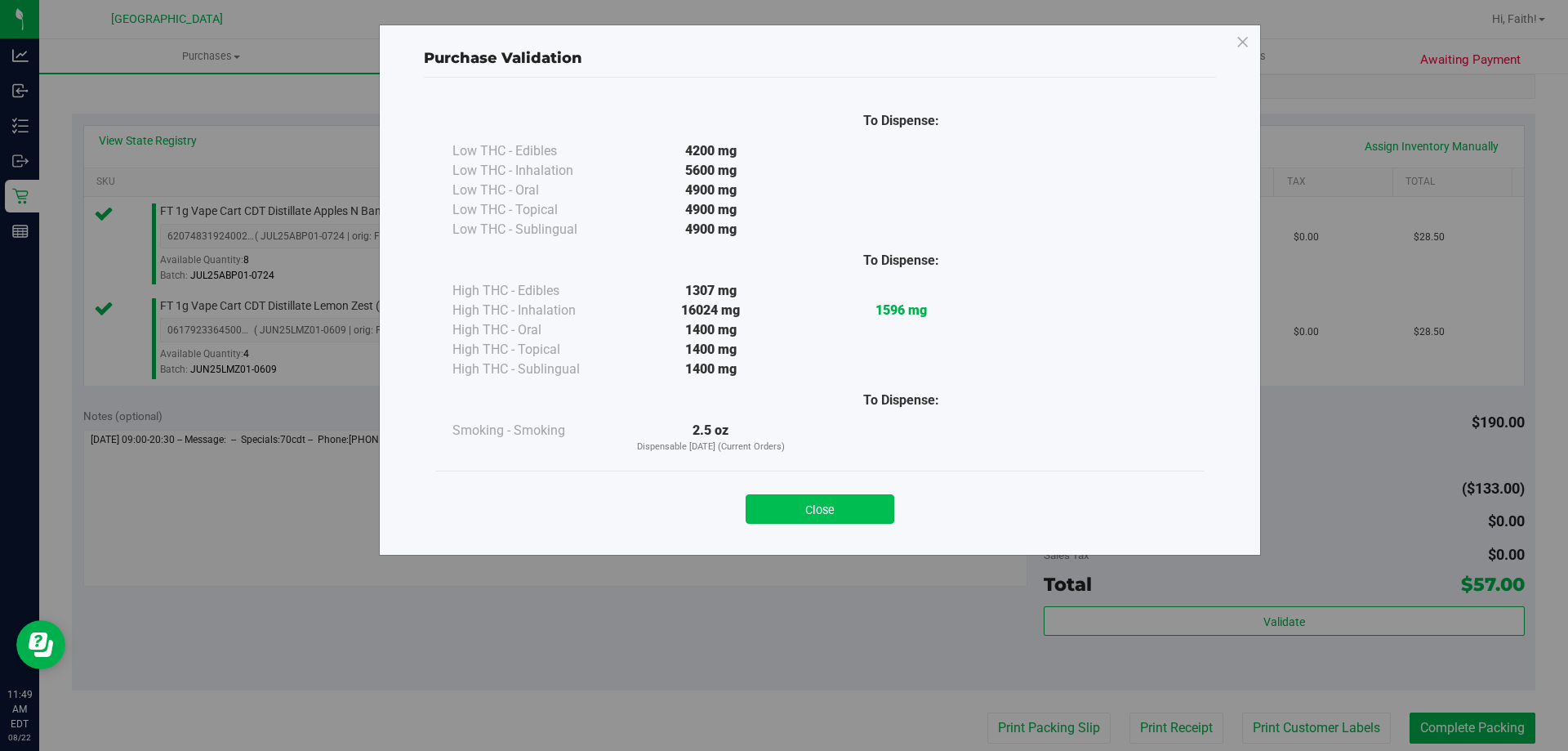
click at [881, 504] on button "Close" at bounding box center [820, 508] width 149 height 29
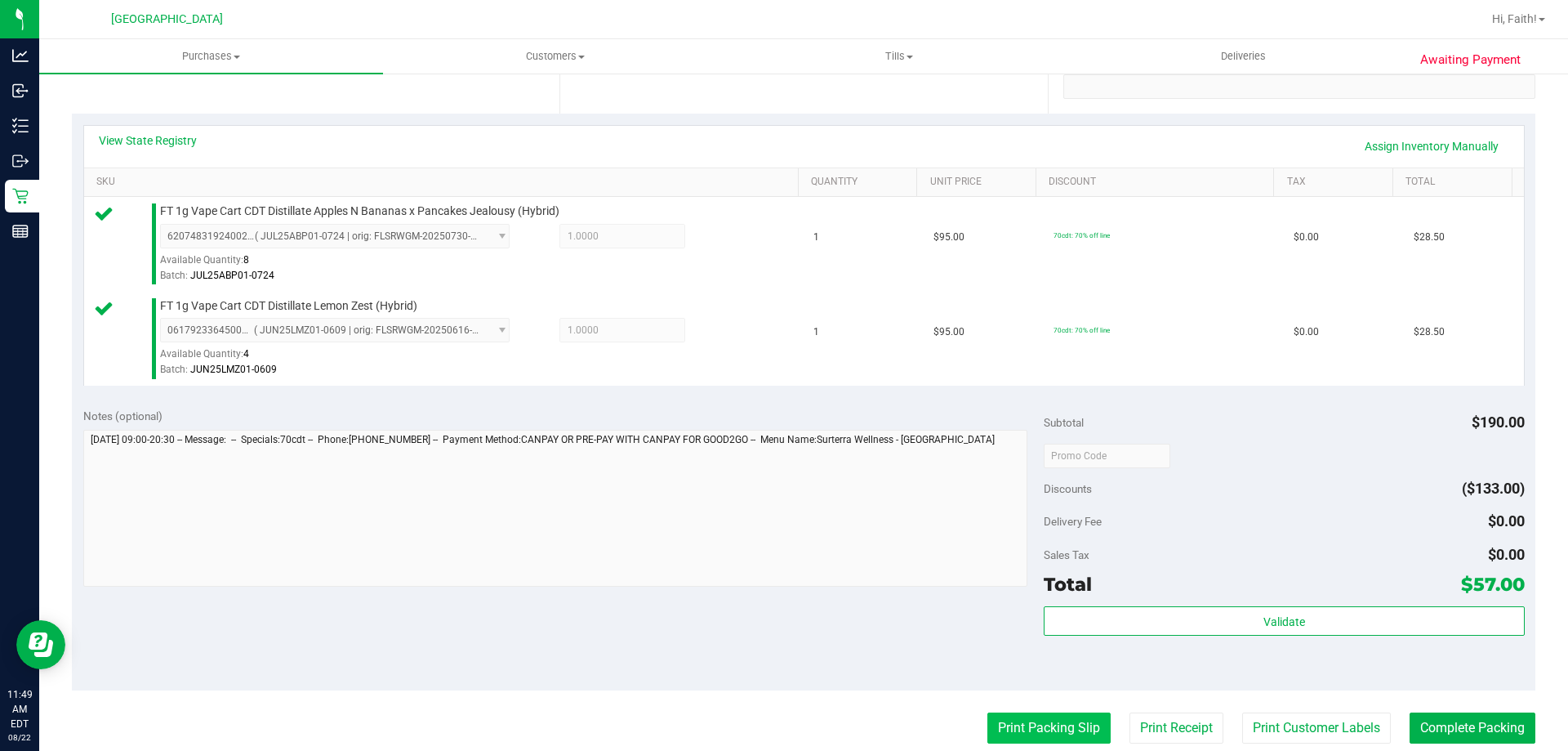
click at [1011, 725] on button "Print Packing Slip" at bounding box center [1049, 728] width 123 height 31
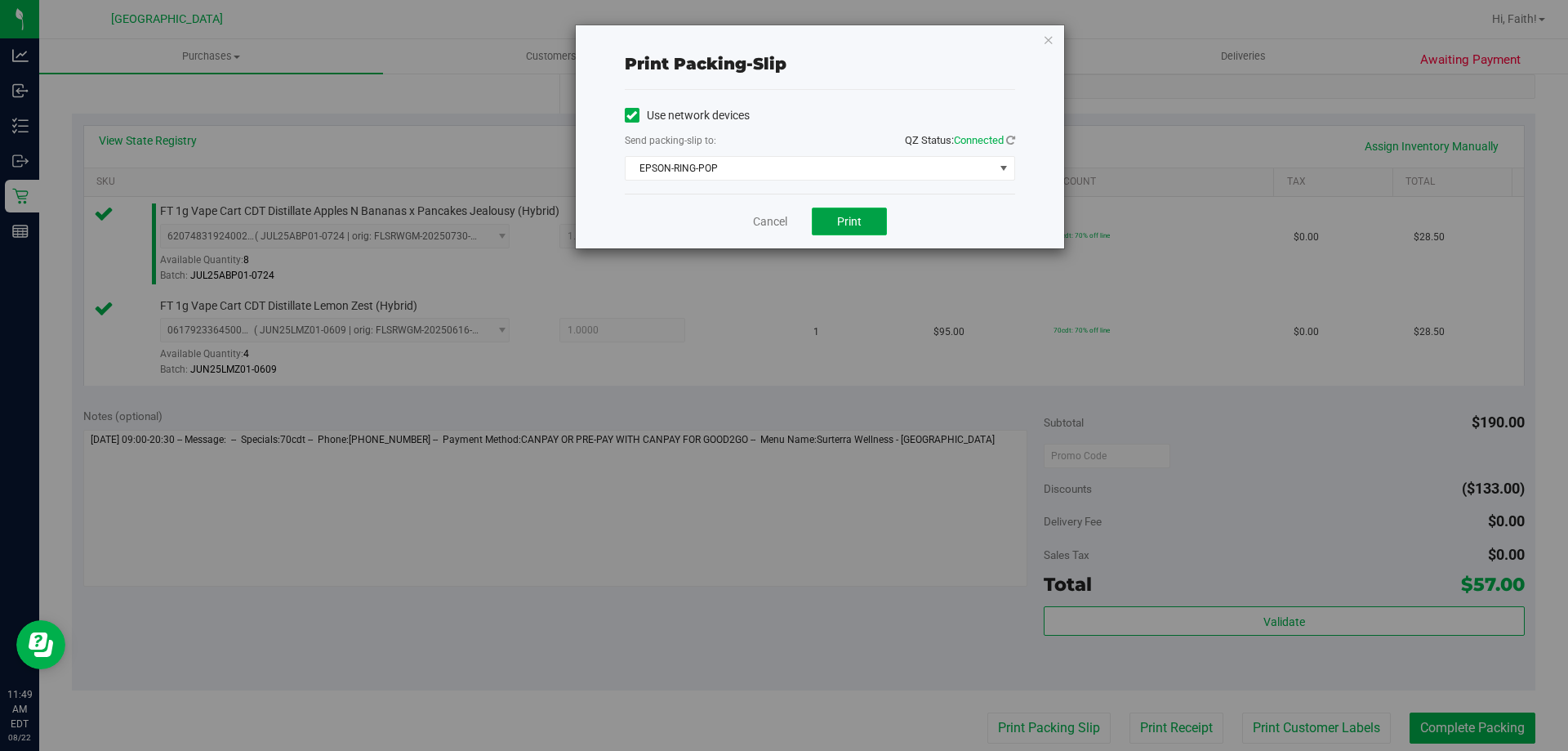
click at [851, 231] on button "Print" at bounding box center [849, 220] width 75 height 27
click at [1047, 39] on icon "button" at bounding box center [1048, 39] width 12 height 20
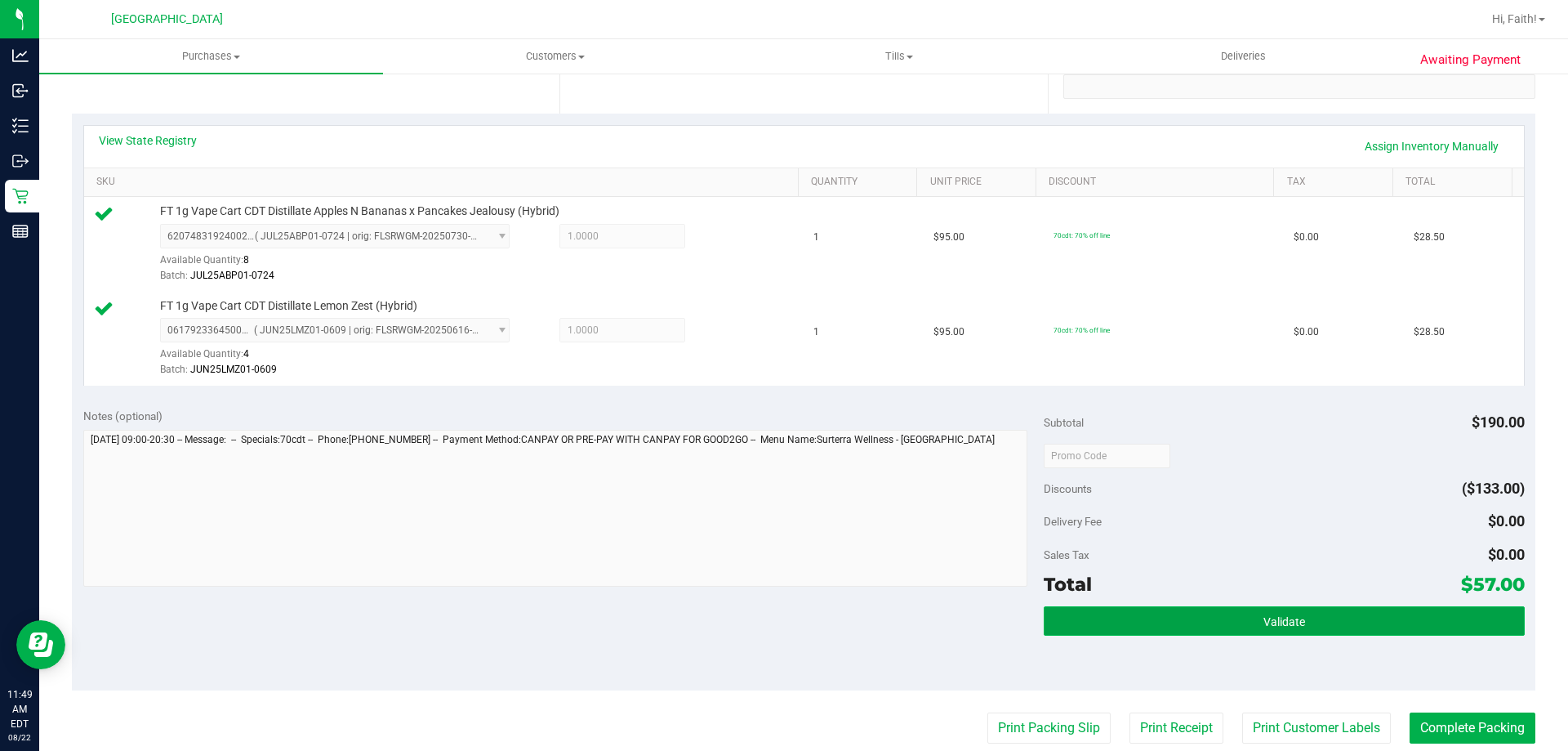
click at [1266, 615] on span "Validate" at bounding box center [1284, 622] width 42 height 13
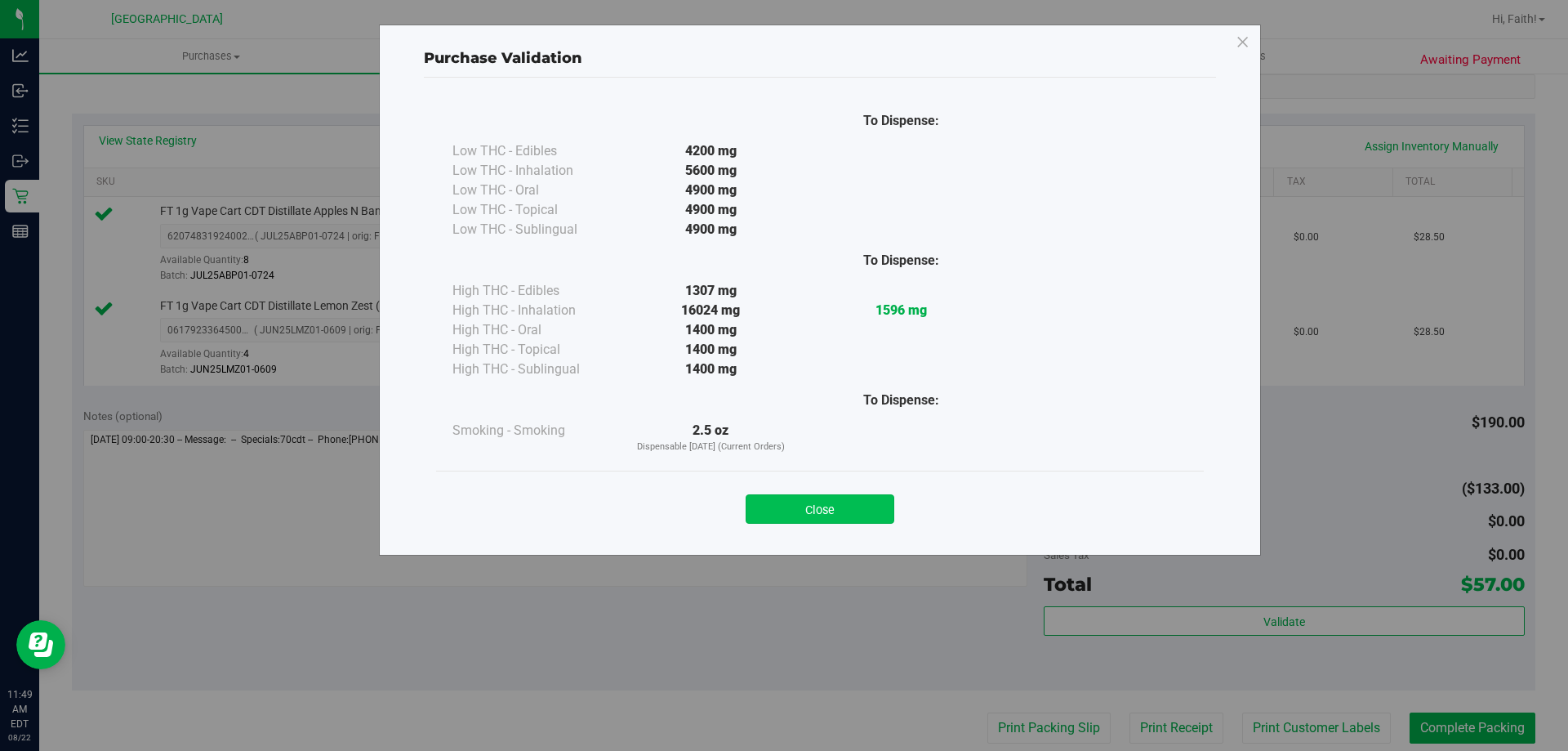
click at [854, 502] on button "Close" at bounding box center [820, 508] width 149 height 29
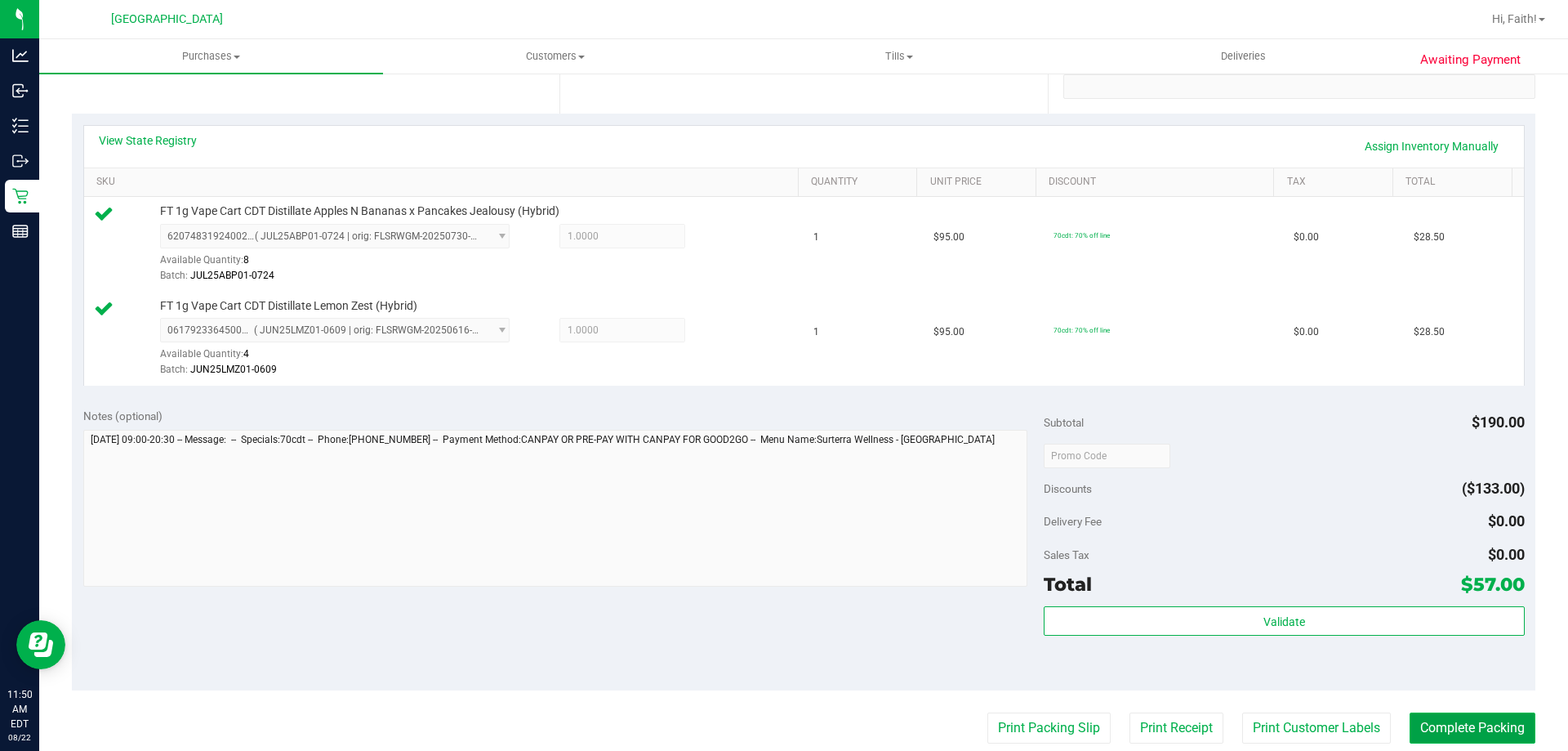
click at [1462, 714] on button "Complete Packing" at bounding box center [1472, 728] width 126 height 31
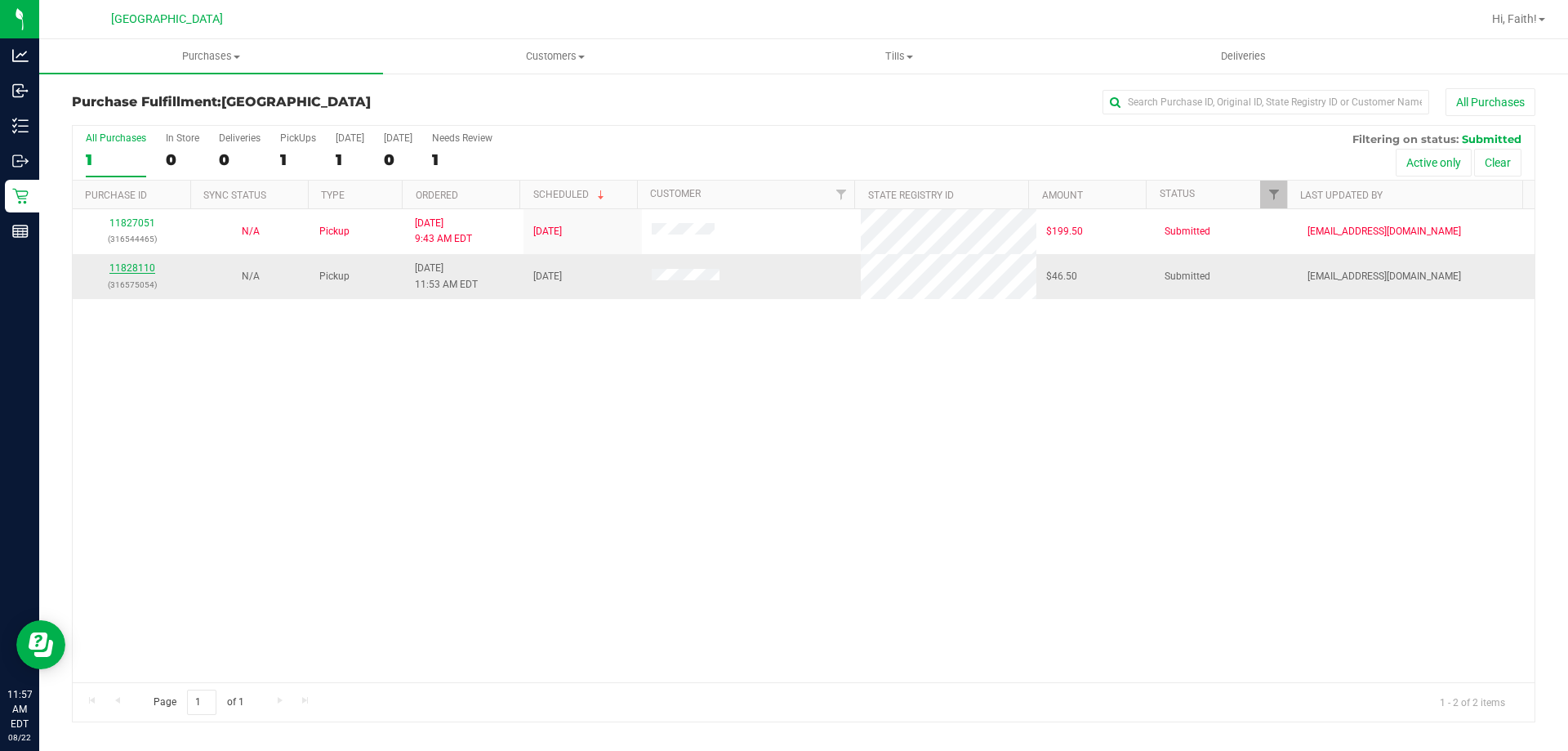
click at [129, 269] on link "11828110" at bounding box center [132, 268] width 46 height 12
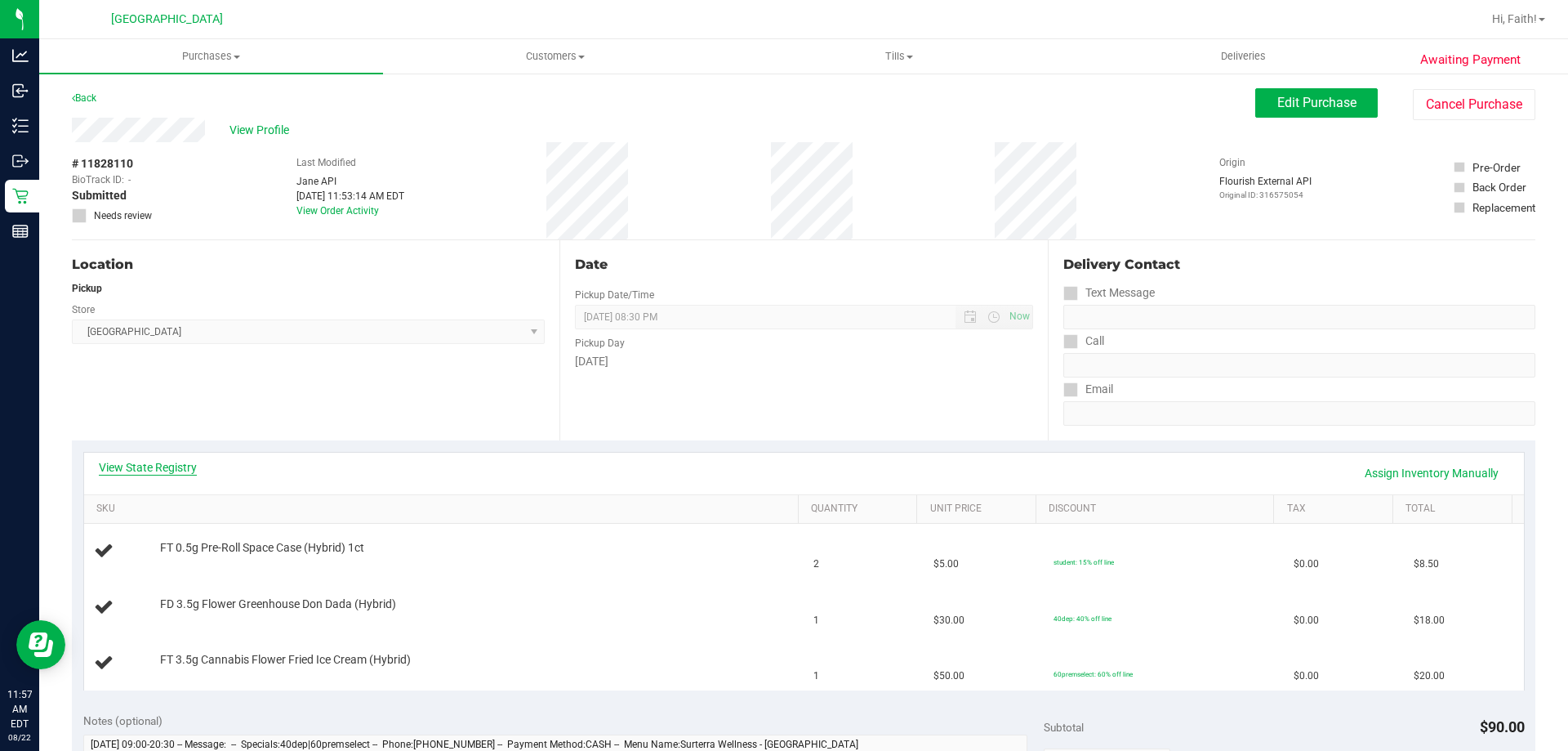
drag, startPoint x: 165, startPoint y: 488, endPoint x: 163, endPoint y: 462, distance: 26.1
click at [166, 475] on div "View State Registry Assign Inventory Manually" at bounding box center [804, 473] width 1440 height 42
click at [160, 462] on link "View State Registry" at bounding box center [148, 467] width 98 height 17
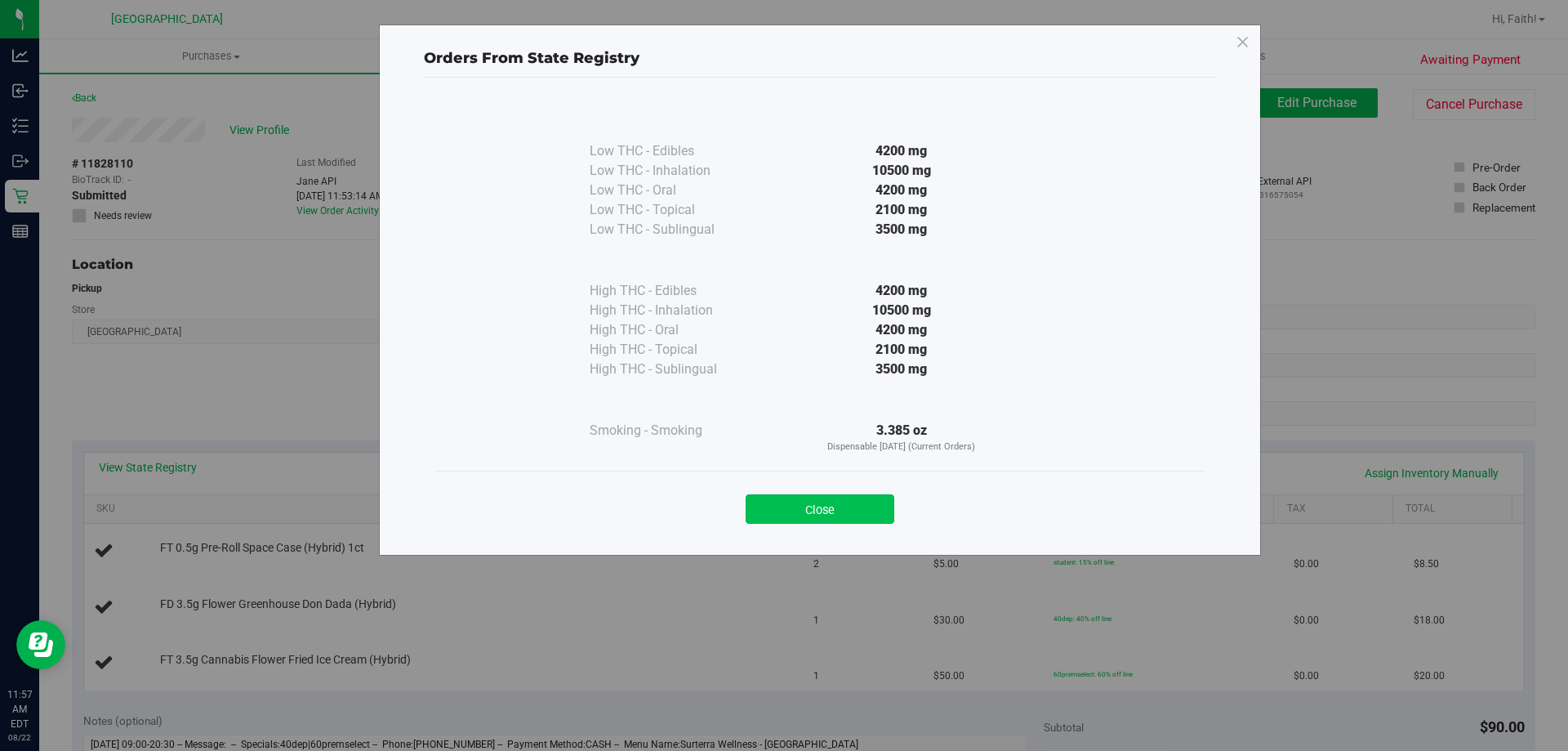
click at [842, 497] on button "Close" at bounding box center [820, 508] width 149 height 29
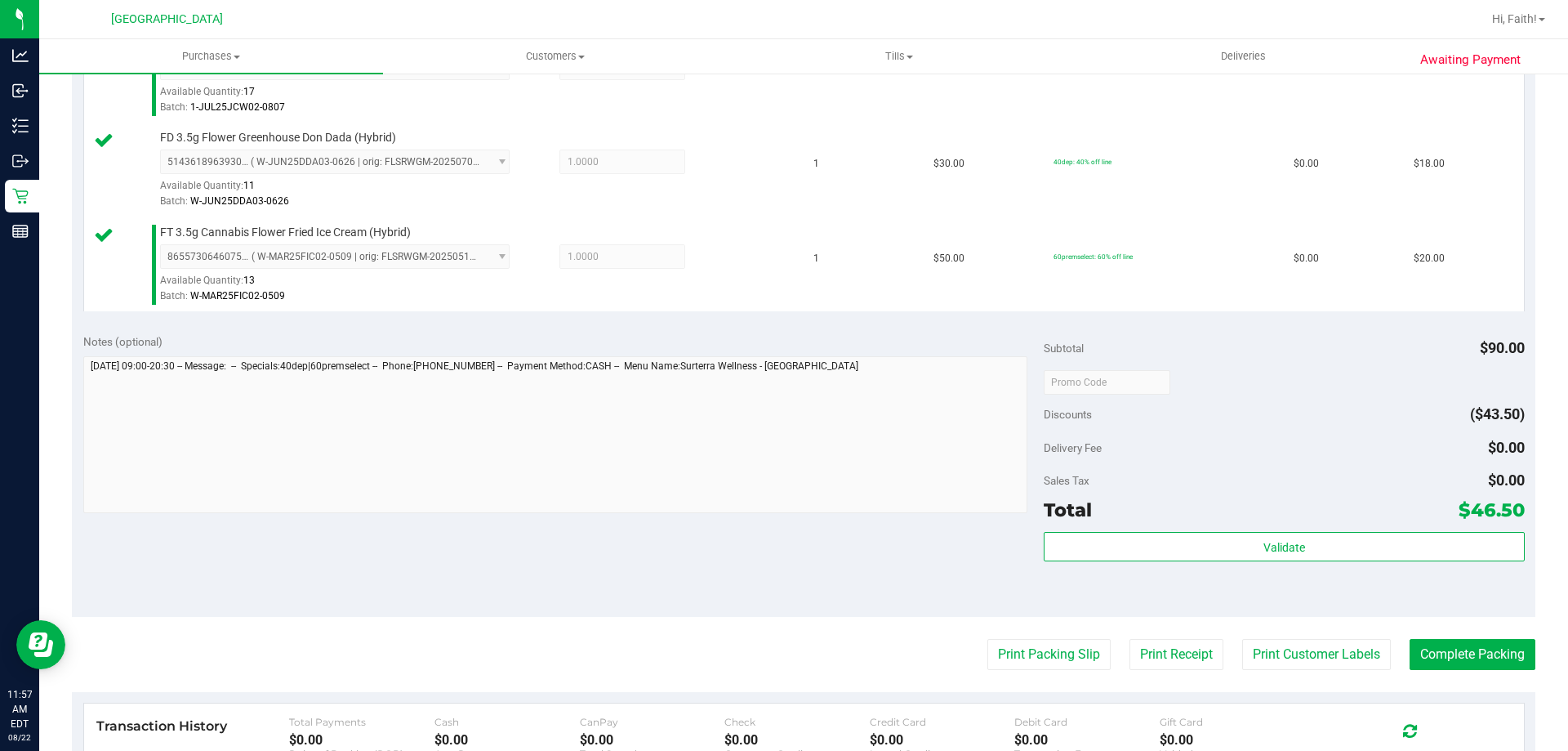
scroll to position [494, 0]
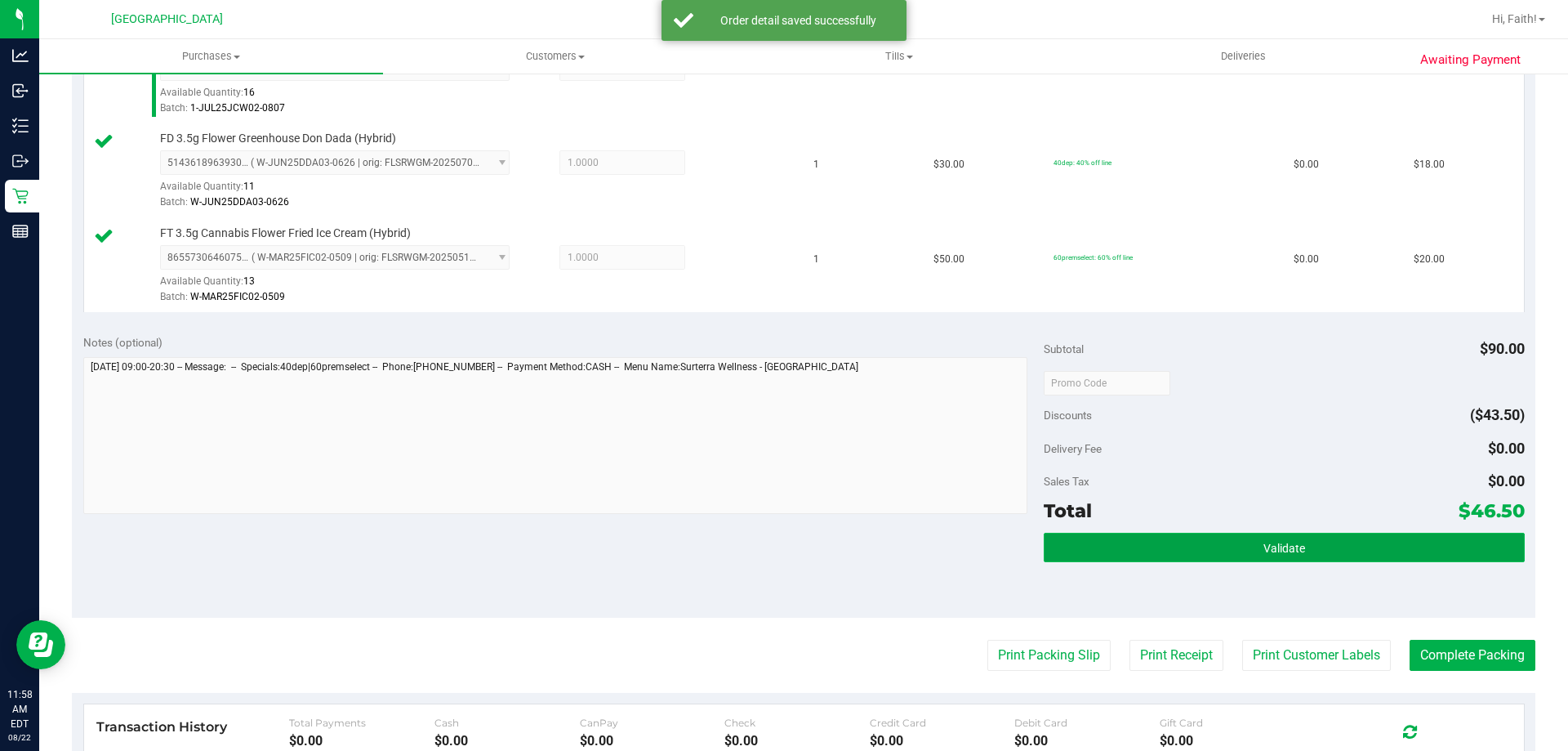
click at [1246, 546] on button "Validate" at bounding box center [1284, 546] width 481 height 29
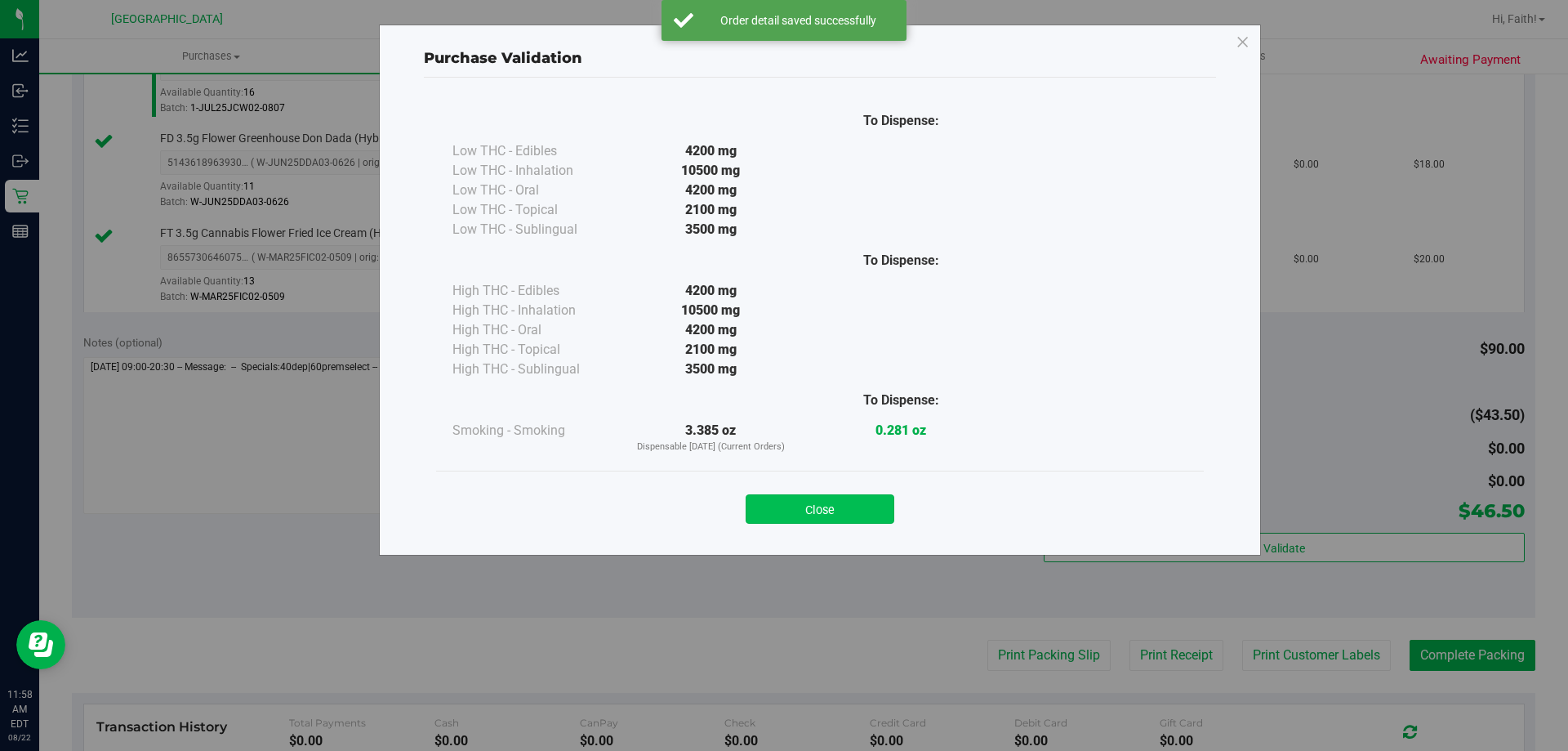
click at [816, 513] on button "Close" at bounding box center [820, 508] width 149 height 29
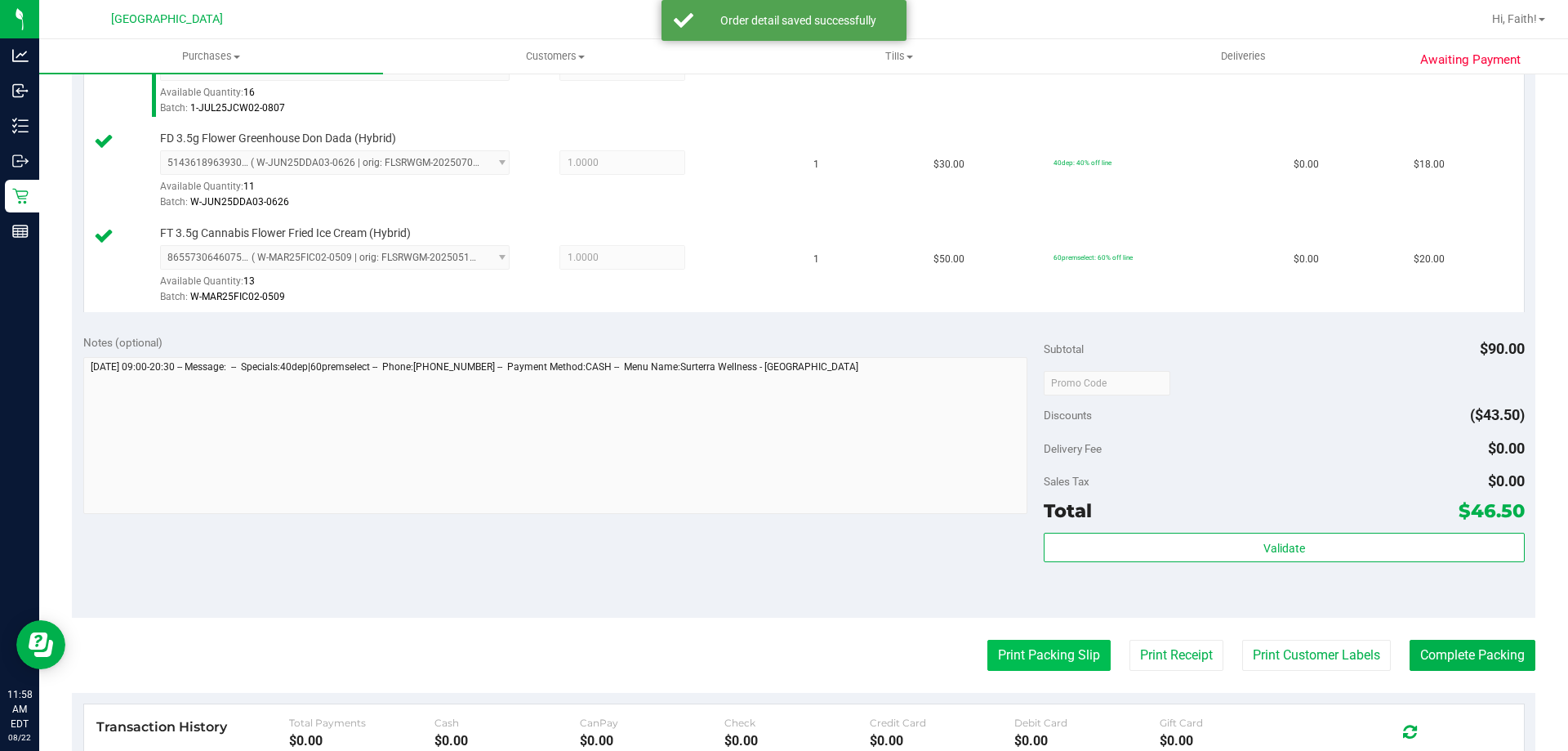
click at [1082, 646] on button "Print Packing Slip" at bounding box center [1049, 655] width 123 height 31
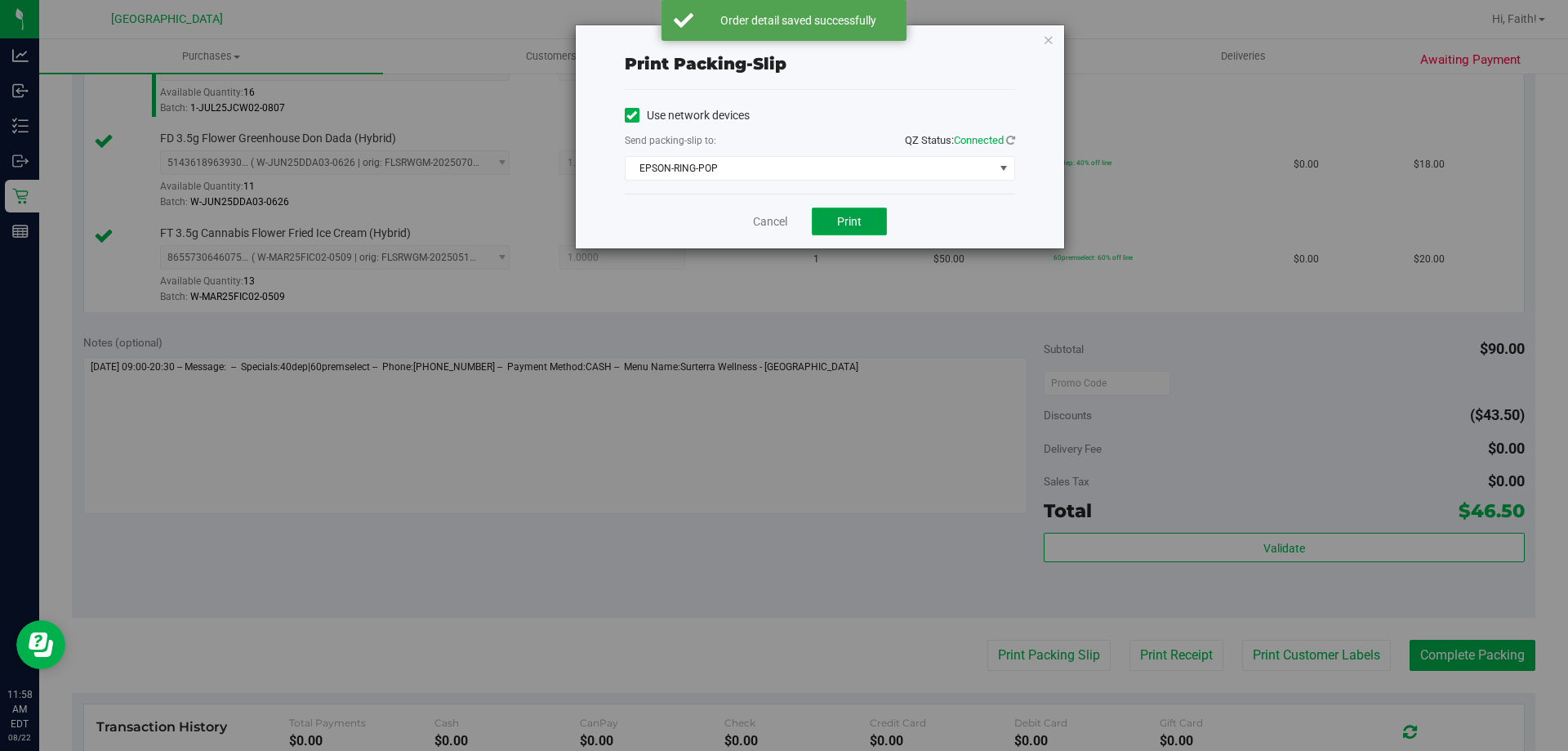
click at [863, 214] on button "Print" at bounding box center [849, 220] width 75 height 27
click at [1048, 42] on icon "button" at bounding box center [1048, 39] width 12 height 20
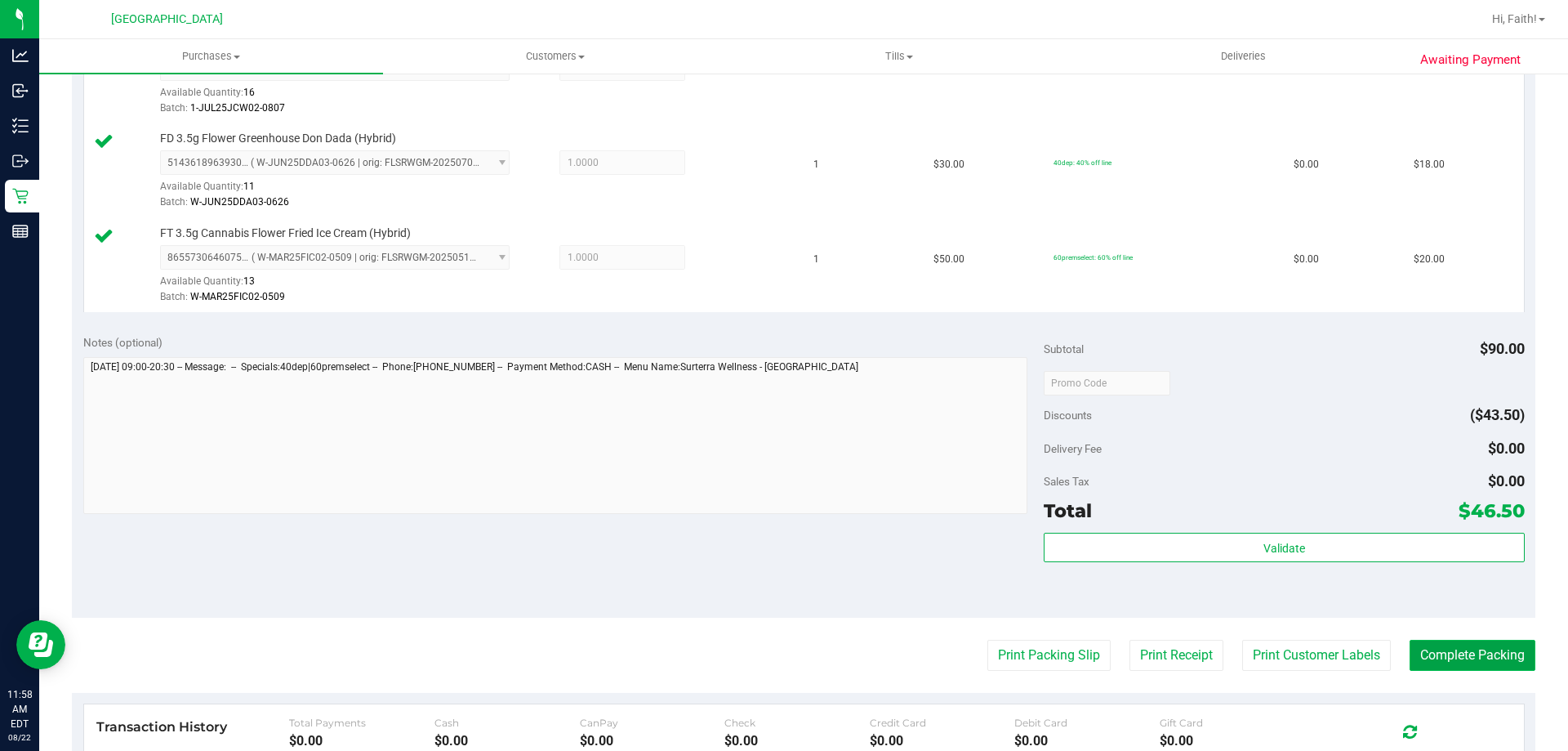
click at [1457, 664] on button "Complete Packing" at bounding box center [1472, 655] width 126 height 31
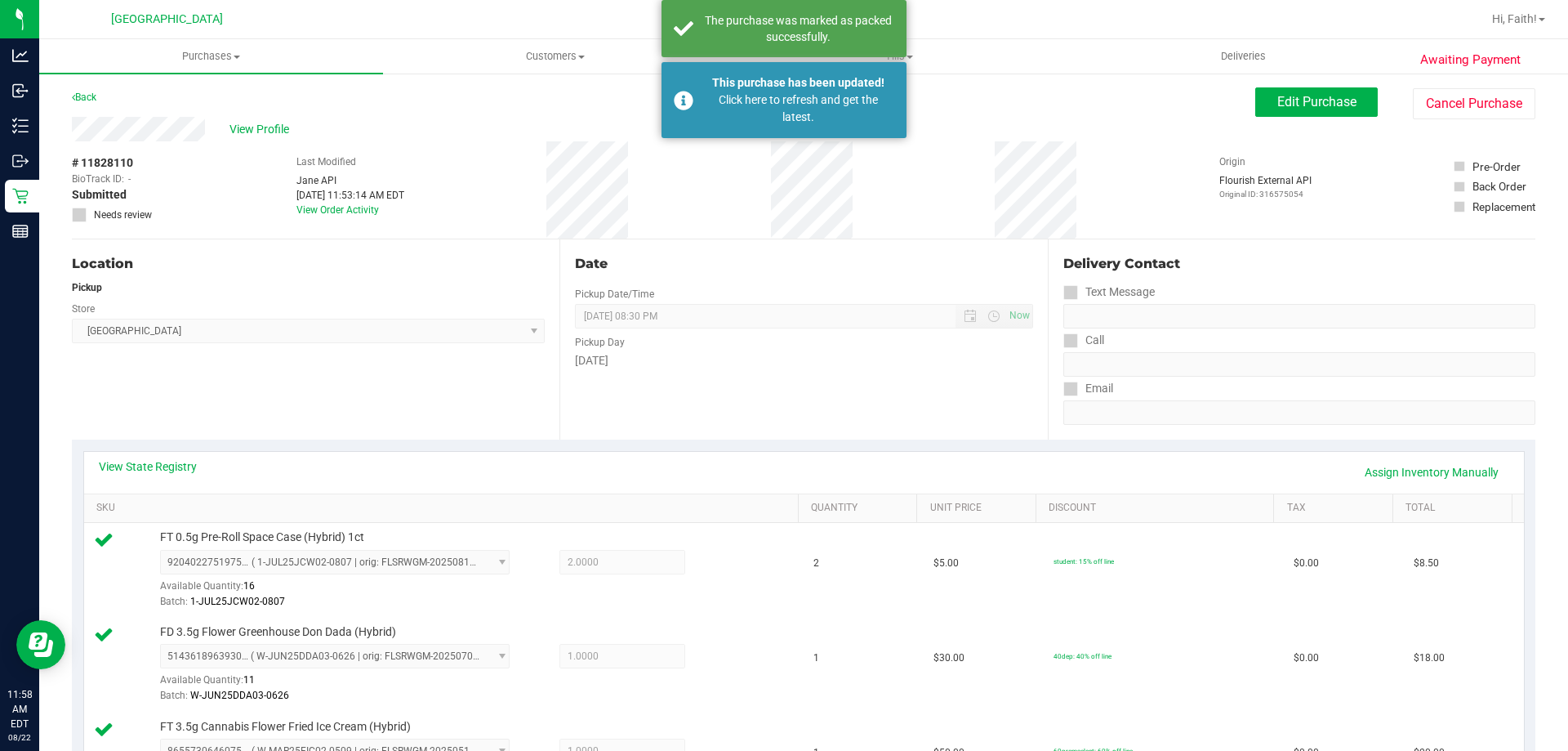
scroll to position [0, 0]
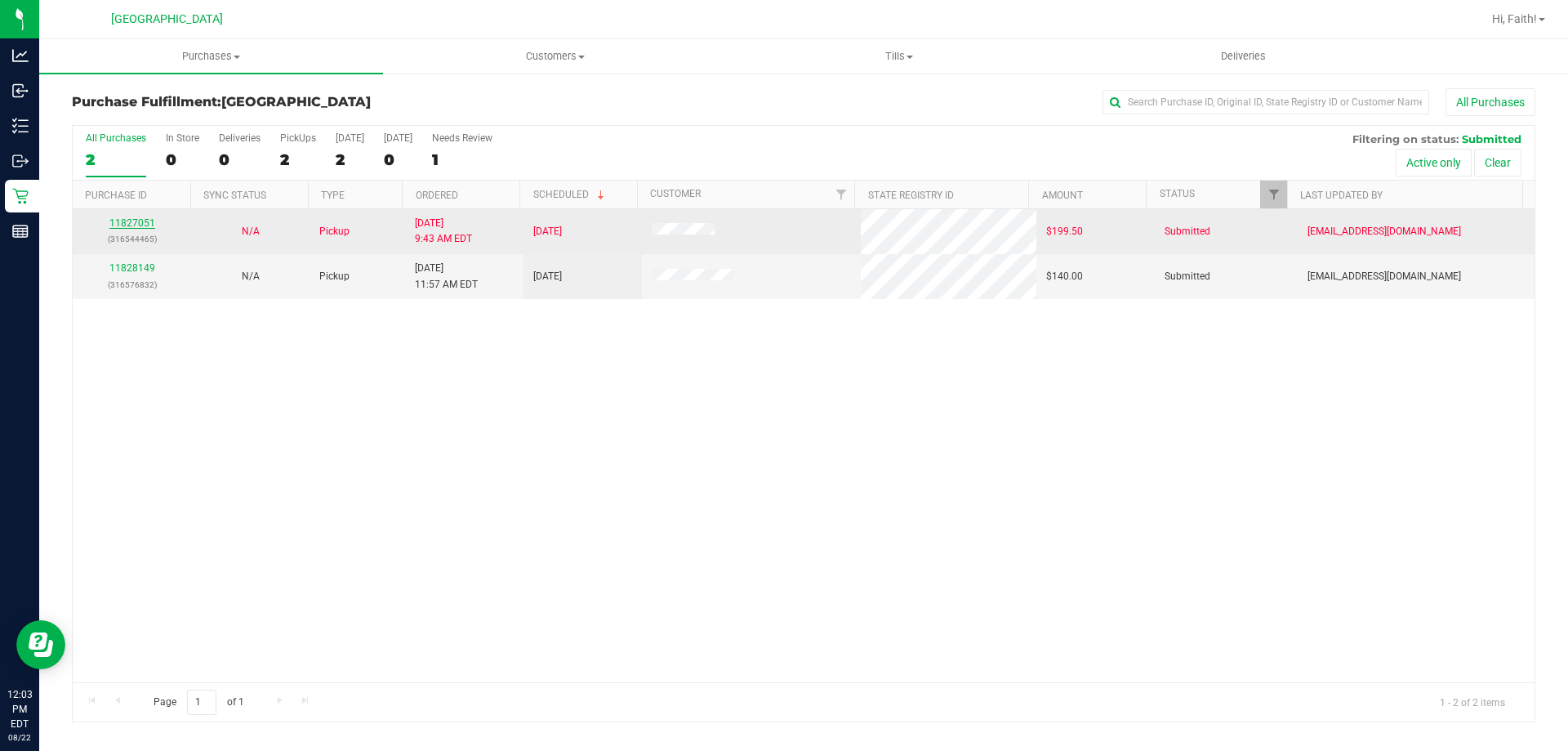
click at [139, 222] on link "11827051" at bounding box center [132, 223] width 46 height 12
click at [132, 223] on link "11827051" at bounding box center [132, 223] width 46 height 12
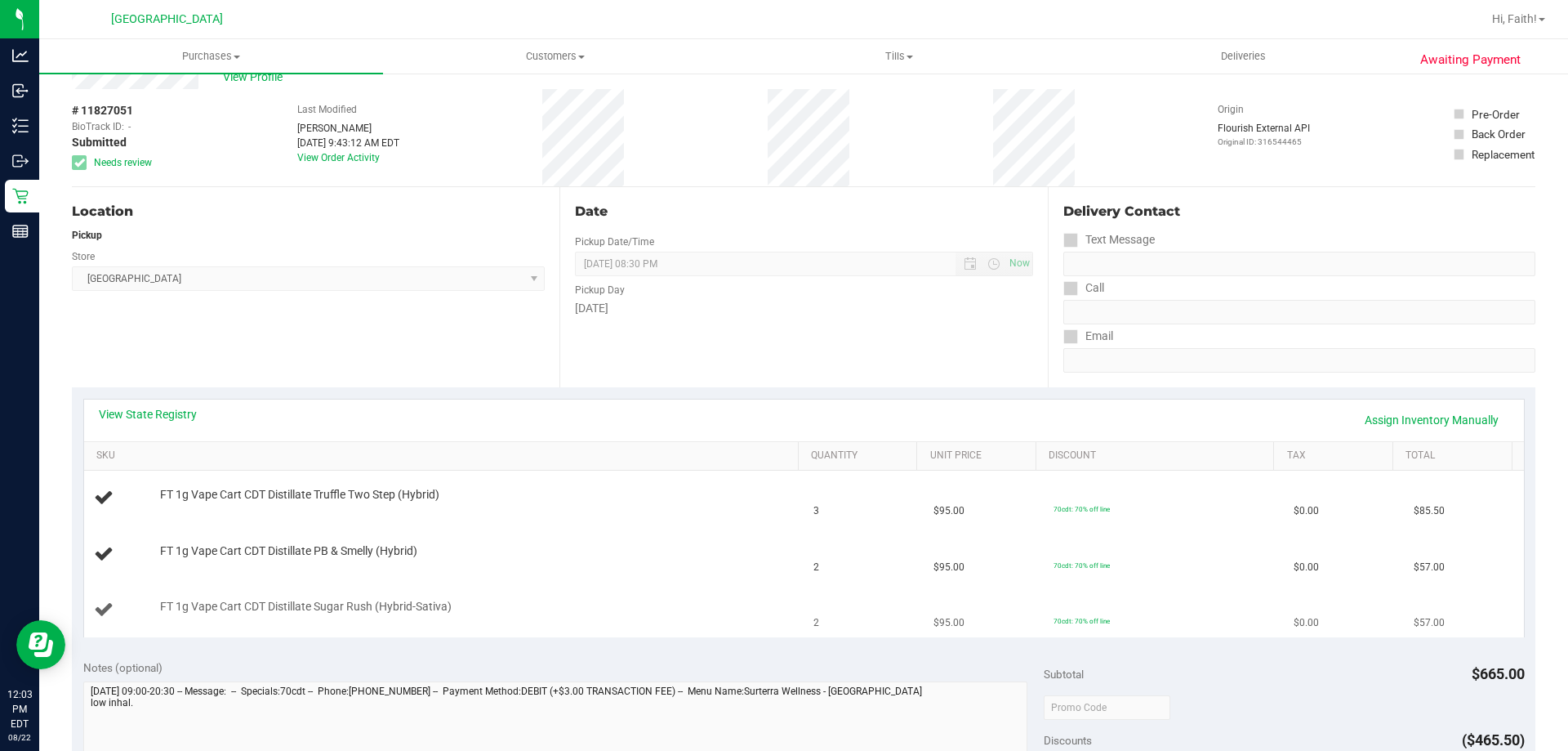
scroll to position [82, 0]
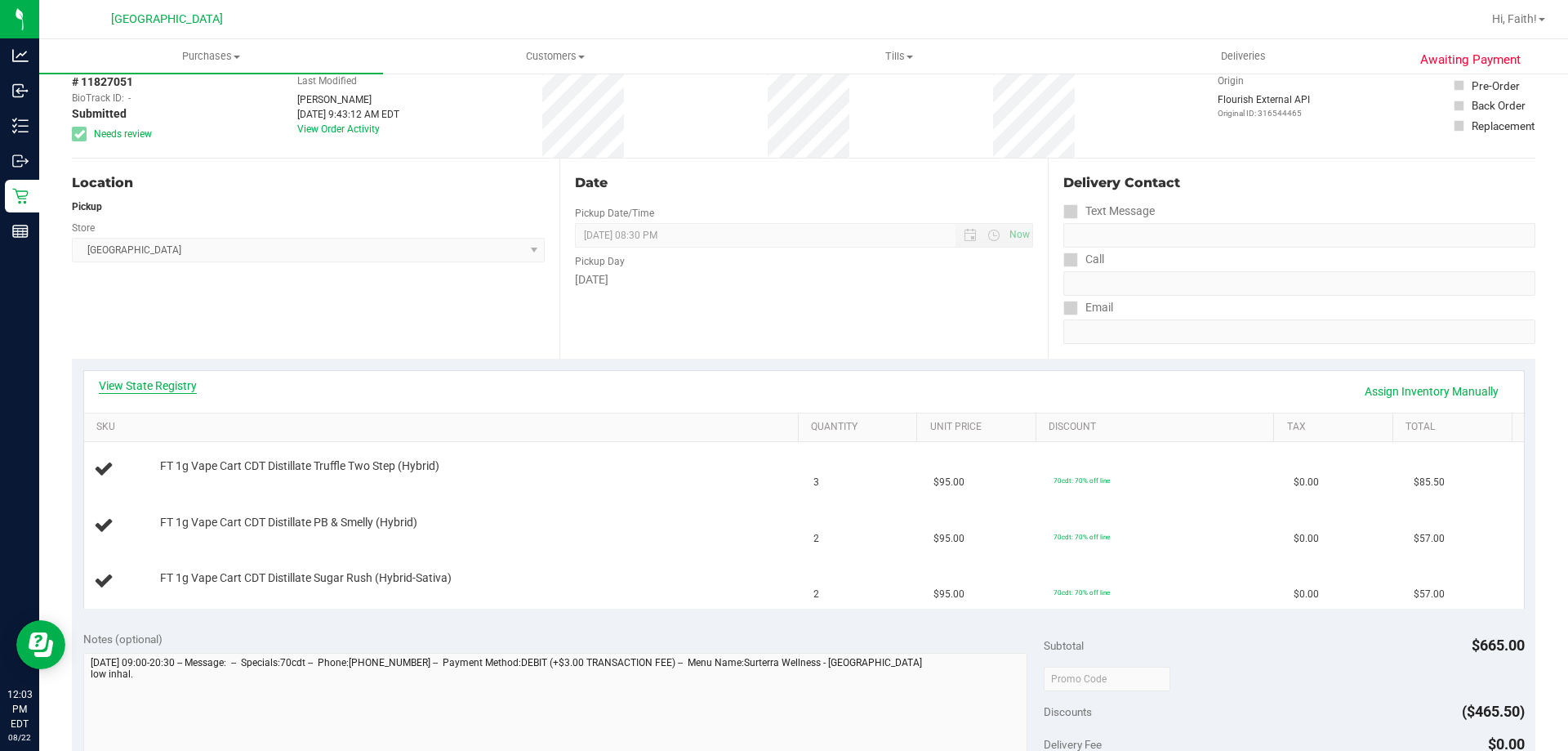
click at [162, 392] on link "View State Registry" at bounding box center [148, 386] width 98 height 17
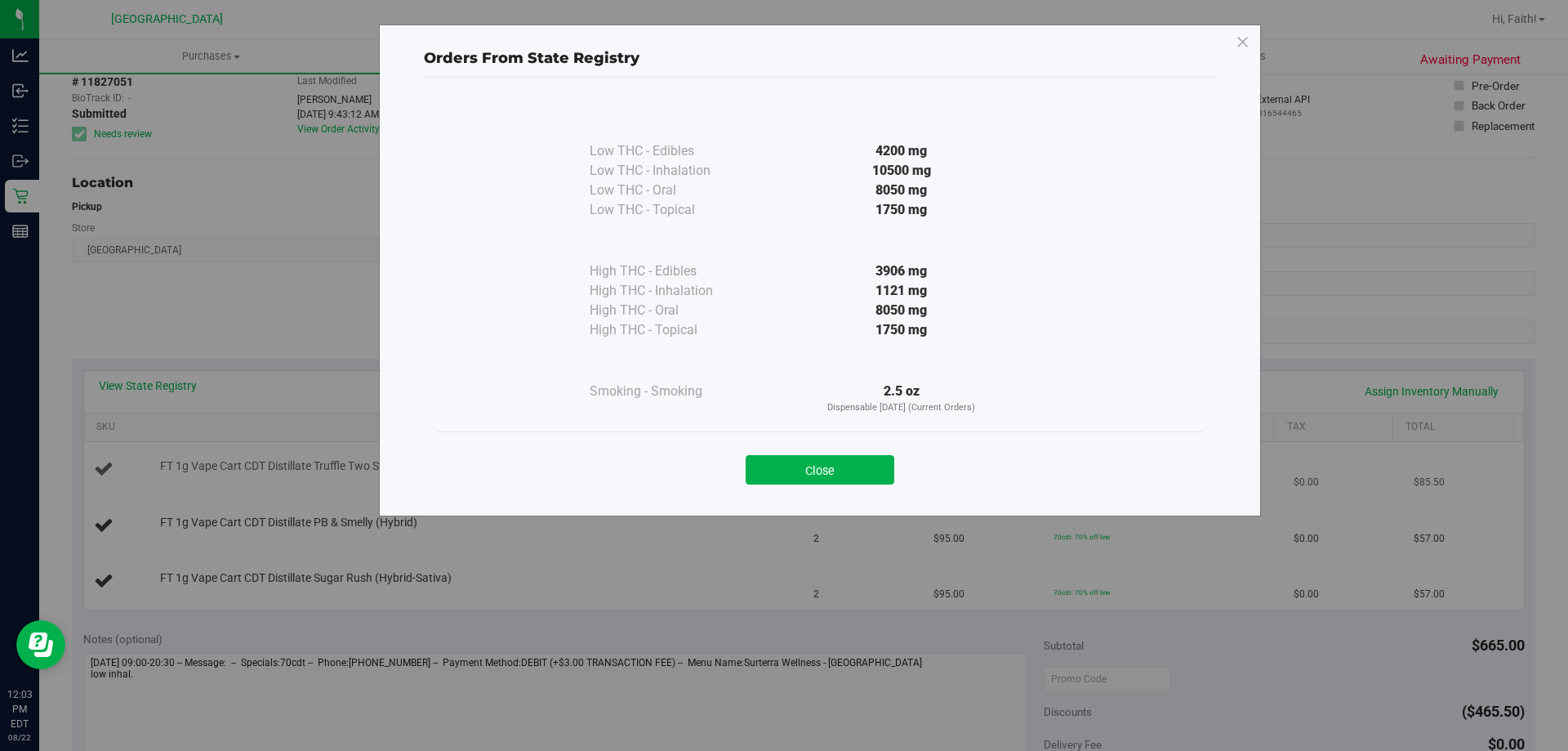
click at [806, 462] on button "Close" at bounding box center [820, 469] width 149 height 29
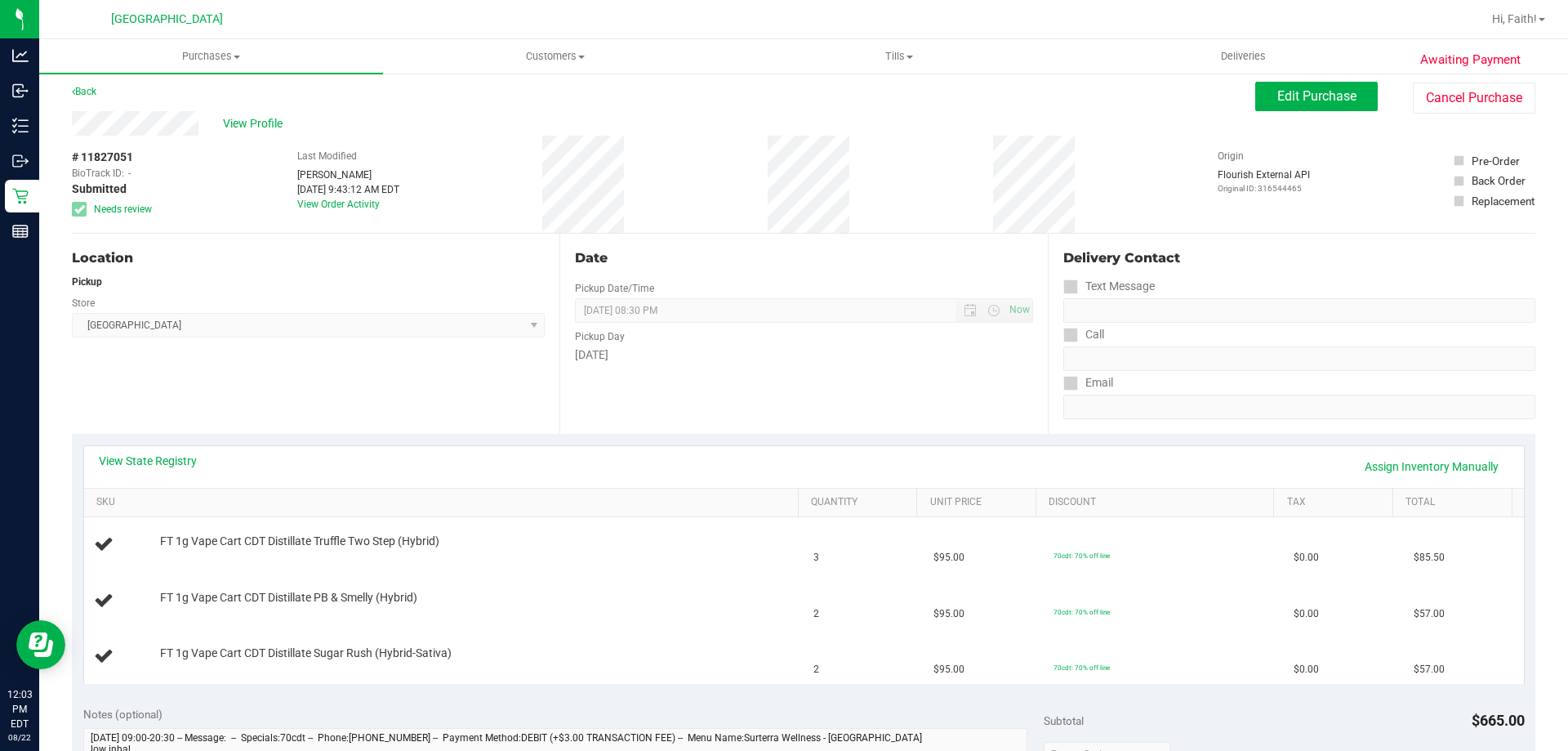
scroll to position [0, 0]
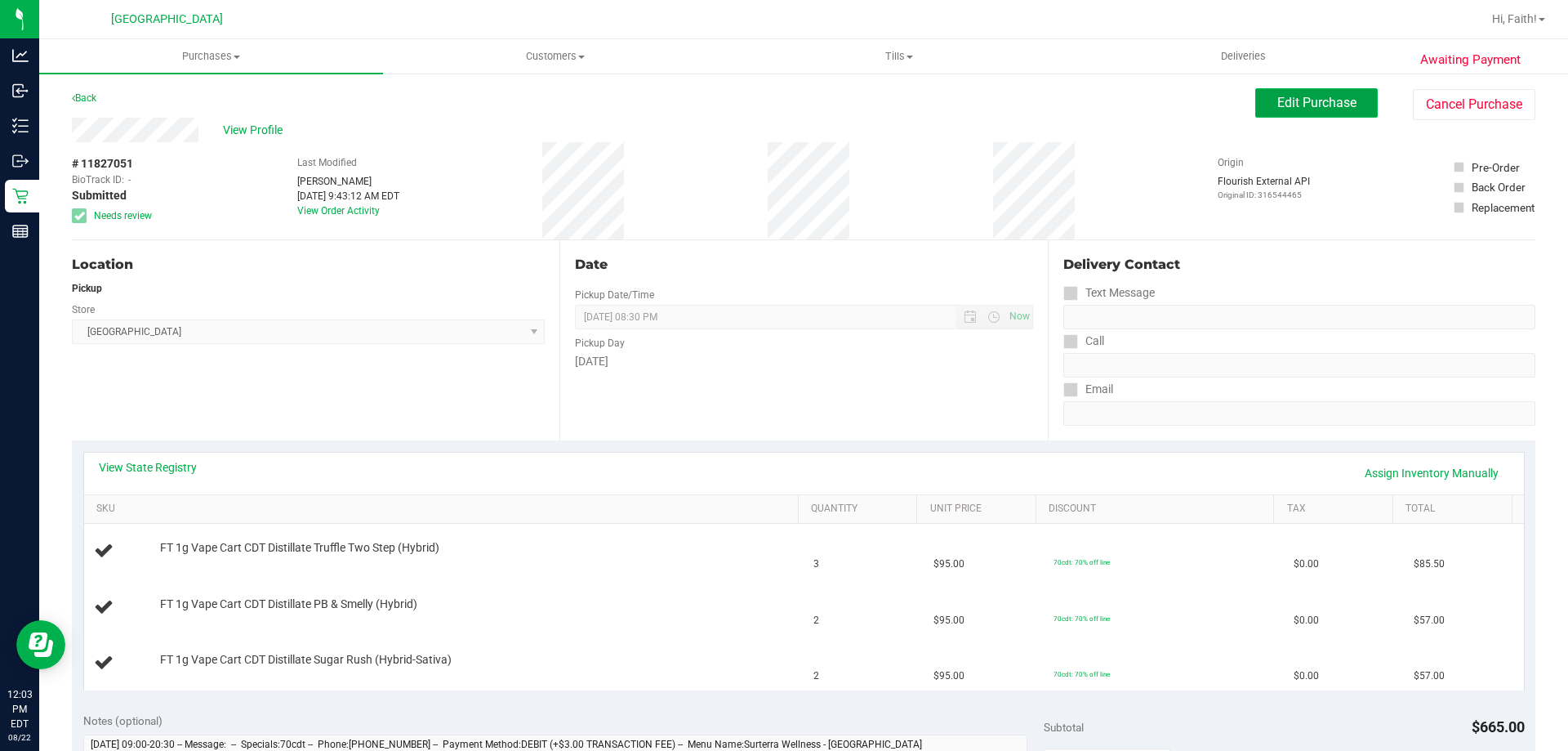
click at [1285, 96] on span "Edit Purchase" at bounding box center [1316, 102] width 79 height 16
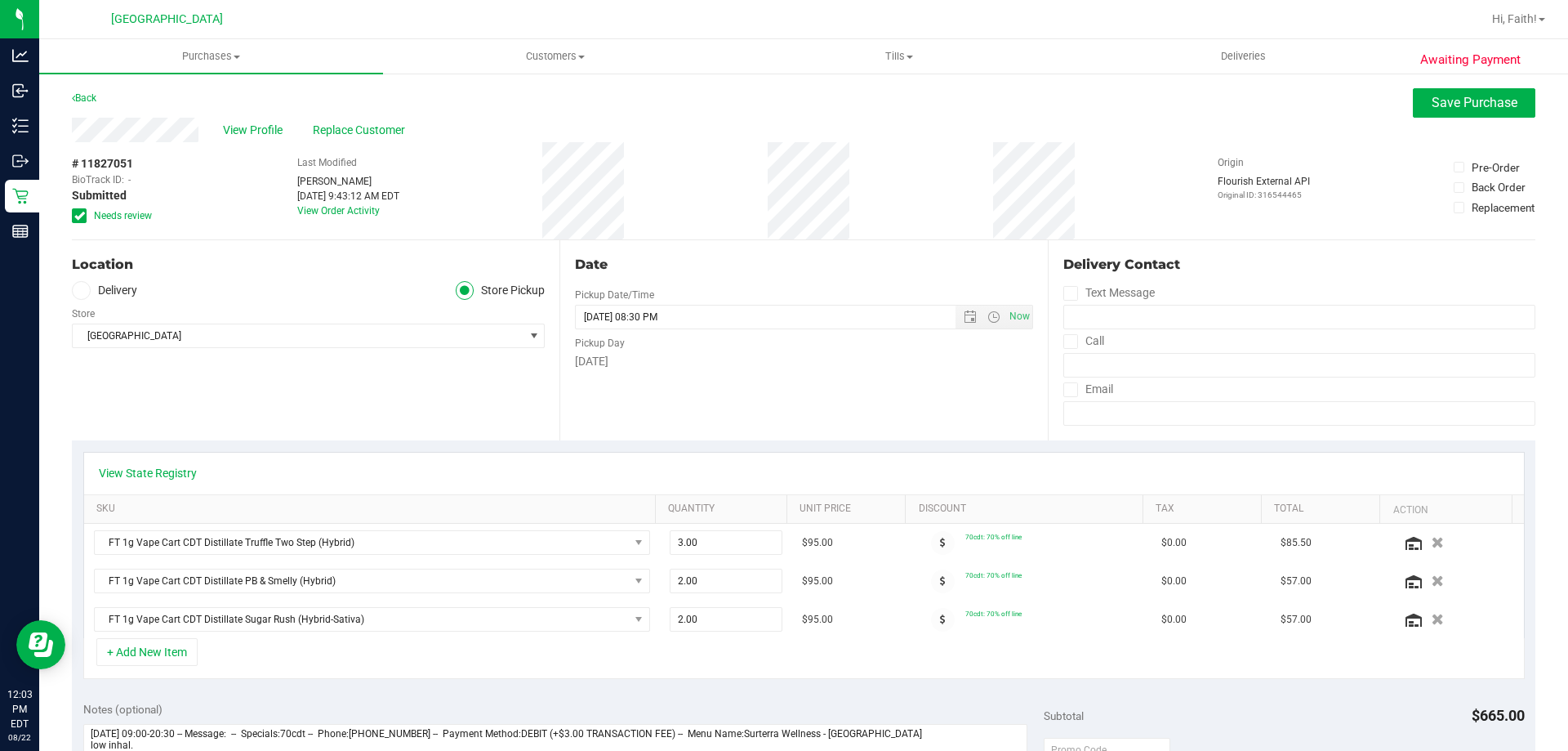
click at [117, 211] on span "Needs review" at bounding box center [123, 215] width 58 height 15
click at [0, 0] on input "Needs review" at bounding box center [0, 0] width 0 height 0
click at [170, 475] on link "View State Registry" at bounding box center [148, 473] width 98 height 17
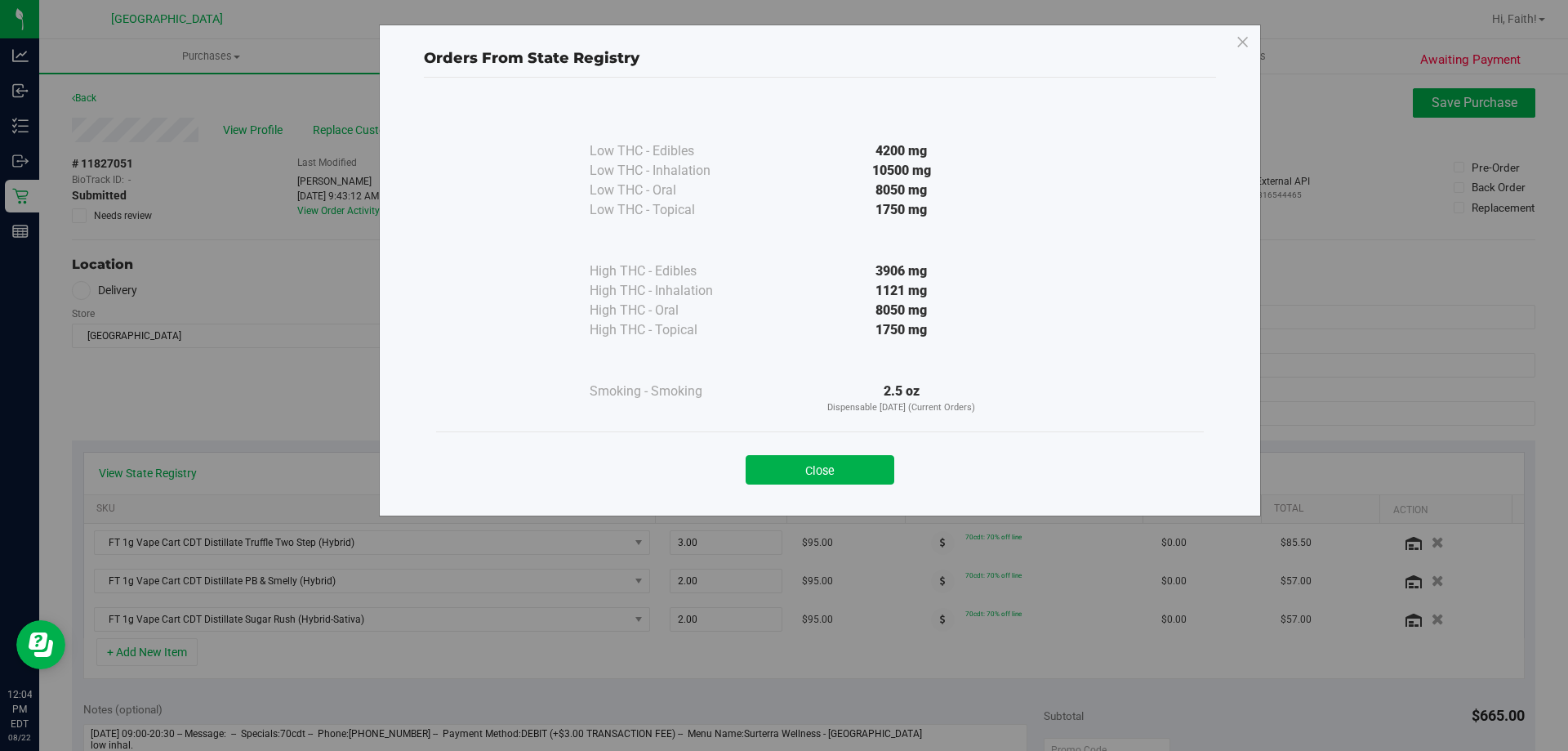
drag, startPoint x: 714, startPoint y: 295, endPoint x: 589, endPoint y: 289, distance: 125.1
click at [589, 289] on div "High THC - Inhalation" at bounding box center [671, 291] width 163 height 20
click at [593, 295] on div "High THC - Inhalation" at bounding box center [671, 291] width 163 height 20
click at [831, 464] on button "Close" at bounding box center [820, 469] width 149 height 29
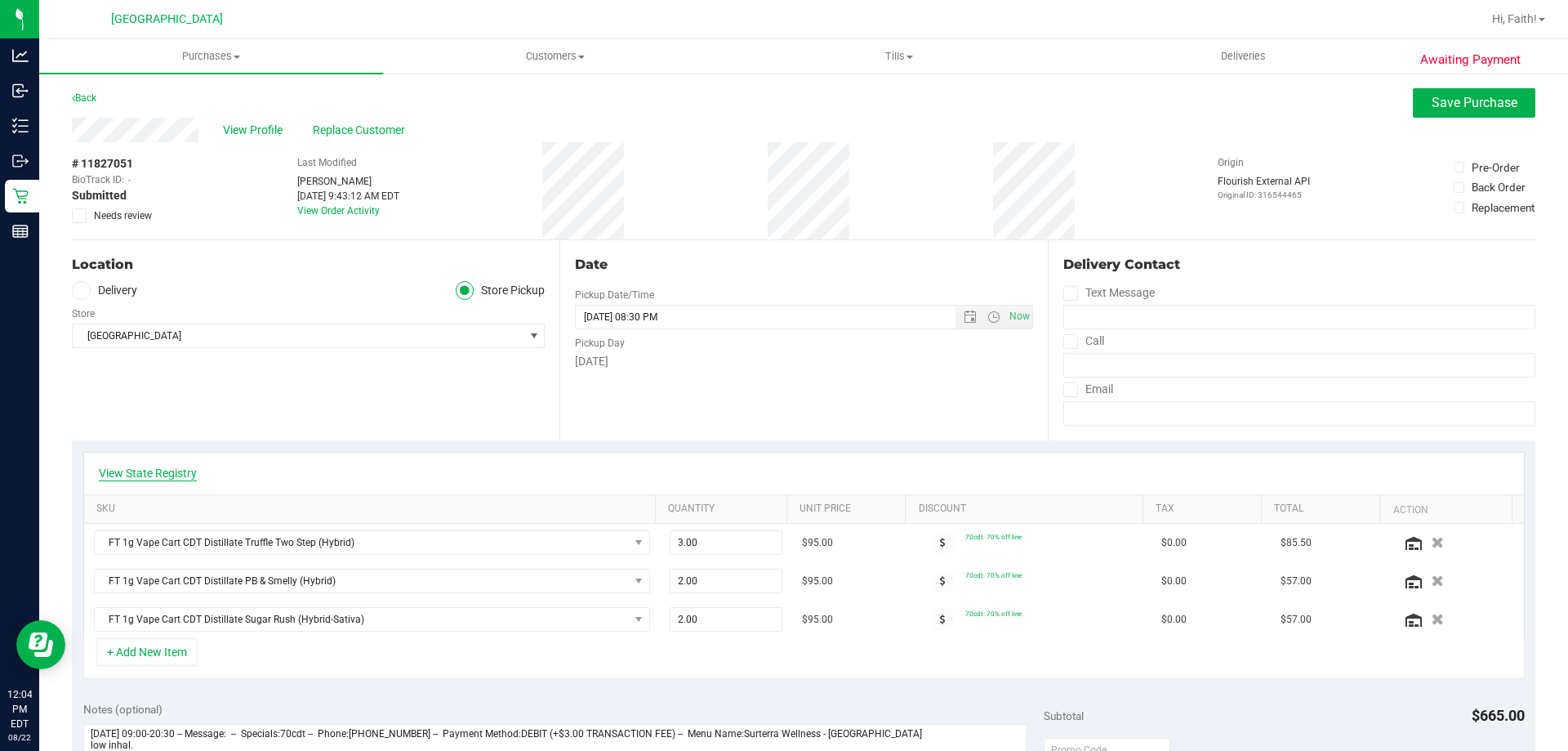
click at [152, 472] on link "View State Registry" at bounding box center [148, 473] width 98 height 17
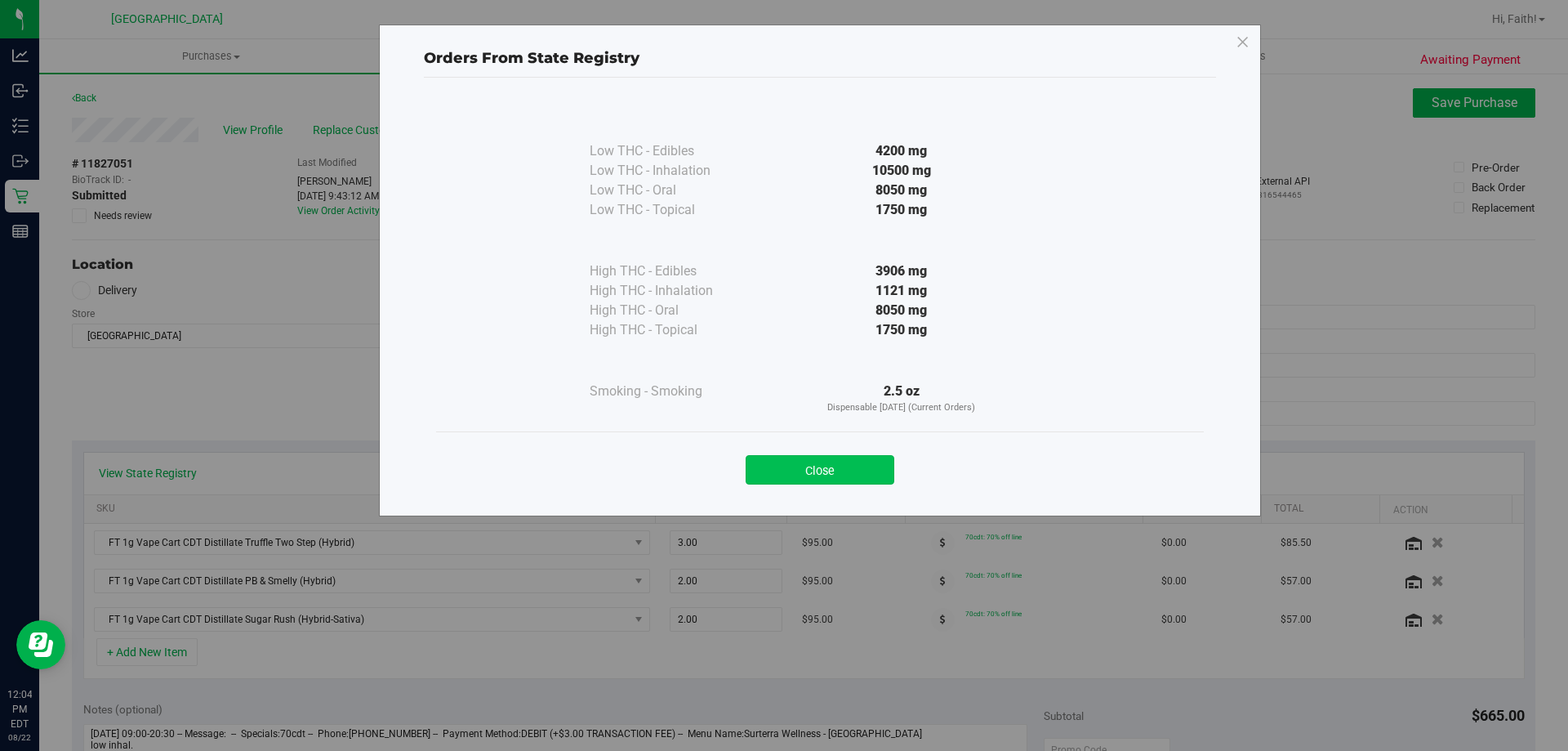
click at [791, 472] on button "Close" at bounding box center [820, 469] width 149 height 29
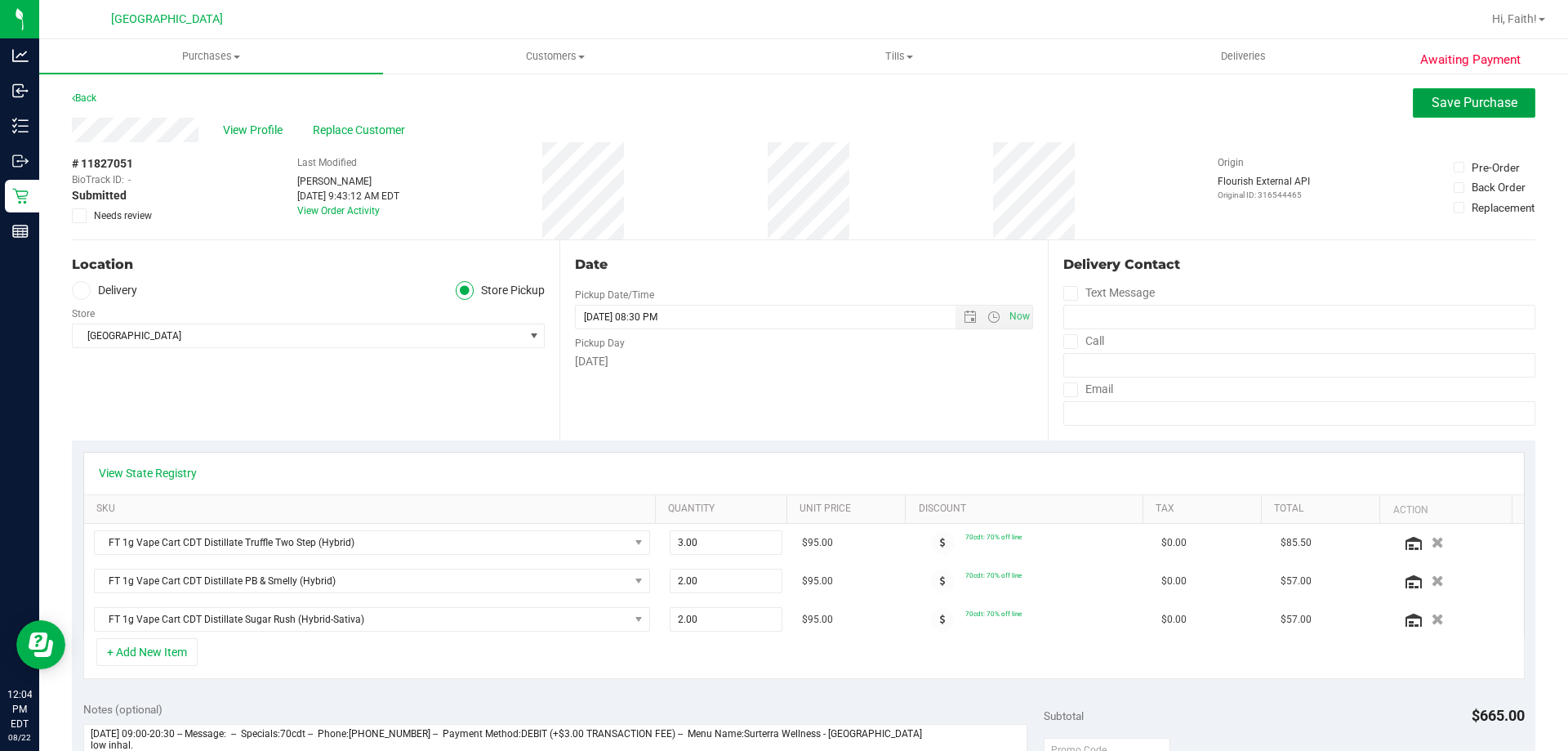
click at [1457, 96] on span "Save Purchase" at bounding box center [1474, 102] width 86 height 16
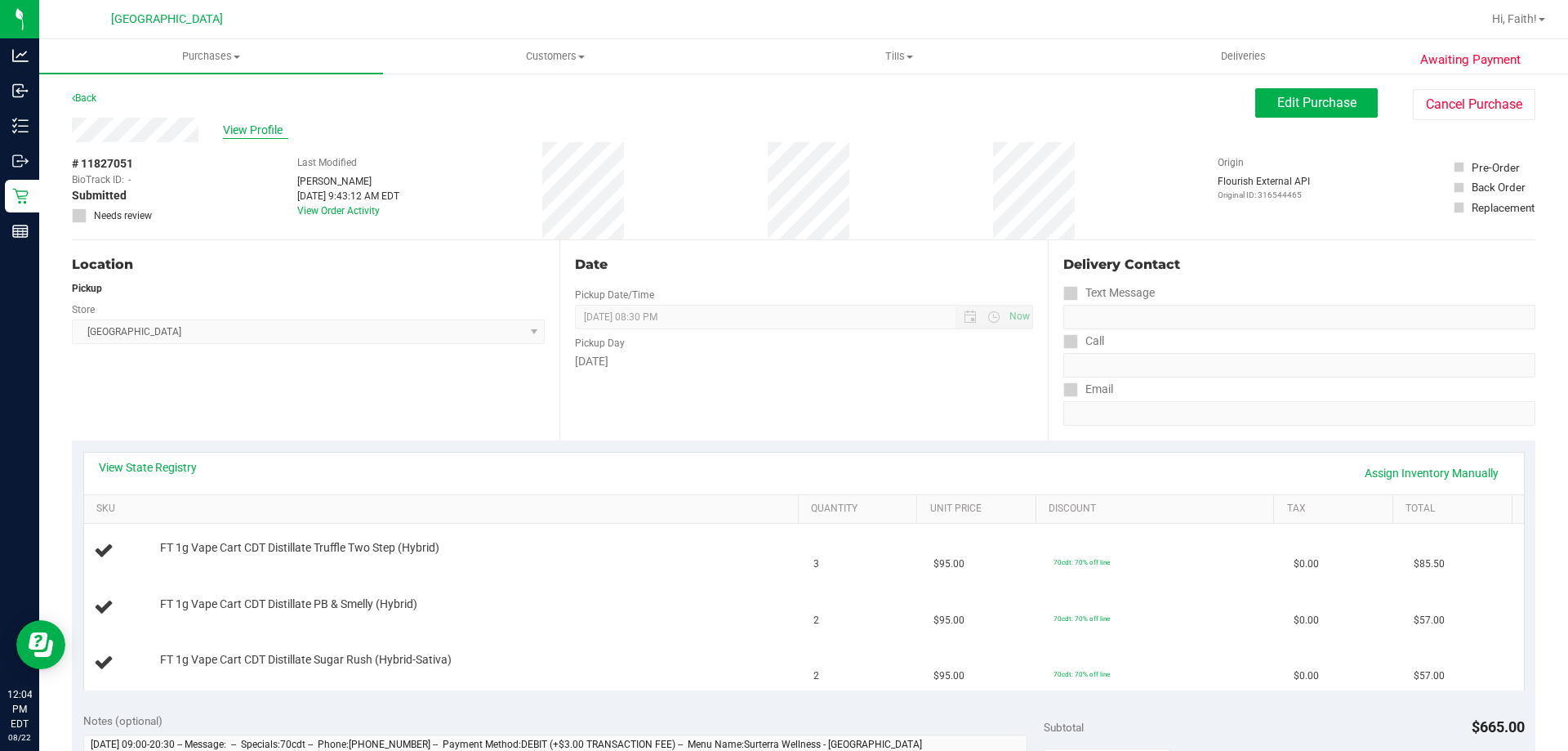
click at [263, 131] on span "View Profile" at bounding box center [255, 130] width 66 height 17
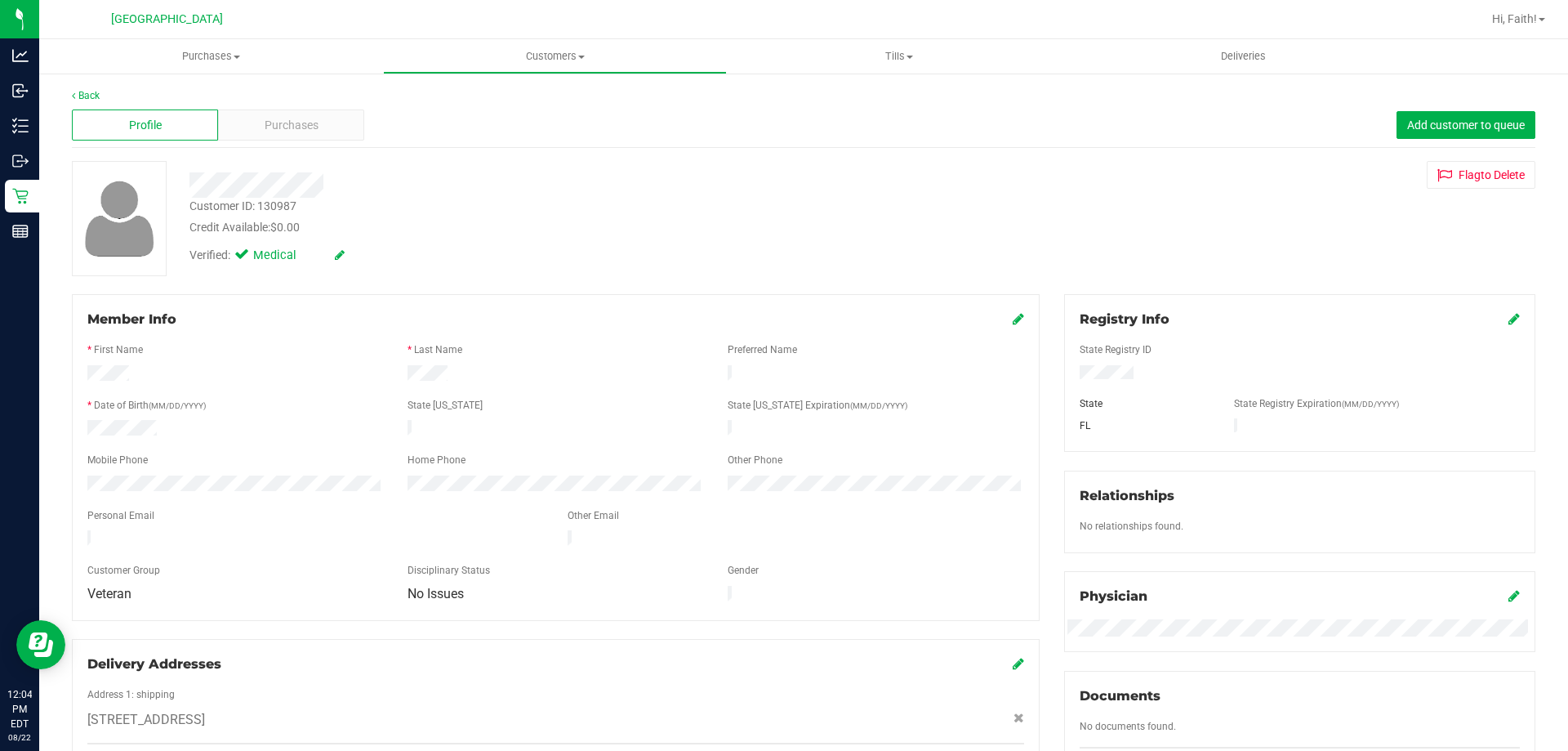
click at [1166, 377] on div at bounding box center [1299, 374] width 465 height 18
click at [101, 96] on div "Back" at bounding box center [803, 96] width 1463 height 15
click at [92, 93] on link "Back" at bounding box center [85, 96] width 27 height 12
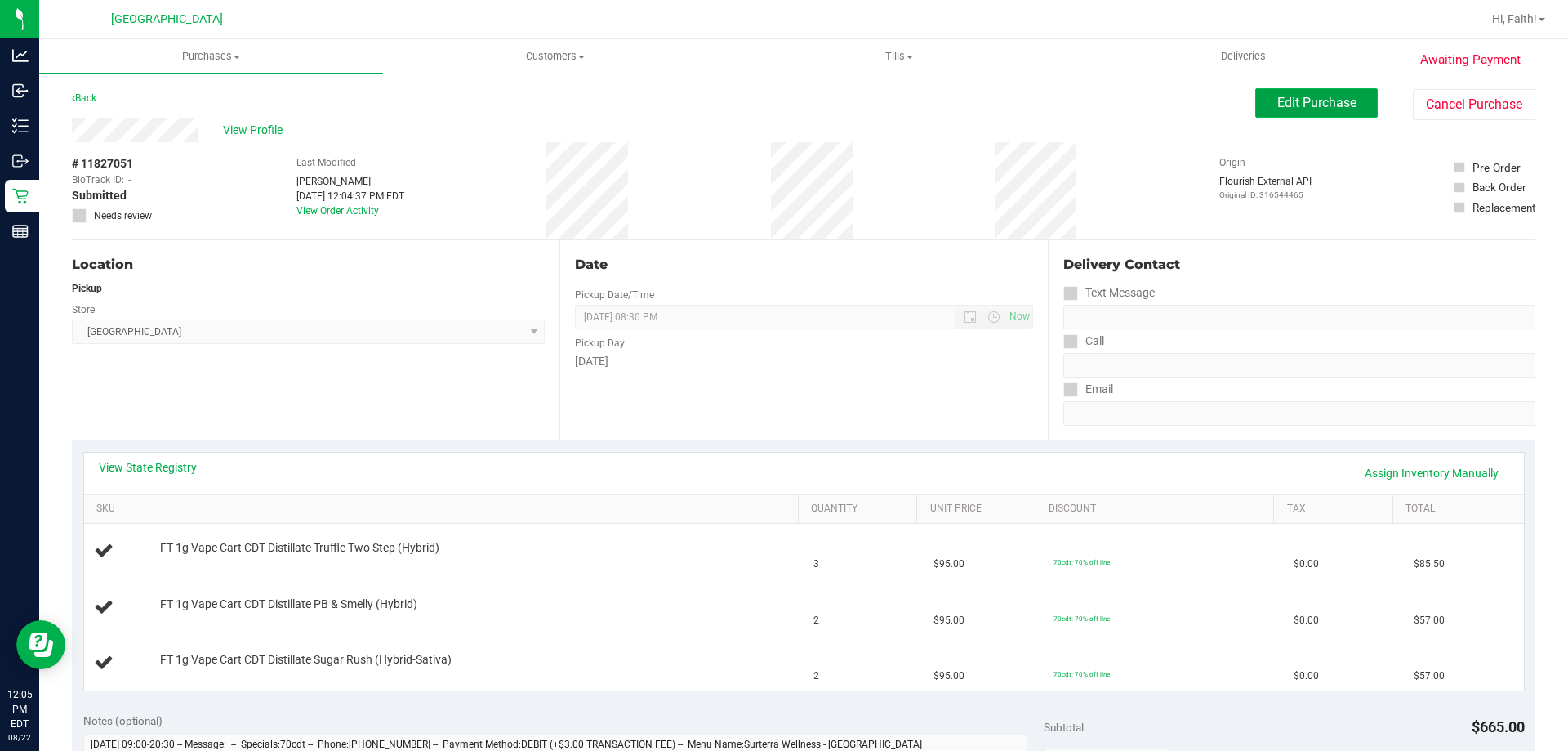
click at [1281, 106] on span "Edit Purchase" at bounding box center [1316, 102] width 79 height 16
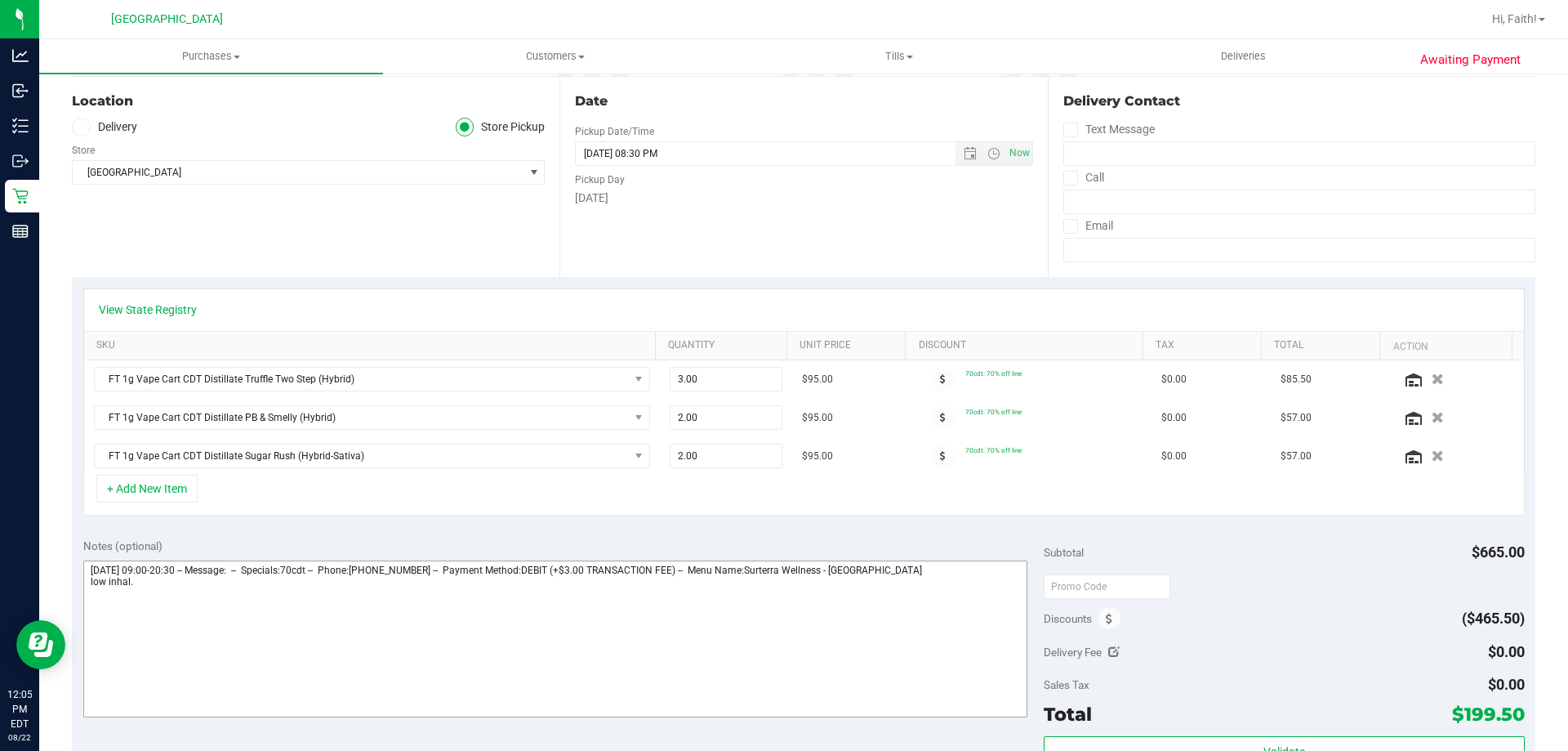
scroll to position [245, 0]
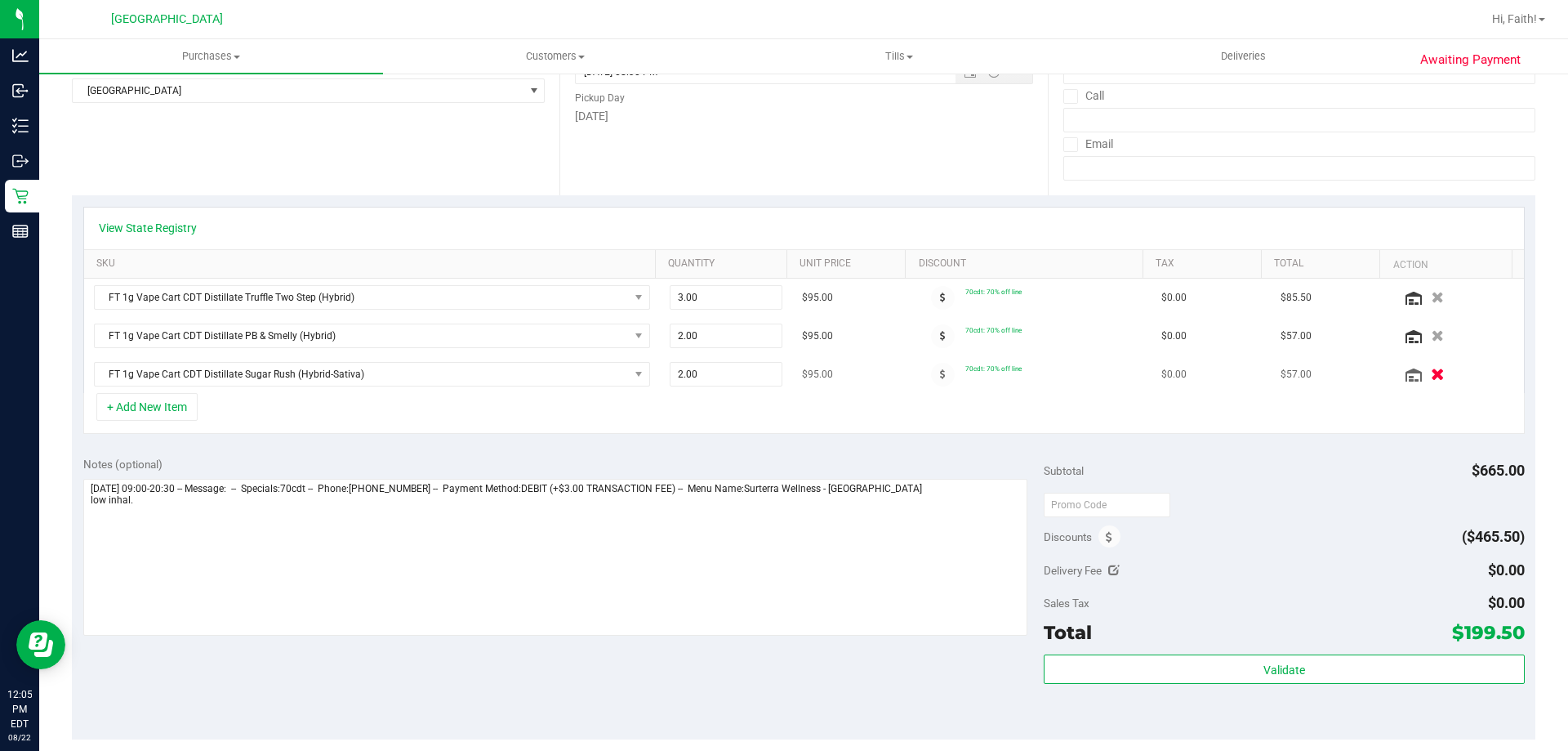
click at [1431, 373] on icon "button" at bounding box center [1437, 374] width 14 height 12
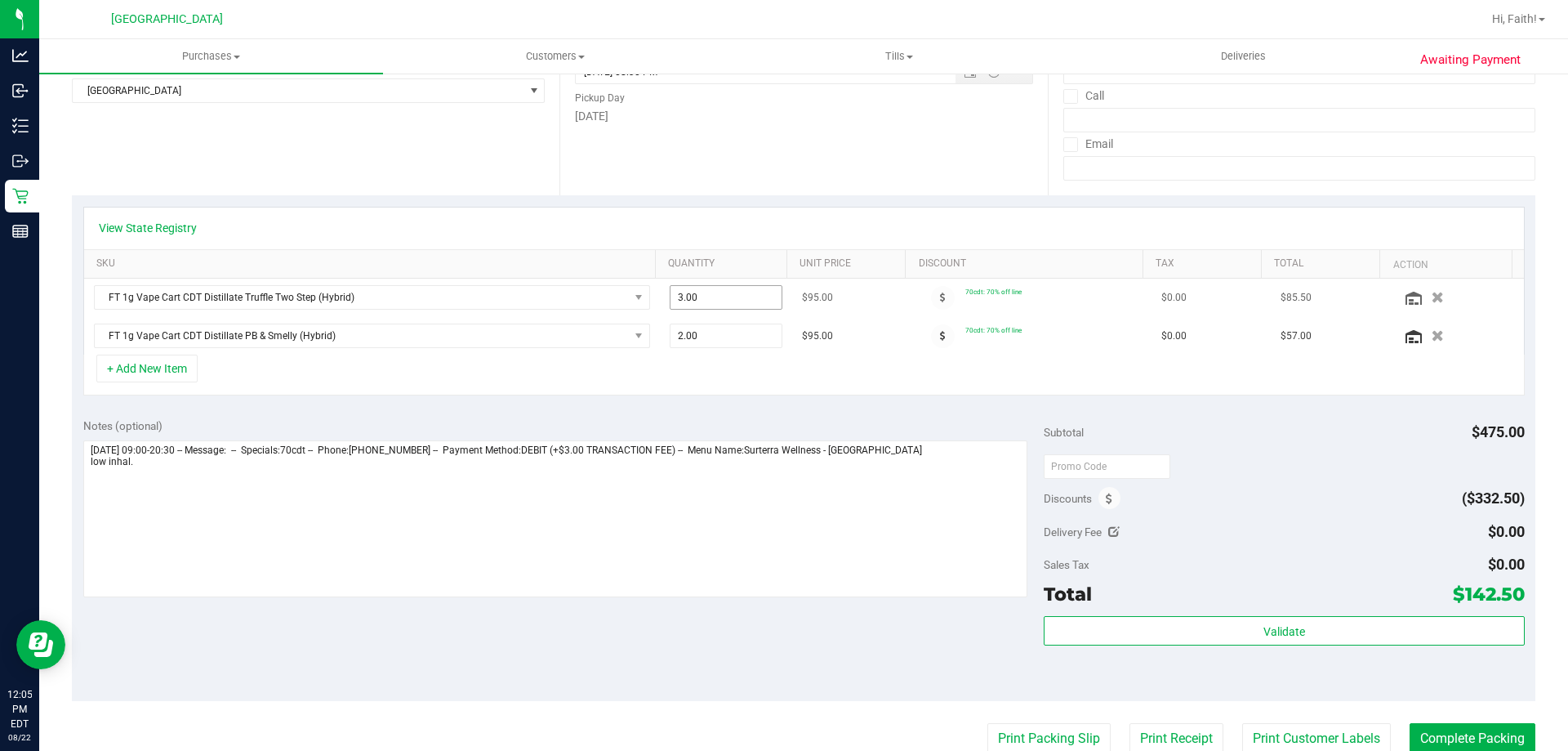
click at [697, 299] on span "3.00 3" at bounding box center [726, 297] width 114 height 24
click at [695, 299] on input "3" at bounding box center [726, 298] width 112 height 23
click at [737, 398] on div "View State Registry SKU Quantity Unit Price Discount Tax Total Action FT 1g Vap…" at bounding box center [803, 301] width 1463 height 211
click at [721, 295] on span "3.00 3" at bounding box center [726, 297] width 114 height 24
click at [721, 295] on input "3" at bounding box center [726, 298] width 112 height 23
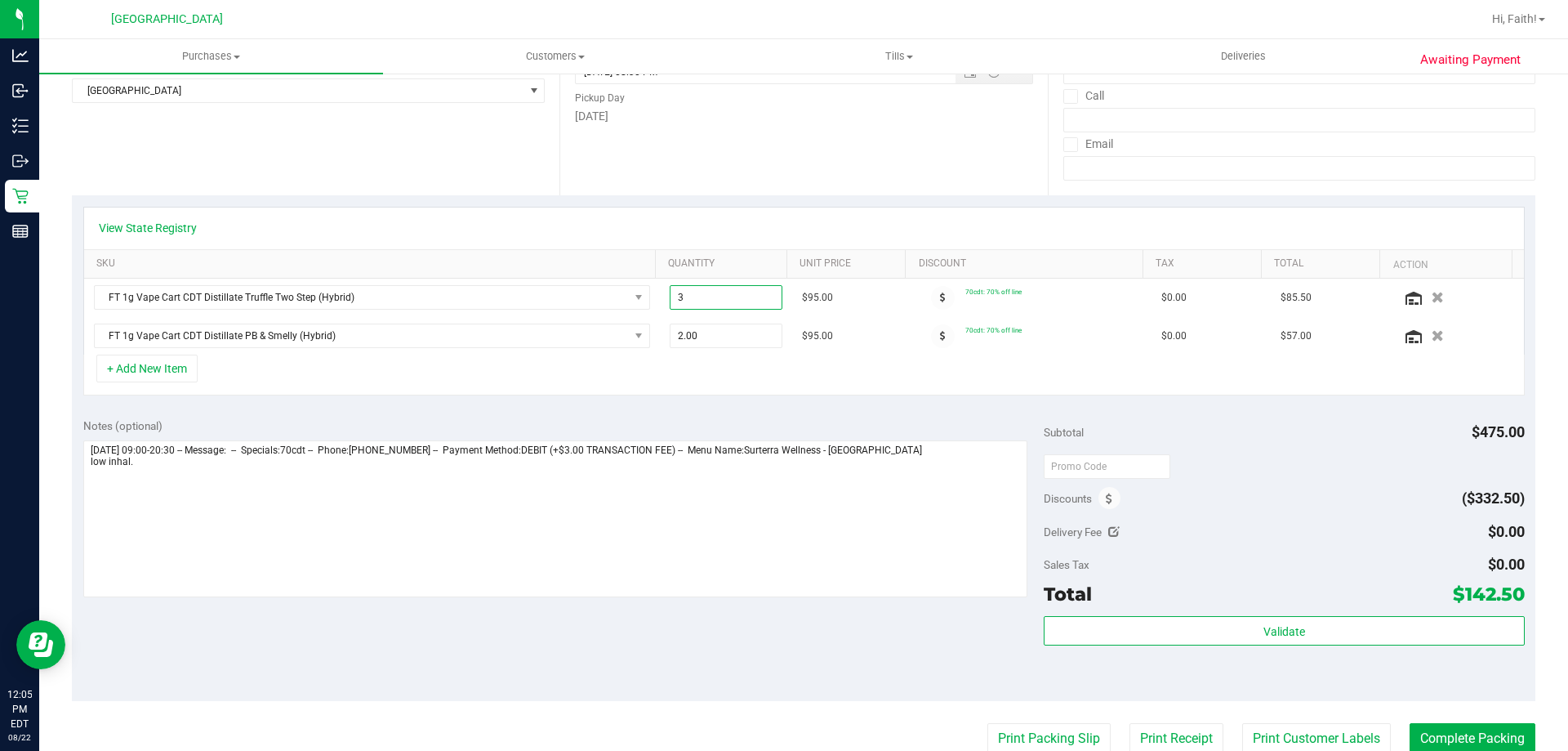
click at [673, 378] on div "+ Add New Item" at bounding box center [804, 374] width 1442 height 41
click at [700, 338] on span "2.00 2" at bounding box center [726, 335] width 114 height 24
click at [700, 338] on input "2" at bounding box center [726, 336] width 112 height 23
click at [680, 381] on div "+ Add New Item" at bounding box center [804, 374] width 1442 height 41
click at [703, 299] on span "3.00 3" at bounding box center [726, 297] width 114 height 24
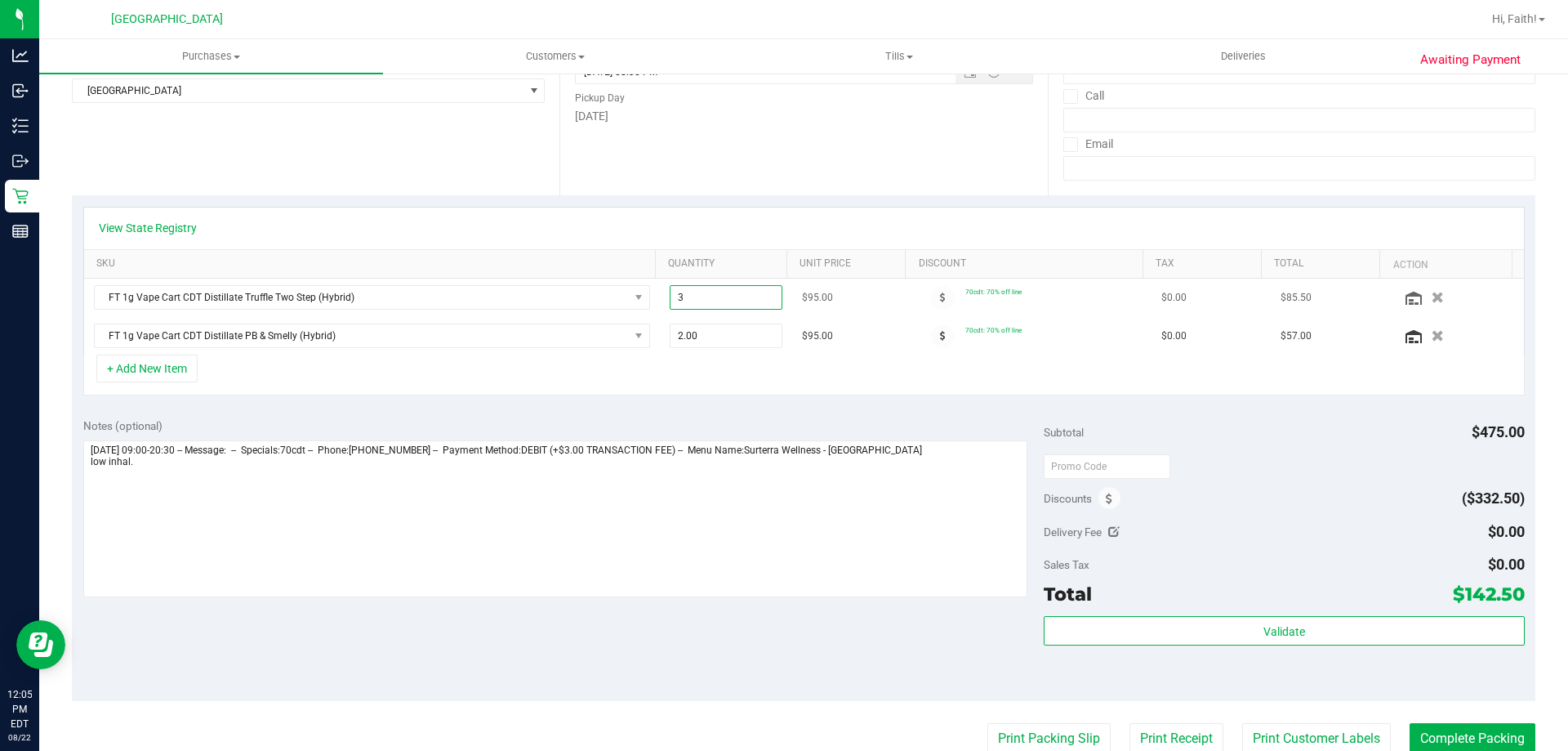
click at [703, 299] on input "3" at bounding box center [726, 298] width 112 height 23
click at [692, 399] on div "View State Registry SKU Quantity Unit Price Discount Tax Total Action FT 1g Vap…" at bounding box center [803, 301] width 1463 height 211
click at [1421, 326] on td at bounding box center [1457, 335] width 133 height 37
click at [1431, 333] on icon "button" at bounding box center [1437, 336] width 14 height 12
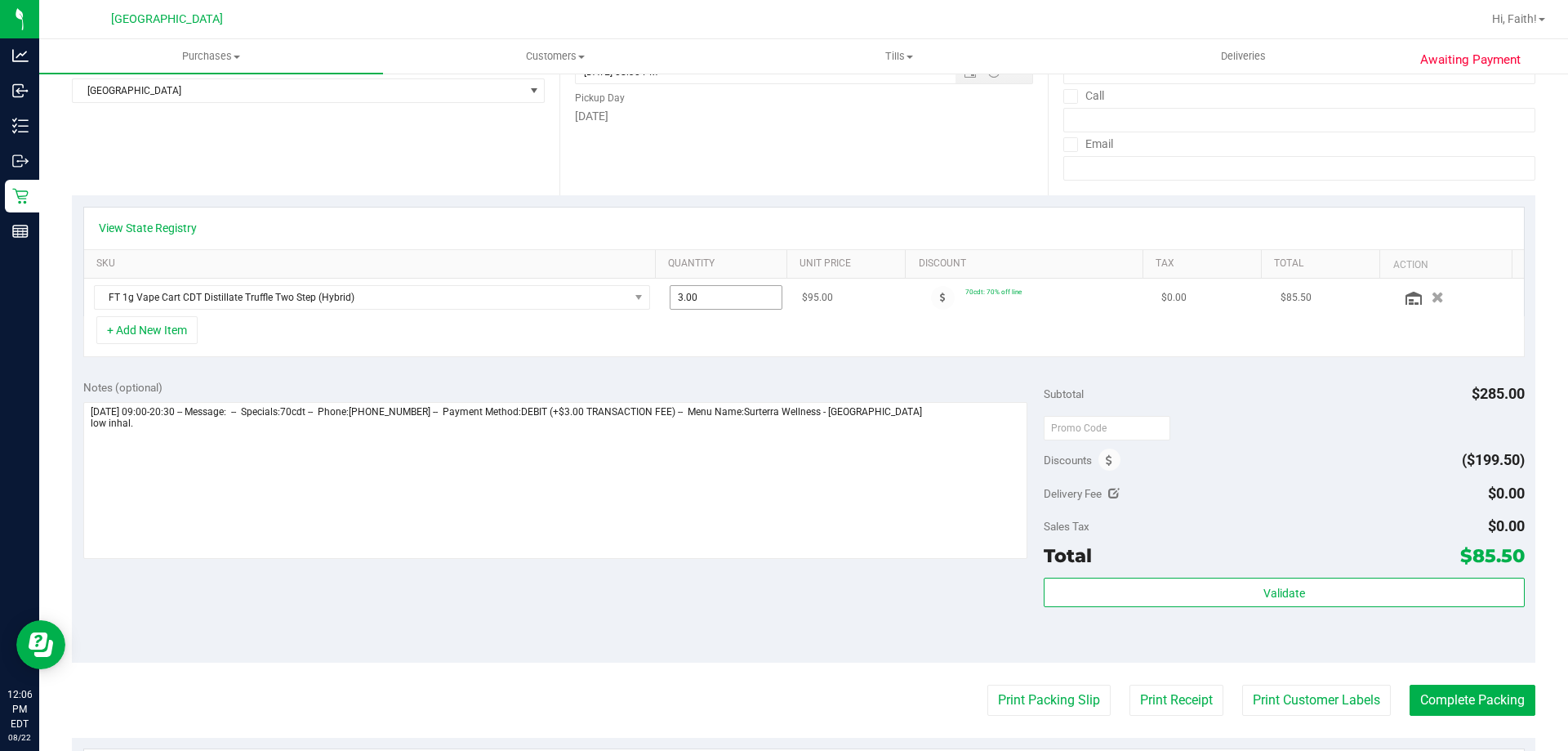
click at [707, 299] on span "3.00 3" at bounding box center [726, 297] width 114 height 24
click at [707, 299] on input "3" at bounding box center [726, 298] width 112 height 23
click at [744, 296] on span "3.00 3" at bounding box center [726, 297] width 114 height 24
click at [744, 296] on input "3" at bounding box center [726, 298] width 112 height 23
type input "1"
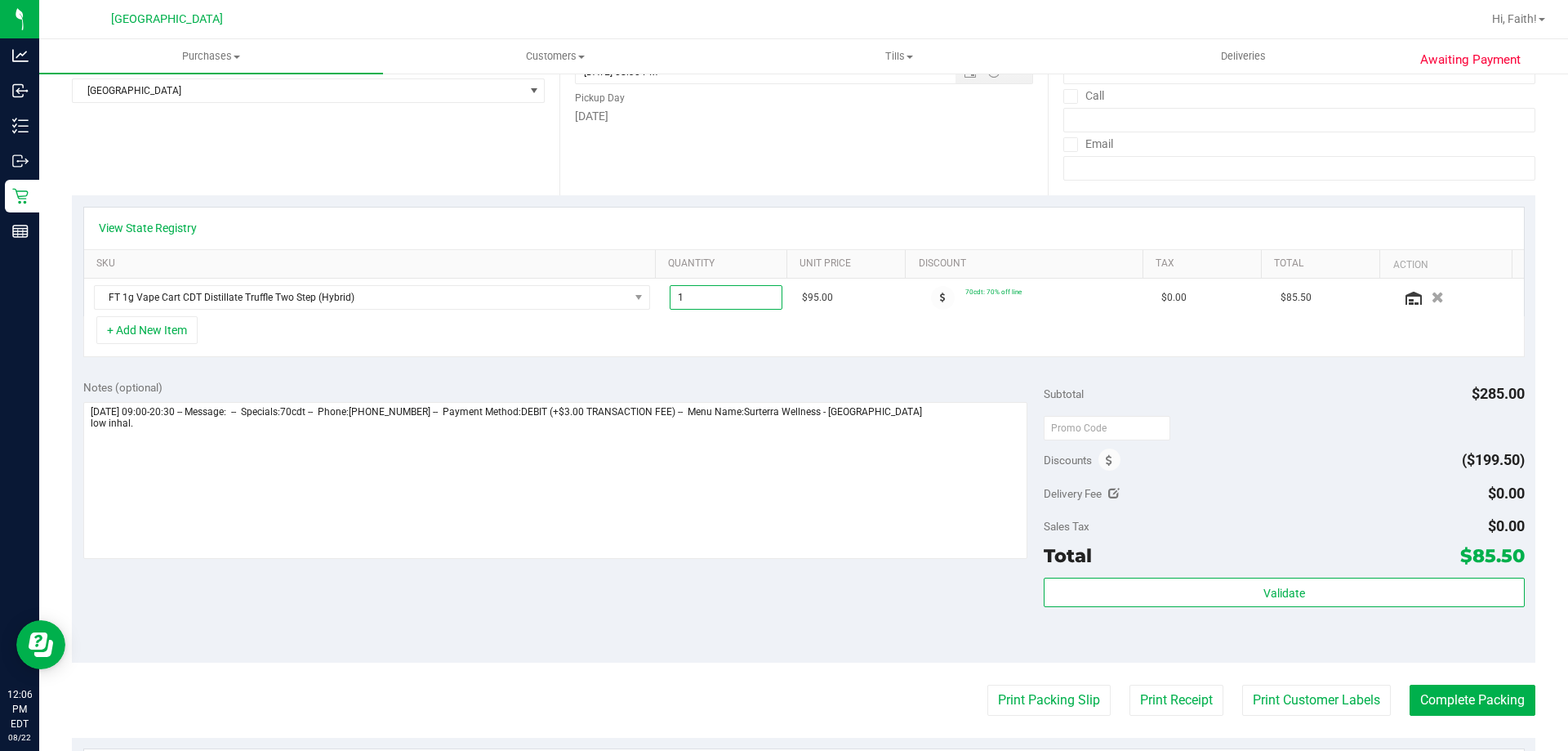
type input "1.00"
click at [712, 393] on div "Notes (optional)" at bounding box center [564, 388] width 961 height 17
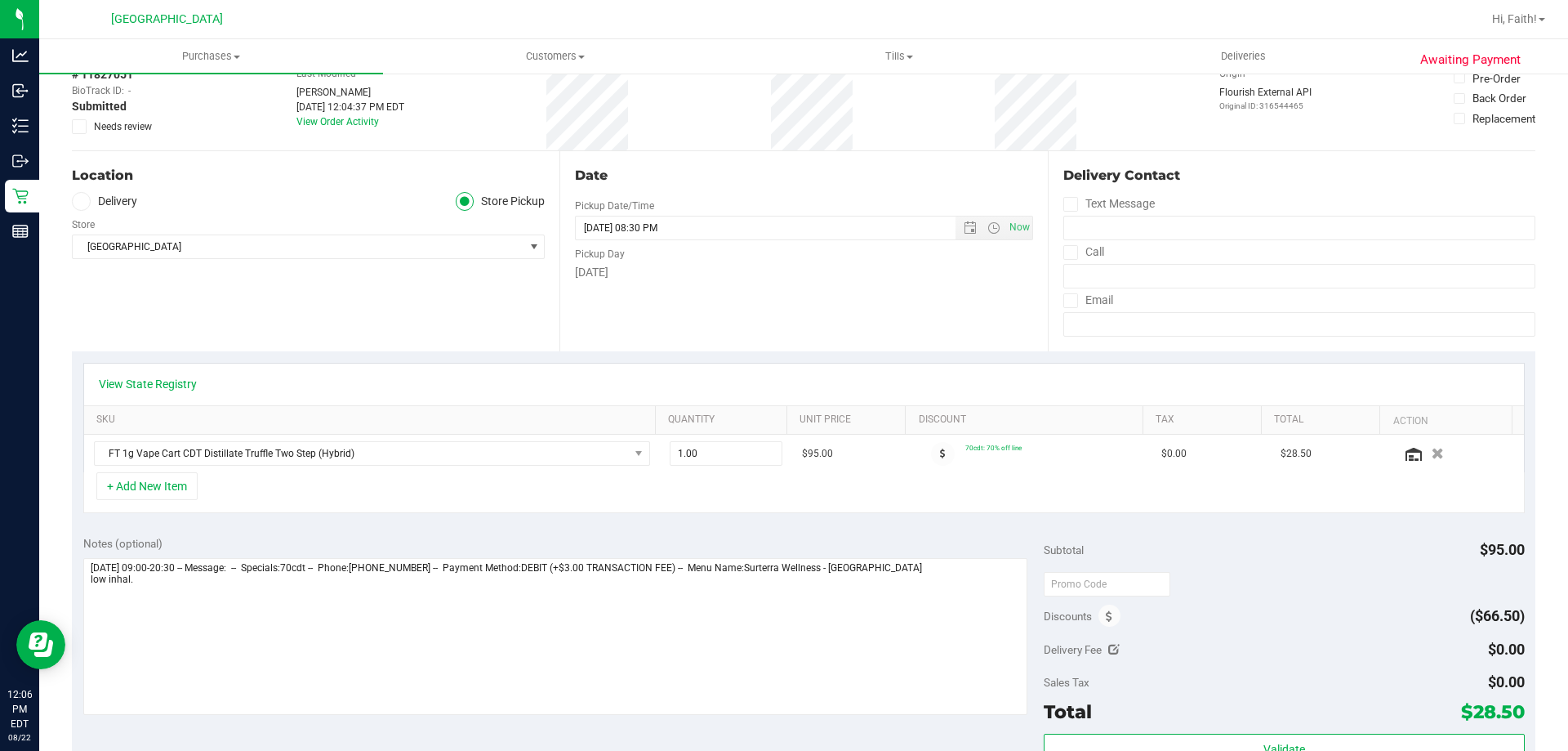
scroll to position [0, 0]
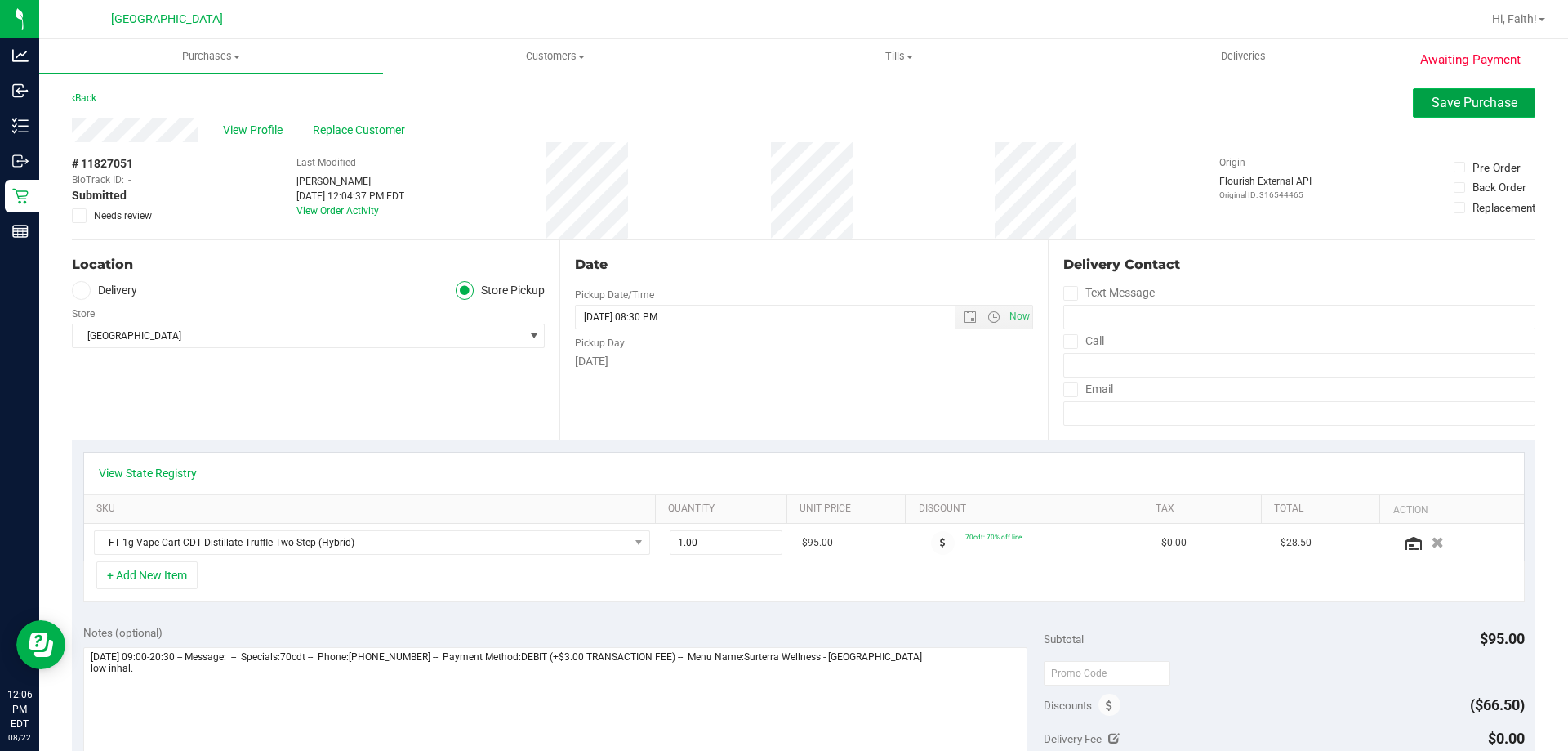
click at [1455, 106] on span "Save Purchase" at bounding box center [1474, 102] width 86 height 16
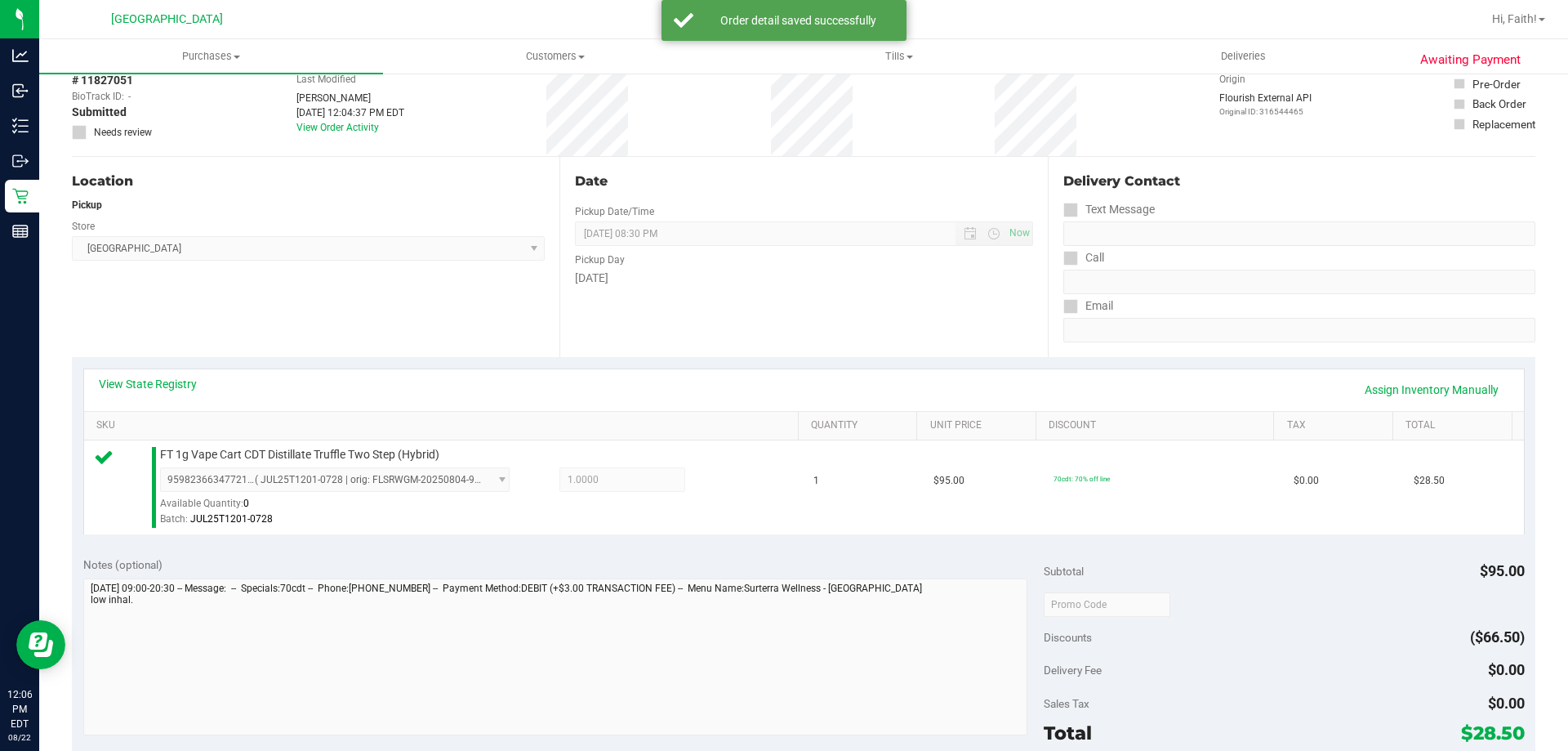
scroll to position [163, 0]
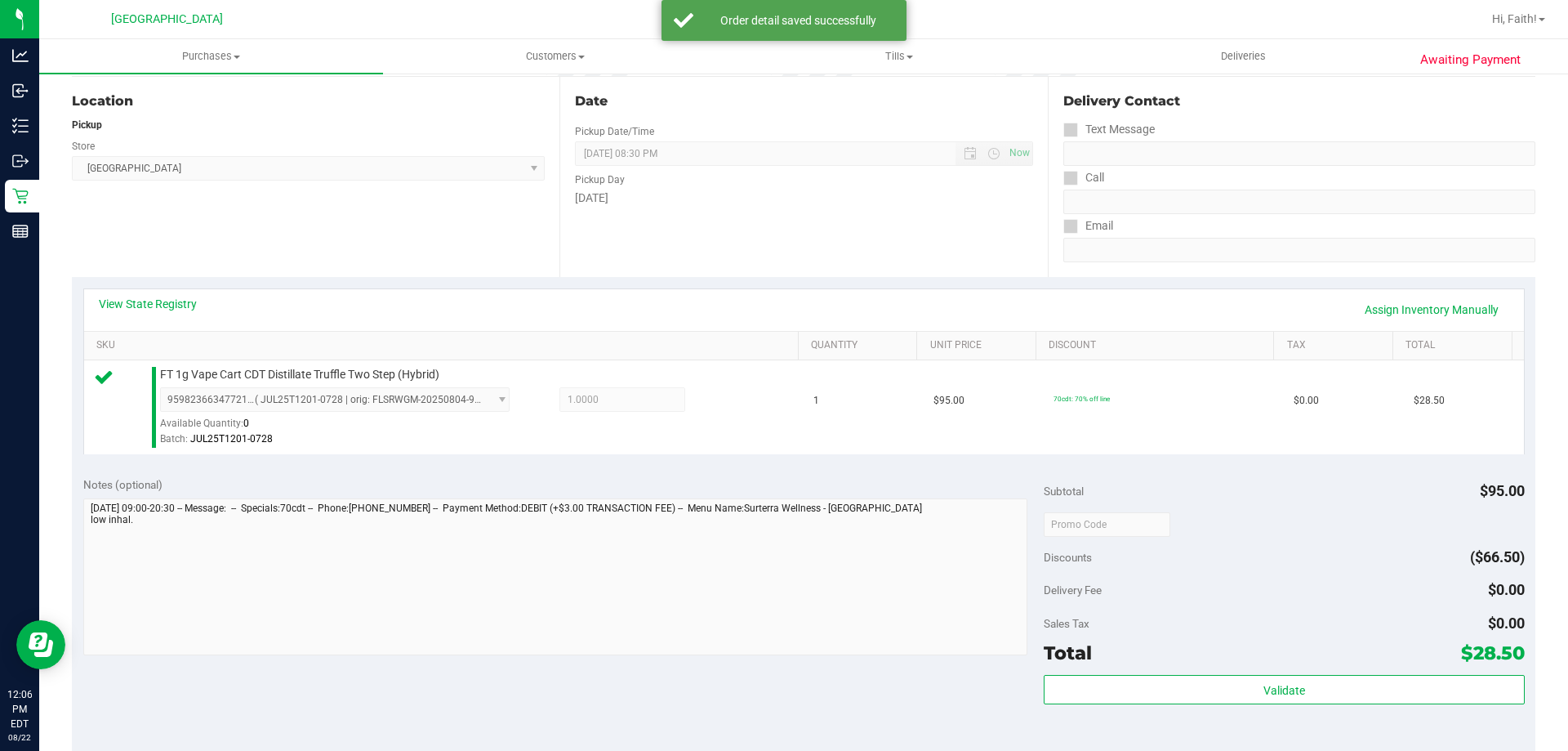
click at [1290, 671] on div "Subtotal $95.00 Discounts ($66.50) Delivery Fee $0.00 Sales Tax $0.00 Total $28…" at bounding box center [1284, 612] width 481 height 272
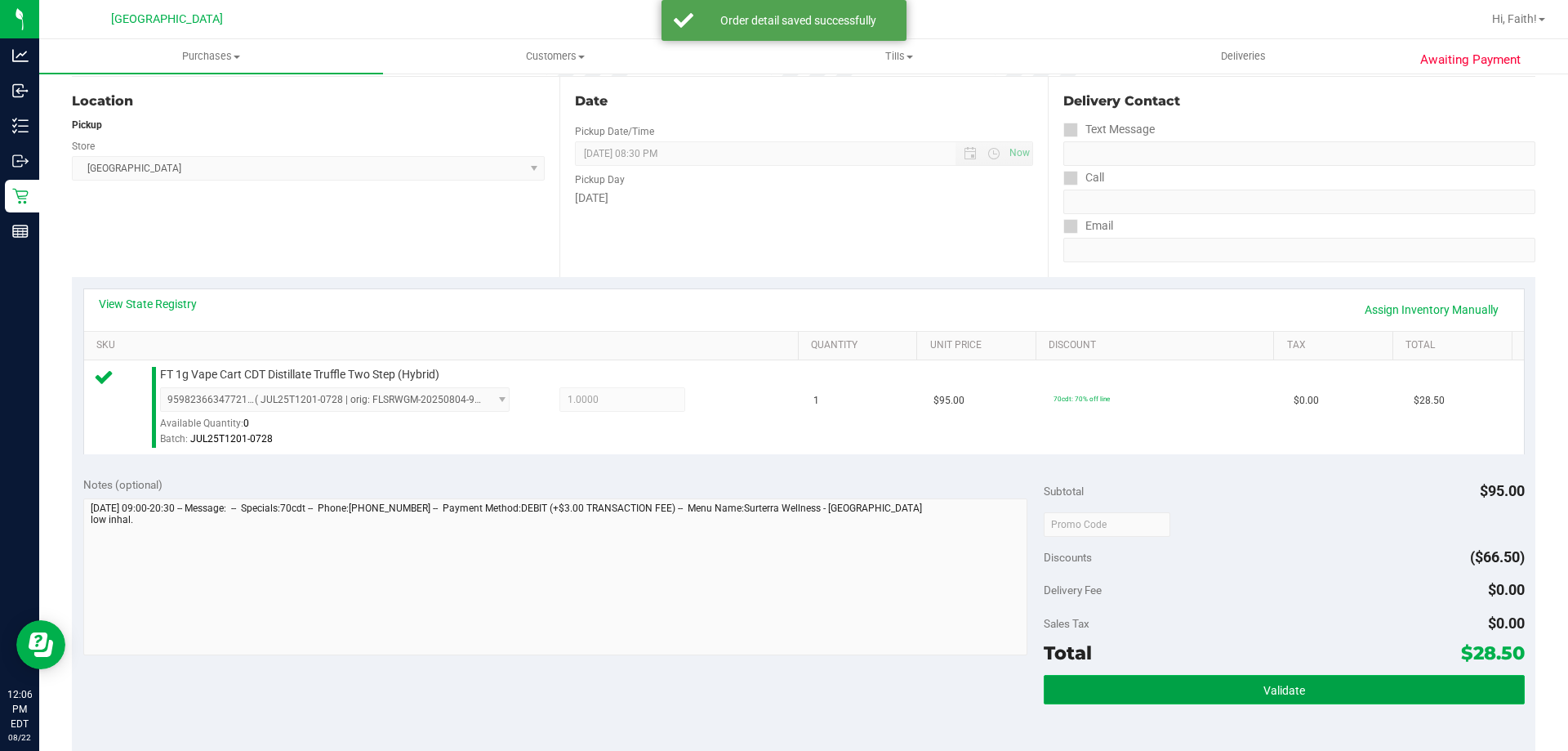
click at [1290, 681] on button "Validate" at bounding box center [1284, 689] width 481 height 29
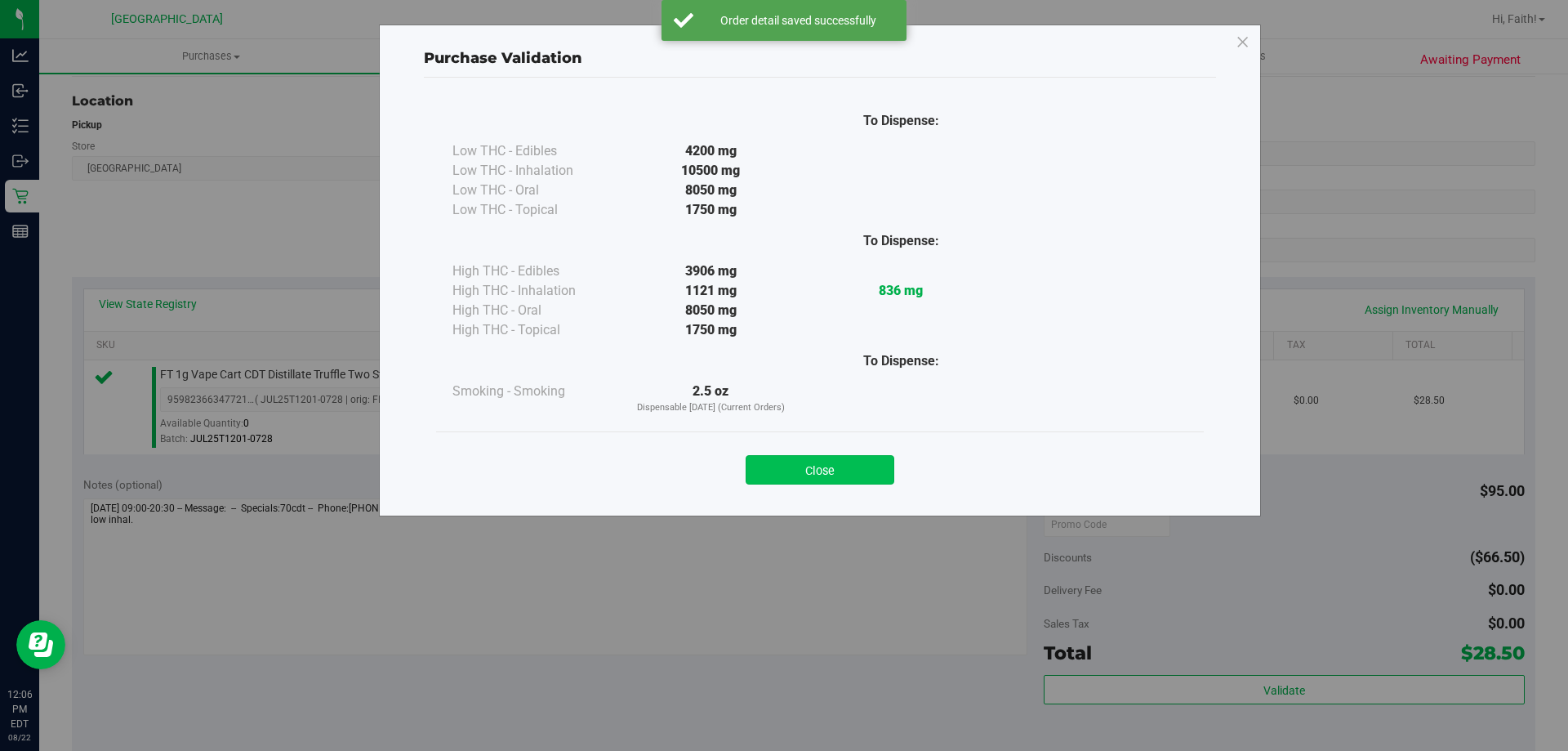
click at [865, 464] on button "Close" at bounding box center [820, 469] width 149 height 29
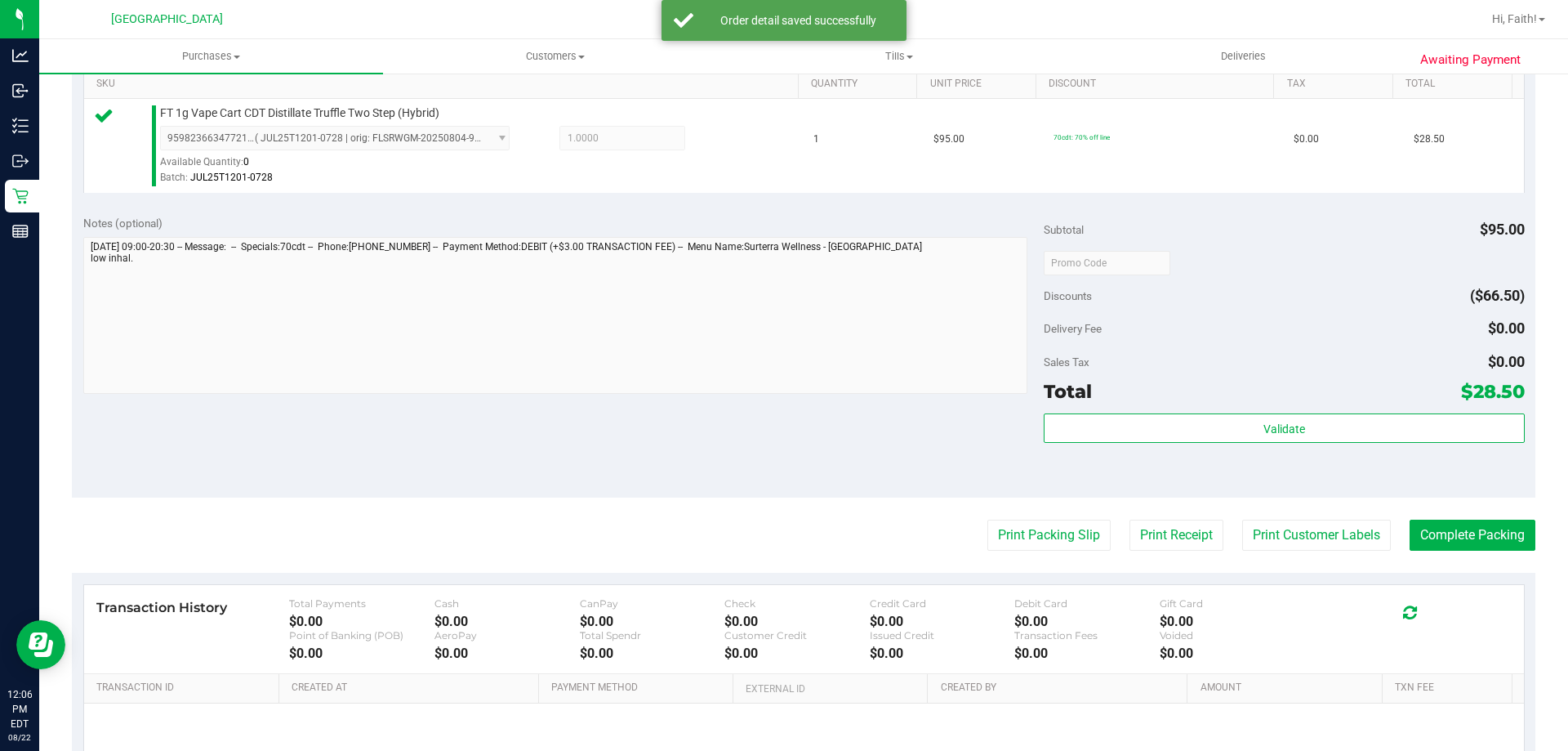
scroll to position [490, 0]
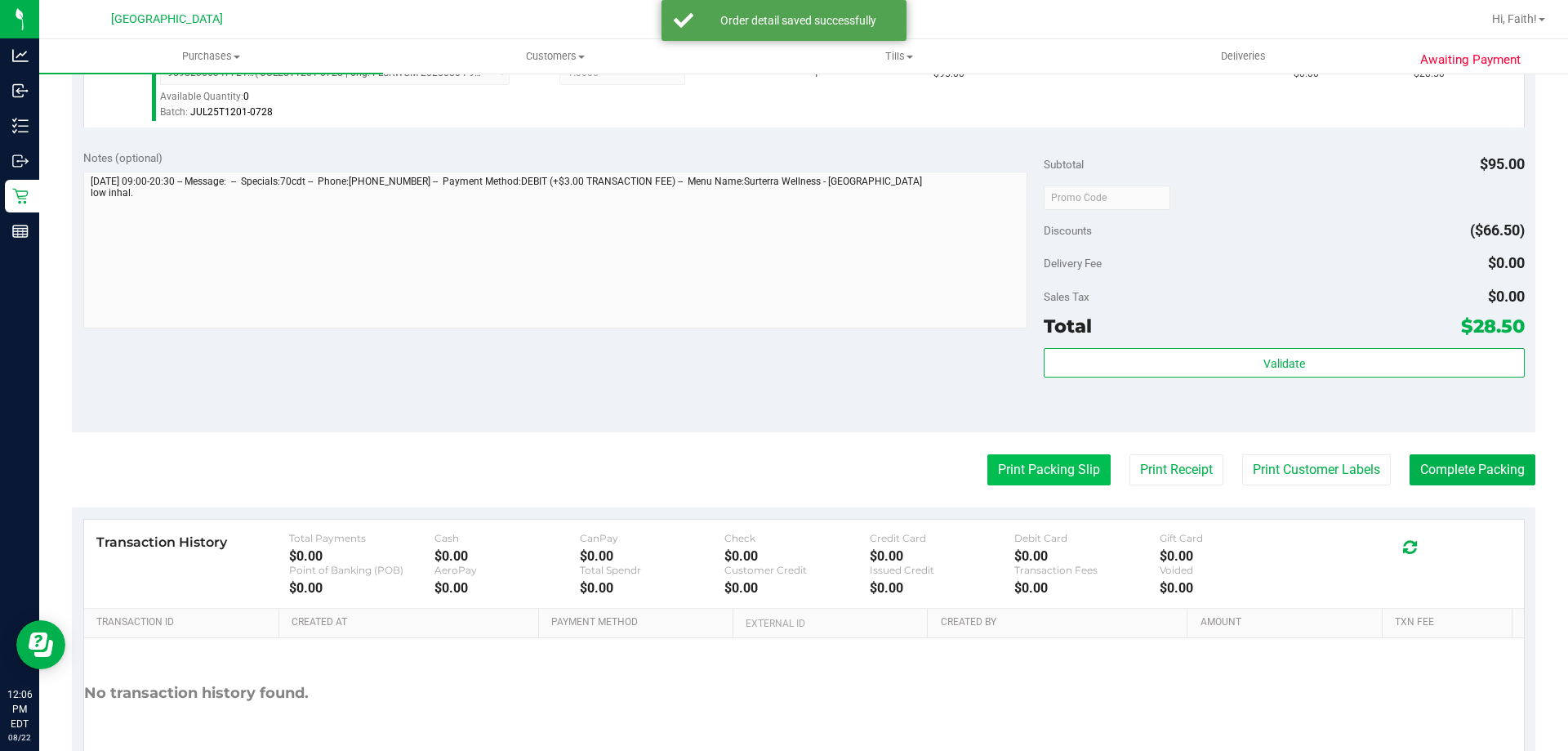
click at [1054, 485] on button "Print Packing Slip" at bounding box center [1049, 469] width 123 height 31
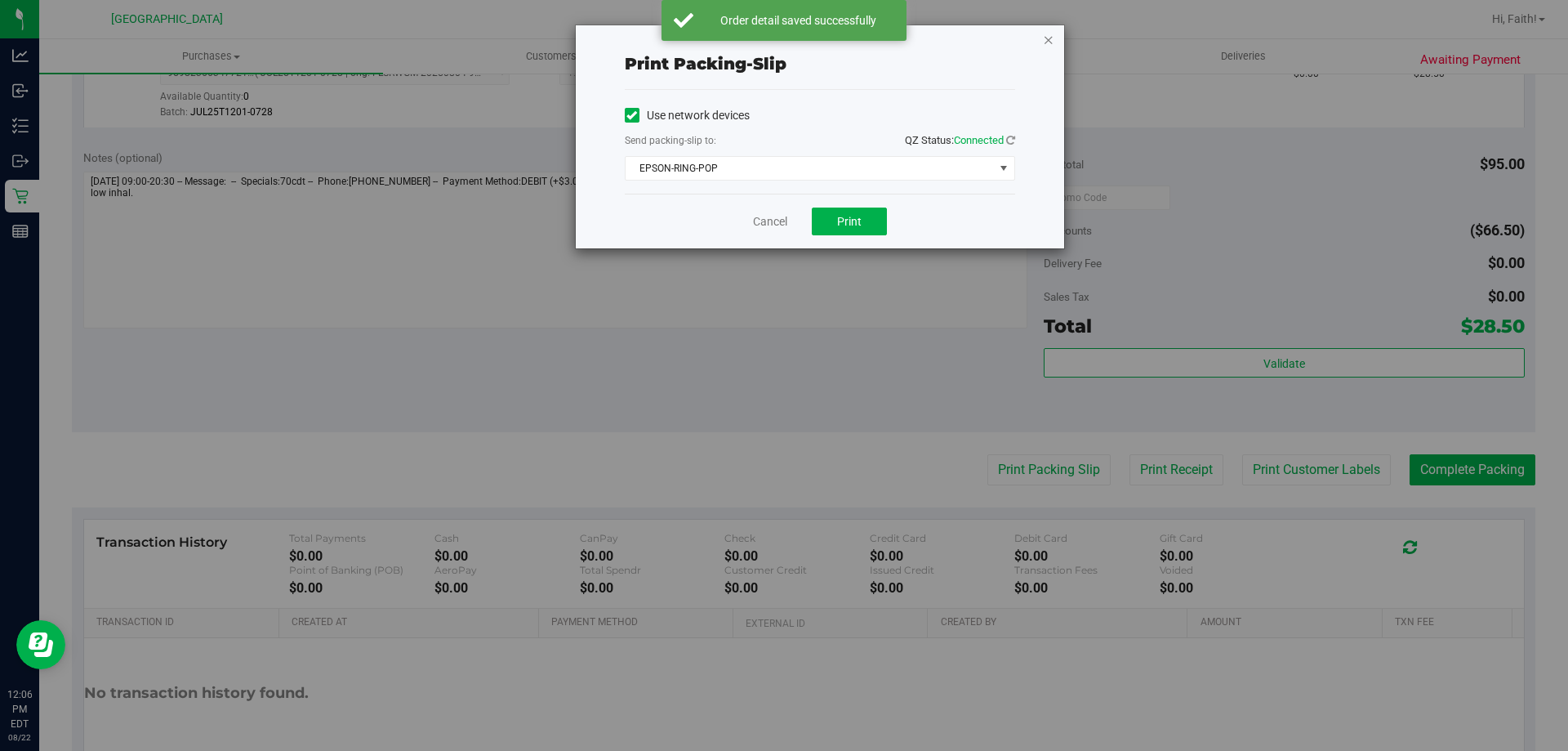
click at [1046, 41] on icon "button" at bounding box center [1048, 39] width 12 height 20
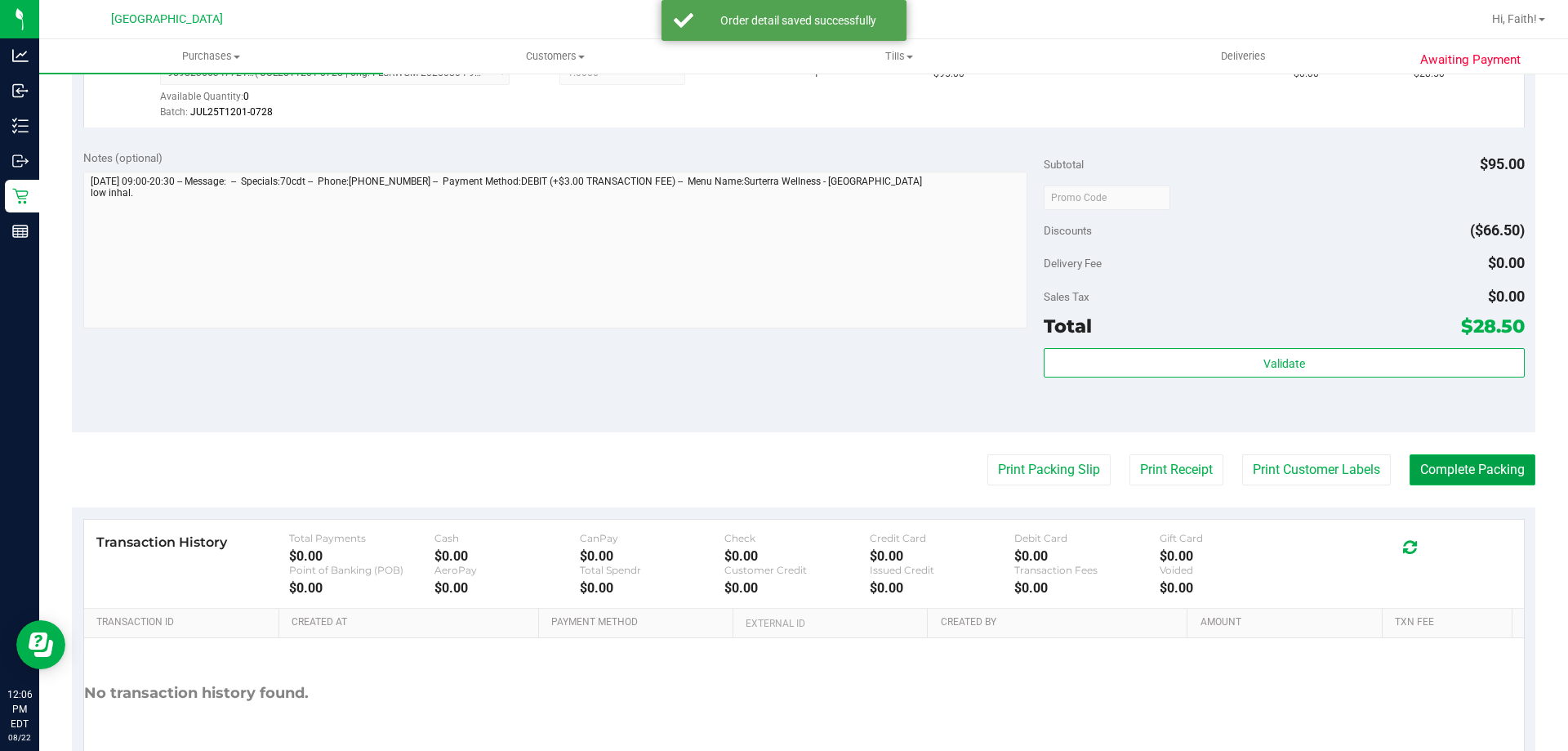
click at [1426, 469] on button "Complete Packing" at bounding box center [1472, 469] width 126 height 31
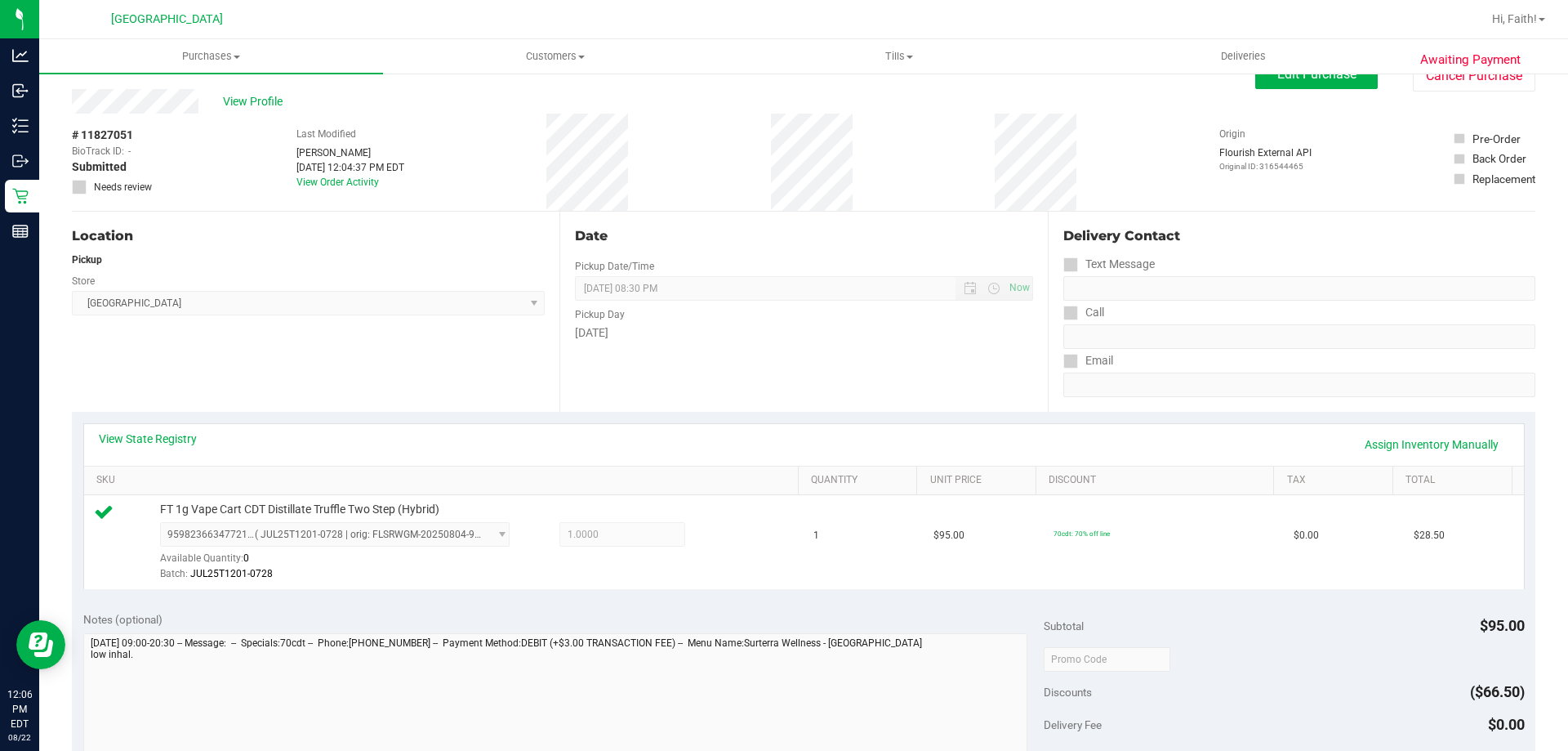
scroll to position [0, 0]
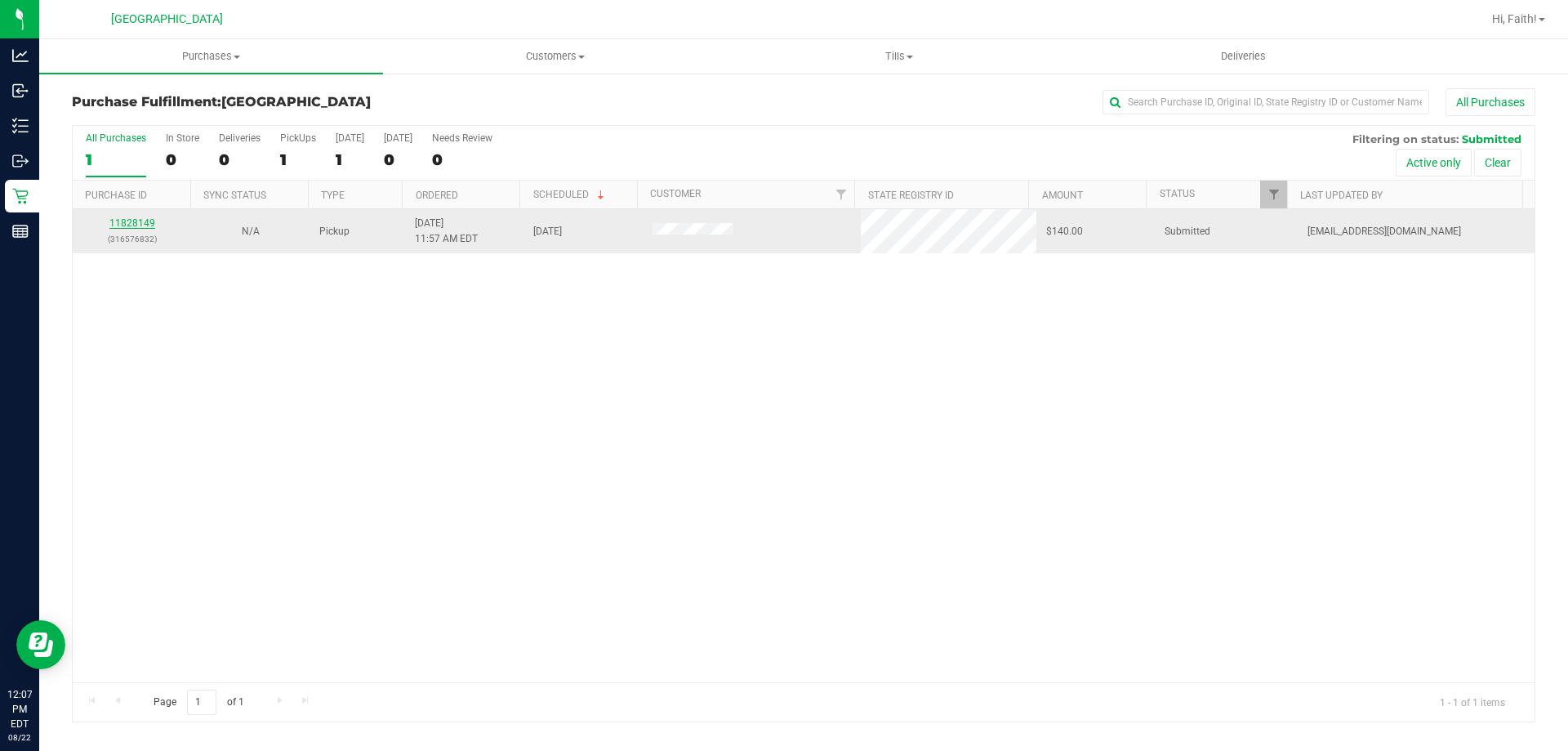
click at [130, 221] on link "11828149" at bounding box center [132, 223] width 46 height 12
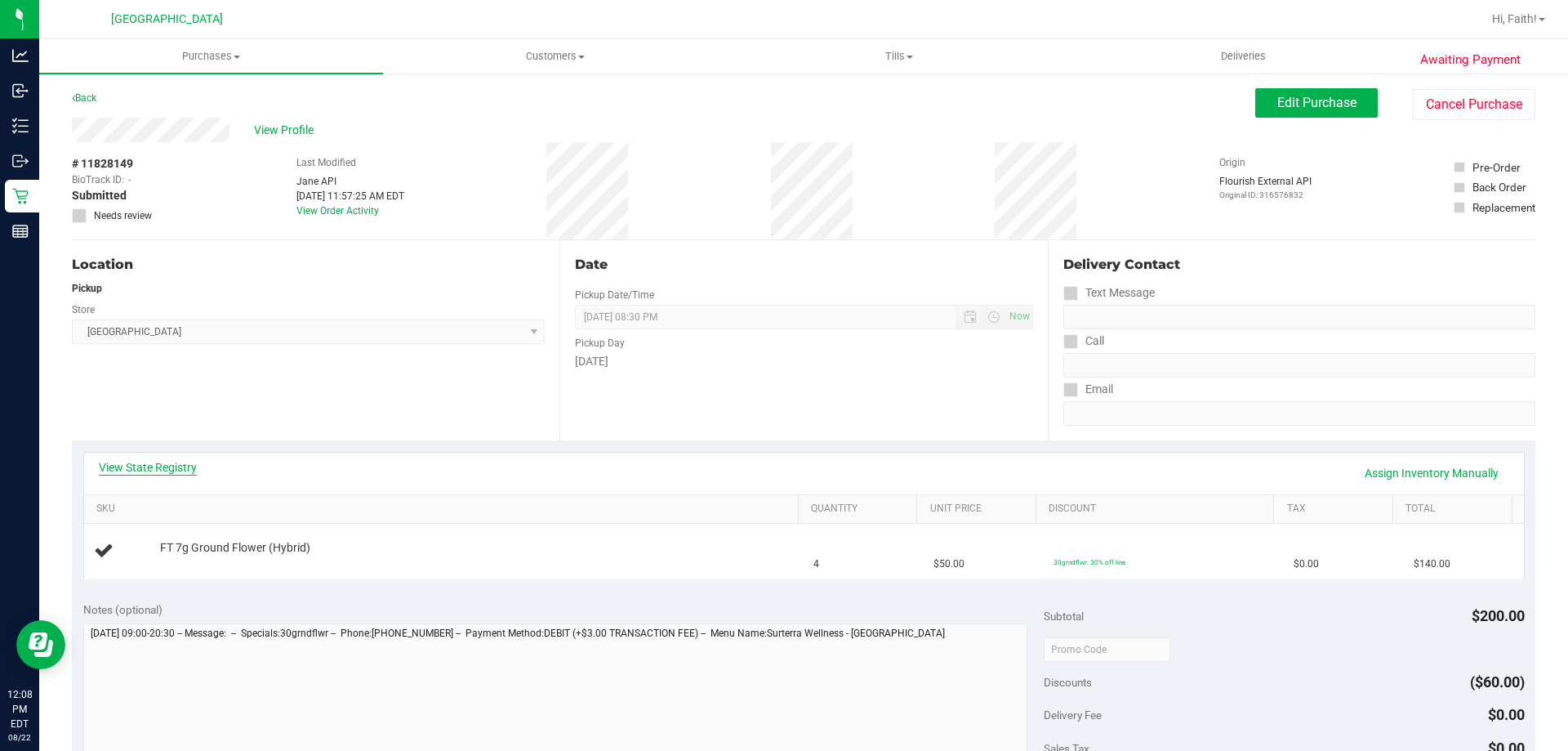
click at [168, 464] on link "View State Registry" at bounding box center [148, 467] width 98 height 17
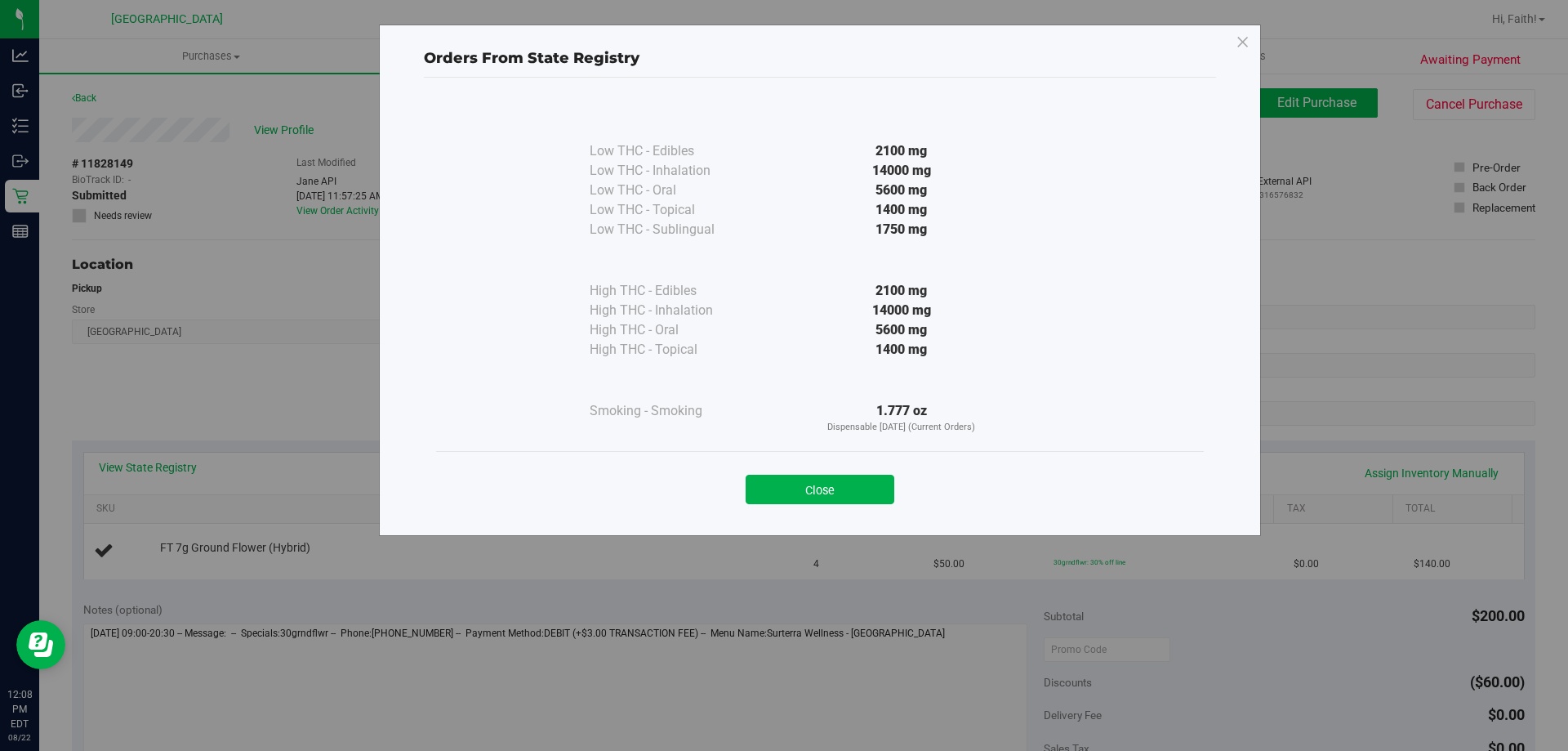
click at [805, 478] on button "Close" at bounding box center [820, 489] width 149 height 29
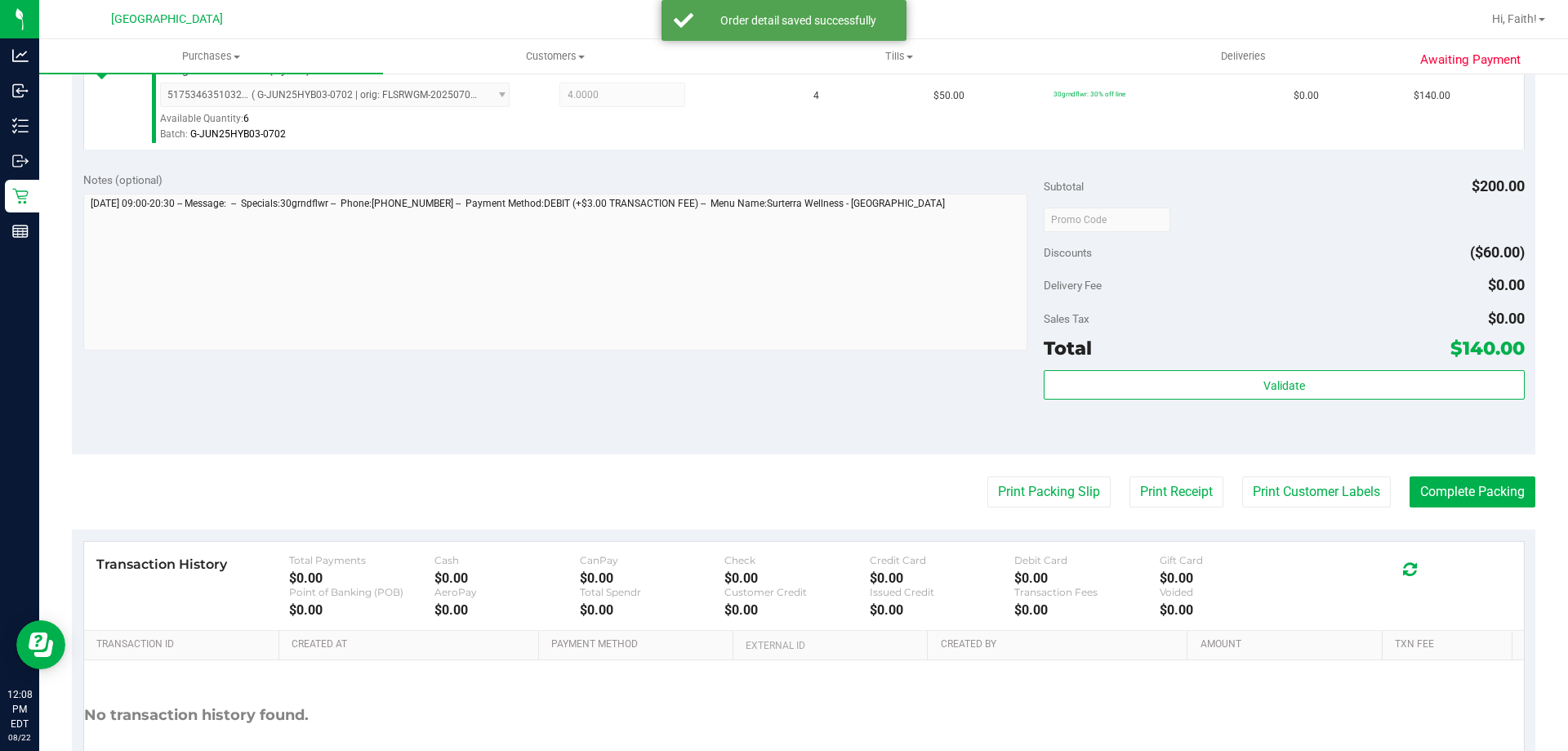
scroll to position [462, 0]
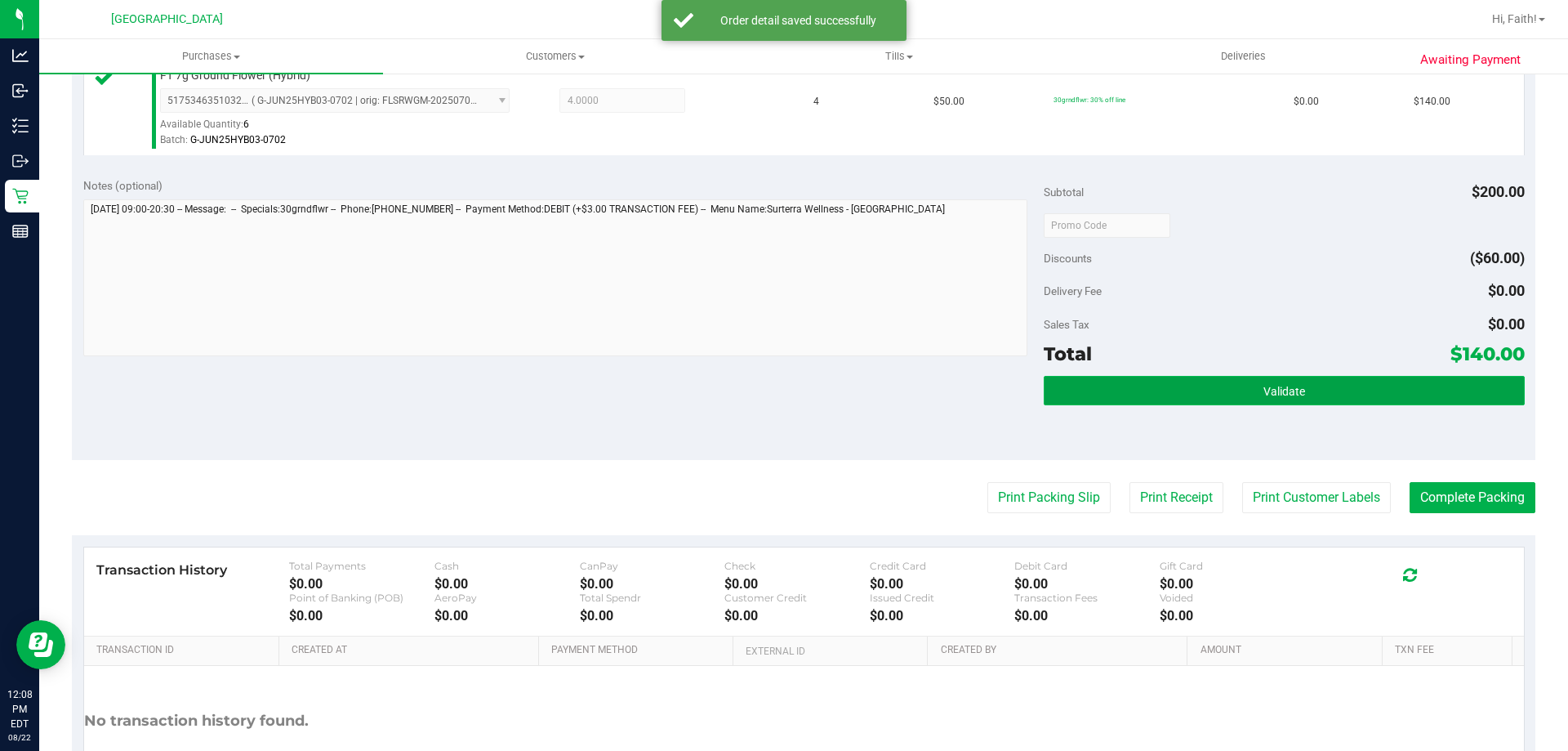
click at [1393, 395] on button "Validate" at bounding box center [1284, 390] width 481 height 29
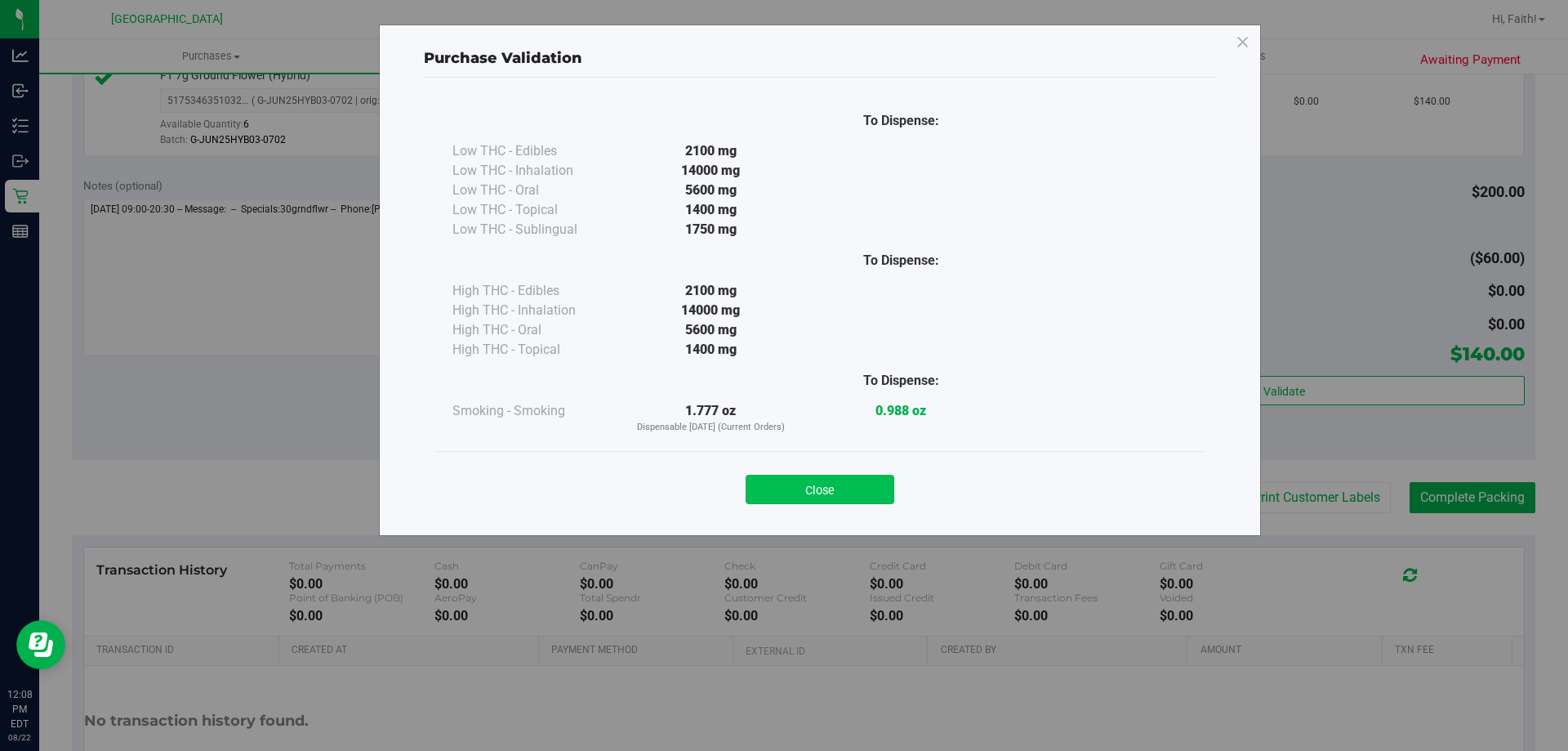
click at [818, 492] on button "Close" at bounding box center [820, 489] width 149 height 29
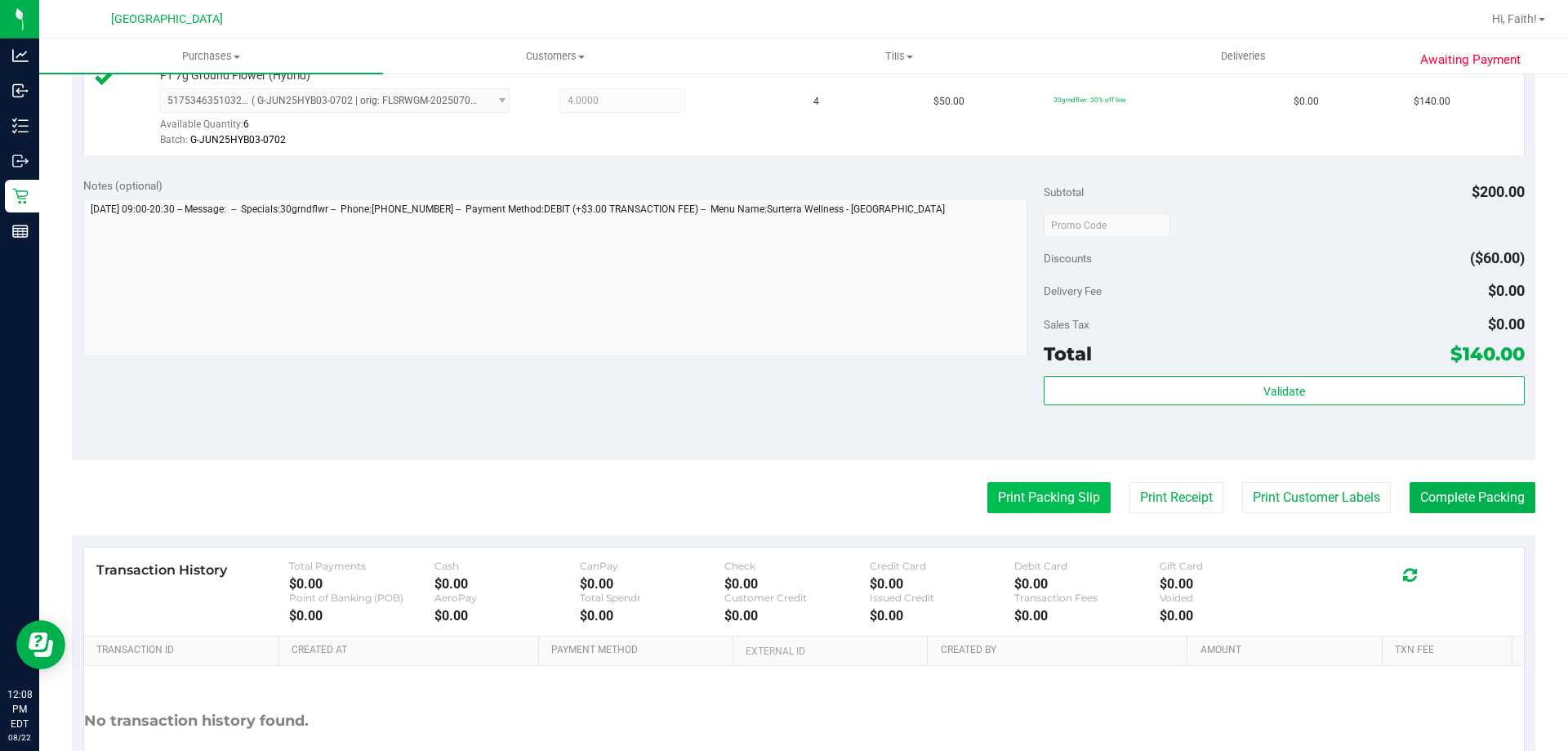
click at [1053, 501] on button "Print Packing Slip" at bounding box center [1049, 497] width 123 height 31
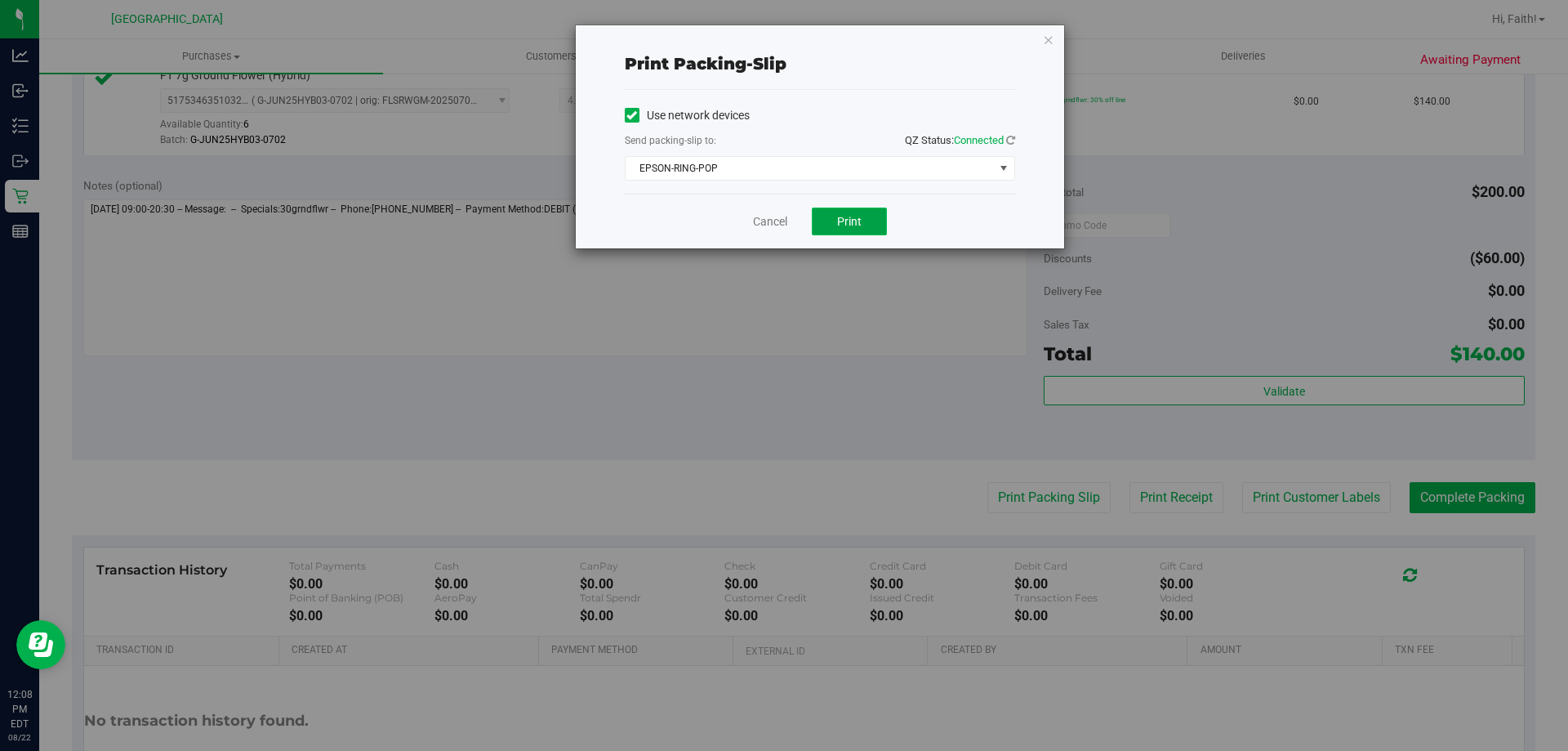
click at [845, 227] on span "Print" at bounding box center [849, 221] width 24 height 13
click at [1043, 43] on icon "button" at bounding box center [1048, 39] width 12 height 20
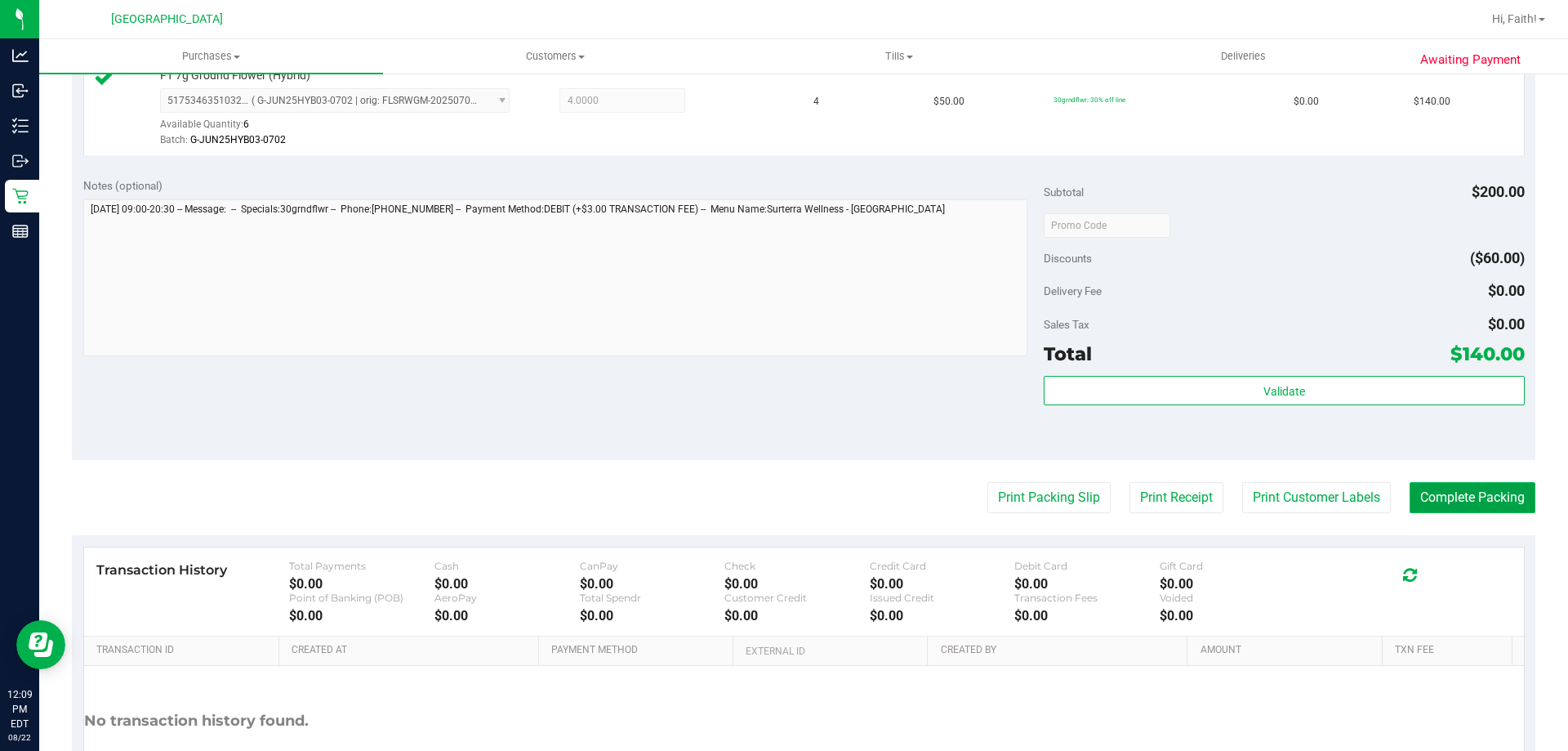
click at [1474, 487] on button "Complete Packing" at bounding box center [1472, 497] width 126 height 31
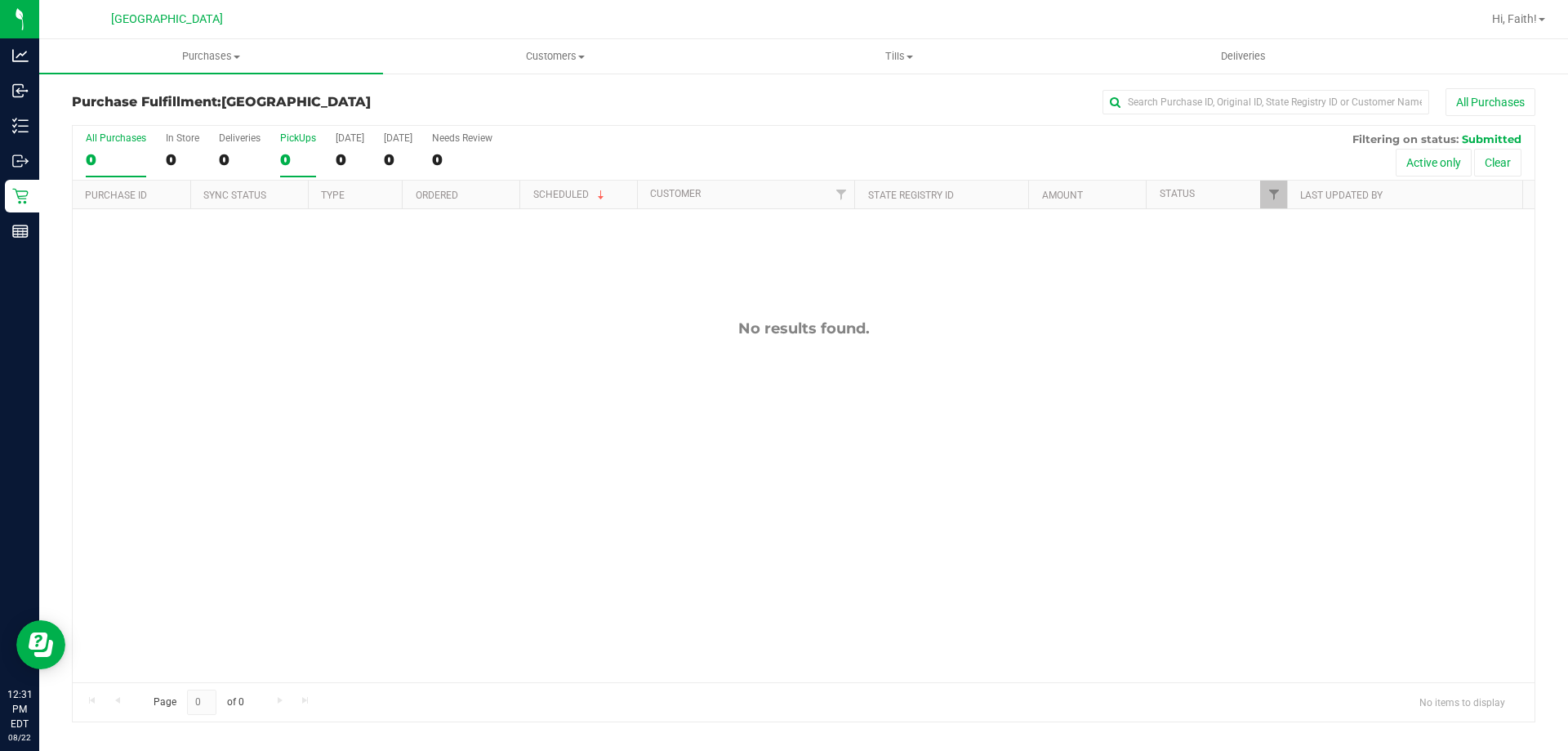
click at [286, 143] on div "PickUps" at bounding box center [298, 138] width 36 height 12
click at [0, 0] on input "PickUps 0" at bounding box center [0, 0] width 0 height 0
click at [284, 137] on div "PickUps" at bounding box center [298, 138] width 36 height 12
click at [0, 0] on input "PickUps 0" at bounding box center [0, 0] width 0 height 0
click at [1280, 204] on link "Filter" at bounding box center [1274, 194] width 27 height 27
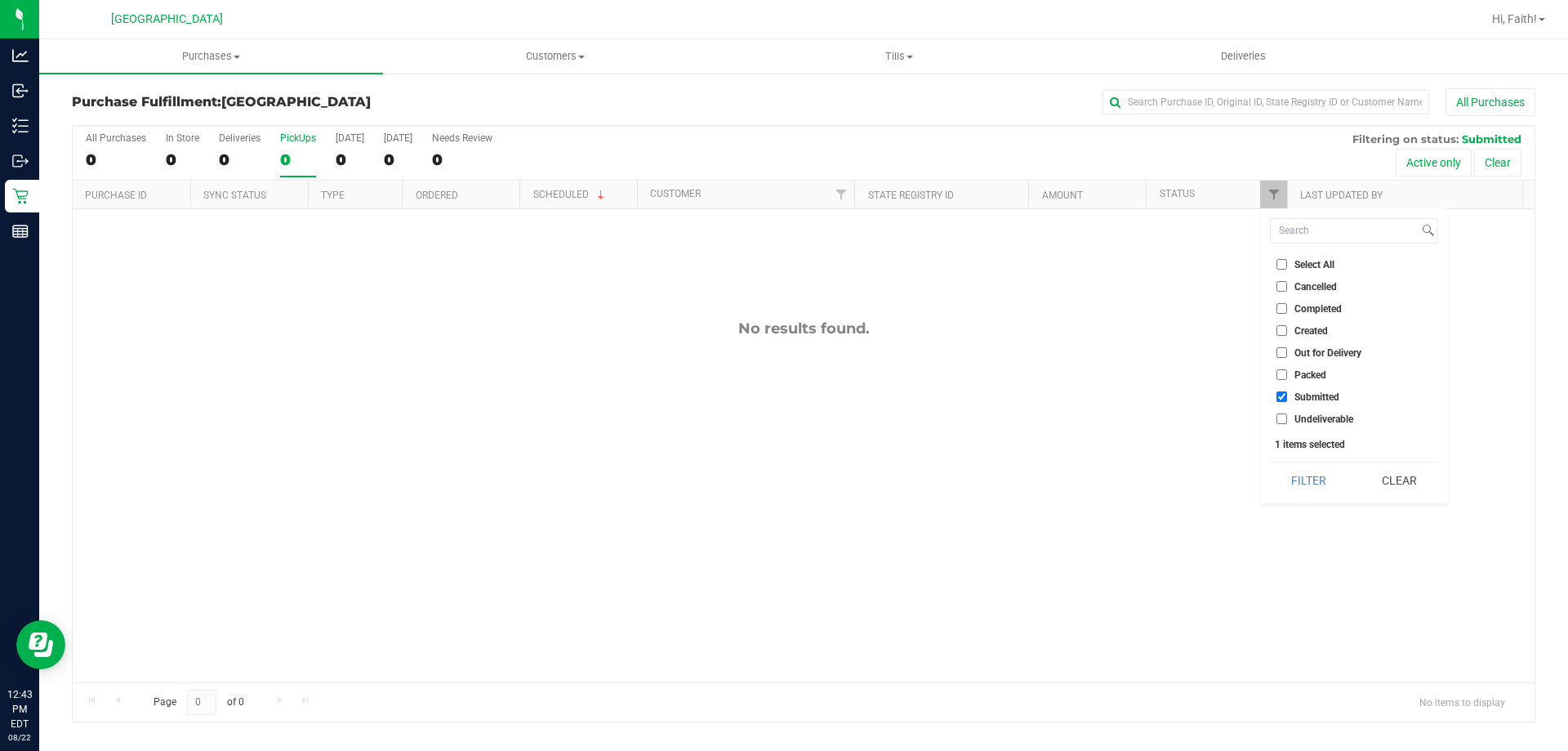
drag, startPoint x: 1305, startPoint y: 371, endPoint x: 1300, endPoint y: 358, distance: 13.9
click at [1303, 358] on ul "Select All Cancelled Completed Created Out for Delivery Packed Submitted Undeli…" at bounding box center [1354, 341] width 168 height 171
click at [1297, 377] on span "Packed" at bounding box center [1310, 375] width 32 height 10
click at [1287, 377] on input "Packed" at bounding box center [1281, 374] width 11 height 11
checkbox input "true"
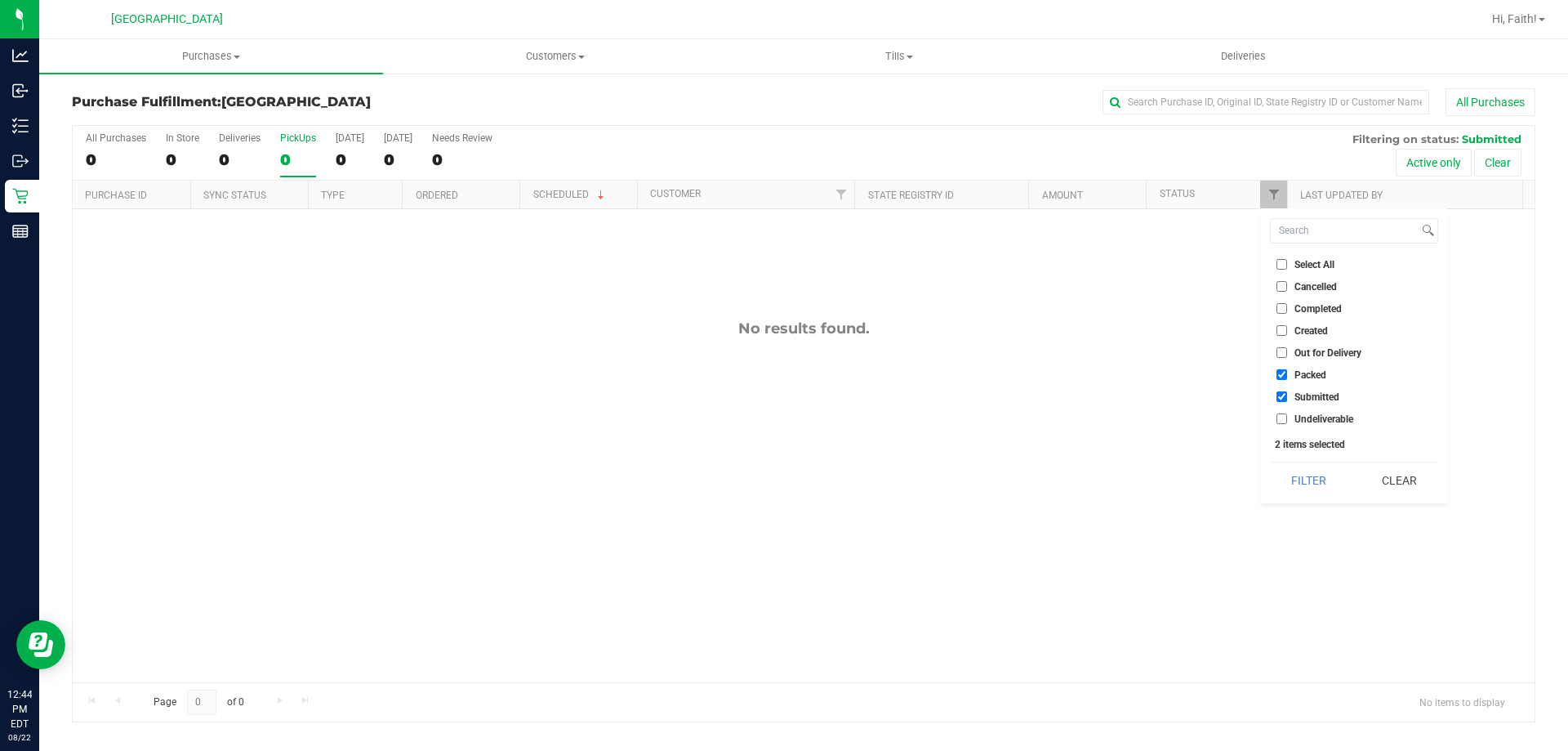
click at [1314, 474] on button "Filter" at bounding box center [1309, 480] width 78 height 36
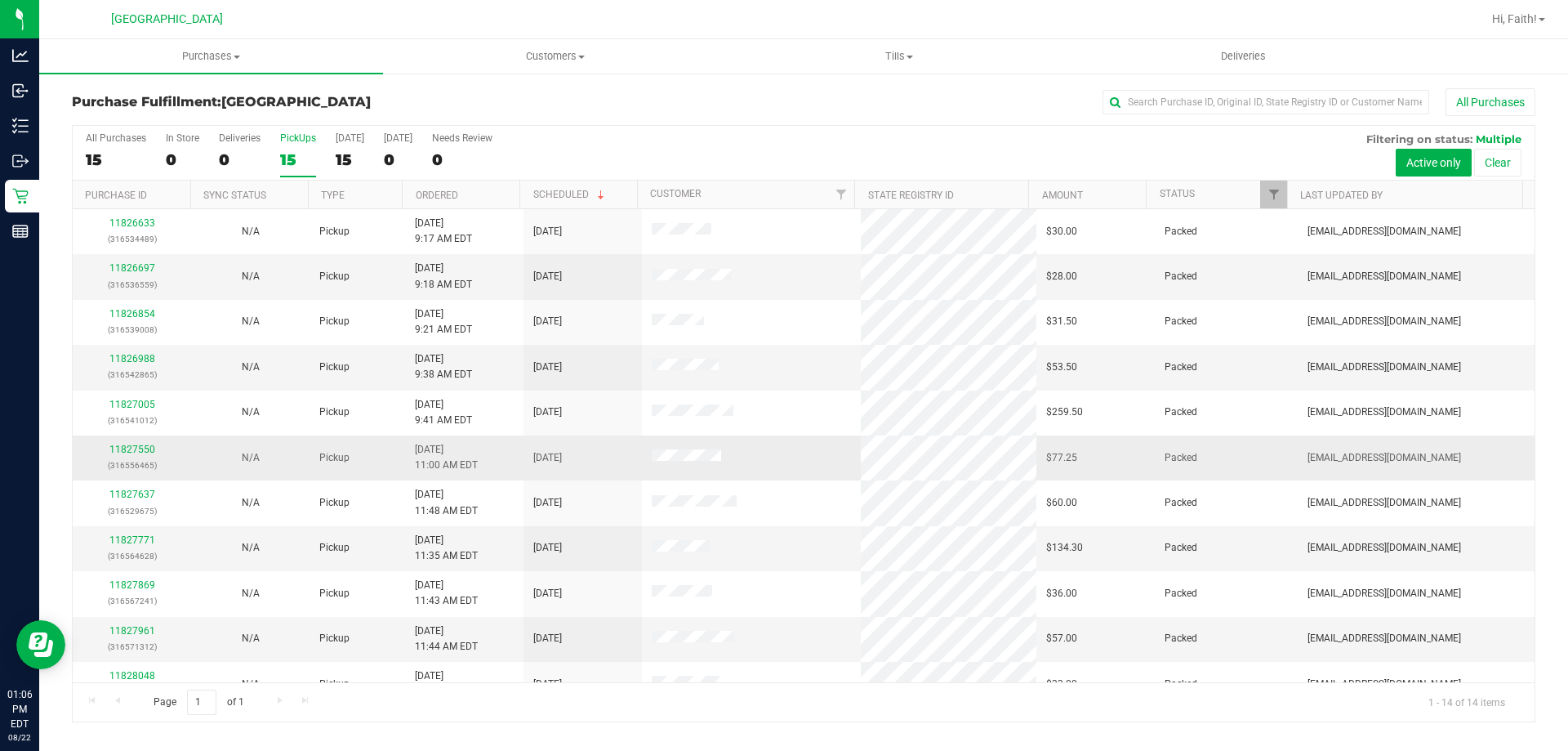
scroll to position [161, 0]
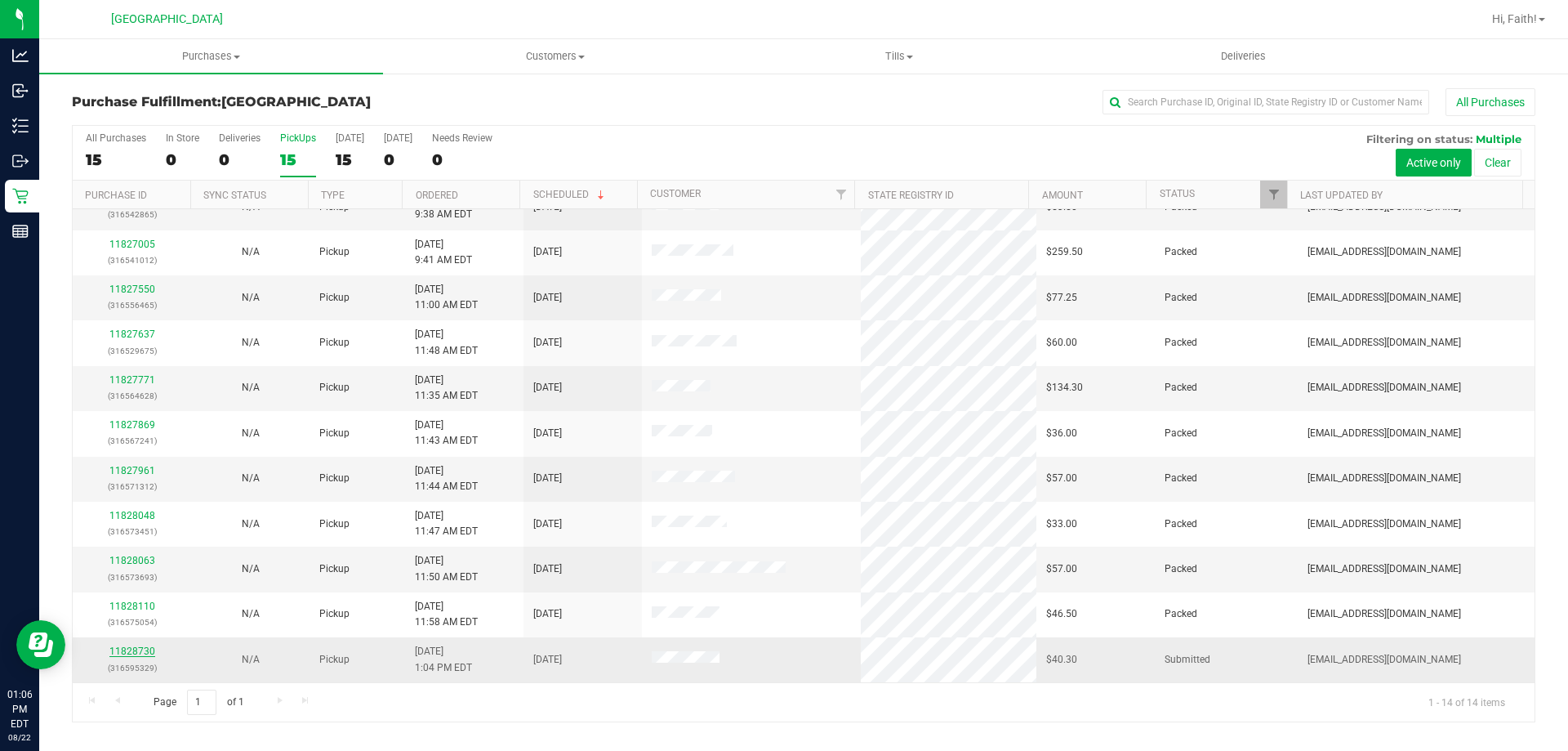
click at [141, 652] on link "11828730" at bounding box center [132, 651] width 46 height 12
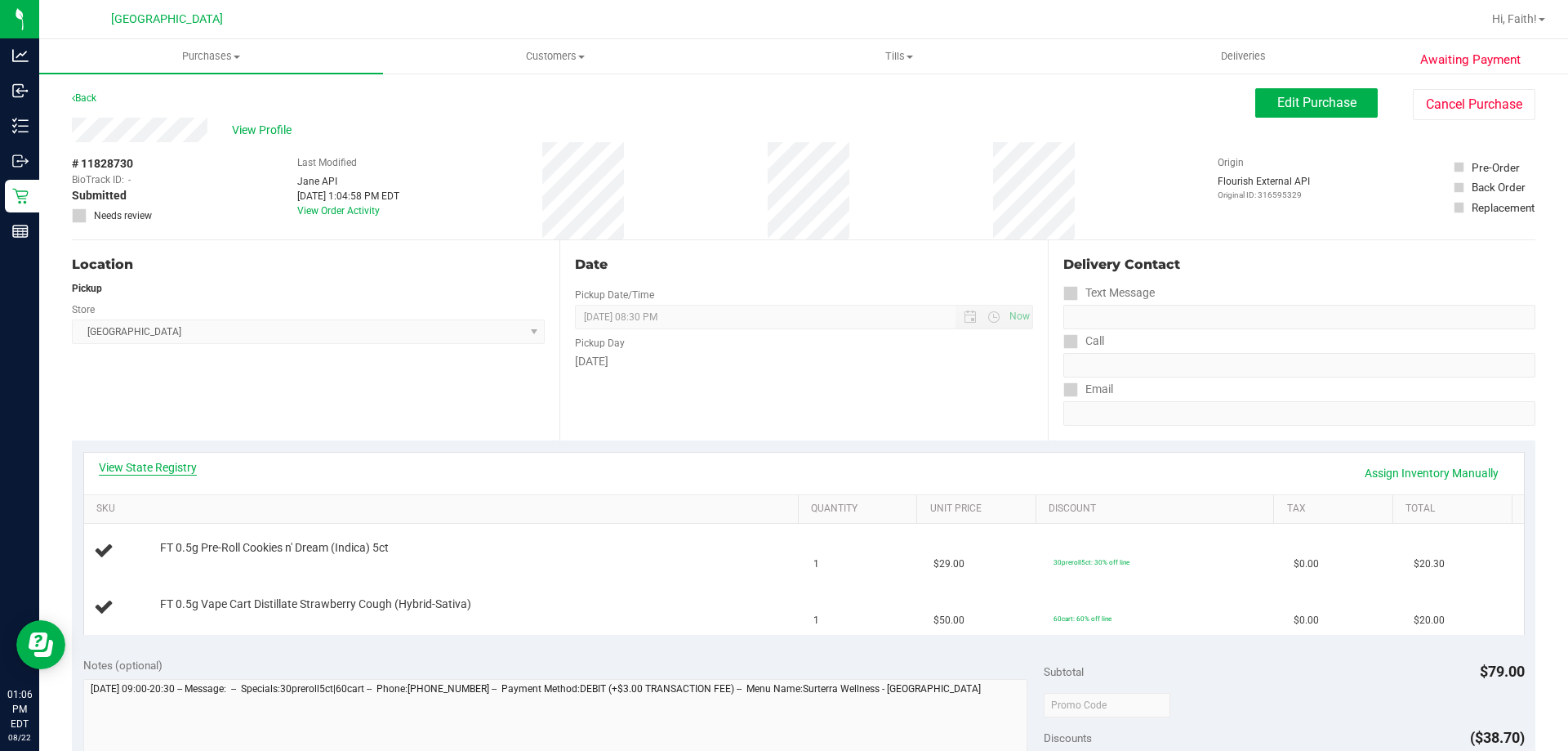
click at [177, 471] on link "View State Registry" at bounding box center [148, 467] width 98 height 17
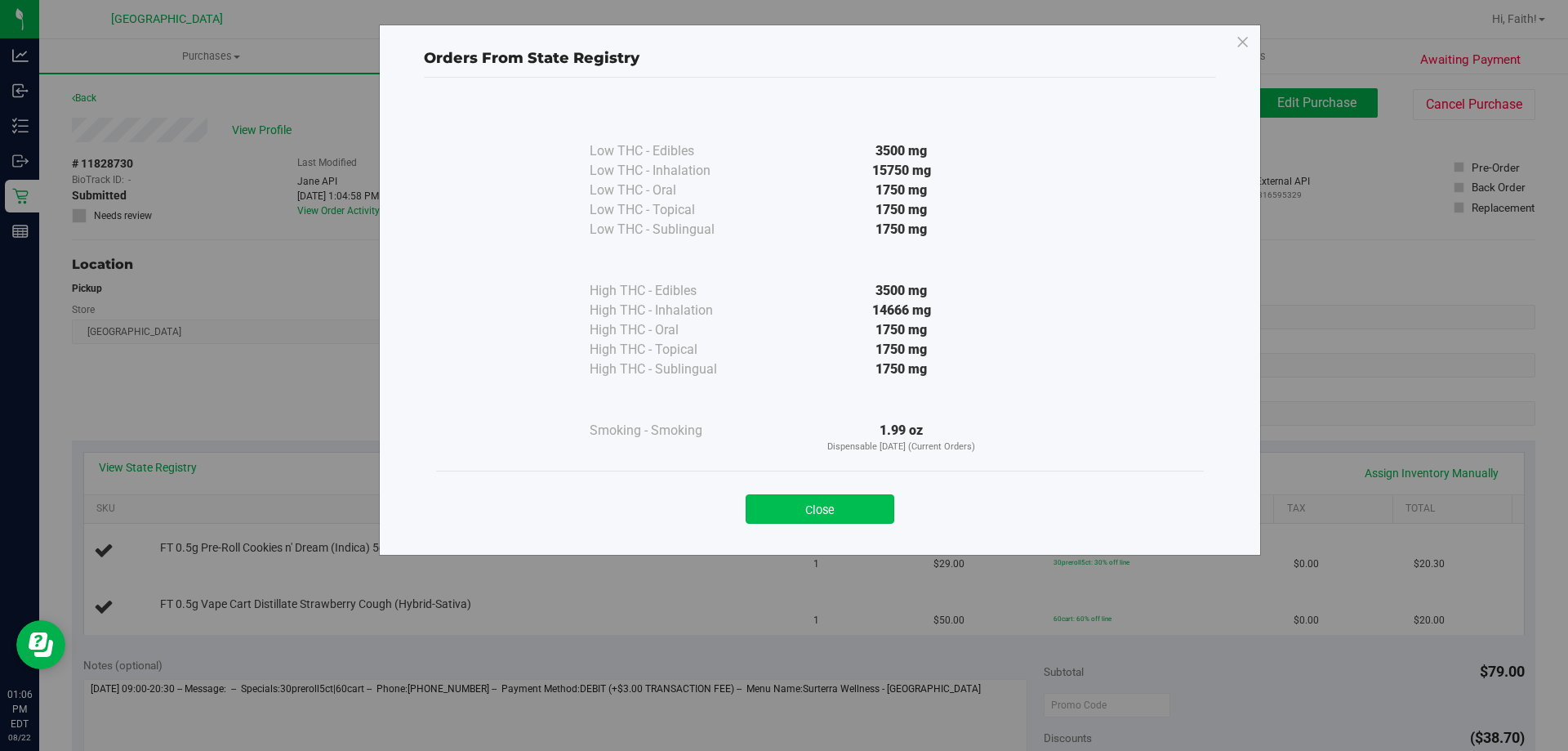
click at [848, 501] on button "Close" at bounding box center [820, 508] width 149 height 29
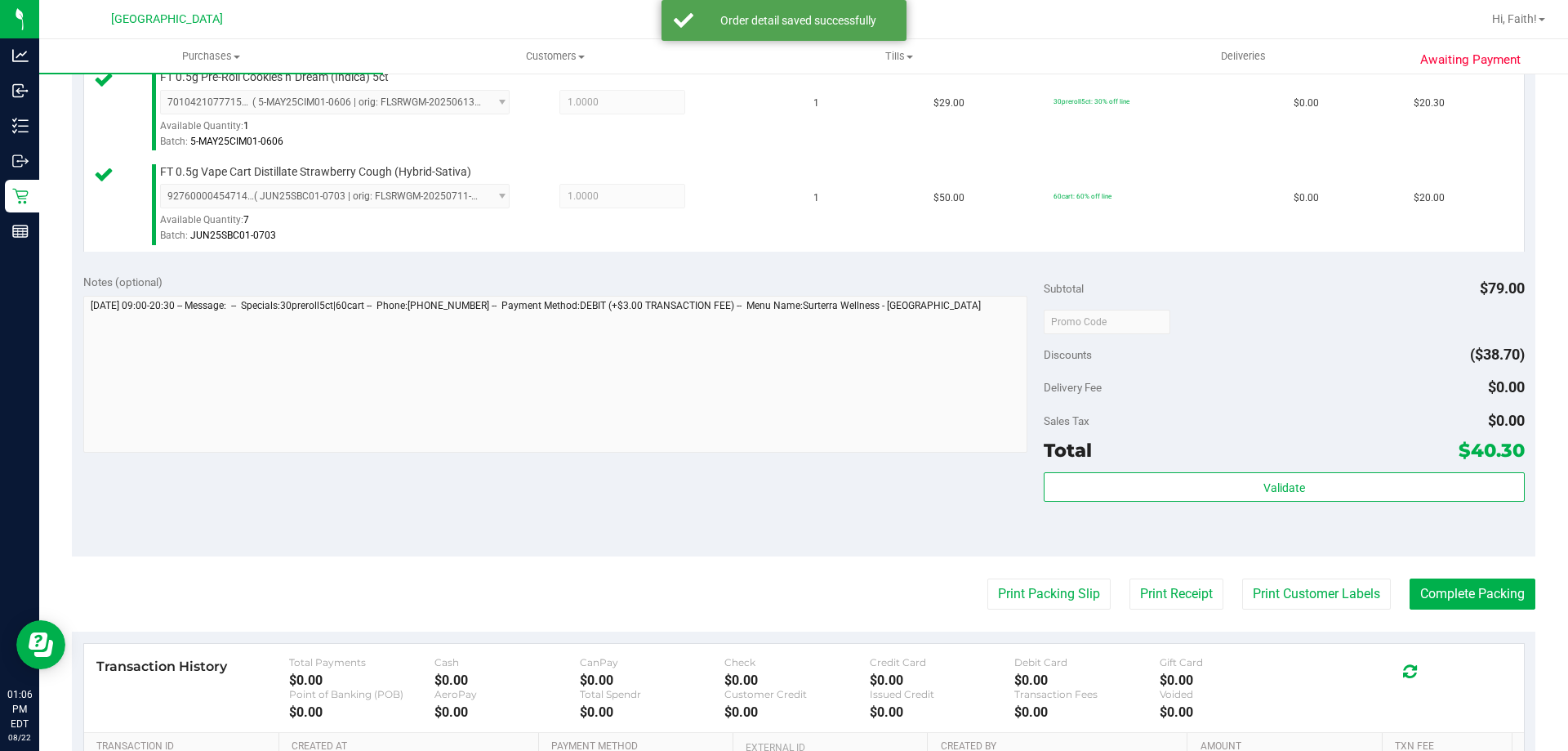
scroll to position [453, 0]
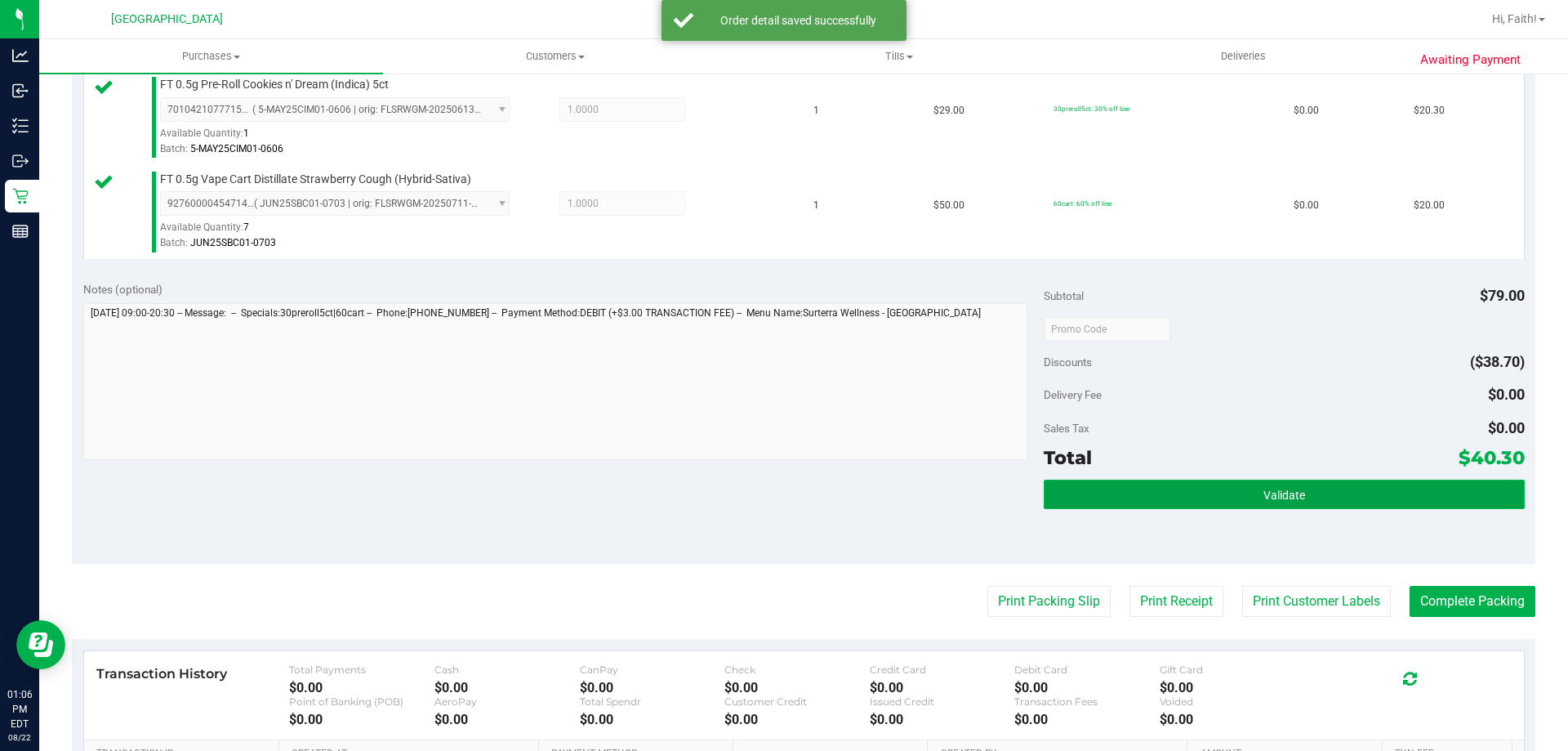
click at [1289, 492] on span "Validate" at bounding box center [1284, 495] width 42 height 13
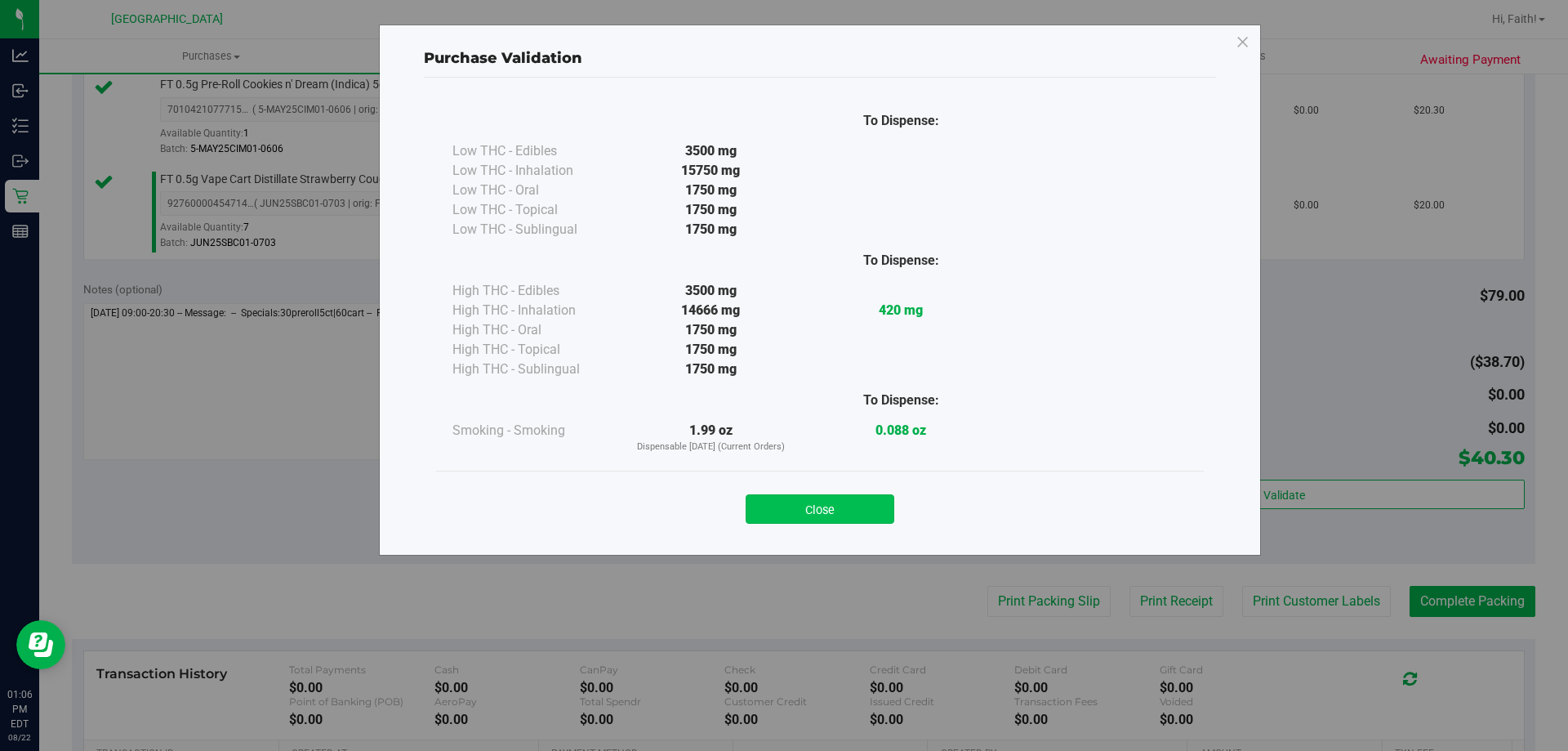
click at [843, 518] on button "Close" at bounding box center [820, 508] width 149 height 29
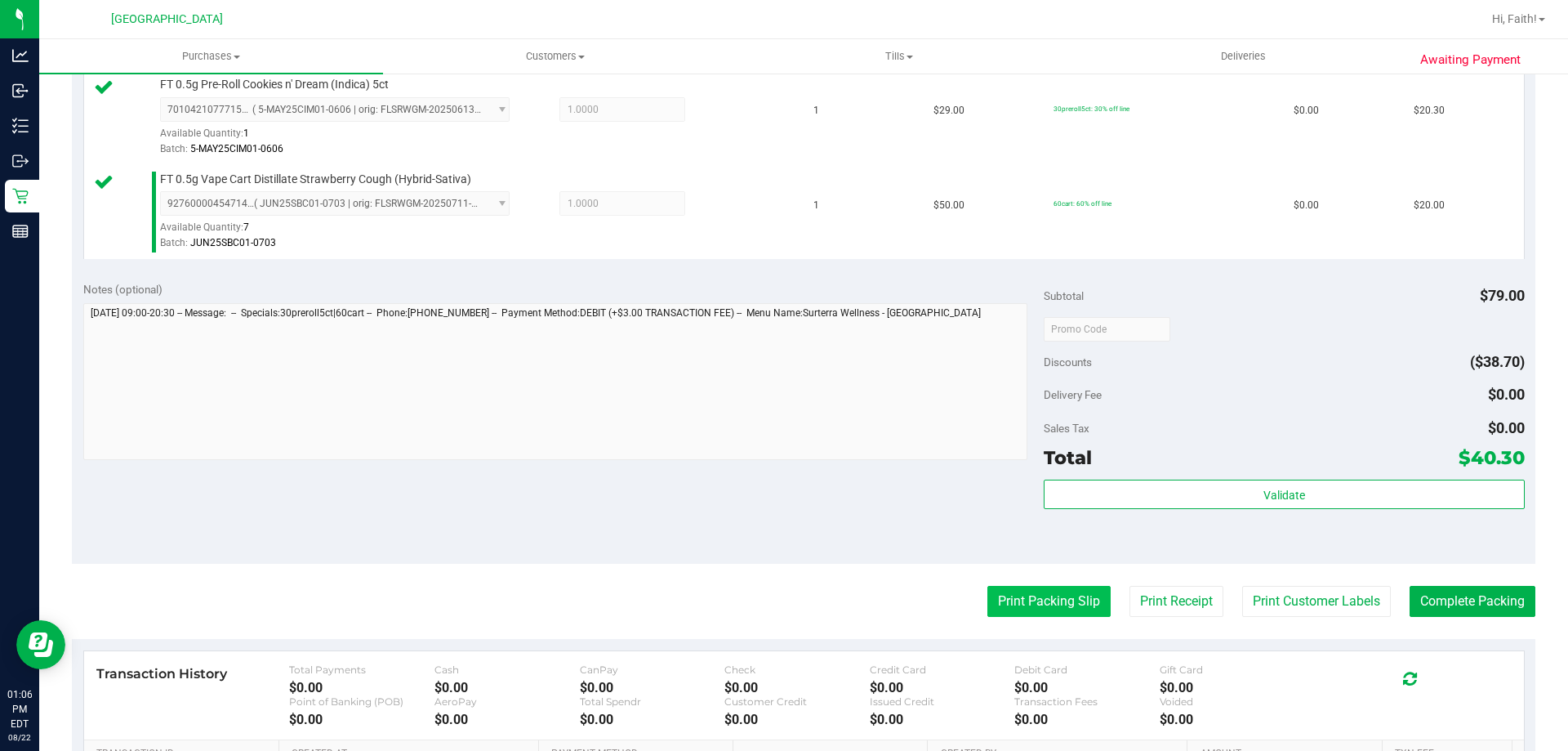
click at [1049, 603] on button "Print Packing Slip" at bounding box center [1049, 600] width 123 height 31
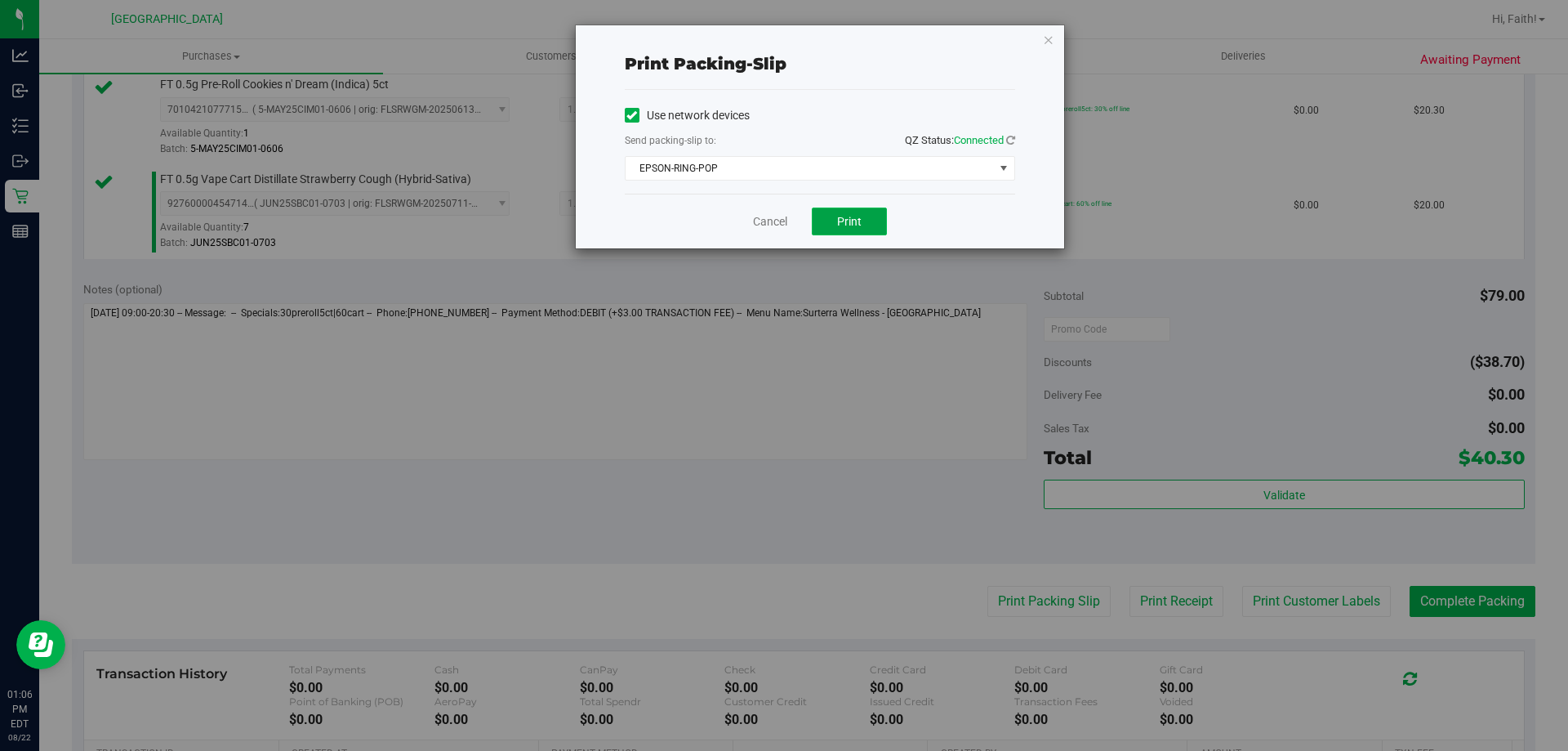
click at [867, 223] on button "Print" at bounding box center [849, 220] width 75 height 27
click at [1048, 43] on icon "button" at bounding box center [1048, 39] width 12 height 20
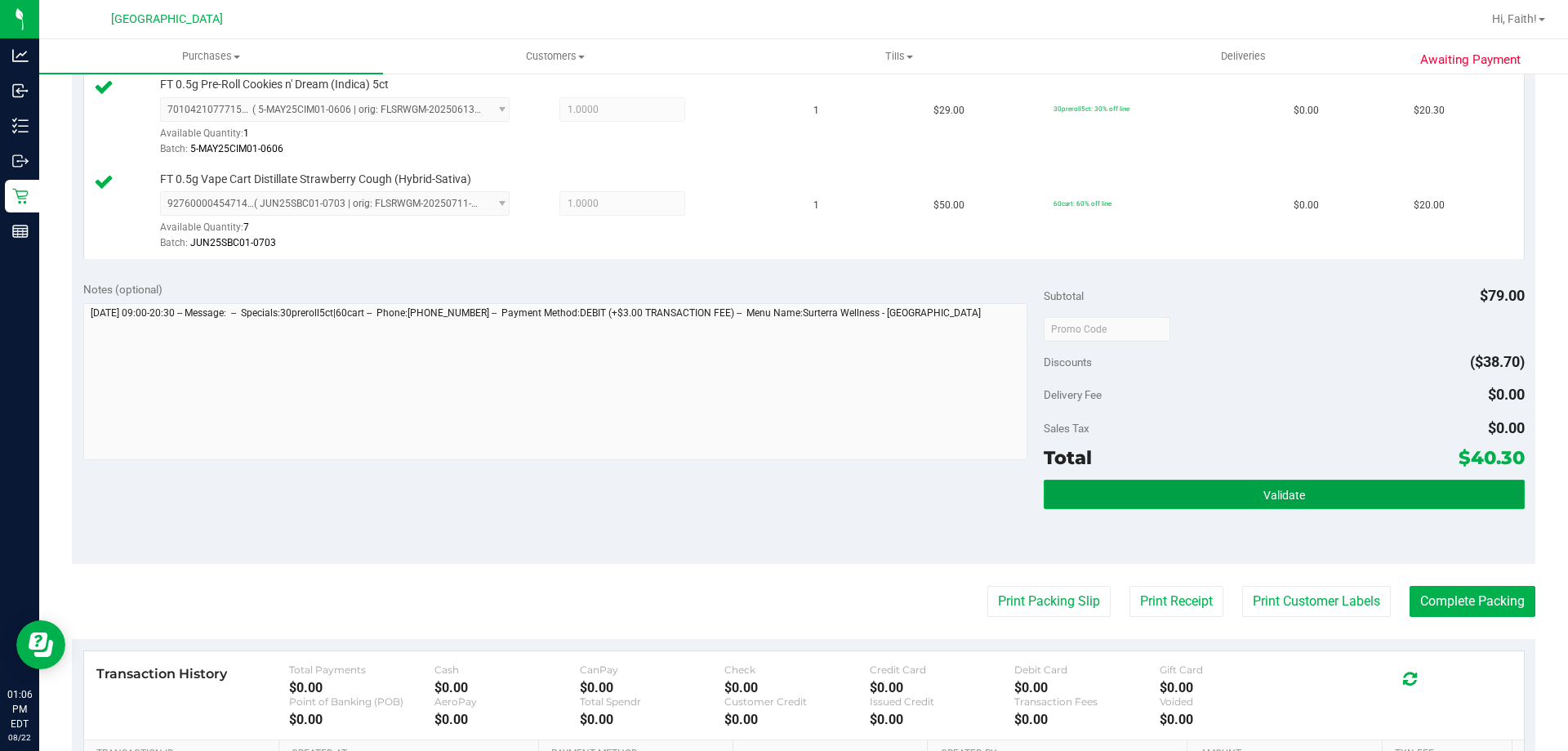
click at [1306, 501] on button "Validate" at bounding box center [1284, 494] width 481 height 29
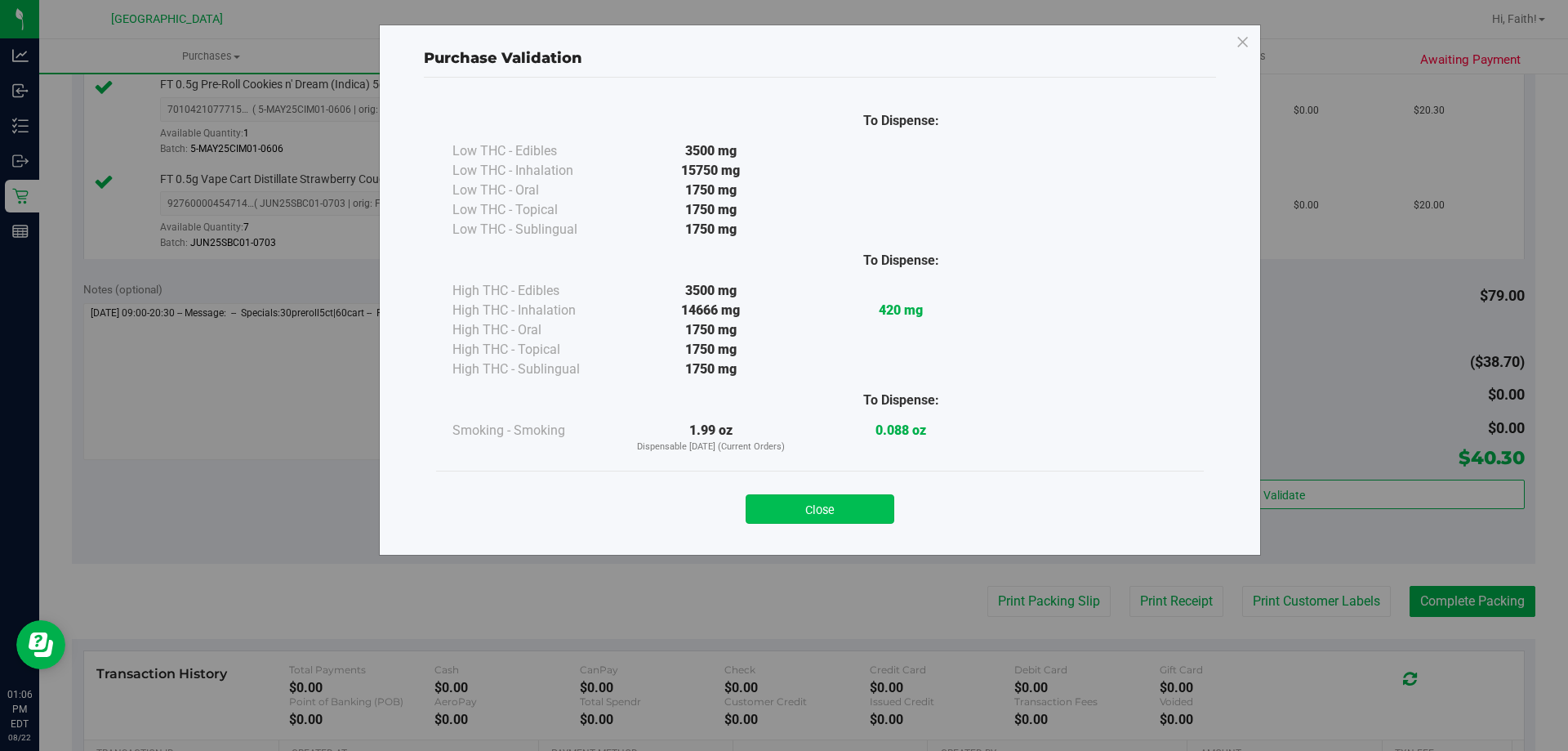
click at [854, 519] on button "Close" at bounding box center [820, 508] width 149 height 29
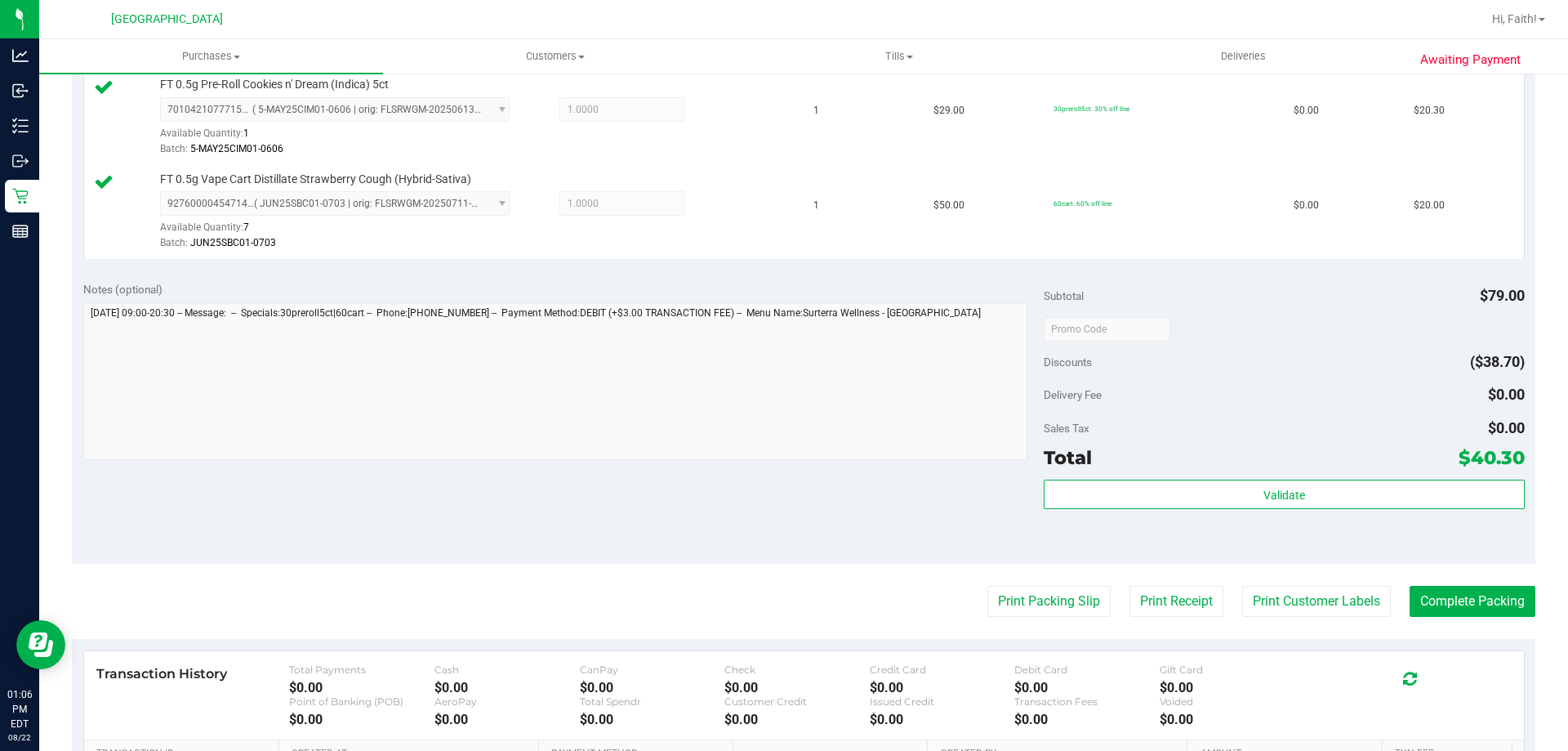
click at [1448, 636] on purchase-details "Back Edit Purchase Cancel Purchase View Profile # 11828730 BioTrack ID: - Submi…" at bounding box center [803, 289] width 1463 height 1310
click at [1462, 593] on button "Complete Packing" at bounding box center [1472, 600] width 126 height 31
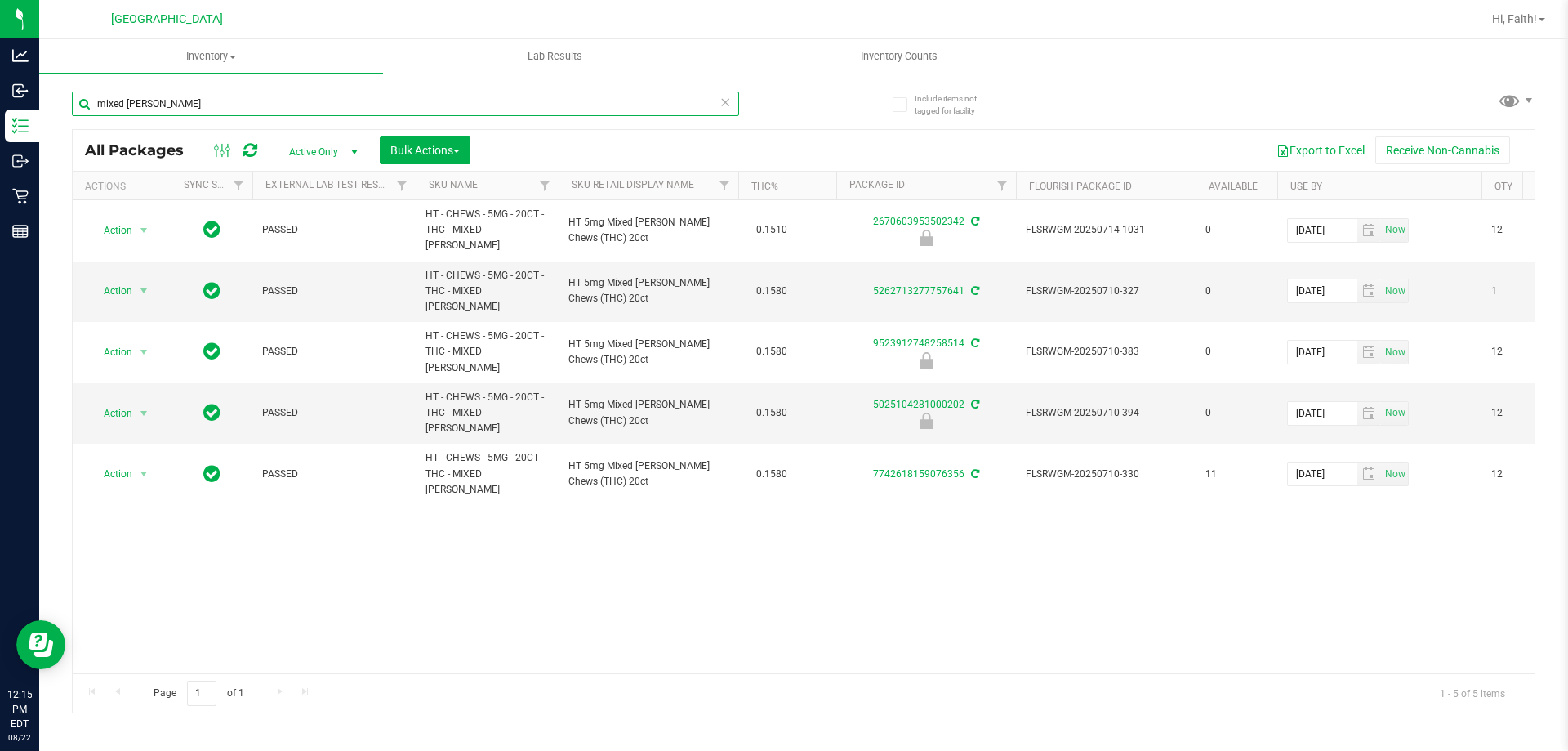
click at [294, 102] on input "mixed [PERSON_NAME]" at bounding box center [405, 103] width 668 height 24
click at [290, 102] on input "mixed [PERSON_NAME]" at bounding box center [405, 103] width 668 height 24
type input "m"
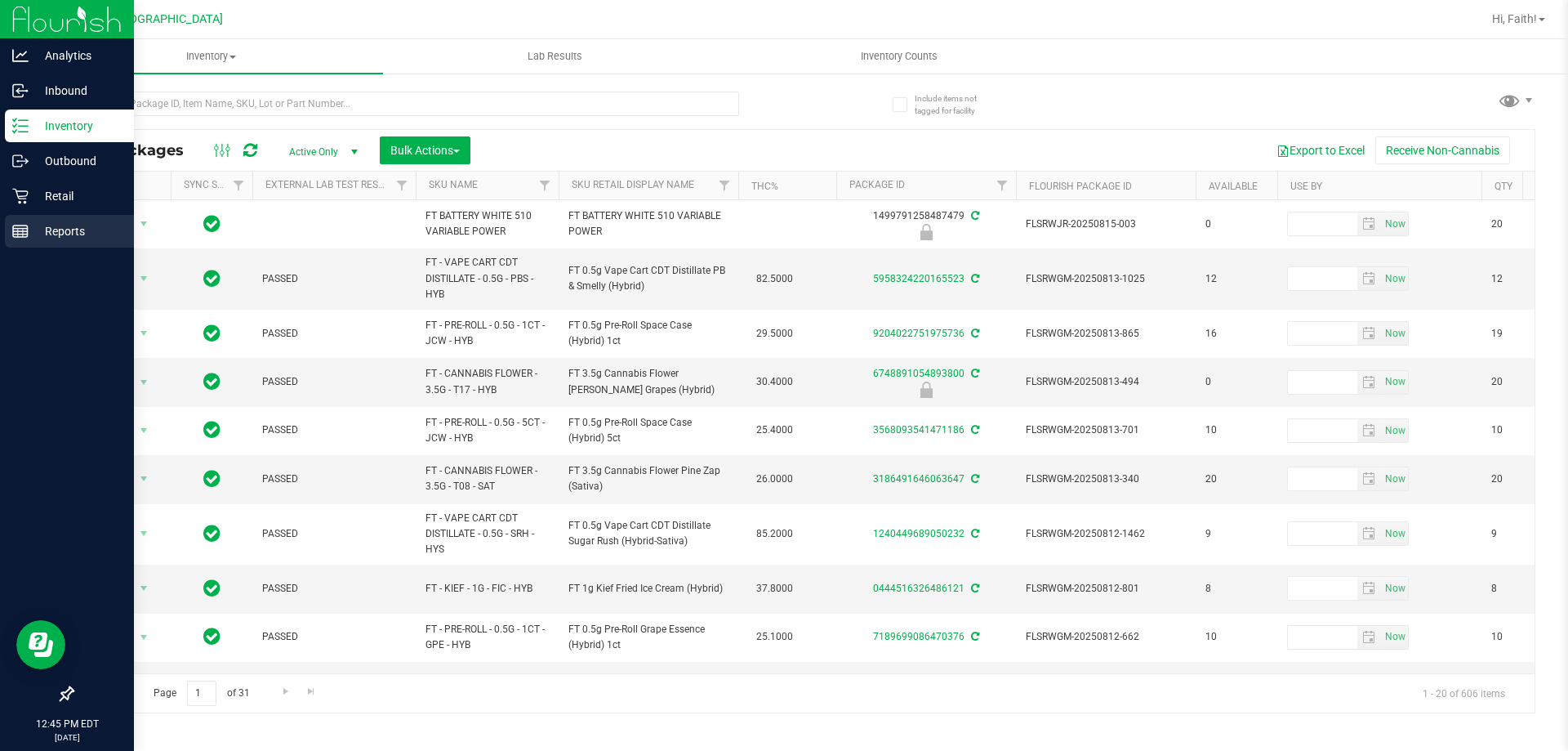
click at [41, 235] on p "Reports" at bounding box center [77, 231] width 98 height 20
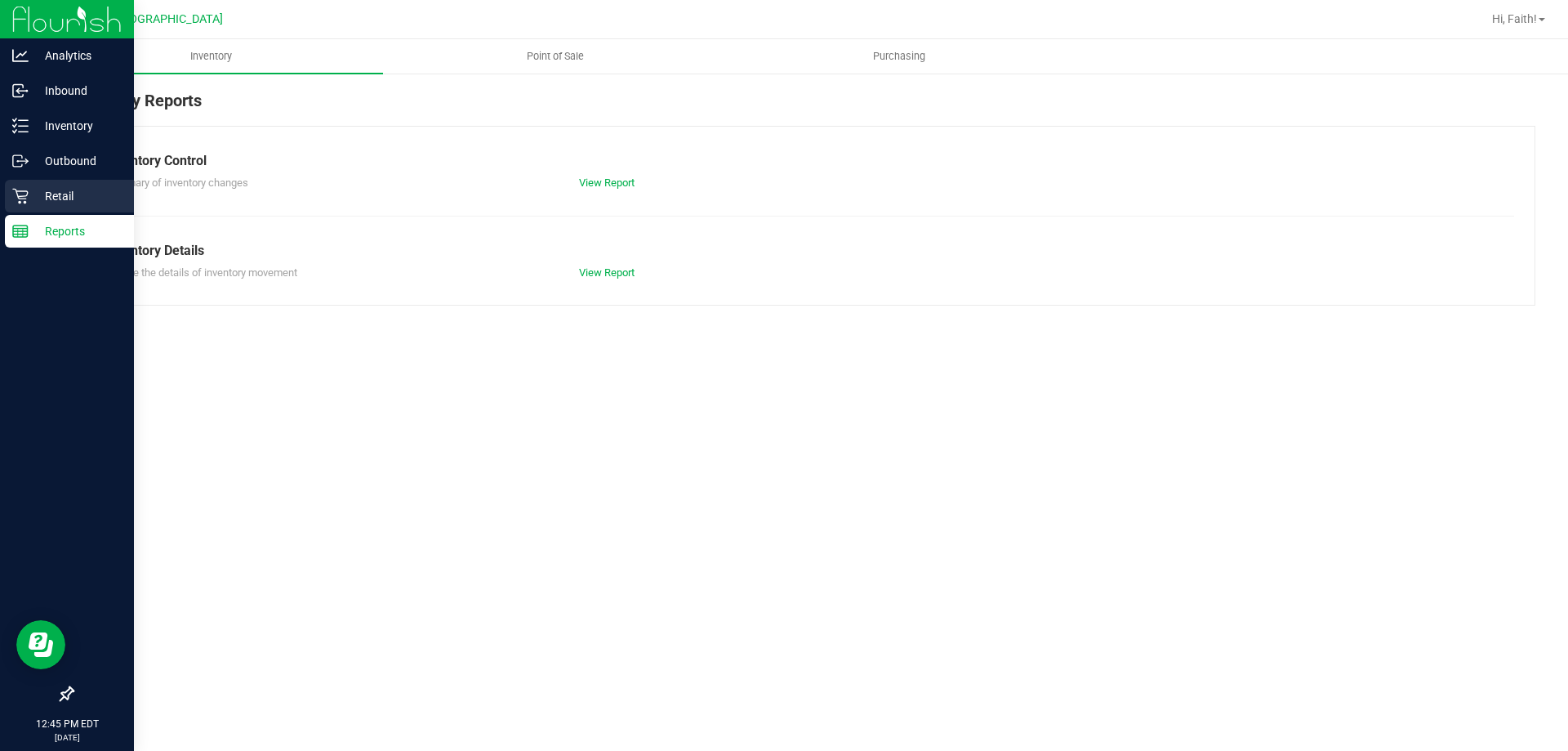
click at [38, 195] on p "Retail" at bounding box center [77, 196] width 98 height 20
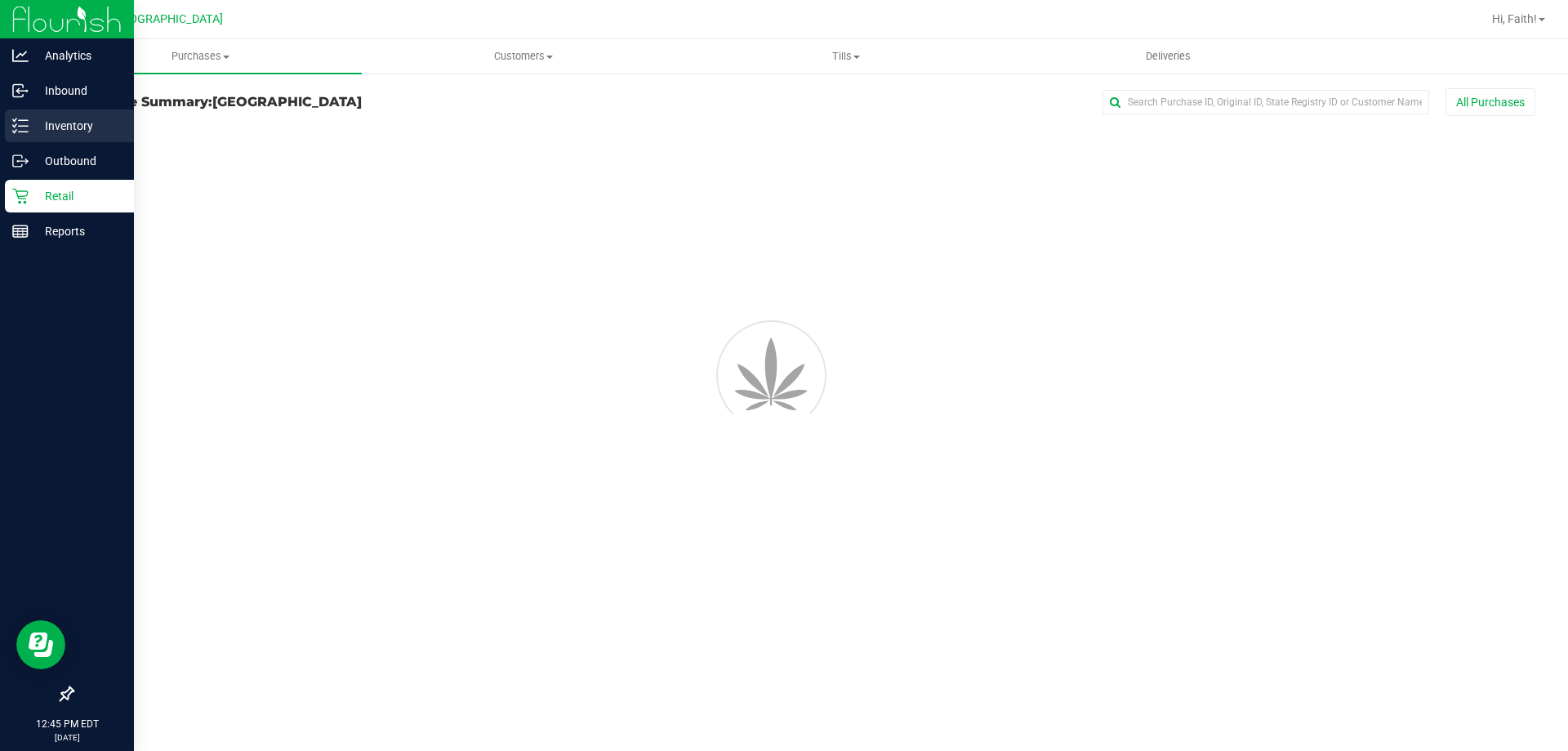
click at [67, 131] on p "Inventory" at bounding box center [77, 126] width 98 height 20
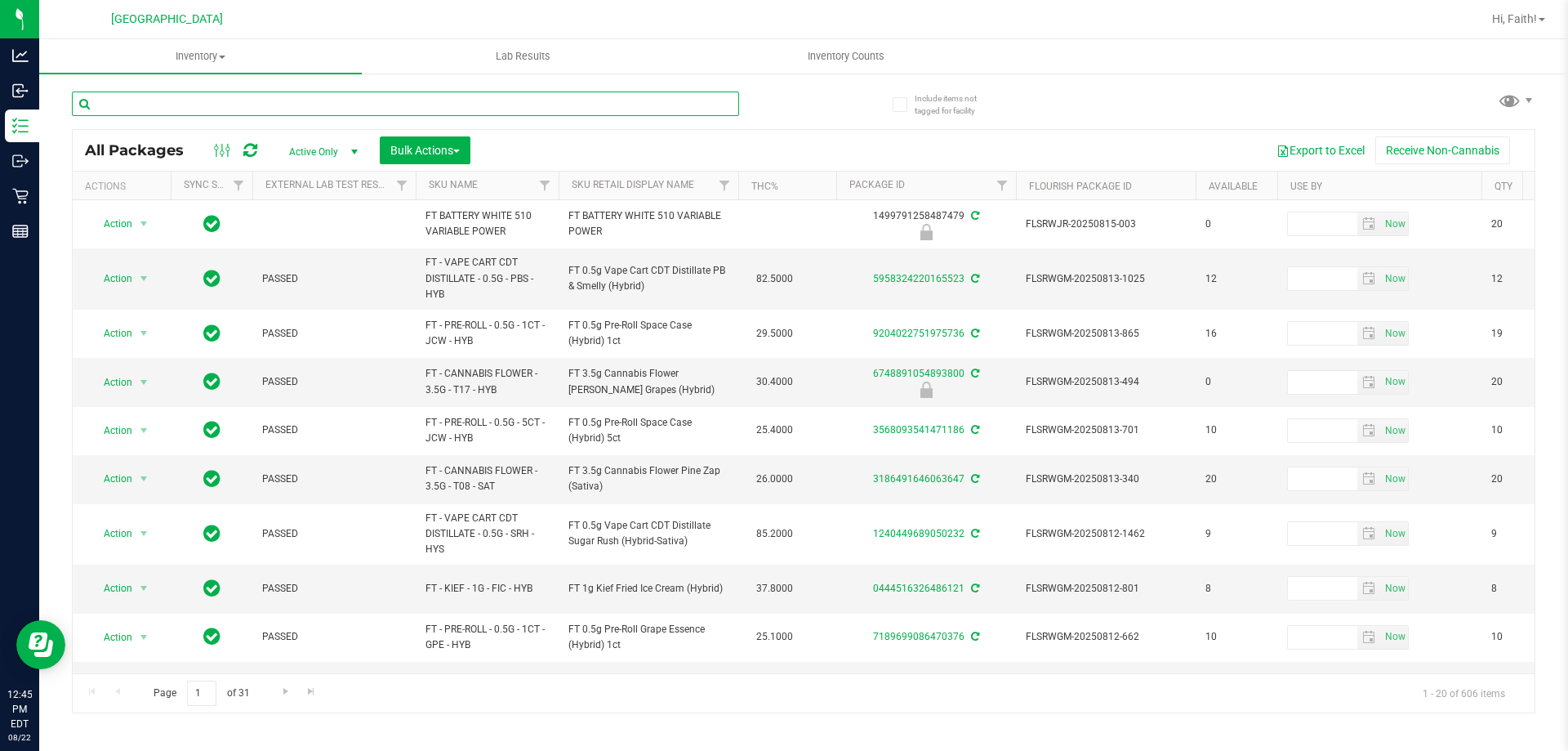
click at [299, 104] on input "text" at bounding box center [405, 103] width 668 height 24
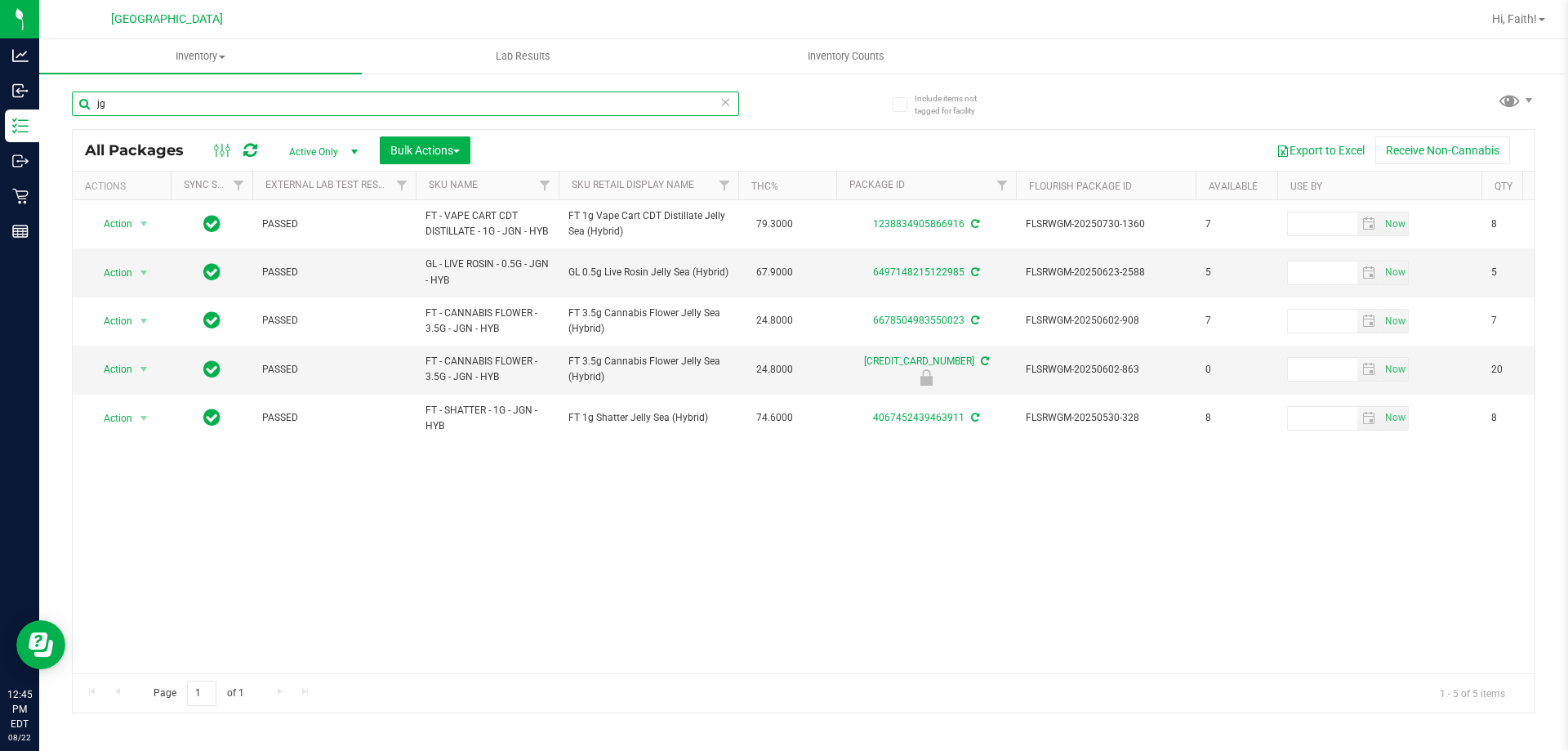
type input "j"
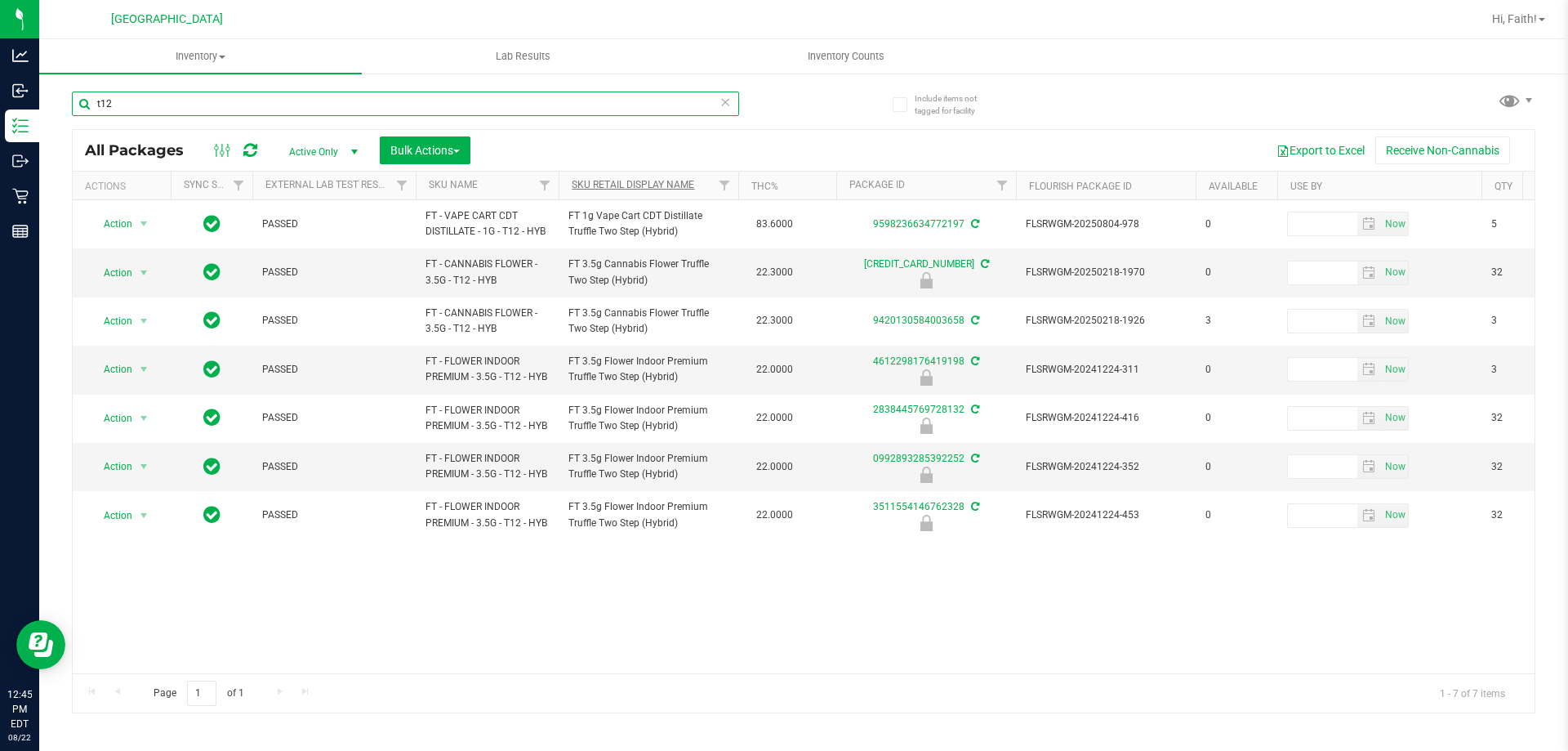
type input "t12"
click at [629, 180] on link "Sku Retail Display Name" at bounding box center [633, 185] width 122 height 12
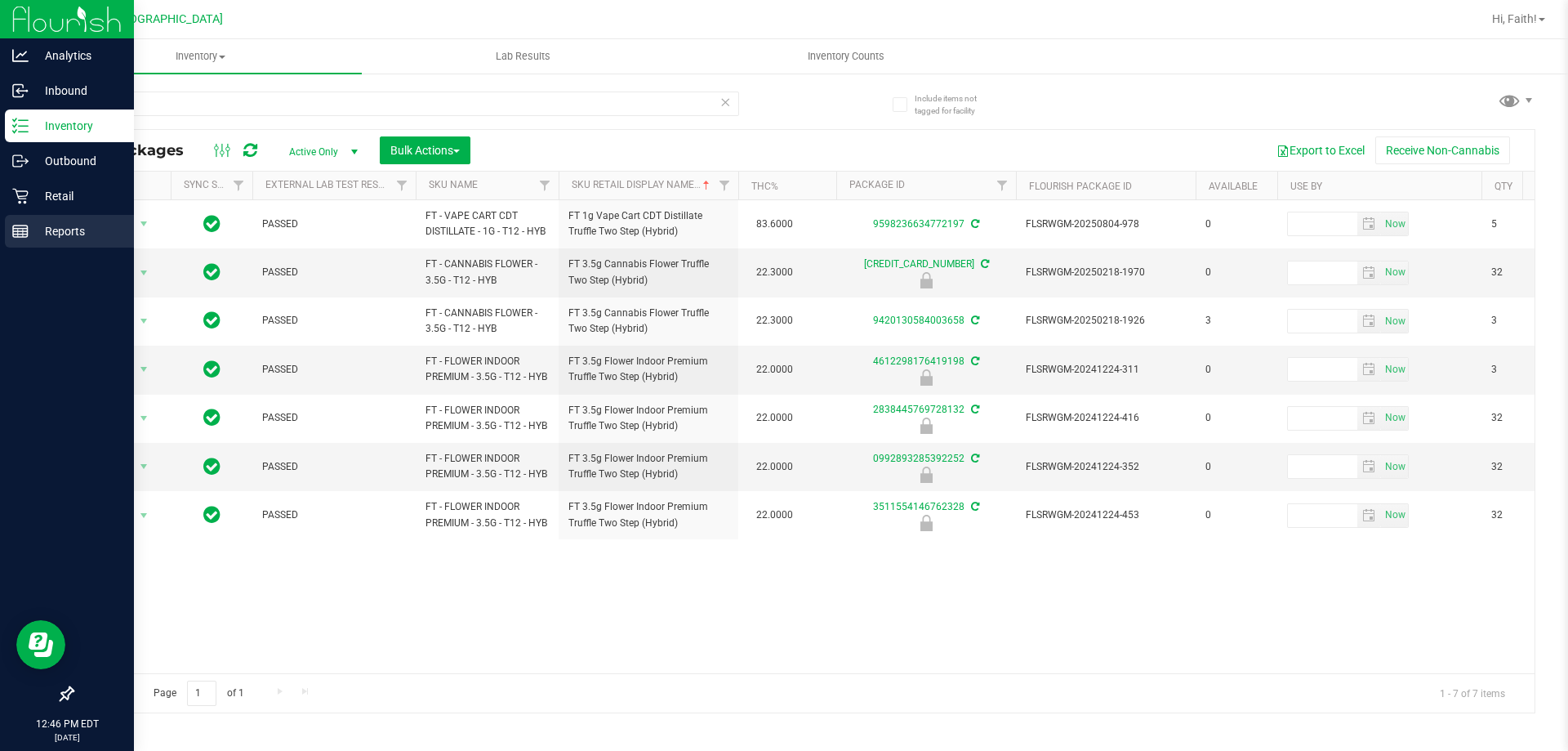
click at [31, 247] on div "Reports" at bounding box center [69, 230] width 129 height 32
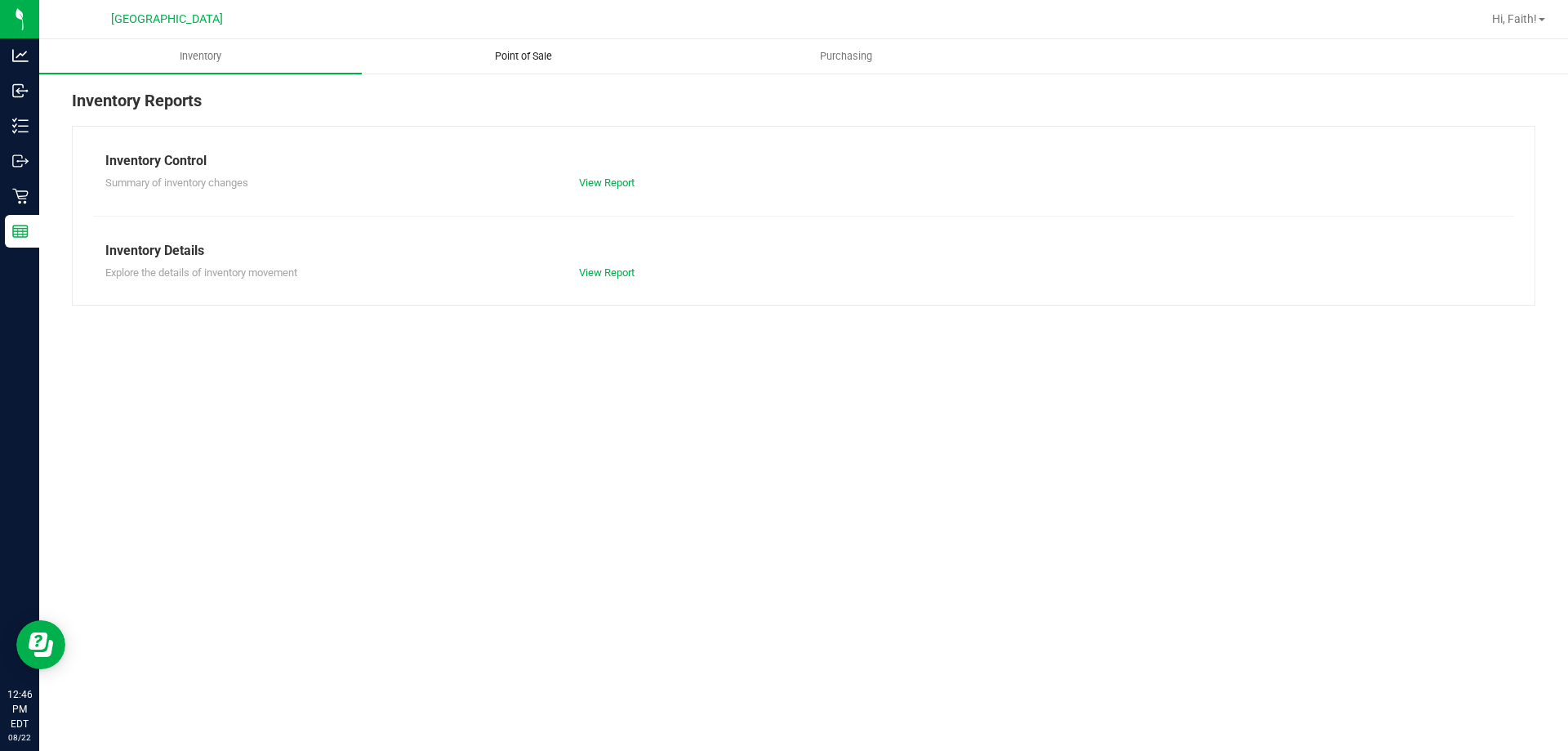
click at [505, 62] on span "Point of Sale" at bounding box center [524, 57] width 101 height 15
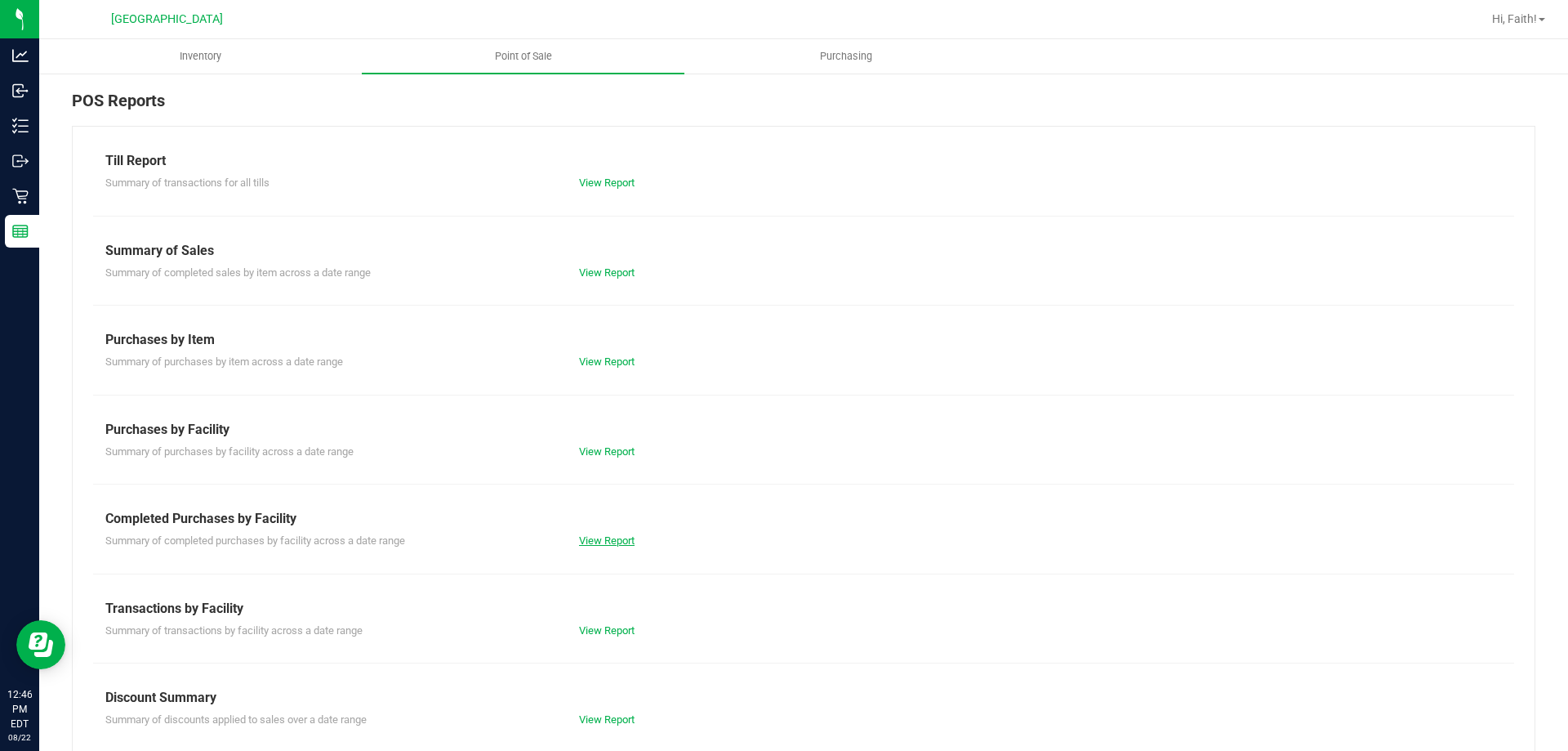
click at [605, 536] on link "View Report" at bounding box center [606, 540] width 56 height 12
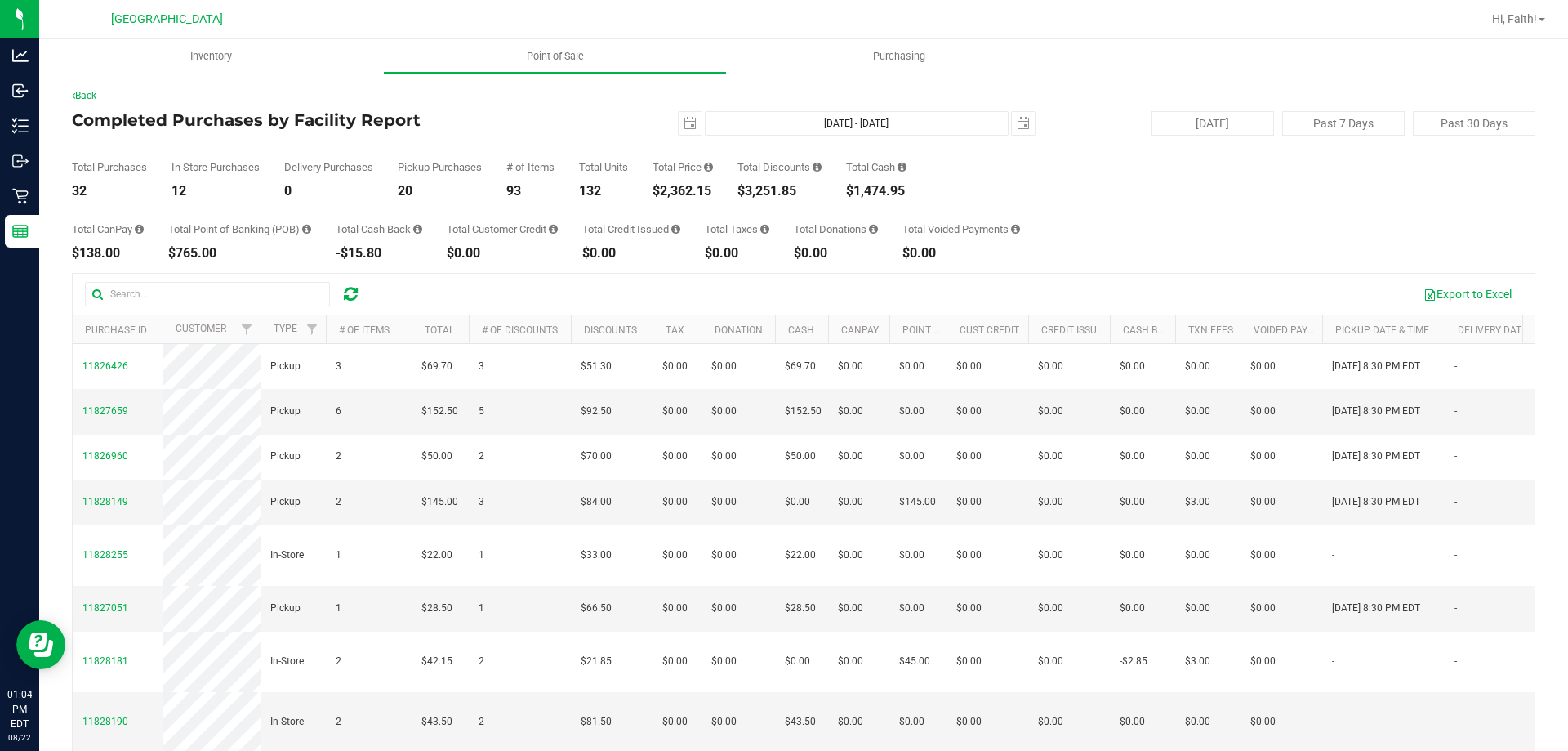
click at [689, 192] on div "$2,362.15" at bounding box center [683, 191] width 61 height 13
copy div "$2,362.15"
click at [686, 191] on div "$2,362.15" at bounding box center [683, 191] width 61 height 13
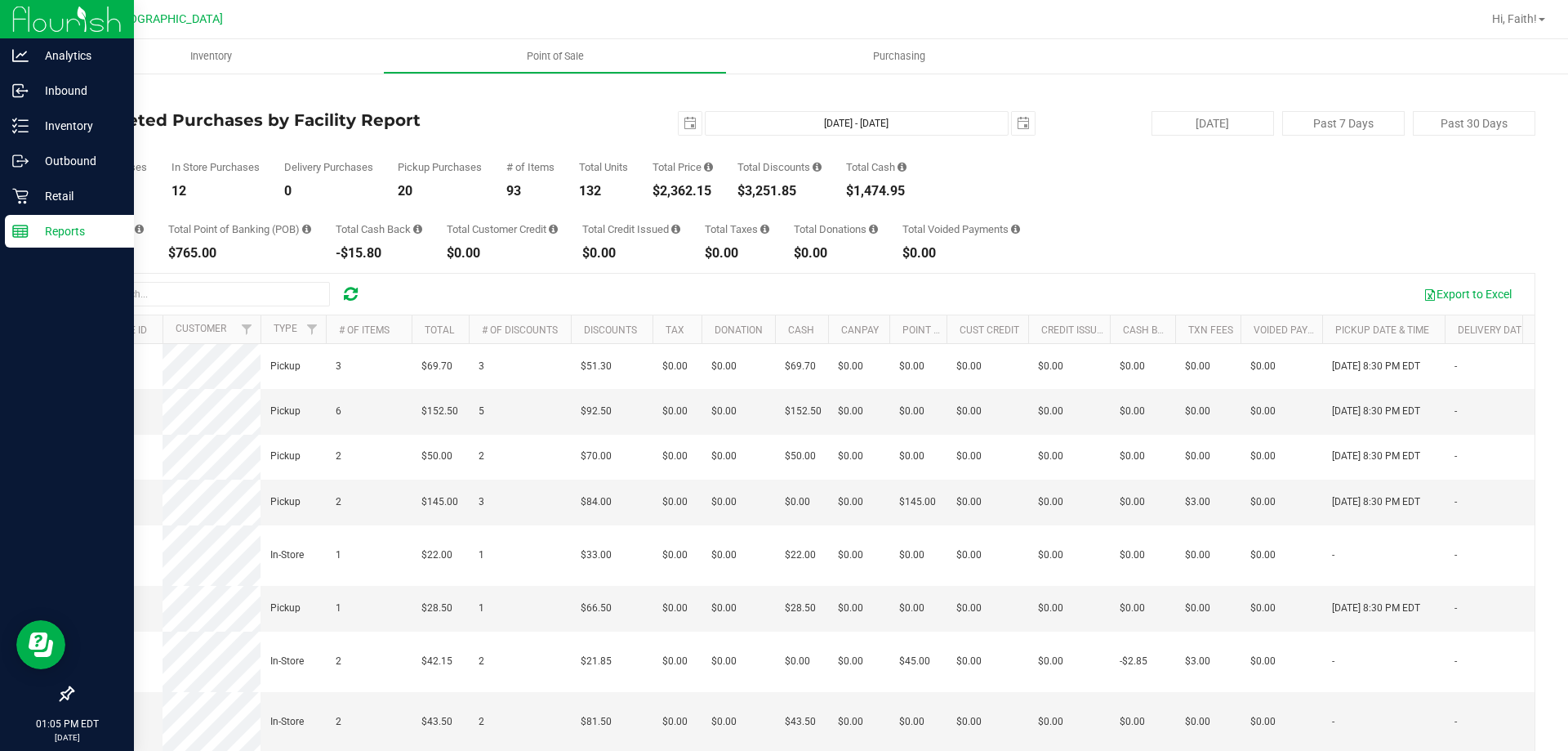
click at [21, 245] on div "Reports" at bounding box center [69, 230] width 129 height 32
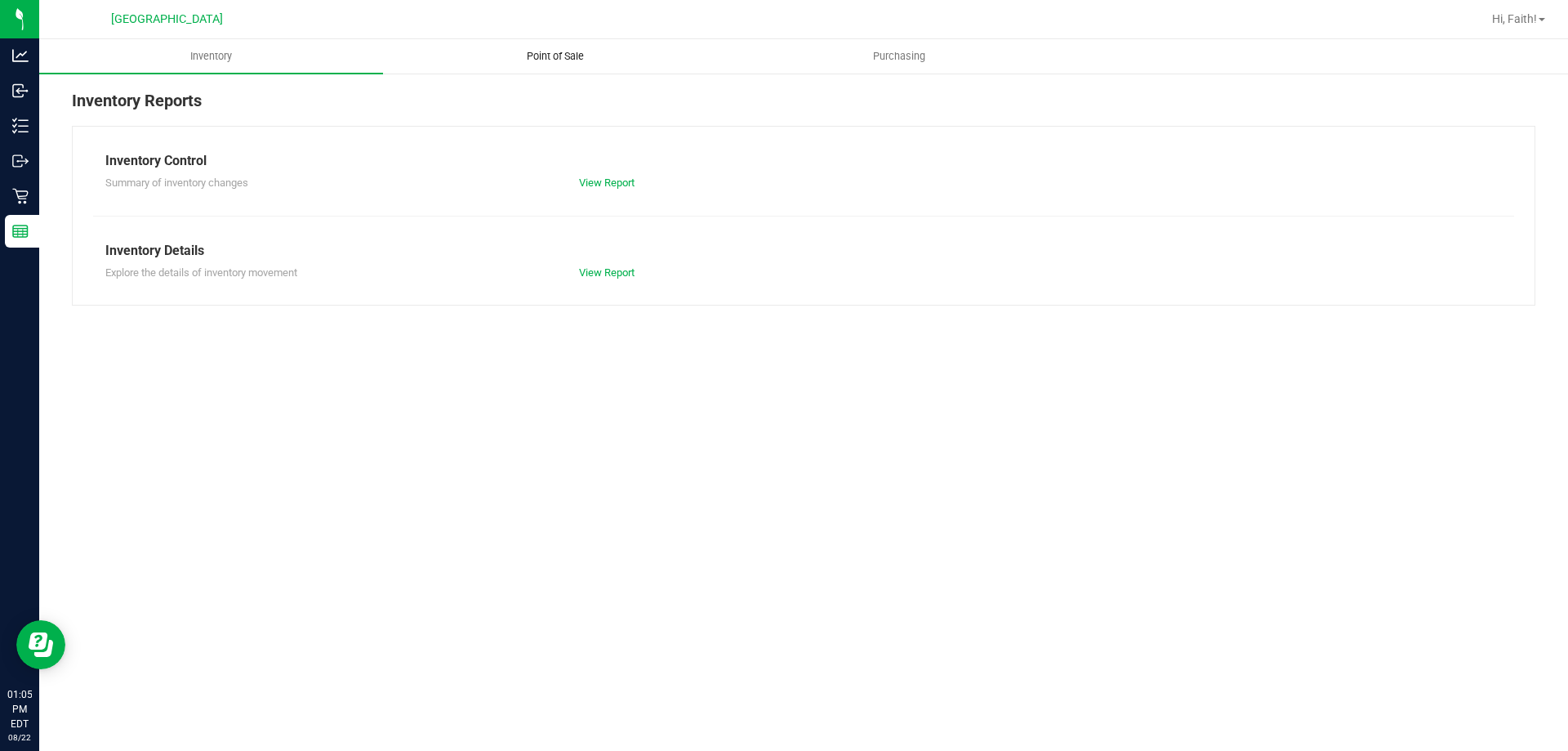
click at [599, 65] on uib-tab-heading "Point of Sale" at bounding box center [555, 56] width 343 height 32
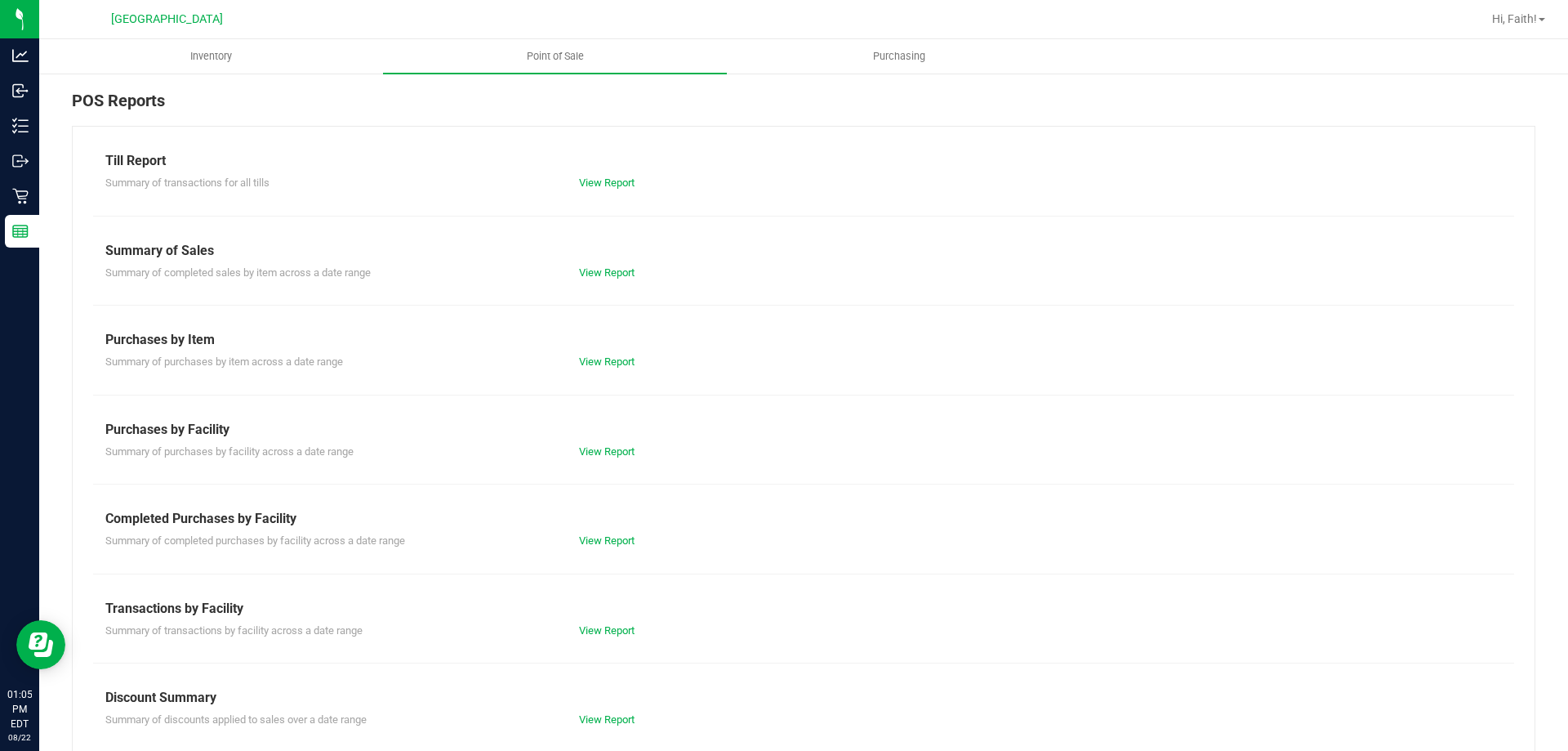
click at [600, 531] on div "Summary of completed purchases by facility across a date range View Report" at bounding box center [803, 539] width 1421 height 21
click at [629, 541] on link "View Report" at bounding box center [606, 540] width 56 height 12
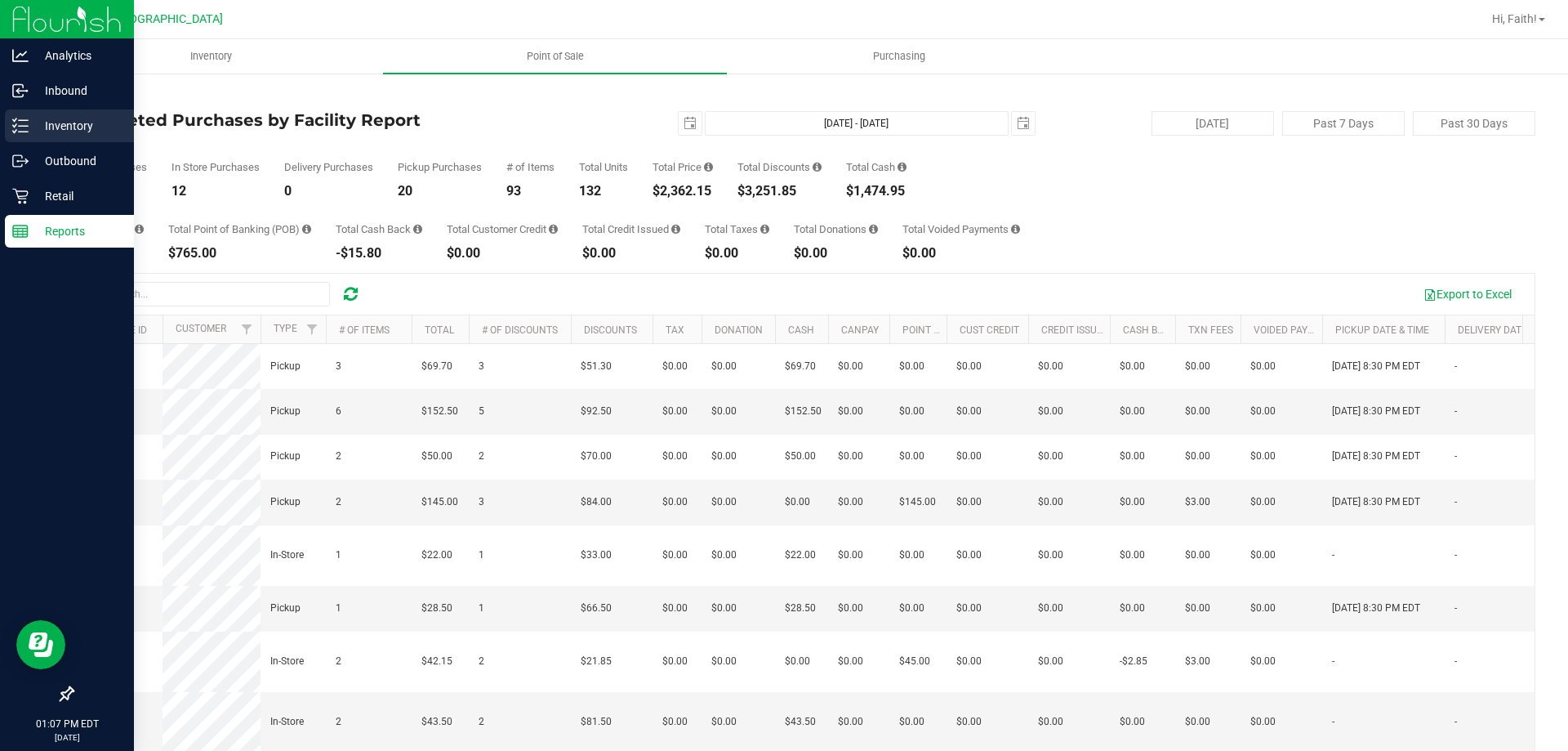
click at [67, 115] on div "Inventory" at bounding box center [69, 126] width 129 height 32
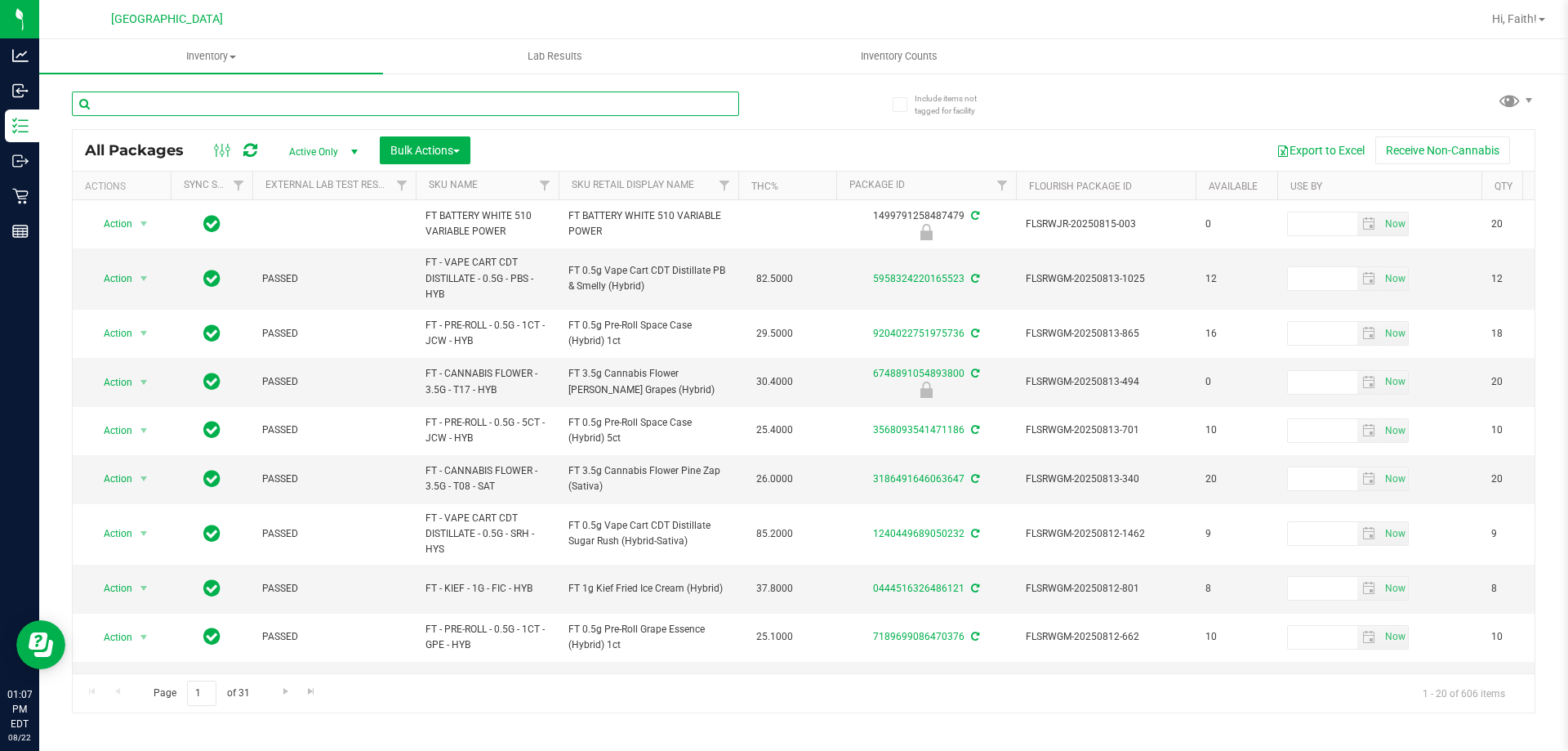
click at [560, 105] on input "text" at bounding box center [405, 103] width 668 height 24
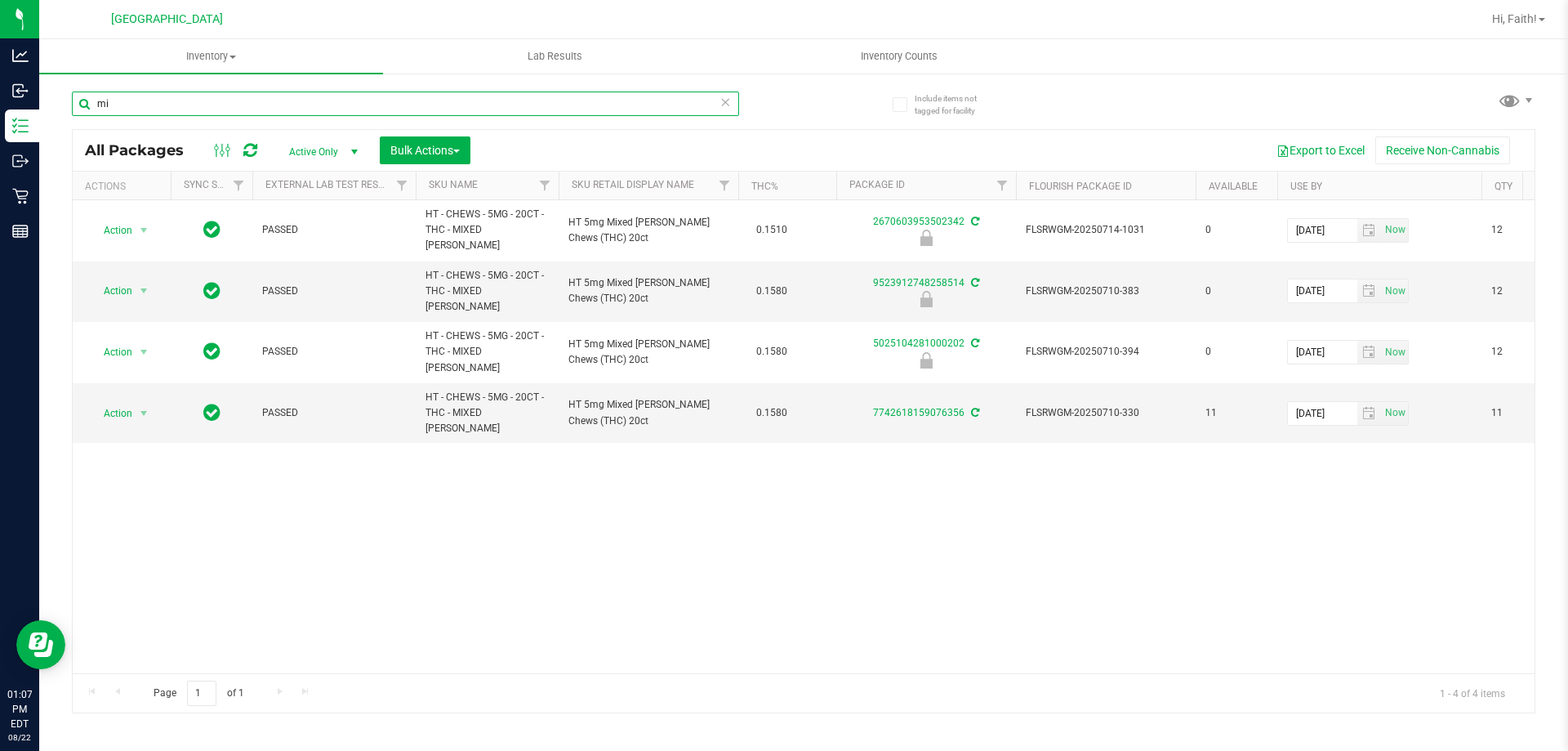
type input "m"
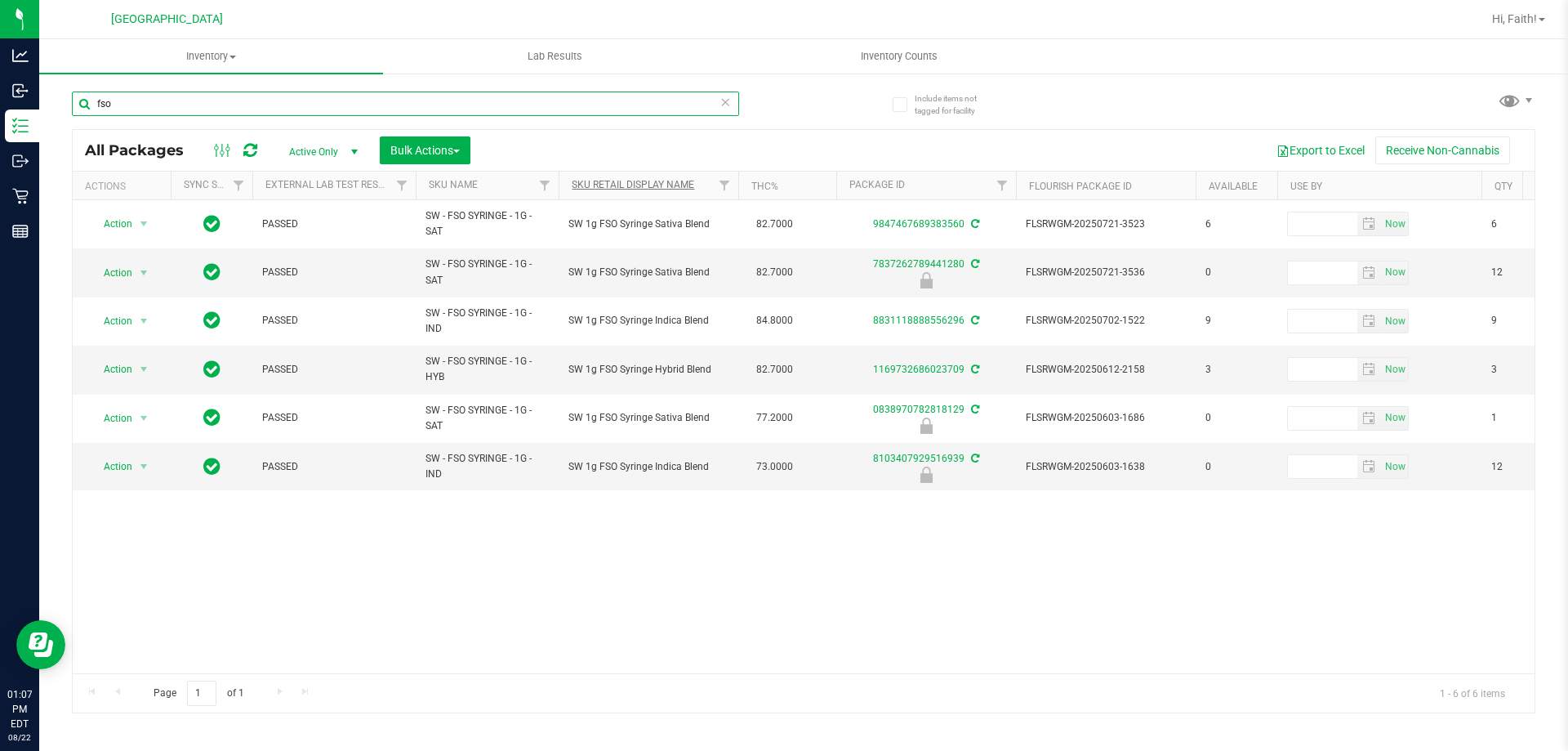
type input "fso"
click at [626, 182] on link "Sku Retail Display Name" at bounding box center [633, 185] width 122 height 12
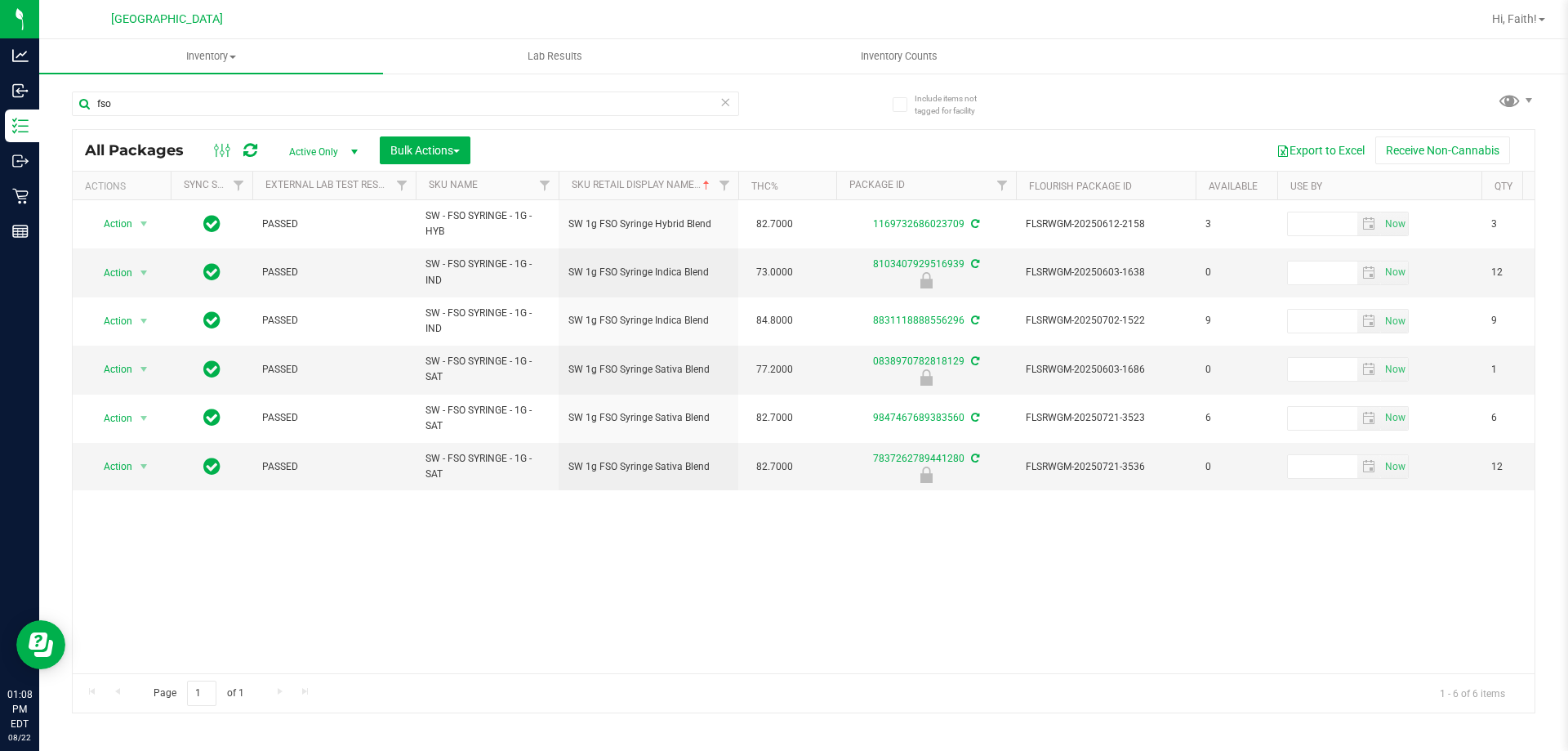
click at [725, 96] on icon at bounding box center [725, 101] width 12 height 20
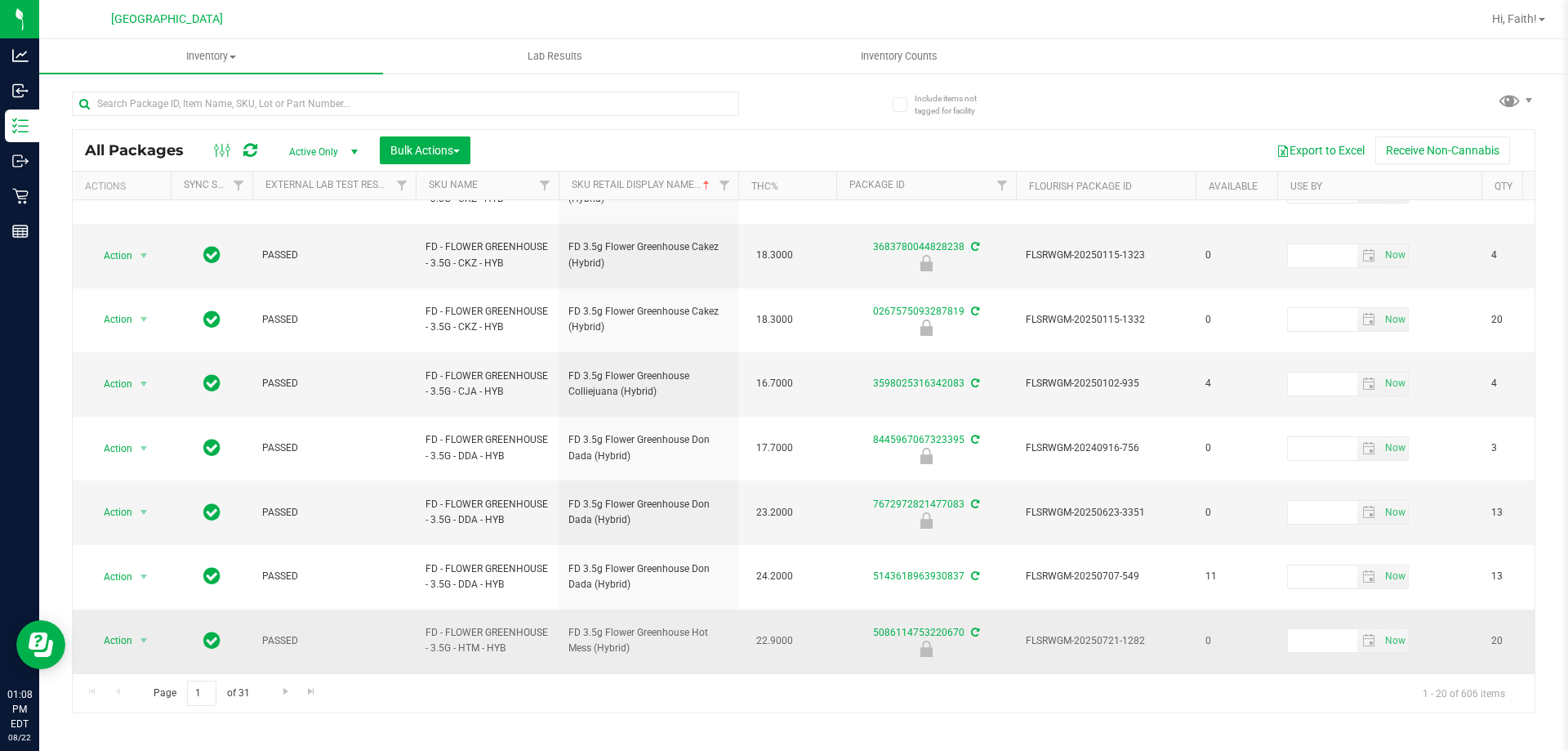
scroll to position [525, 0]
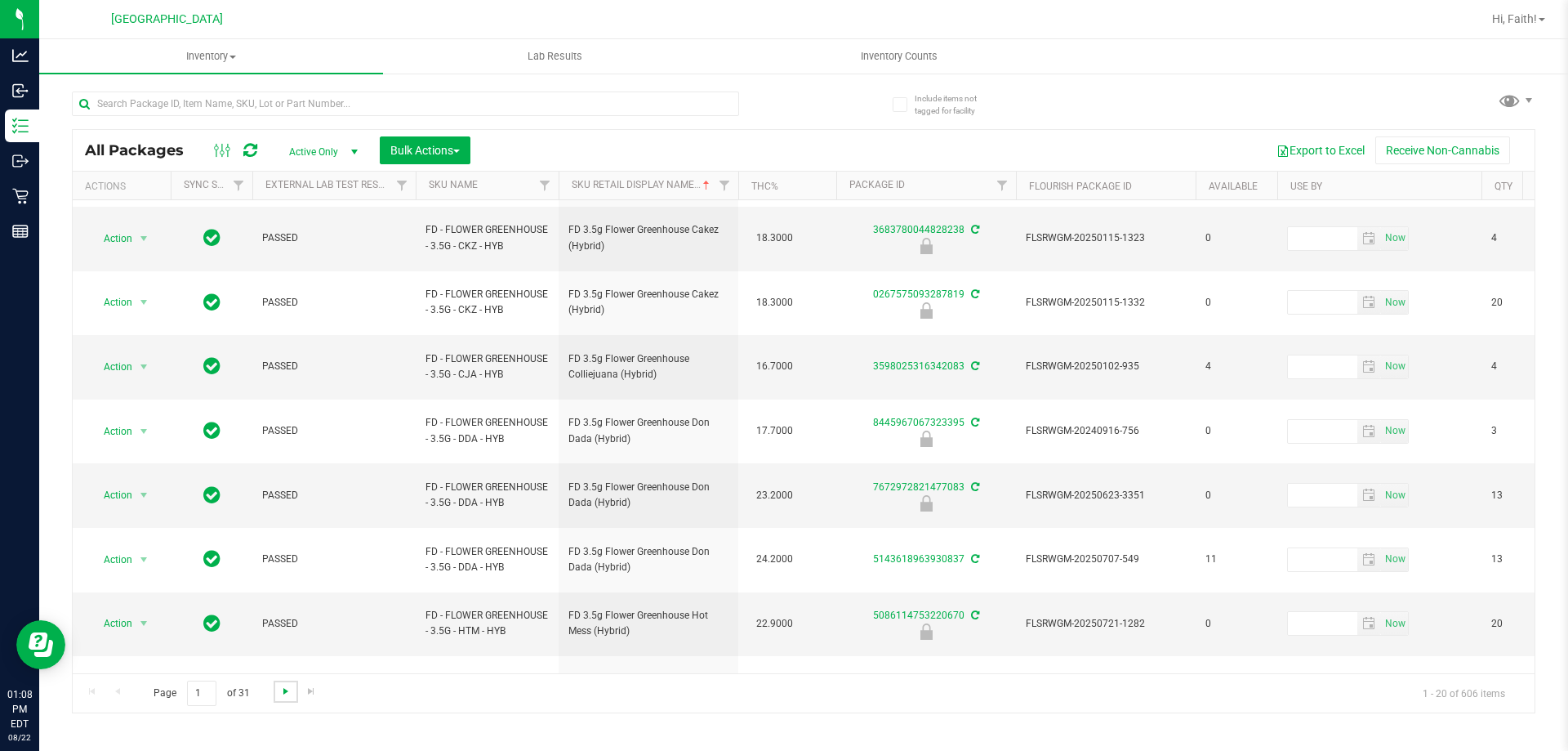
click at [282, 689] on span "Go to the next page" at bounding box center [286, 691] width 13 height 13
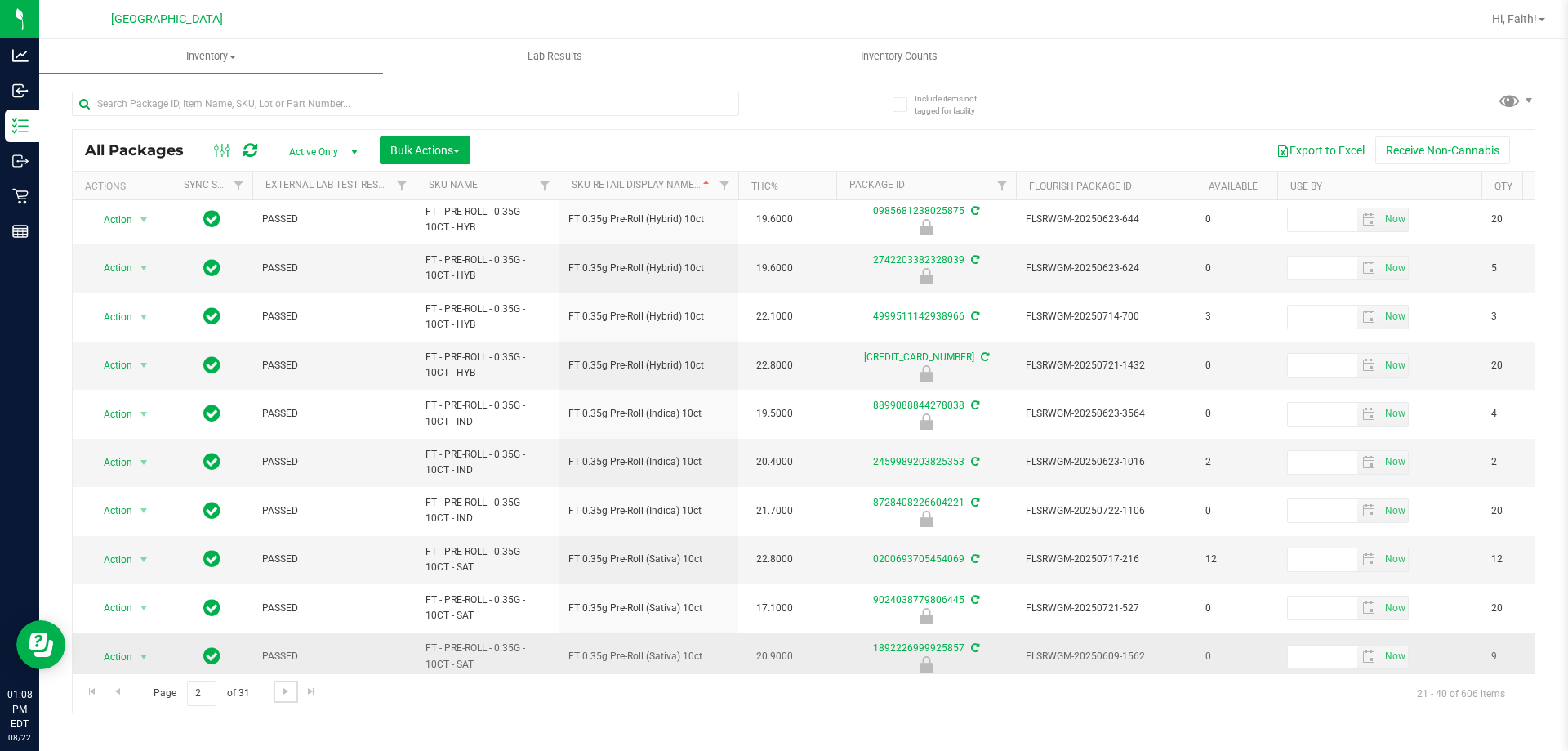
scroll to position [509, 0]
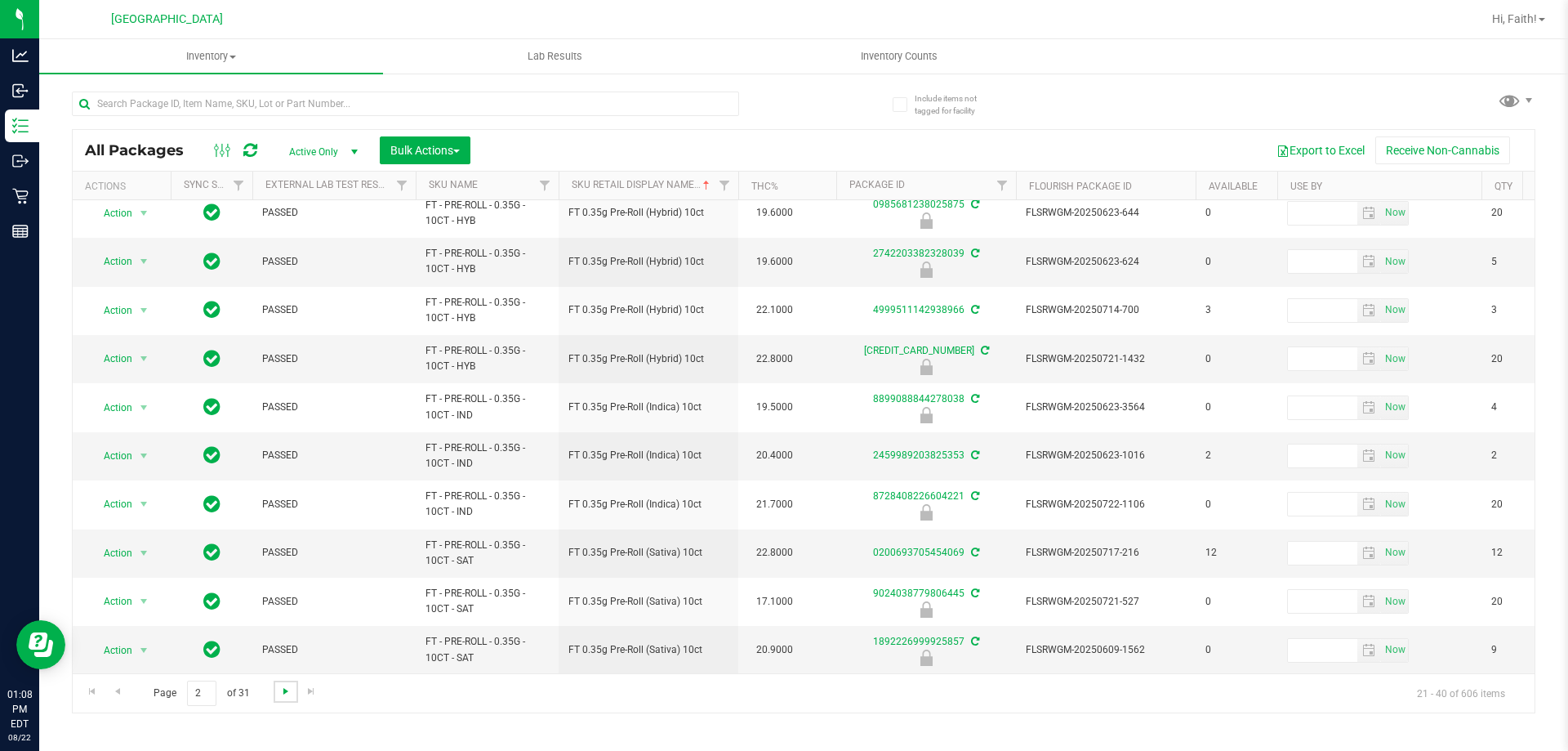
click at [286, 693] on span "Go to the next page" at bounding box center [286, 691] width 13 height 13
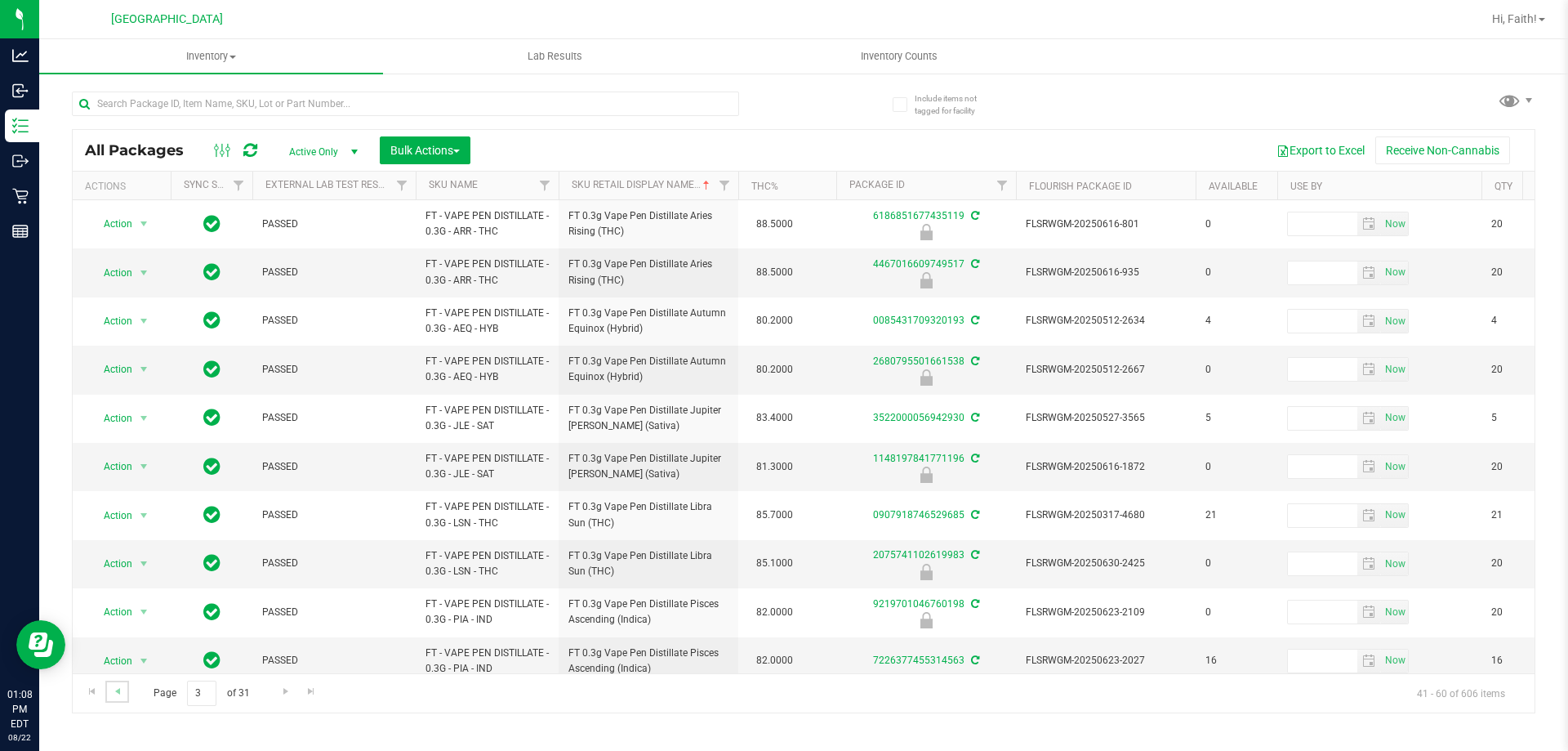
click at [126, 694] on link "Go to the previous page" at bounding box center [117, 691] width 23 height 22
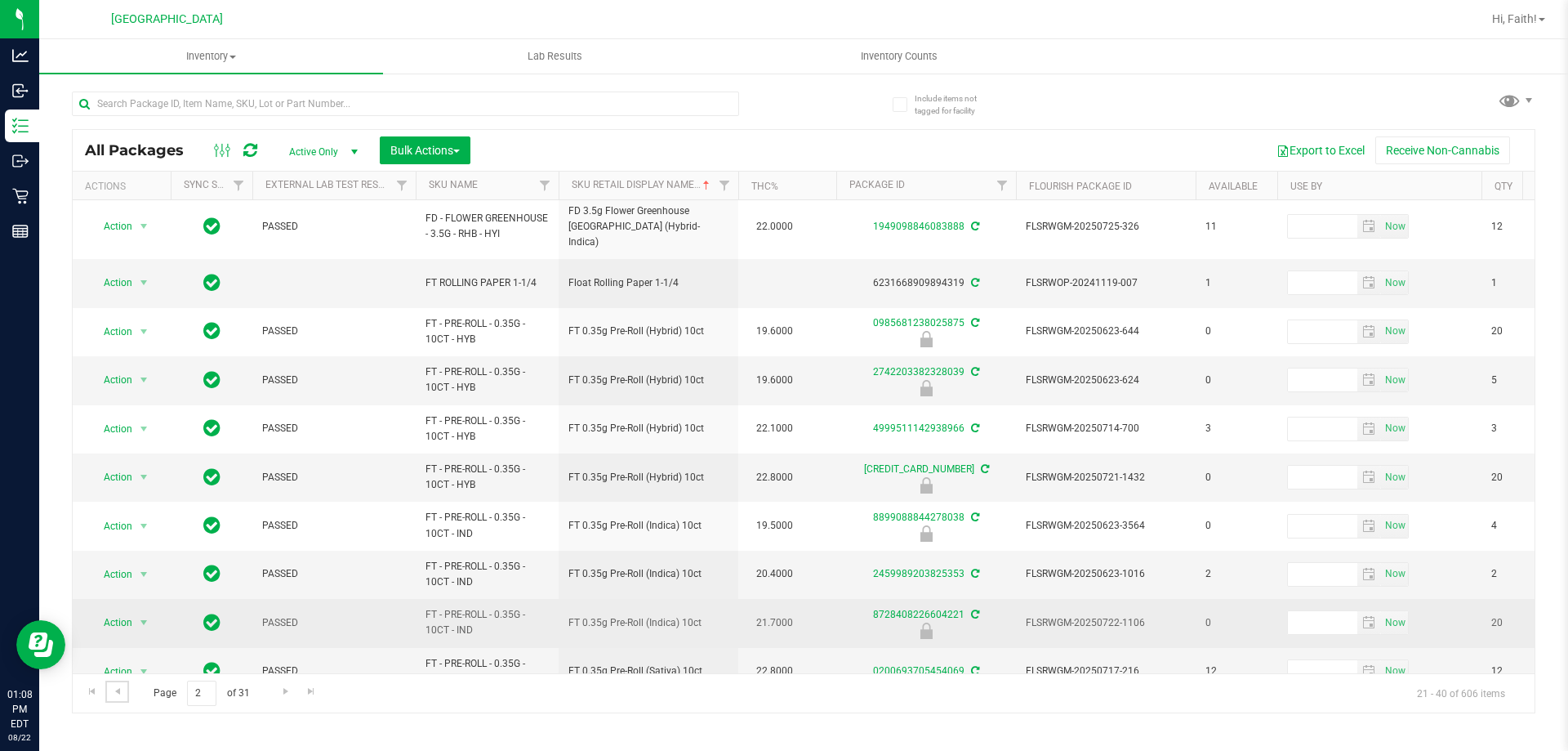
scroll to position [509, 0]
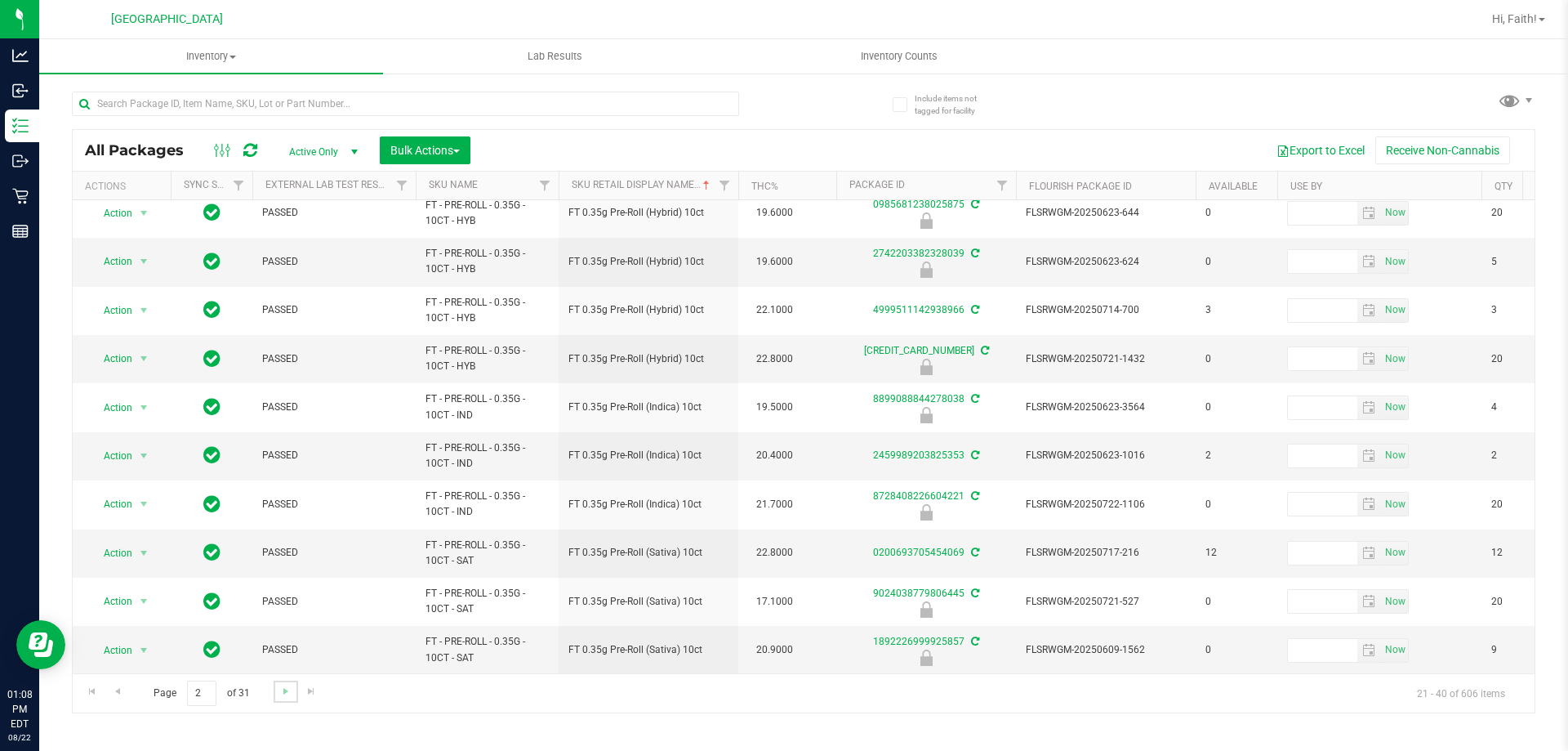
click at [277, 691] on link "Go to the next page" at bounding box center [285, 691] width 23 height 22
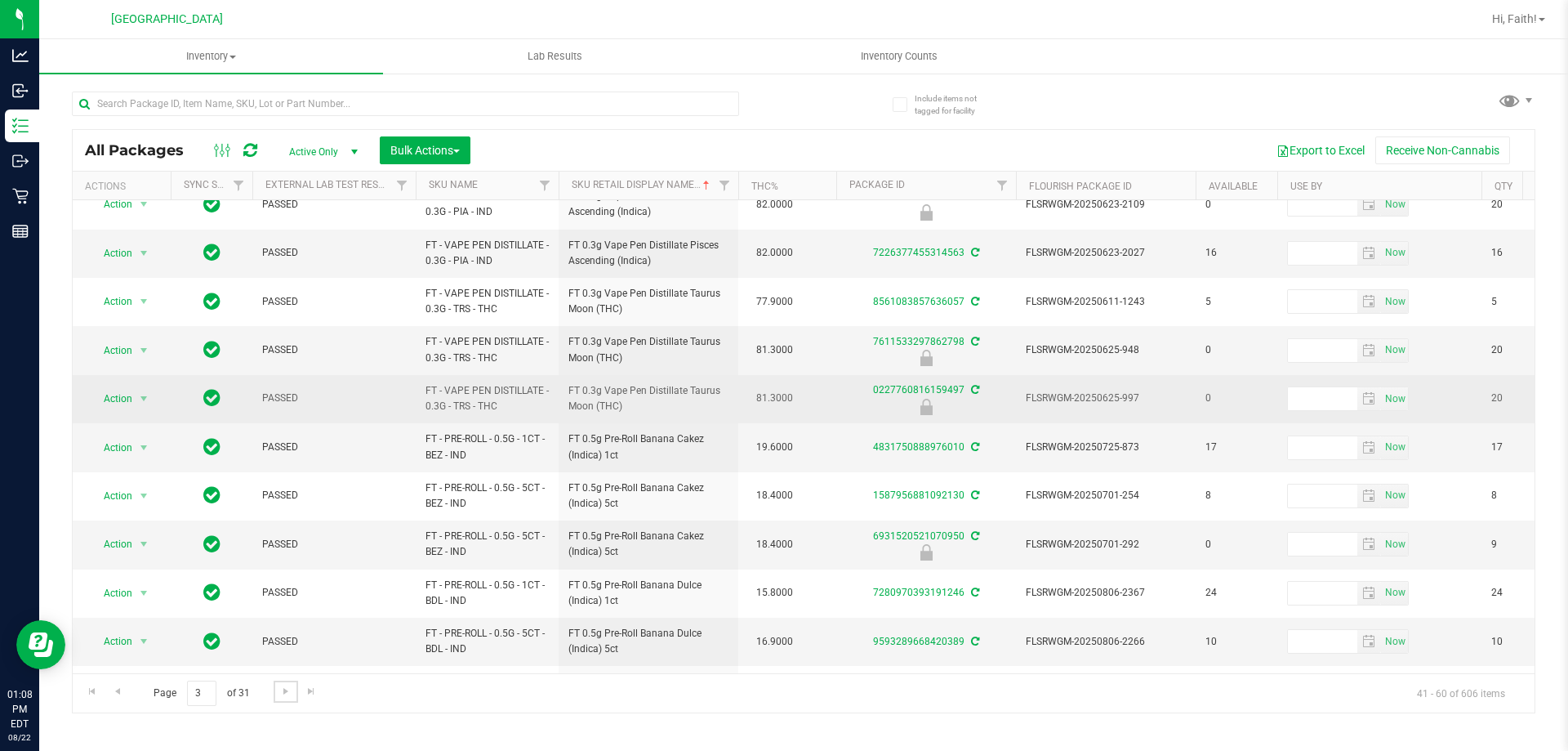
scroll to position [408, 0]
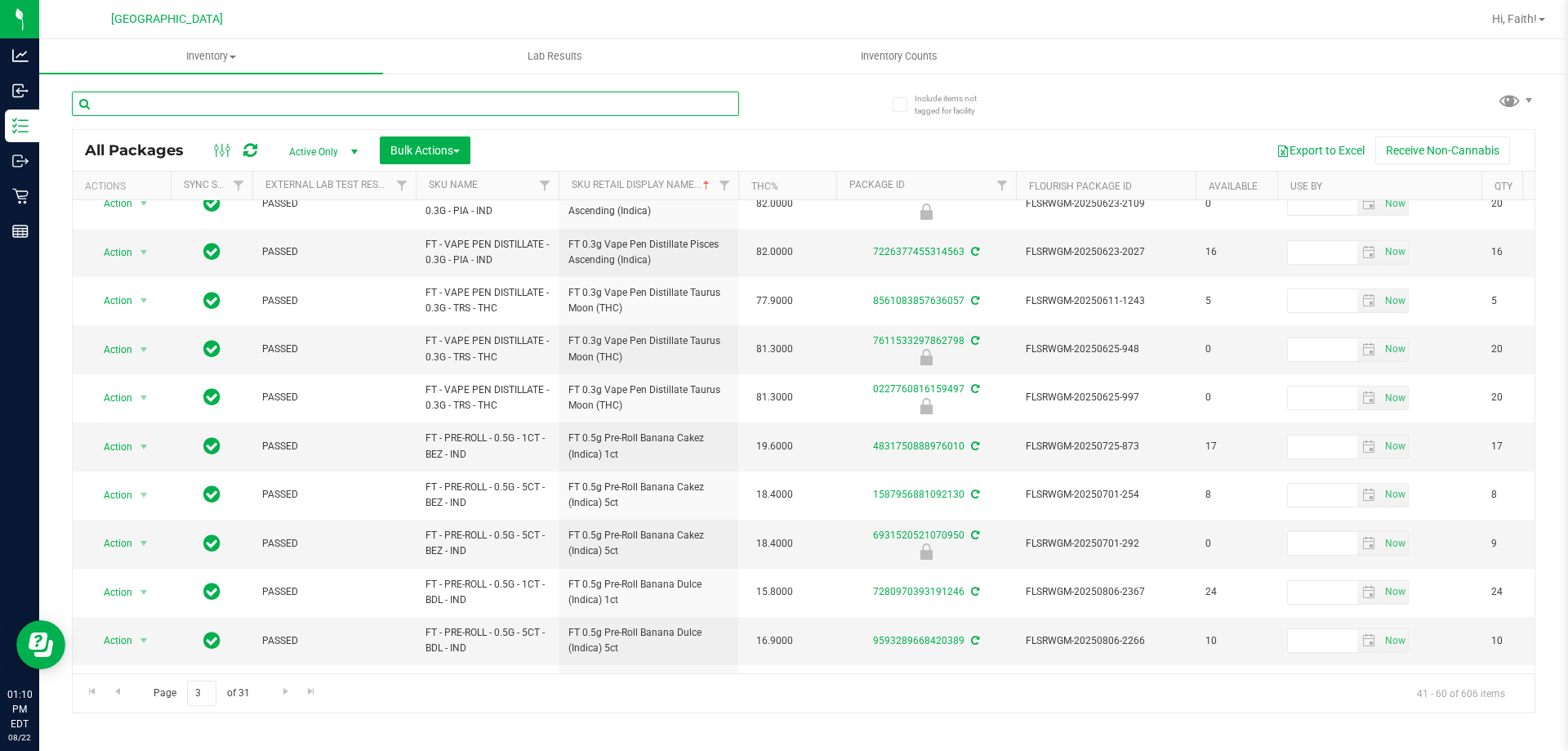
click at [508, 103] on input "text" at bounding box center [405, 103] width 668 height 24
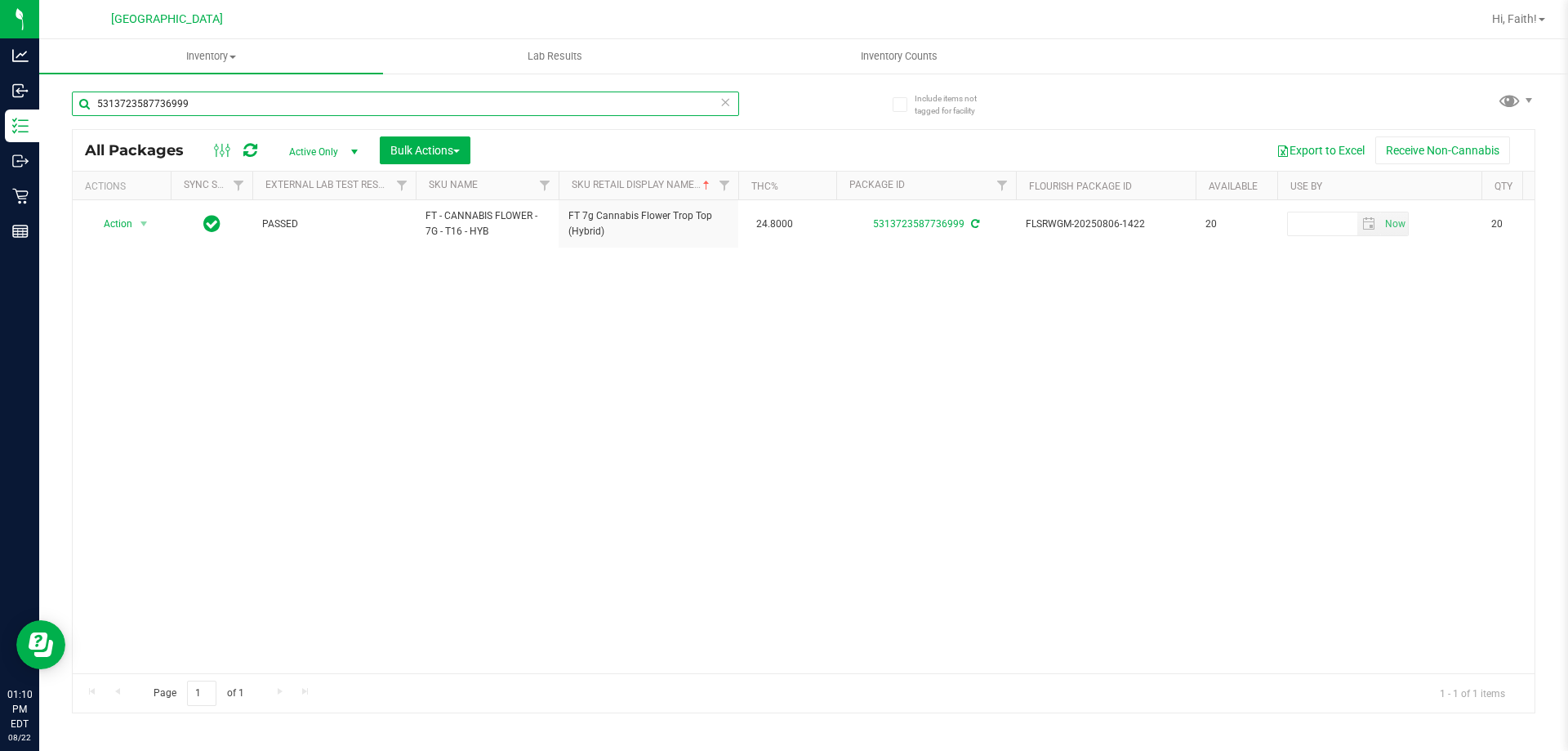
type input "5313723587736999"
click at [726, 105] on icon at bounding box center [725, 101] width 12 height 20
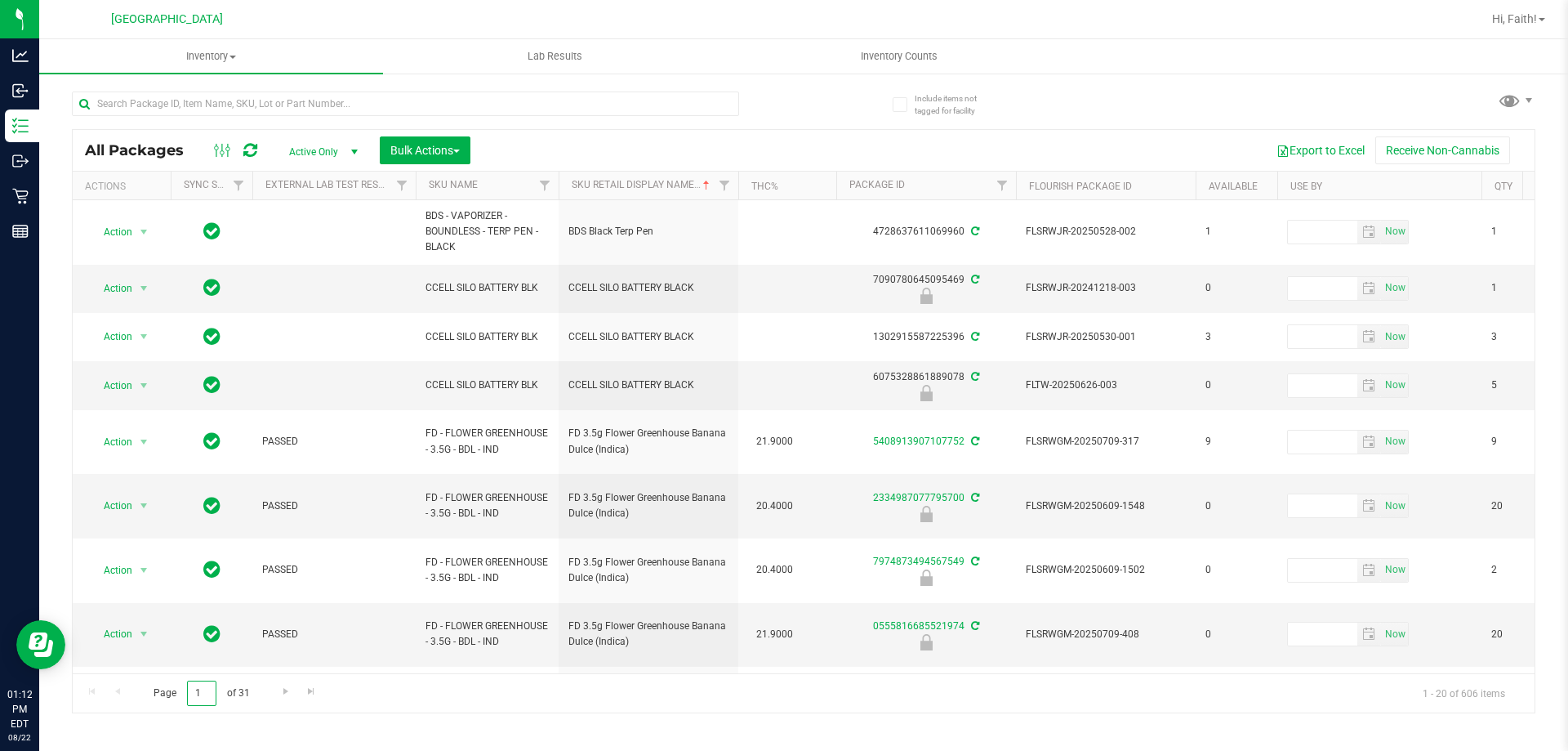
click at [208, 691] on input "1" at bounding box center [201, 693] width 29 height 25
type input "3"
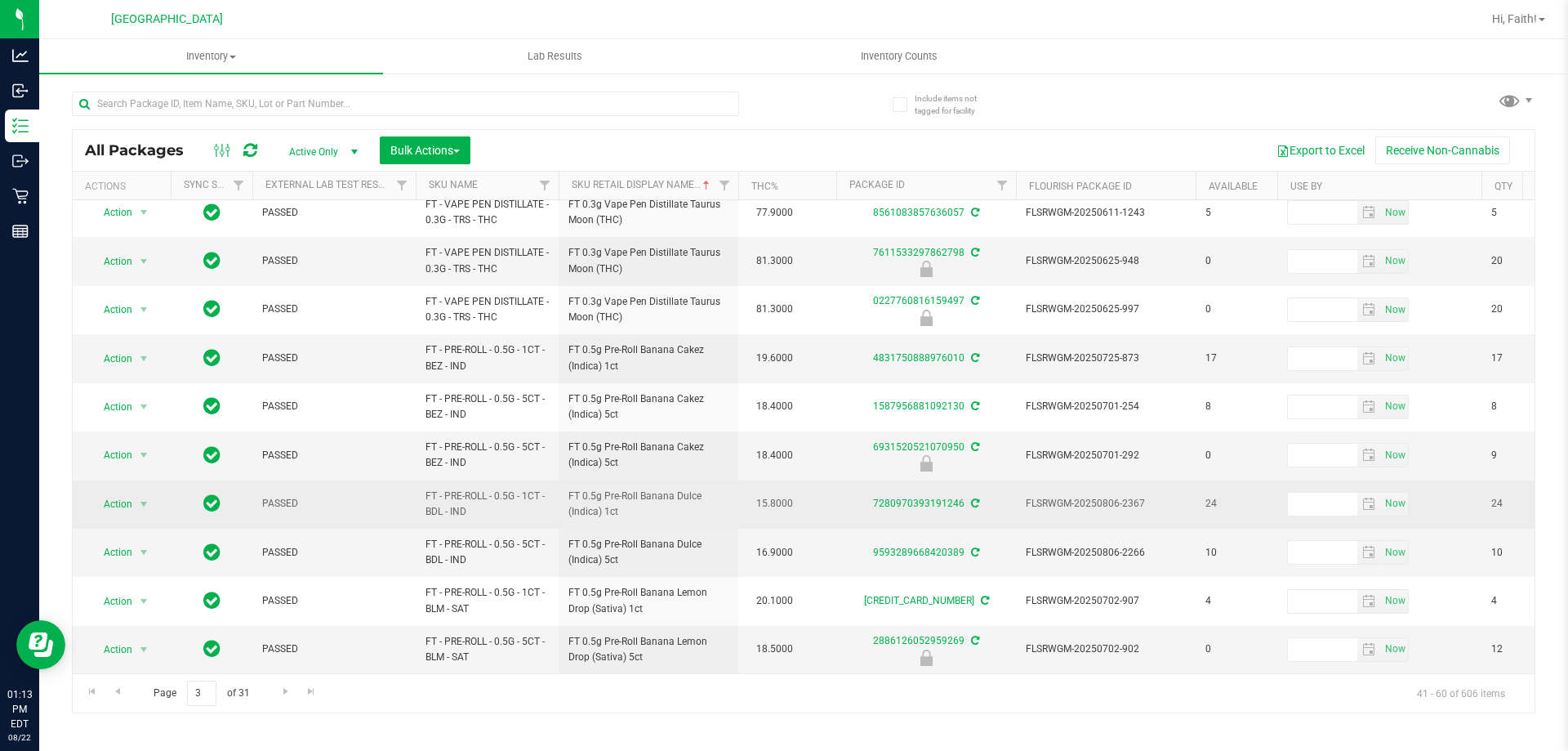
scroll to position [509, 0]
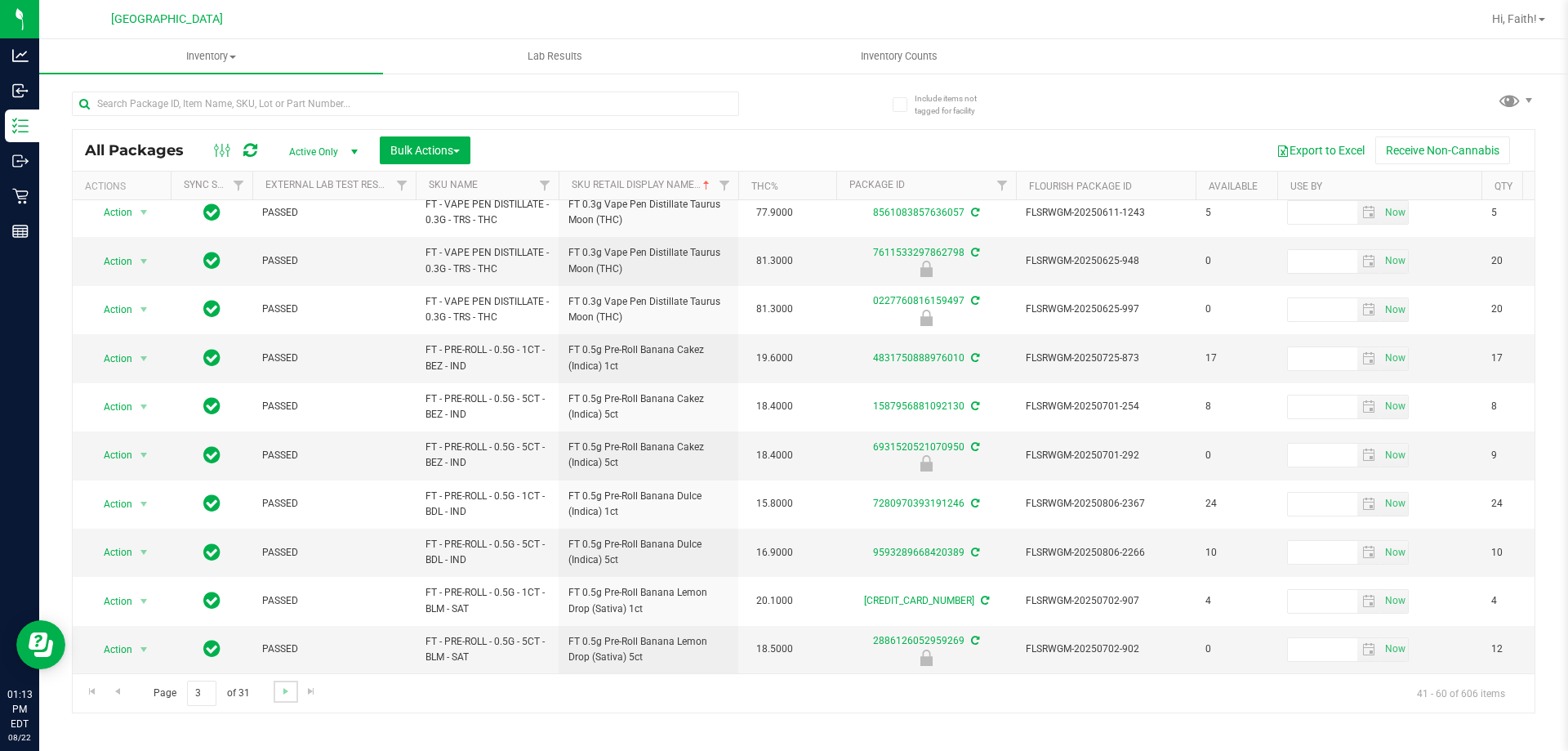
click at [294, 690] on link "Go to the next page" at bounding box center [285, 691] width 23 height 22
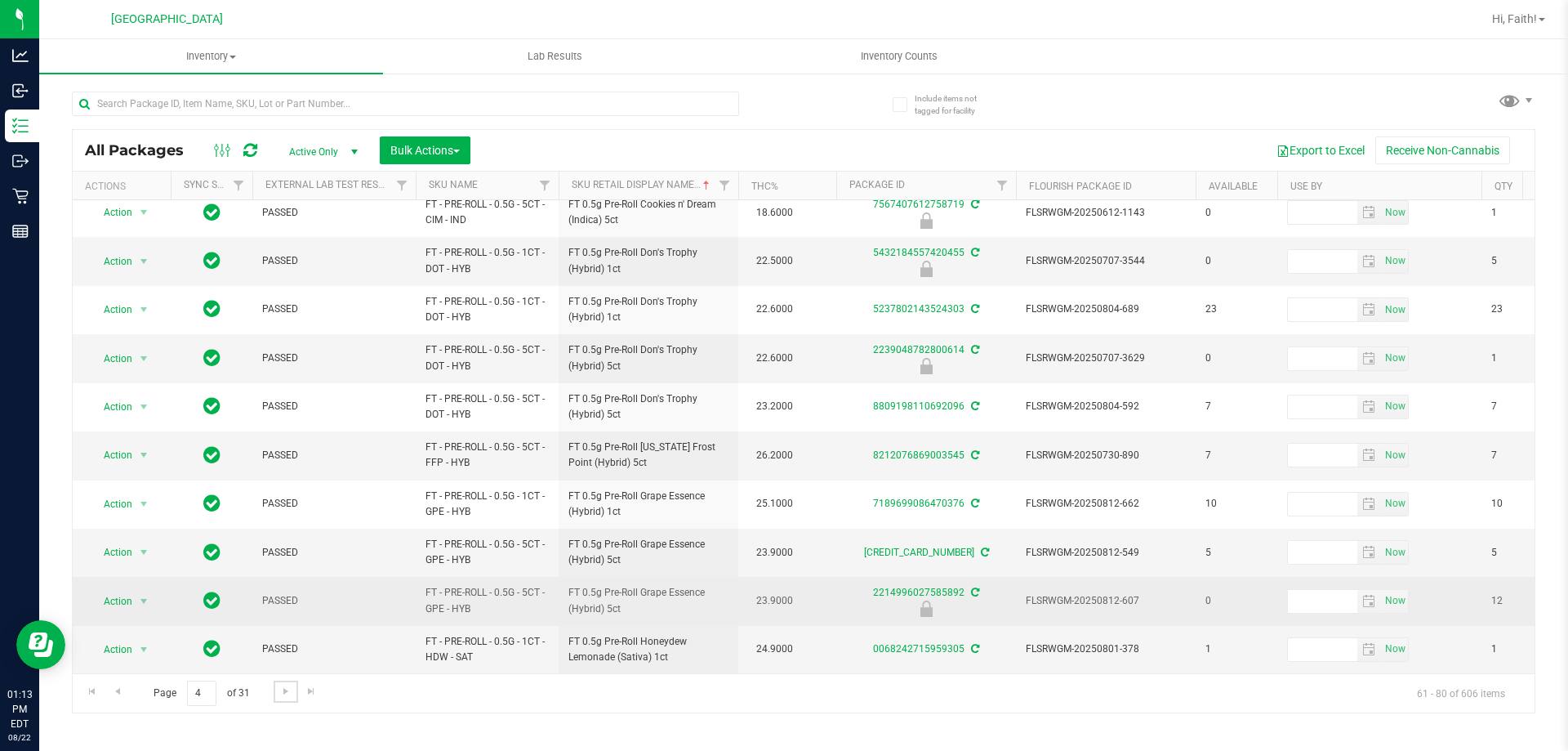
scroll to position [509, 0]
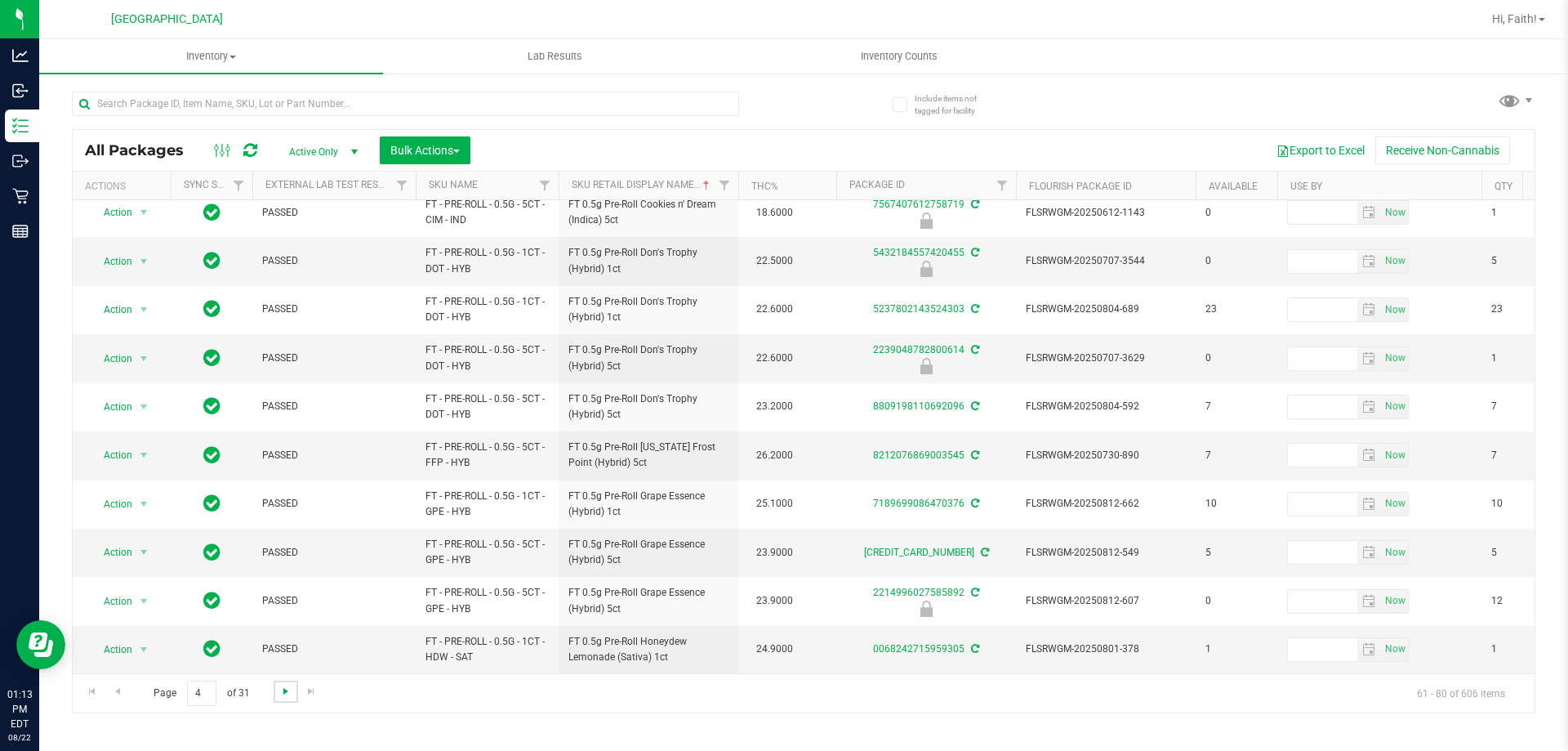
click at [280, 694] on span "Go to the next page" at bounding box center [286, 691] width 13 height 13
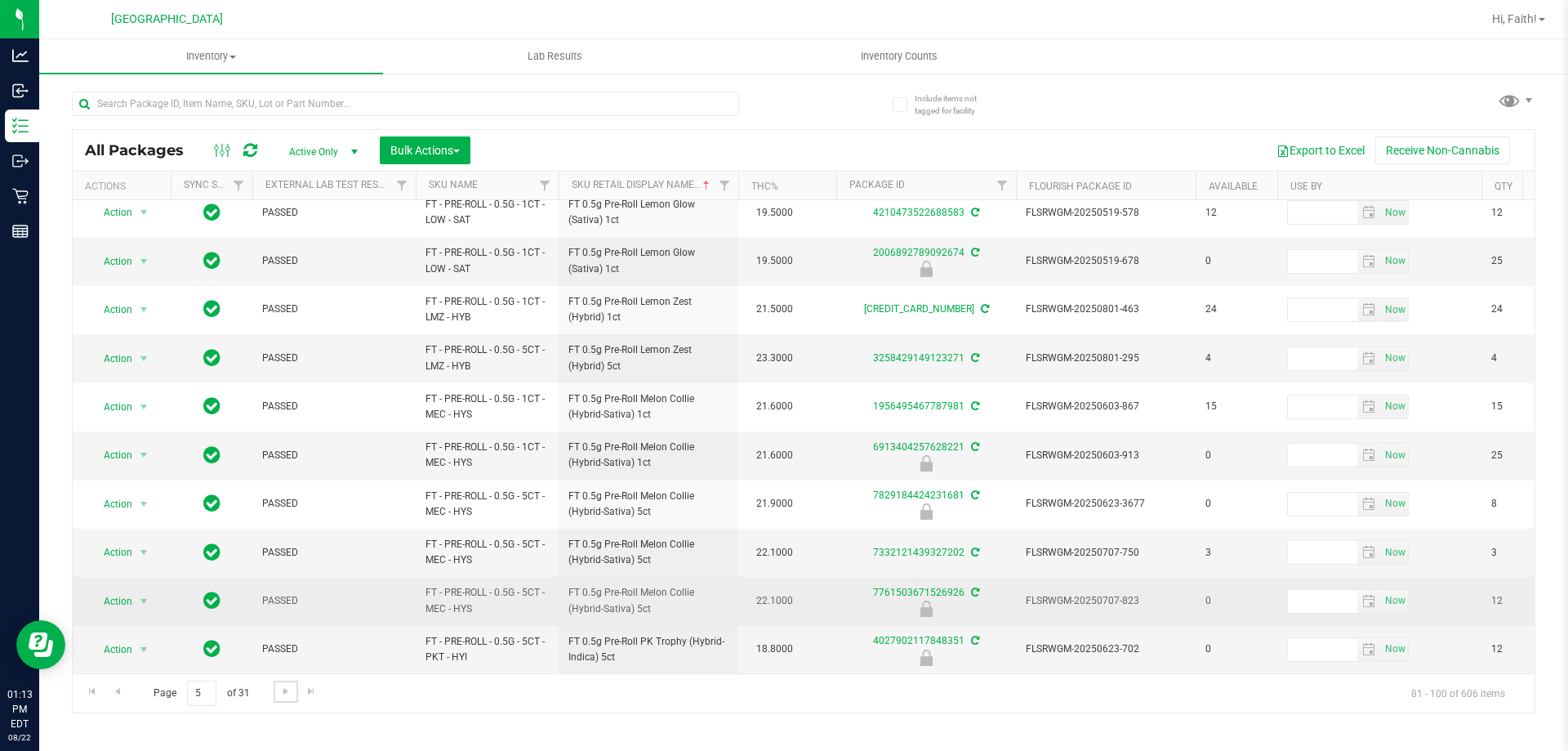
scroll to position [509, 0]
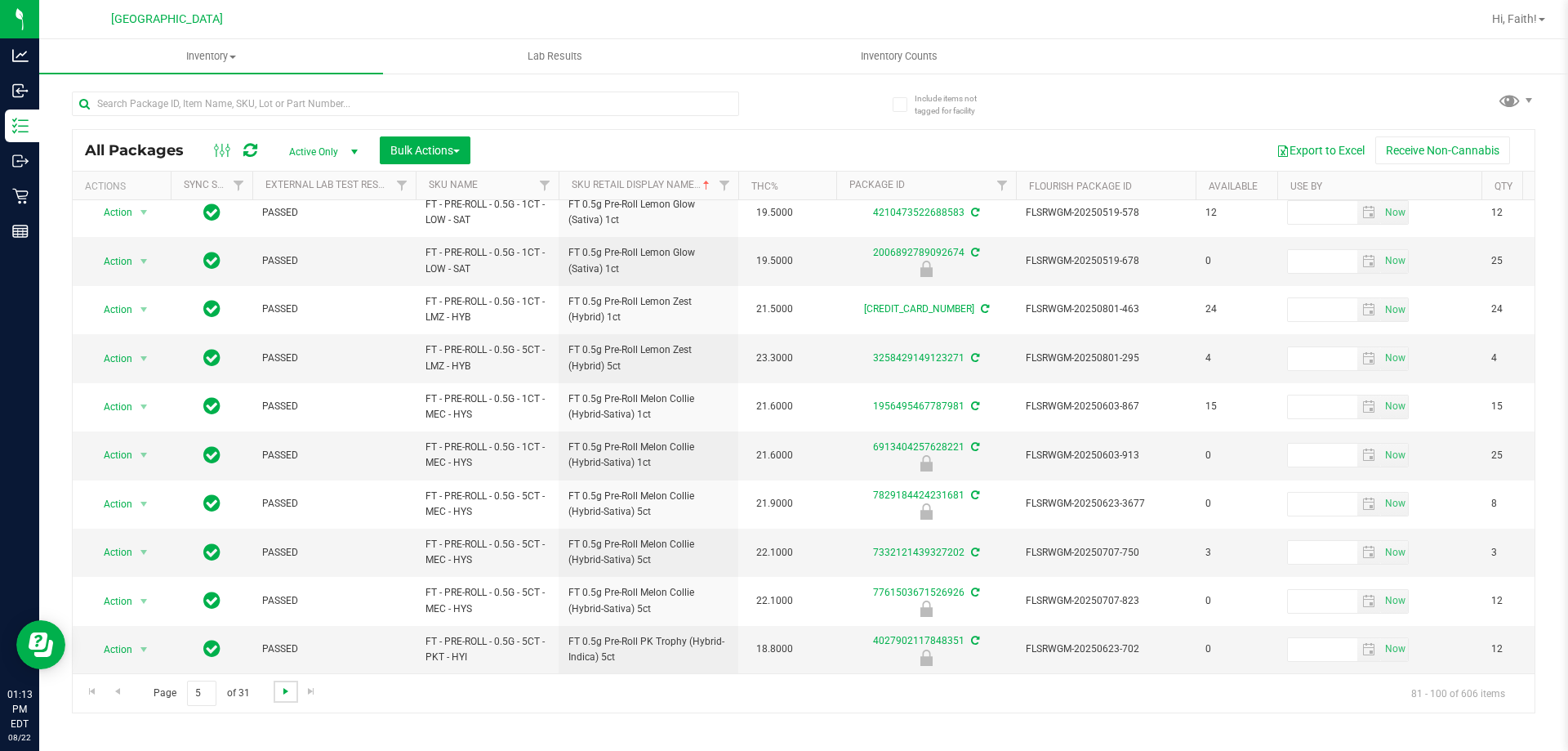
click at [279, 687] on span "Go to the next page" at bounding box center [286, 691] width 13 height 13
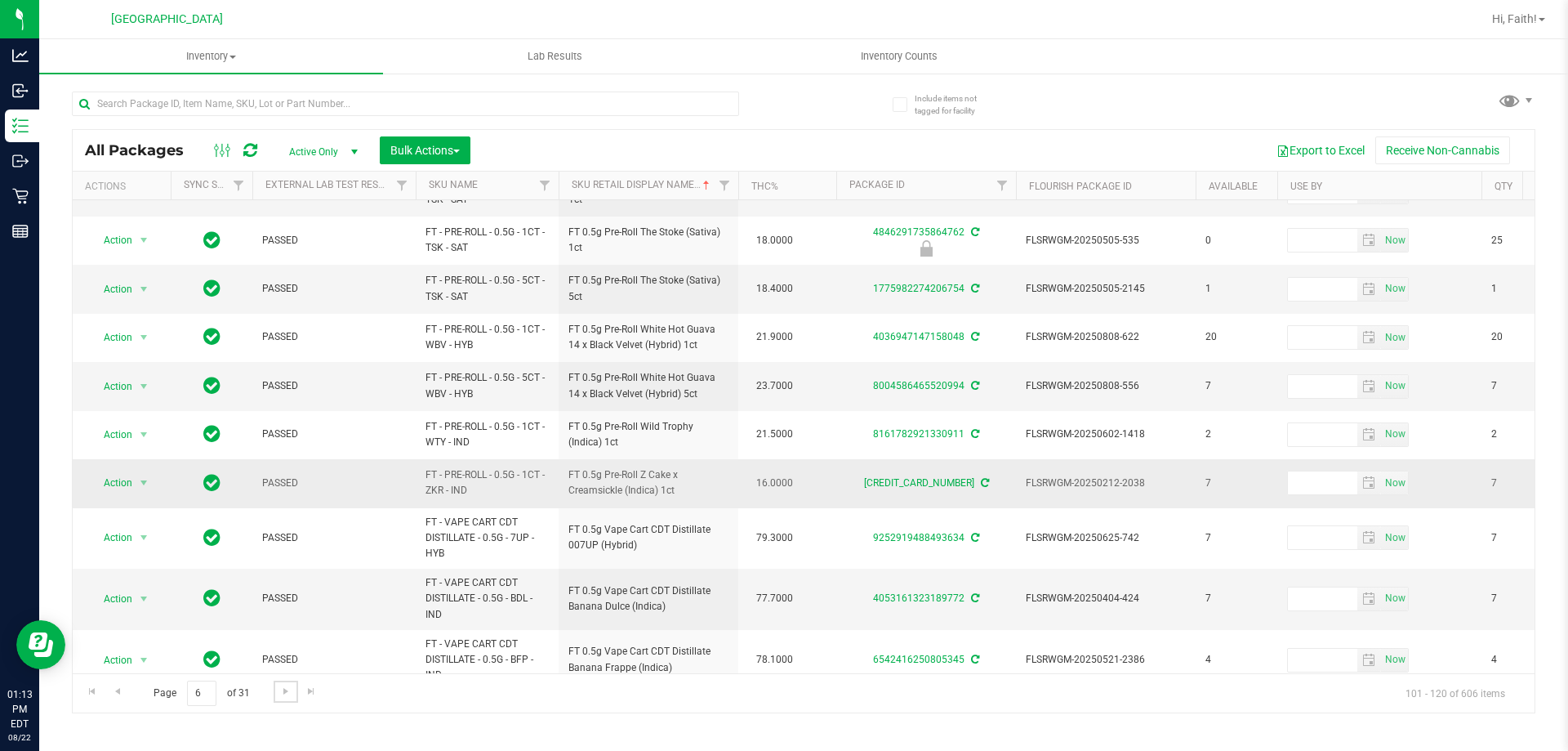
scroll to position [559, 0]
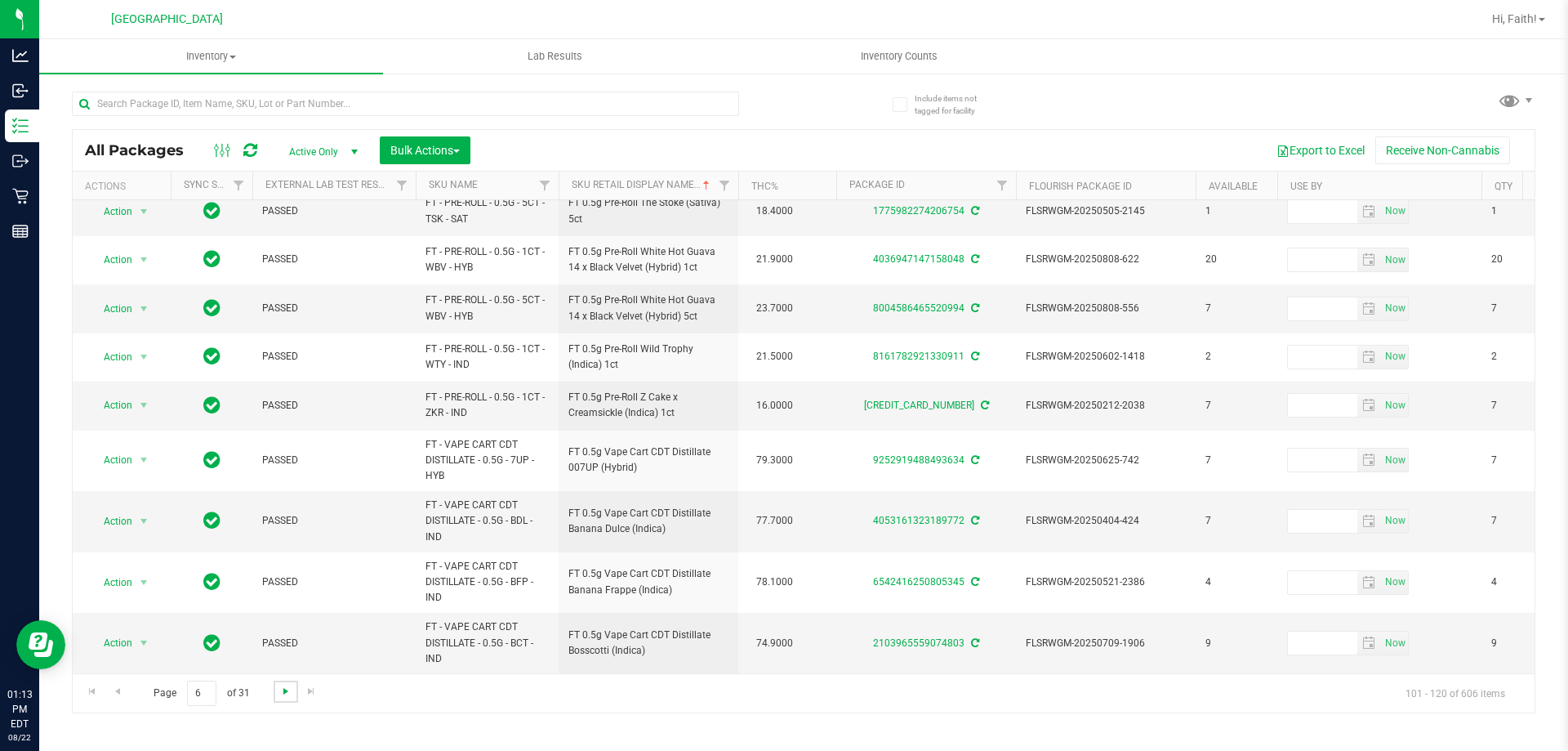
click at [291, 690] on span "Go to the next page" at bounding box center [286, 691] width 13 height 13
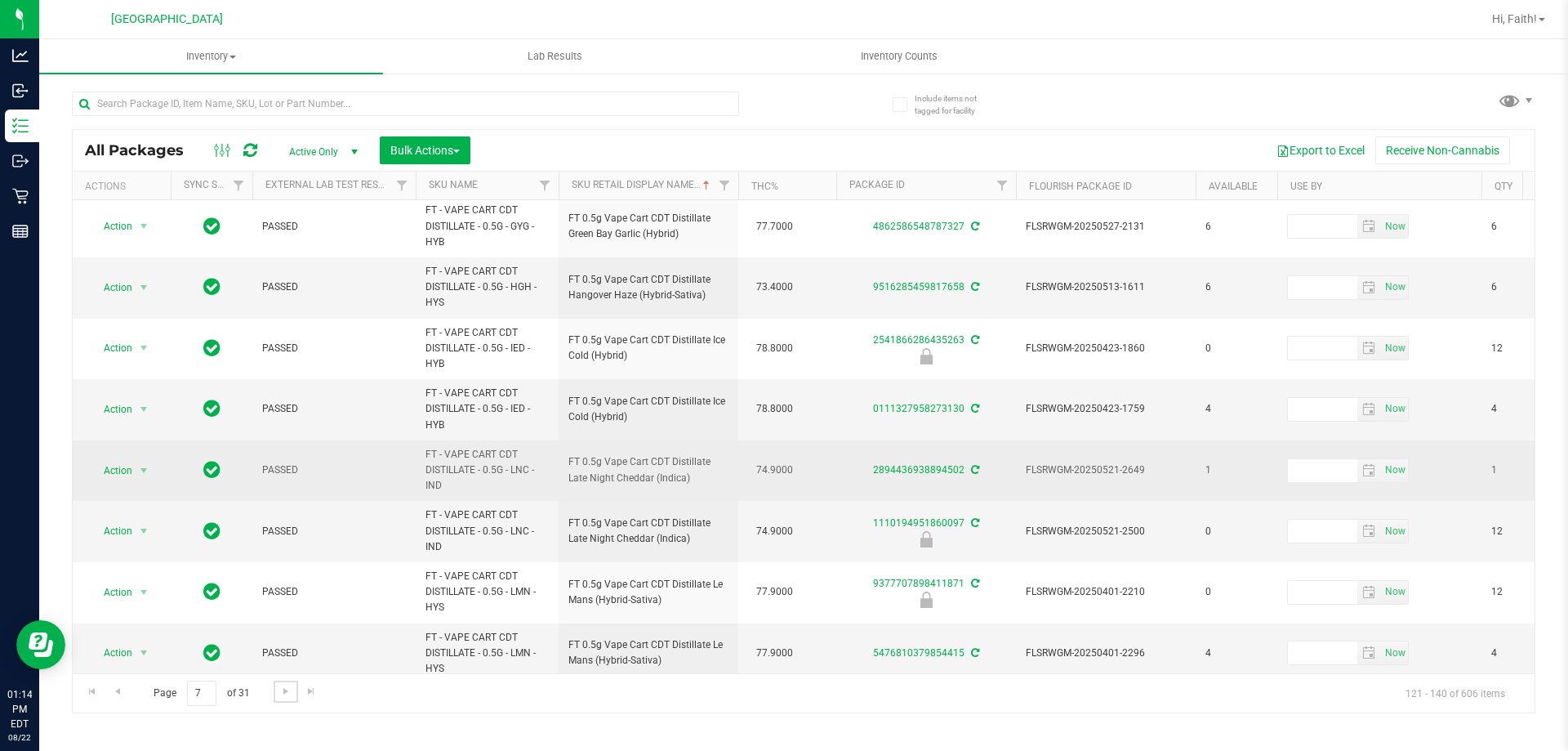
scroll to position [758, 0]
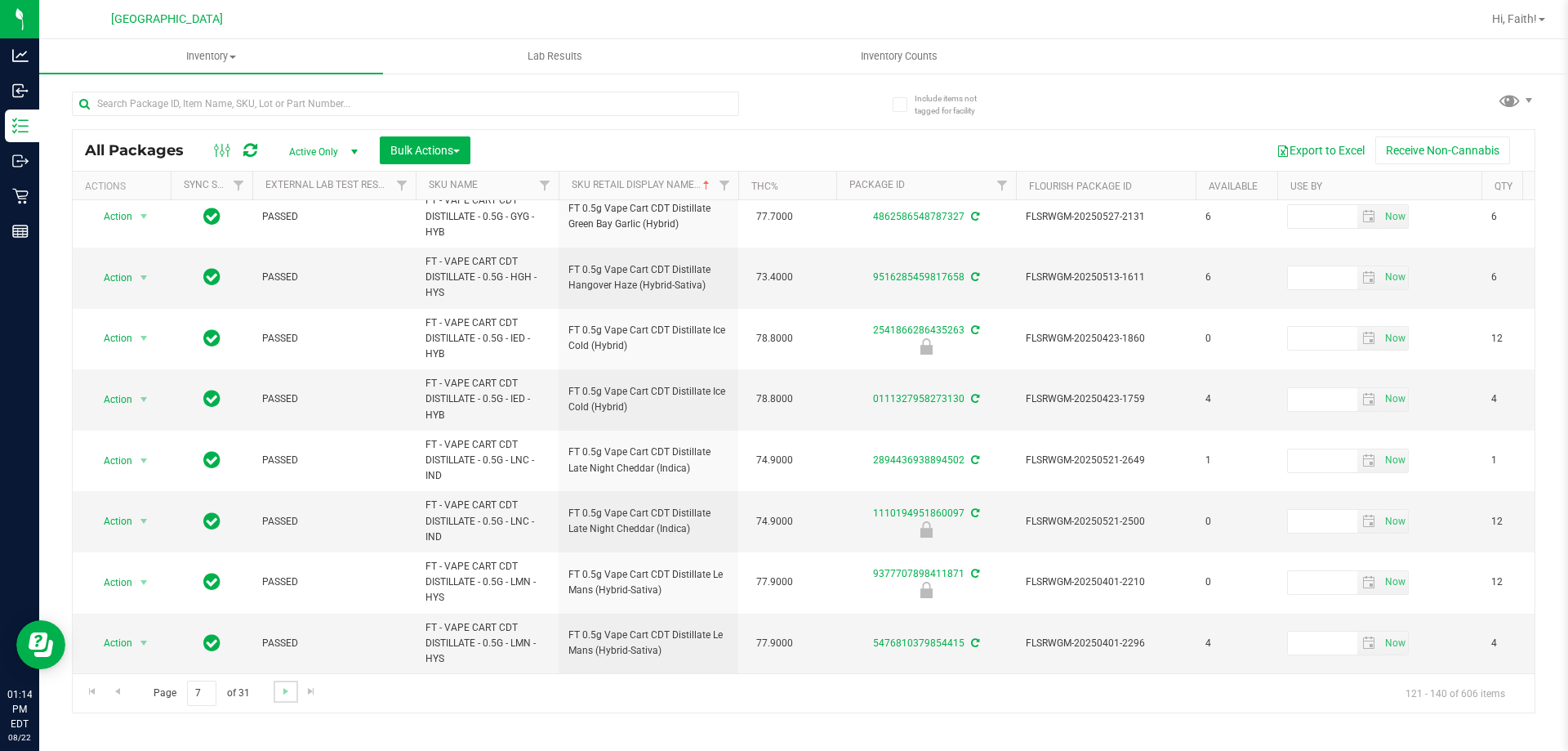
click at [280, 698] on link "Go to the next page" at bounding box center [285, 691] width 23 height 22
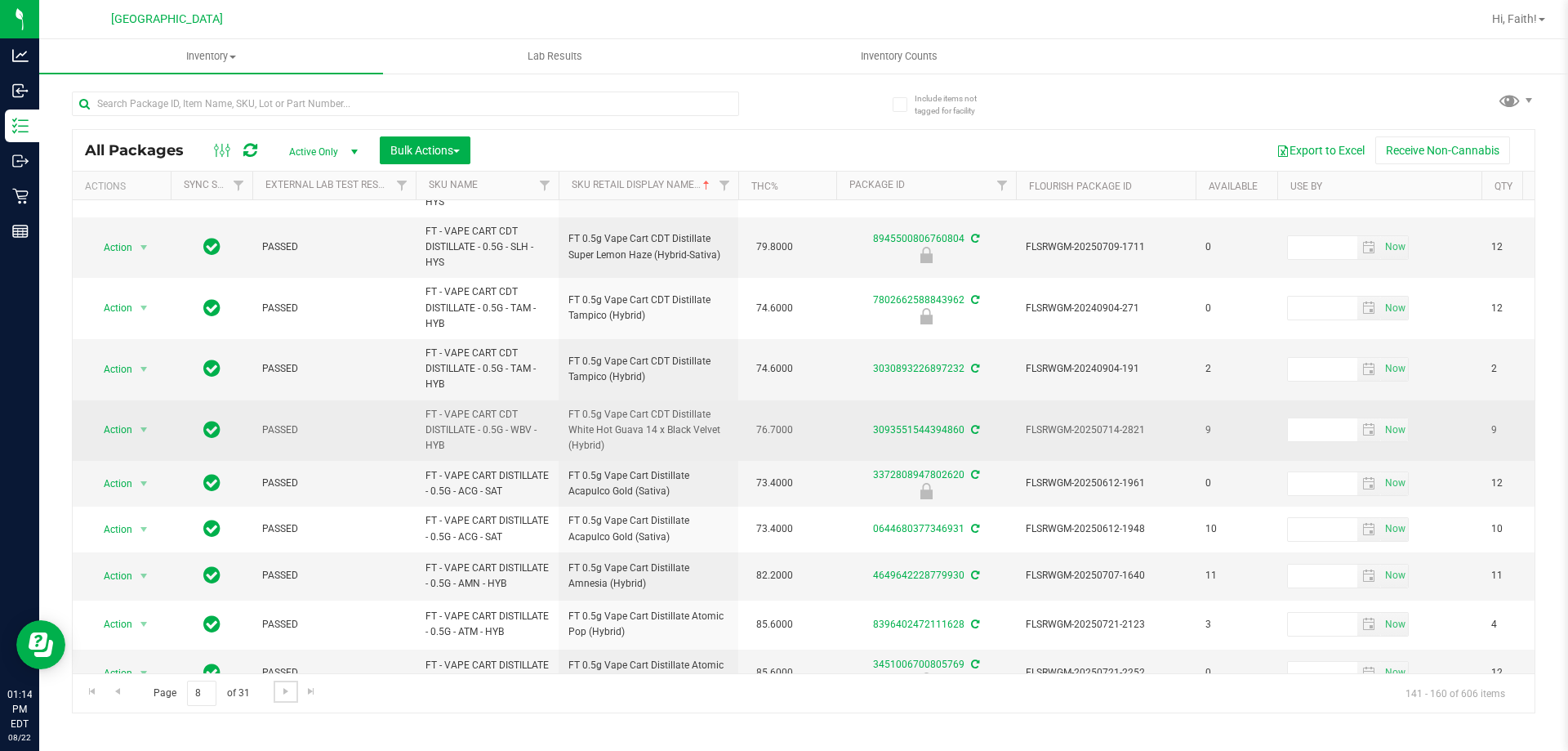
scroll to position [689, 0]
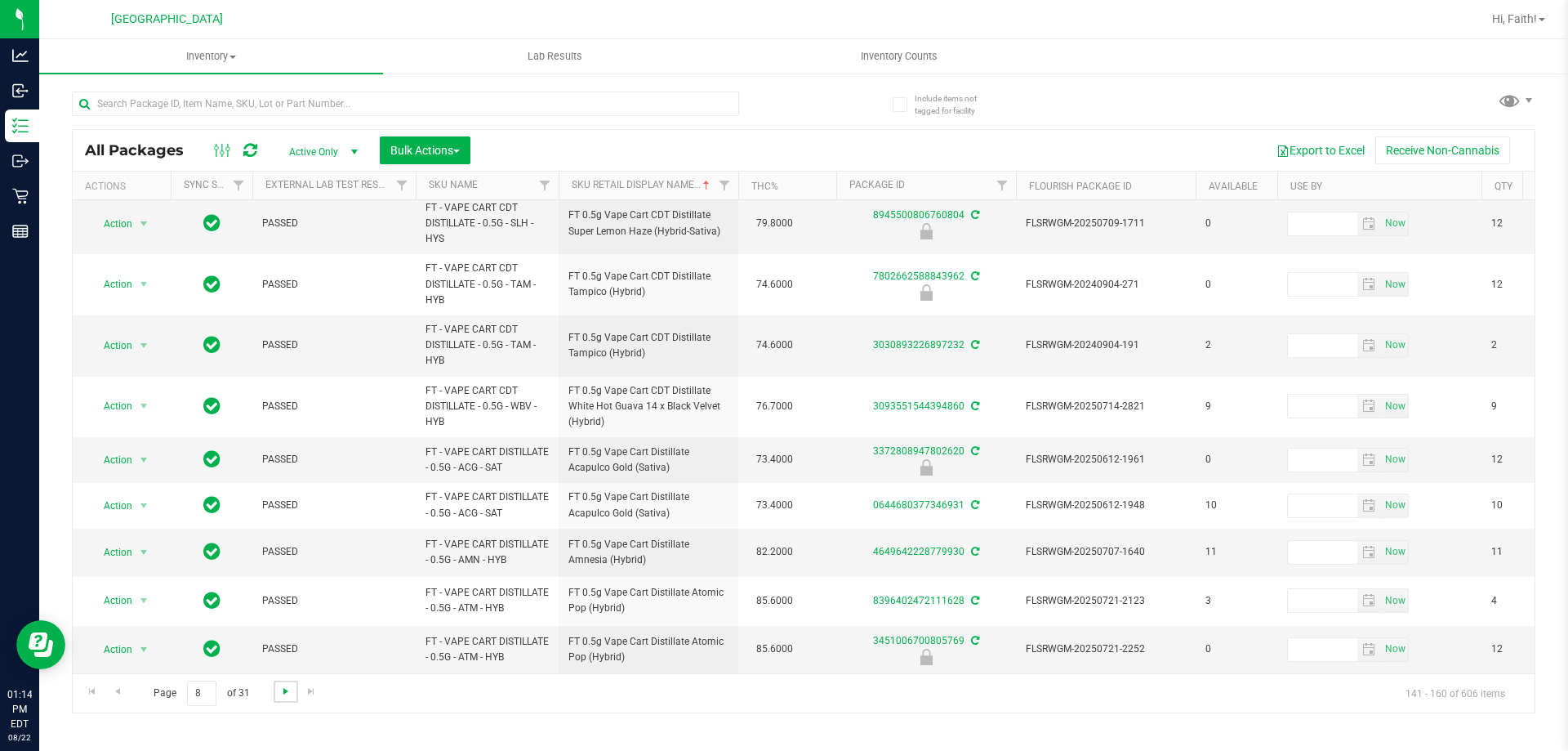
click at [281, 691] on span "Go to the next page" at bounding box center [286, 691] width 13 height 13
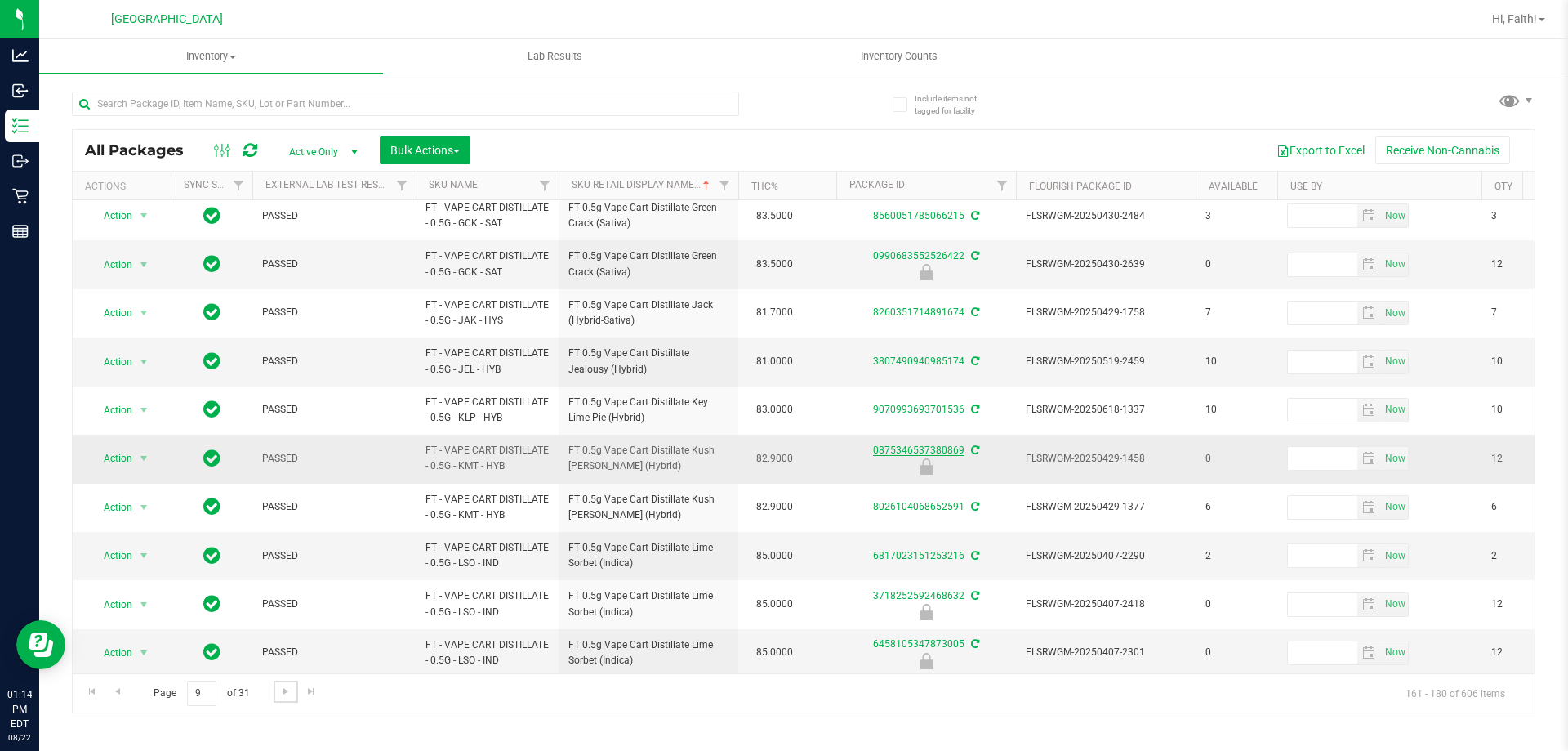
scroll to position [509, 0]
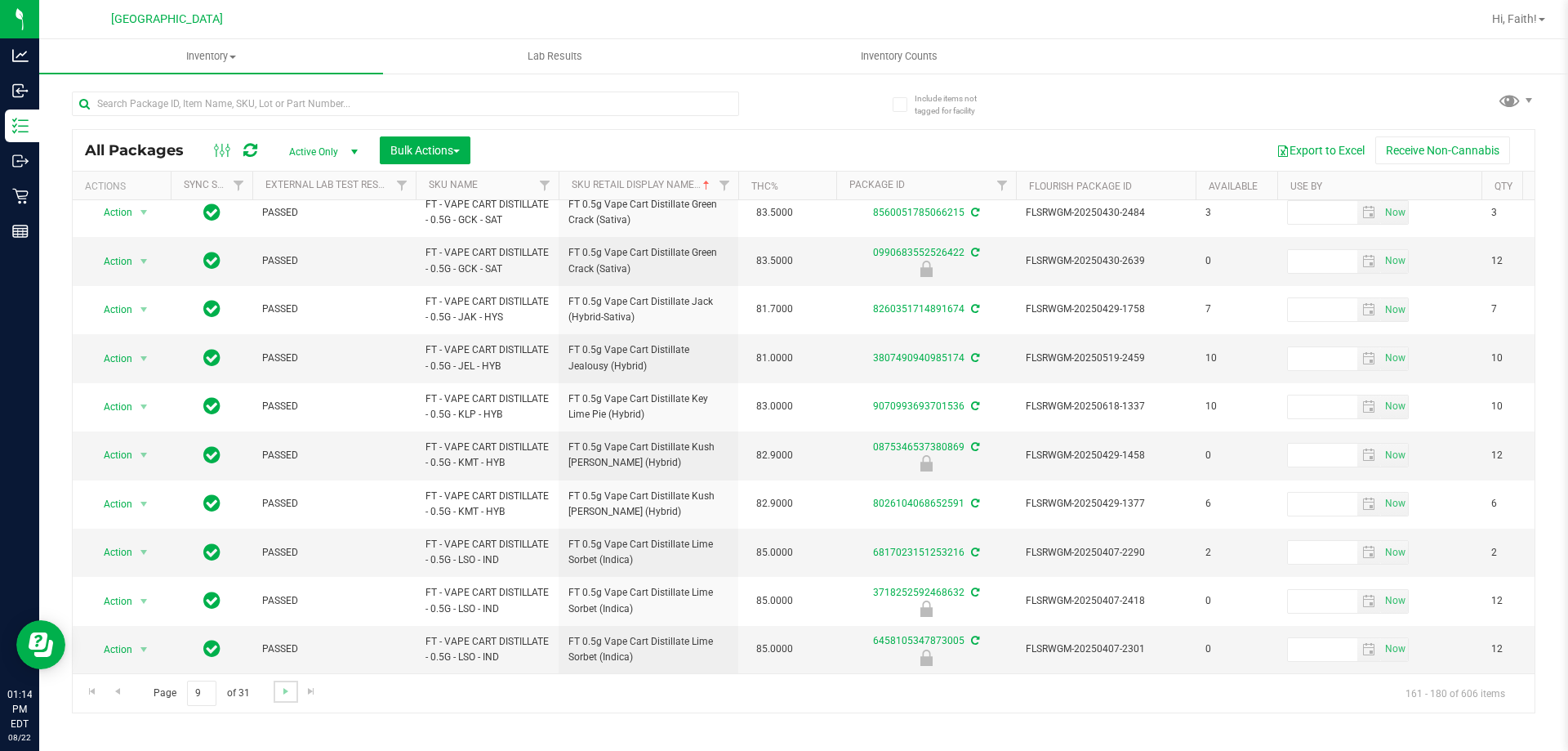
click at [281, 683] on link "Go to the next page" at bounding box center [285, 691] width 23 height 22
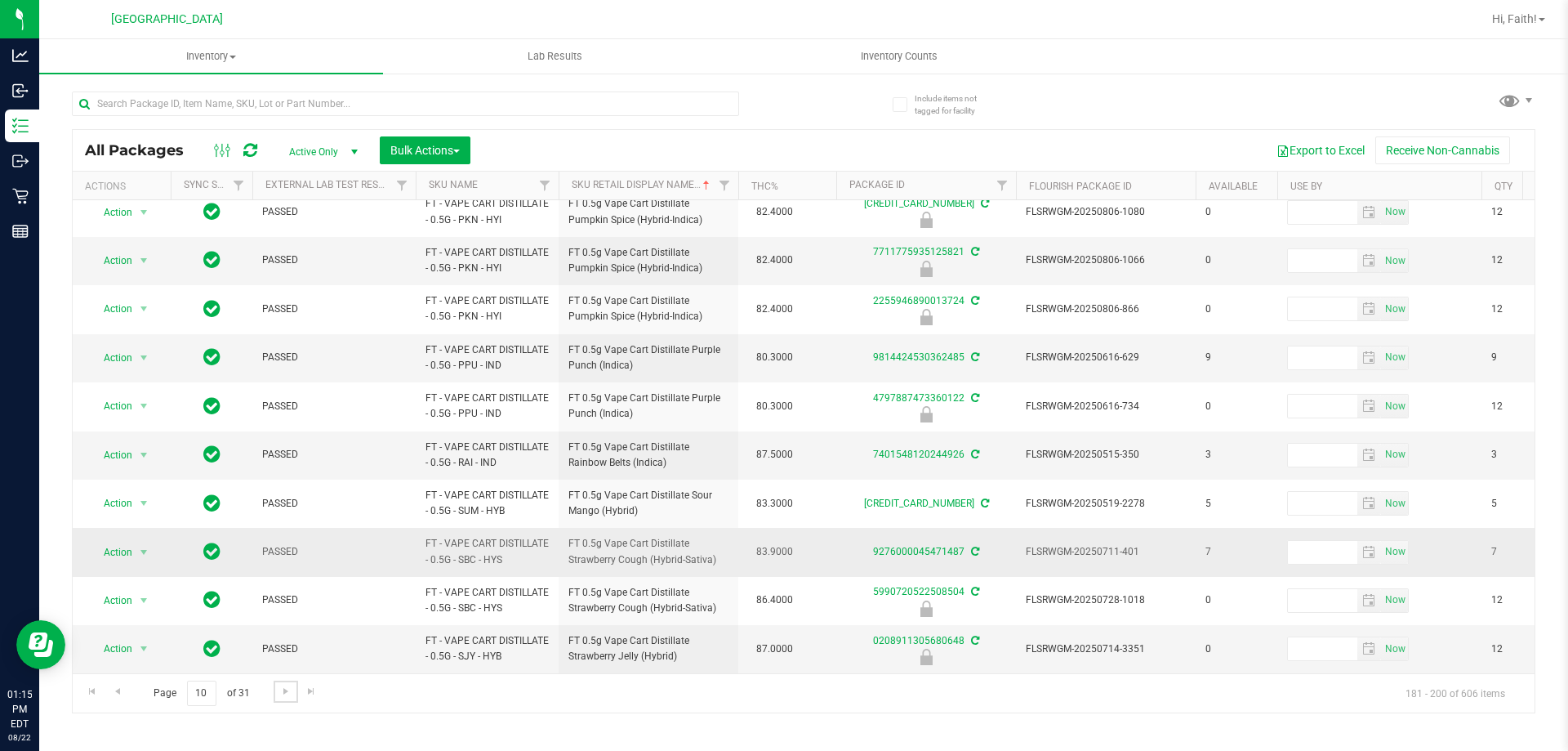
scroll to position [495, 0]
click at [282, 688] on span "Go to the next page" at bounding box center [286, 691] width 13 height 13
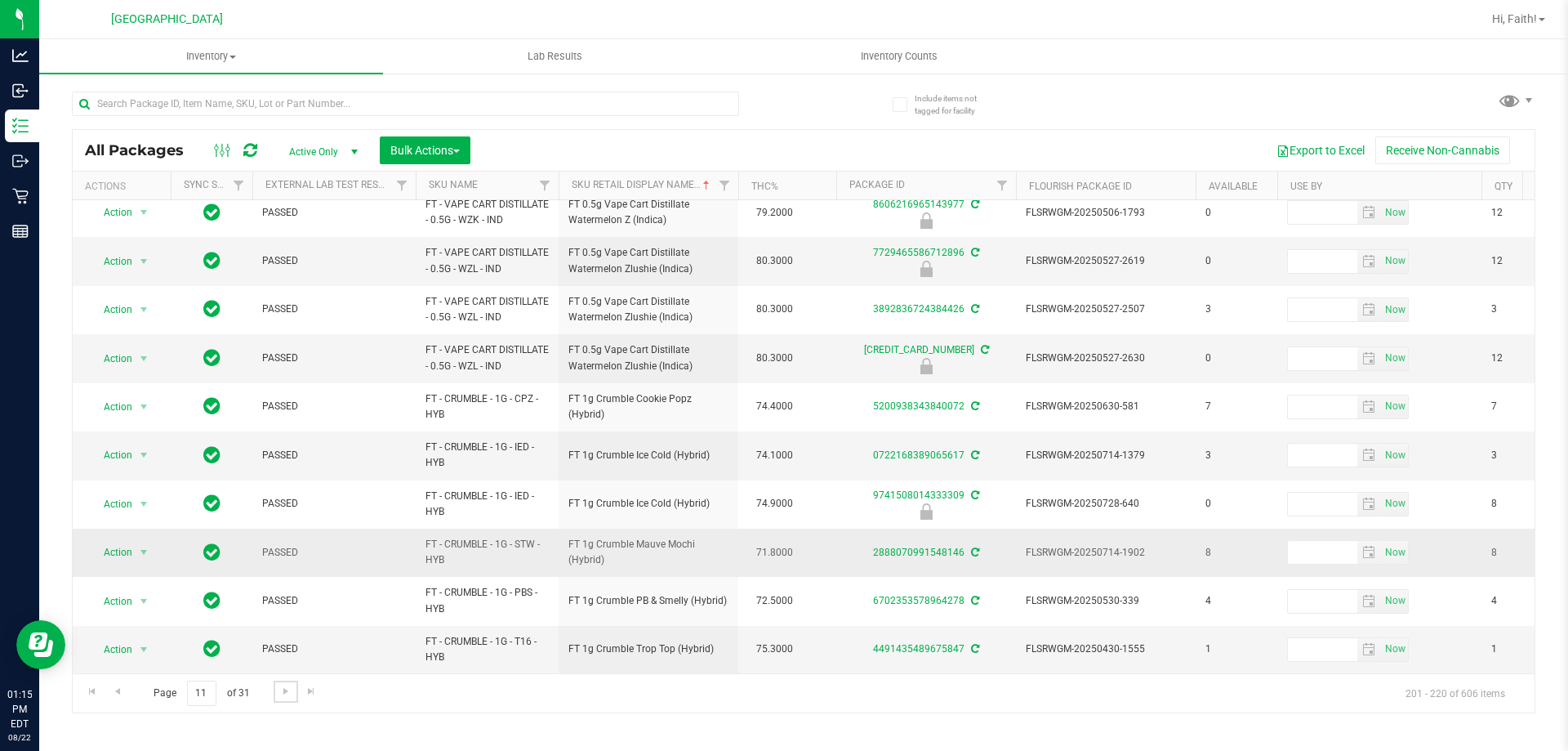
scroll to position [556, 0]
click at [294, 692] on link "Go to the next page" at bounding box center [285, 691] width 23 height 22
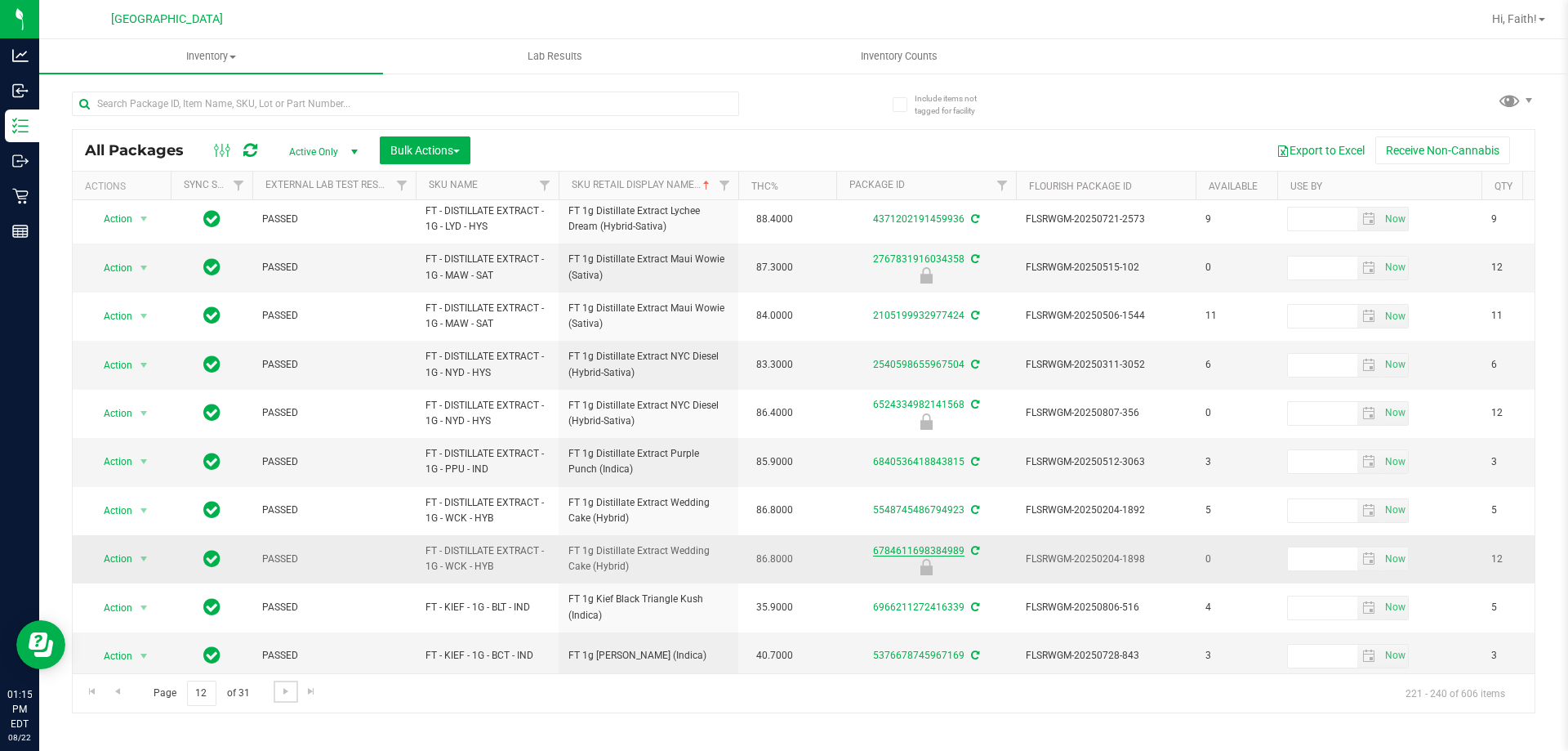
scroll to position [509, 0]
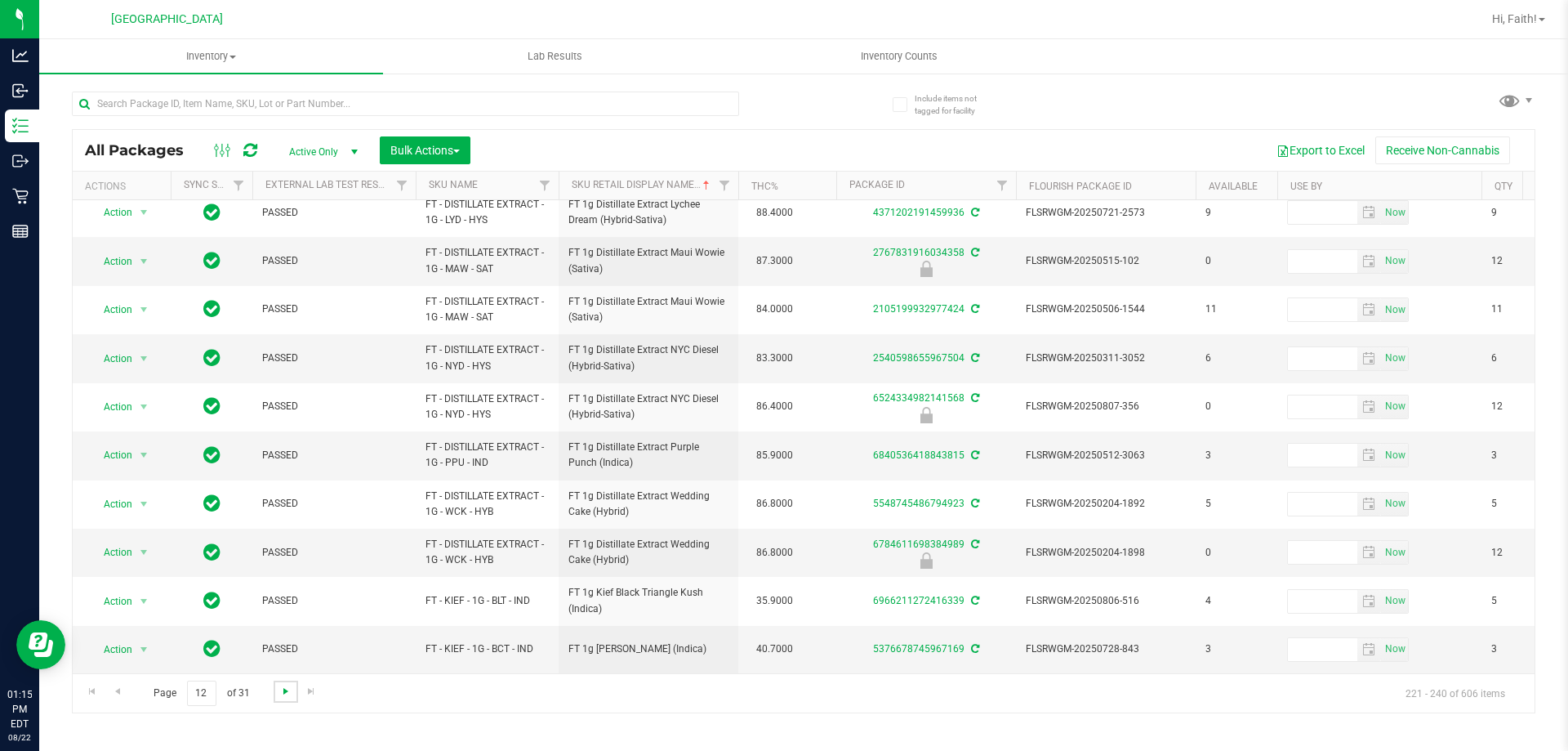
click at [288, 693] on span "Go to the next page" at bounding box center [286, 691] width 13 height 13
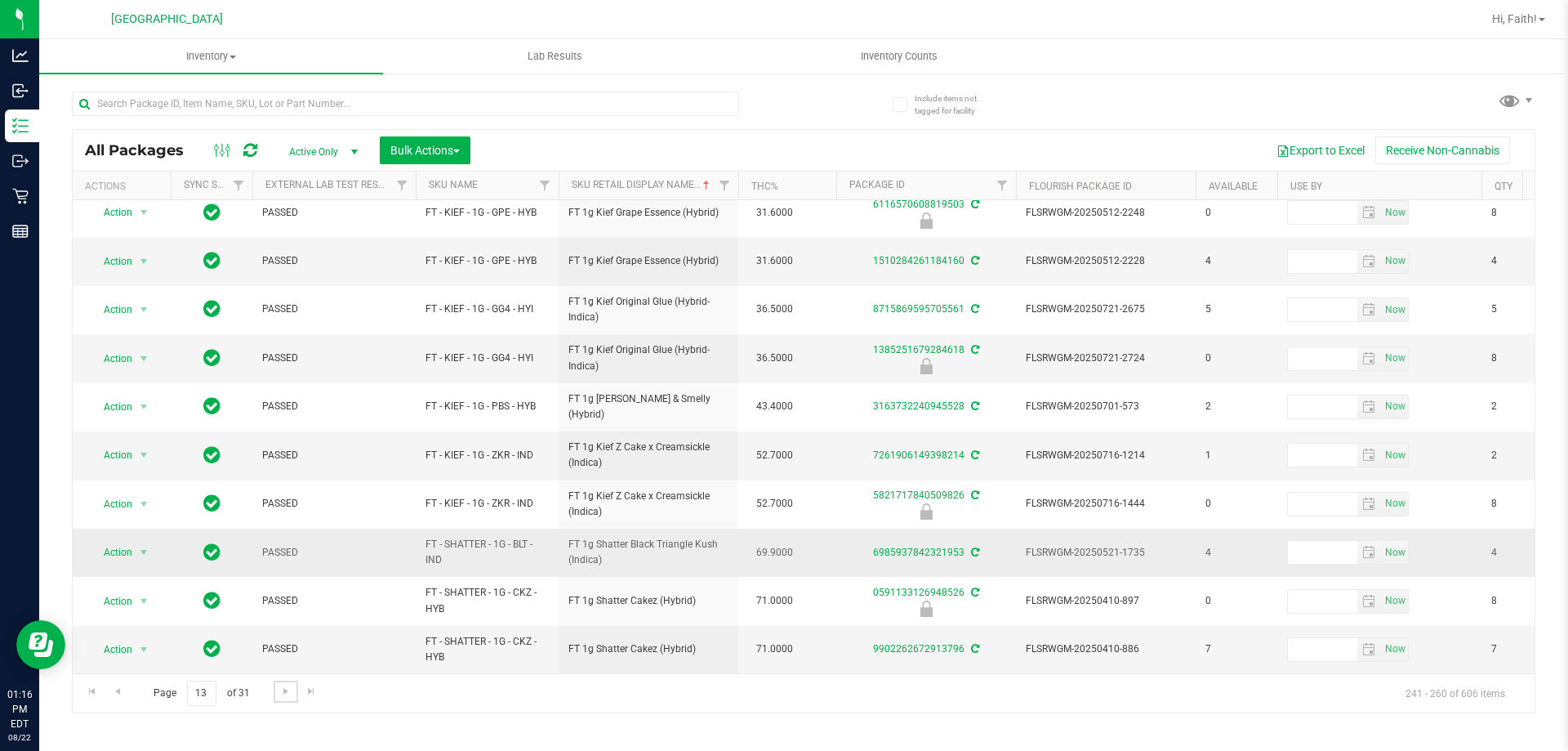
scroll to position [509, 0]
click at [284, 700] on link "Go to the next page" at bounding box center [285, 691] width 23 height 22
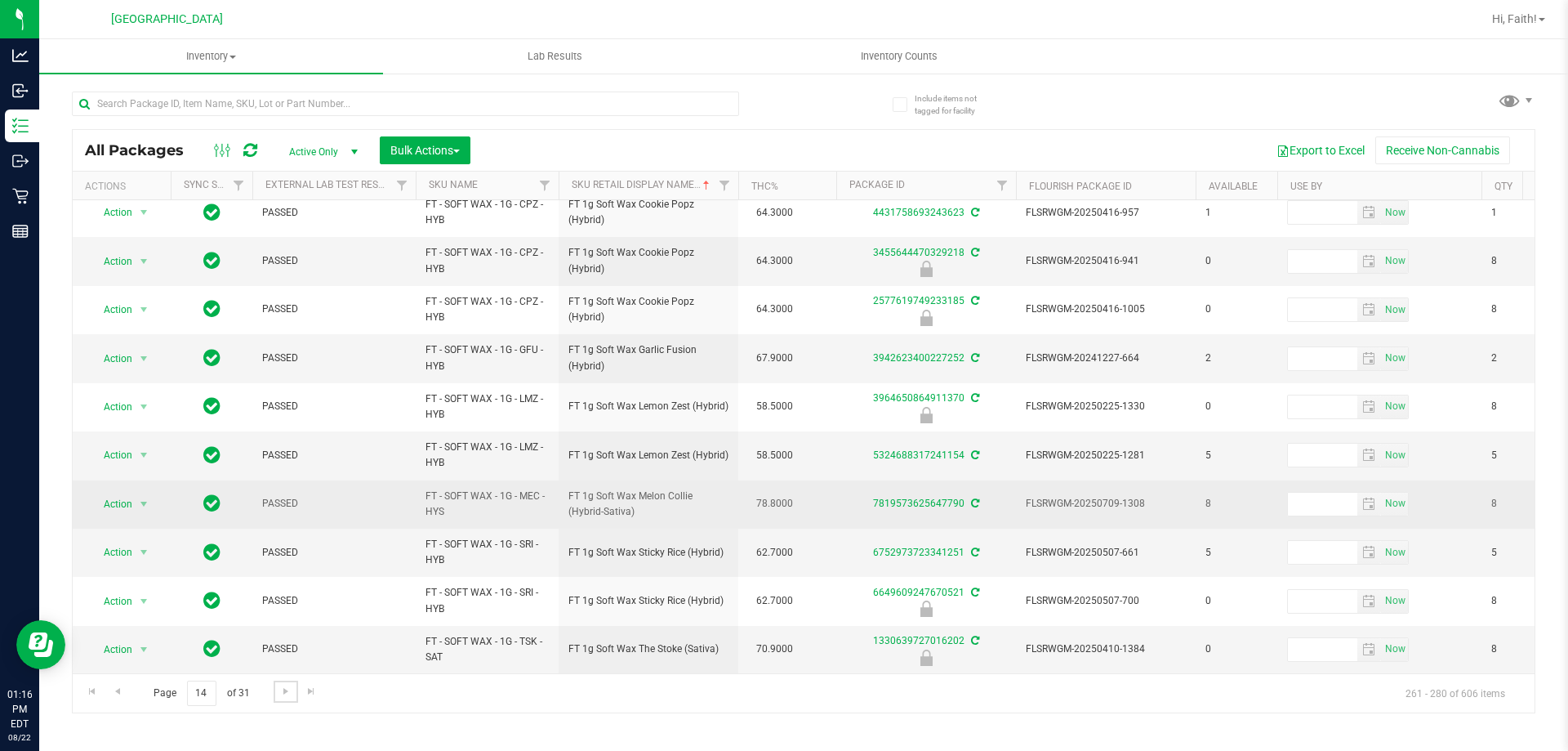
scroll to position [509, 0]
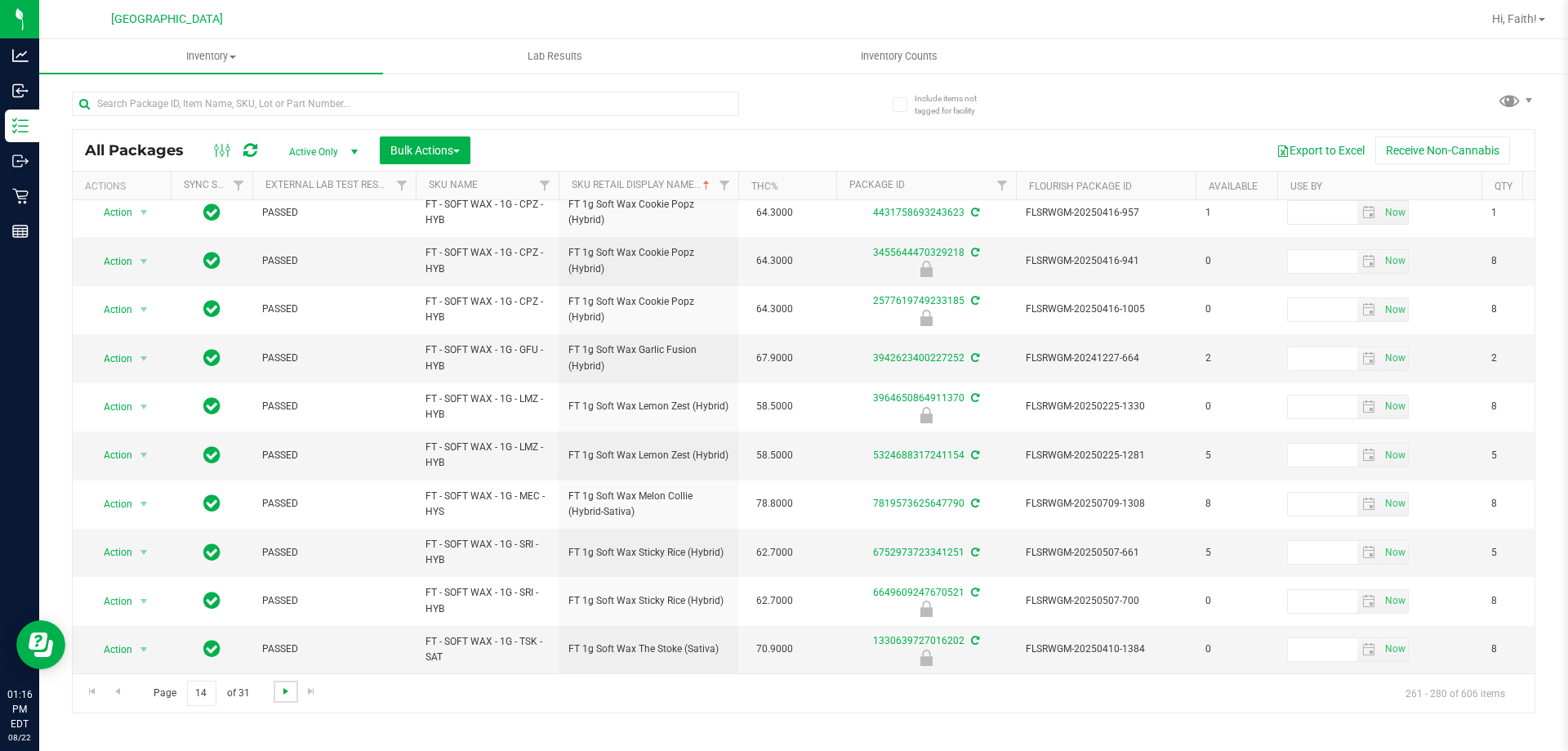
click at [284, 689] on span "Go to the next page" at bounding box center [286, 691] width 13 height 13
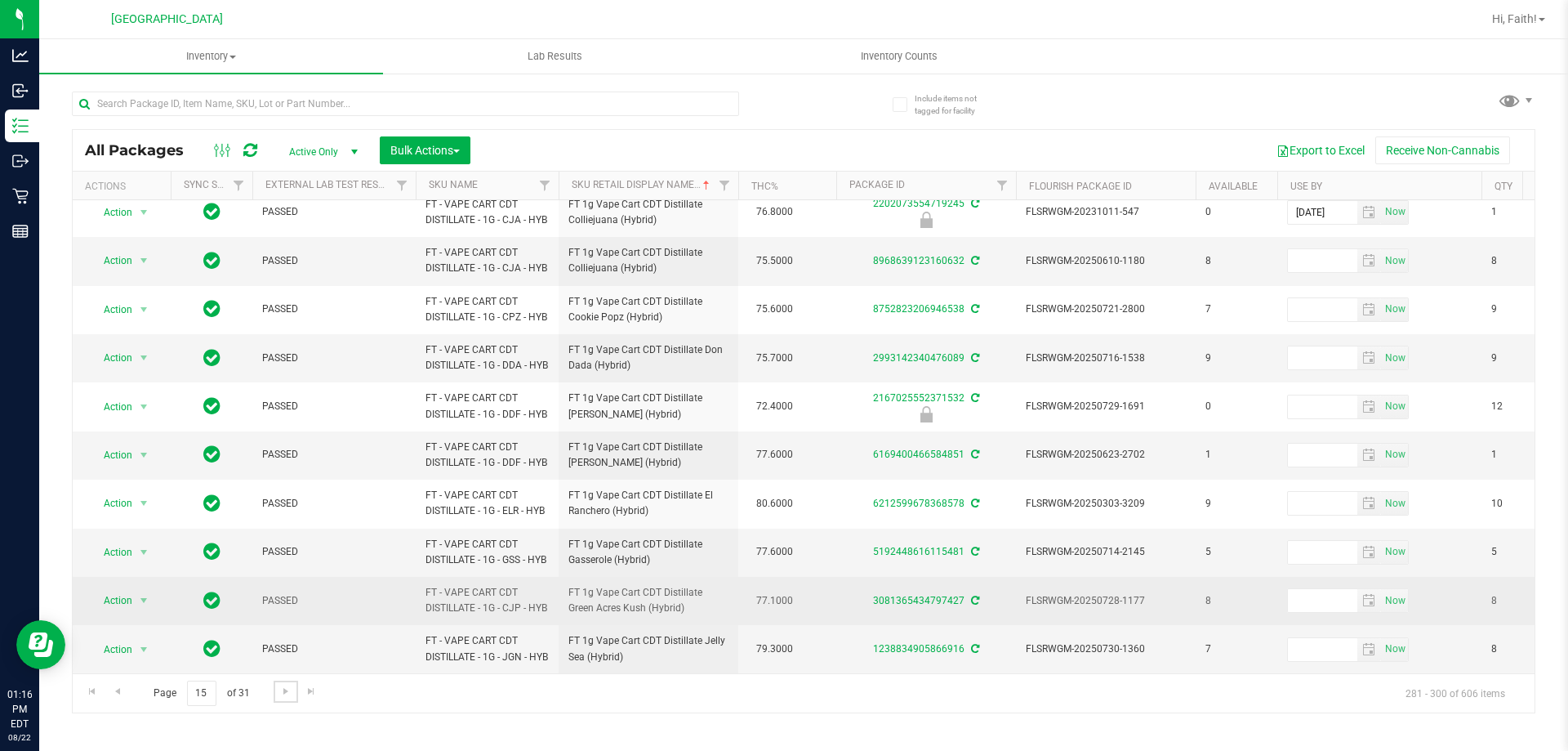
scroll to position [621, 0]
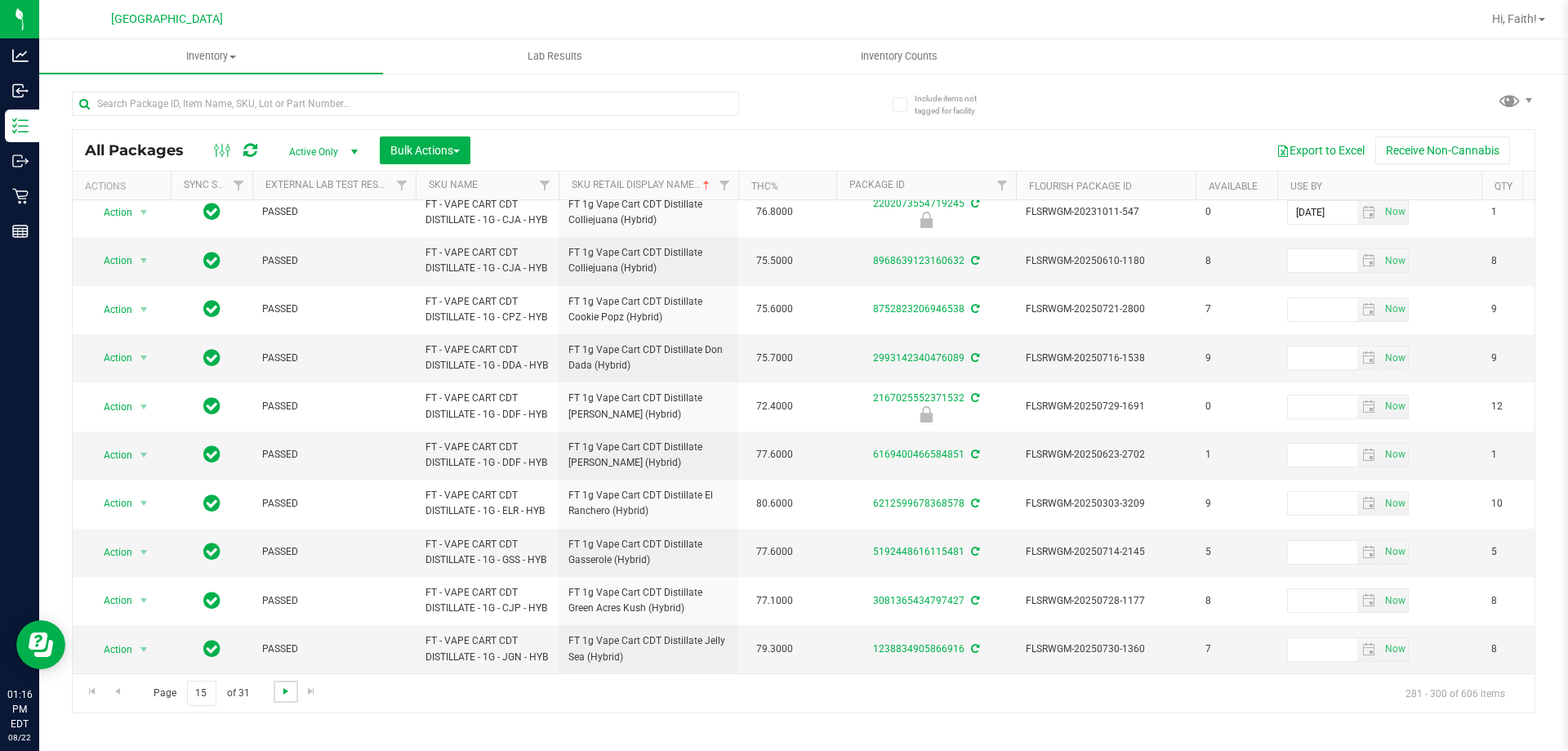
click at [279, 689] on span "Go to the next page" at bounding box center [286, 691] width 13 height 13
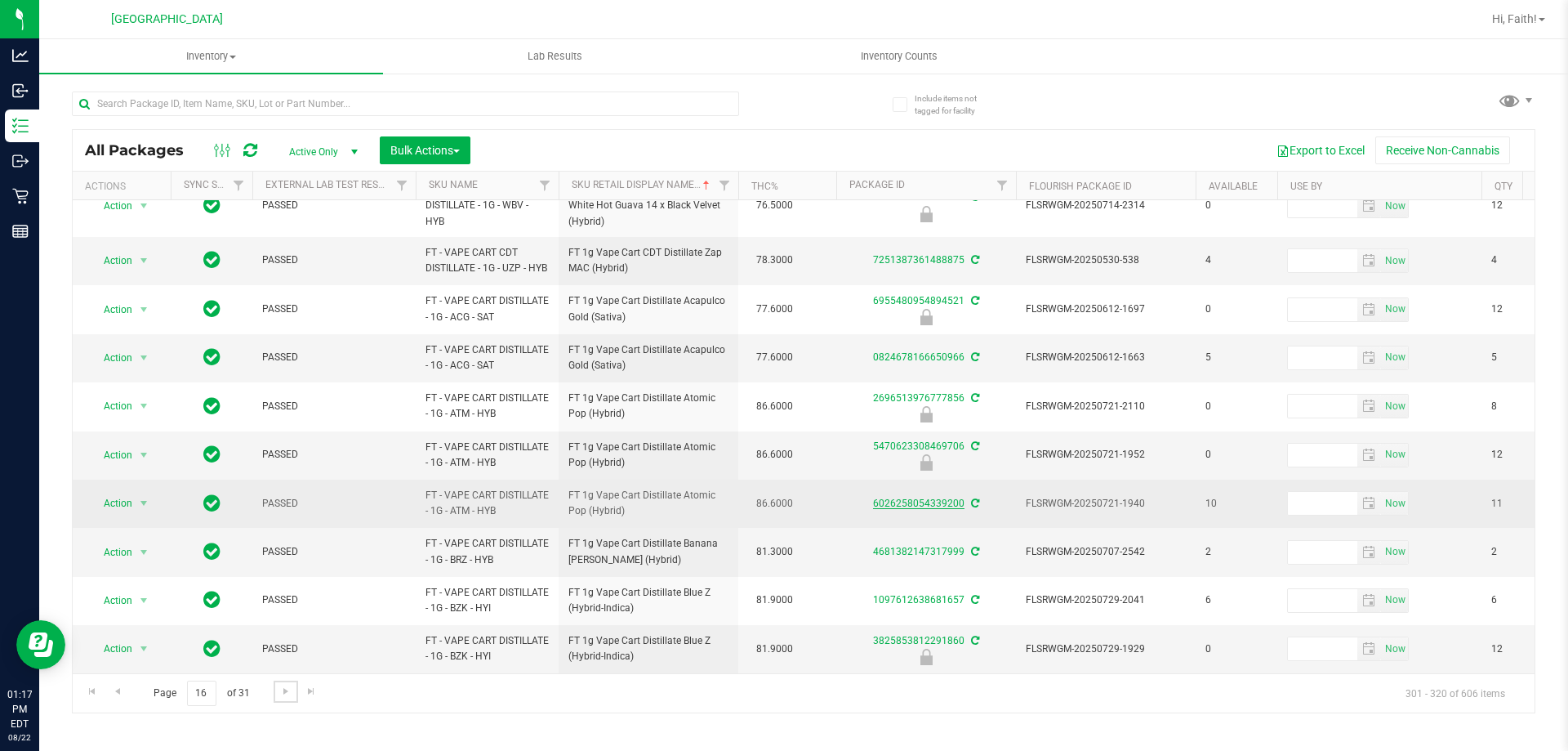
scroll to position [609, 0]
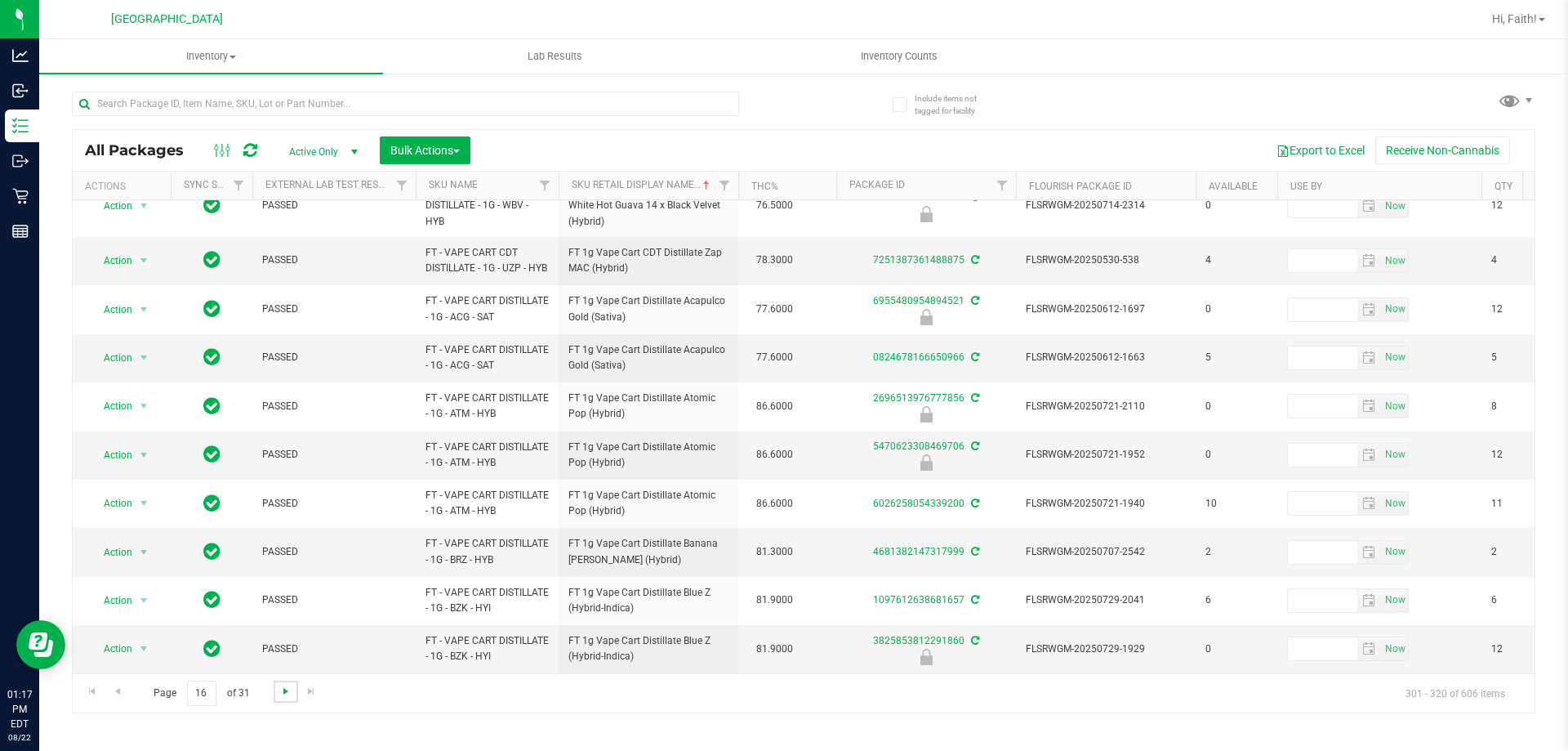
click at [279, 689] on span "Go to the next page" at bounding box center [286, 691] width 13 height 13
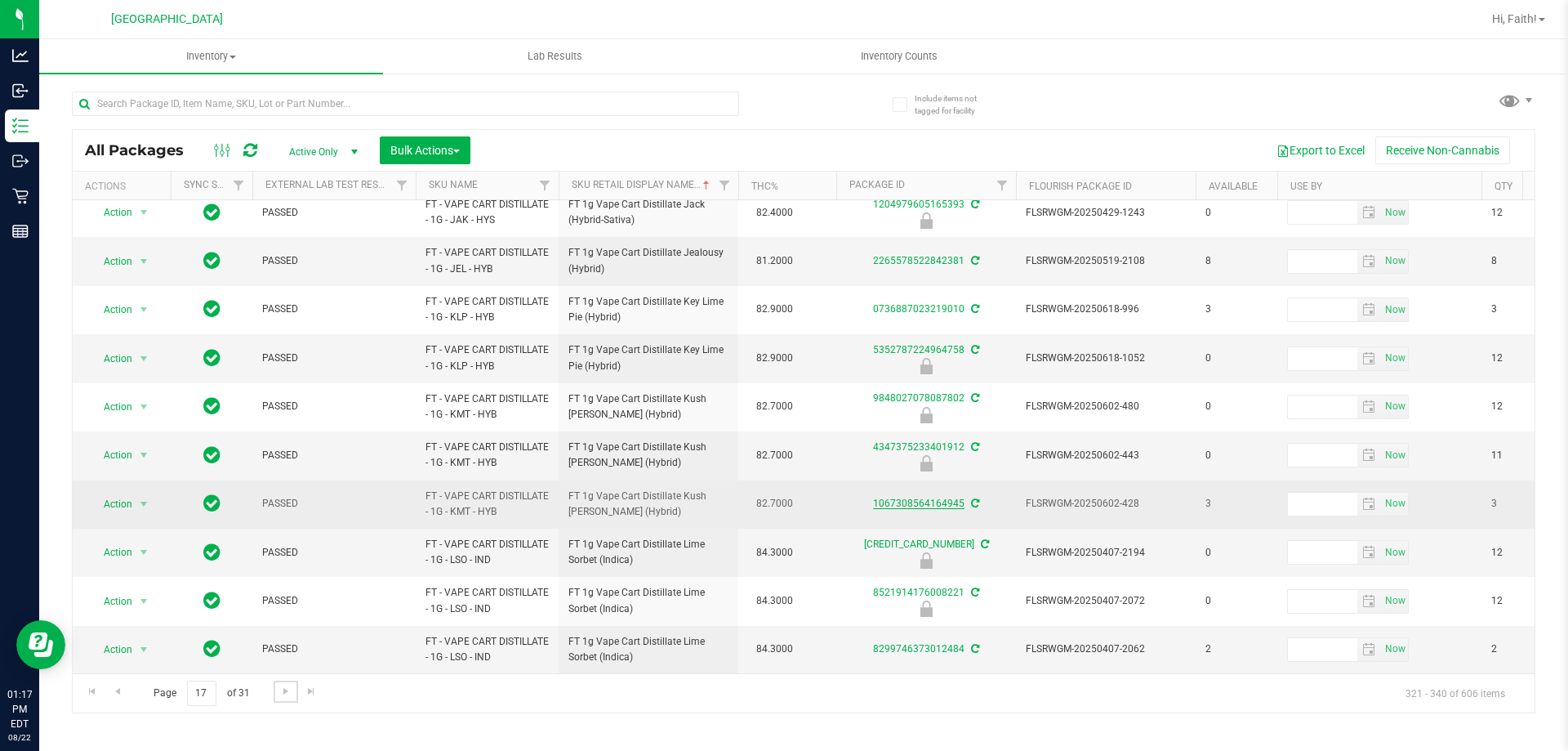
scroll to position [509, 0]
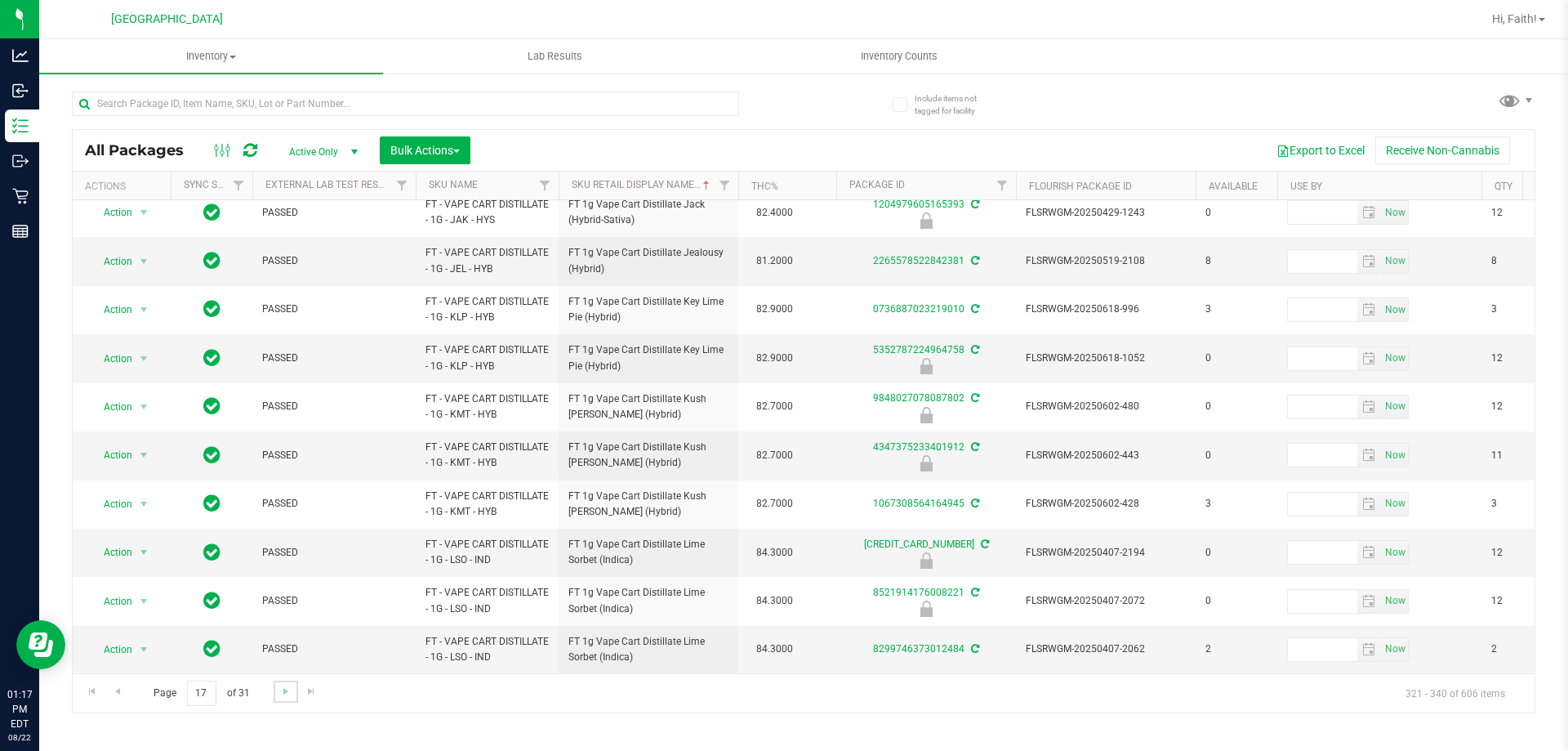
click at [289, 699] on link "Go to the next page" at bounding box center [285, 691] width 23 height 22
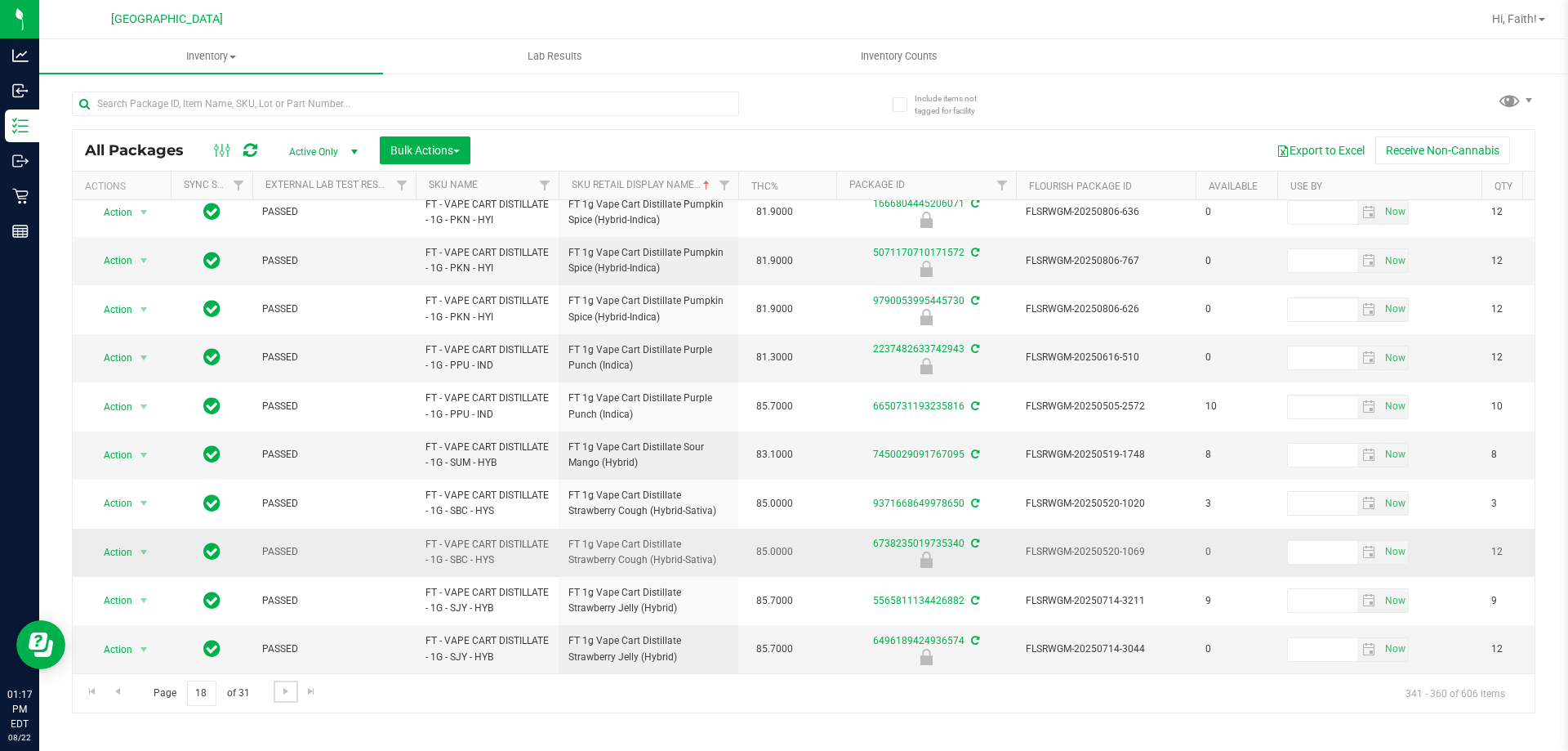
scroll to position [501, 0]
click at [284, 689] on span "Go to the next page" at bounding box center [286, 691] width 13 height 13
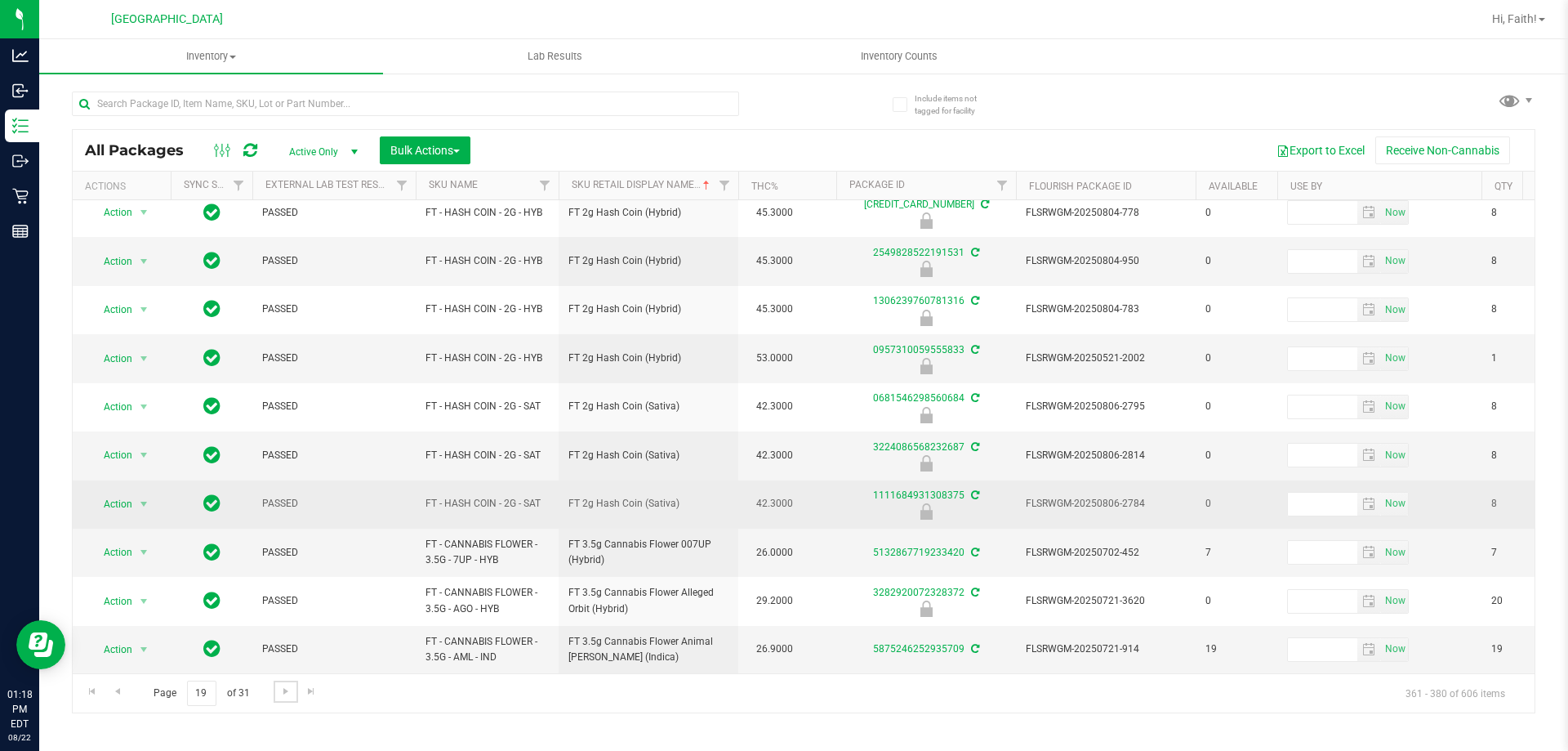
scroll to position [509, 0]
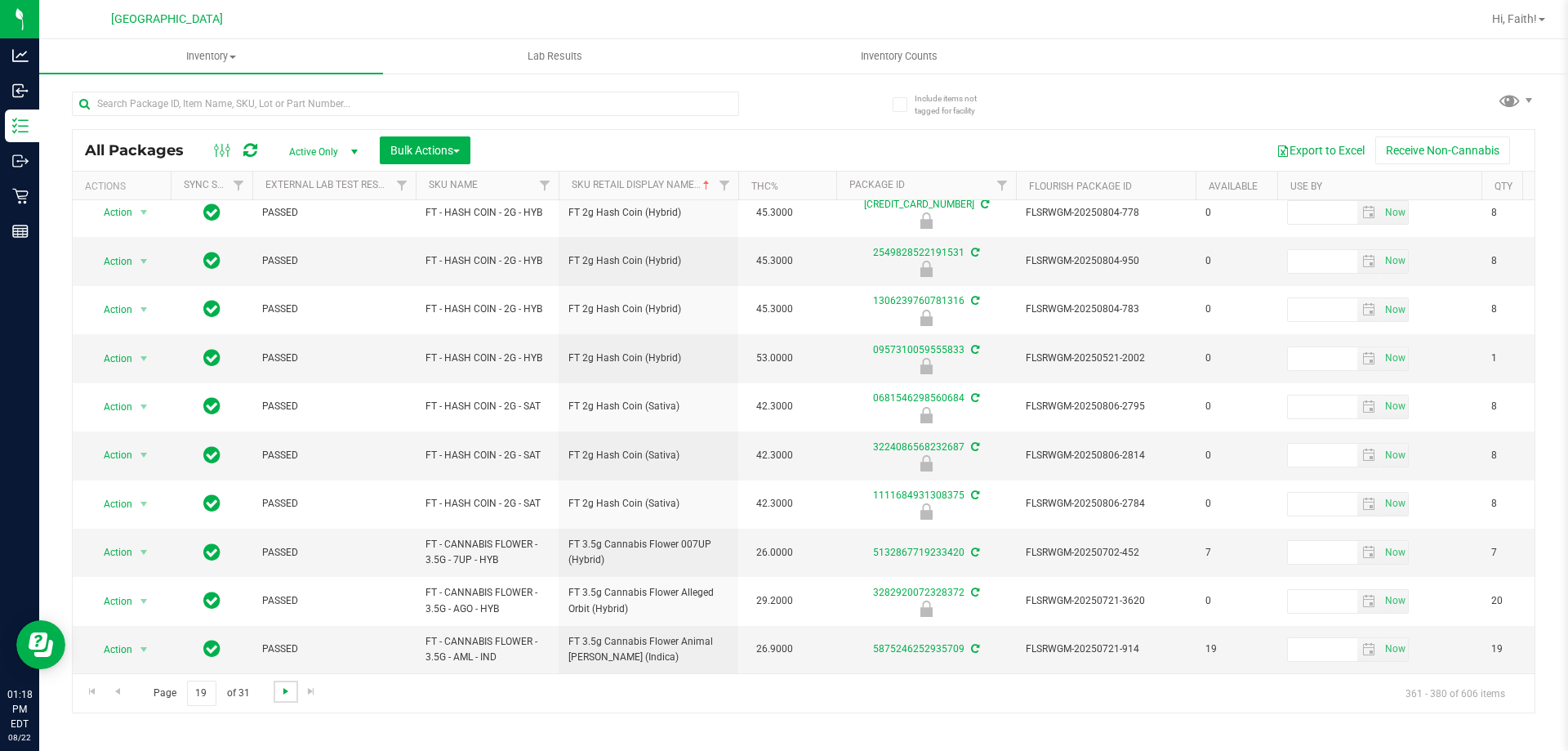
click at [289, 689] on span "Go to the next page" at bounding box center [286, 691] width 13 height 13
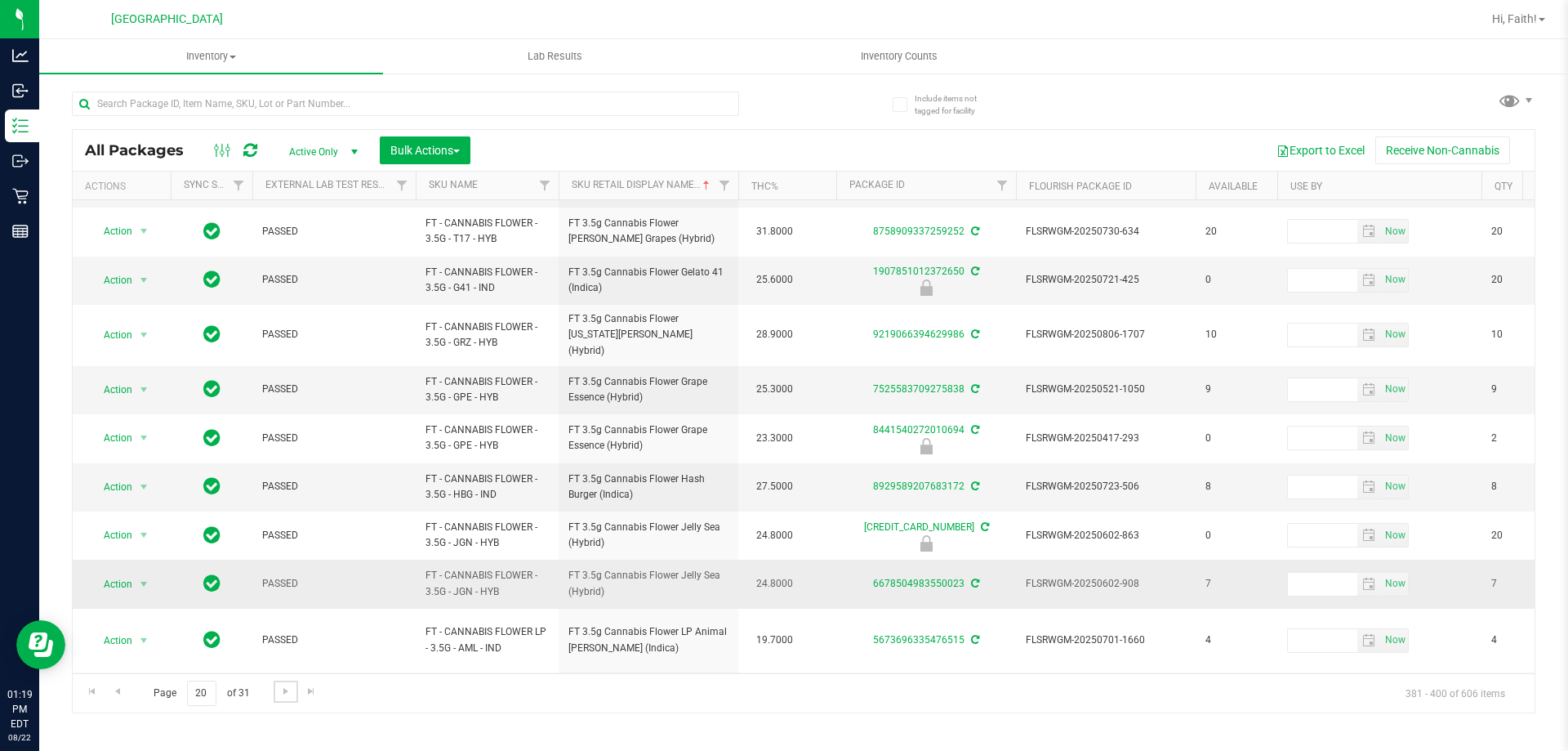
scroll to position [521, 0]
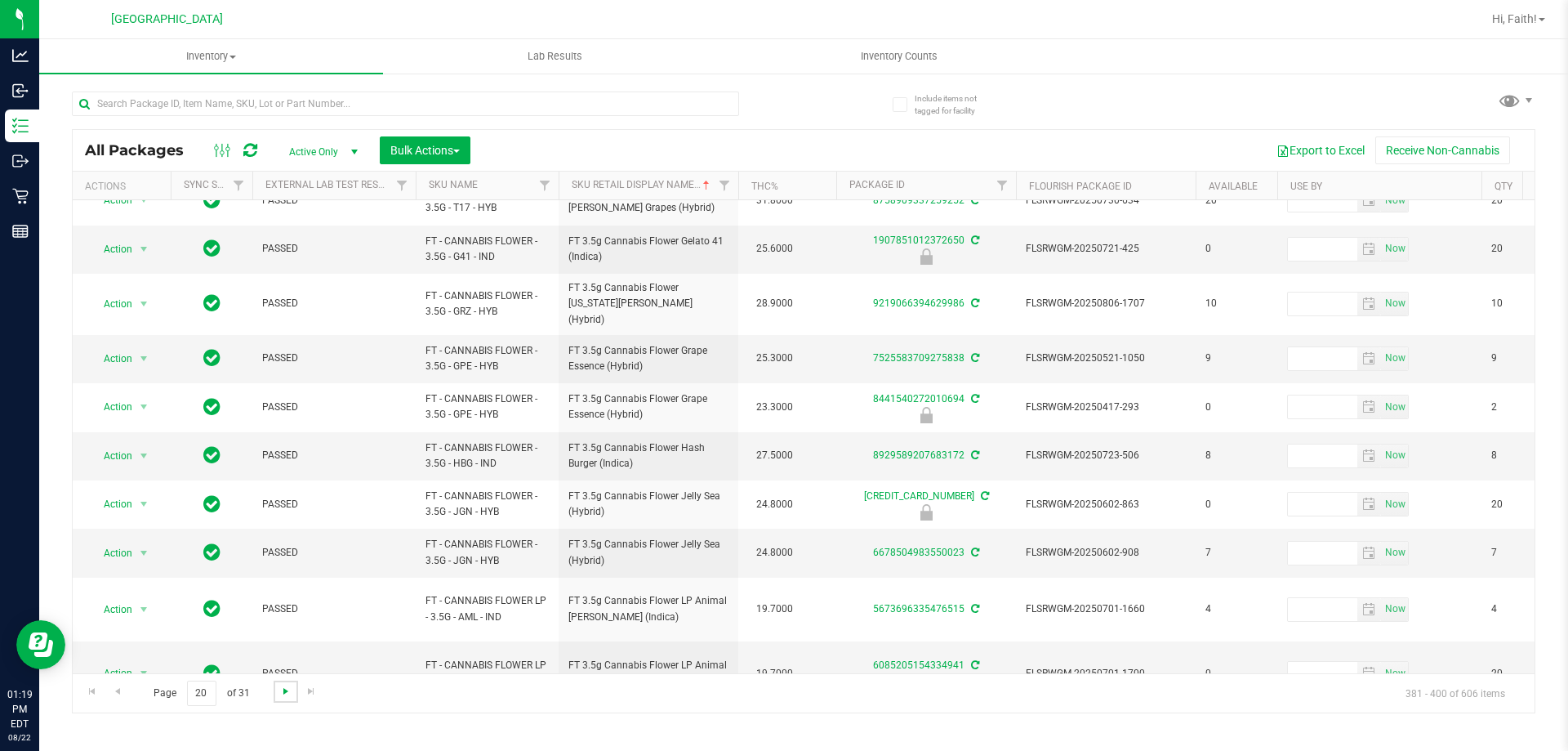
click at [284, 694] on span "Go to the next page" at bounding box center [286, 691] width 13 height 13
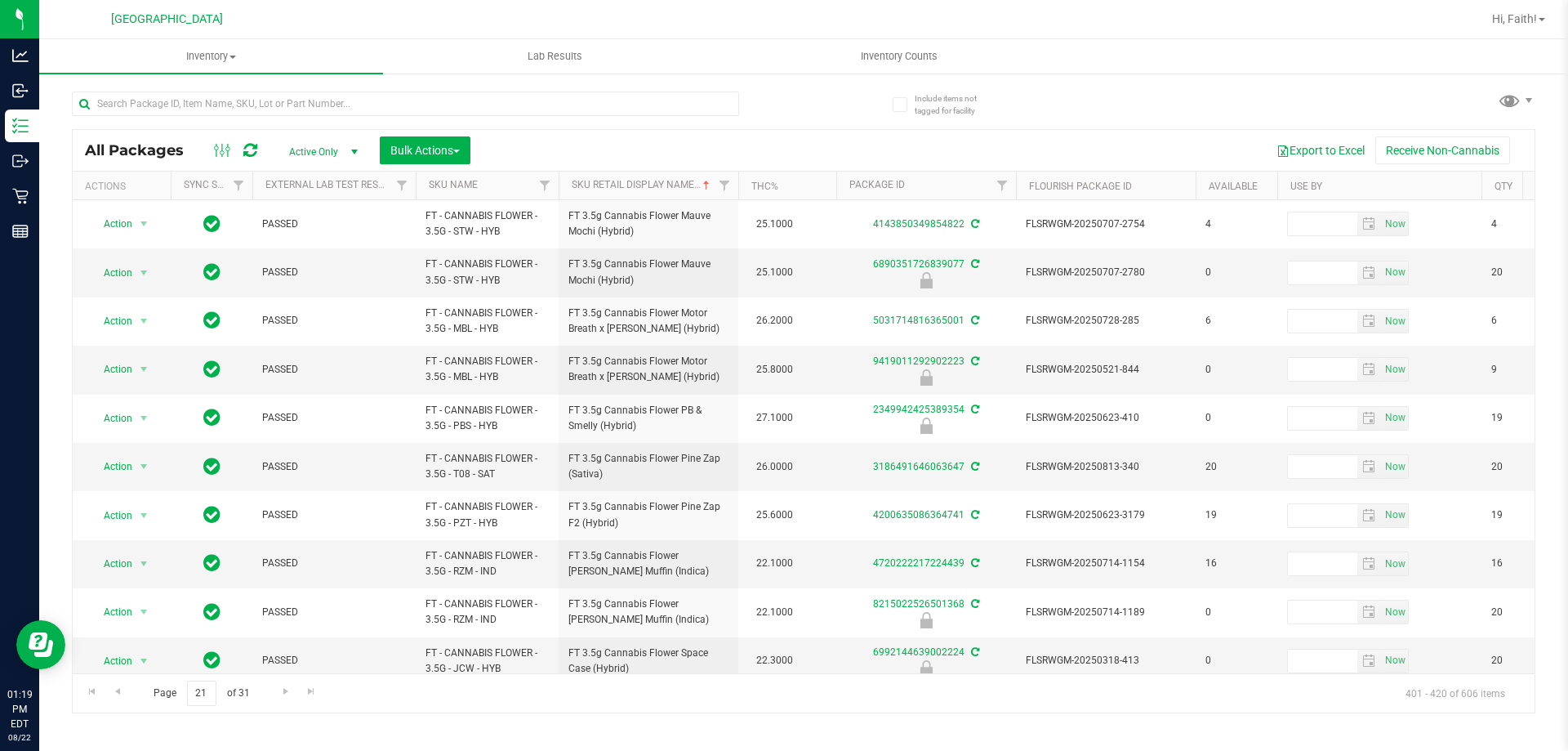
drag, startPoint x: 1567, startPoint y: 669, endPoint x: 1567, endPoint y: 689, distance: 20.0
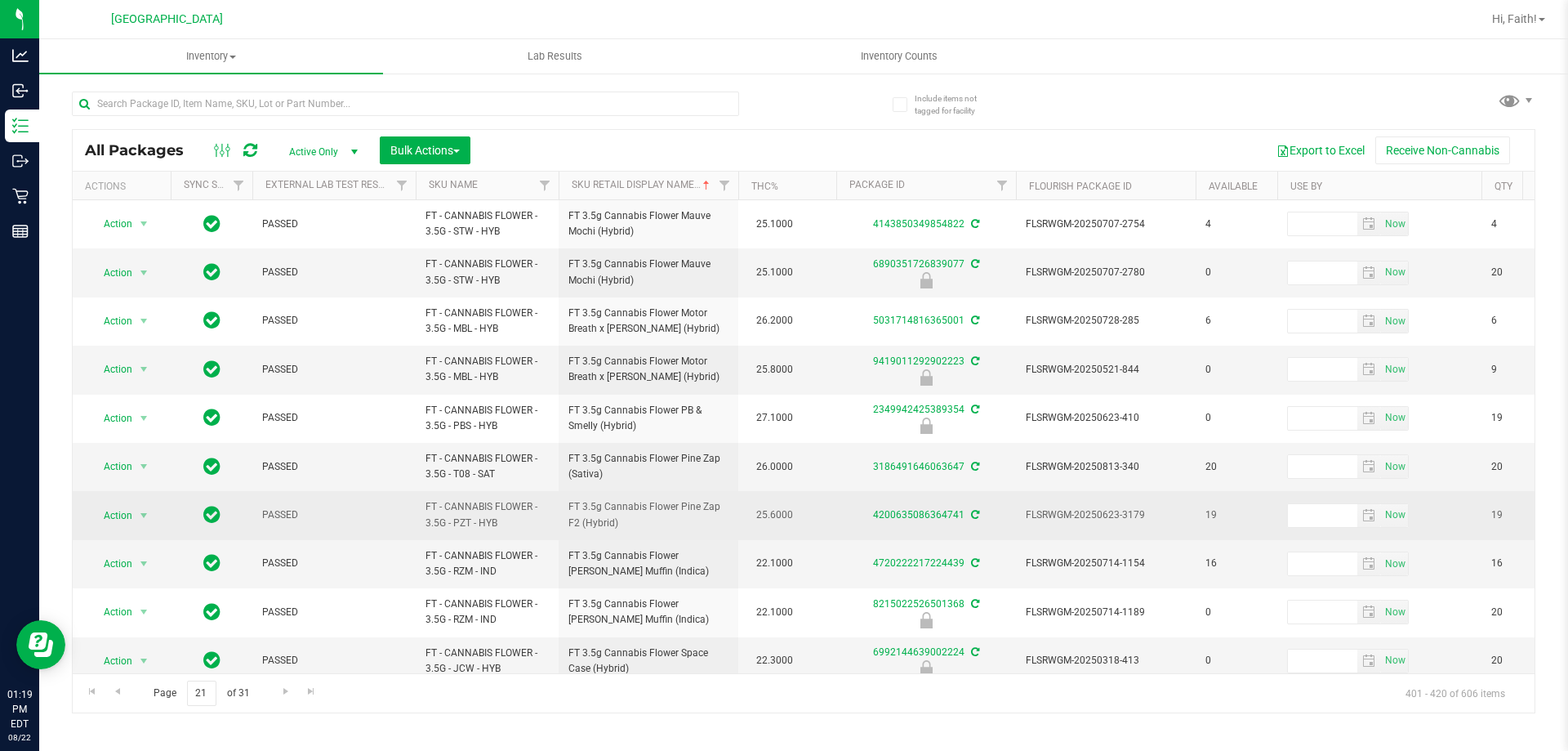
drag, startPoint x: 1567, startPoint y: 689, endPoint x: 1084, endPoint y: 524, distance: 510.4
click at [1084, 524] on td "FLSRWGM-20250623-3179" at bounding box center [1106, 515] width 180 height 48
drag, startPoint x: 1074, startPoint y: 521, endPoint x: 1125, endPoint y: 510, distance: 52.2
click at [1125, 510] on span "FLSRWGM-20250623-3179" at bounding box center [1106, 515] width 160 height 16
click at [1117, 513] on span "FLSRWGM-20250623-3179" at bounding box center [1106, 515] width 160 height 16
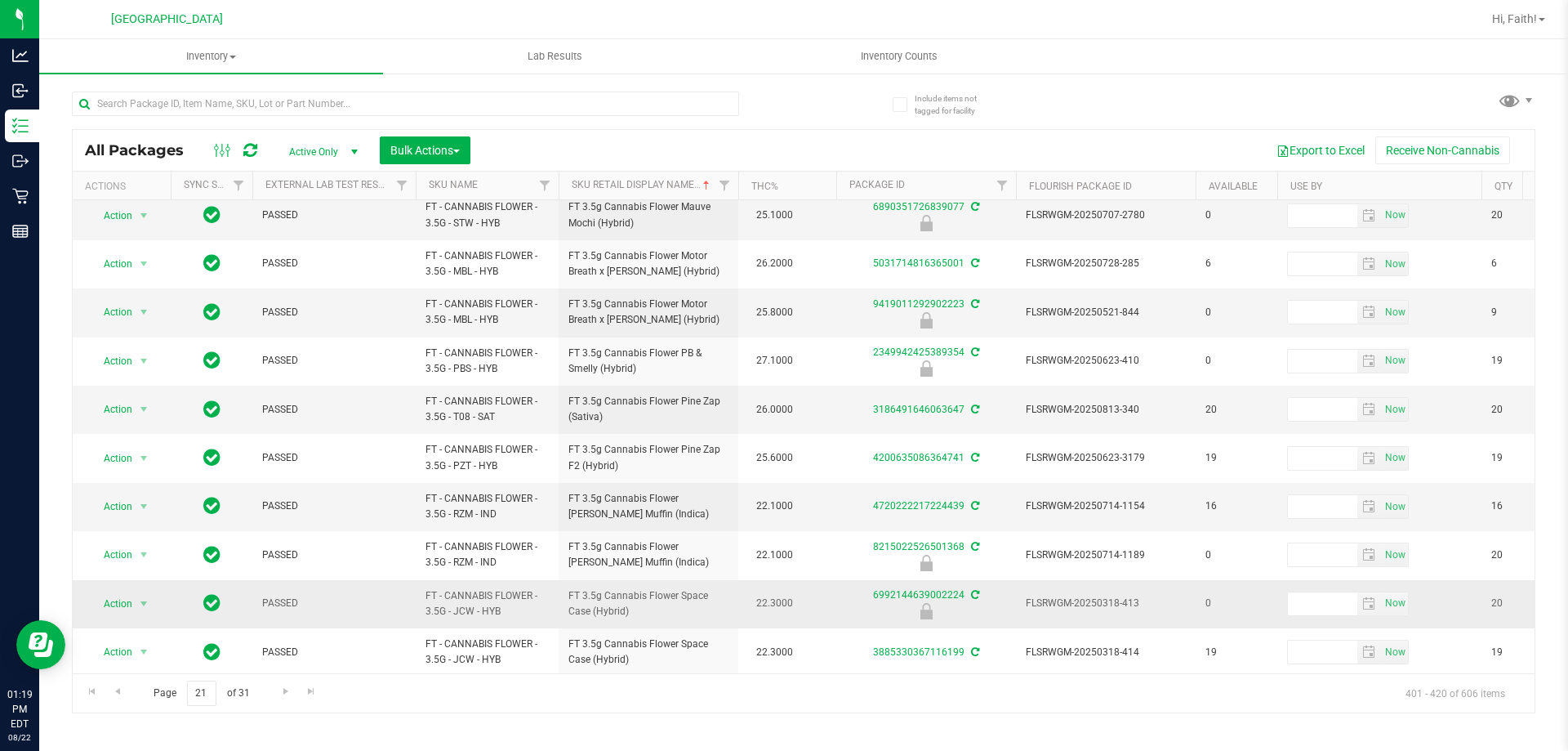
scroll to position [82, 0]
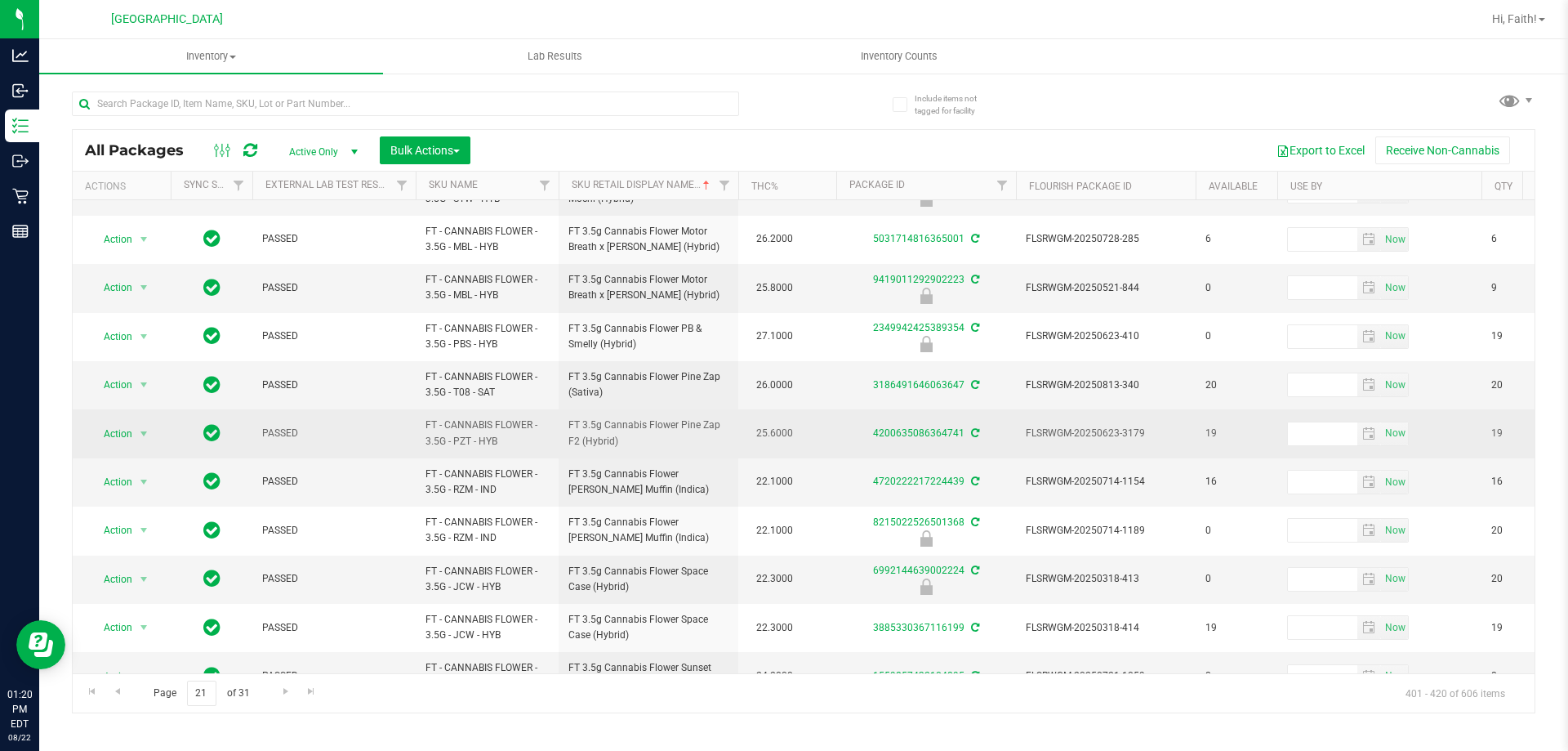
drag, startPoint x: 549, startPoint y: 450, endPoint x: 611, endPoint y: 437, distance: 63.3
click at [609, 437] on span "FT 3.5g Cannabis Flower Pine Zap F2 (Hybrid)" at bounding box center [648, 432] width 160 height 31
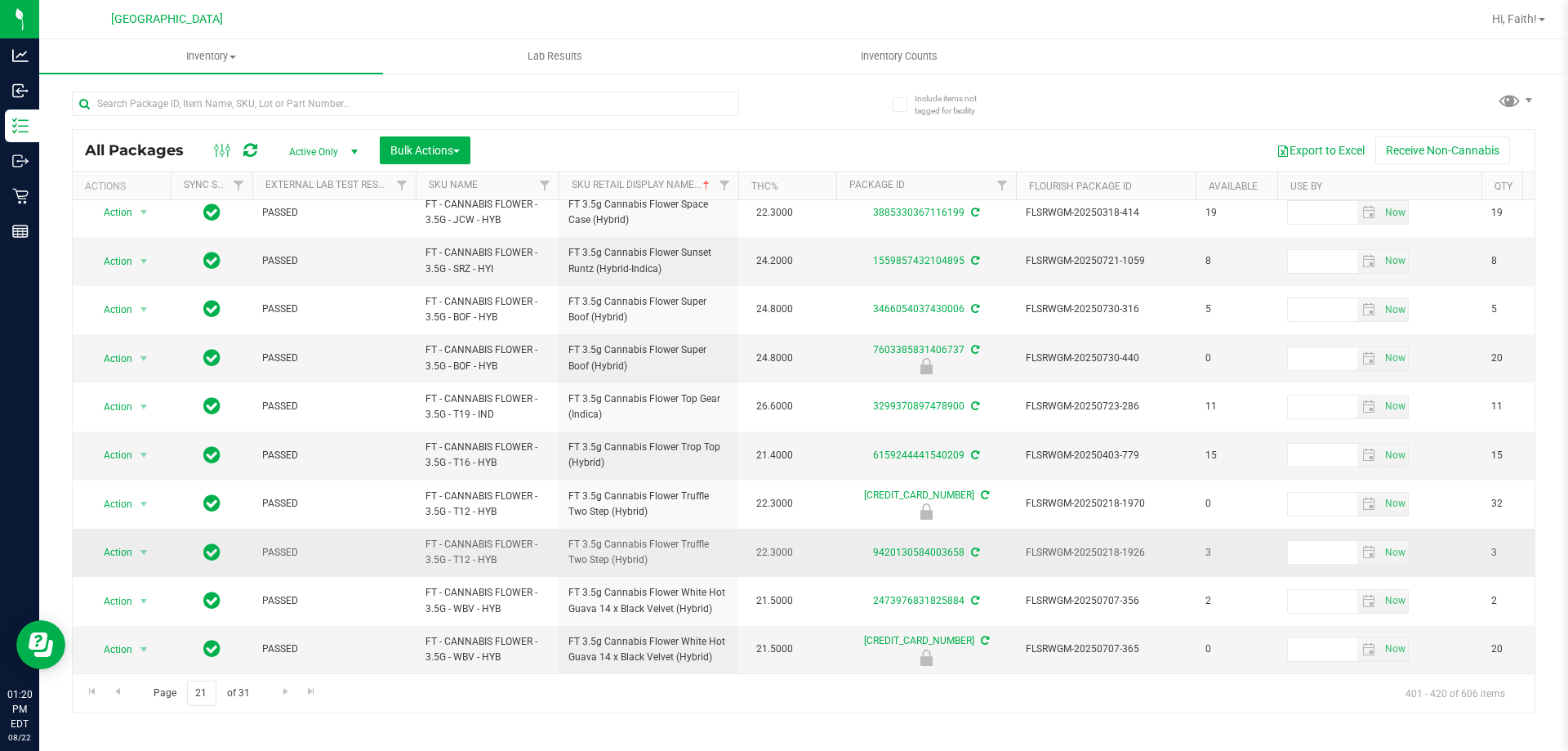
scroll to position [509, 0]
click at [279, 681] on link "Go to the next page" at bounding box center [285, 691] width 23 height 22
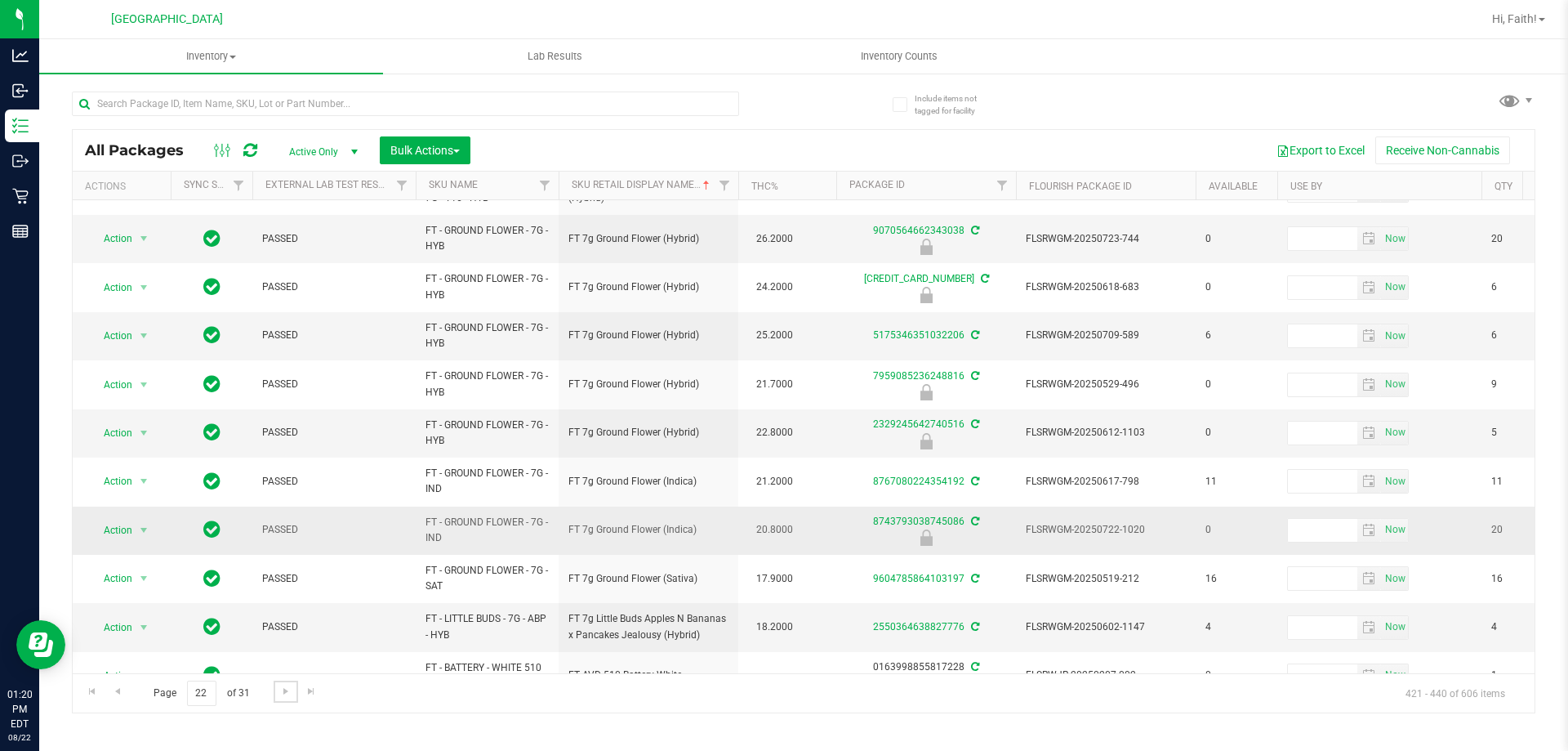
scroll to position [521, 0]
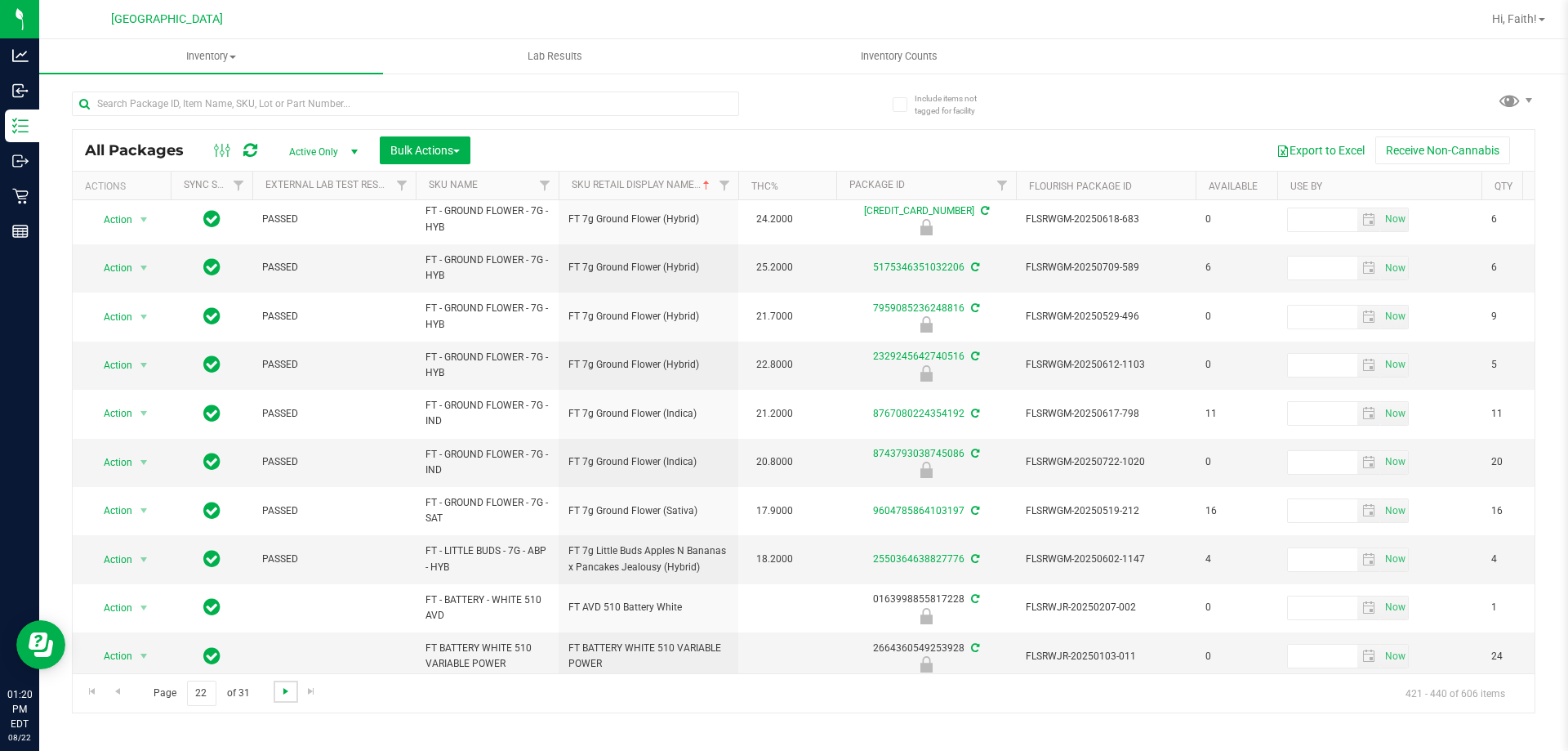
click at [279, 696] on span "Go to the next page" at bounding box center [286, 691] width 13 height 13
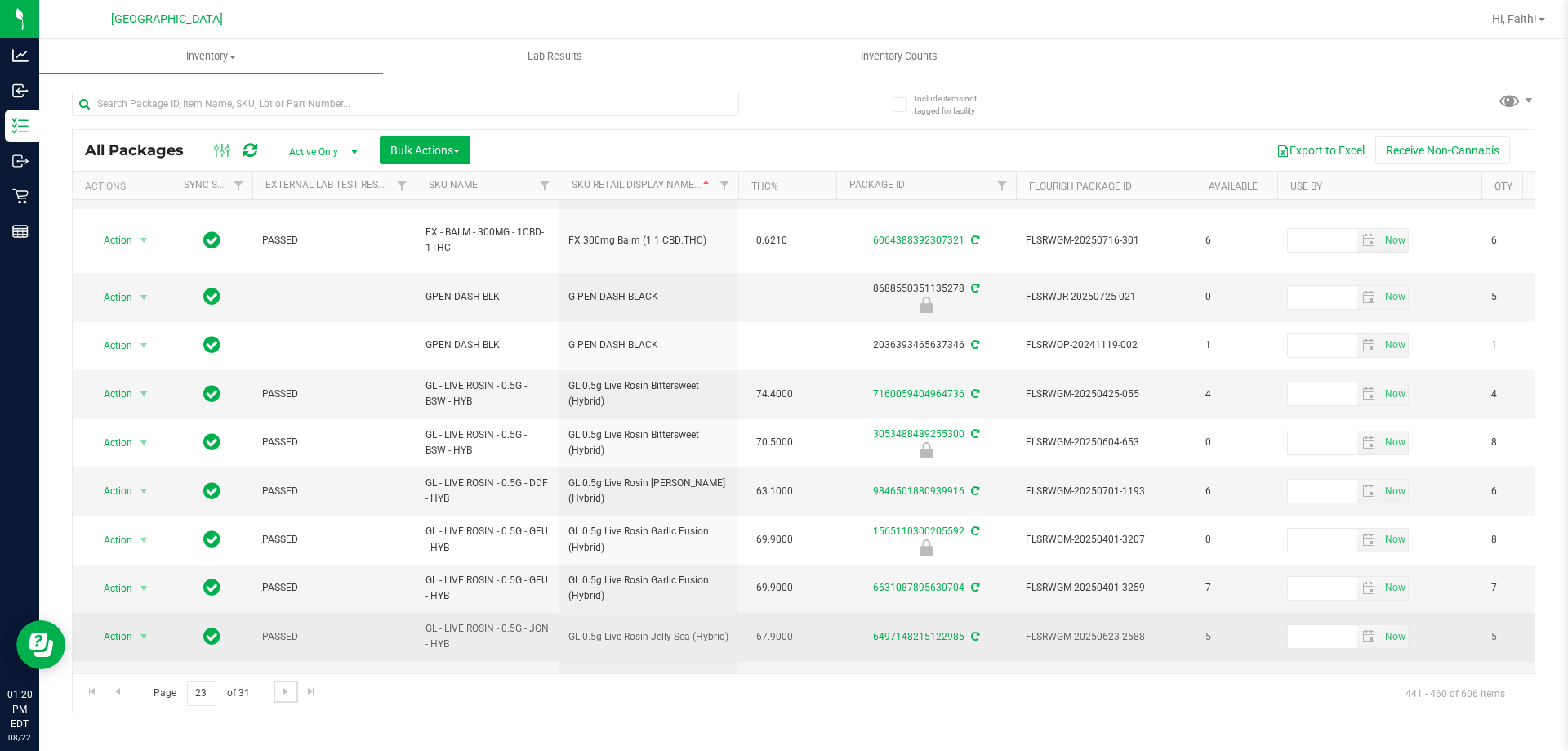
scroll to position [525, 0]
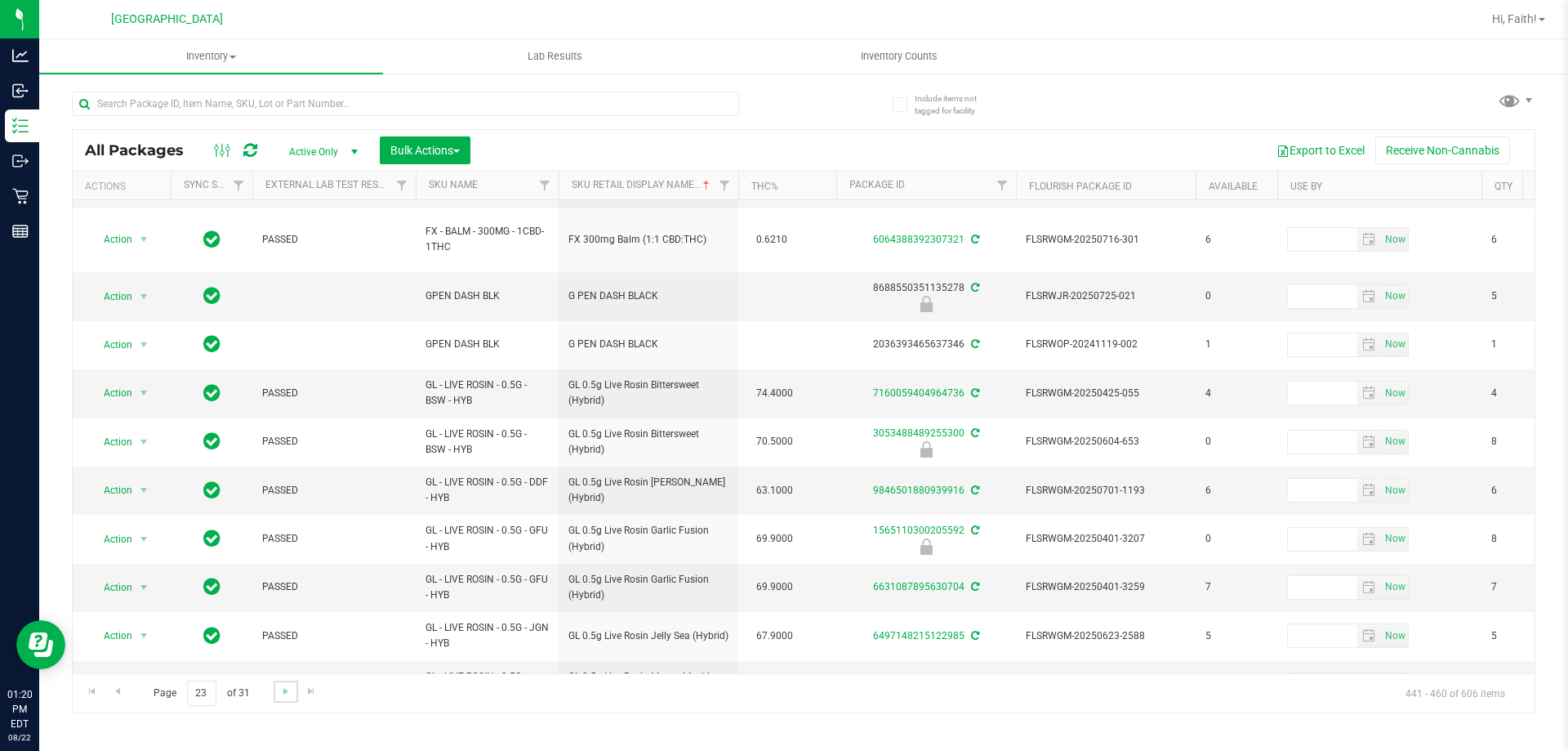
click at [284, 702] on link "Go to the next page" at bounding box center [285, 691] width 23 height 22
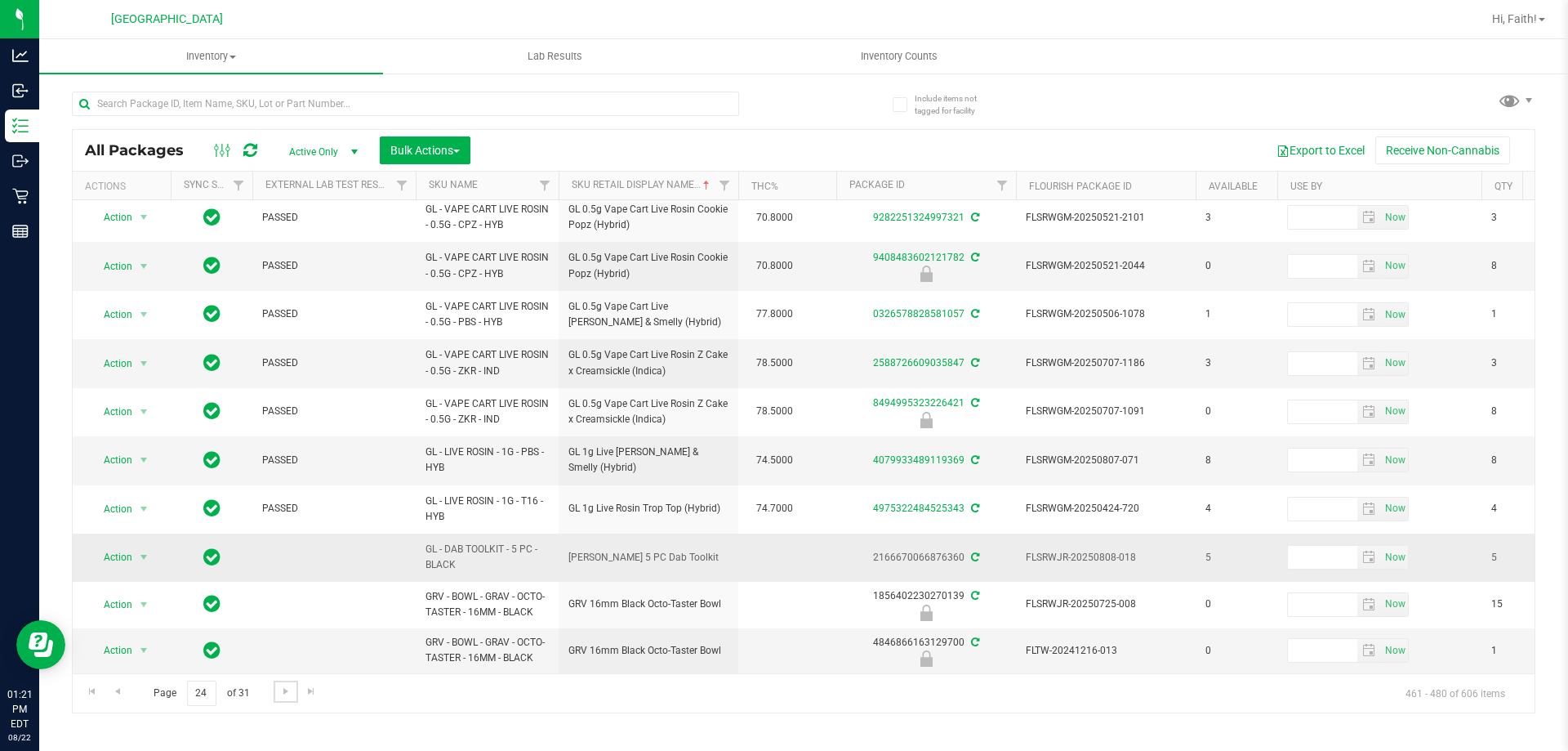
scroll to position [504, 0]
click at [283, 686] on span "Go to the next page" at bounding box center [286, 691] width 13 height 13
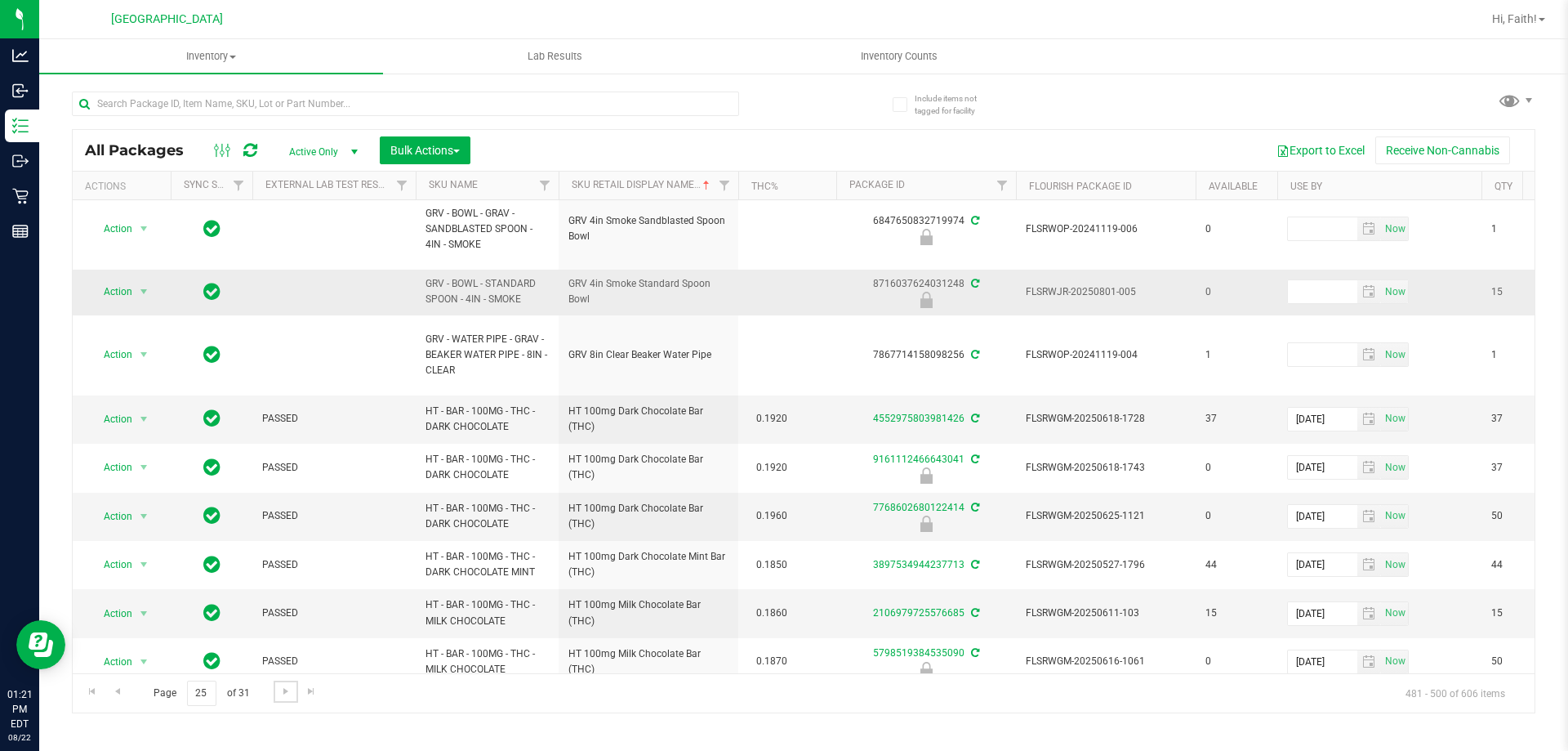
scroll to position [783, 0]
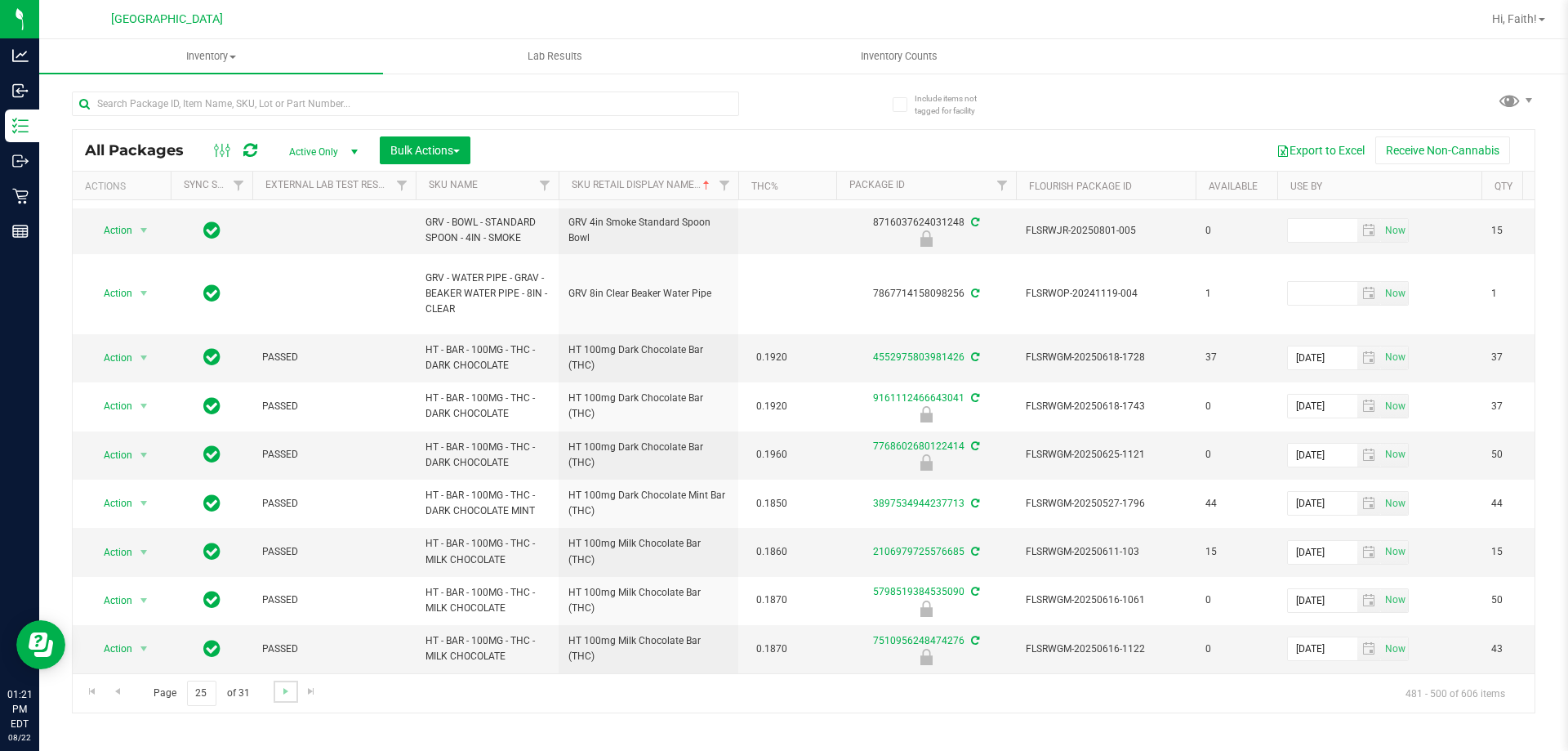
click at [283, 683] on link "Go to the next page" at bounding box center [285, 691] width 23 height 22
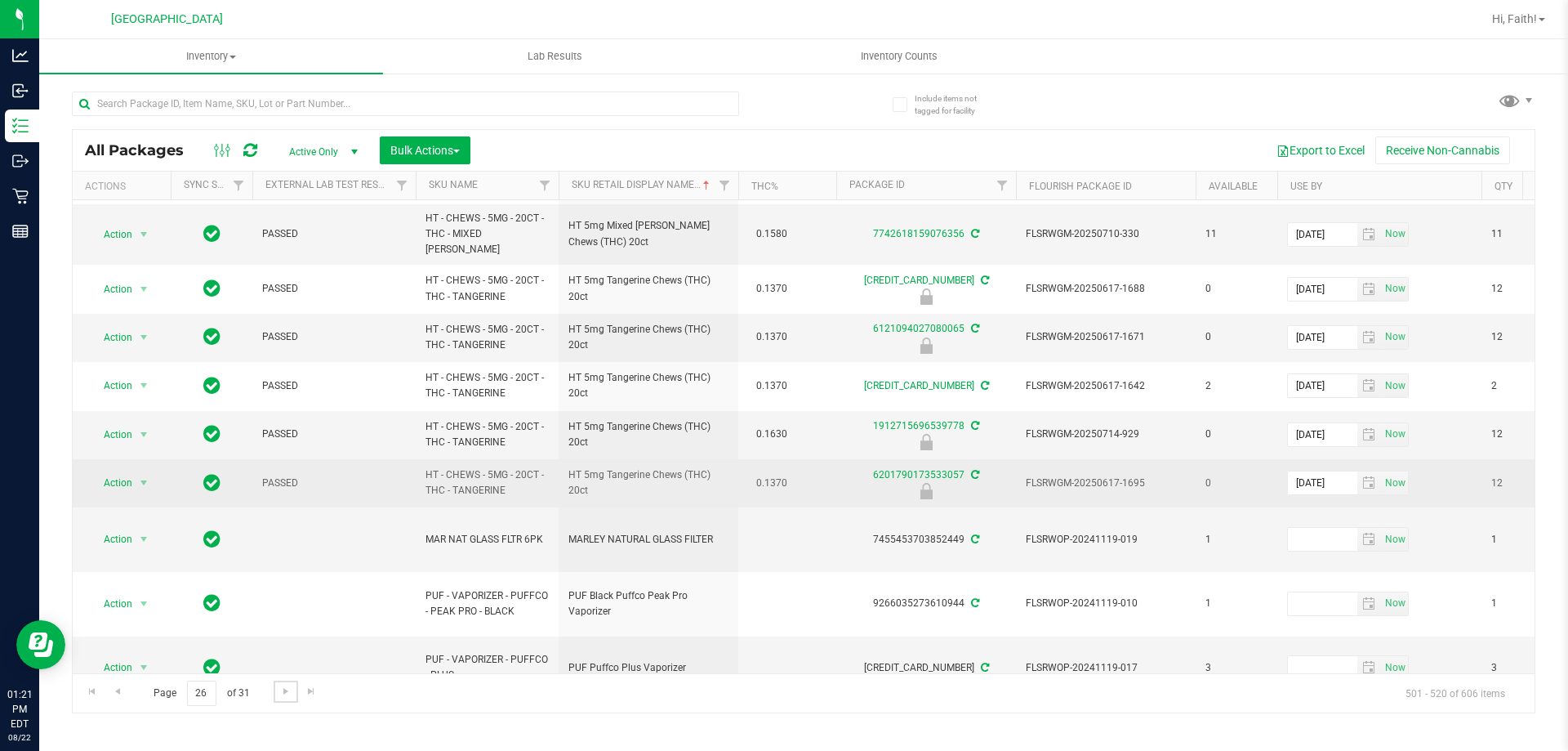
scroll to position [605, 0]
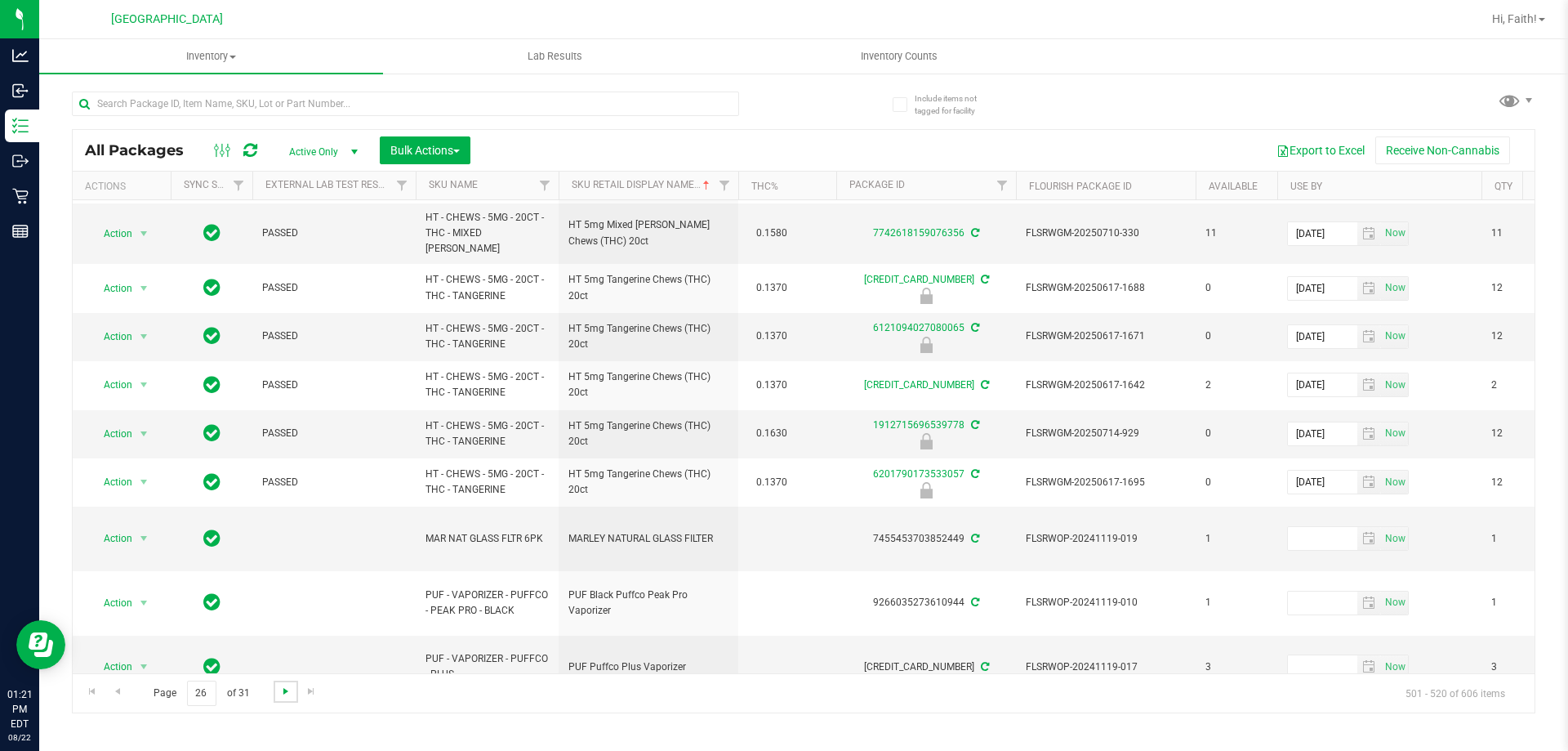
click at [283, 687] on span "Go to the next page" at bounding box center [286, 691] width 13 height 13
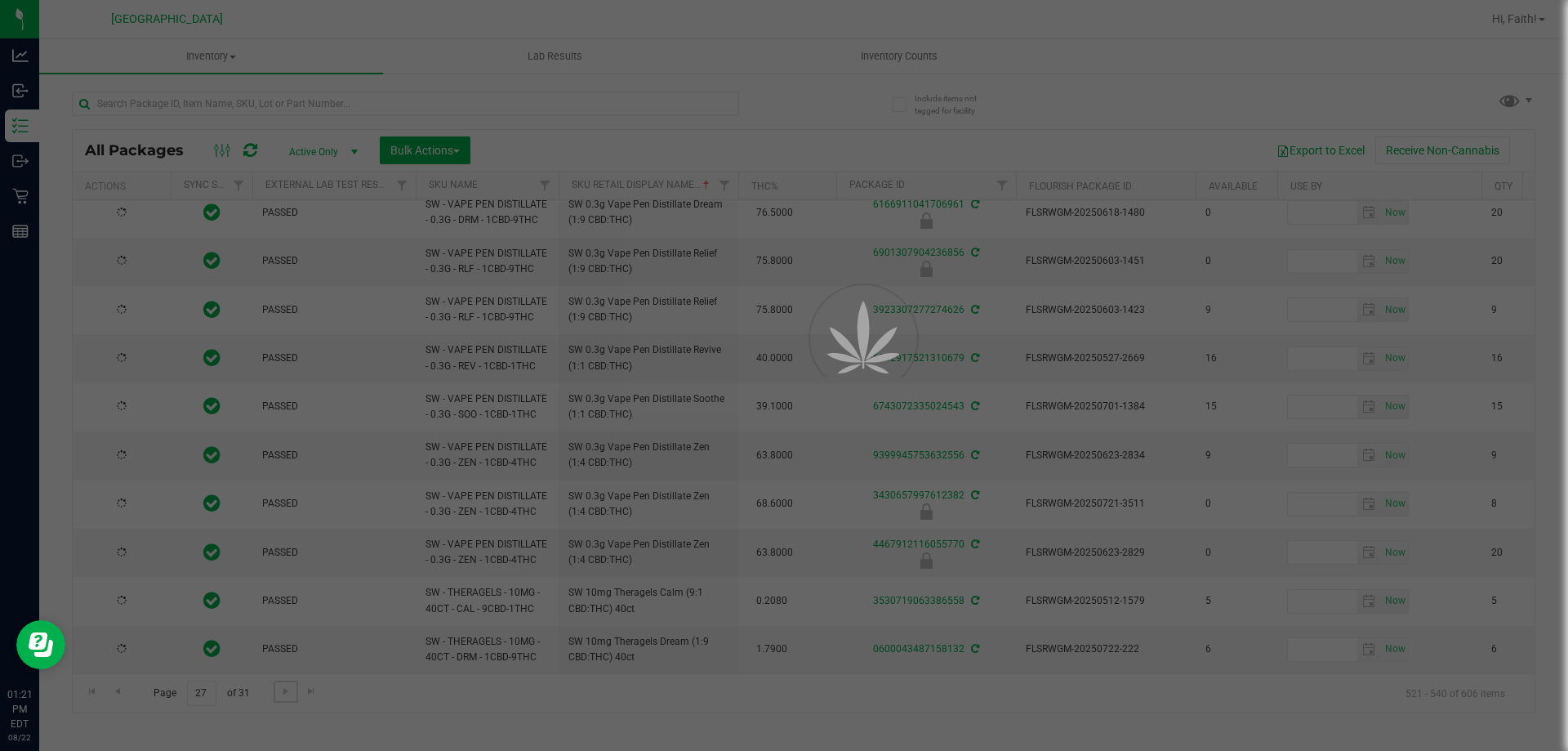
scroll to position [0, 0]
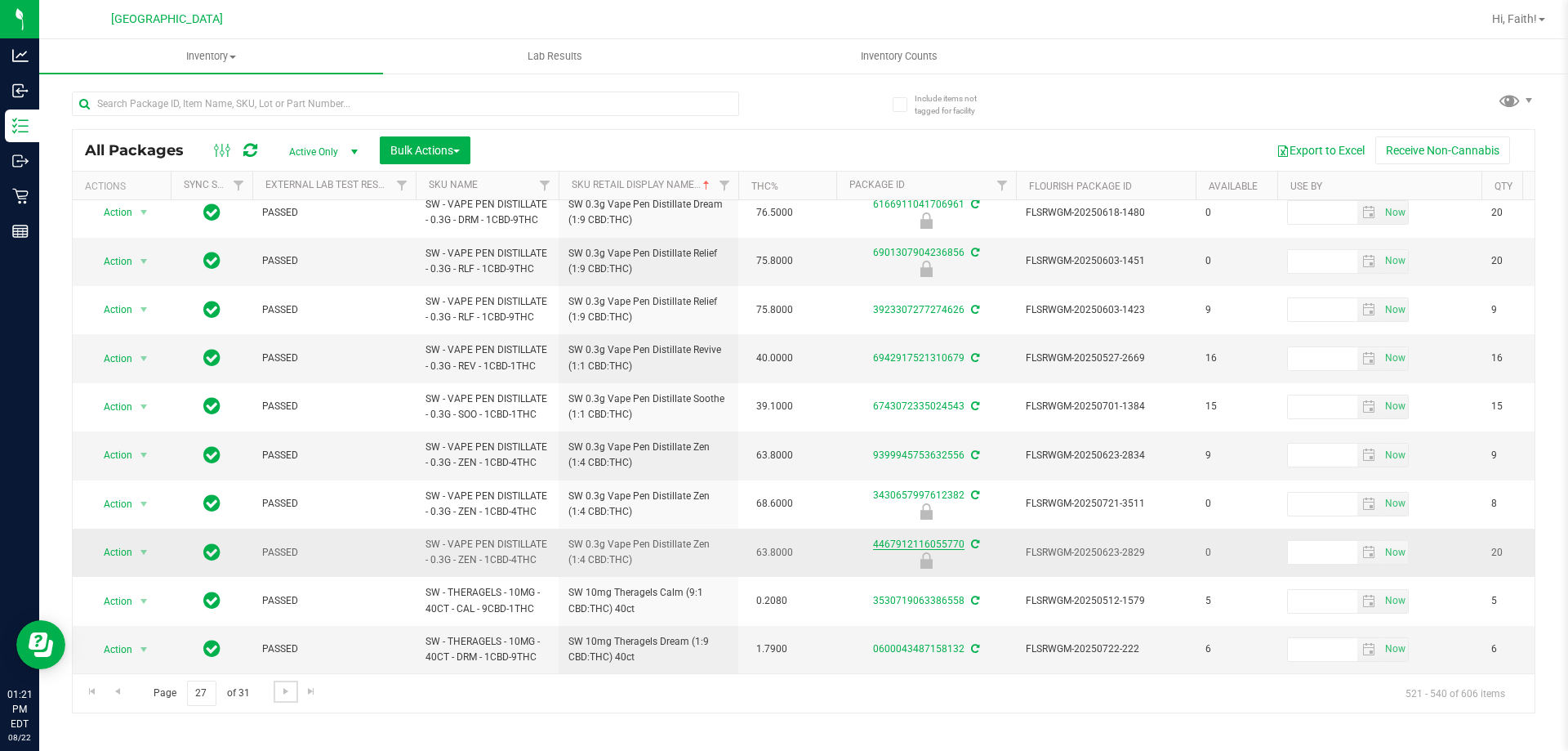
scroll to position [587, 0]
click at [279, 689] on span "Go to the next page" at bounding box center [286, 691] width 13 height 13
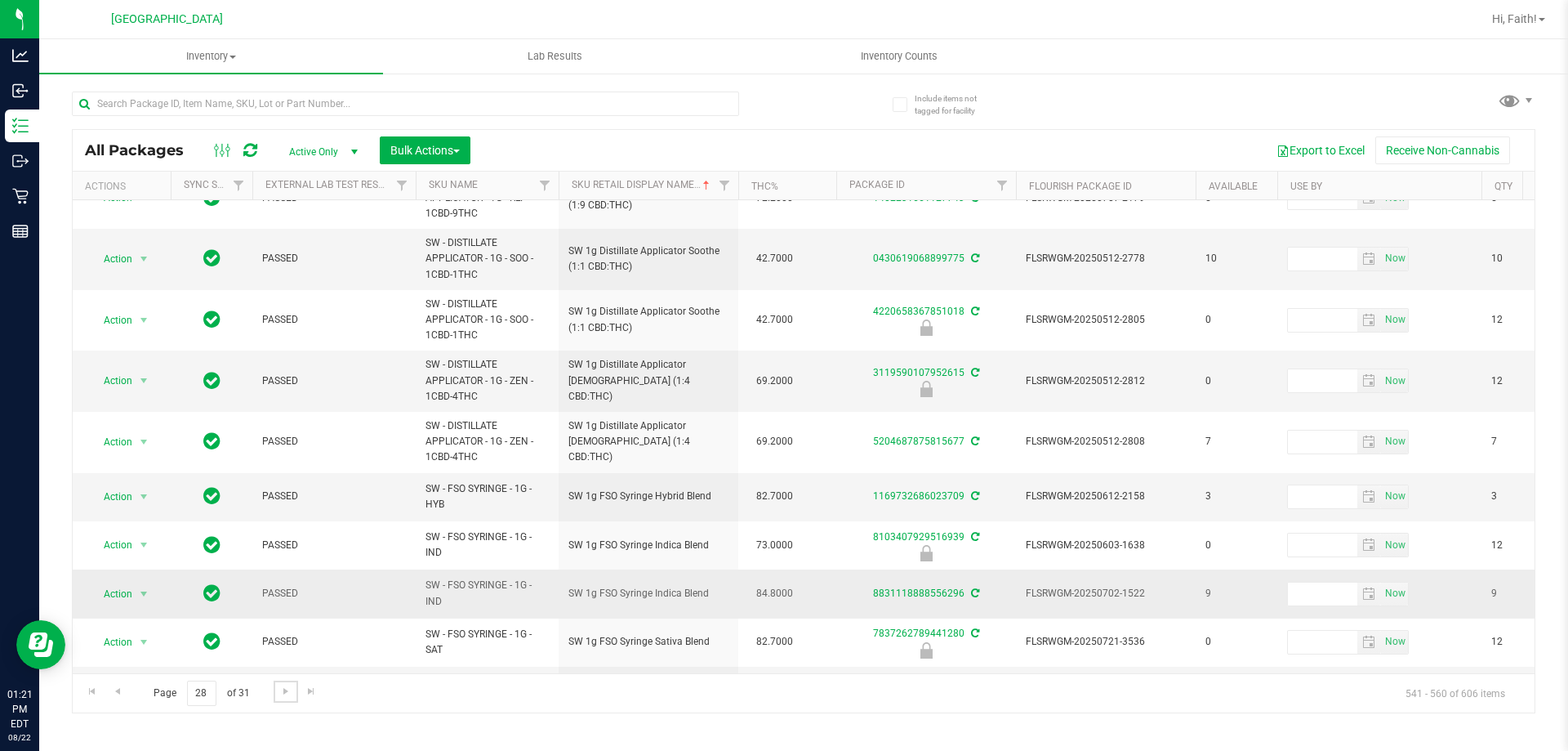
scroll to position [571, 0]
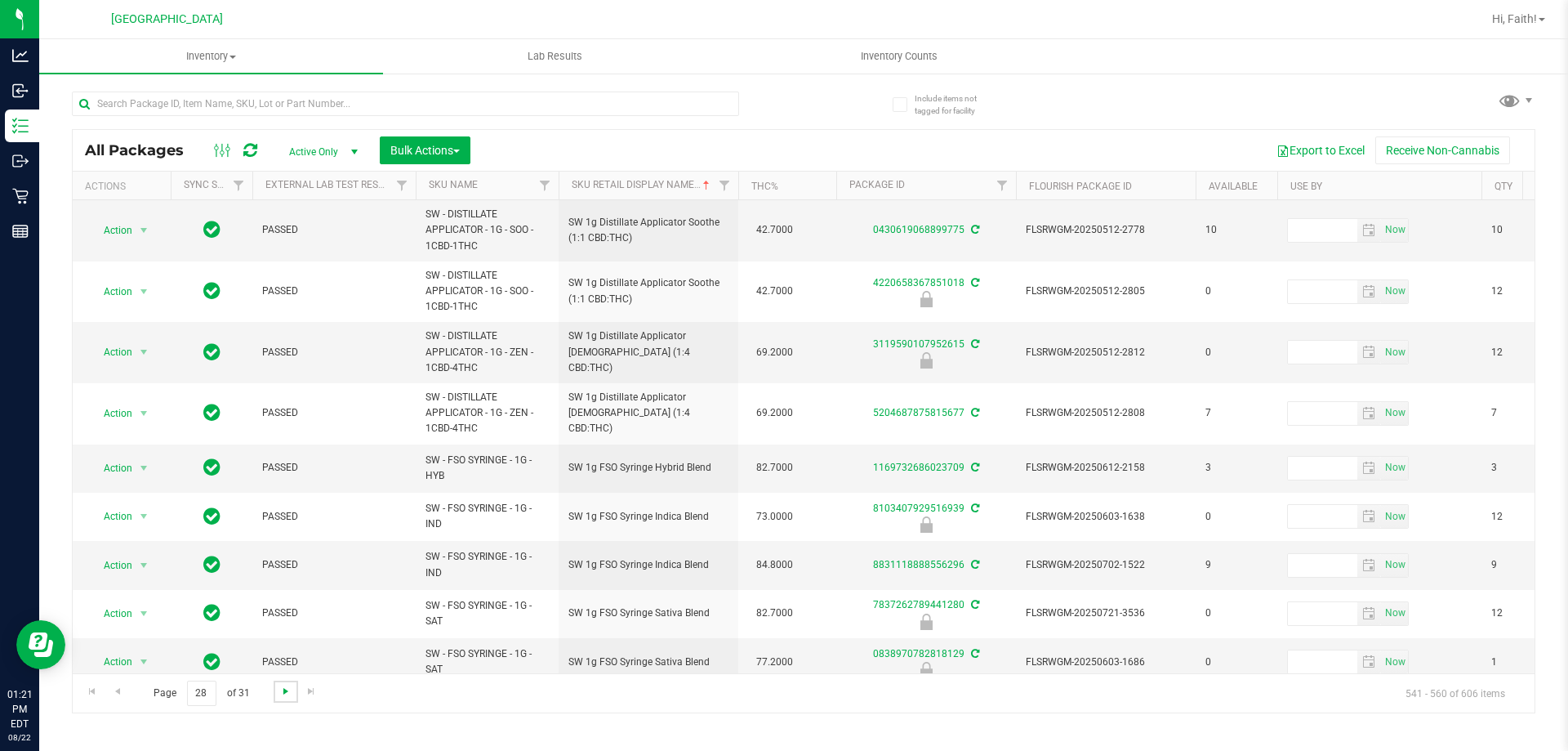
click at [286, 685] on span "Go to the next page" at bounding box center [286, 691] width 13 height 13
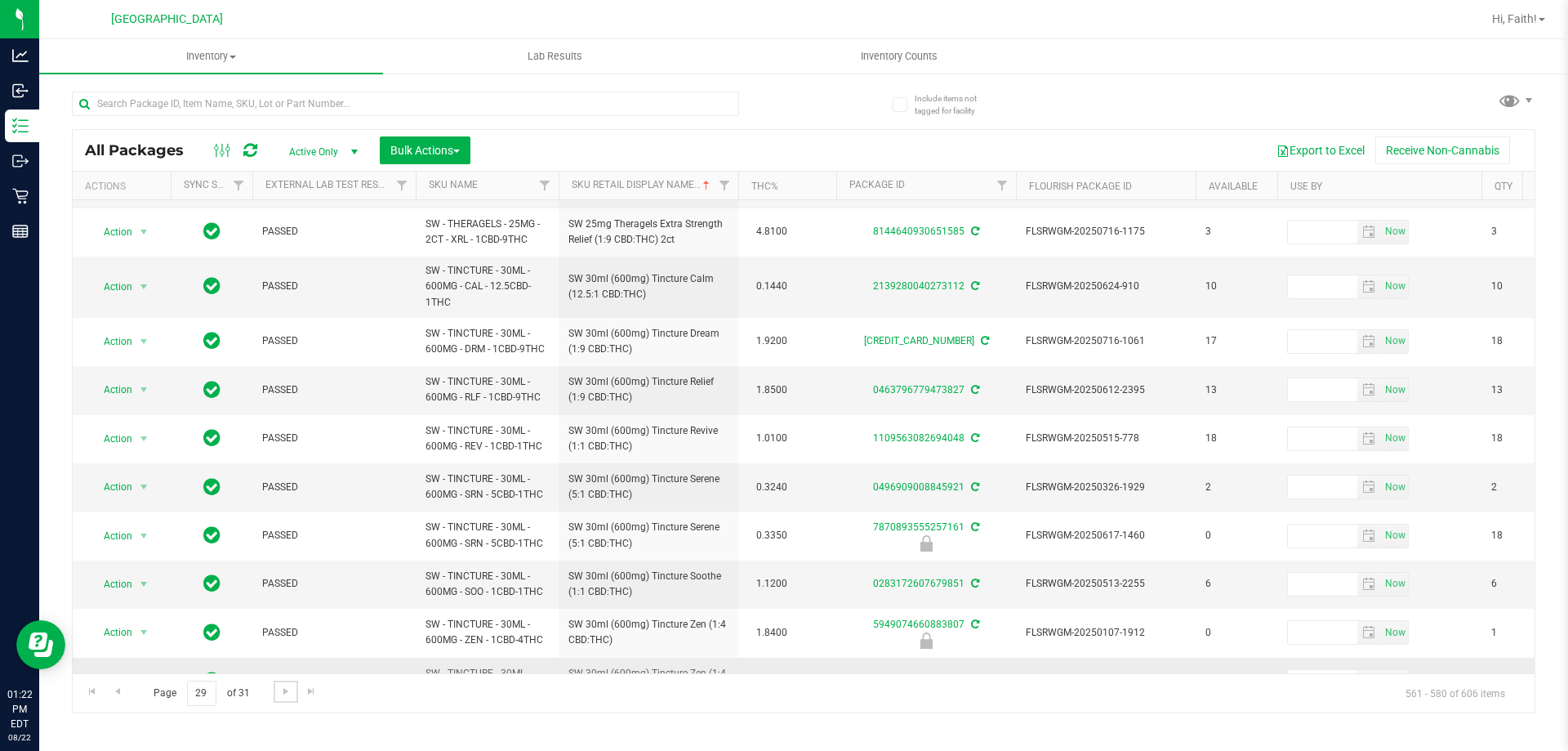
scroll to position [521, 0]
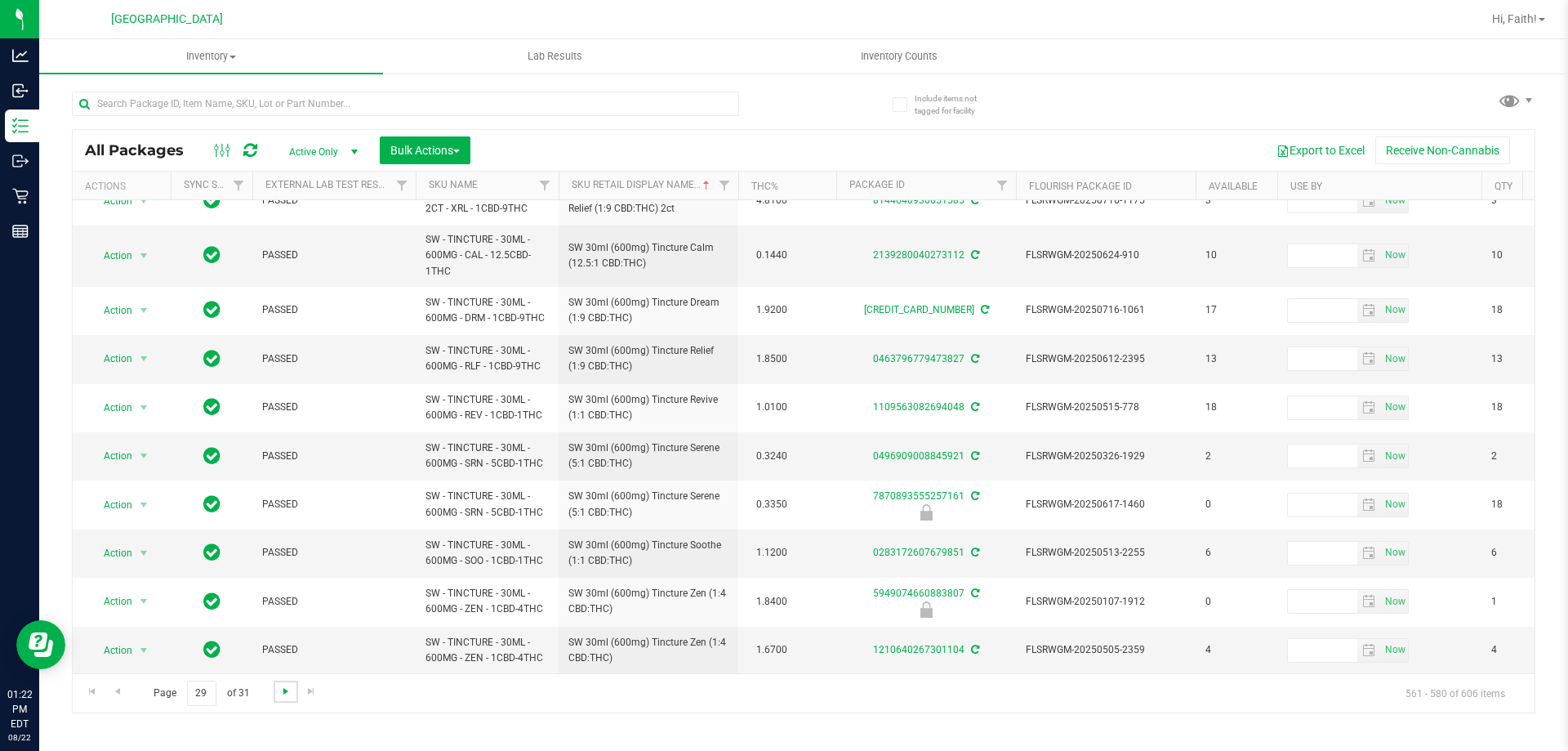
click at [289, 692] on span "Go to the next page" at bounding box center [286, 691] width 13 height 13
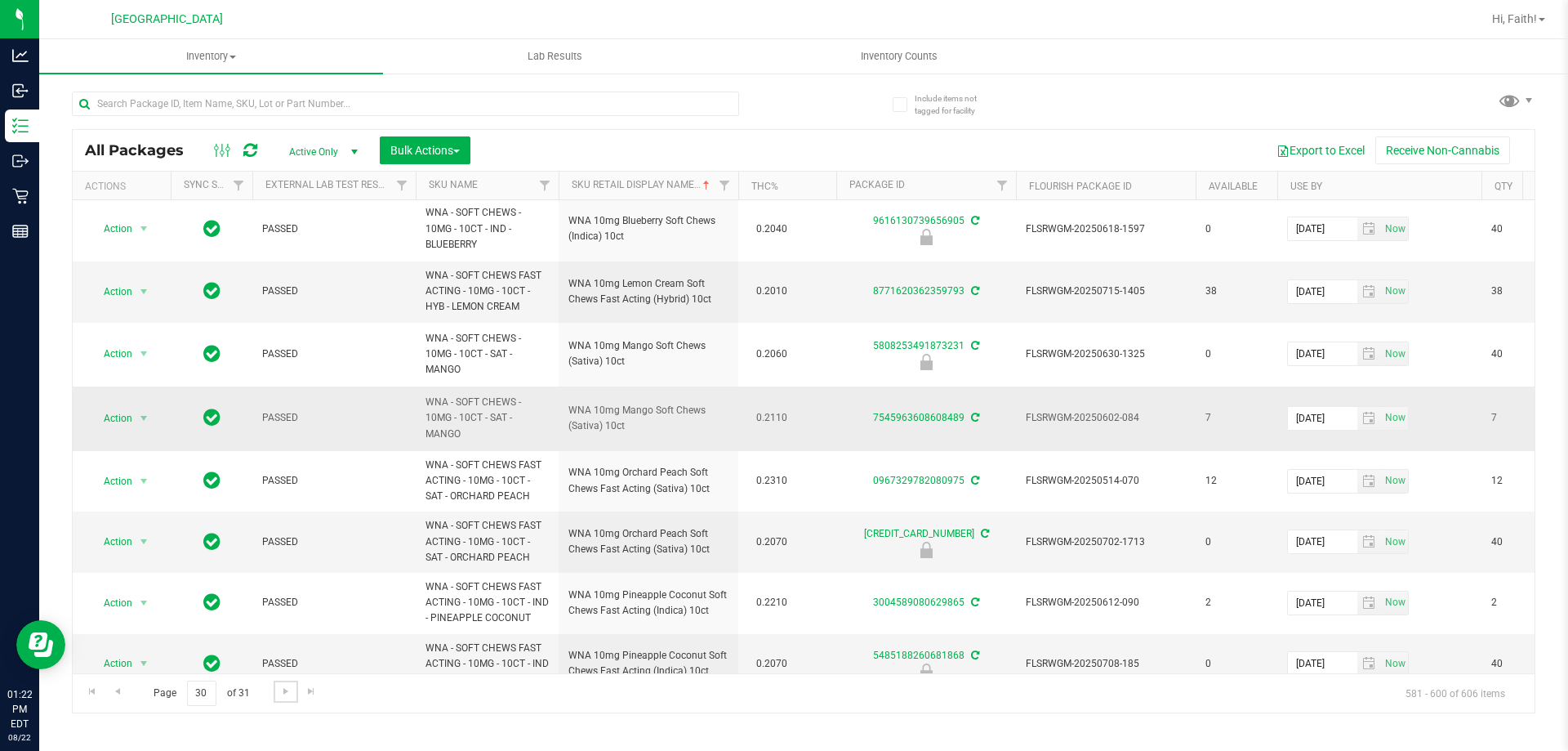
scroll to position [718, 0]
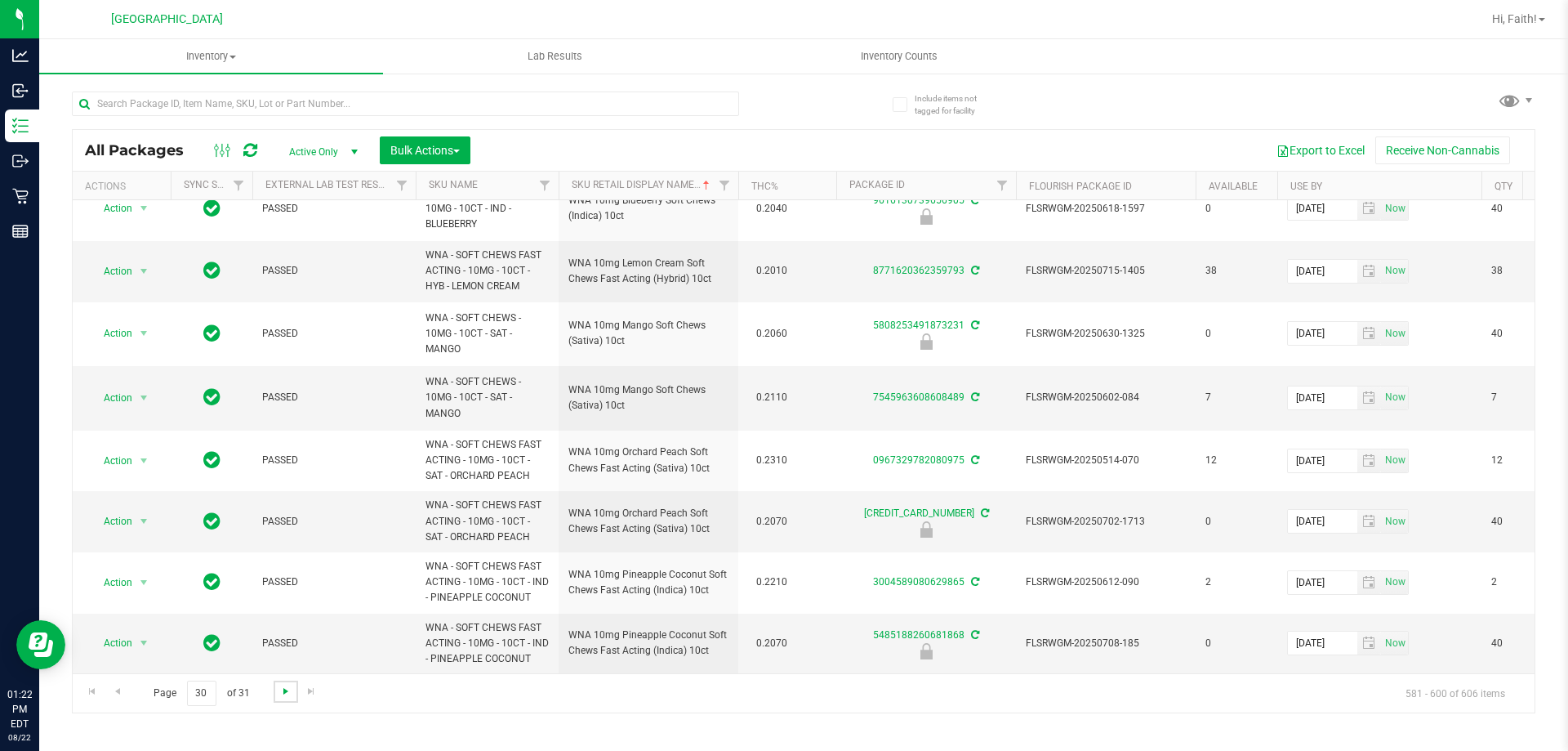
click at [289, 690] on span "Go to the next page" at bounding box center [286, 691] width 13 height 13
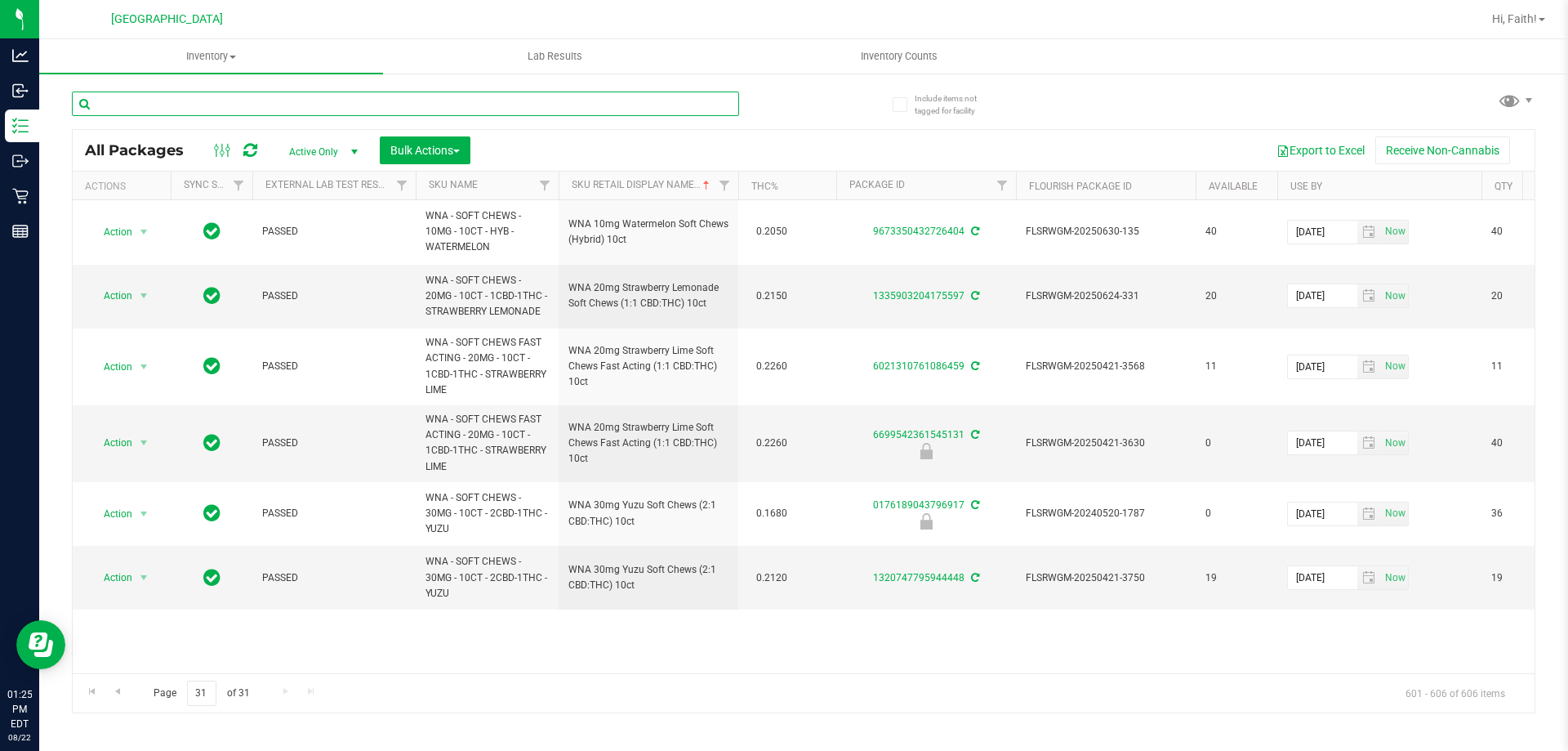
click at [419, 100] on input "text" at bounding box center [405, 103] width 668 height 24
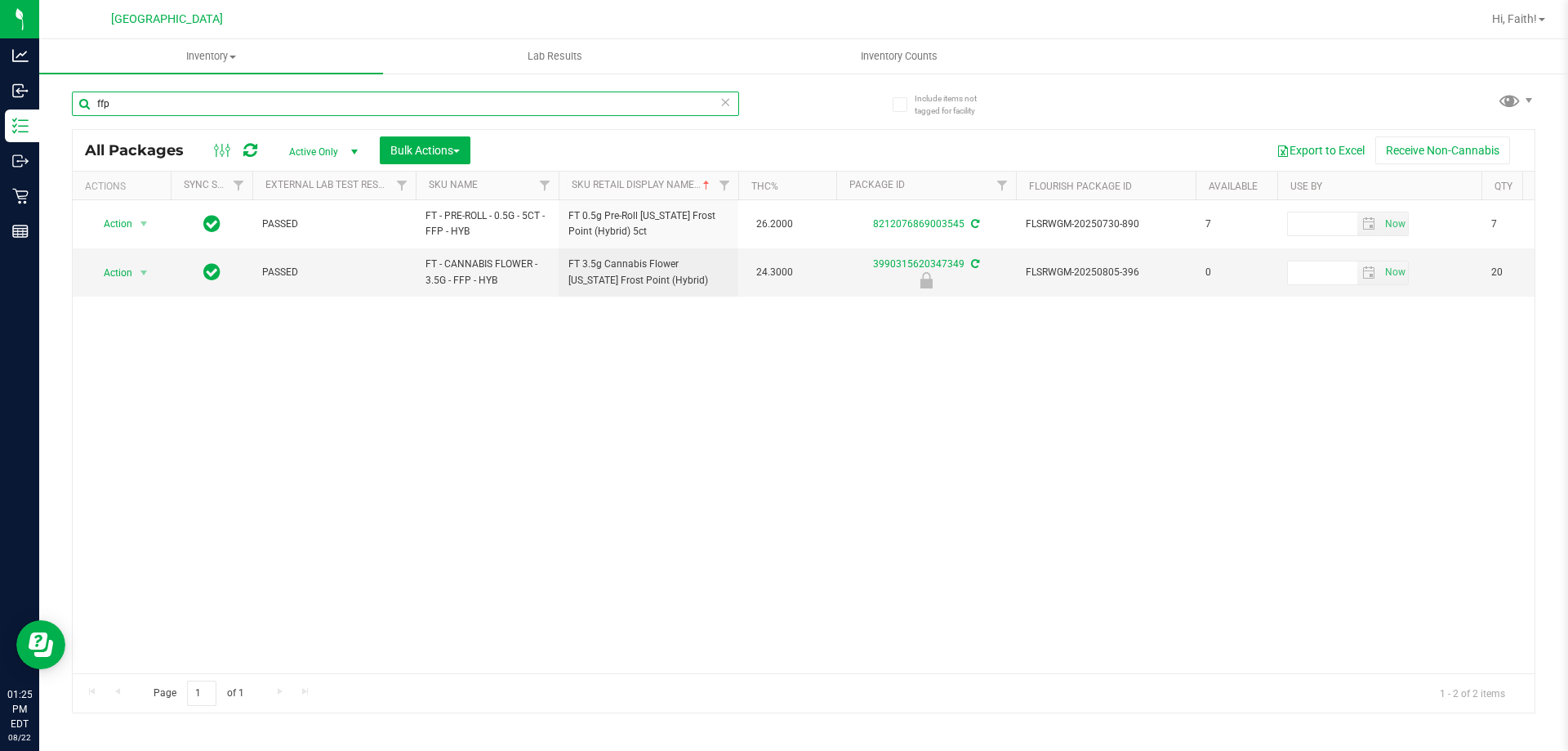
click at [469, 96] on input "ffp" at bounding box center [405, 103] width 668 height 24
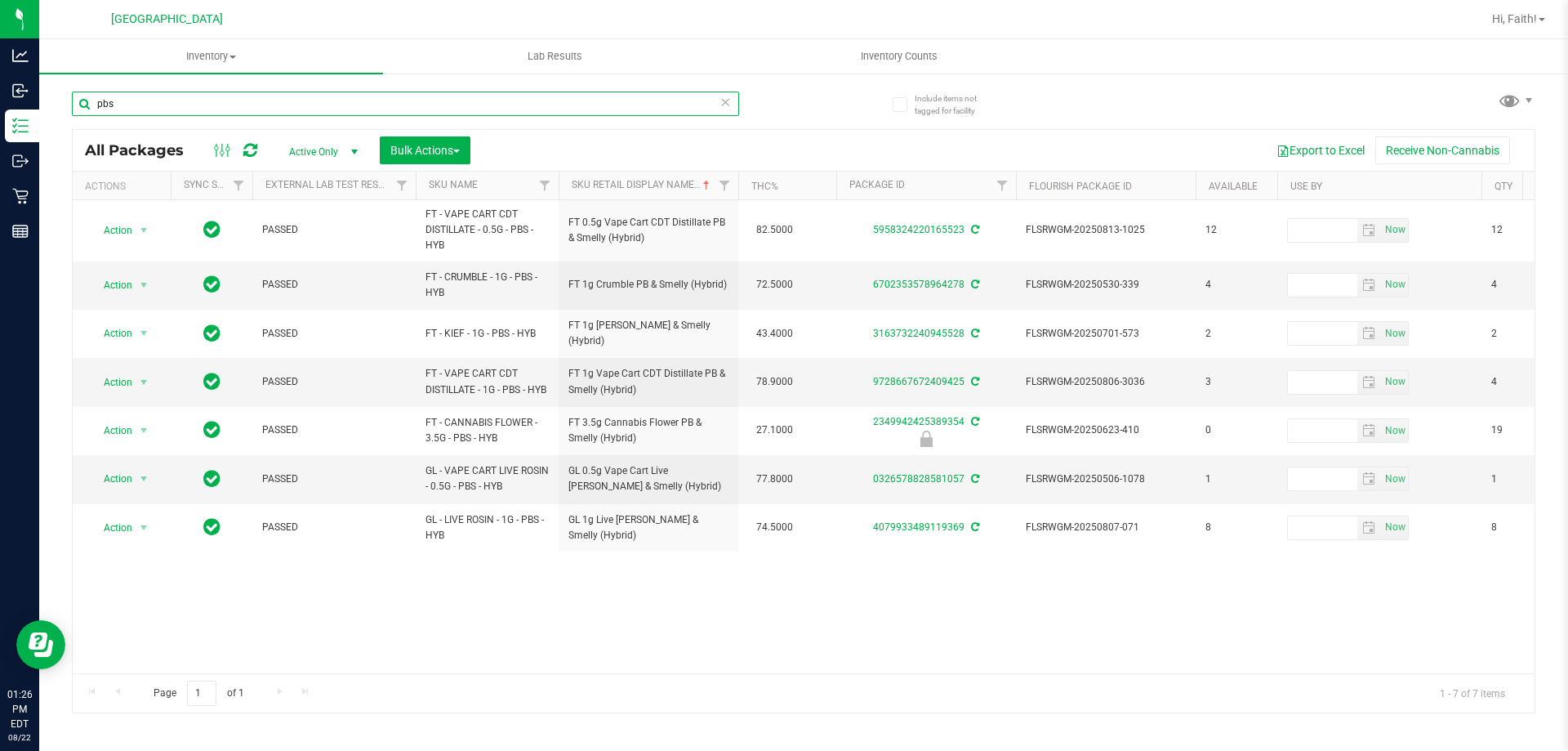
click at [514, 111] on input "pbs" at bounding box center [405, 103] width 668 height 24
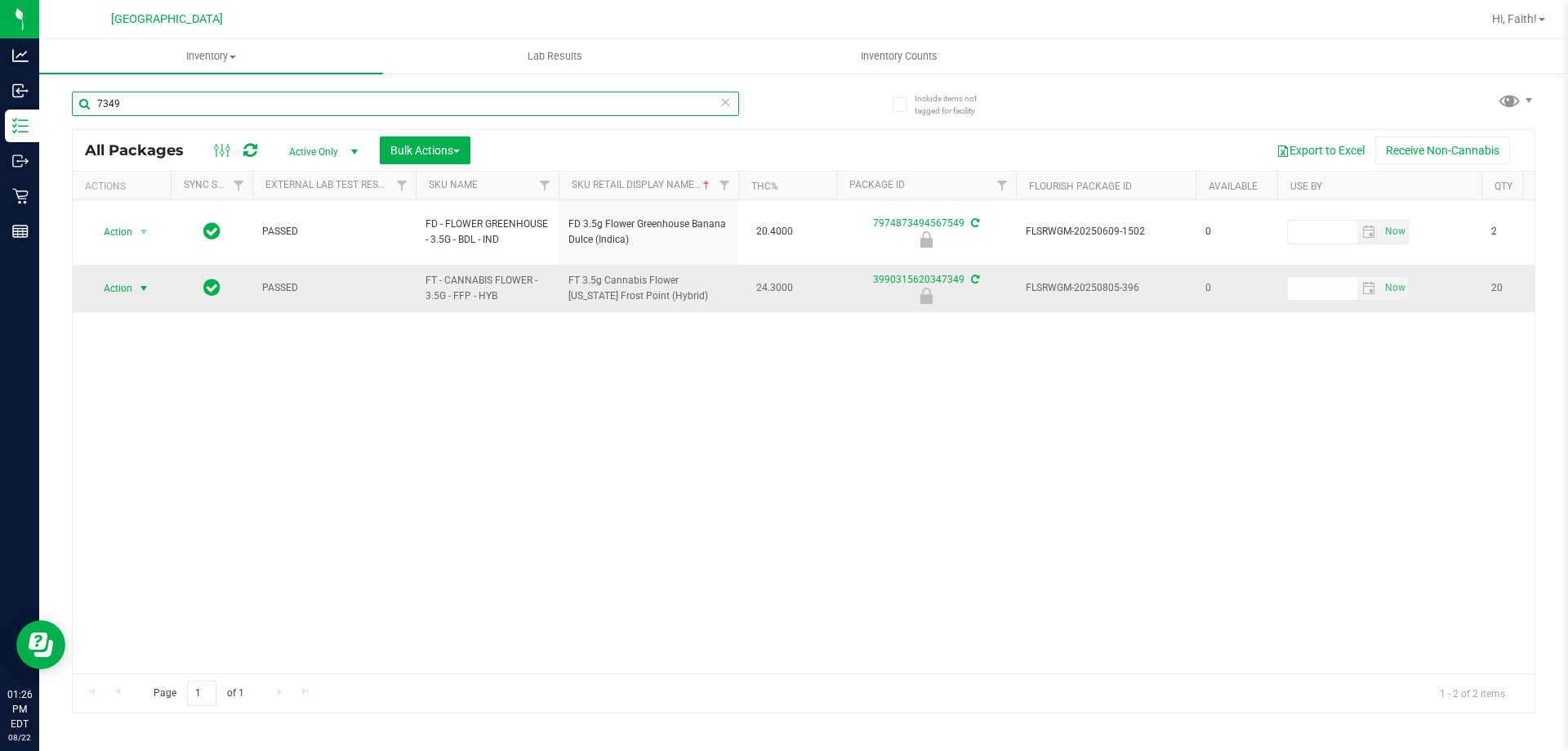
type input "7349"
click at [136, 277] on span "select" at bounding box center [144, 289] width 21 height 23
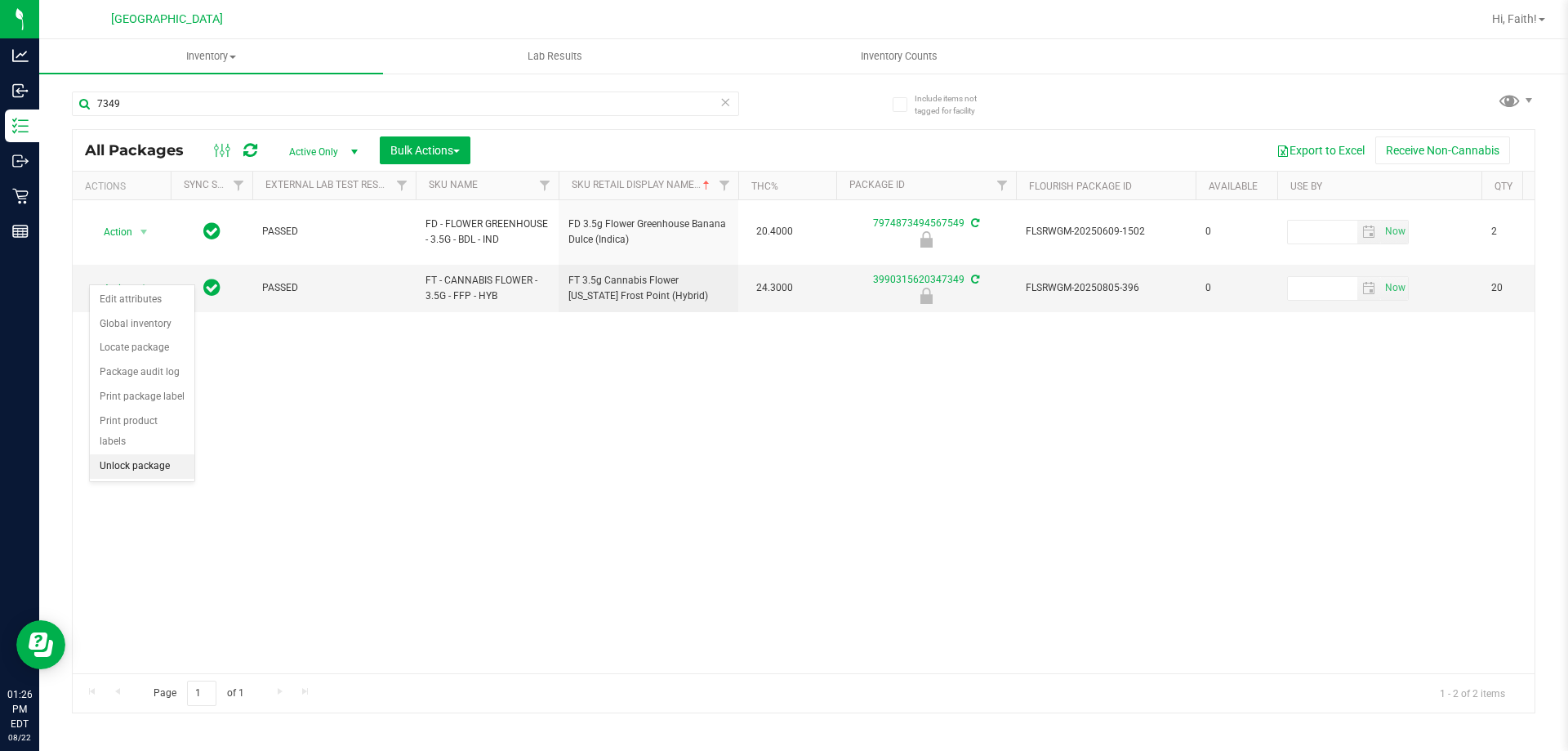
click at [148, 454] on li "Unlock package" at bounding box center [142, 466] width 105 height 24
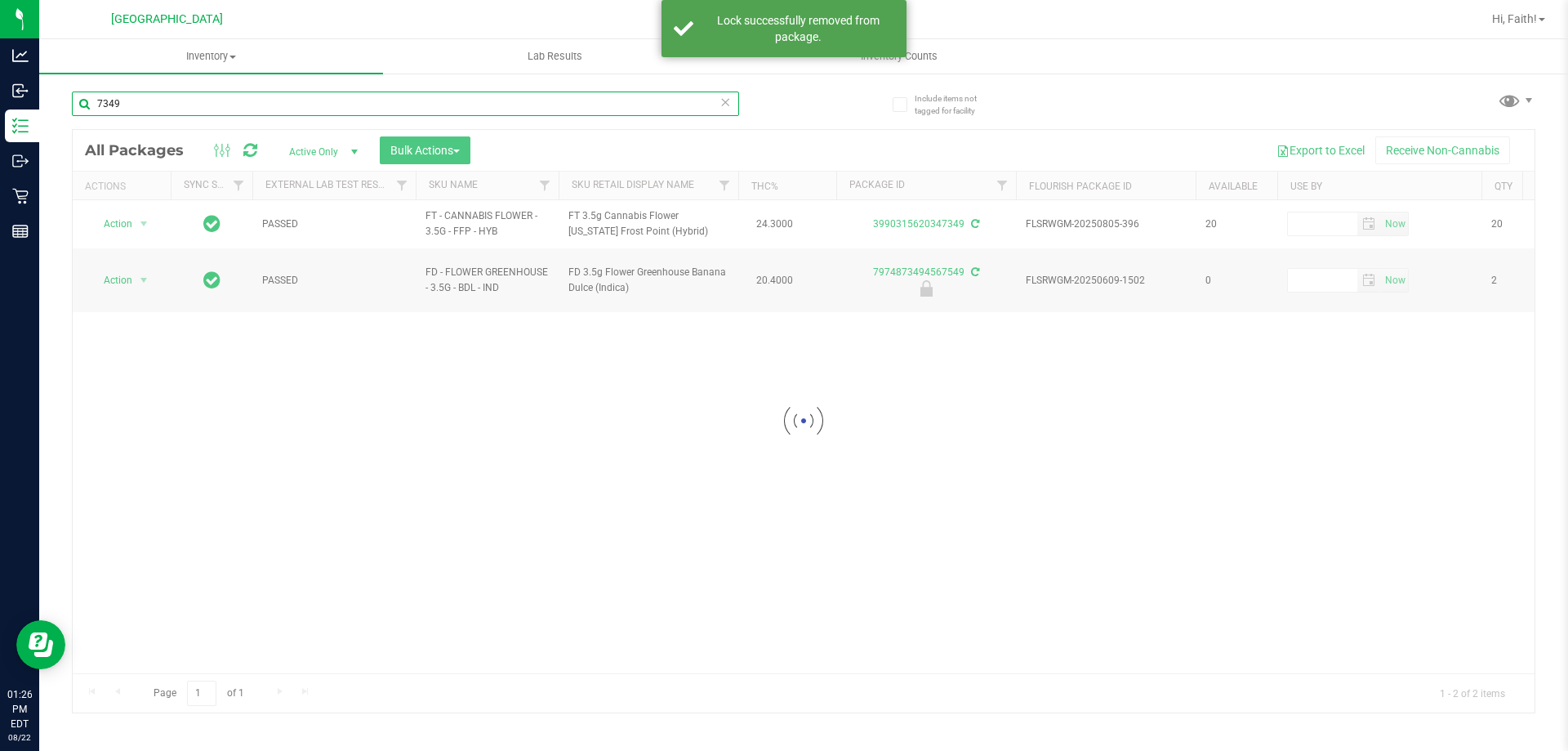
click at [240, 106] on input "7349" at bounding box center [405, 103] width 668 height 24
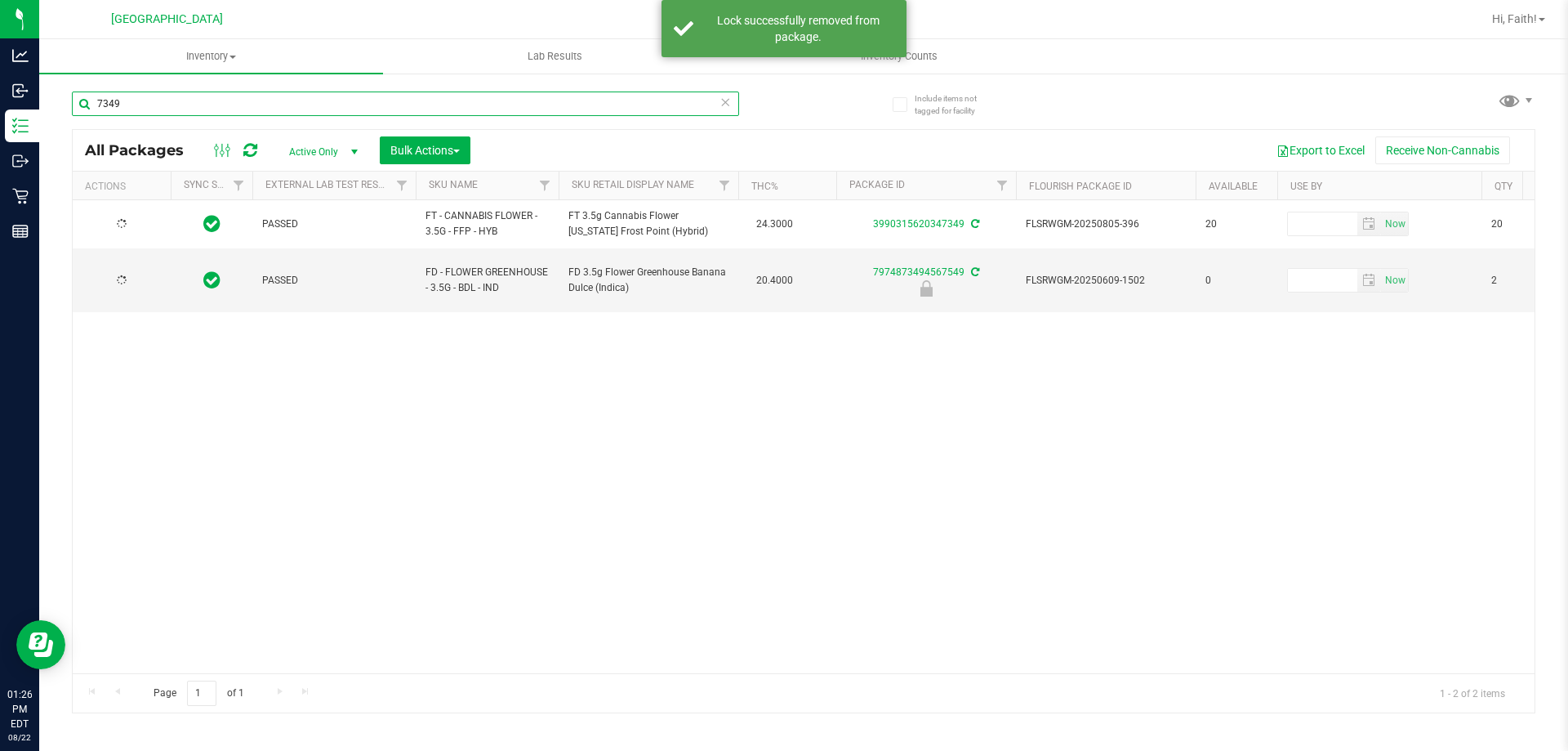
click at [240, 106] on input "7349" at bounding box center [405, 103] width 668 height 24
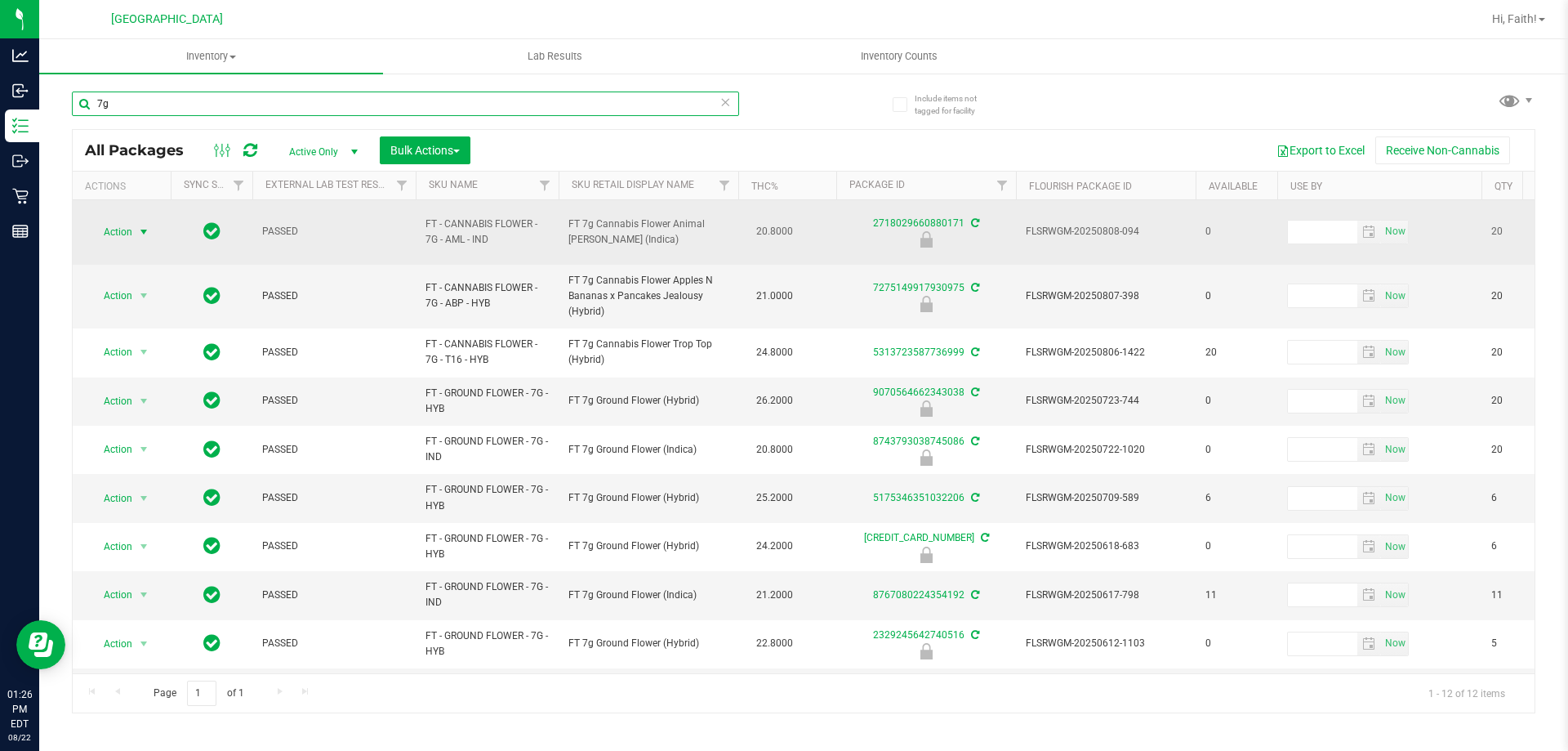
type input "7g"
click at [129, 232] on span "Action" at bounding box center [111, 232] width 44 height 23
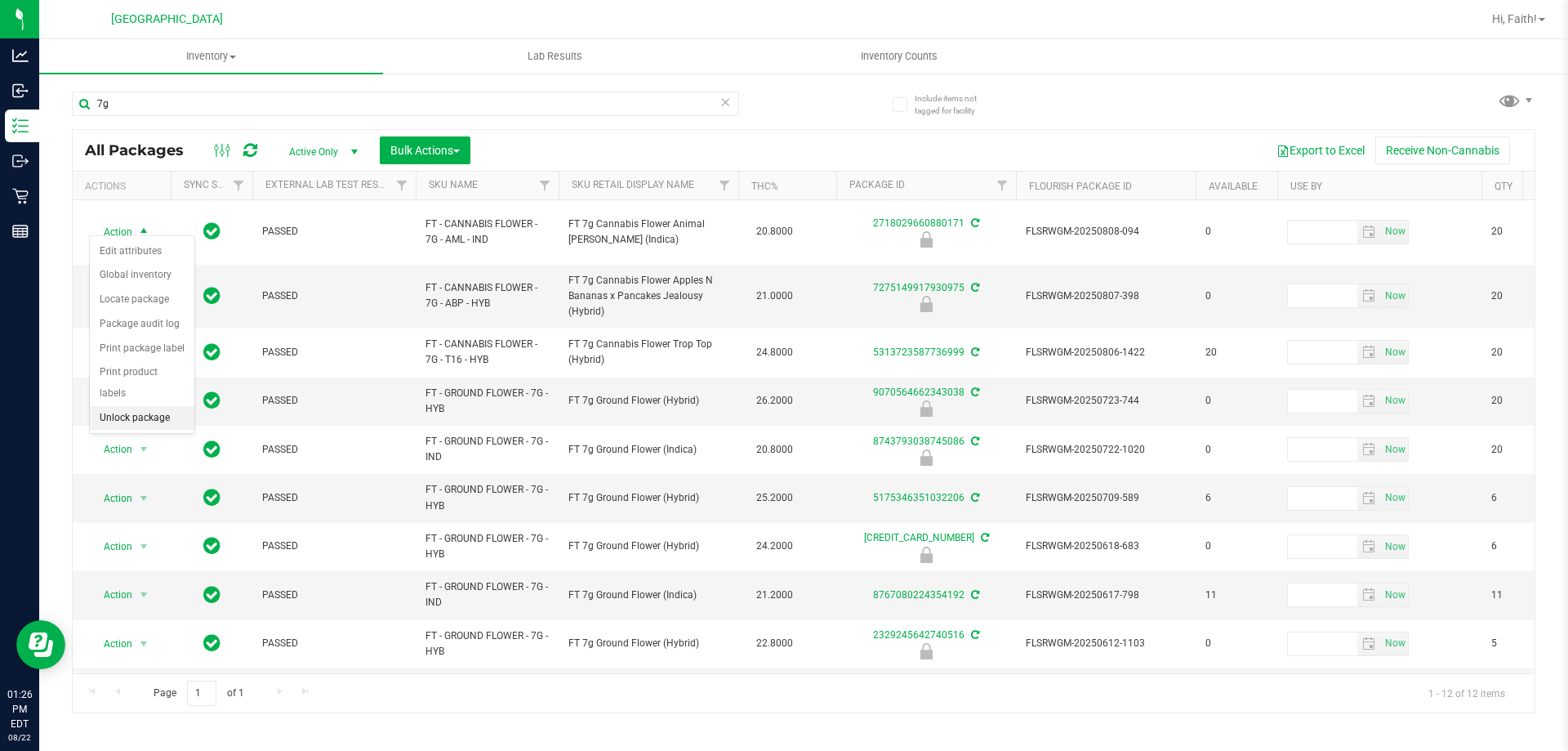
click at [144, 406] on li "Unlock package" at bounding box center [142, 417] width 105 height 24
click at [146, 289] on span "select" at bounding box center [144, 296] width 13 height 13
click at [160, 461] on li "Unlock package" at bounding box center [142, 472] width 105 height 24
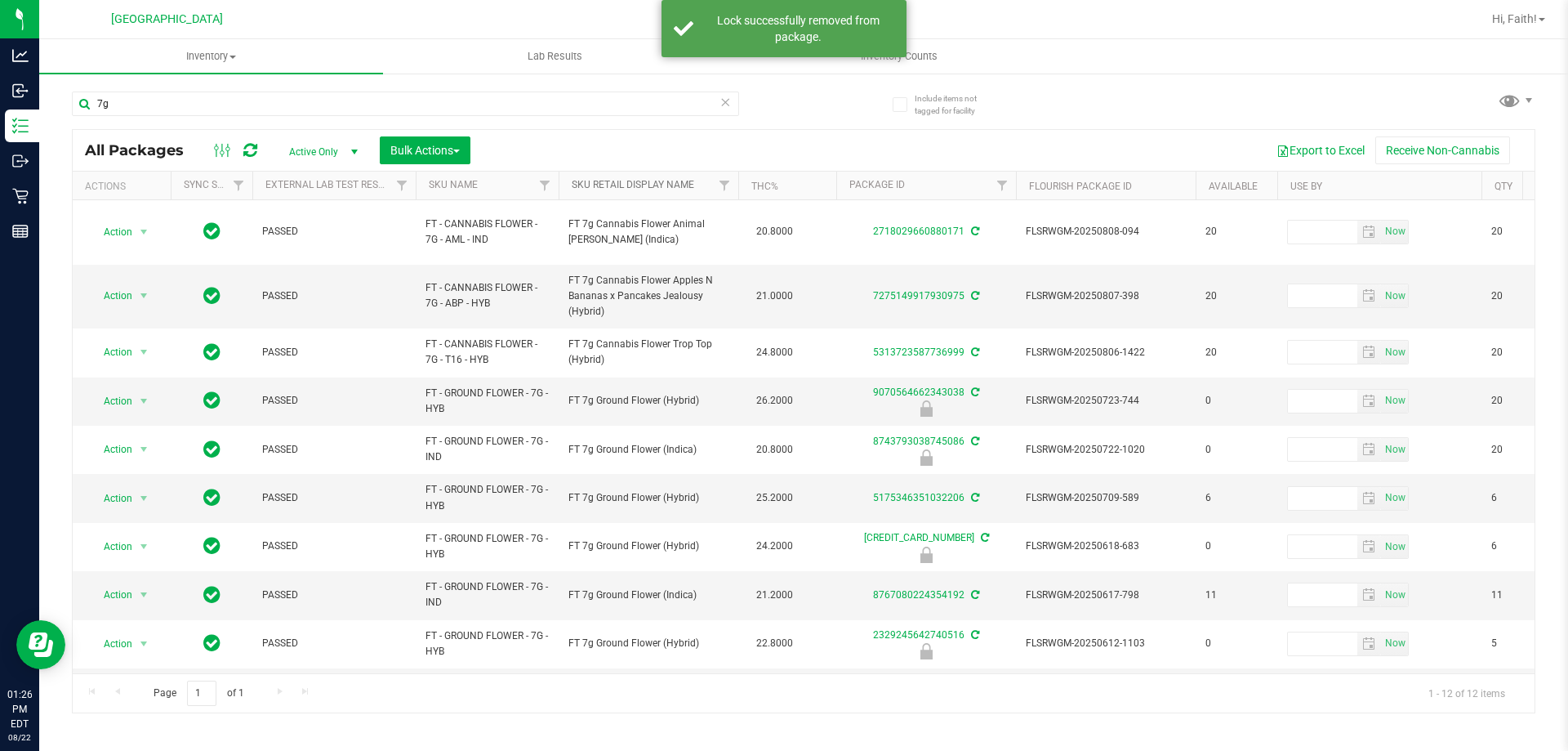
click at [694, 186] on link "Sku Retail Display Name" at bounding box center [633, 185] width 122 height 12
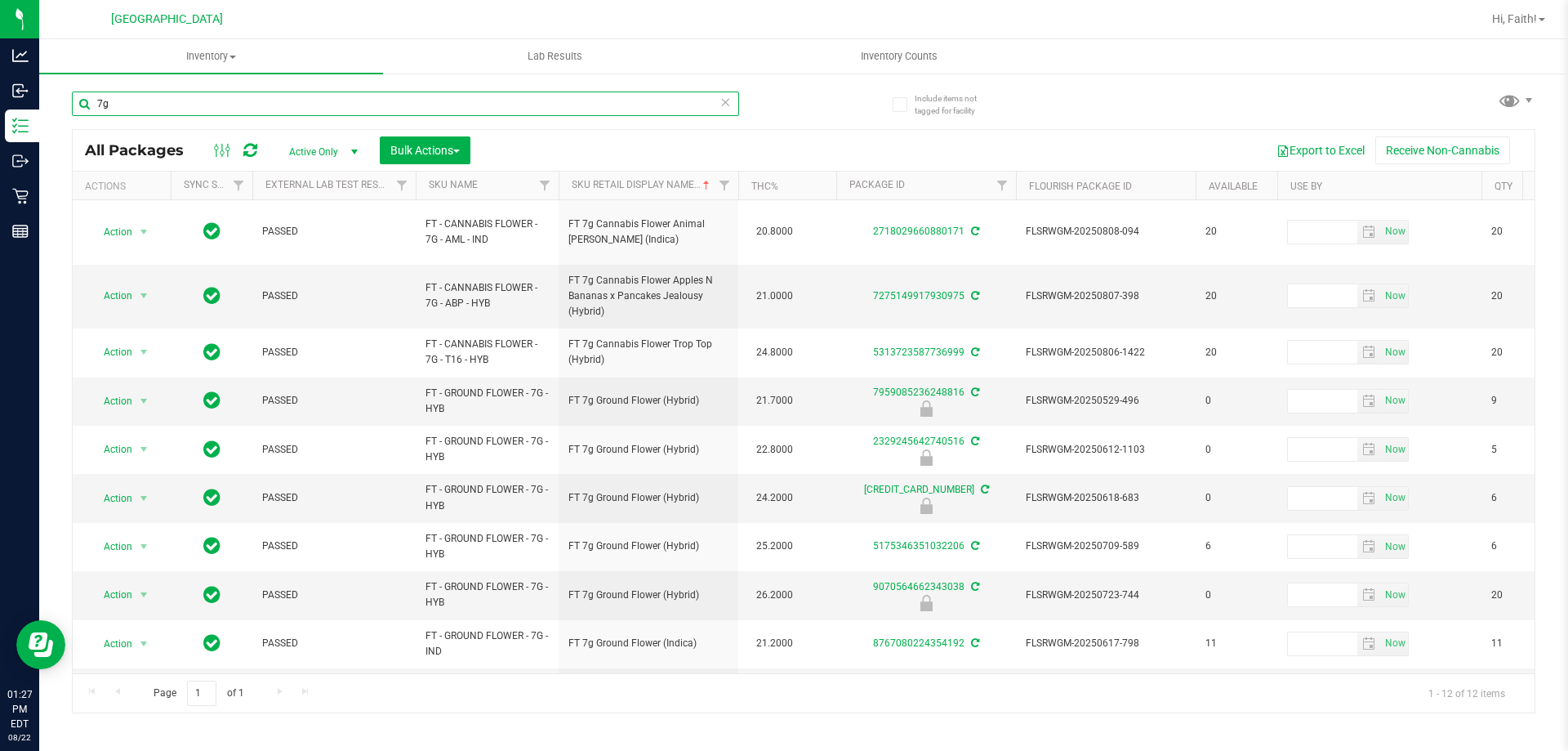
click at [341, 101] on input "7g" at bounding box center [405, 103] width 668 height 24
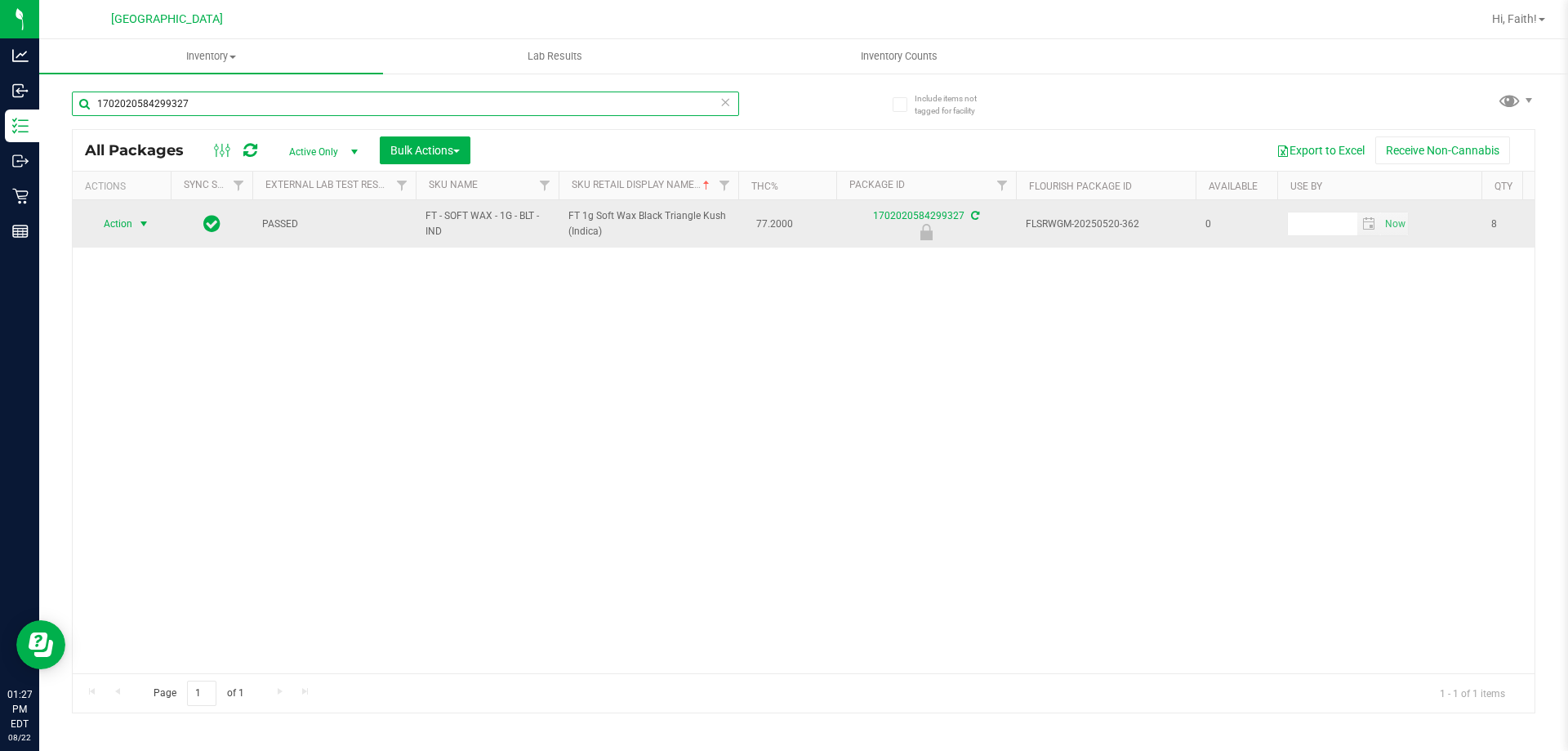
type input "1702020584299327"
drag, startPoint x: 146, startPoint y: 217, endPoint x: 151, endPoint y: 256, distance: 39.3
click at [145, 217] on span "select" at bounding box center [144, 224] width 13 height 13
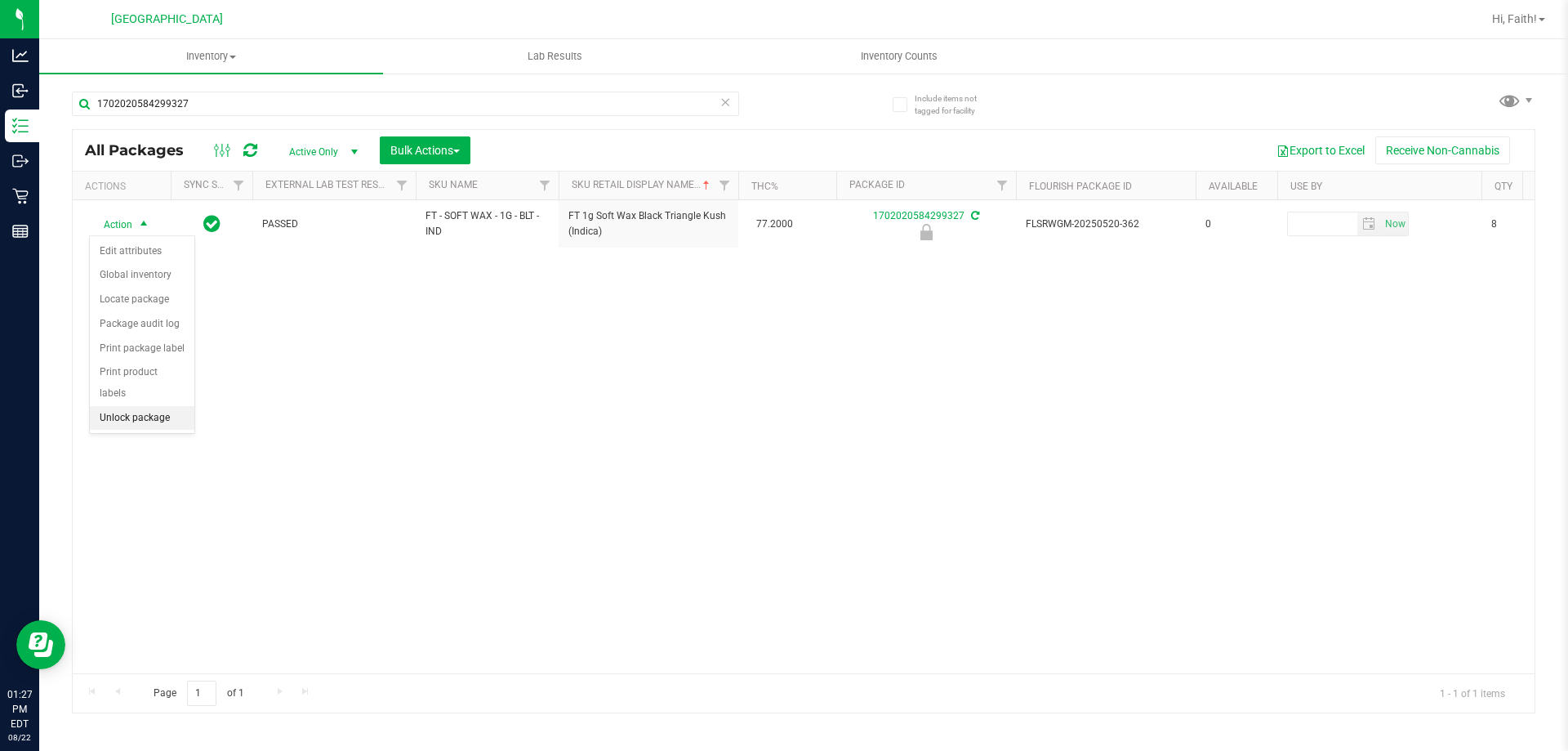
click at [162, 406] on li "Unlock package" at bounding box center [142, 417] width 105 height 24
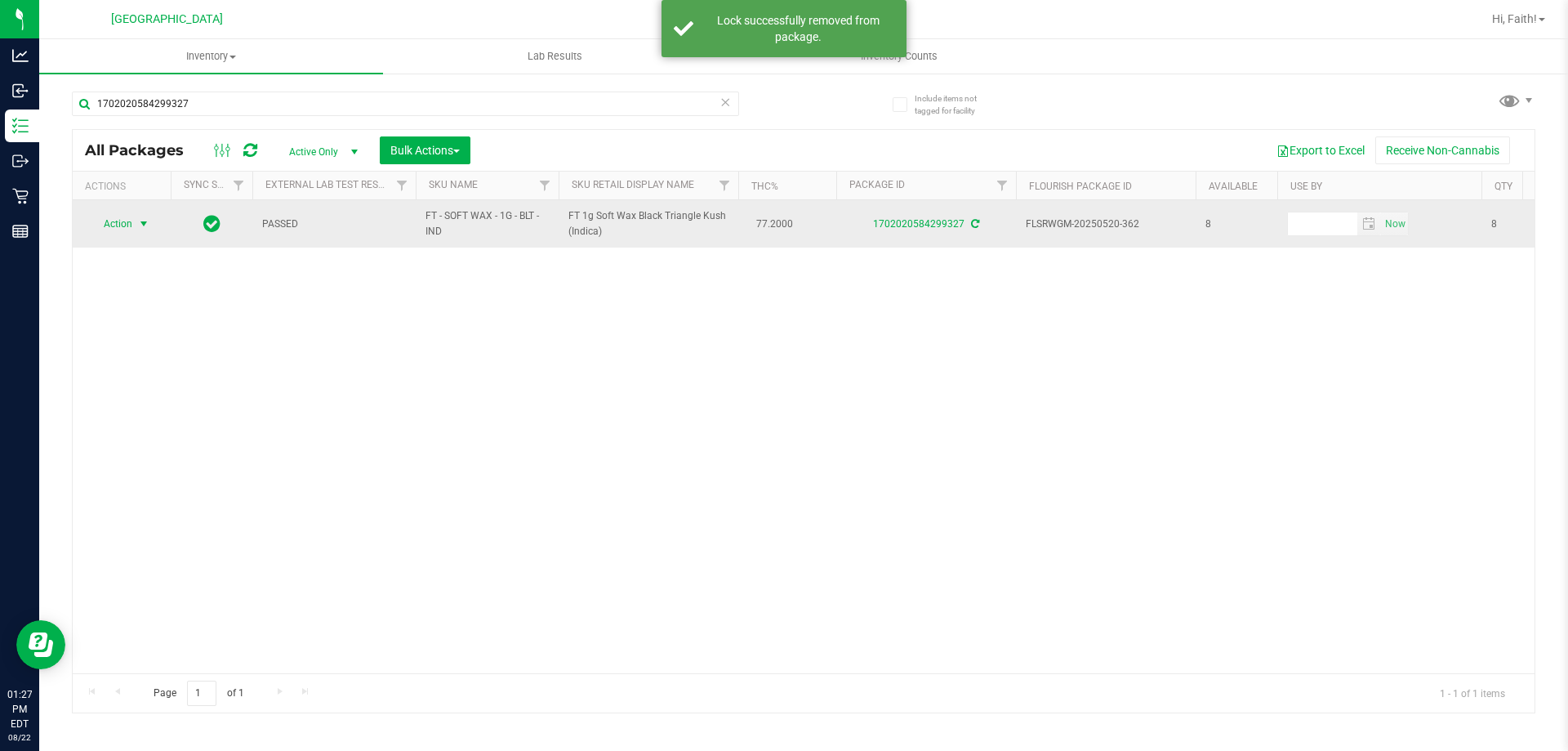
click at [126, 220] on span "Action" at bounding box center [111, 224] width 44 height 23
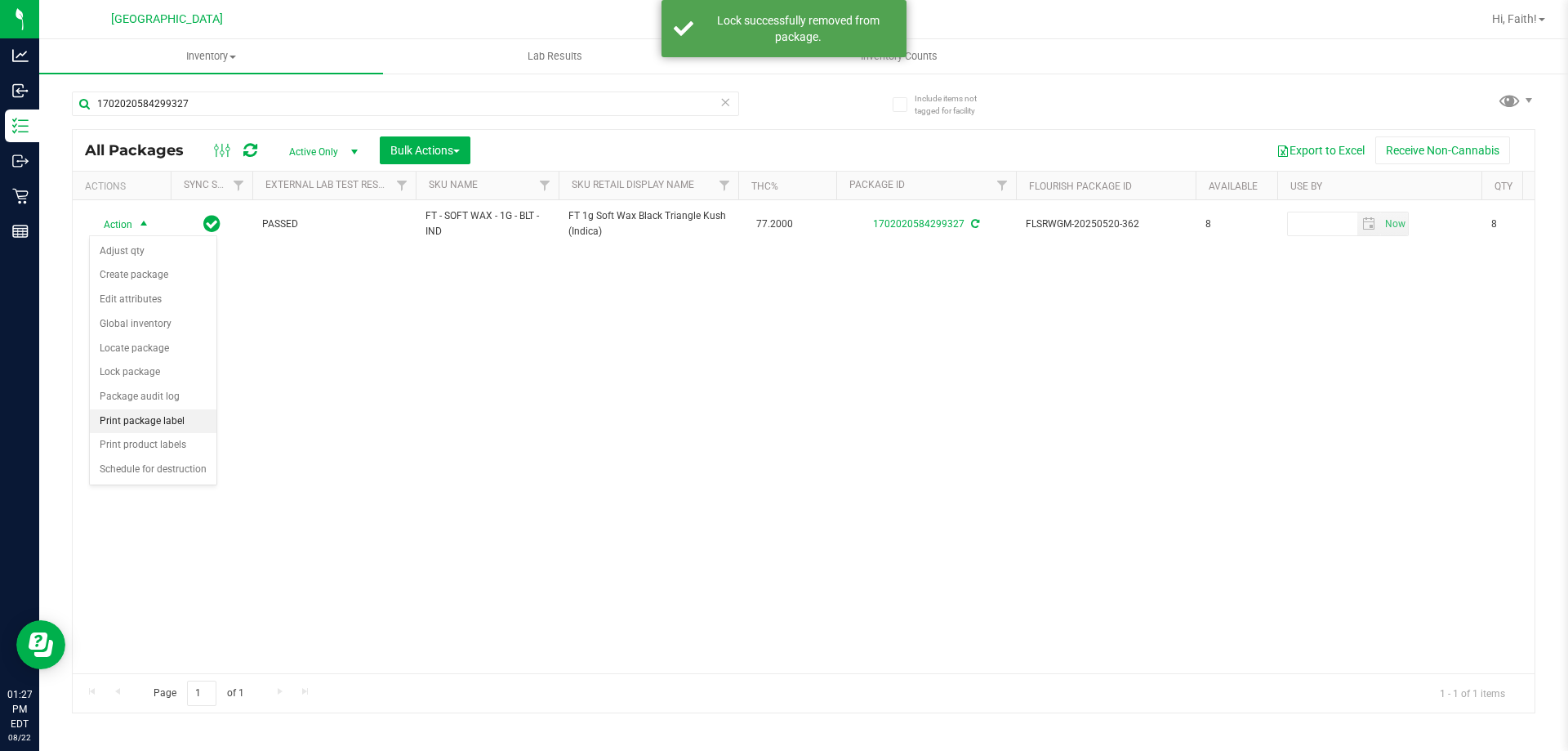
click at [146, 417] on li "Print package label" at bounding box center [153, 421] width 126 height 24
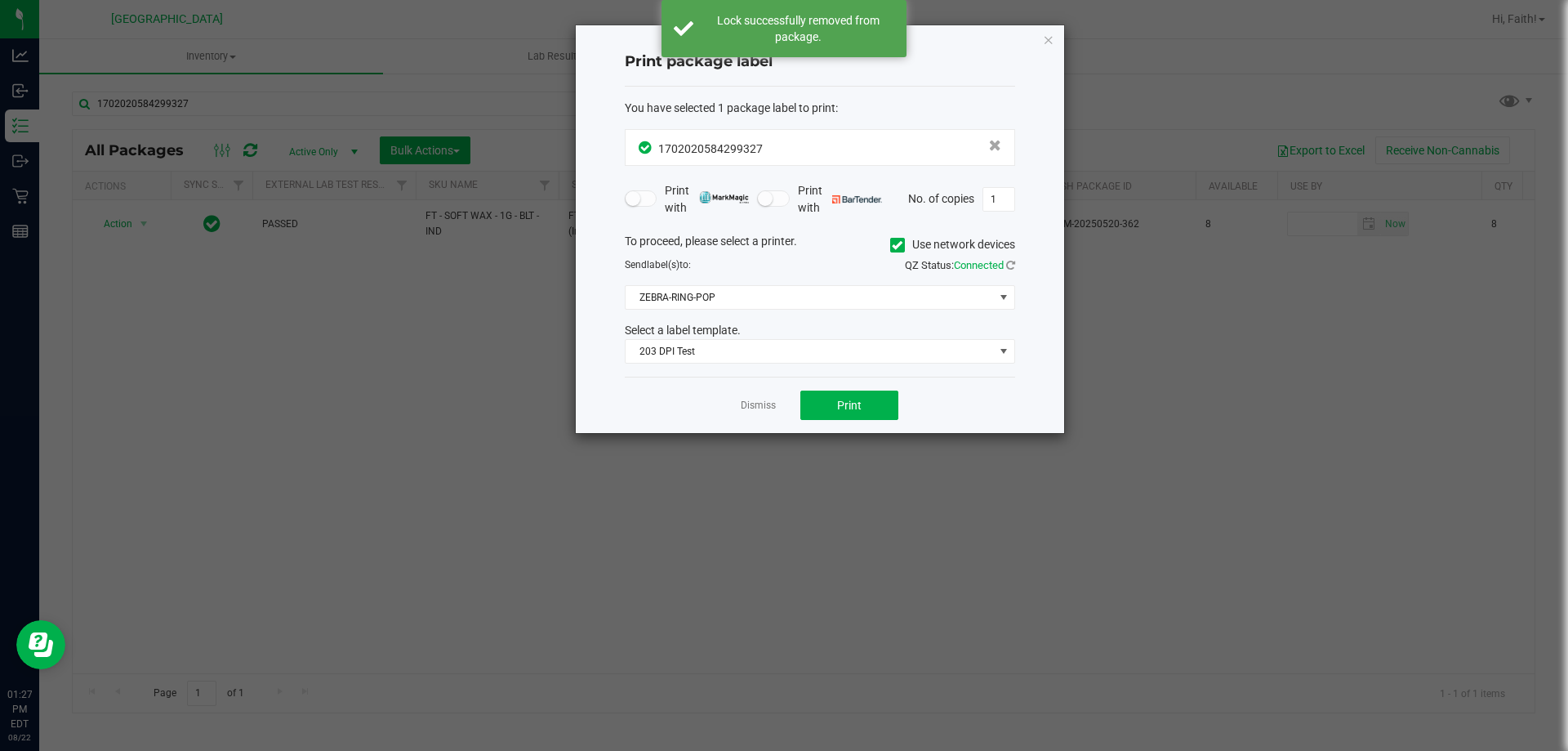
click at [884, 389] on div "Dismiss Print" at bounding box center [820, 405] width 391 height 57
click at [876, 401] on button "Print" at bounding box center [850, 405] width 98 height 29
click at [1053, 41] on icon "button" at bounding box center [1048, 39] width 12 height 20
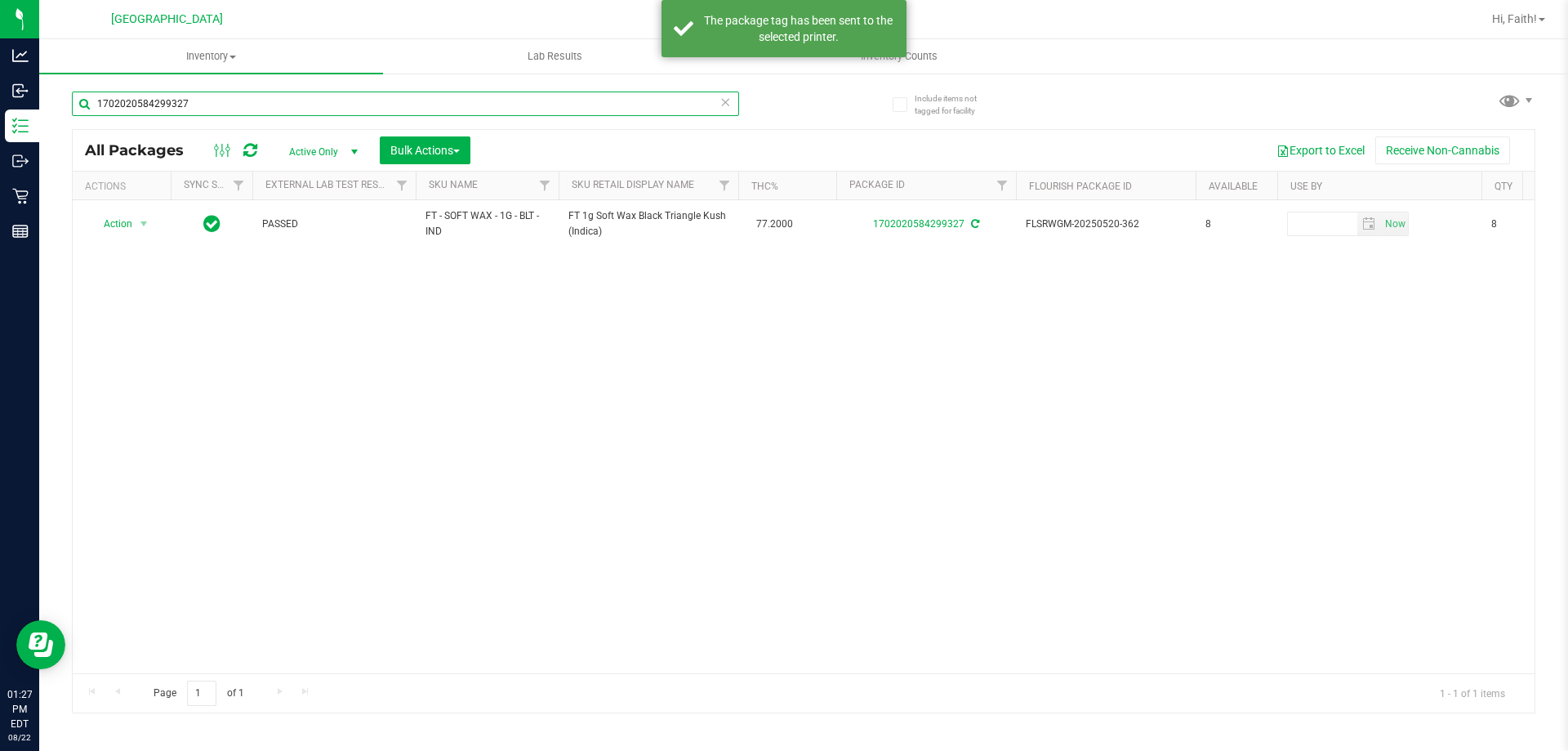
click at [609, 113] on input "1702020584299327" at bounding box center [405, 103] width 668 height 24
click at [608, 113] on input "1702020584299327" at bounding box center [405, 103] width 668 height 24
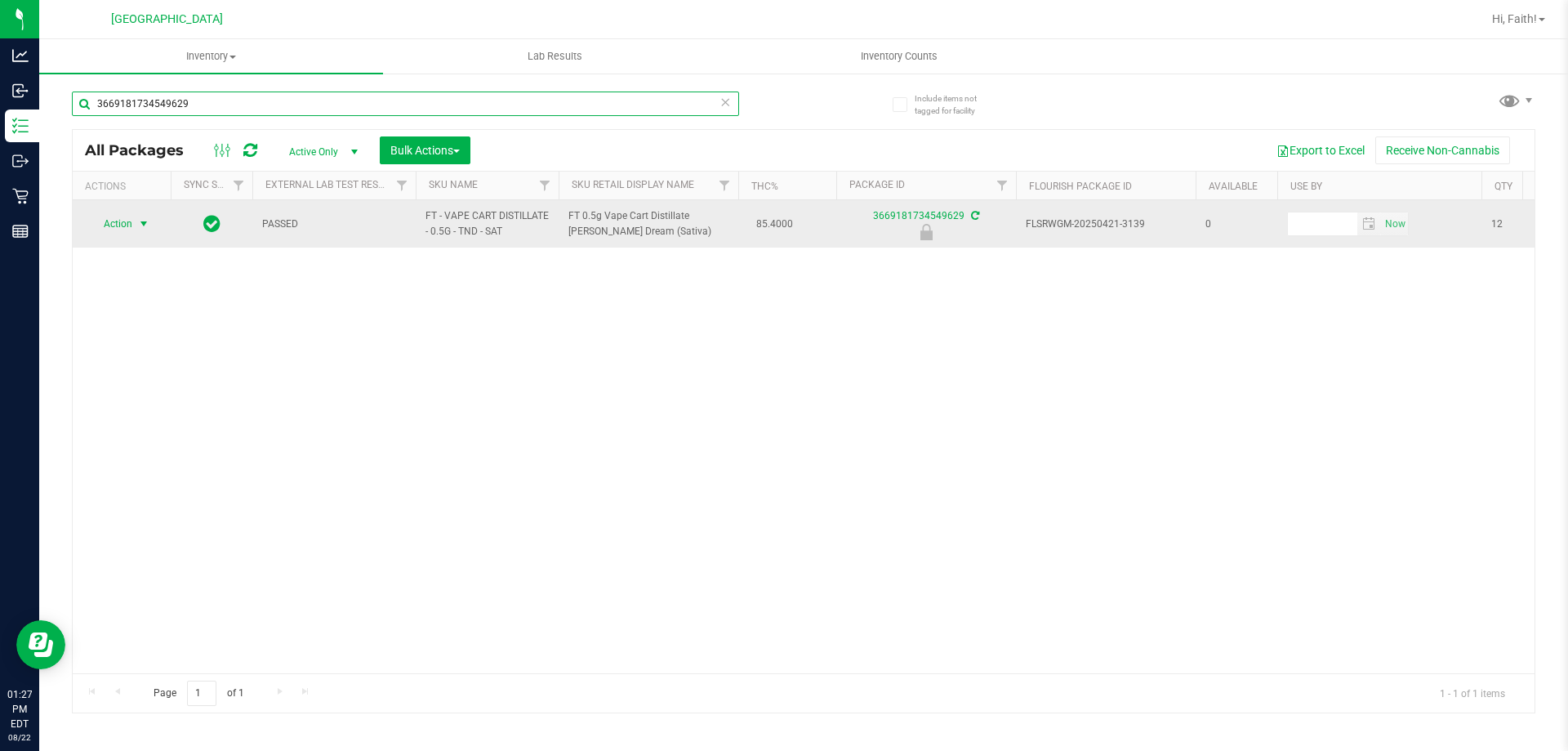
type input "3669181734549629"
click at [126, 223] on span "Action" at bounding box center [111, 224] width 44 height 23
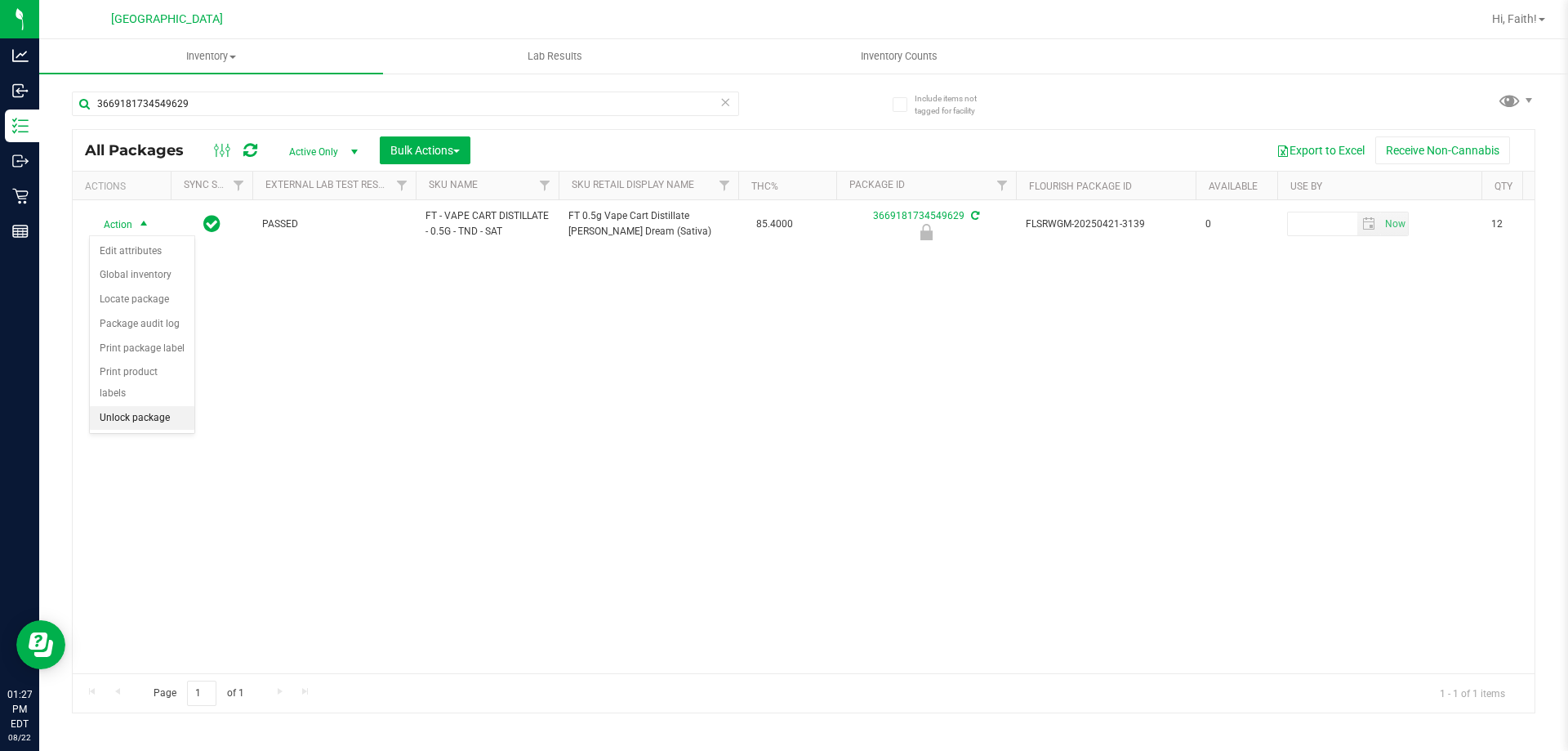
click at [140, 406] on li "Unlock package" at bounding box center [142, 417] width 105 height 24
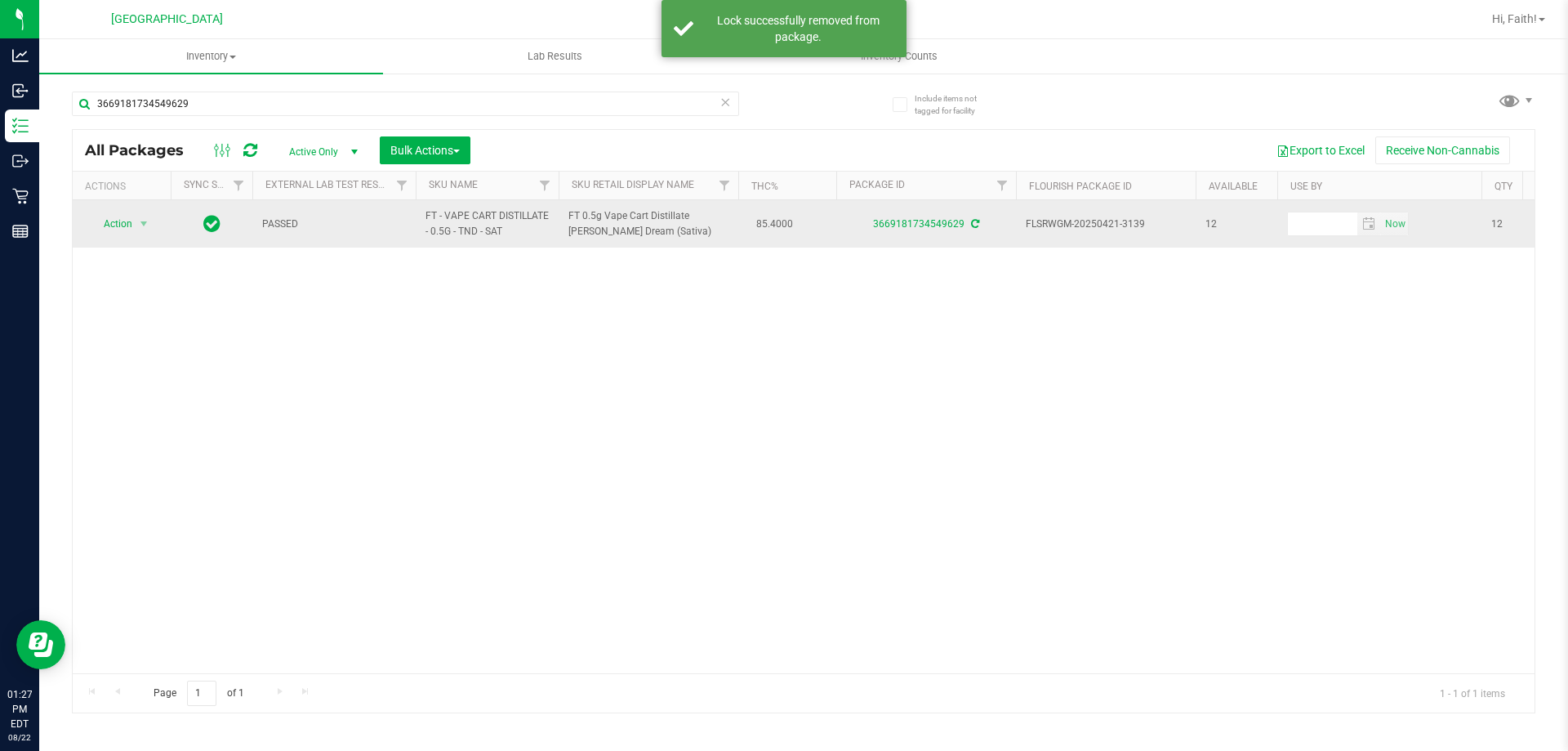
click at [123, 216] on span "Action" at bounding box center [111, 224] width 44 height 23
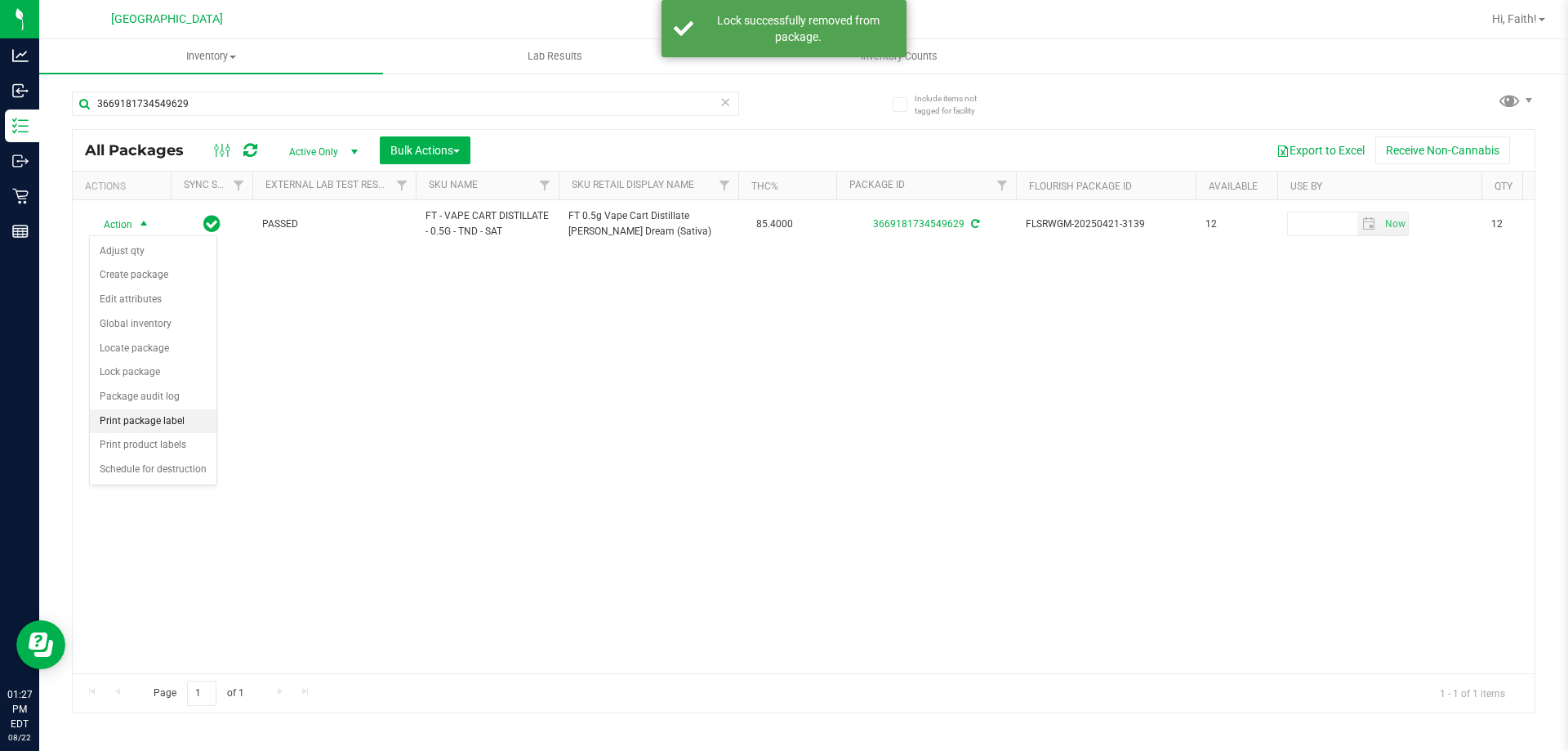
drag, startPoint x: 158, startPoint y: 417, endPoint x: 205, endPoint y: 435, distance: 50.3
click at [156, 417] on li "Print package label" at bounding box center [153, 421] width 126 height 24
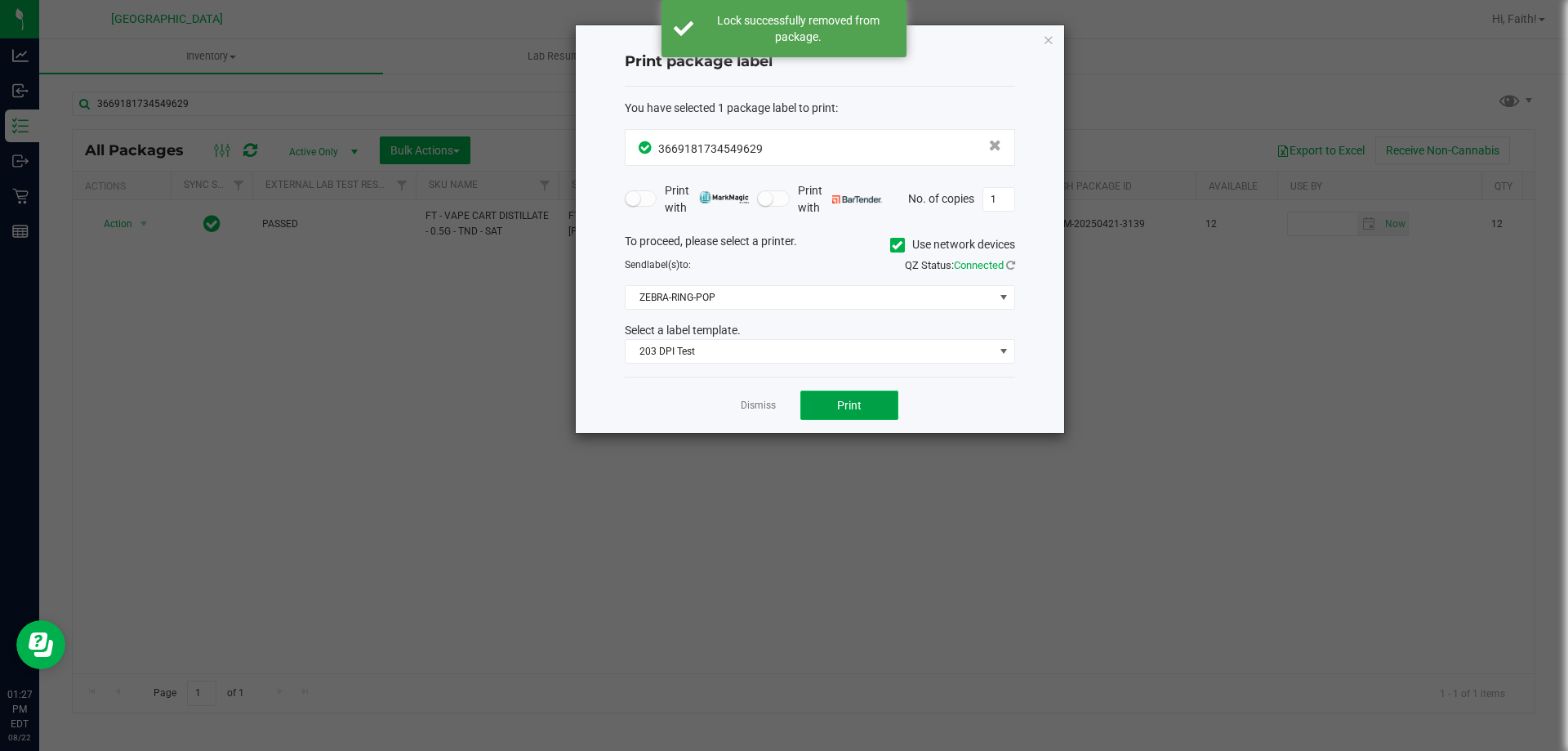
click at [873, 403] on button "Print" at bounding box center [850, 405] width 98 height 29
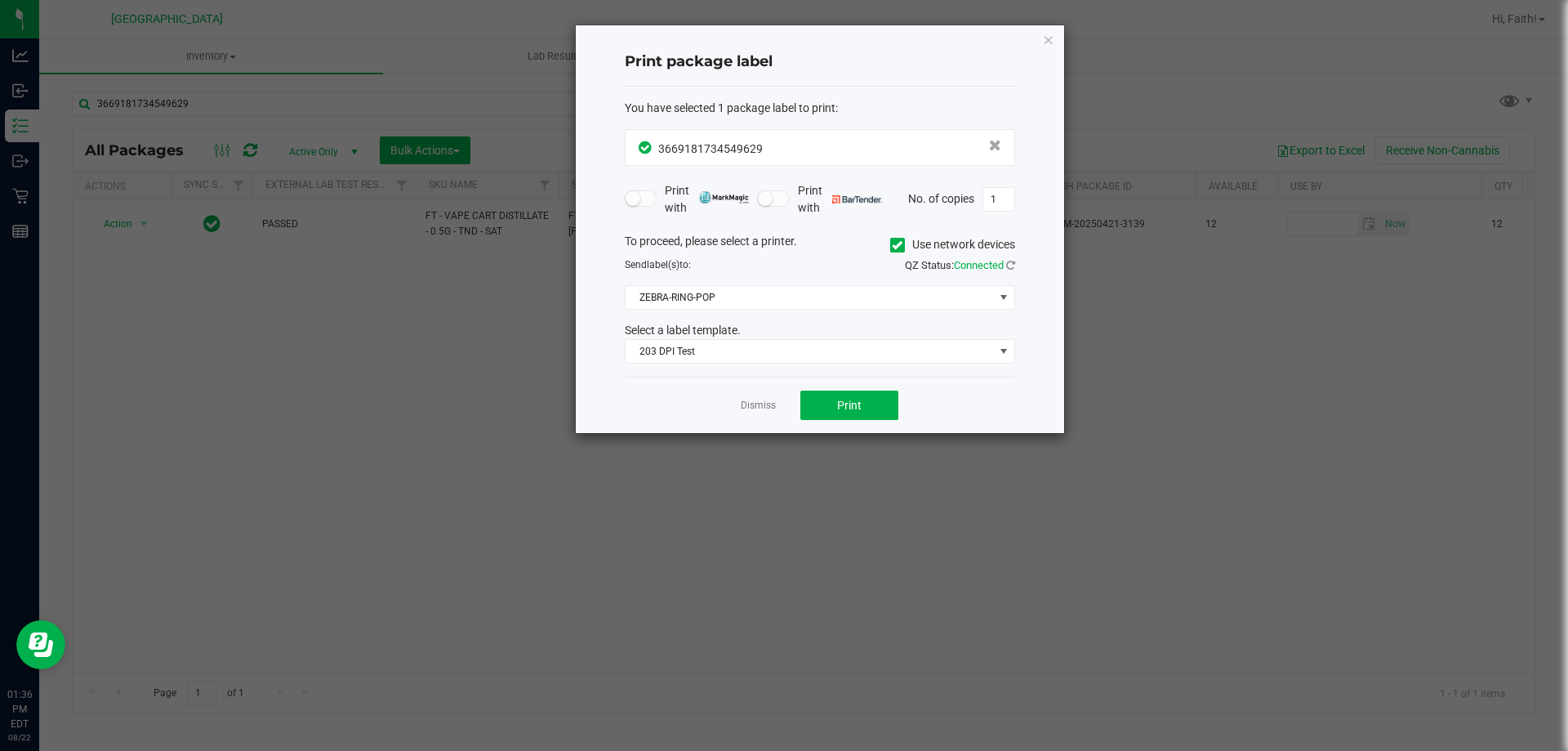
click at [1055, 34] on div "Print package label You have selected 1 package label to print : 36691817345496…" at bounding box center [819, 229] width 488 height 408
drag, startPoint x: 1055, startPoint y: 34, endPoint x: 1048, endPoint y: 39, distance: 8.6
click at [1048, 39] on div "Print package label You have selected 1 package label to print : 36691817345496…" at bounding box center [819, 229] width 488 height 408
click at [1048, 39] on icon "button" at bounding box center [1048, 39] width 12 height 20
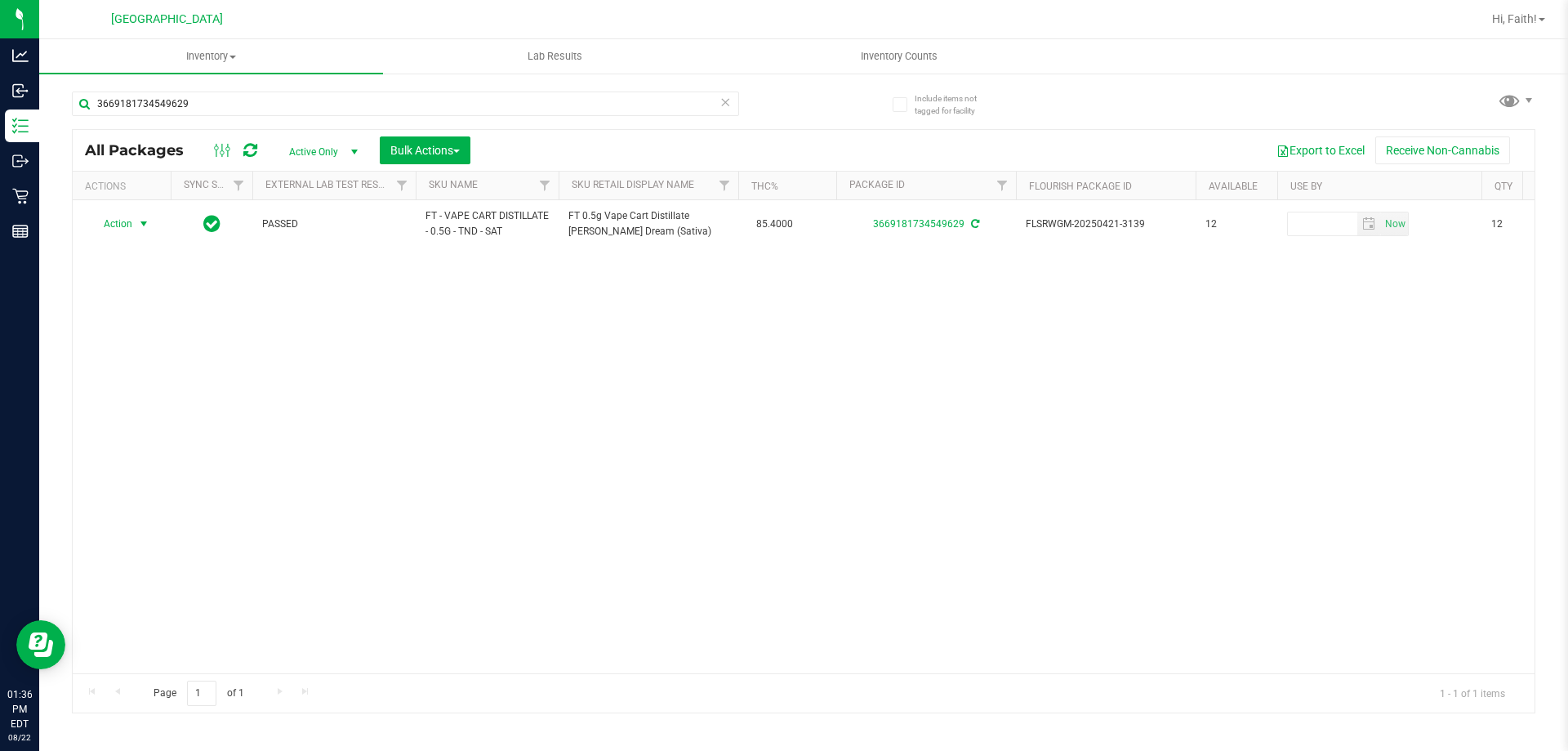
click at [505, 121] on div "3669181734549629" at bounding box center [405, 110] width 668 height 37
click at [497, 99] on input "3669181734549629" at bounding box center [405, 103] width 668 height 24
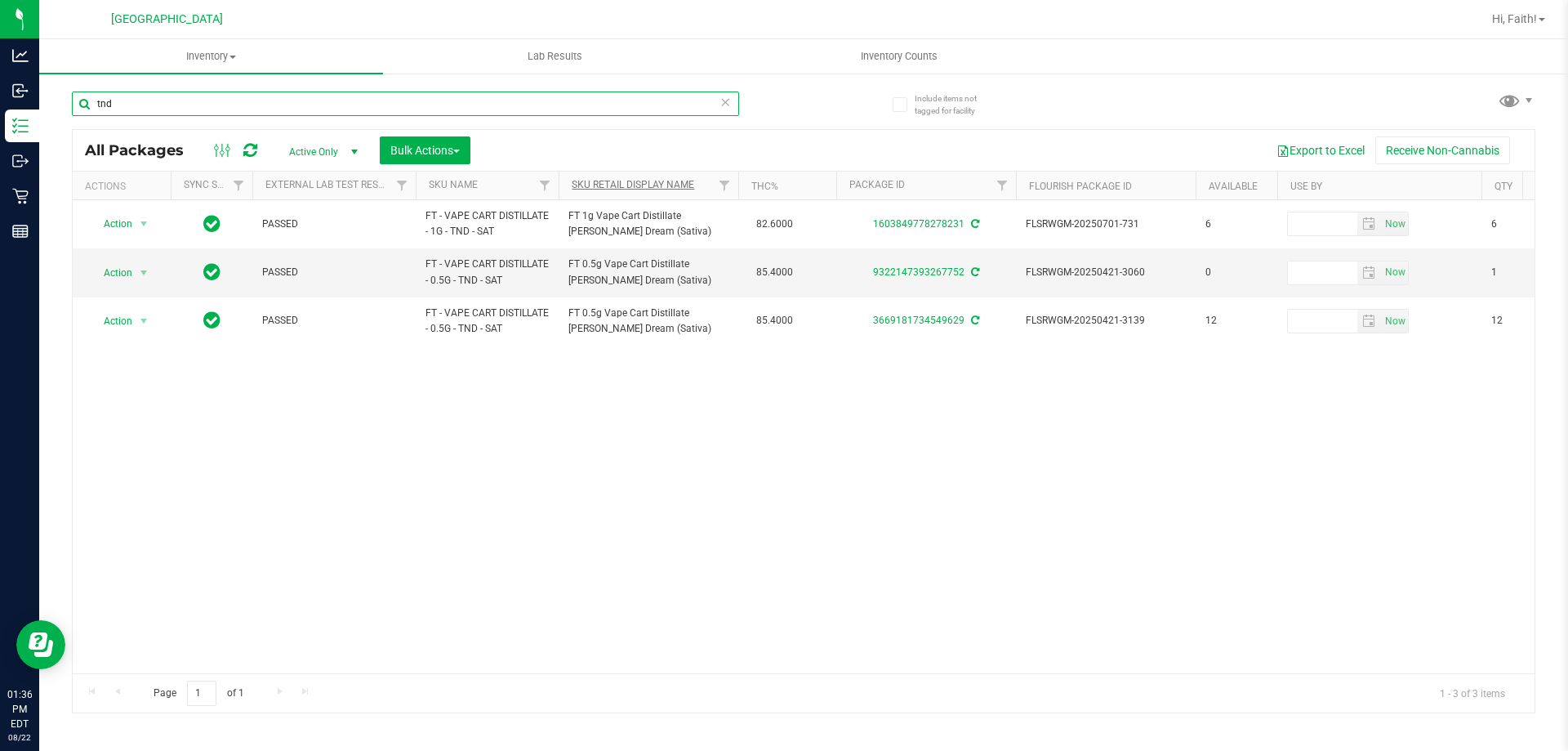
type input "tnd"
click at [644, 181] on link "Sku Retail Display Name" at bounding box center [633, 185] width 122 height 12
click at [722, 99] on icon at bounding box center [725, 101] width 12 height 20
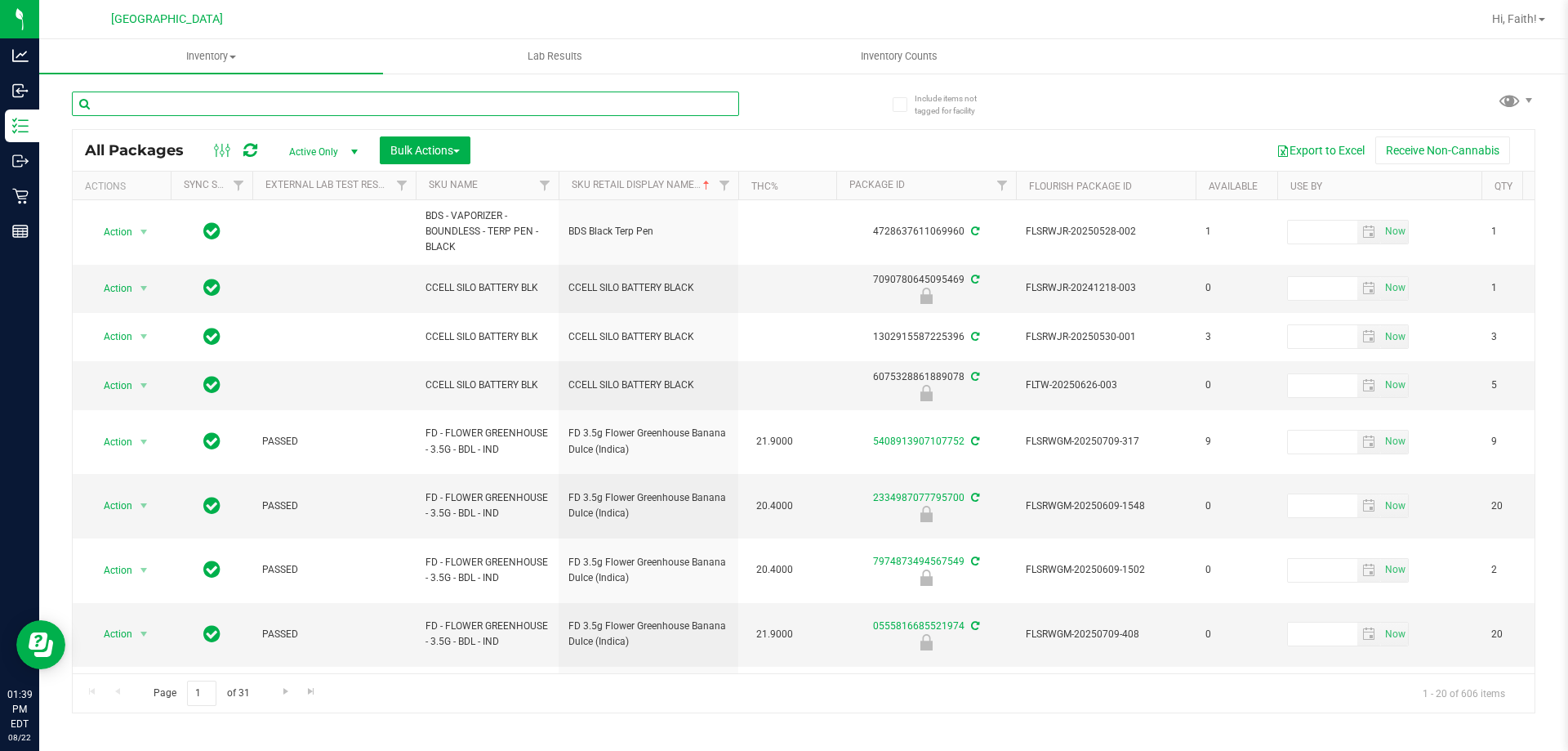
click at [402, 101] on input "text" at bounding box center [405, 103] width 668 height 24
type input "tnd"
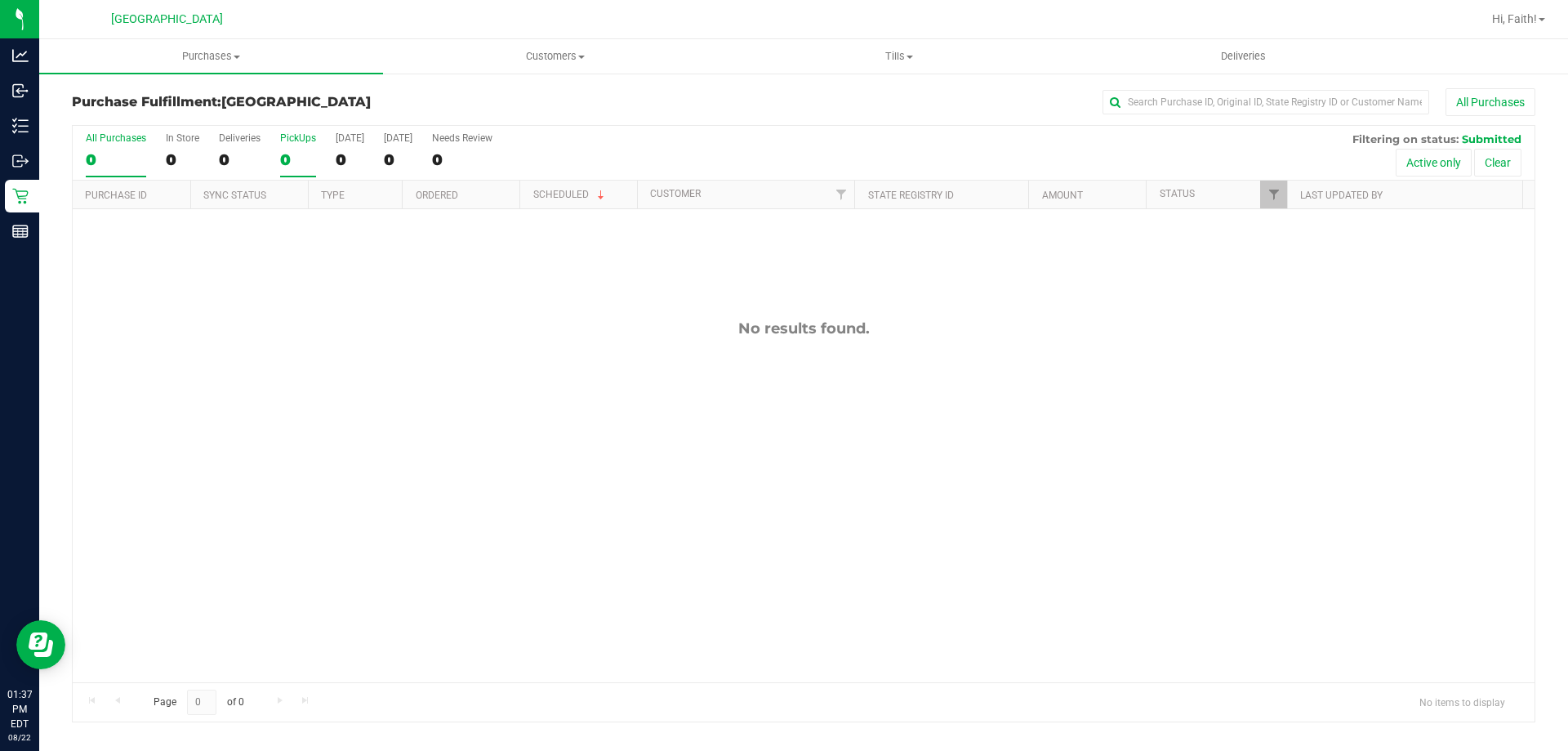
click at [298, 146] on label "PickUps 0" at bounding box center [298, 155] width 36 height 45
click at [0, 0] on input "PickUps 0" at bounding box center [0, 0] width 0 height 0
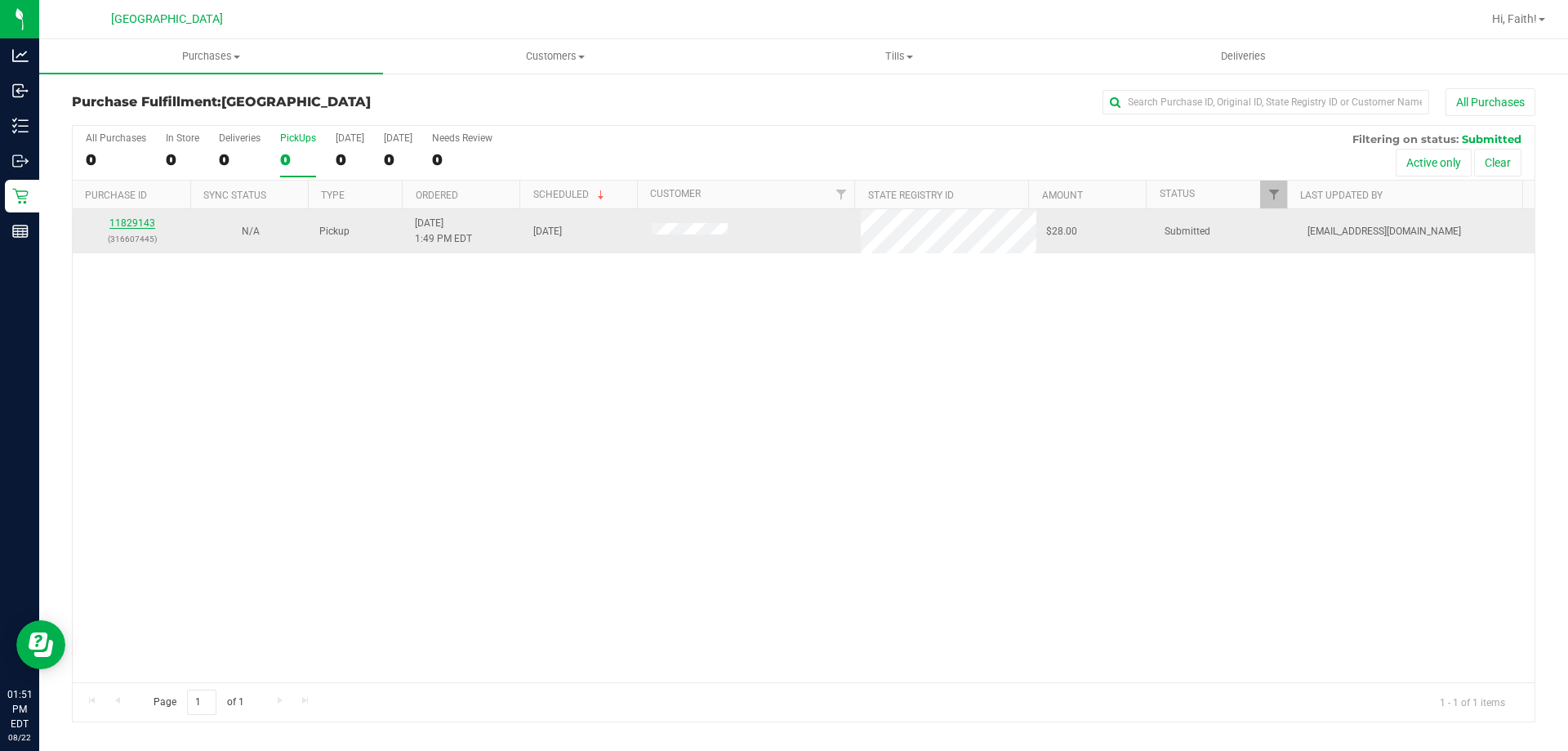
click at [142, 224] on link "11829143" at bounding box center [132, 223] width 46 height 12
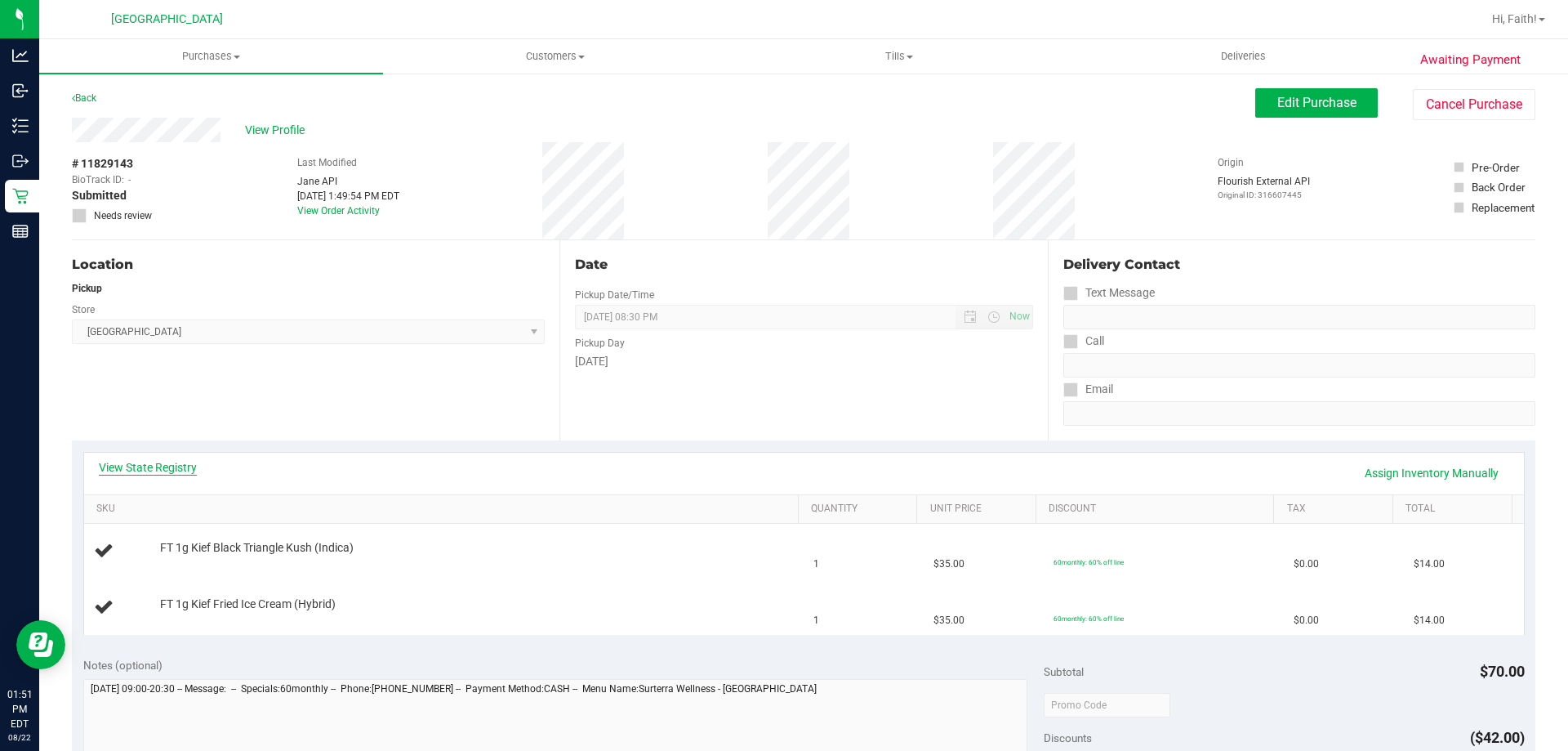
click at [181, 468] on link "View State Registry" at bounding box center [148, 467] width 98 height 17
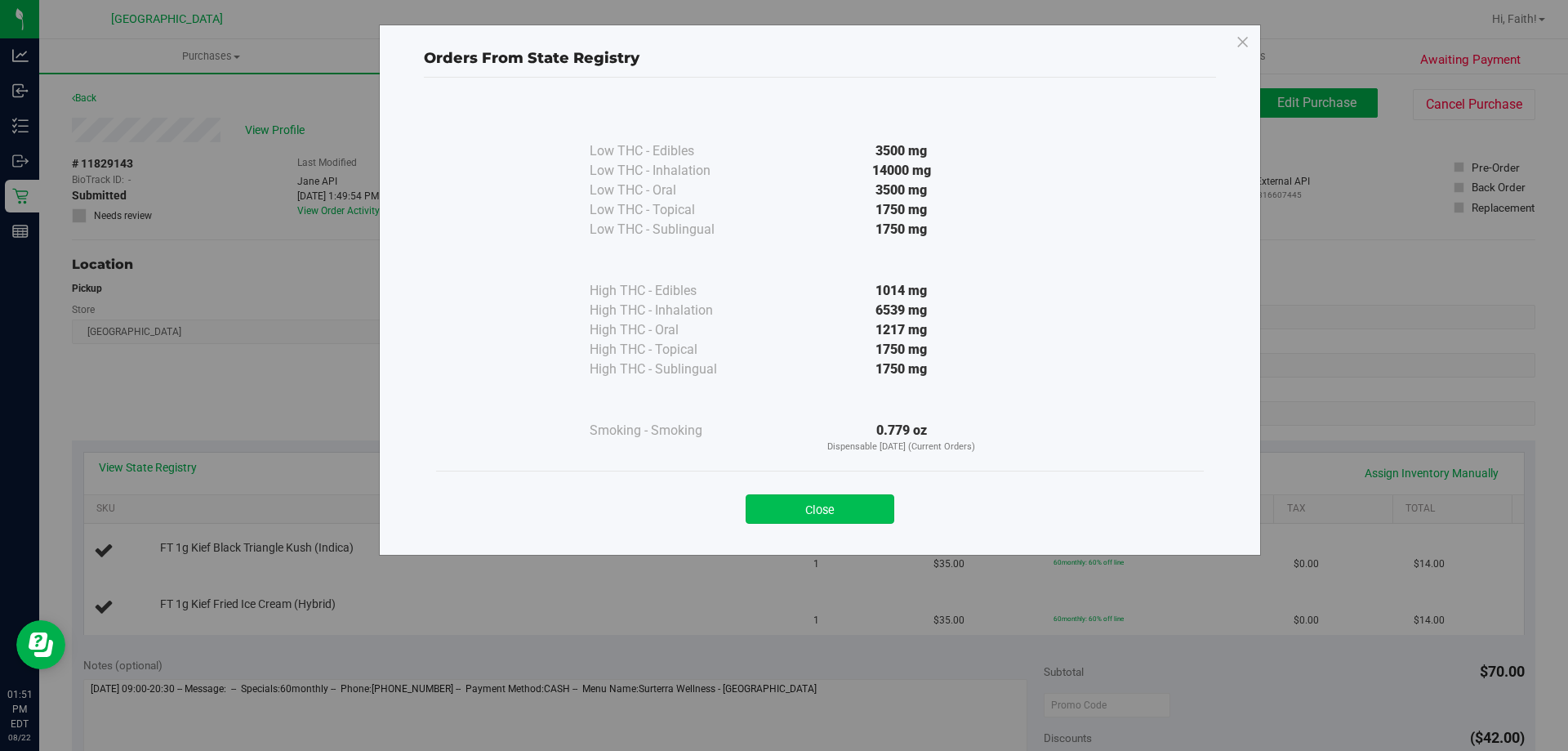
click at [837, 519] on button "Close" at bounding box center [820, 508] width 149 height 29
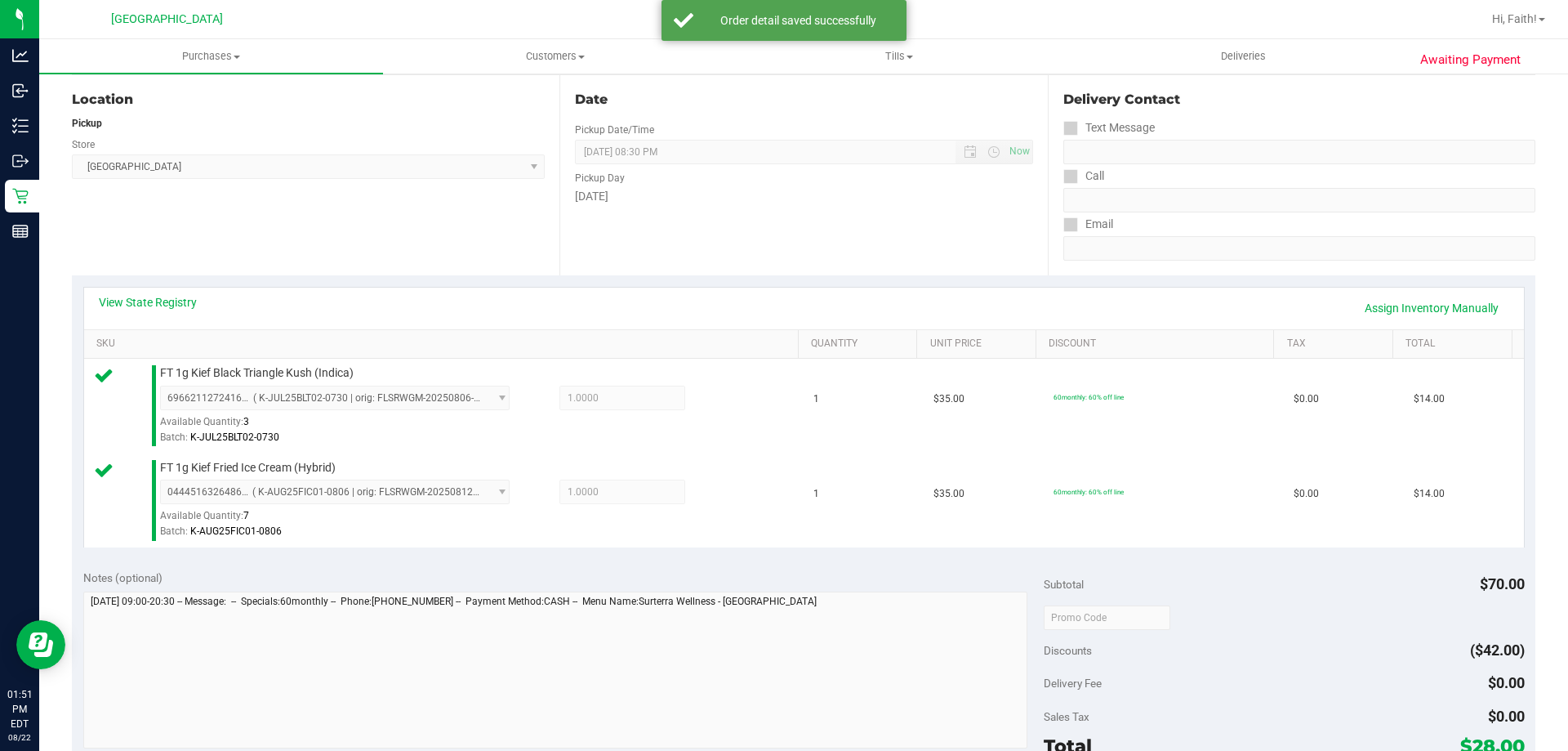
scroll to position [327, 0]
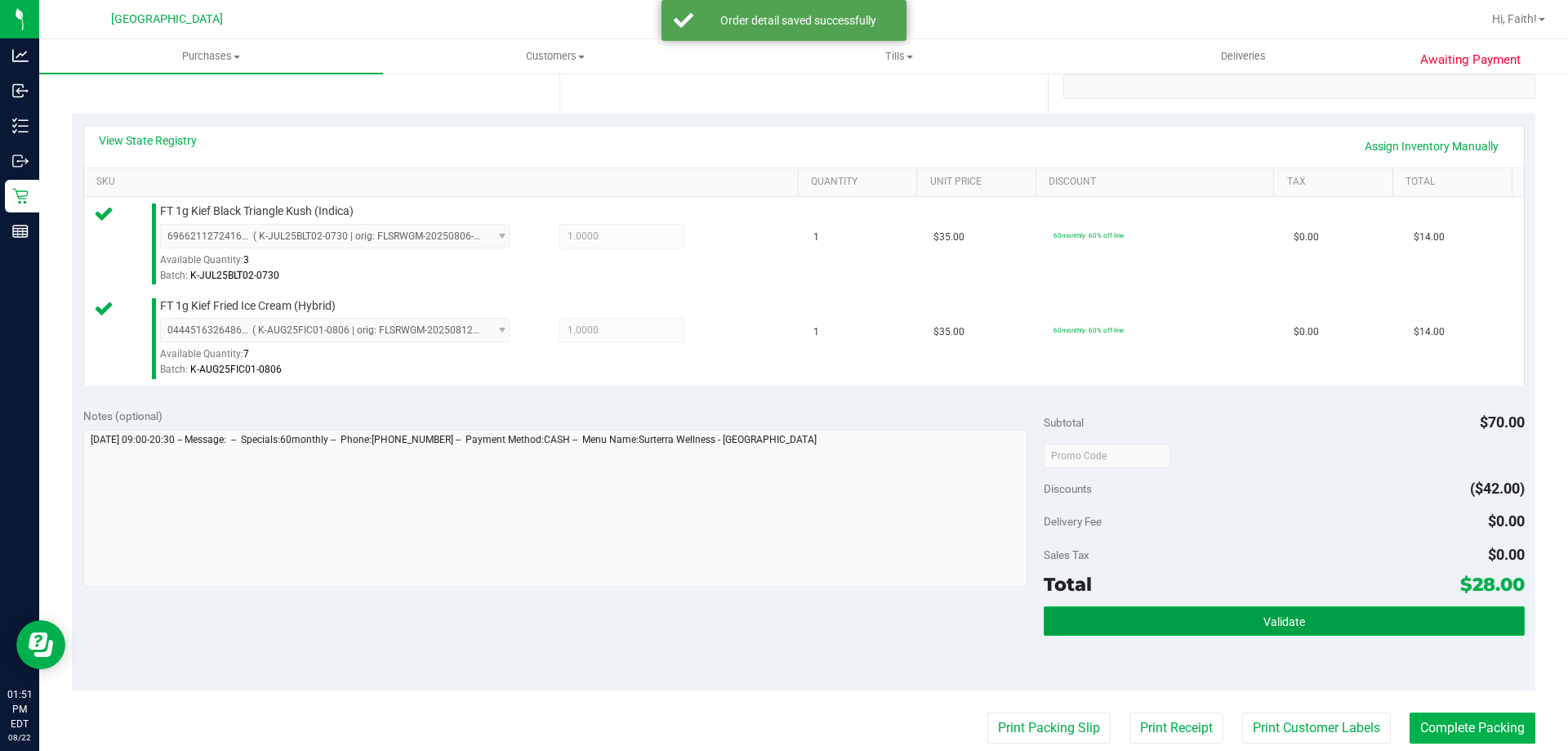
click at [1245, 615] on button "Validate" at bounding box center [1284, 620] width 481 height 29
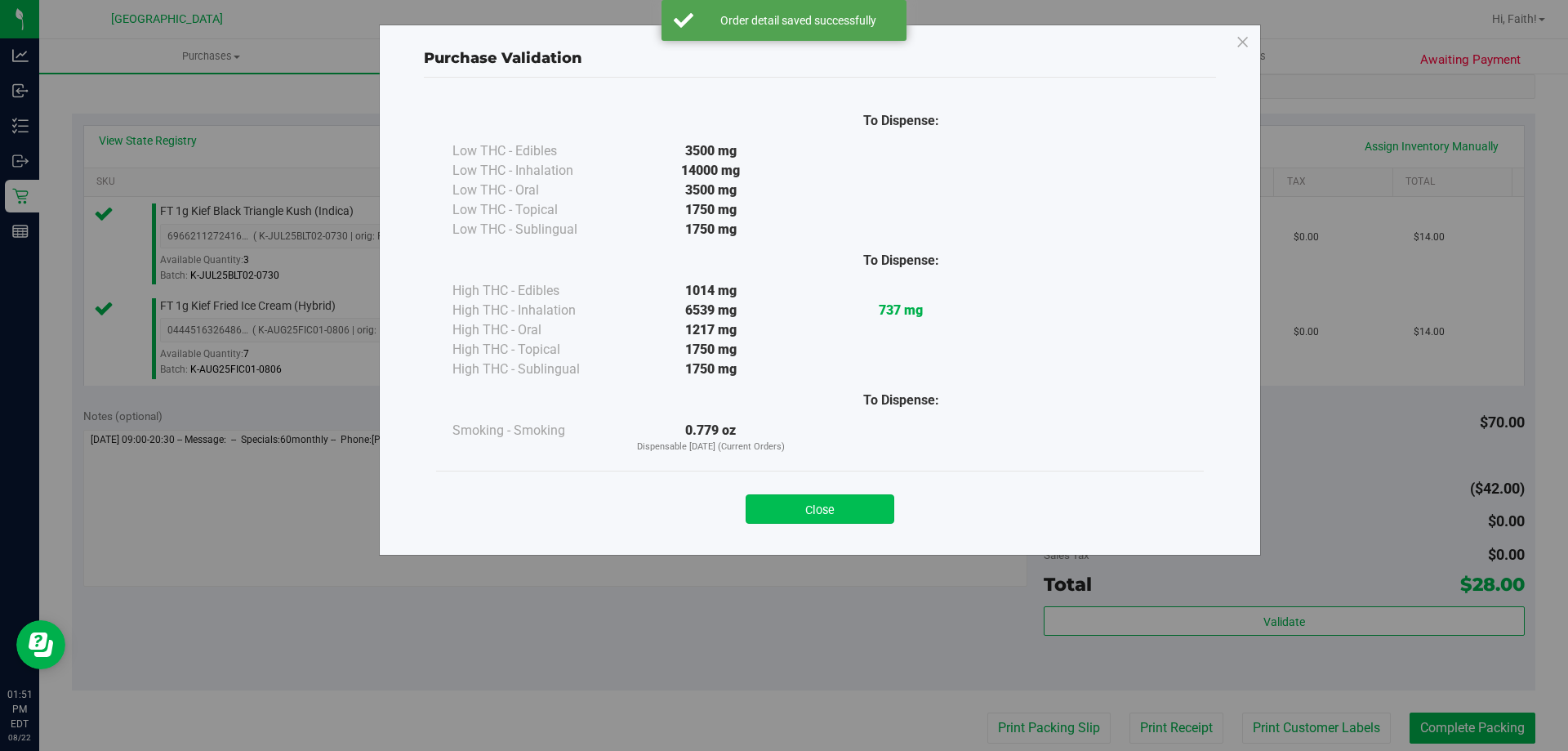
click at [791, 522] on button "Close" at bounding box center [820, 508] width 149 height 29
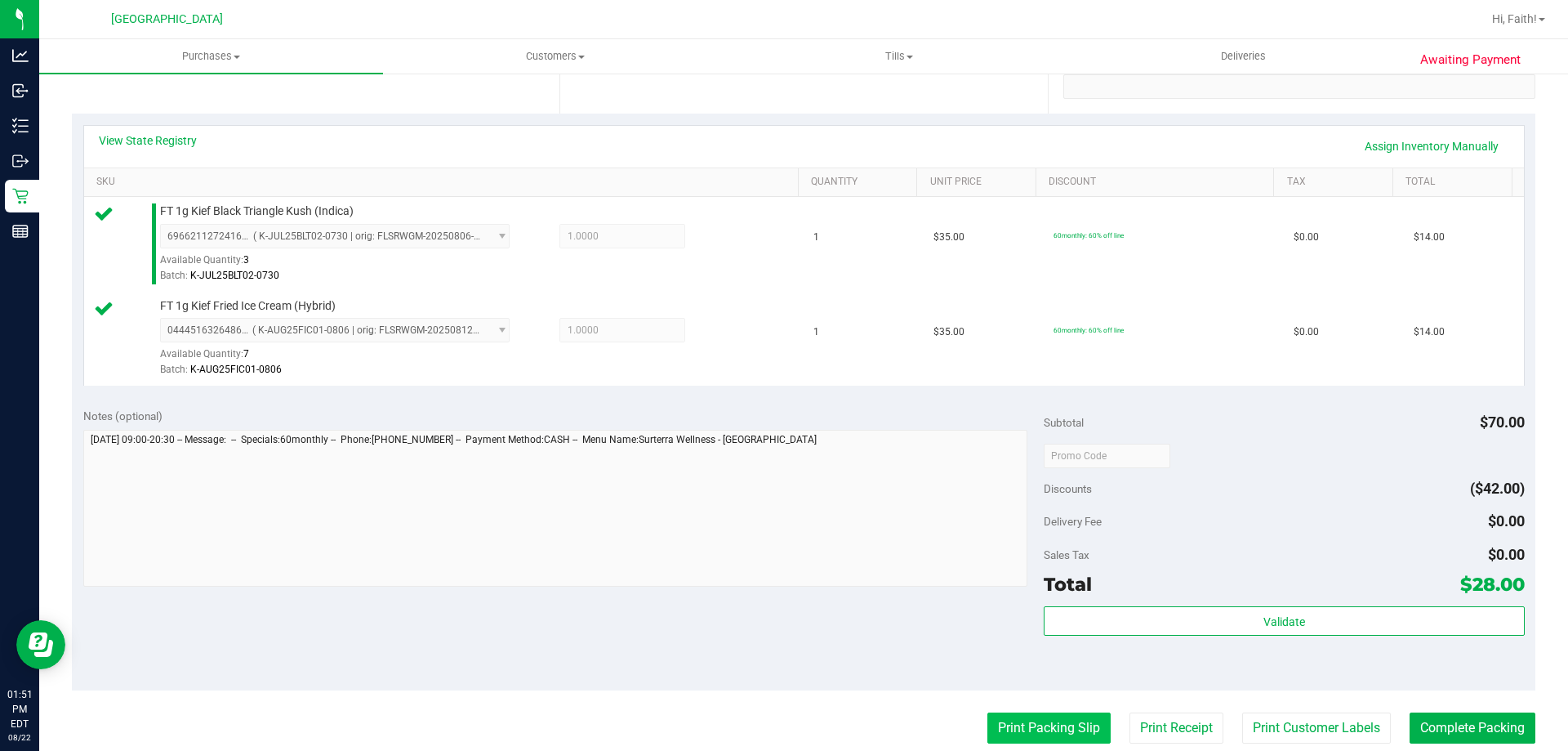
click at [1056, 724] on button "Print Packing Slip" at bounding box center [1049, 728] width 123 height 31
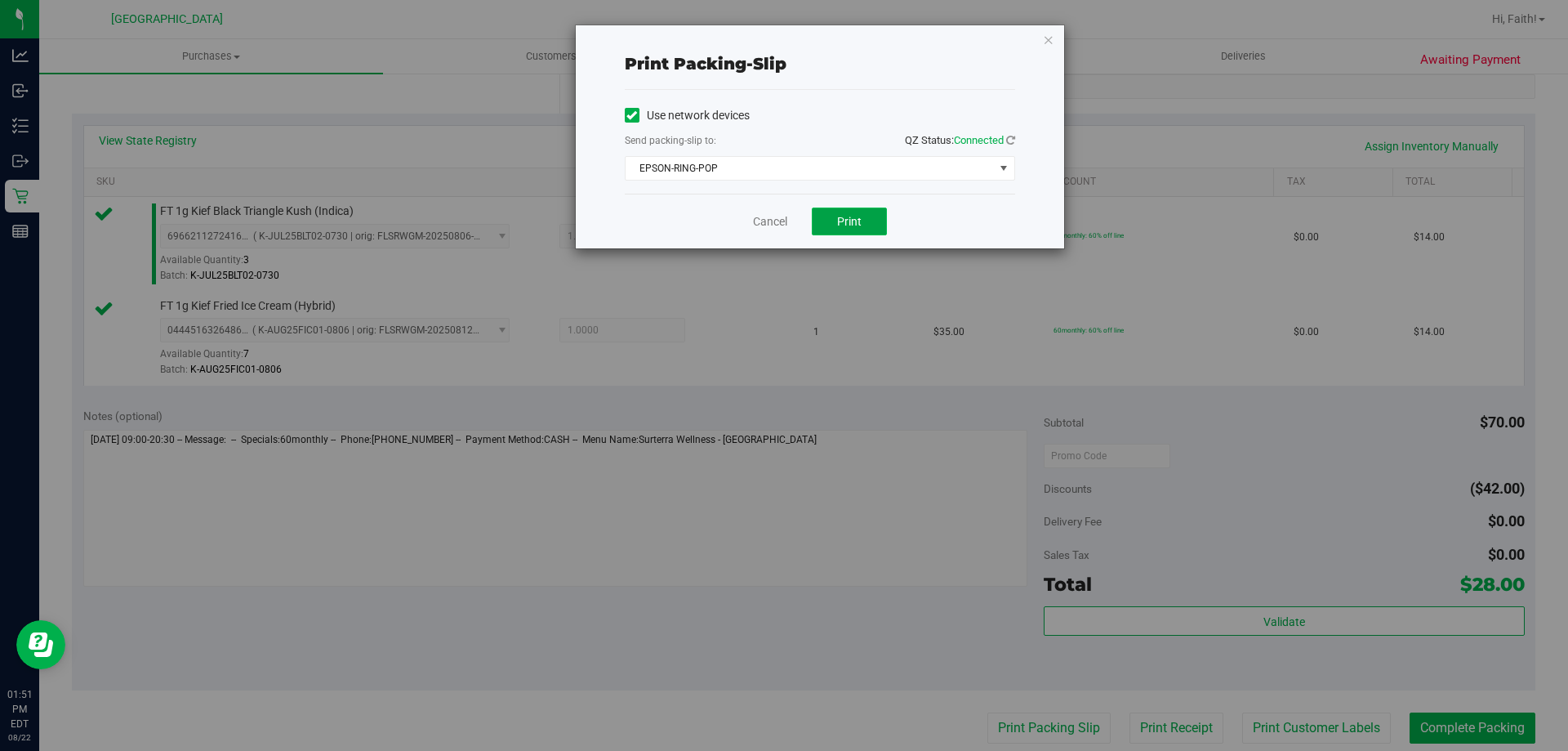
click at [847, 218] on span "Print" at bounding box center [849, 221] width 24 height 13
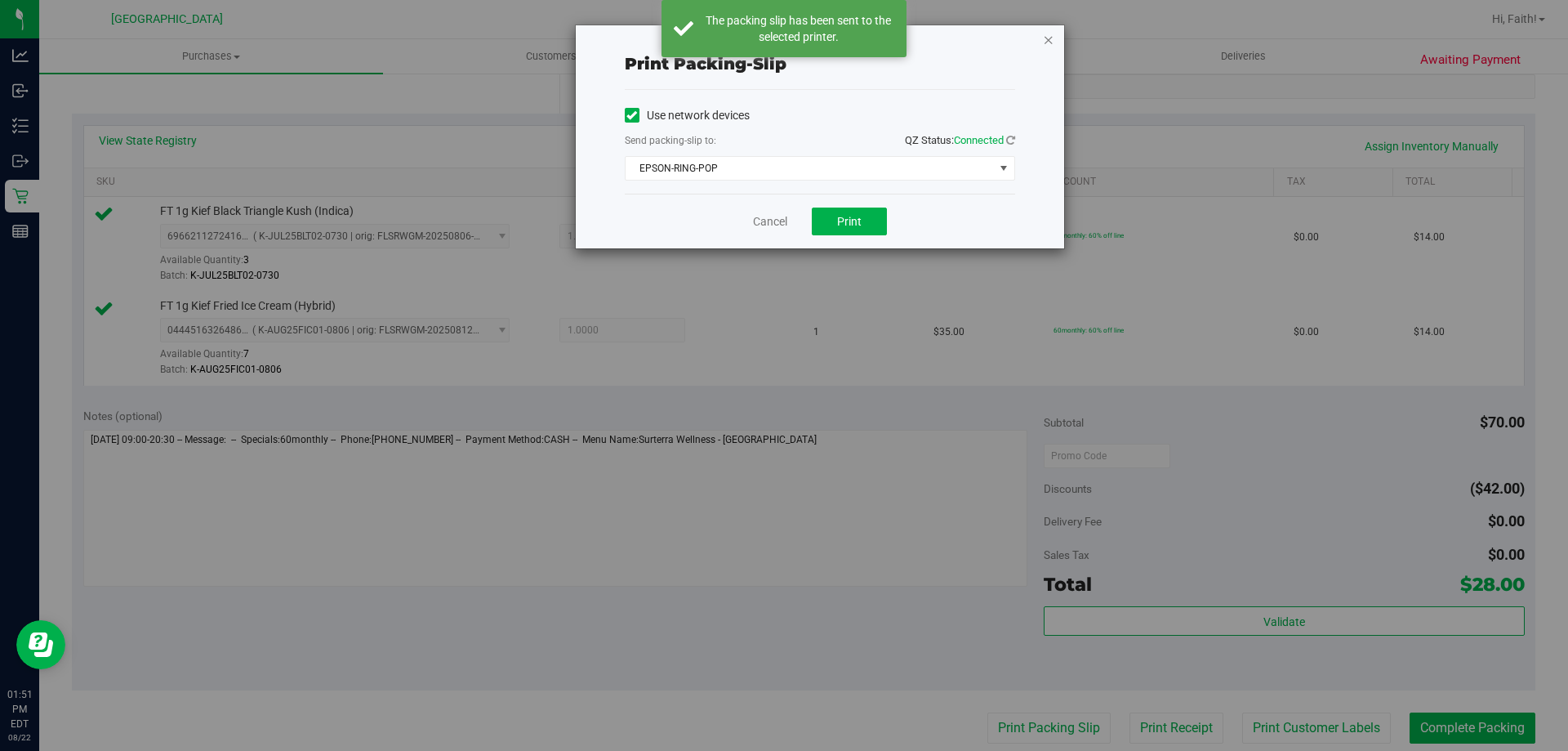
click at [1053, 42] on icon "button" at bounding box center [1048, 39] width 12 height 20
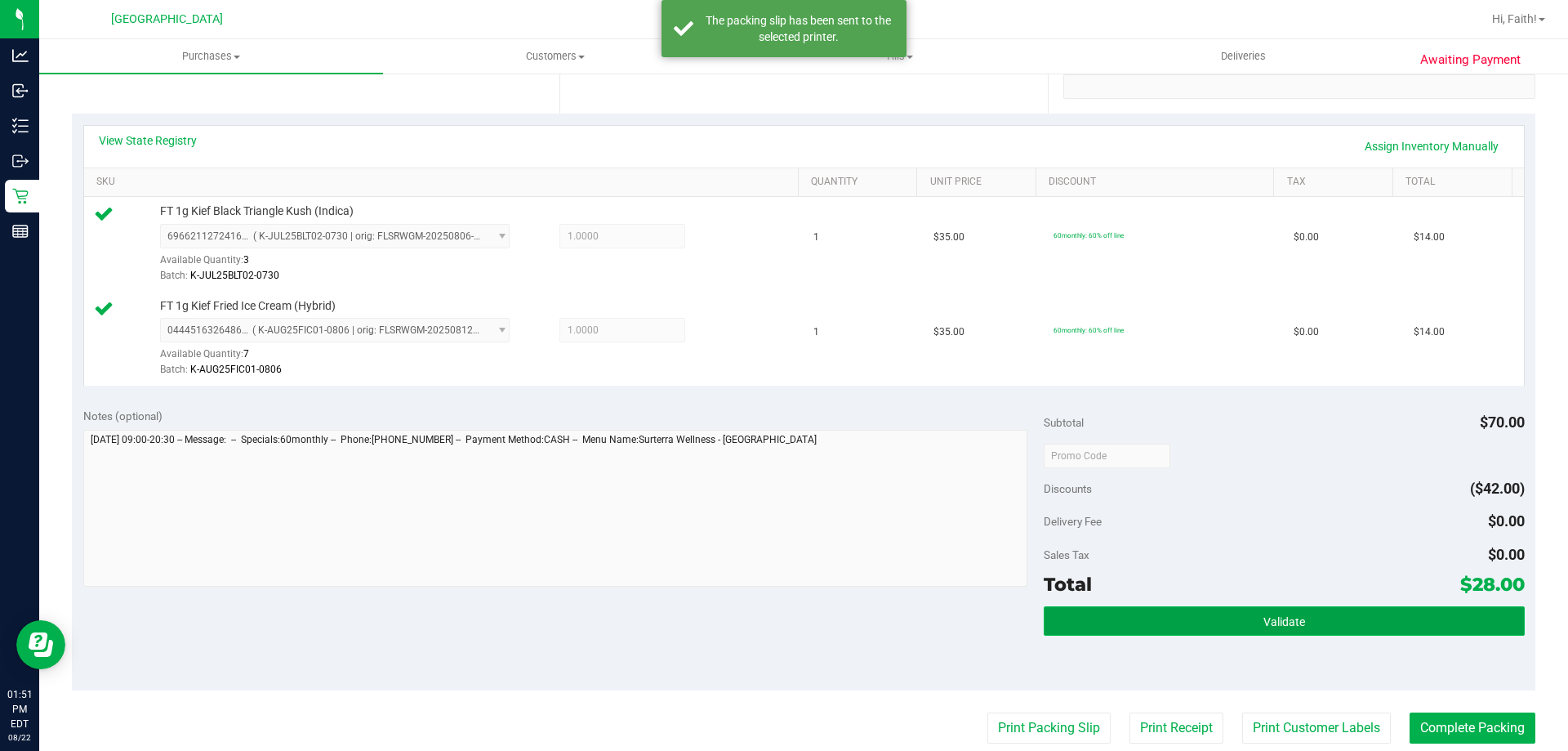
click at [1362, 618] on button "Validate" at bounding box center [1284, 620] width 481 height 29
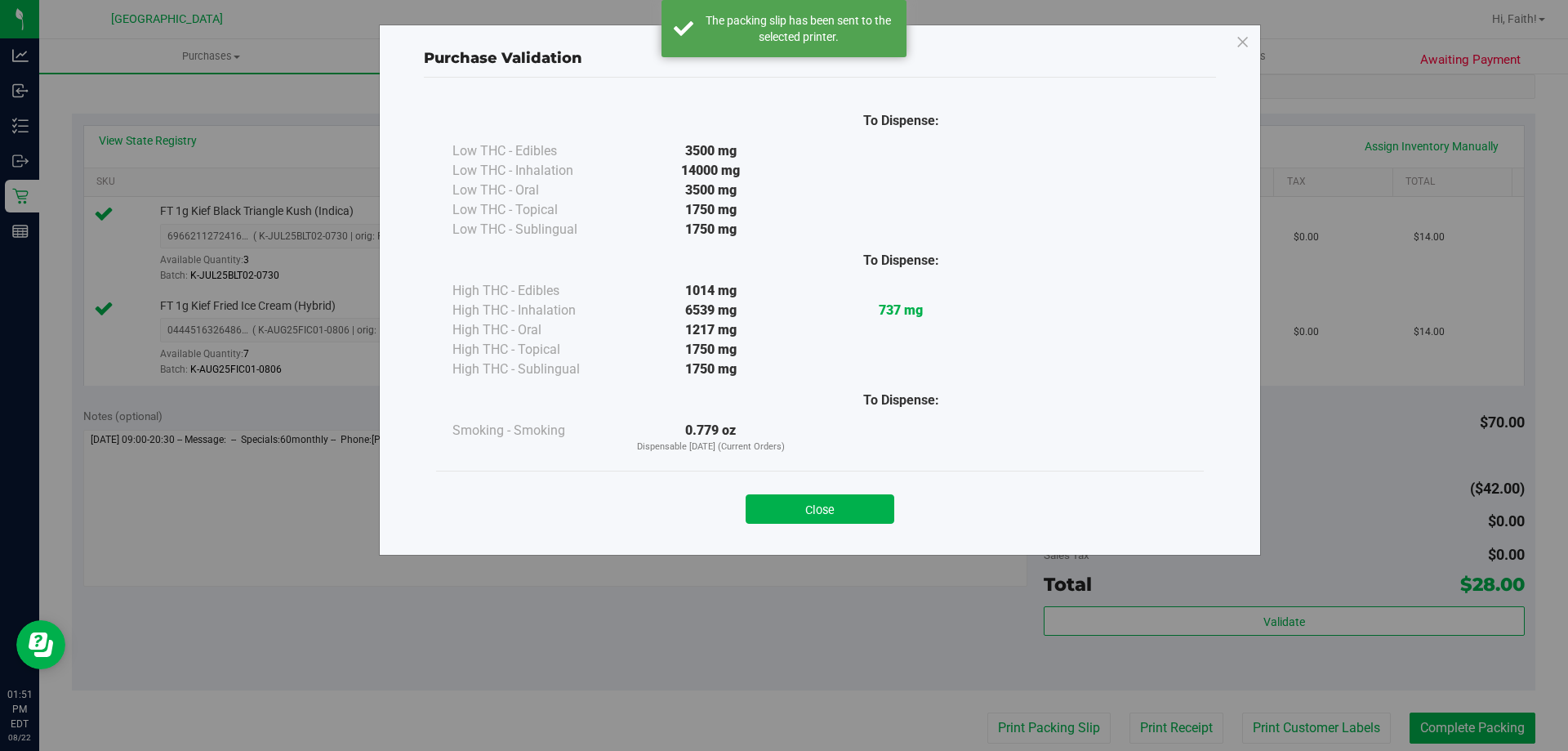
drag, startPoint x: 806, startPoint y: 515, endPoint x: 824, endPoint y: 513, distance: 18.1
click at [806, 515] on button "Close" at bounding box center [820, 508] width 149 height 29
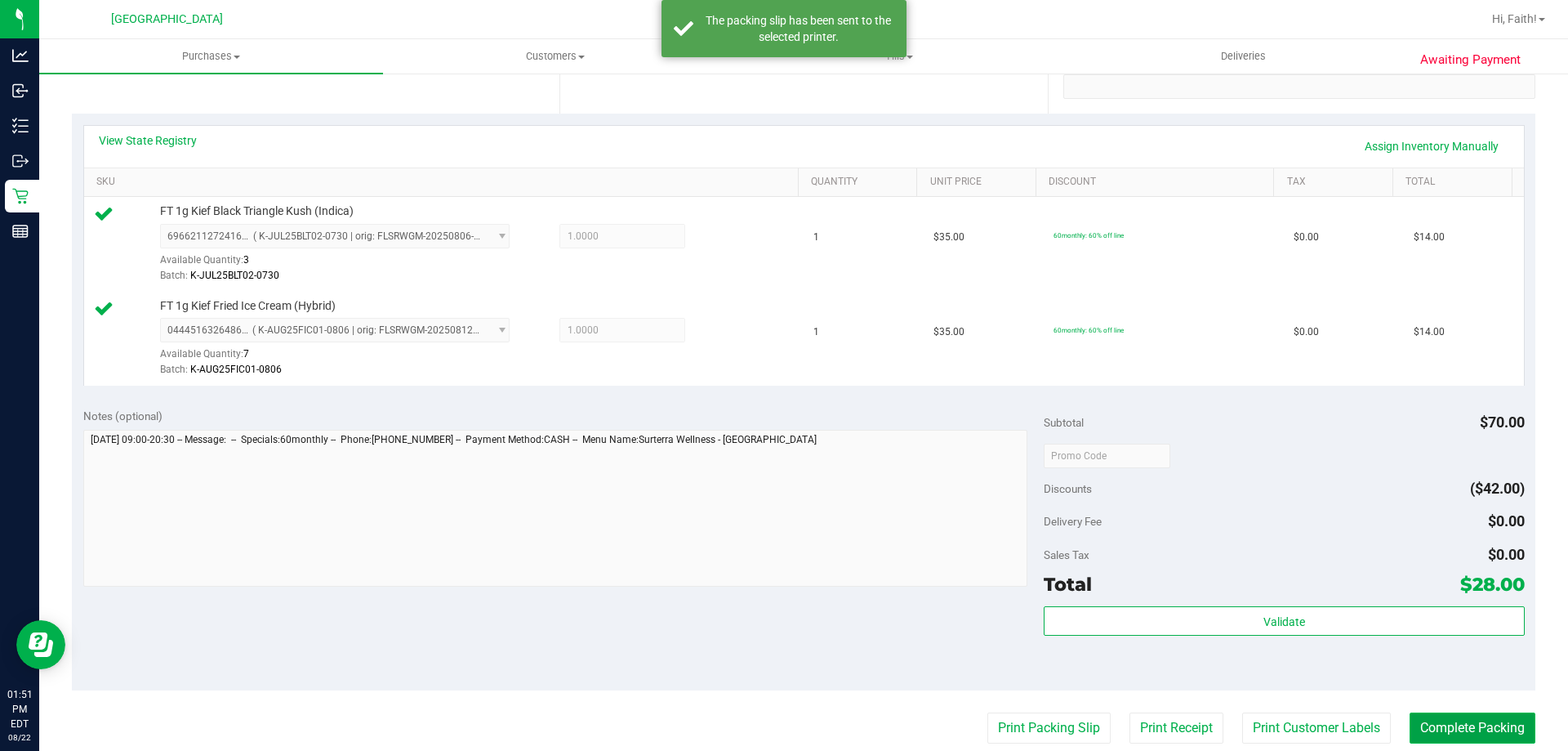
click at [1496, 743] on button "Complete Packing" at bounding box center [1472, 728] width 126 height 31
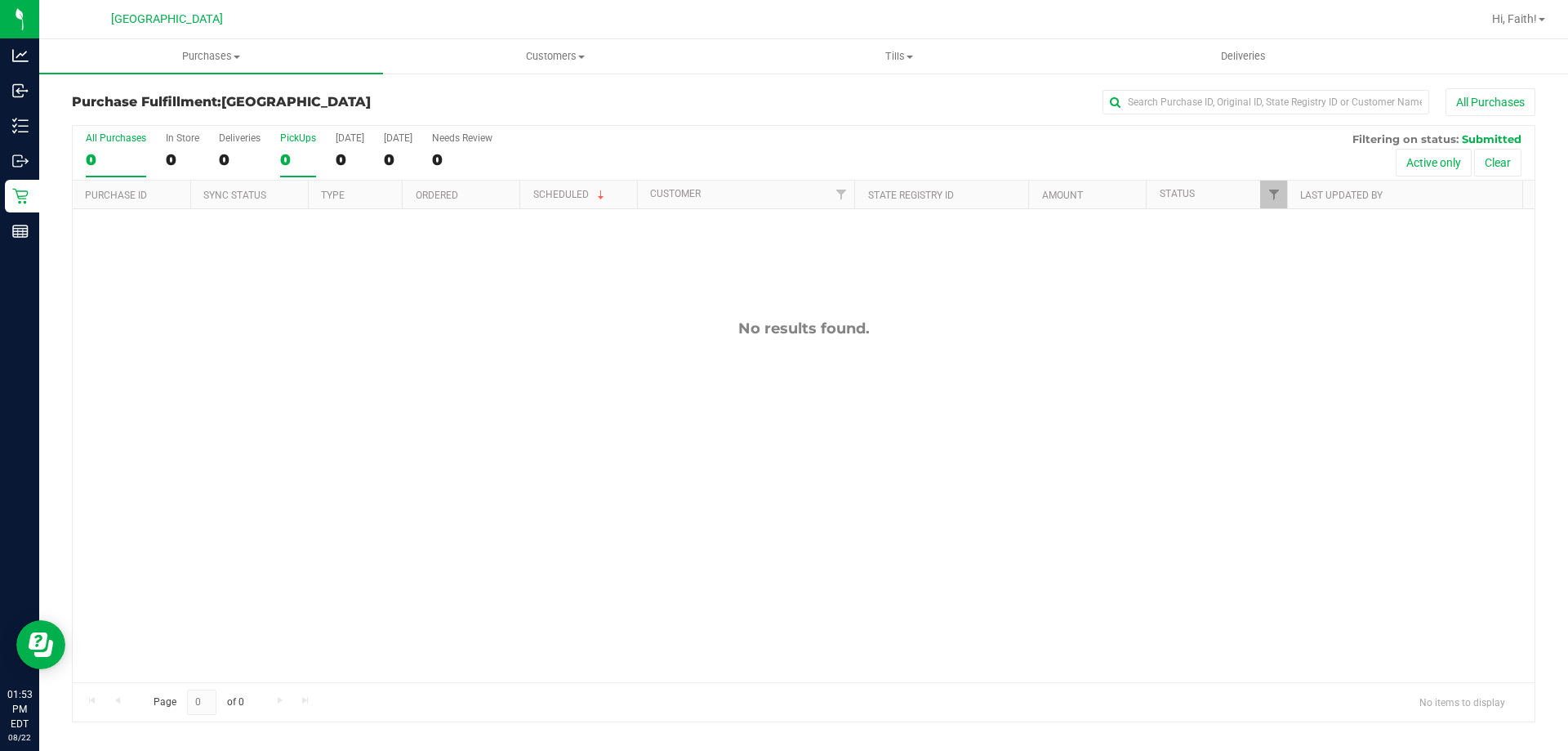
click at [288, 153] on div "0" at bounding box center [298, 160] width 36 height 19
click at [429, 342] on div "No results found." at bounding box center [803, 500] width 1462 height 583
click at [1267, 190] on span "Filter" at bounding box center [1274, 195] width 13 height 13
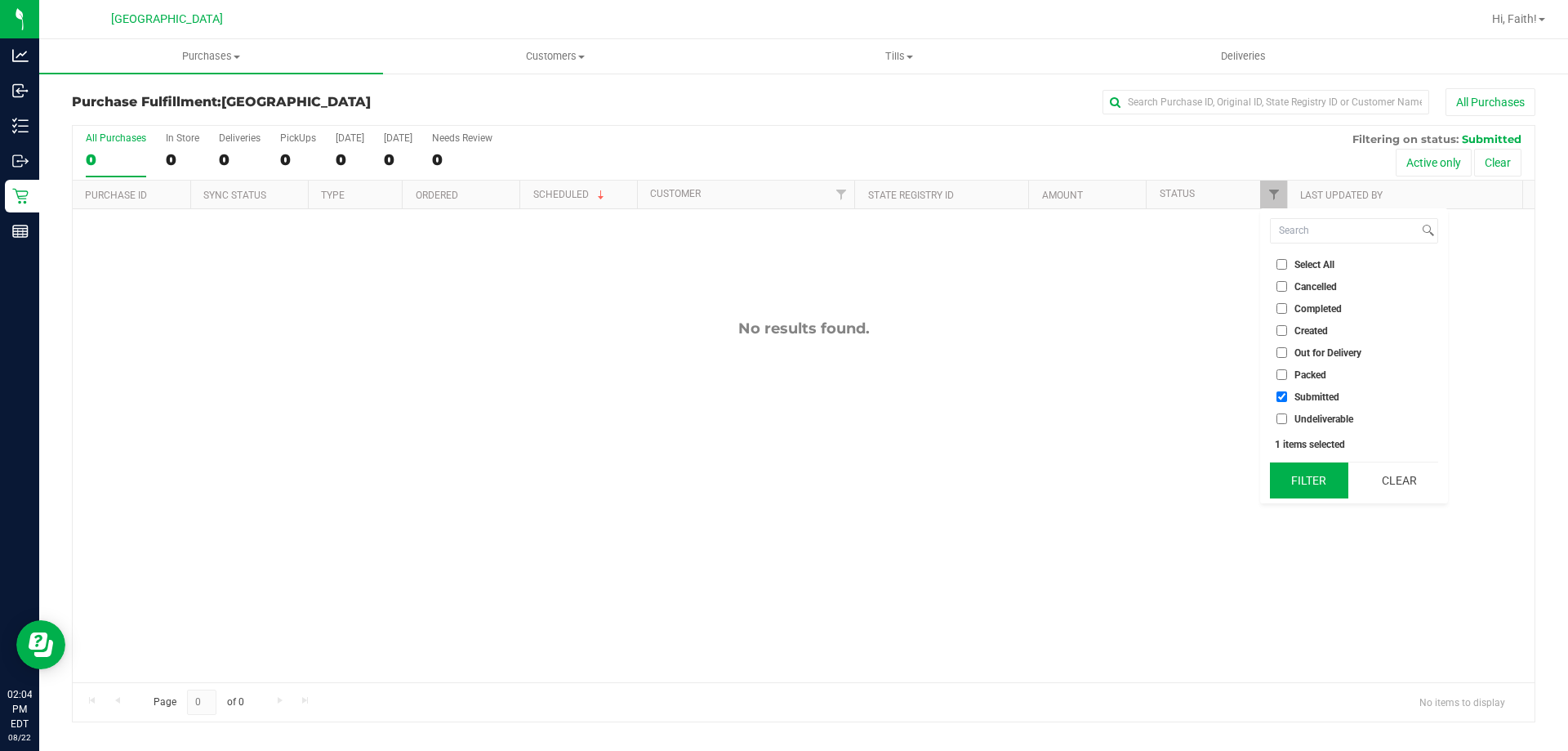
click at [1307, 486] on button "Filter" at bounding box center [1309, 480] width 78 height 36
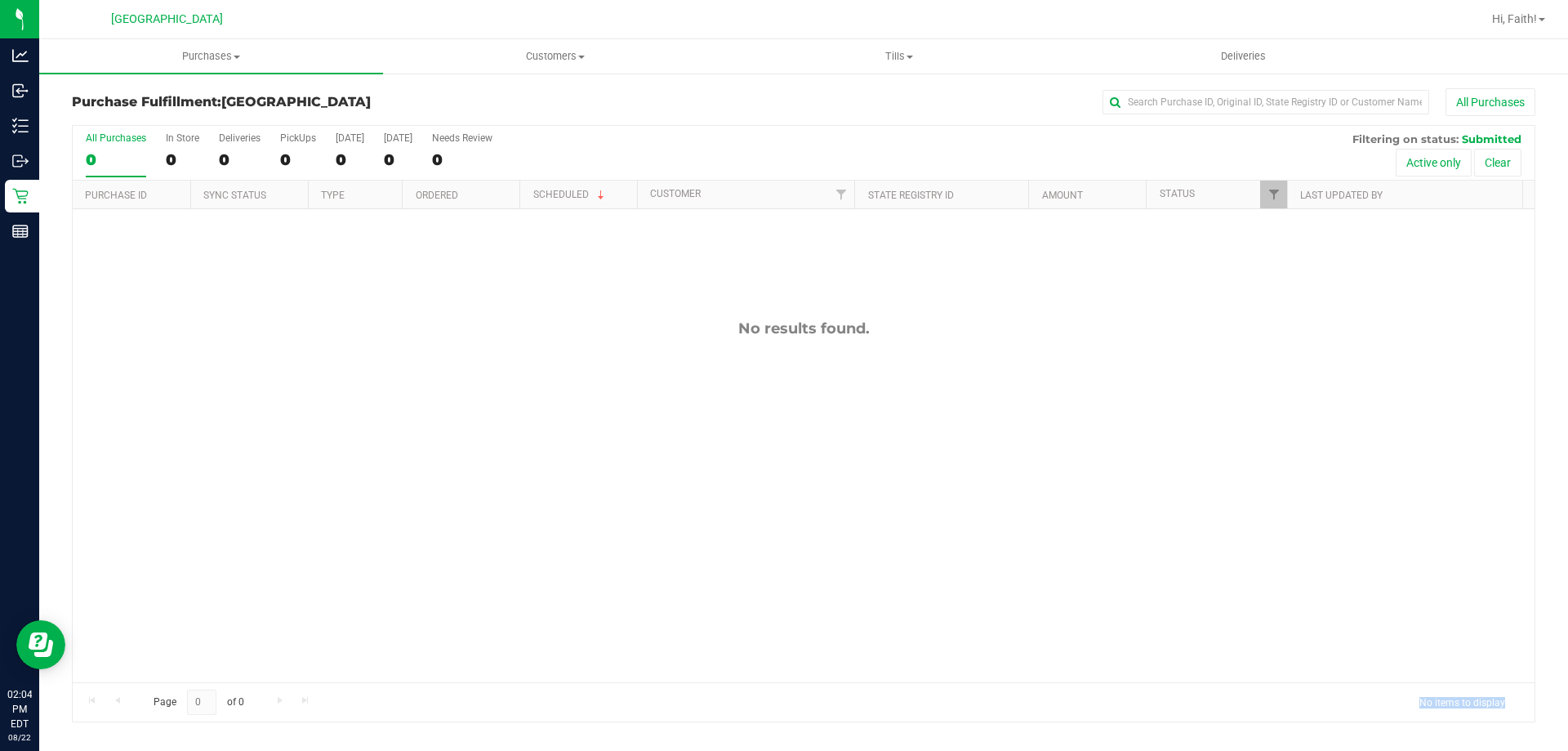
drag, startPoint x: 1418, startPoint y: 693, endPoint x: 1516, endPoint y: 699, distance: 98.2
click at [1516, 699] on span "No items to display" at bounding box center [1462, 701] width 112 height 24
click at [1482, 704] on span "No items to display" at bounding box center [1462, 701] width 112 height 24
drag, startPoint x: 1502, startPoint y: 705, endPoint x: 1425, endPoint y: 711, distance: 77.2
click at [1425, 711] on span "No items to display" at bounding box center [1462, 701] width 112 height 24
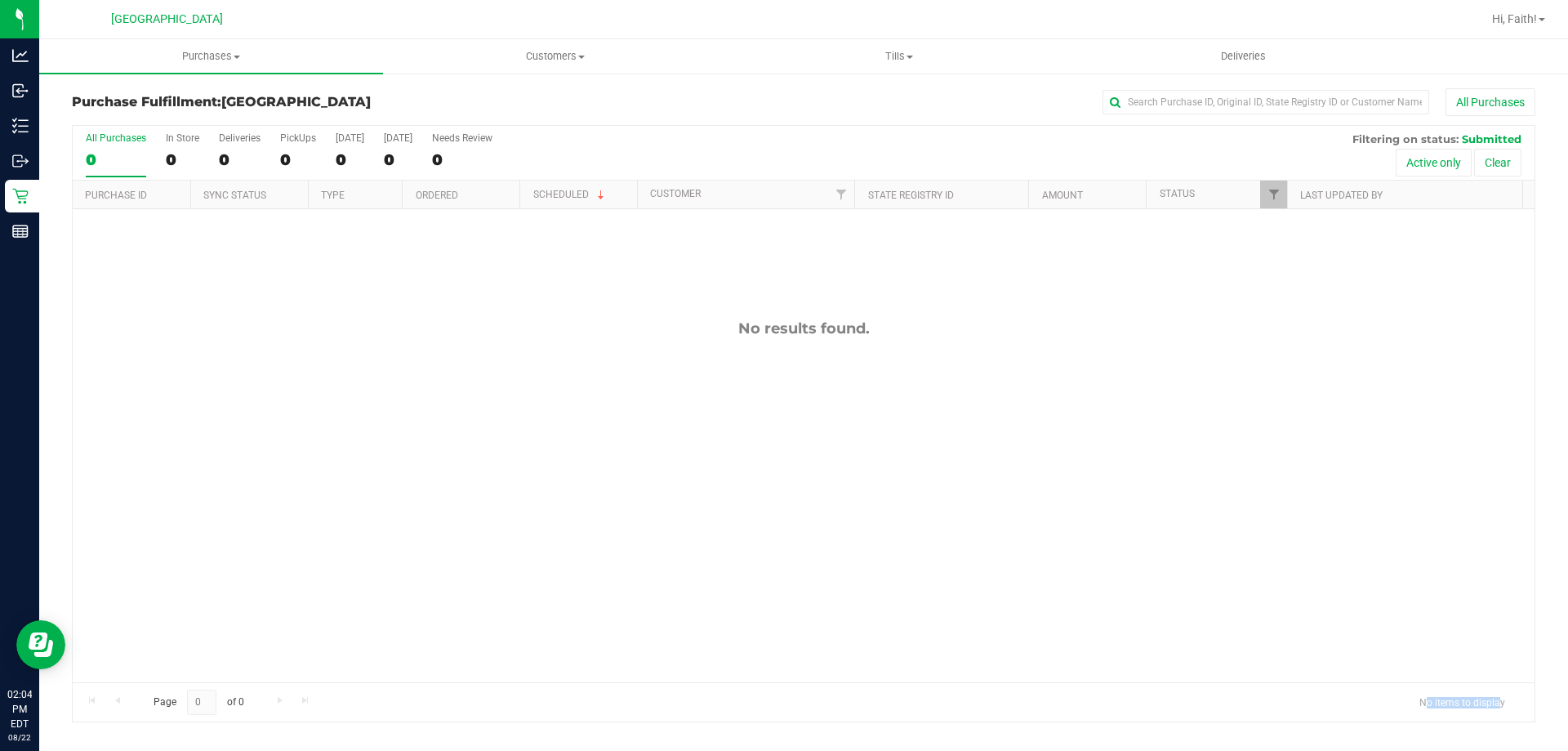
click at [1427, 716] on div "Page 0 of 0 No items to display" at bounding box center [803, 701] width 1462 height 39
click at [1423, 703] on span "No items to display" at bounding box center [1462, 701] width 112 height 24
drag, startPoint x: 1423, startPoint y: 703, endPoint x: 1512, endPoint y: 700, distance: 89.1
click at [1512, 700] on span "No items to display" at bounding box center [1462, 701] width 112 height 24
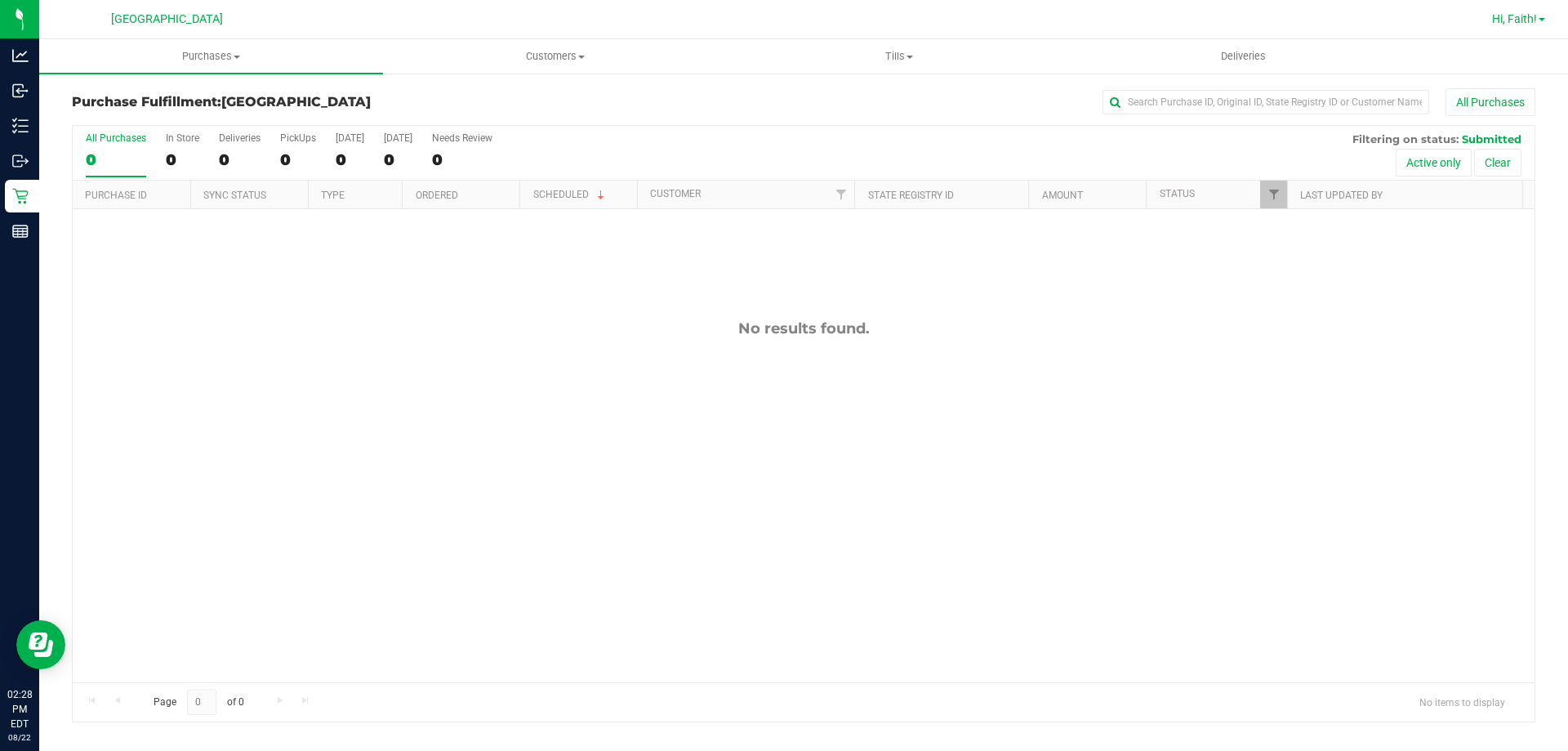
click at [1515, 14] on span "Hi, Faith!" at bounding box center [1515, 19] width 45 height 13
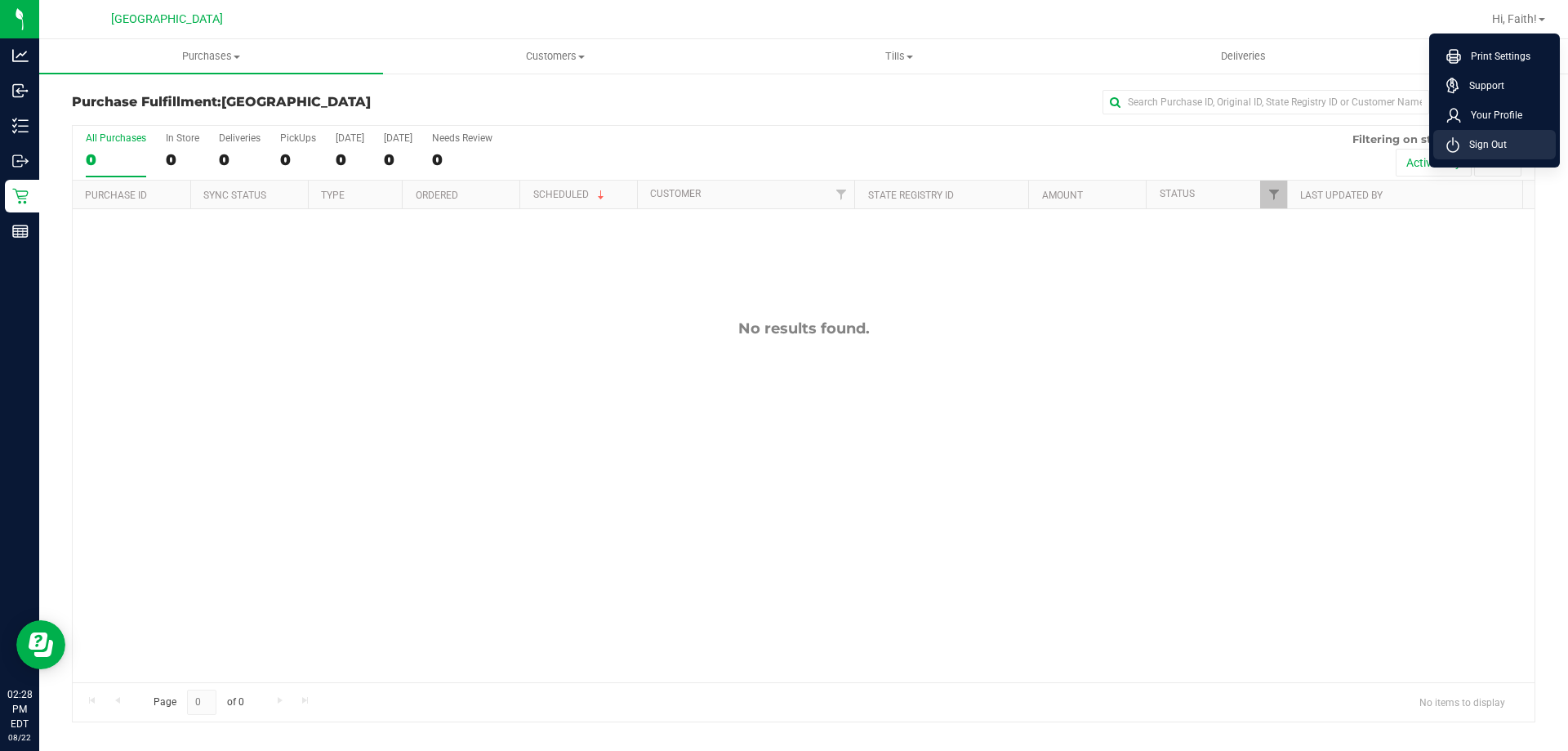
click at [1512, 135] on li "Sign Out" at bounding box center [1494, 144] width 122 height 29
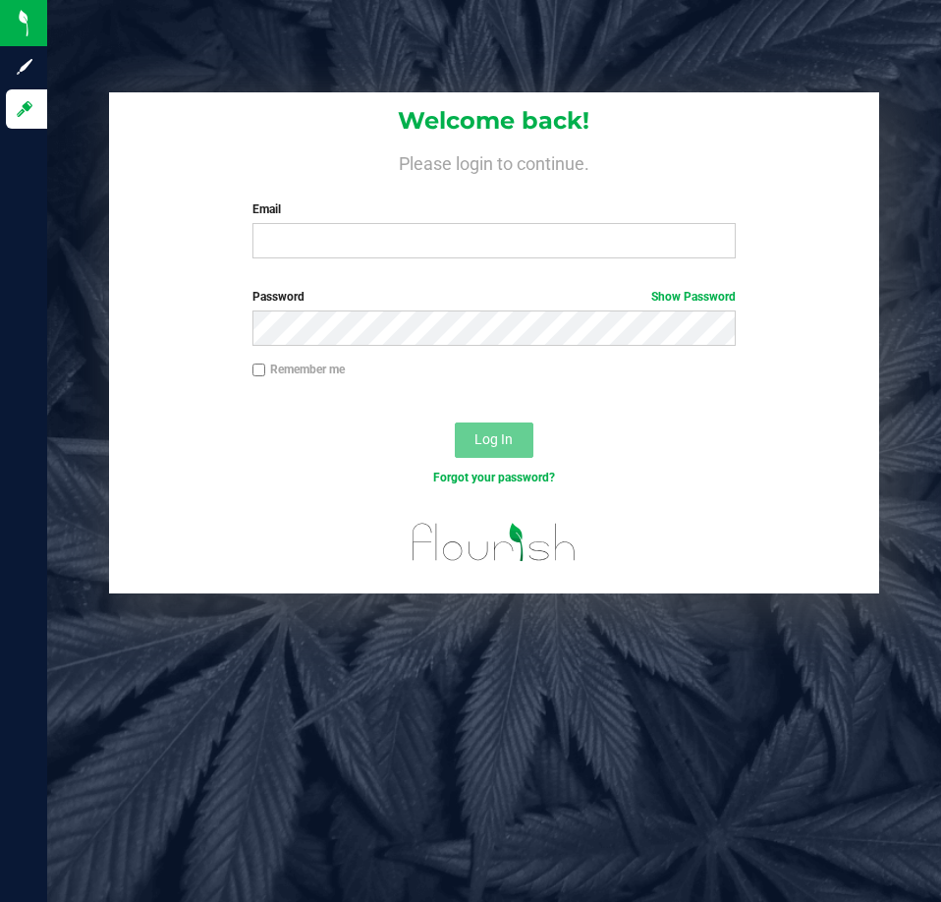
click at [360, 210] on label "Email" at bounding box center [493, 209] width 483 height 18
click at [360, 223] on input "Email" at bounding box center [493, 240] width 483 height 35
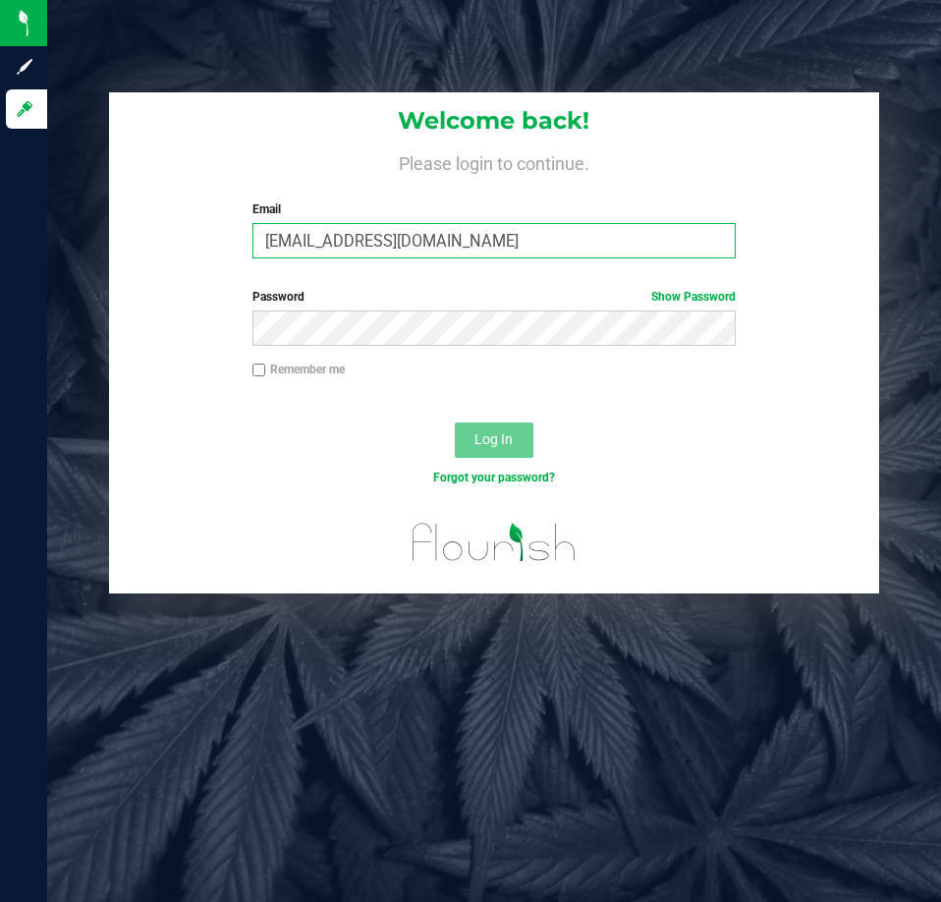
type input "[EMAIL_ADDRESS][DOMAIN_NAME]"
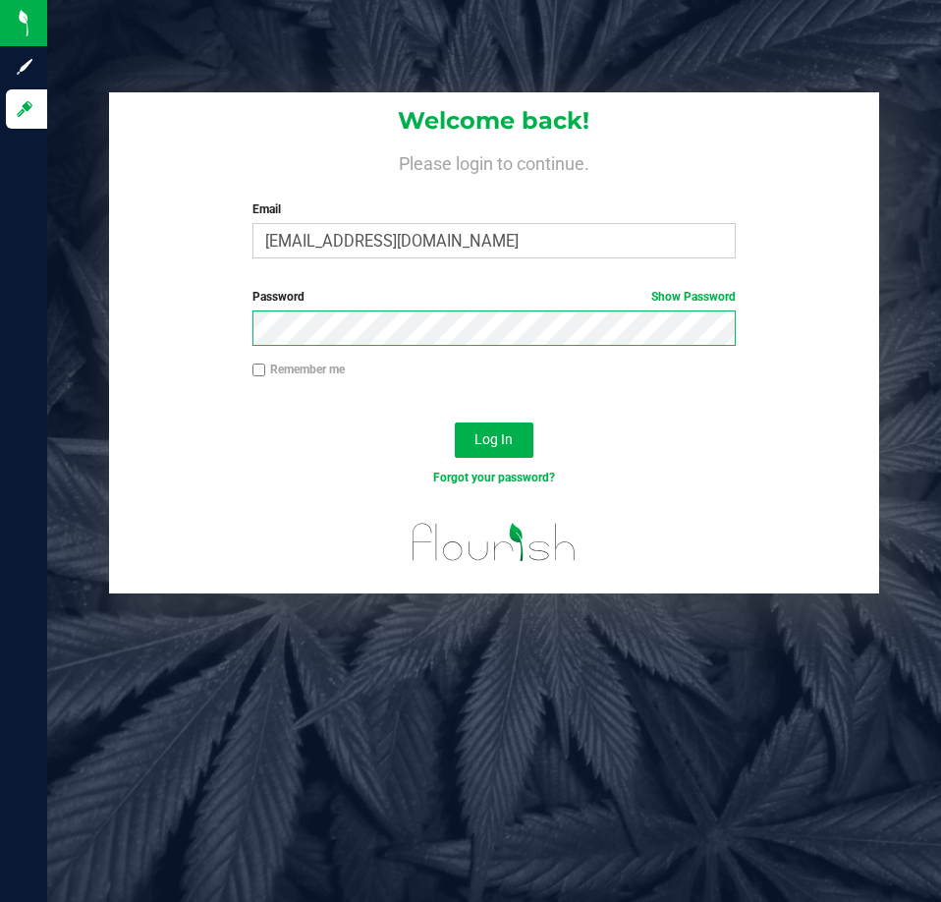
click at [455, 422] on button "Log In" at bounding box center [494, 439] width 79 height 35
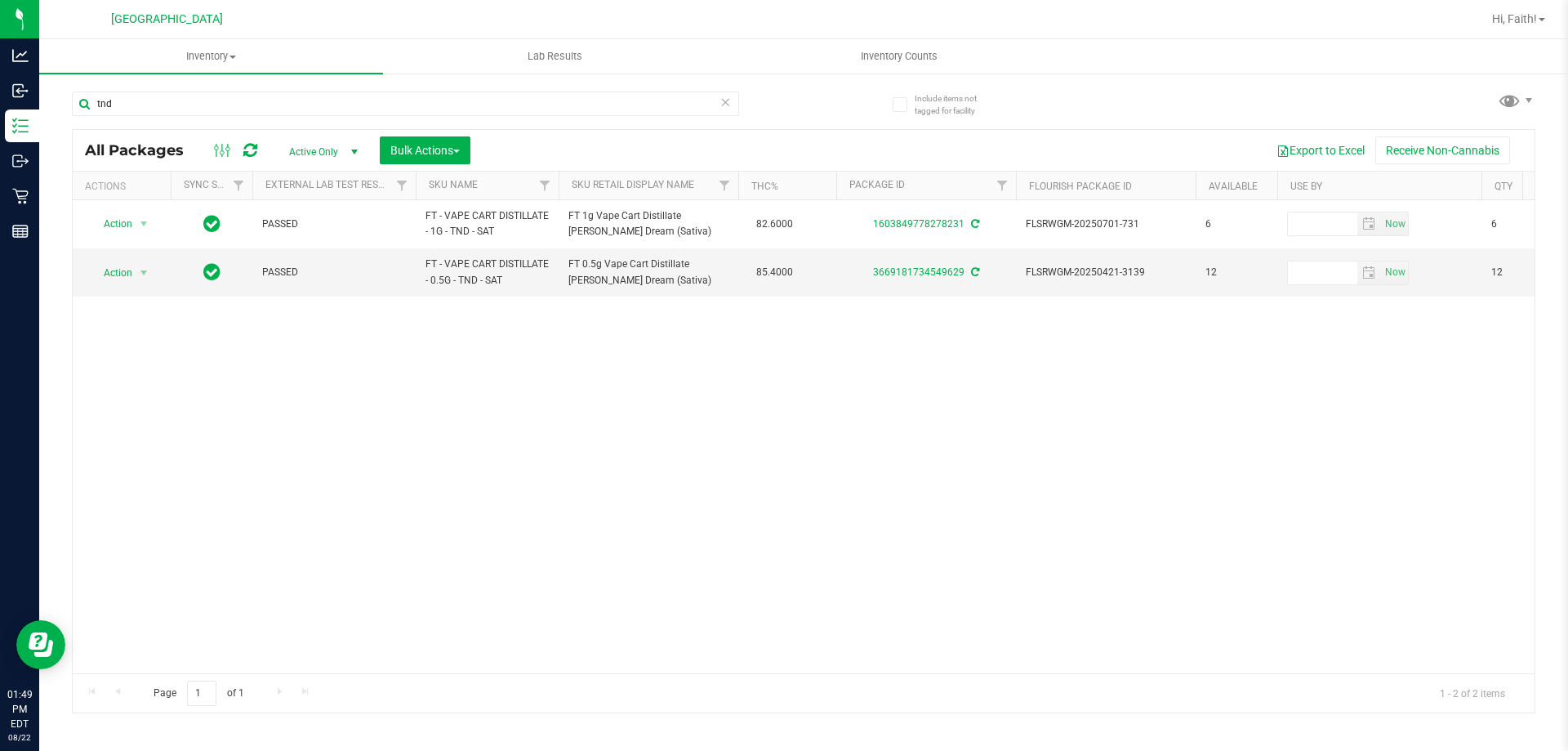
click at [725, 104] on icon at bounding box center [725, 101] width 12 height 20
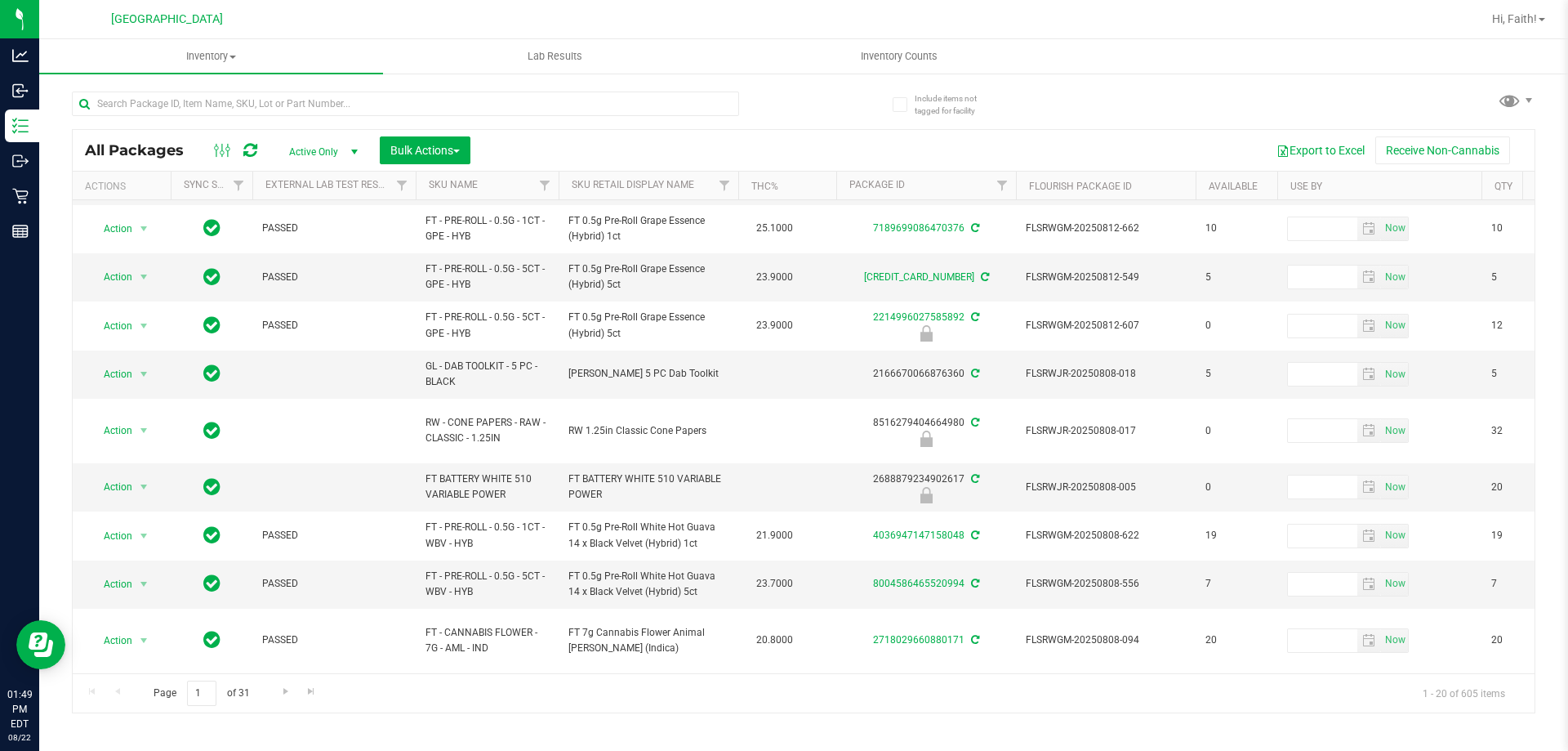
scroll to position [562, 0]
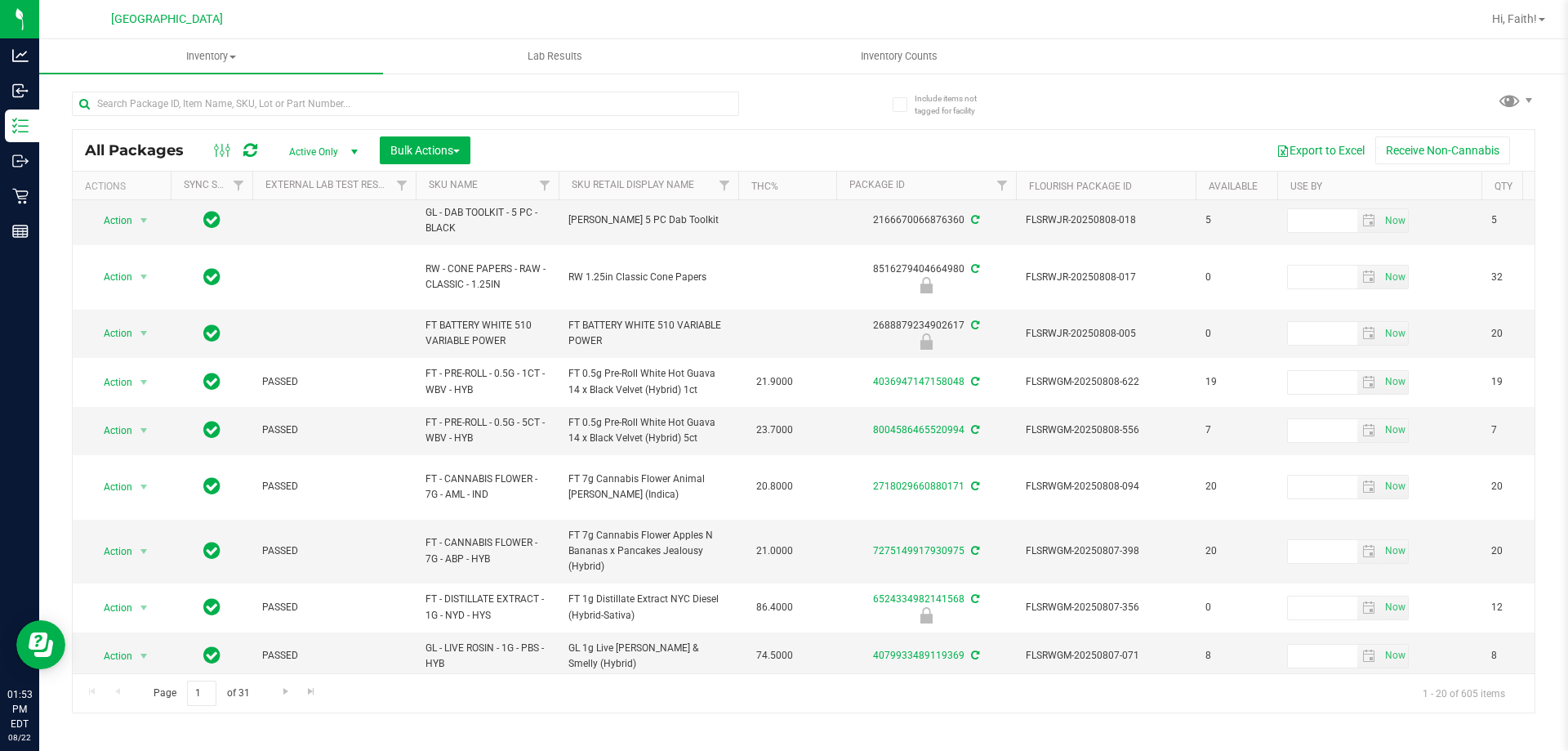
click at [672, 191] on th "Sku Retail Display Name" at bounding box center [648, 185] width 180 height 28
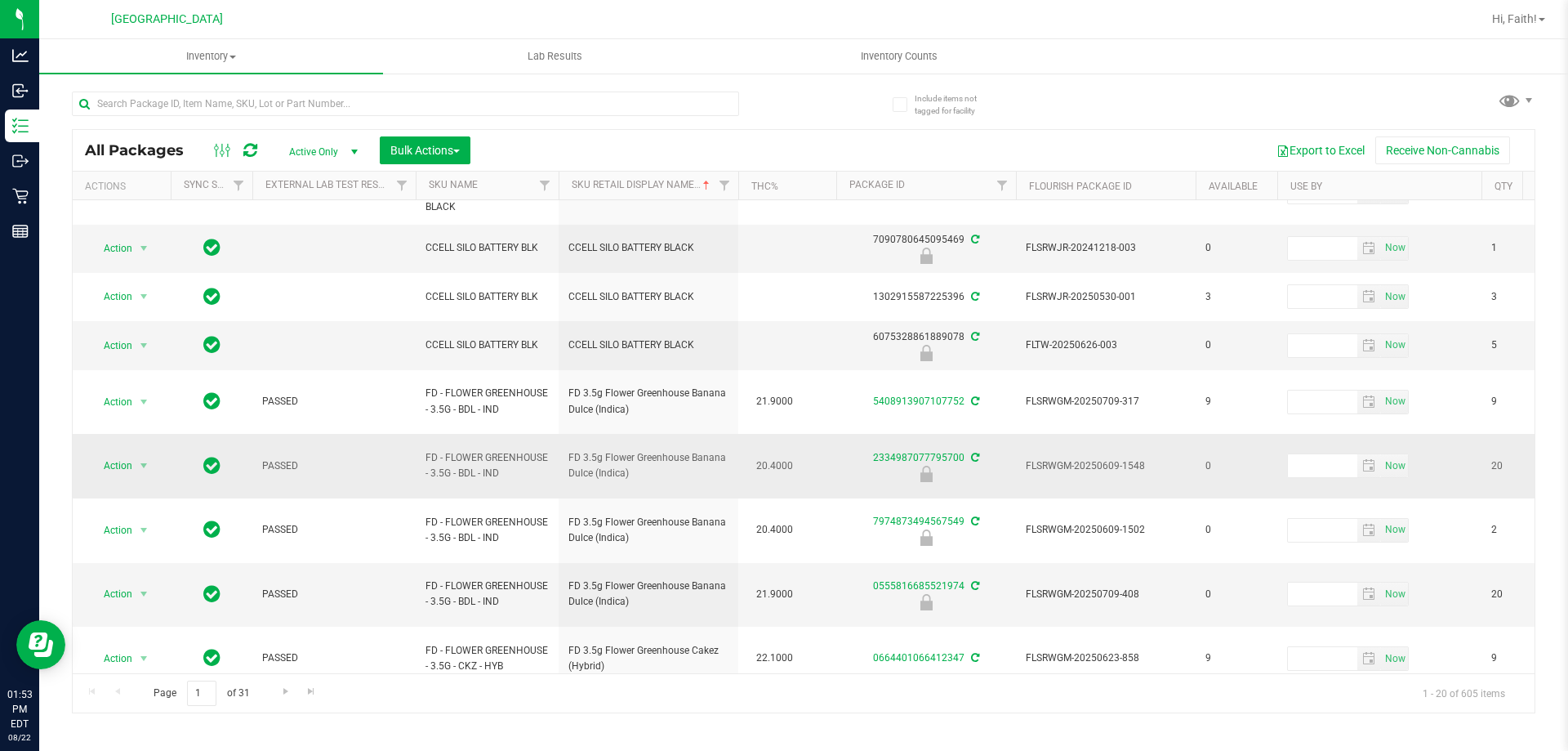
scroll to position [0, 0]
